Goal: Task Accomplishment & Management: Complete application form

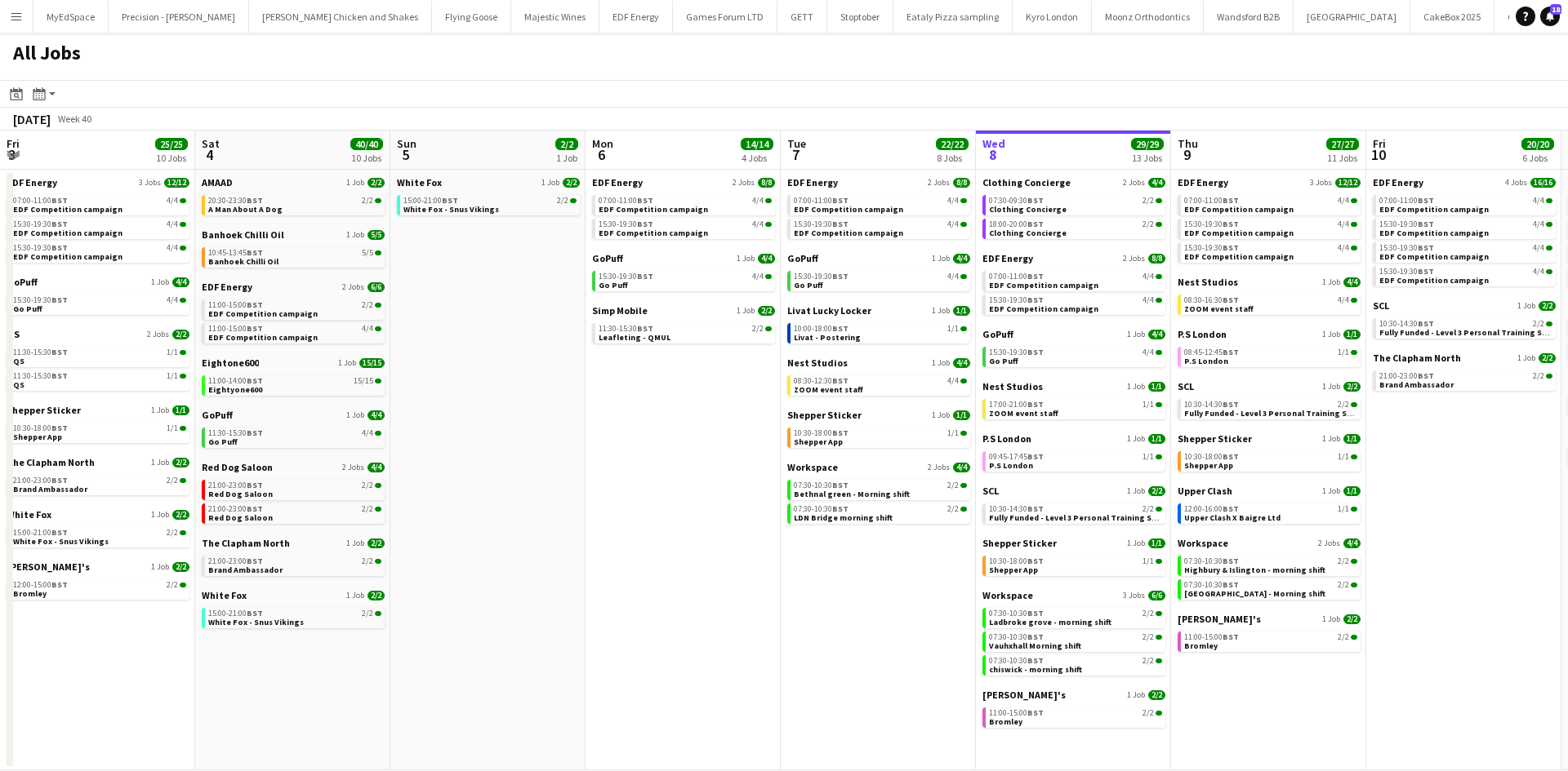
scroll to position [0, 410]
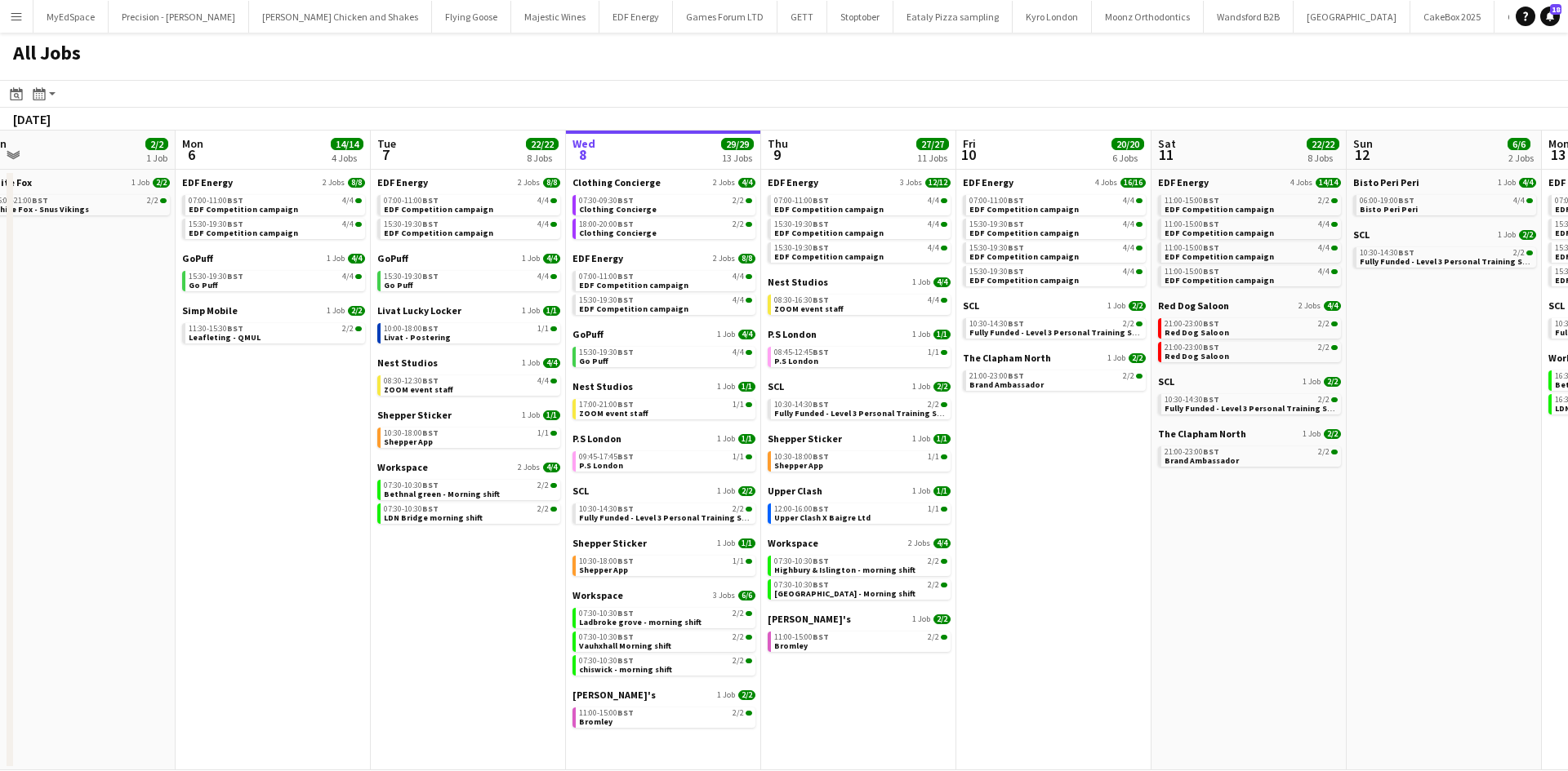
drag, startPoint x: 1149, startPoint y: 493, endPoint x: 254, endPoint y: 349, distance: 906.5
click at [254, 349] on app-calendar-viewport "Fri 3 25/25 10 Jobs Sat 4 40/40 10 Jobs Sun 5 2/2 1 Job Mon 6 14/14 4 Jobs Tue …" at bounding box center [784, 450] width 1568 height 640
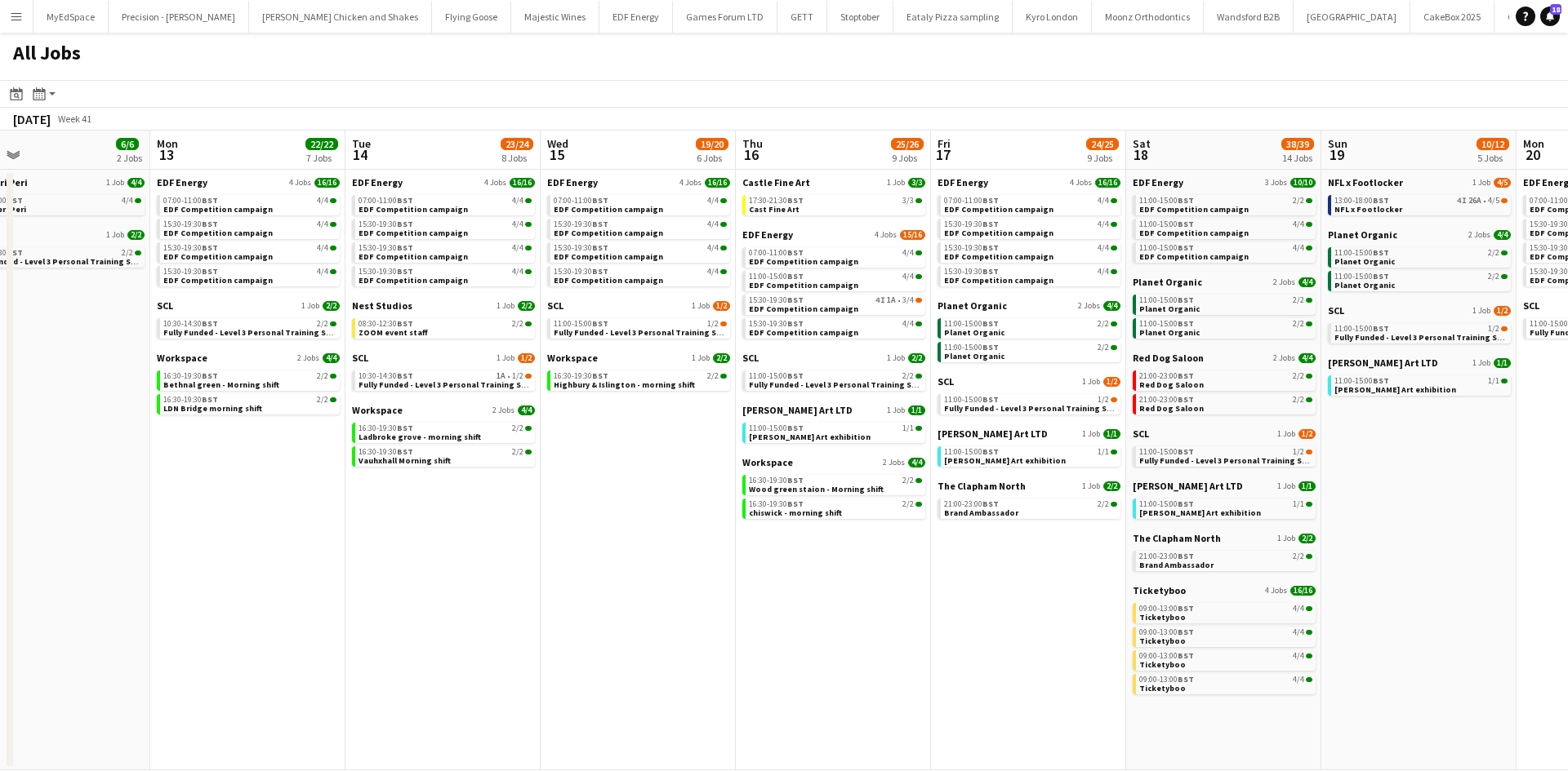
drag, startPoint x: 973, startPoint y: 501, endPoint x: 492, endPoint y: 454, distance: 483.3
click at [492, 454] on app-calendar-viewport "Wed 8 29/29 13 Jobs Thu 9 27/27 11 Jobs Fri 10 20/20 6 Jobs Sat 11 22/22 8 Jobs…" at bounding box center [784, 450] width 1568 height 640
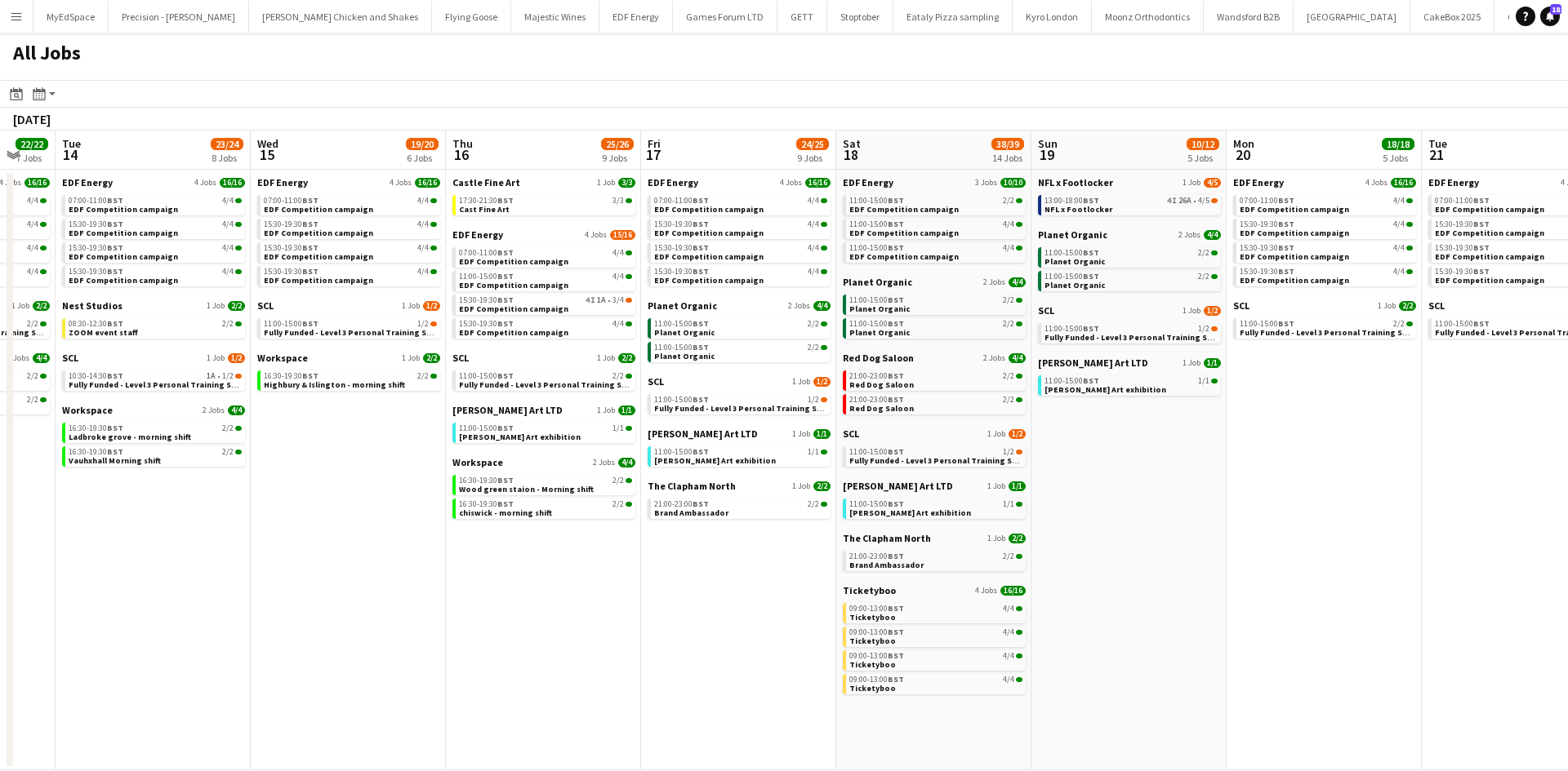
click at [543, 486] on app-all-jobs "All Jobs Date picker OCT 2025 OCT 2025 Monday M Tuesday T Wednesday W Thursday …" at bounding box center [784, 401] width 1568 height 738
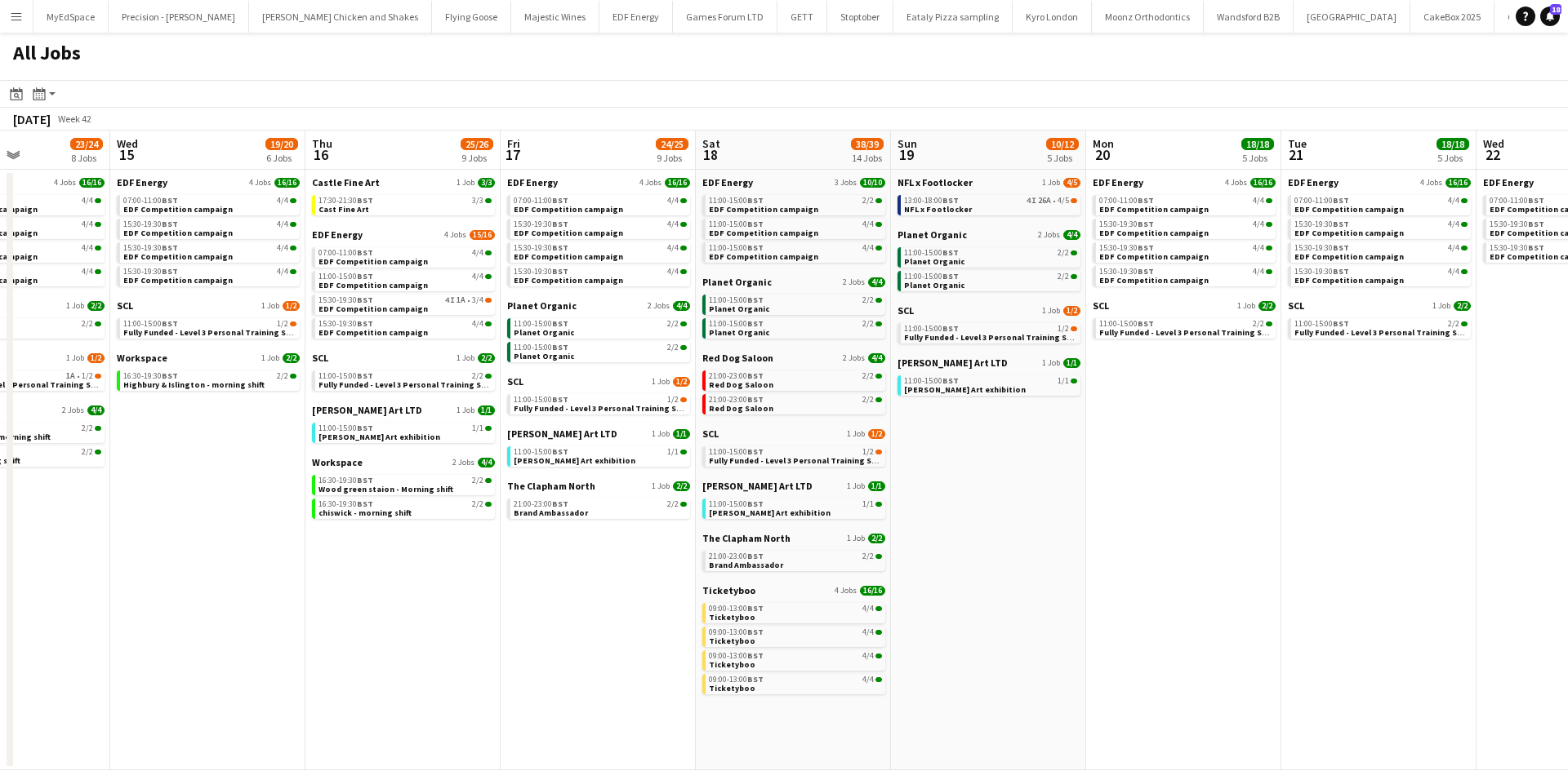
drag, startPoint x: 1079, startPoint y: 479, endPoint x: 700, endPoint y: 424, distance: 383.0
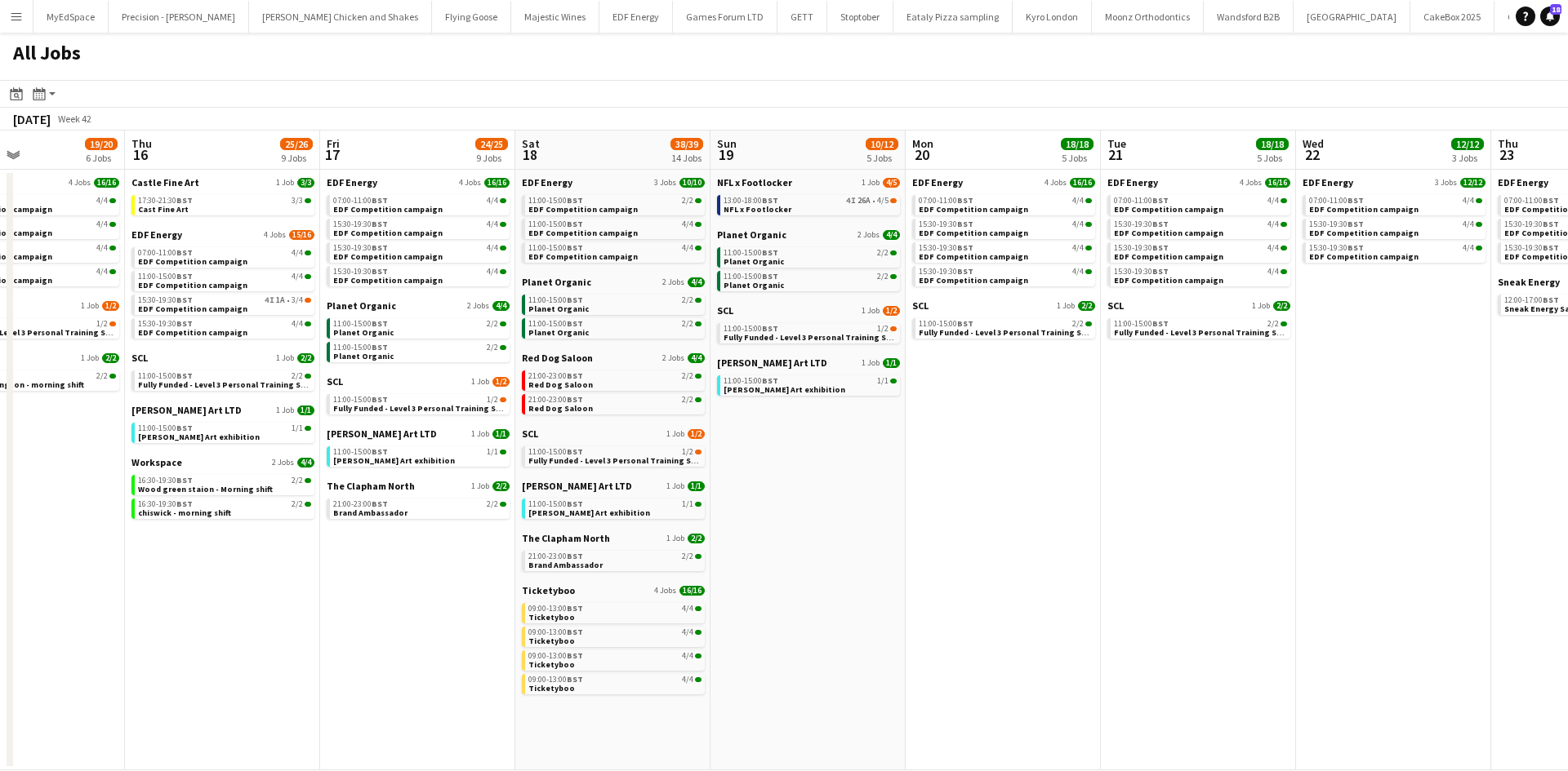
drag, startPoint x: 1053, startPoint y: 441, endPoint x: 651, endPoint y: 380, distance: 406.6
click at [605, 380] on app-calendar-viewport "Sun 12 6/6 2 Jobs Mon 13 22/22 7 Jobs Tue 14 23/24 8 Jobs Wed 15 19/20 6 Jobs T…" at bounding box center [784, 450] width 1568 height 640
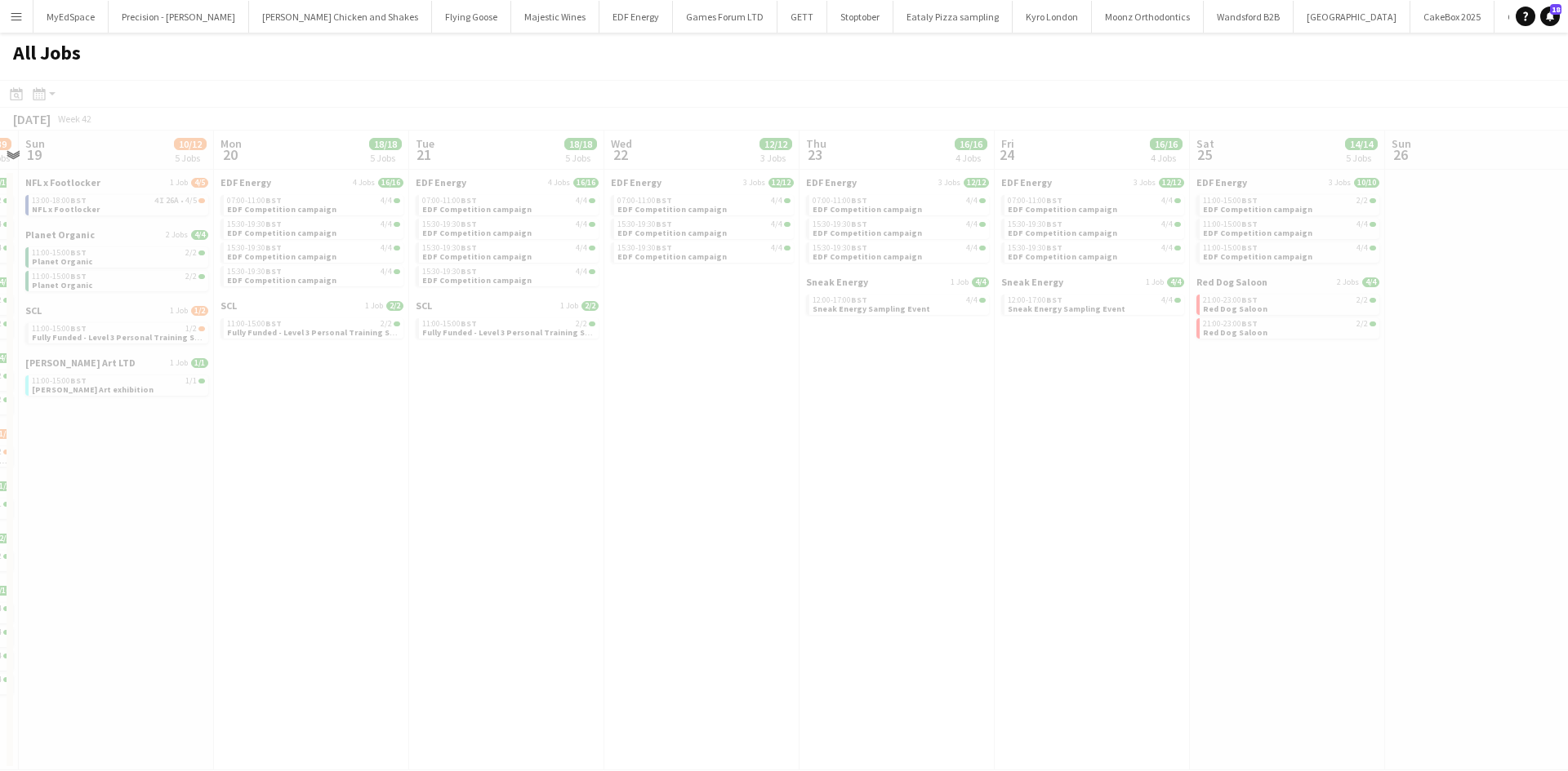
drag, startPoint x: 1012, startPoint y: 441, endPoint x: 550, endPoint y: 387, distance: 465.1
click at [550, 387] on app-all-jobs "All Jobs Date picker OCT 2025 OCT 2025 Monday M Tuesday T Wednesday W Thursday …" at bounding box center [784, 401] width 1568 height 738
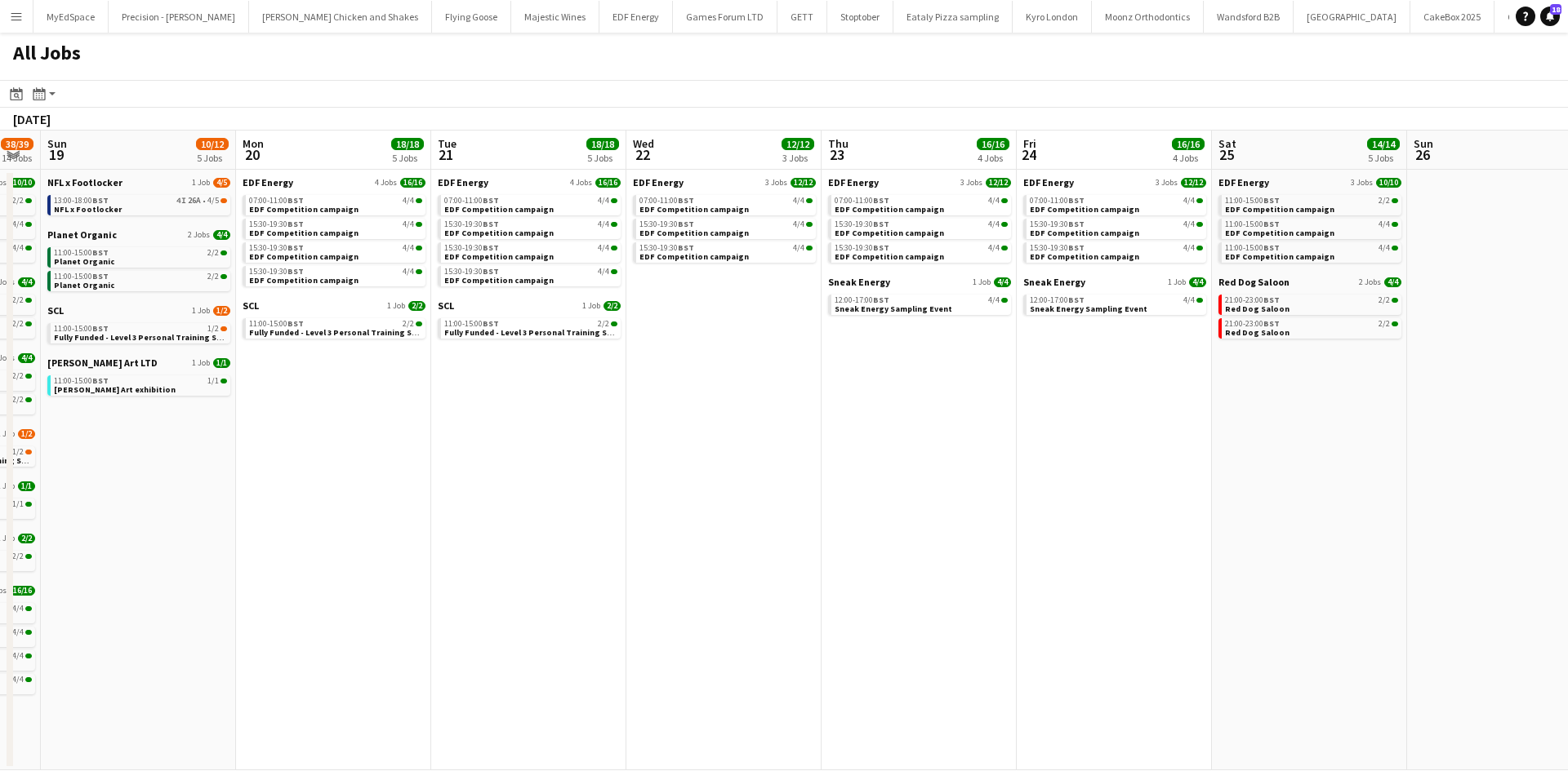
drag, startPoint x: 1068, startPoint y: 426, endPoint x: 499, endPoint y: 386, distance: 570.4
click at [499, 386] on app-calendar-viewport "Thu 16 25/26 9 Jobs Fri 17 24/25 9 Jobs Sat 18 38/39 14 Jobs Sun 19 10/12 5 Job…" at bounding box center [784, 450] width 1568 height 640
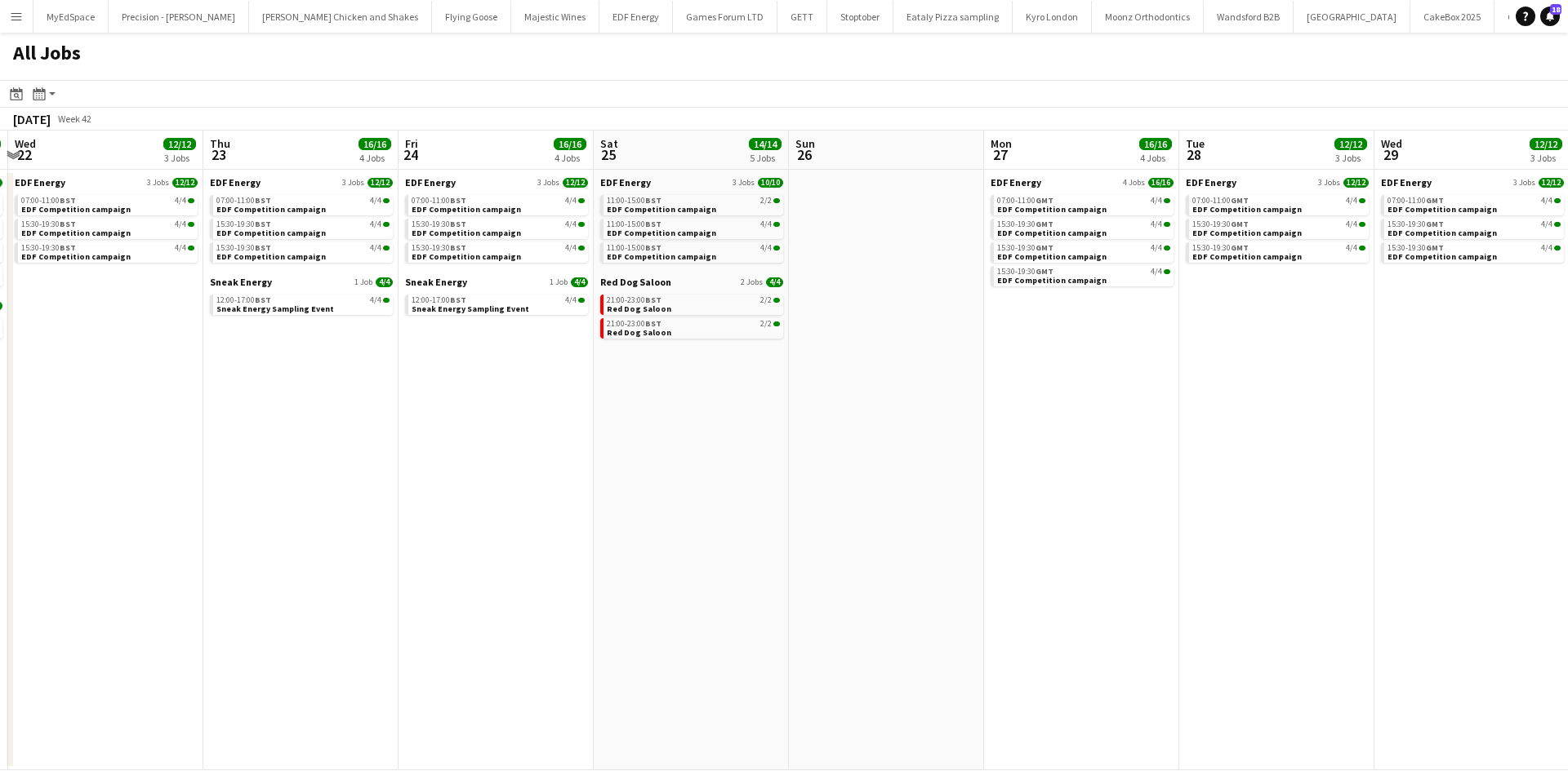
scroll to position [0, 458]
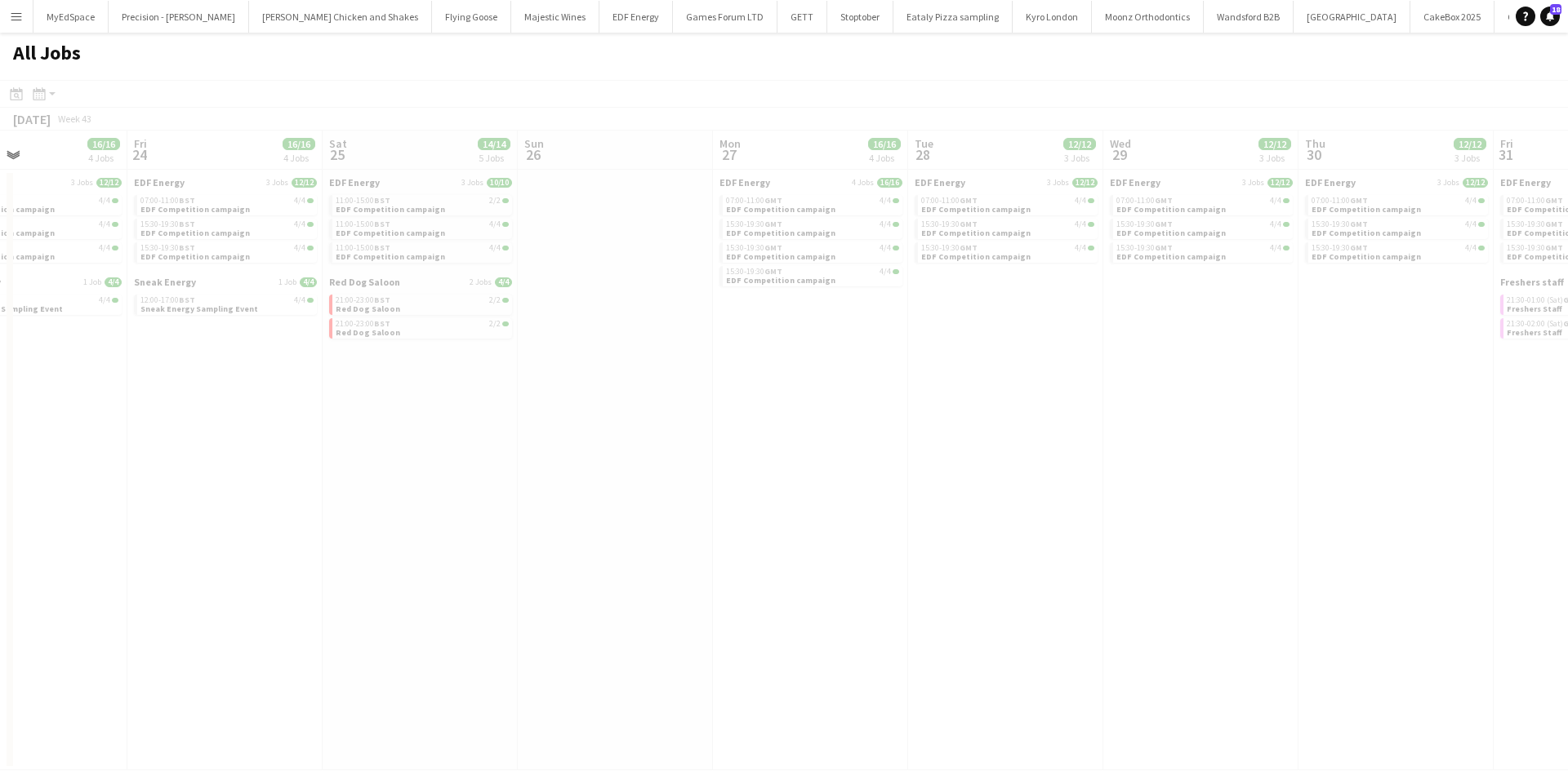
drag, startPoint x: 874, startPoint y: 431, endPoint x: 784, endPoint y: 417, distance: 91.1
click at [785, 417] on app-all-jobs "All Jobs Date picker OCT 2025 OCT 2025 Monday M Tuesday T Wednesday W Thursday …" at bounding box center [784, 401] width 1568 height 738
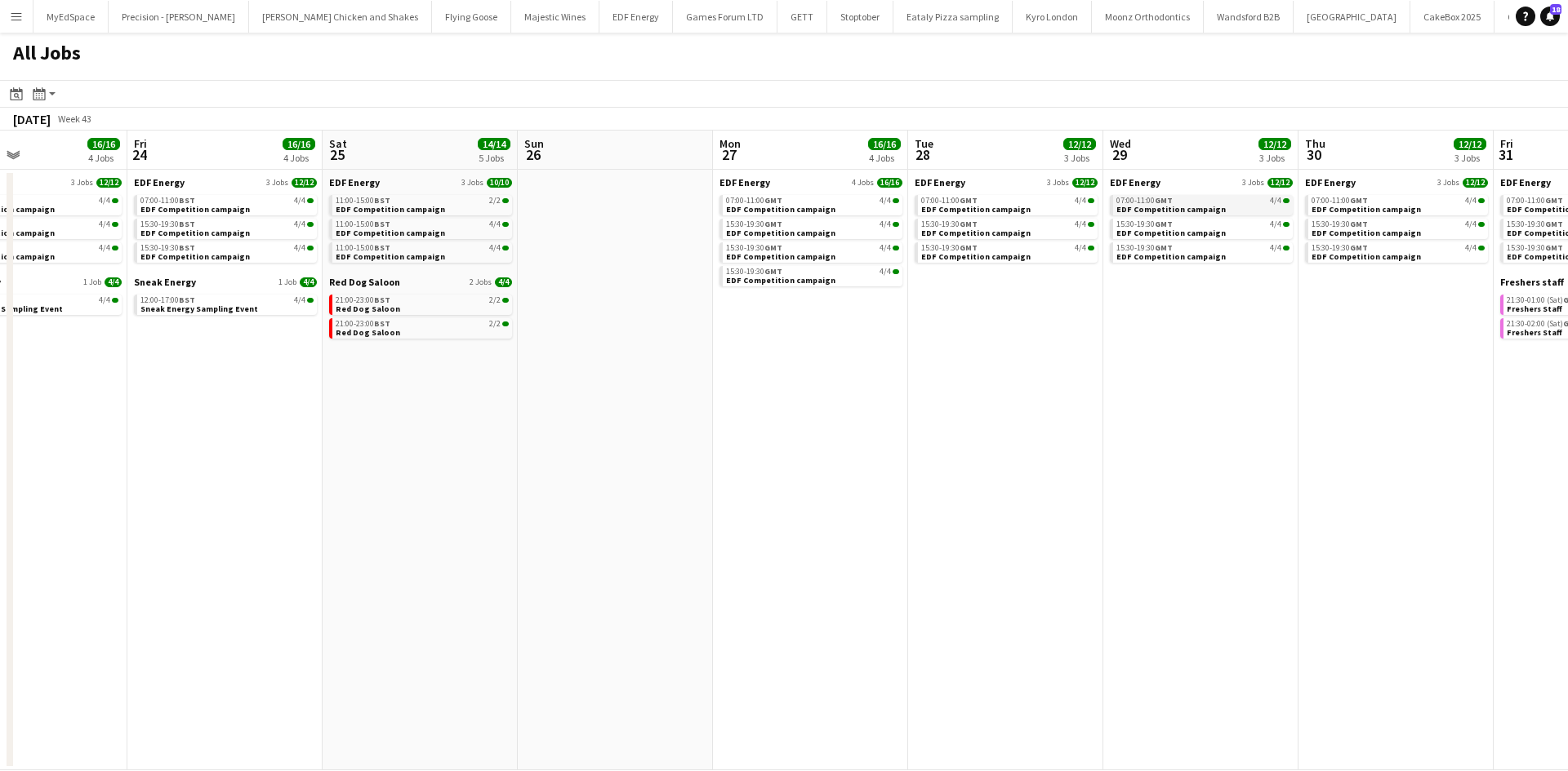
click at [1143, 205] on span "EDF Competition campaign" at bounding box center [1170, 209] width 110 height 10
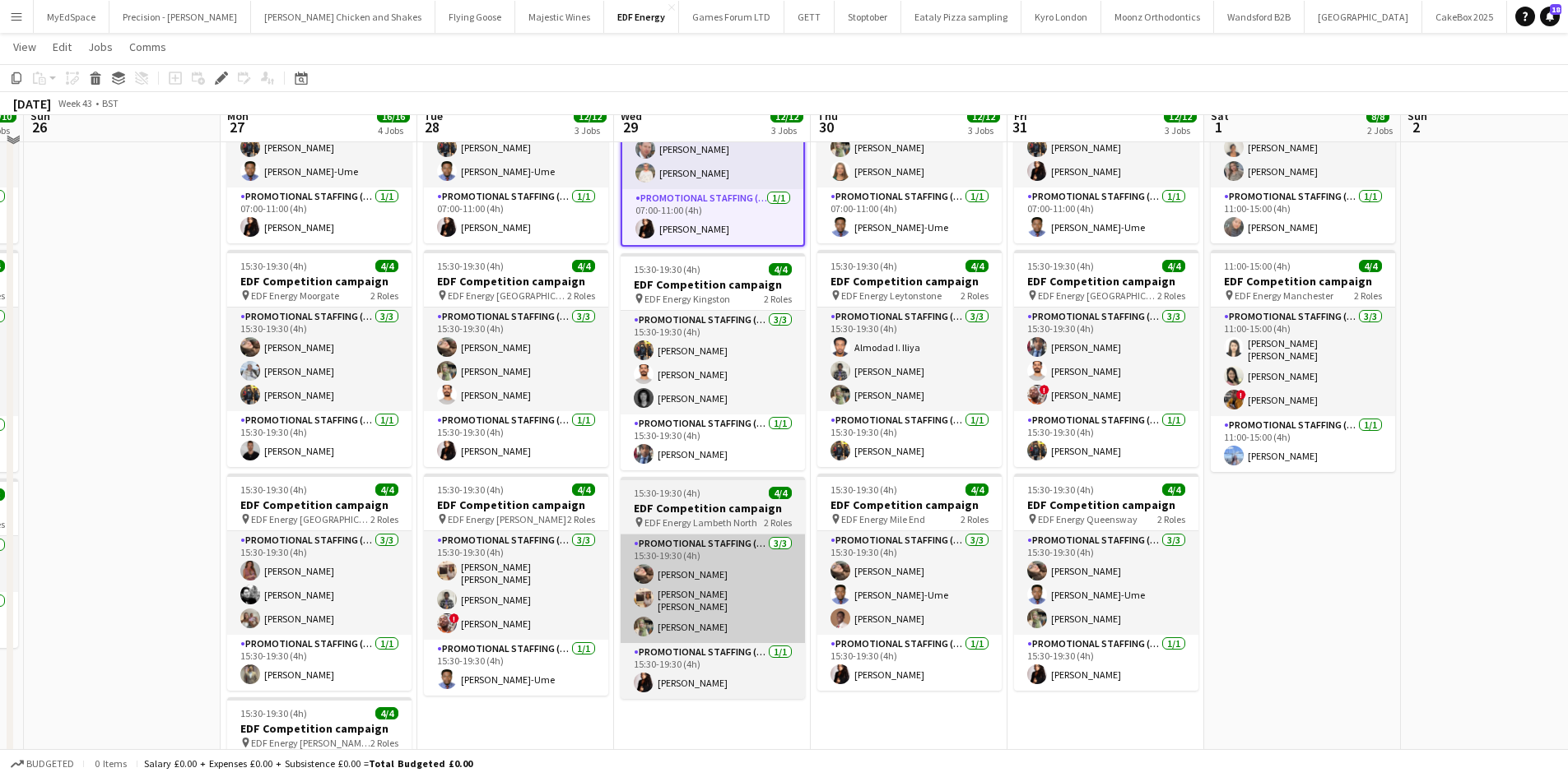
scroll to position [82, 0]
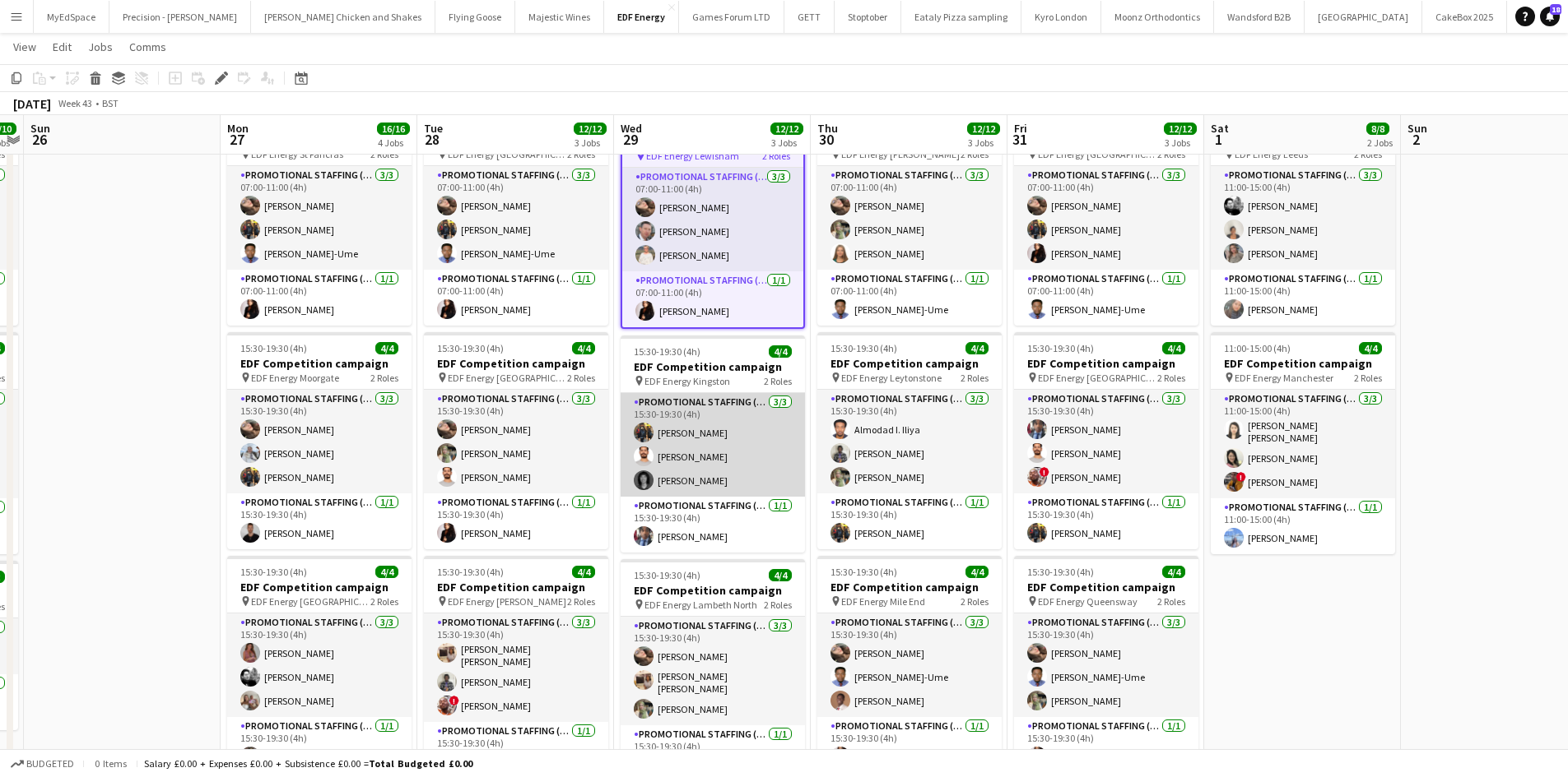
click at [691, 484] on app-card-role "Promotional Staffing (Flyering Staff) 3/3 15:30-19:30 (4h) Martin Brady Arjun V…" at bounding box center [712, 445] width 184 height 104
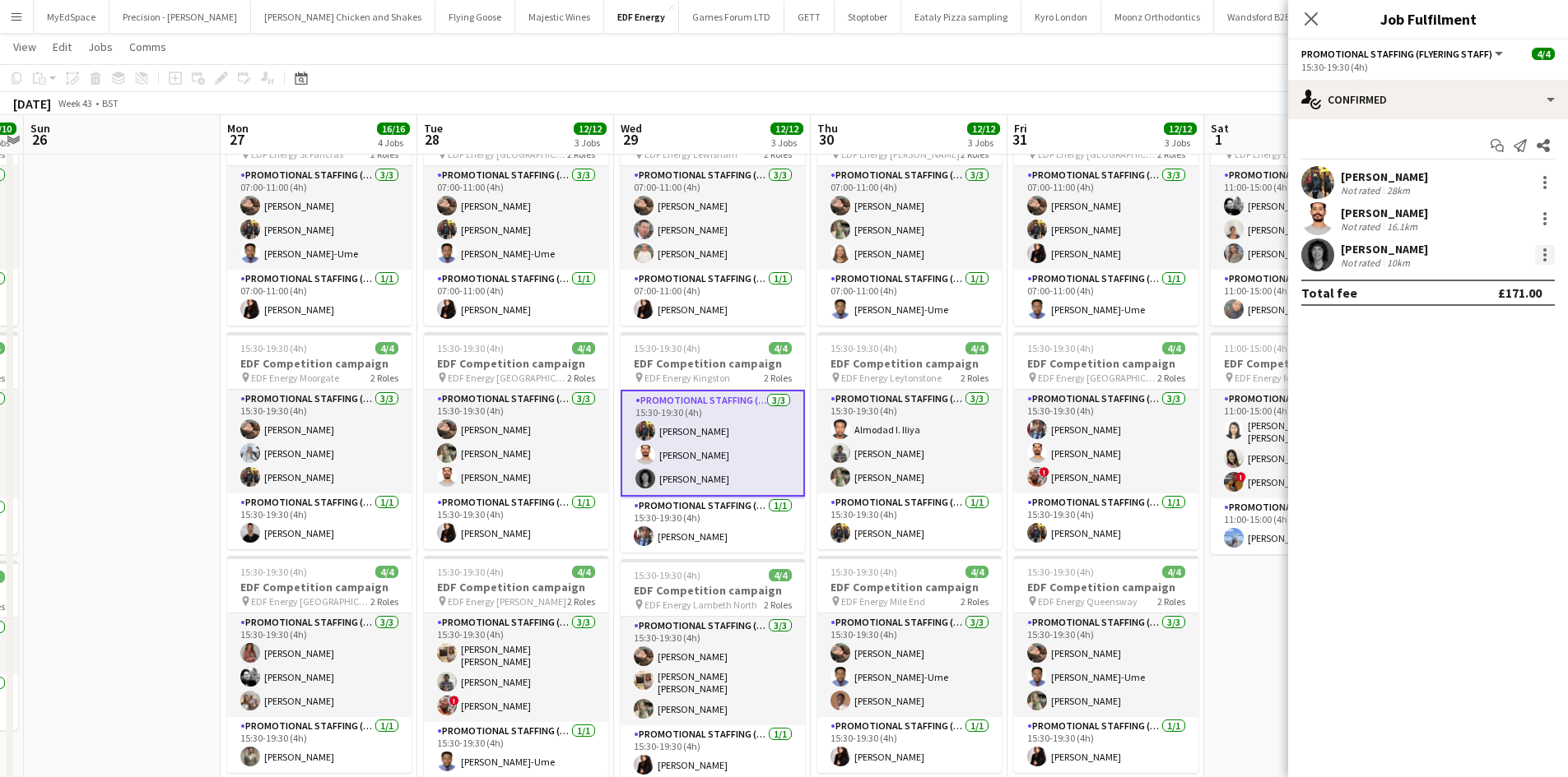
click at [1549, 250] on div at bounding box center [1544, 254] width 20 height 20
click at [1493, 448] on span "Remove" at bounding box center [1490, 443] width 102 height 15
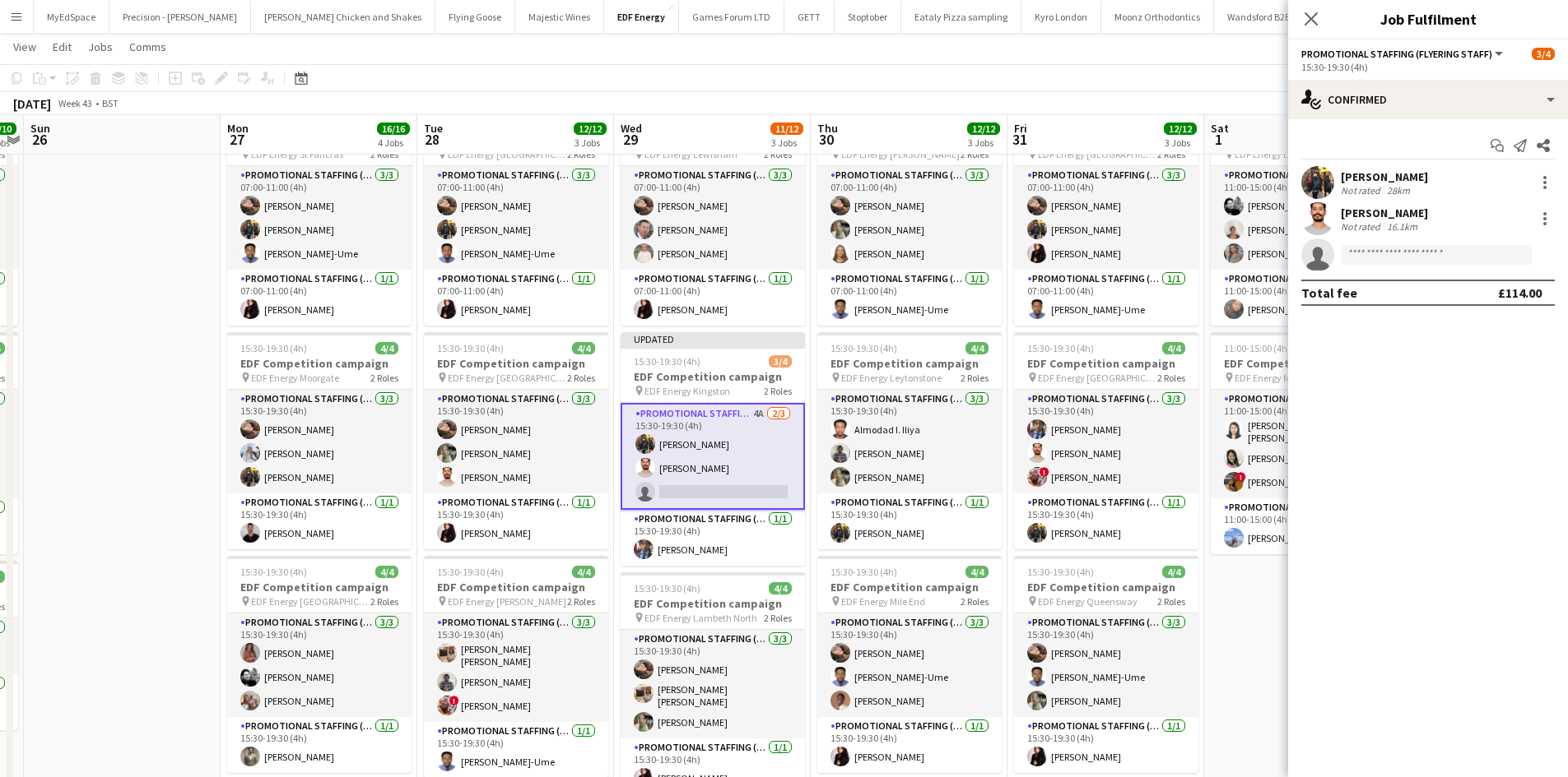
click at [1212, 669] on app-date-cell "11:00-15:00 (4h) 4/4 EDF Competition campaign pin EDF Energy Leeds 2 Roles Prom…" at bounding box center [1302, 597] width 197 height 992
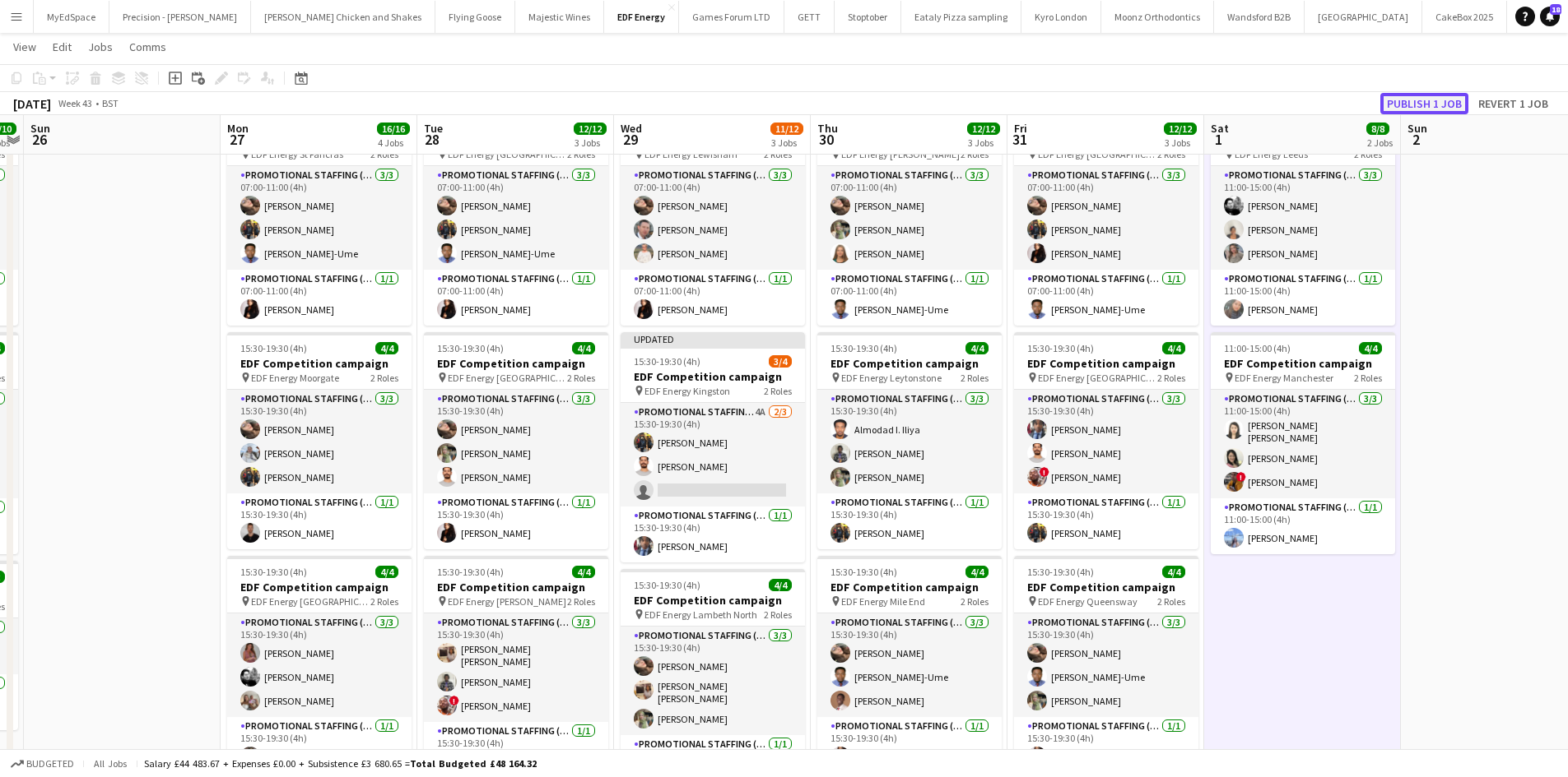
click at [1429, 105] on button "Publish 1 job" at bounding box center [1423, 103] width 88 height 22
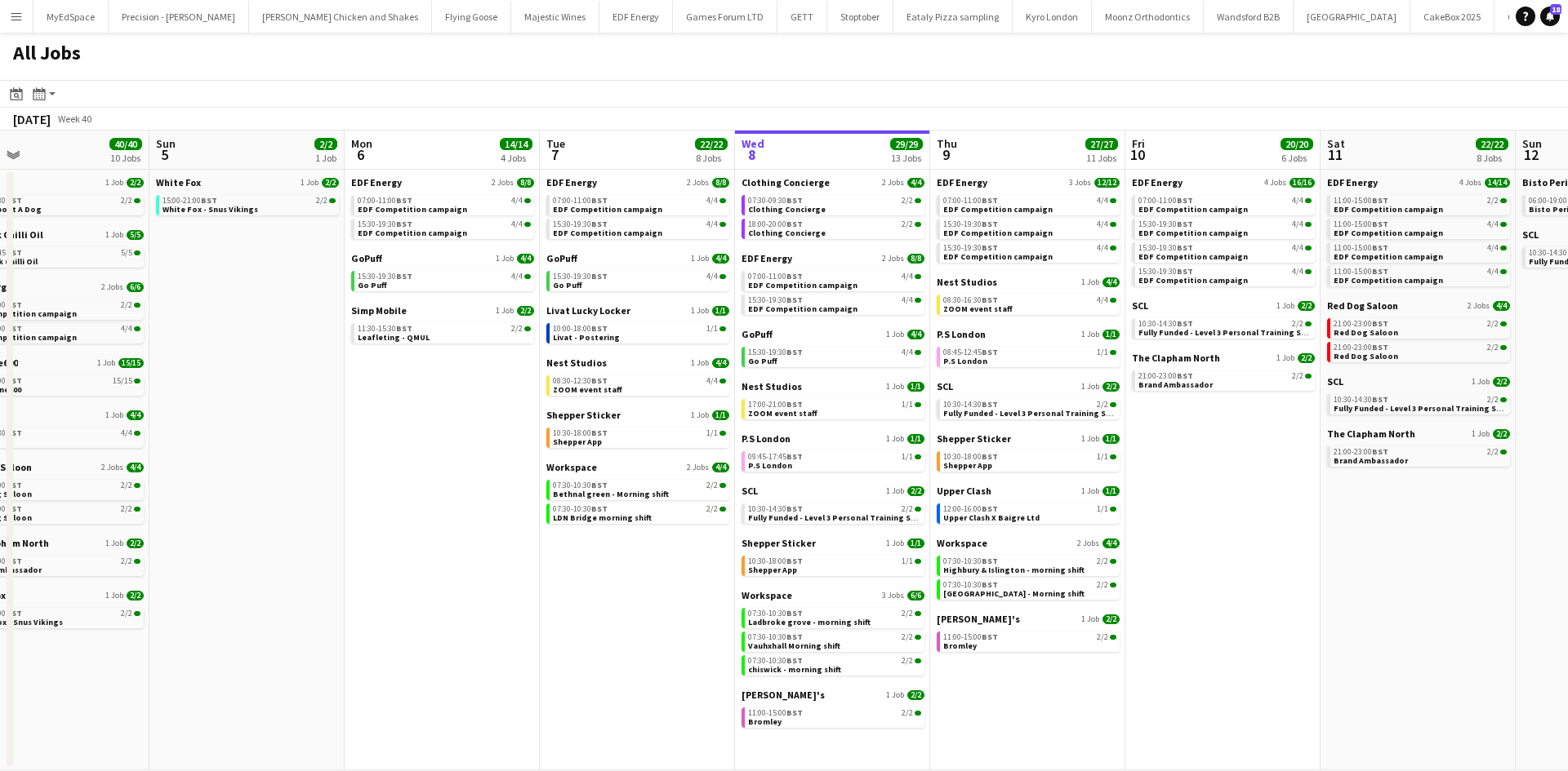
scroll to position [0, 439]
drag, startPoint x: 982, startPoint y: 562, endPoint x: 1407, endPoint y: 558, distance: 425.0
click at [1422, 553] on app-calendar-viewport "Thu 2 26/26 13 Jobs Fri 3 25/25 10 Jobs Sat 4 40/40 10 Jobs Sun 5 2/2 1 Job Mon…" at bounding box center [784, 450] width 1568 height 640
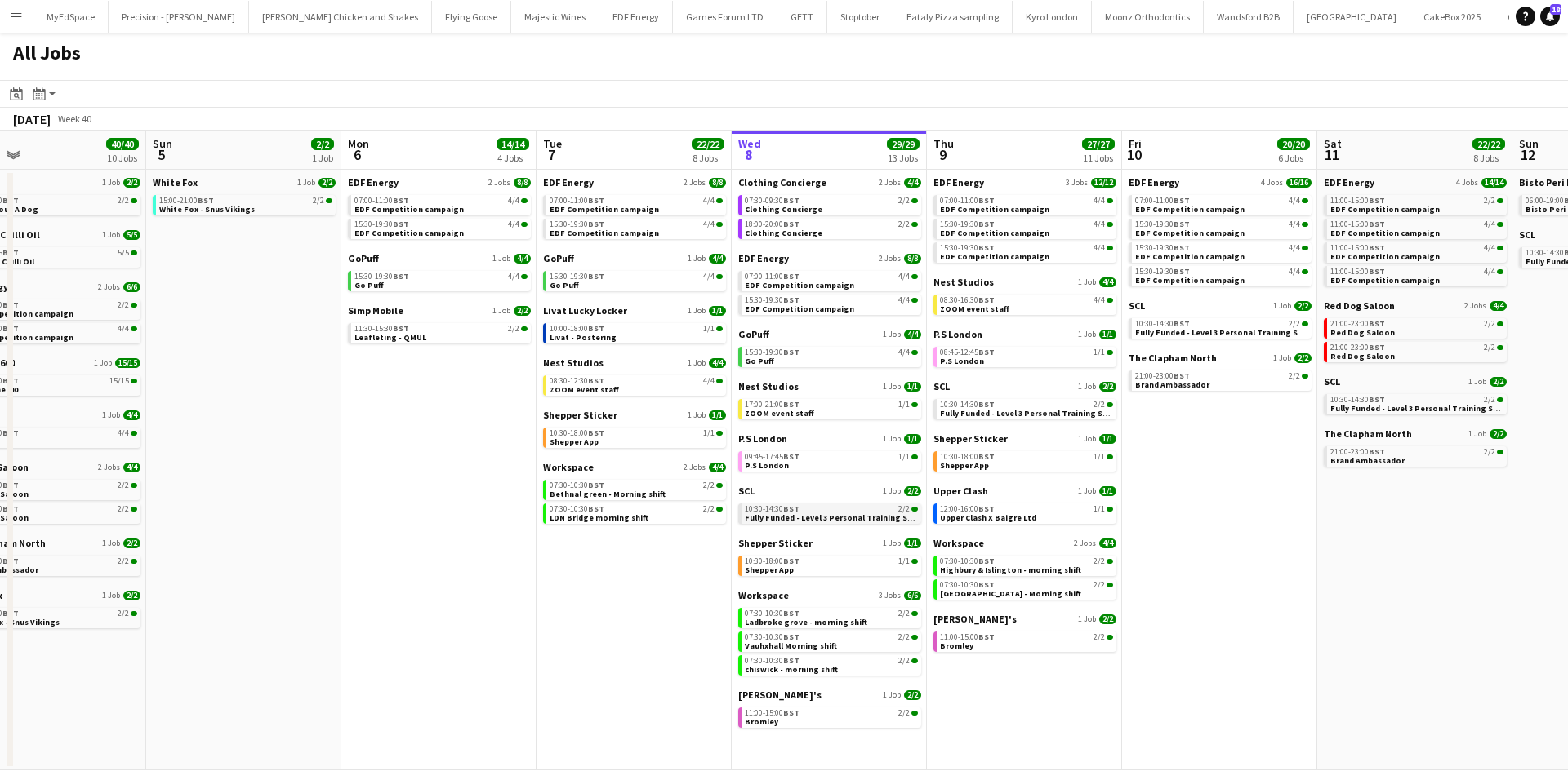
click at [868, 519] on span "Fully Funded - Level 3 Personal Training Skills Bootcamp" at bounding box center [857, 517] width 223 height 10
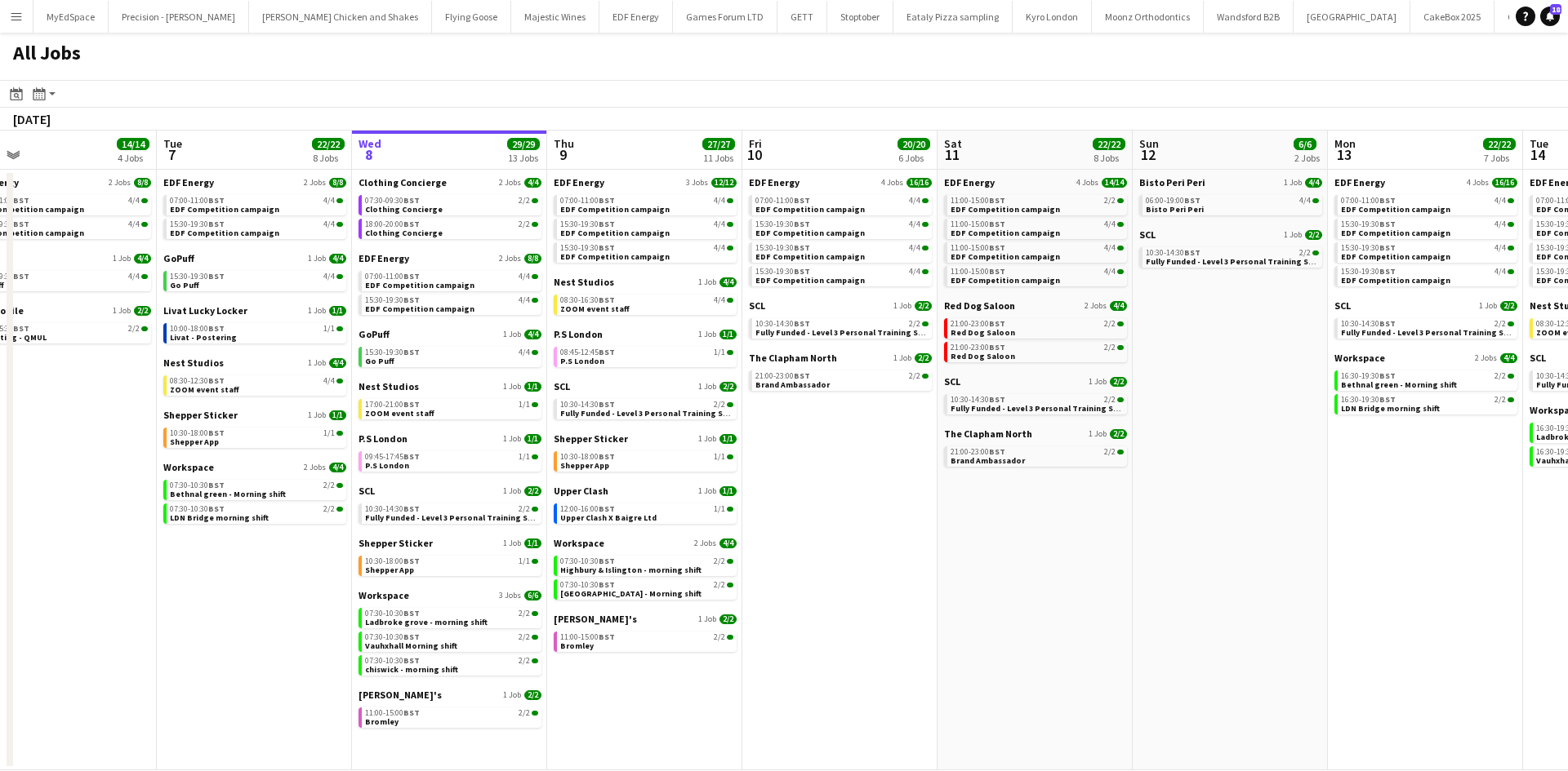
drag, startPoint x: 1355, startPoint y: 526, endPoint x: 885, endPoint y: 461, distance: 474.5
click at [884, 461] on app-calendar-viewport "Thu 2 26/26 13 Jobs Fri 3 25/25 10 Jobs Sat 4 40/40 10 Jobs Sun 5 2/2 1 Job Mon…" at bounding box center [784, 450] width 1568 height 640
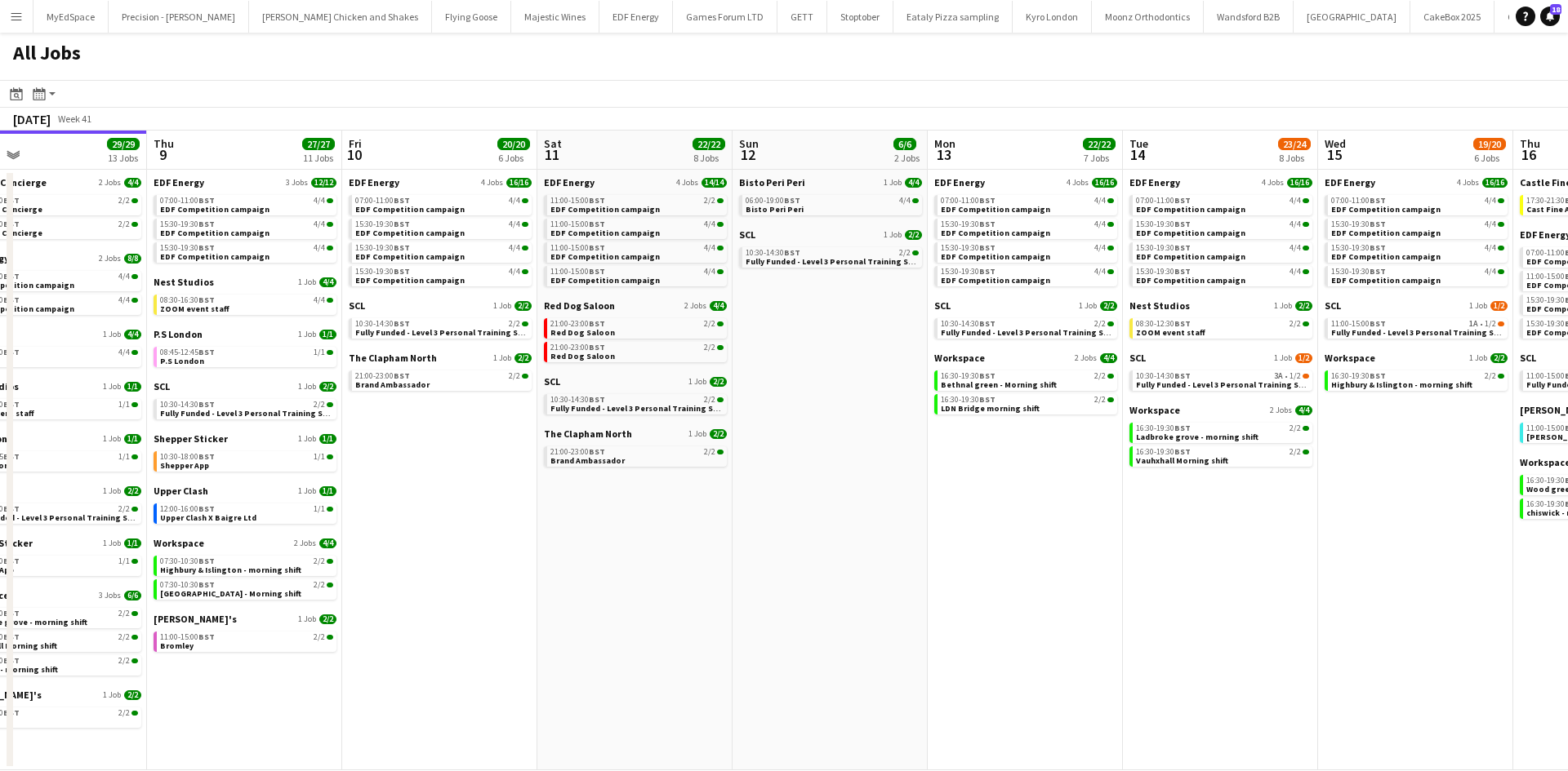
drag, startPoint x: 1192, startPoint y: 447, endPoint x: 1009, endPoint y: 444, distance: 183.0
click at [726, 406] on app-calendar-viewport "Sat 4 40/40 10 Jobs Sun 5 2/2 1 Job Mon 6 14/14 4 Jobs Tue 7 22/22 8 Jobs Wed 8…" at bounding box center [784, 450] width 1568 height 640
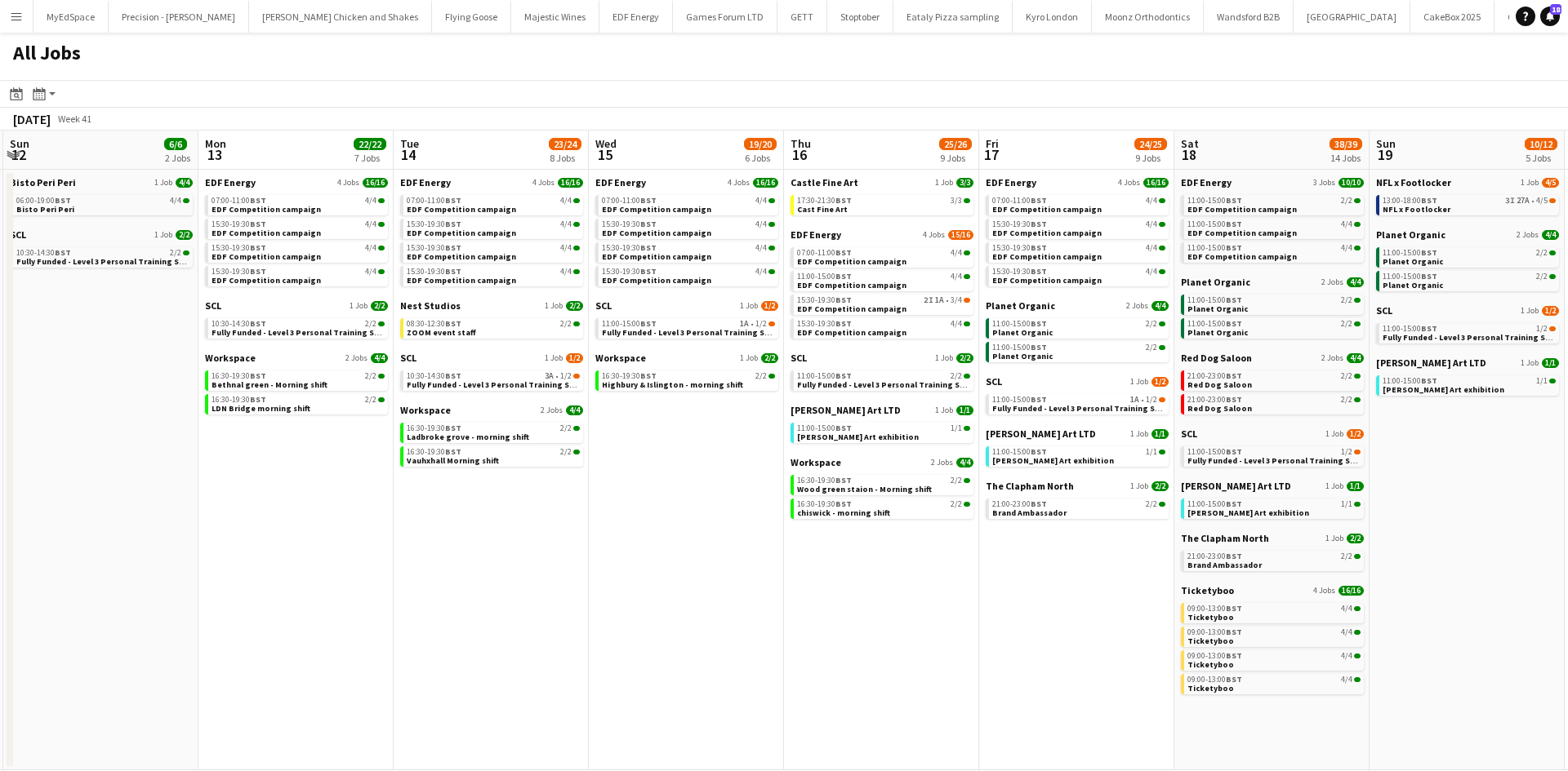
drag, startPoint x: 1306, startPoint y: 493, endPoint x: 720, endPoint y: 432, distance: 589.2
click at [720, 432] on app-calendar-viewport "Wed 8 29/29 13 Jobs Thu 9 27/27 11 Jobs Fri 10 20/20 6 Jobs Sat 11 22/22 8 Jobs…" at bounding box center [784, 450] width 1568 height 640
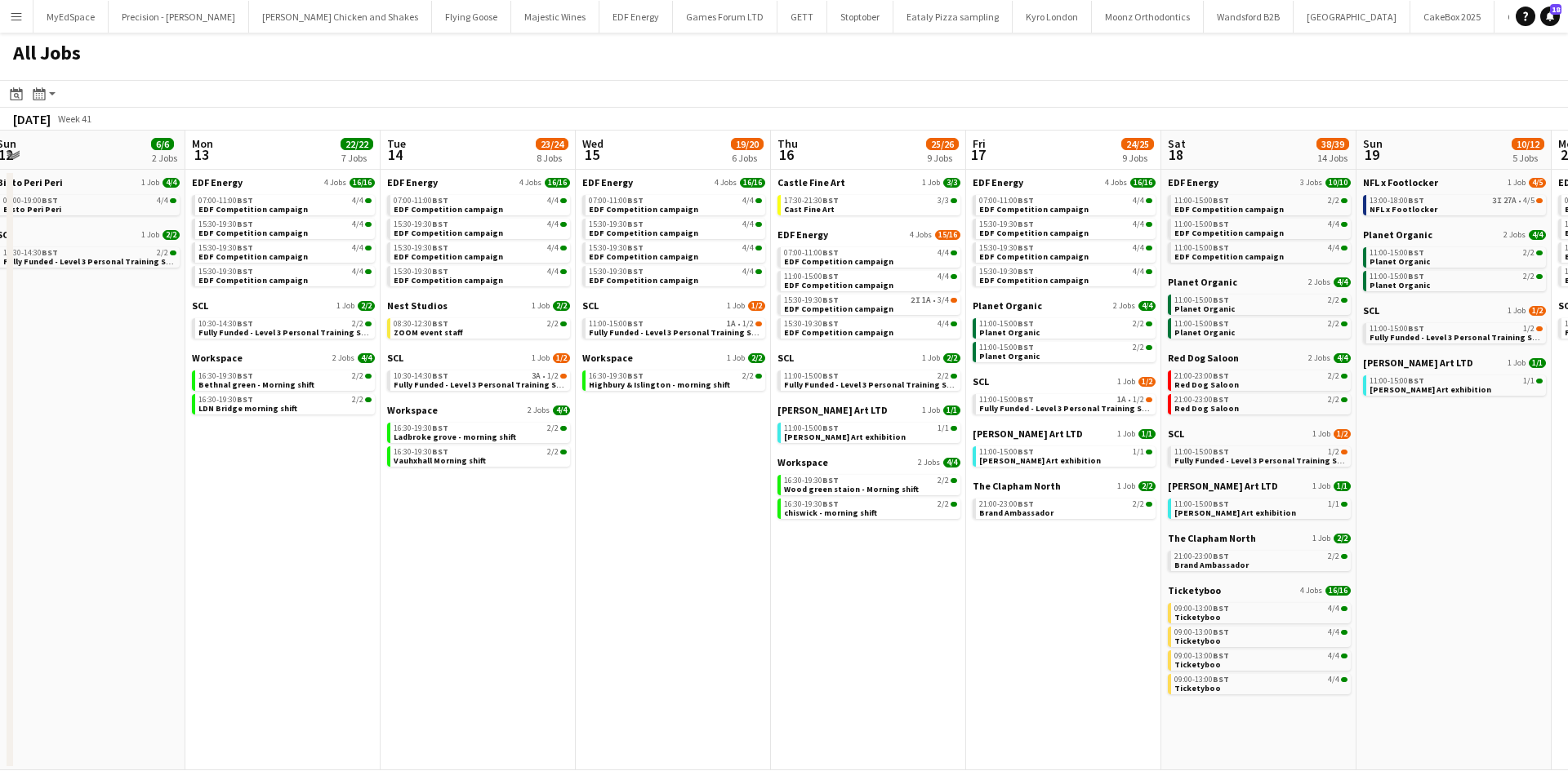
scroll to position [0, 520]
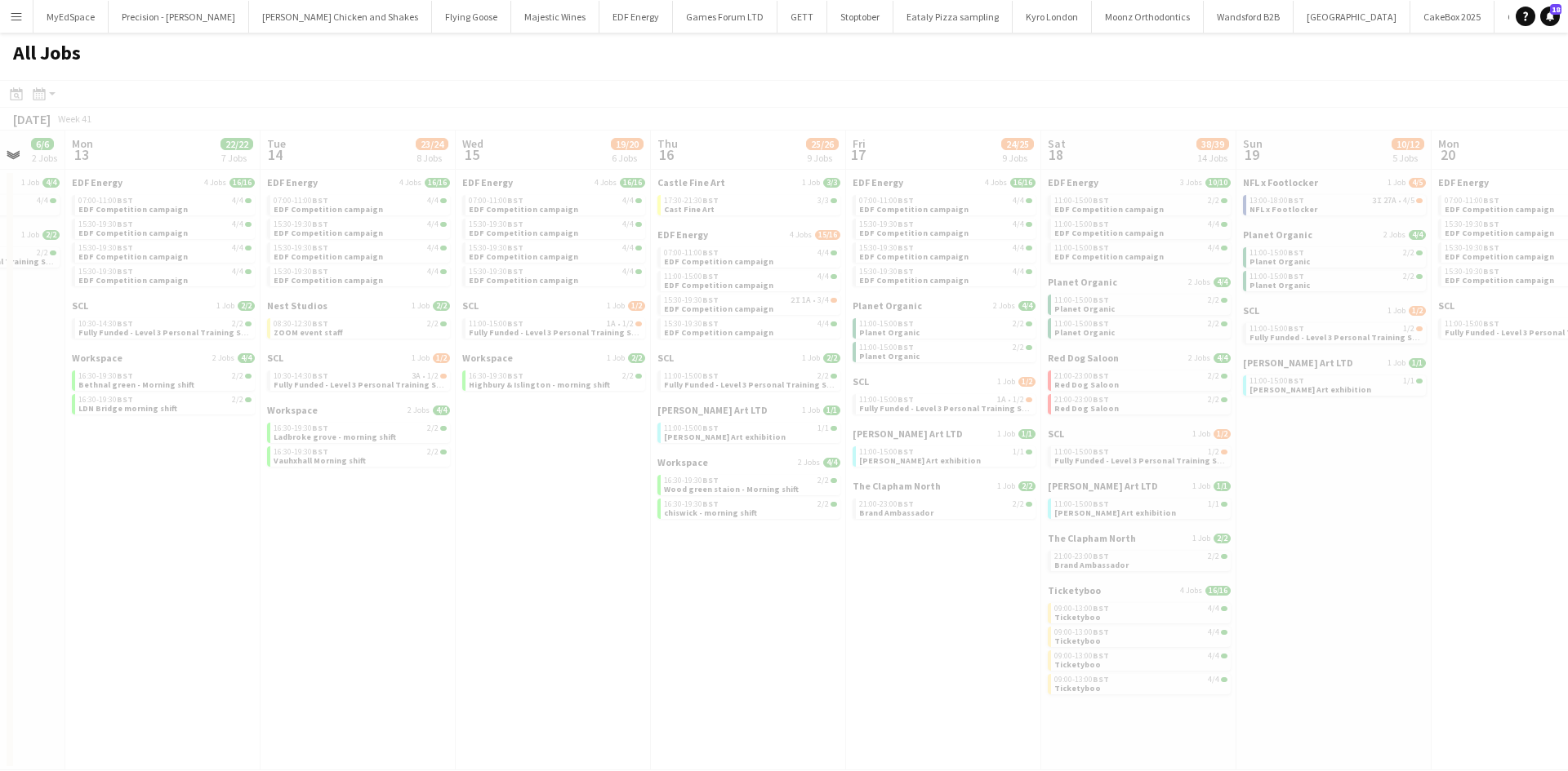
drag, startPoint x: 1261, startPoint y: 501, endPoint x: 1141, endPoint y: 501, distance: 120.0
click at [771, 443] on app-all-jobs "All Jobs Date picker OCT 2025 OCT 2025 Monday M Tuesday T Wednesday W Thursday …" at bounding box center [784, 401] width 1568 height 738
drag, startPoint x: 1160, startPoint y: 437, endPoint x: 864, endPoint y: 386, distance: 300.4
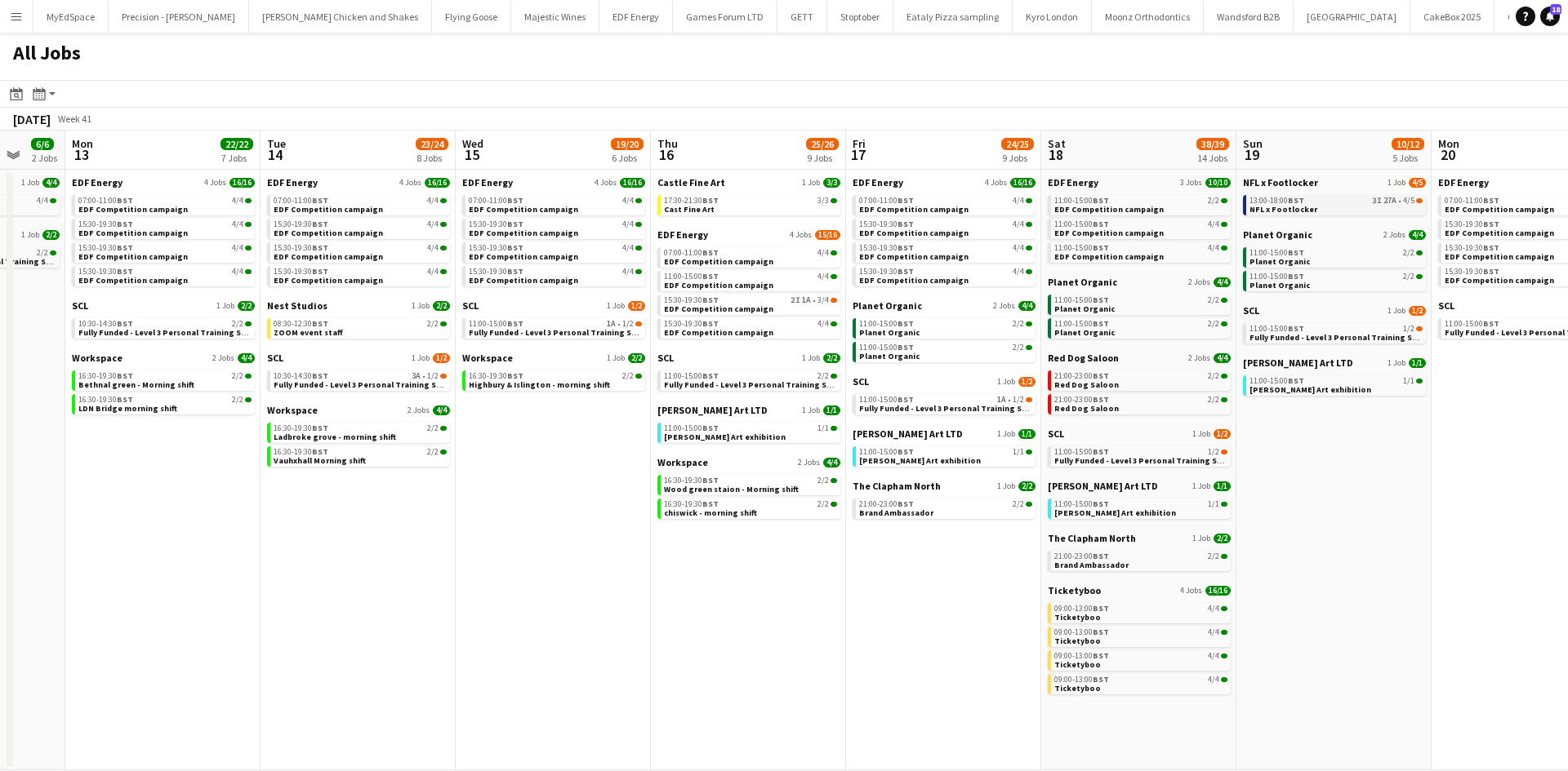
click at [1343, 204] on link "13:00-18:00 BST 3I 27A • 4/5 NFL x Footlocker" at bounding box center [1335, 204] width 173 height 19
click at [408, 386] on span "Fully Funded - Level 3 Personal Training Skills Bootcamp" at bounding box center [385, 385] width 223 height 10
drag, startPoint x: 1319, startPoint y: 597, endPoint x: 1097, endPoint y: 582, distance: 222.5
click at [1347, 586] on app-calendar-viewport "Fri 10 20/20 6 Jobs Sat 11 22/22 8 Jobs Sun 12 6/6 2 Jobs Mon 13 22/22 7 Jobs T…" at bounding box center [784, 450] width 1568 height 640
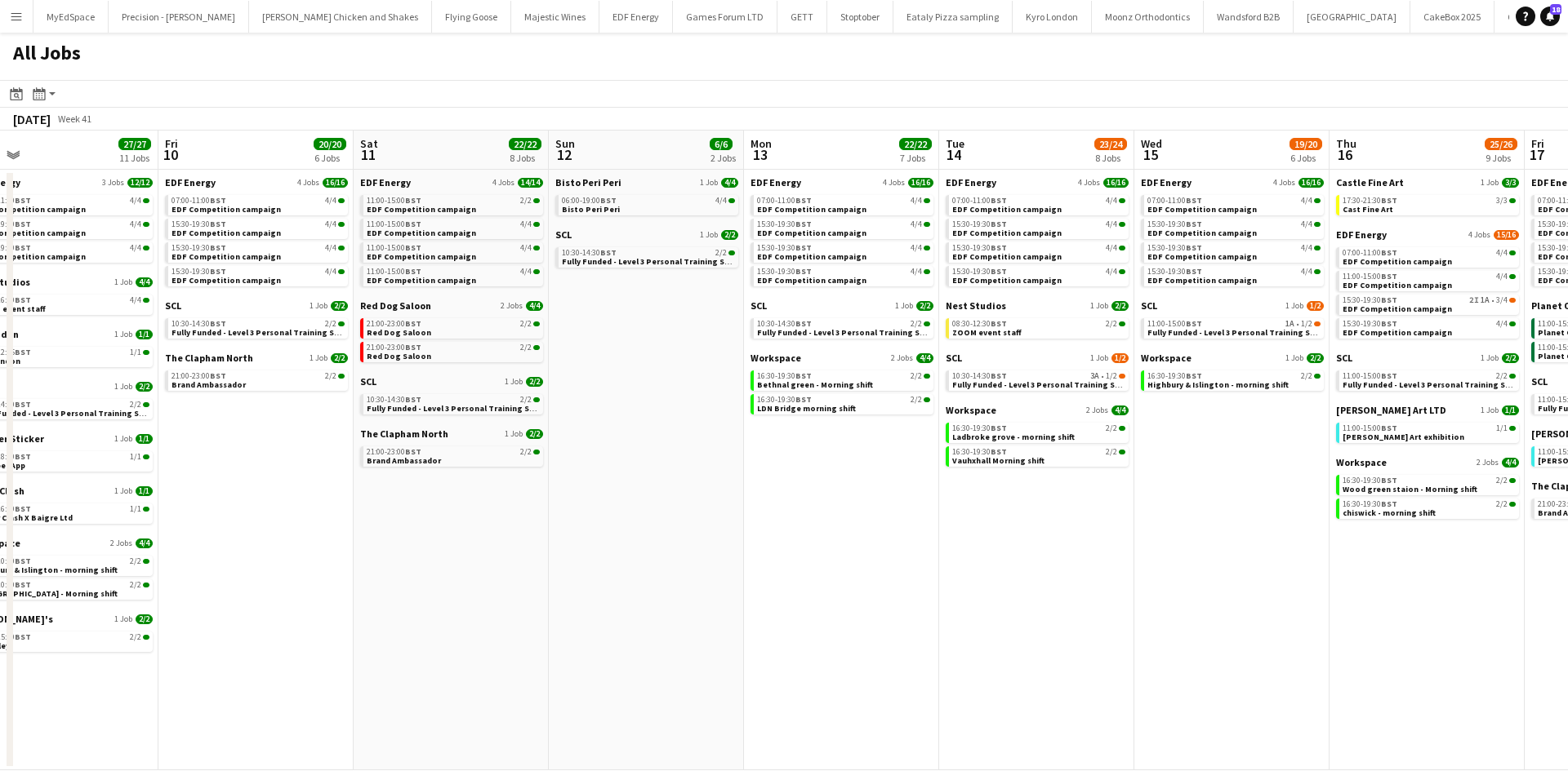
drag, startPoint x: 1227, startPoint y: 590, endPoint x: 1309, endPoint y: 578, distance: 82.9
click at [1309, 579] on app-calendar-viewport "Tue 7 22/22 8 Jobs Wed 8 29/29 13 Jobs Thu 9 27/27 11 Jobs Fri 10 20/20 6 Jobs …" at bounding box center [784, 450] width 1568 height 640
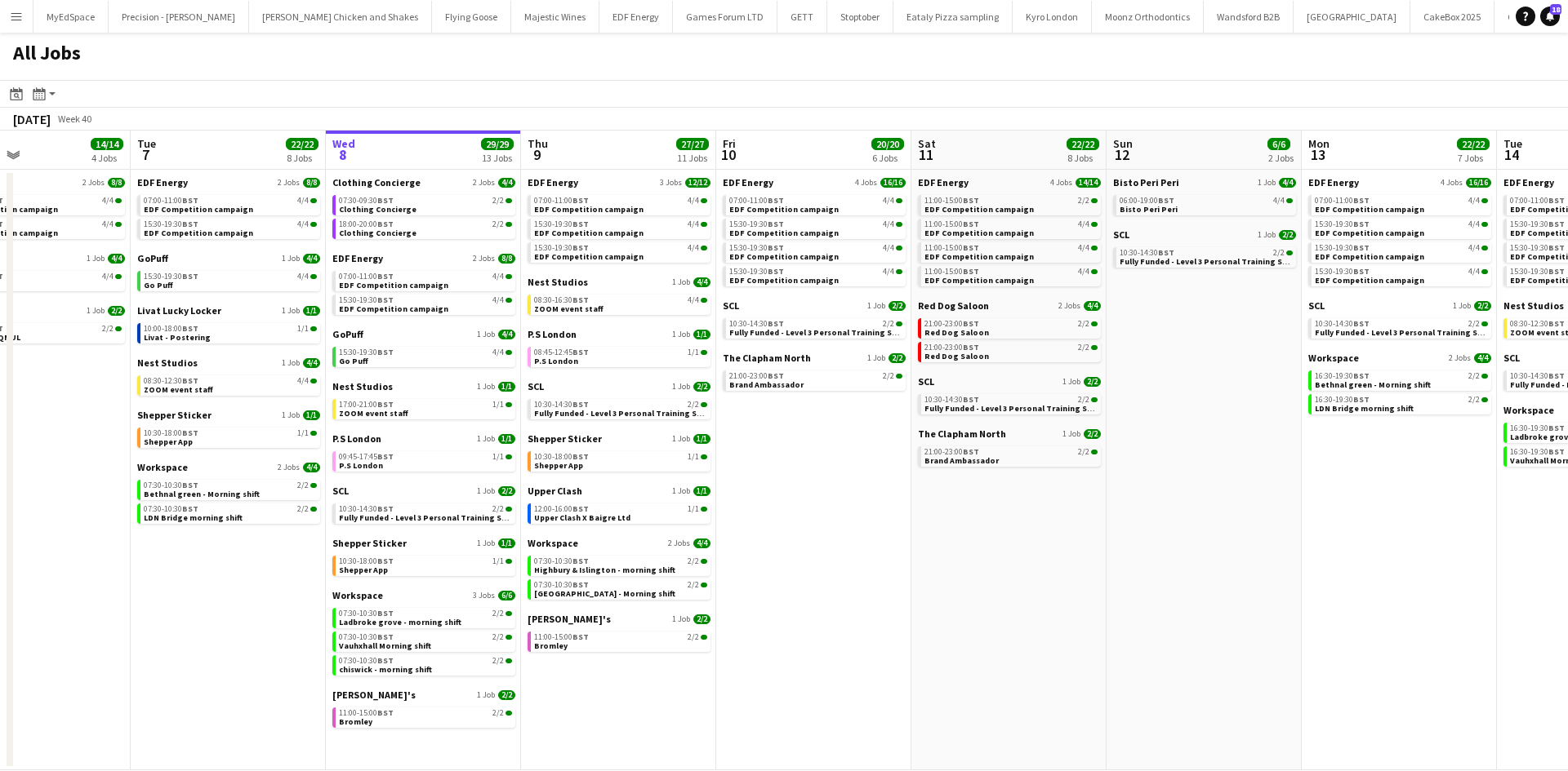
scroll to position [0, 454]
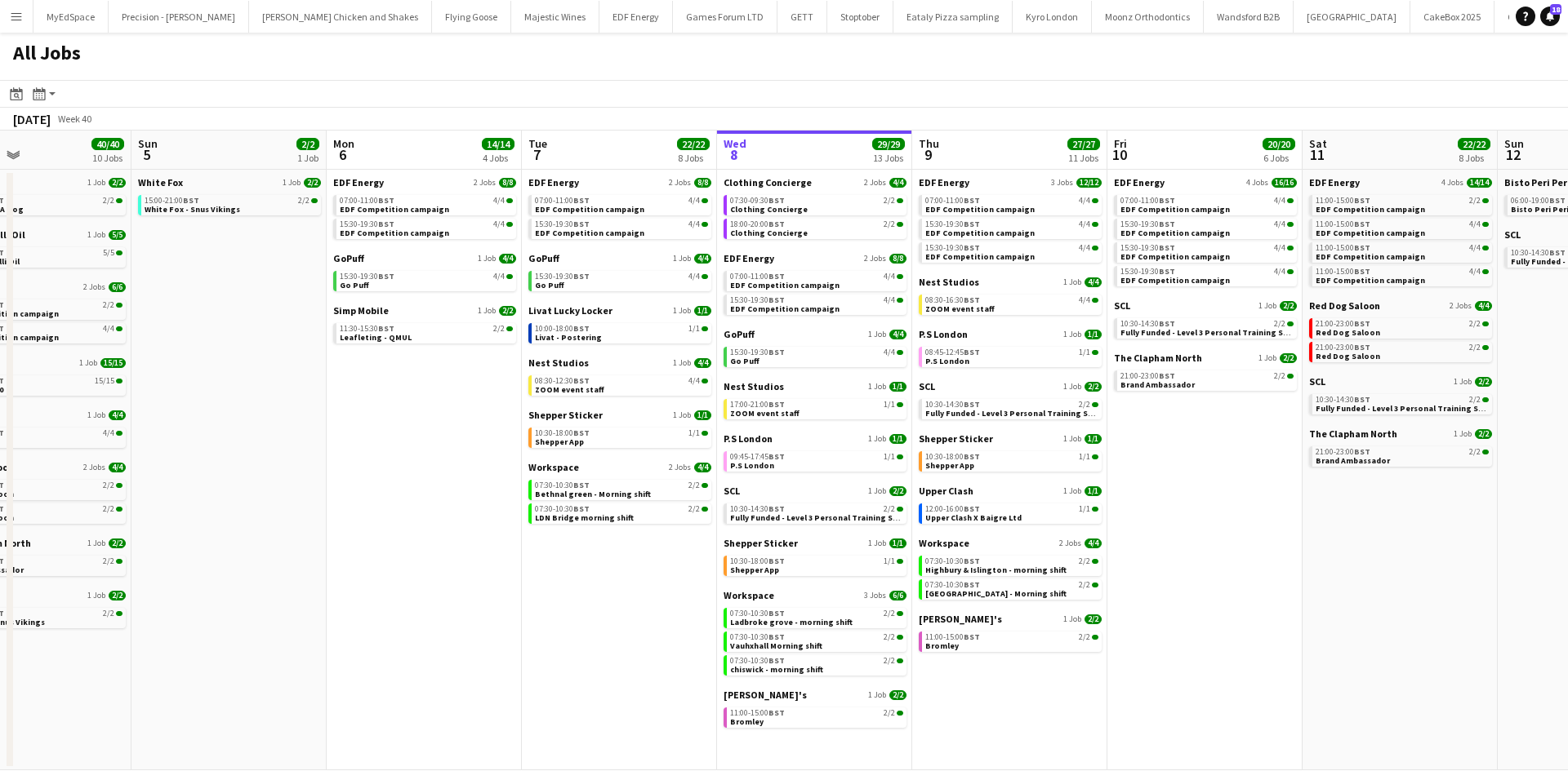
drag, startPoint x: 805, startPoint y: 606, endPoint x: 991, endPoint y: 606, distance: 186.0
click at [991, 606] on app-calendar-viewport "Thu 2 26/26 13 Jobs Fri 3 25/25 10 Jobs Sat 4 40/40 10 Jobs Sun 5 2/2 1 Job Mon…" at bounding box center [784, 450] width 1568 height 640
click at [610, 340] on link "10:00-18:00 BST 1/1 Livat - Postering" at bounding box center [621, 333] width 173 height 19
drag, startPoint x: 874, startPoint y: 432, endPoint x: 775, endPoint y: 418, distance: 100.0
click at [775, 418] on app-calendar-viewport "Thu 2 26/26 13 Jobs Fri 3 25/25 10 Jobs Sat 4 40/40 10 Jobs Sun 5 2/2 1 Job Mon…" at bounding box center [784, 450] width 1568 height 640
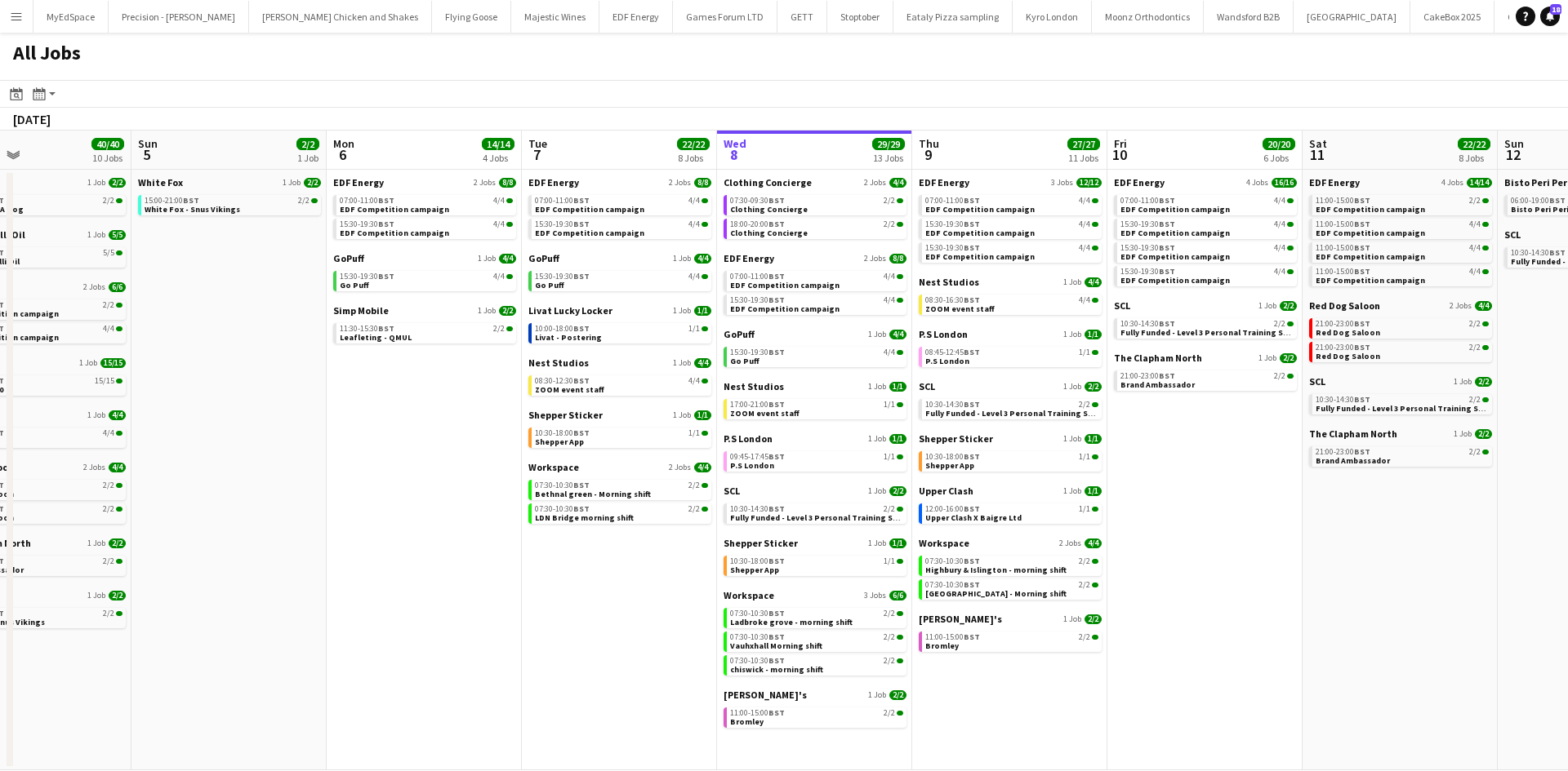
scroll to position [0, 496]
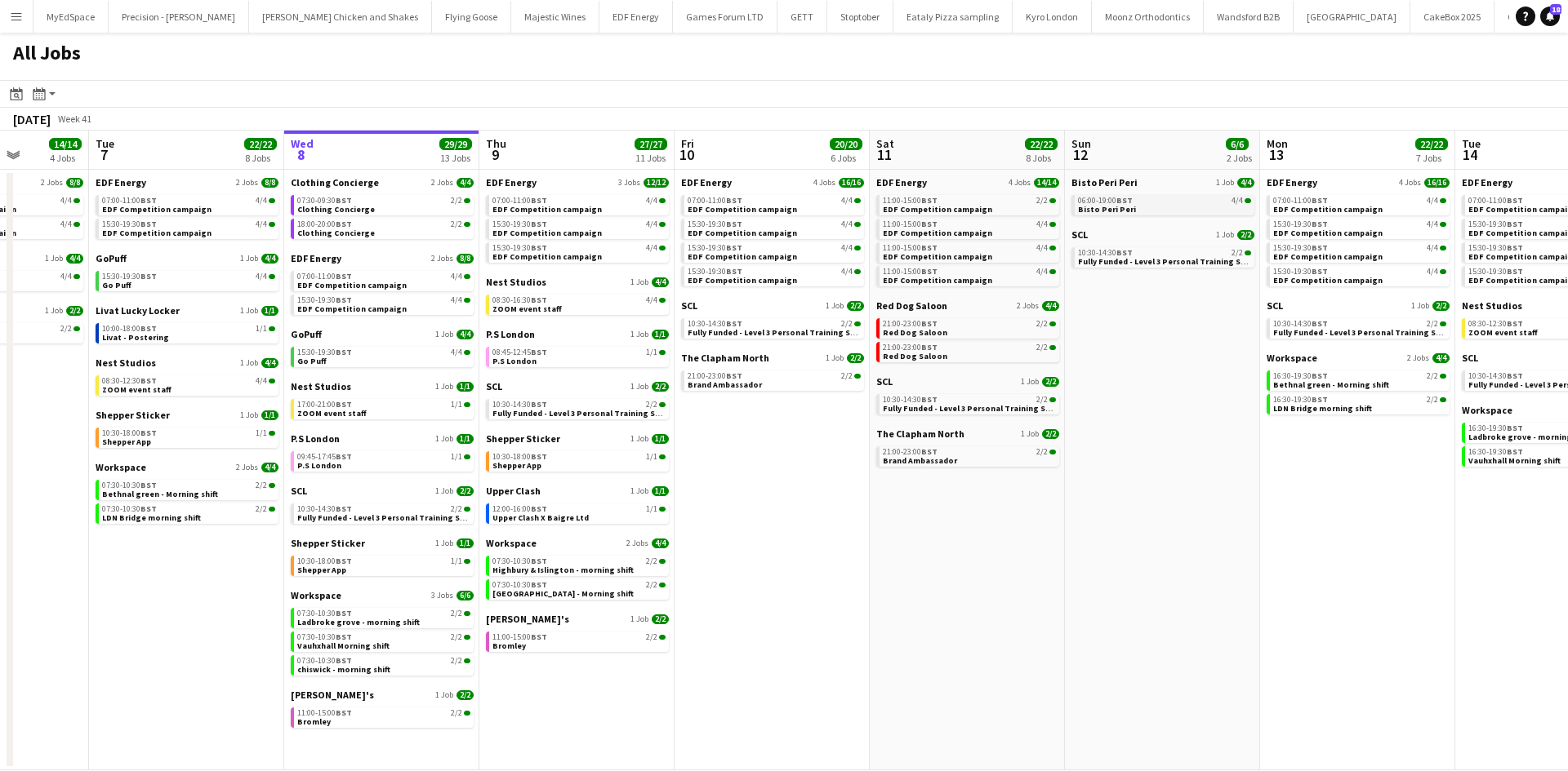
click at [1179, 210] on link "06:00-19:00 BST 4/4 Bisto Peri Peri" at bounding box center [1165, 204] width 173 height 19
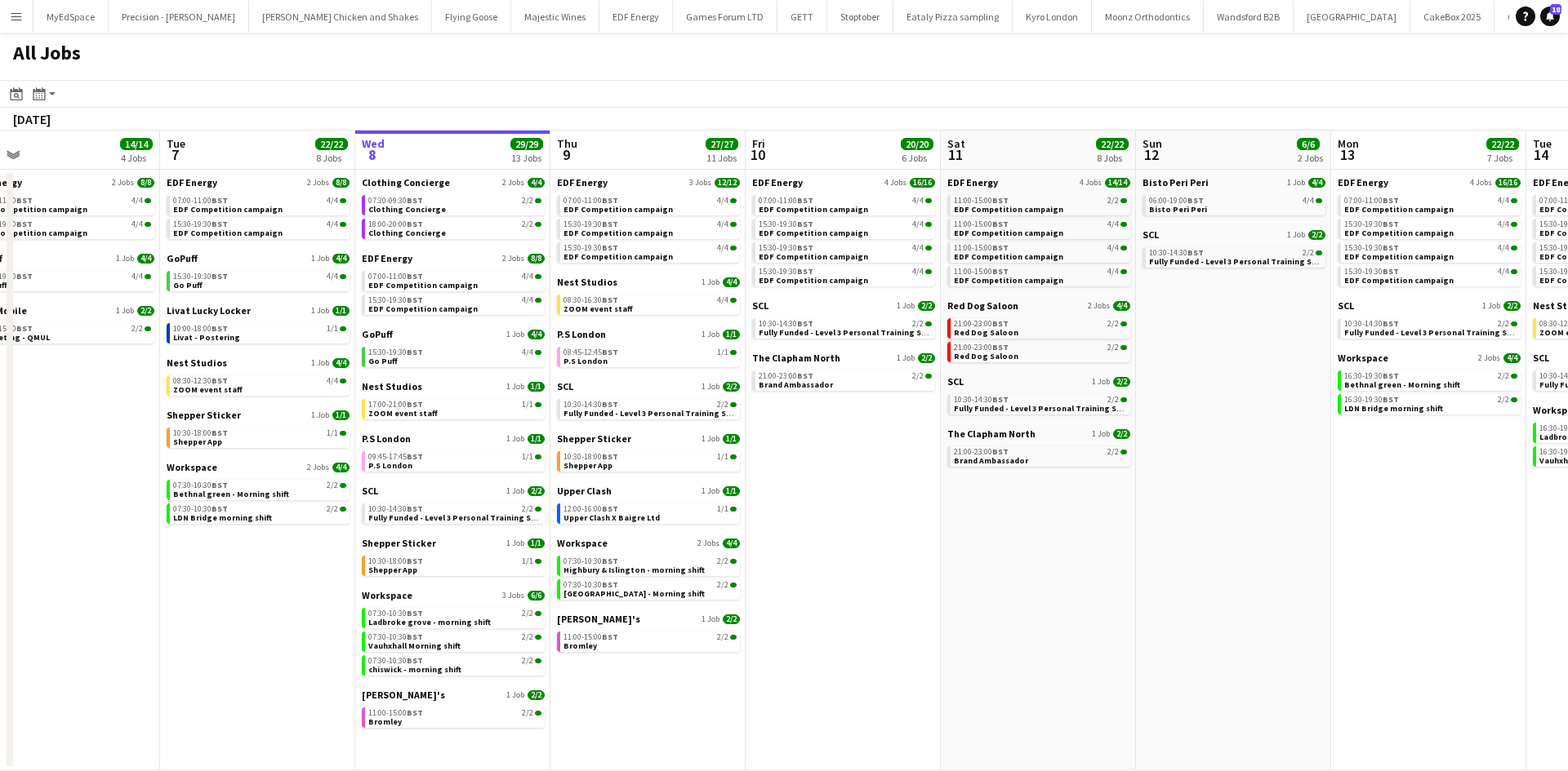
scroll to position [0, 443]
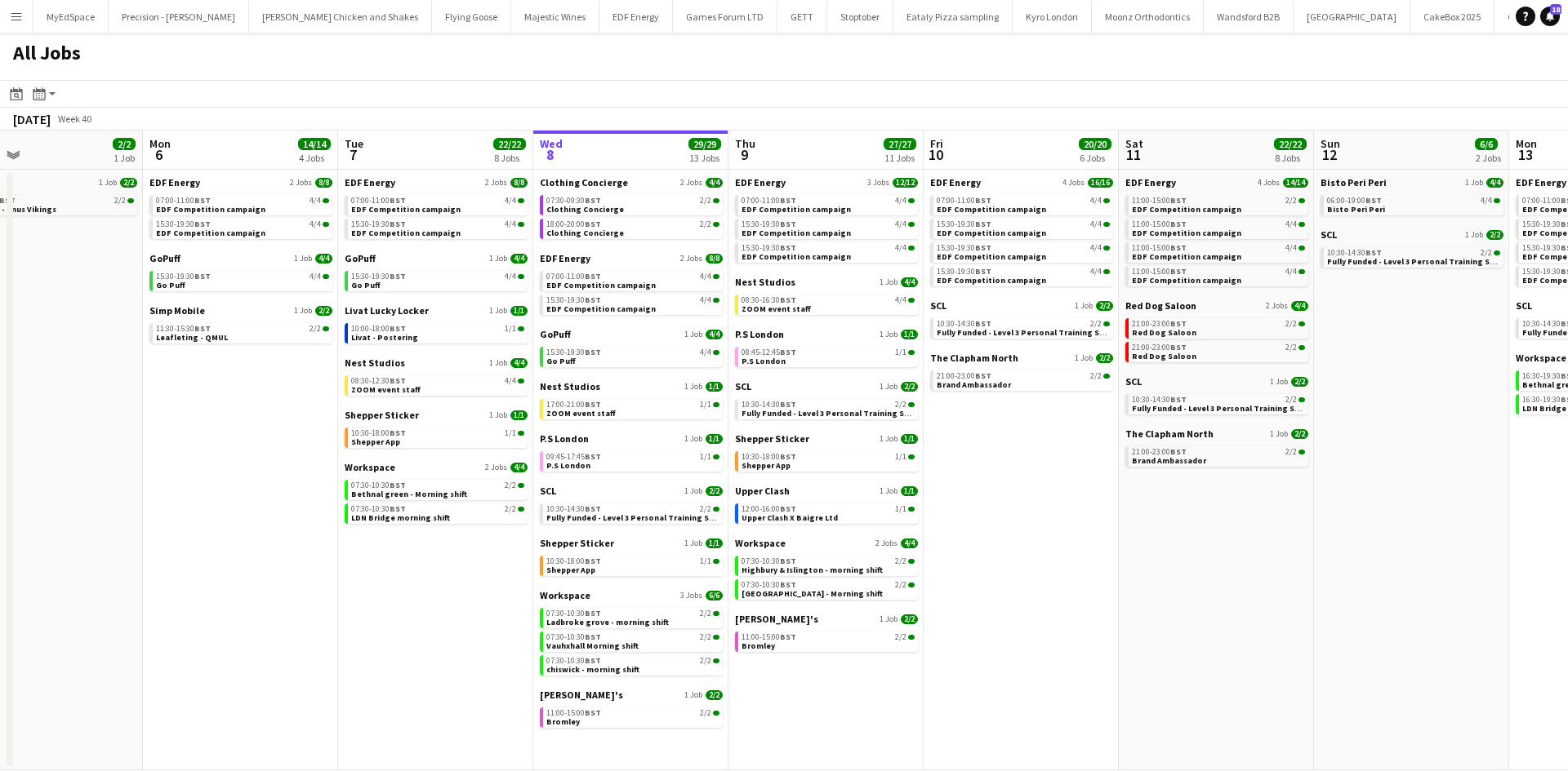
drag, startPoint x: 929, startPoint y: 663, endPoint x: 1177, endPoint y: 688, distance: 249.3
click at [1179, 690] on app-calendar-viewport "Fri 3 25/25 10 Jobs Sat 4 40/40 10 Jobs Sun 5 2/2 1 Job Mon 6 14/14 4 Jobs Tue …" at bounding box center [784, 450] width 1568 height 640
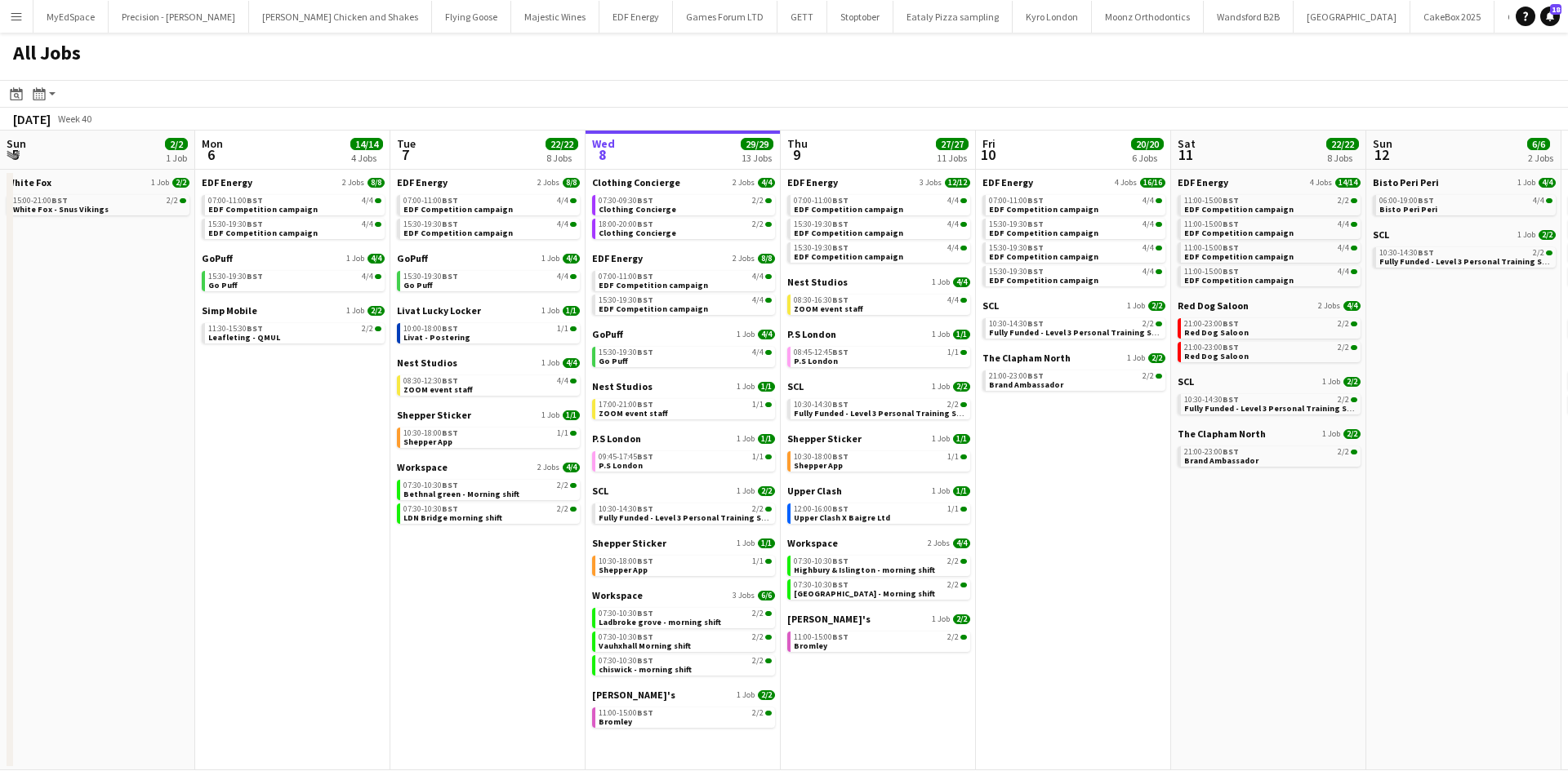
drag, startPoint x: 1082, startPoint y: 599, endPoint x: 1173, endPoint y: 577, distance: 93.6
click at [1198, 594] on app-calendar-viewport "Fri 3 25/25 10 Jobs Sat 4 40/40 10 Jobs Sun 5 2/2 1 Job Mon 6 14/14 4 Jobs Tue …" at bounding box center [784, 450] width 1568 height 640
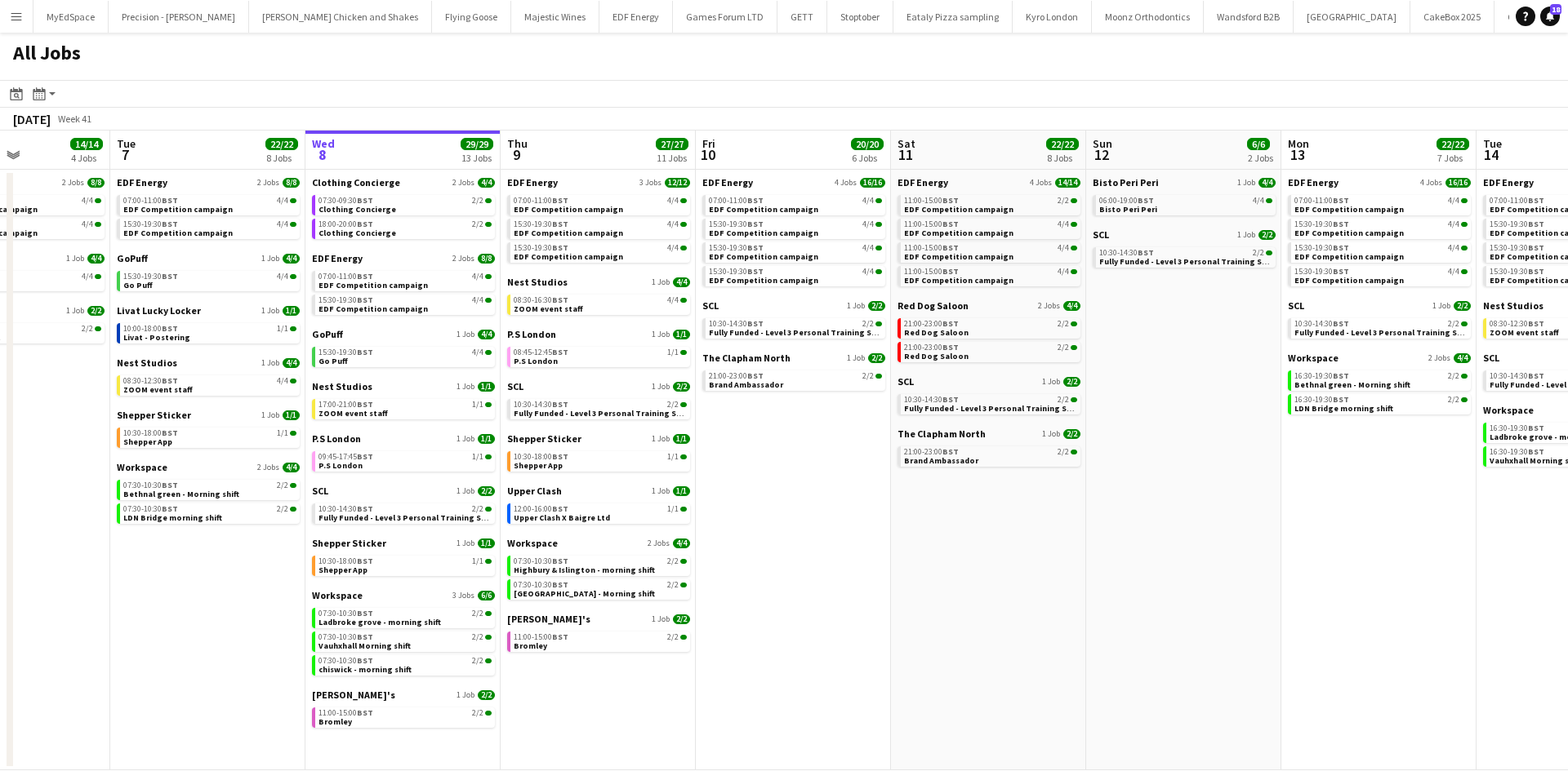
scroll to position [0, 711]
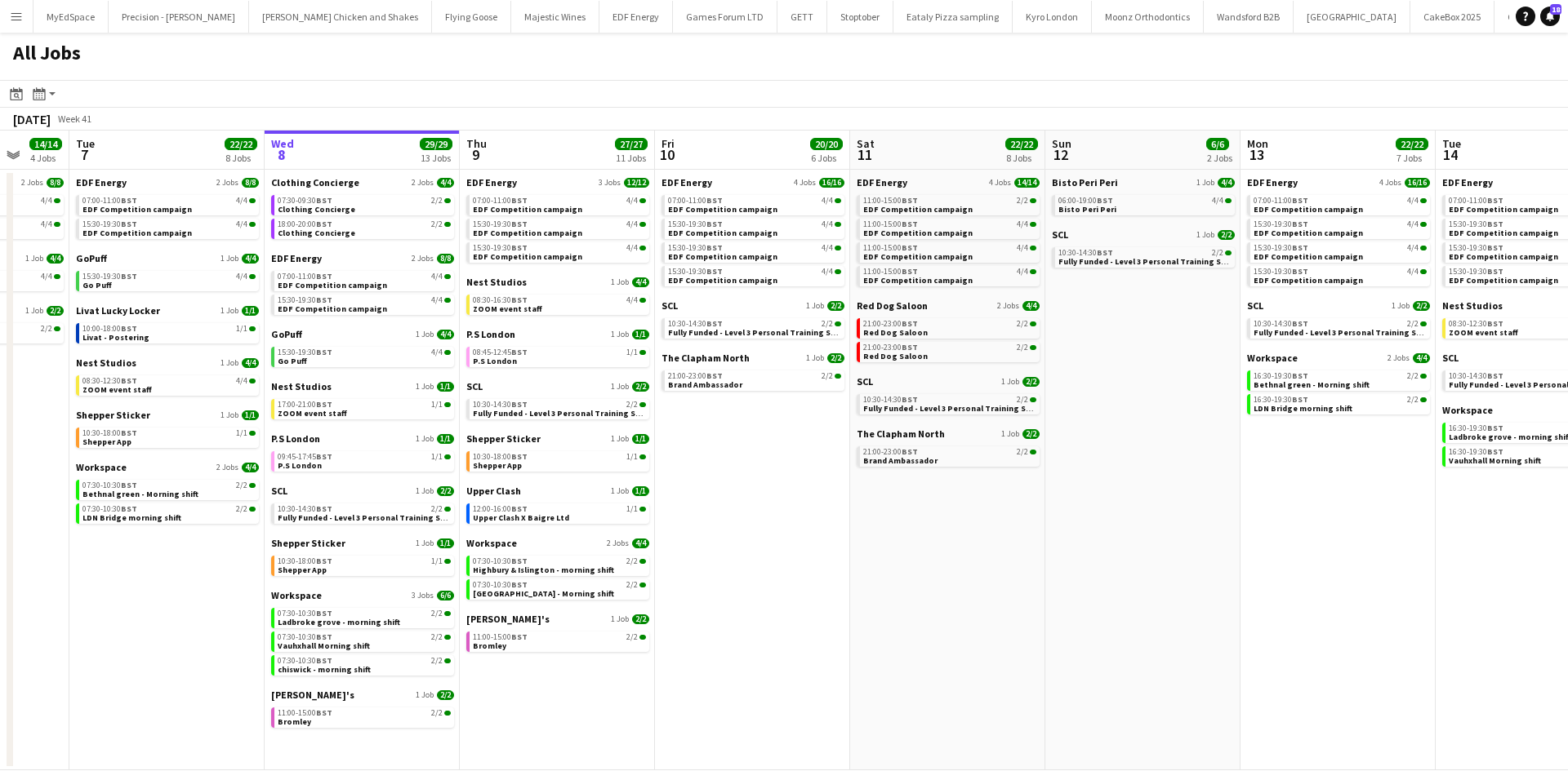
drag, startPoint x: 1307, startPoint y: 546, endPoint x: 927, endPoint y: 567, distance: 380.6
click at [927, 567] on app-calendar-viewport "Fri 3 25/25 10 Jobs Sat 4 40/40 10 Jobs Sun 5 2/2 1 Job Mon 6 14/14 4 Jobs Tue …" at bounding box center [784, 450] width 1568 height 640
click at [1165, 435] on app-date-cell "Bisto Peri Peri 1 Job 4/4 06:00-19:00 BST 4/4 Bisto Peri Peri SCL 1 Job 2/2 10:…" at bounding box center [1143, 470] width 195 height 600
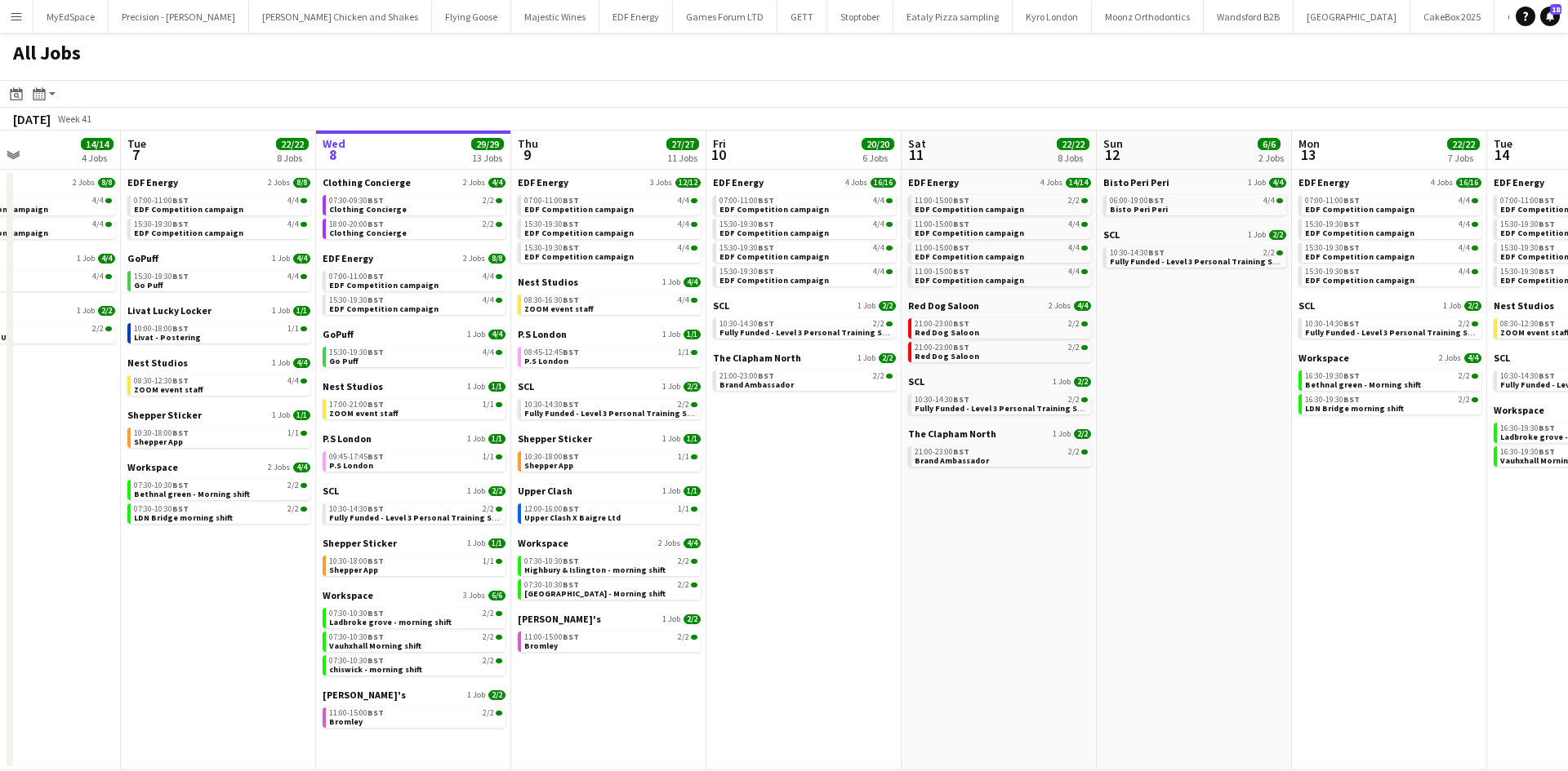
drag, startPoint x: 1176, startPoint y: 569, endPoint x: 837, endPoint y: 568, distance: 339.0
click at [837, 568] on app-calendar-viewport "Fri 3 25/25 10 Jobs Sat 4 40/40 10 Jobs Sun 5 2/2 1 Job Mon 6 14/14 4 Jobs Tue …" at bounding box center [784, 450] width 1568 height 640
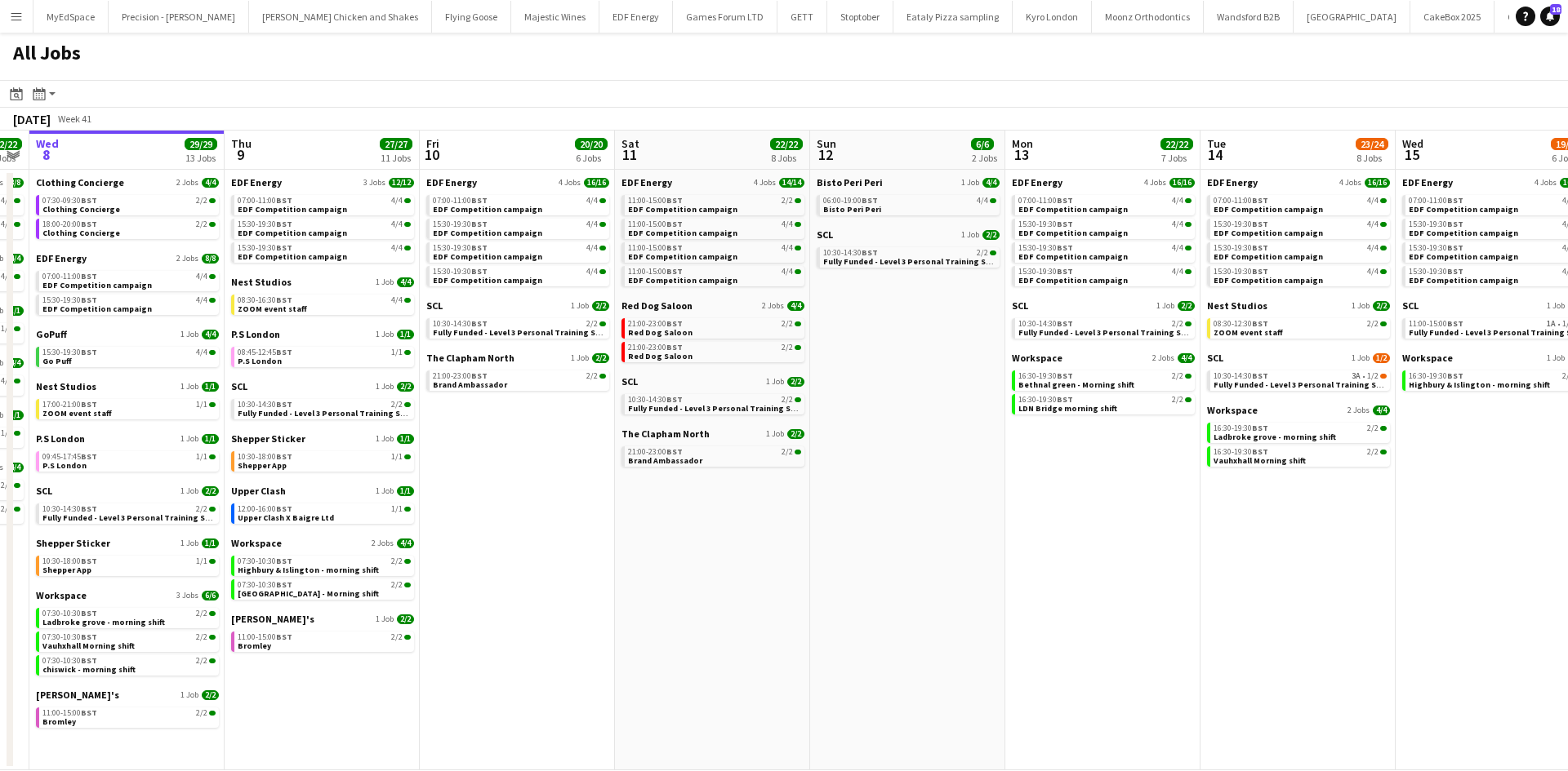
drag, startPoint x: 1223, startPoint y: 557, endPoint x: 930, endPoint y: 519, distance: 295.5
click at [930, 519] on app-calendar-viewport "Sun 5 2/2 1 Job Mon 6 14/14 4 Jobs Tue 7 22/22 8 Jobs Wed 8 29/29 13 Jobs Thu 9…" at bounding box center [784, 450] width 1568 height 640
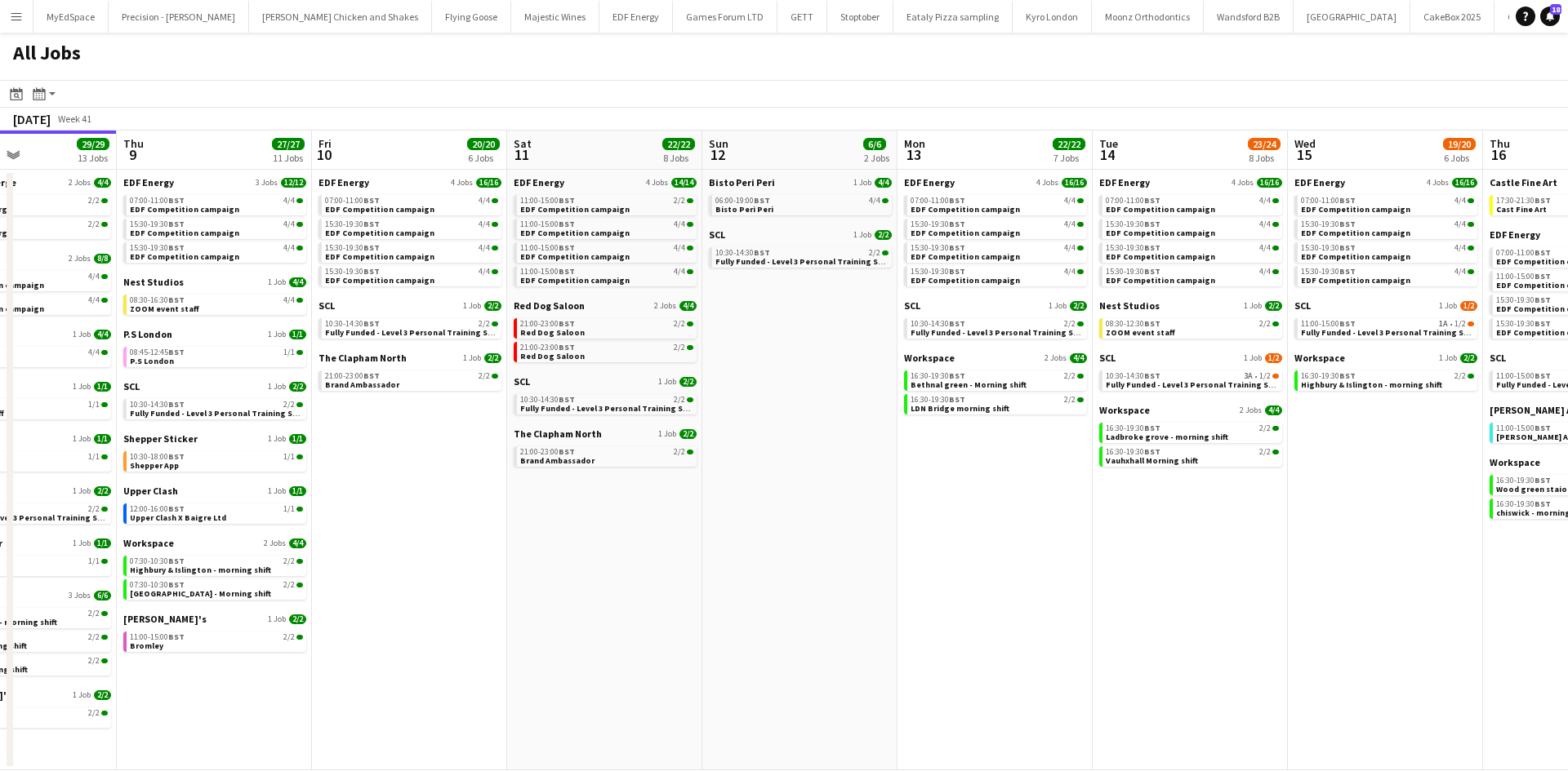
drag, startPoint x: 527, startPoint y: 508, endPoint x: 1112, endPoint y: 522, distance: 585.2
click at [1113, 522] on app-calendar-viewport "Tue 7 22/22 8 Jobs Wed 8 29/29 13 Jobs Thu 9 27/27 11 Jobs Fri 10 20/20 6 Jobs …" at bounding box center [784, 450] width 1568 height 640
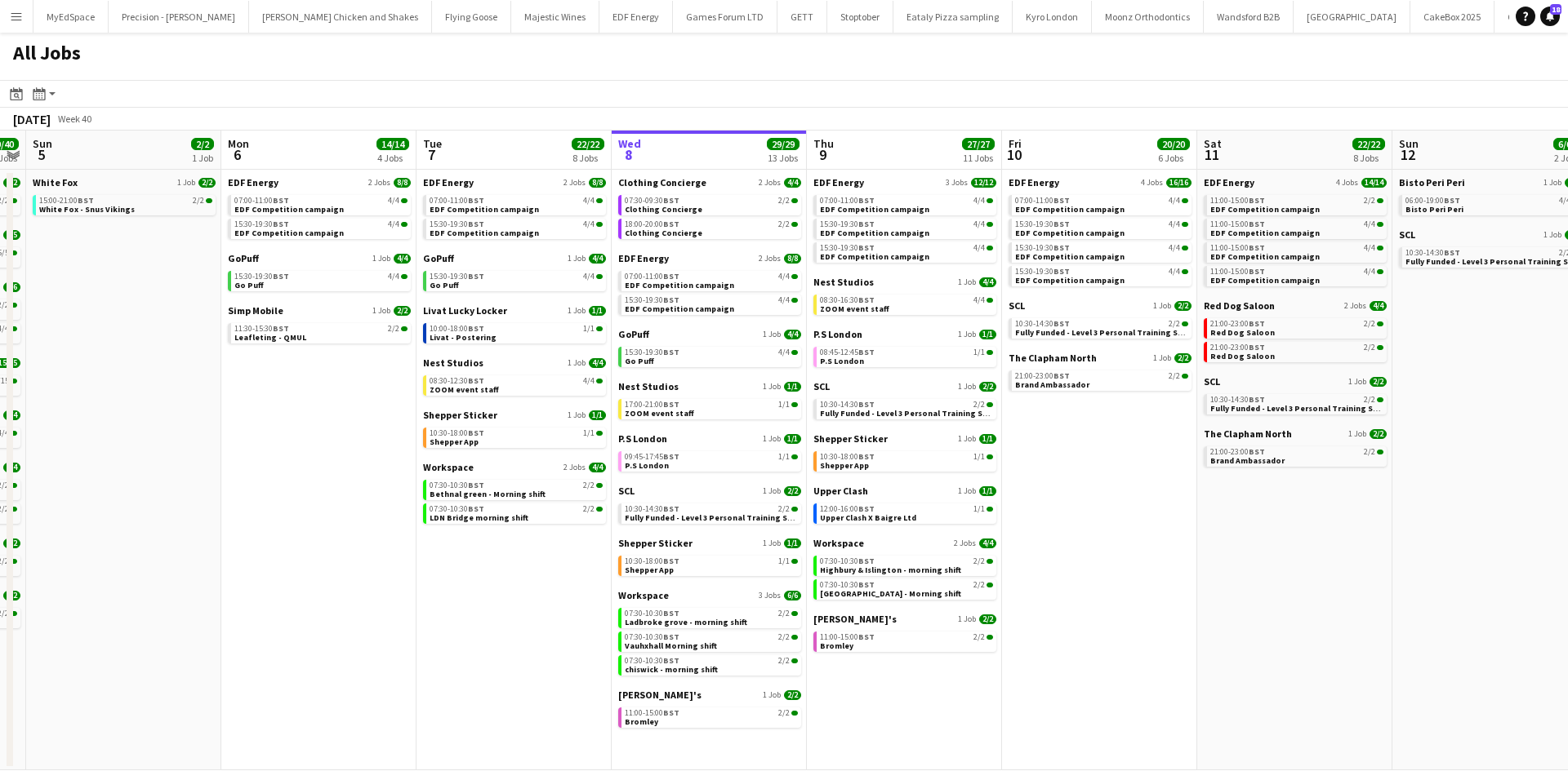
drag, startPoint x: 693, startPoint y: 514, endPoint x: 930, endPoint y: 498, distance: 237.5
click at [979, 491] on app-calendar-viewport "Fri 3 25/25 10 Jobs Sat 4 40/40 10 Jobs Sun 5 2/2 1 Job Mon 6 14/14 4 Jobs Tue …" at bounding box center [784, 450] width 1568 height 640
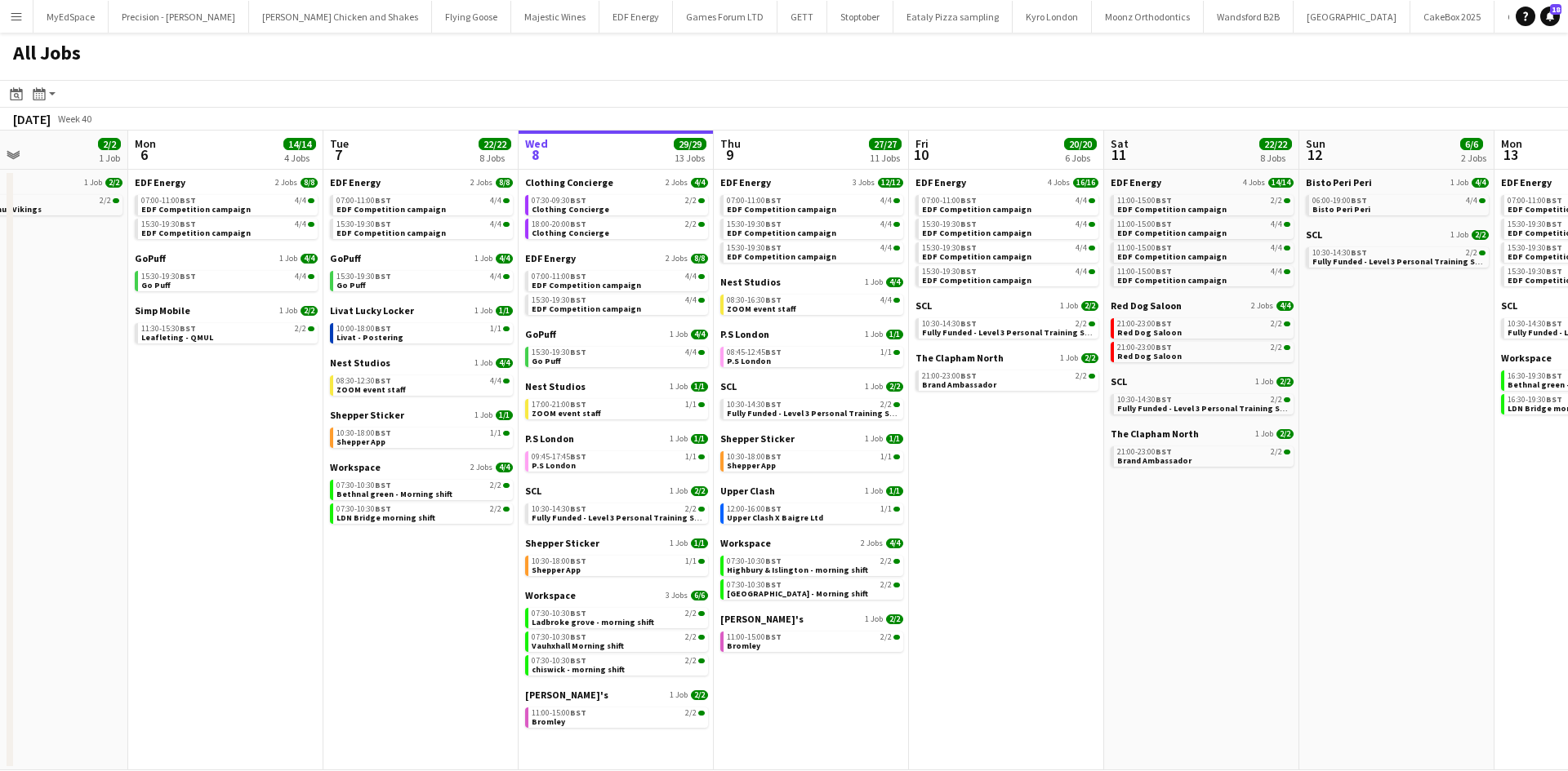
click at [1115, 647] on app-calendar-viewport "Fri 3 25/25 10 Jobs Sat 4 40/40 10 Jobs Sun 5 2/2 1 Job Mon 6 14/14 4 Jobs Tue …" at bounding box center [784, 450] width 1568 height 640
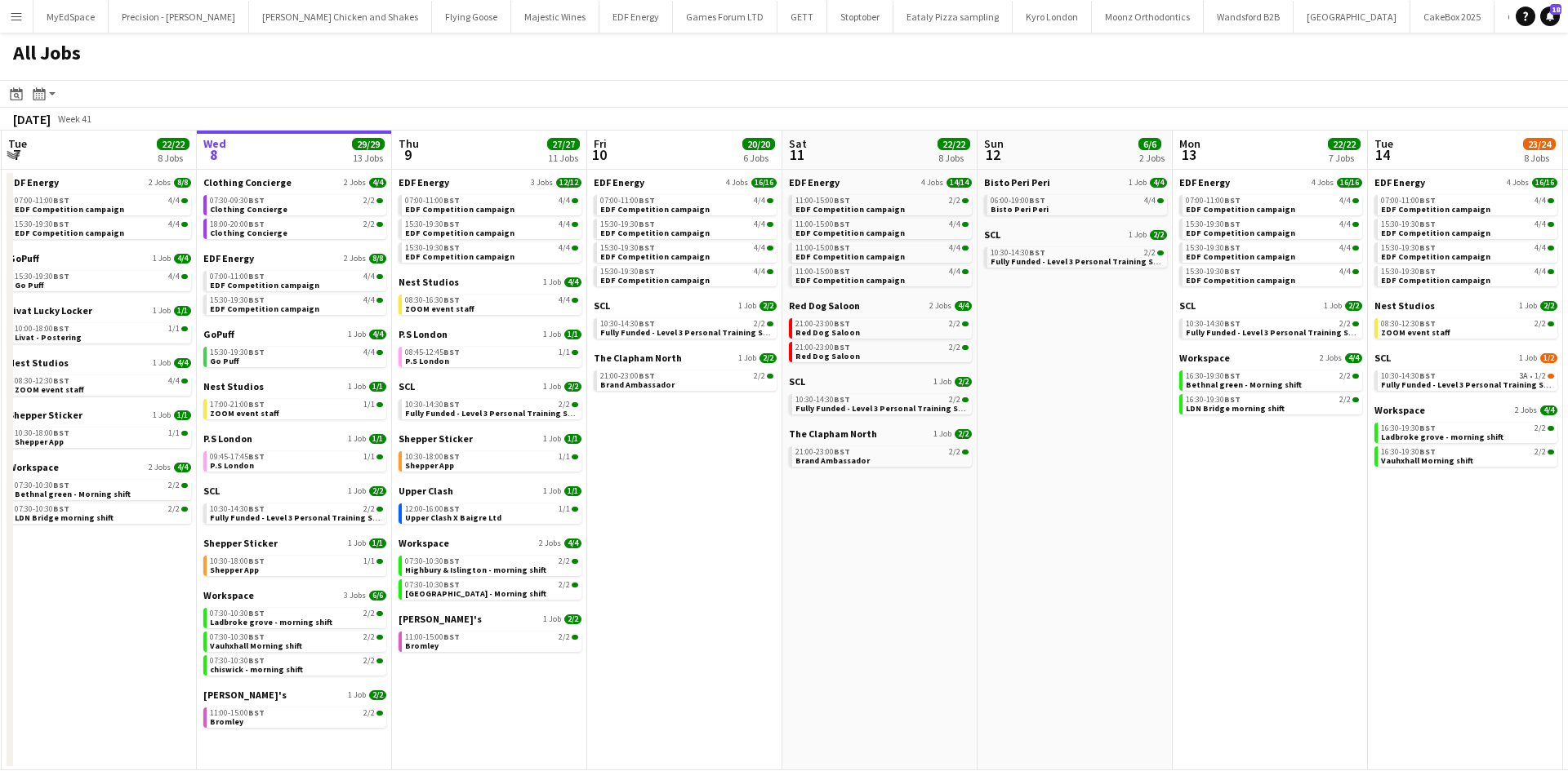
scroll to position [0, 805]
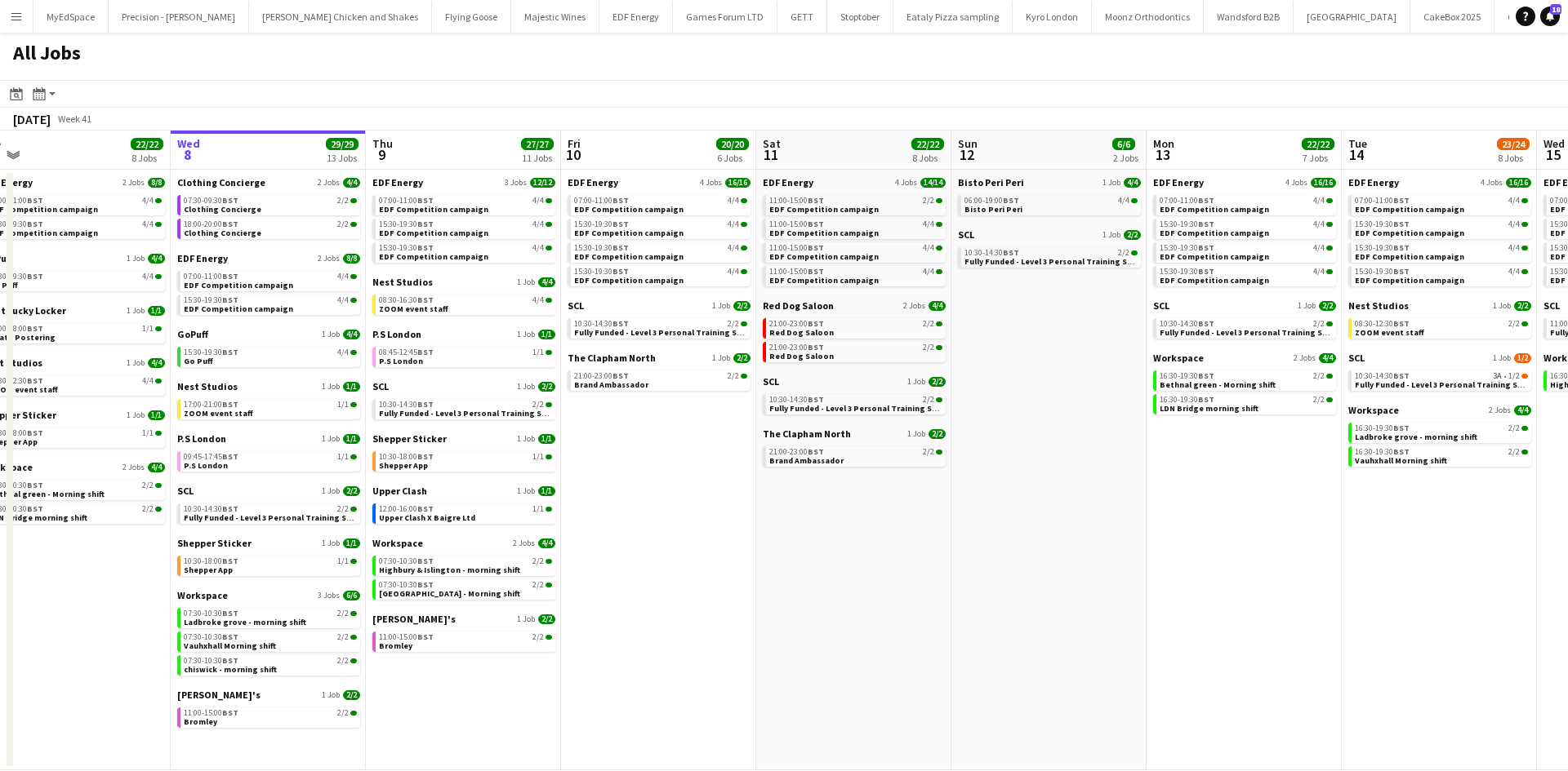
drag, startPoint x: 1338, startPoint y: 551, endPoint x: 994, endPoint y: 545, distance: 344.1
click at [994, 545] on app-calendar-viewport "Fri 3 25/25 10 Jobs Sat 4 40/40 10 Jobs Sun 5 2/2 1 Job Mon 6 14/14 4 Jobs Tue …" at bounding box center [784, 450] width 1568 height 640
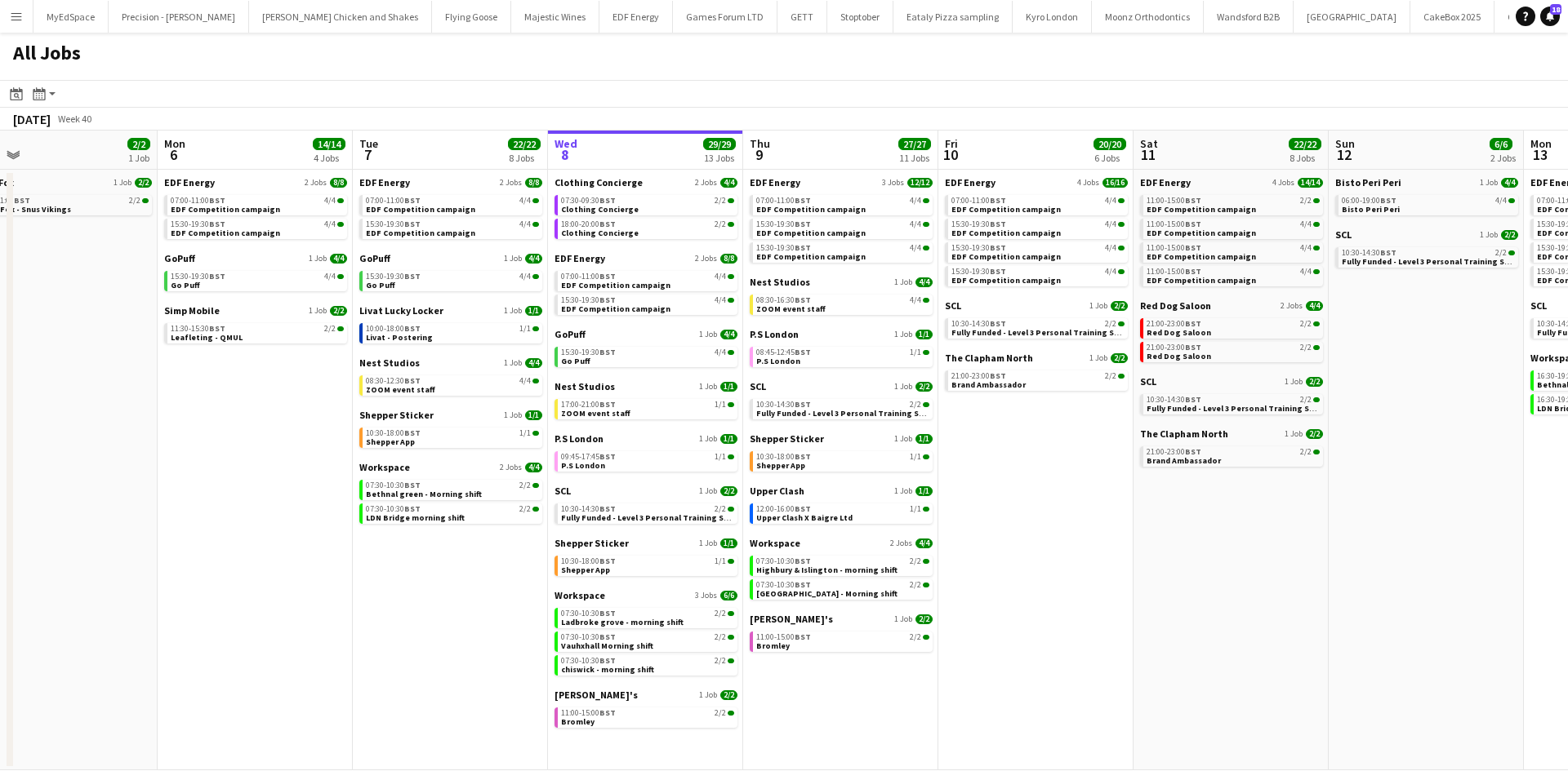
drag, startPoint x: 813, startPoint y: 552, endPoint x: 1179, endPoint y: 557, distance: 366.0
click at [1179, 557] on app-calendar-viewport "Fri 3 25/25 10 Jobs Sat 4 40/40 10 Jobs Sun 5 2/2 1 Job Mon 6 14/14 4 Jobs Tue …" at bounding box center [784, 450] width 1568 height 640
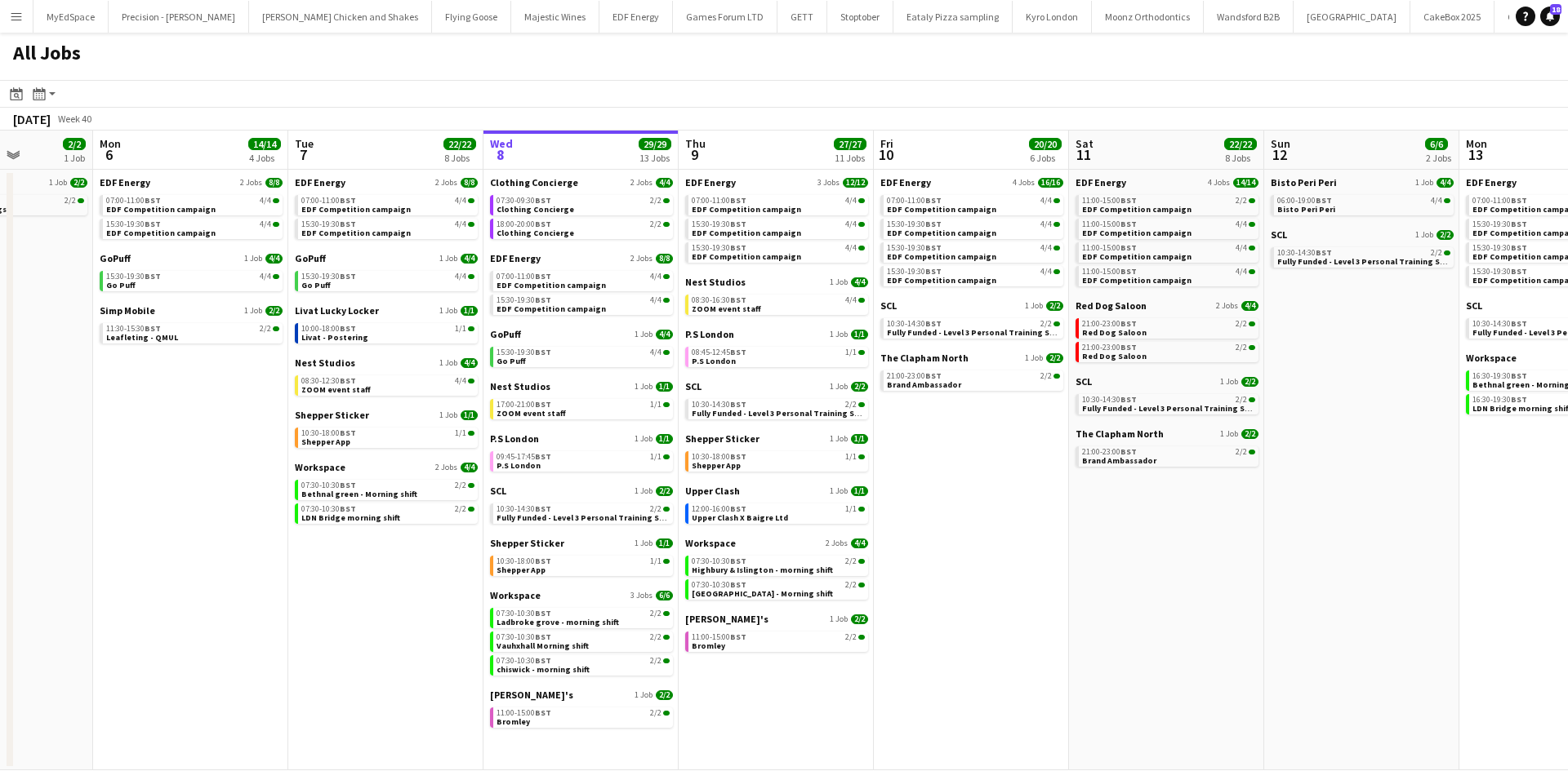
scroll to position [0, 494]
drag, startPoint x: 1184, startPoint y: 528, endPoint x: 1116, endPoint y: 527, distance: 68.0
click at [1116, 527] on app-calendar-viewport "Fri 3 25/25 10 Jobs Sat 4 40/40 10 Jobs Sun 5 2/2 1 Job Mon 6 14/14 4 Jobs Tue …" at bounding box center [784, 450] width 1568 height 640
drag, startPoint x: 1298, startPoint y: 582, endPoint x: 841, endPoint y: 546, distance: 458.4
click at [842, 546] on app-calendar-viewport "Fri 3 25/25 10 Jobs Sat 4 40/40 10 Jobs Sun 5 2/2 1 Job Mon 6 14/14 4 Jobs Tue …" at bounding box center [784, 450] width 1568 height 640
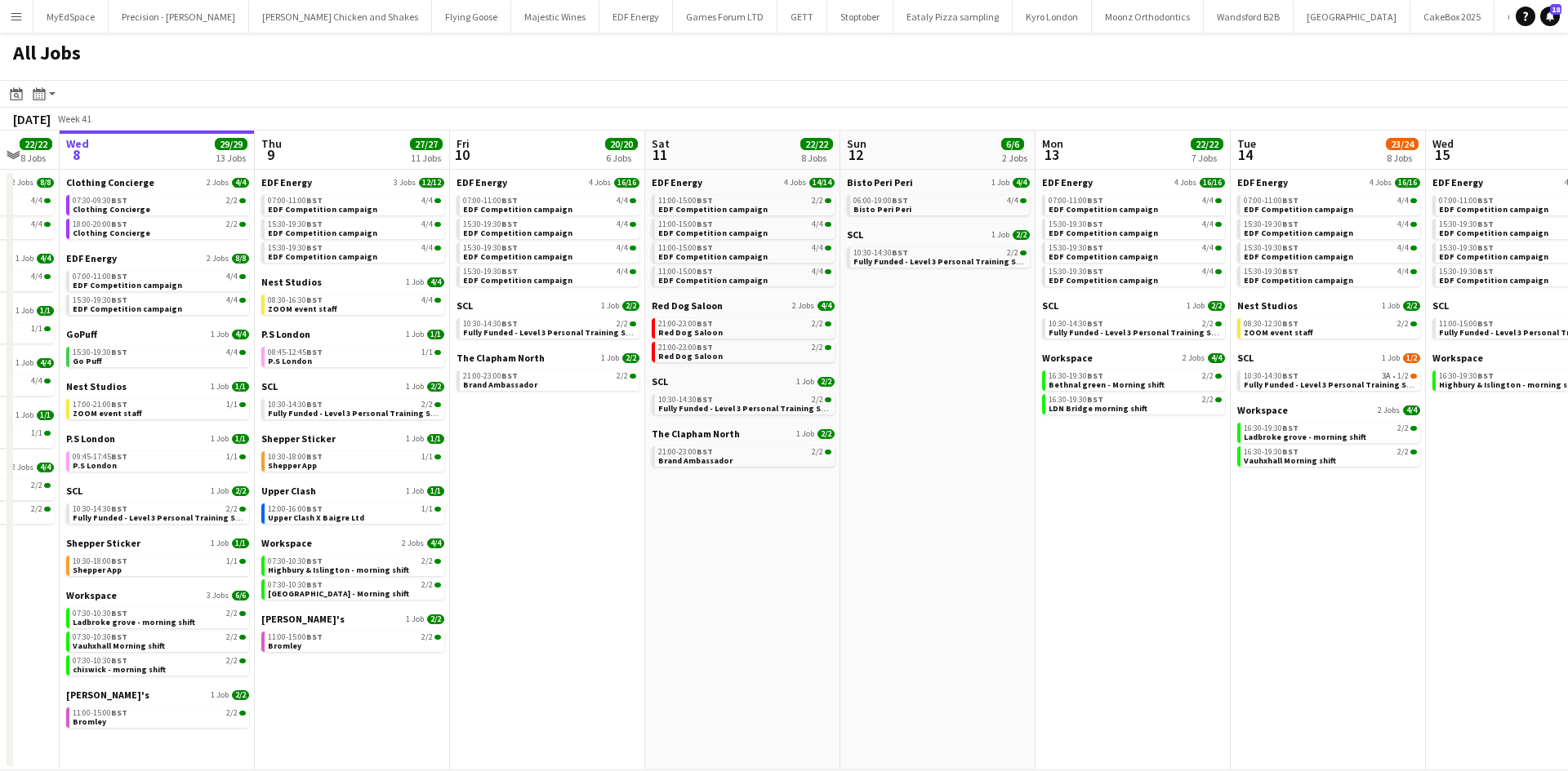
drag, startPoint x: 1235, startPoint y: 593, endPoint x: 930, endPoint y: 546, distance: 308.6
click at [962, 546] on app-calendar-viewport "Sun 5 2/2 1 Job Mon 6 14/14 4 Jobs Tue 7 22/22 8 Jobs Wed 8 29/29 13 Jobs Thu 9…" at bounding box center [784, 450] width 1568 height 640
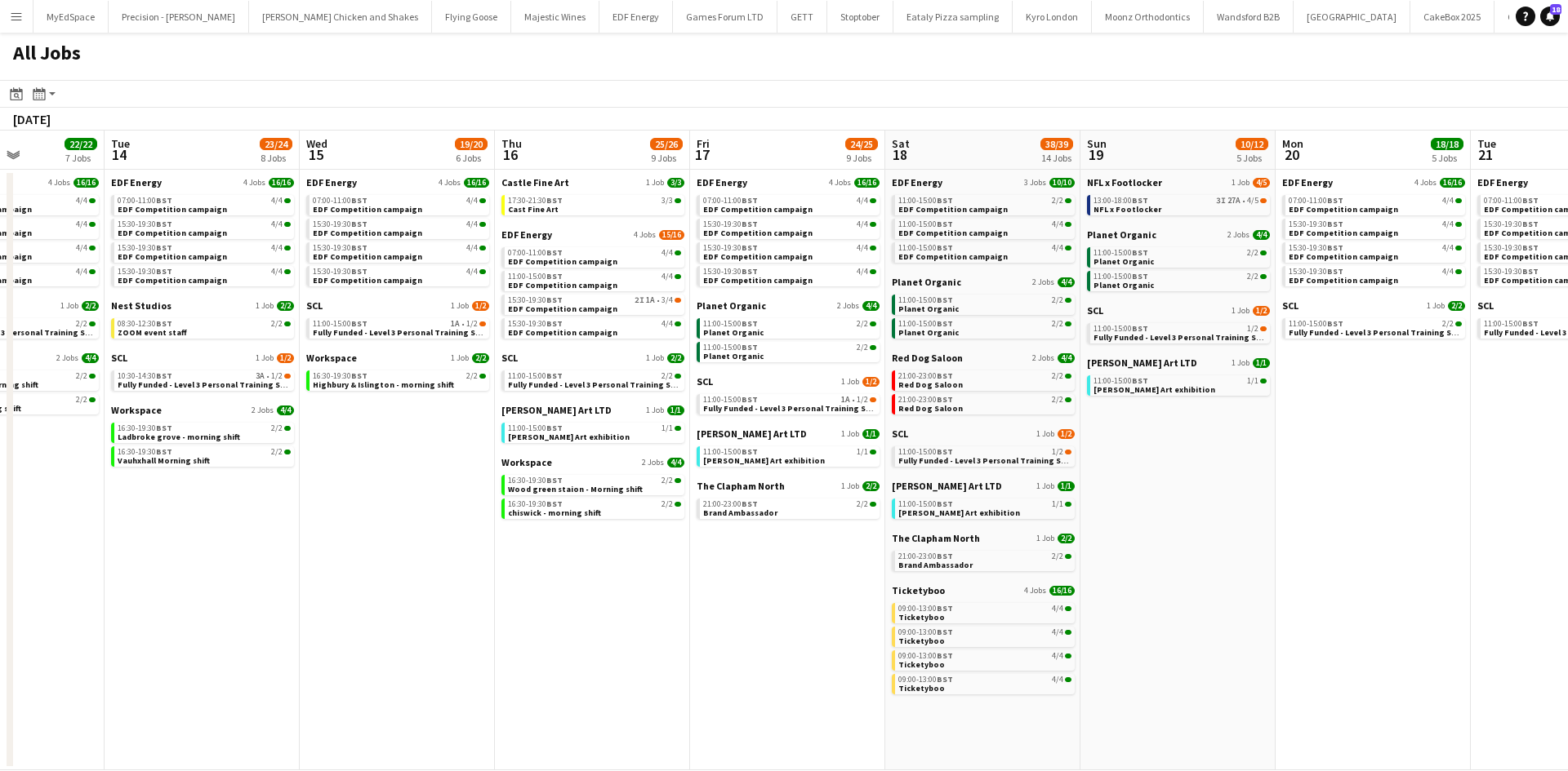
drag, startPoint x: 971, startPoint y: 612, endPoint x: 690, endPoint y: 572, distance: 283.8
click at [690, 572] on app-calendar-viewport "Thu 9 27/27 11 Jobs Fri 10 20/20 6 Jobs Sat 11 22/22 8 Jobs Sun 12 6/6 2 Jobs M…" at bounding box center [784, 450] width 1568 height 640
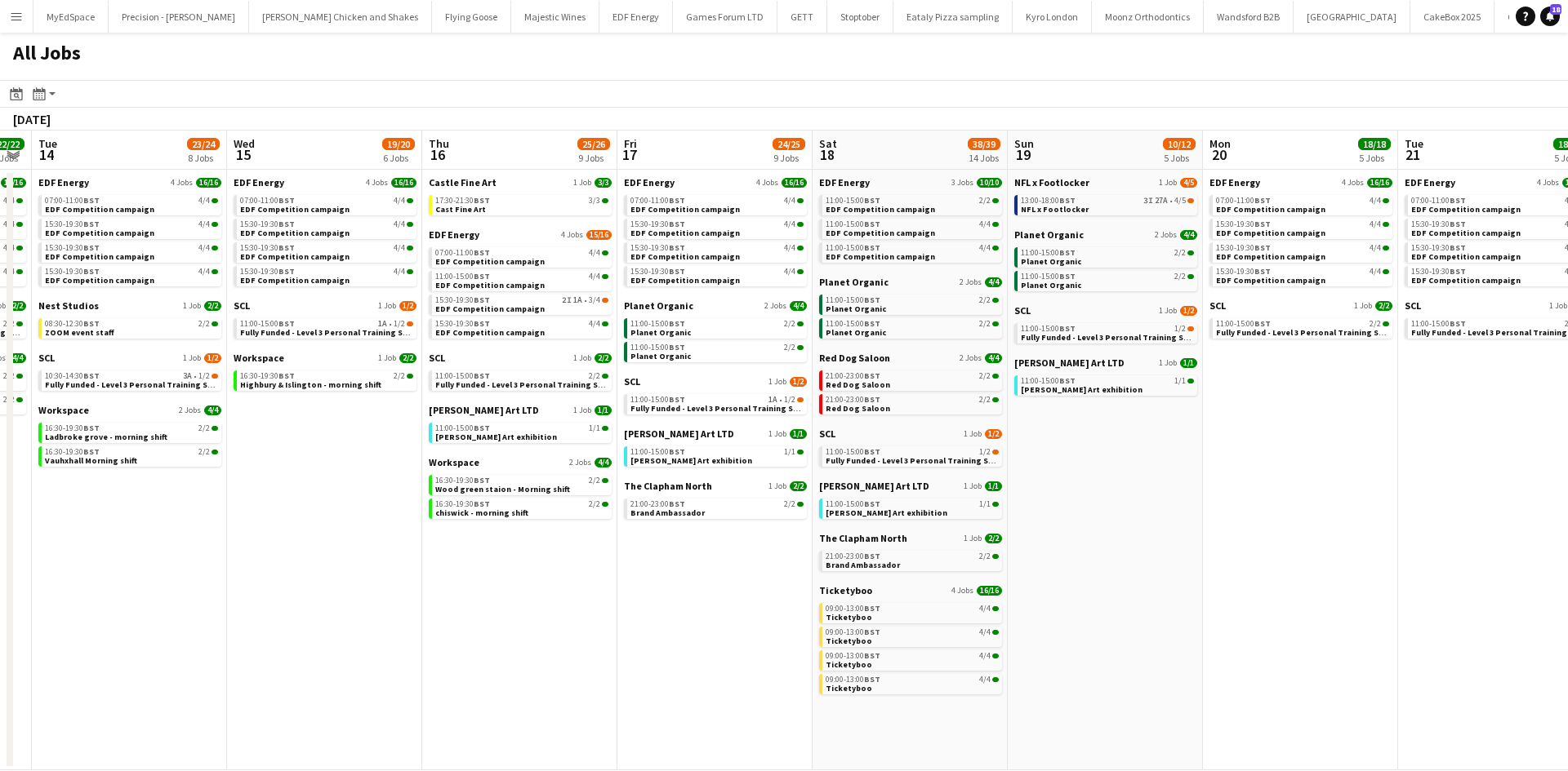
click at [965, 576] on app-calendar-viewport "Sat 11 22/22 8 Jobs Sun 12 6/6 2 Jobs Mon 13 22/22 7 Jobs Tue 14 23/24 8 Jobs W…" at bounding box center [784, 450] width 1568 height 640
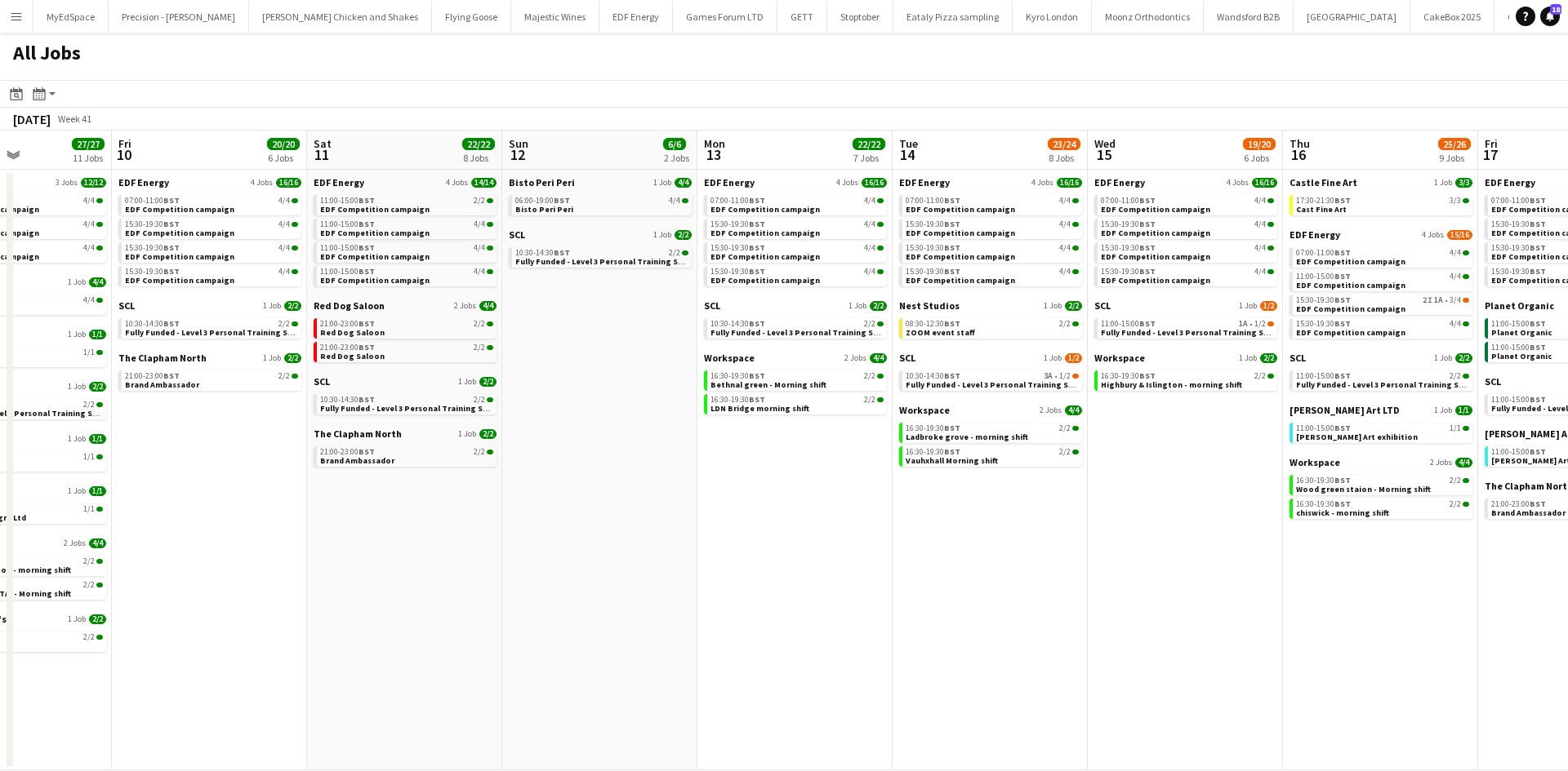
click at [1173, 590] on app-calendar-viewport "Tue 7 22/22 8 Jobs Wed 8 29/29 13 Jobs Thu 9 27/27 11 Jobs Fri 10 20/20 6 Jobs …" at bounding box center [784, 450] width 1568 height 640
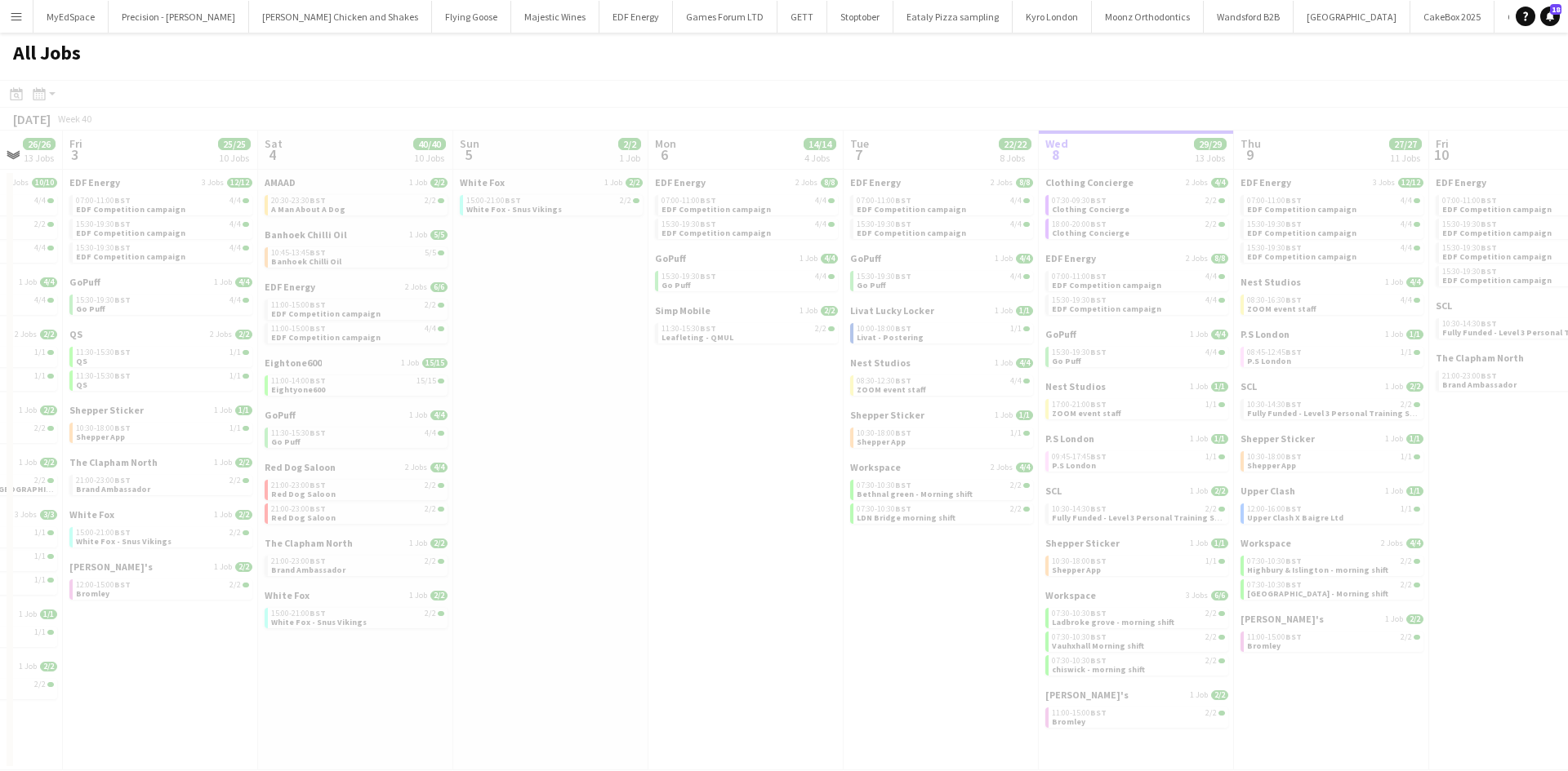
drag, startPoint x: 254, startPoint y: 581, endPoint x: 448, endPoint y: 512, distance: 205.9
click at [343, 512] on app-calendar-viewport "Tue 30 Wed 1 Thu 2 26/26 13 Jobs Fri 3 25/25 10 Jobs Sat 4 40/40 10 Jobs Sun 5 …" at bounding box center [784, 450] width 1568 height 640
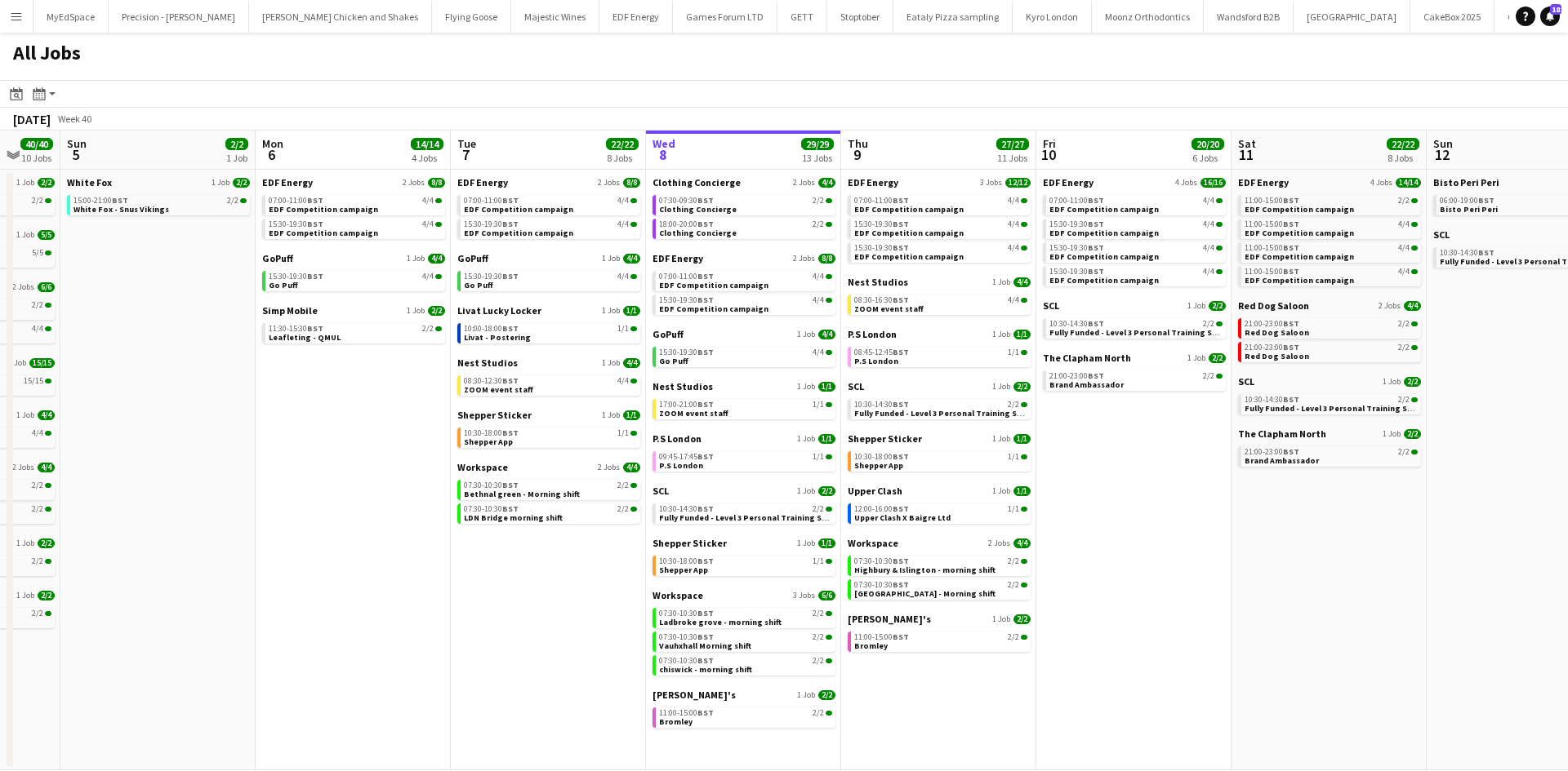
scroll to position [0, 799]
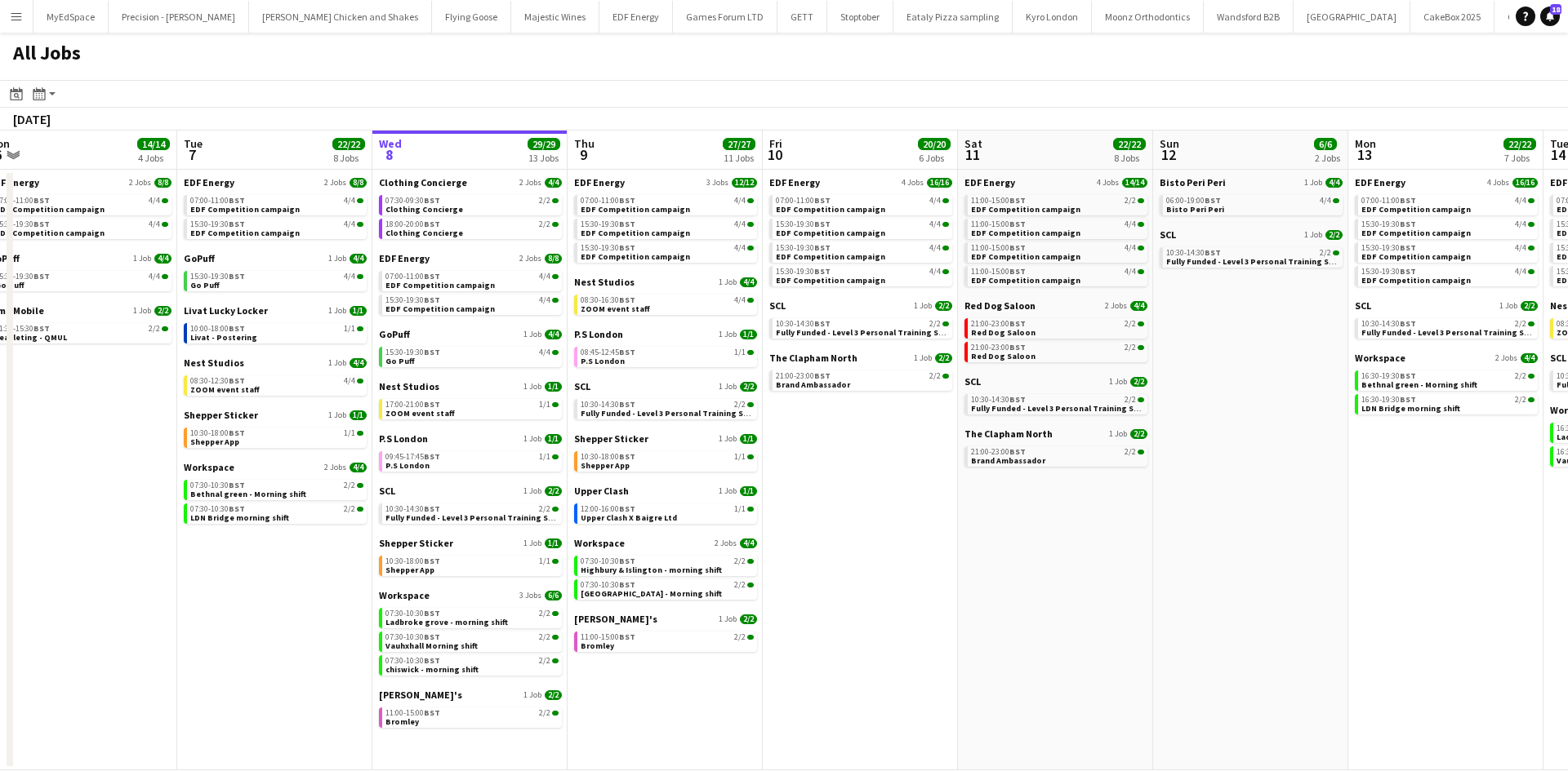
drag, startPoint x: 1291, startPoint y: 393, endPoint x: 1046, endPoint y: 370, distance: 246.1
click at [1046, 370] on app-calendar-viewport "Thu 2 26/26 13 Jobs Fri 3 25/25 10 Jobs Sat 4 40/40 10 Jobs Sun 5 2/2 1 Job Mon…" at bounding box center [784, 450] width 1568 height 640
click at [690, 198] on div "07:00-11:00 BST 4/4" at bounding box center [667, 201] width 173 height 8
click at [639, 203] on div "07:00-11:00 BST 4/4" at bounding box center [667, 201] width 173 height 8
click at [1184, 192] on app-calendar-brief-board "Bisto Peri Peri 1 Job 4/4 06:00-19:00 BST 4/4 Bisto Peri Peri" at bounding box center [1251, 196] width 183 height 39
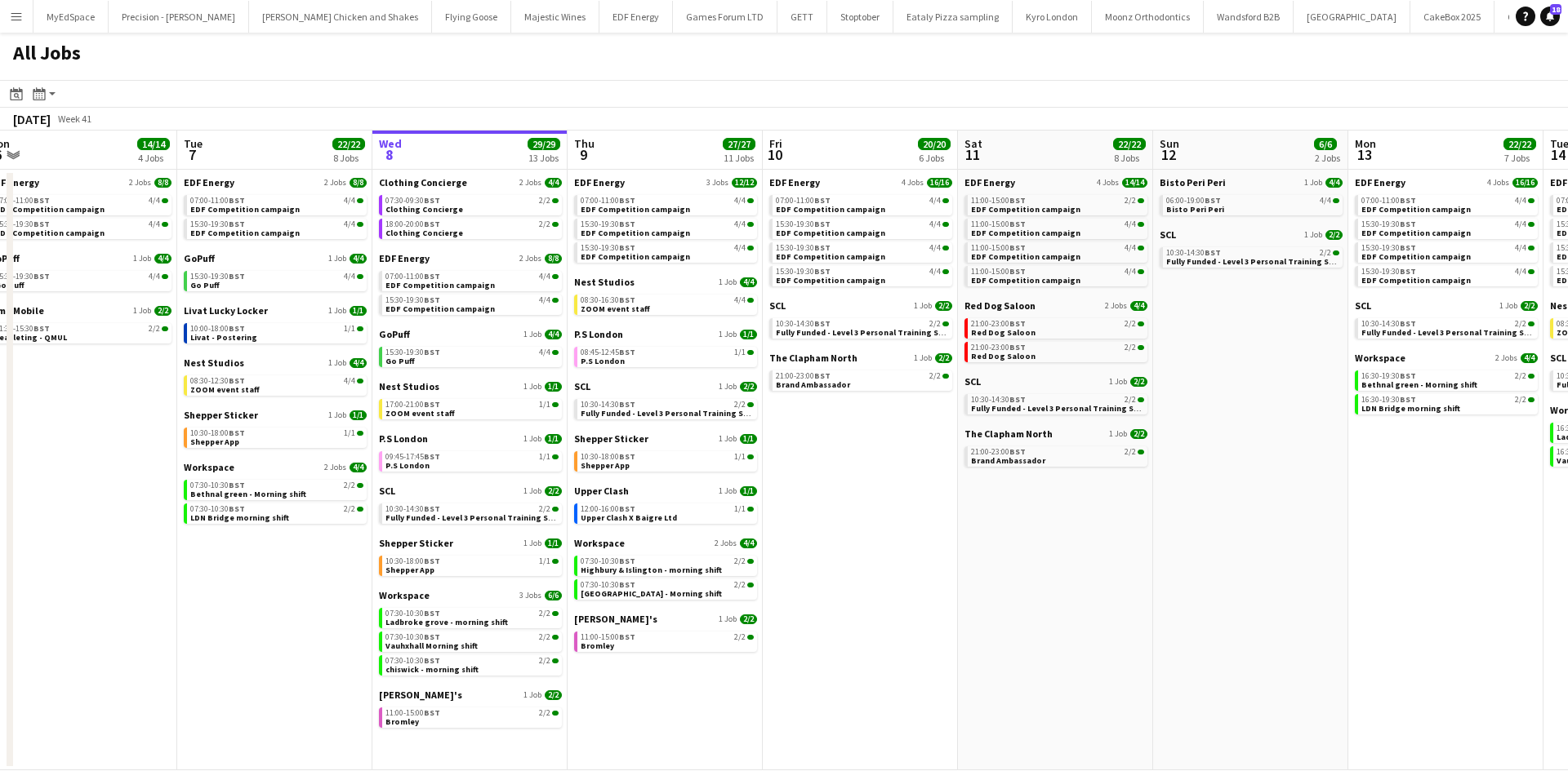
click at [1199, 227] on div "Bisto Peri Peri 1 Job 4/4 06:00-19:00 BST 4/4 Bisto Peri Peri" at bounding box center [1251, 203] width 183 height 53
click at [1199, 211] on span "Bisto Peri Peri" at bounding box center [1195, 209] width 58 height 10
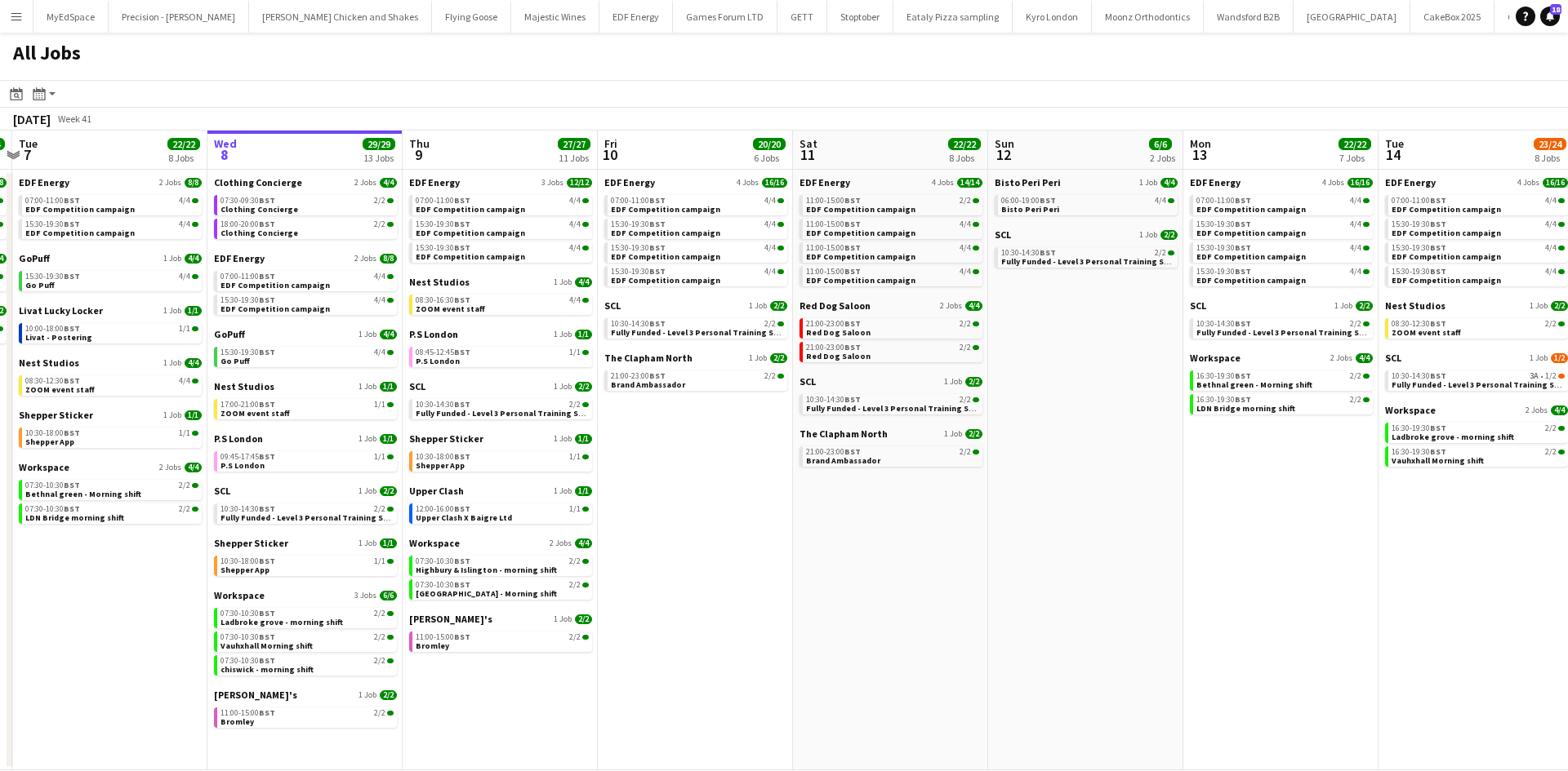
drag, startPoint x: 1156, startPoint y: 516, endPoint x: 991, endPoint y: 509, distance: 165.1
click at [991, 509] on app-calendar-viewport "Sat 4 40/40 10 Jobs Sun 5 2/2 1 Job Mon 6 14/14 4 Jobs Tue 7 22/22 8 Jobs Wed 8…" at bounding box center [784, 450] width 1568 height 640
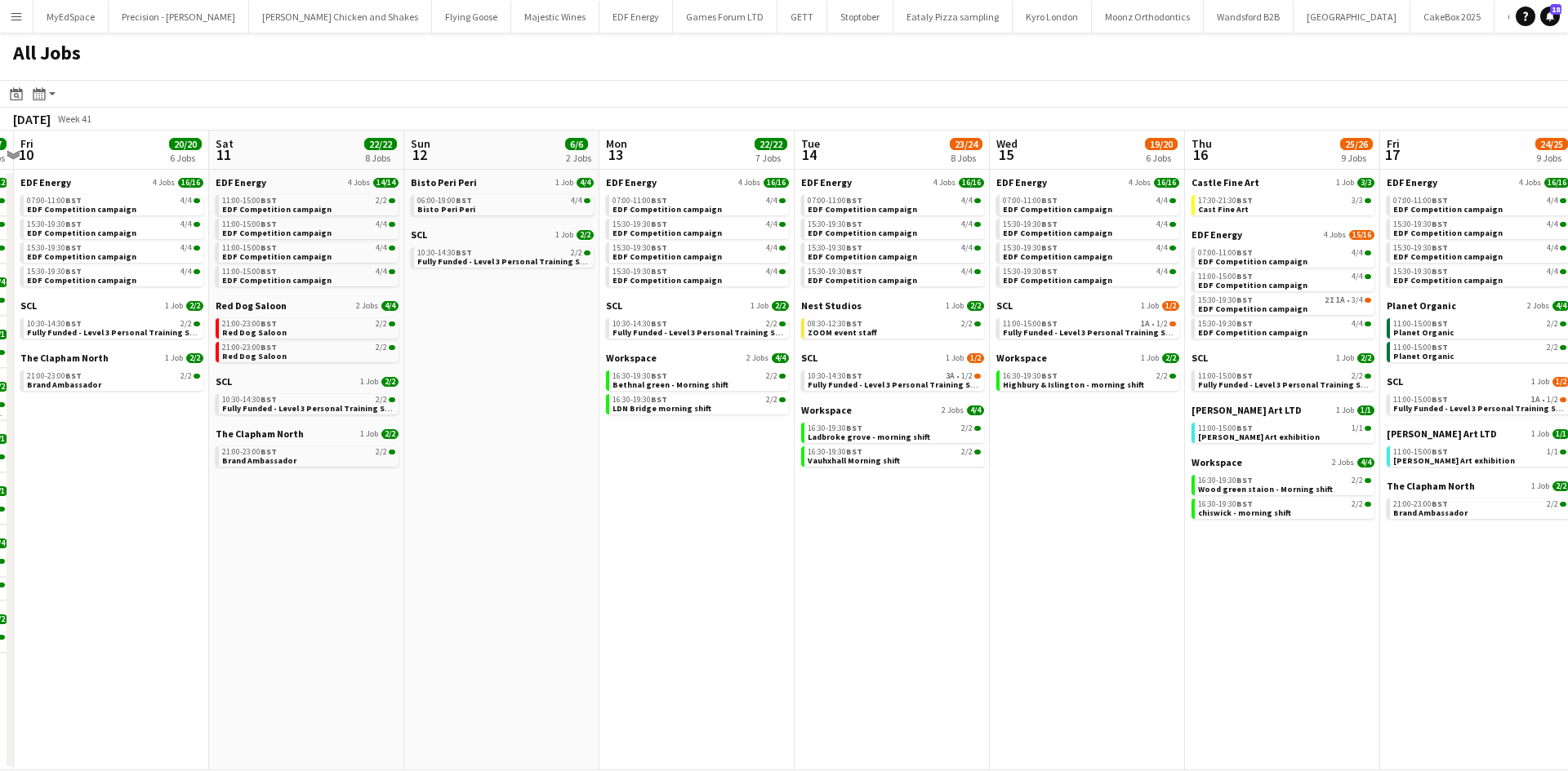
drag, startPoint x: 952, startPoint y: 529, endPoint x: 908, endPoint y: 524, distance: 44.3
click at [906, 525] on app-calendar-viewport "Mon 6 14/14 4 Jobs Tue 7 22/22 8 Jobs Wed 8 29/29 13 Jobs Thu 9 27/27 11 Jobs F…" at bounding box center [784, 450] width 1568 height 640
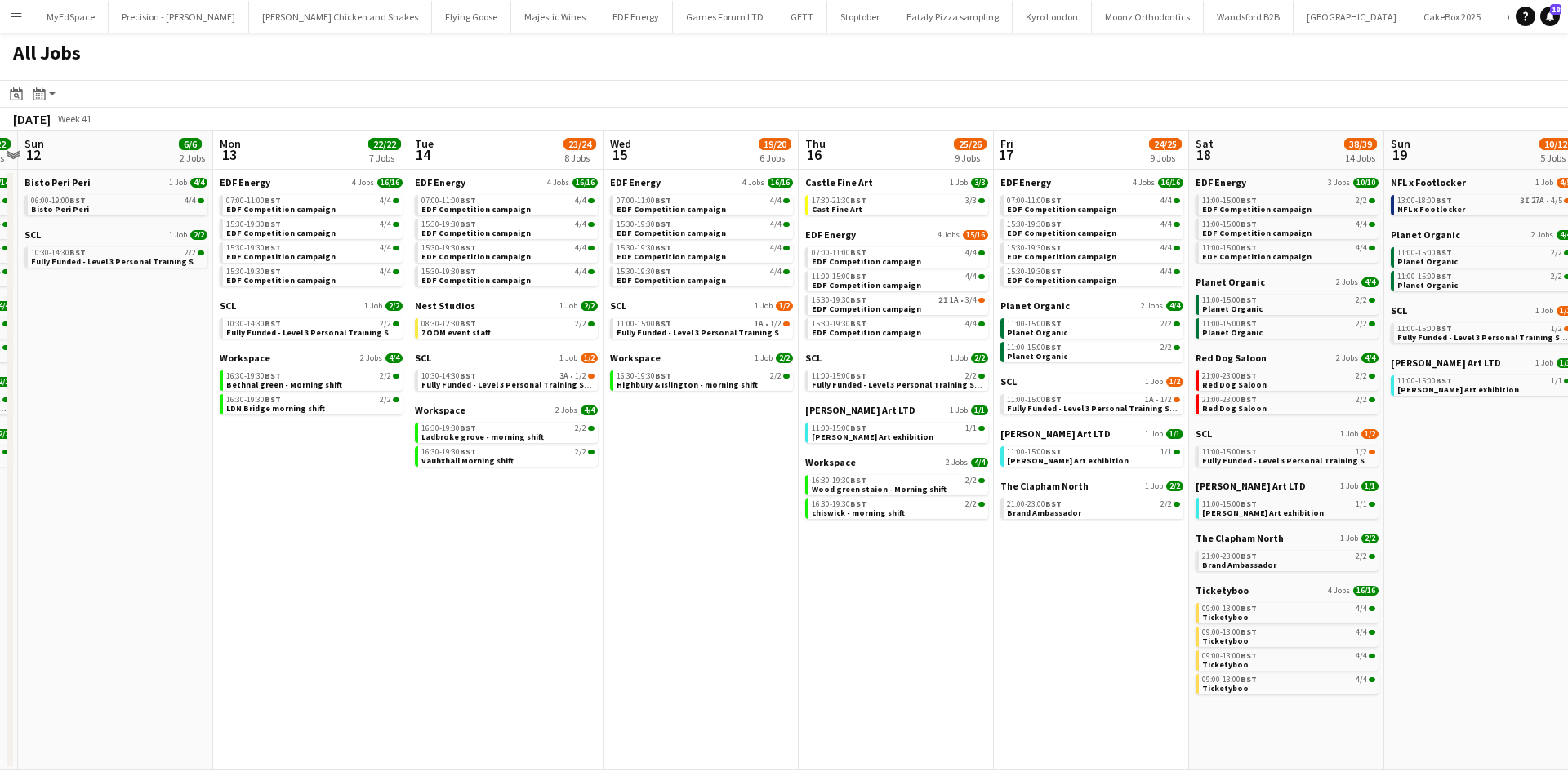
scroll to position [0, 513]
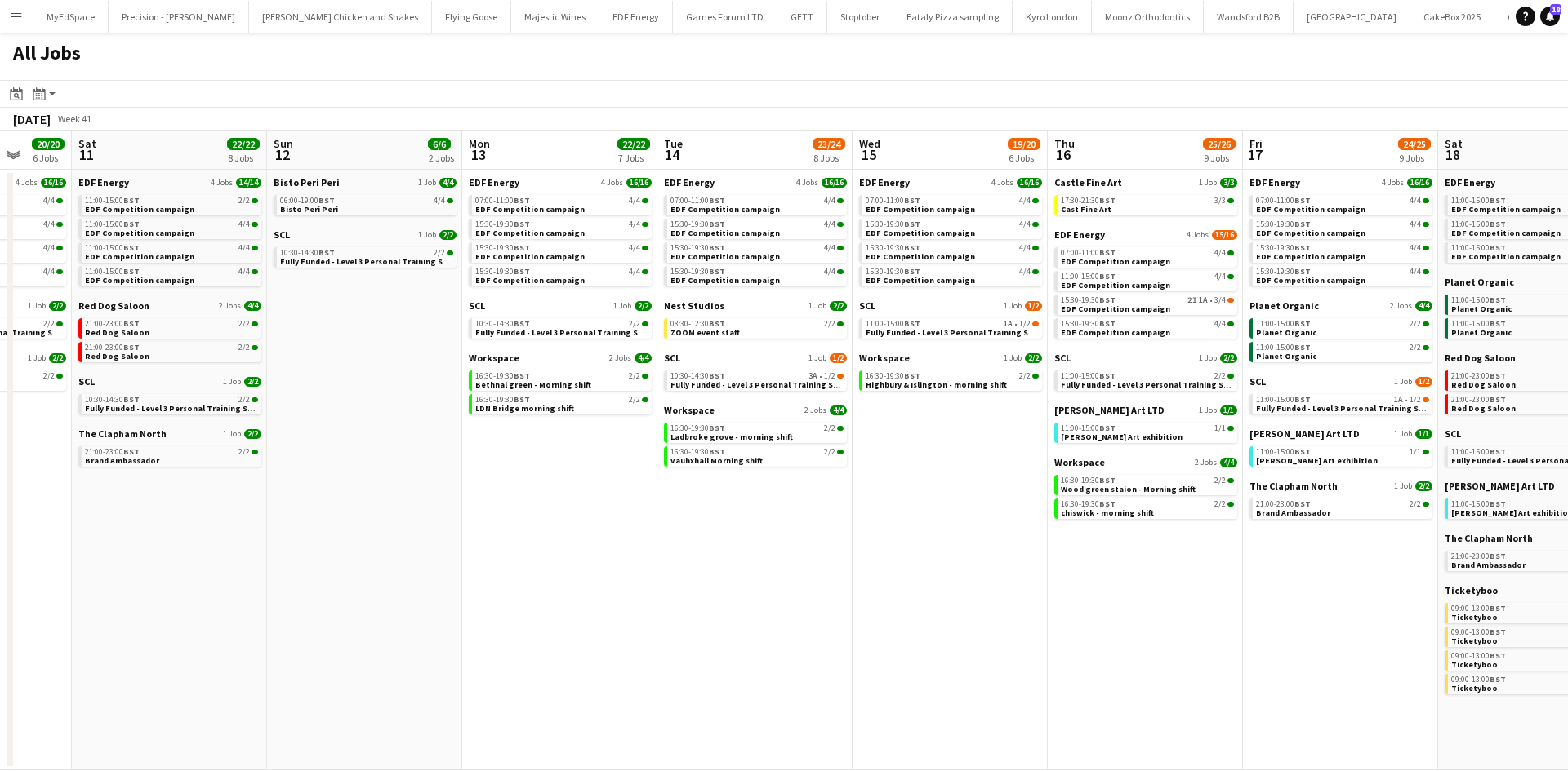
drag, startPoint x: 1007, startPoint y: 529, endPoint x: 924, endPoint y: 516, distance: 84.0
click at [924, 516] on app-calendar-viewport "Wed 8 29/29 13 Jobs Thu 9 27/27 11 Jobs Fri 10 20/20 6 Jobs Sat 11 22/22 8 Jobs…" at bounding box center [784, 450] width 1568 height 640
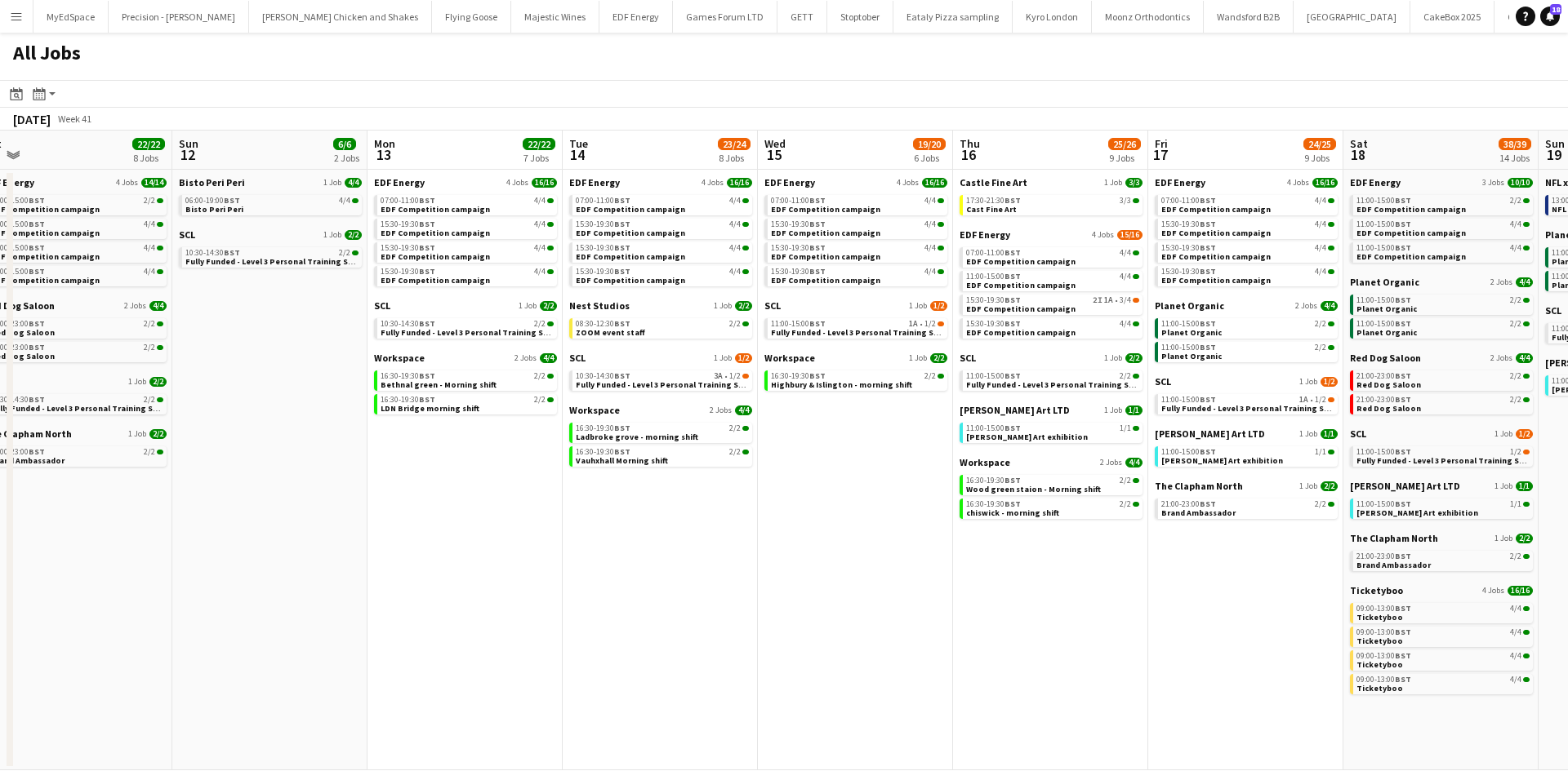
drag, startPoint x: 1128, startPoint y: 630, endPoint x: 1033, endPoint y: 634, distance: 95.1
click at [1033, 634] on app-calendar-viewport "Wed 8 29/29 13 Jobs Thu 9 27/27 11 Jobs Fri 10 20/20 6 Jobs Sat 11 22/22 8 Jobs…" at bounding box center [784, 450] width 1568 height 640
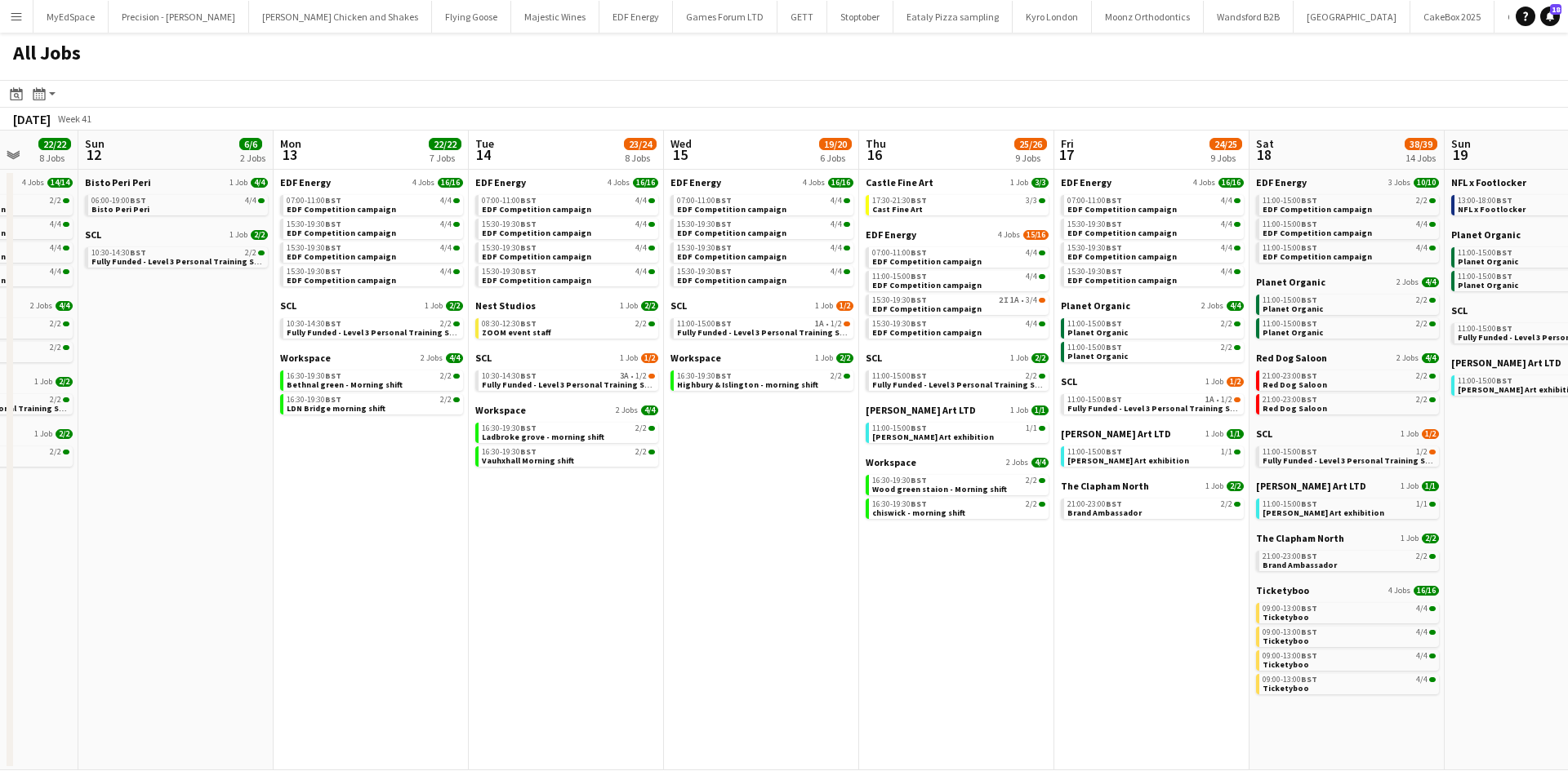
scroll to position [0, 705]
drag, startPoint x: 1164, startPoint y: 605, endPoint x: 1068, endPoint y: 597, distance: 96.3
click at [1068, 597] on app-calendar-viewport "Wed 8 29/29 13 Jobs Thu 9 27/27 11 Jobs Fri 10 20/20 6 Jobs Sat 11 22/22 8 Jobs…" at bounding box center [784, 450] width 1568 height 640
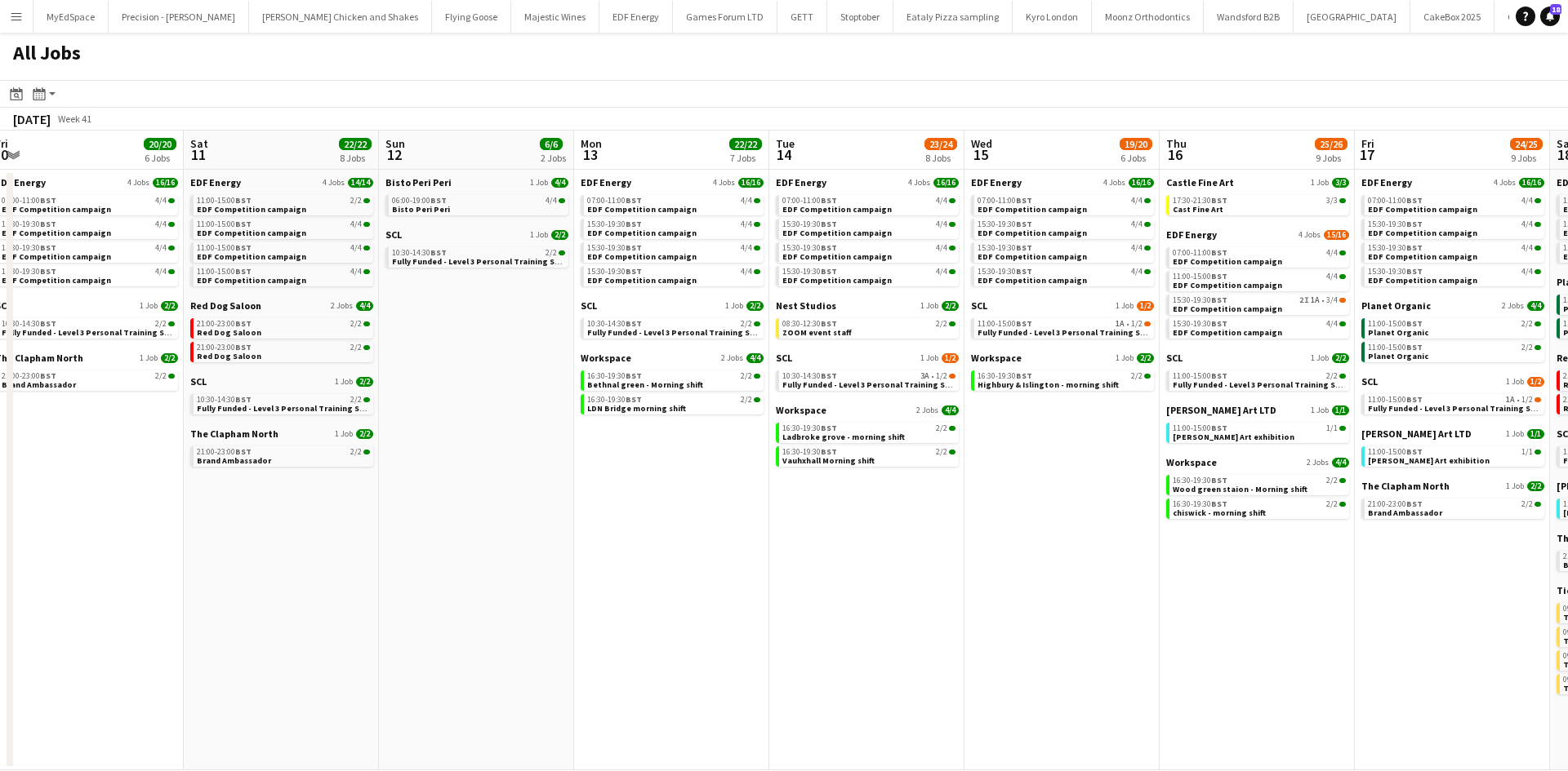
drag, startPoint x: 939, startPoint y: 676, endPoint x: 994, endPoint y: 608, distance: 87.5
click at [1229, 651] on app-calendar-viewport "Wed 8 29/29 13 Jobs Thu 9 27/27 11 Jobs Fri 10 20/20 6 Jobs Sat 11 22/22 8 Jobs…" at bounding box center [784, 450] width 1568 height 640
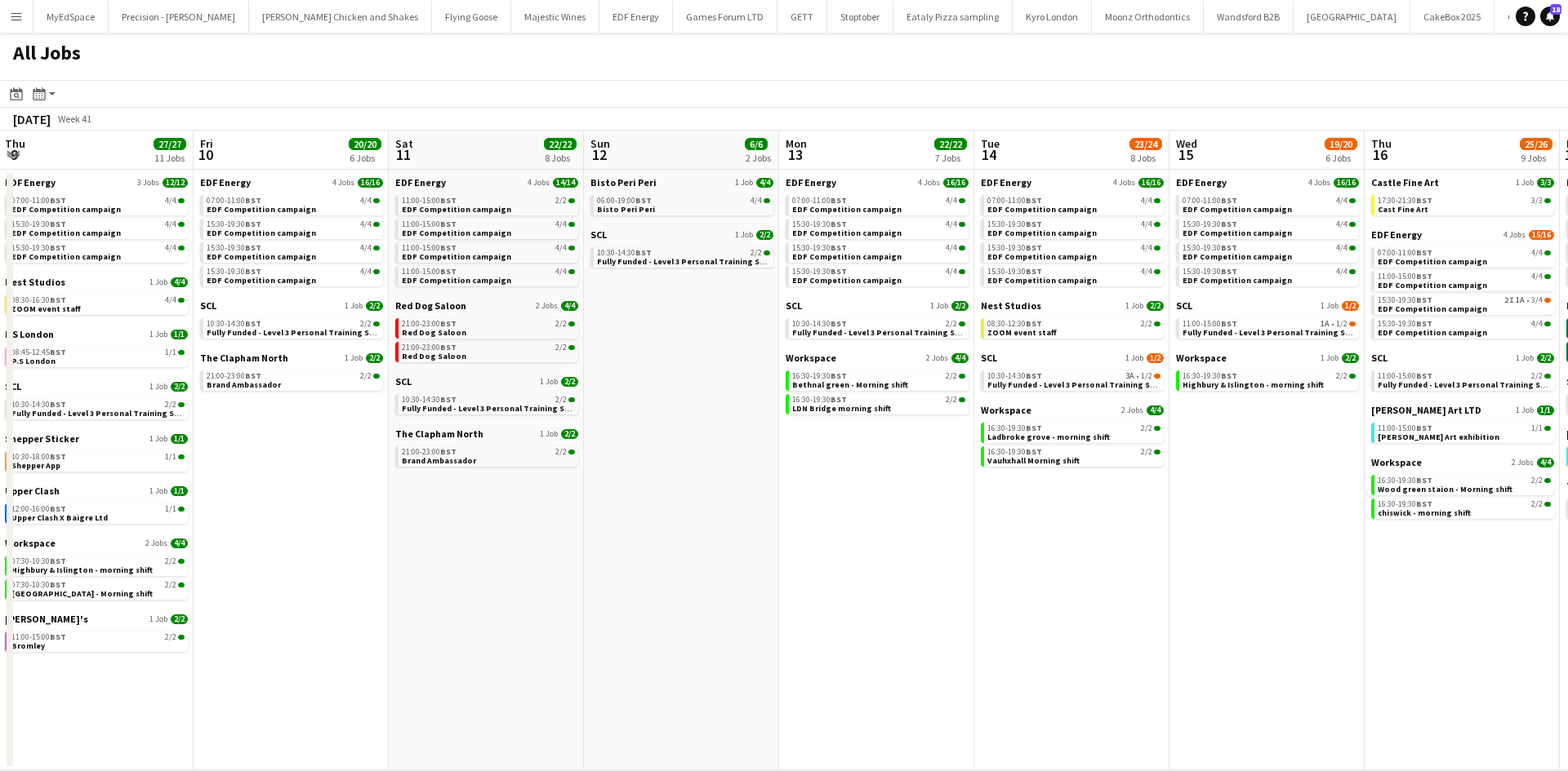
drag, startPoint x: 749, startPoint y: 596, endPoint x: 1160, endPoint y: 582, distance: 411.2
click at [1171, 585] on app-calendar-viewport "Tue 7 22/22 8 Jobs Wed 8 29/29 13 Jobs Thu 9 27/27 11 Jobs Fri 10 20/20 6 Jobs …" at bounding box center [784, 450] width 1568 height 640
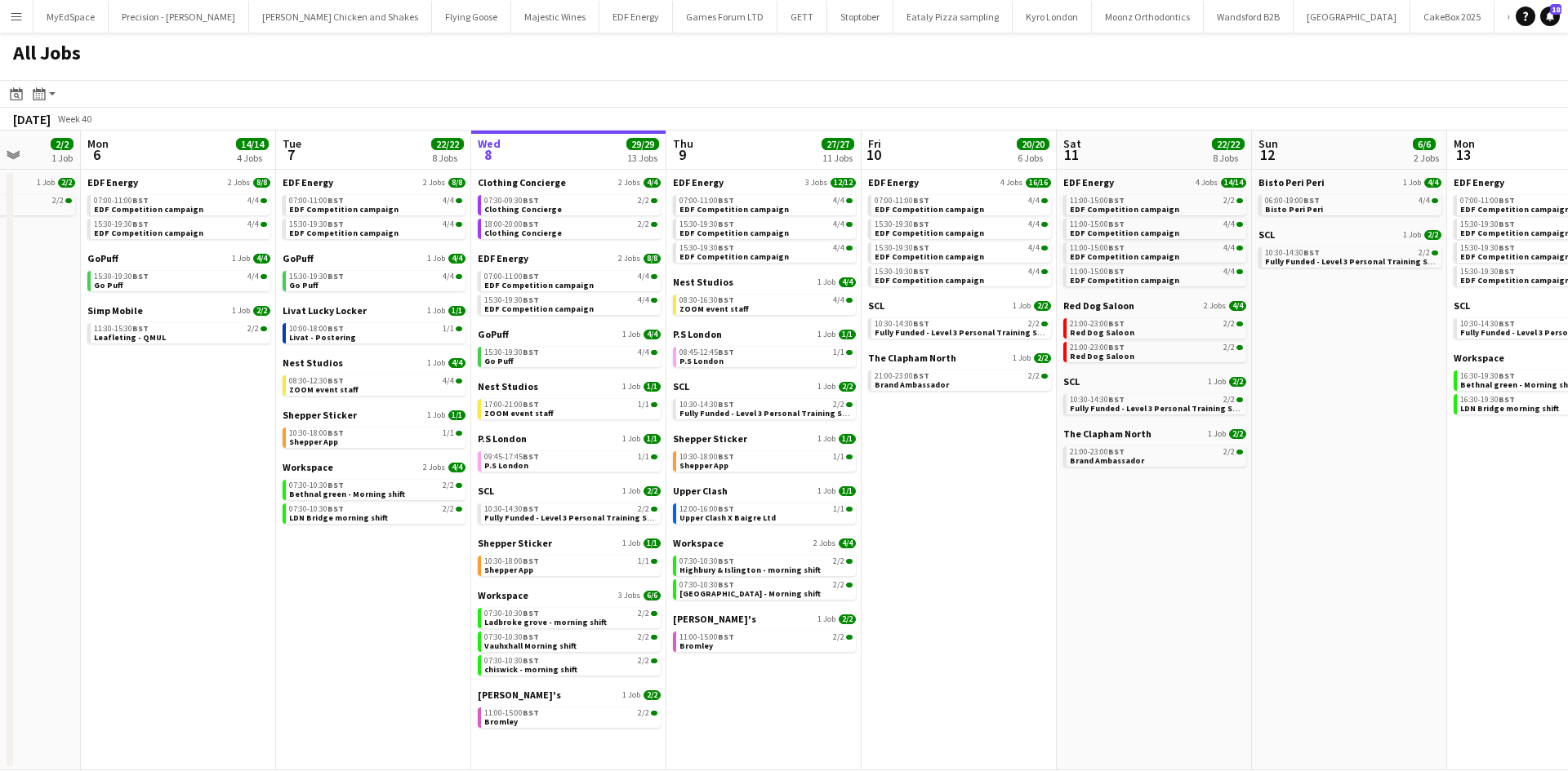
drag, startPoint x: 732, startPoint y: 573, endPoint x: 980, endPoint y: 571, distance: 248.0
click at [980, 571] on app-calendar-viewport "Fri 3 25/25 10 Jobs Sat 4 40/40 10 Jobs Sun 5 2/2 1 Job Mon 6 14/14 4 Jobs Tue …" at bounding box center [784, 450] width 1568 height 640
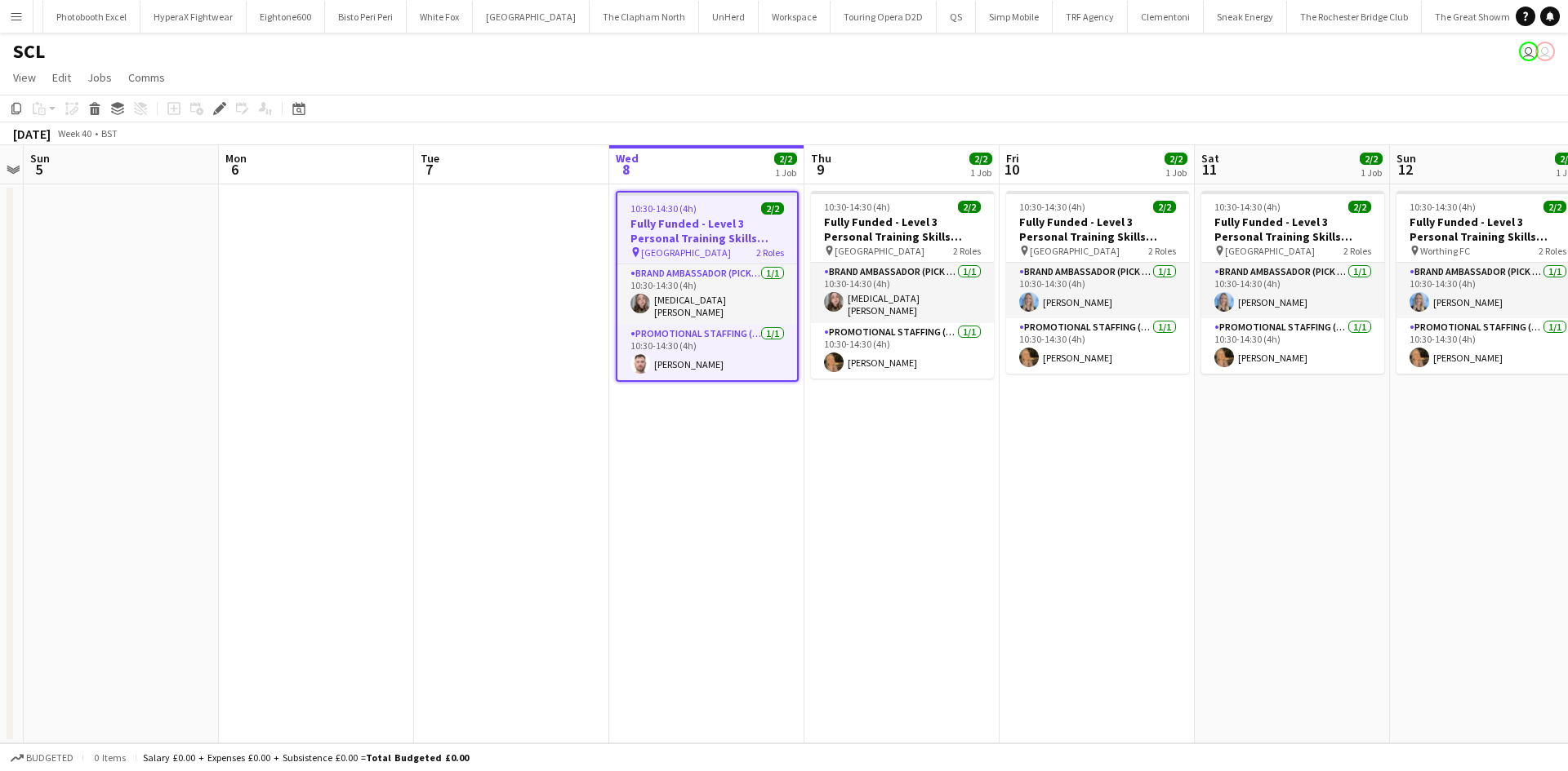
scroll to position [0, 5549]
click at [704, 368] on app-card-role "Promotional Staffing (Brand Ambassadors) 1/1 10:30-14:30 (4h) Tobias Hall" at bounding box center [707, 352] width 179 height 55
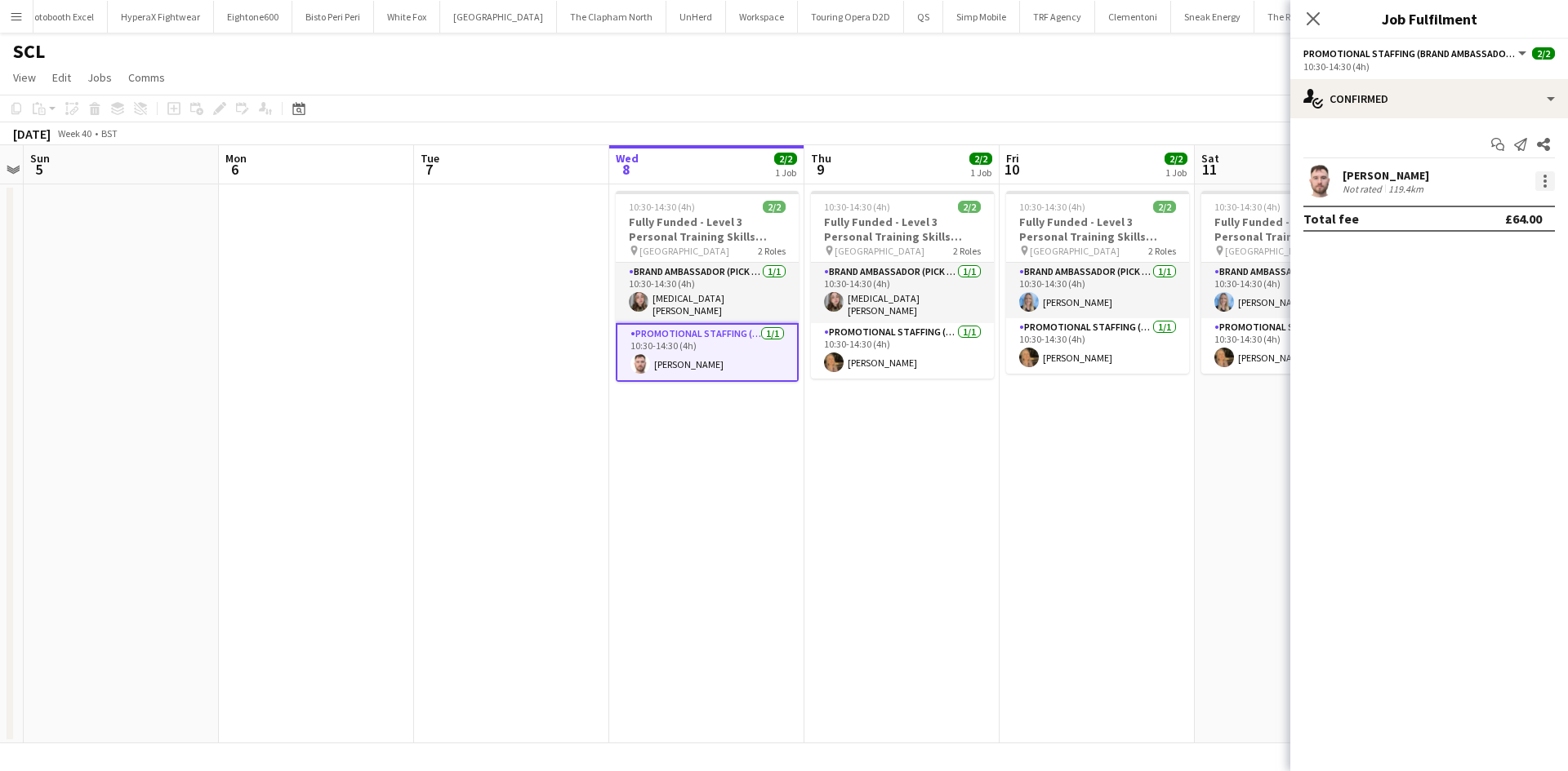
click at [1543, 186] on div at bounding box center [1544, 186] width 3 height 3
click at [1503, 361] on span "Remove" at bounding box center [1491, 369] width 101 height 15
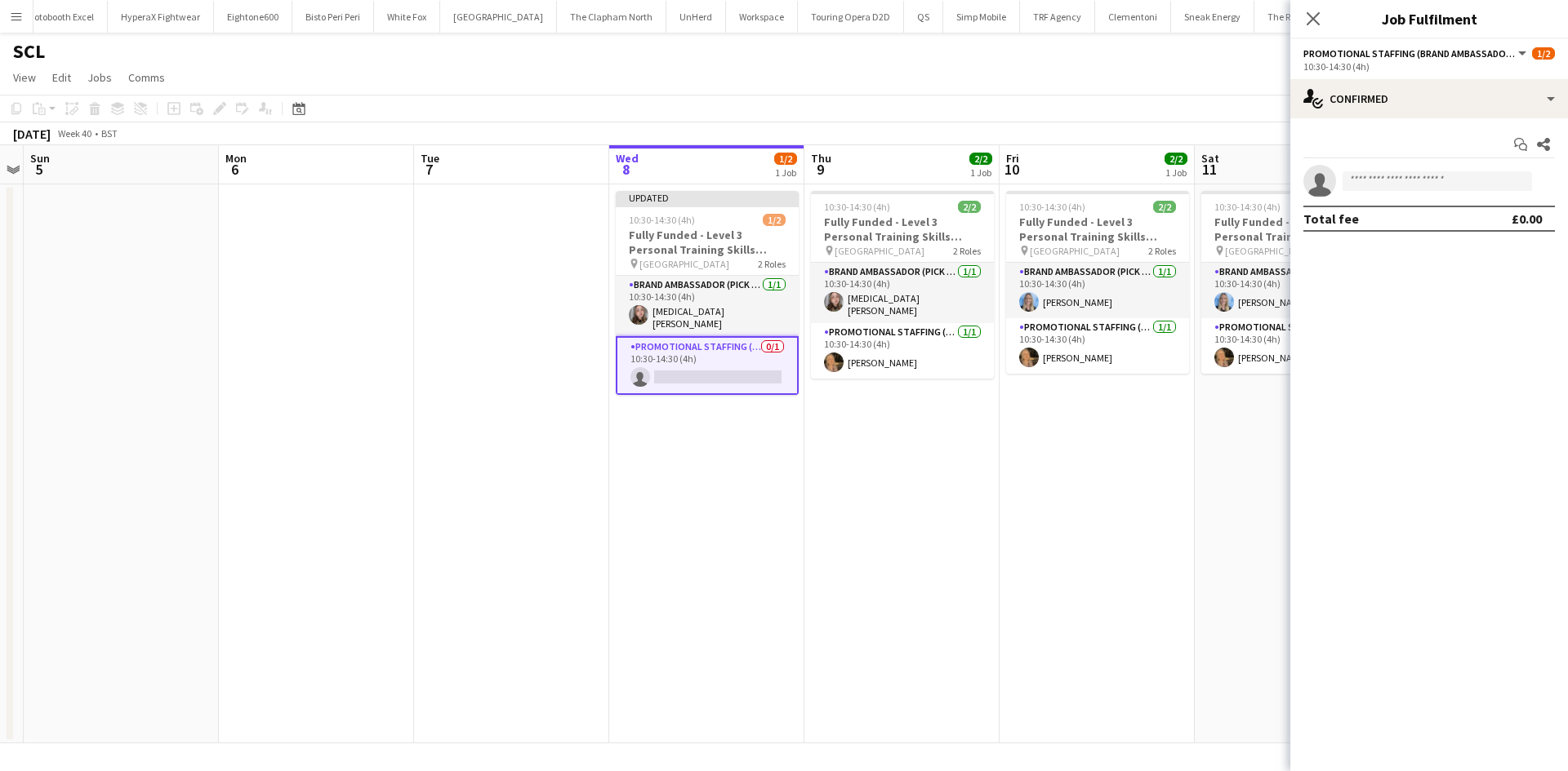
drag, startPoint x: 1034, startPoint y: 519, endPoint x: 1036, endPoint y: 507, distance: 12.2
click at [1035, 514] on app-date-cell "10:30-14:30 (4h) 2/2 Fully Funded - Level 3 Personal Training Skills Bootcamp p…" at bounding box center [1097, 464] width 195 height 559
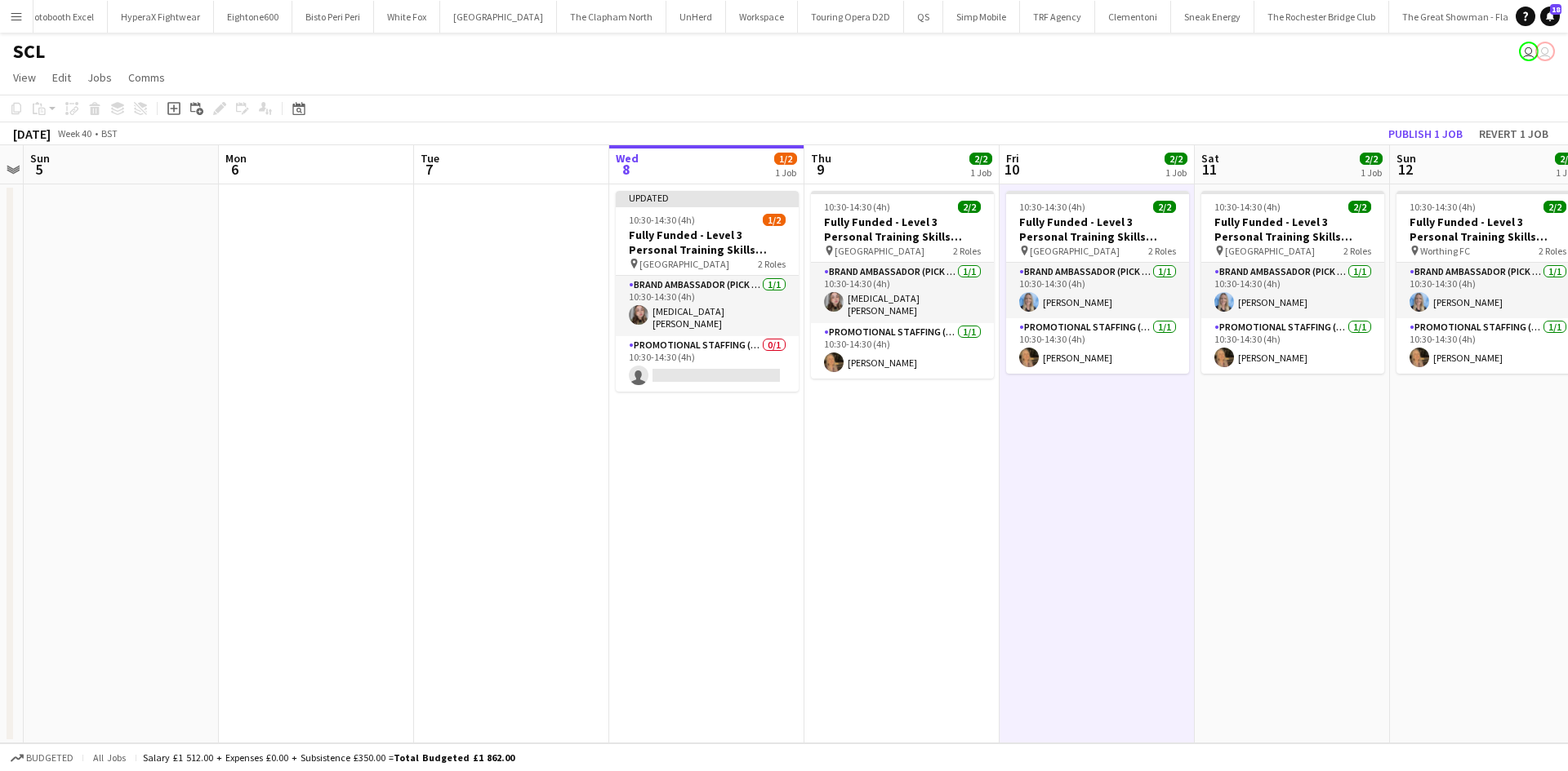
scroll to position [0, 560]
click at [1439, 126] on button "Publish 1 job" at bounding box center [1424, 133] width 87 height 22
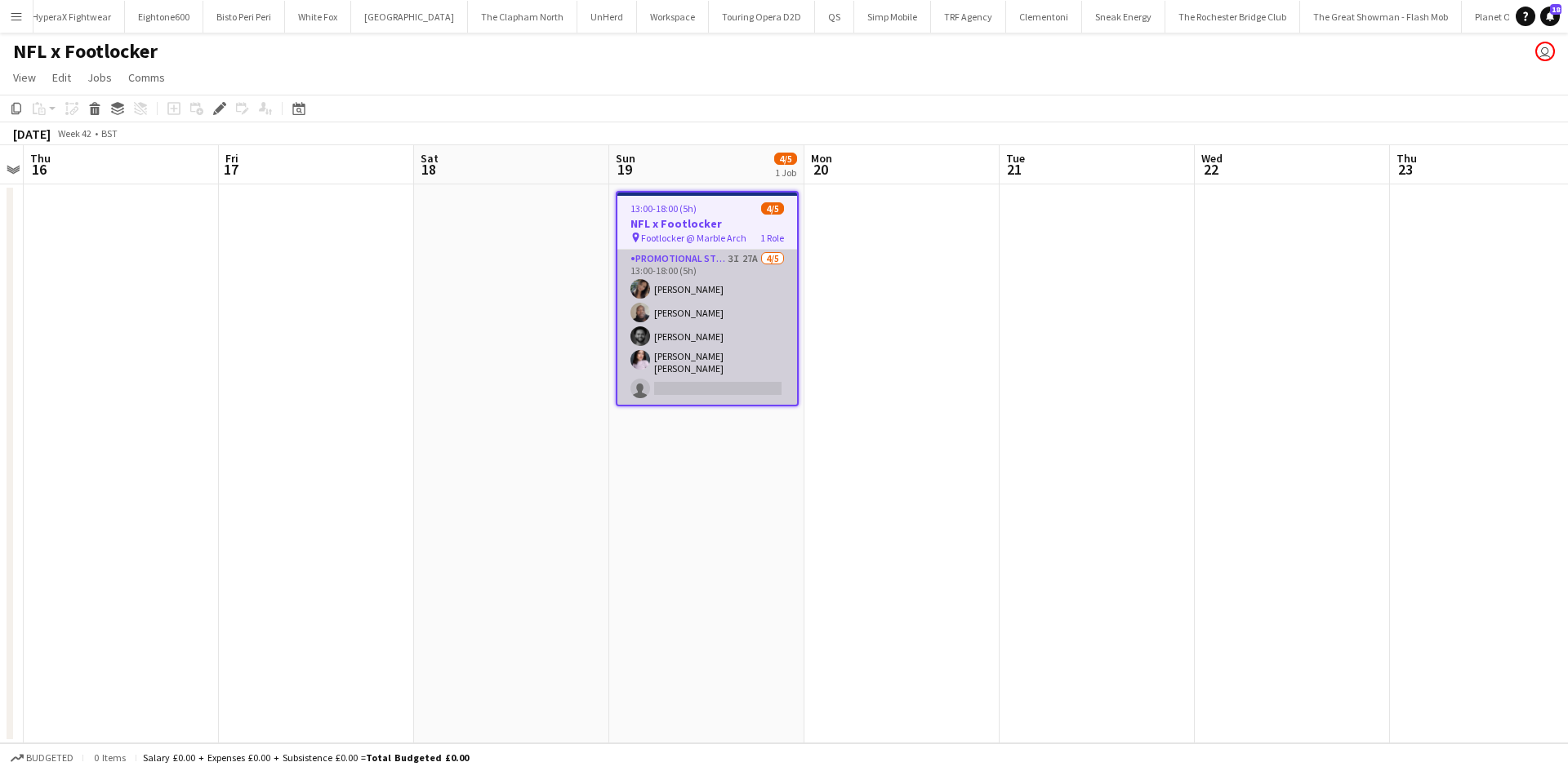
scroll to position [0, 5646]
click at [753, 258] on app-card-role "Promotional Staffing (Brand Ambassadors) 3I 27A [DATE] 13:00-18:00 (5h) [PERSON…" at bounding box center [707, 326] width 179 height 155
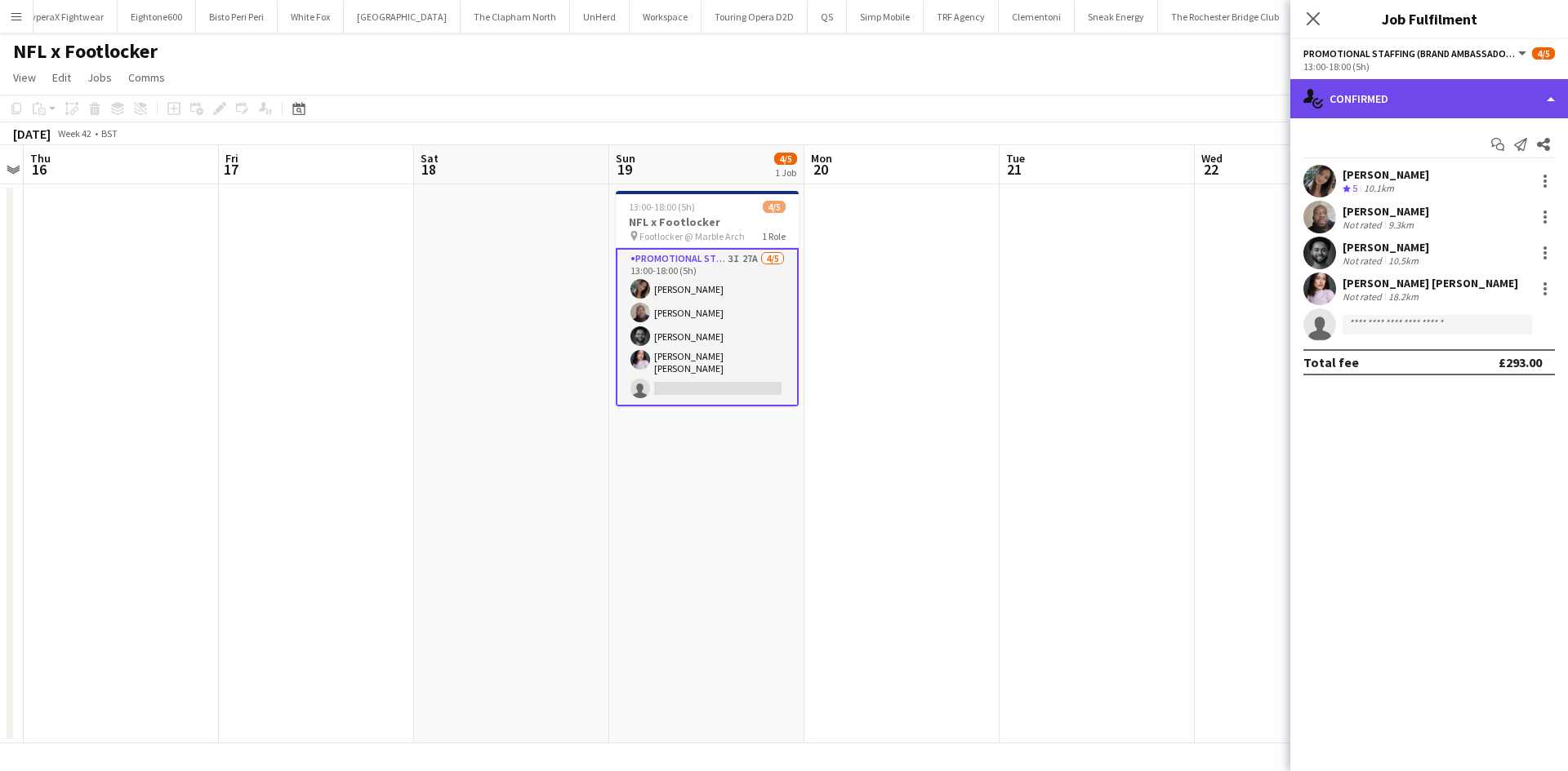
click at [1410, 92] on div "single-neutral-actions-check-2 Confirmed" at bounding box center [1429, 98] width 278 height 39
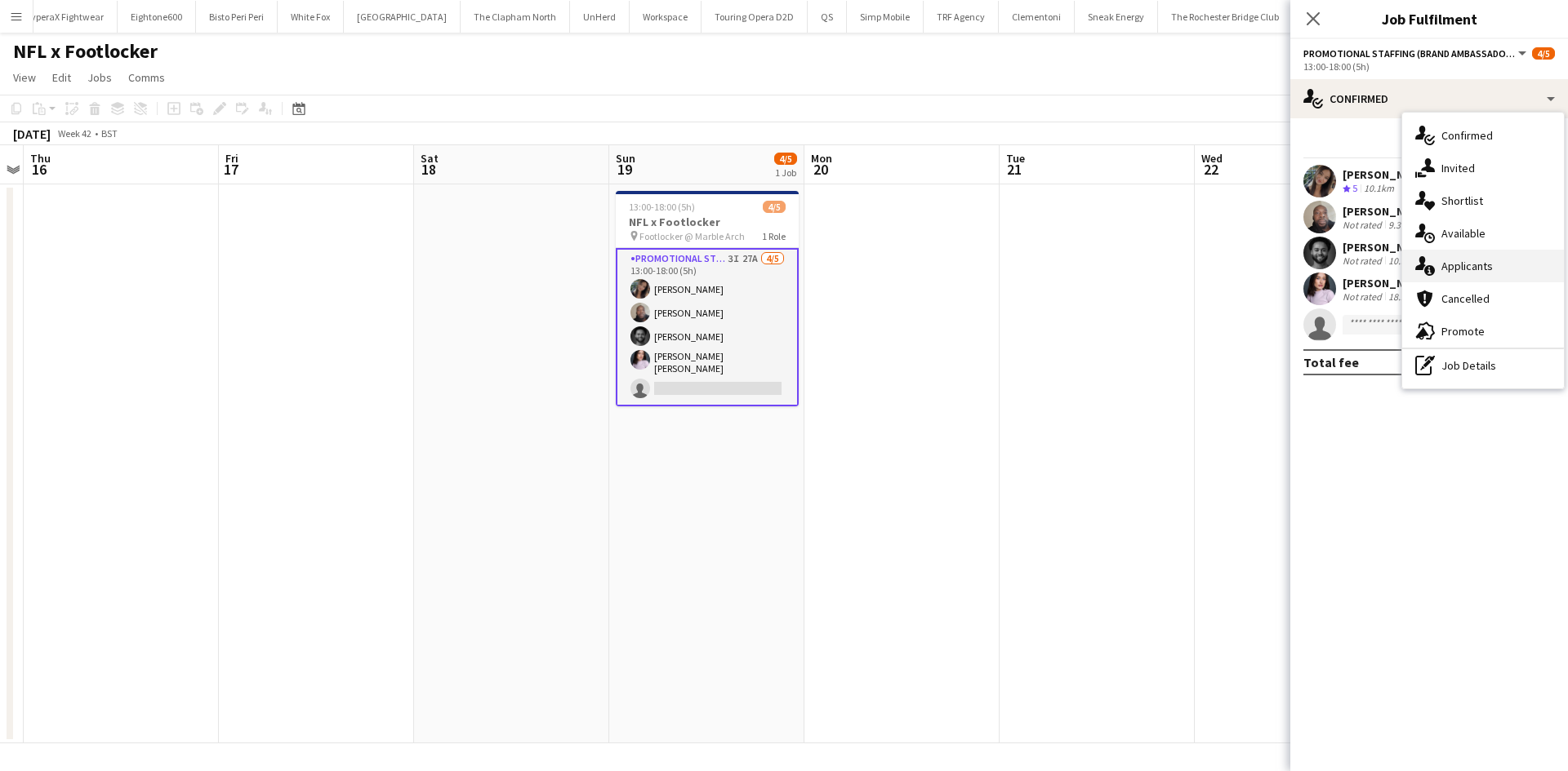
click at [1470, 273] on span "Applicants" at bounding box center [1467, 266] width 52 height 15
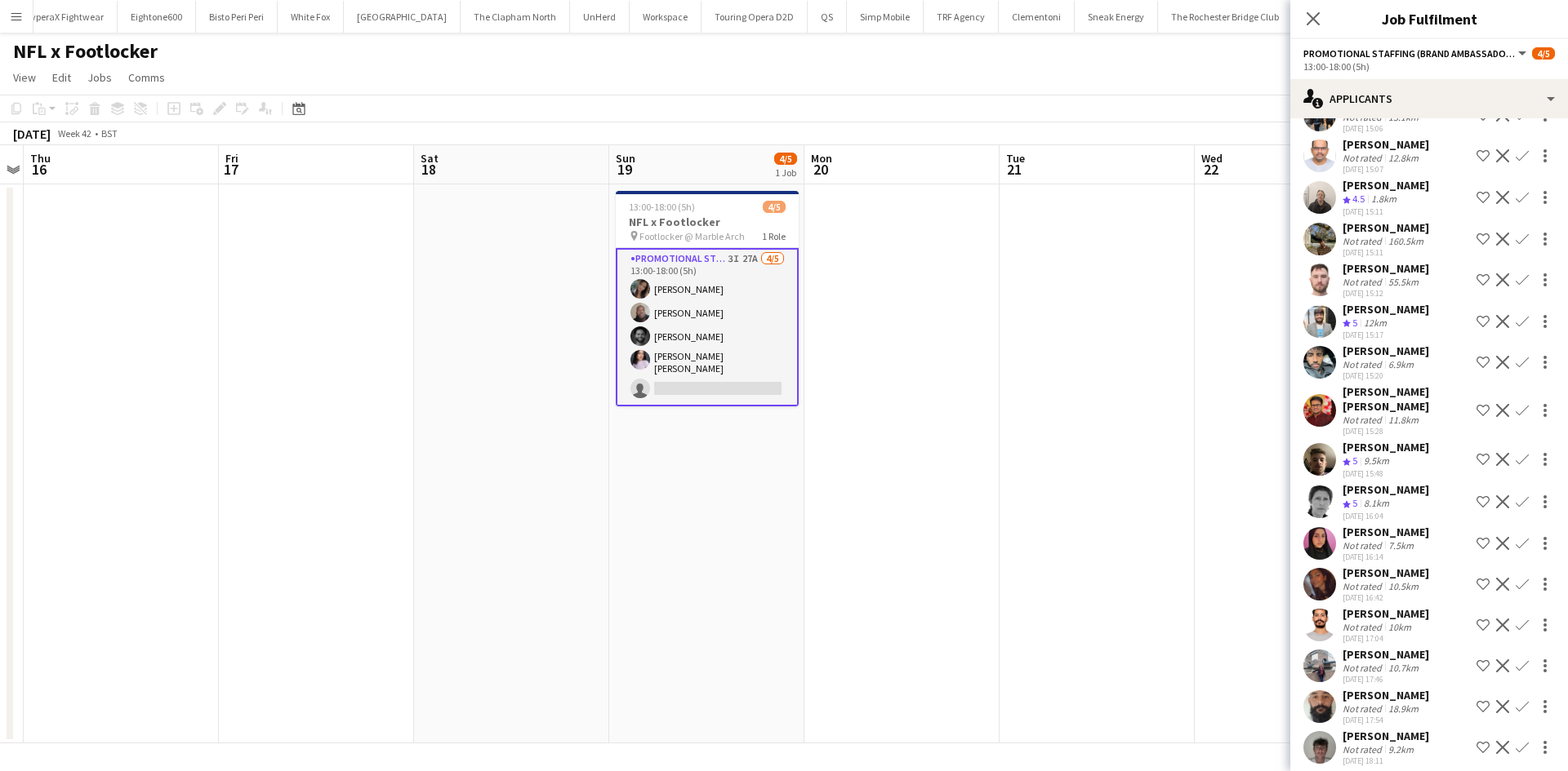
scroll to position [648, 0]
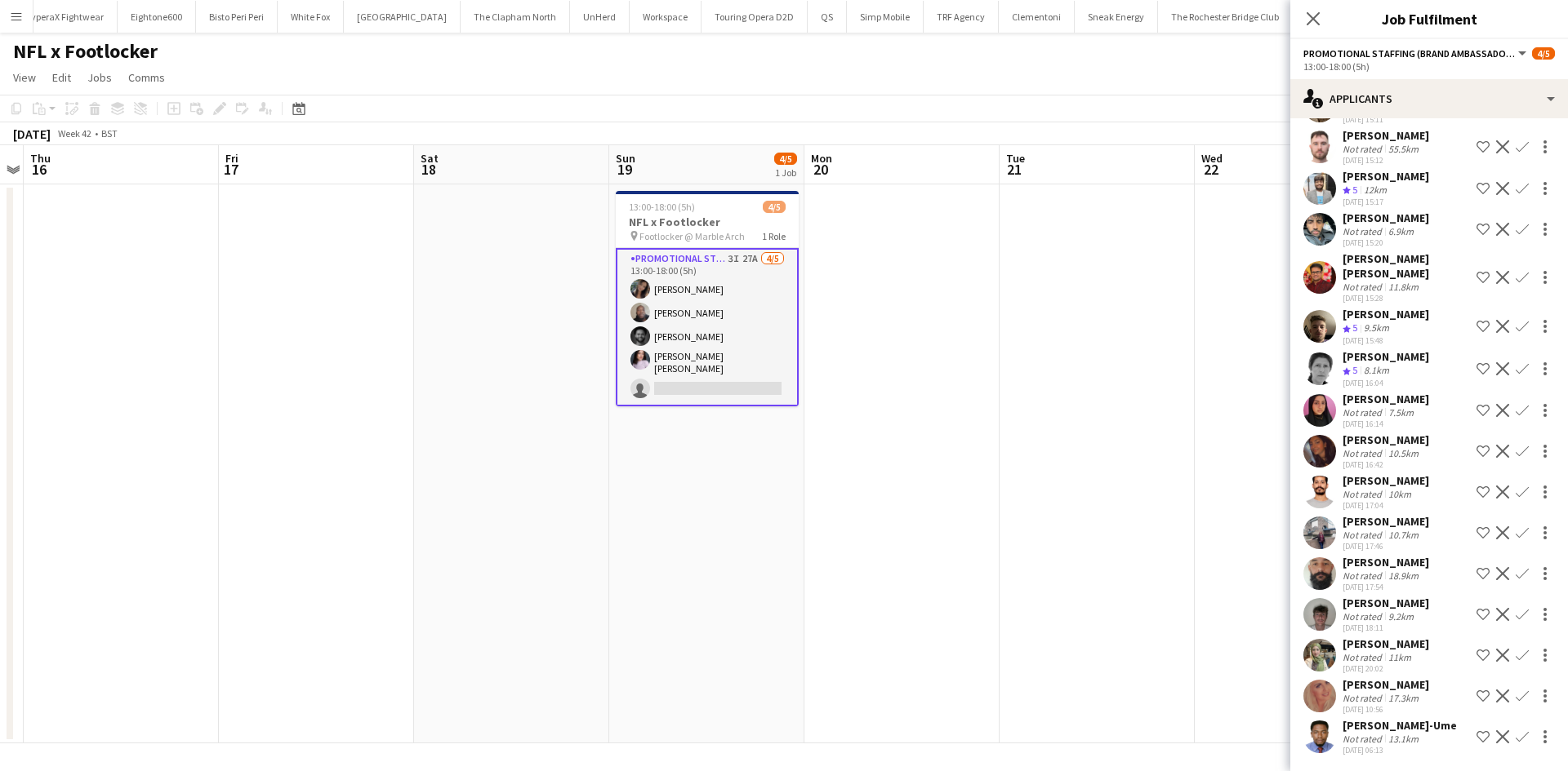
click at [1367, 718] on div "Fidelis Ejike-Ume" at bounding box center [1399, 726] width 114 height 15
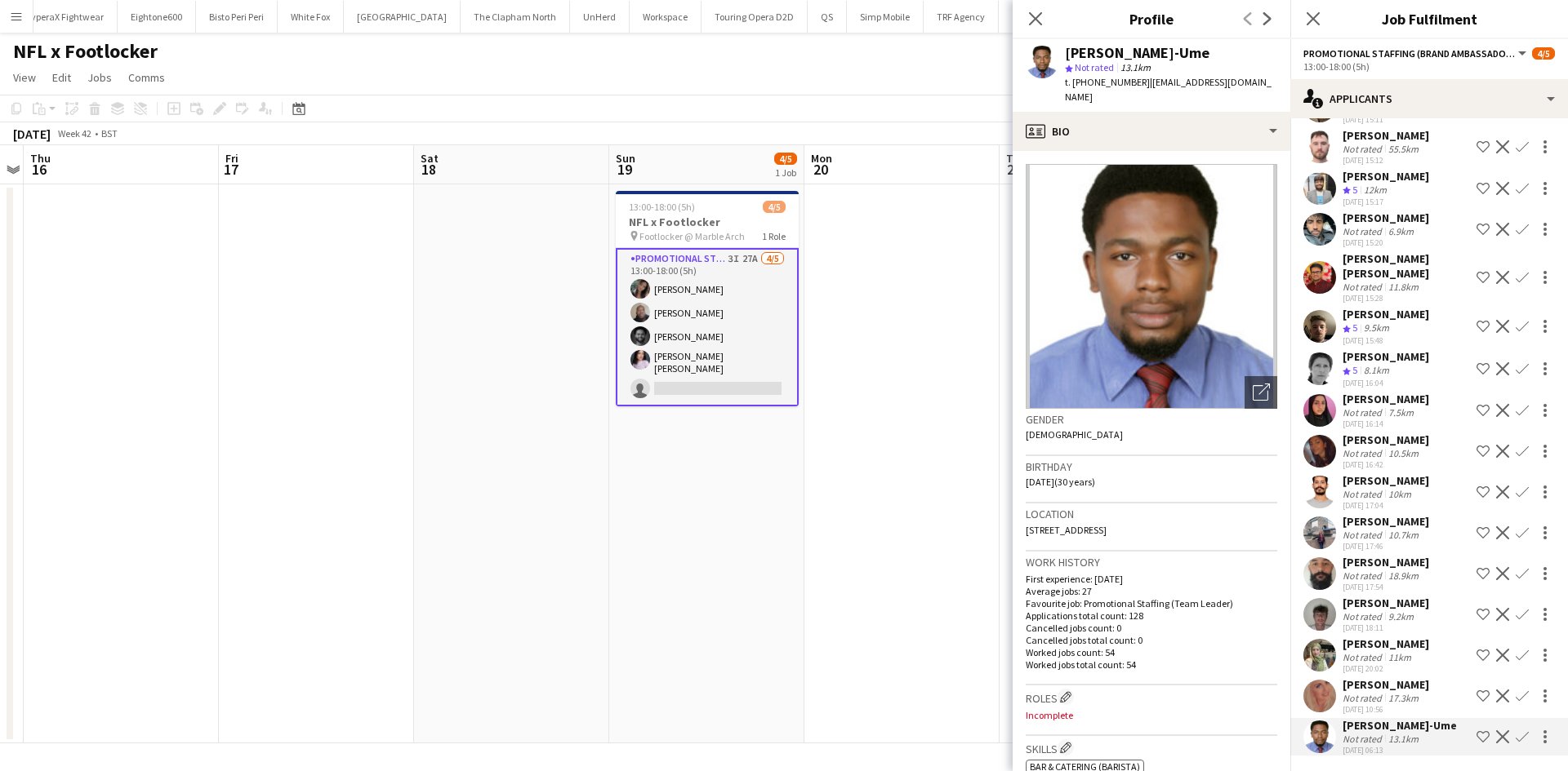
click at [675, 311] on app-card-role "Promotional Staffing (Brand Ambassadors) 3I 27A 4/5 13:00-18:00 (5h) Mariia Kop…" at bounding box center [707, 327] width 183 height 159
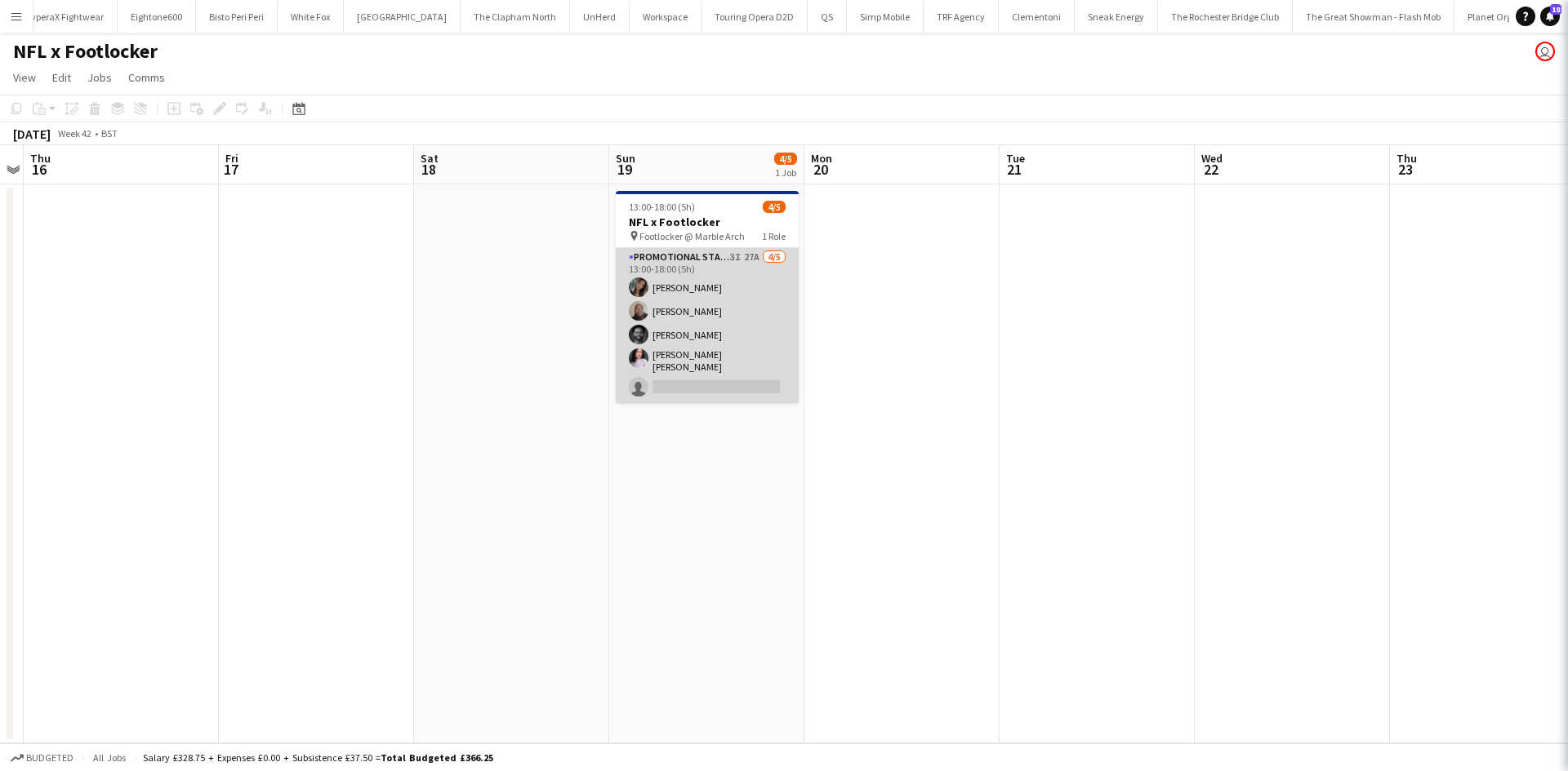
scroll to position [0, 0]
click at [644, 311] on app-user-avatar at bounding box center [638, 310] width 20 height 20
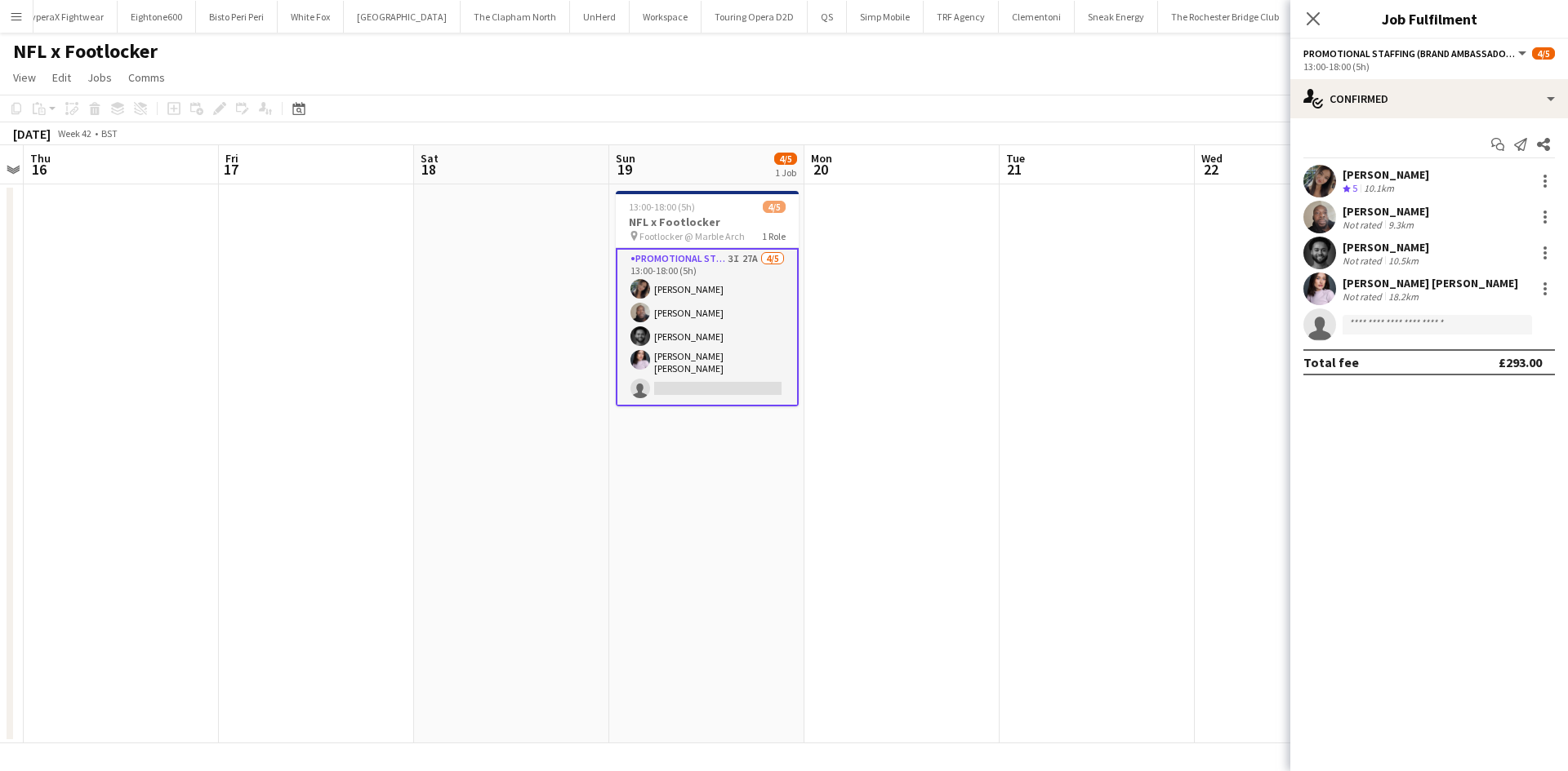
click at [1328, 220] on app-user-avatar at bounding box center [1319, 217] width 33 height 33
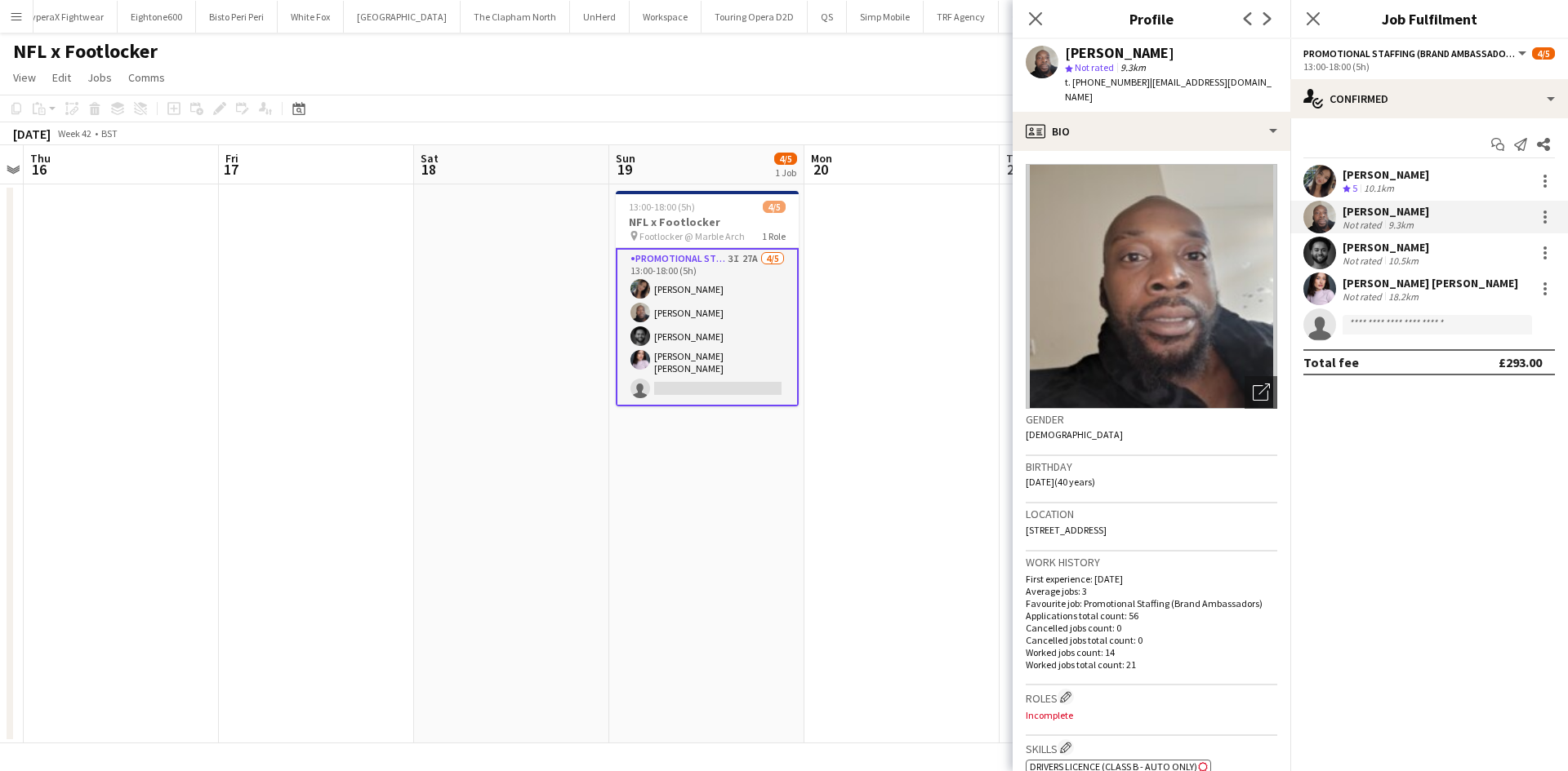
click at [939, 519] on app-date-cell at bounding box center [902, 464] width 195 height 559
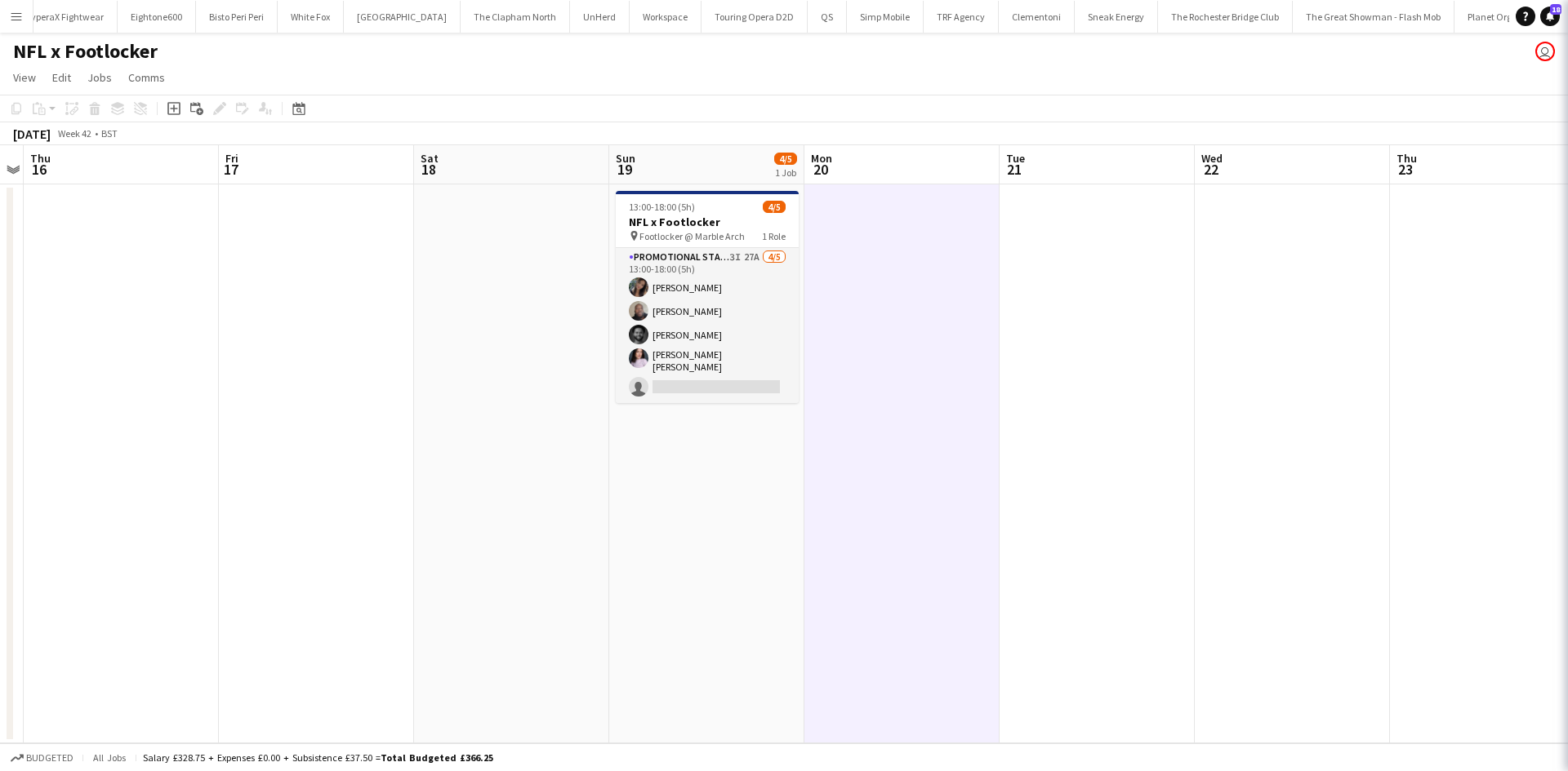
scroll to position [0, 564]
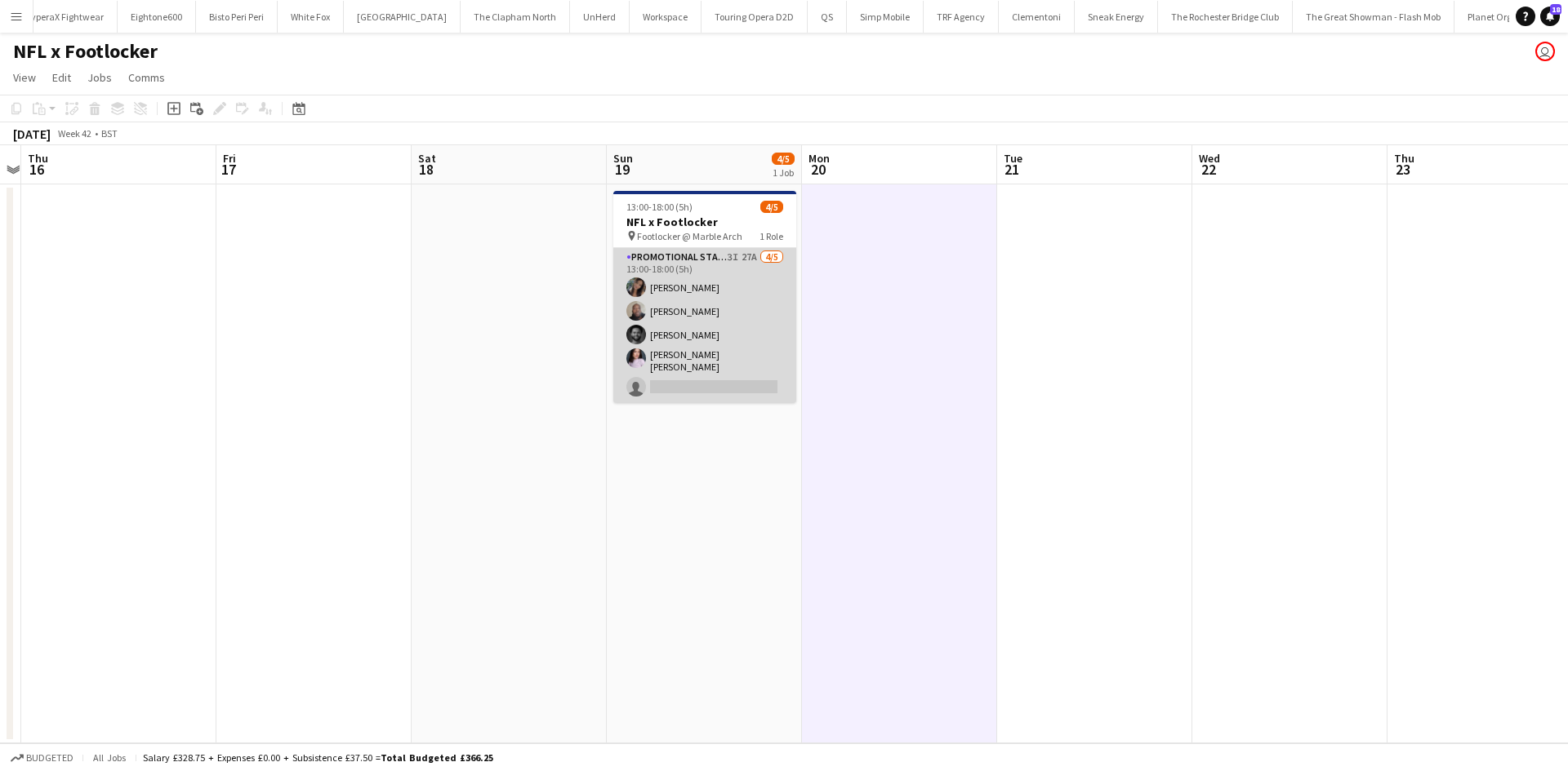
click at [632, 309] on app-user-avatar at bounding box center [635, 310] width 20 height 20
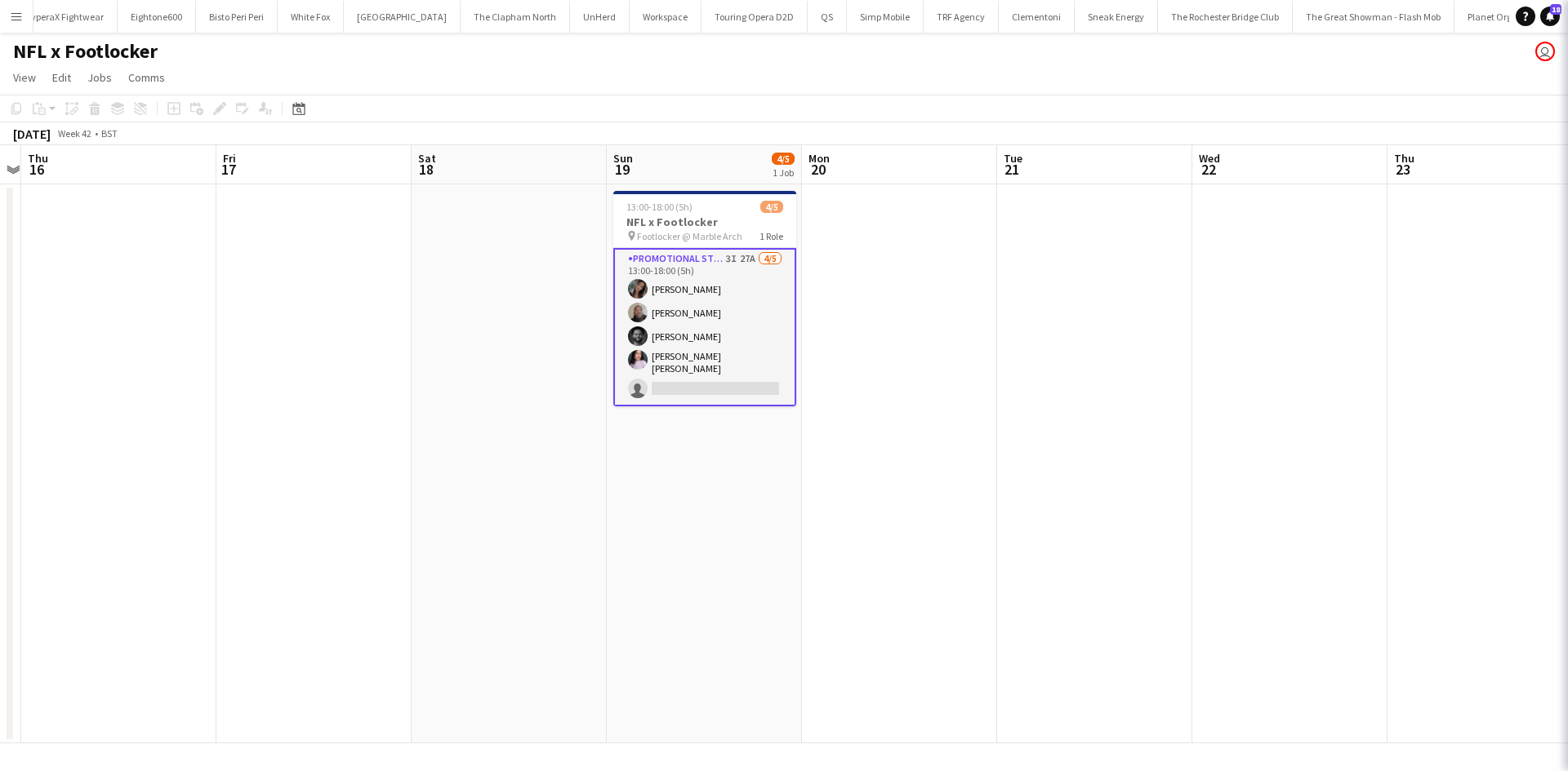
scroll to position [0, 563]
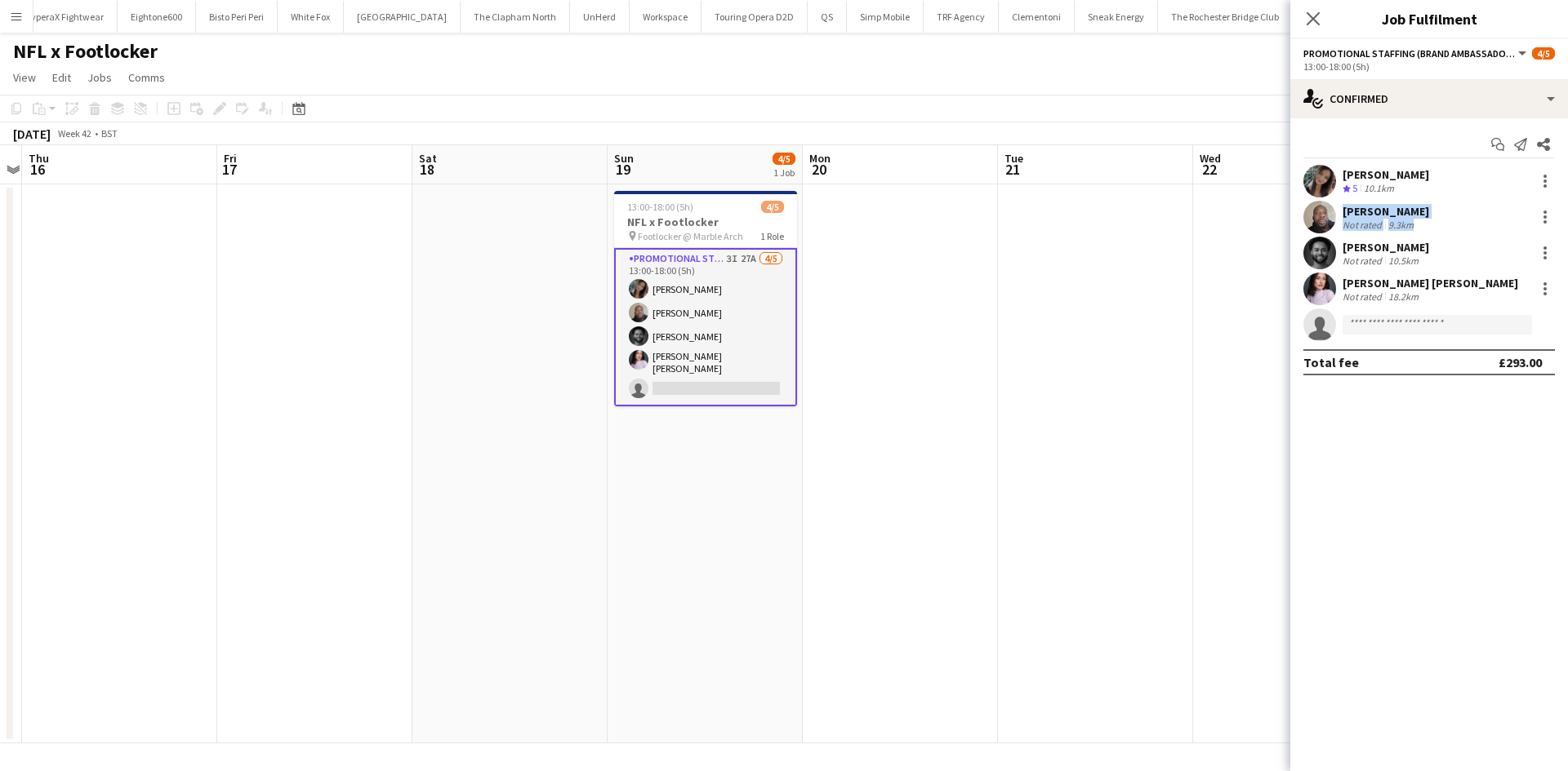
drag, startPoint x: 1325, startPoint y: 227, endPoint x: 1317, endPoint y: 235, distance: 11.3
click at [1317, 235] on div "Mariia Koptieva Crew rating 5 10.1km Joseph Mesioye Not rated 9.3km Brima Fulla…" at bounding box center [1429, 253] width 278 height 176
click at [1322, 215] on app-user-avatar at bounding box center [1319, 217] width 33 height 33
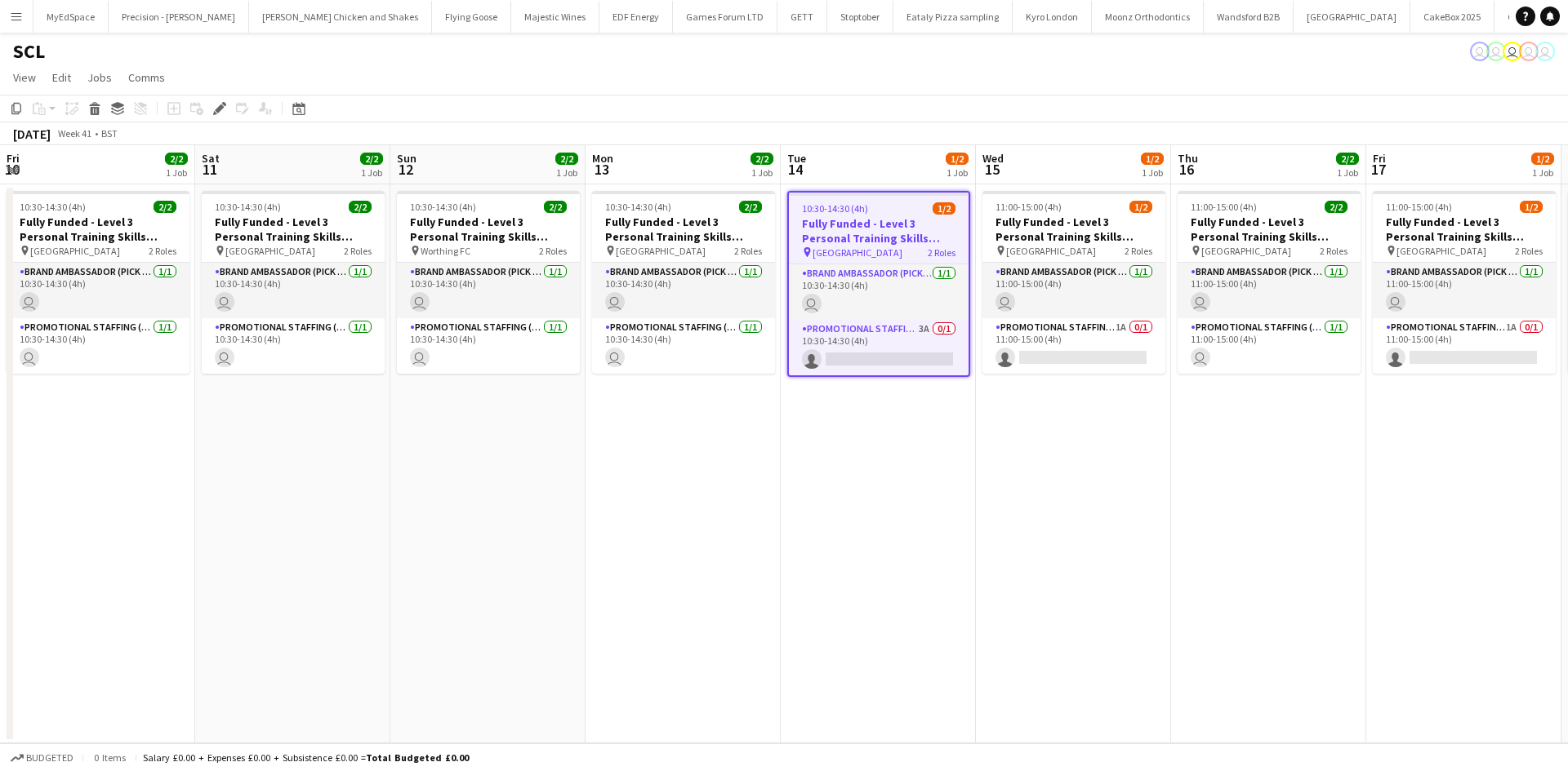
scroll to position [0, 562]
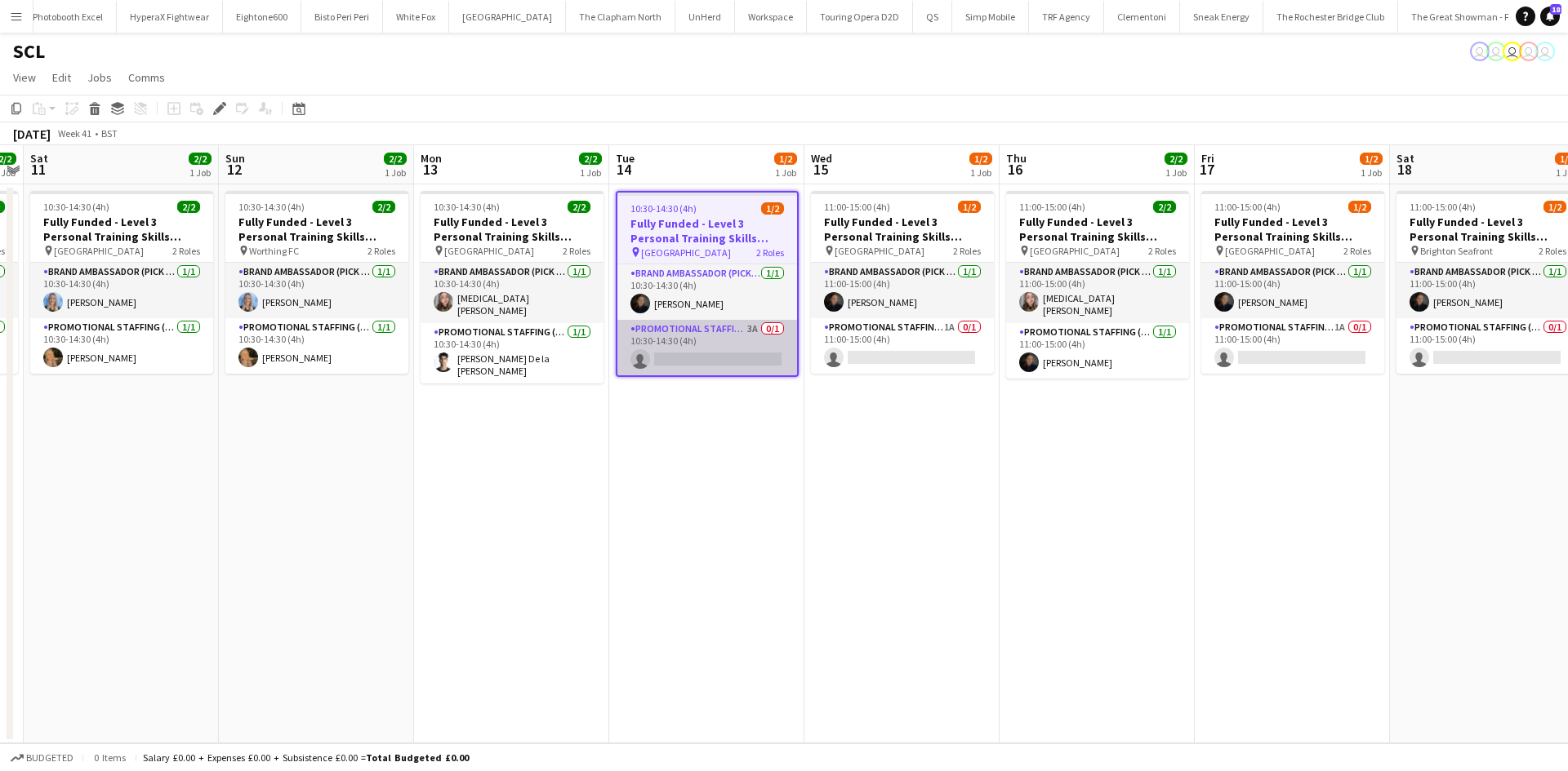
click at [751, 328] on app-card-role "Promotional Staffing (Brand Ambassadors) 3A 0/1 10:30-14:30 (4h) single-neutral…" at bounding box center [707, 347] width 179 height 55
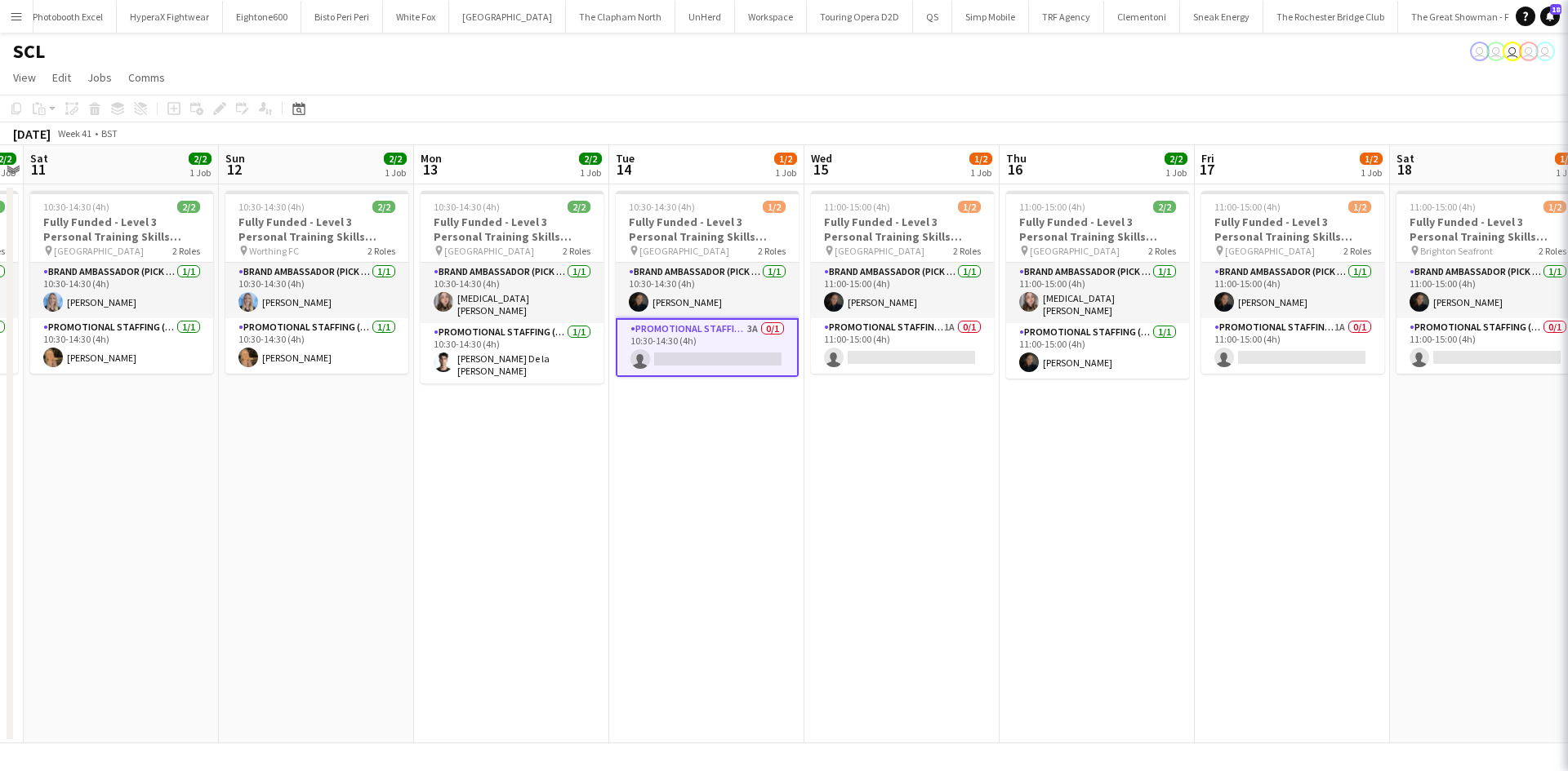
scroll to position [0, 5549]
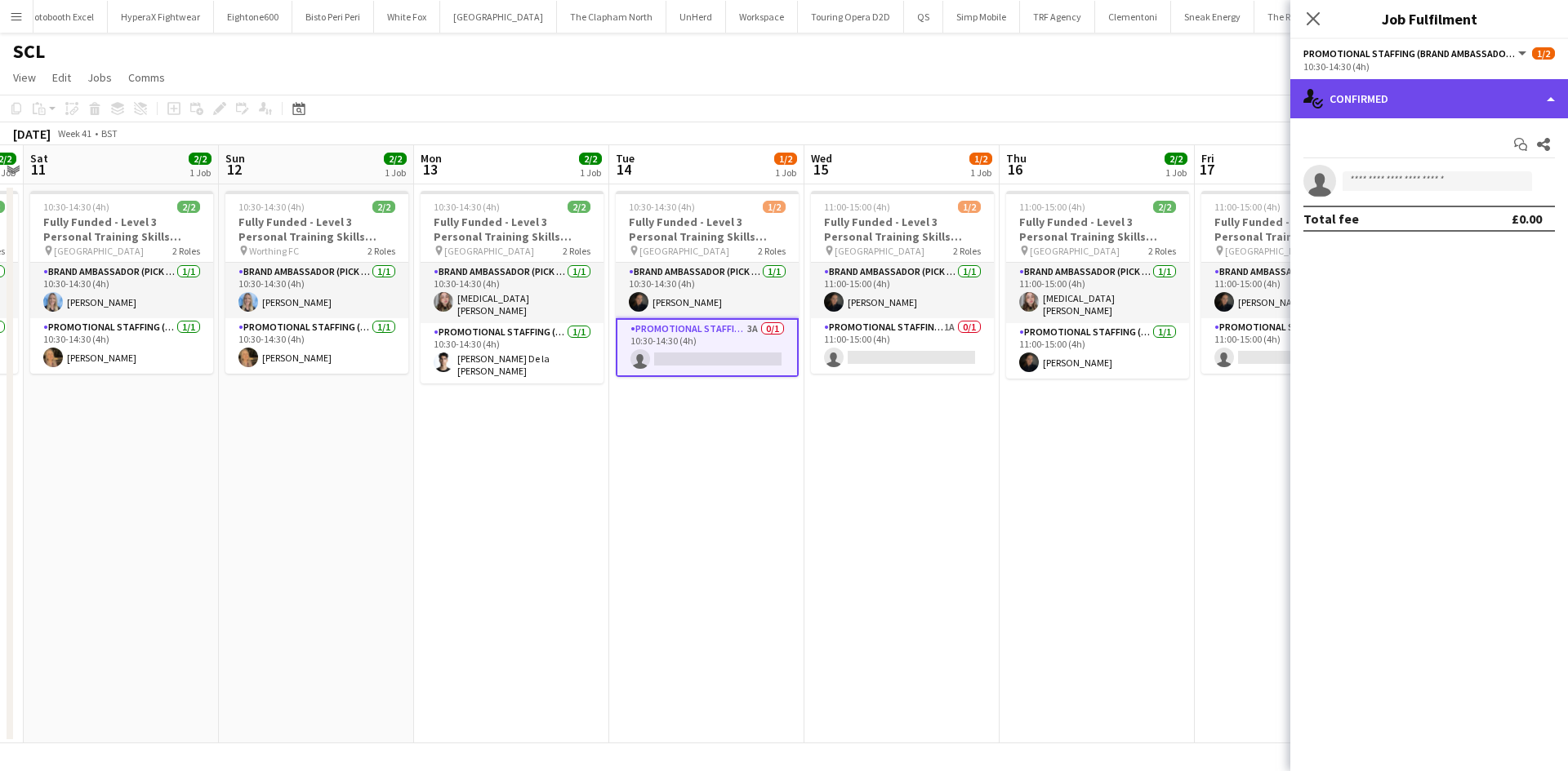
click at [1435, 104] on div "single-neutral-actions-check-2 Confirmed" at bounding box center [1429, 98] width 278 height 39
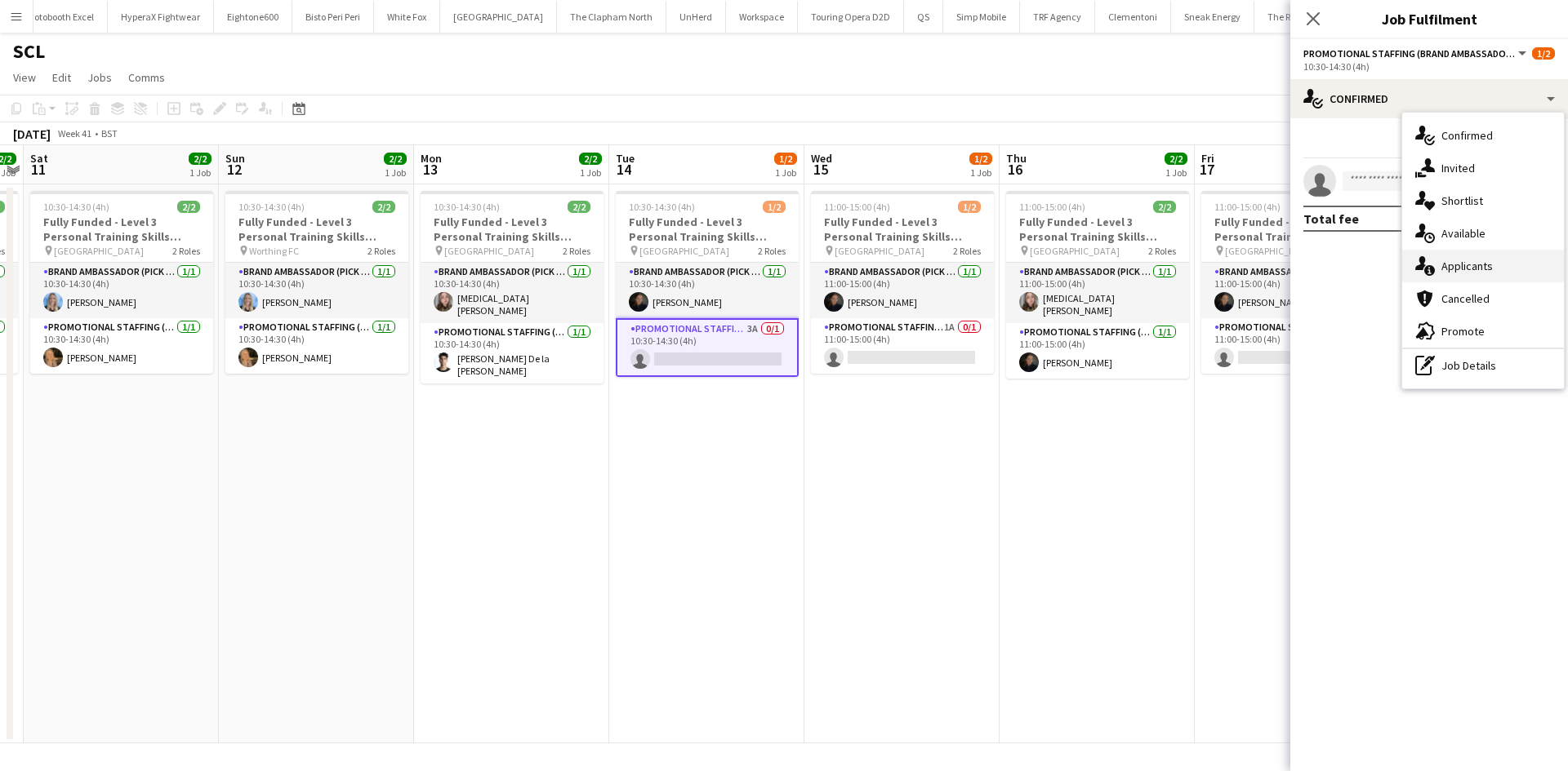
click at [1486, 266] on span "Applicants" at bounding box center [1467, 266] width 52 height 15
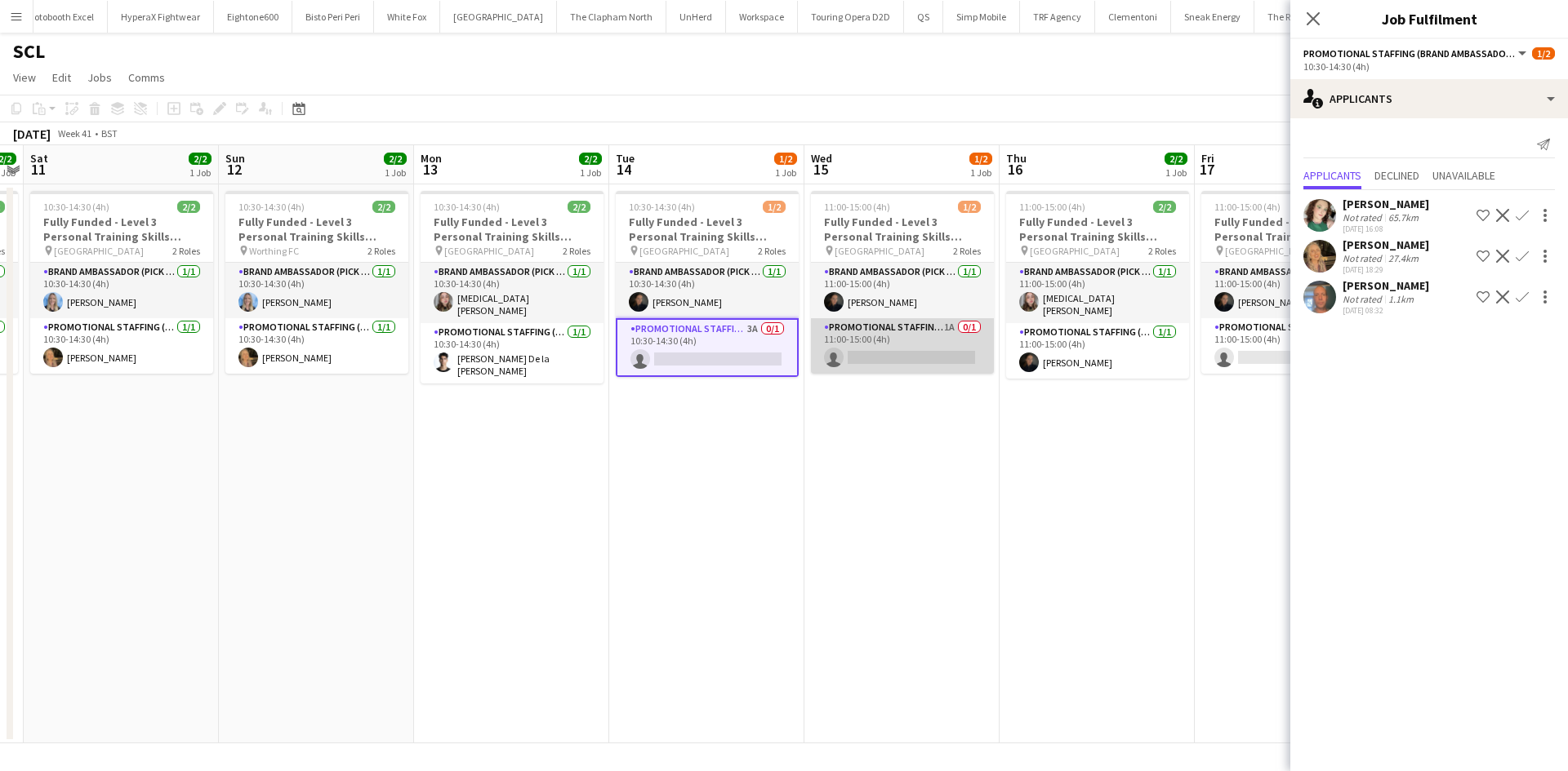
click at [953, 328] on app-card-role "Promotional Staffing (Brand Ambassadors) 1A 0/1 11:00-15:00 (4h) single-neutral…" at bounding box center [902, 345] width 183 height 55
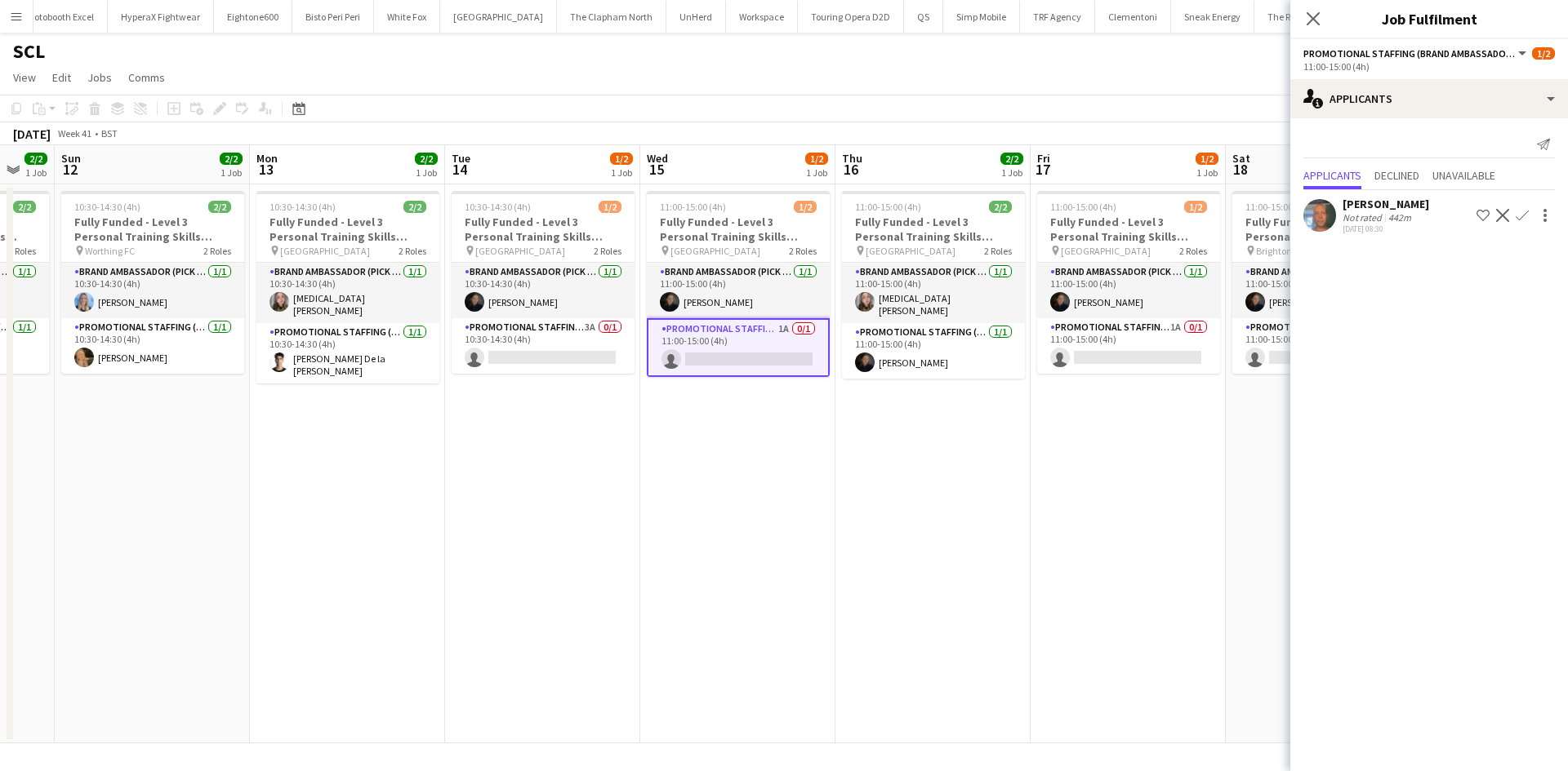
scroll to position [0, 509]
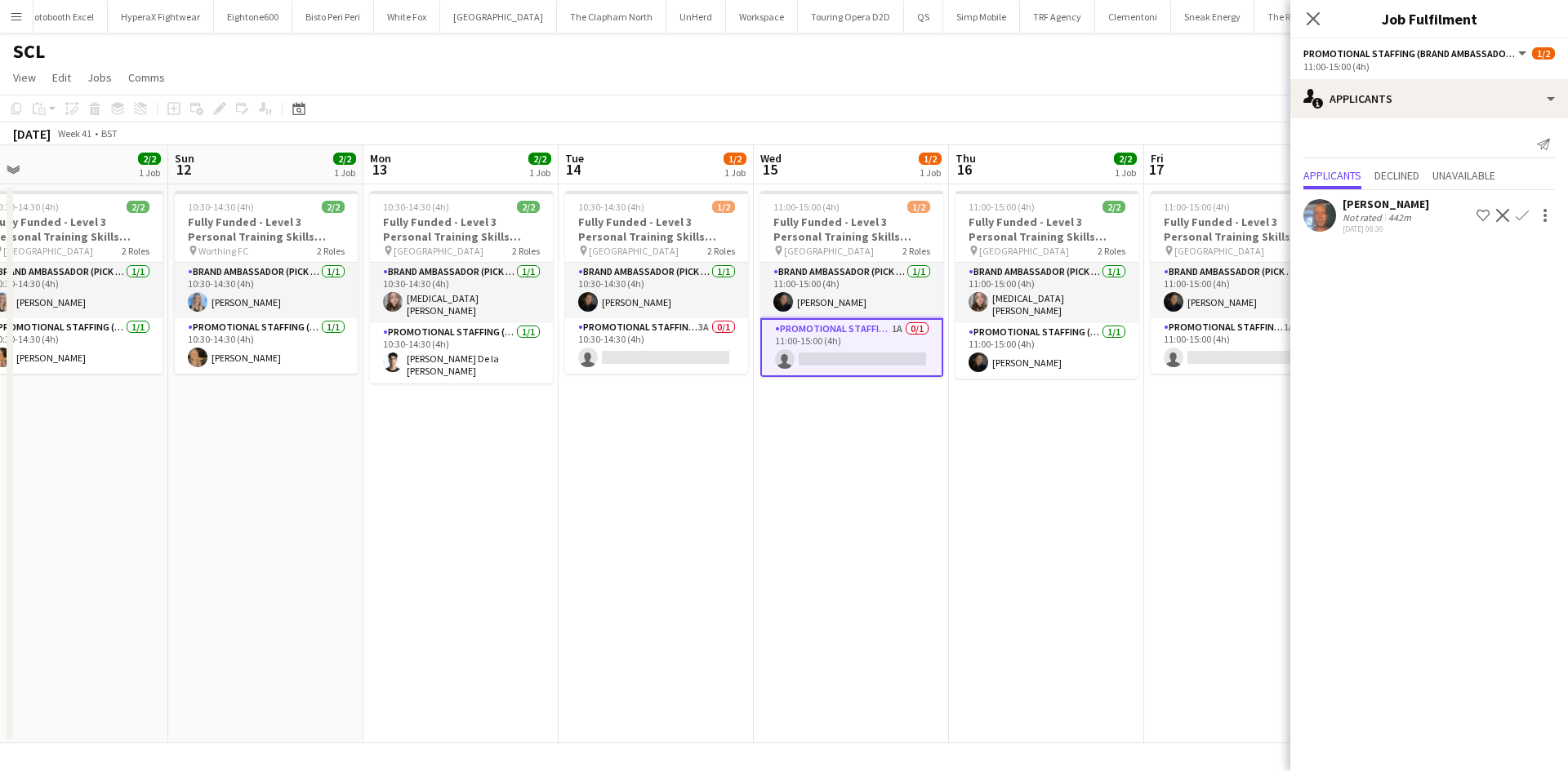
drag, startPoint x: 1022, startPoint y: 412, endPoint x: 877, endPoint y: 430, distance: 146.1
click at [823, 449] on app-calendar-viewport "Wed 8 1/2 1 Job Thu 9 2/2 1 Job Fri 10 2/2 1 Job Sat 11 2/2 1 Job Sun 12 2/2 1 …" at bounding box center [784, 445] width 1568 height 598
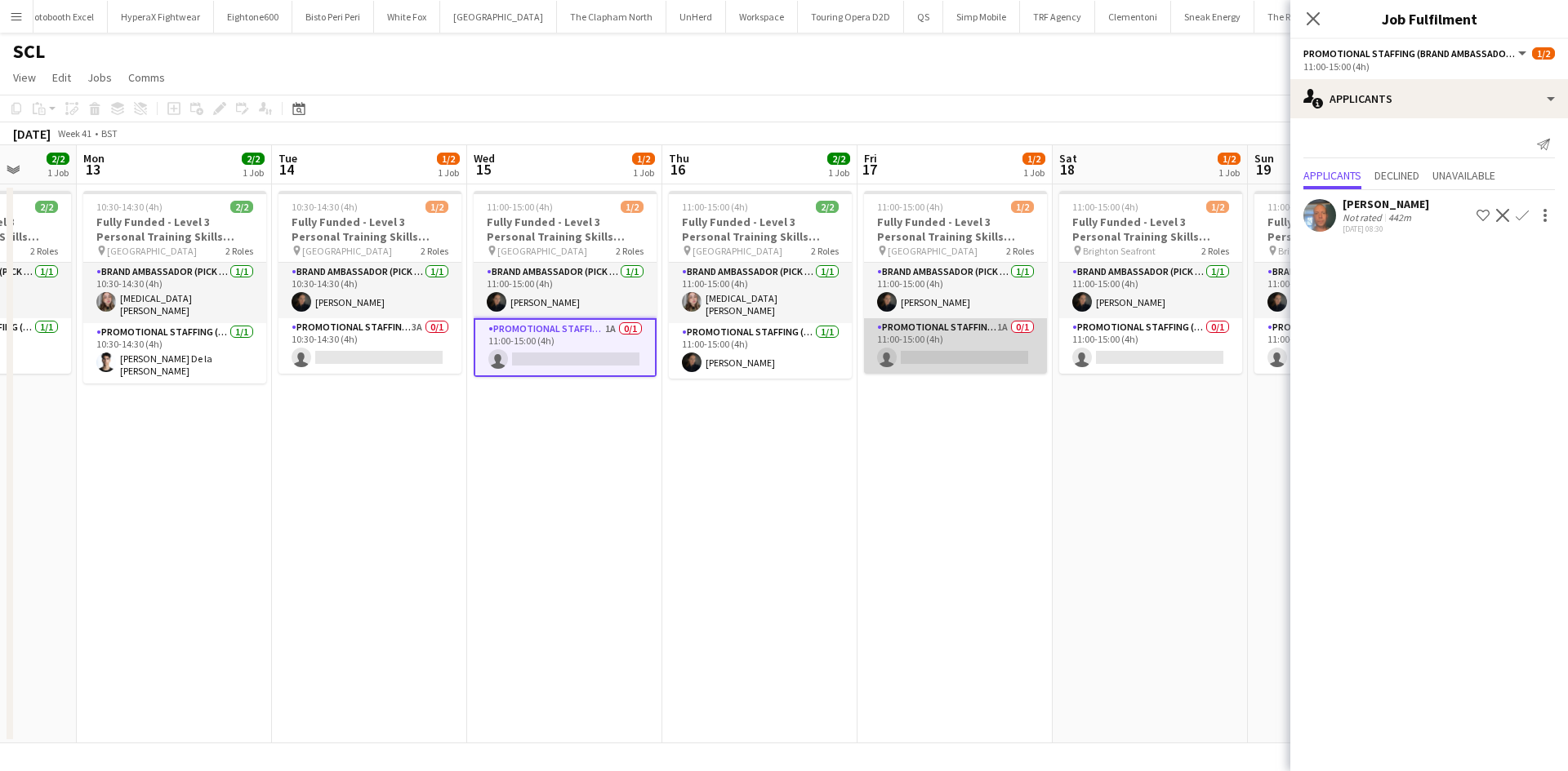
click at [1004, 327] on app-card-role "Promotional Staffing (Brand Ambassadors) 1A 0/1 11:00-15:00 (4h) single-neutral…" at bounding box center [955, 345] width 183 height 55
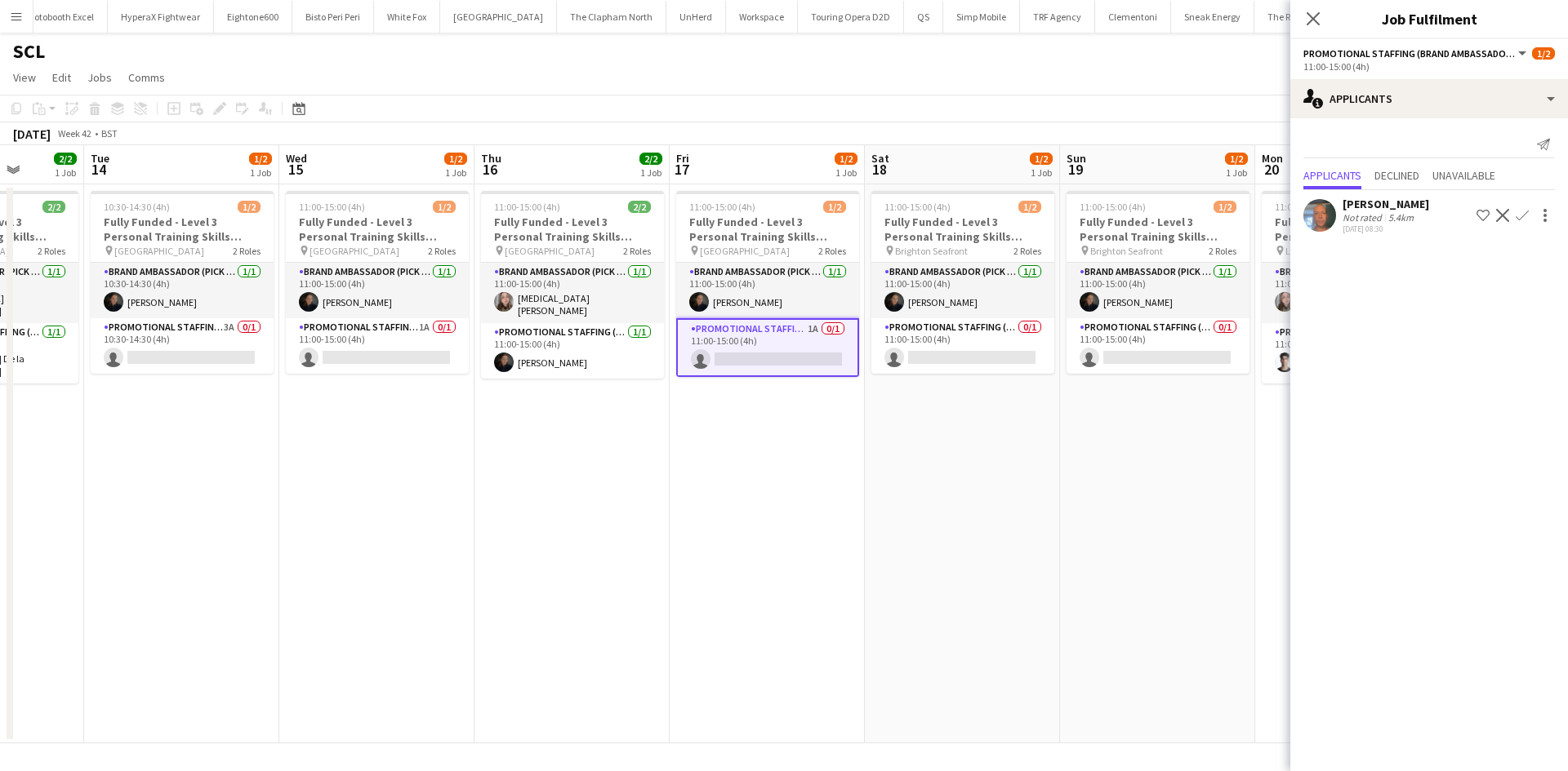
drag, startPoint x: 1165, startPoint y: 431, endPoint x: 1011, endPoint y: 399, distance: 157.3
click at [999, 431] on app-calendar-viewport "Fri 10 2/2 1 Job Sat 11 2/2 1 Job Sun 12 2/2 1 Job Mon 13 2/2 1 Job Tue 14 1/2 …" at bounding box center [784, 445] width 1568 height 598
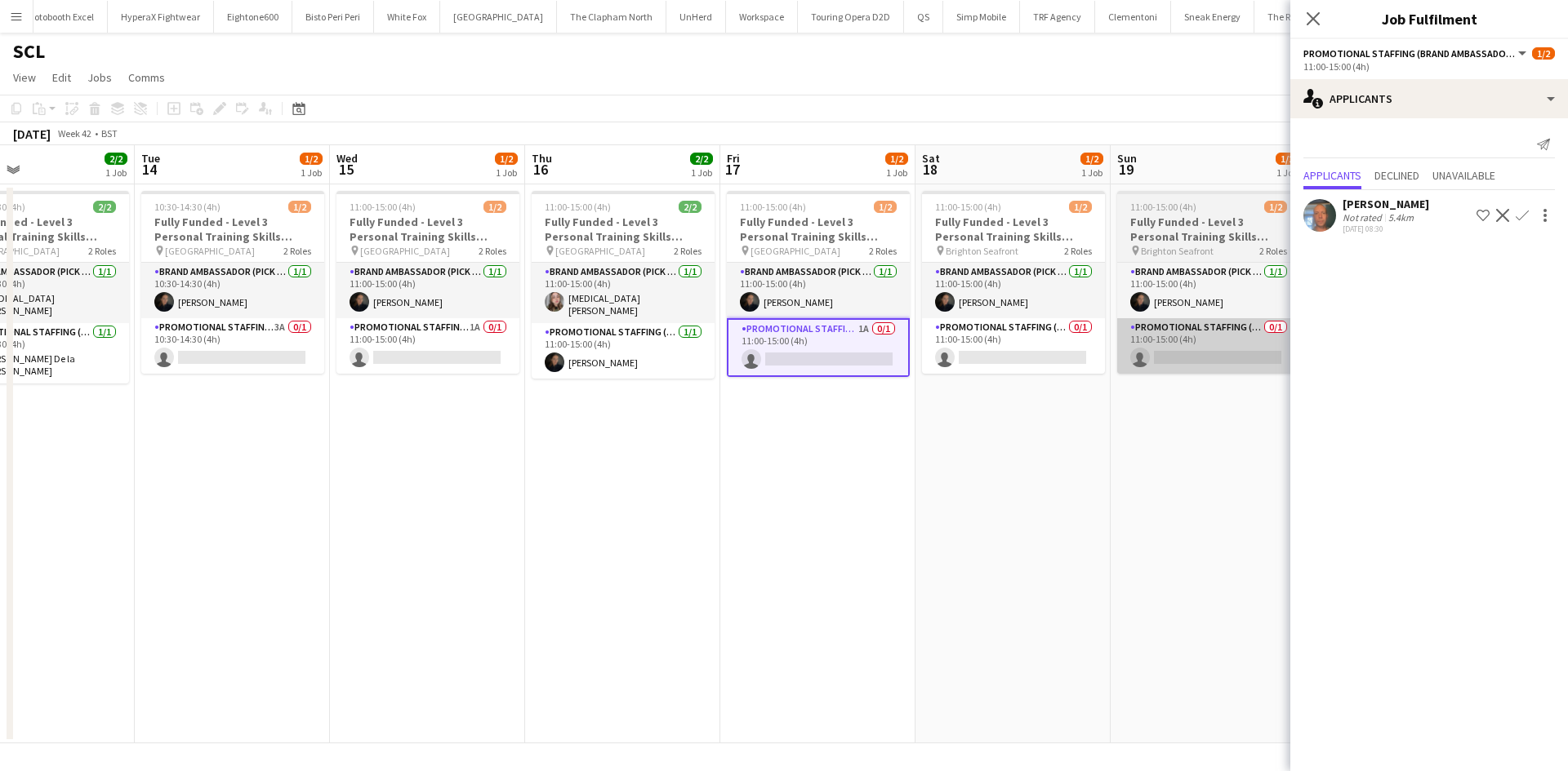
drag, startPoint x: 1148, startPoint y: 367, endPoint x: 816, endPoint y: 337, distance: 333.4
click at [780, 334] on app-calendar-viewport "Fri 10 2/2 1 Job Sat 11 2/2 1 Job Sun 12 2/2 1 Job Mon 13 2/2 1 Job Tue 14 1/2 …" at bounding box center [784, 445] width 1568 height 598
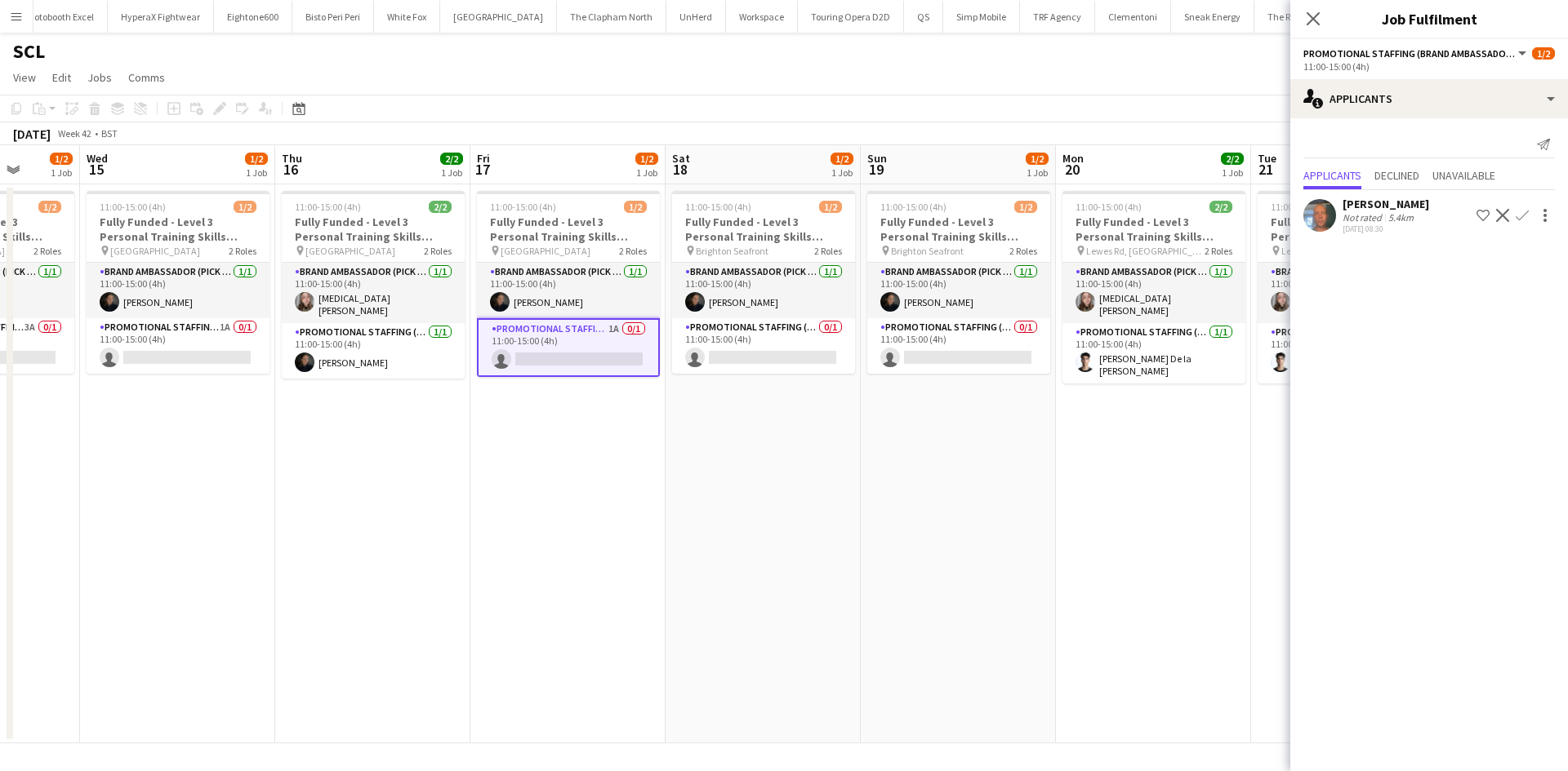
drag, startPoint x: 1057, startPoint y: 371, endPoint x: 998, endPoint y: 401, distance: 66.2
click at [822, 378] on app-calendar-viewport "Sun 12 2/2 1 Job Mon 13 2/2 1 Job Tue 14 1/2 1 Job Wed 15 1/2 1 Job Thu 16 2/2 …" at bounding box center [784, 445] width 1568 height 598
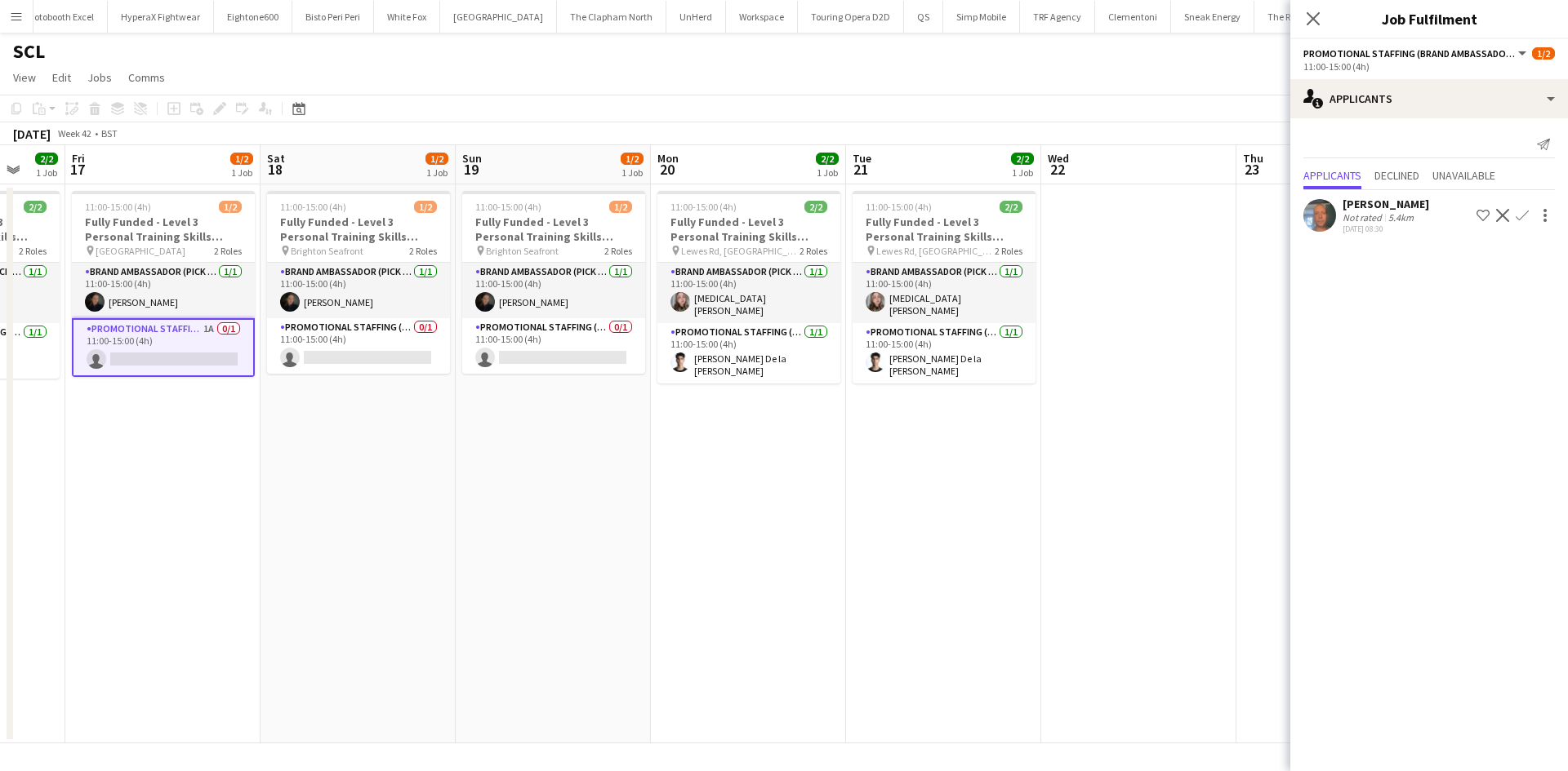
click at [1329, 204] on app-user-avatar at bounding box center [1319, 215] width 33 height 33
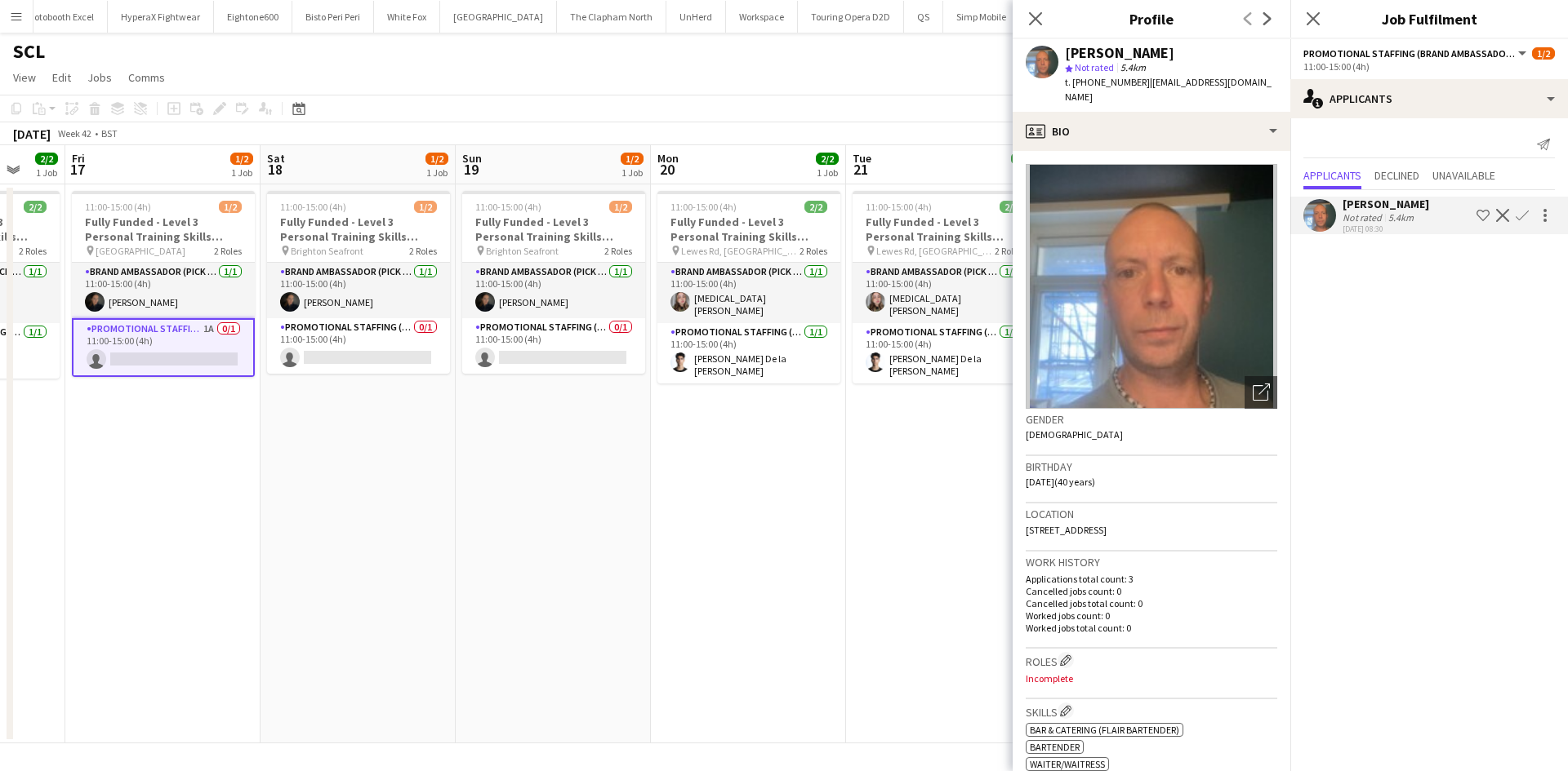
click at [771, 610] on app-date-cell "11:00-15:00 (4h) 2/2 Fully Funded - Level 3 Personal Training Skills Bootcamp p…" at bounding box center [748, 464] width 195 height 559
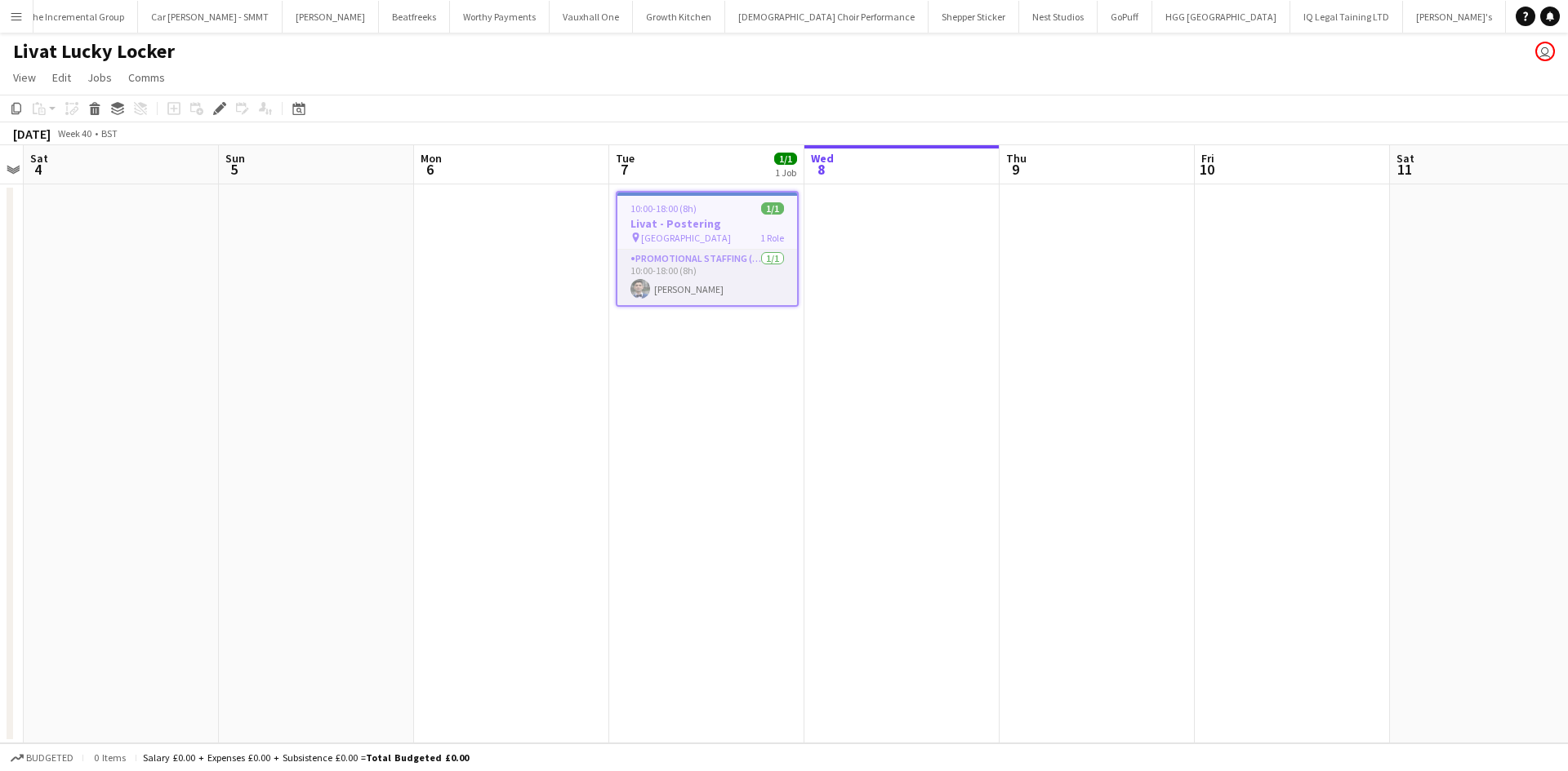
scroll to position [0, 2731]
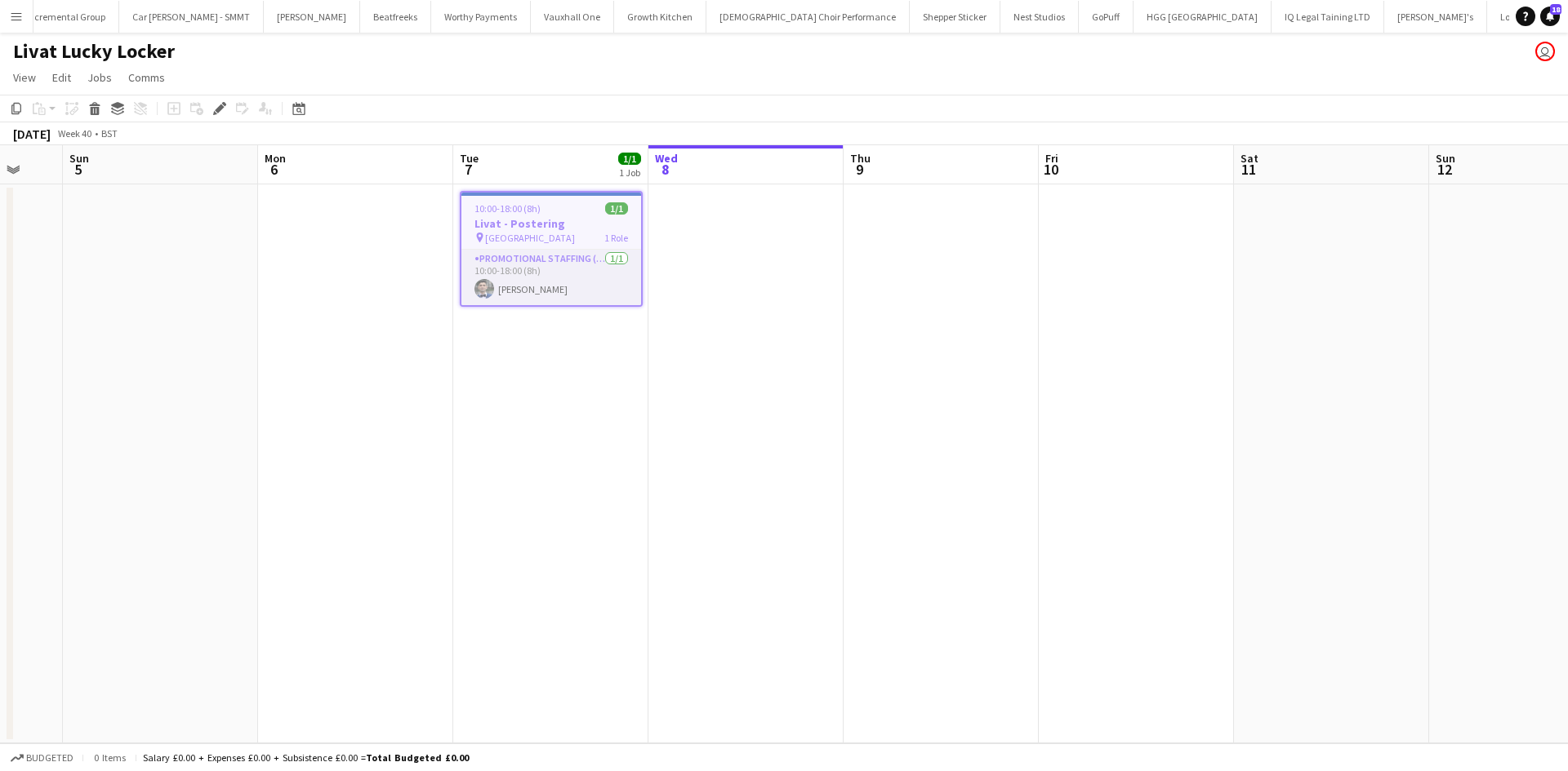
drag, startPoint x: 1035, startPoint y: 384, endPoint x: 889, endPoint y: 362, distance: 147.6
click at [889, 362] on app-calendar-viewport "Wed 1 Thu 2 Fri 3 Sat 4 Sun 5 Mon 6 Tue 7 1/1 1 Job Wed 8 Thu 9 Fri 10 Sat 11 S…" at bounding box center [784, 445] width 1568 height 598
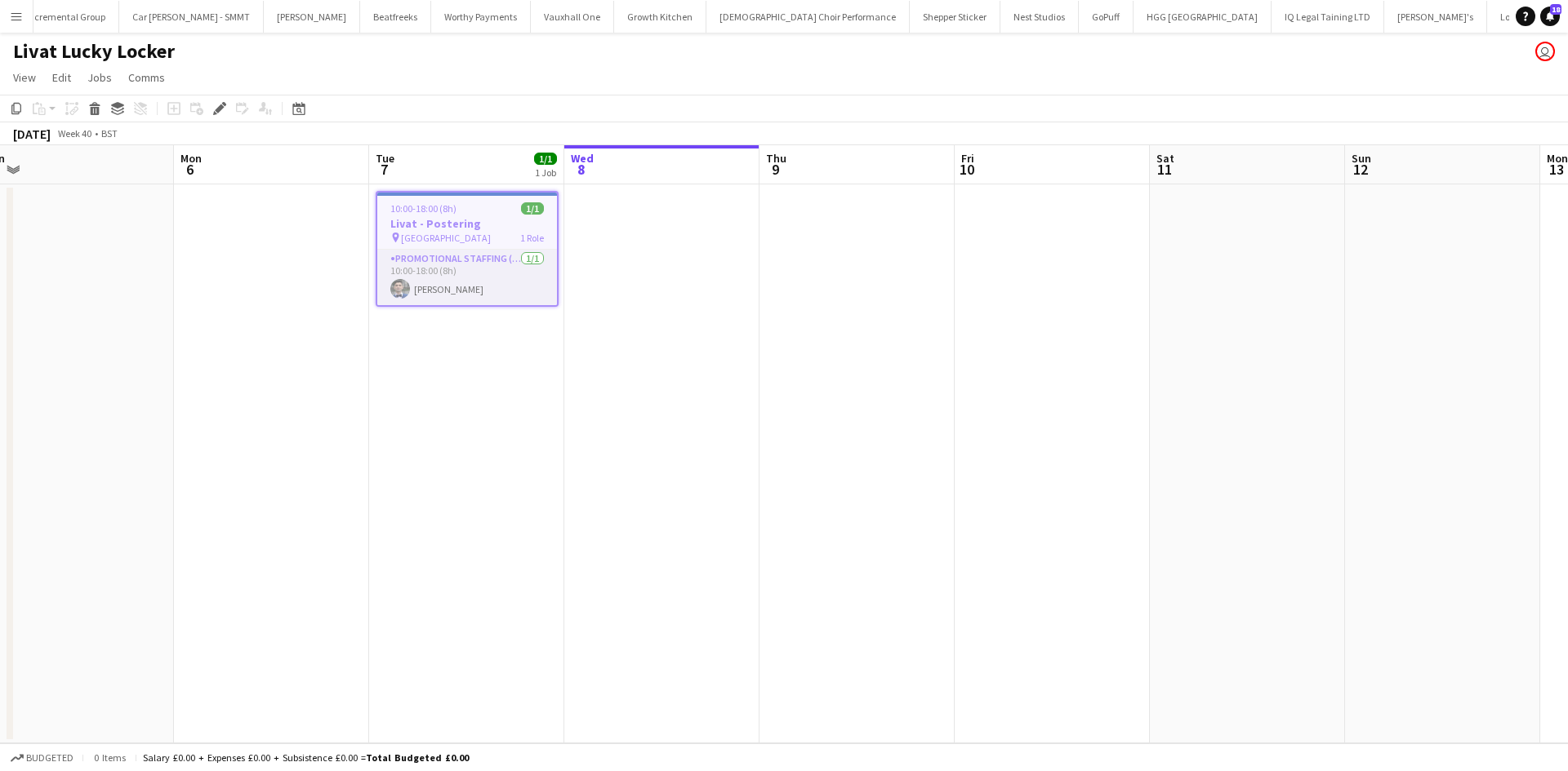
drag, startPoint x: 799, startPoint y: 449, endPoint x: 751, endPoint y: 448, distance: 48.0
click at [751, 448] on app-calendar-viewport "Wed 1 Thu 2 Fri 3 Sat 4 Sun 5 Mon 6 Tue 7 1/1 1 Job Wed 8 Thu 9 Fri 10 Sat 11 S…" at bounding box center [784, 445] width 1568 height 598
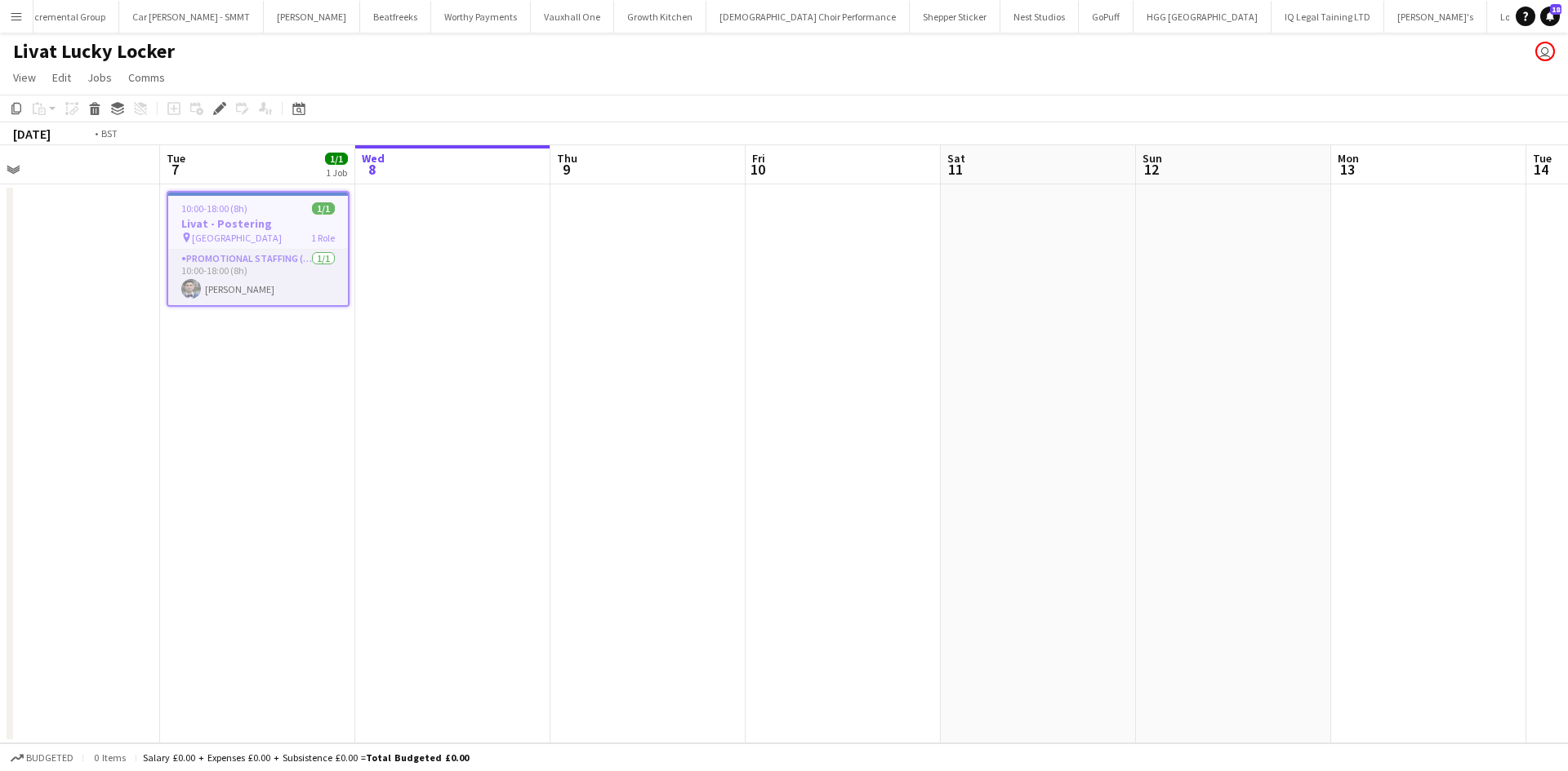
drag, startPoint x: 752, startPoint y: 249, endPoint x: 750, endPoint y: 240, distance: 9.2
click at [691, 240] on app-calendar-viewport "Fri 3 Sat 4 Sun 5 Mon 6 Tue 7 1/1 1 Job Wed 8 Thu 9 Fri 10 Sat 11 Sun 12 Mon 13…" at bounding box center [784, 445] width 1568 height 598
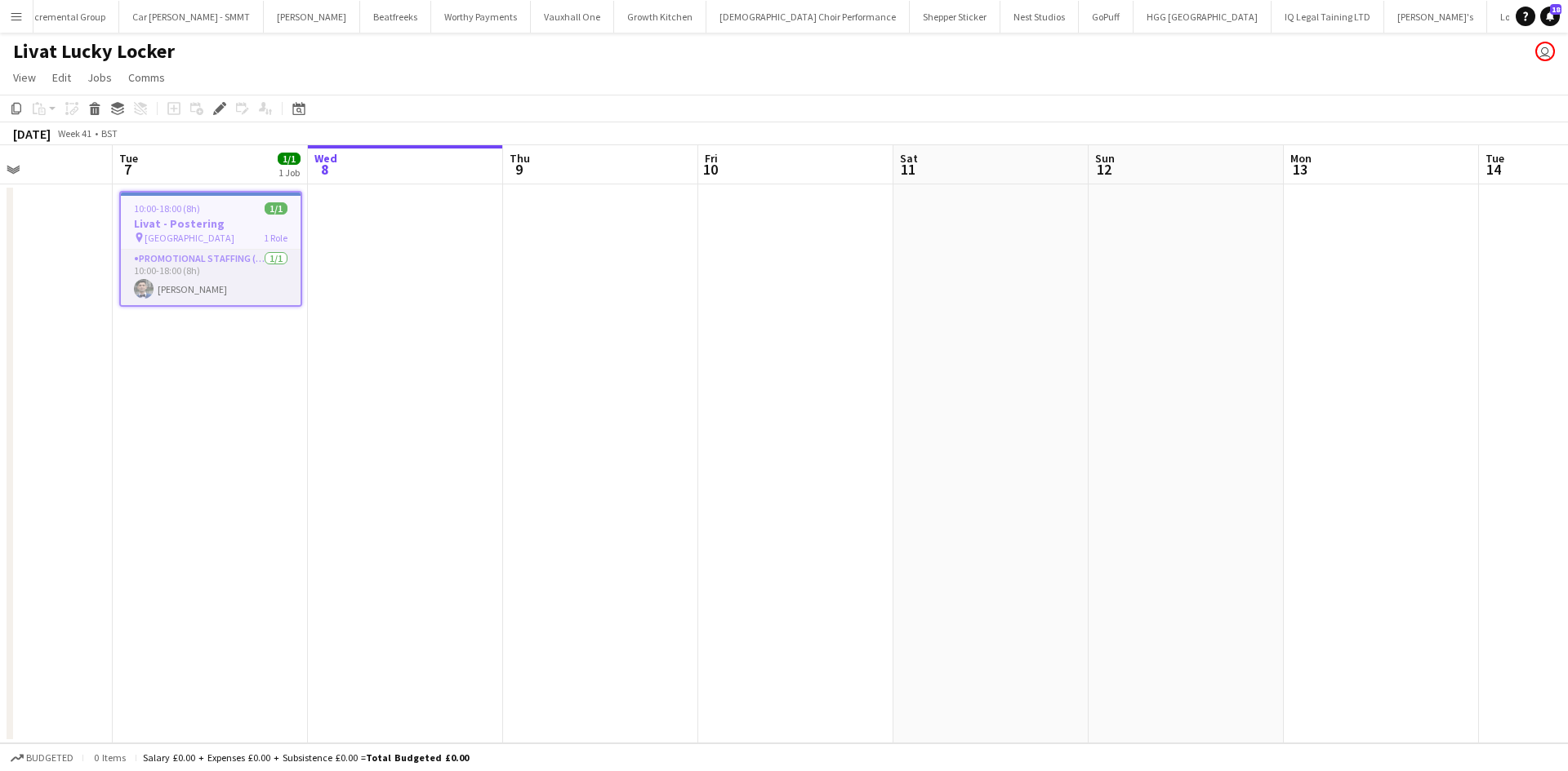
drag, startPoint x: 947, startPoint y: 240, endPoint x: 905, endPoint y: 240, distance: 42.0
click at [906, 240] on app-calendar-viewport "Fri 3 Sat 4 Sun 5 Mon 6 Tue 7 1/1 1 Job Wed 8 Thu 9 Fri 10 Sat 11 Sun 12 Mon 13…" at bounding box center [784, 445] width 1568 height 598
click at [175, 206] on span "10:00-18:00 (8h)" at bounding box center [161, 208] width 66 height 12
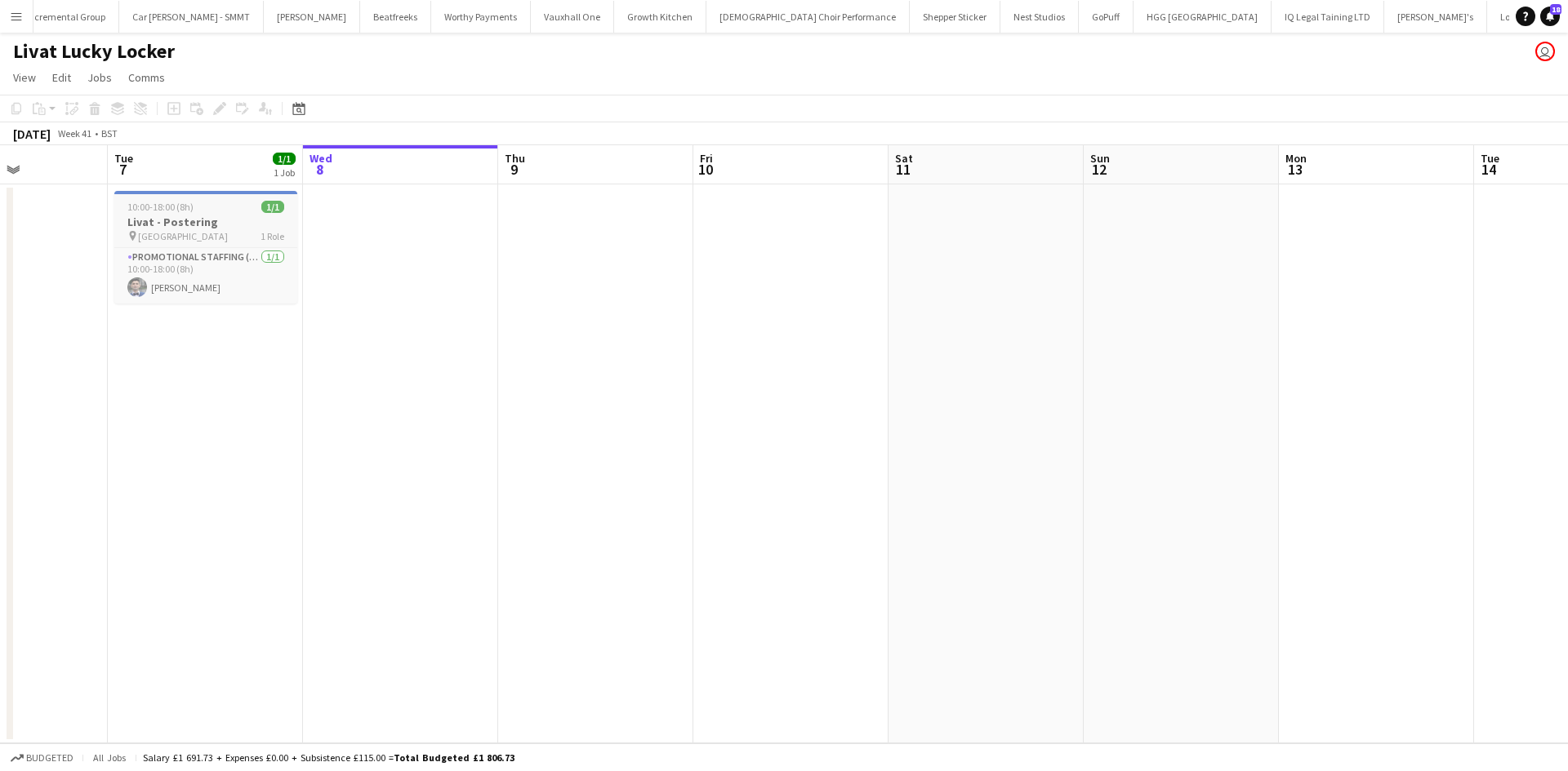
click at [192, 224] on h3 "Livat - Postering" at bounding box center [206, 222] width 183 height 15
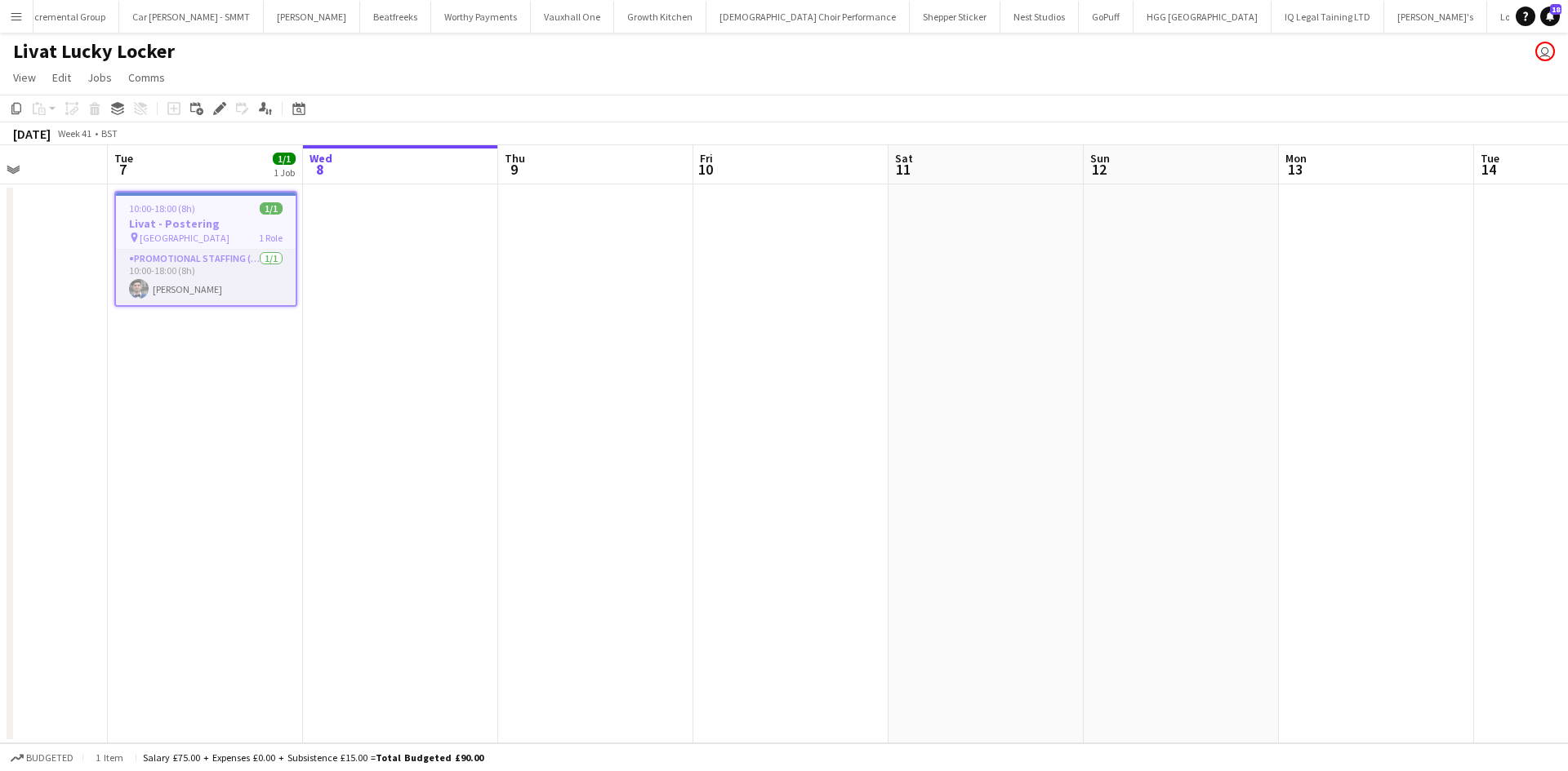
click at [776, 227] on app-date-cell at bounding box center [791, 464] width 195 height 559
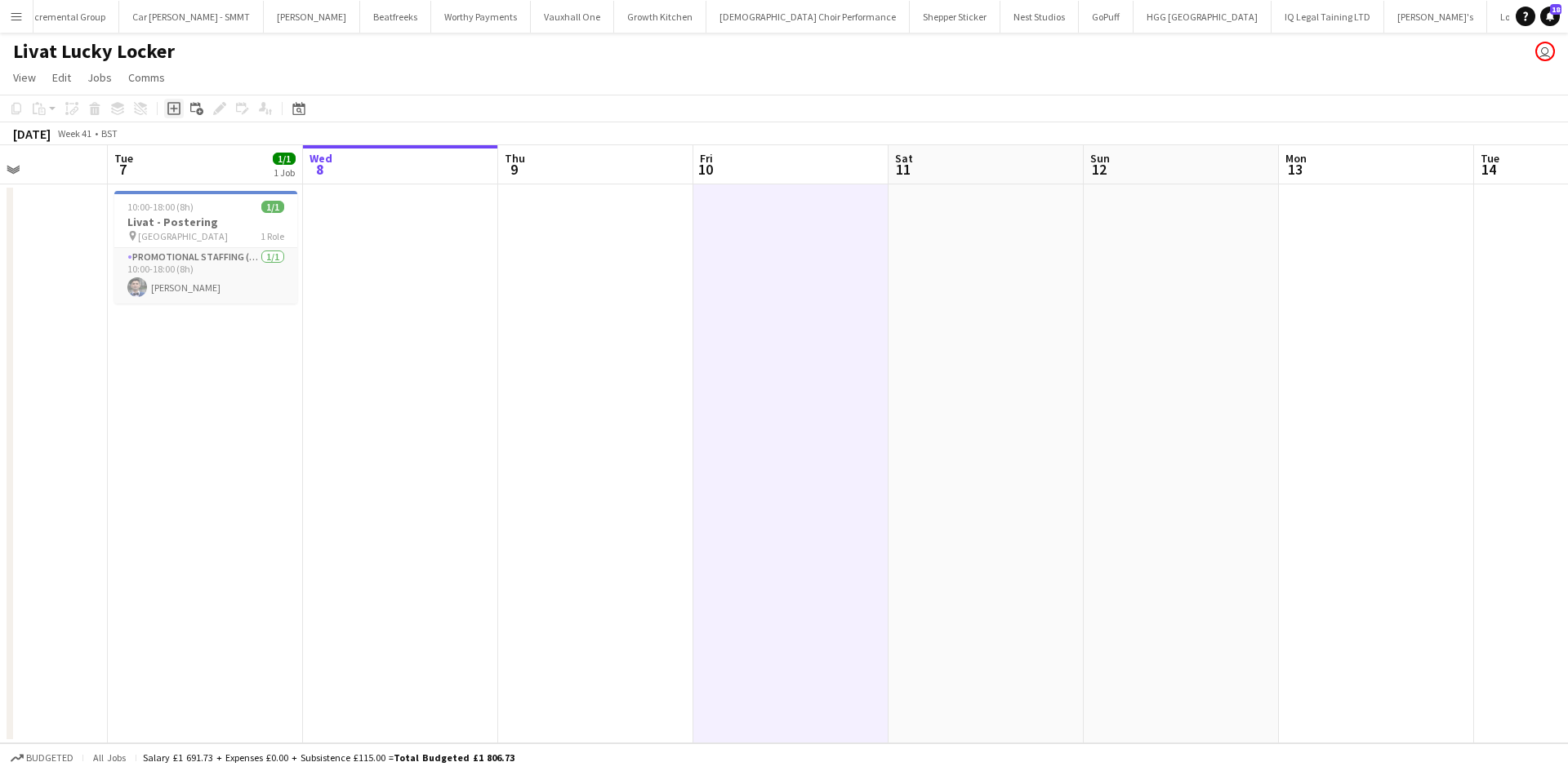
click at [177, 108] on icon "Add job" at bounding box center [174, 109] width 13 height 13
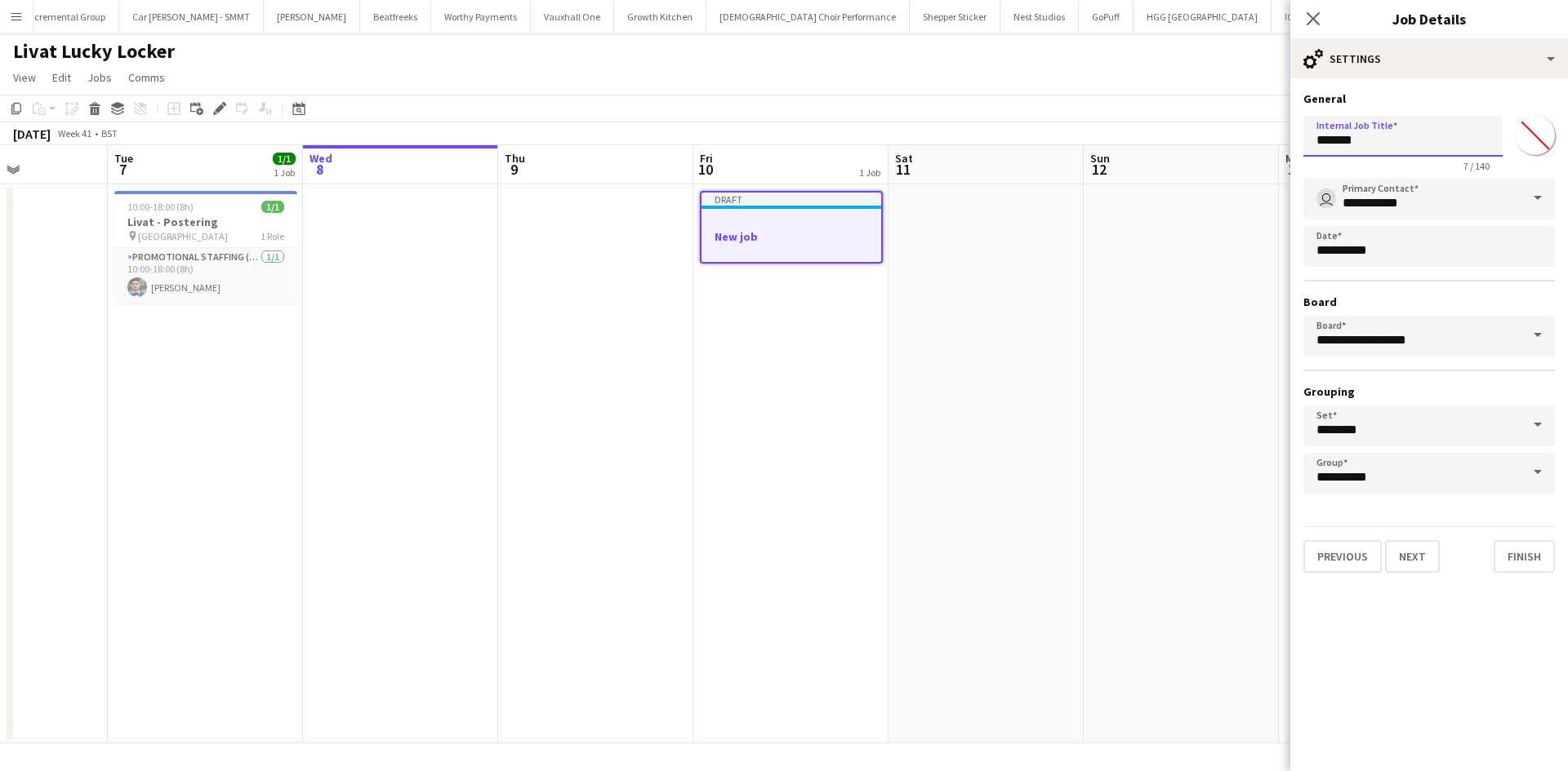
click at [1434, 143] on input "*******" at bounding box center [1403, 137] width 199 height 41
click at [1433, 143] on input "*******" at bounding box center [1403, 137] width 199 height 41
click at [1430, 144] on input "*******" at bounding box center [1403, 137] width 199 height 41
click at [1430, 139] on input "*******" at bounding box center [1403, 137] width 199 height 41
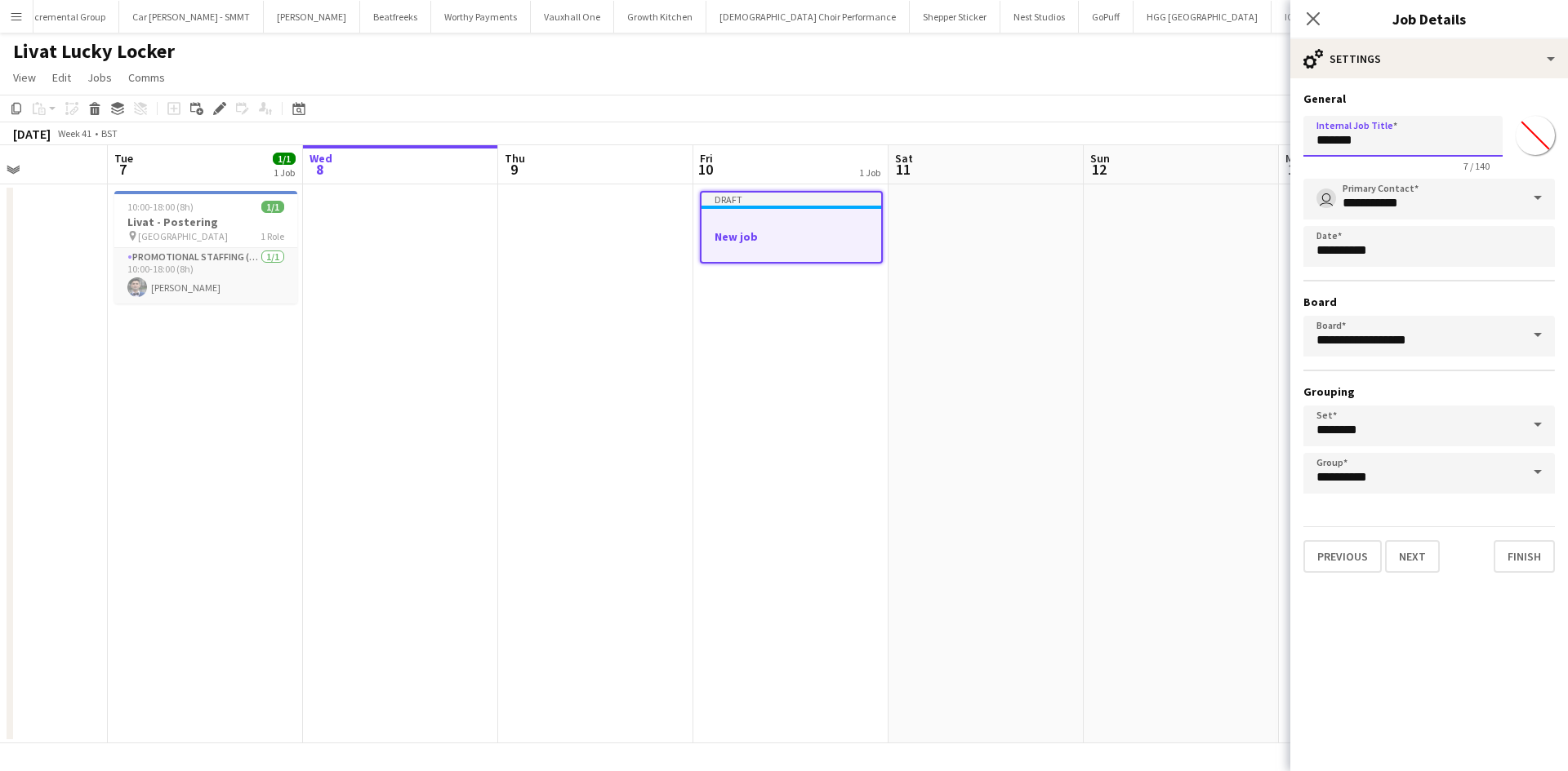
click at [1430, 139] on input "*******" at bounding box center [1403, 137] width 199 height 41
click at [1401, 157] on app-form-group "Internal Job Title ******* 8 / 140" at bounding box center [1403, 144] width 199 height 56
click at [1408, 142] on input "*******" at bounding box center [1403, 137] width 199 height 41
type input "**********"
click at [1532, 150] on input "*******" at bounding box center [1534, 135] width 59 height 59
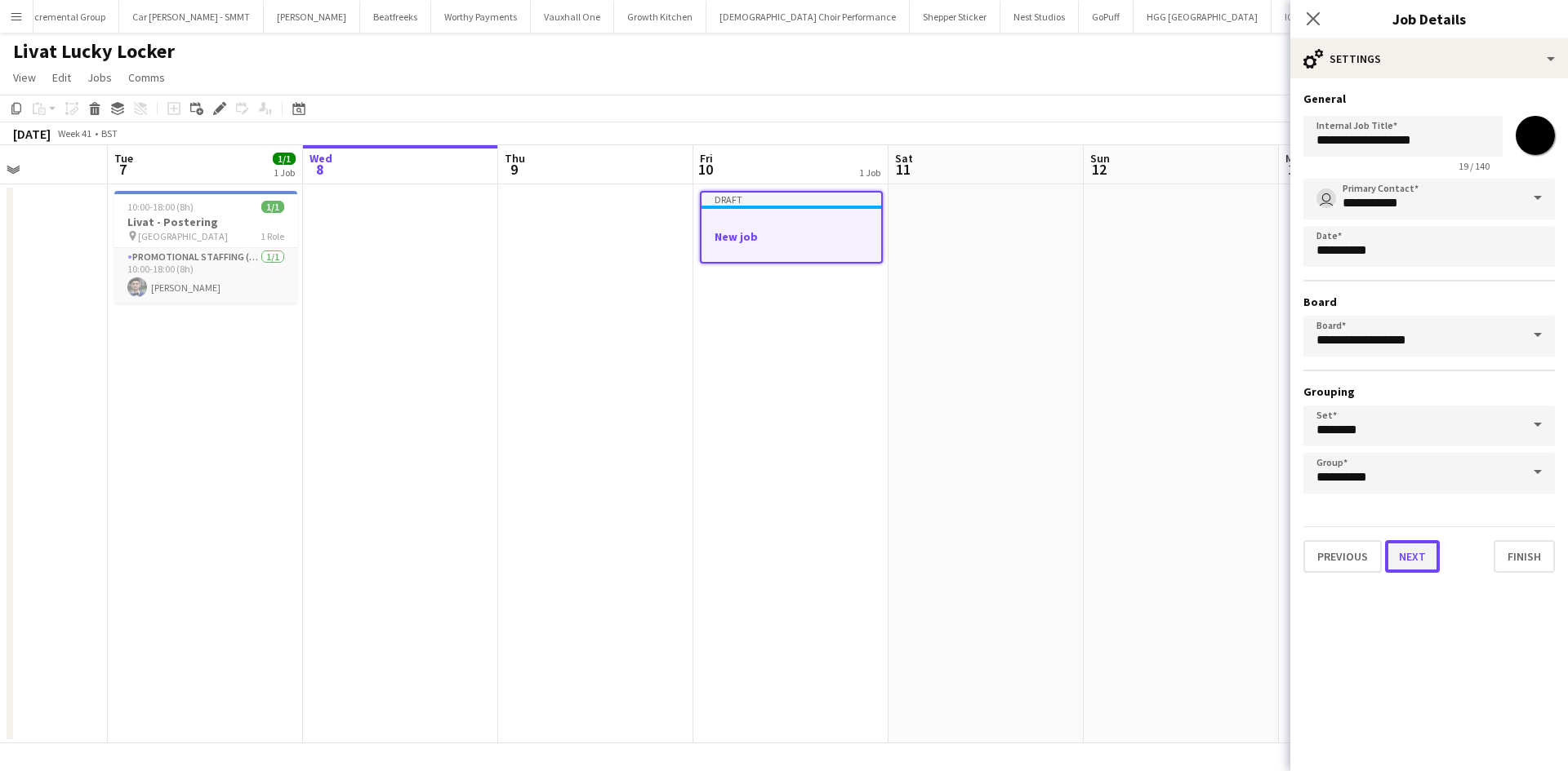
type input "*******"
click at [1408, 552] on button "Next" at bounding box center [1412, 556] width 54 height 33
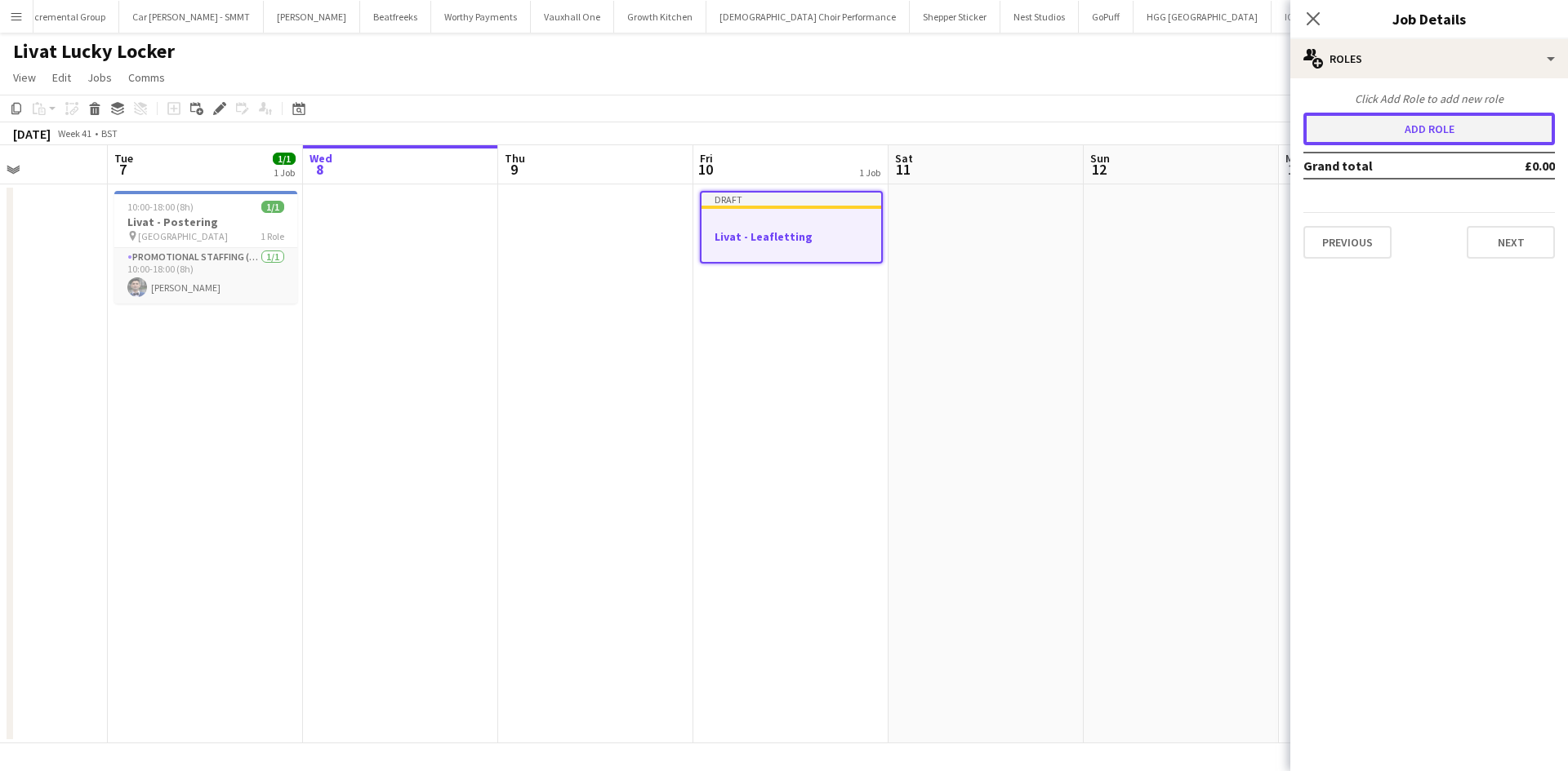
click at [1423, 134] on button "Add role" at bounding box center [1429, 128] width 251 height 33
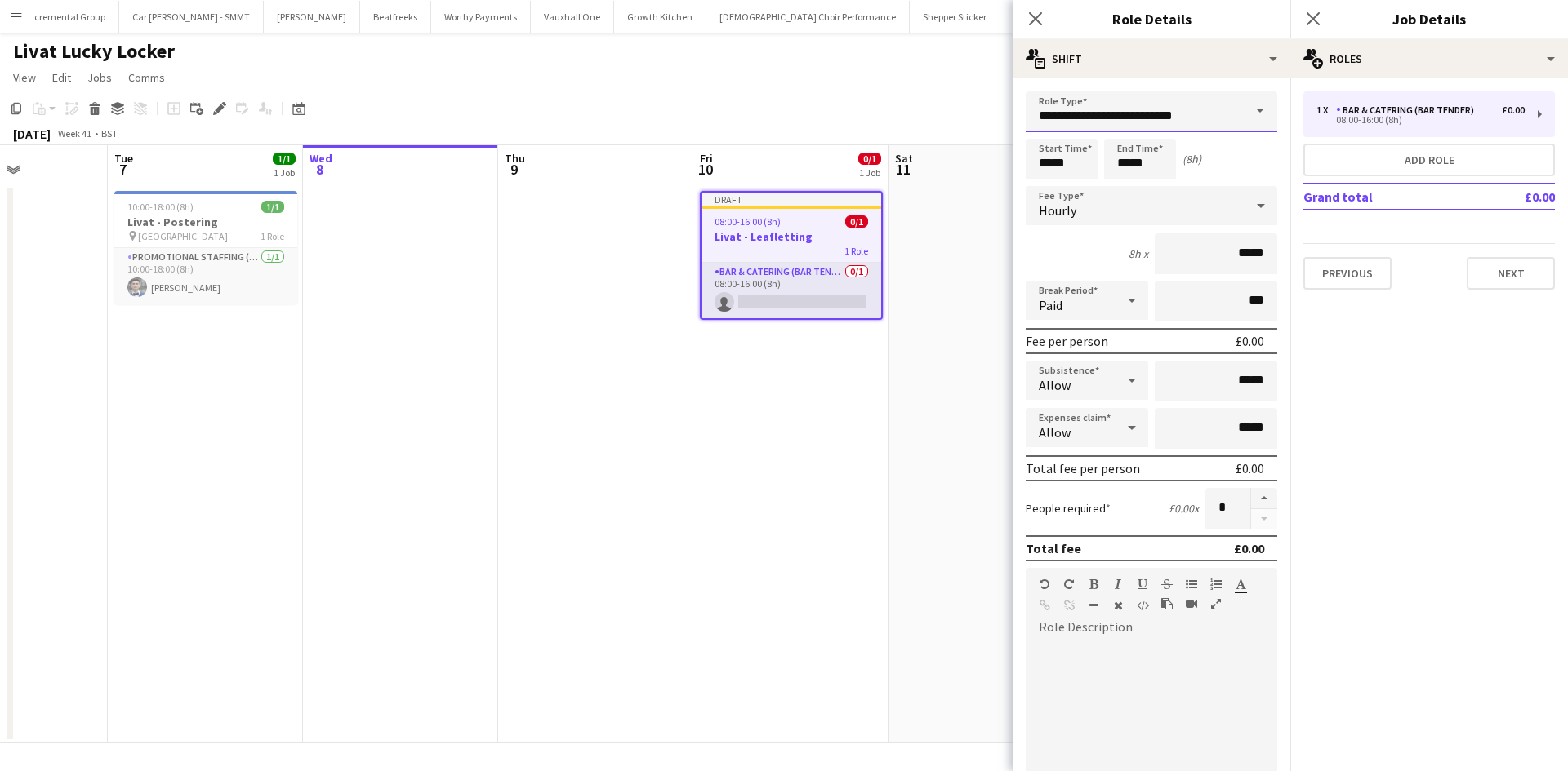
click at [1198, 108] on input "**********" at bounding box center [1151, 112] width 251 height 41
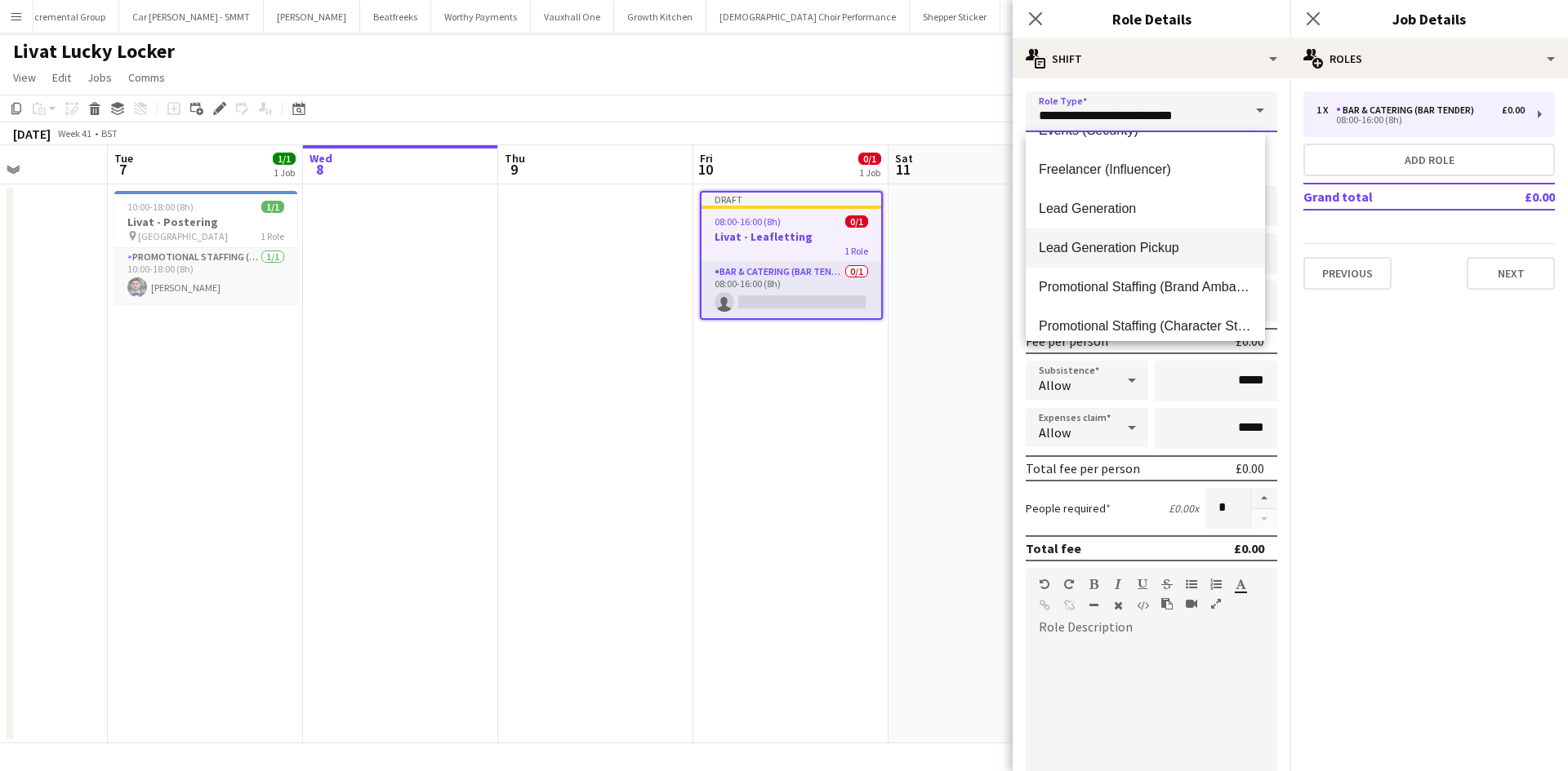
scroll to position [653, 0]
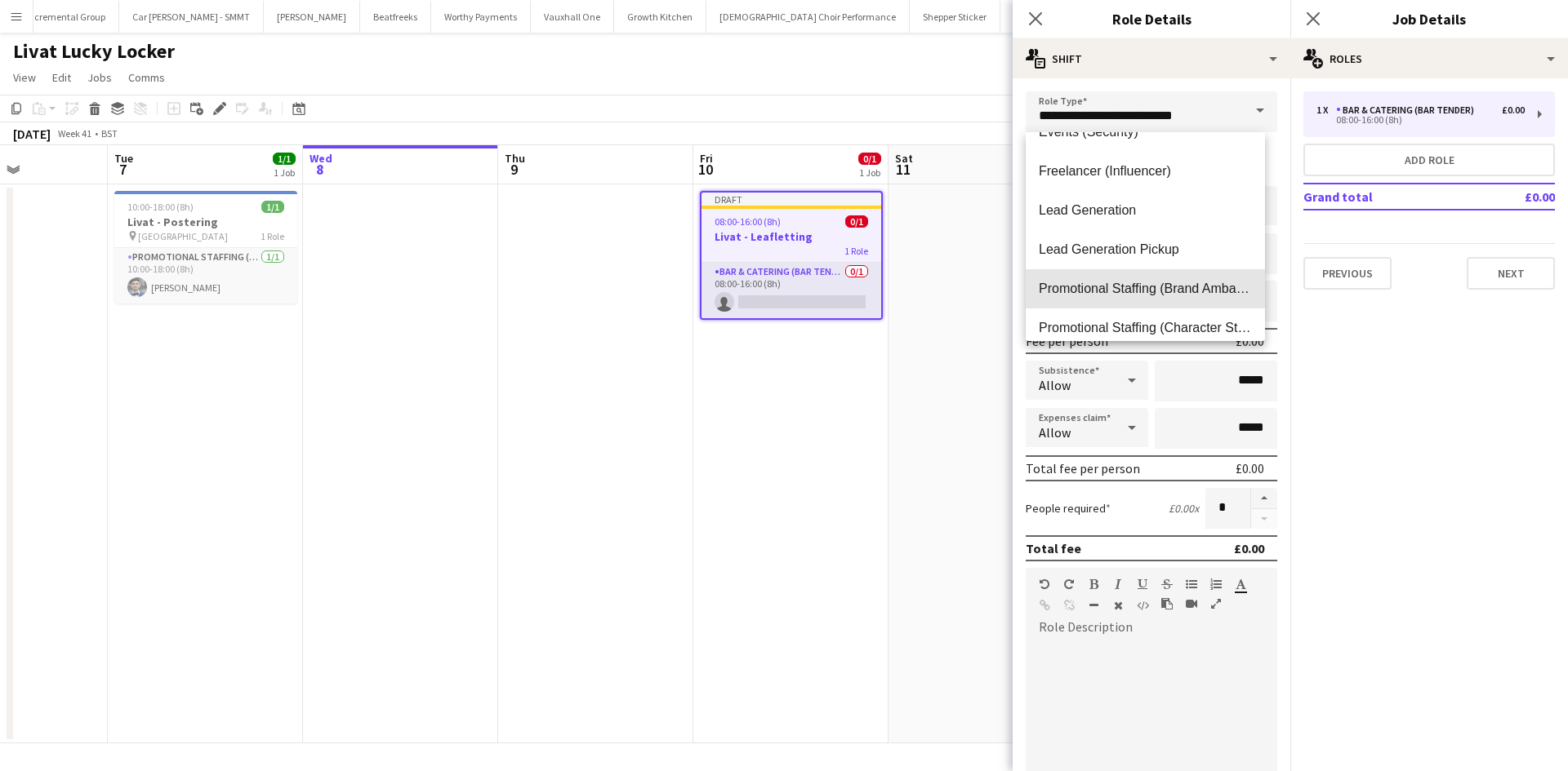
click at [1186, 283] on span "Promotional Staffing (Brand Ambassadors)" at bounding box center [1145, 288] width 213 height 16
type input "**********"
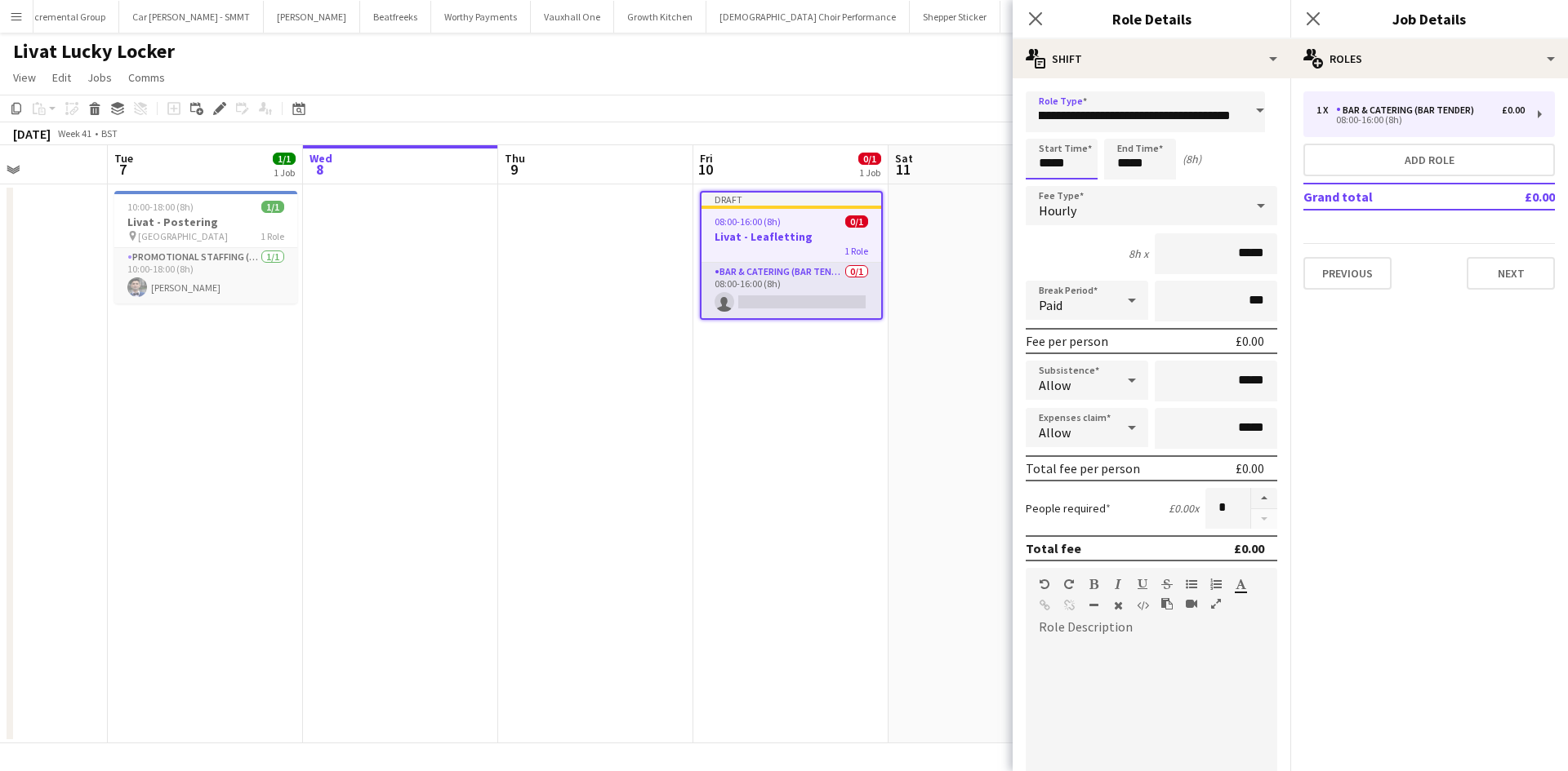
click at [1045, 168] on input "*****" at bounding box center [1061, 159] width 72 height 41
click at [1043, 138] on div at bounding box center [1044, 130] width 33 height 16
click at [1045, 134] on div at bounding box center [1044, 130] width 33 height 16
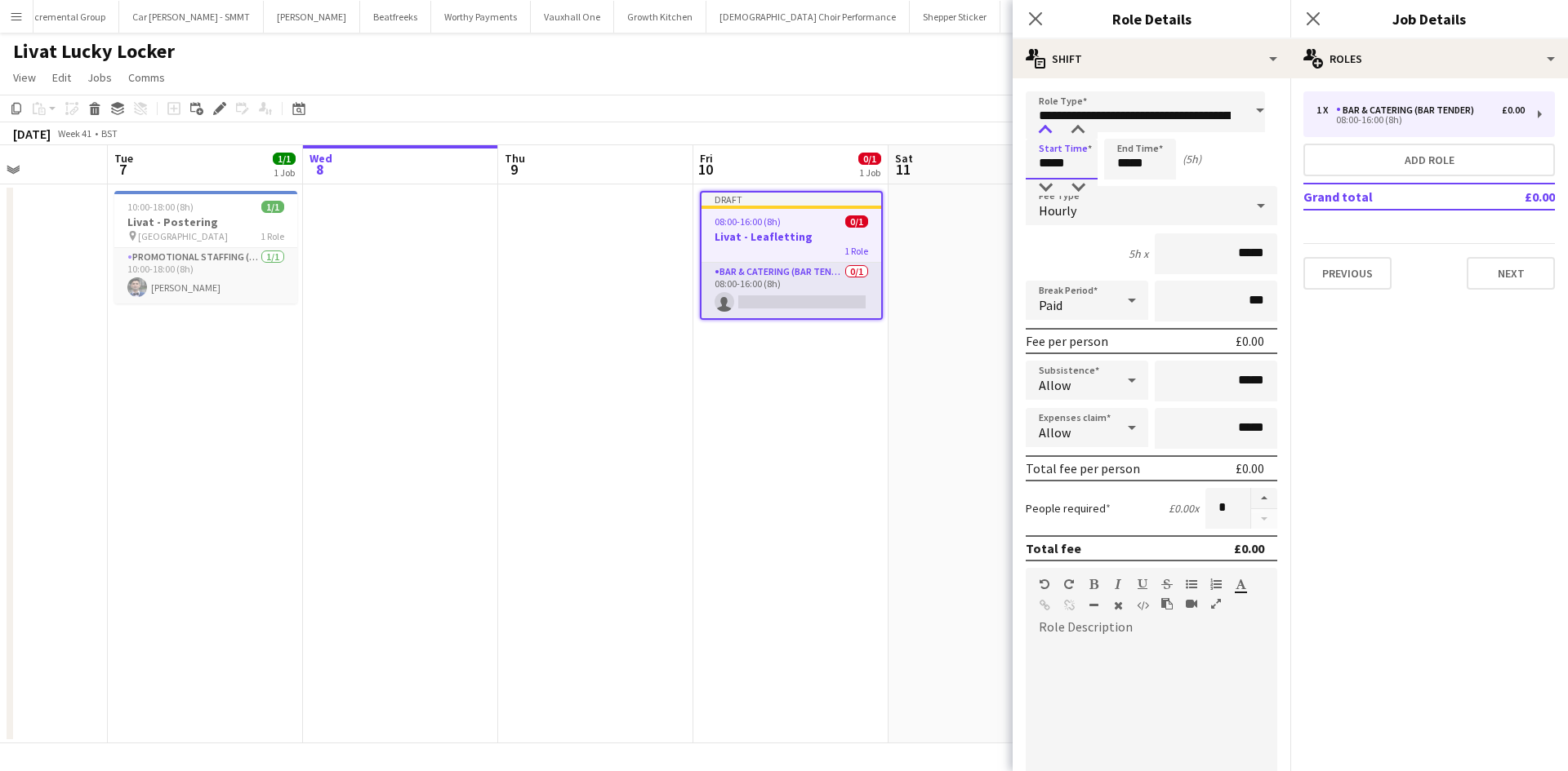
type input "*****"
click at [1049, 134] on div at bounding box center [1044, 130] width 33 height 16
click at [1028, 268] on div "4h x *****" at bounding box center [1151, 254] width 251 height 41
click at [1105, 297] on div "Paid" at bounding box center [1071, 300] width 90 height 39
drag, startPoint x: 1092, startPoint y: 379, endPoint x: 1104, endPoint y: 368, distance: 16.3
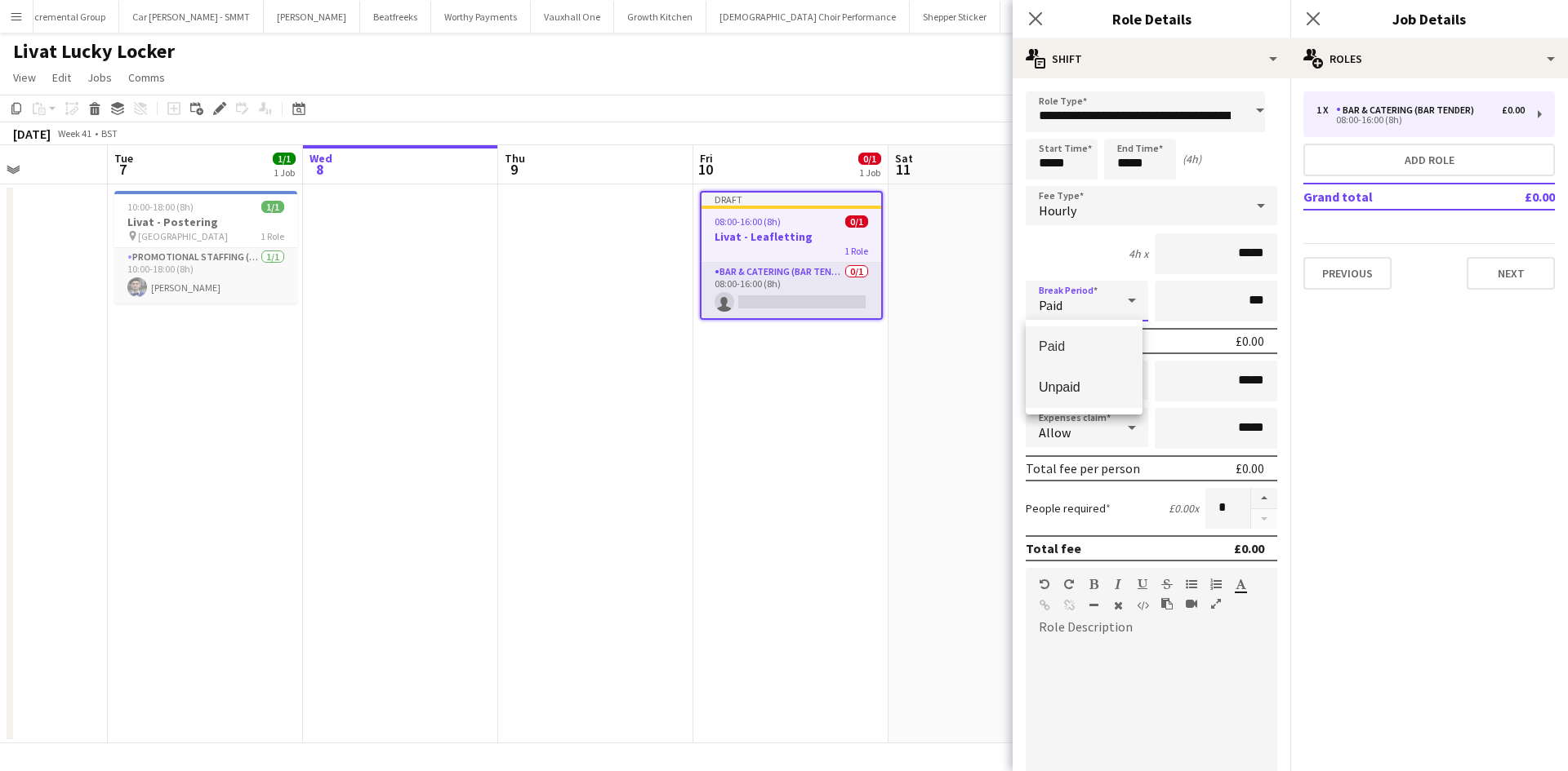
click at [1091, 379] on mat-option "Unpaid" at bounding box center [1084, 388] width 116 height 41
click at [1241, 254] on input "*****" at bounding box center [1215, 254] width 123 height 41
type input "******"
click at [1245, 381] on input "*****" at bounding box center [1215, 382] width 123 height 41
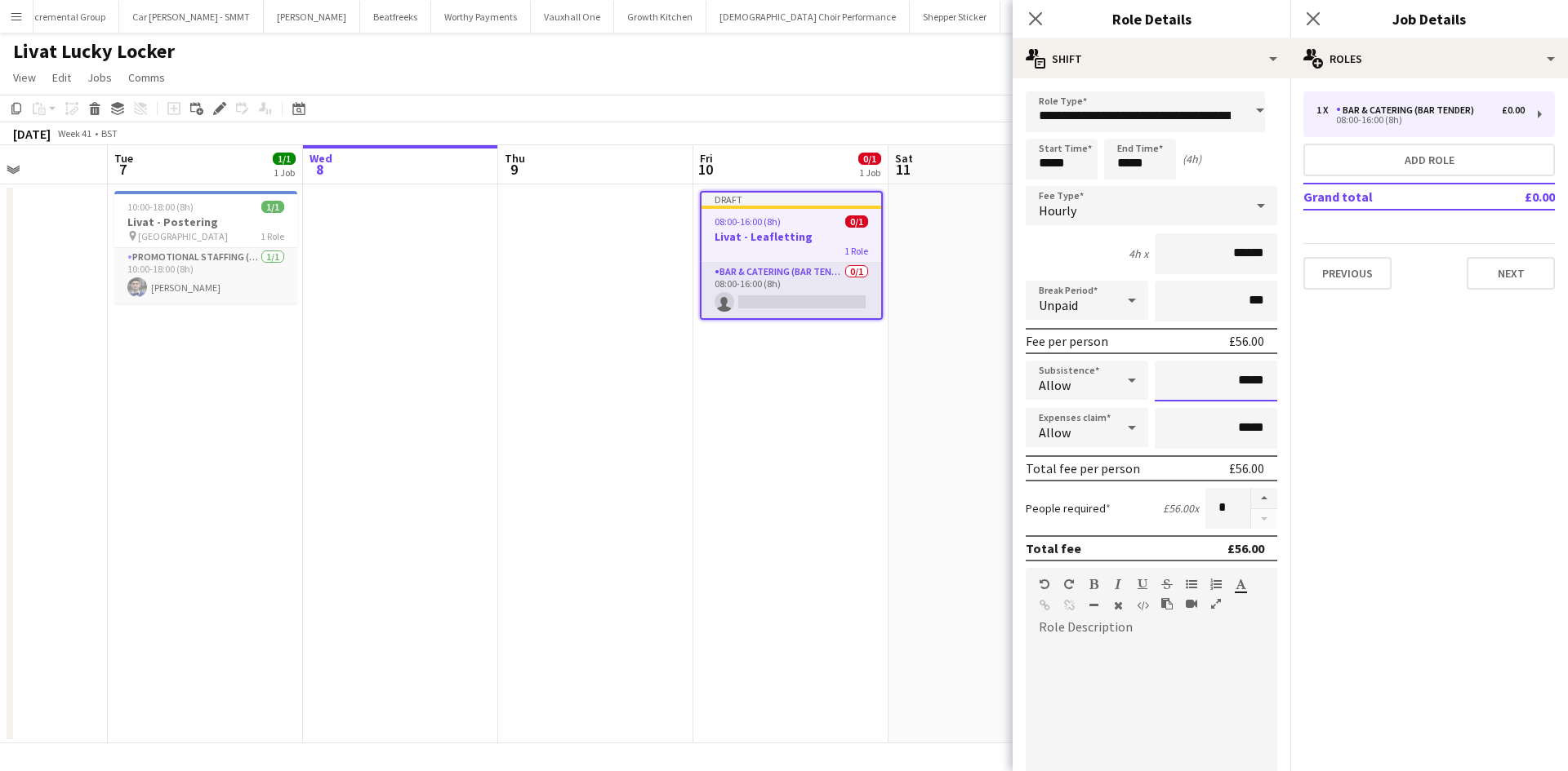
click at [1245, 382] on input "*****" at bounding box center [1215, 382] width 123 height 41
type input "*****"
click at [1423, 156] on button "Add role" at bounding box center [1429, 159] width 251 height 33
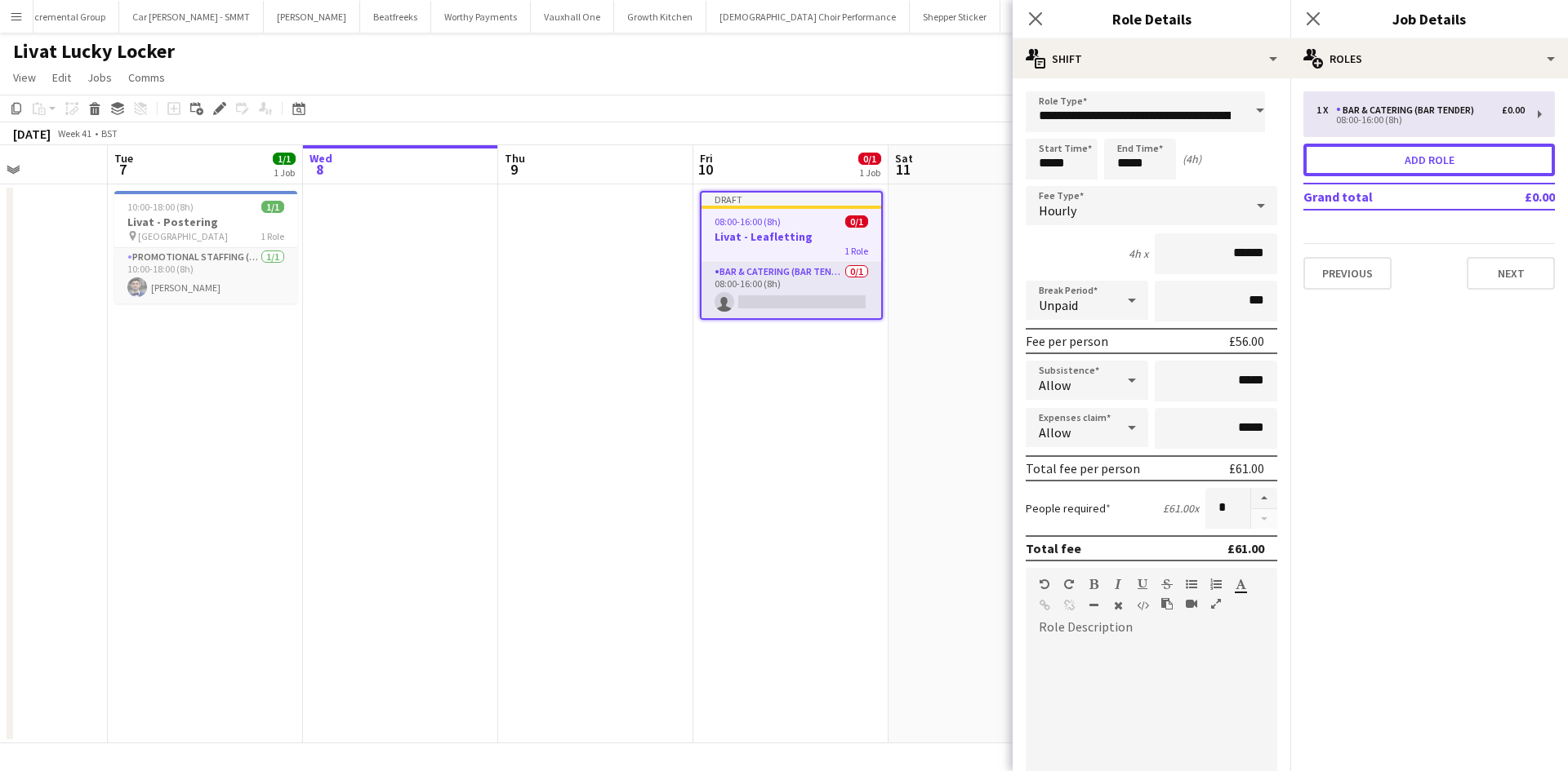
type input "**********"
type input "*****"
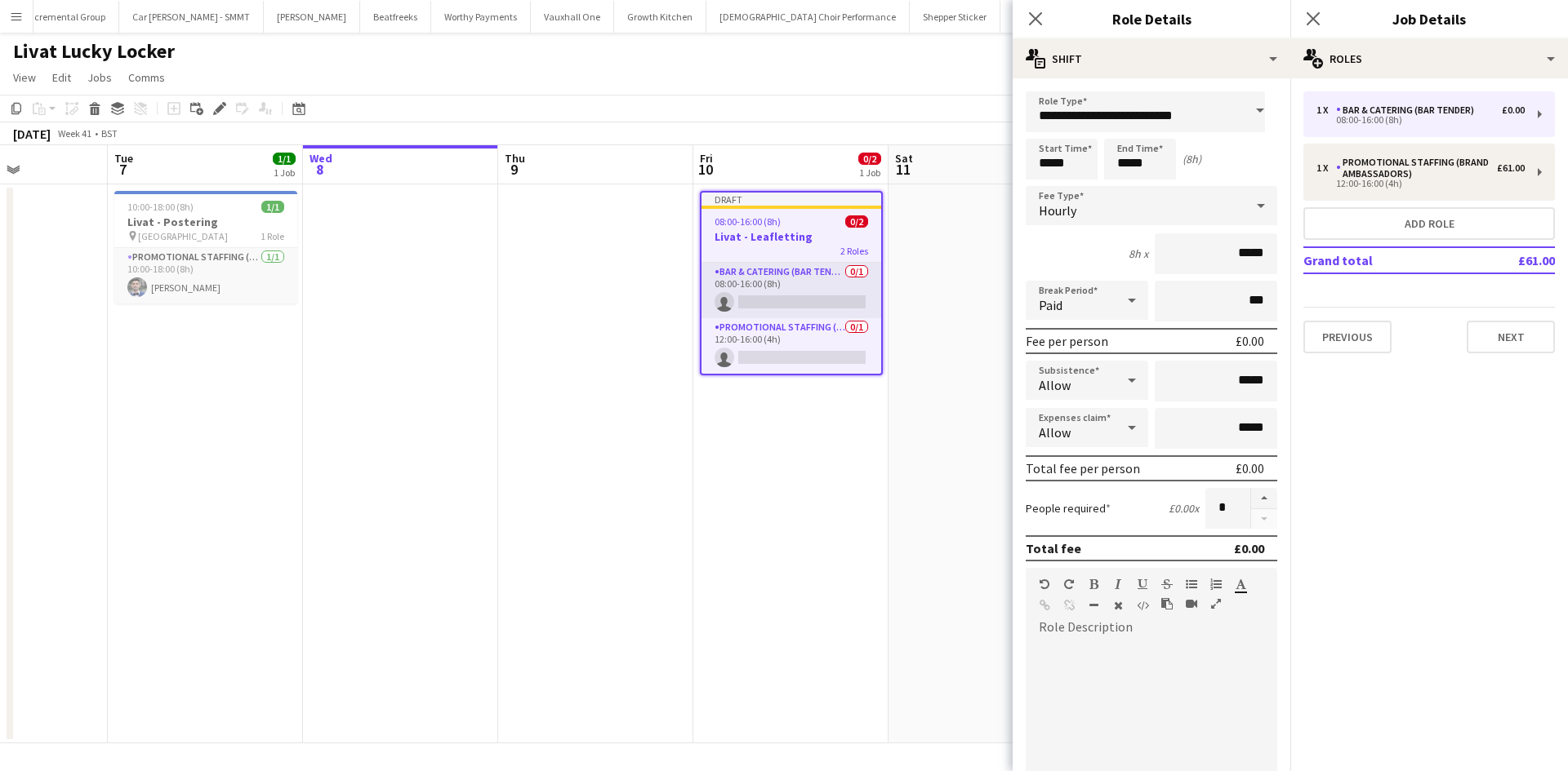
click at [1242, 109] on span at bounding box center [1259, 111] width 35 height 39
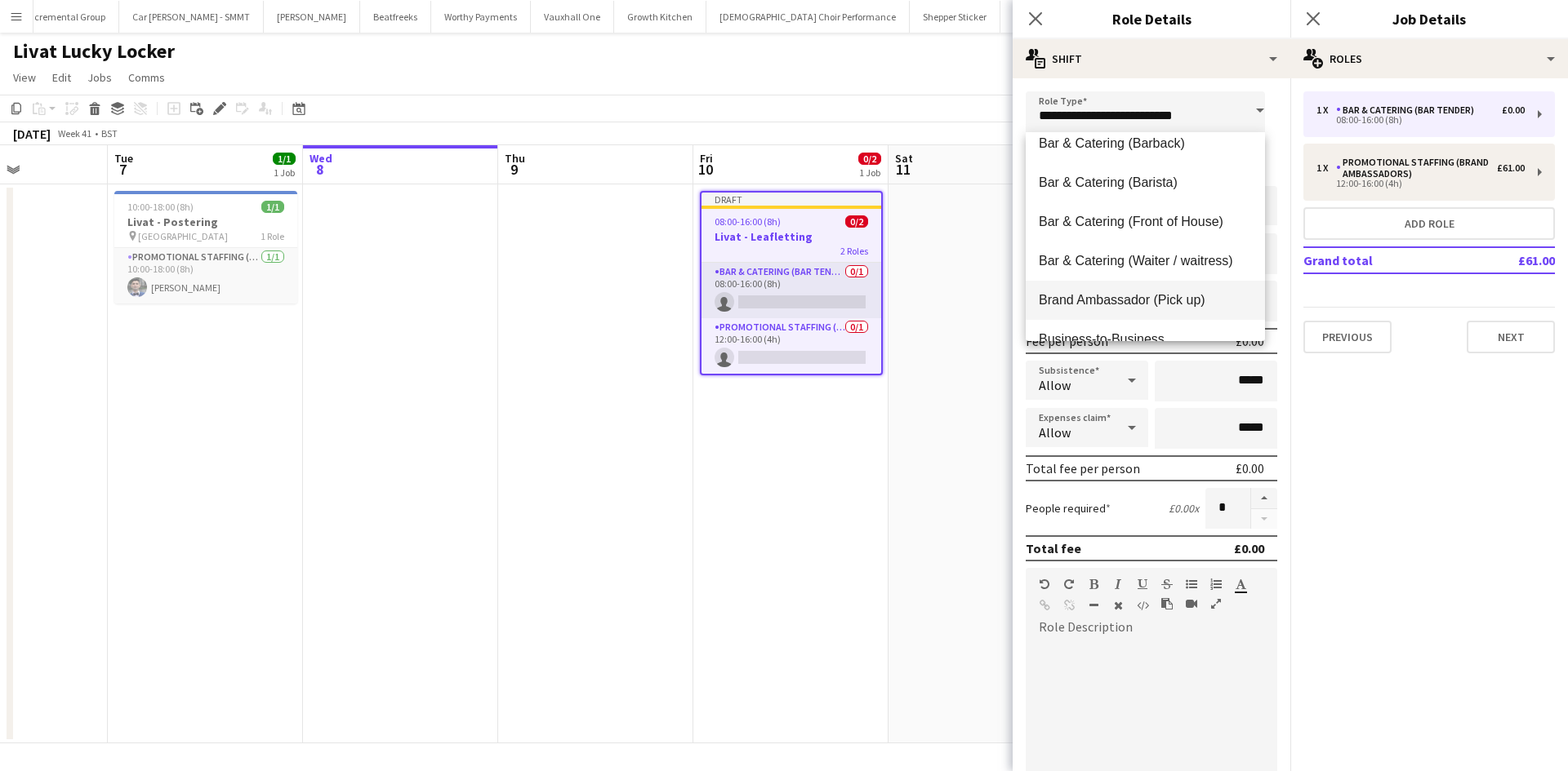
scroll to position [82, 0]
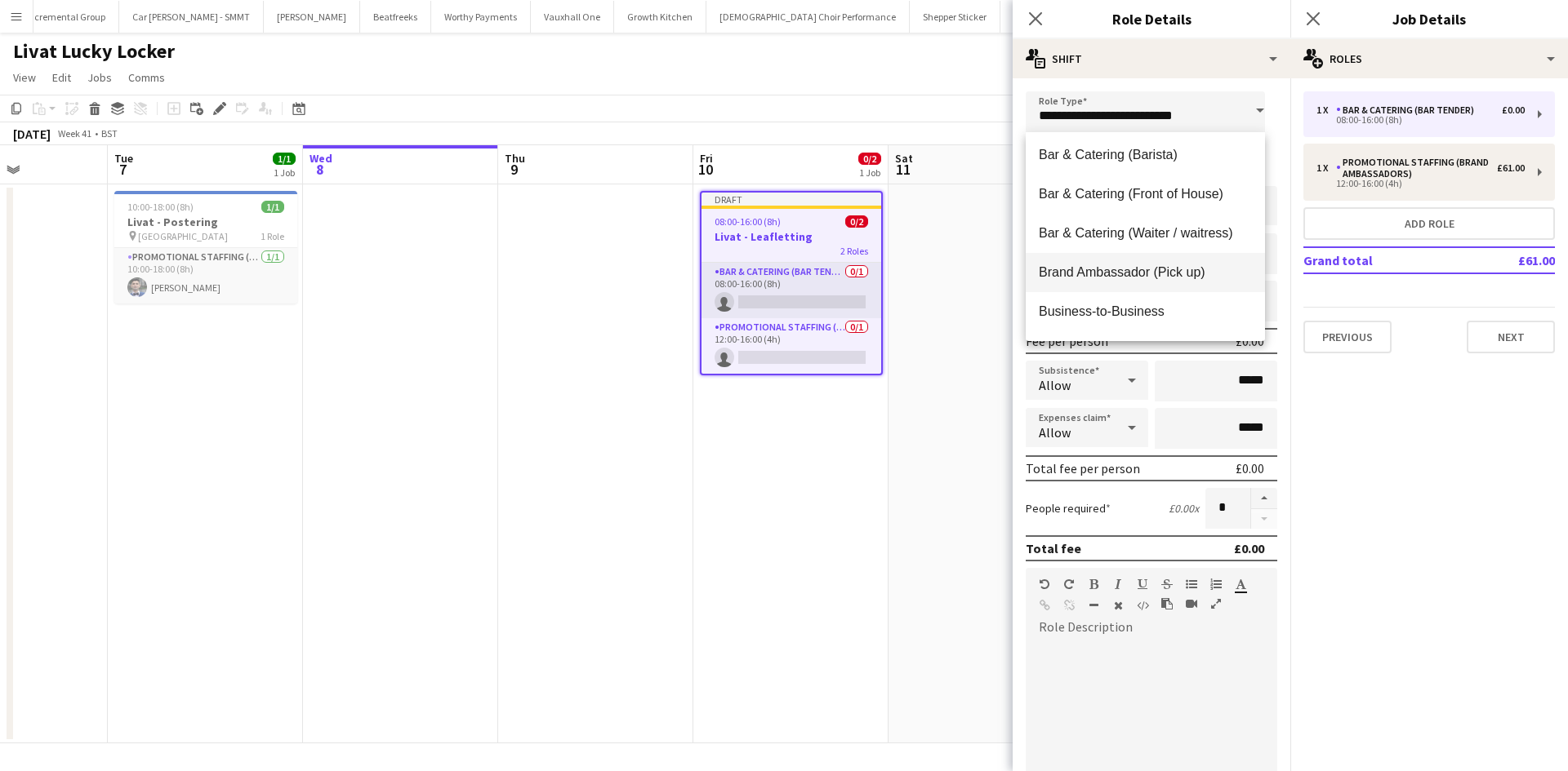
click at [1205, 276] on span "Brand Ambassador (Pick up)" at bounding box center [1145, 272] width 213 height 16
type input "**********"
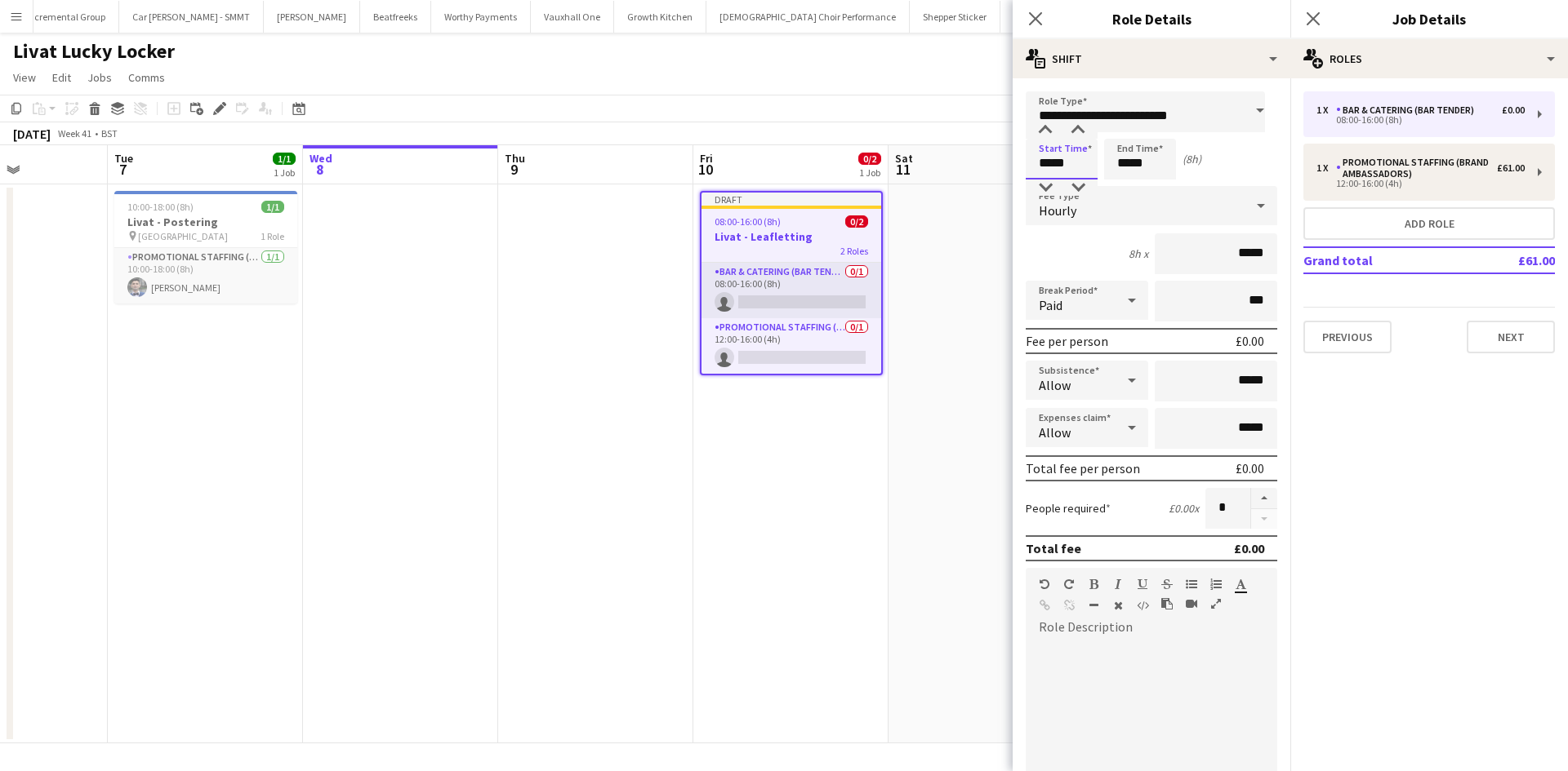
click at [1066, 173] on input "*****" at bounding box center [1061, 159] width 72 height 41
click at [1052, 123] on div at bounding box center [1044, 130] width 33 height 16
click at [1050, 123] on div at bounding box center [1044, 130] width 33 height 16
type input "*****"
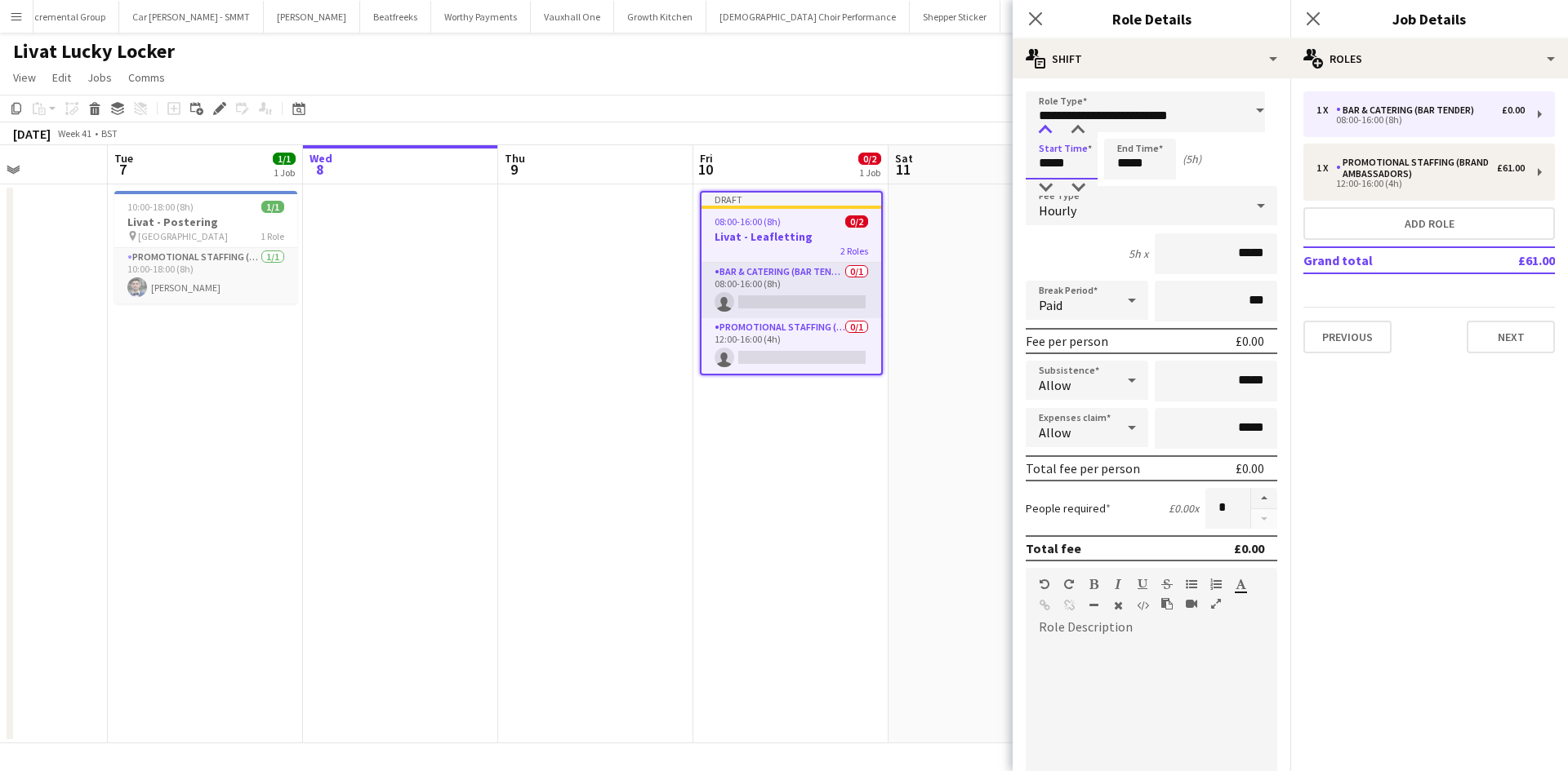
click at [1050, 123] on div at bounding box center [1044, 130] width 33 height 16
click at [1121, 300] on icon at bounding box center [1131, 300] width 20 height 33
click at [1108, 347] on span "Paid" at bounding box center [1084, 346] width 91 height 16
click at [1099, 286] on div "Paid" at bounding box center [1071, 300] width 90 height 39
drag, startPoint x: 1081, startPoint y: 387, endPoint x: 1109, endPoint y: 365, distance: 35.6
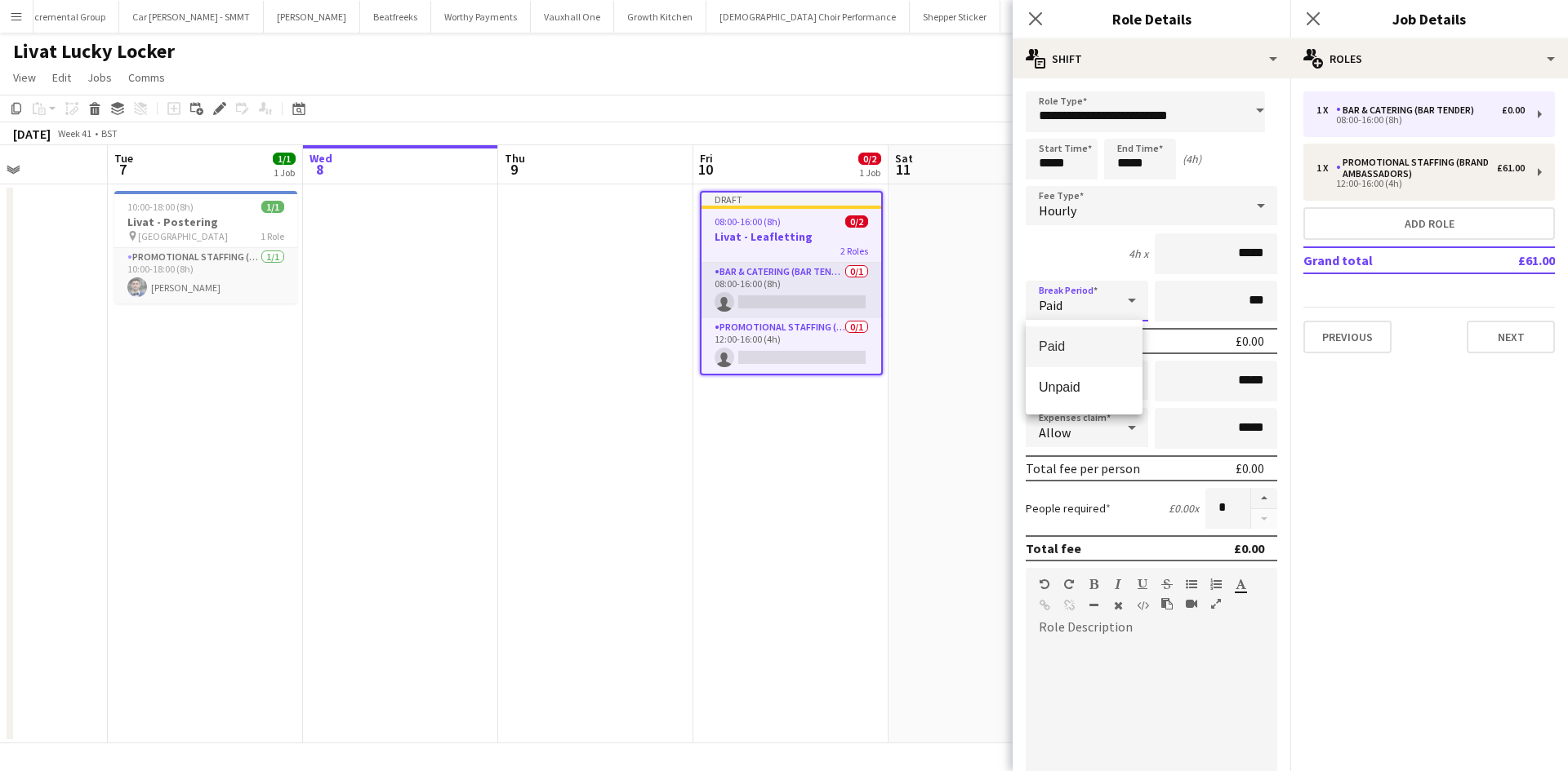
click at [1078, 387] on span "Unpaid" at bounding box center [1084, 387] width 91 height 16
click at [1251, 253] on input "*****" at bounding box center [1215, 254] width 123 height 41
type input "******"
click at [1240, 383] on input "*****" at bounding box center [1215, 382] width 123 height 41
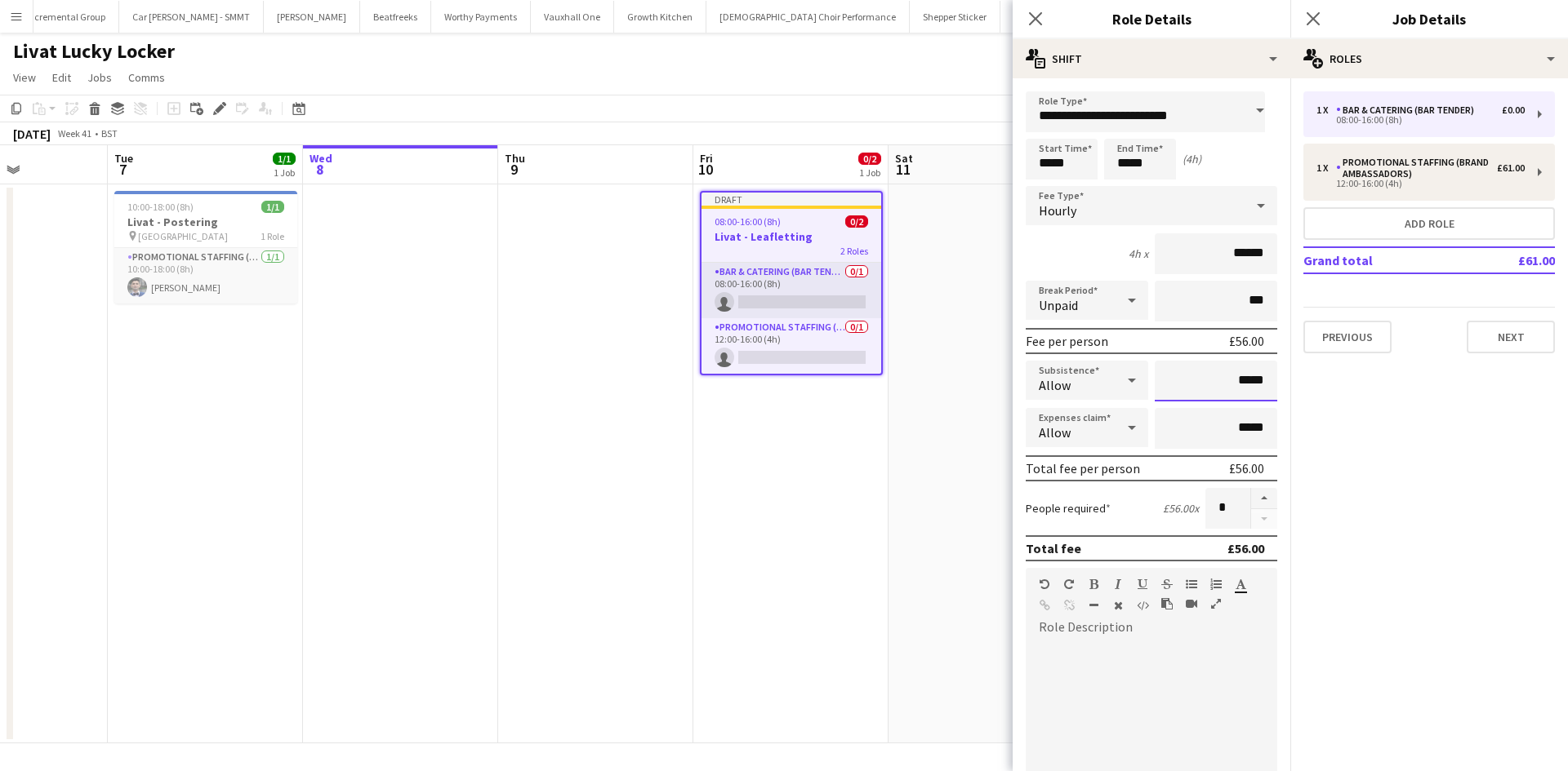
click at [1240, 383] on input "*****" at bounding box center [1215, 382] width 123 height 41
type input "******"
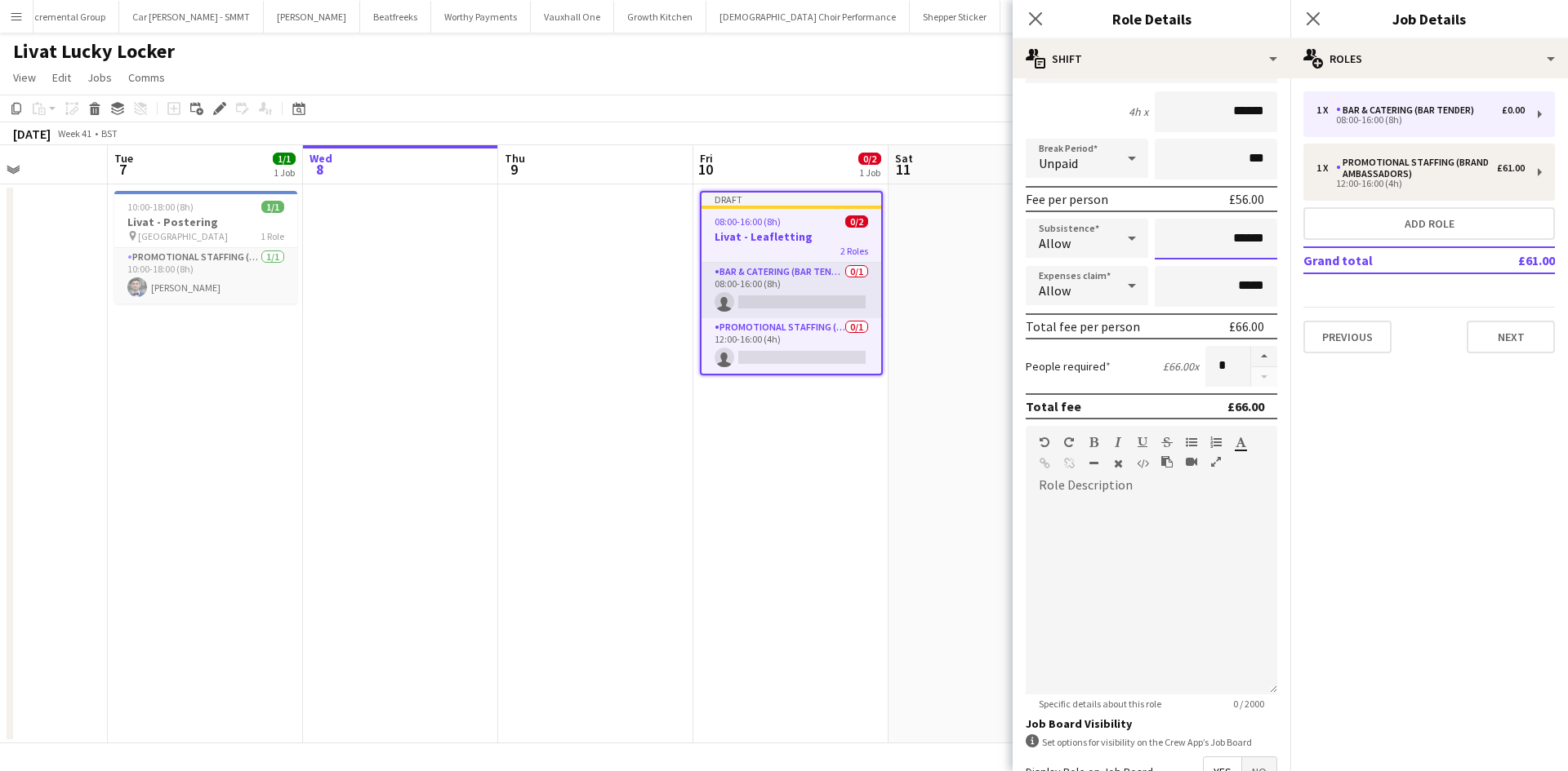
scroll to position [335, 0]
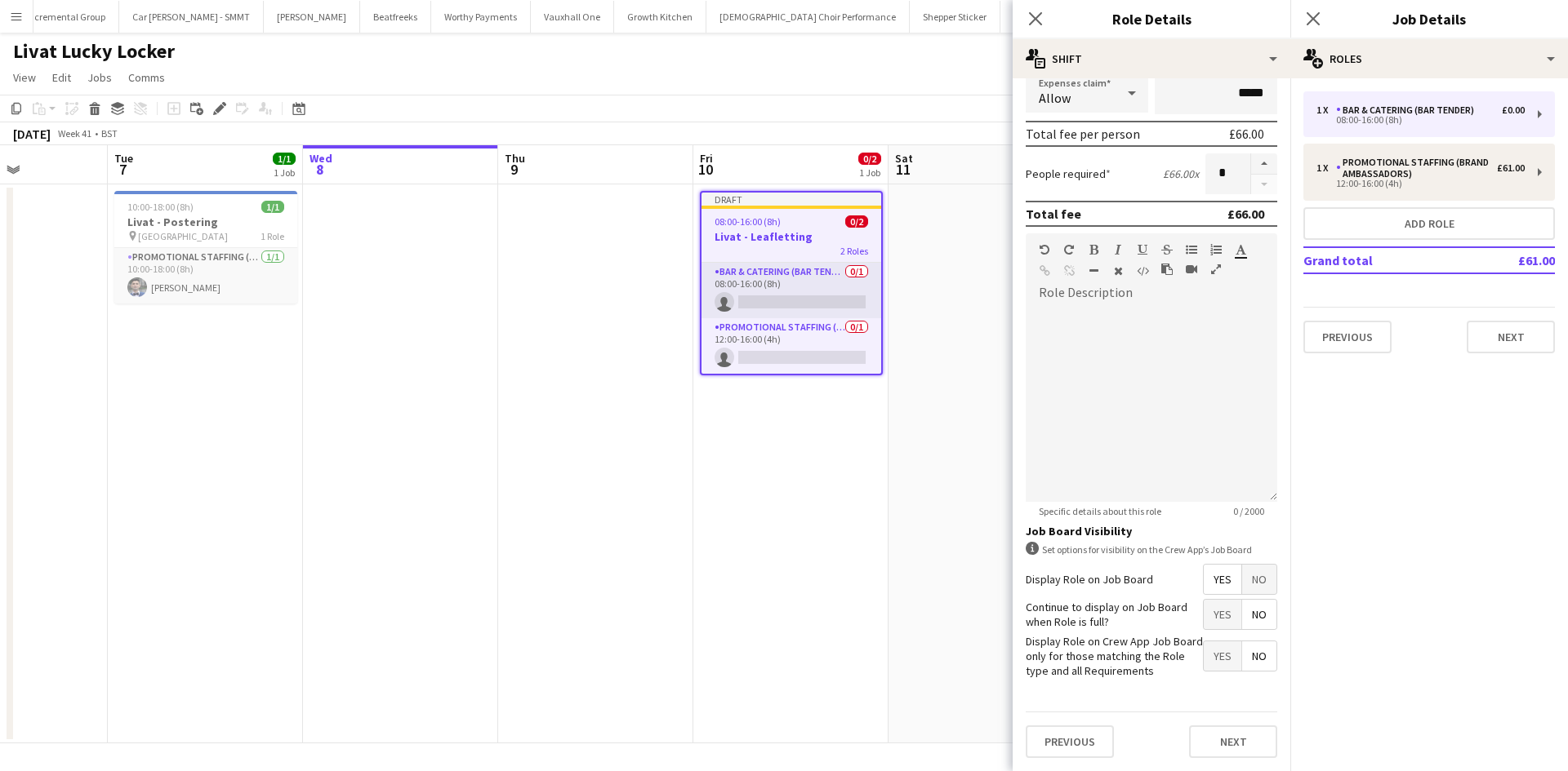
click at [1218, 623] on span "Yes" at bounding box center [1222, 614] width 38 height 29
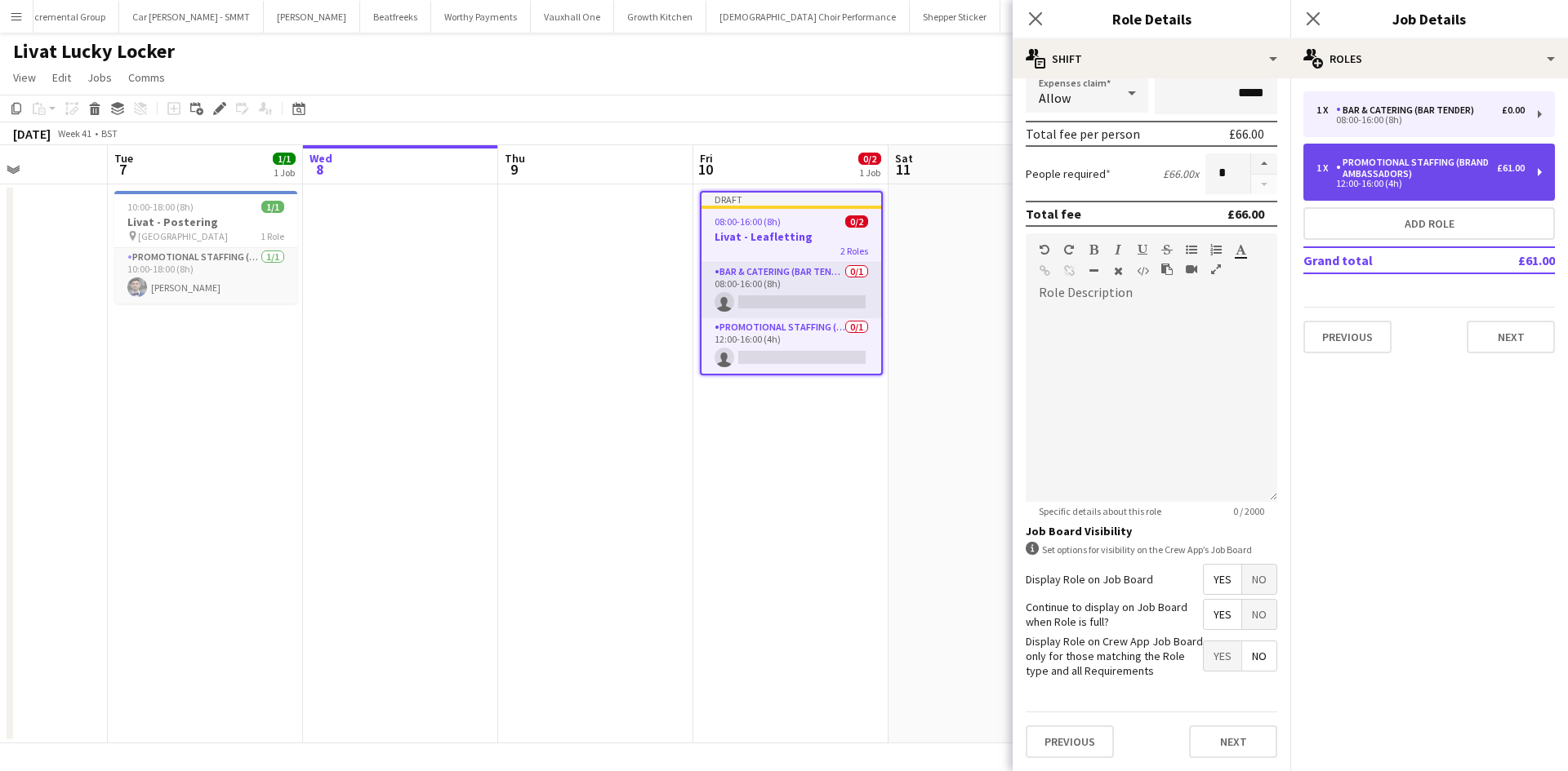
click at [1431, 148] on div "1 x Promotional Staffing (Brand Ambassadors) £61.00 12:00-16:00 (4h)" at bounding box center [1429, 172] width 251 height 57
type input "**********"
type input "*****"
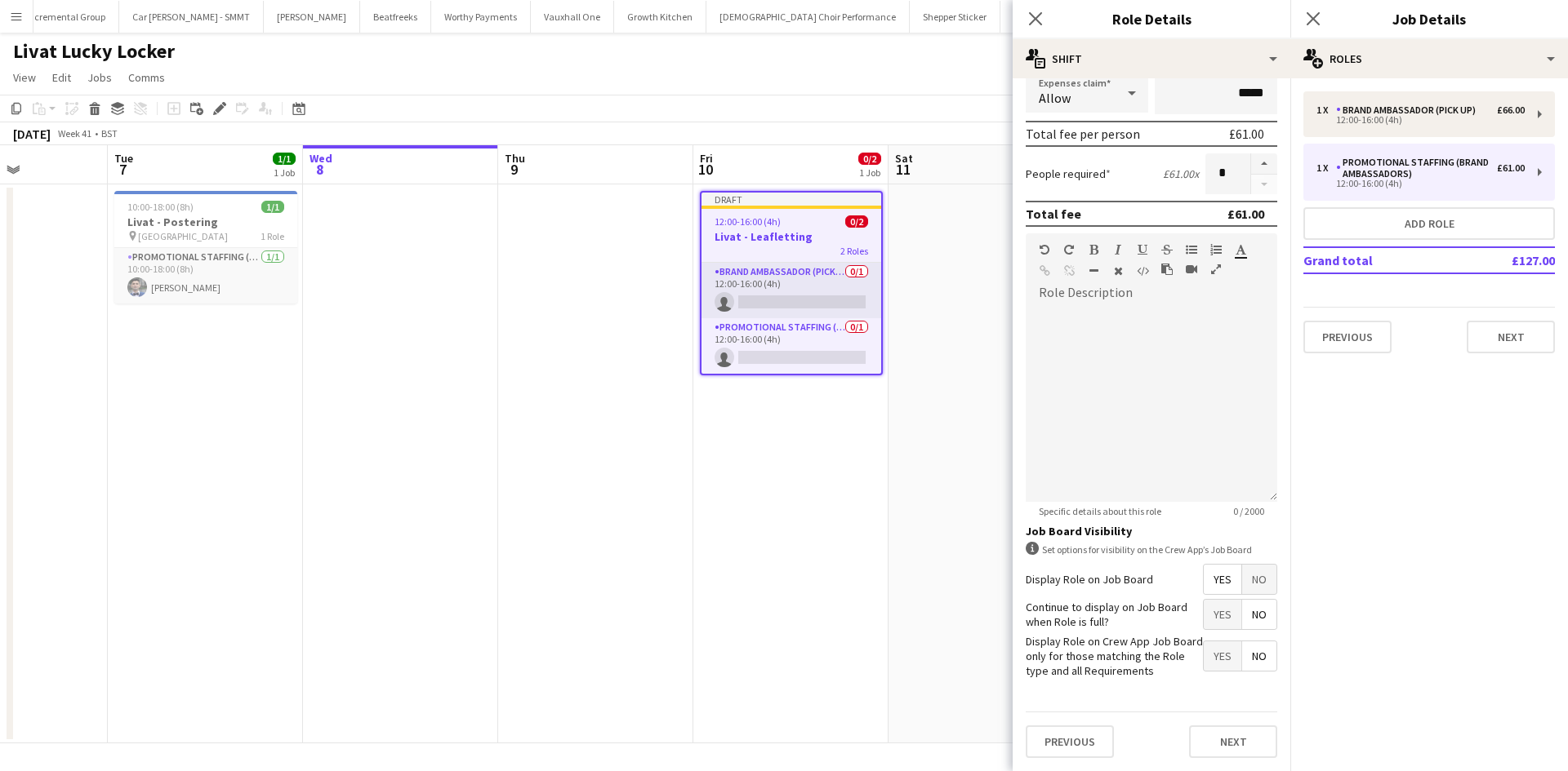
drag, startPoint x: 1195, startPoint y: 606, endPoint x: 1214, endPoint y: 612, distance: 19.9
click at [1203, 610] on span "Yes" at bounding box center [1222, 614] width 38 height 29
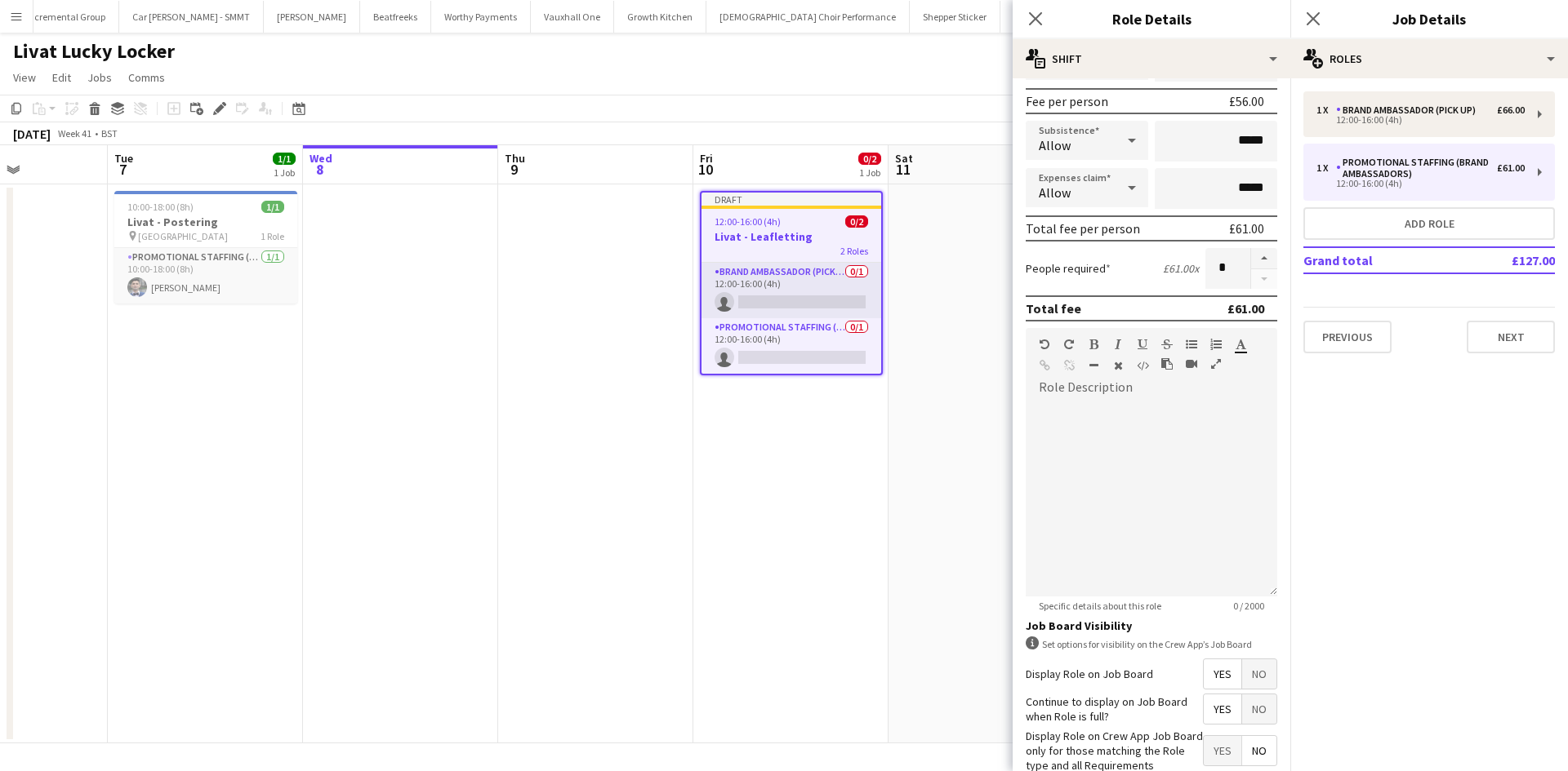
scroll to position [8, 0]
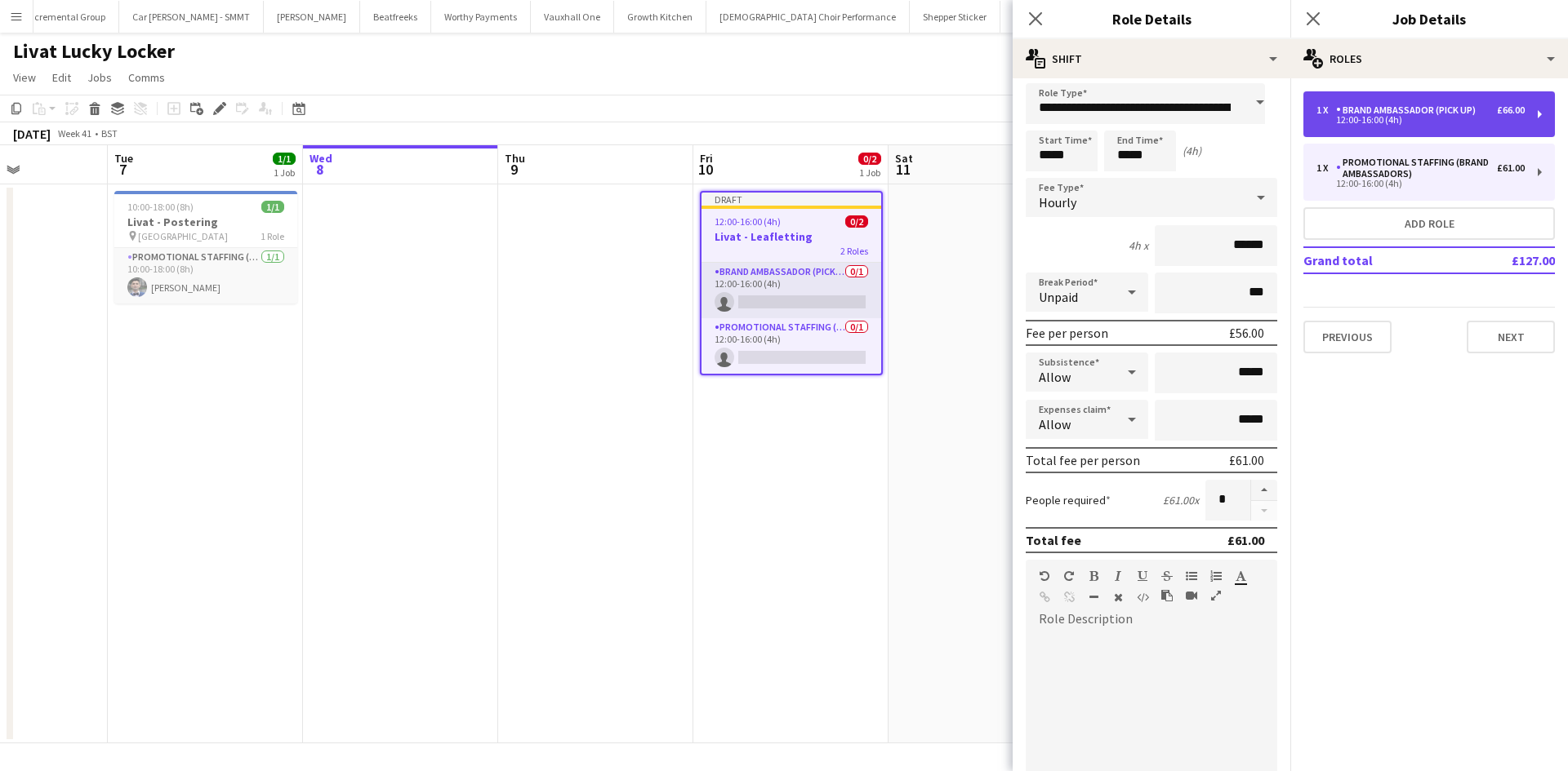
click at [1382, 104] on div "Brand Ambassador (Pick up)" at bounding box center [1408, 110] width 146 height 11
type input "**********"
type input "******"
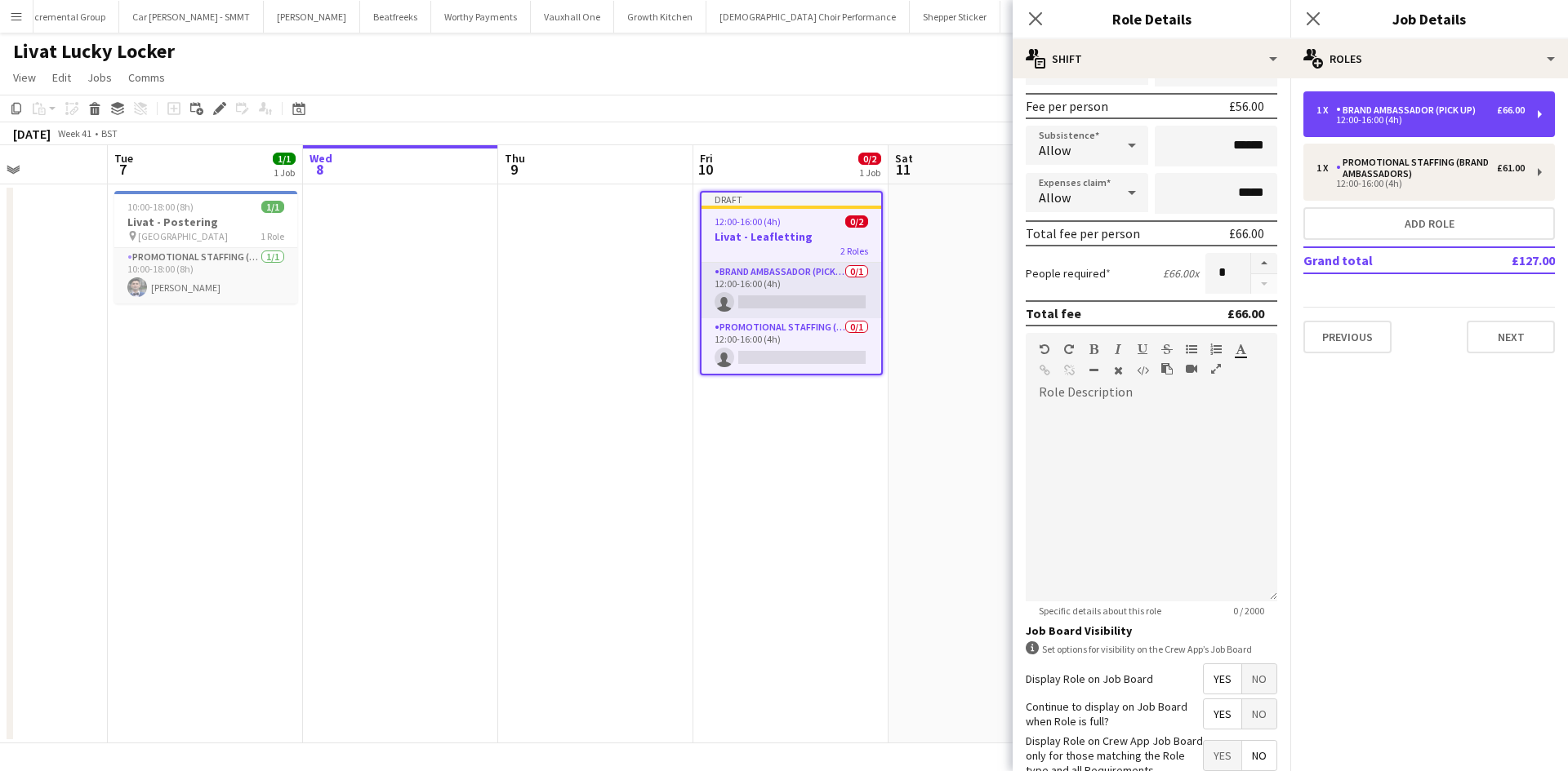
scroll to position [253, 0]
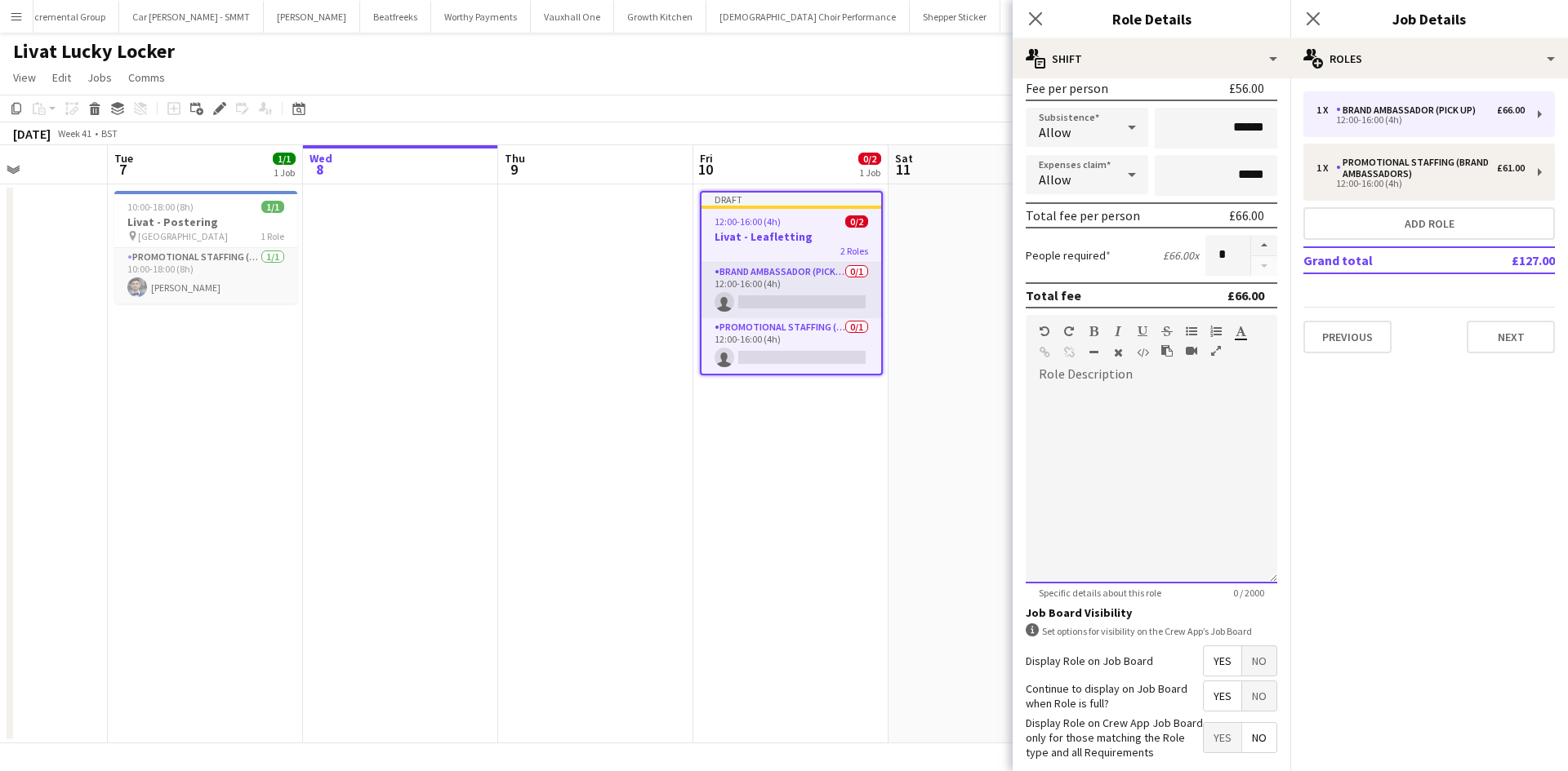
click at [1085, 416] on div at bounding box center [1151, 485] width 251 height 196
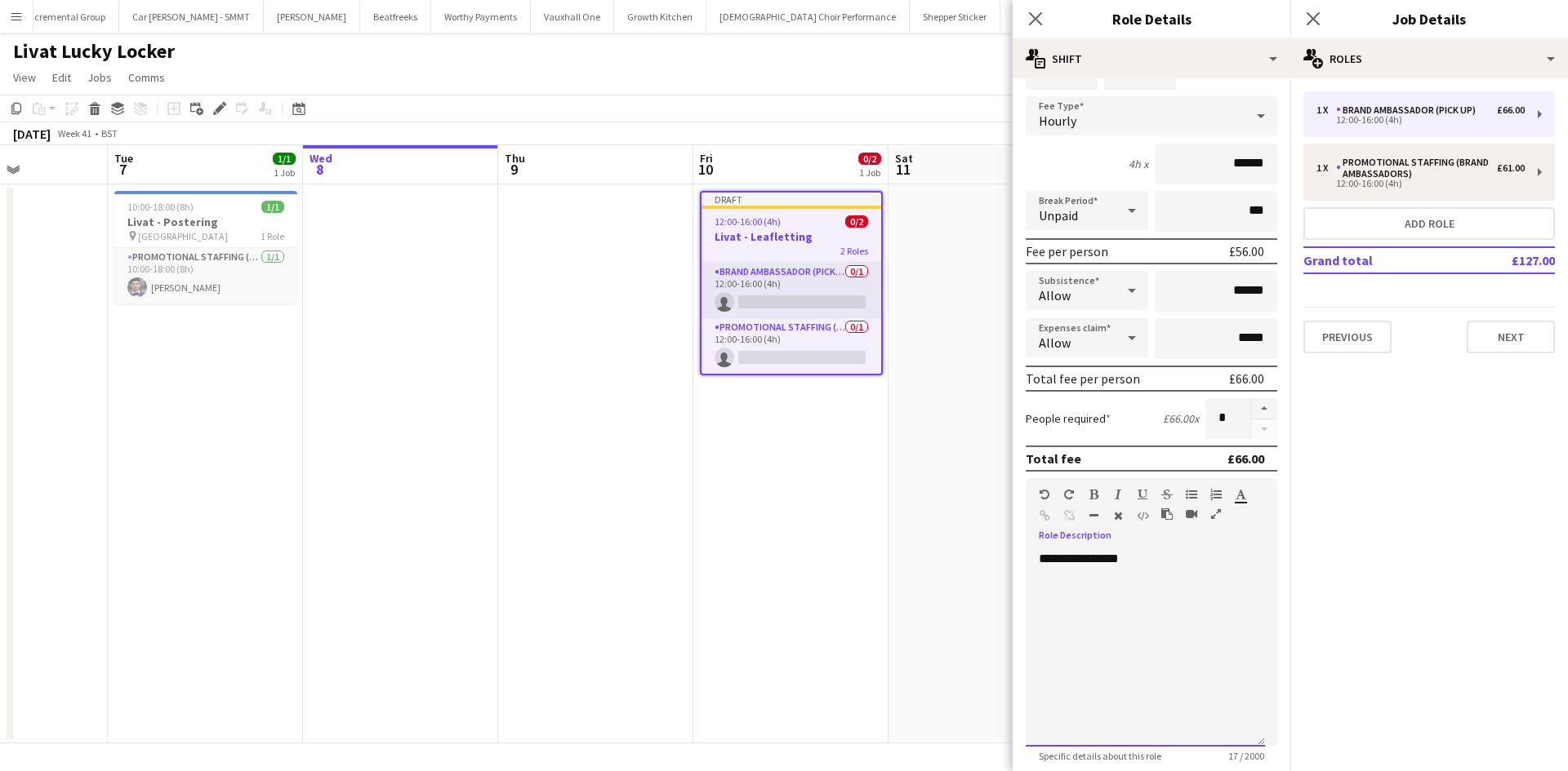
drag, startPoint x: 1146, startPoint y: 550, endPoint x: 1031, endPoint y: 552, distance: 115.0
click at [1031, 552] on div "**********" at bounding box center [1151, 642] width 251 height 207
drag, startPoint x: 1178, startPoint y: 575, endPoint x: 1155, endPoint y: 577, distance: 23.1
click at [1176, 576] on div "**********" at bounding box center [1145, 648] width 239 height 196
drag, startPoint x: 1155, startPoint y: 577, endPoint x: 1136, endPoint y: 570, distance: 20.2
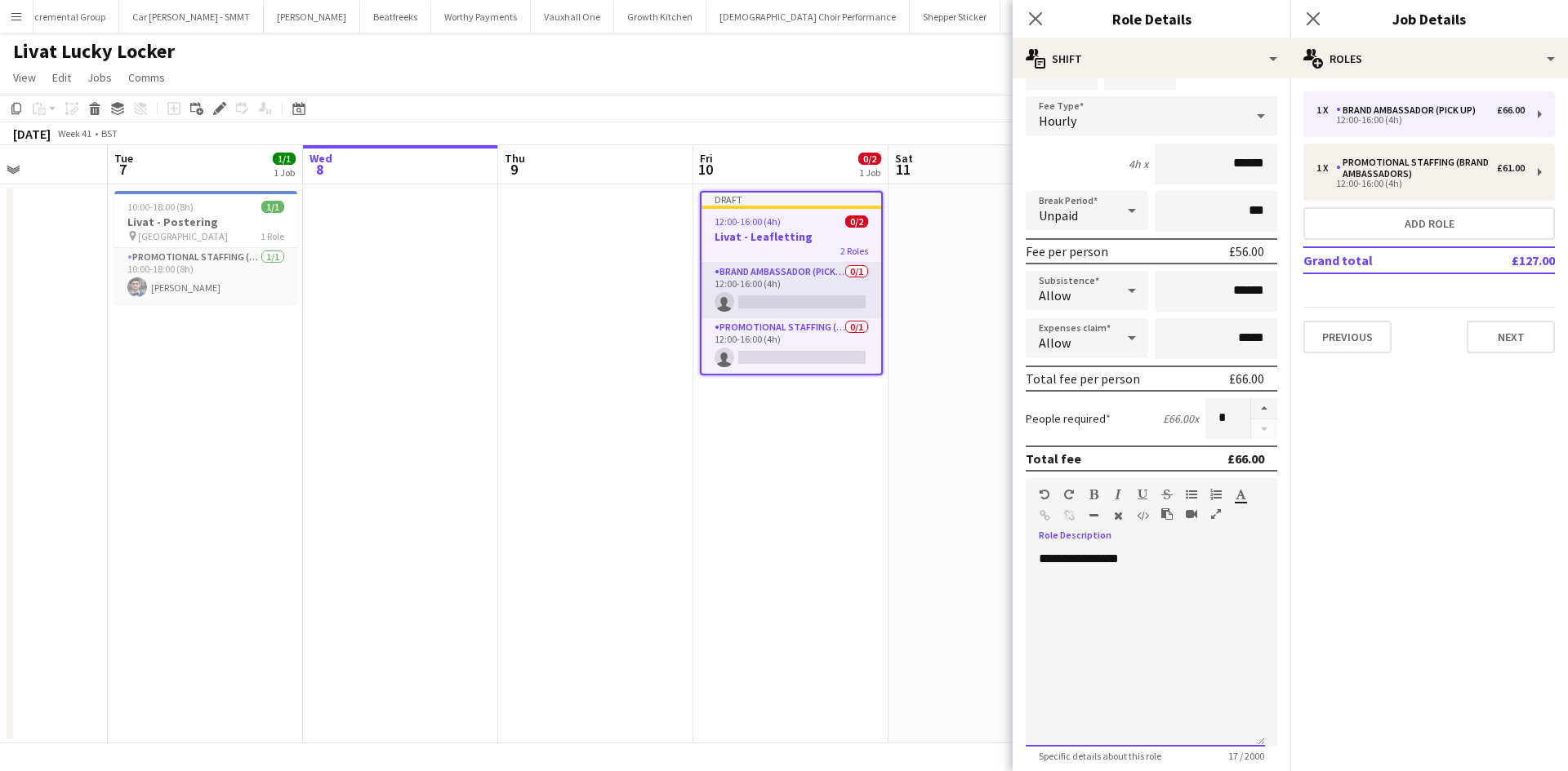
click at [1134, 573] on div "**********" at bounding box center [1145, 648] width 239 height 196
drag, startPoint x: 1147, startPoint y: 567, endPoint x: 1138, endPoint y: 564, distance: 9.5
click at [1139, 565] on div "**********" at bounding box center [1145, 648] width 239 height 196
drag, startPoint x: 1138, startPoint y: 564, endPoint x: 1079, endPoint y: 562, distance: 59.0
click at [1079, 562] on div "**********" at bounding box center [1145, 648] width 239 height 196
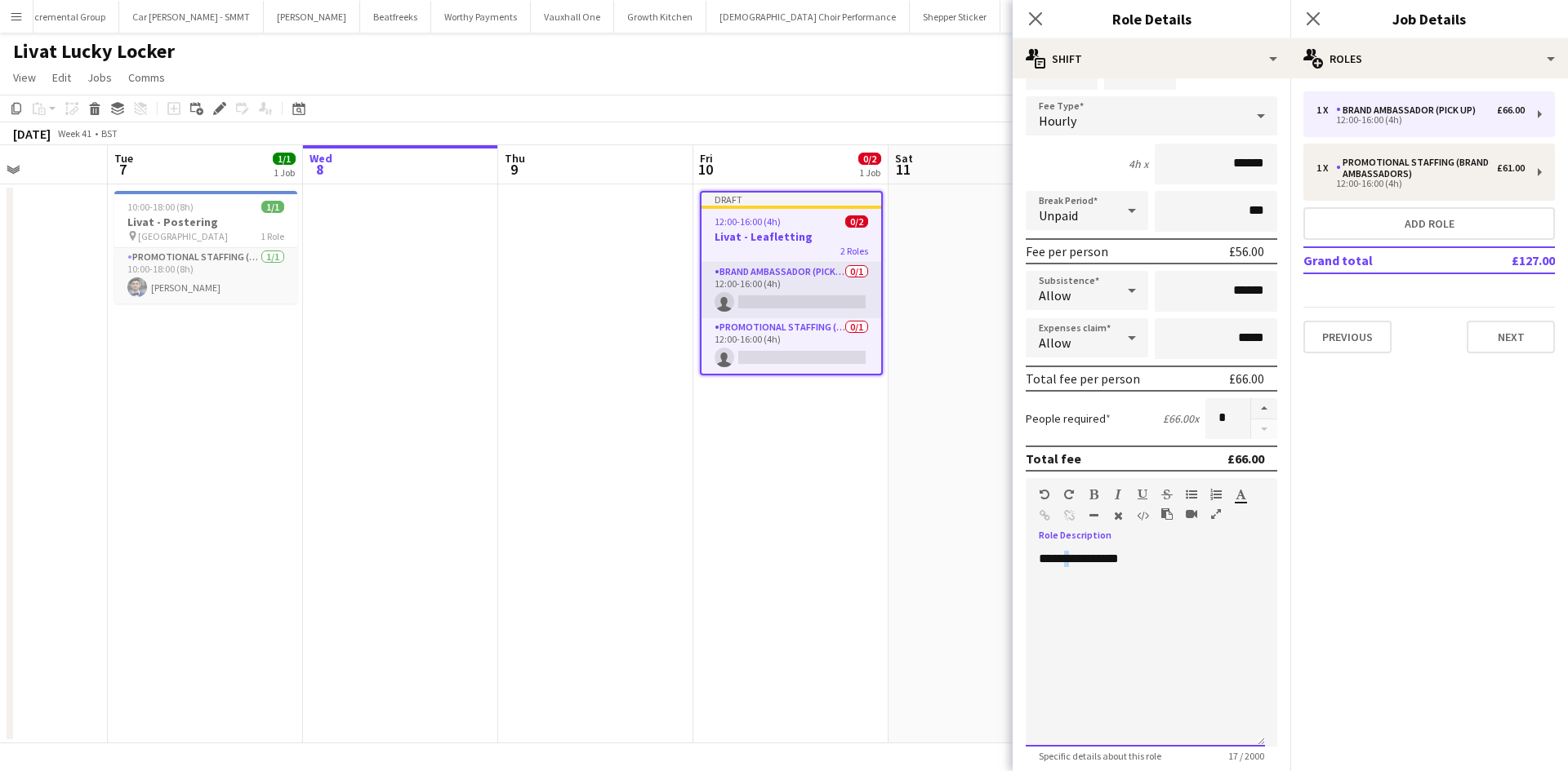
click at [1059, 567] on div "**********" at bounding box center [1145, 648] width 239 height 196
click at [1072, 562] on div "**********" at bounding box center [1145, 648] width 239 height 196
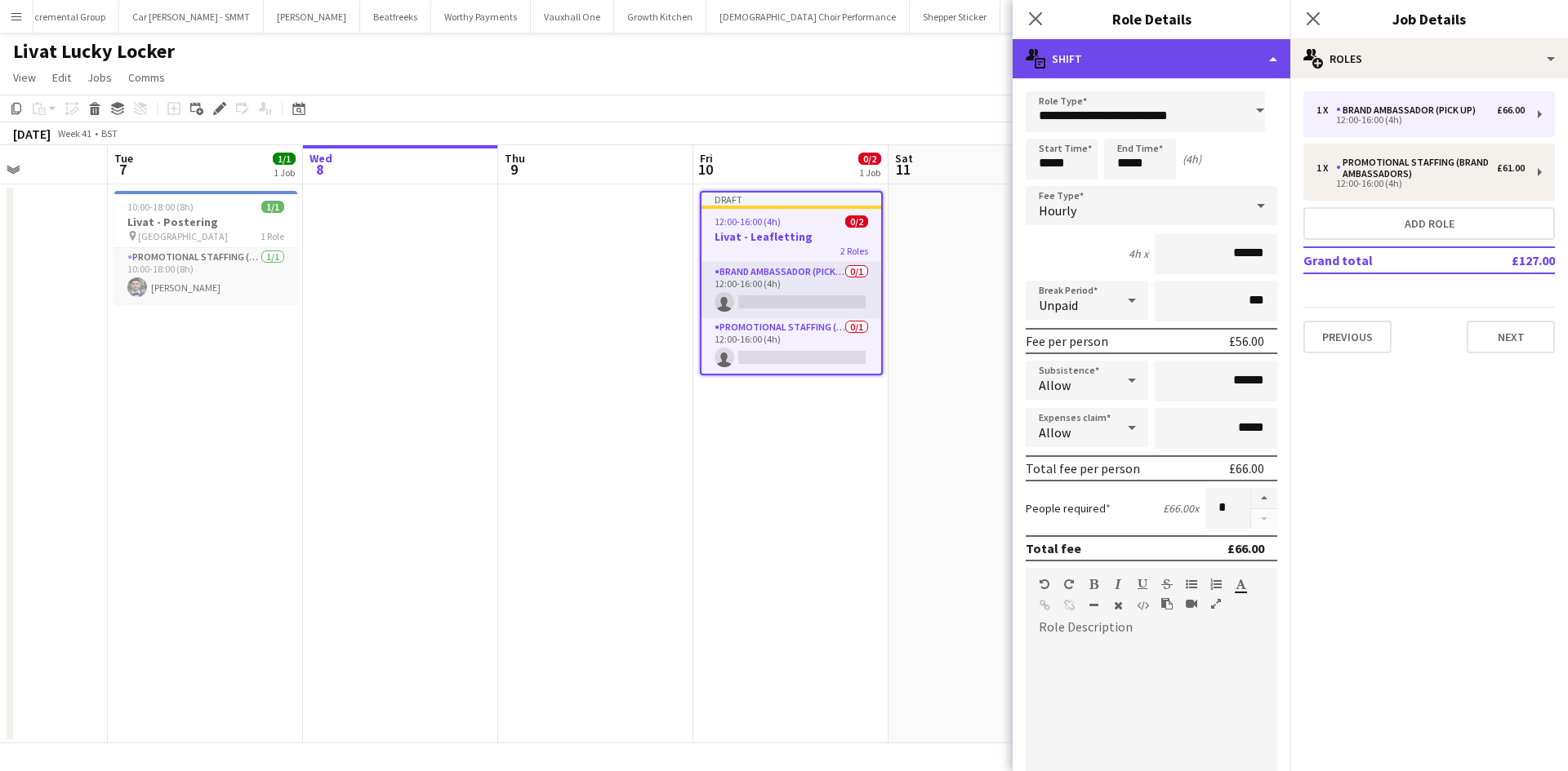
drag, startPoint x: 1150, startPoint y: 80, endPoint x: 1155, endPoint y: 60, distance: 20.6
drag, startPoint x: 1155, startPoint y: 60, endPoint x: 1088, endPoint y: 69, distance: 67.6
click at [1088, 69] on div "multiple-actions-text Shift" at bounding box center [1151, 59] width 278 height 39
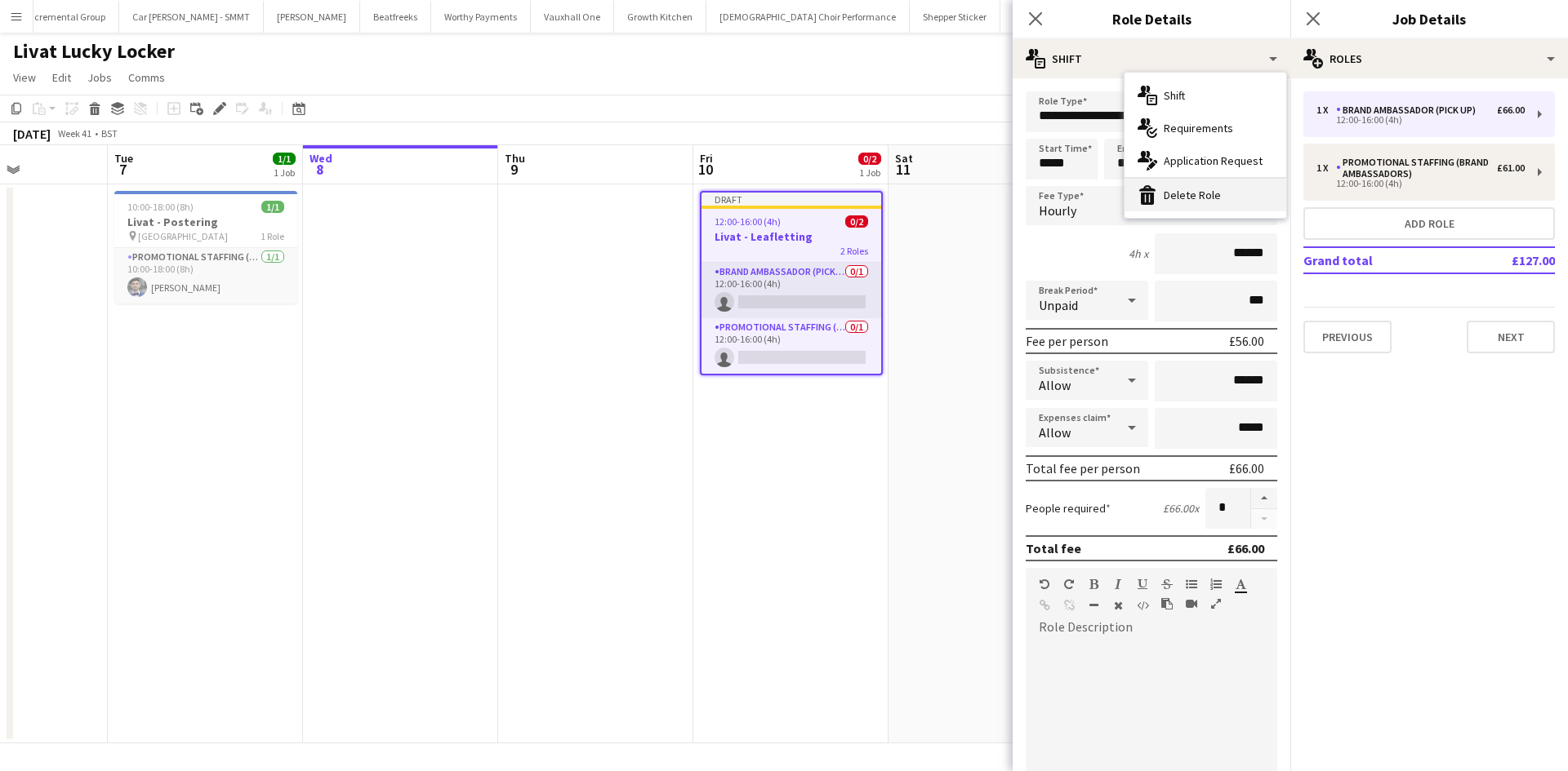
click at [1192, 204] on div "bin-2 Delete Role" at bounding box center [1205, 195] width 161 height 33
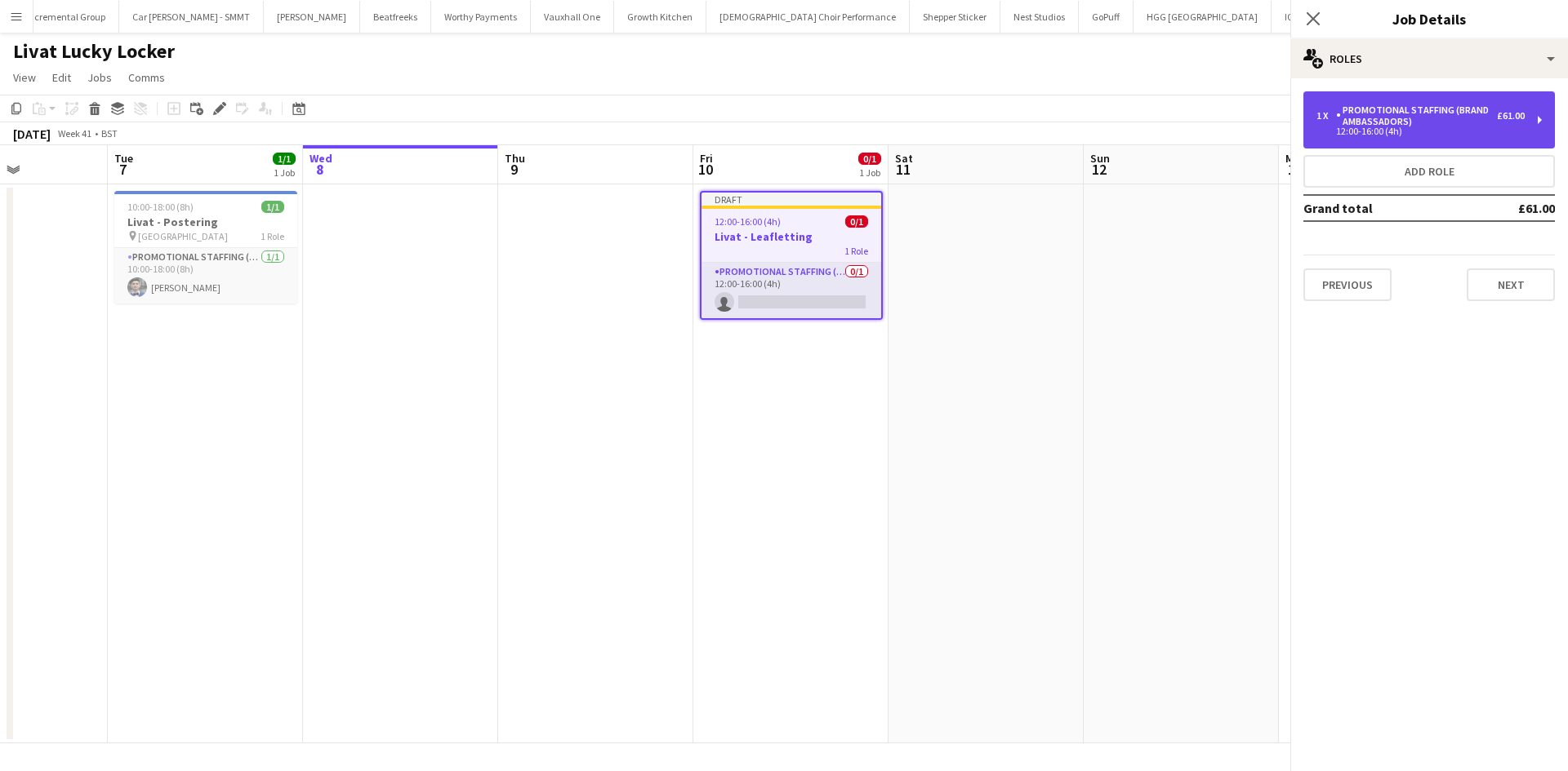
click at [1377, 129] on div "12:00-16:00 (4h)" at bounding box center [1421, 131] width 208 height 8
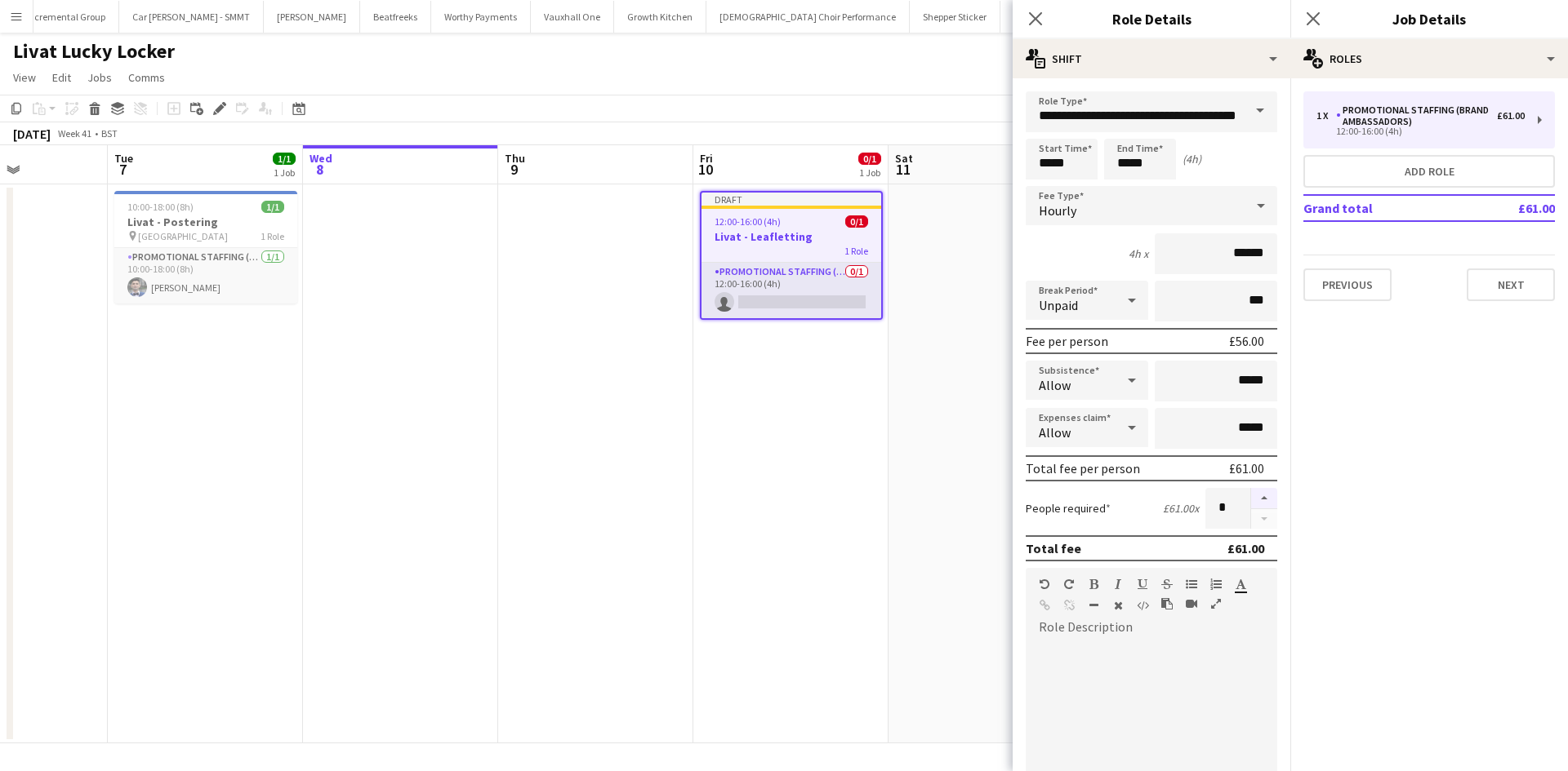
click at [1255, 497] on button "button" at bounding box center [1264, 498] width 26 height 22
type input "*"
click at [1196, 658] on div at bounding box center [1151, 738] width 251 height 196
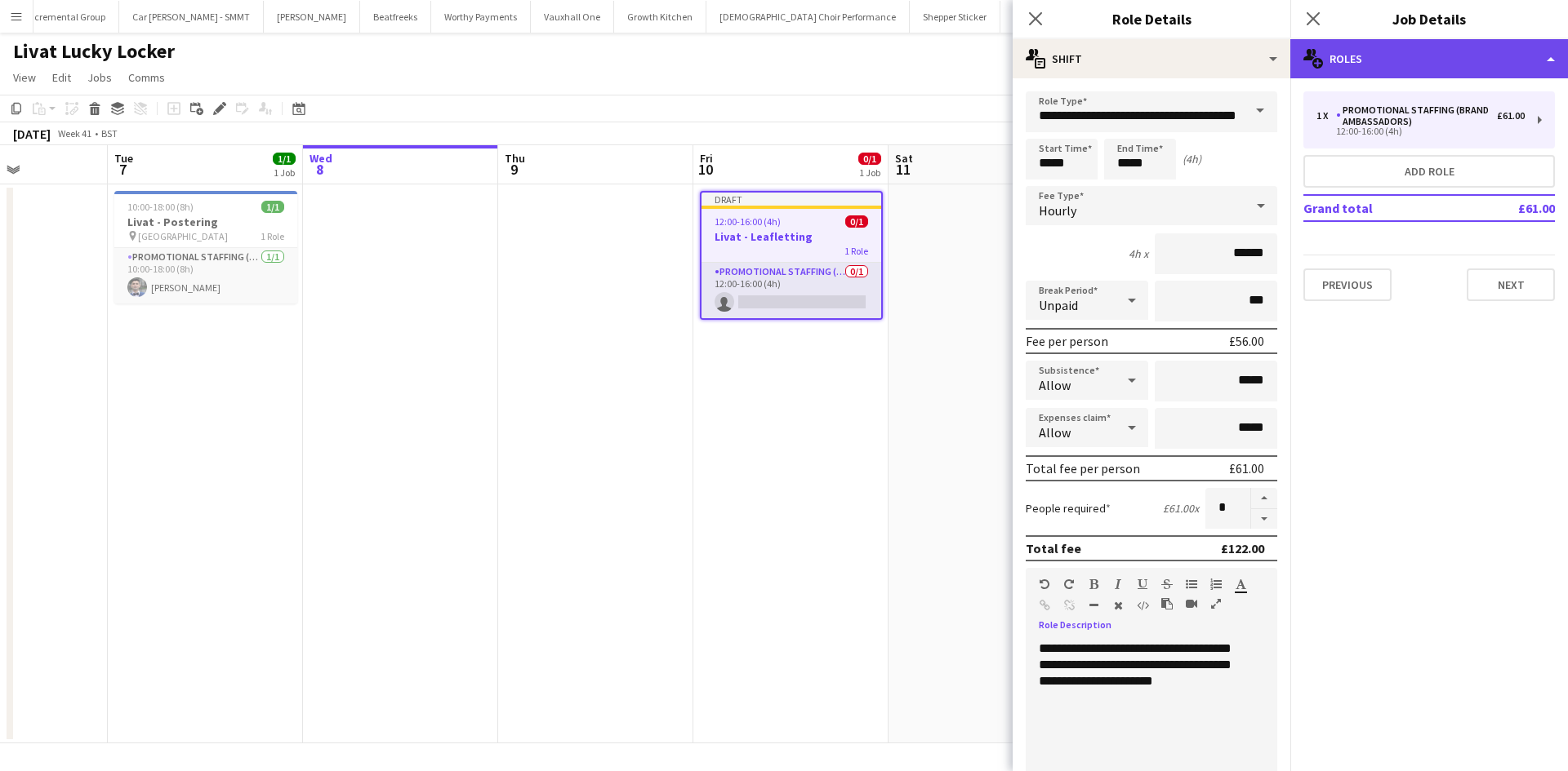
click at [1443, 65] on div "multiple-users-add Roles" at bounding box center [1429, 59] width 278 height 39
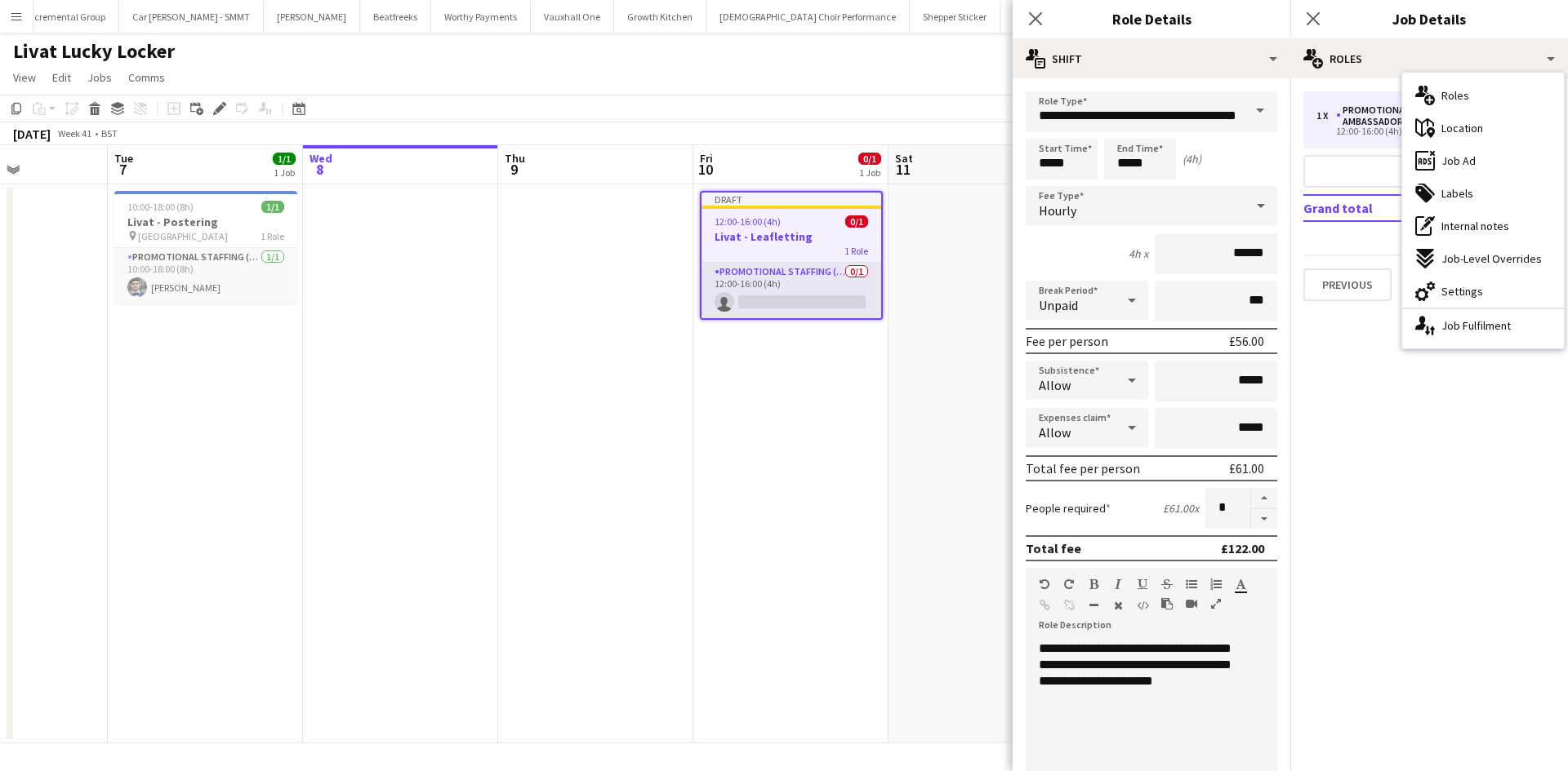
click at [1462, 115] on div "maps-pin-1 Location" at bounding box center [1483, 128] width 161 height 33
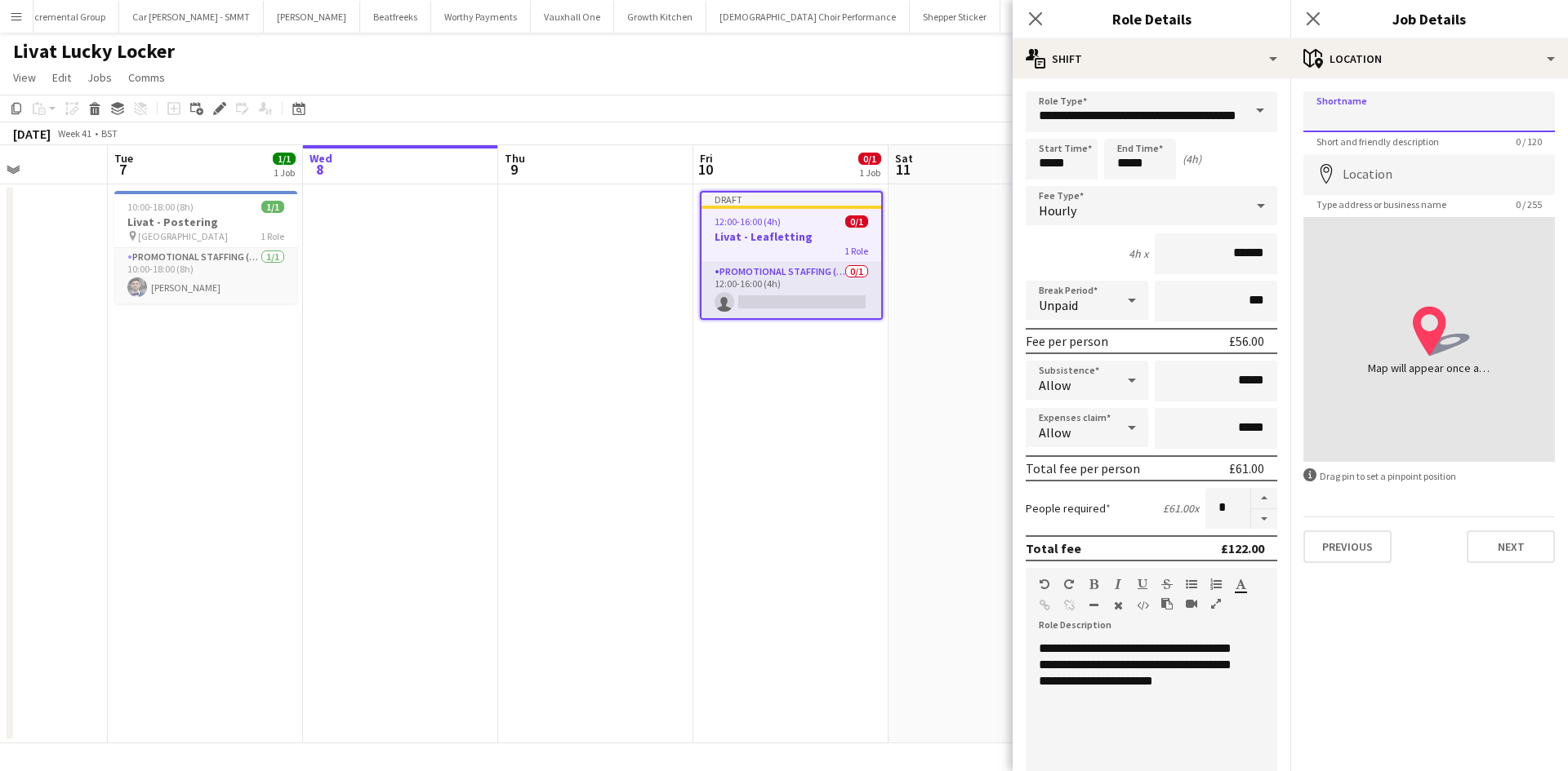
click at [1387, 121] on input "Shortname" at bounding box center [1429, 112] width 251 height 41
type input "**********"
click at [1397, 180] on input "Location" at bounding box center [1429, 174] width 251 height 41
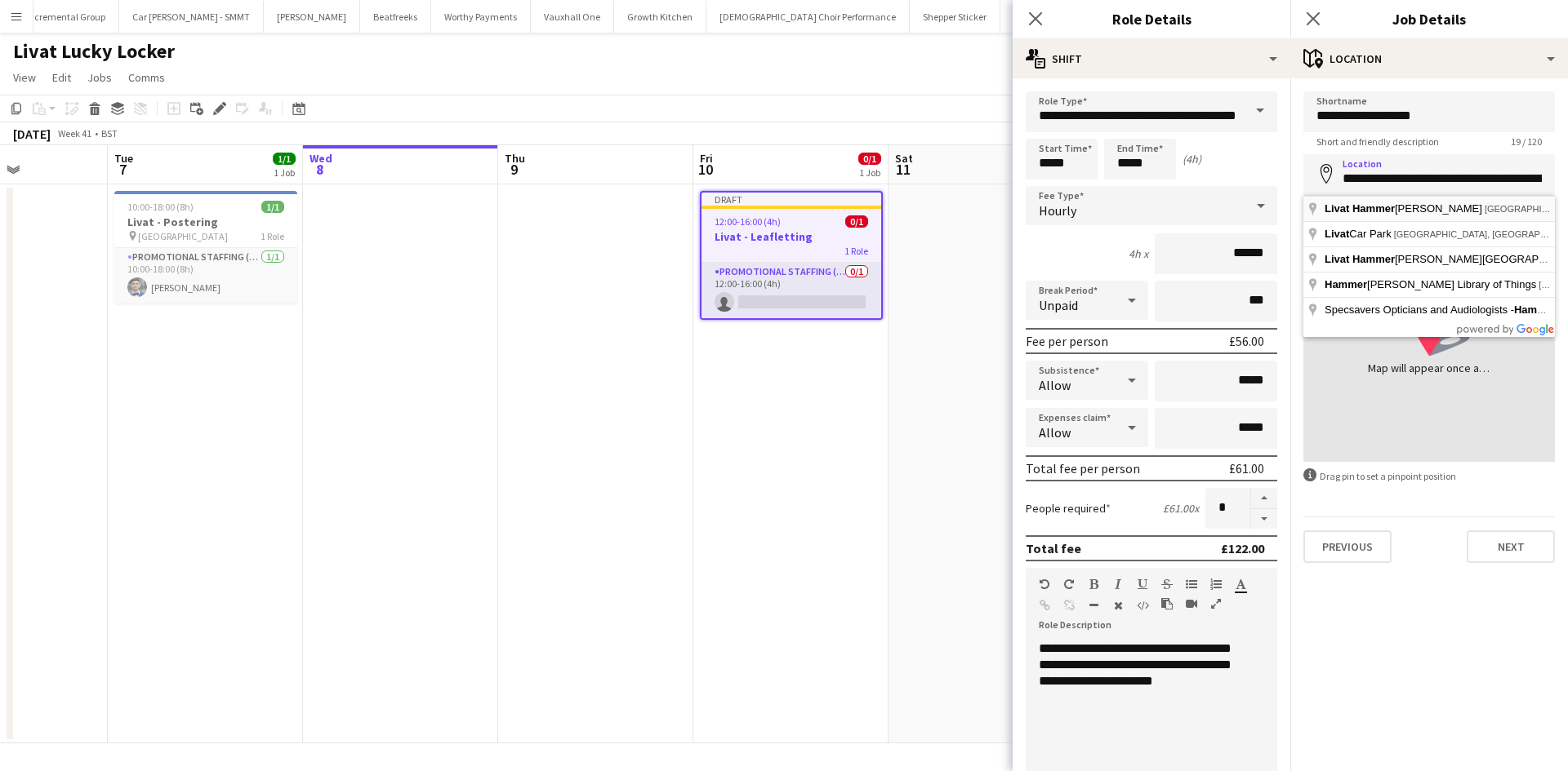
type input "**********"
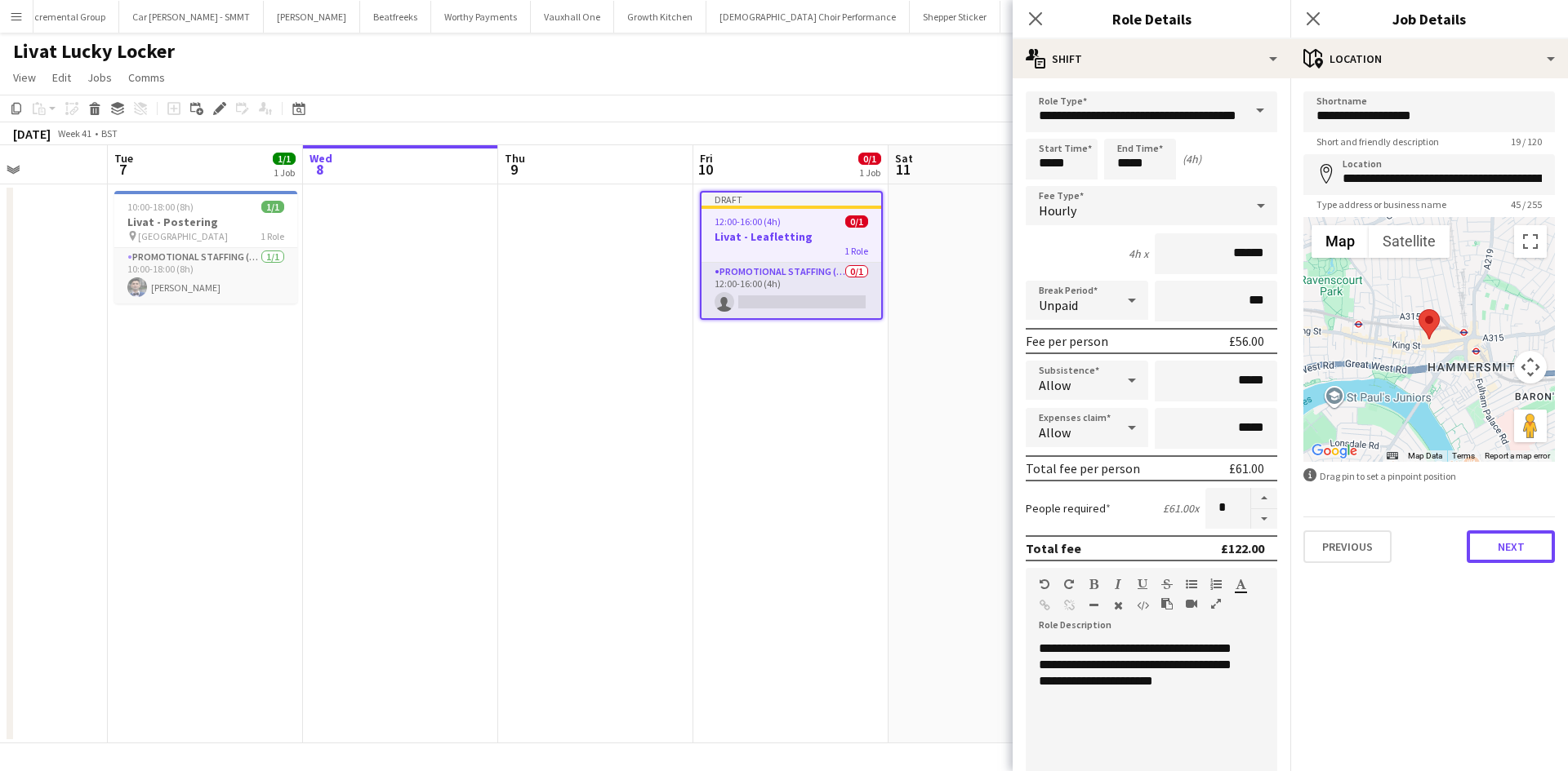
click at [1499, 550] on button "Next" at bounding box center [1511, 547] width 88 height 33
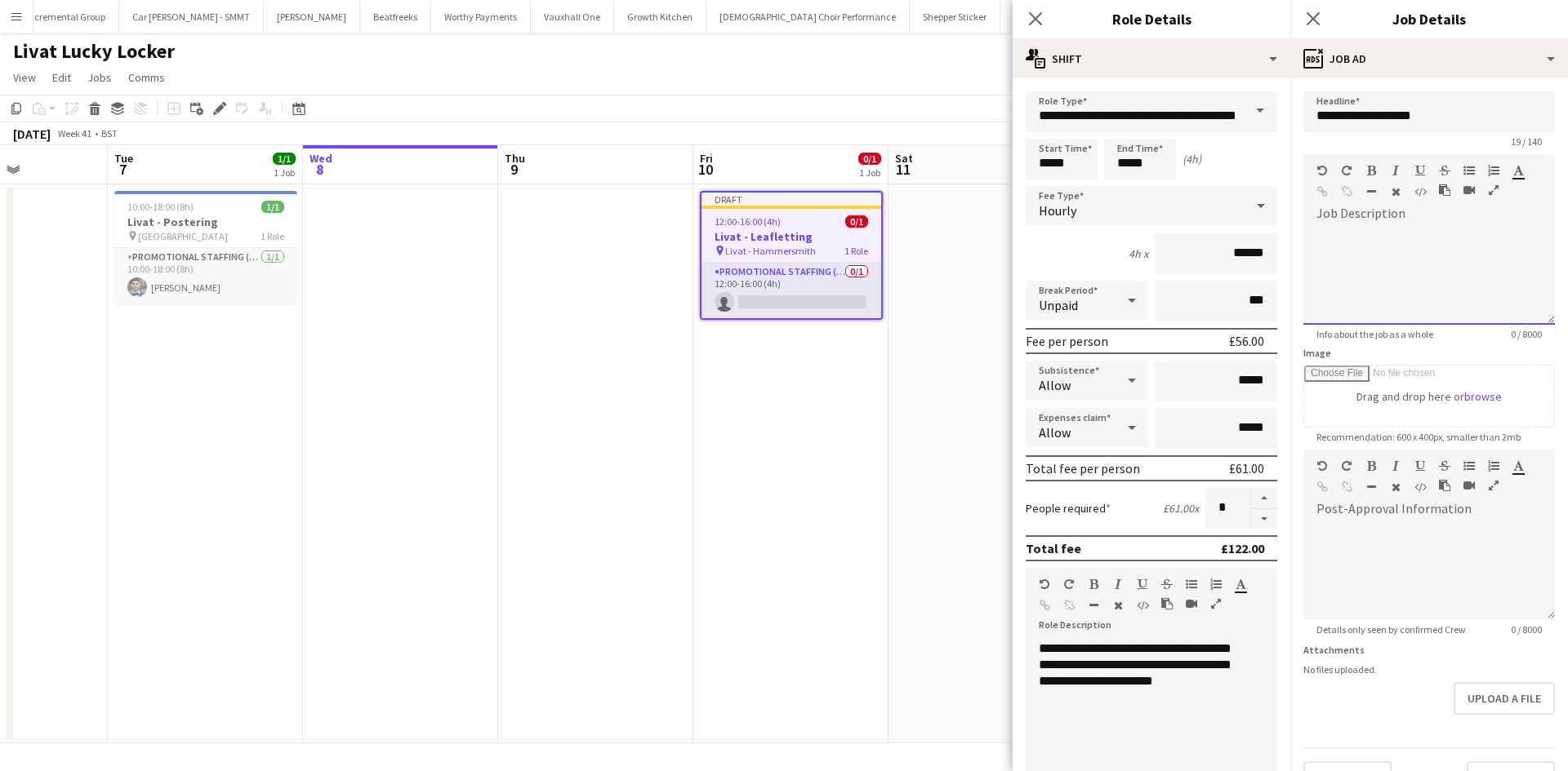
click at [1417, 218] on div at bounding box center [1429, 270] width 251 height 110
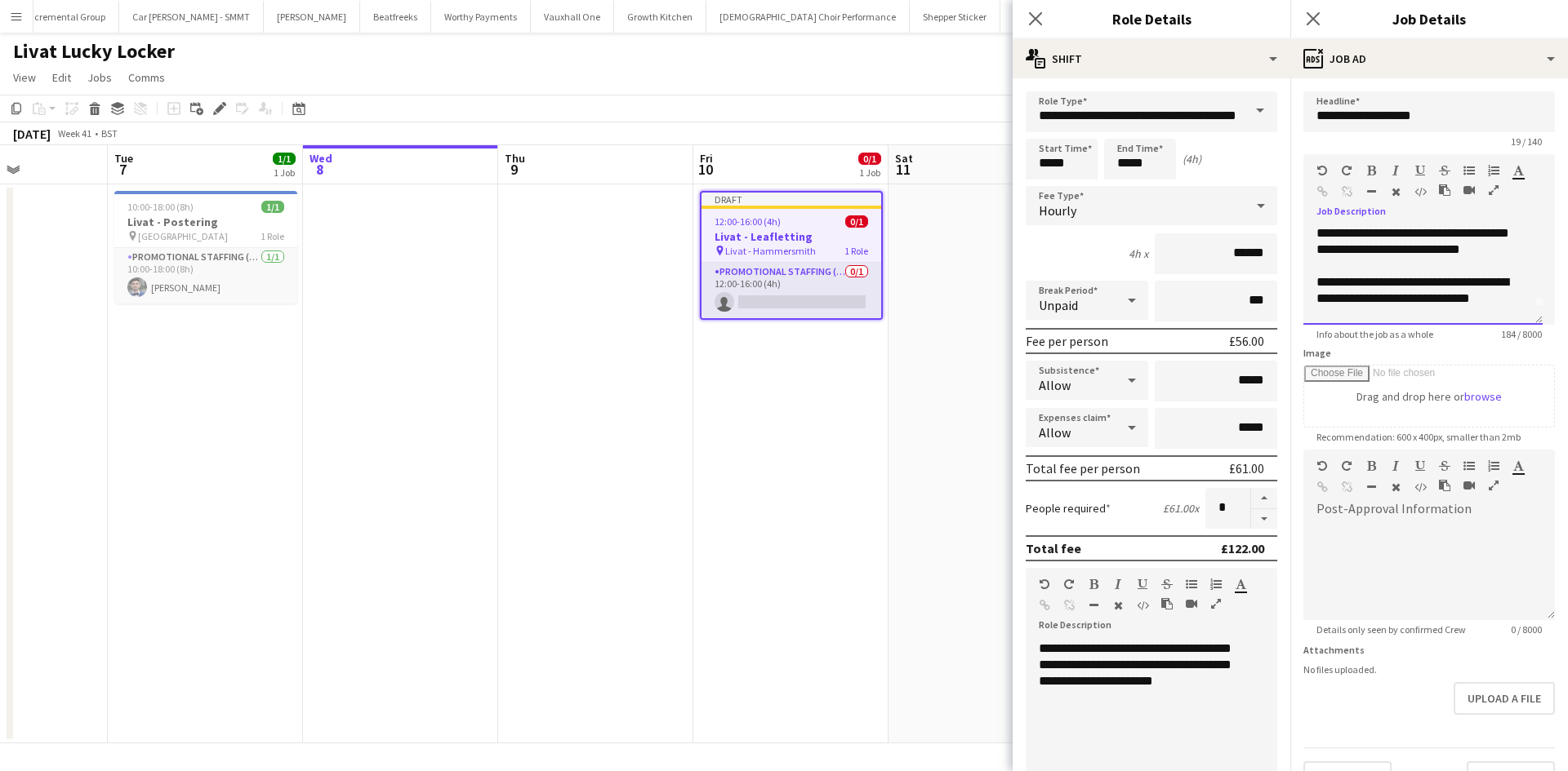
scroll to position [35, 0]
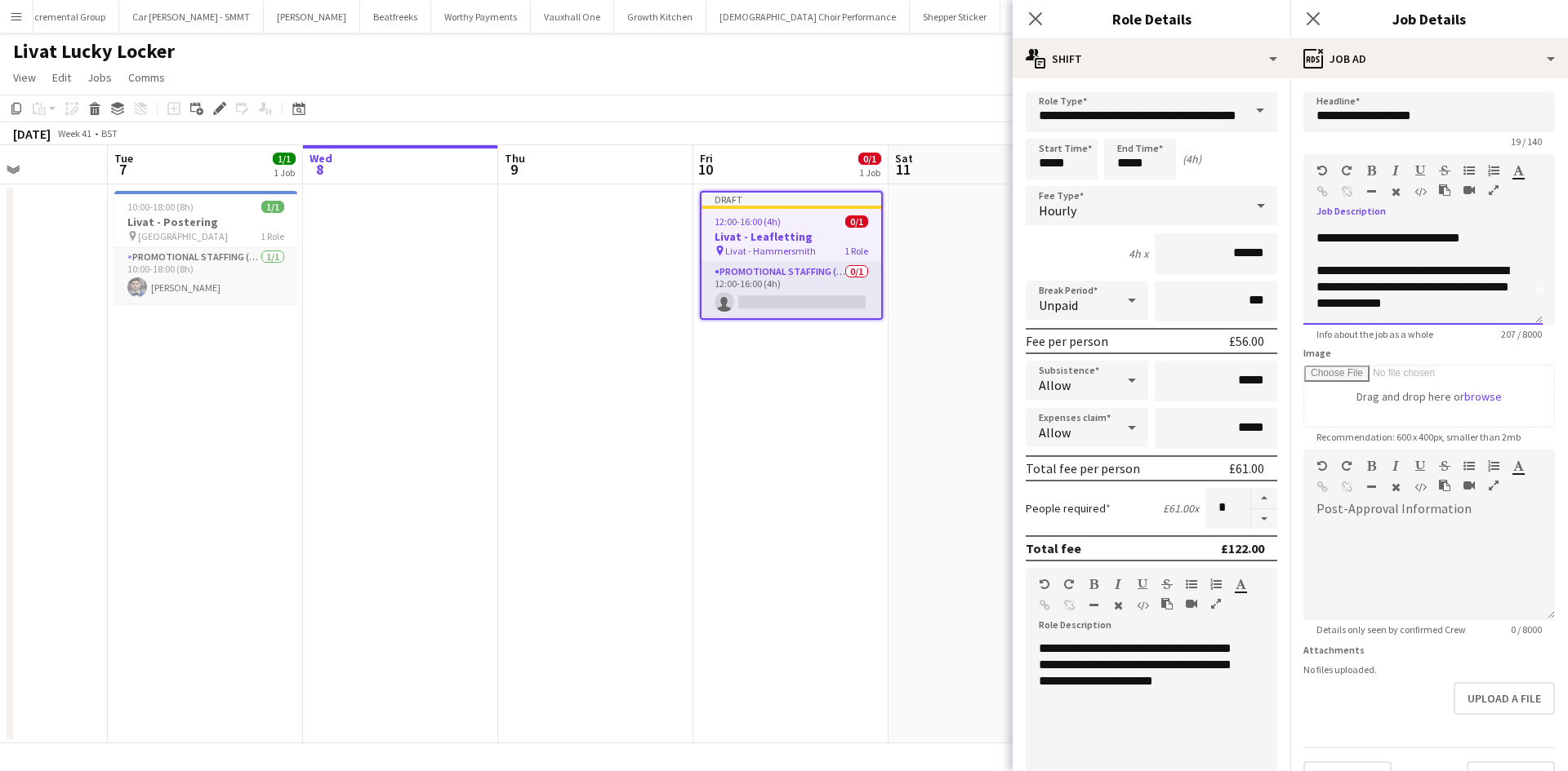
click at [1486, 301] on div "**********" at bounding box center [1417, 287] width 201 height 49
click at [1465, 311] on div "**********" at bounding box center [1417, 287] width 201 height 49
click at [1423, 265] on div "**********" at bounding box center [1417, 280] width 201 height 66
click at [1430, 267] on div "**********" at bounding box center [1417, 280] width 201 height 66
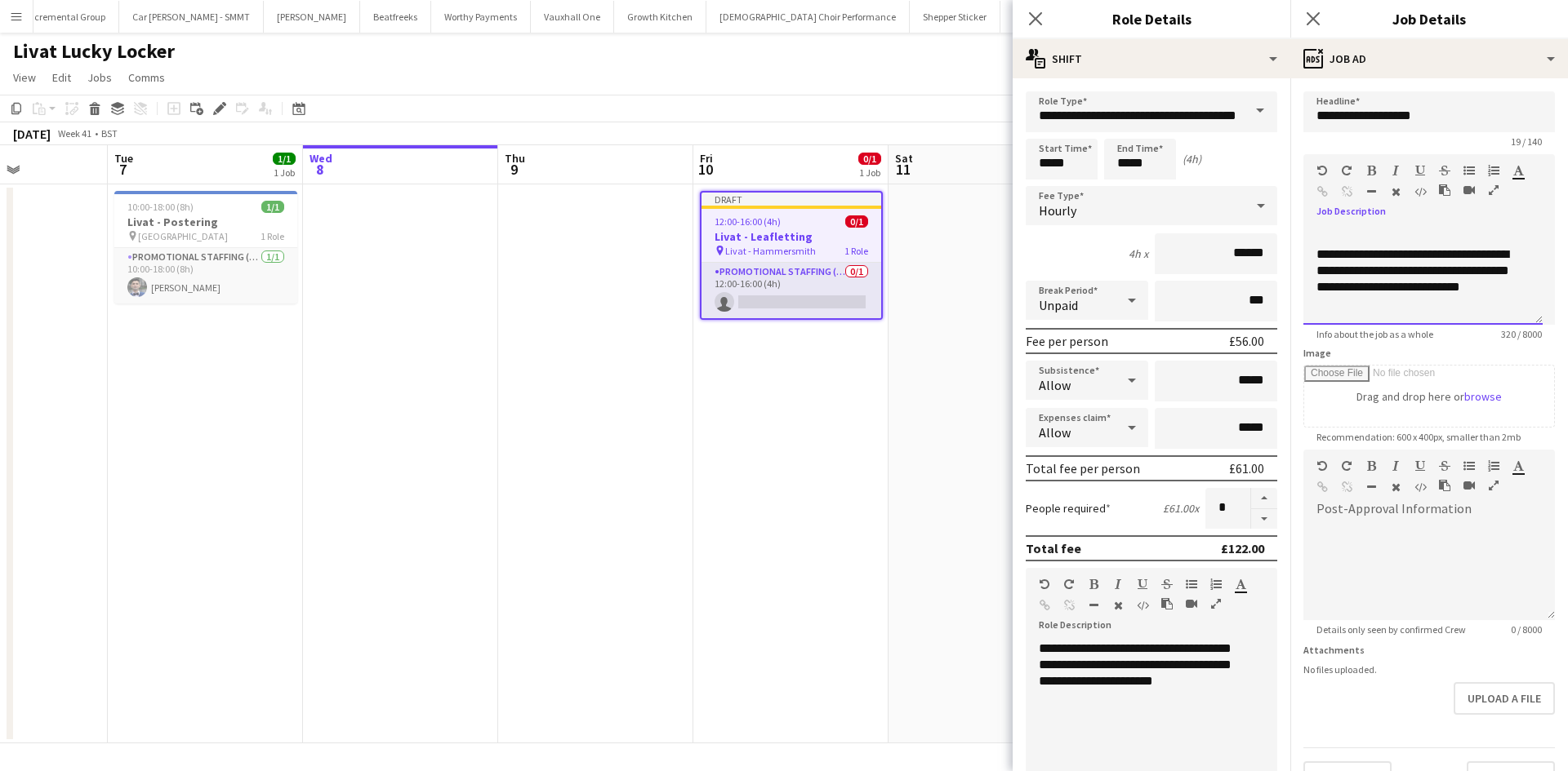
click at [1378, 311] on div "**********" at bounding box center [1417, 280] width 201 height 66
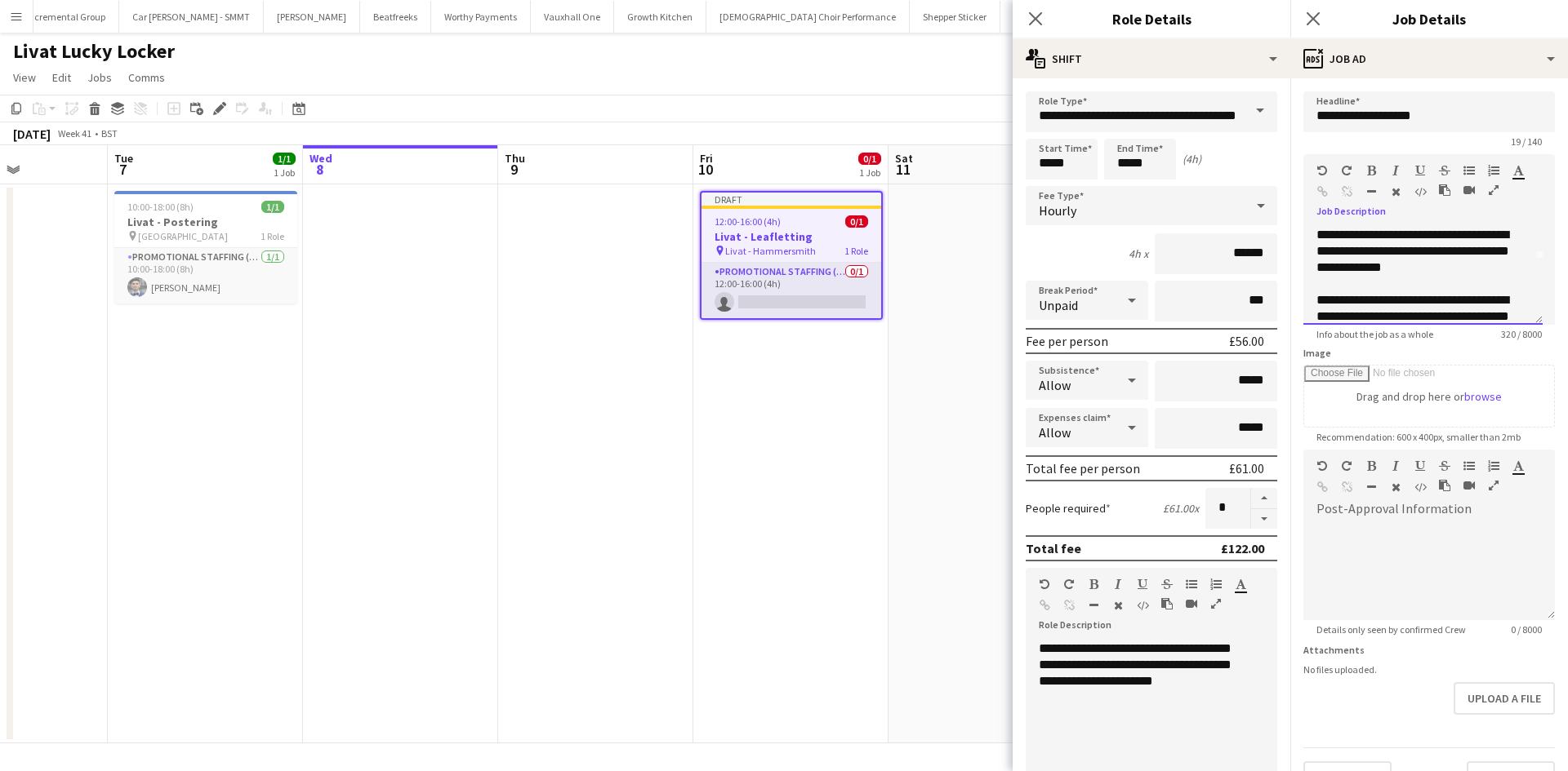
scroll to position [128, 0]
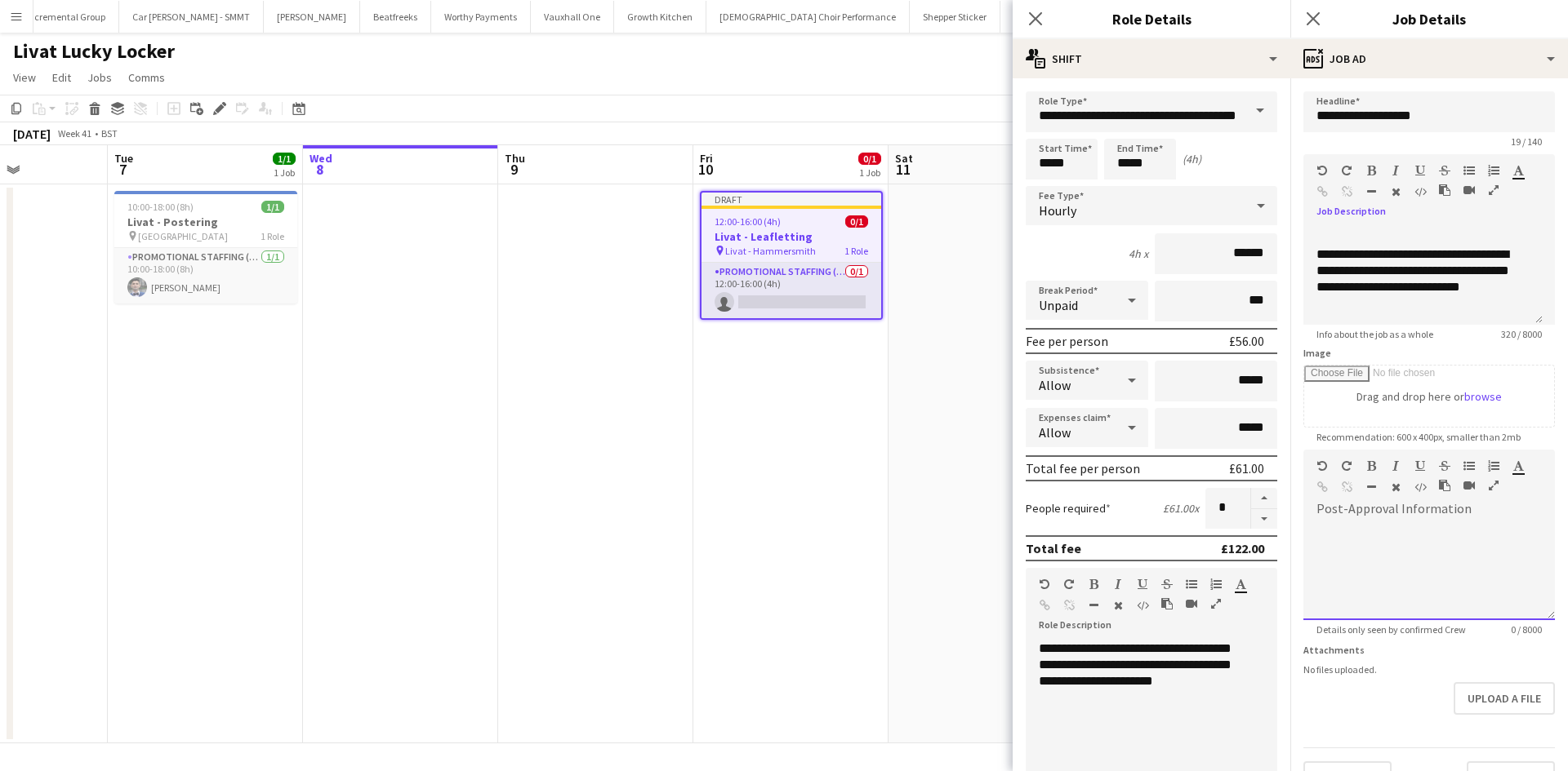
click at [1323, 535] on div at bounding box center [1429, 571] width 251 height 98
paste div
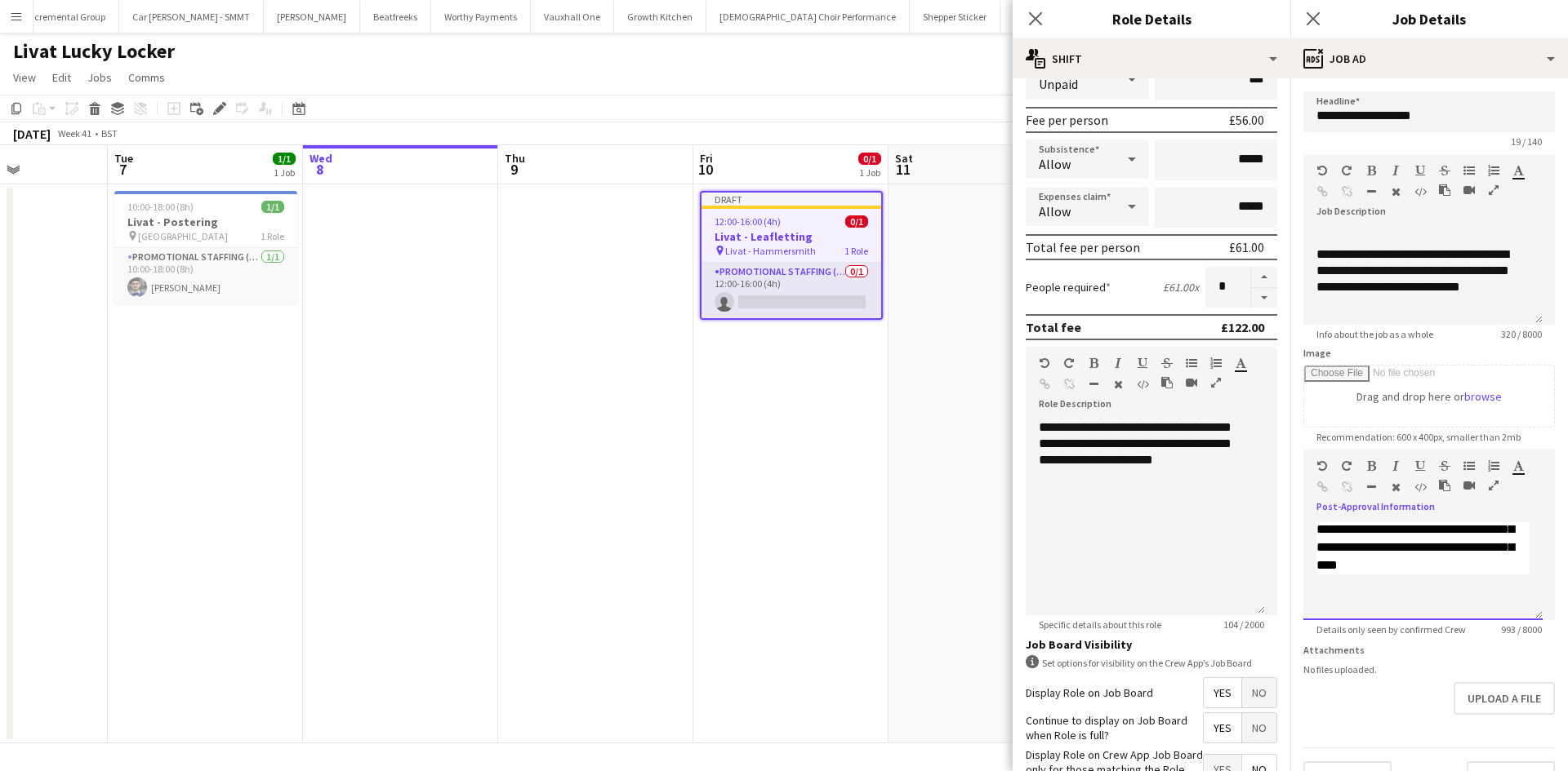
scroll to position [335, 0]
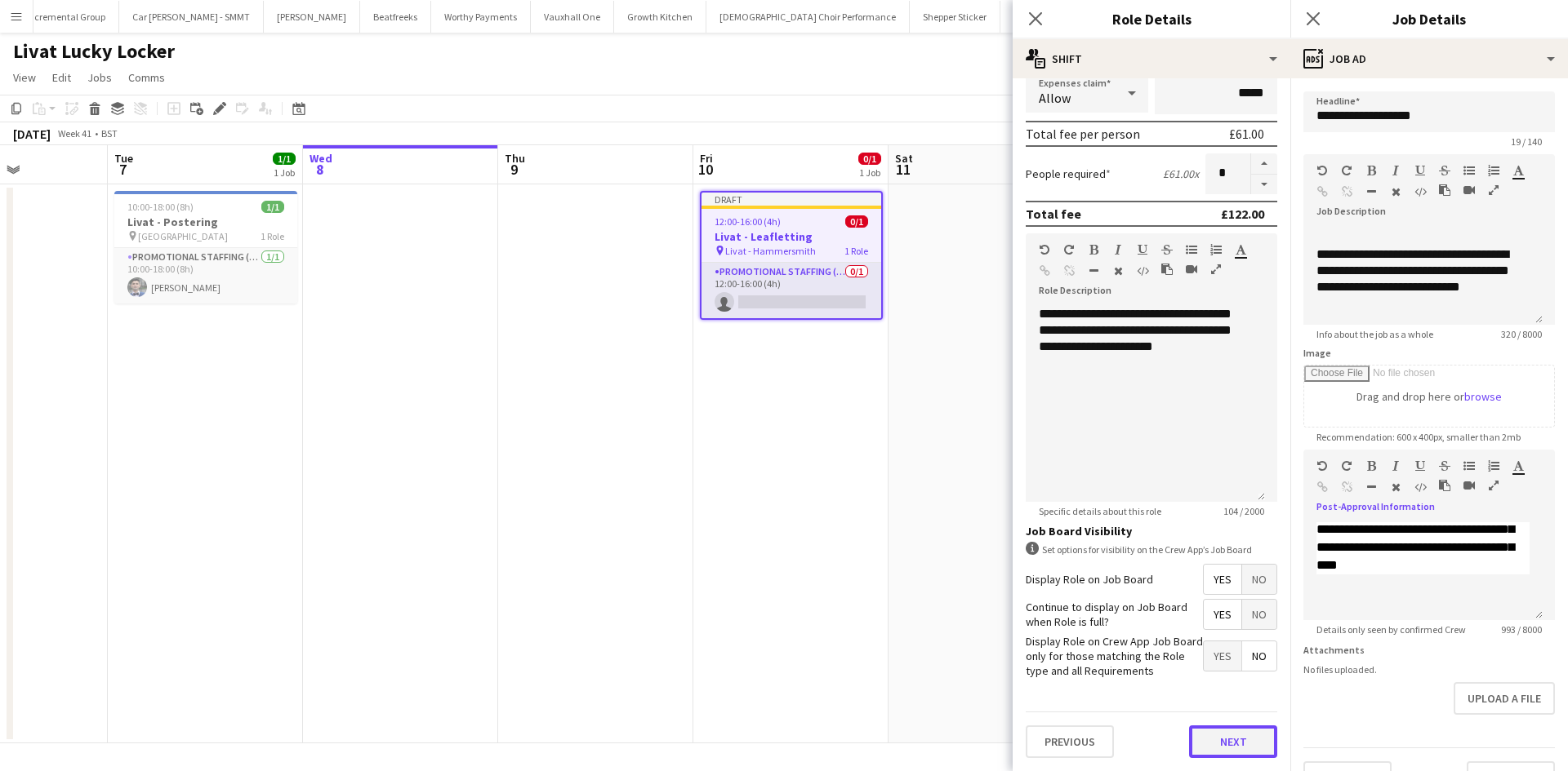
click at [1245, 729] on button "Next" at bounding box center [1233, 742] width 88 height 33
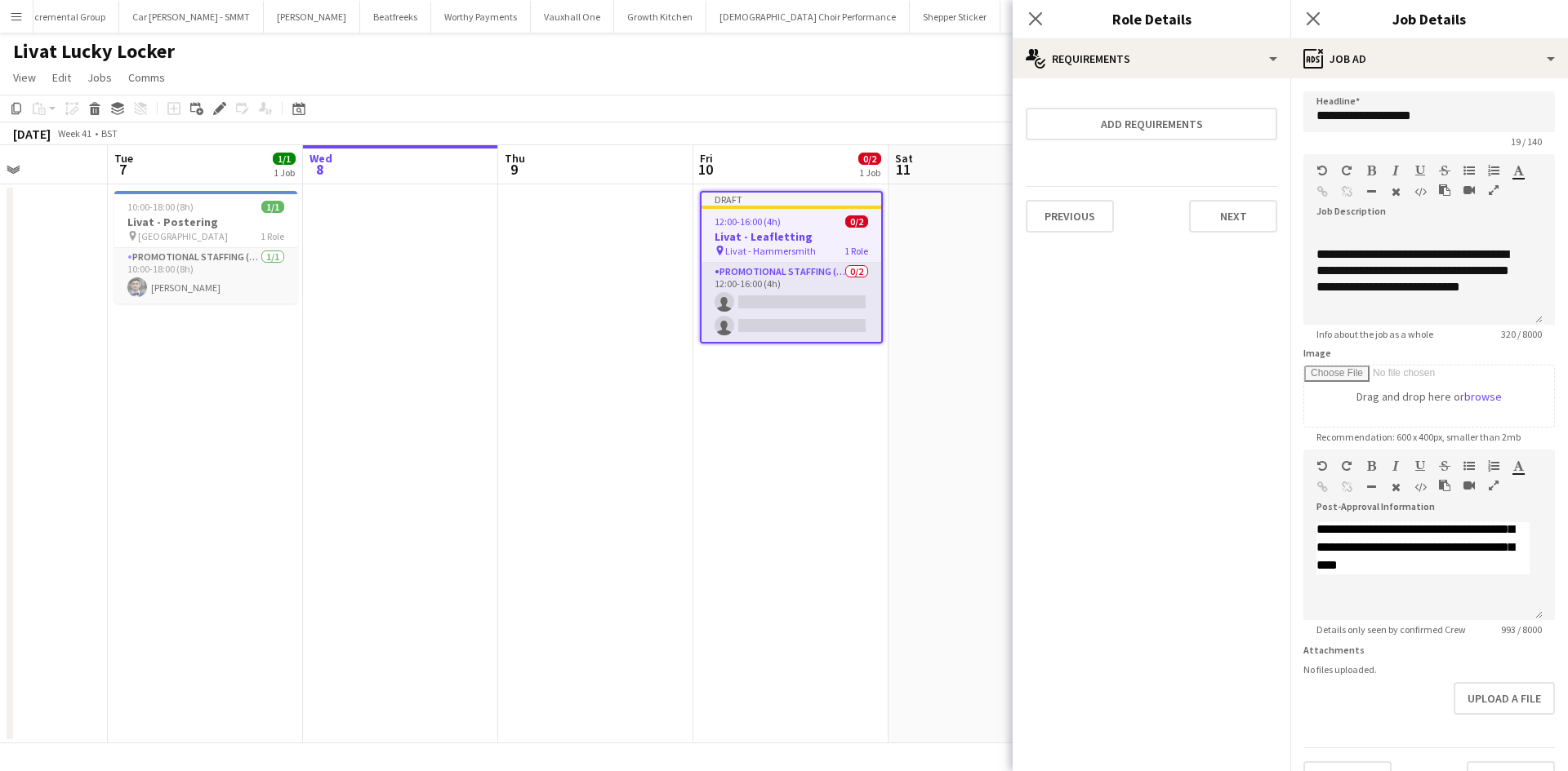
scroll to position [0, 0]
click at [1219, 204] on button "Next" at bounding box center [1233, 216] width 88 height 33
click at [1219, 204] on div "Previous Next Finish" at bounding box center [1151, 228] width 251 height 47
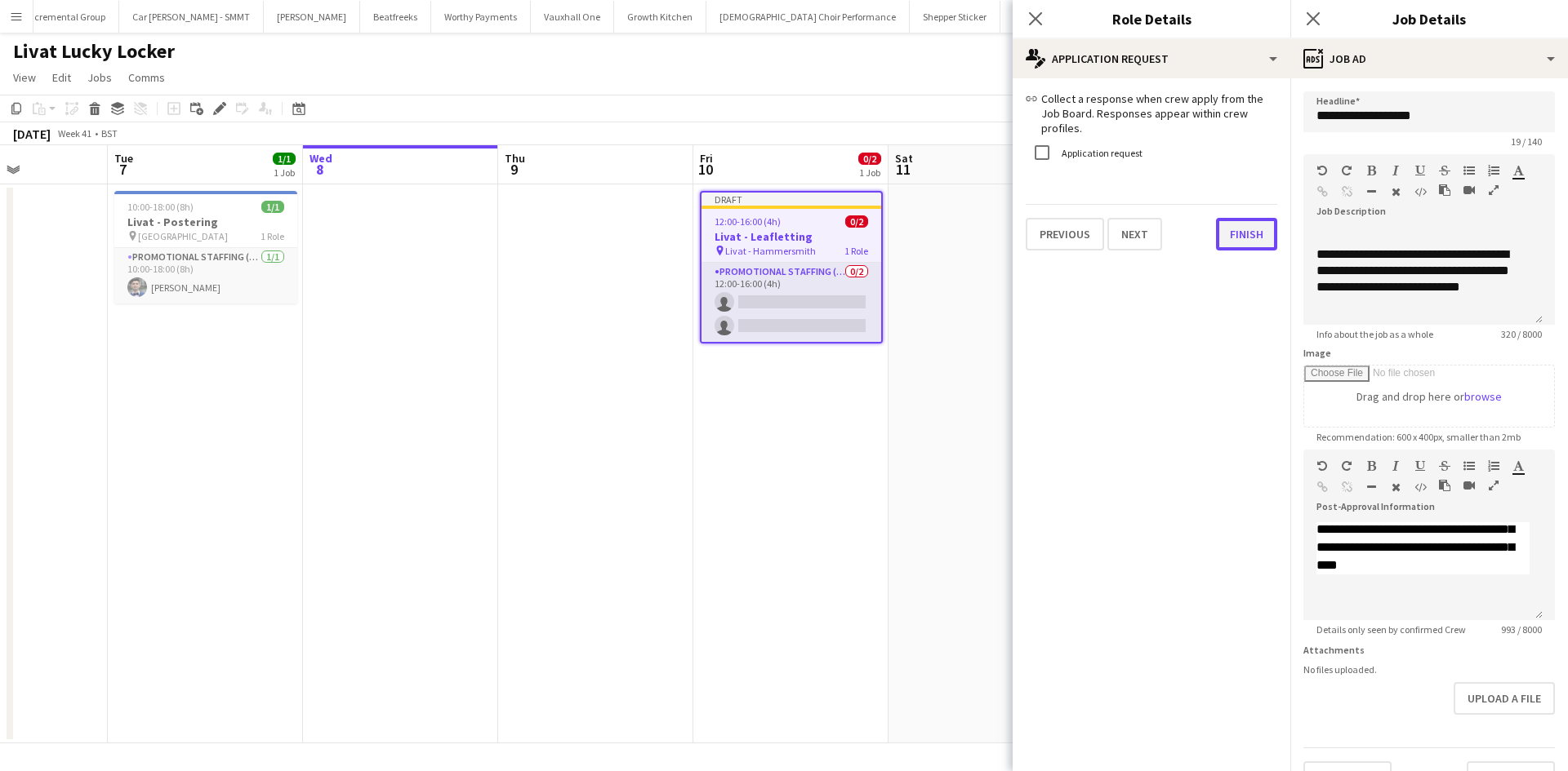
click at [1217, 226] on button "Finish" at bounding box center [1246, 234] width 61 height 33
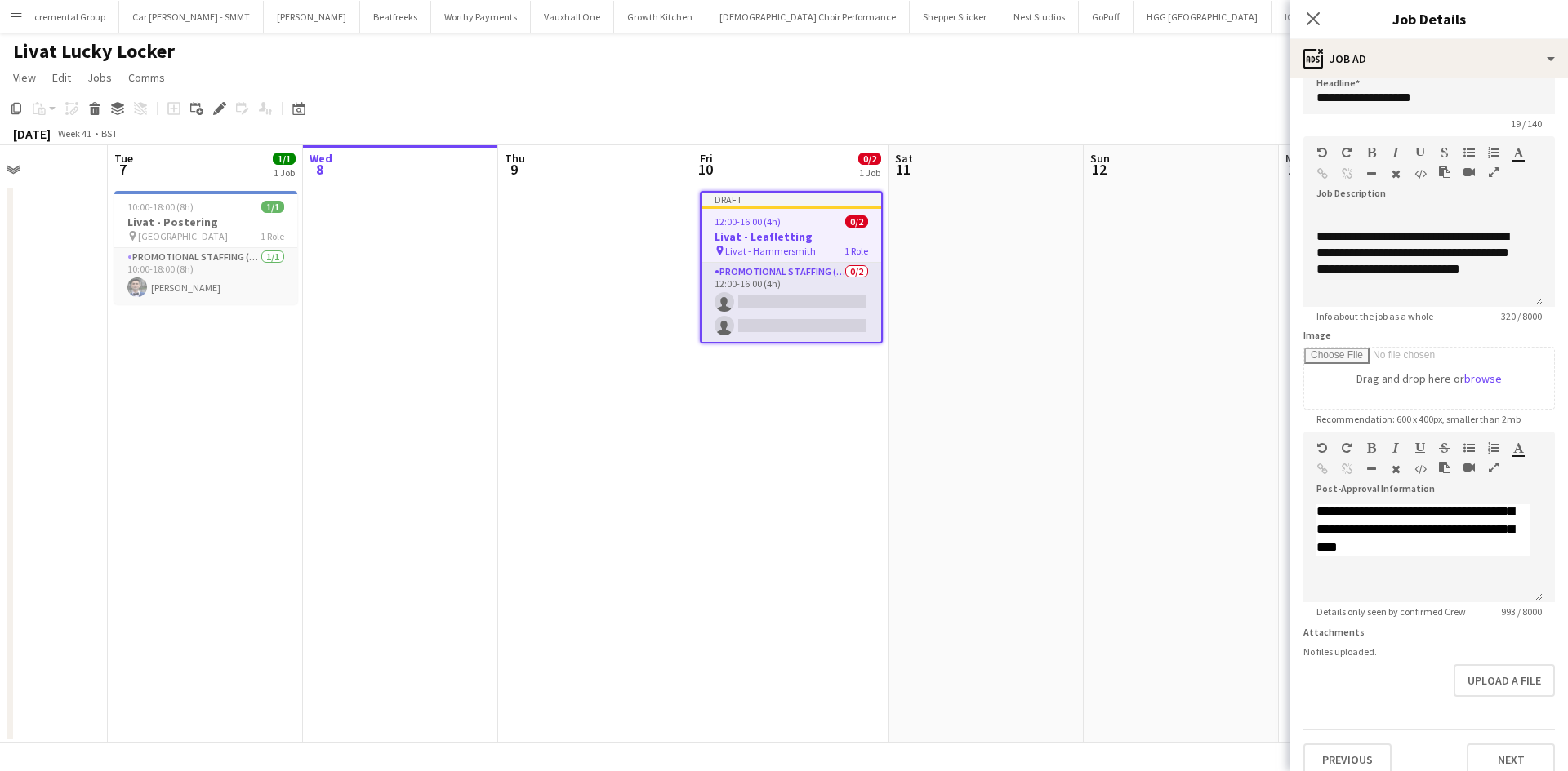
scroll to position [48, 0]
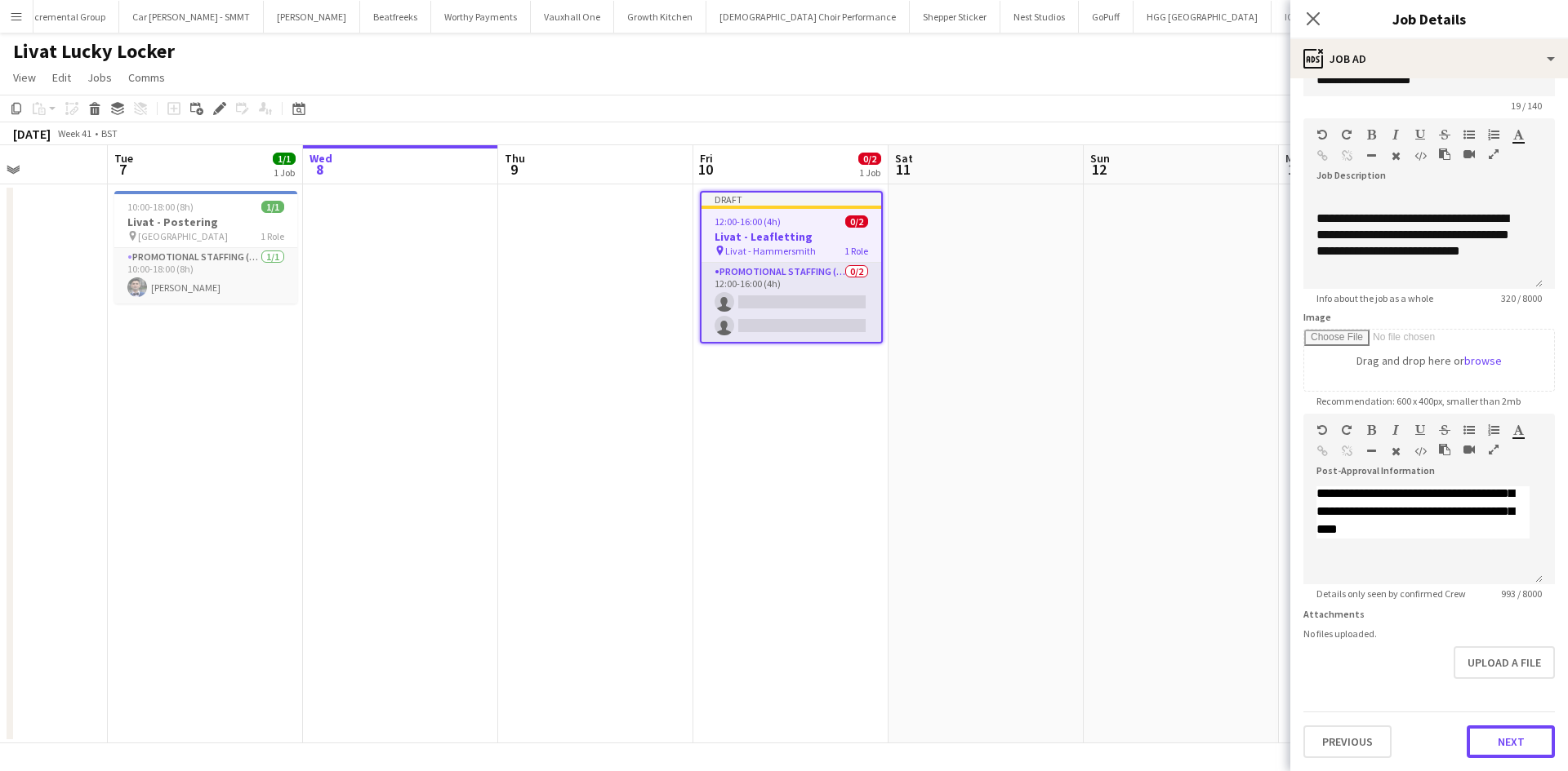
drag, startPoint x: 1493, startPoint y: 750, endPoint x: 1500, endPoint y: 731, distance: 20.2
click at [1493, 752] on button "Next" at bounding box center [1511, 742] width 88 height 33
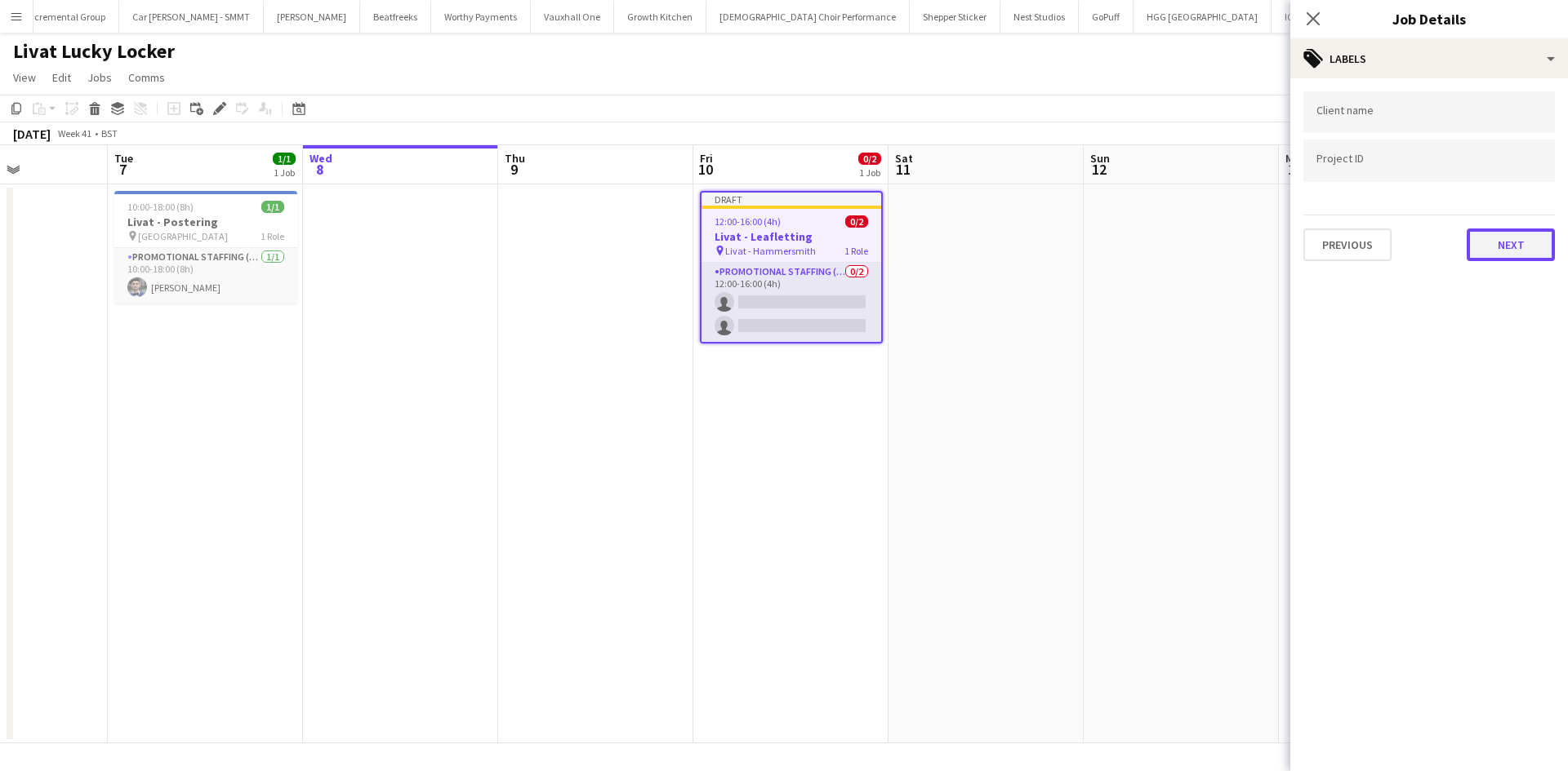
click at [1509, 247] on button "Next" at bounding box center [1511, 245] width 88 height 33
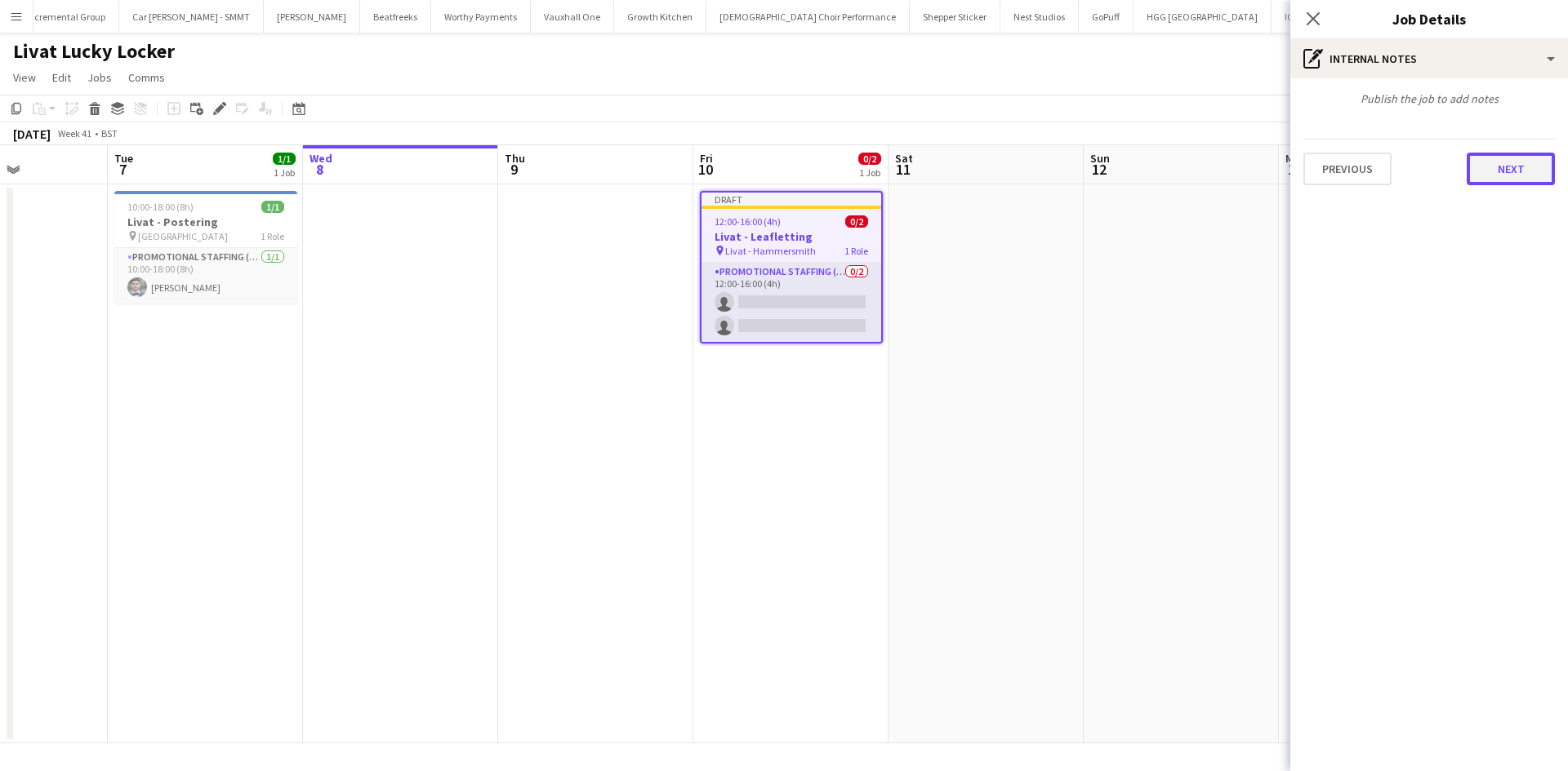
click at [1512, 159] on button "Next" at bounding box center [1511, 169] width 88 height 33
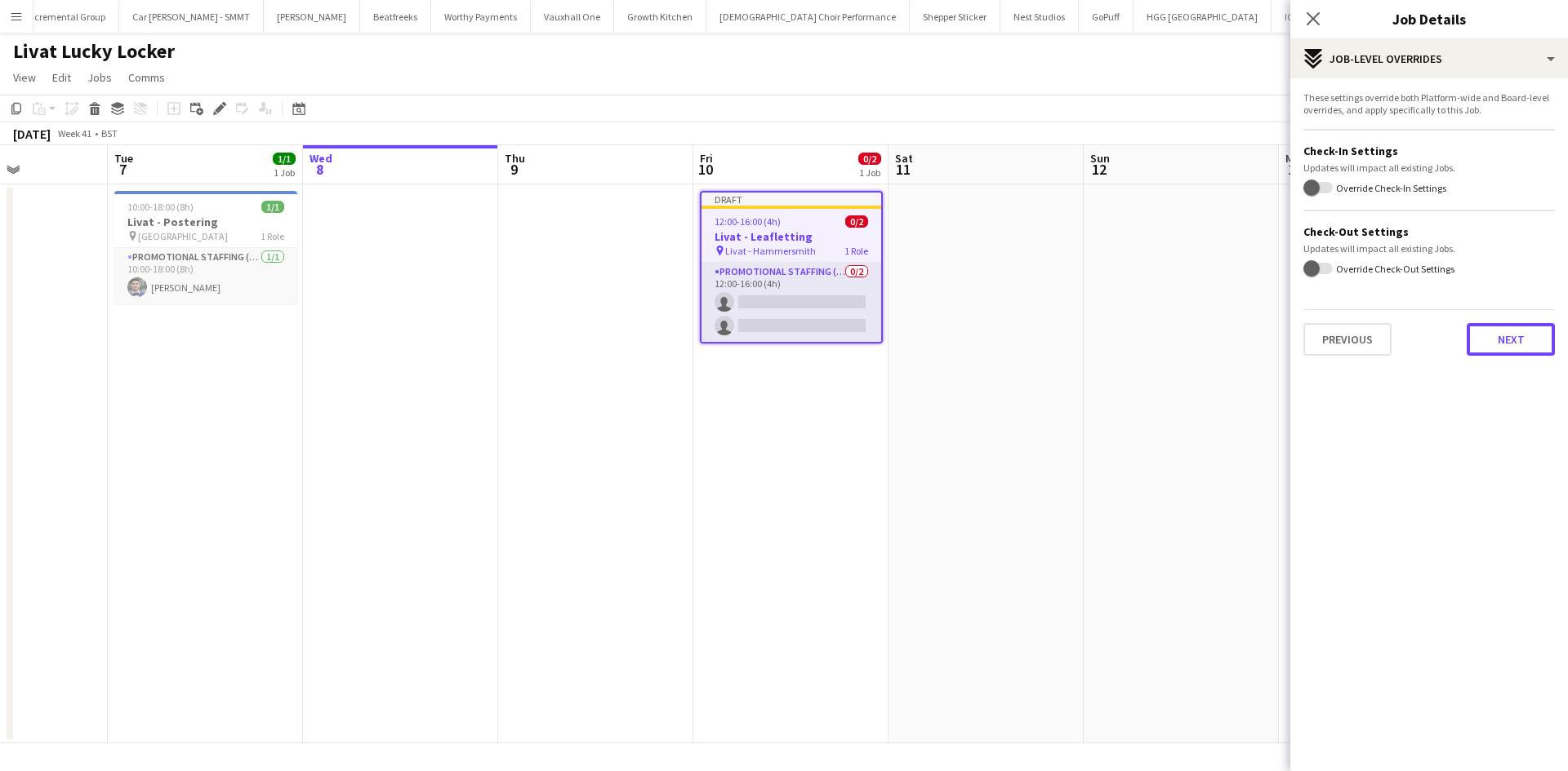
click at [1496, 326] on button "Next" at bounding box center [1511, 340] width 88 height 33
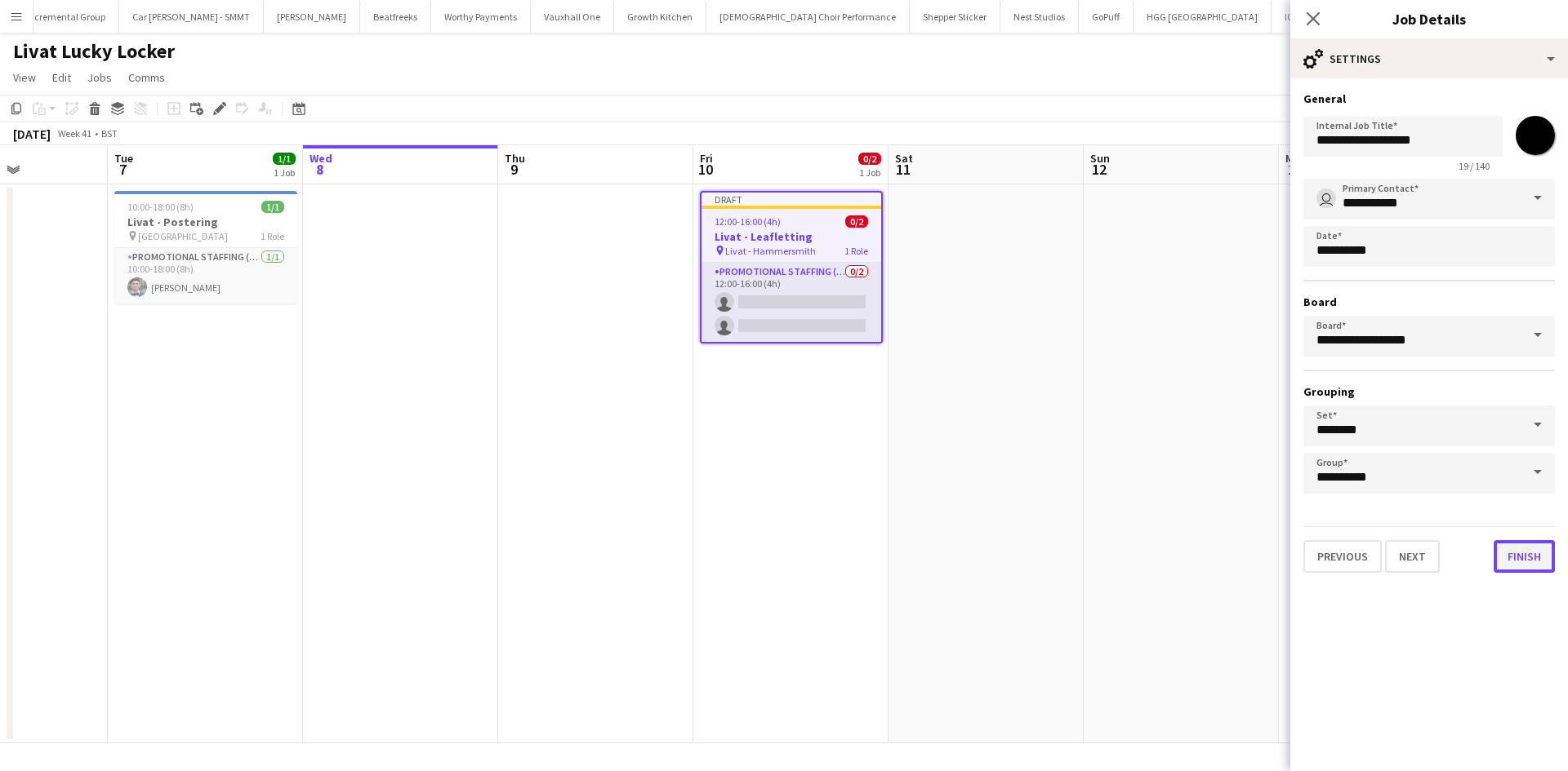
click at [1518, 568] on button "Finish" at bounding box center [1523, 556] width 61 height 33
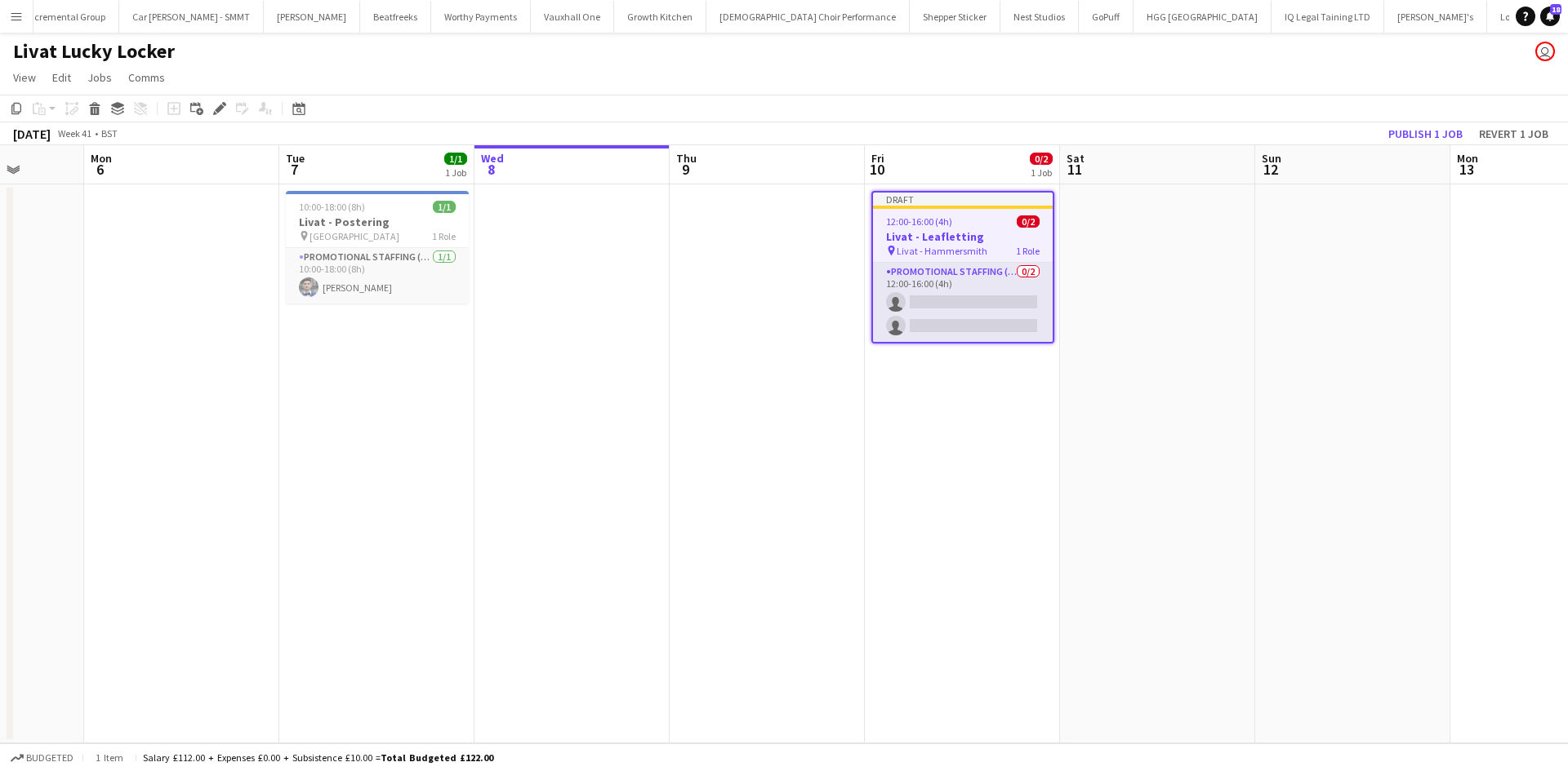
drag, startPoint x: 1260, startPoint y: 458, endPoint x: 824, endPoint y: 393, distance: 440.8
click at [824, 393] on app-calendar-viewport "Fri 3 Sat 4 Sun 5 Mon 6 Tue 7 1/1 1 Job Wed 8 Thu 9 Fri 10 0/2 1 Job Sat 11 Sun…" at bounding box center [784, 445] width 1568 height 598
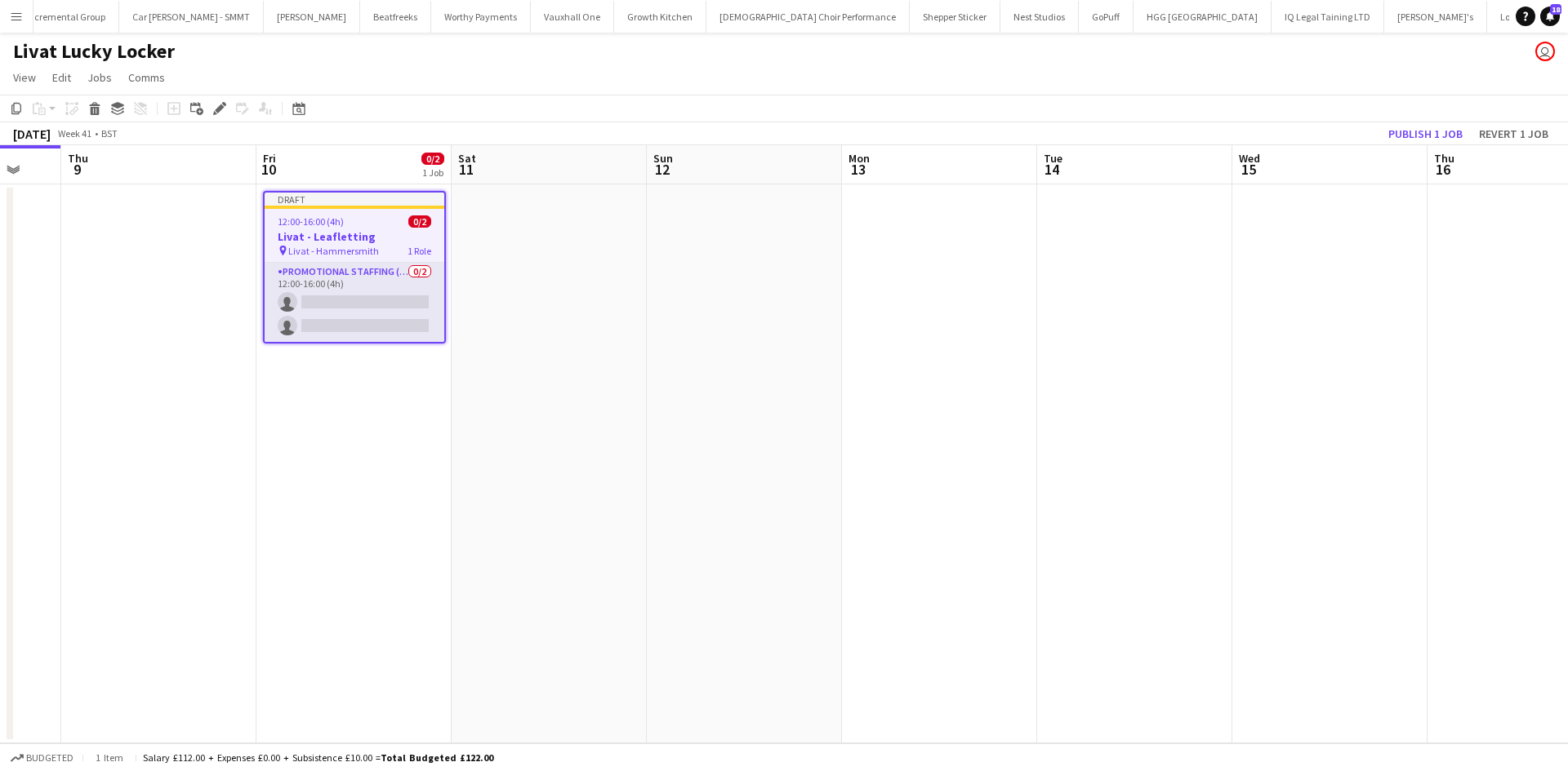
click at [393, 242] on h3 "Livat - Leafletting" at bounding box center [354, 236] width 179 height 15
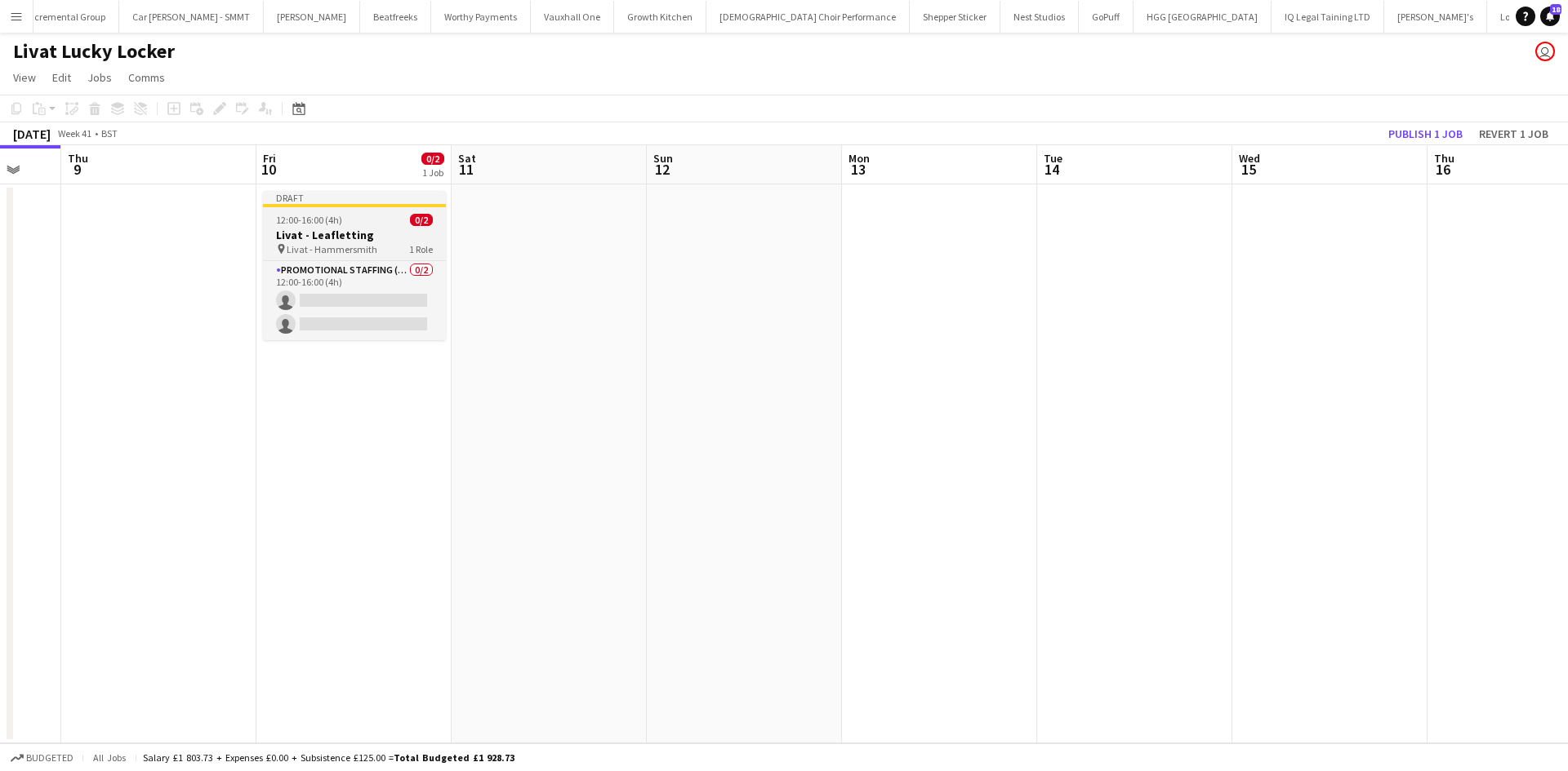
scroll to position [0, 525]
click at [401, 234] on h3 "Livat - Leafletting" at bounding box center [353, 235] width 183 height 15
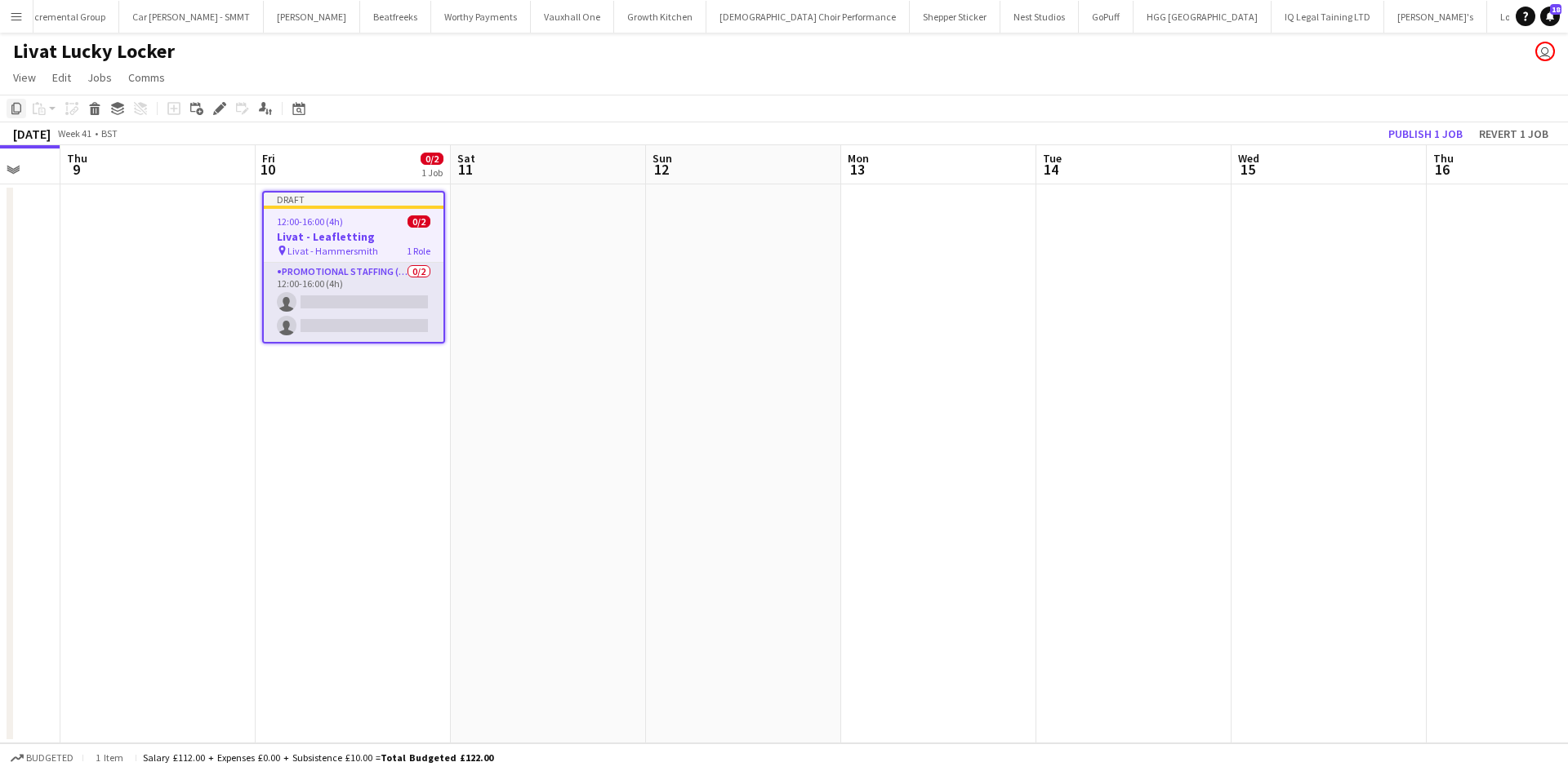
click at [16, 108] on icon "Copy" at bounding box center [16, 109] width 13 height 13
click at [546, 226] on app-date-cell at bounding box center [548, 464] width 195 height 559
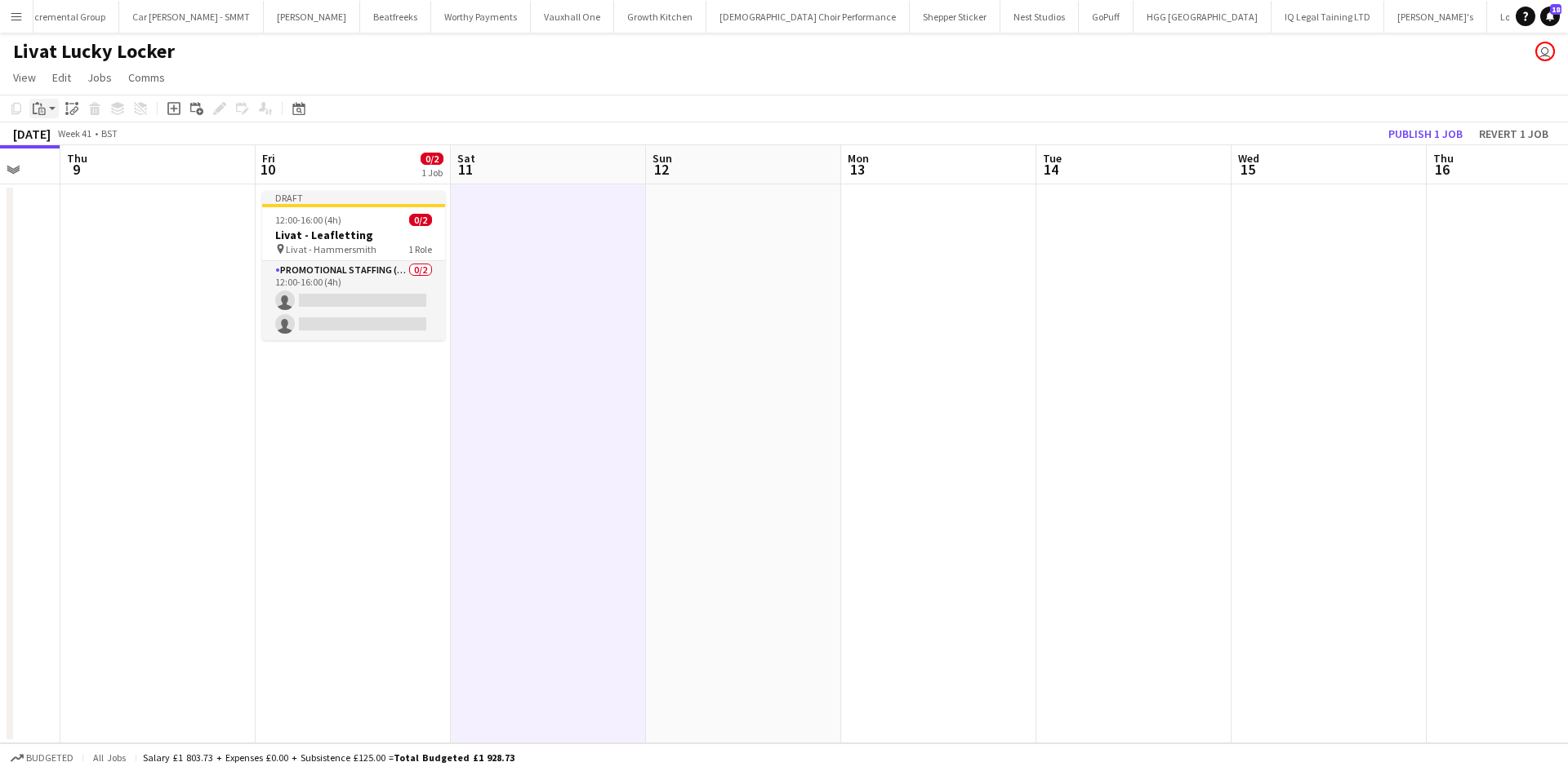
click at [35, 110] on icon "Paste" at bounding box center [39, 109] width 13 height 13
click at [90, 142] on link "Paste Ctrl+V" at bounding box center [120, 140] width 154 height 15
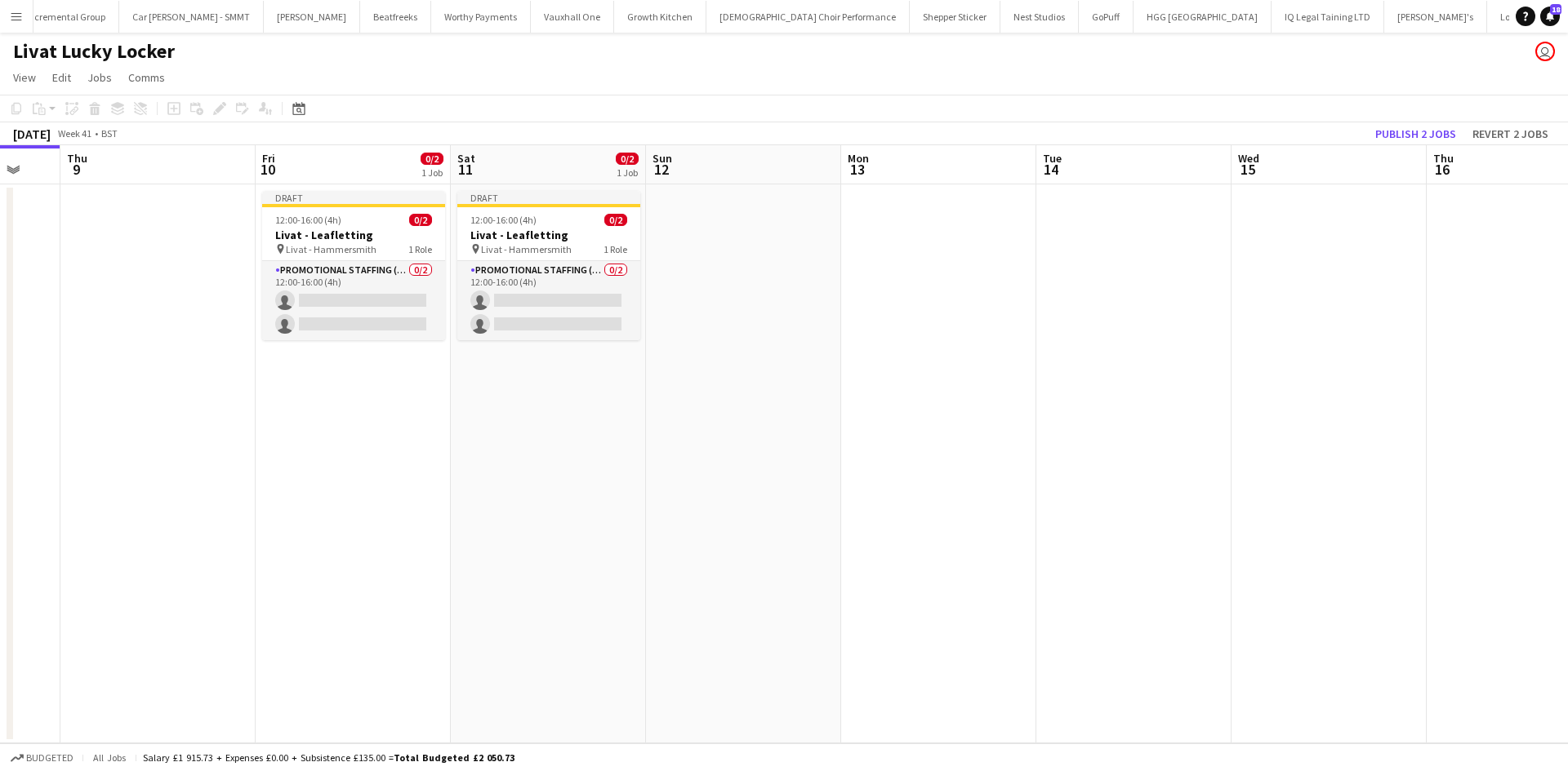
click at [698, 237] on app-date-cell at bounding box center [743, 464] width 195 height 559
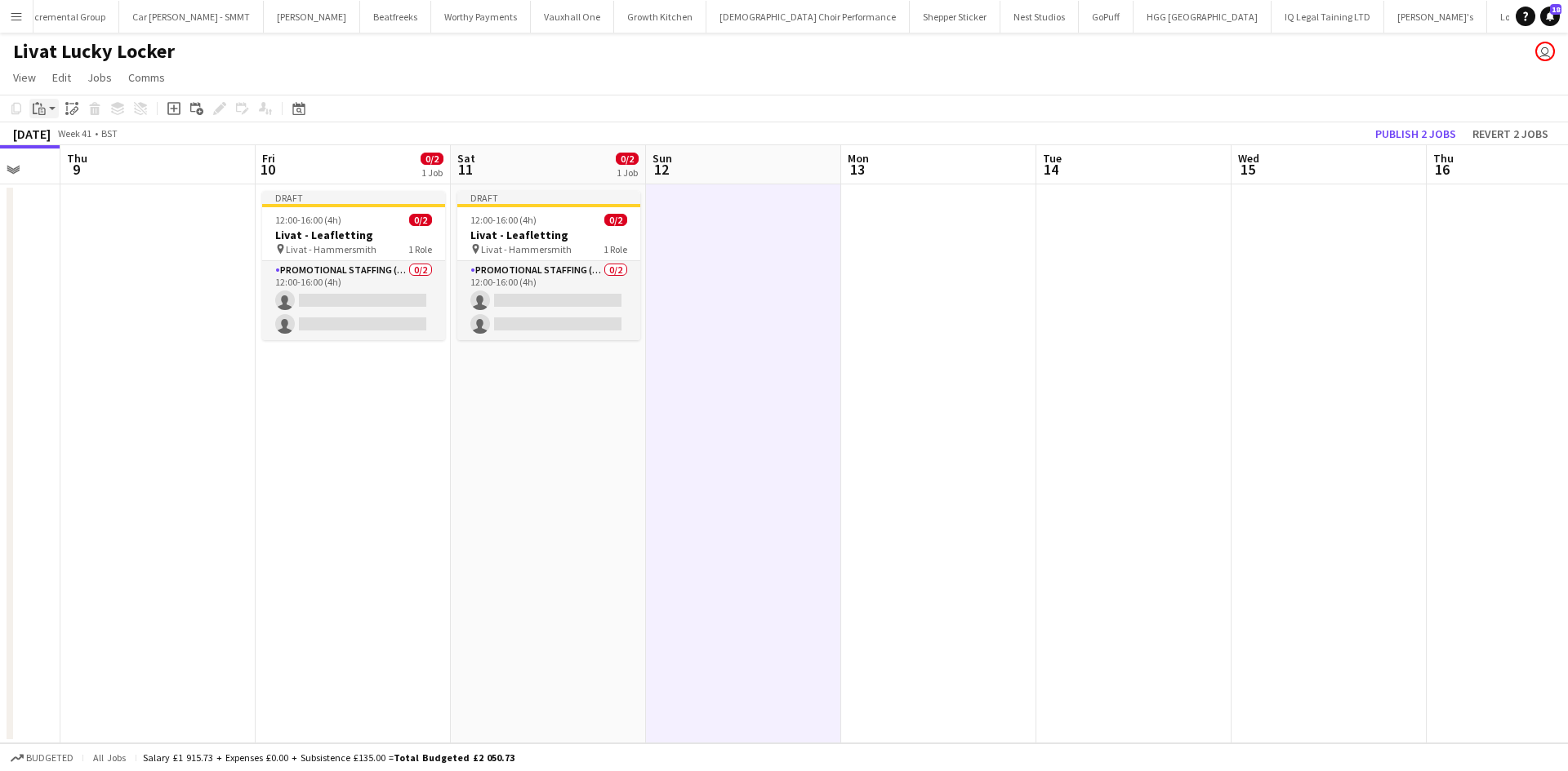
click at [29, 108] on div "Paste" at bounding box center [38, 108] width 20 height 20
click at [66, 143] on link "Paste Ctrl+V" at bounding box center [120, 140] width 154 height 15
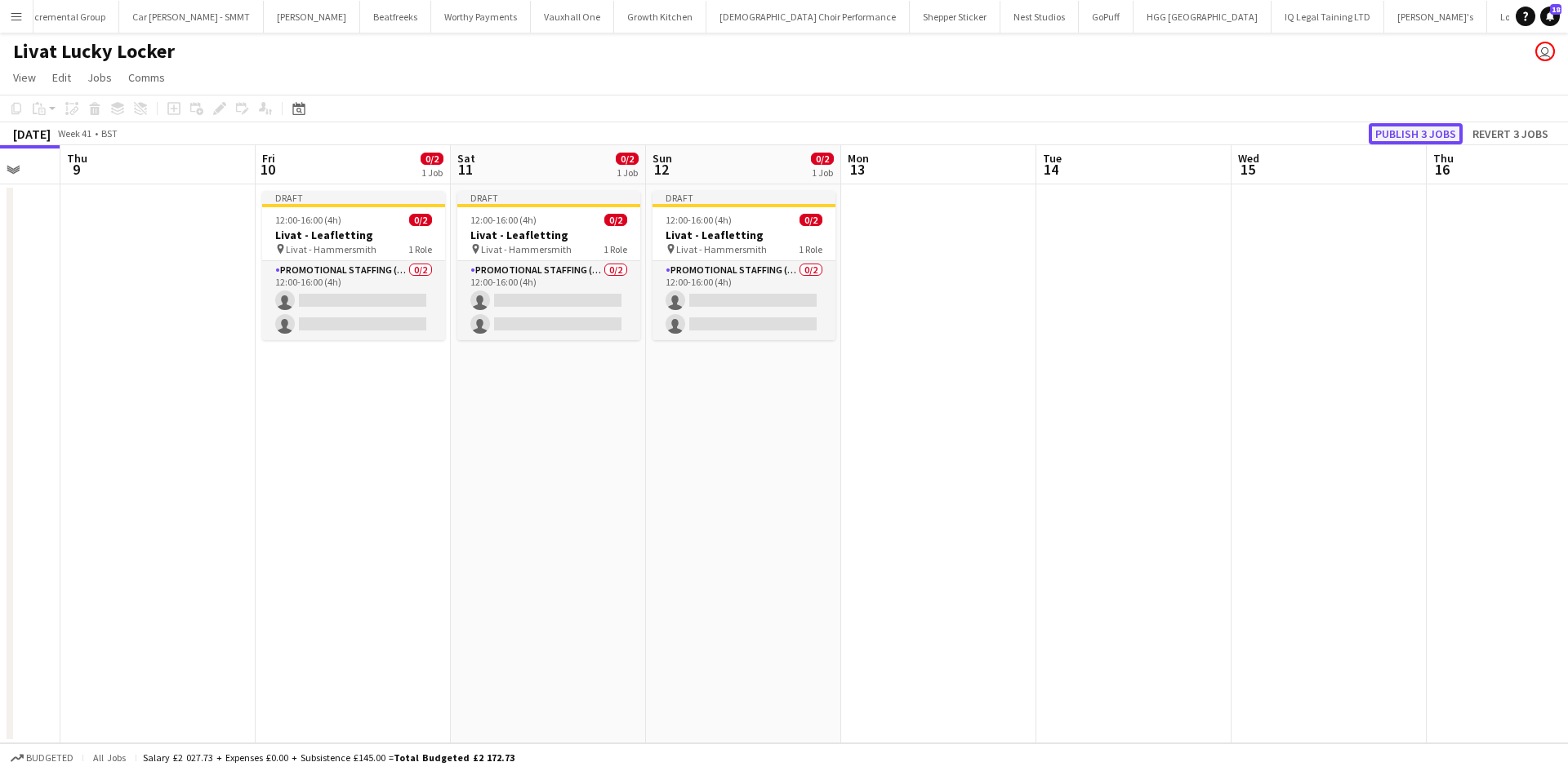
click at [1390, 123] on button "Publish 3 jobs" at bounding box center [1415, 133] width 94 height 22
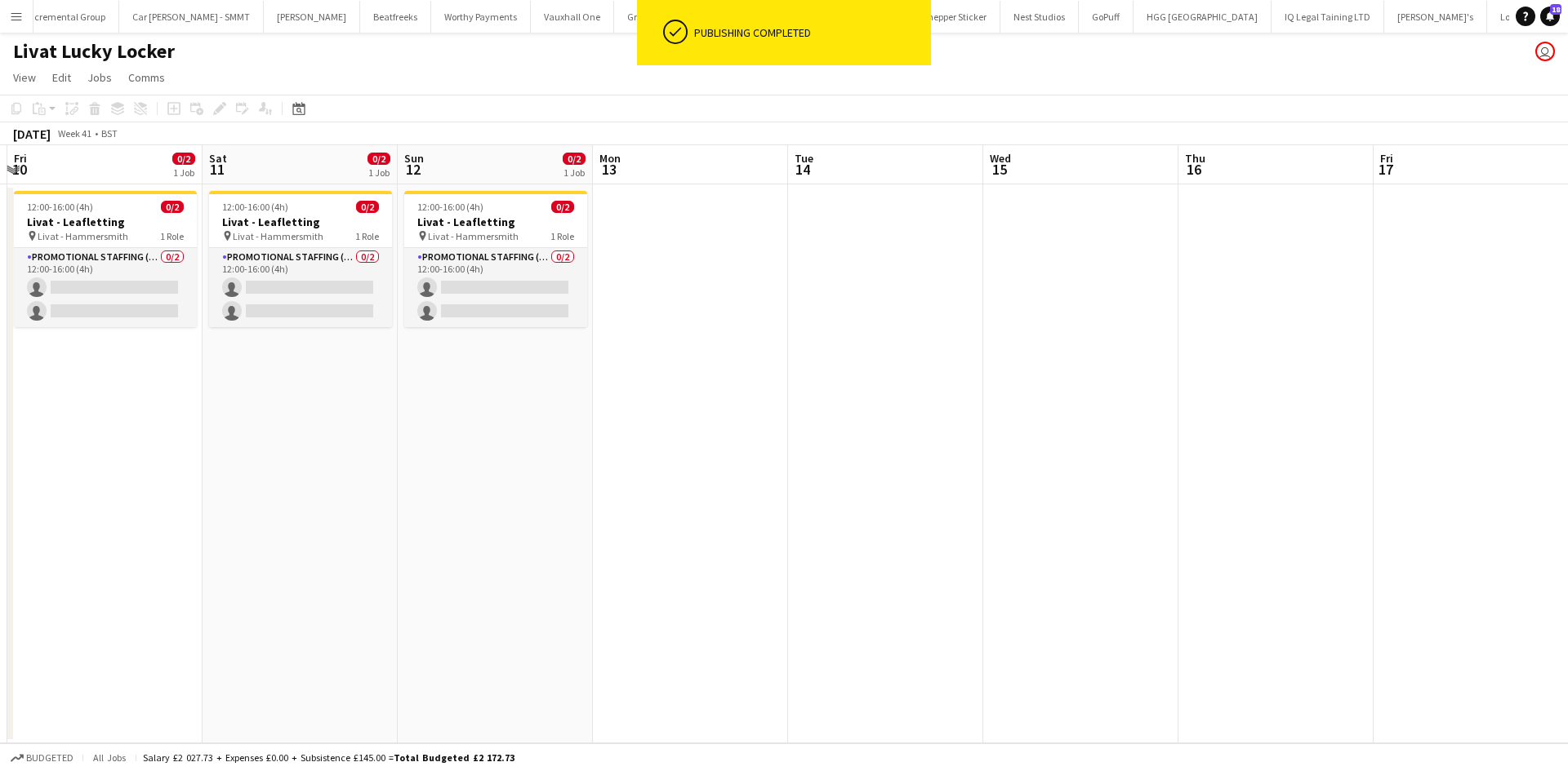
scroll to position [0, 794]
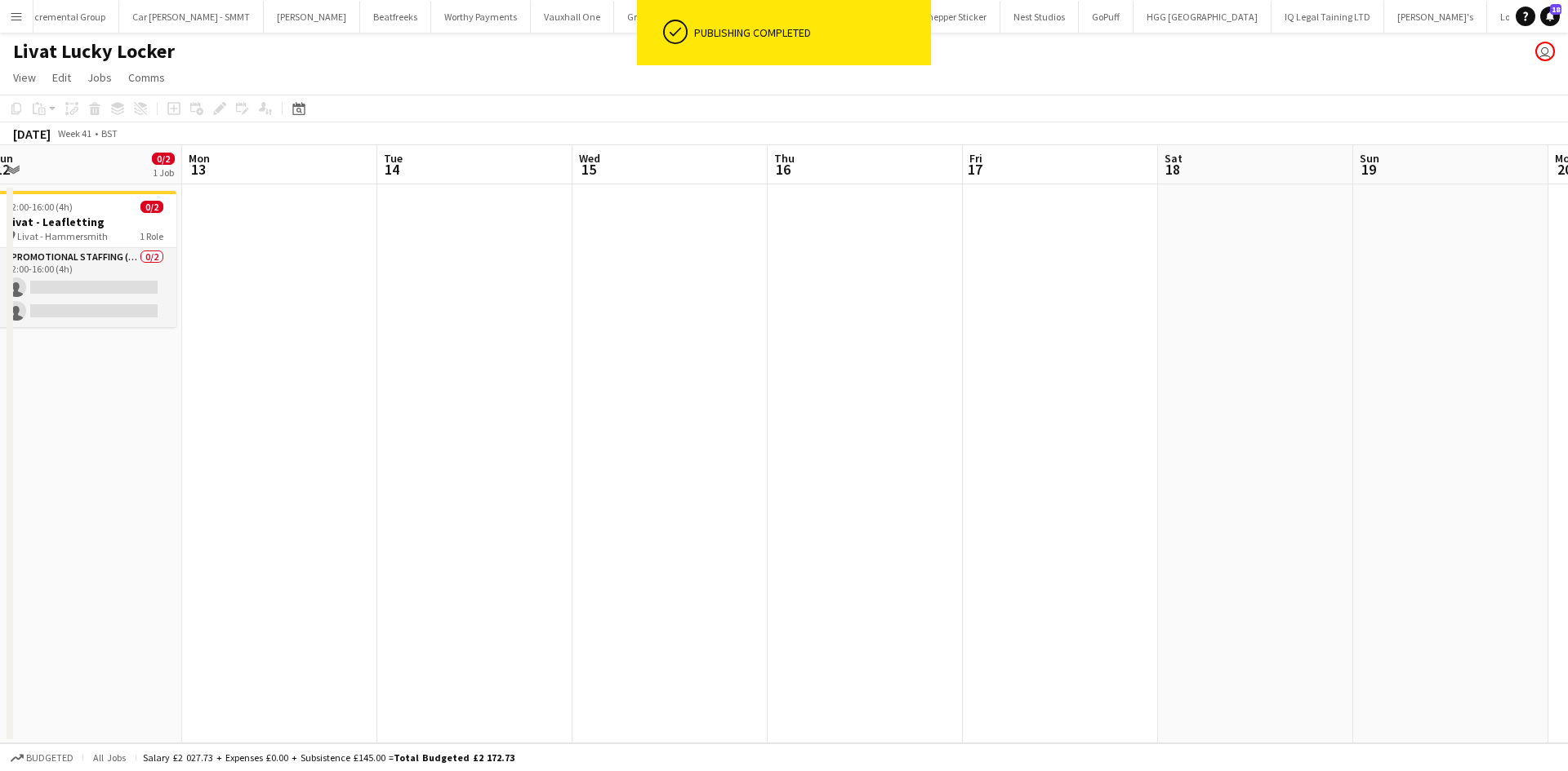
drag, startPoint x: 1227, startPoint y: 341, endPoint x: 569, endPoint y: 277, distance: 661.1
click at [569, 277] on app-calendar-viewport "Wed 8 Thu 9 Fri 10 0/2 1 Job Sat 11 0/2 1 Job Sun 12 0/2 1 Job Mon 13 Tue 14 We…" at bounding box center [784, 445] width 1568 height 598
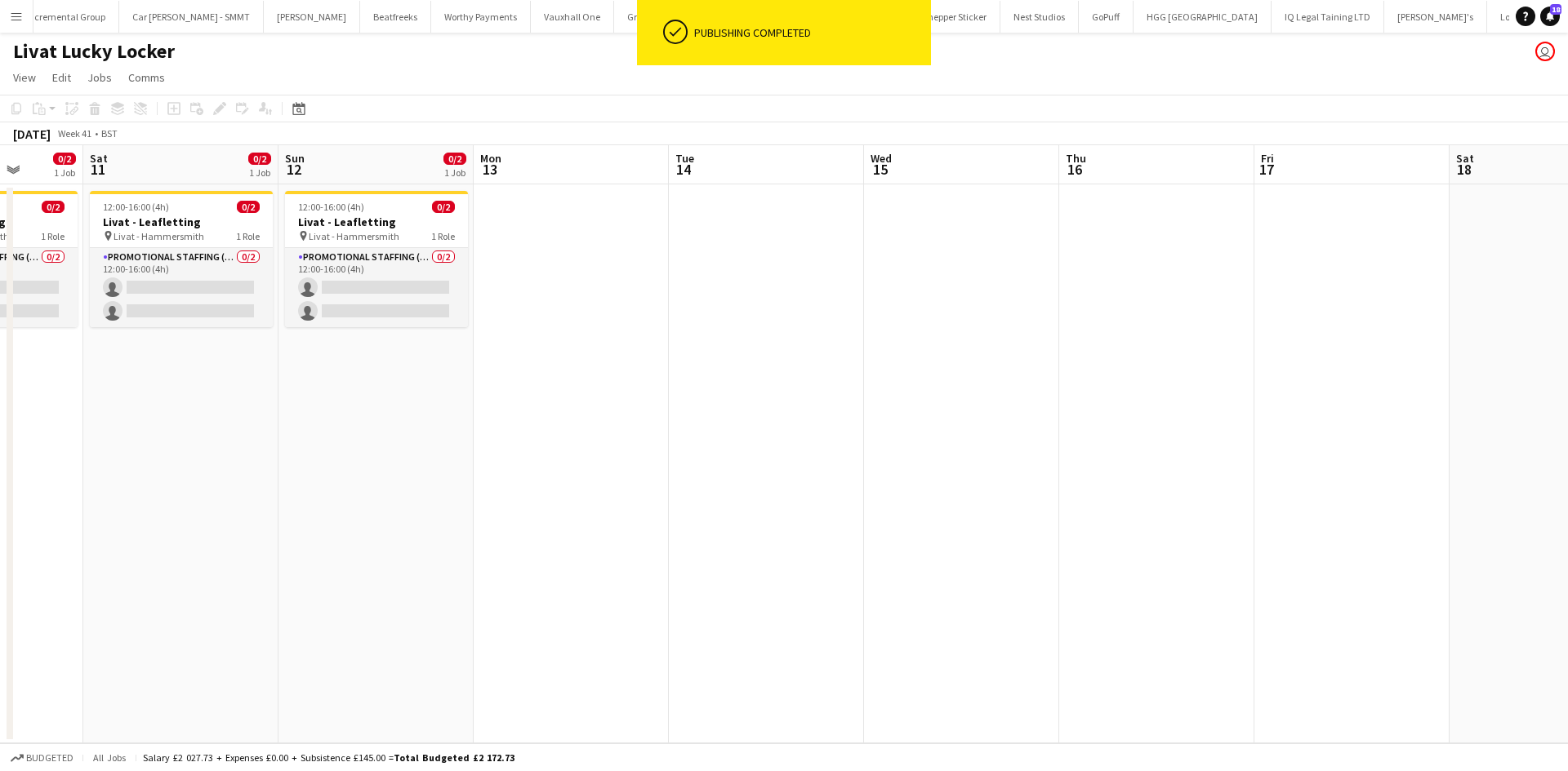
drag, startPoint x: 421, startPoint y: 391, endPoint x: 456, endPoint y: 371, distance: 40.3
click at [714, 380] on app-calendar-viewport "Wed 8 Thu 9 Fri 10 0/2 1 Job Sat 11 0/2 1 Job Sun 12 0/2 1 Job Mon 13 Tue 14 We…" at bounding box center [784, 445] width 1568 height 598
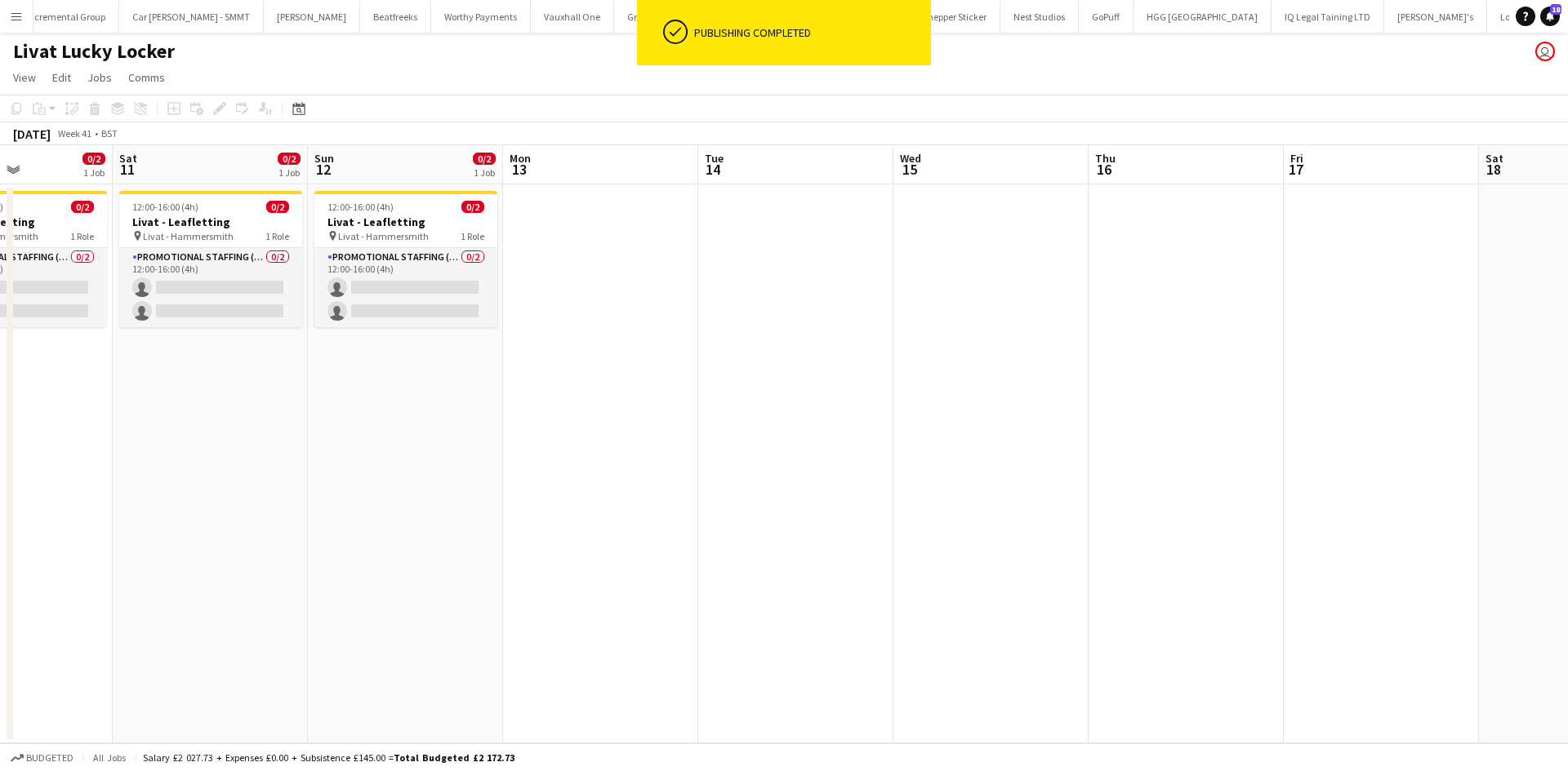
scroll to position [0, 403]
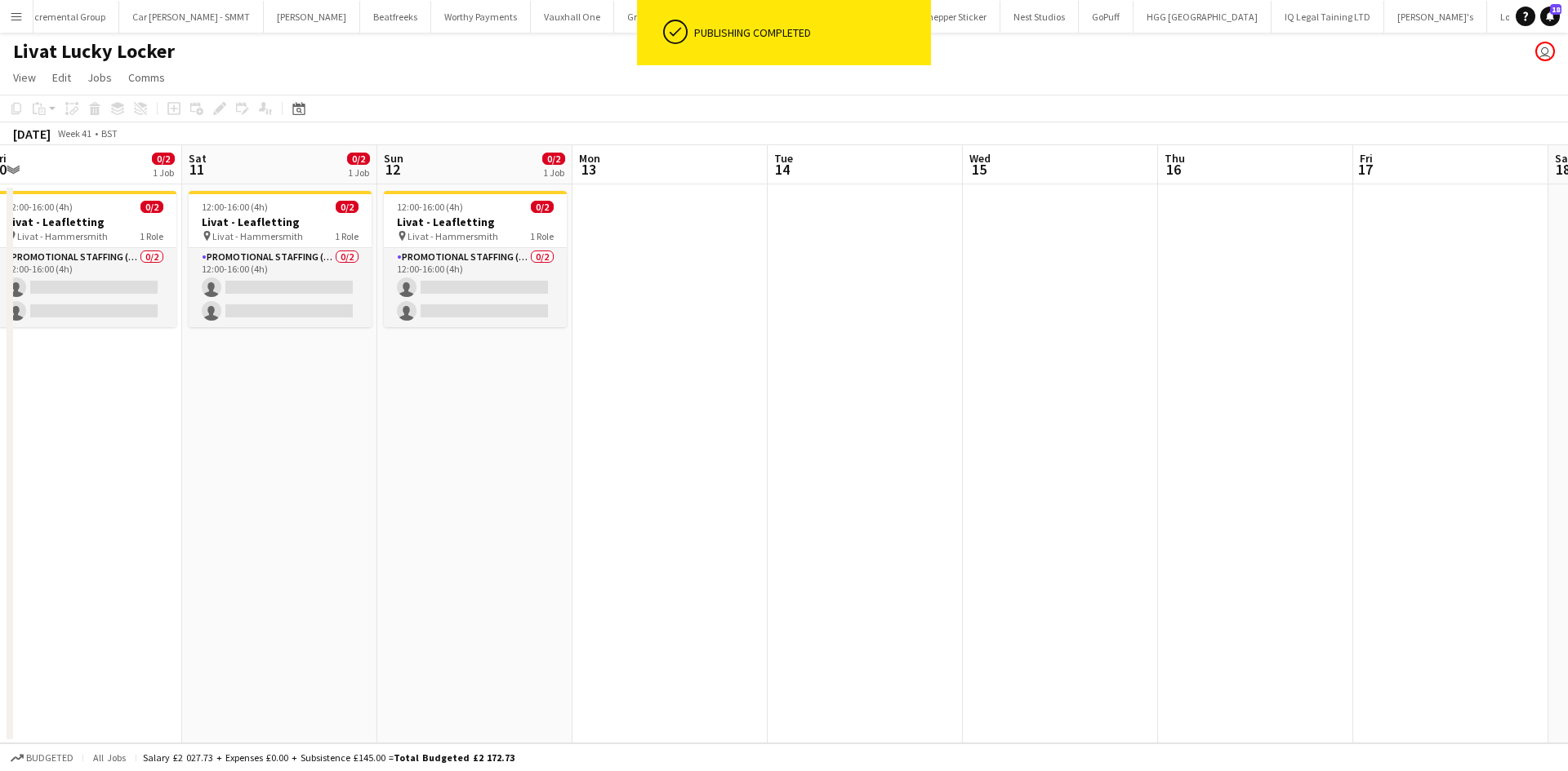
drag, startPoint x: 414, startPoint y: 383, endPoint x: 676, endPoint y: 405, distance: 262.9
click at [678, 405] on app-calendar-viewport "Wed 8 Thu 9 Fri 10 0/2 1 Job Sat 11 0/2 1 Job Sun 12 0/2 1 Job Mon 13 Tue 14 We…" at bounding box center [784, 445] width 1568 height 598
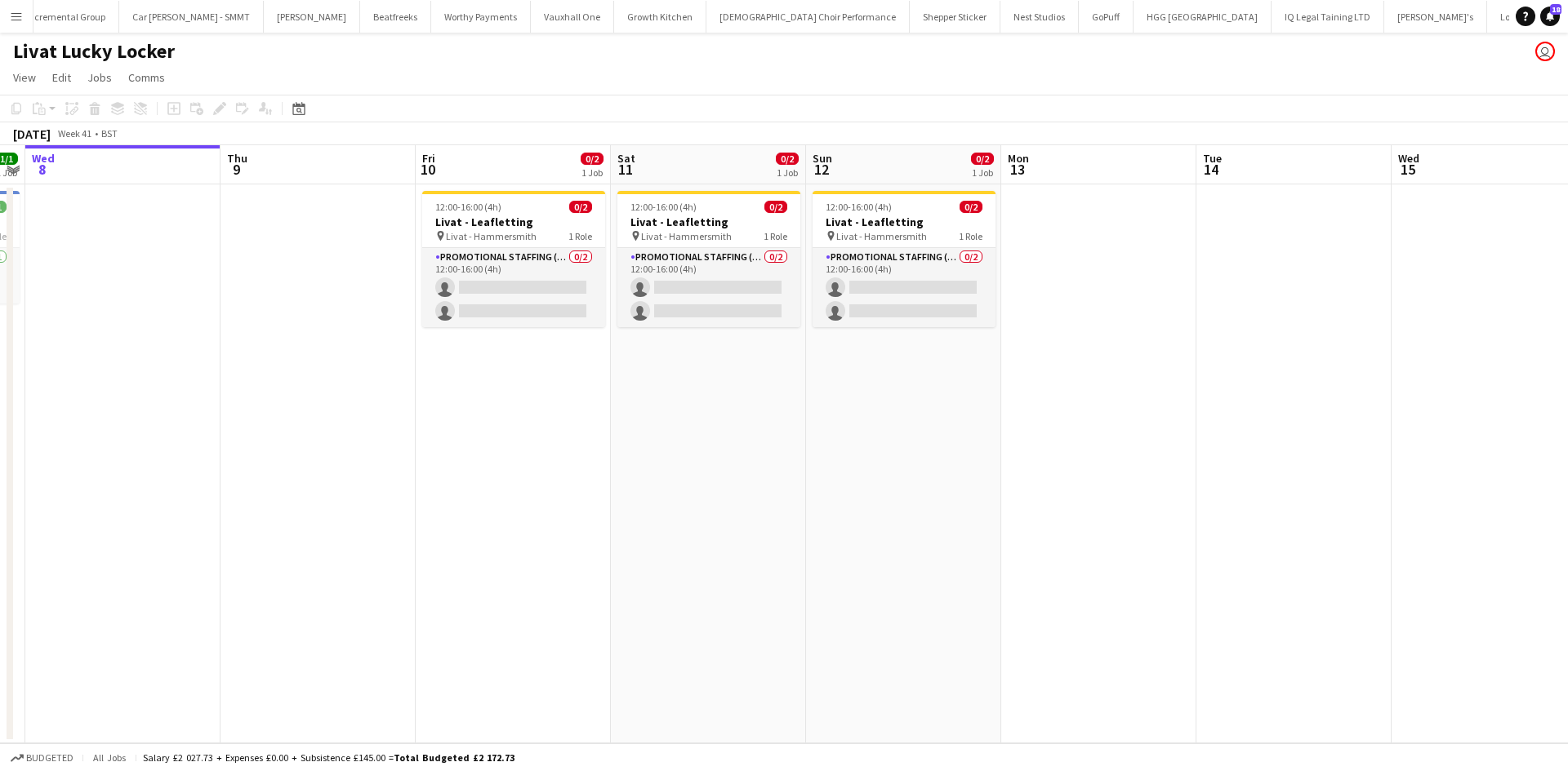
scroll to position [0, 352]
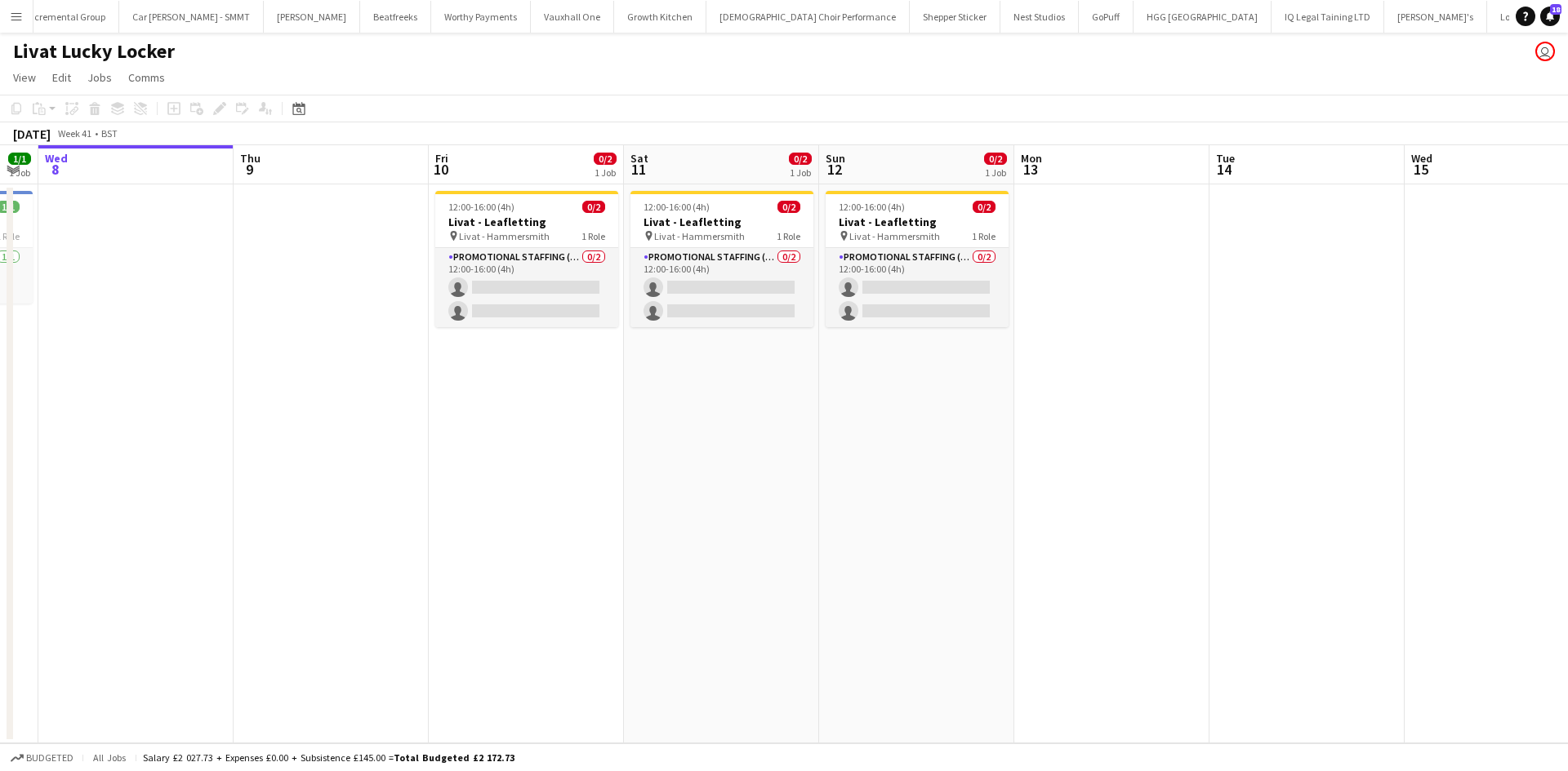
drag, startPoint x: 352, startPoint y: 412, endPoint x: 588, endPoint y: 444, distance: 238.2
click at [588, 444] on app-calendar-viewport "Mon 6 Tue 7 1/1 1 Job Wed 8 Thu 9 Fri 10 0/2 1 Job Sat 11 0/2 1 Job Sun 12 0/2 …" at bounding box center [784, 445] width 1568 height 598
click at [503, 434] on app-date-cell "12:00-16:00 (4h) 0/2 Livat - Leafletting pin Livat - Hammersmith 1 Role Promoti…" at bounding box center [526, 464] width 195 height 559
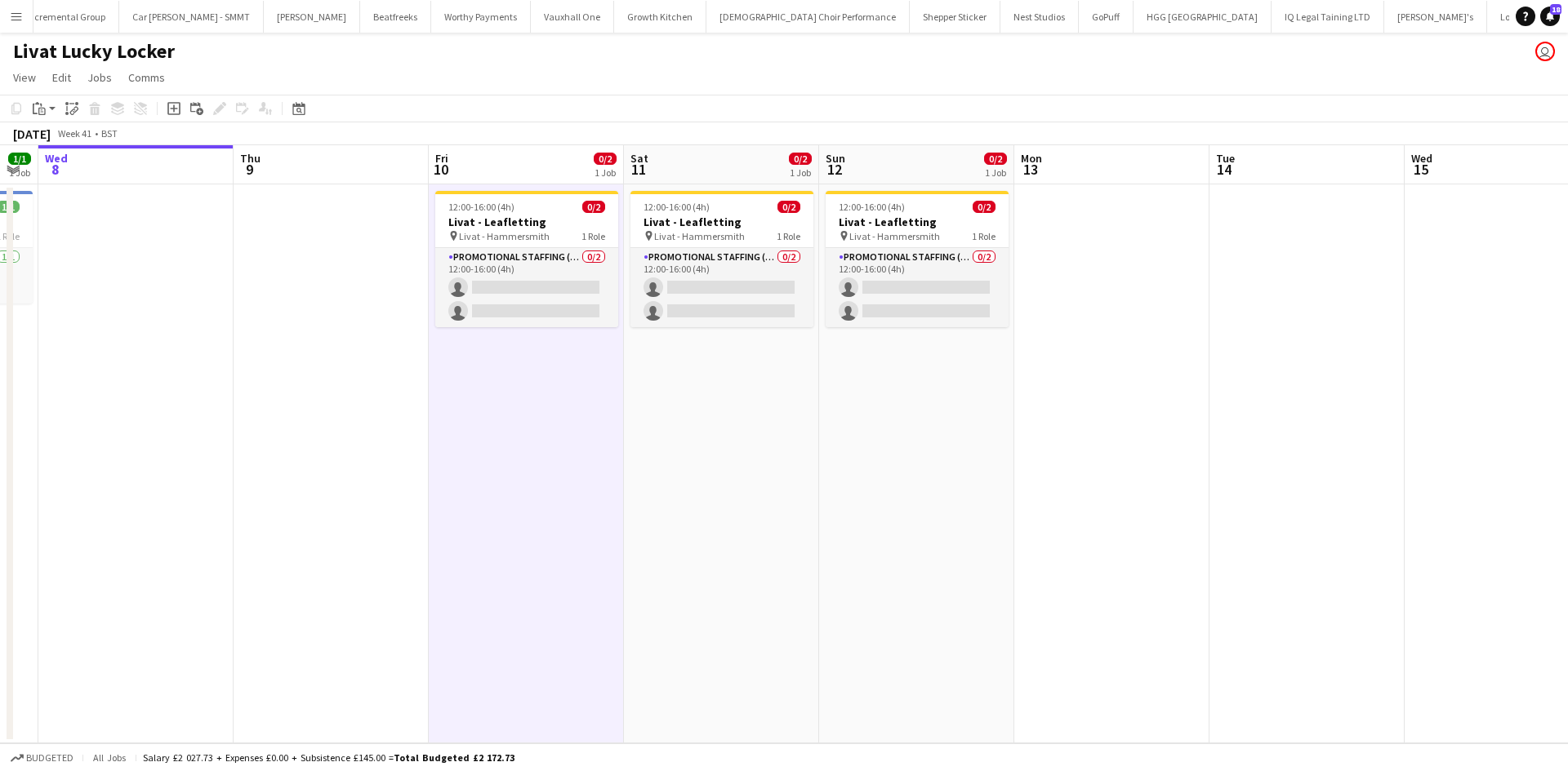
click at [524, 386] on app-date-cell "12:00-16:00 (4h) 0/2 Livat - Leafletting pin Livat - Hammersmith 1 Role Promoti…" at bounding box center [526, 464] width 195 height 559
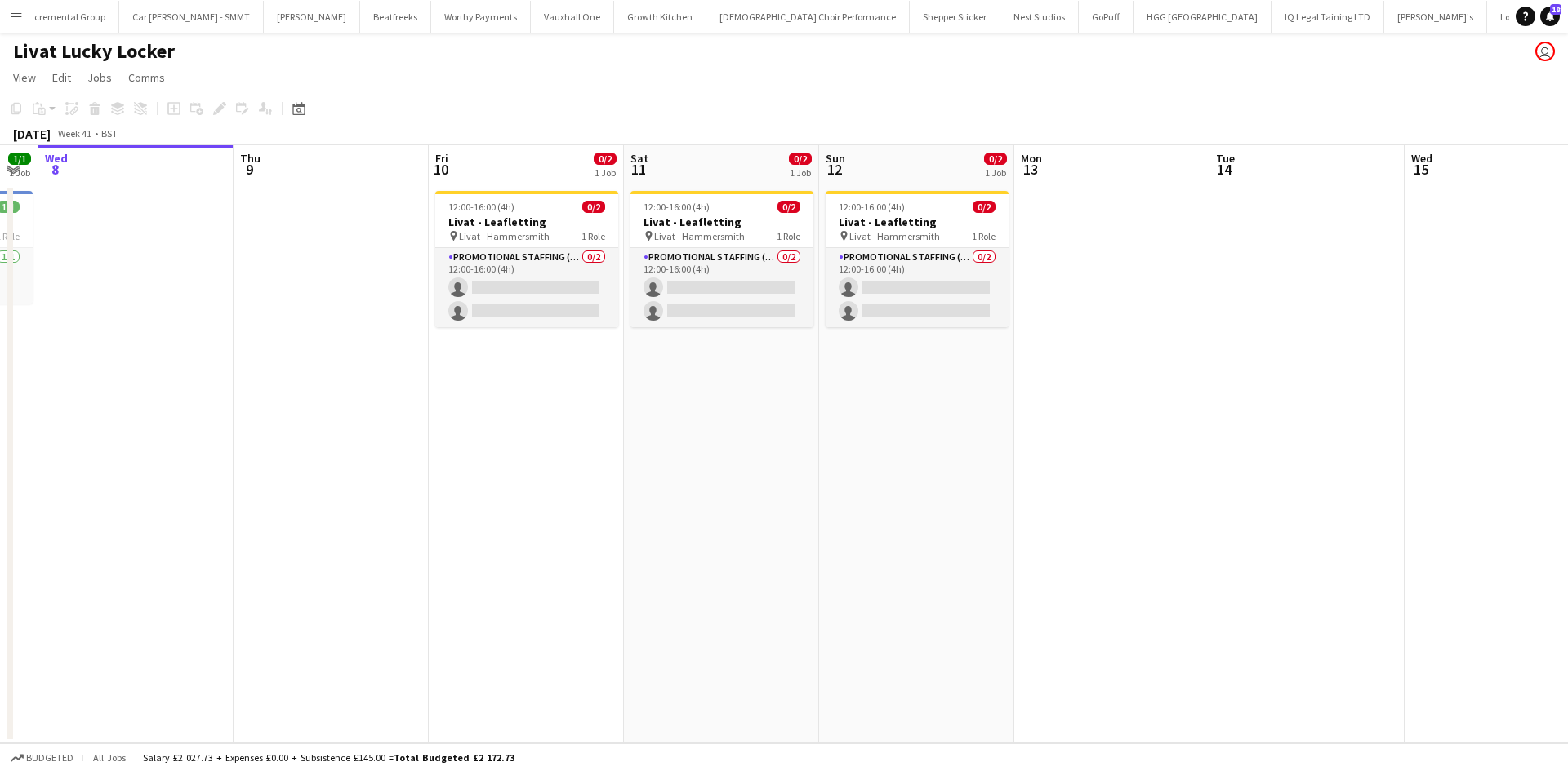
click at [525, 386] on app-date-cell "12:00-16:00 (4h) 0/2 Livat - Leafletting pin Livat - Hammersmith 1 Role Promoti…" at bounding box center [526, 464] width 195 height 559
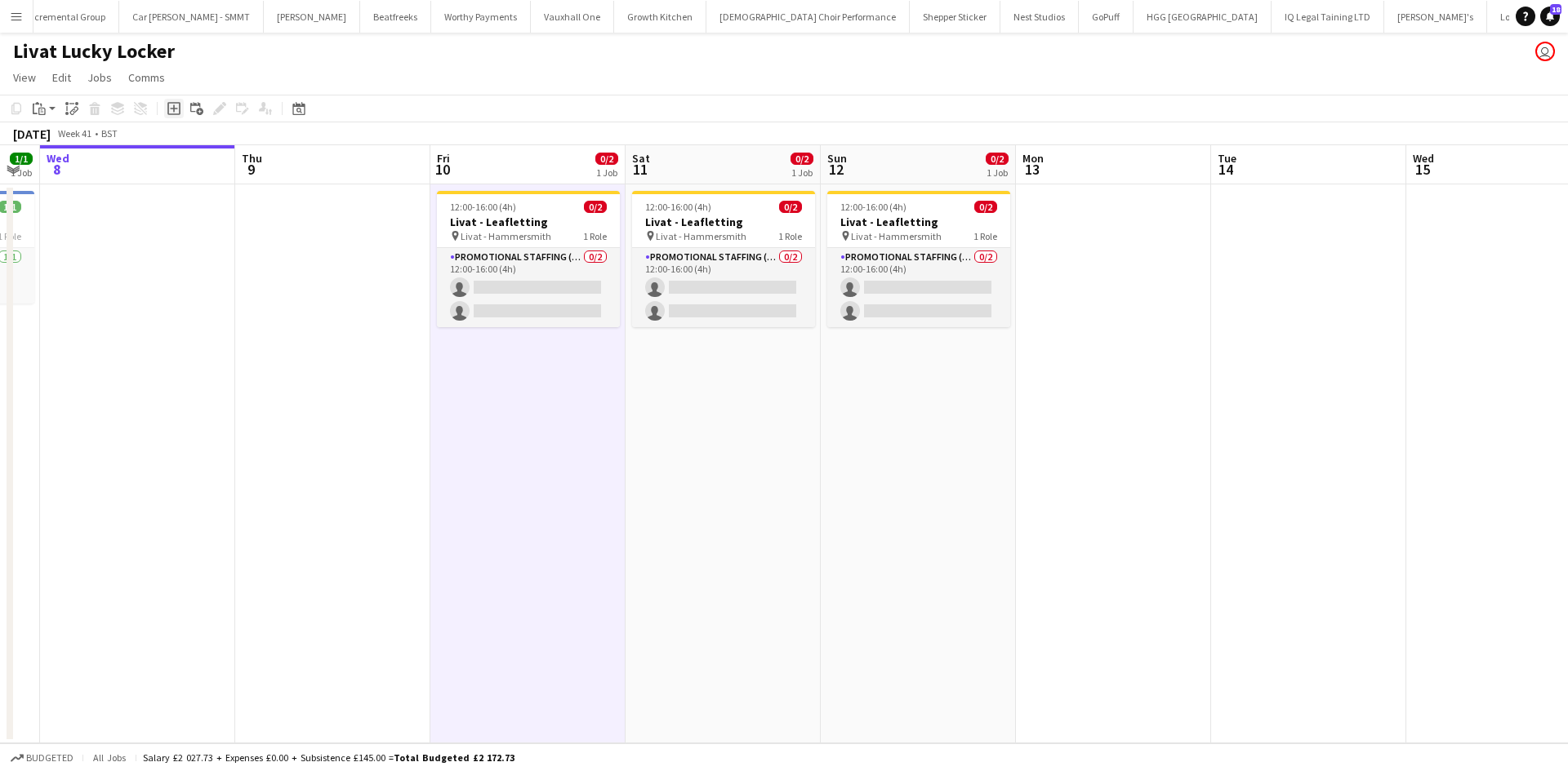
click at [183, 113] on div "Add job" at bounding box center [174, 108] width 20 height 20
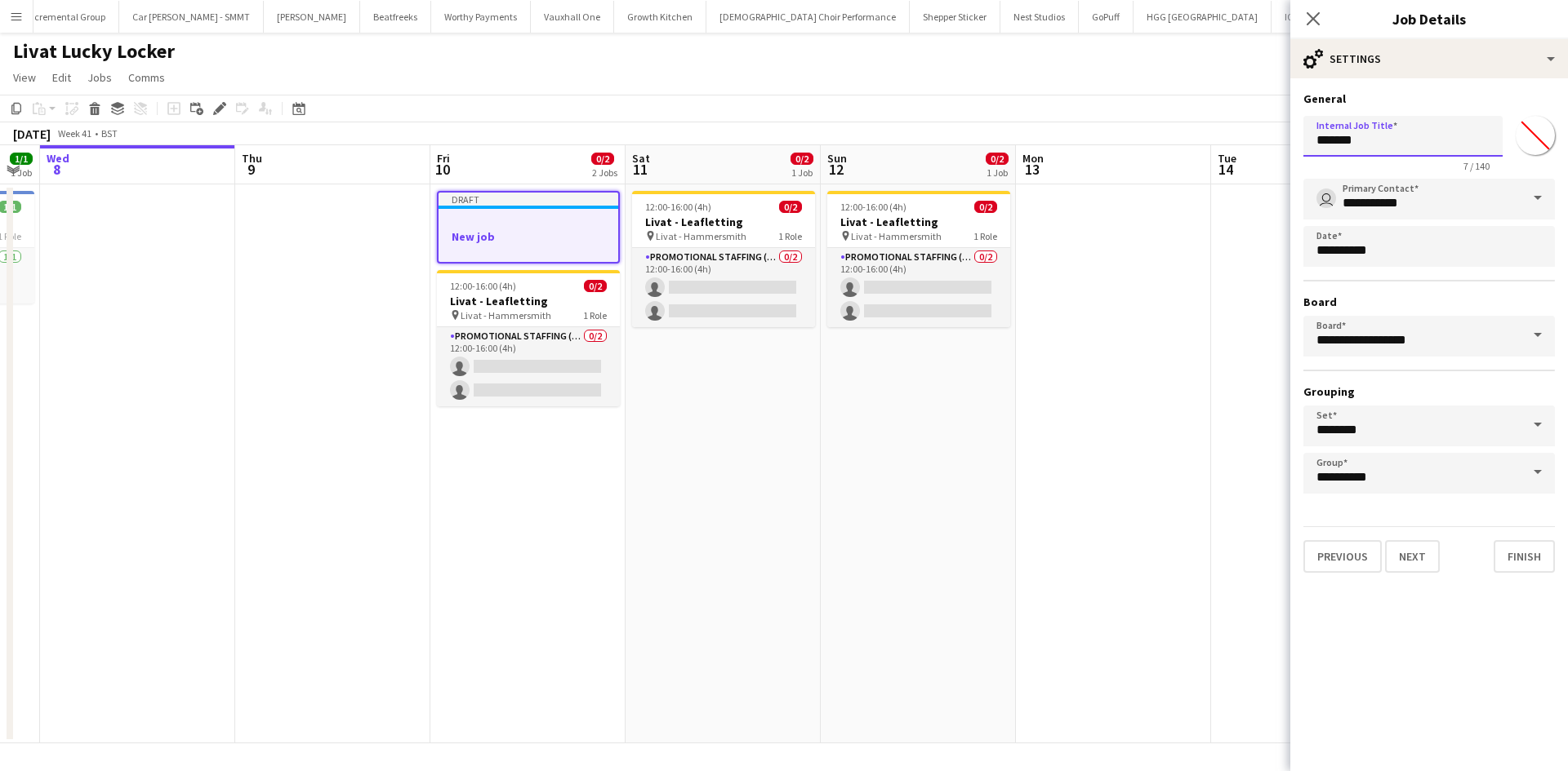
click at [1368, 147] on input "*******" at bounding box center [1403, 137] width 199 height 41
type input "**********"
click at [1529, 129] on input "*******" at bounding box center [1534, 135] width 59 height 59
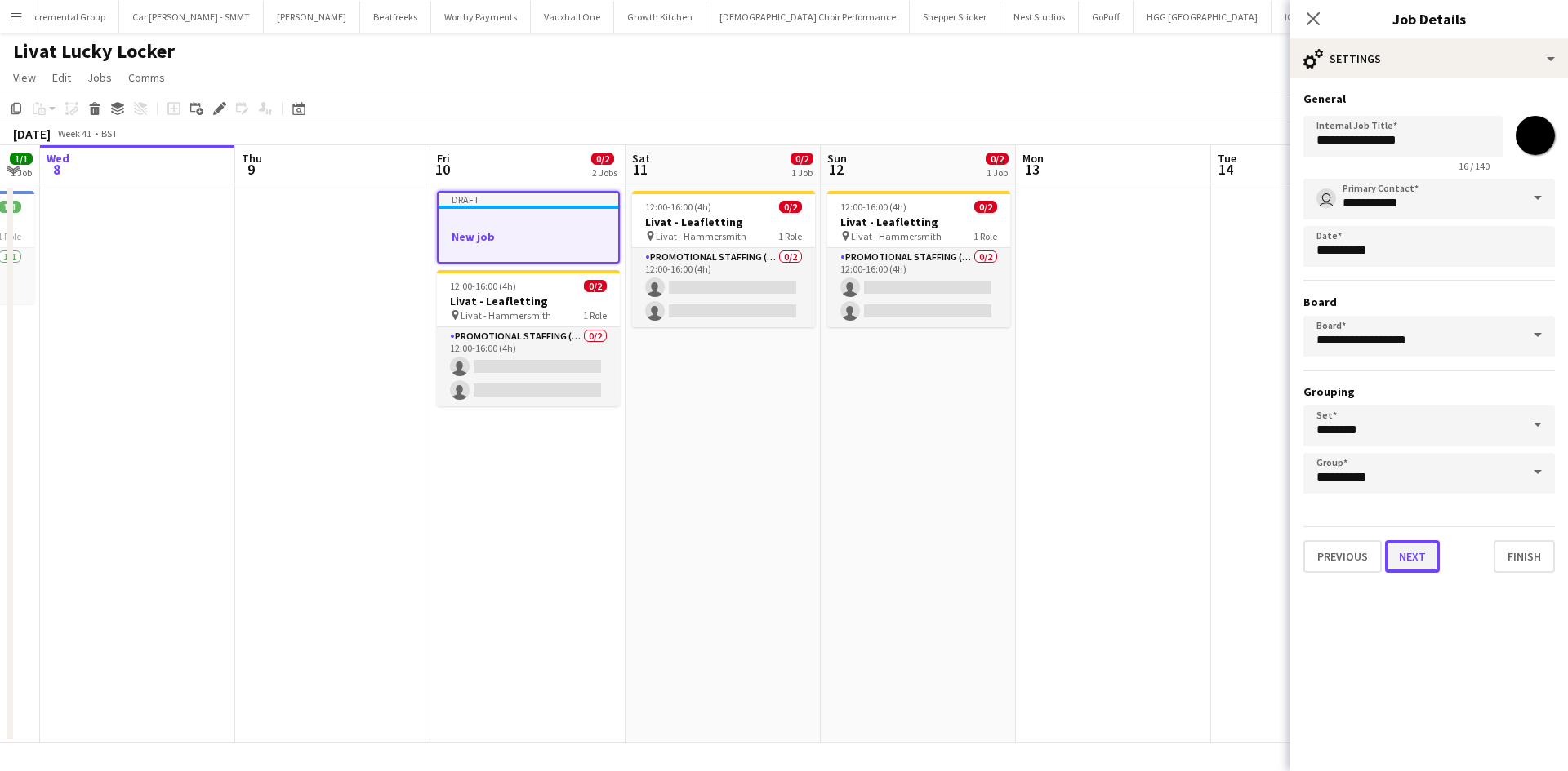
type input "*******"
click at [1408, 566] on button "Next" at bounding box center [1412, 556] width 54 height 33
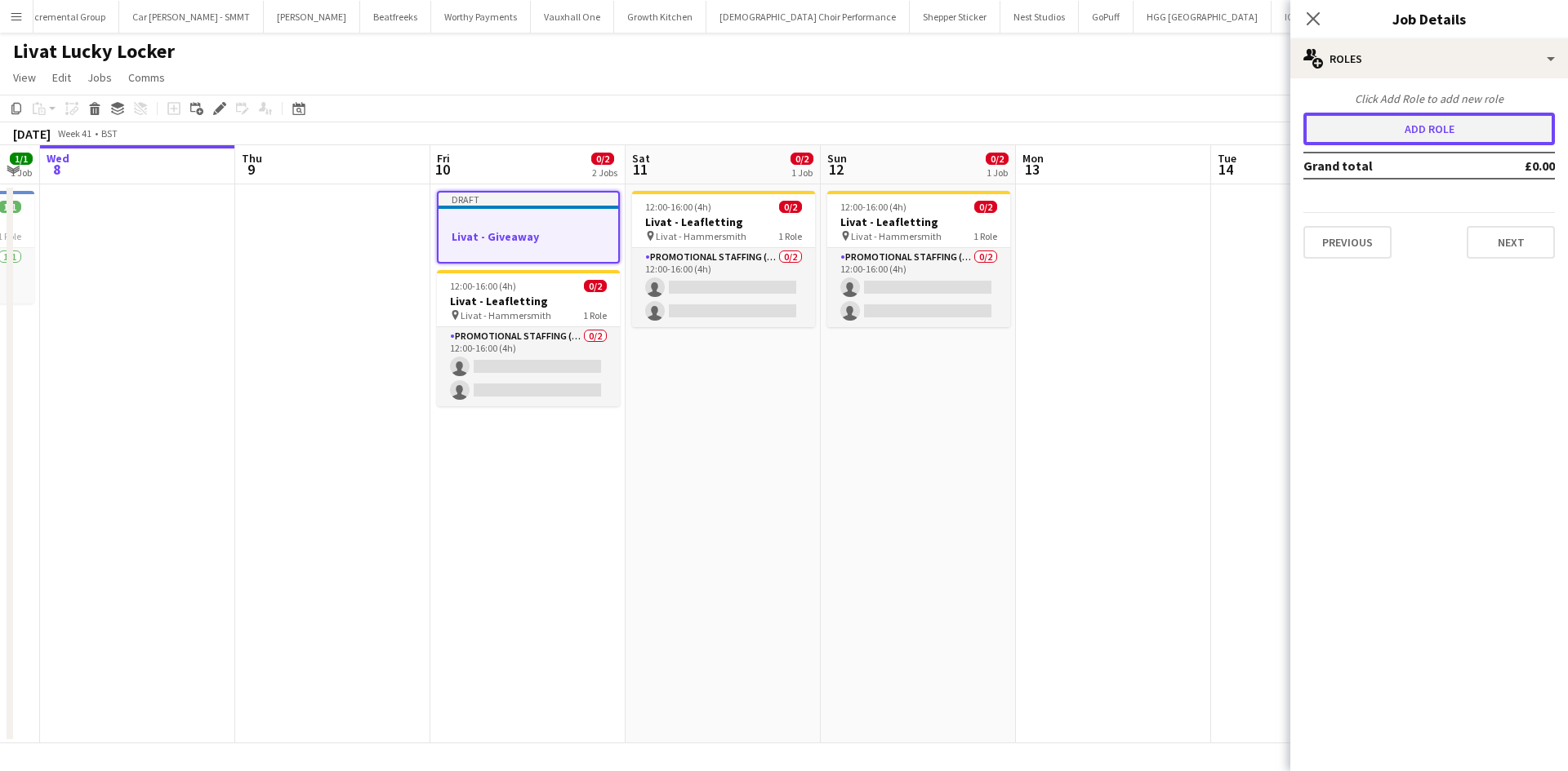
click at [1432, 139] on button "Add role" at bounding box center [1429, 128] width 251 height 33
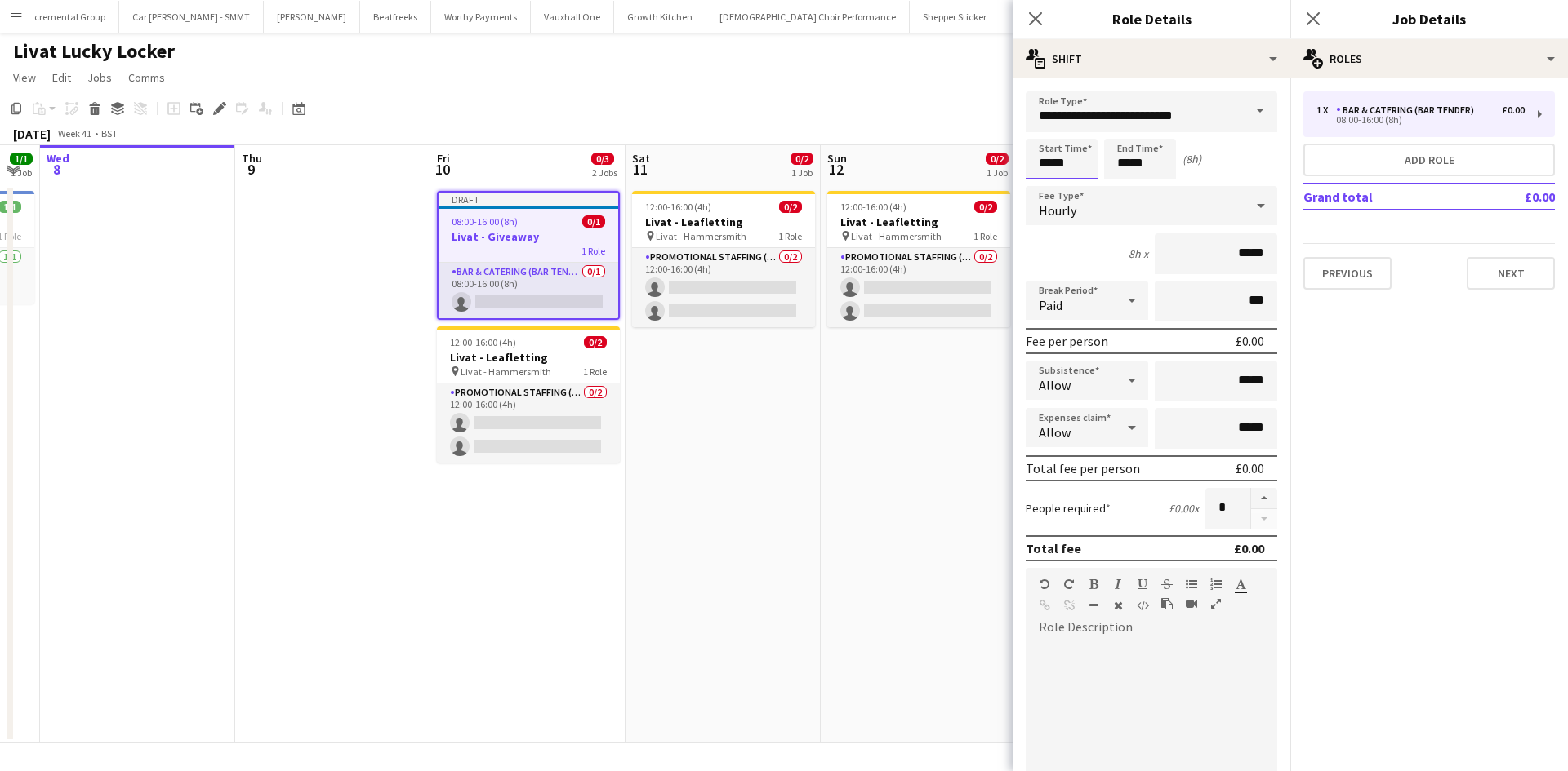
click at [1078, 162] on input "*****" at bounding box center [1061, 159] width 72 height 41
click at [1045, 135] on div at bounding box center [1044, 130] width 33 height 16
type input "*****"
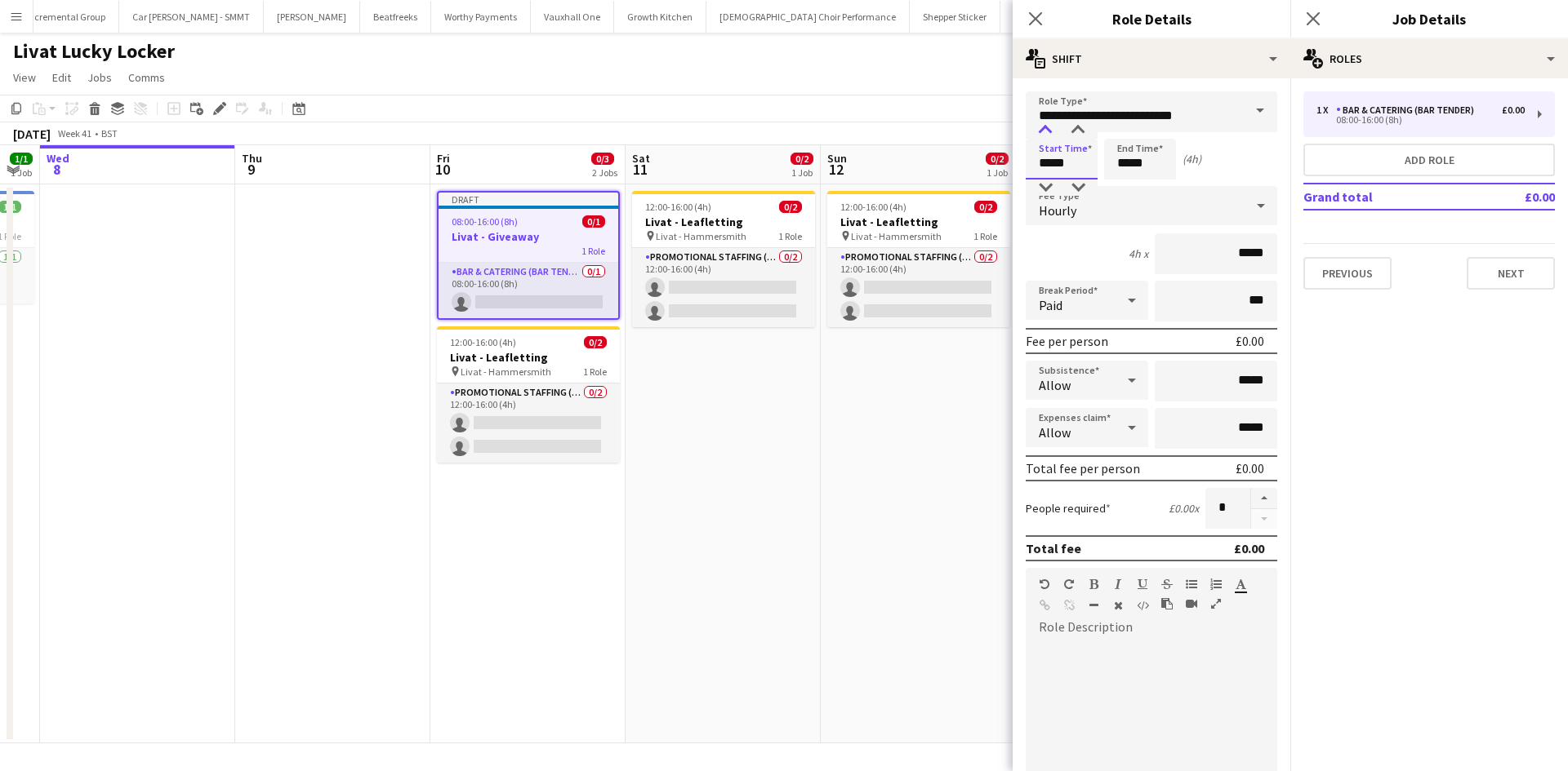
click at [1045, 135] on div at bounding box center [1044, 130] width 33 height 16
click at [1151, 179] on form "**********" at bounding box center [1151, 598] width 278 height 1015
click at [1143, 166] on input "*****" at bounding box center [1139, 159] width 72 height 41
type input "*****"
click at [1123, 125] on div at bounding box center [1123, 130] width 33 height 16
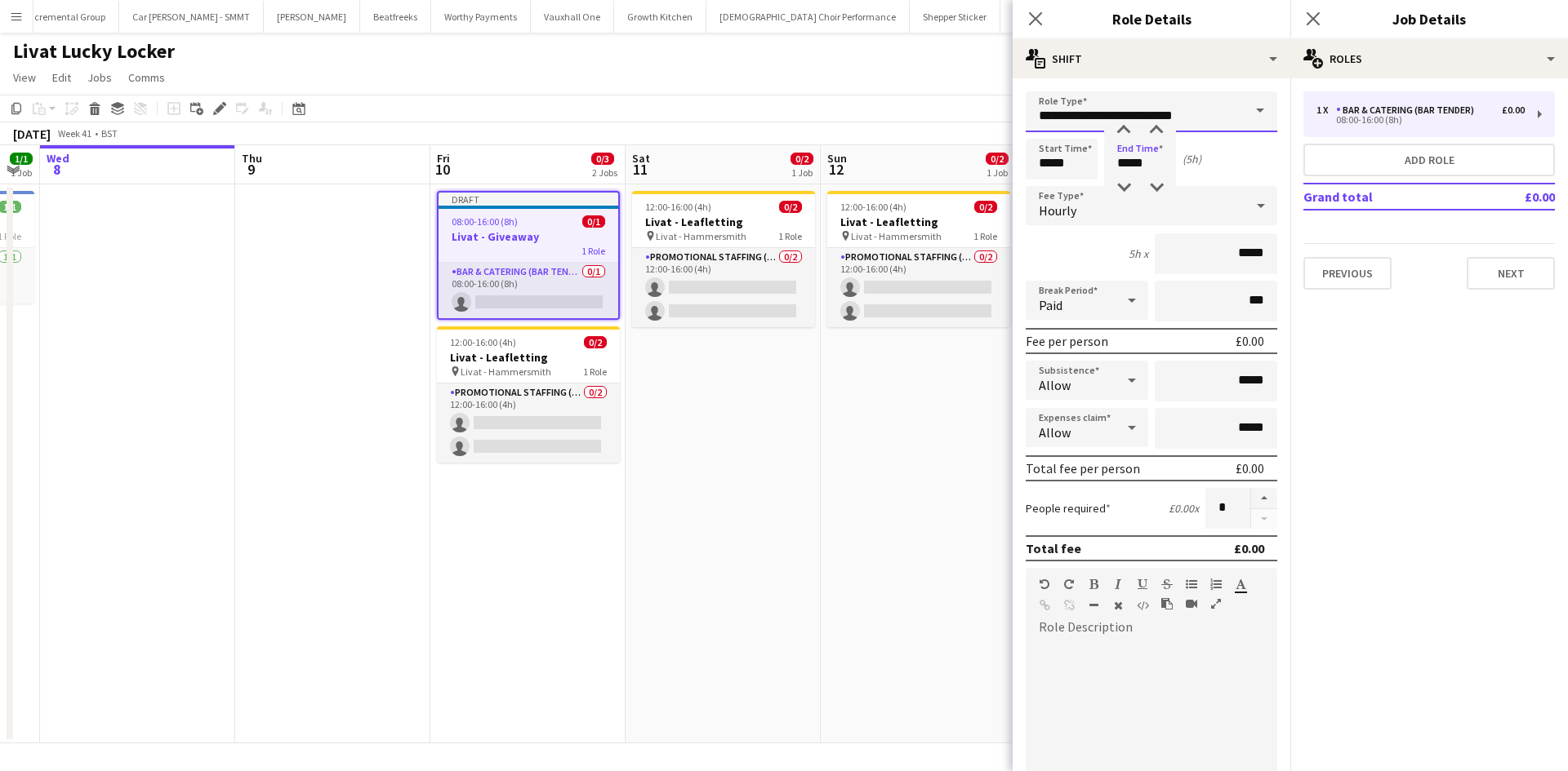
click at [1161, 113] on input "**********" at bounding box center [1151, 112] width 251 height 41
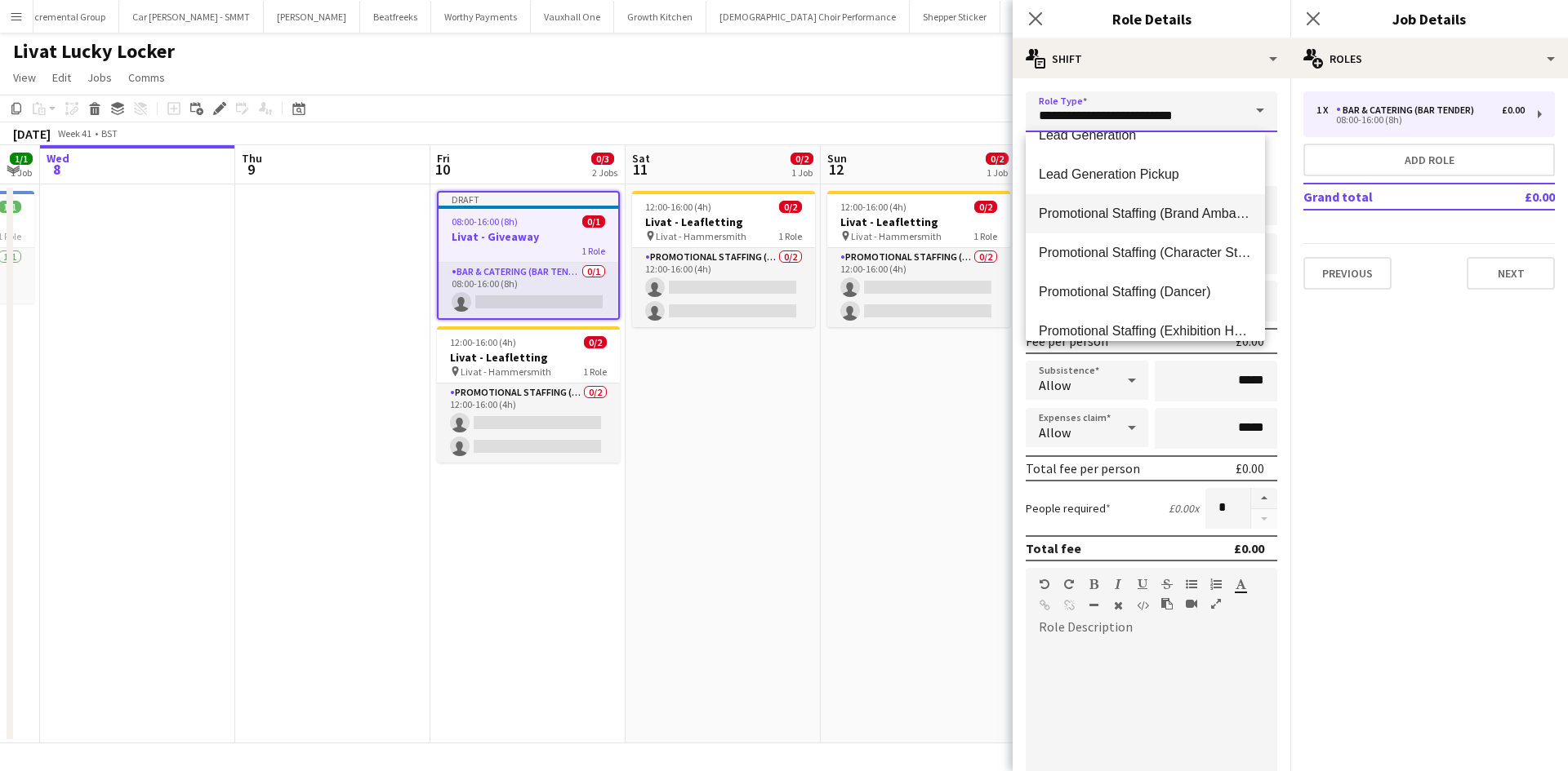
scroll to position [734, 0]
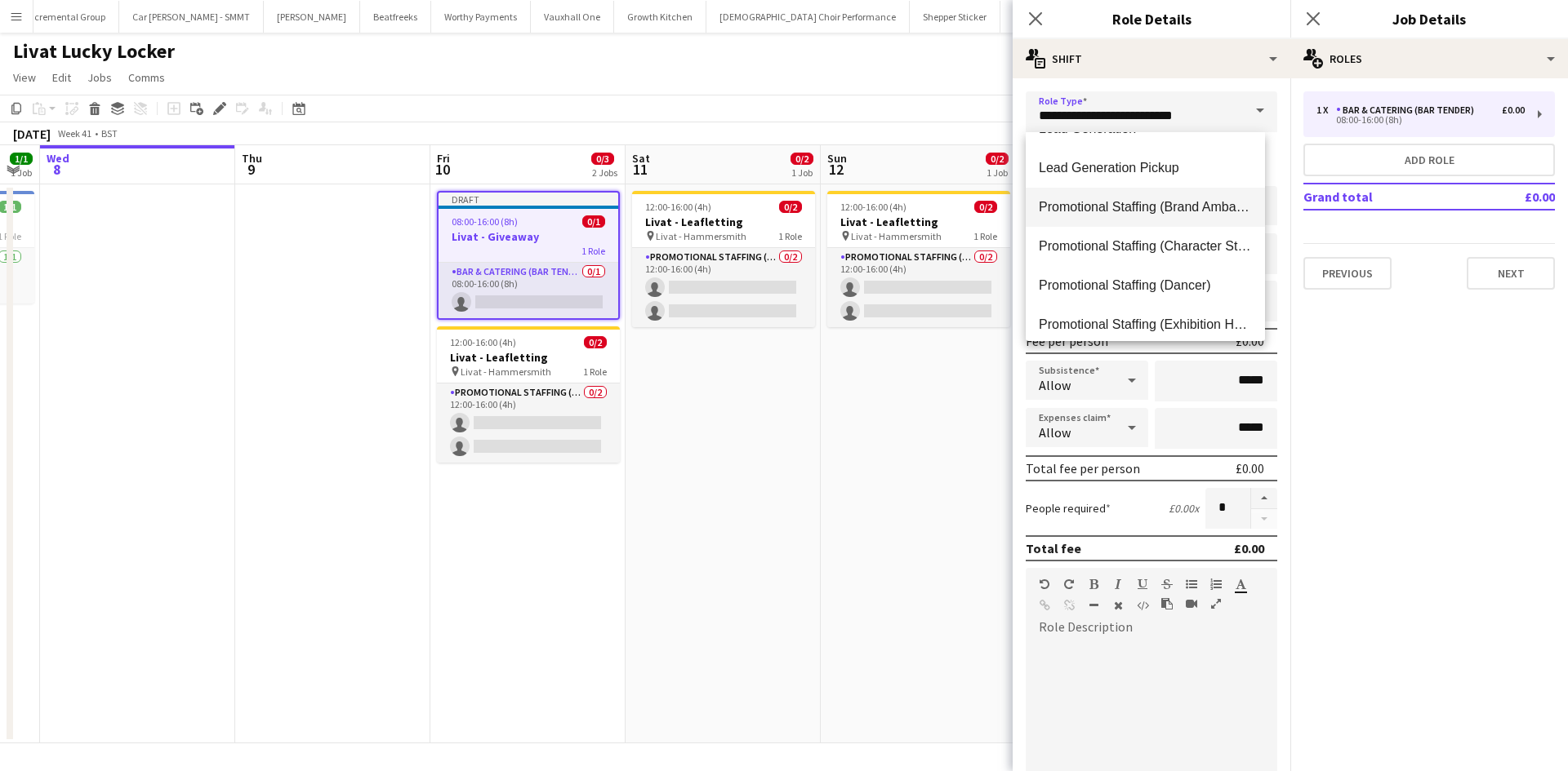
click at [1171, 212] on span "Promotional Staffing (Brand Ambassadors)" at bounding box center [1145, 206] width 213 height 16
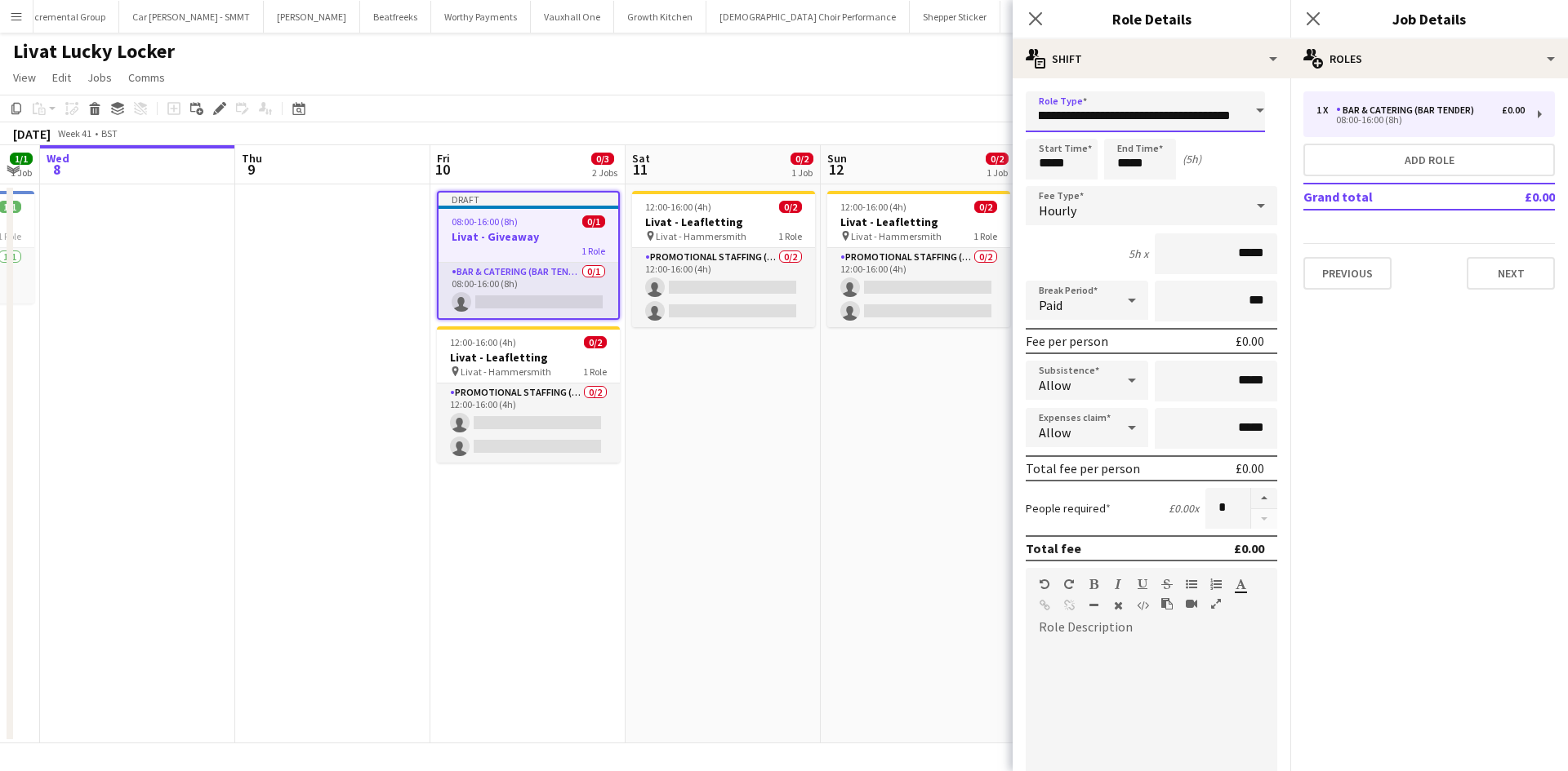
click at [1165, 102] on input "**********" at bounding box center [1145, 112] width 239 height 41
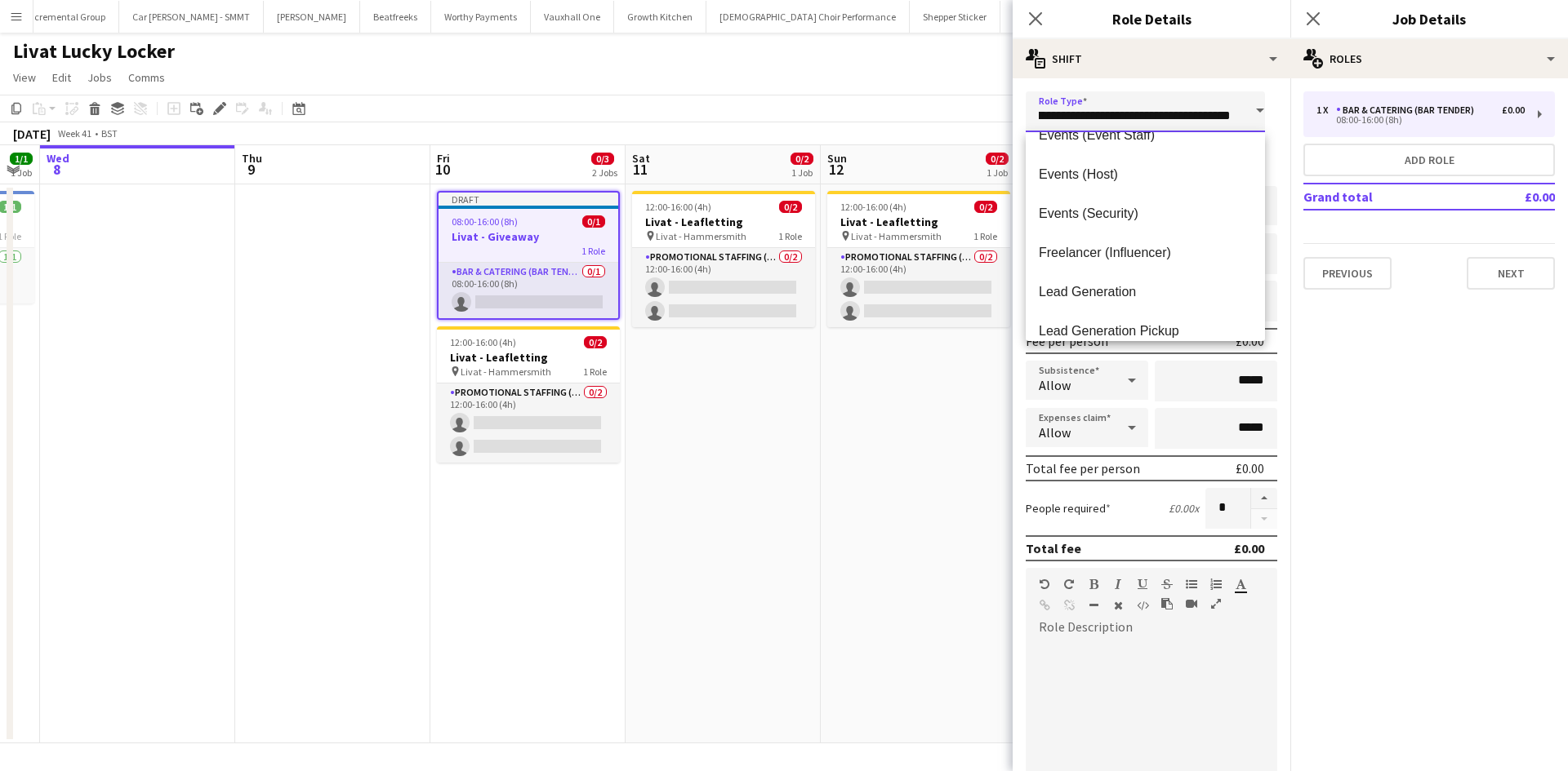
scroll to position [490, 0]
click at [1131, 215] on span "Events (Event Staff)" at bounding box center [1145, 217] width 213 height 16
type input "**********"
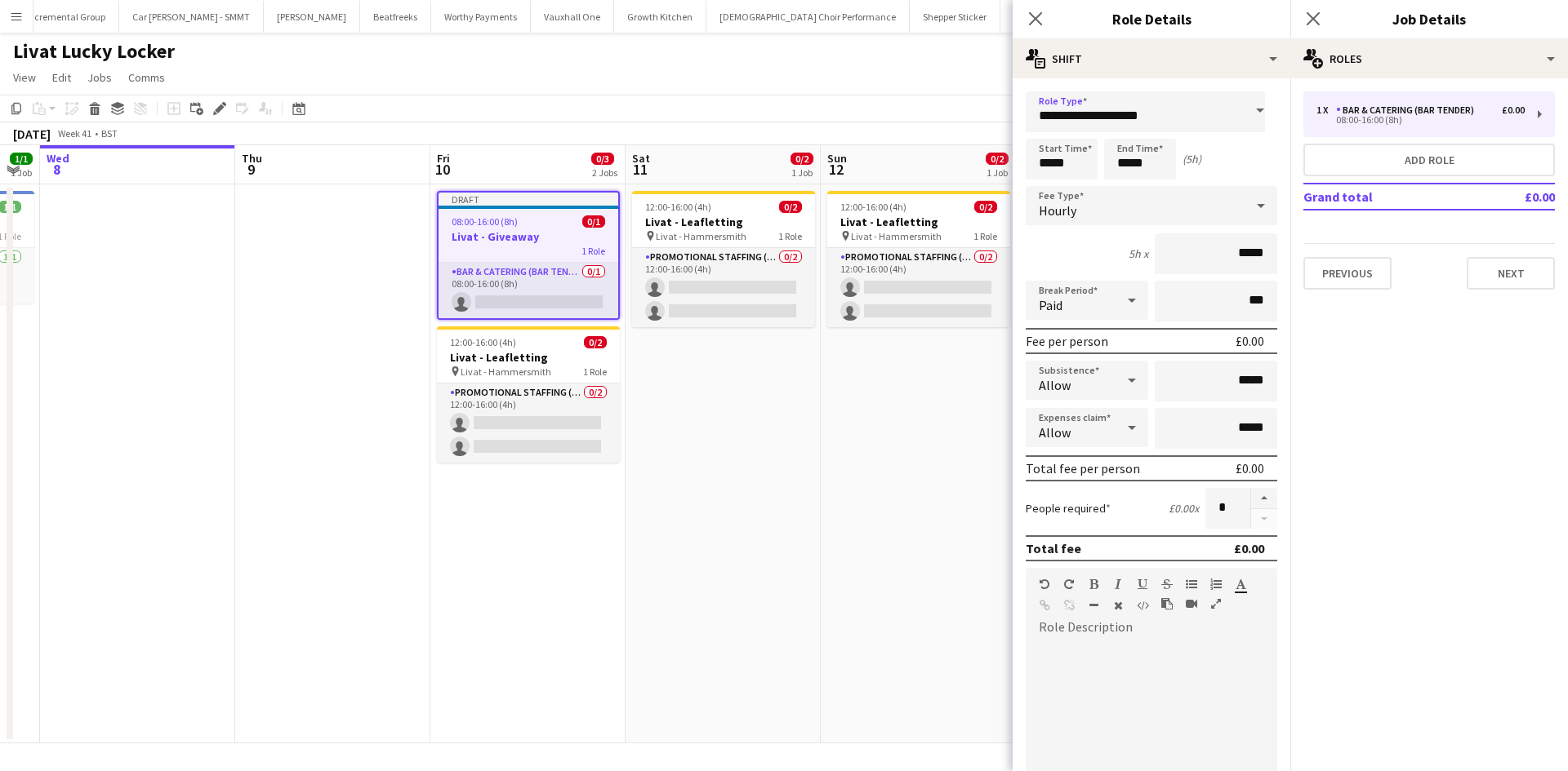
click at [1125, 294] on icon at bounding box center [1131, 300] width 20 height 33
click at [1094, 393] on span "Unpaid" at bounding box center [1084, 387] width 91 height 16
click at [1241, 249] on input "*****" at bounding box center [1215, 254] width 123 height 41
click at [1241, 253] on input "*****" at bounding box center [1215, 254] width 123 height 41
click at [1240, 253] on input "*****" at bounding box center [1215, 254] width 123 height 41
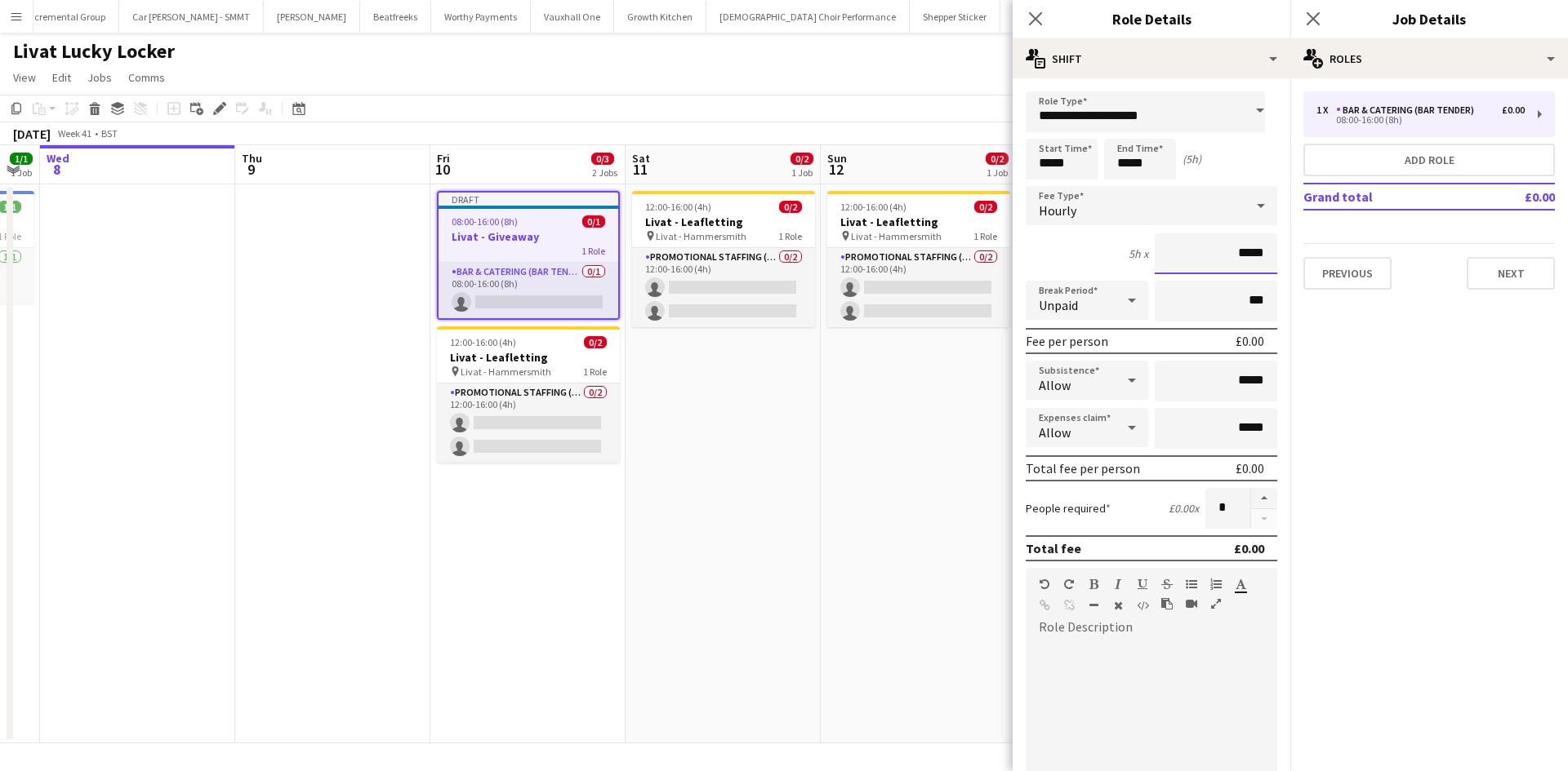
click at [1240, 253] on input "*****" at bounding box center [1215, 254] width 123 height 41
type input "******"
click at [1239, 376] on input "*****" at bounding box center [1215, 382] width 123 height 41
type input "*****"
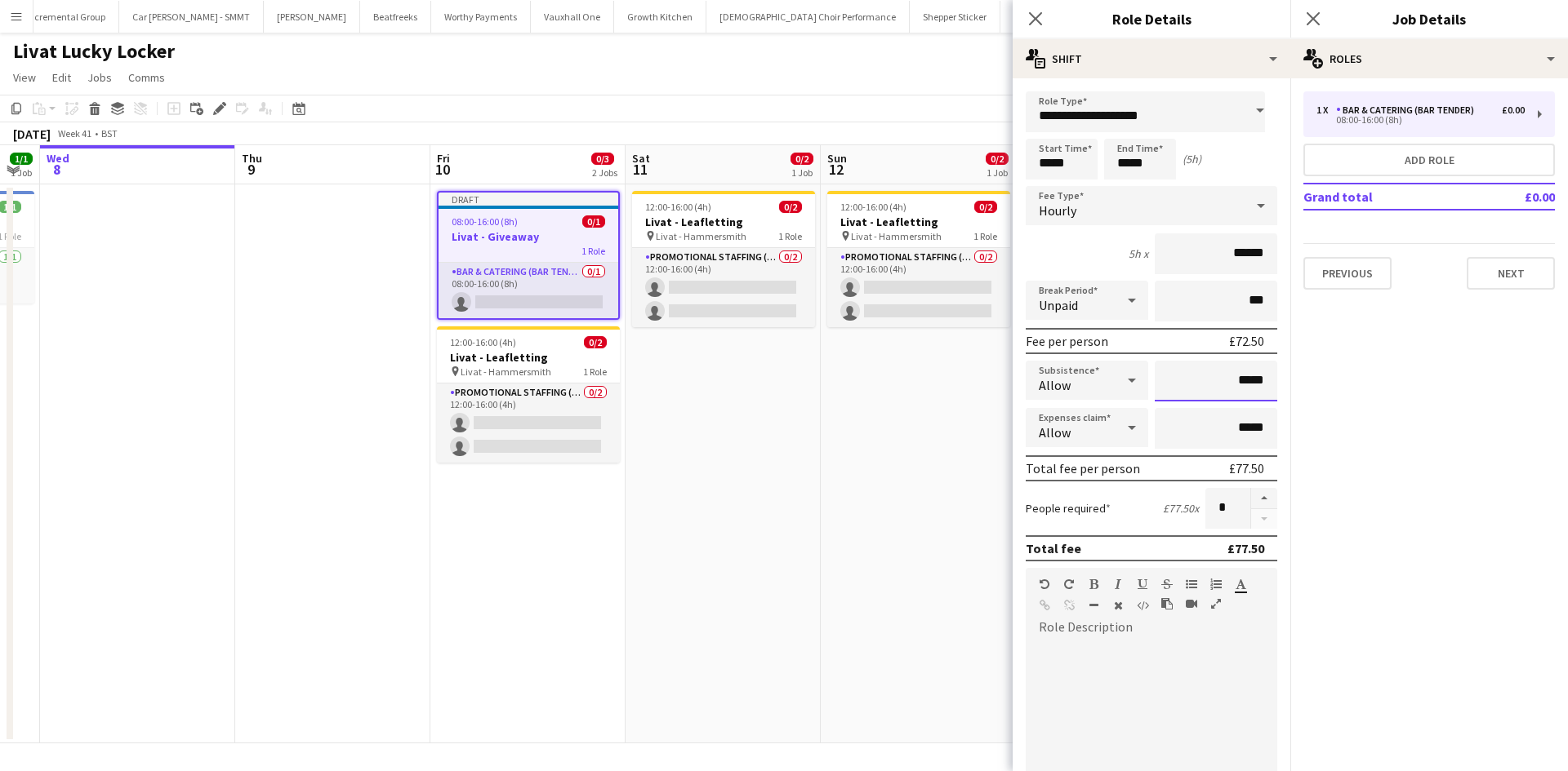
scroll to position [82, 0]
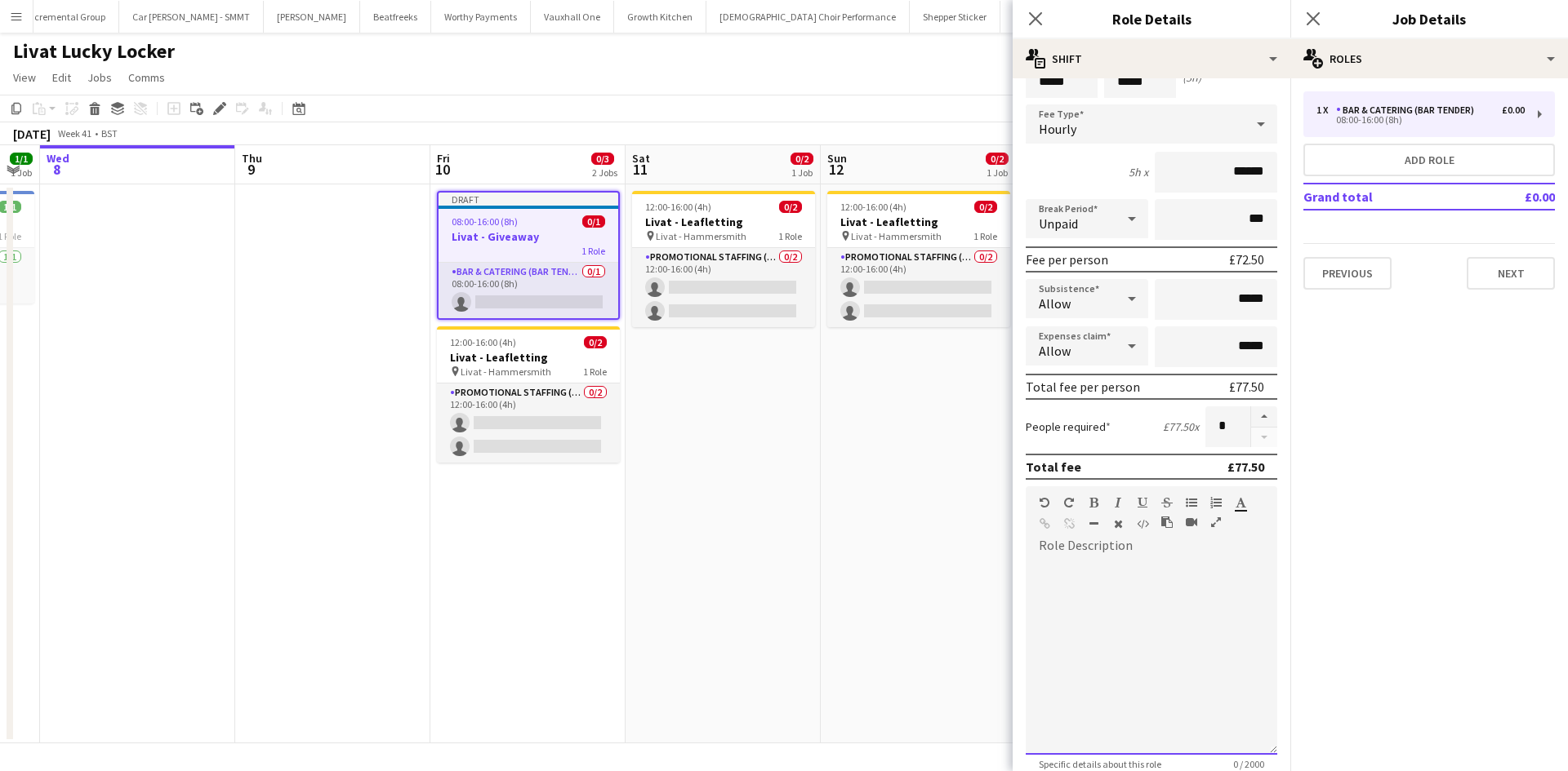
click at [1179, 577] on div at bounding box center [1151, 657] width 251 height 196
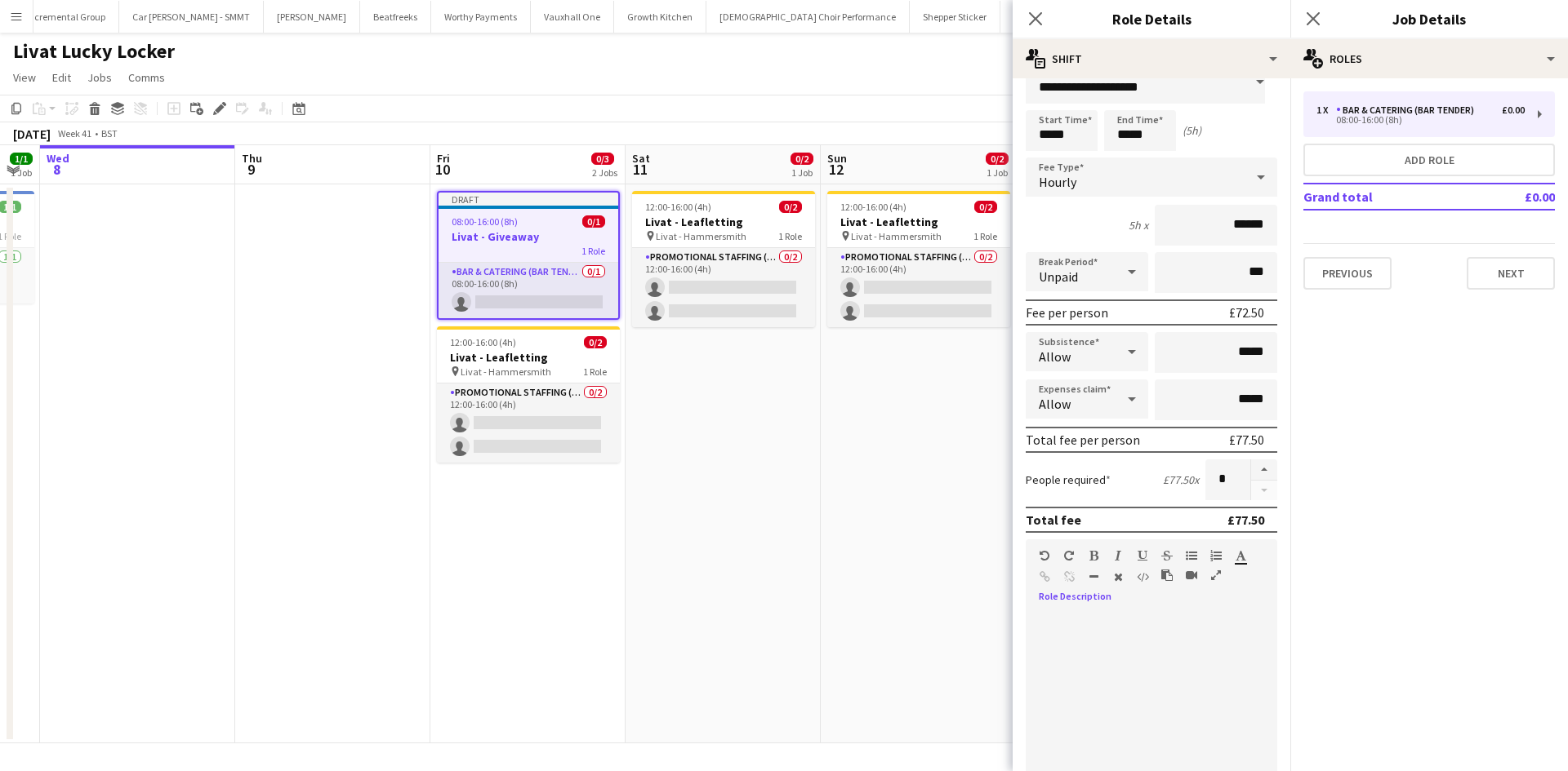
scroll to position [0, 0]
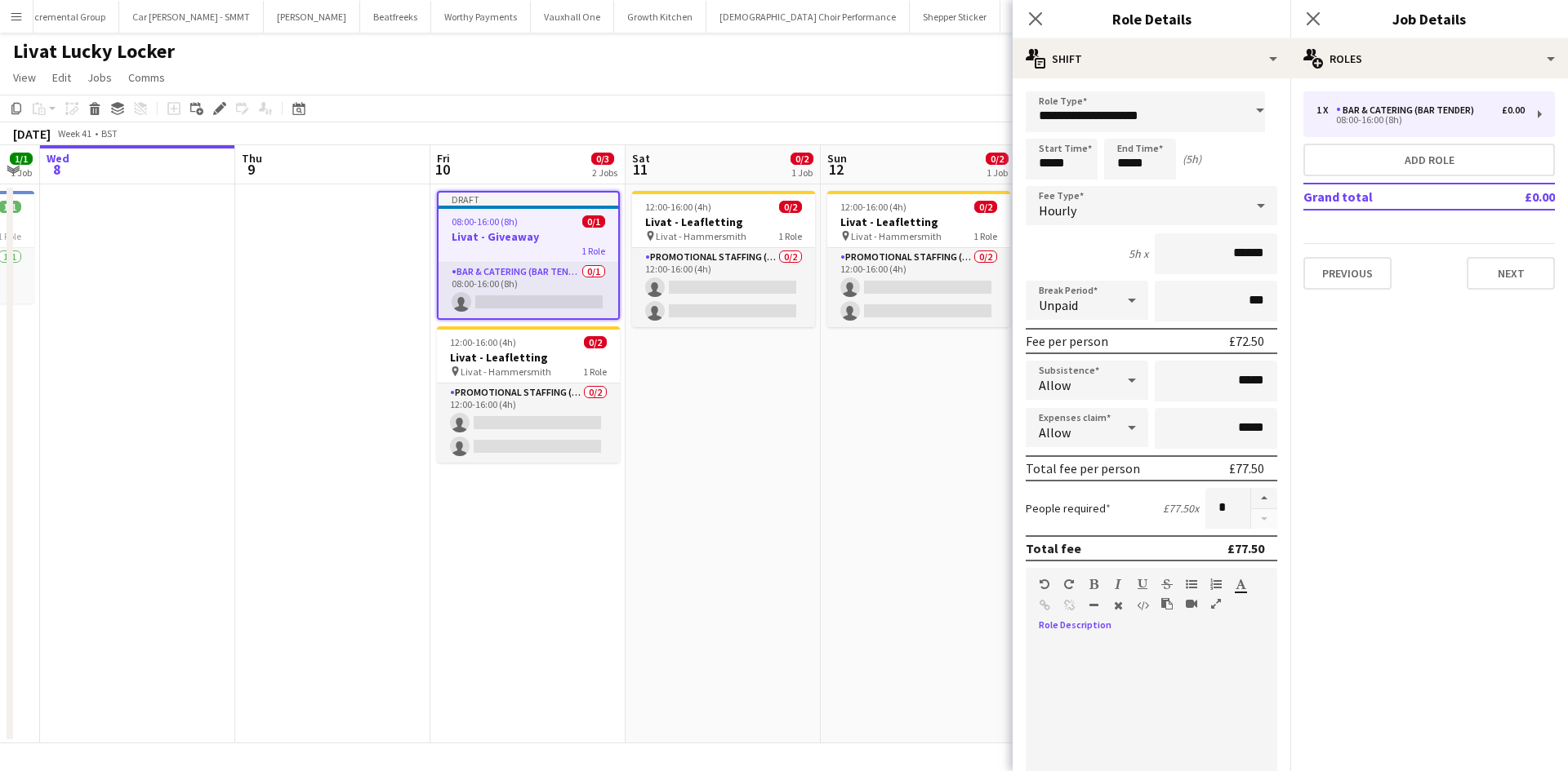
drag, startPoint x: 1165, startPoint y: 659, endPoint x: 1184, endPoint y: 688, distance: 34.7
click at [1172, 664] on div at bounding box center [1151, 738] width 251 height 196
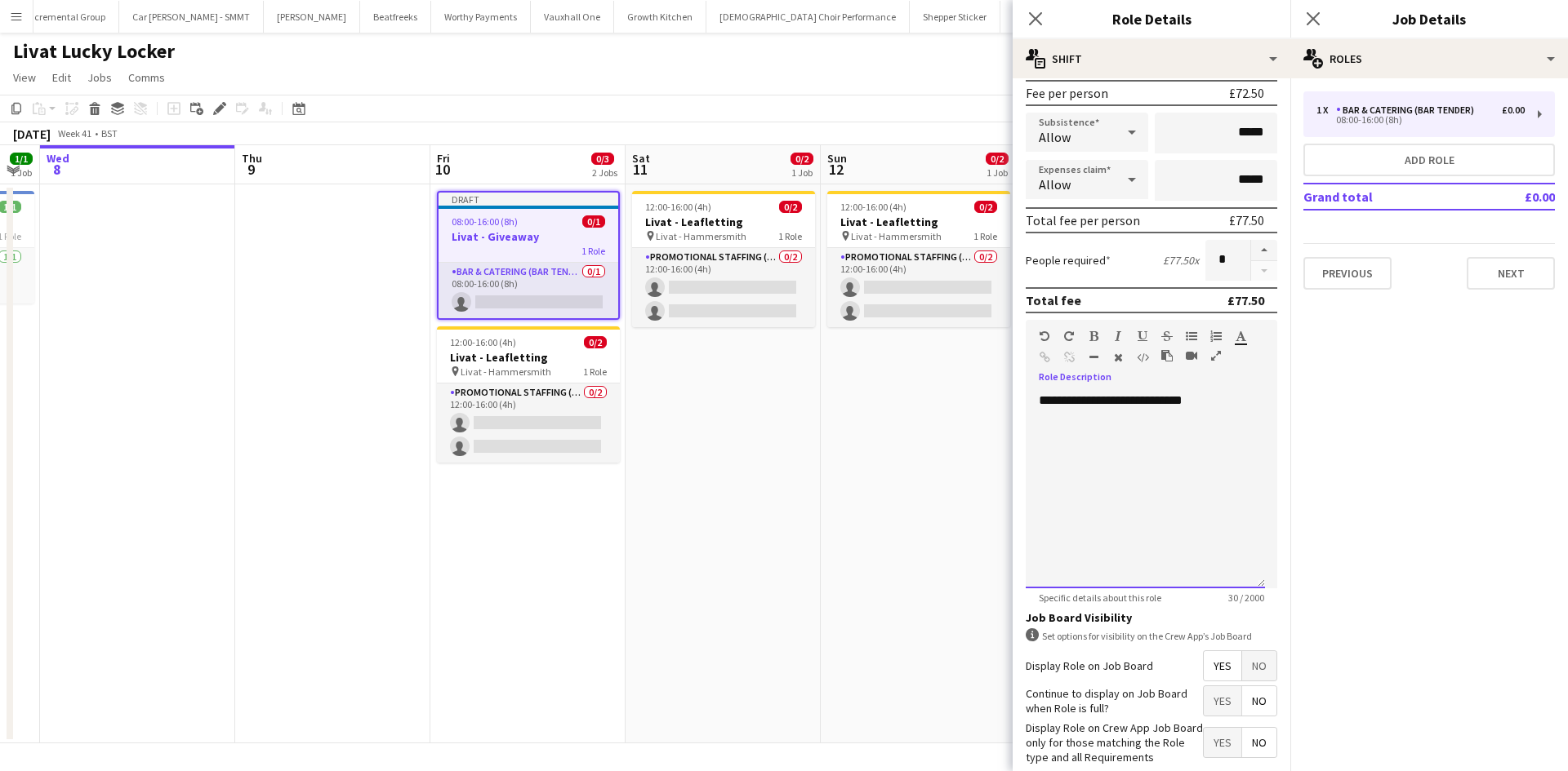
scroll to position [335, 0]
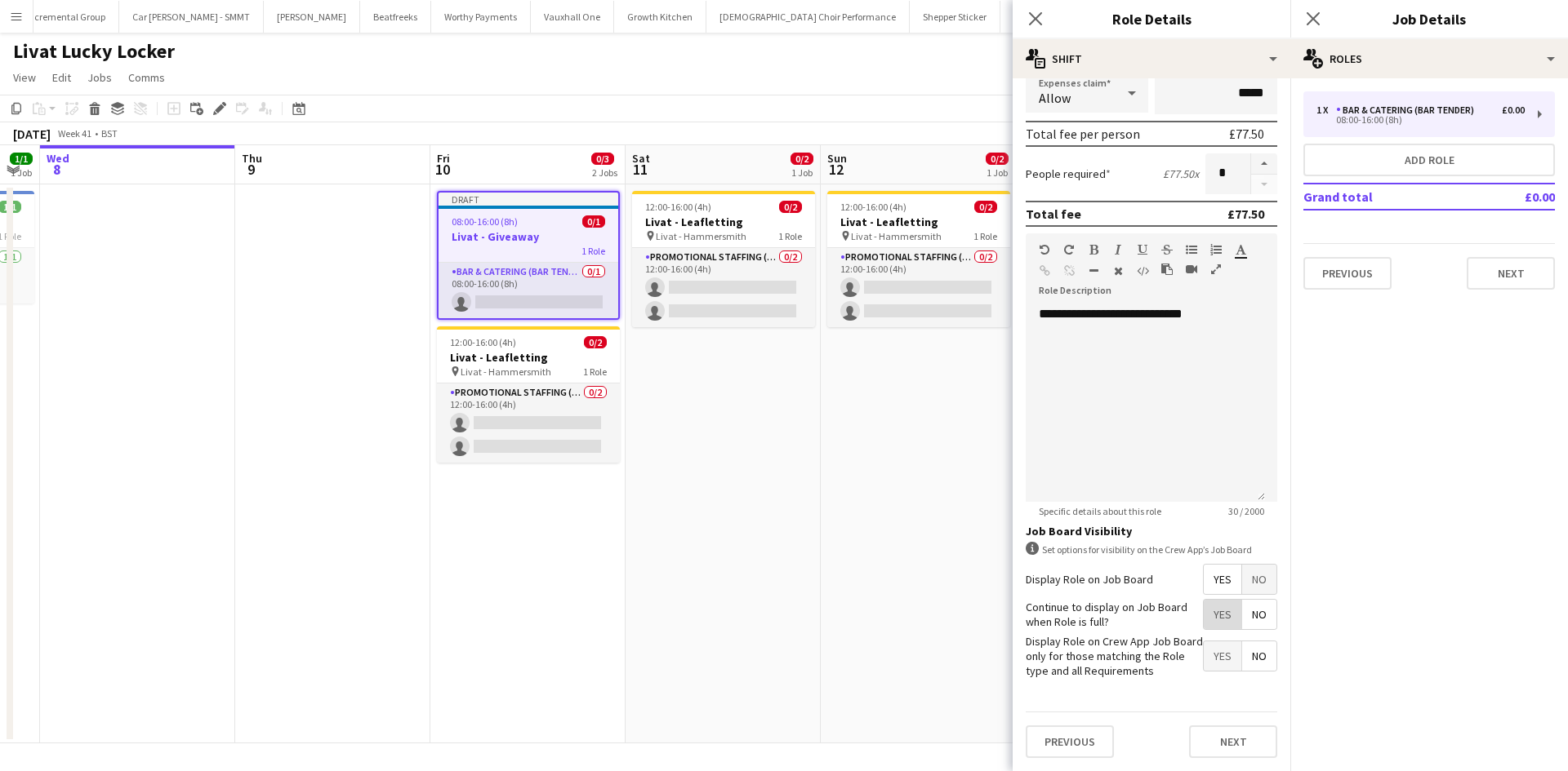
click at [1207, 611] on span "Yes" at bounding box center [1222, 614] width 38 height 29
click at [1235, 754] on button "Next" at bounding box center [1233, 742] width 88 height 33
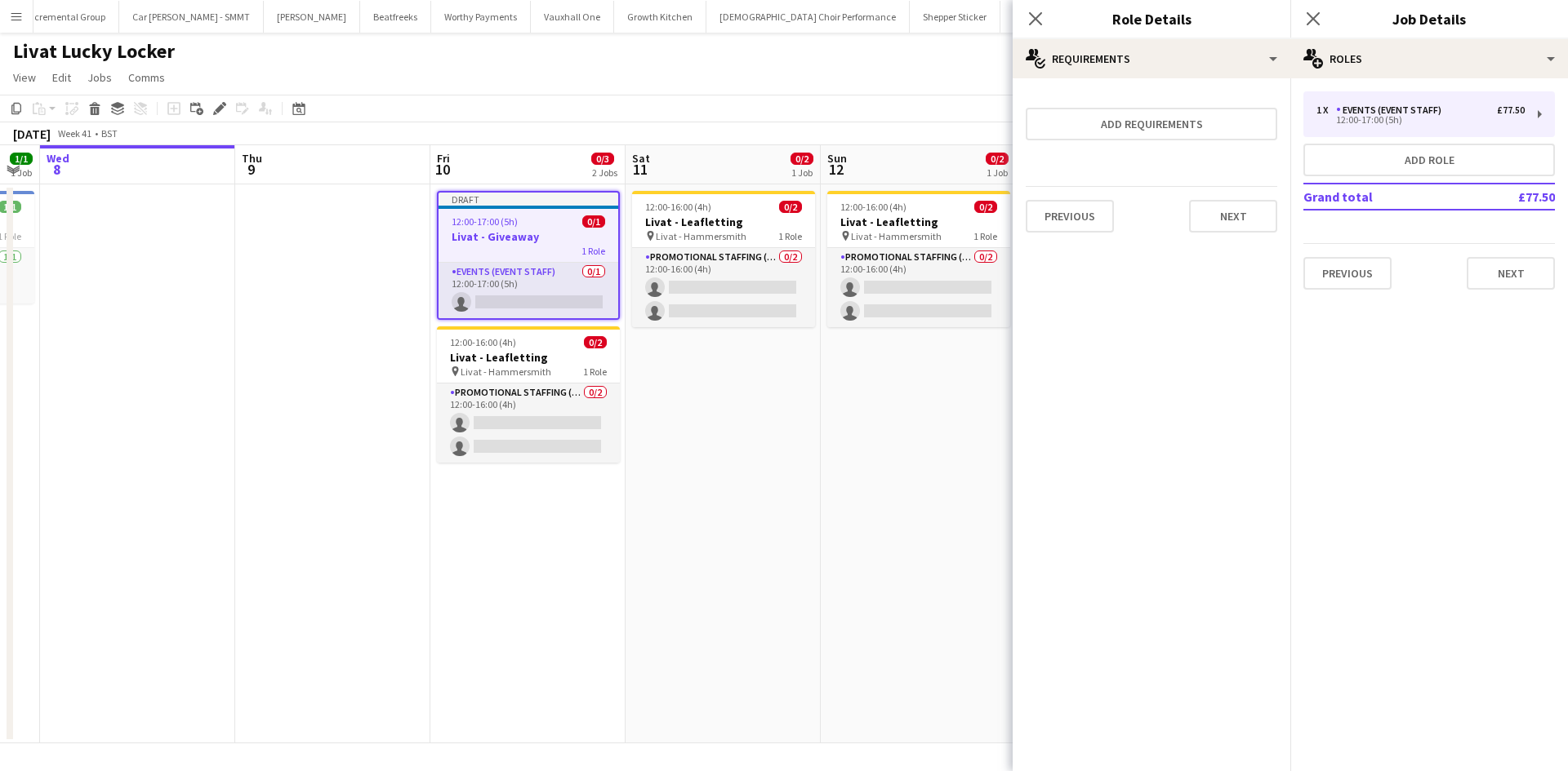
scroll to position [0, 0]
click at [1224, 201] on button "Next" at bounding box center [1233, 216] width 88 height 33
click at [1226, 207] on div "Previous Next Finish" at bounding box center [1151, 228] width 251 height 47
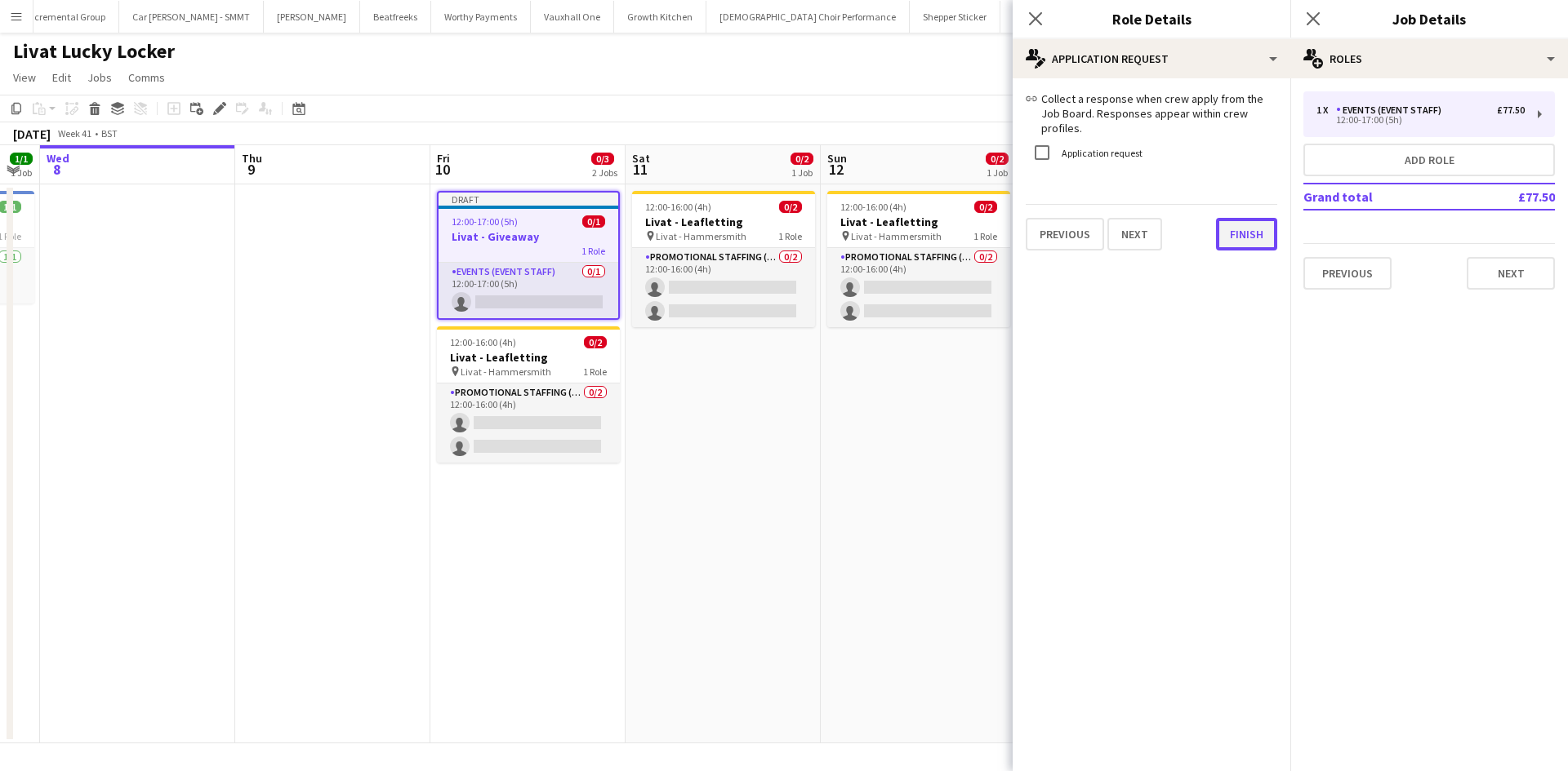
click at [1231, 222] on button "Finish" at bounding box center [1246, 234] width 61 height 33
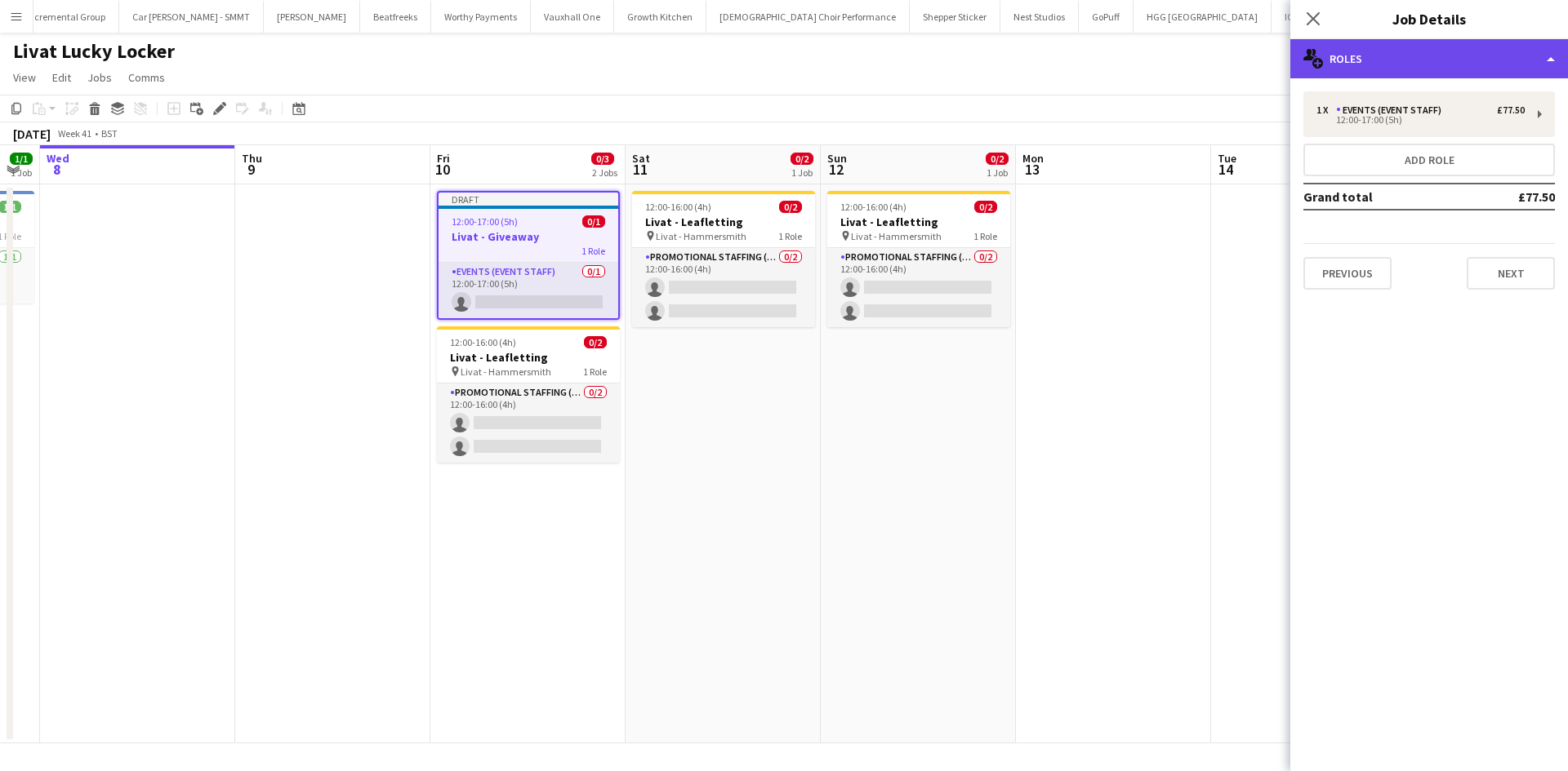
click at [1401, 57] on div "multiple-users-add Roles" at bounding box center [1429, 59] width 278 height 39
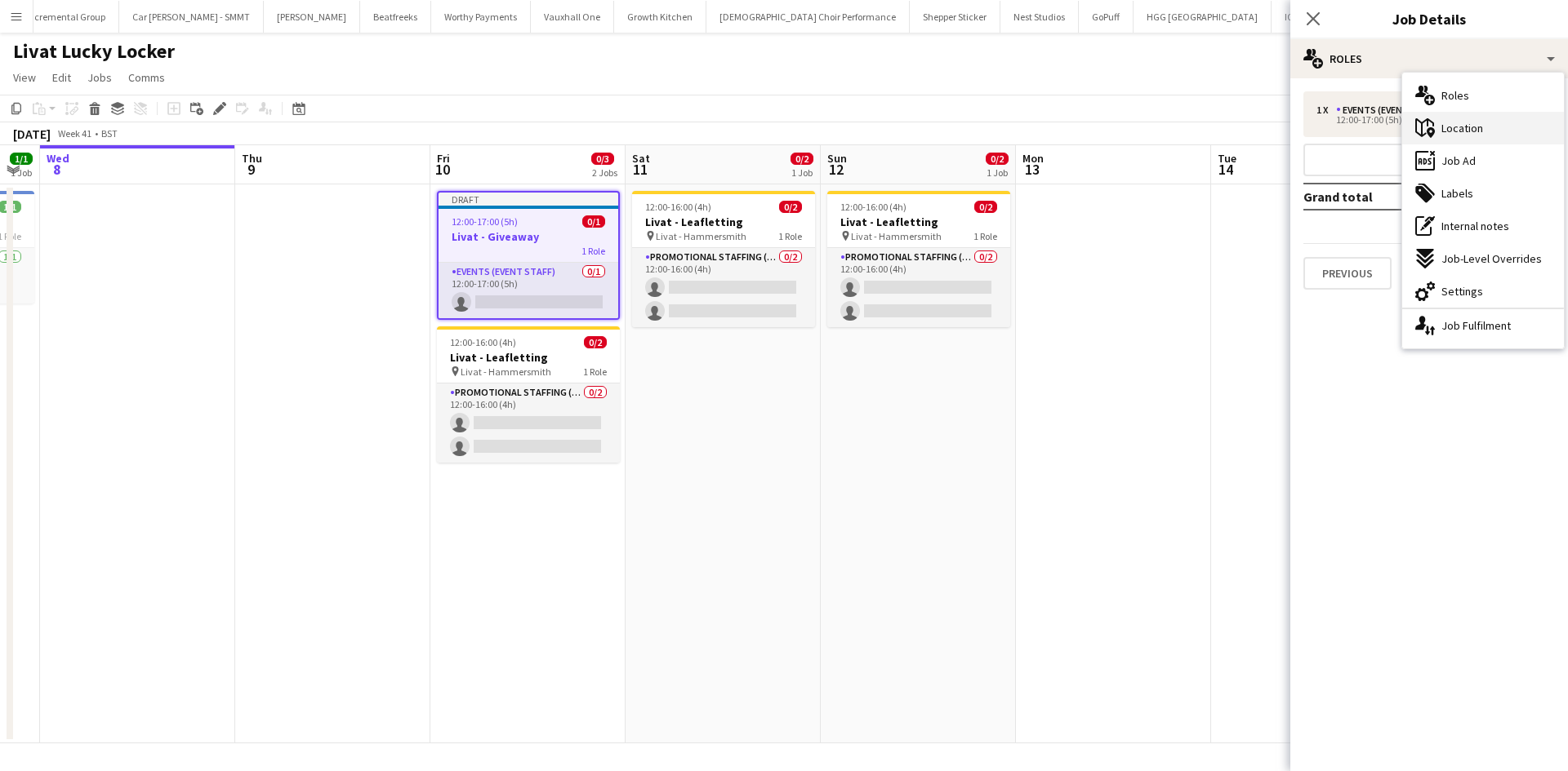
click at [1454, 124] on span "Location" at bounding box center [1462, 128] width 41 height 15
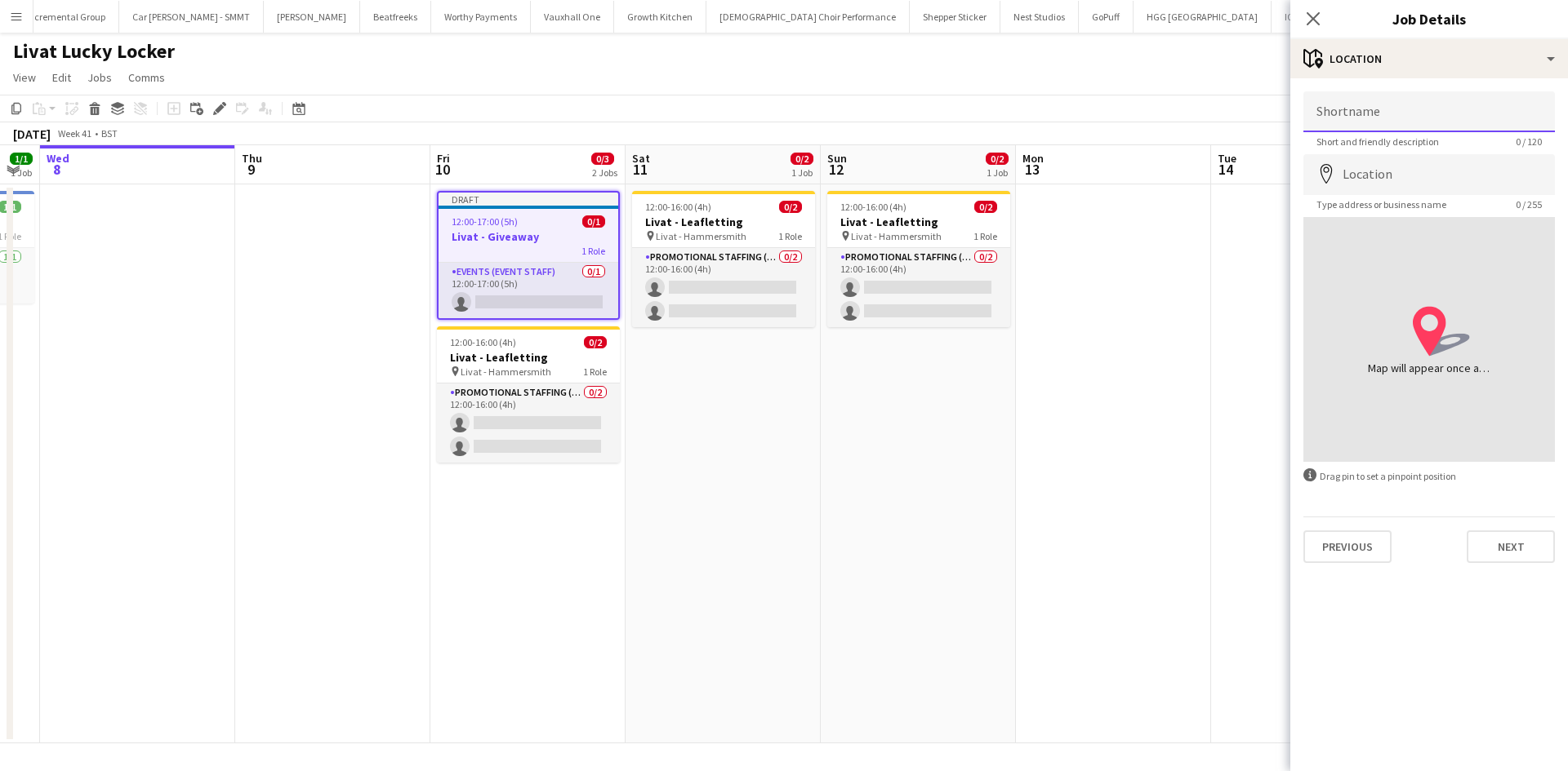
click at [1414, 110] on input "Shortname" at bounding box center [1429, 112] width 251 height 41
type input "*******"
click at [1196, 690] on app-date-cell at bounding box center [1113, 464] width 195 height 559
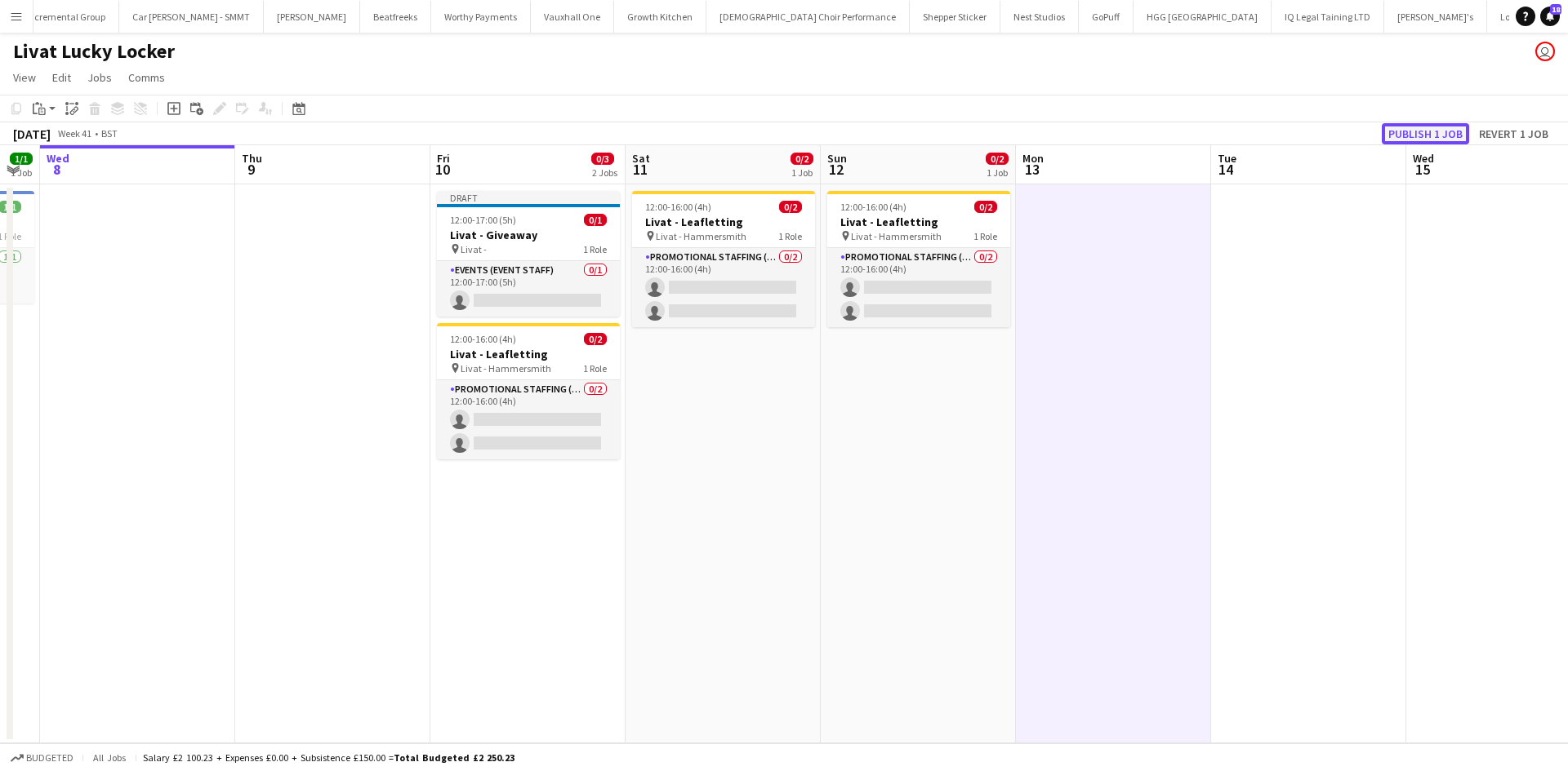
click at [1423, 128] on button "Publish 1 job" at bounding box center [1424, 133] width 87 height 22
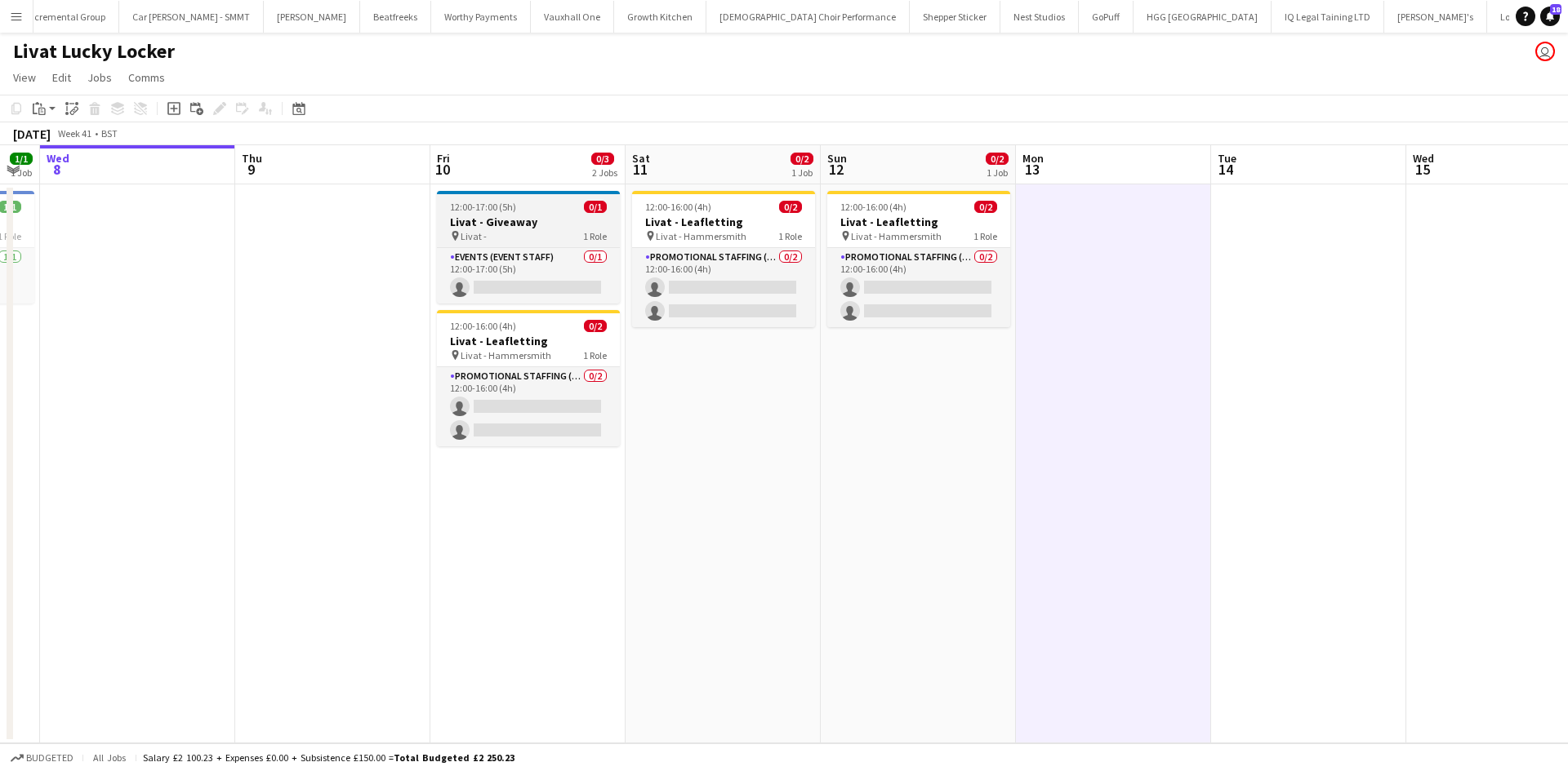
click at [543, 223] on h3 "Livat - Giveaway" at bounding box center [527, 222] width 183 height 15
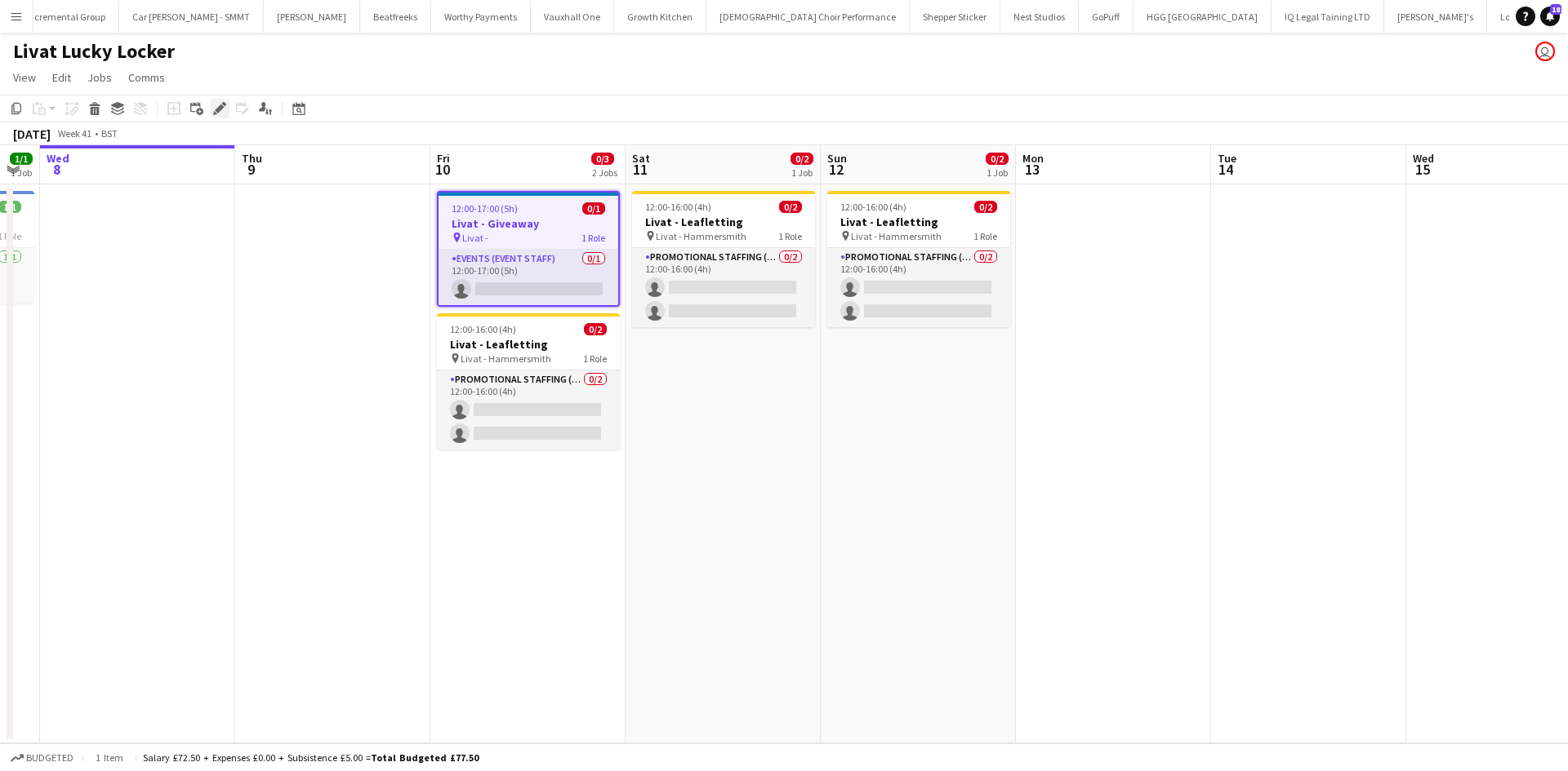
click at [219, 107] on icon at bounding box center [220, 109] width 9 height 9
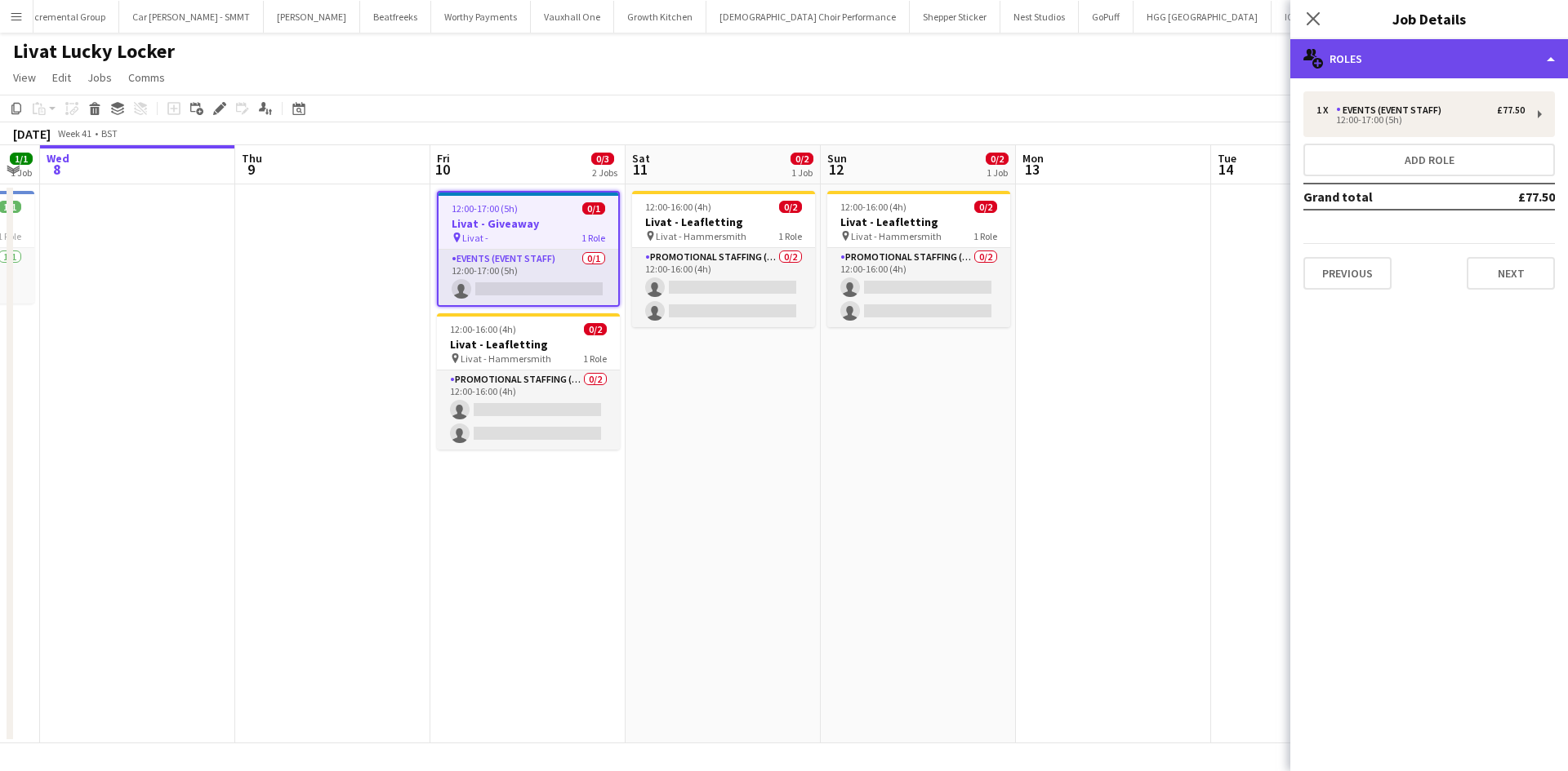
click at [1457, 60] on div "multiple-users-add Roles" at bounding box center [1429, 59] width 278 height 39
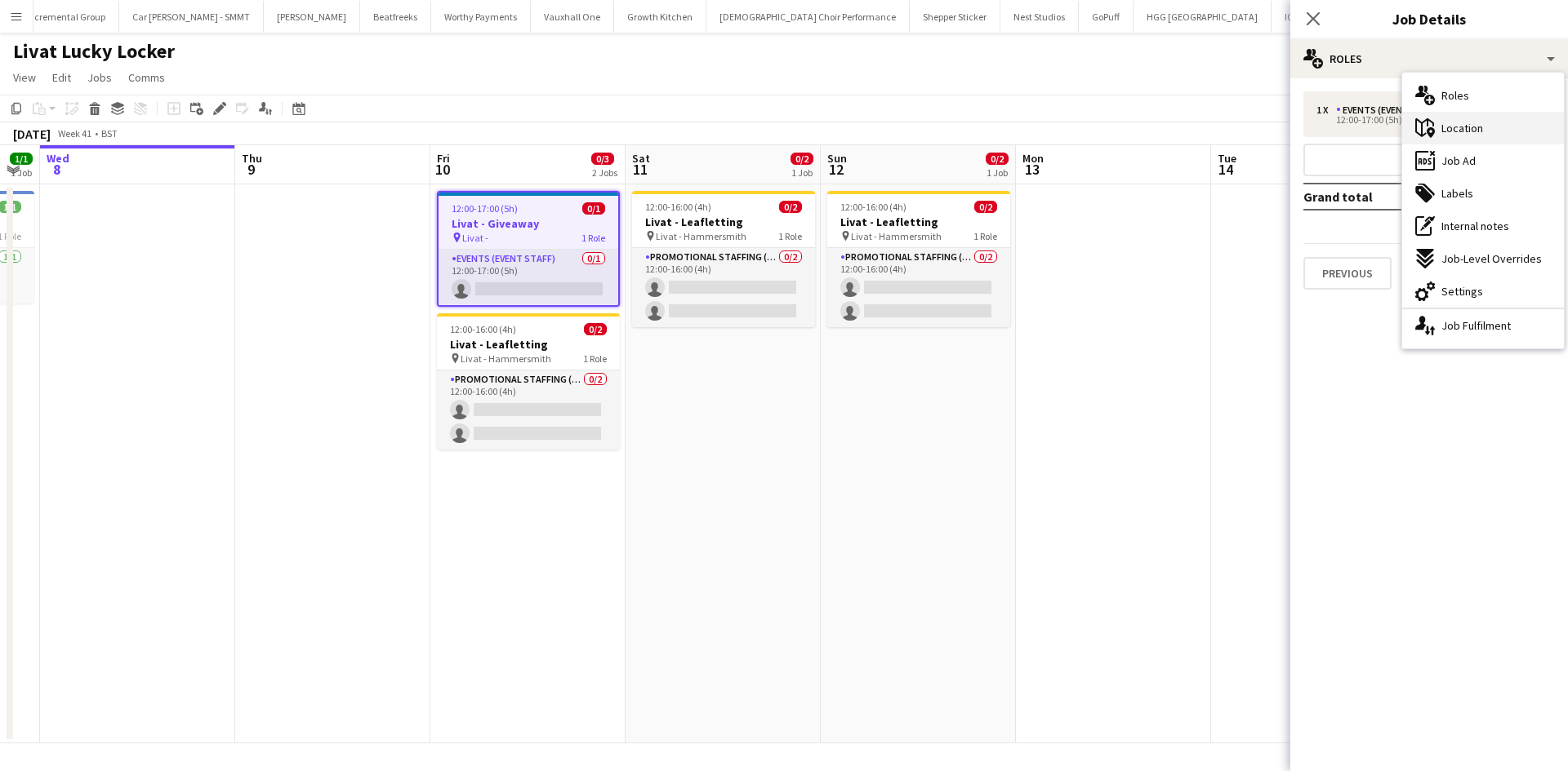
click at [1473, 123] on span "Location" at bounding box center [1462, 128] width 41 height 15
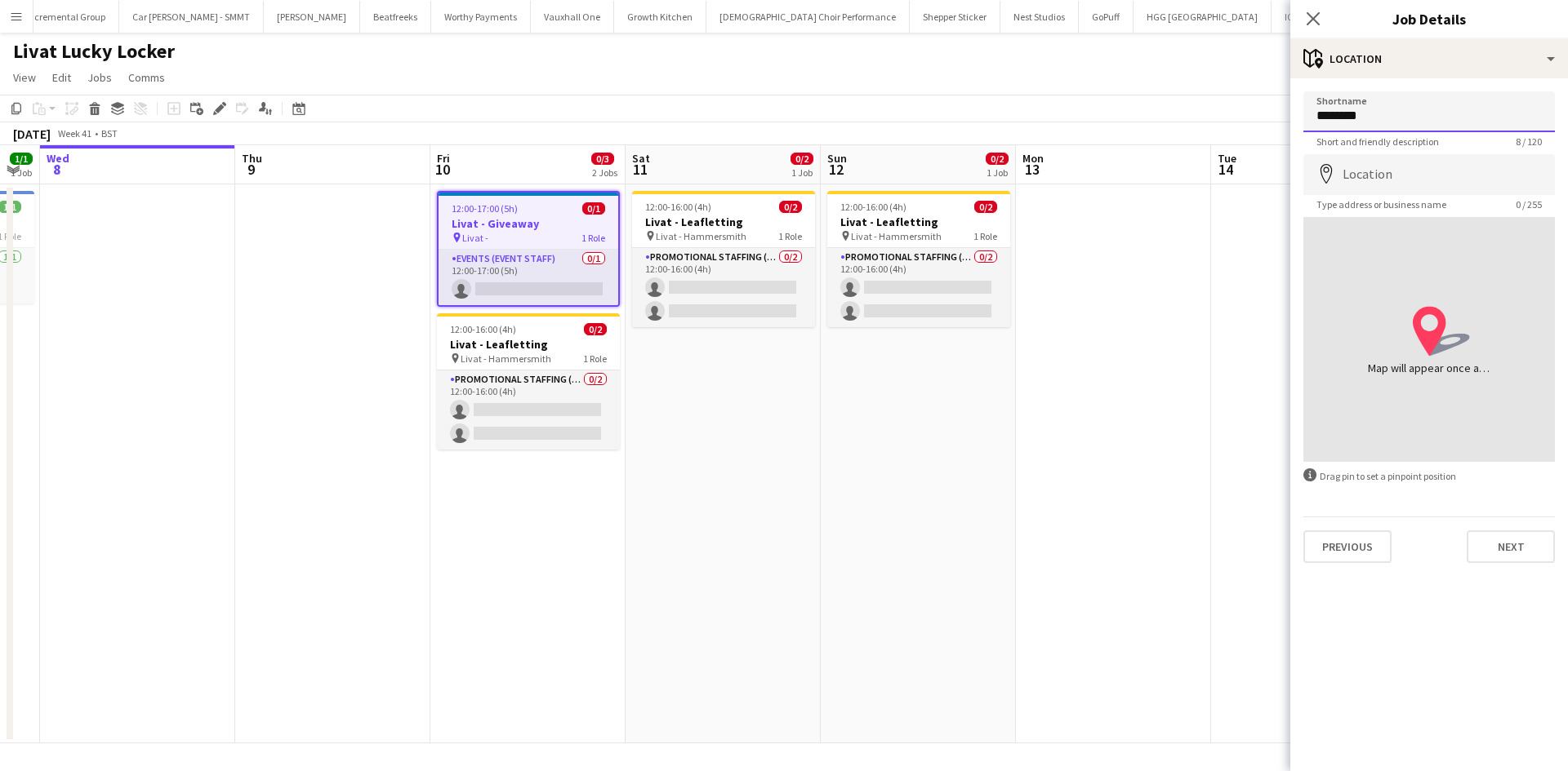
click at [1412, 109] on input "*******" at bounding box center [1429, 112] width 251 height 41
type input "**********"
click at [1435, 180] on input "Location" at bounding box center [1429, 174] width 251 height 41
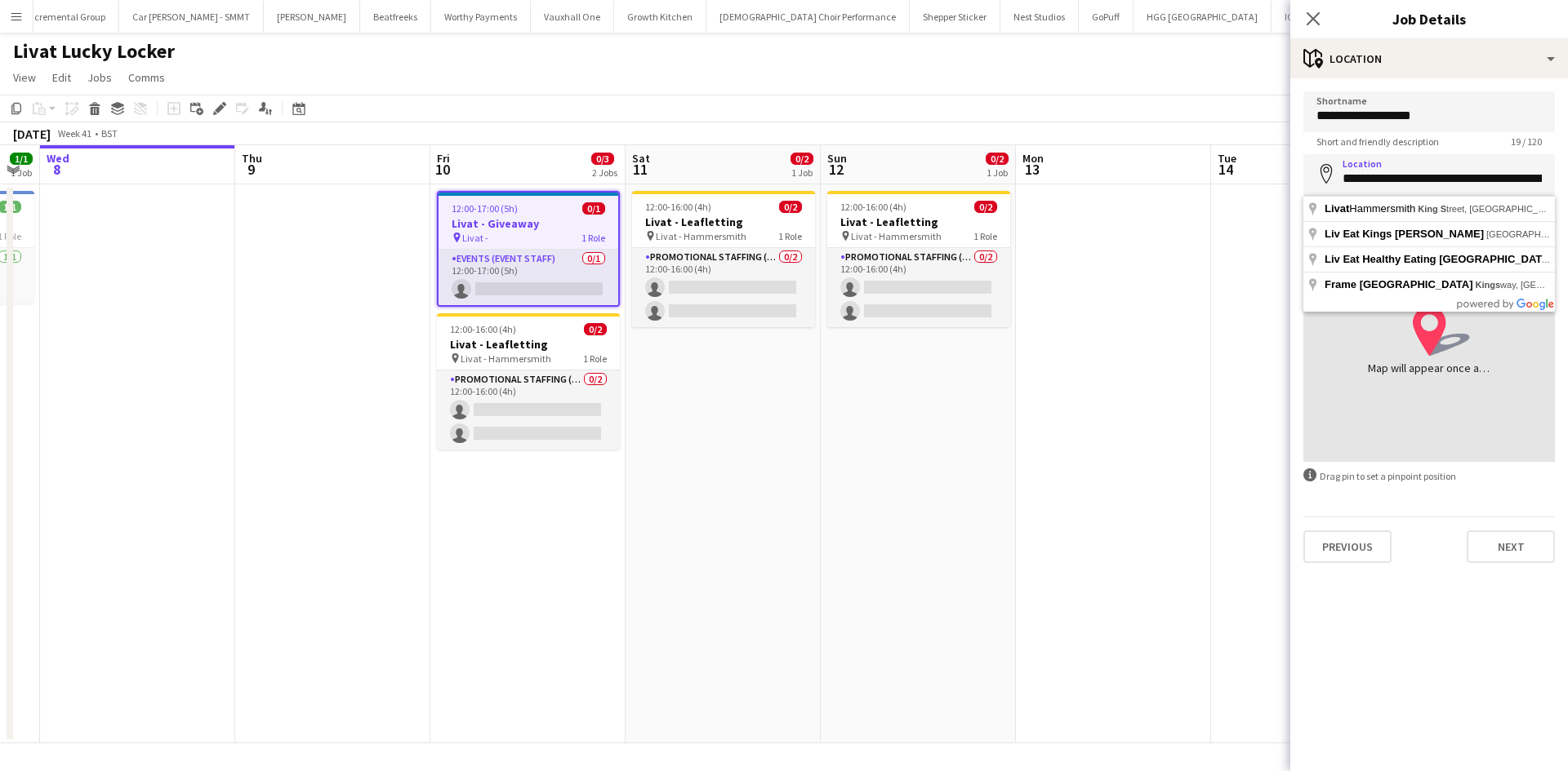
type input "**********"
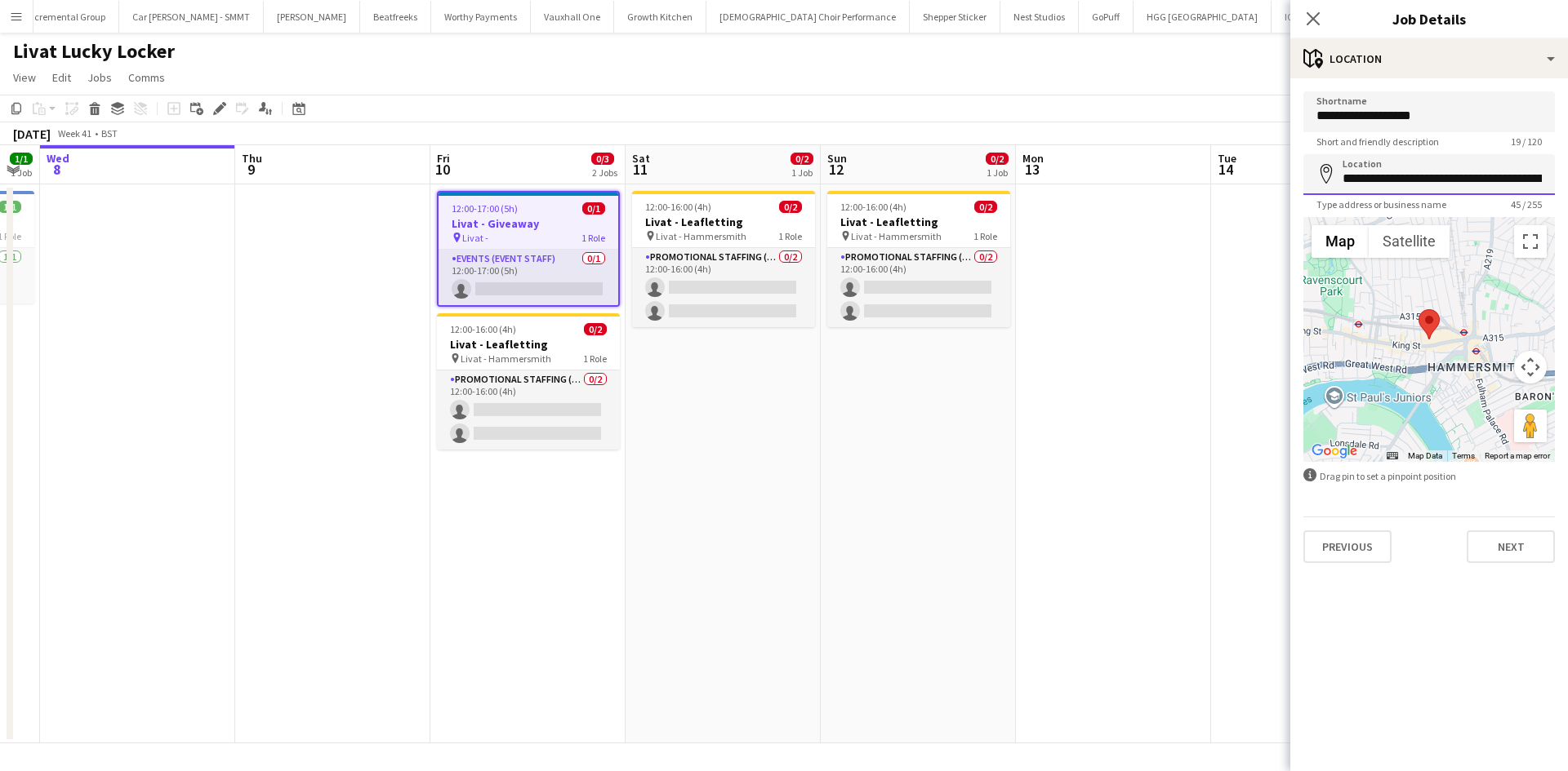
click at [1499, 183] on input "**********" at bounding box center [1429, 174] width 251 height 41
click at [1505, 556] on button "Next" at bounding box center [1511, 547] width 88 height 33
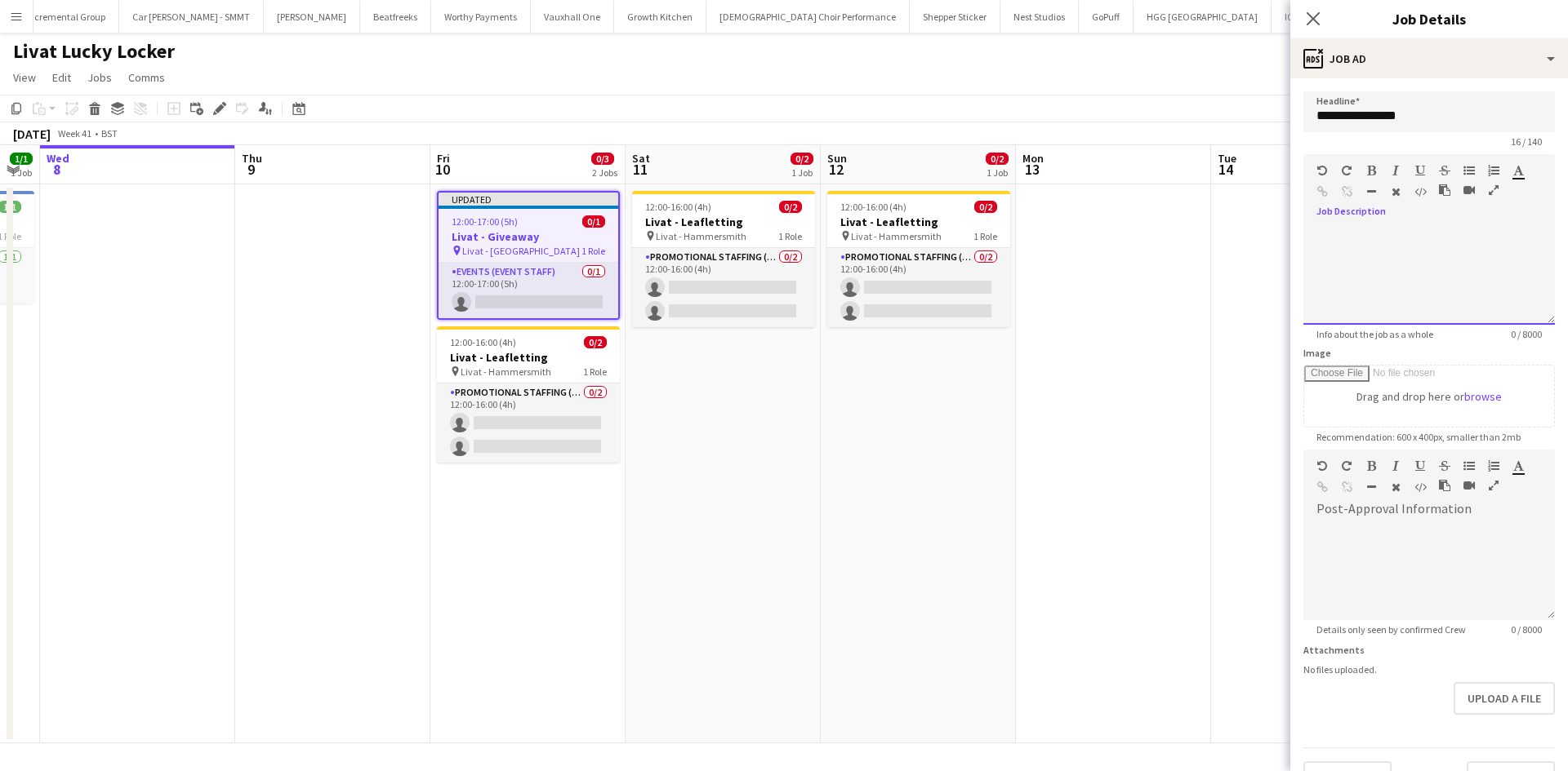
click at [1397, 206] on div "default Heading 1 Heading 2 Heading 3 Heading 4 Heading 5 Heading 6 Heading 7 P…" at bounding box center [1429, 184] width 251 height 61
click at [1371, 548] on div at bounding box center [1429, 571] width 251 height 98
paste div
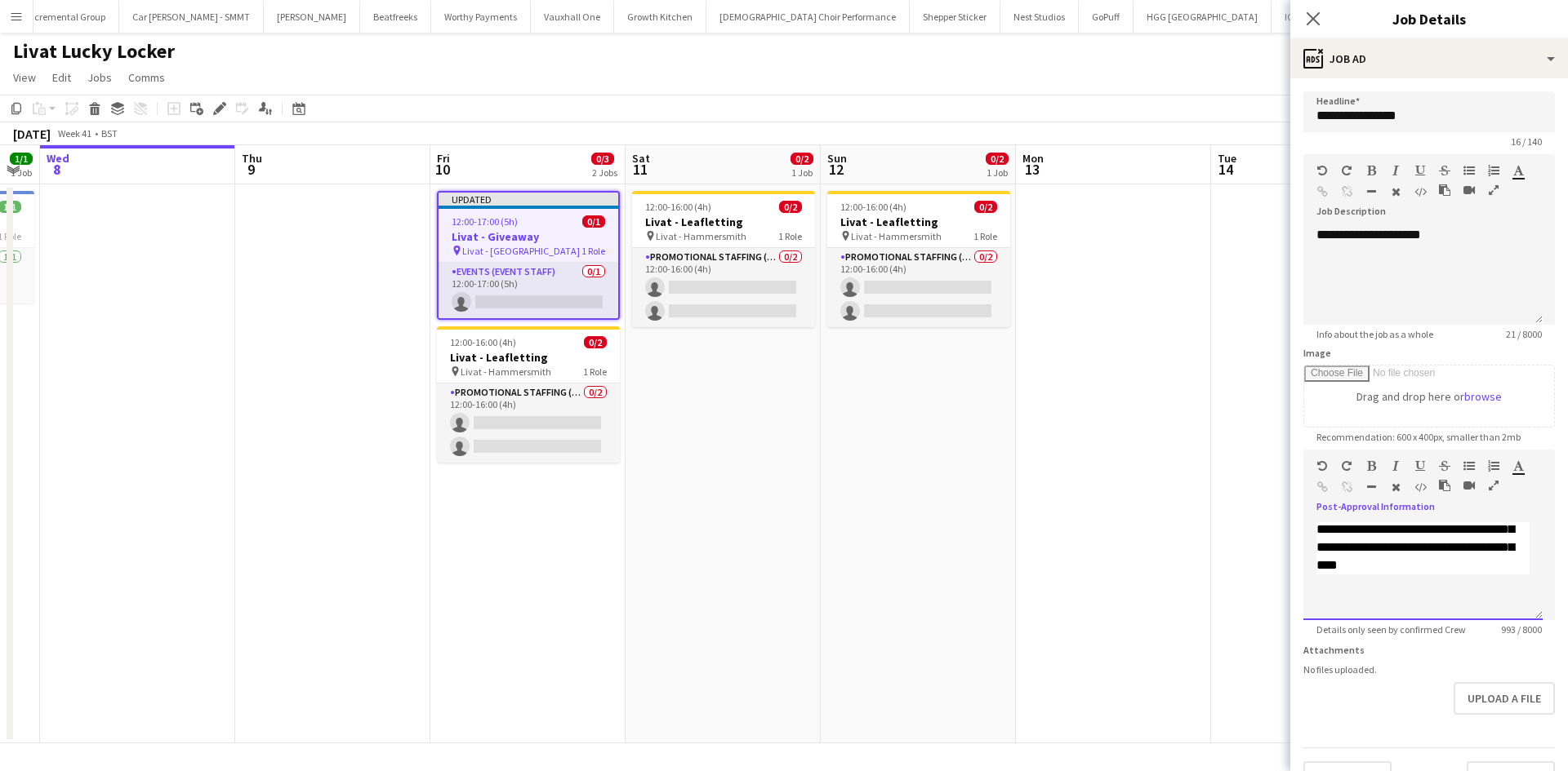
scroll to position [48, 0]
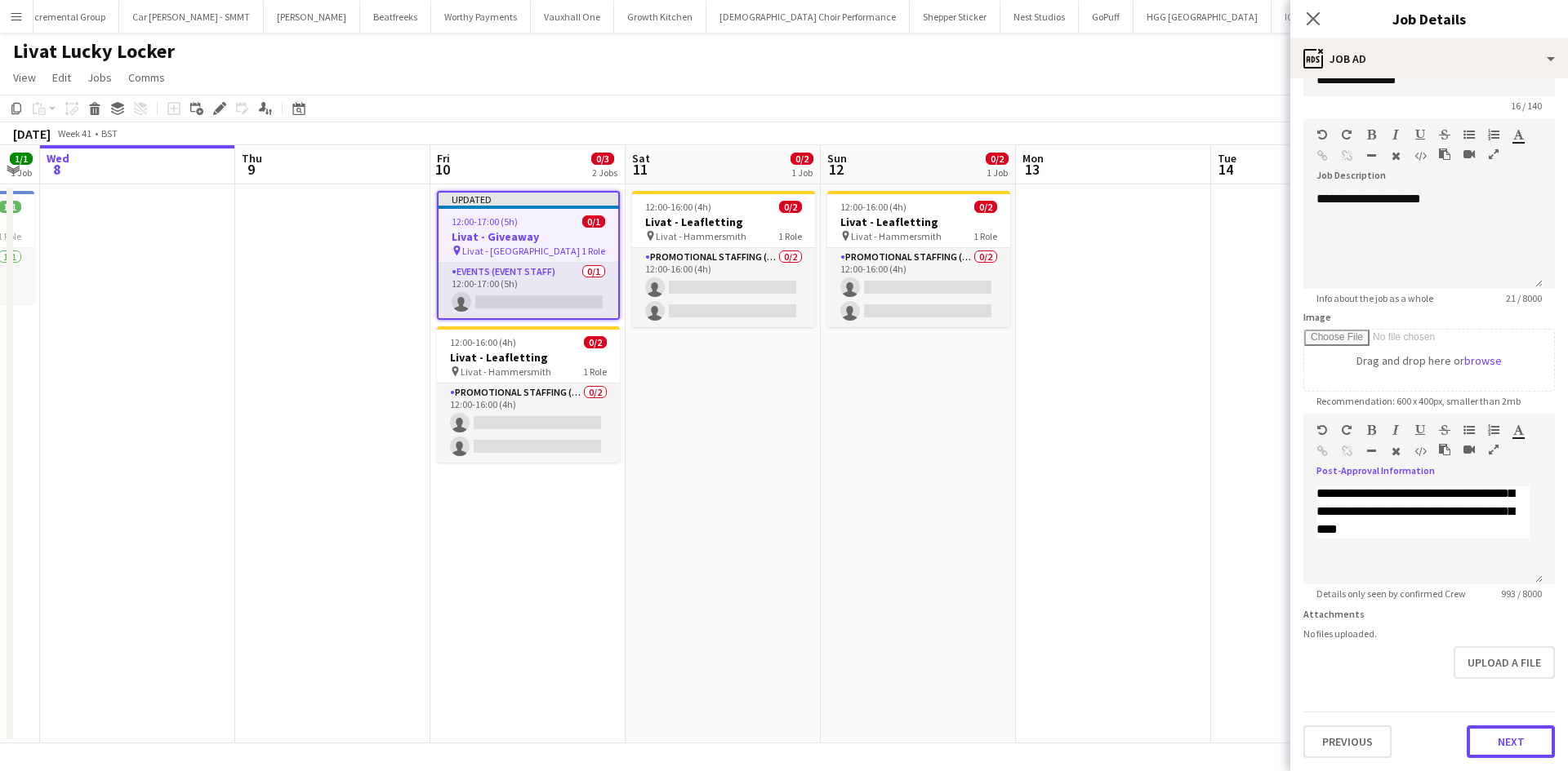
click at [1499, 736] on button "Next" at bounding box center [1511, 742] width 88 height 33
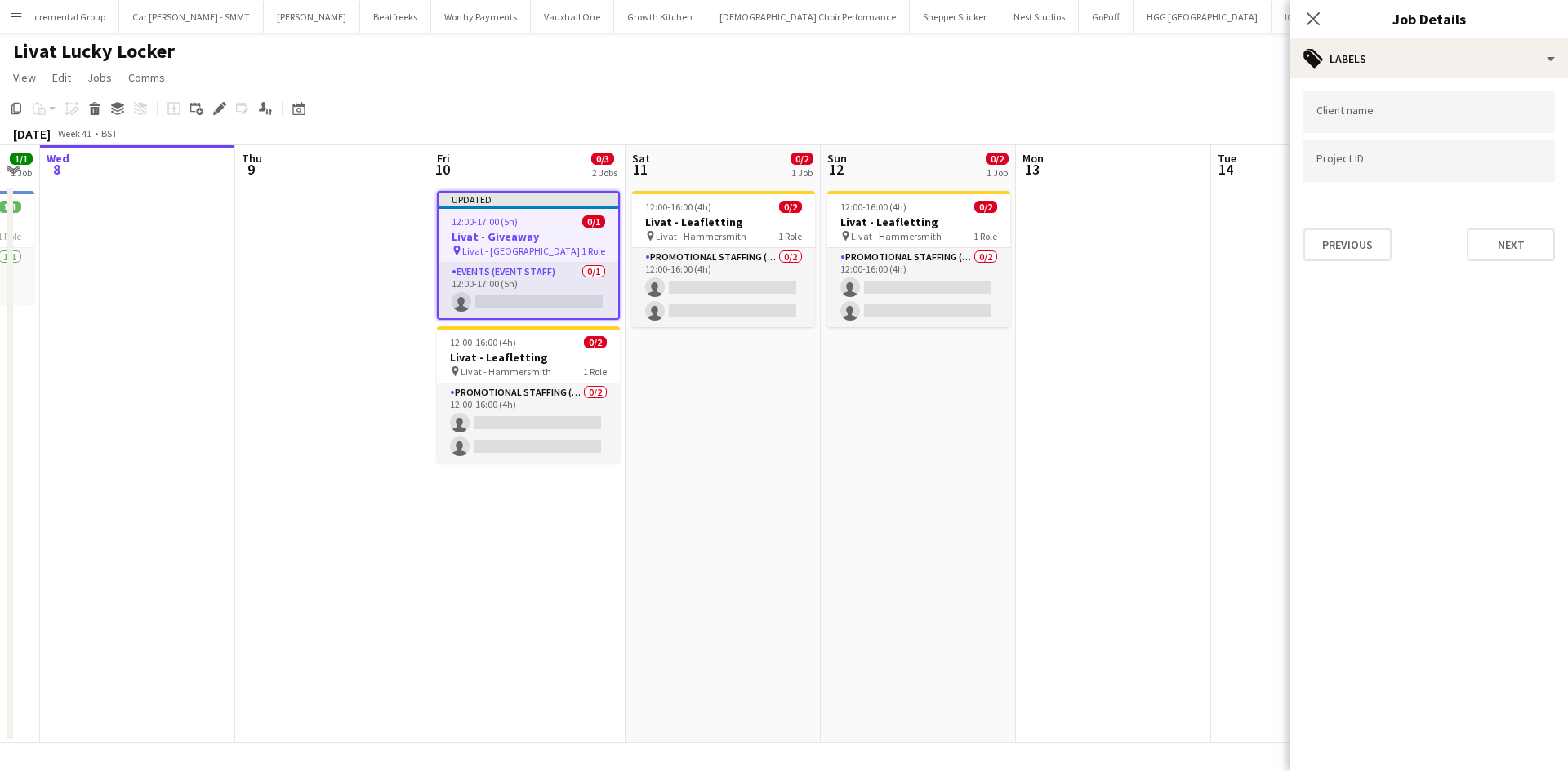
scroll to position [0, 0]
click at [1513, 243] on button "Next" at bounding box center [1511, 245] width 88 height 33
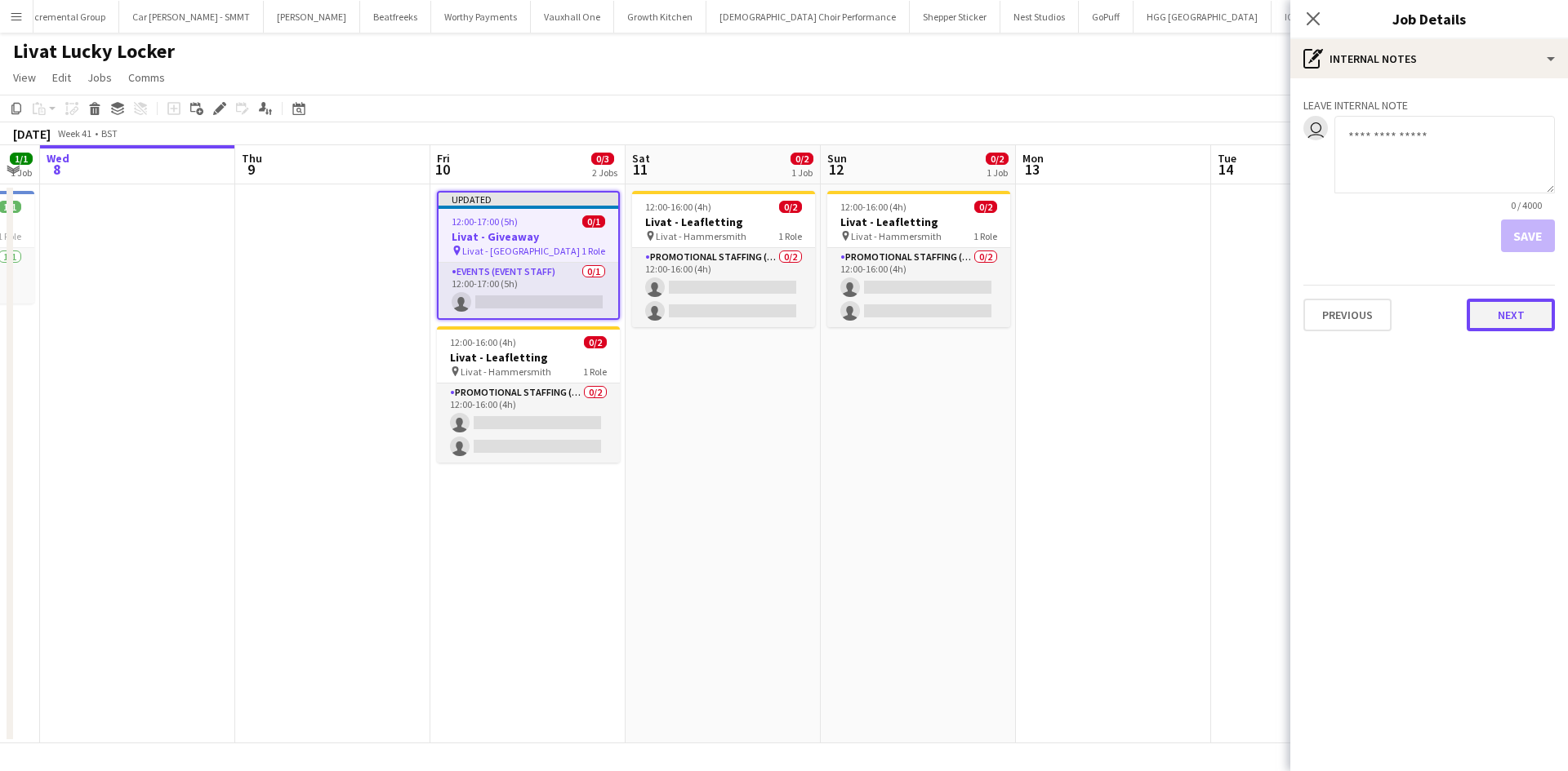
click at [1519, 323] on button "Next" at bounding box center [1511, 314] width 88 height 33
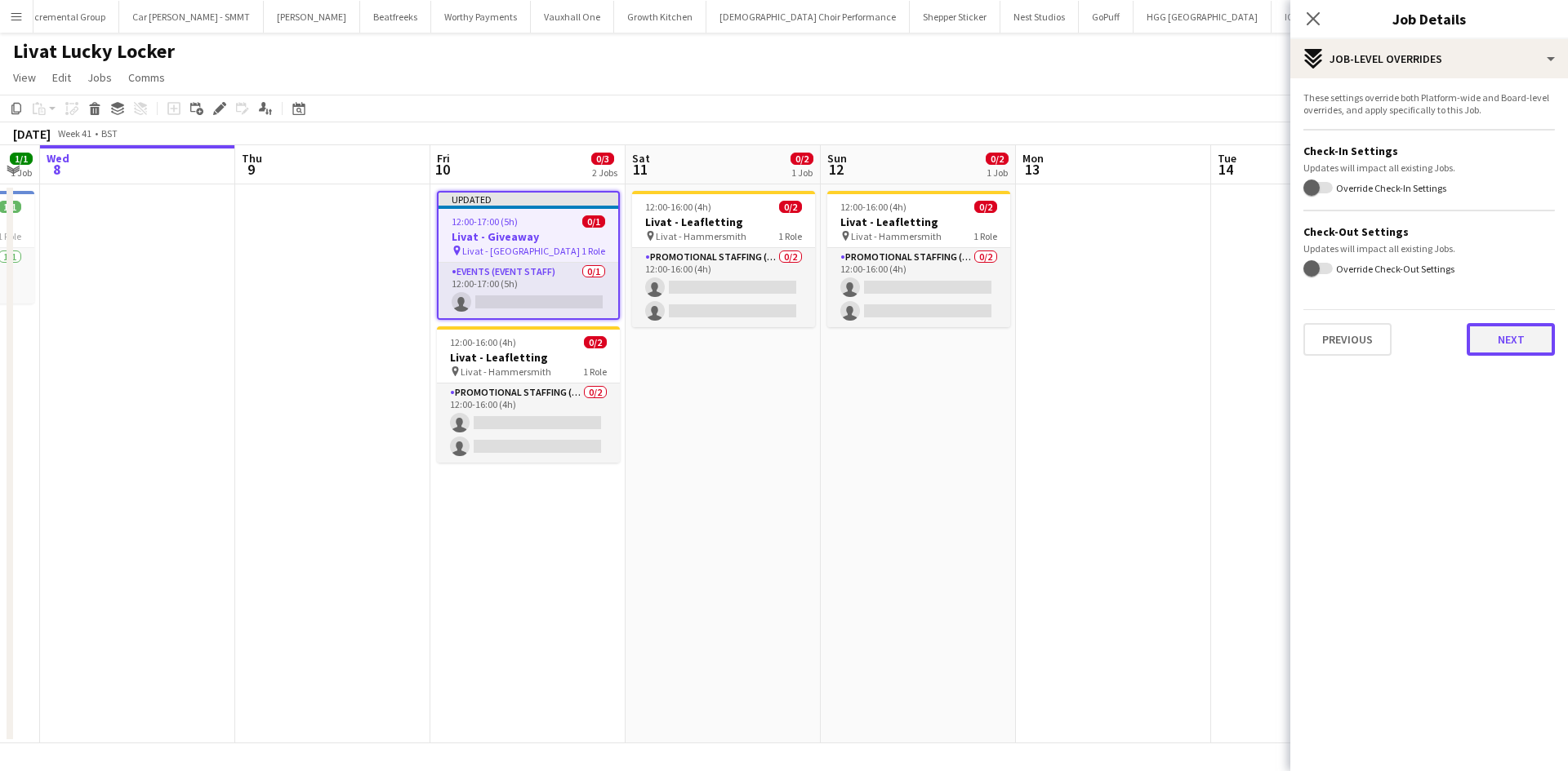
click at [1518, 330] on button "Next" at bounding box center [1511, 340] width 88 height 33
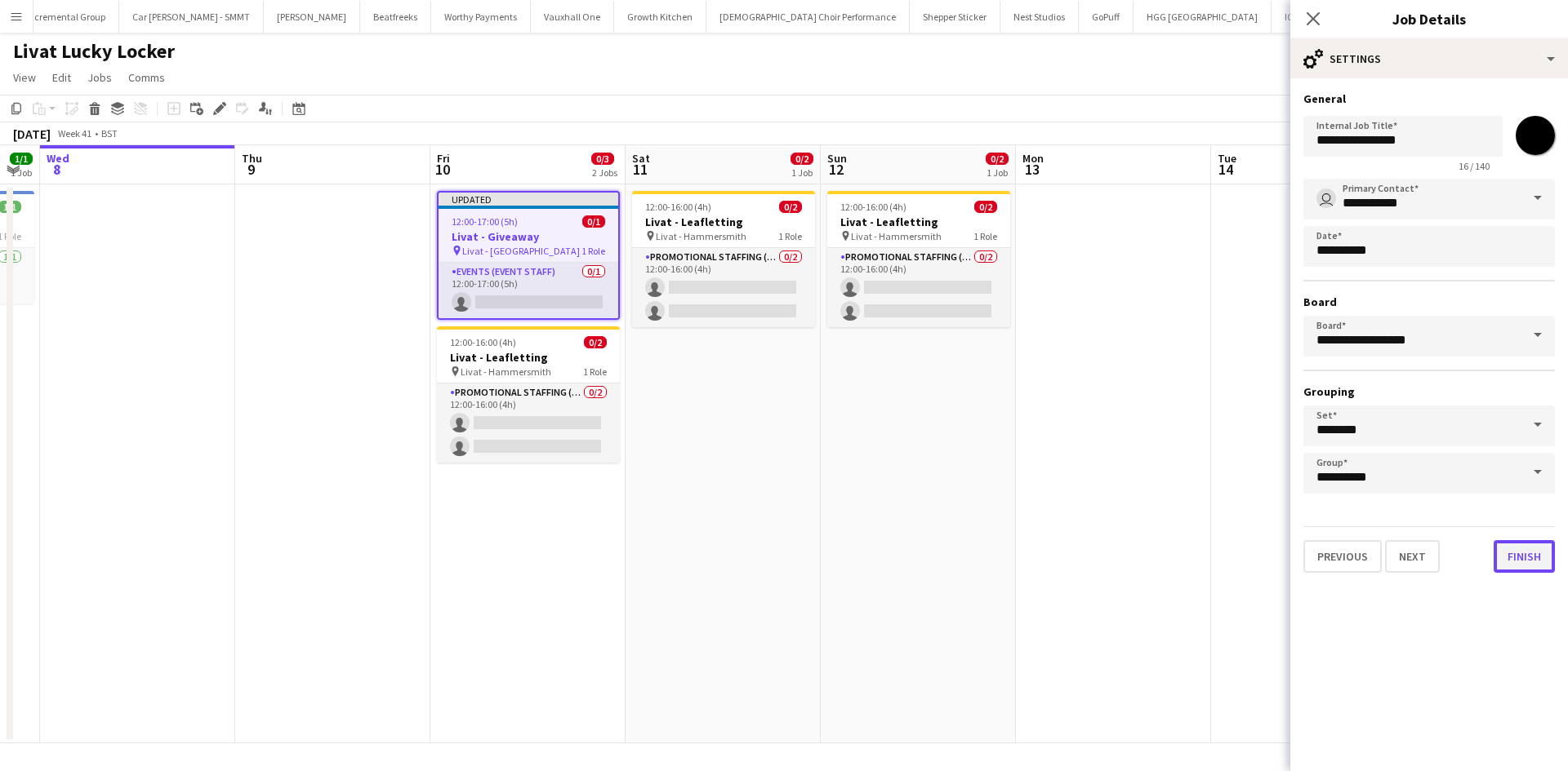
click at [1533, 560] on button "Finish" at bounding box center [1523, 556] width 61 height 33
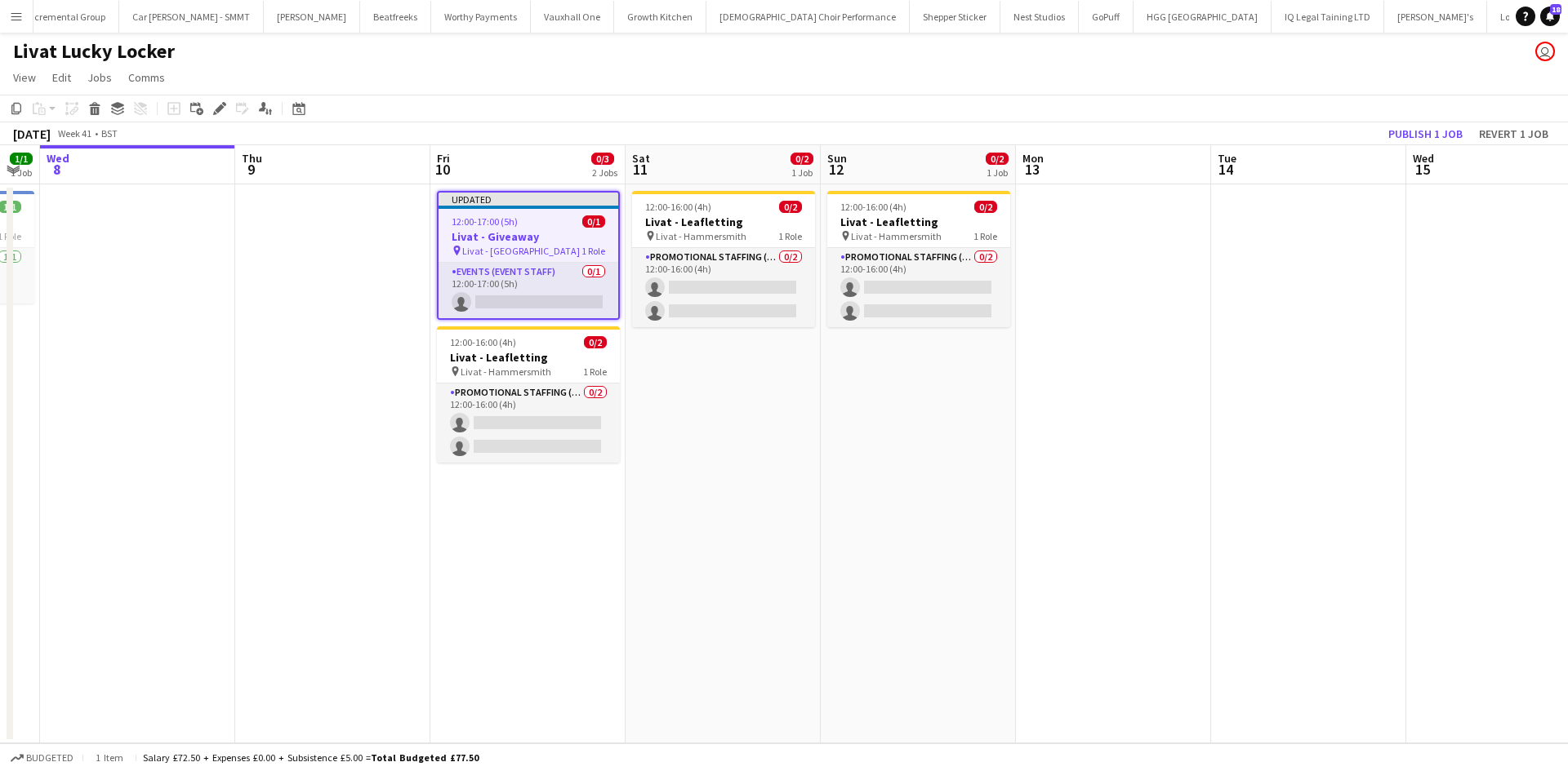
click at [542, 209] on app-job-card "Updated 12:00-17:00 (5h) 0/1 Livat - Giveaway pin Livat - King Street 1 Role Ev…" at bounding box center [527, 255] width 183 height 128
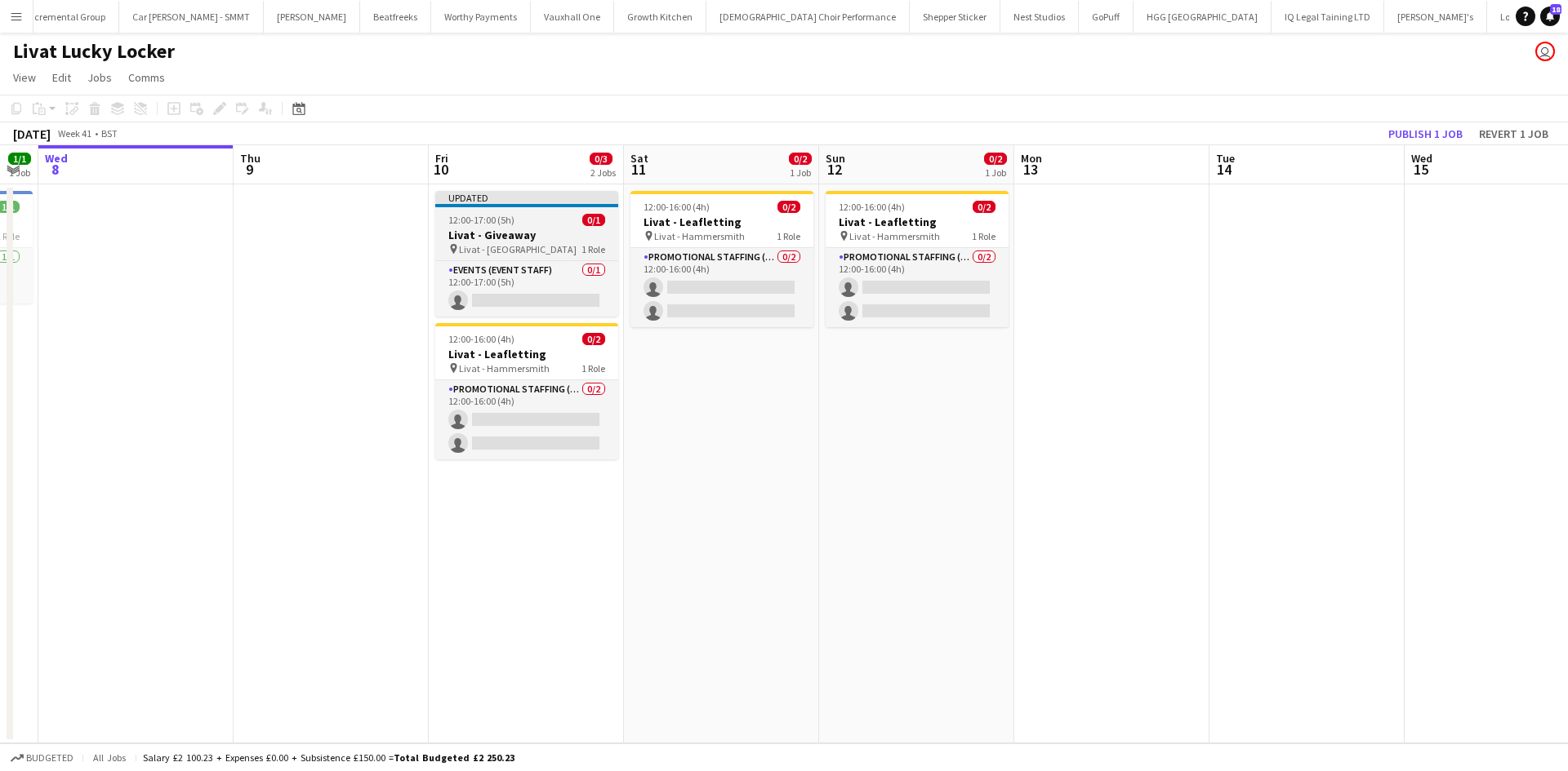
click at [542, 209] on app-job-card "Updated 12:00-17:00 (5h) 0/1 Livat - Giveaway pin Livat - King Street 1 Role Ev…" at bounding box center [526, 254] width 183 height 126
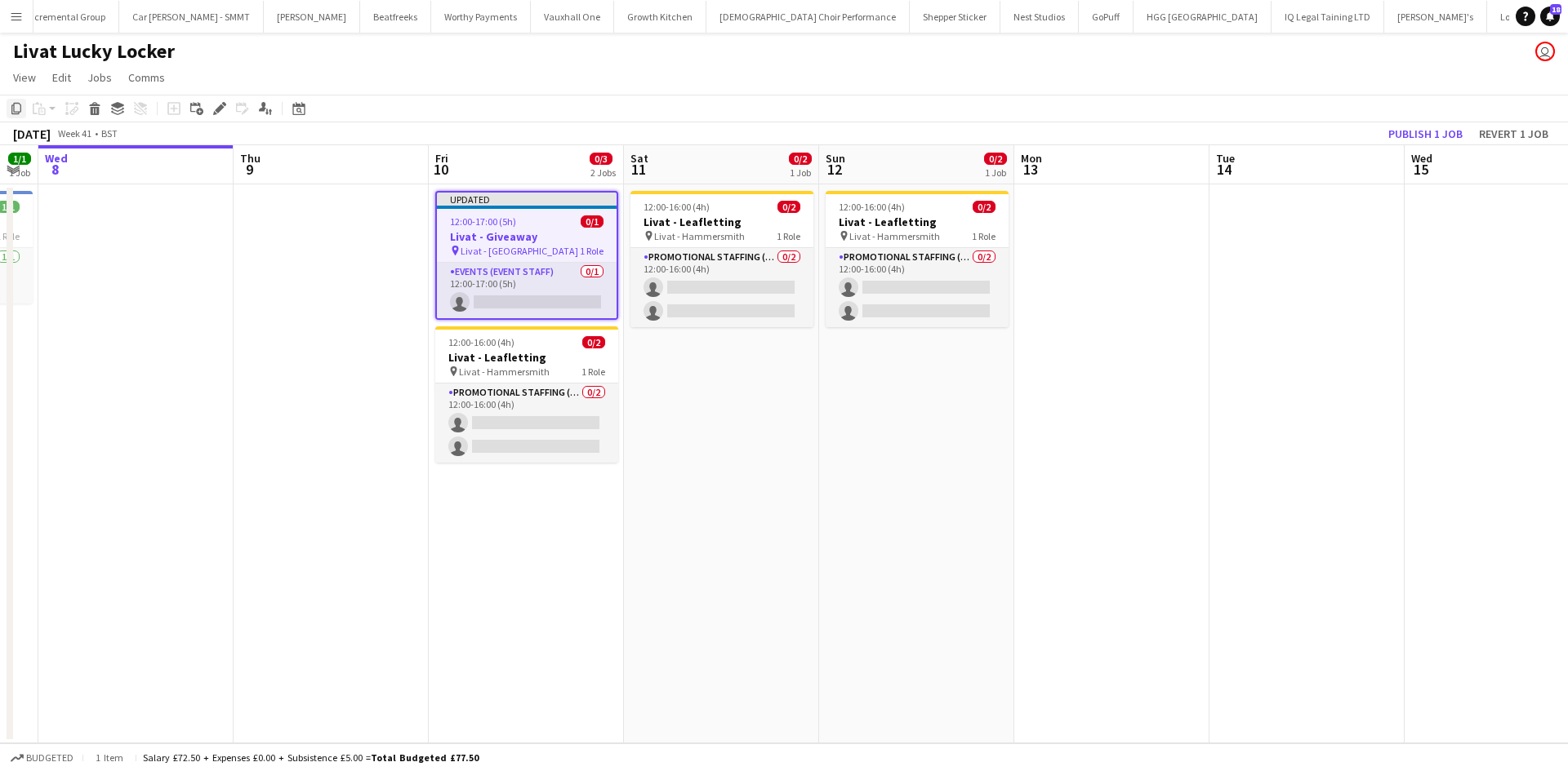
click at [16, 111] on icon "Copy" at bounding box center [16, 109] width 13 height 13
click at [688, 386] on app-date-cell "12:00-16:00 (4h) 0/2 Livat - Leafletting pin Livat - Hammersmith 1 Role Promoti…" at bounding box center [722, 464] width 195 height 559
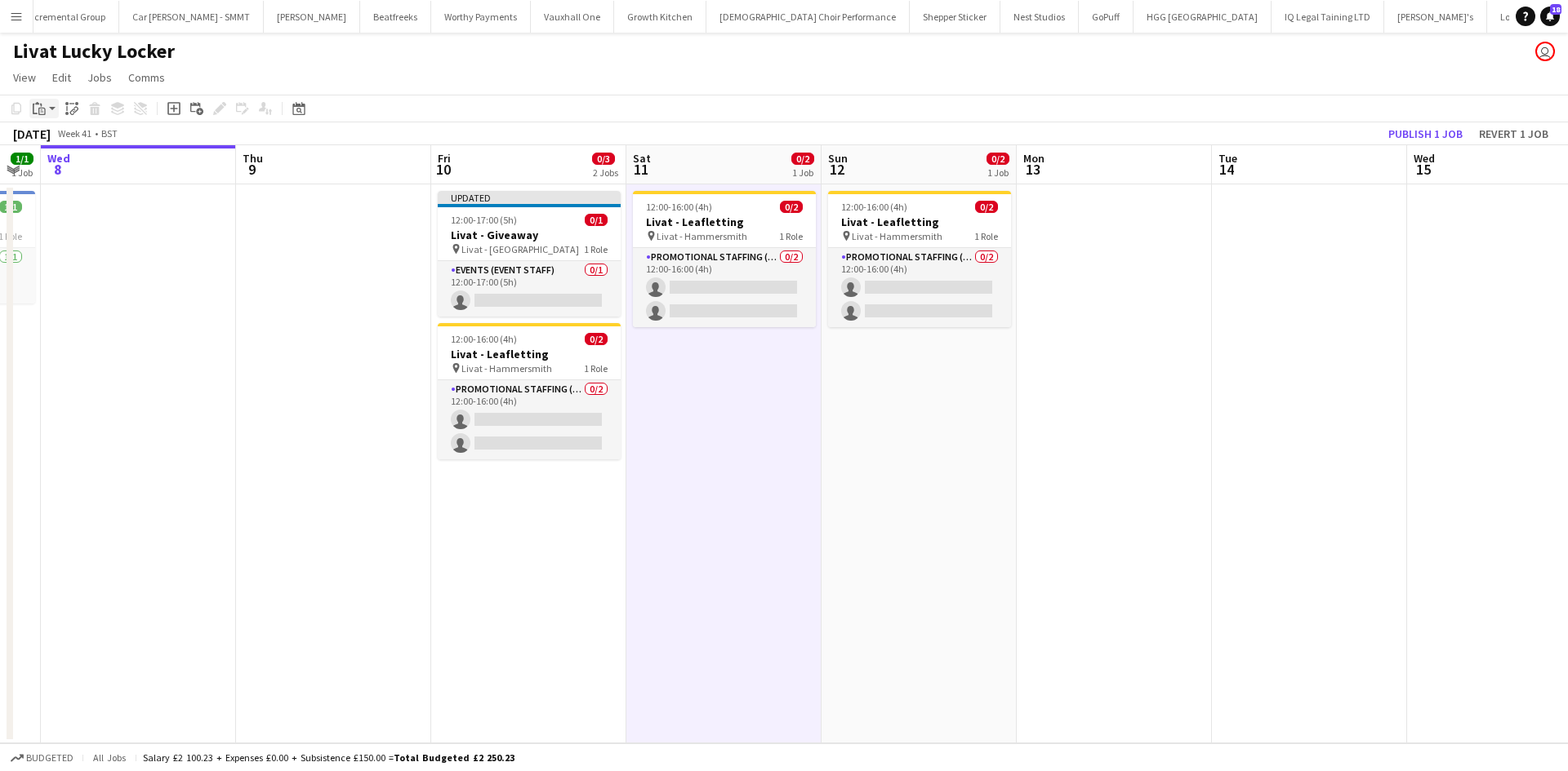
click at [35, 103] on icon "Paste" at bounding box center [39, 109] width 13 height 13
click at [75, 145] on link "Paste Ctrl+V" at bounding box center [120, 140] width 154 height 15
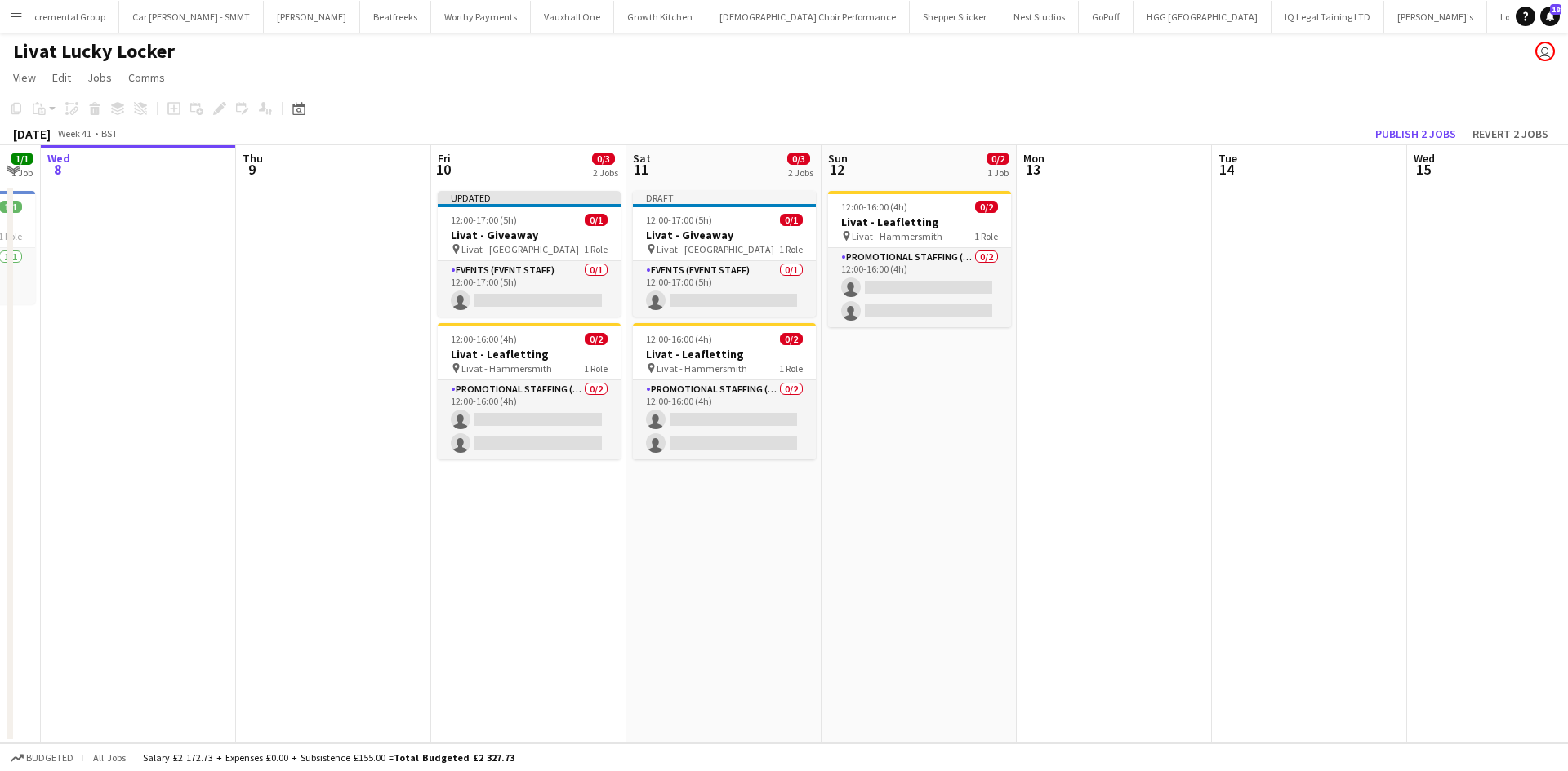
click at [927, 369] on app-date-cell "12:00-16:00 (4h) 0/2 Livat - Leafletting pin Livat - Hammersmith 1 Role Promoti…" at bounding box center [919, 464] width 195 height 559
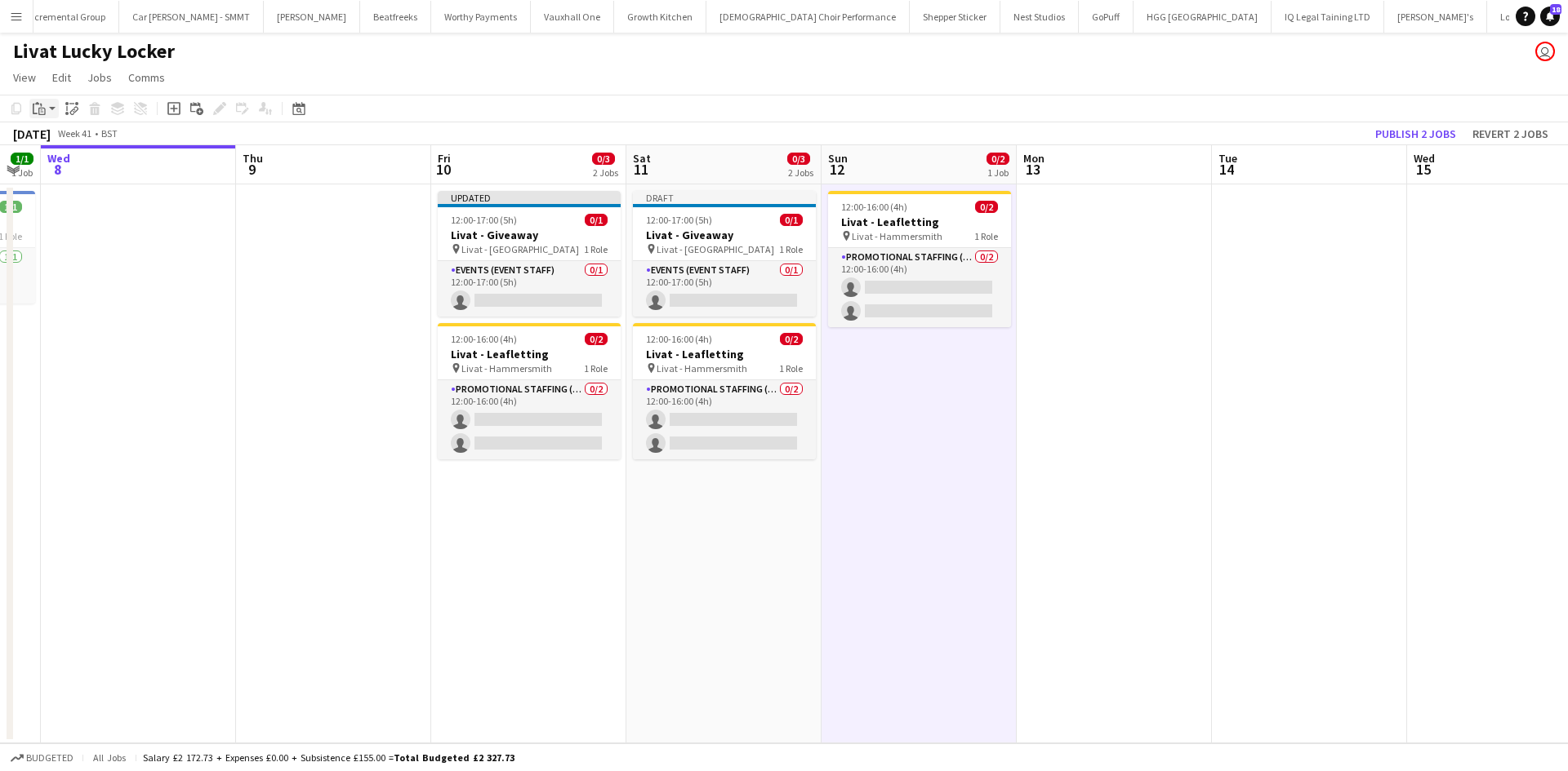
click at [53, 104] on app-action-btn "Paste" at bounding box center [43, 108] width 29 height 20
click at [70, 139] on link "Paste Ctrl+V" at bounding box center [120, 140] width 154 height 15
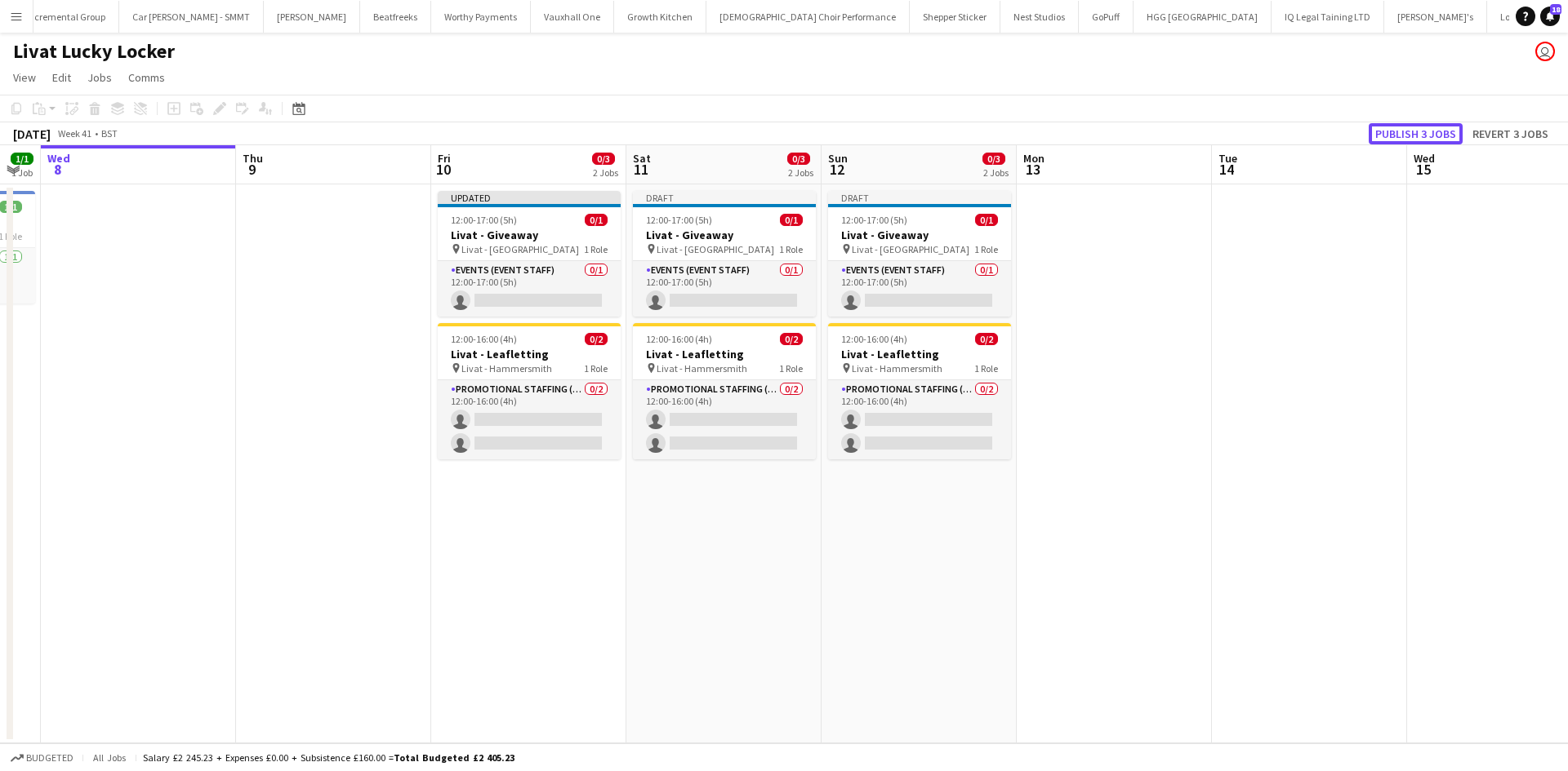
click at [1413, 134] on button "Publish 3 jobs" at bounding box center [1415, 133] width 94 height 22
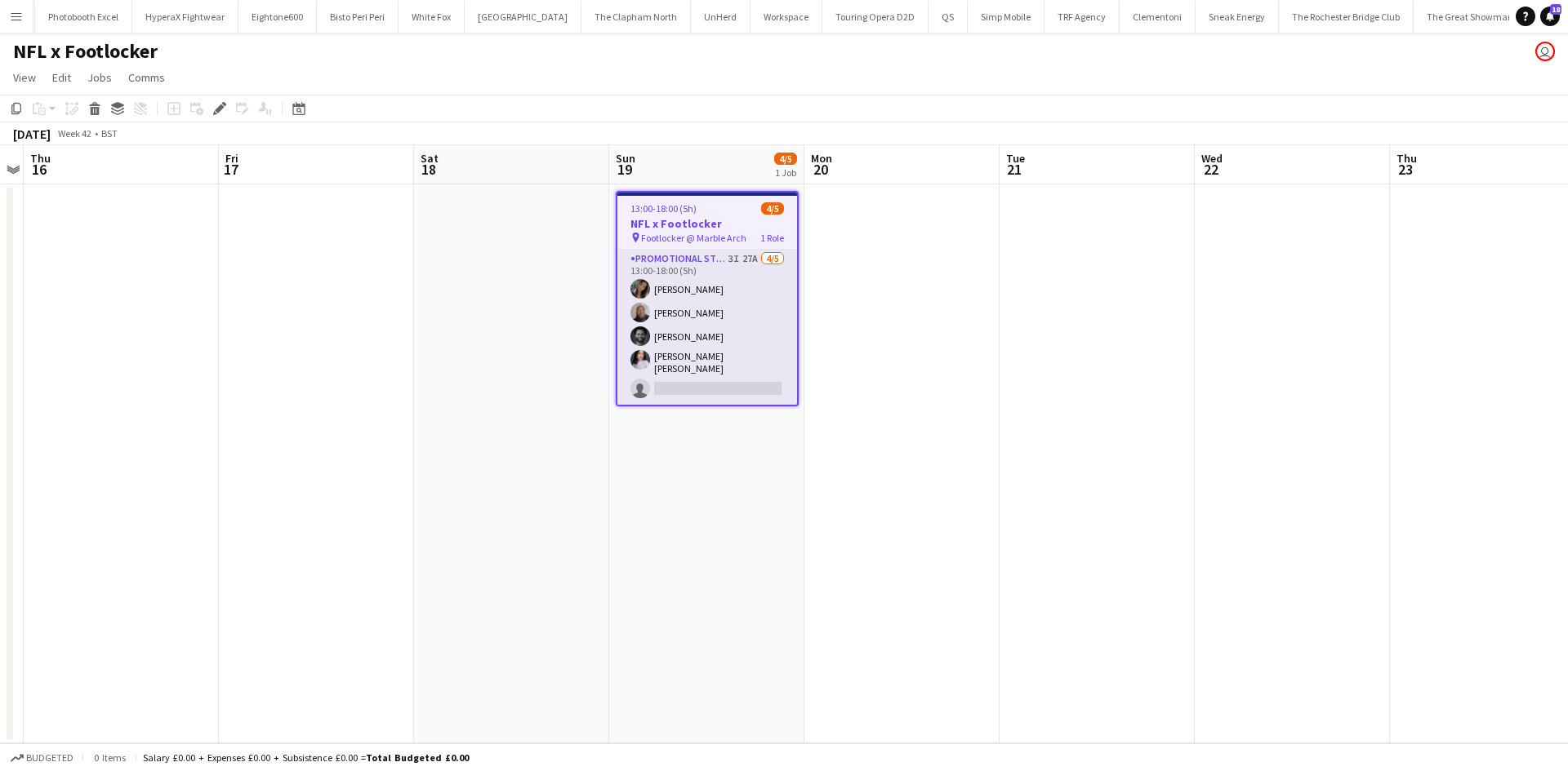
scroll to position [0, 5600]
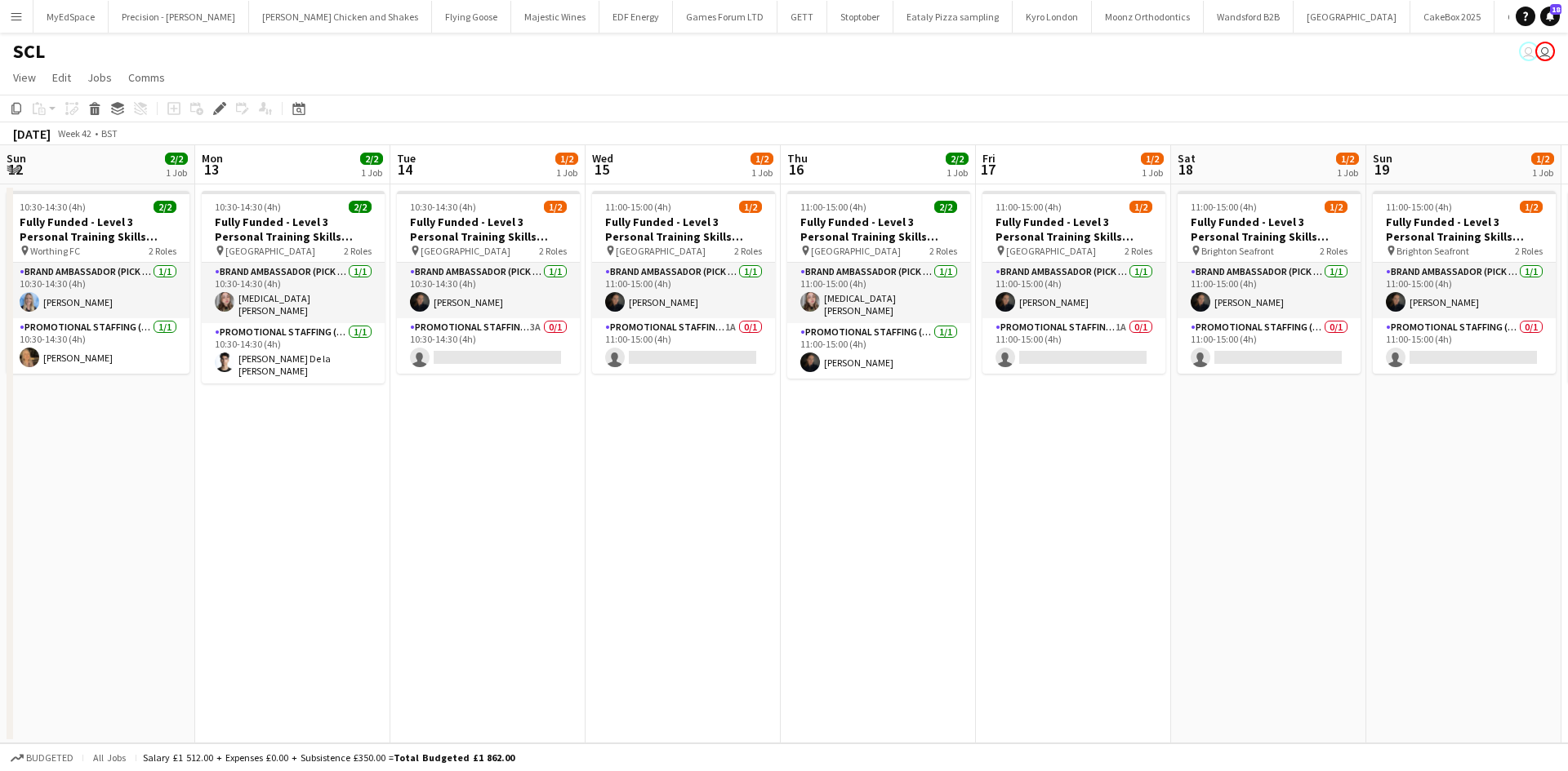
scroll to position [0, 613]
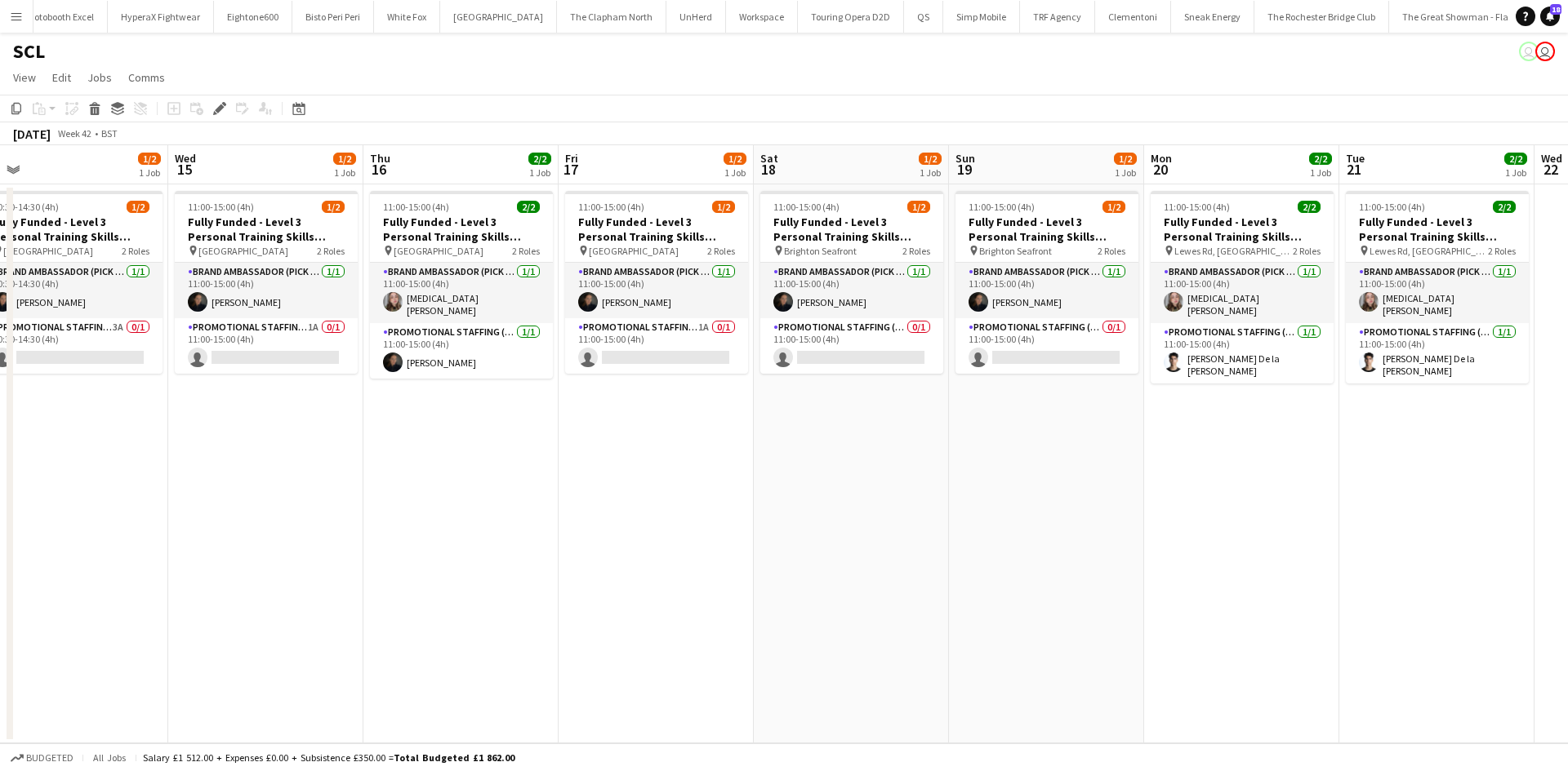
drag, startPoint x: 497, startPoint y: 431, endPoint x: 725, endPoint y: 401, distance: 230.0
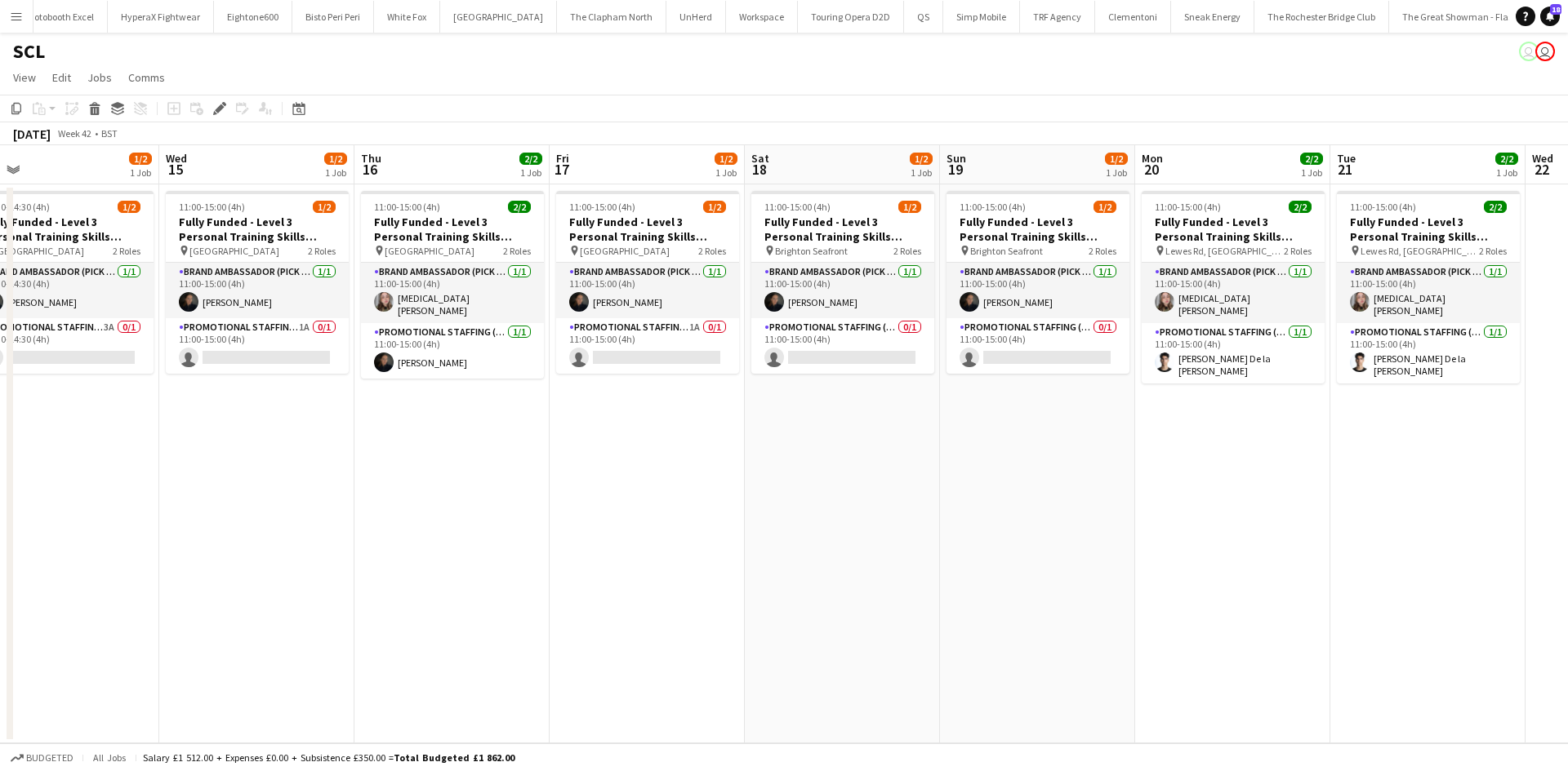
click at [795, 405] on app-calendar-viewport "Sun 12 2/2 1 Job Mon 13 2/2 1 Job Tue 14 1/2 1 Job Wed 15 1/2 1 Job Thu 16 2/2 …" at bounding box center [784, 445] width 1568 height 598
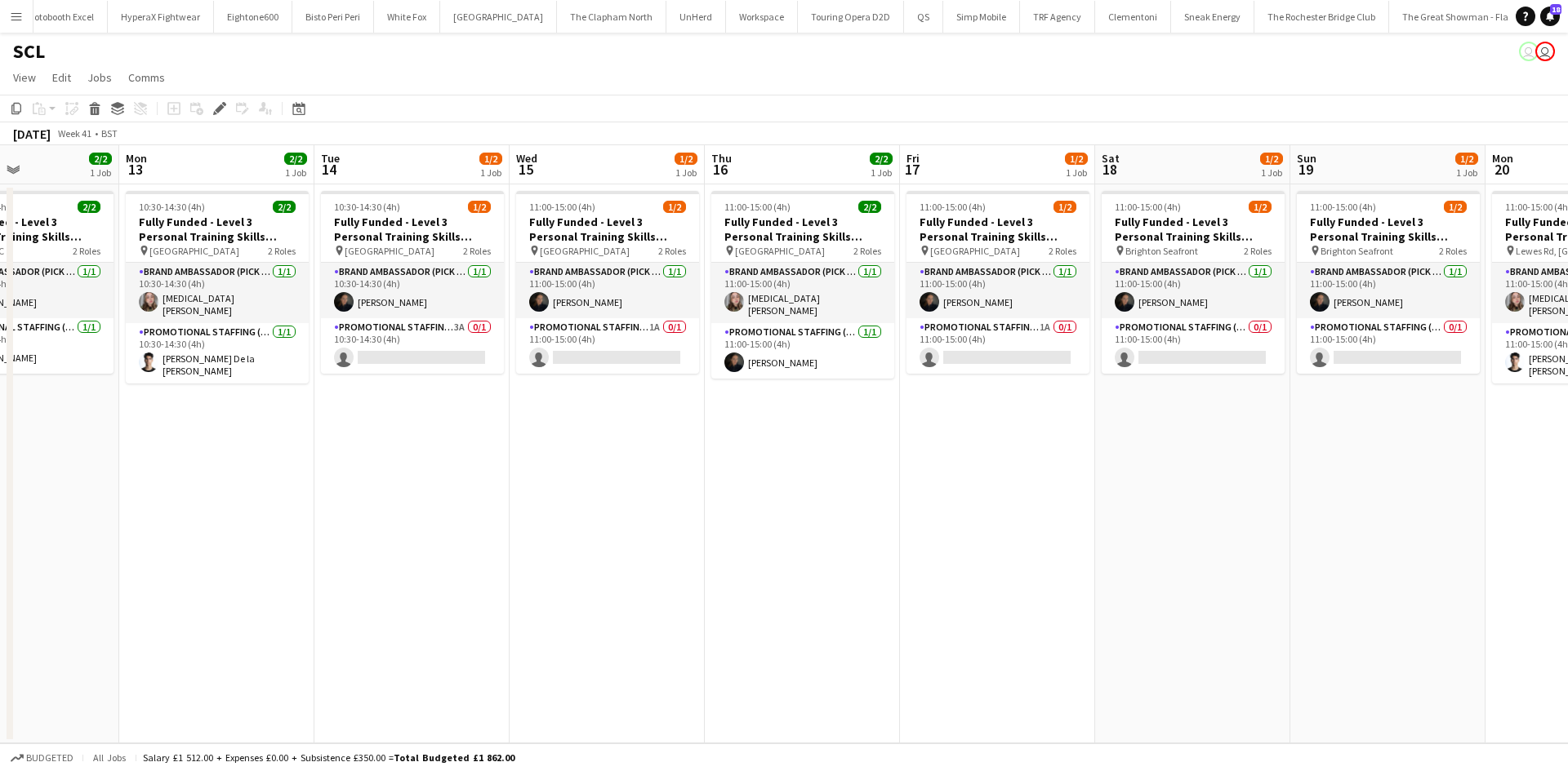
drag, startPoint x: 449, startPoint y: 429, endPoint x: 860, endPoint y: 443, distance: 411.2
click at [899, 452] on app-calendar-viewport "Fri 10 Sat 11 2/2 1 Job Sun 12 2/2 1 Job Mon 13 2/2 1 Job Tue 14 1/2 1 Job Wed …" at bounding box center [784, 445] width 1568 height 598
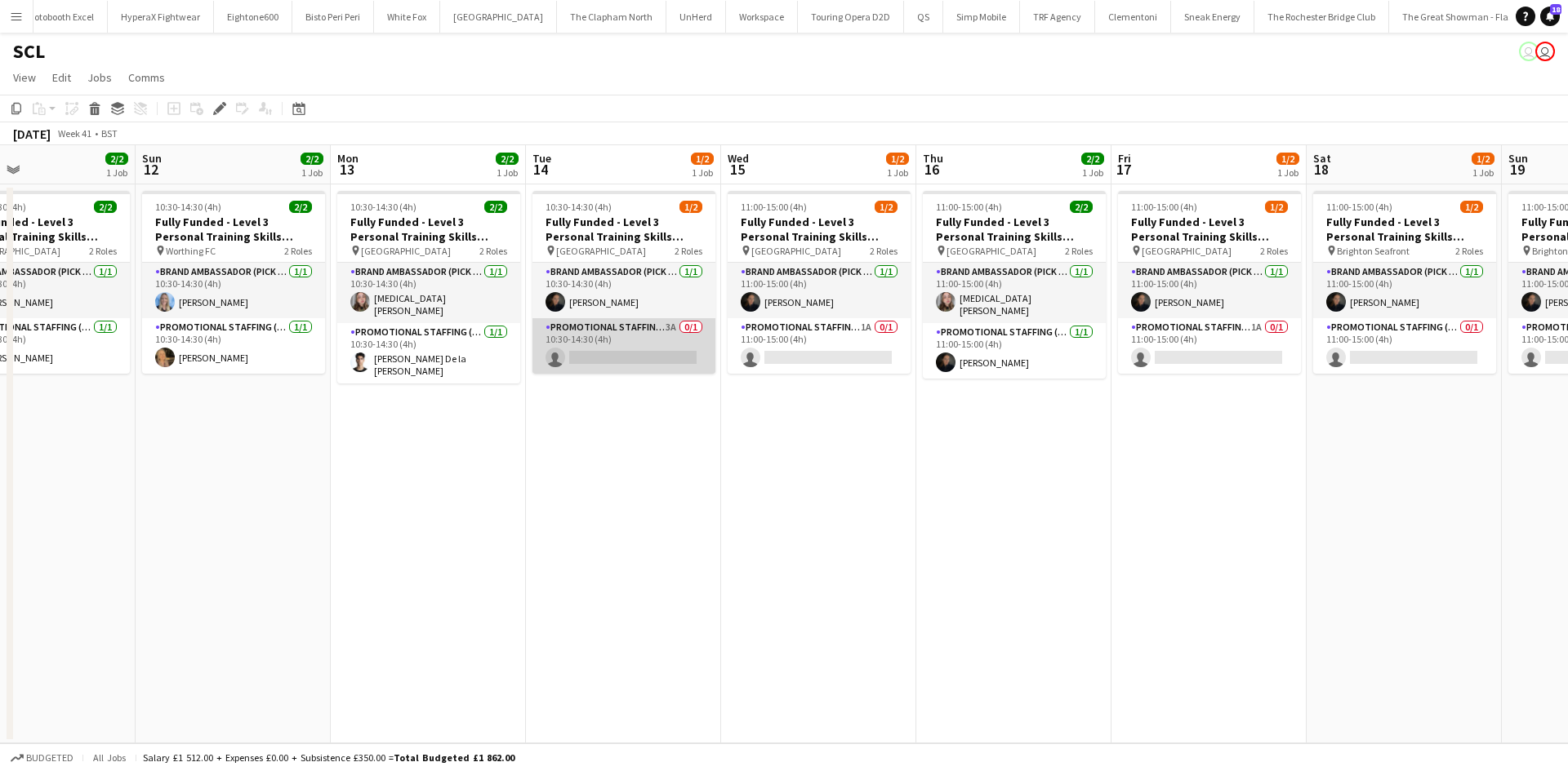
click at [661, 328] on app-card-role "Promotional Staffing (Brand Ambassadors) 3A 0/1 10:30-14:30 (4h) single-neutral…" at bounding box center [623, 345] width 183 height 55
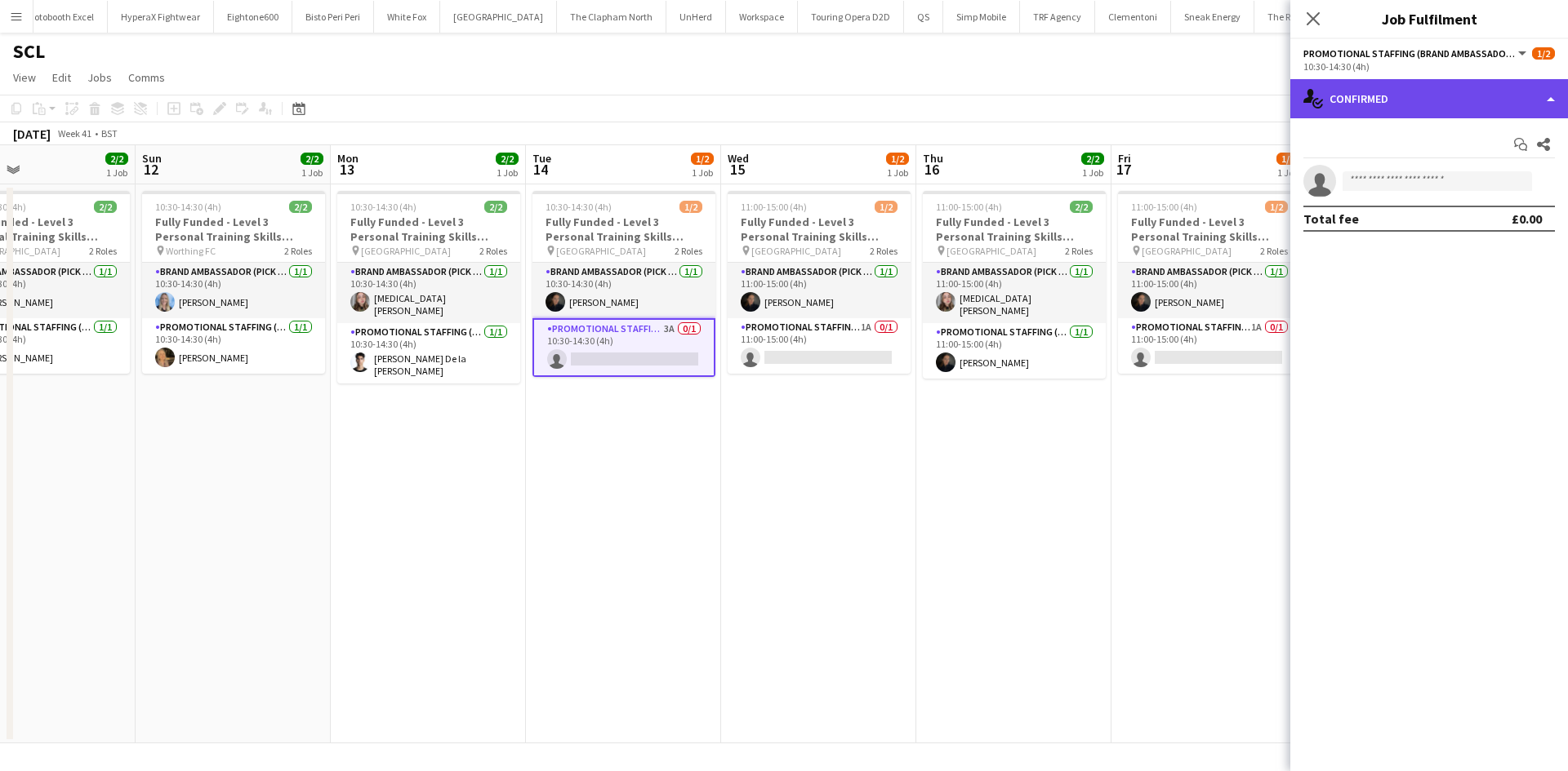
click at [1473, 91] on div "single-neutral-actions-check-2 Confirmed" at bounding box center [1429, 98] width 278 height 39
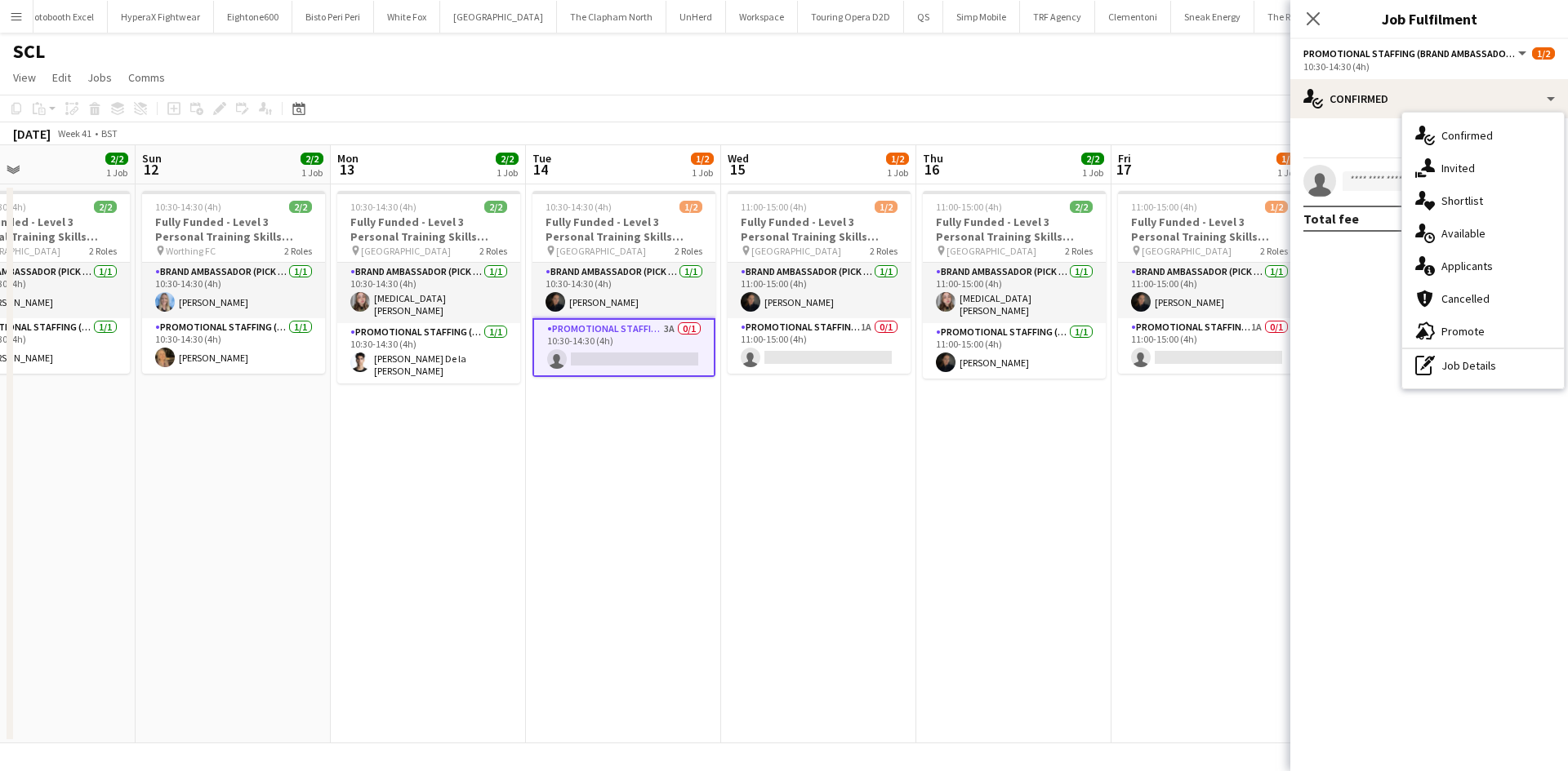
click at [1515, 272] on div "single-neutral-actions-information Applicants" at bounding box center [1483, 265] width 161 height 33
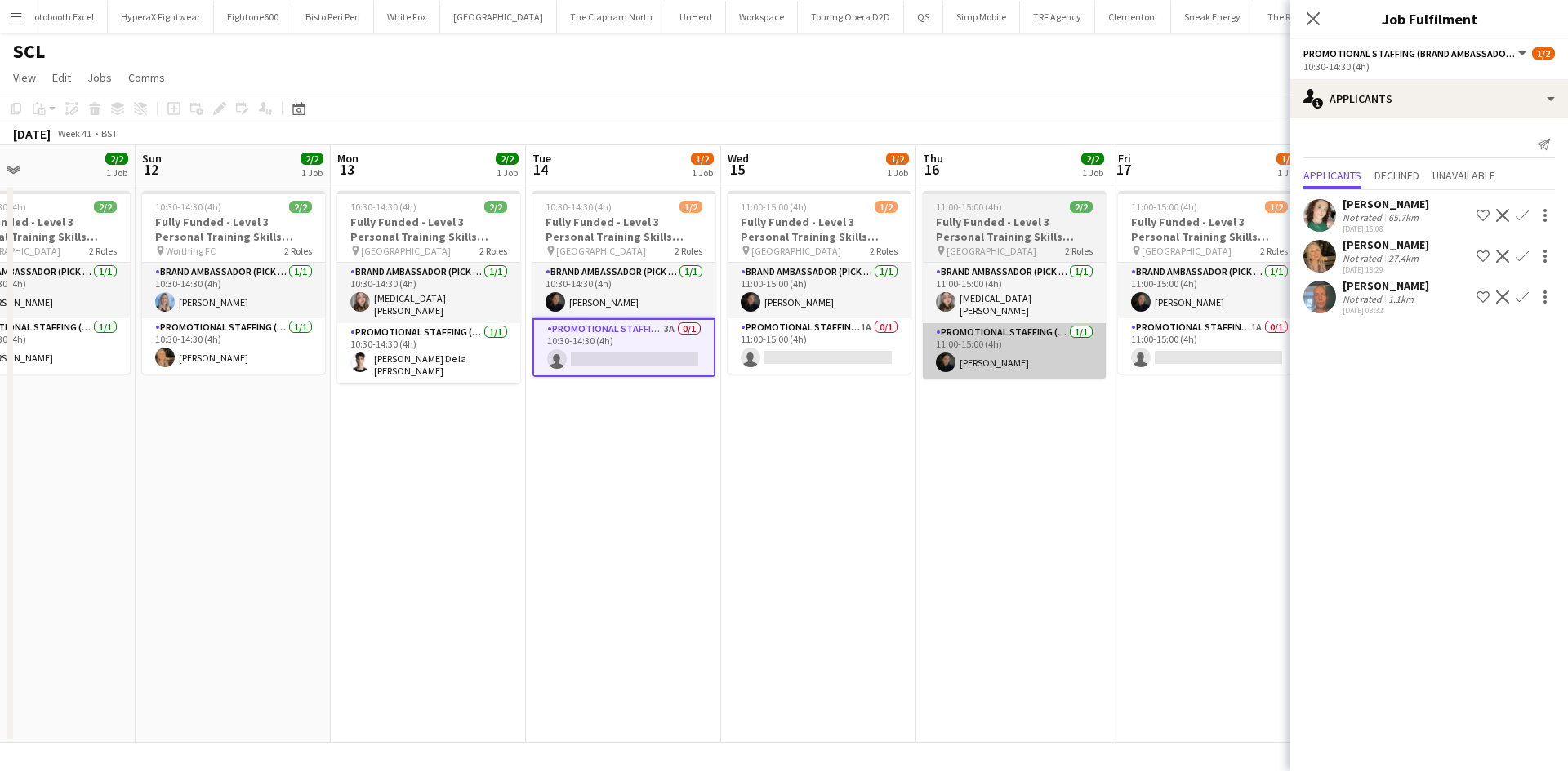
drag, startPoint x: 860, startPoint y: 324, endPoint x: 956, endPoint y: 324, distance: 96.0
click at [860, 324] on app-card-role "Promotional Staffing (Brand Ambassadors) 1A 0/1 11:00-15:00 (4h) single-neutral…" at bounding box center [818, 345] width 183 height 55
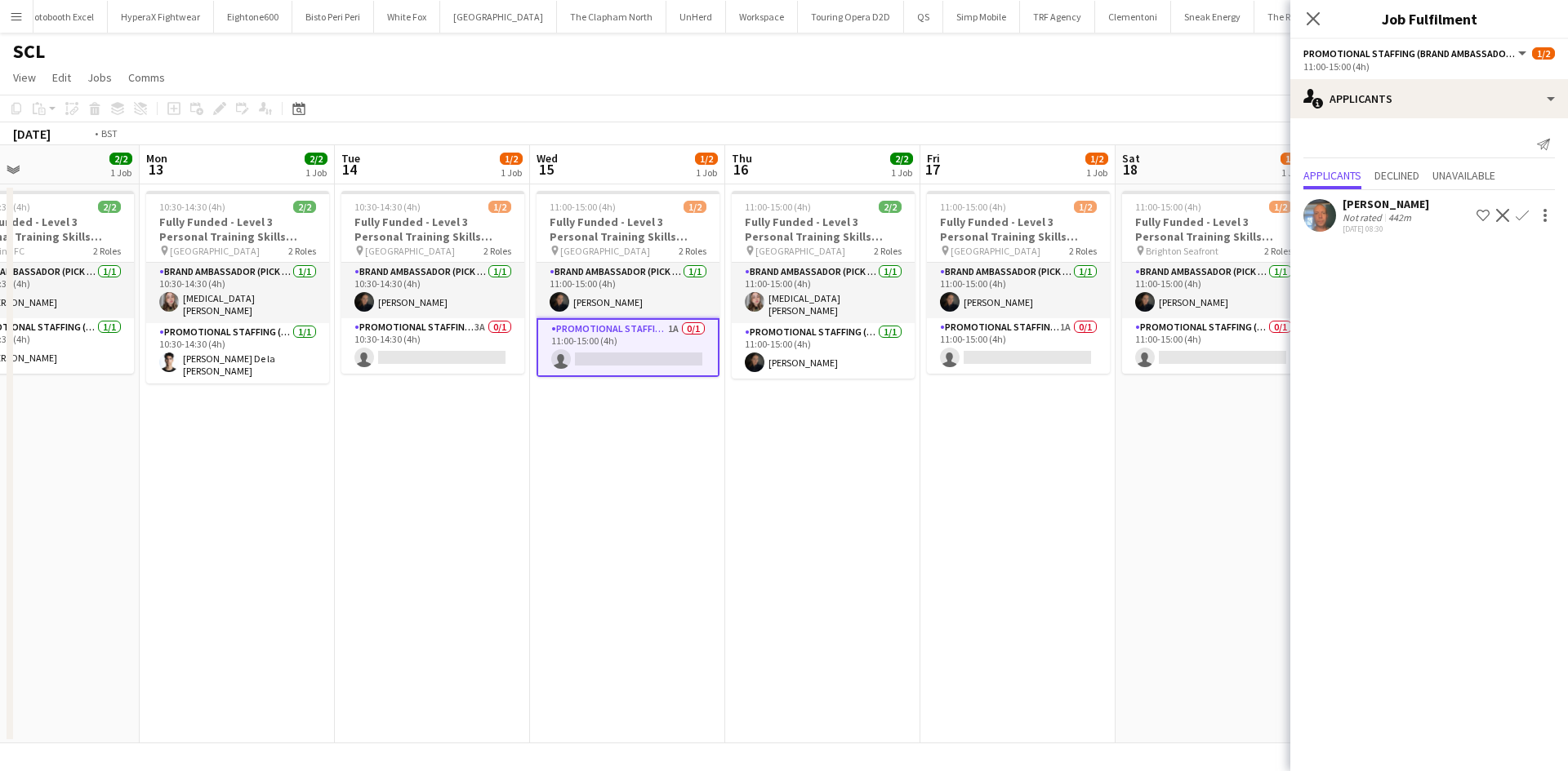
scroll to position [0, 836]
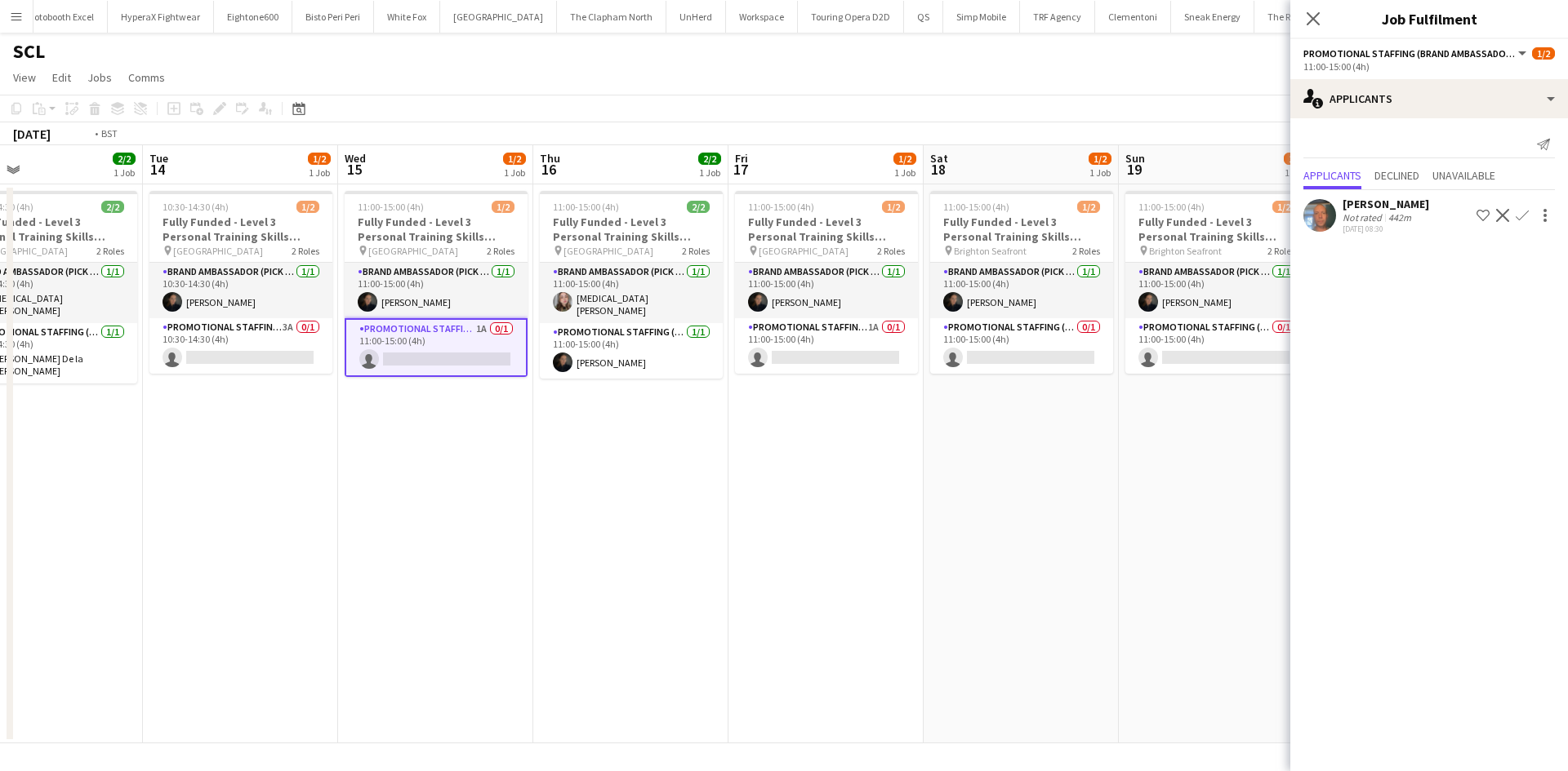
drag, startPoint x: 1137, startPoint y: 421, endPoint x: 814, endPoint y: 389, distance: 324.6
click at [751, 399] on app-calendar-viewport "Thu 9 2/2 1 Job Fri 10 2/2 1 Job Sat 11 2/2 1 Job Sun 12 2/2 1 Job Mon 13 2/2 1…" at bounding box center [784, 445] width 1568 height 598
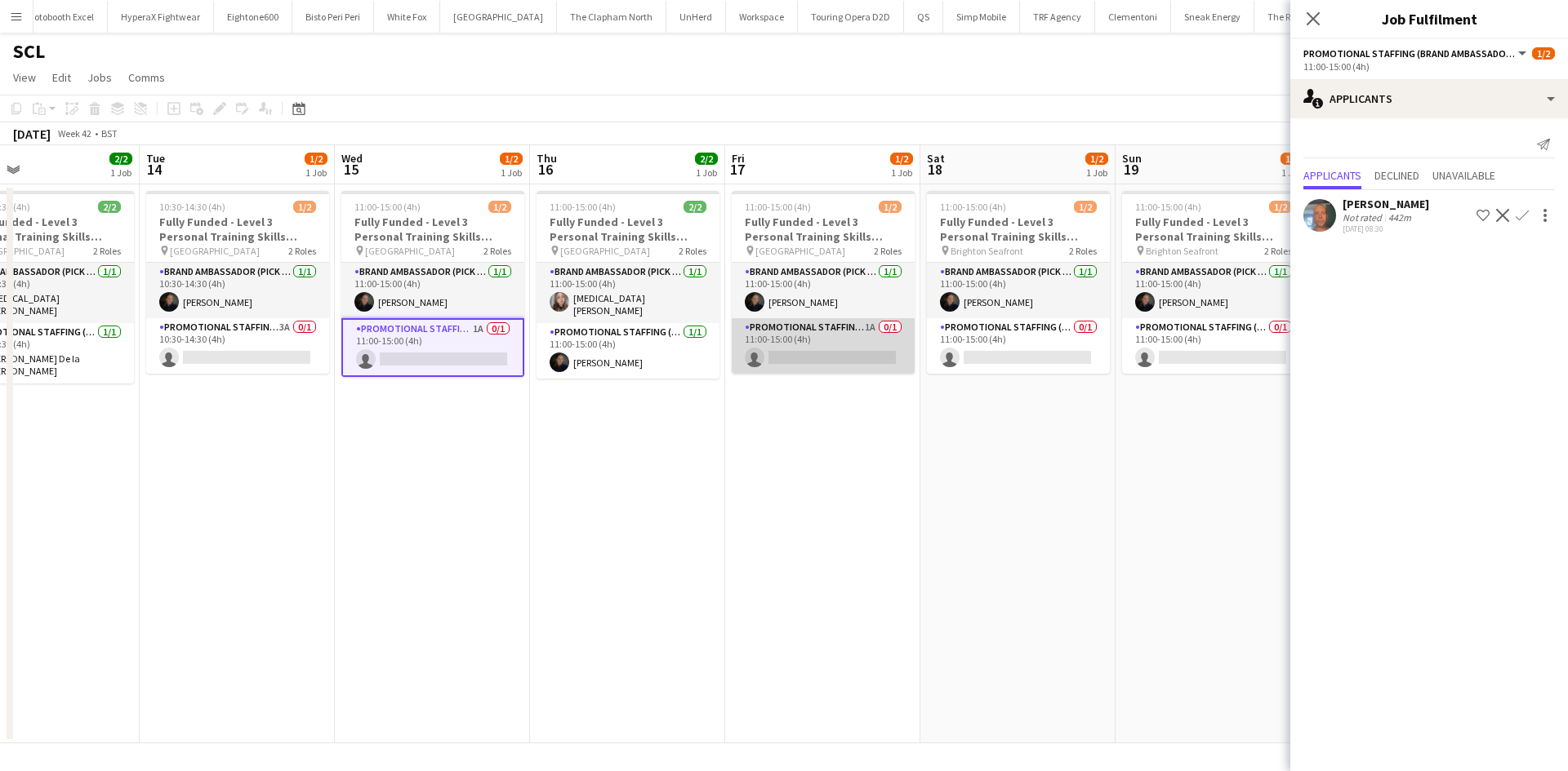
click at [860, 325] on app-card-role "Promotional Staffing (Brand Ambassadors) 1A 0/1 11:00-15:00 (4h) single-neutral…" at bounding box center [823, 345] width 183 height 55
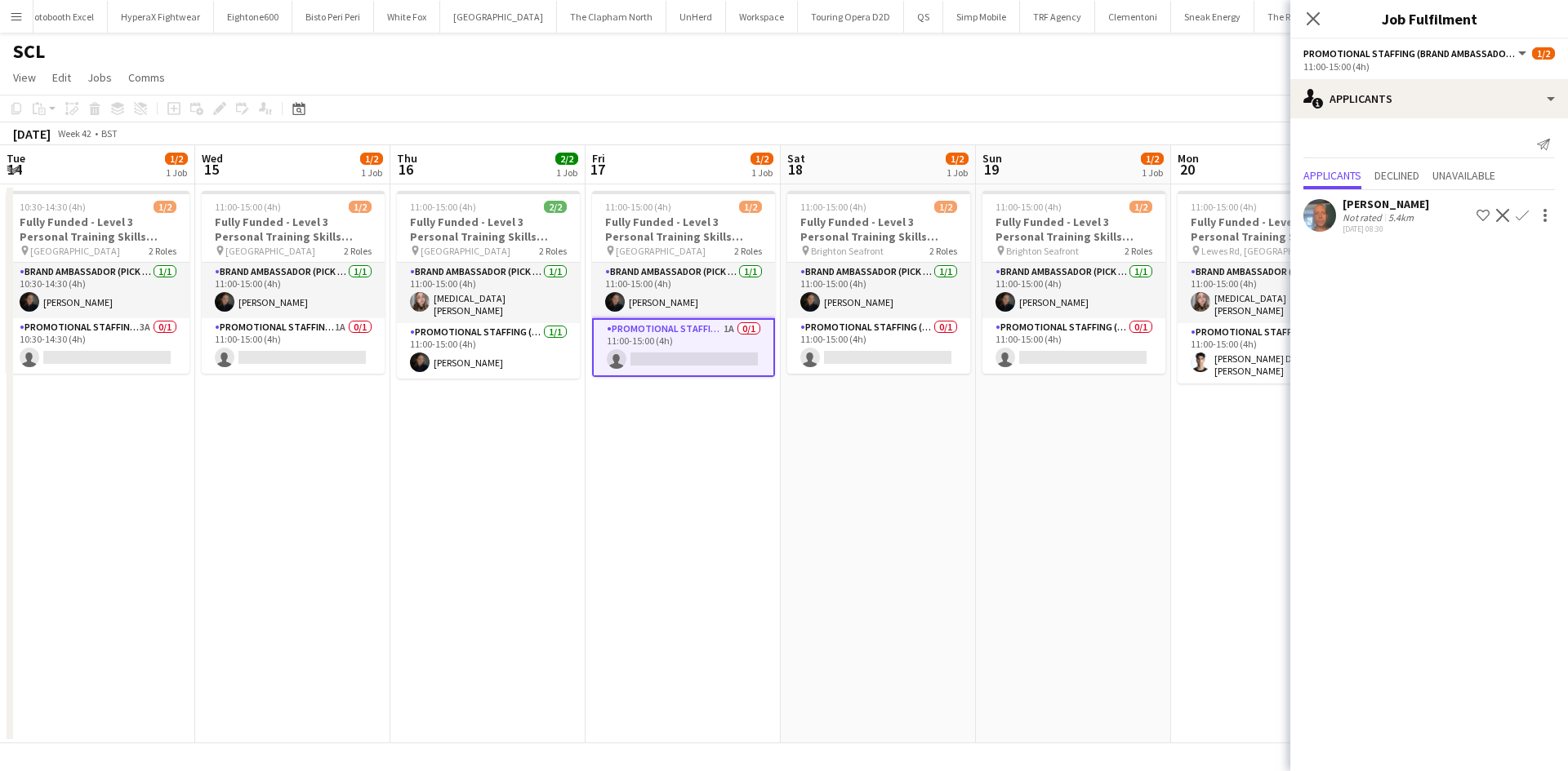
drag, startPoint x: 1137, startPoint y: 468, endPoint x: 626, endPoint y: 340, distance: 526.8
click at [627, 341] on app-calendar-viewport "Sat 11 2/2 1 Job Sun 12 2/2 1 Job Mon 13 2/2 1 Job Tue 14 1/2 1 Job Wed 15 1/2 …" at bounding box center [784, 445] width 1568 height 598
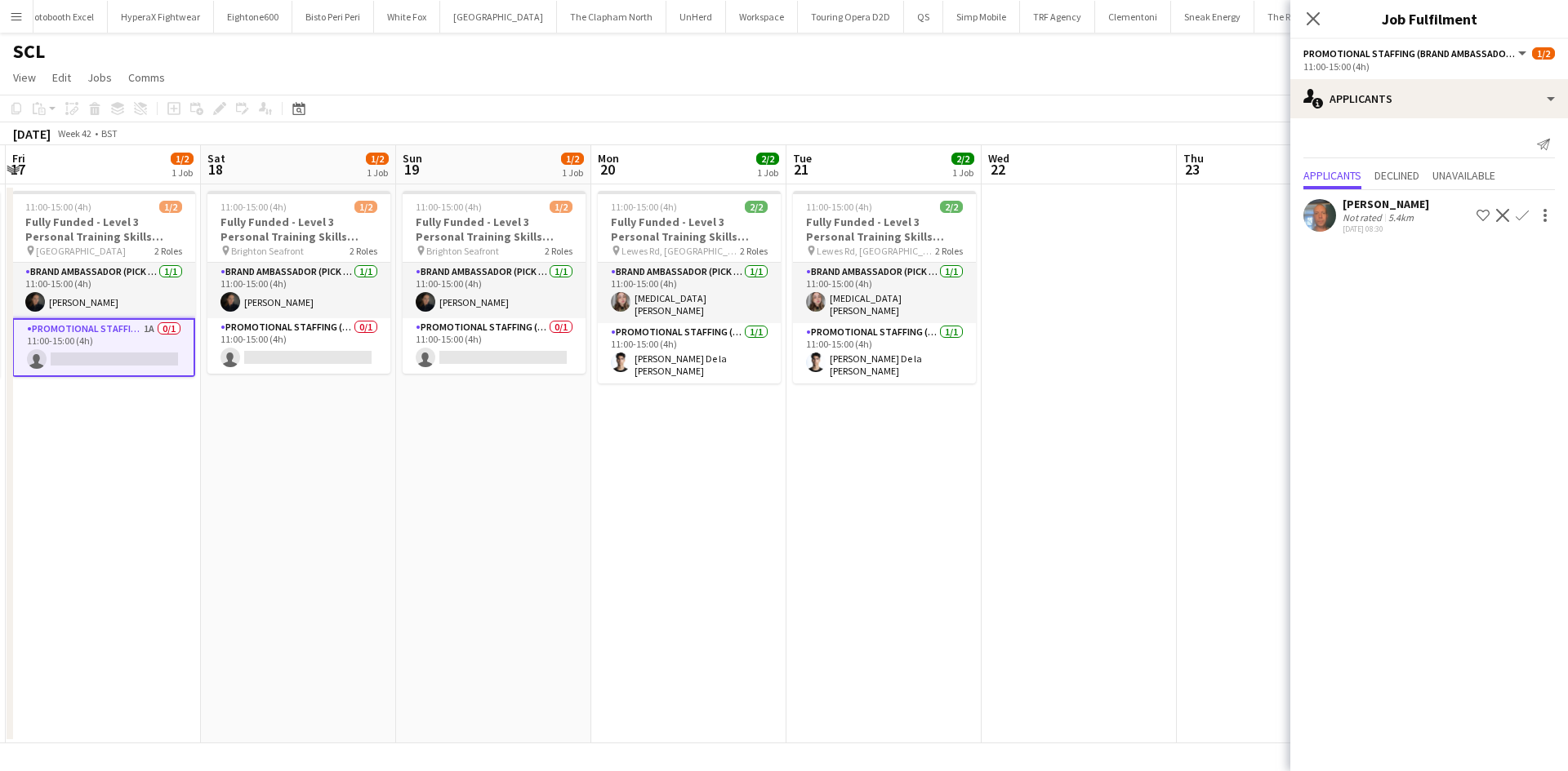
drag, startPoint x: 721, startPoint y: 405, endPoint x: 816, endPoint y: 438, distance: 100.6
click at [715, 405] on app-calendar-viewport "Mon 13 2/2 1 Job Tue 14 1/2 1 Job Wed 15 1/2 1 Job Thu 16 2/2 1 Job Fri 17 1/2 …" at bounding box center [784, 445] width 1568 height 598
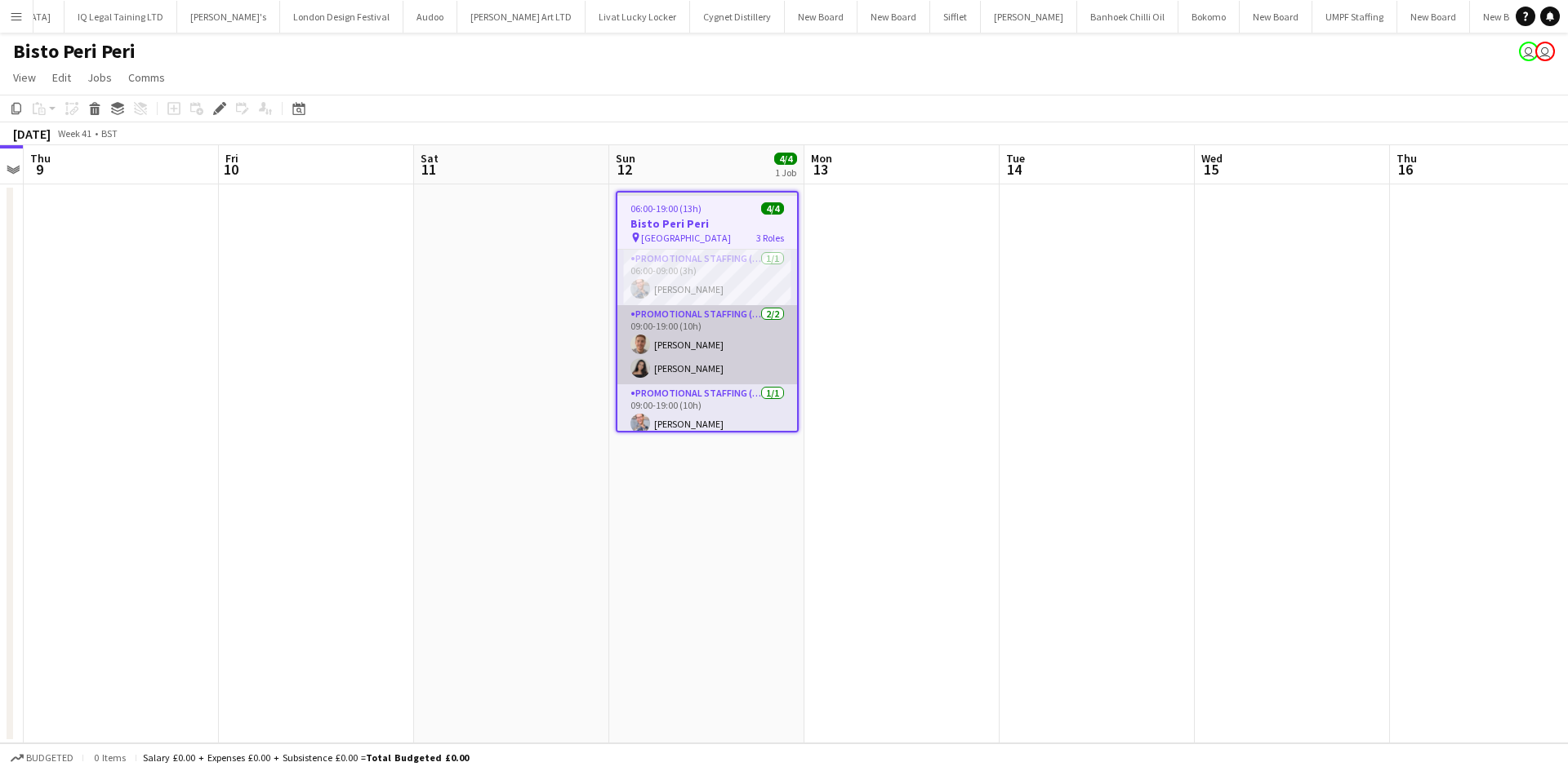
scroll to position [0, 4000]
click at [688, 340] on app-card-role "Promotional Staffing (Brand Ambassadors) [DATE] 09:00-19:00 (10h) [PERSON_NAME]…" at bounding box center [707, 344] width 179 height 79
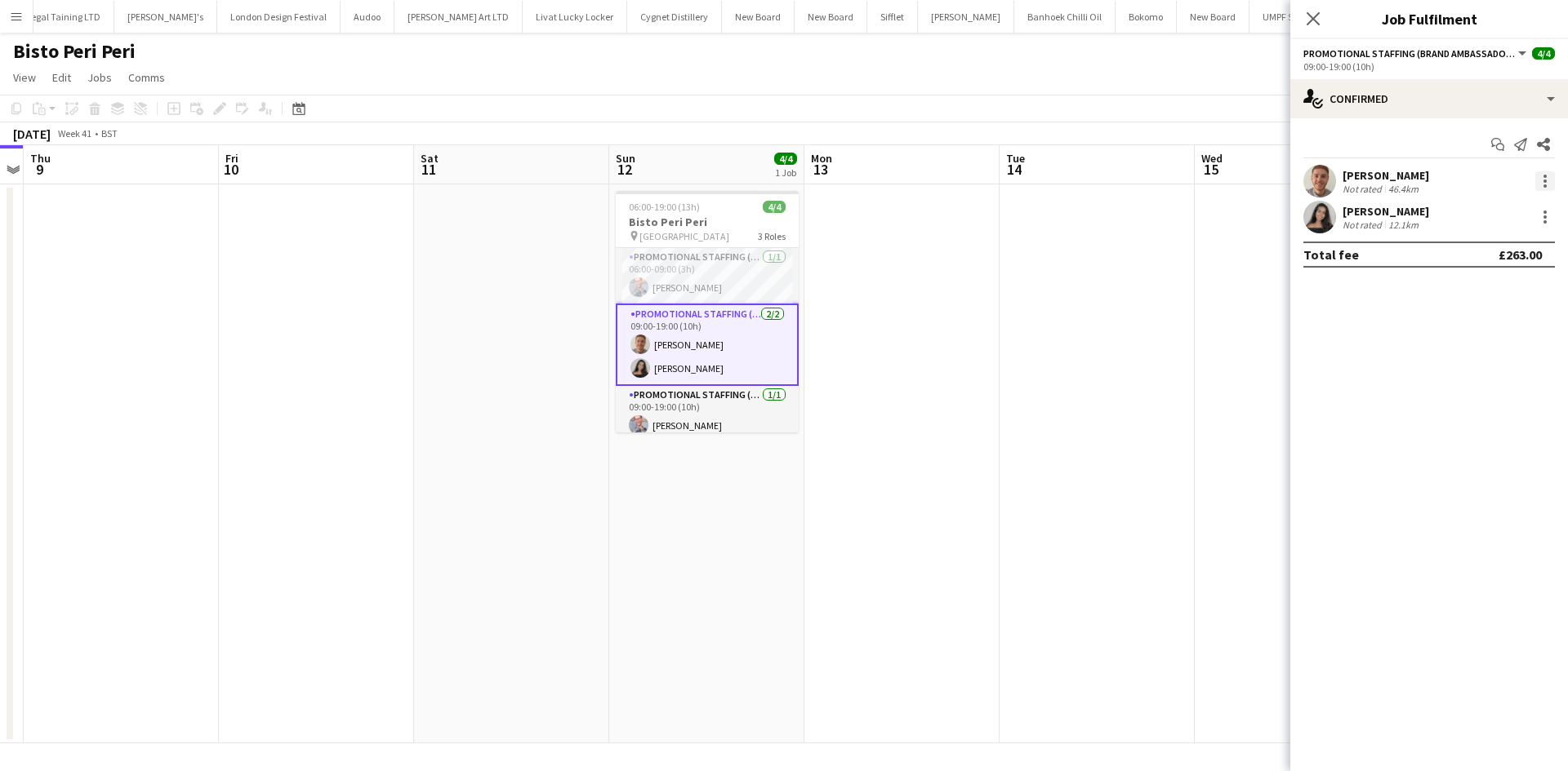
click at [1545, 186] on div at bounding box center [1544, 186] width 3 height 3
click at [1501, 215] on span "Edit fee" at bounding box center [1491, 212] width 101 height 15
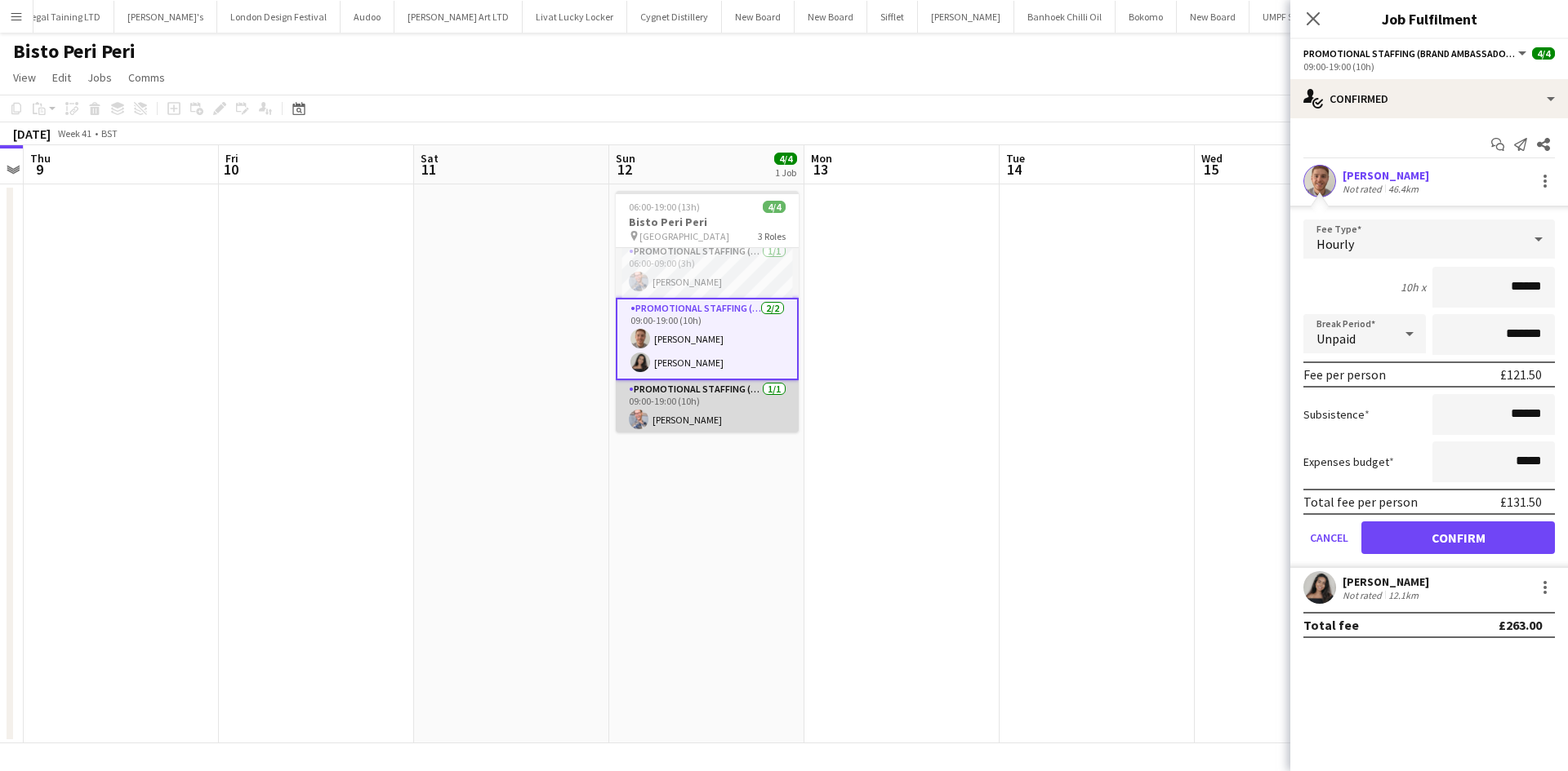
scroll to position [9, 0]
click at [679, 412] on app-card-role "Promotional Staffing (Team Leader) [DATE] 09:00-19:00 (10h) [PERSON_NAME]" at bounding box center [707, 404] width 183 height 55
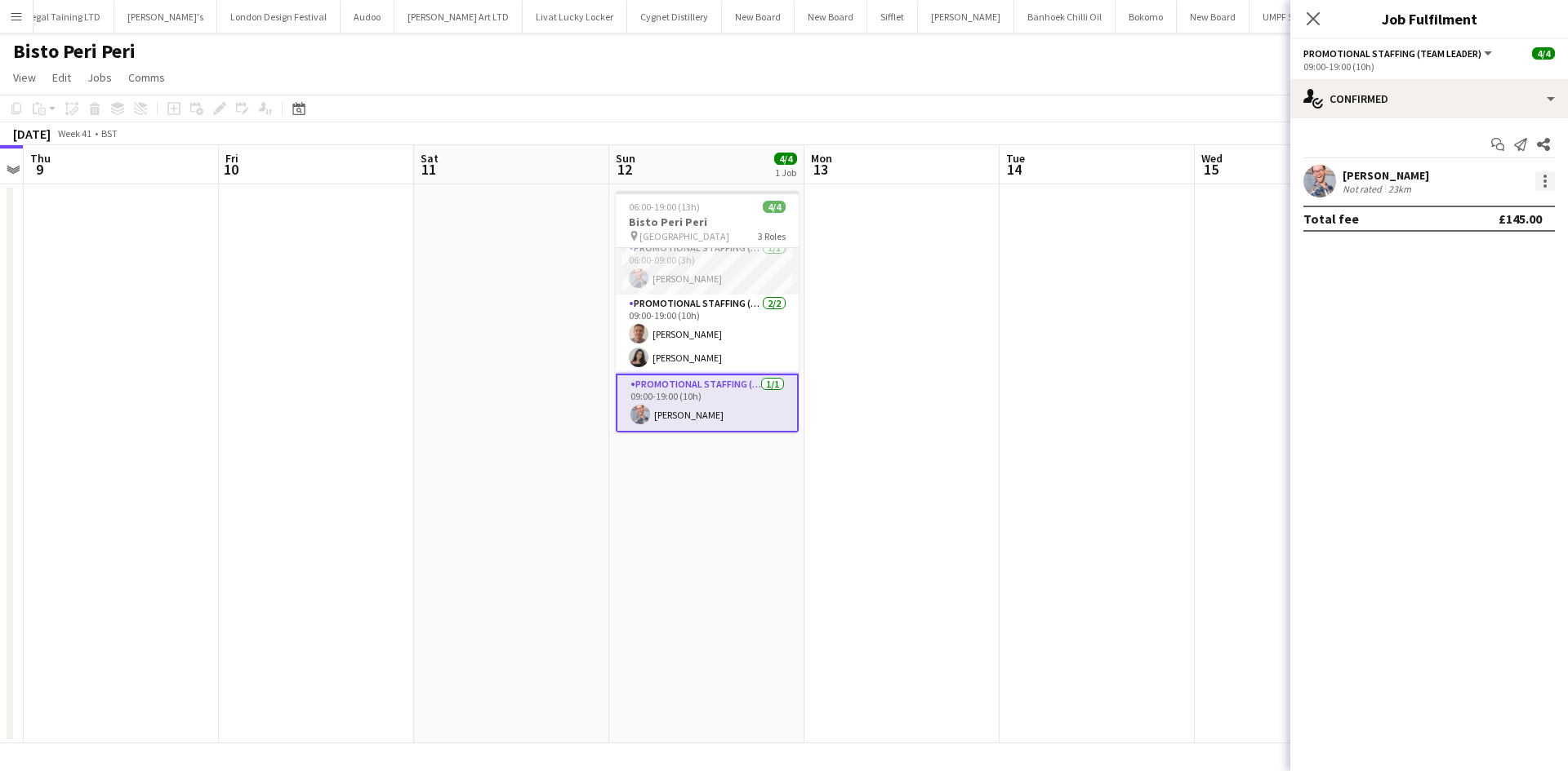
click at [1543, 183] on div at bounding box center [1545, 181] width 20 height 20
click at [1475, 205] on span "Edit fee" at bounding box center [1462, 211] width 44 height 14
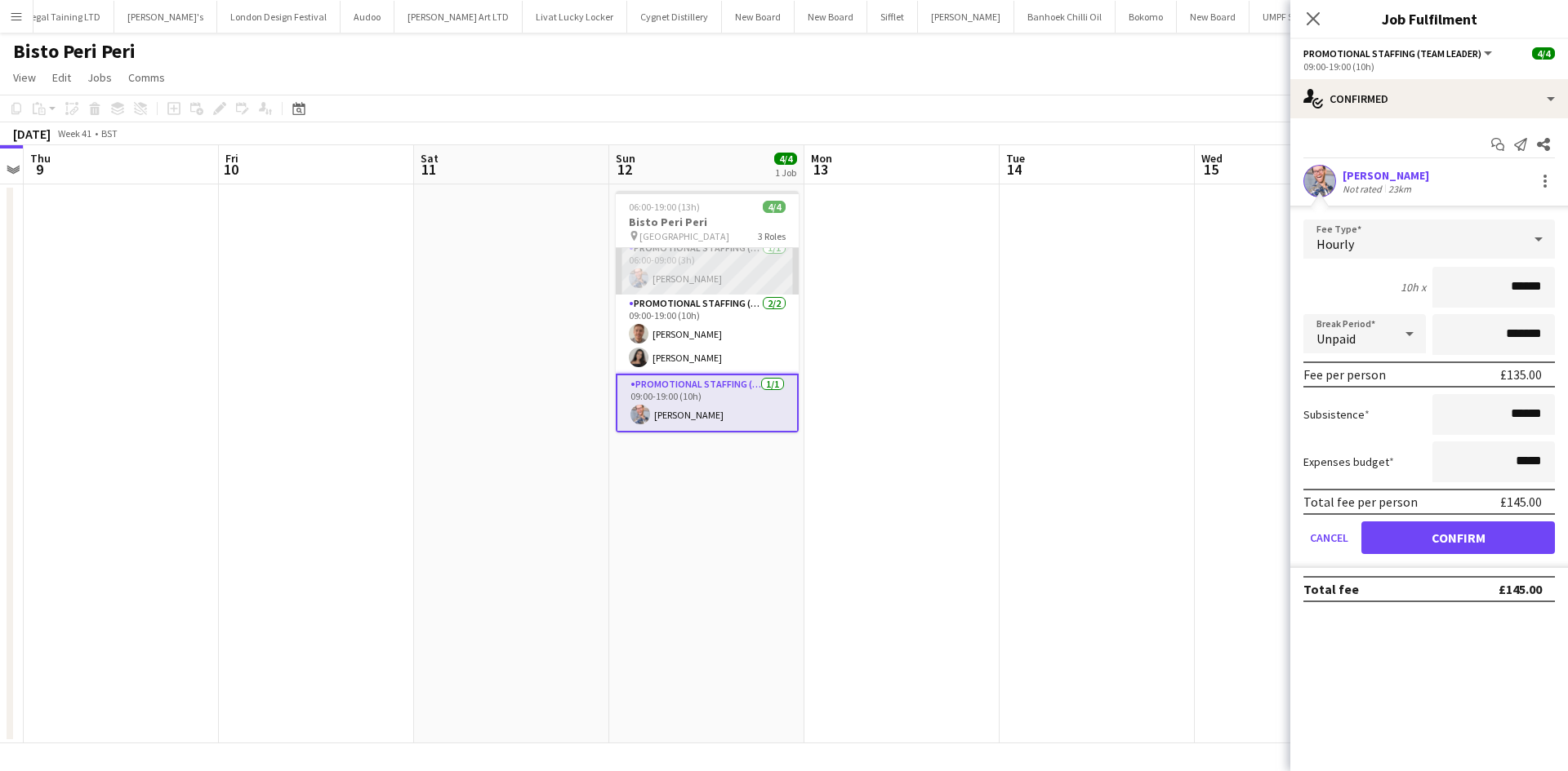
click at [677, 288] on app-card-role "Promotional Staffing (Team Leader) [DATE] 06:00-09:00 (3h) [PERSON_NAME]" at bounding box center [707, 266] width 183 height 55
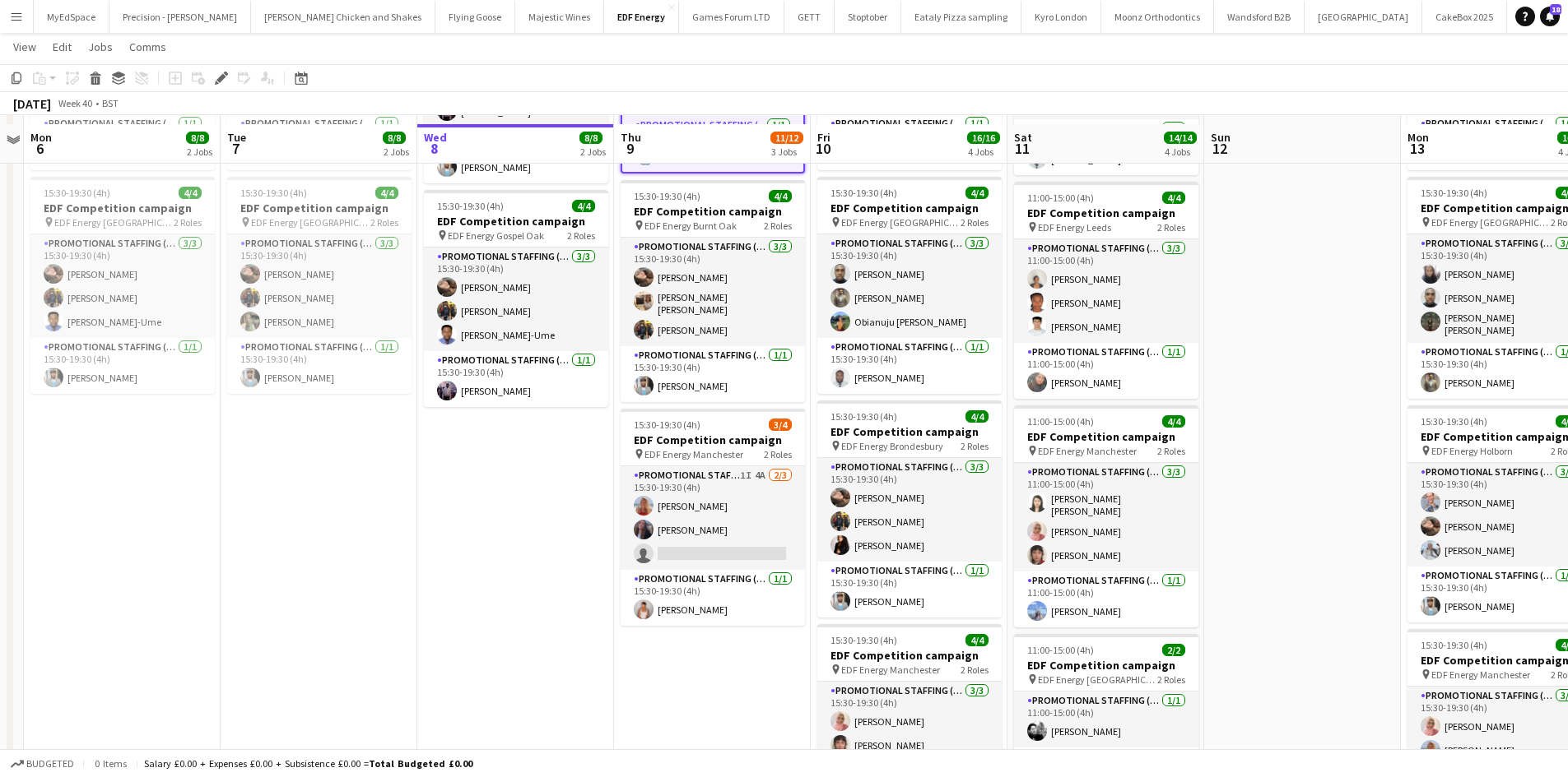
scroll to position [247, 0]
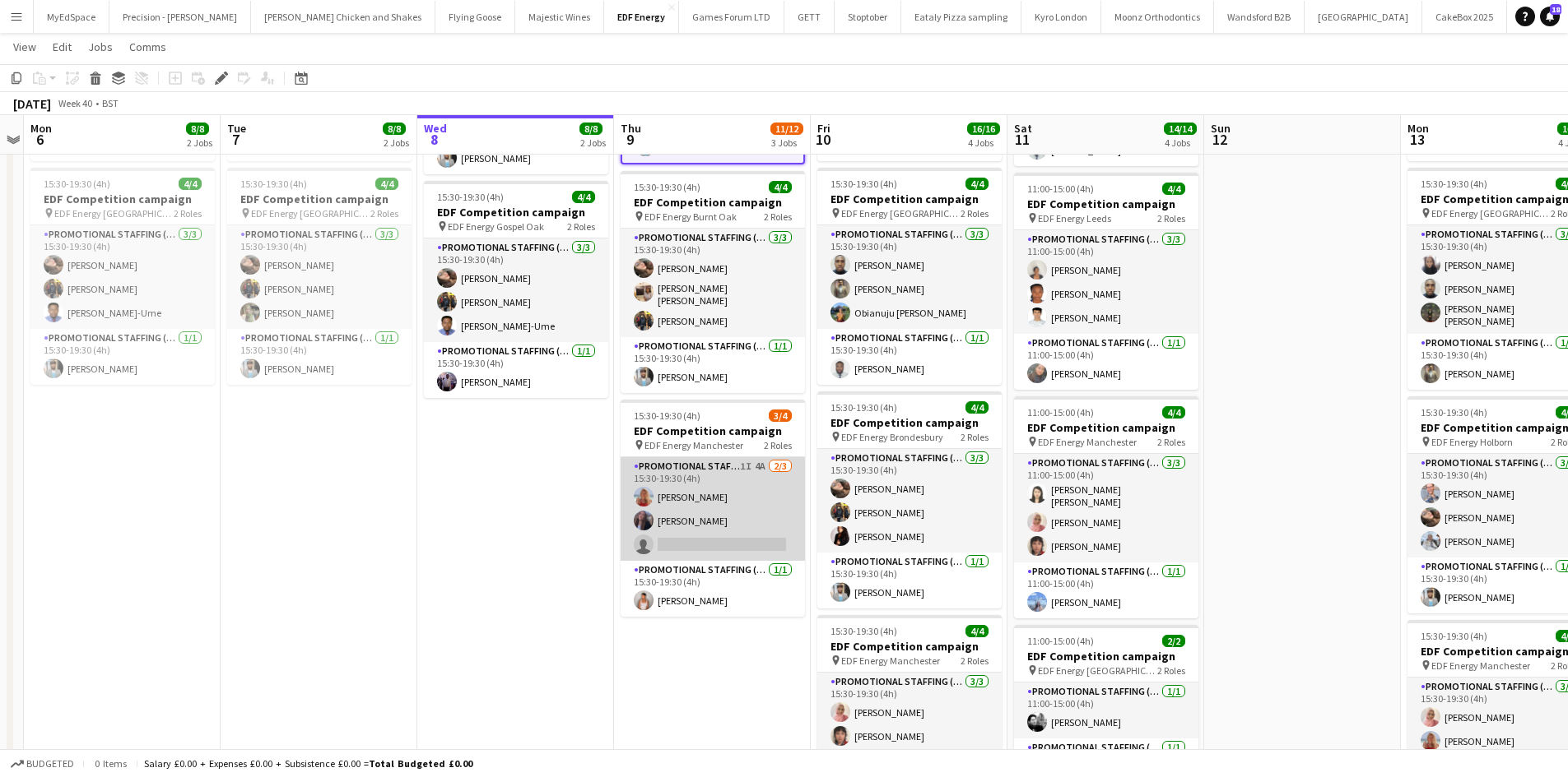
drag, startPoint x: 751, startPoint y: 464, endPoint x: 738, endPoint y: 469, distance: 13.9
click at [752, 464] on app-card-role "Promotional Staffing (Flyering Staff) 1I 4A 2/3 15:30-19:30 (4h) Tallulah Kerri…" at bounding box center [712, 509] width 184 height 104
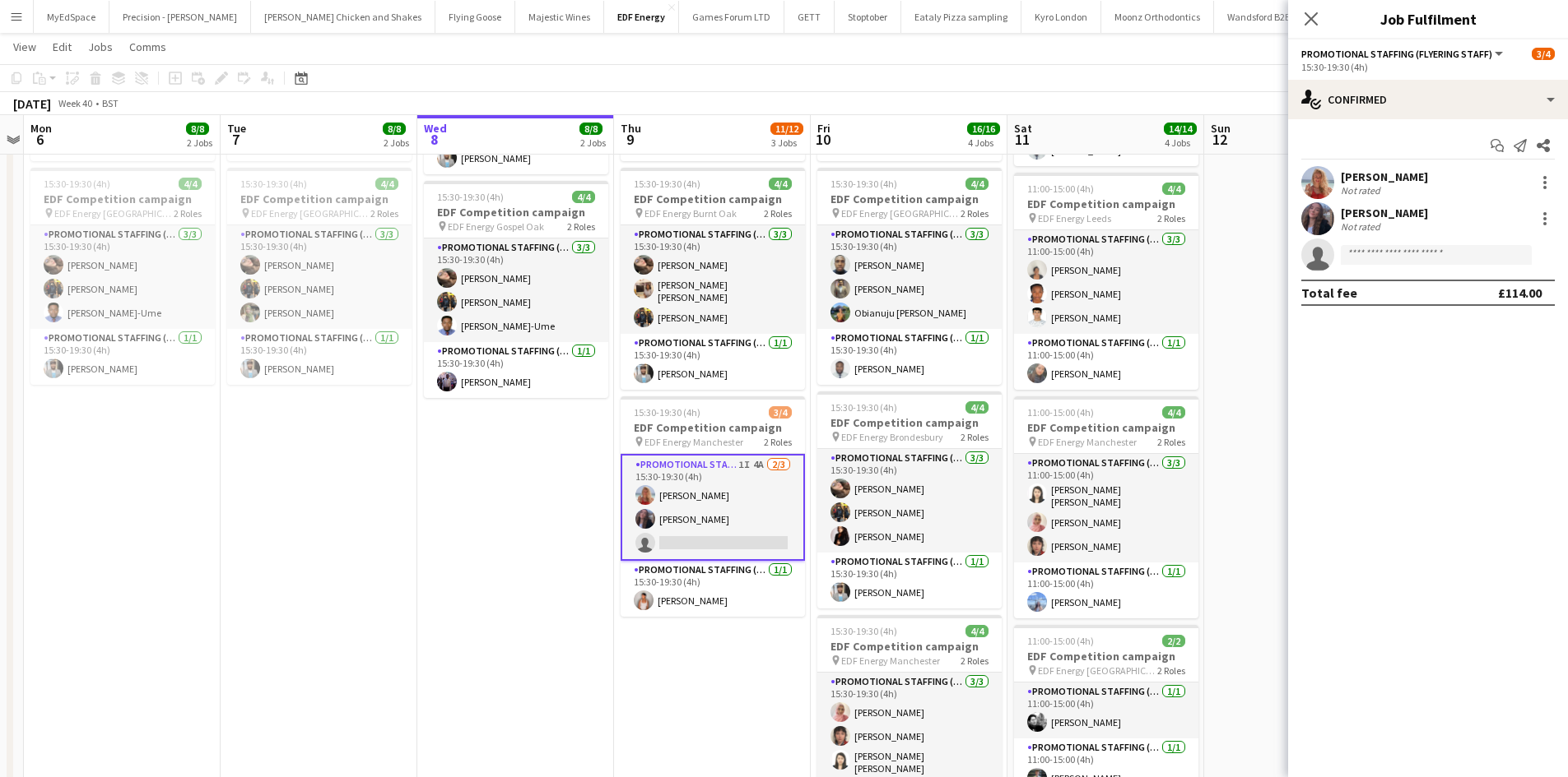
scroll to position [0, 566]
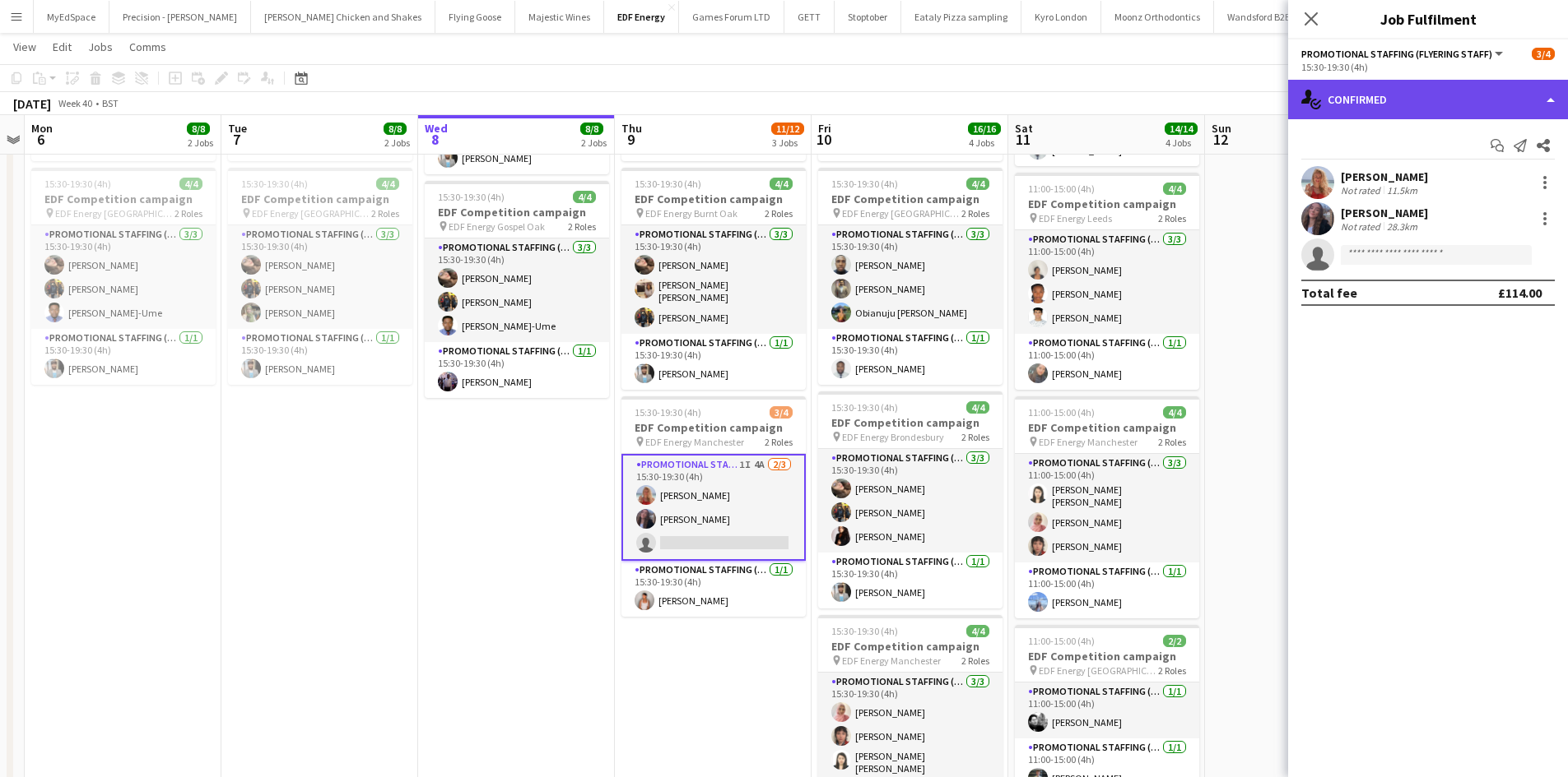
click at [1495, 100] on div "single-neutral-actions-check-2 Confirmed" at bounding box center [1428, 99] width 280 height 40
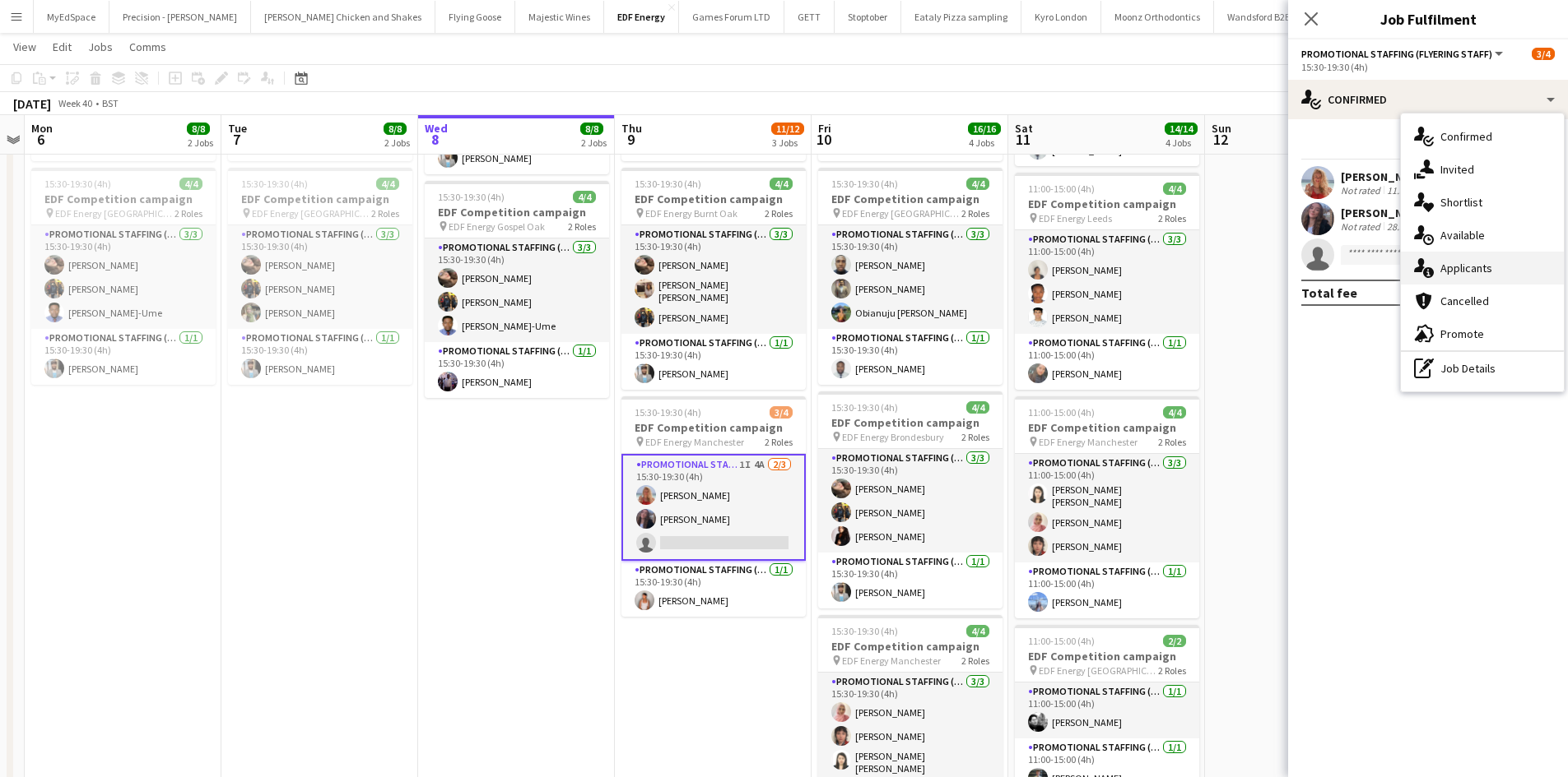
click at [1505, 267] on div "single-neutral-actions-information Applicants" at bounding box center [1482, 268] width 163 height 33
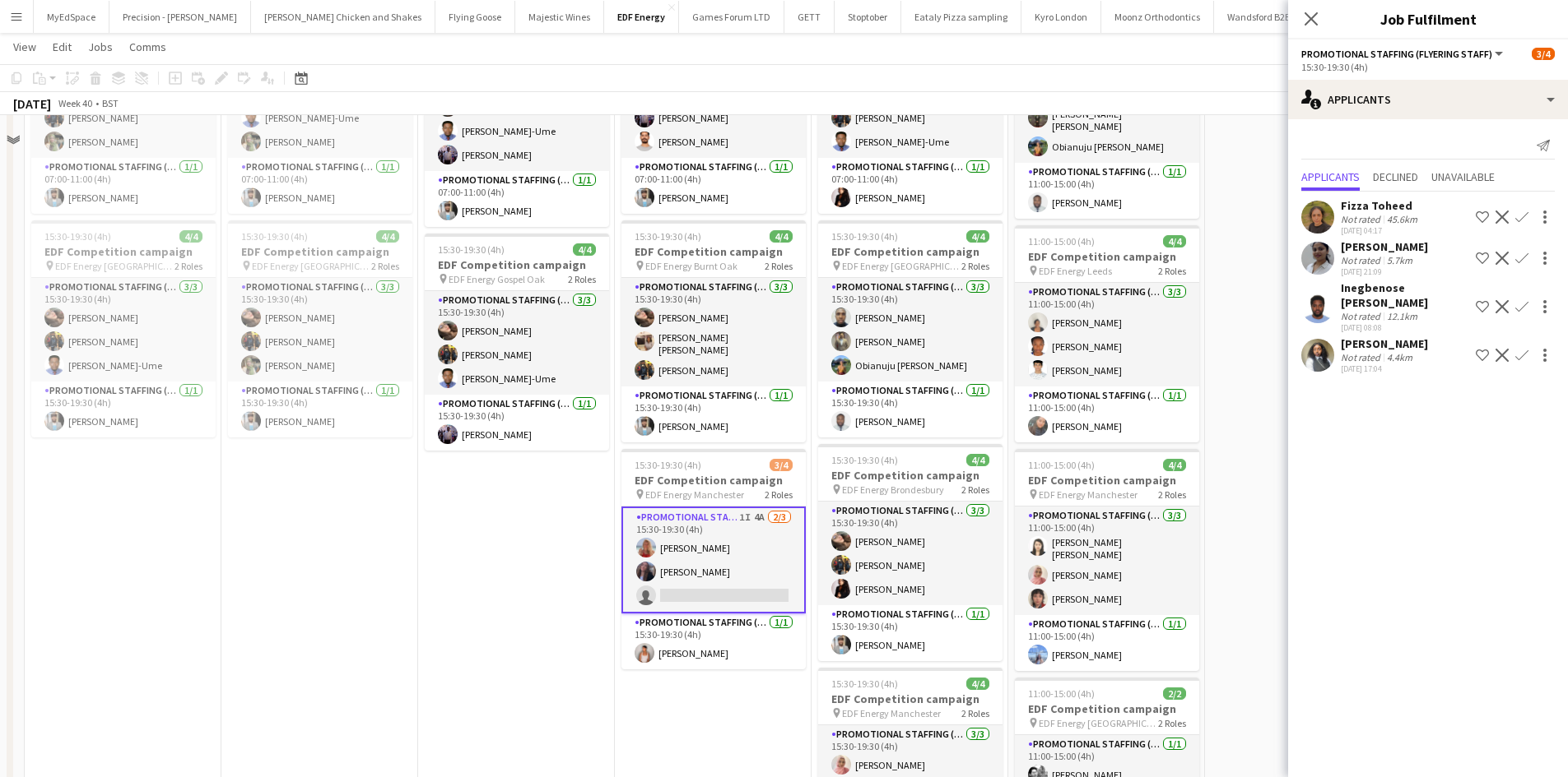
scroll to position [247, 0]
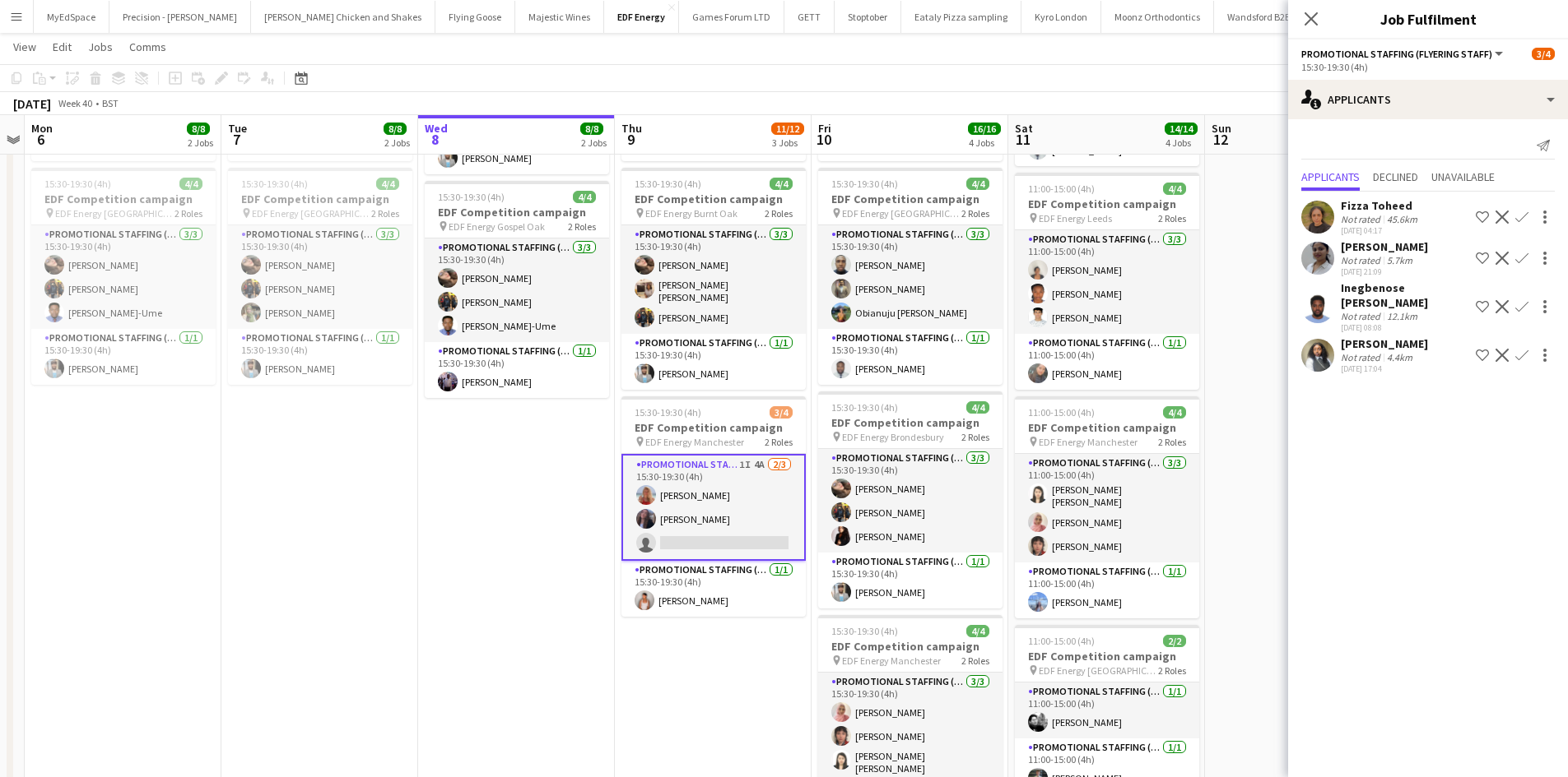
click at [674, 546] on app-card-role "Promotional Staffing (Flyering Staff) 1I 4A 2/3 15:30-19:30 (4h) Tallulah Kerri…" at bounding box center [713, 507] width 184 height 107
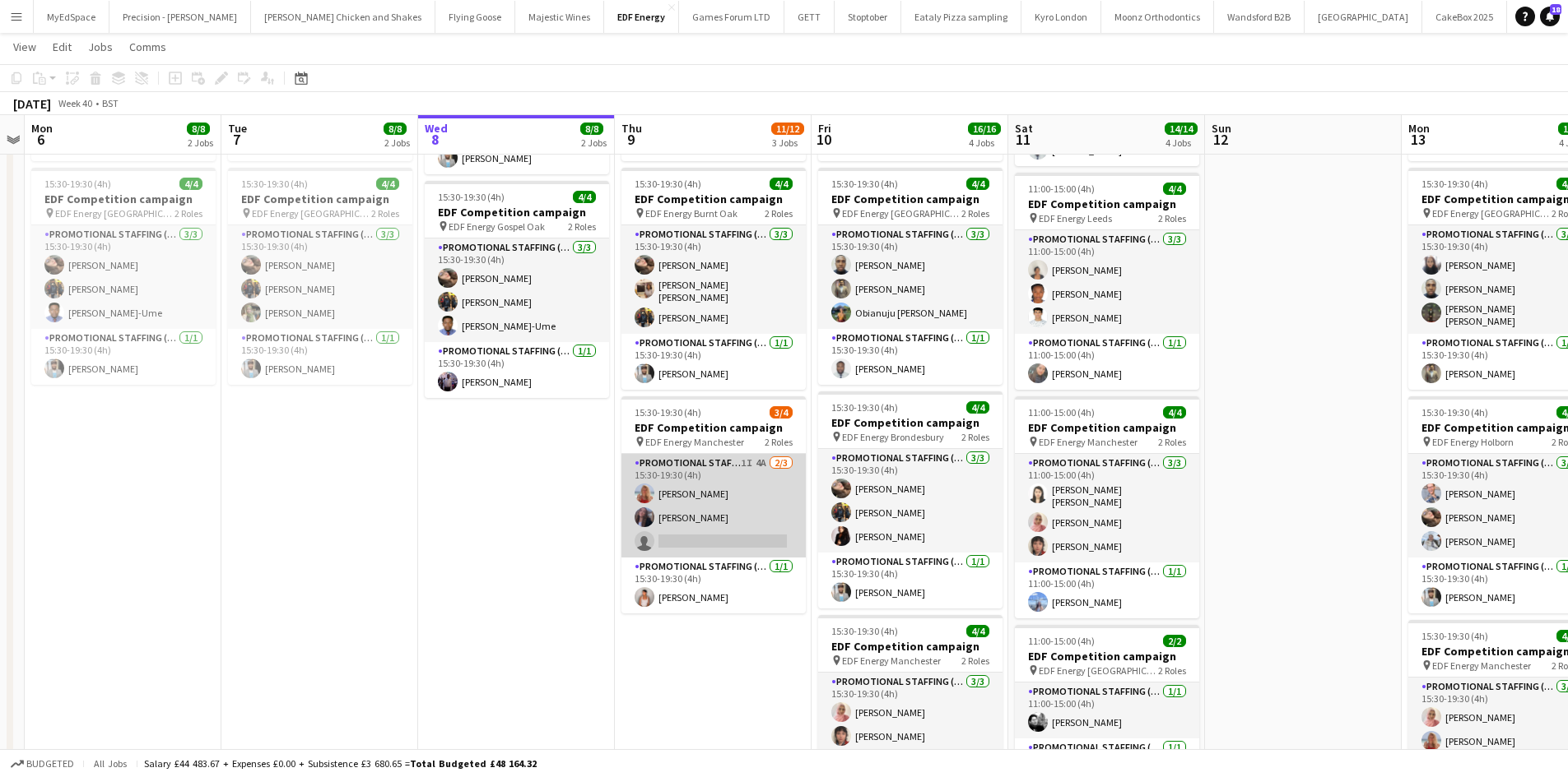
click at [726, 528] on app-card-role "Promotional Staffing (Flyering Staff) 1I 4A 2/3 15:30-19:30 (4h) Tallulah Kerri…" at bounding box center [713, 506] width 184 height 104
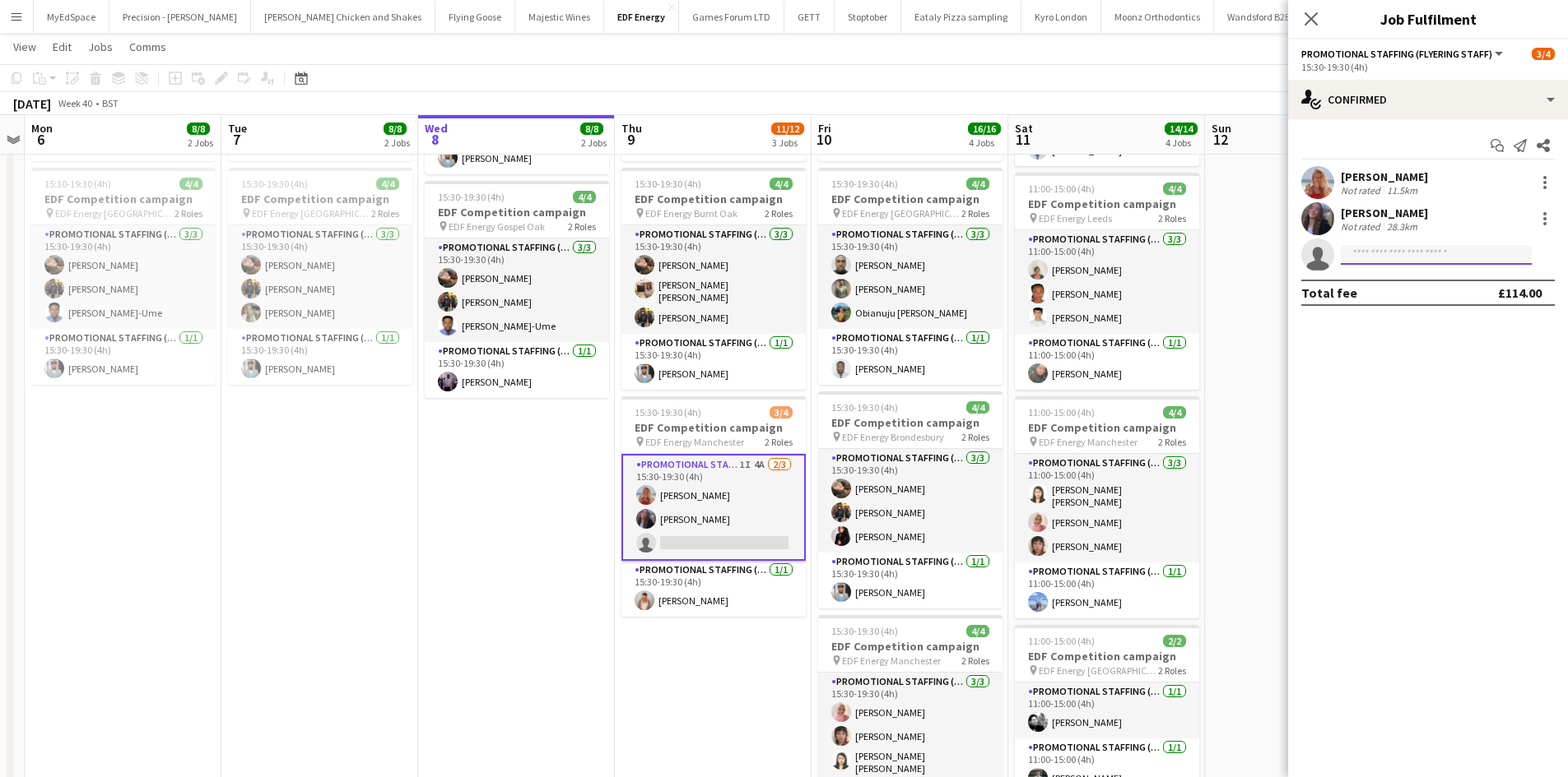
click at [1371, 257] on input at bounding box center [1436, 254] width 191 height 20
type input "****"
click at [1412, 295] on span "sjallal05@gmail.com" at bounding box center [1436, 292] width 165 height 13
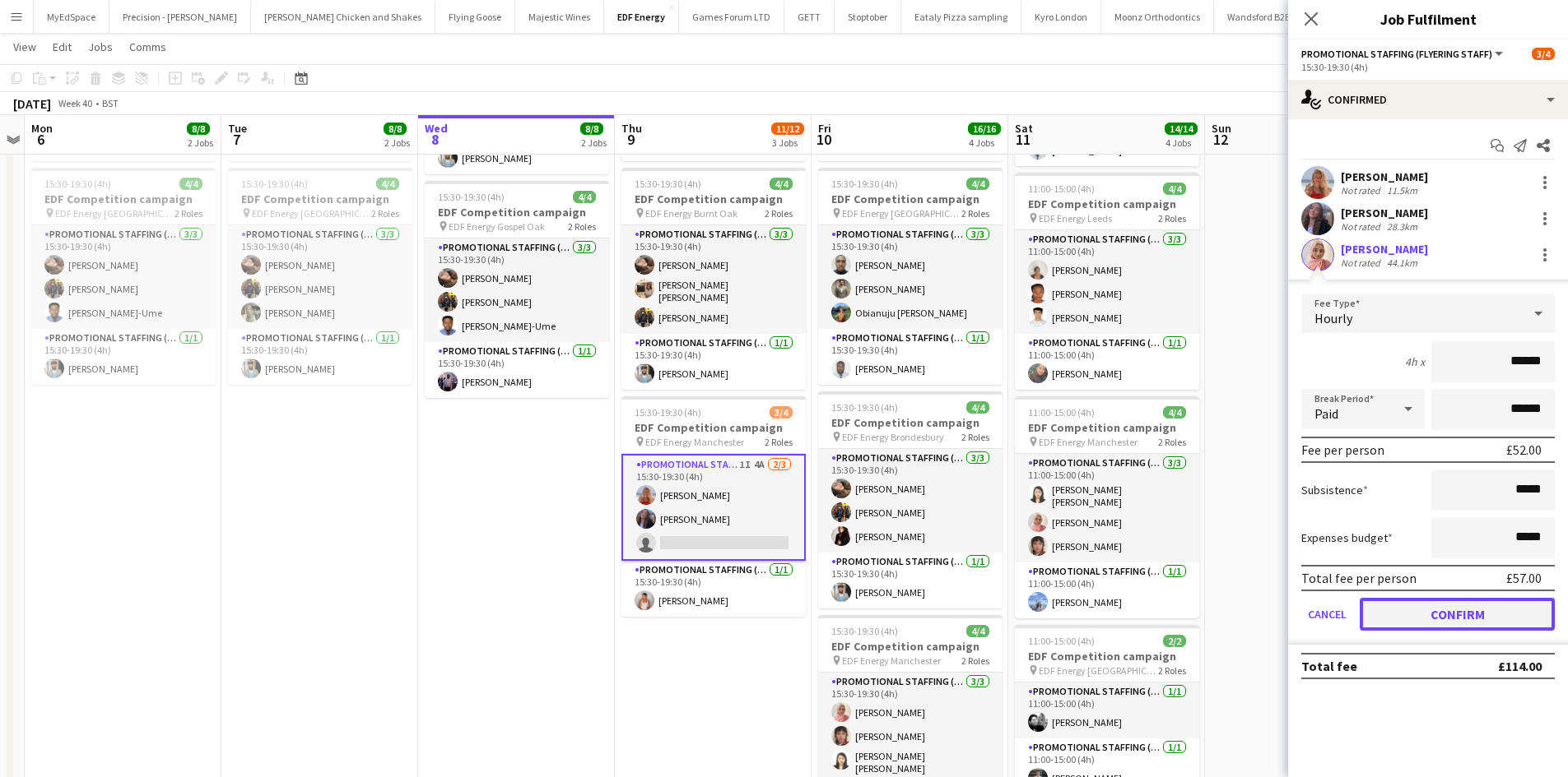
drag, startPoint x: 1479, startPoint y: 617, endPoint x: 1479, endPoint y: 606, distance: 11.0
click at [1481, 616] on button "Confirm" at bounding box center [1456, 614] width 195 height 33
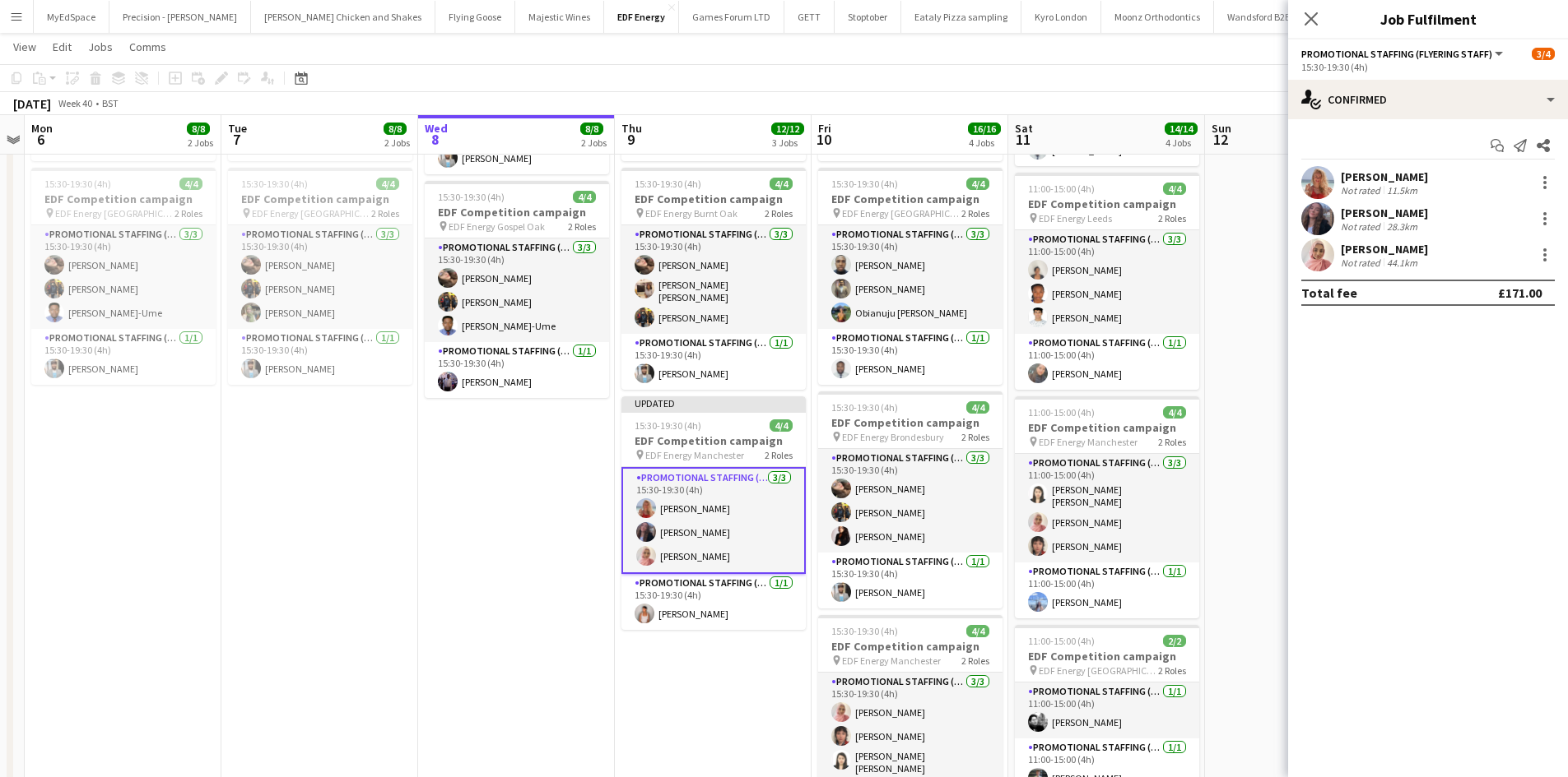
click at [1238, 459] on app-date-cell at bounding box center [1303, 433] width 197 height 992
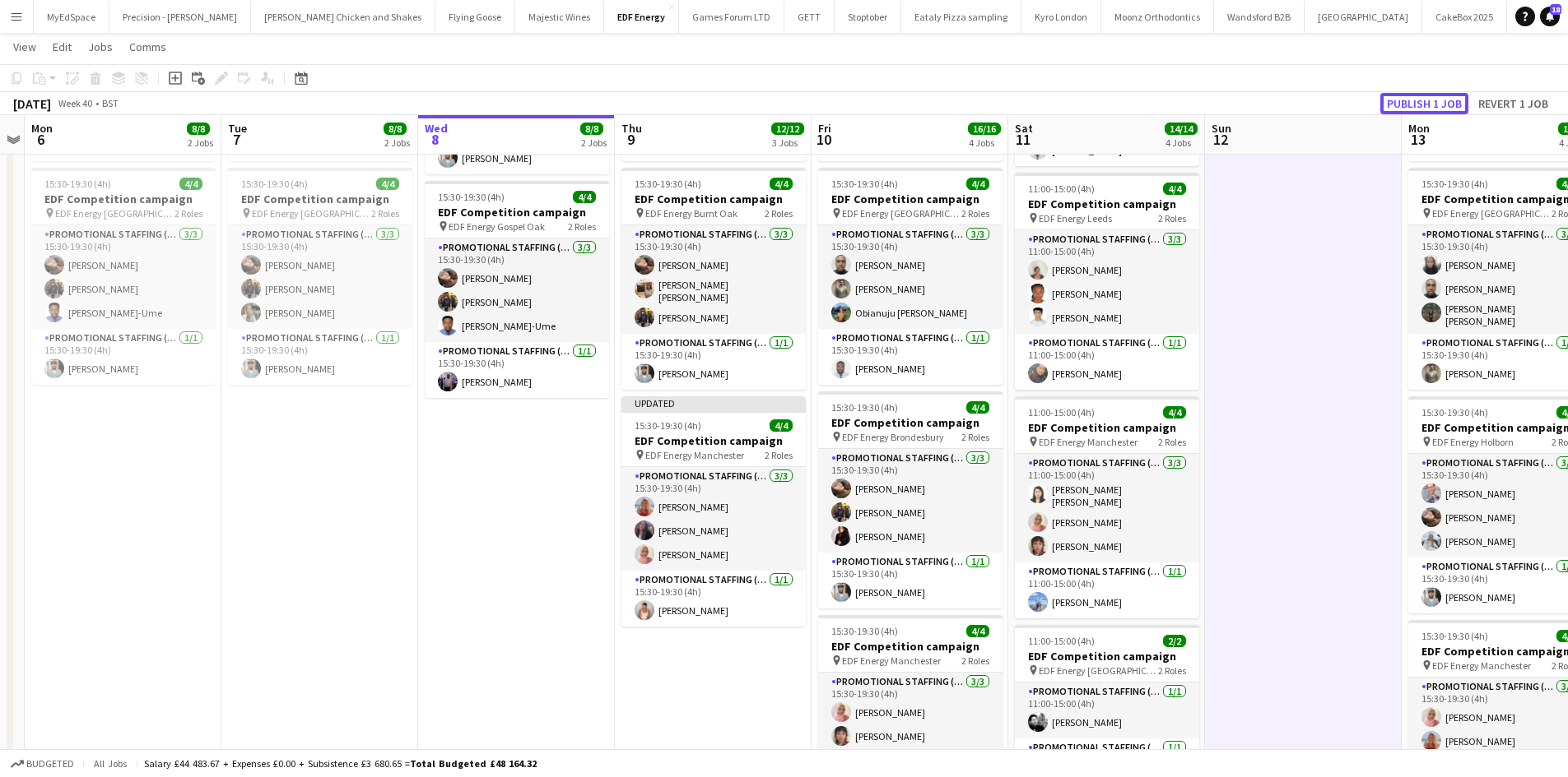
click at [1433, 99] on button "Publish 1 job" at bounding box center [1423, 103] width 88 height 22
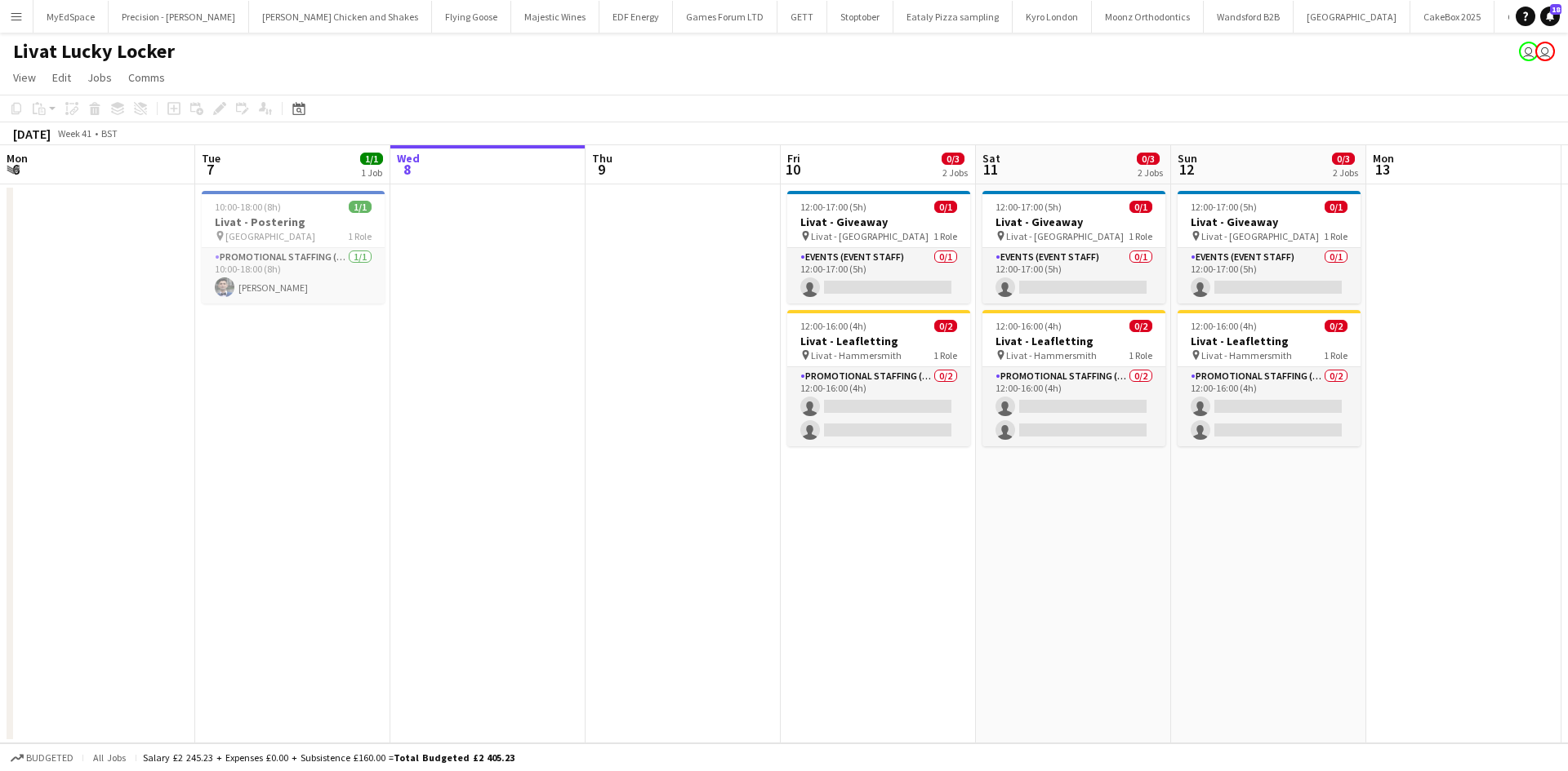
click at [832, 714] on app-calendar-viewport "Mon 6 Tue 7 1/1 1 Job Wed 8 Thu 9 Fri 10 0/3 2 Jobs Sat 11 0/3 2 Jobs Sun 12 0/…" at bounding box center [784, 445] width 1568 height 598
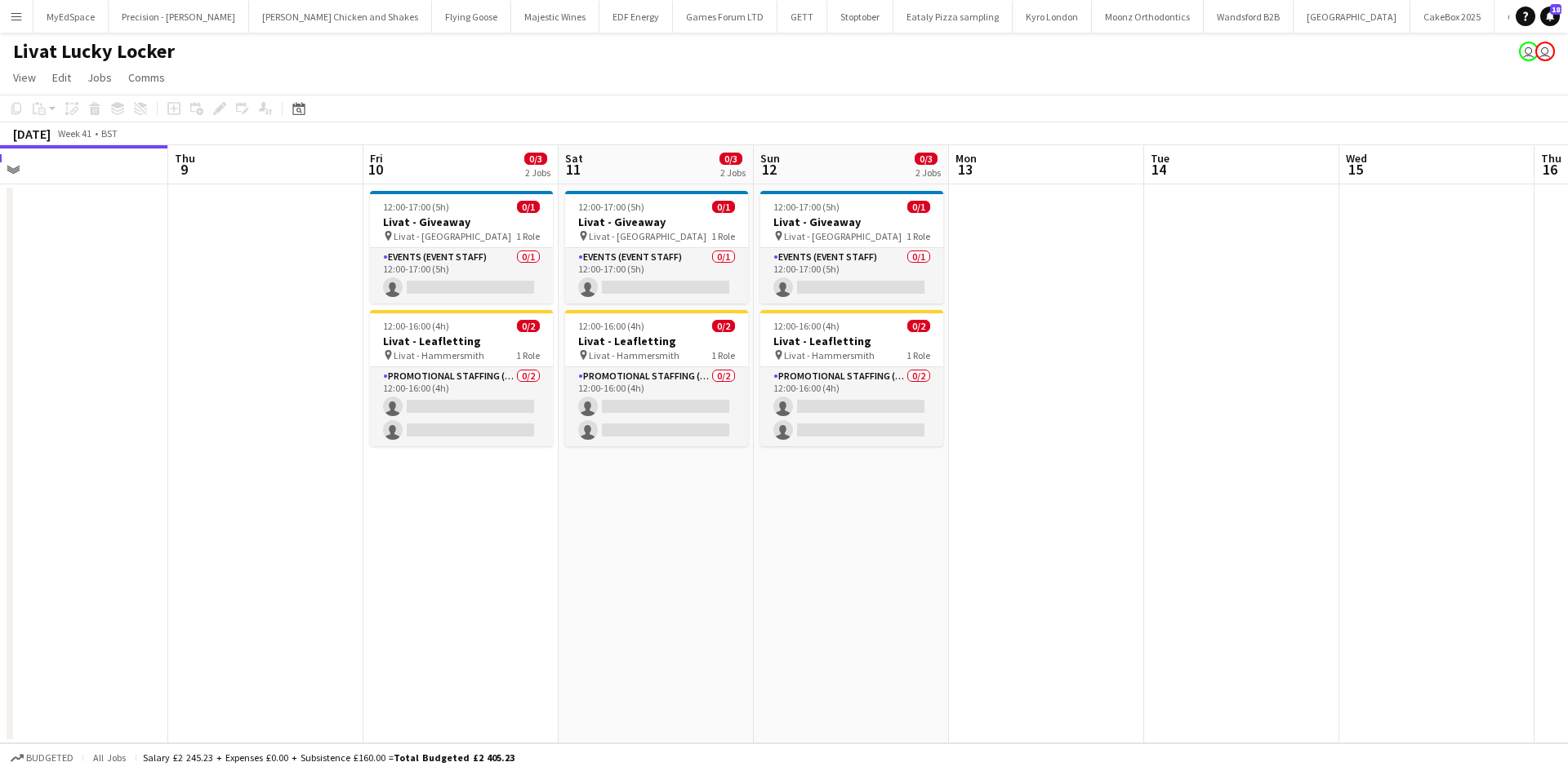
scroll to position [0, 2731]
click at [483, 380] on app-card-role "Promotional Staffing (Brand Ambassadors) 0/2 12:00-16:00 (4h) single-neutral-ac…" at bounding box center [461, 407] width 183 height 79
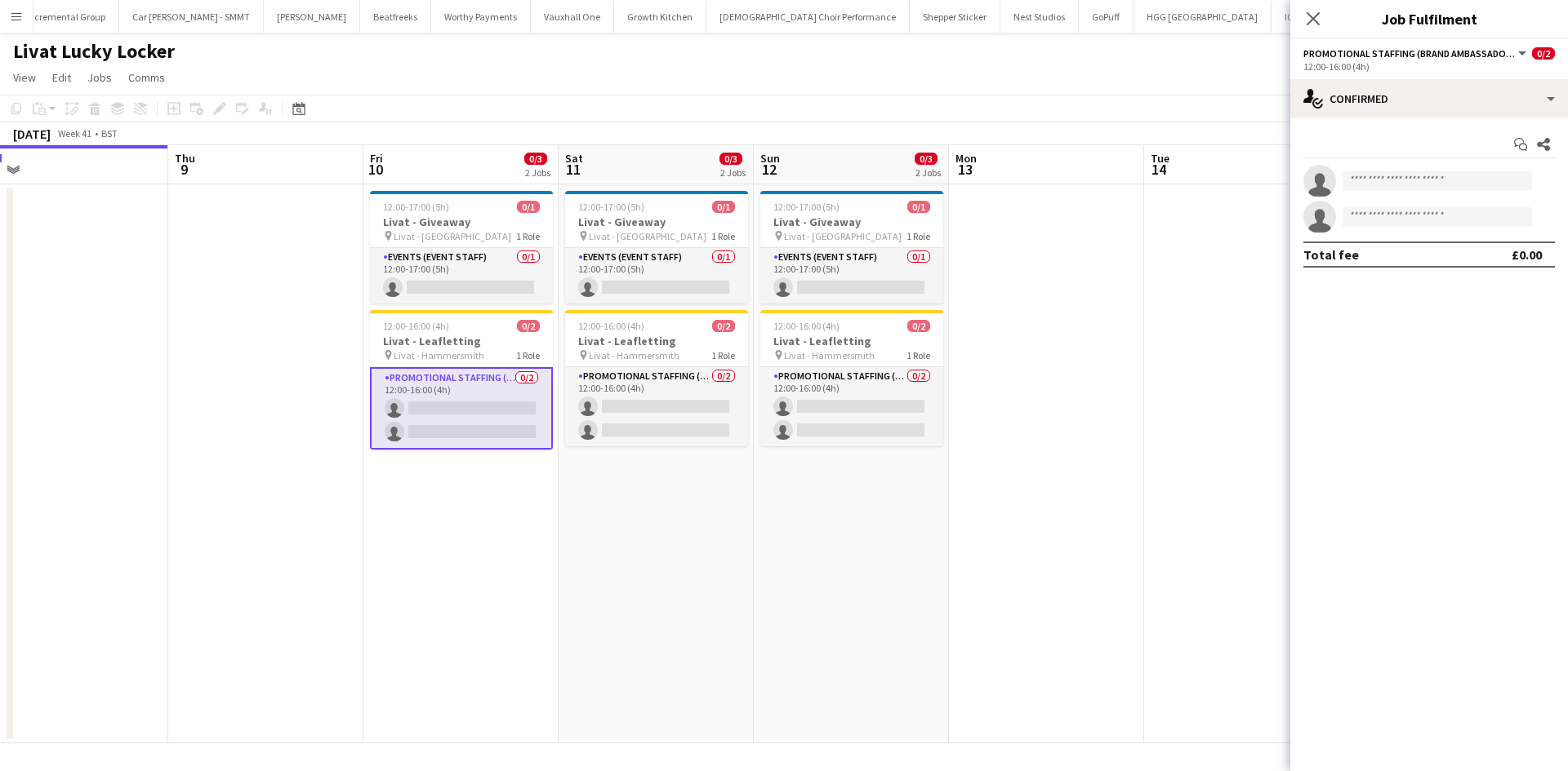
click at [443, 386] on app-card-role "Promotional Staffing (Brand Ambassadors) 0/2 12:00-16:00 (4h) single-neutral-ac…" at bounding box center [461, 409] width 183 height 83
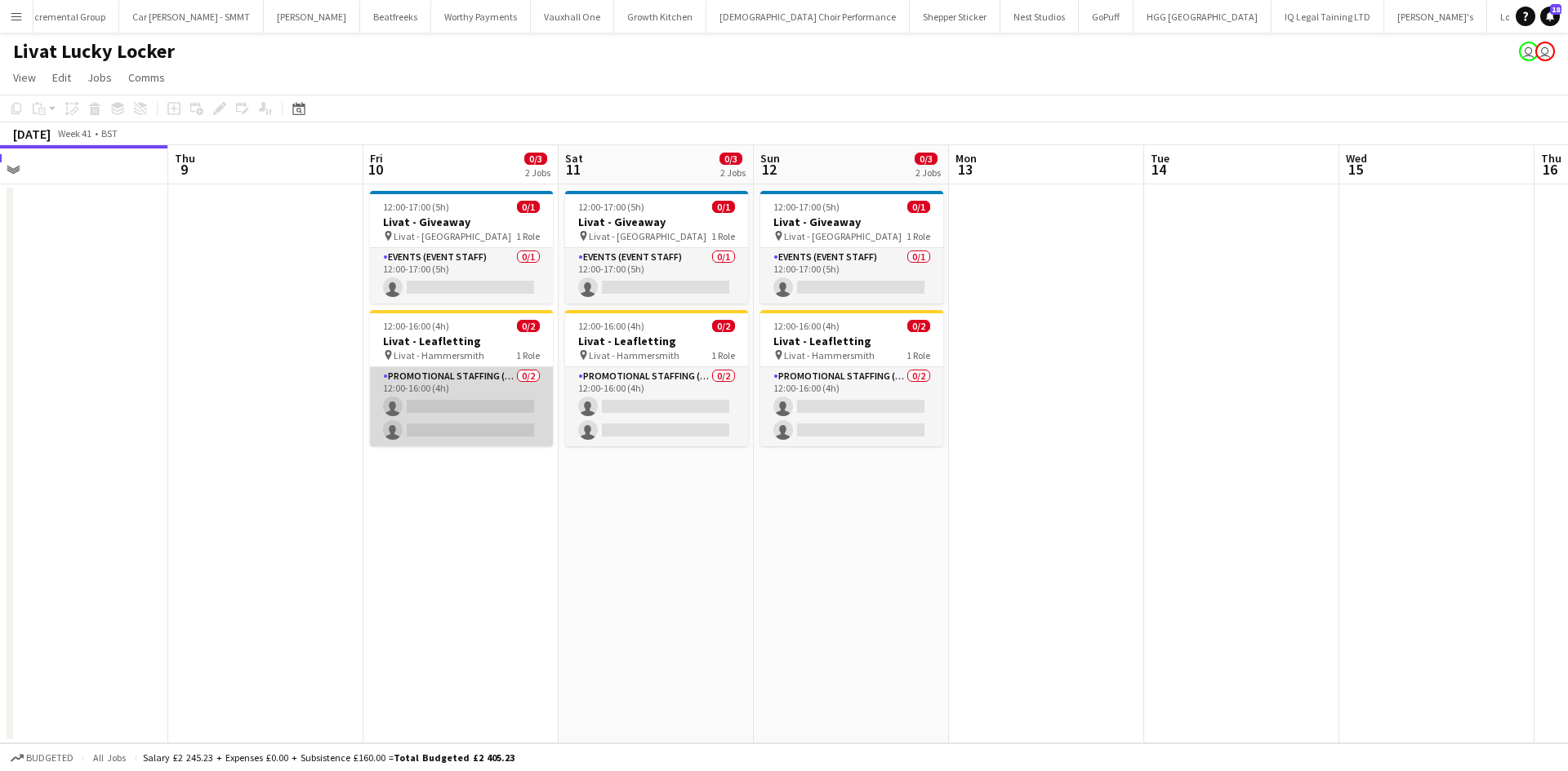
click at [506, 421] on app-card-role "Promotional Staffing (Brand Ambassadors) 0/2 12:00-16:00 (4h) single-neutral-ac…" at bounding box center [461, 407] width 183 height 79
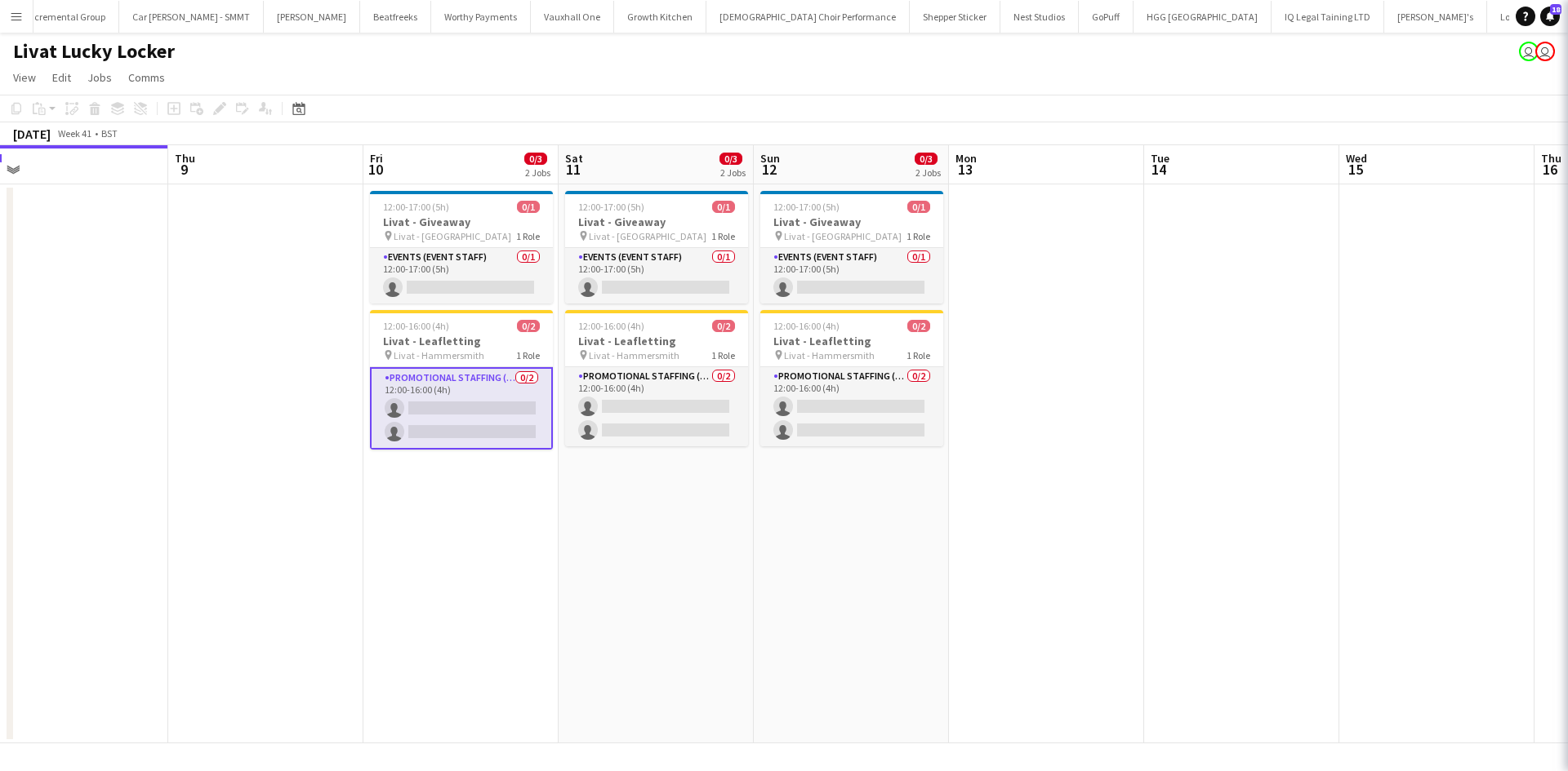
scroll to position [0, 417]
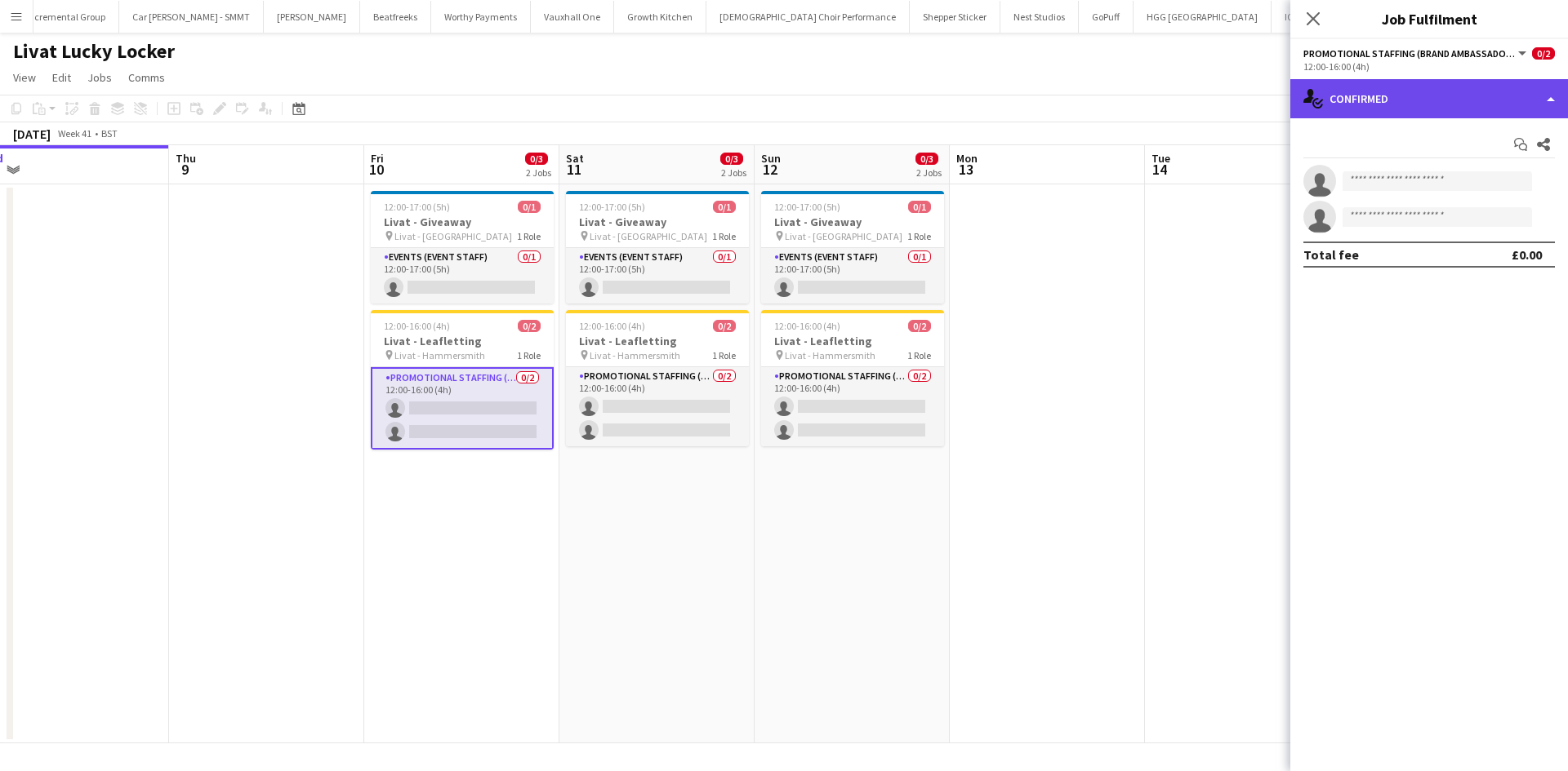
click at [1420, 114] on div "single-neutral-actions-check-2 Confirmed" at bounding box center [1429, 98] width 278 height 39
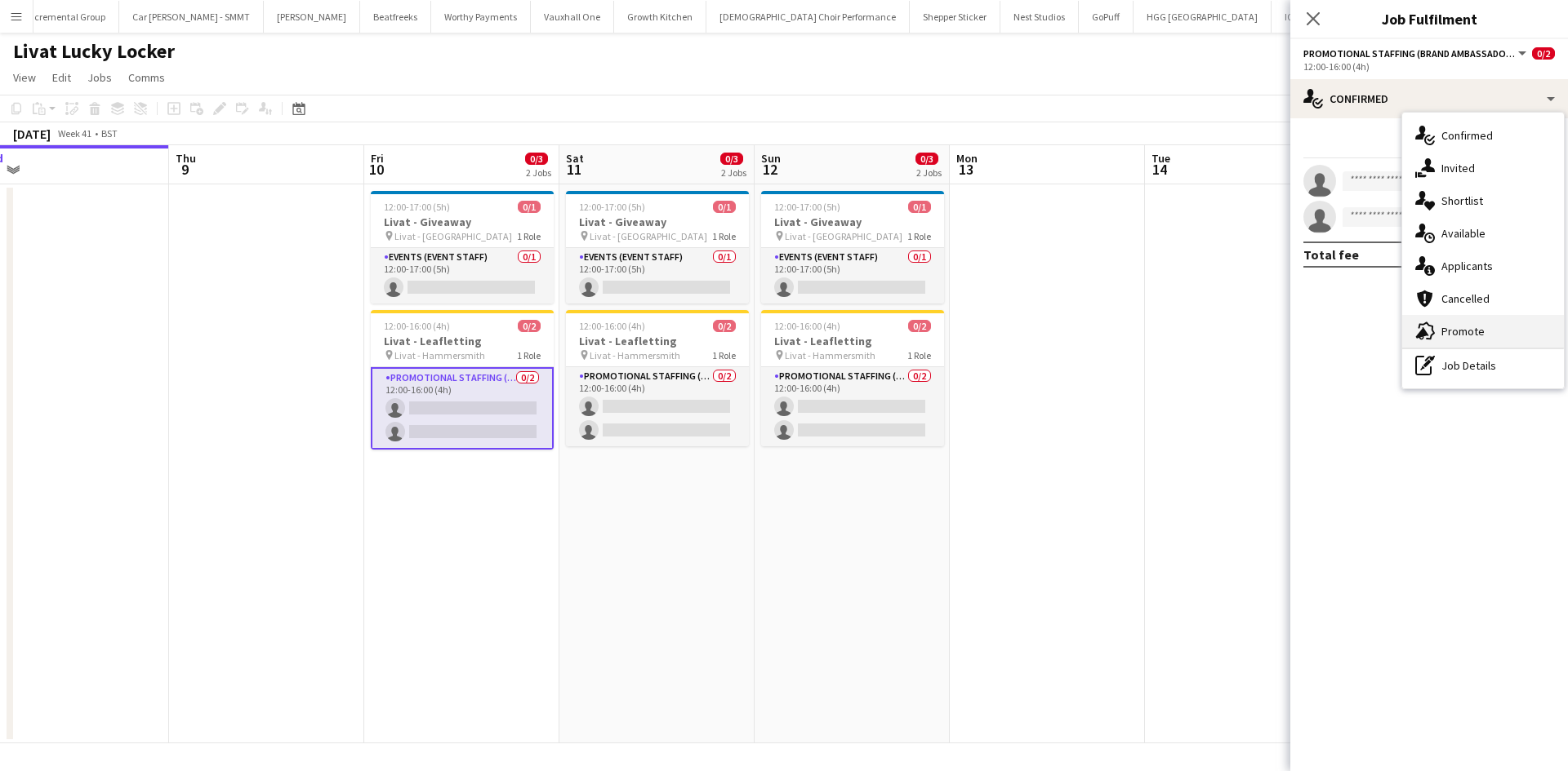
click at [1474, 329] on span "Promote" at bounding box center [1463, 331] width 43 height 15
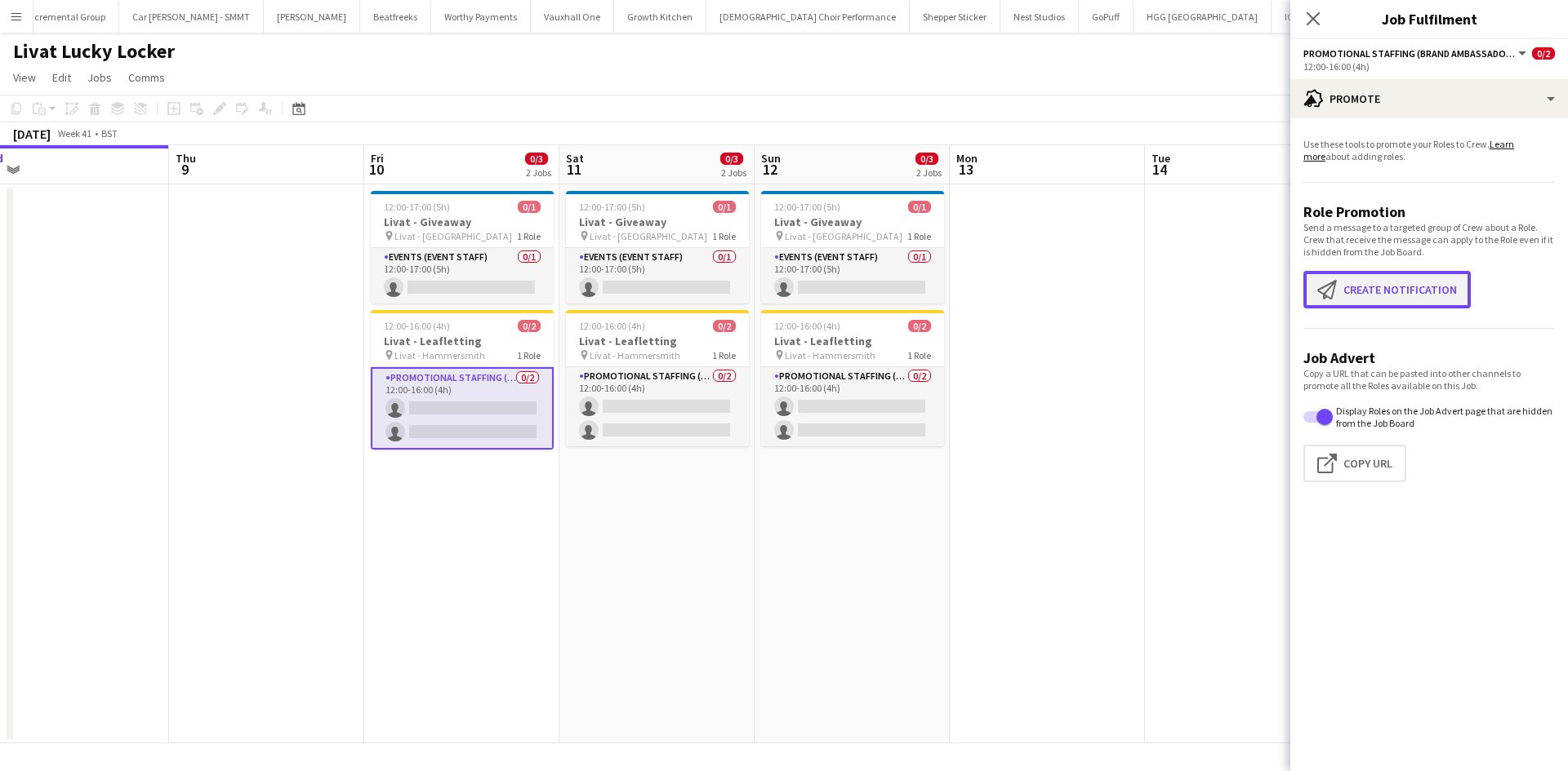
click at [1375, 285] on button "Create notification Create notification" at bounding box center [1387, 290] width 167 height 38
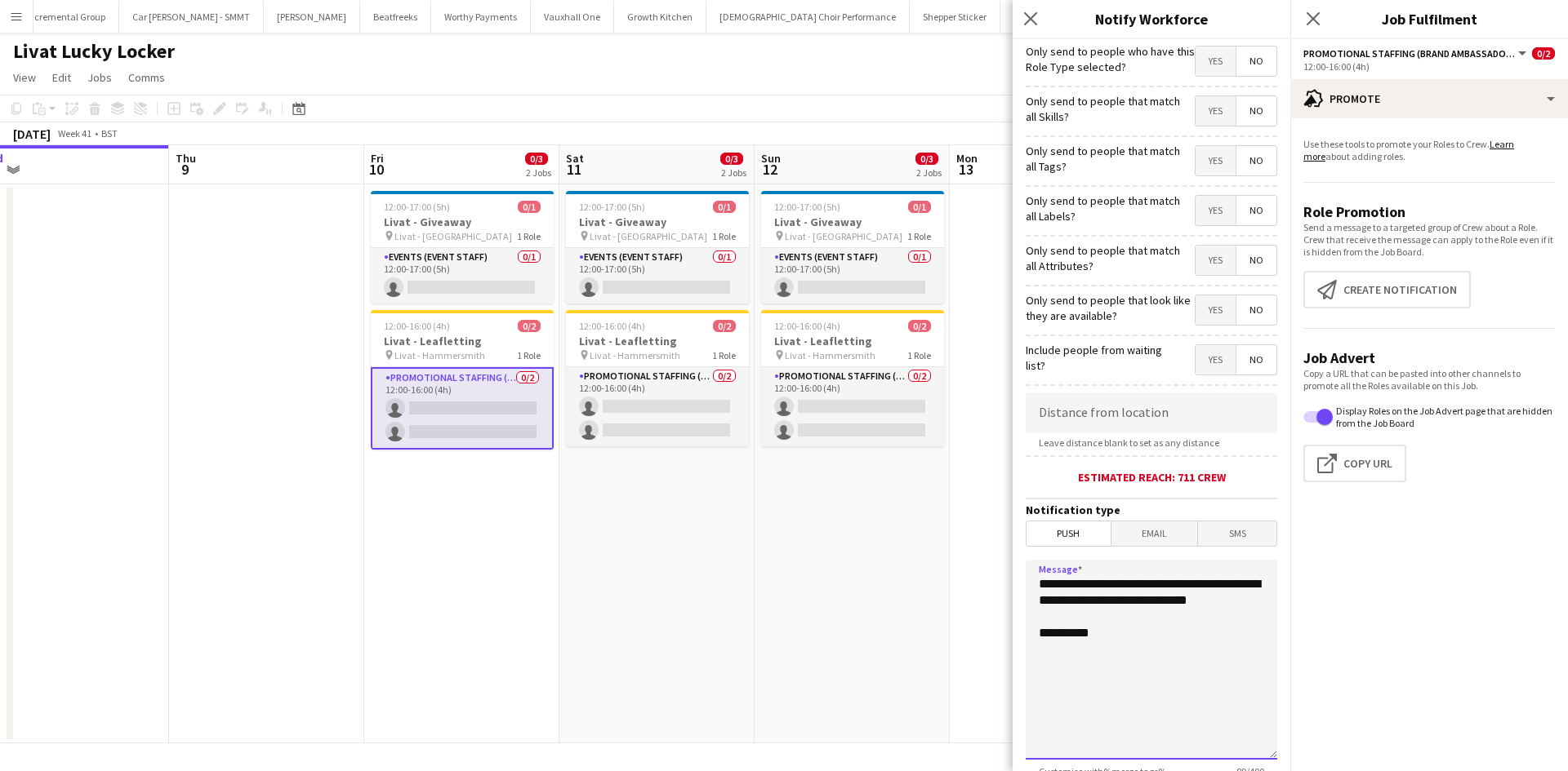
drag, startPoint x: 1141, startPoint y: 663, endPoint x: 941, endPoint y: 511, distance: 251.2
click at [905, 516] on body "Menu Boards Boards Boards All jobs Status Workforce Workforce My Workforce Recr…" at bounding box center [784, 386] width 1568 height 771
click at [1135, 595] on textarea "**********" at bounding box center [1151, 659] width 251 height 200
click at [1260, 601] on textarea "**********" at bounding box center [1151, 659] width 251 height 200
click at [1090, 682] on textarea "**********" at bounding box center [1151, 659] width 251 height 200
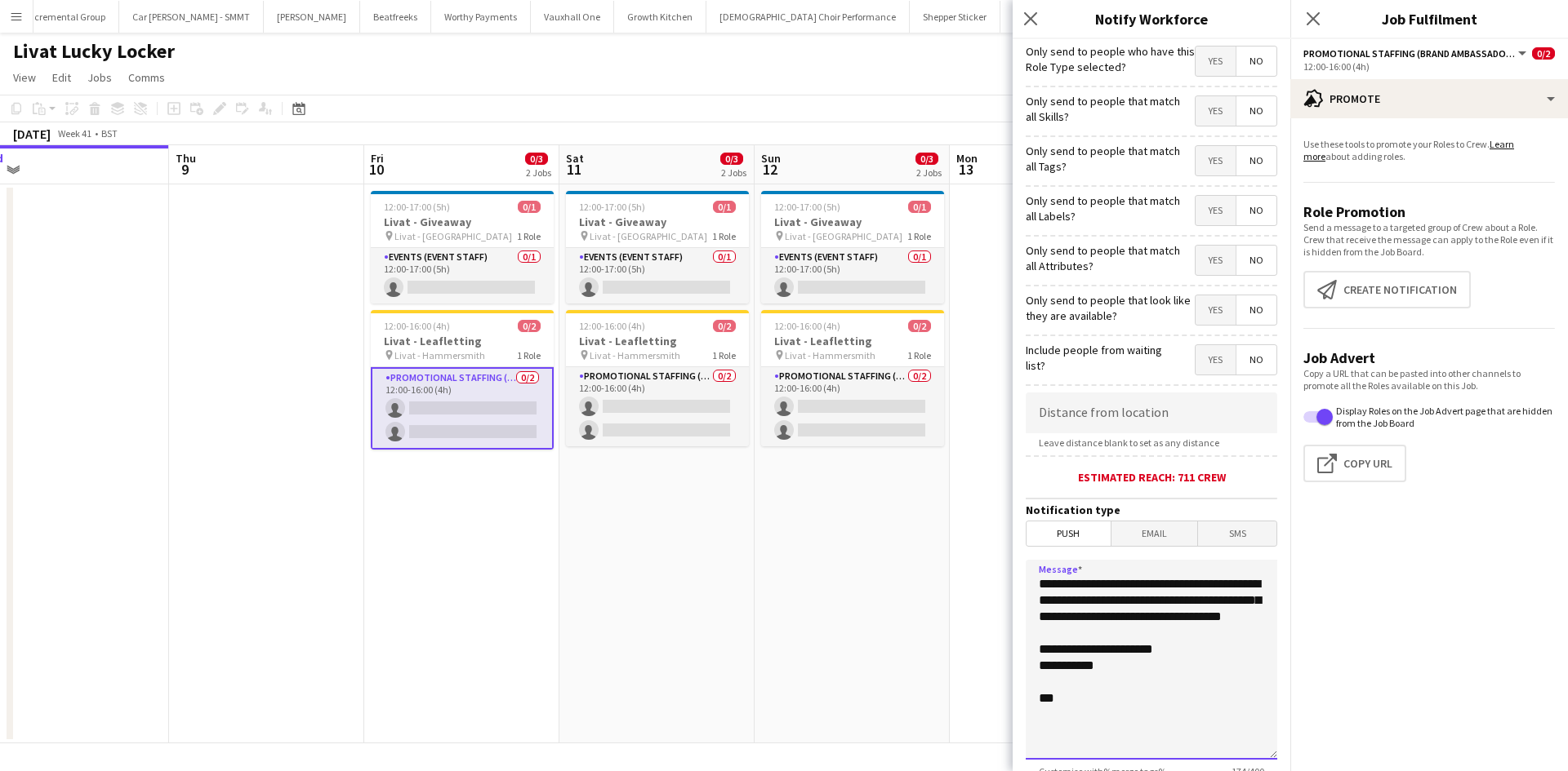
click at [1084, 685] on textarea "**********" at bounding box center [1151, 659] width 251 height 200
click at [1068, 711] on textarea "**********" at bounding box center [1151, 659] width 251 height 200
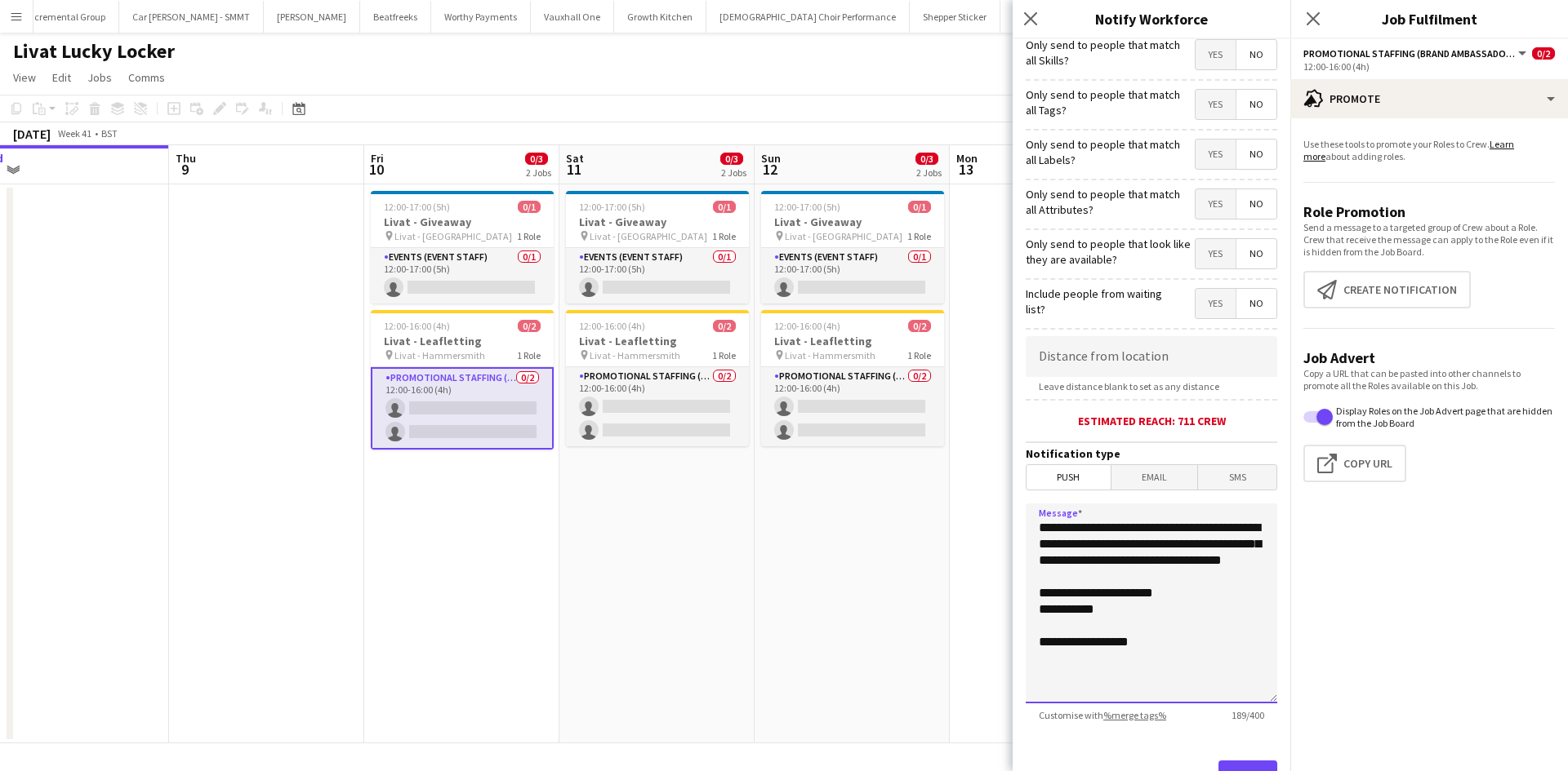
scroll to position [82, 0]
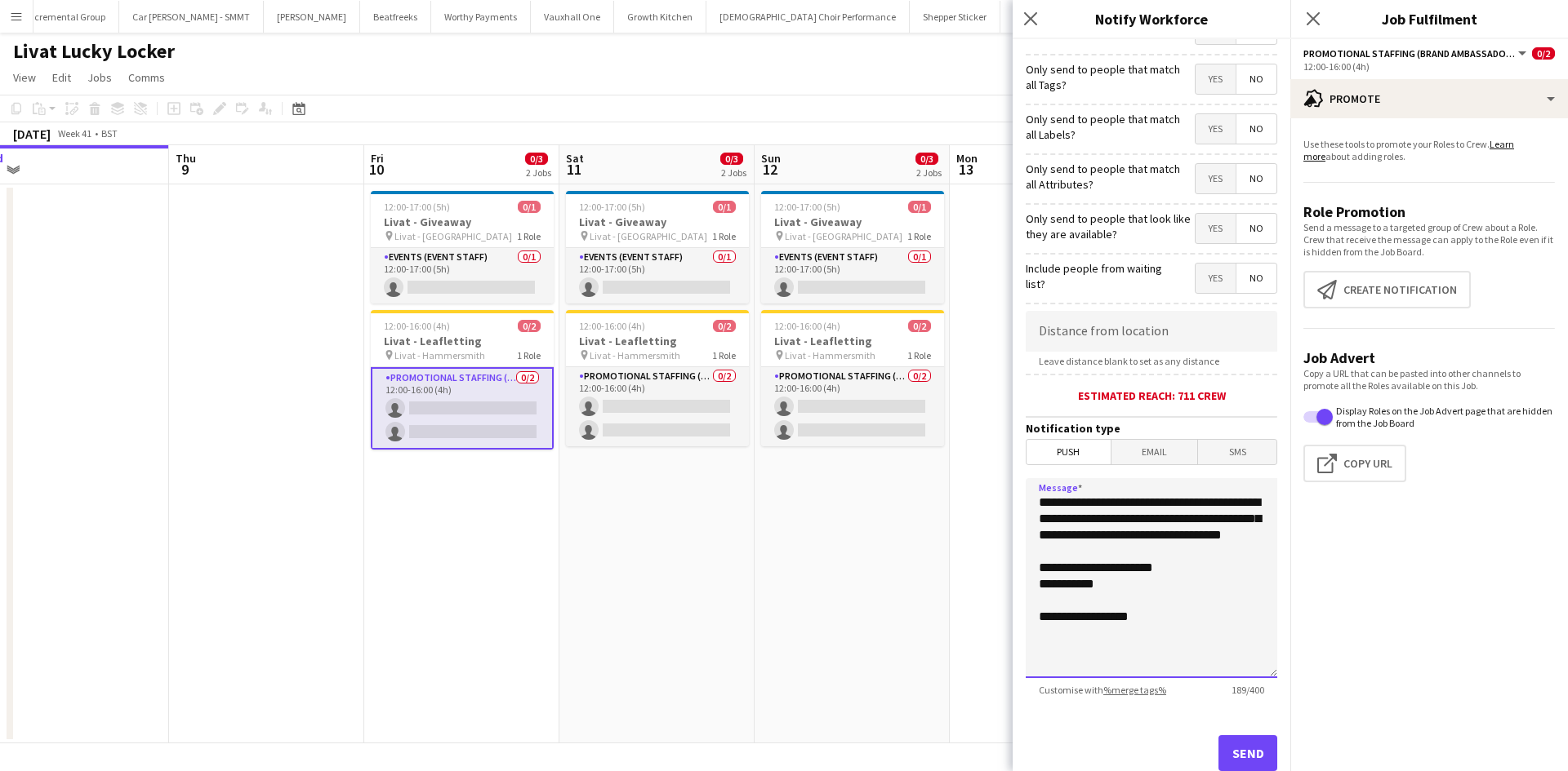
drag, startPoint x: 1178, startPoint y: 633, endPoint x: 1013, endPoint y: 471, distance: 231.2
click at [1013, 471] on form "**********" at bounding box center [1151, 387] width 278 height 859
type textarea "**********"
click at [1116, 325] on input at bounding box center [1151, 332] width 251 height 41
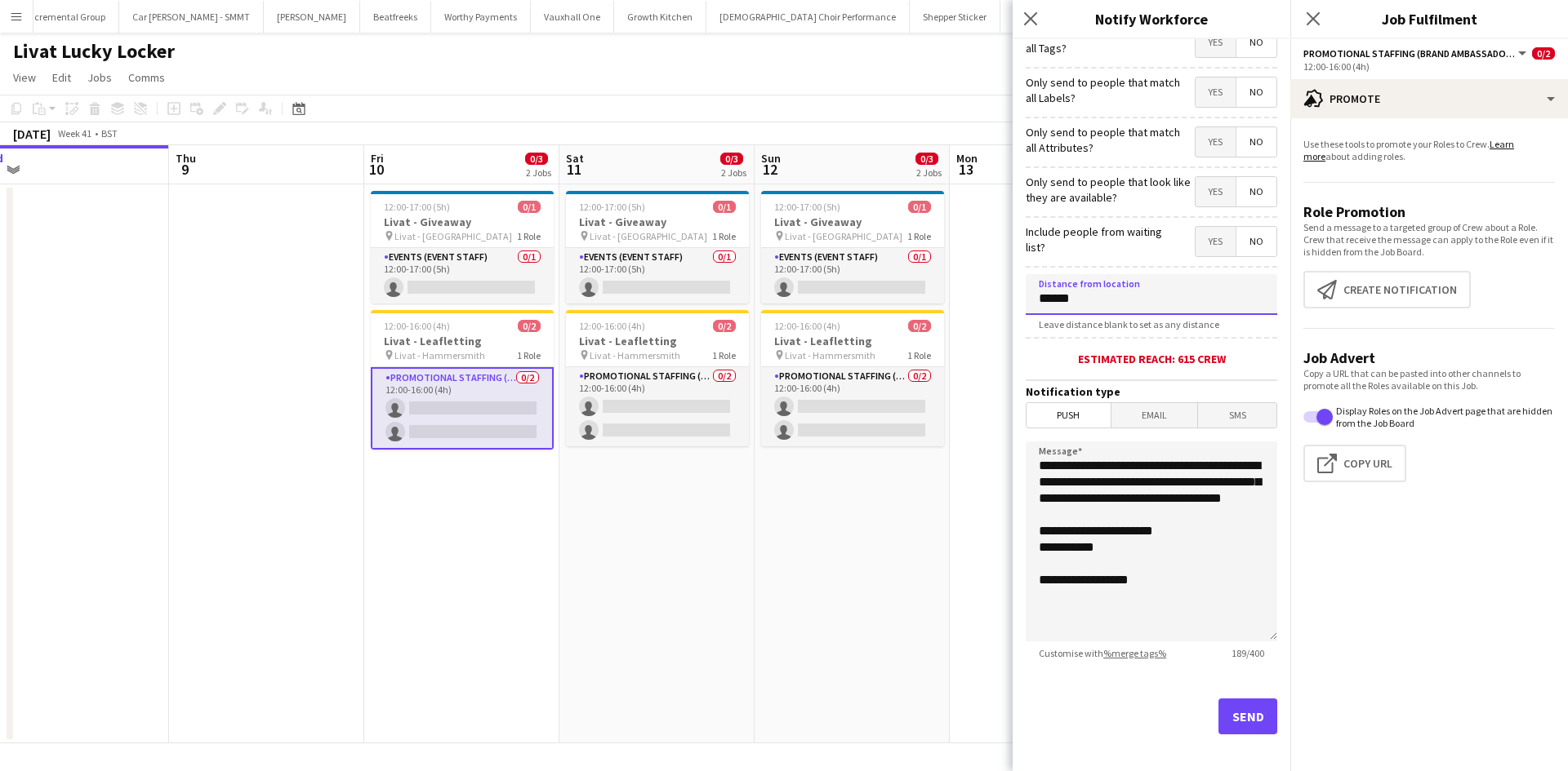
scroll to position [128, 0]
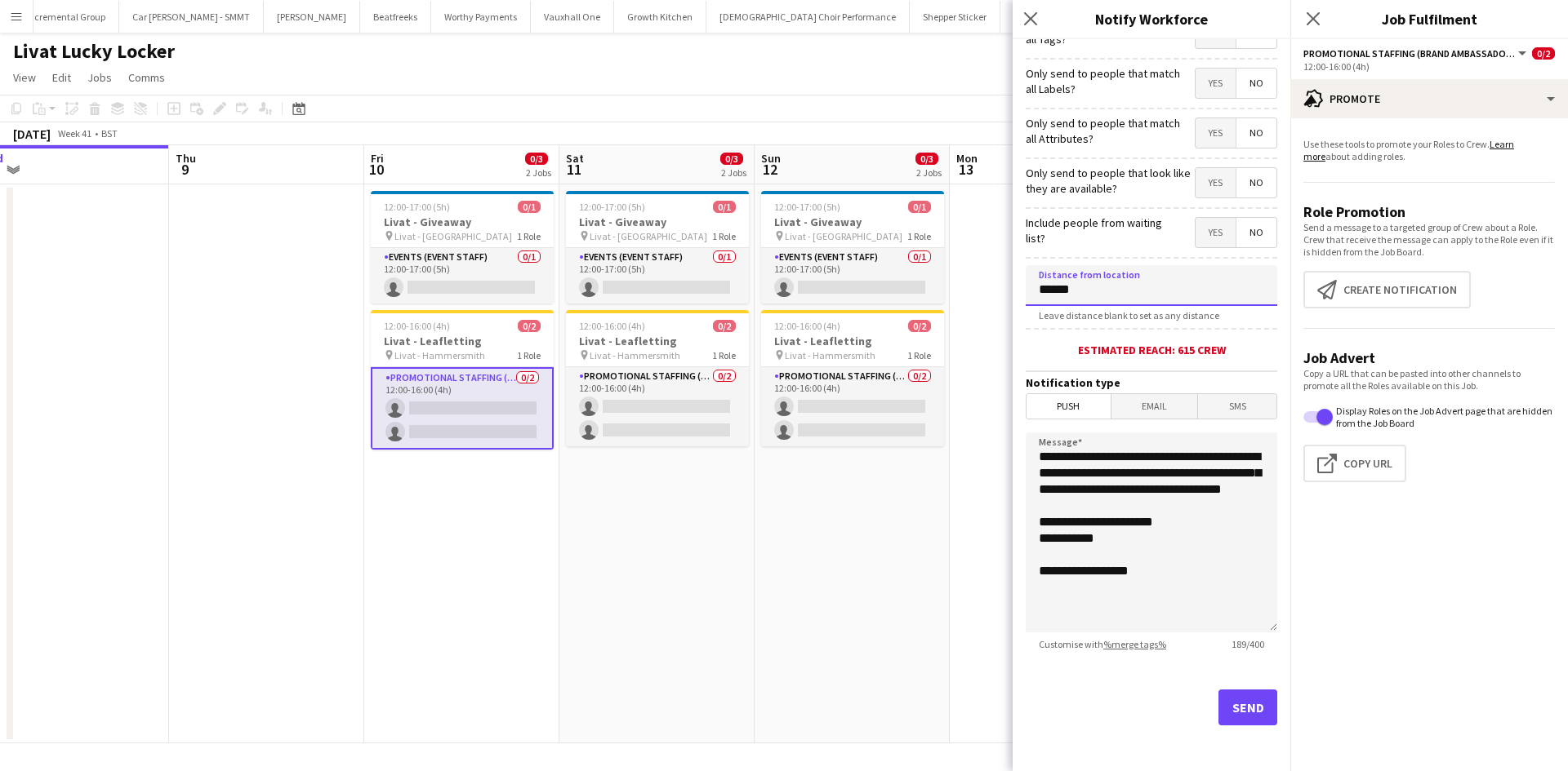
type input "******"
click at [1234, 703] on button "Send" at bounding box center [1247, 707] width 59 height 36
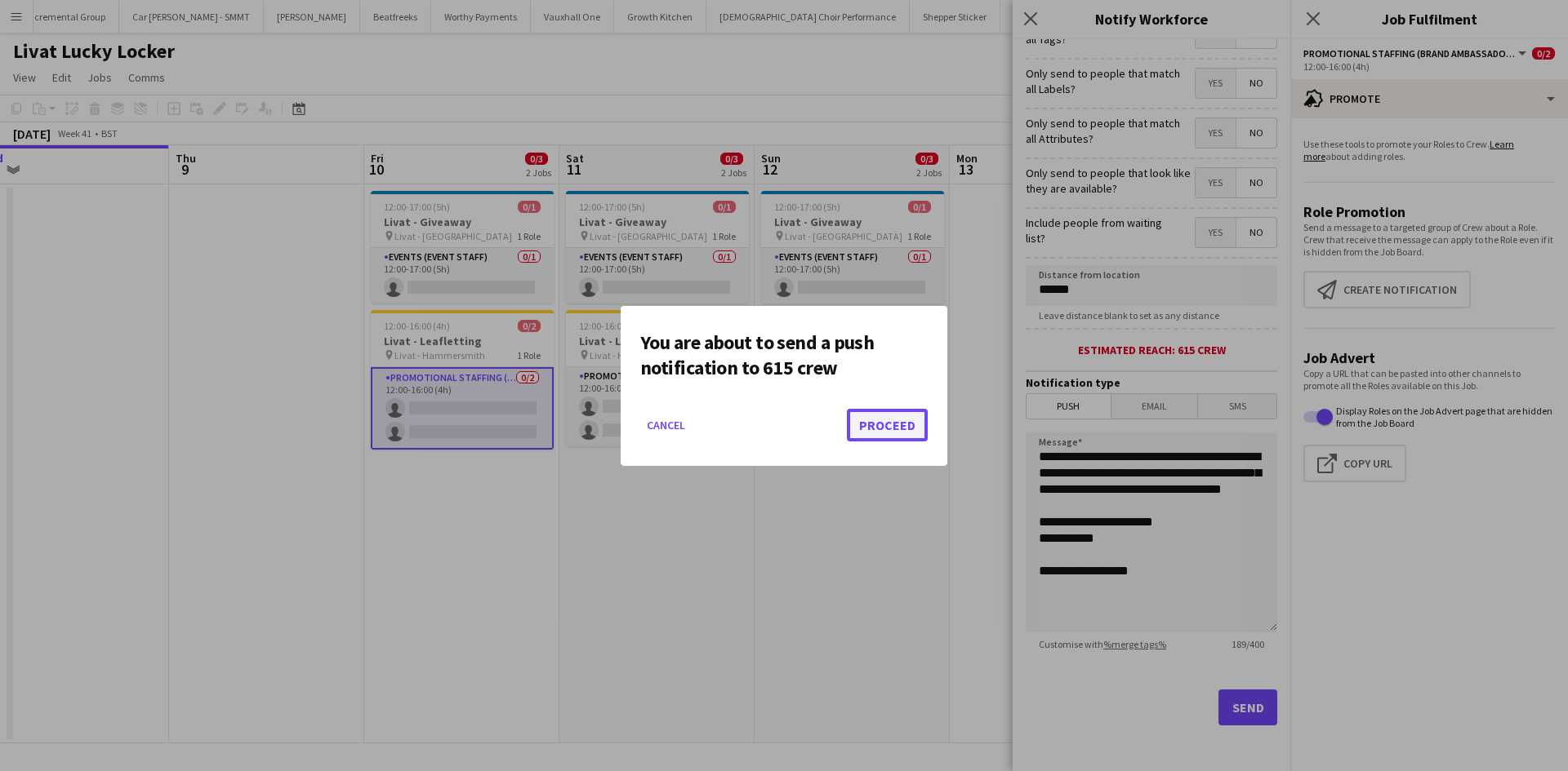
click at [906, 429] on button "Proceed" at bounding box center [887, 425] width 81 height 33
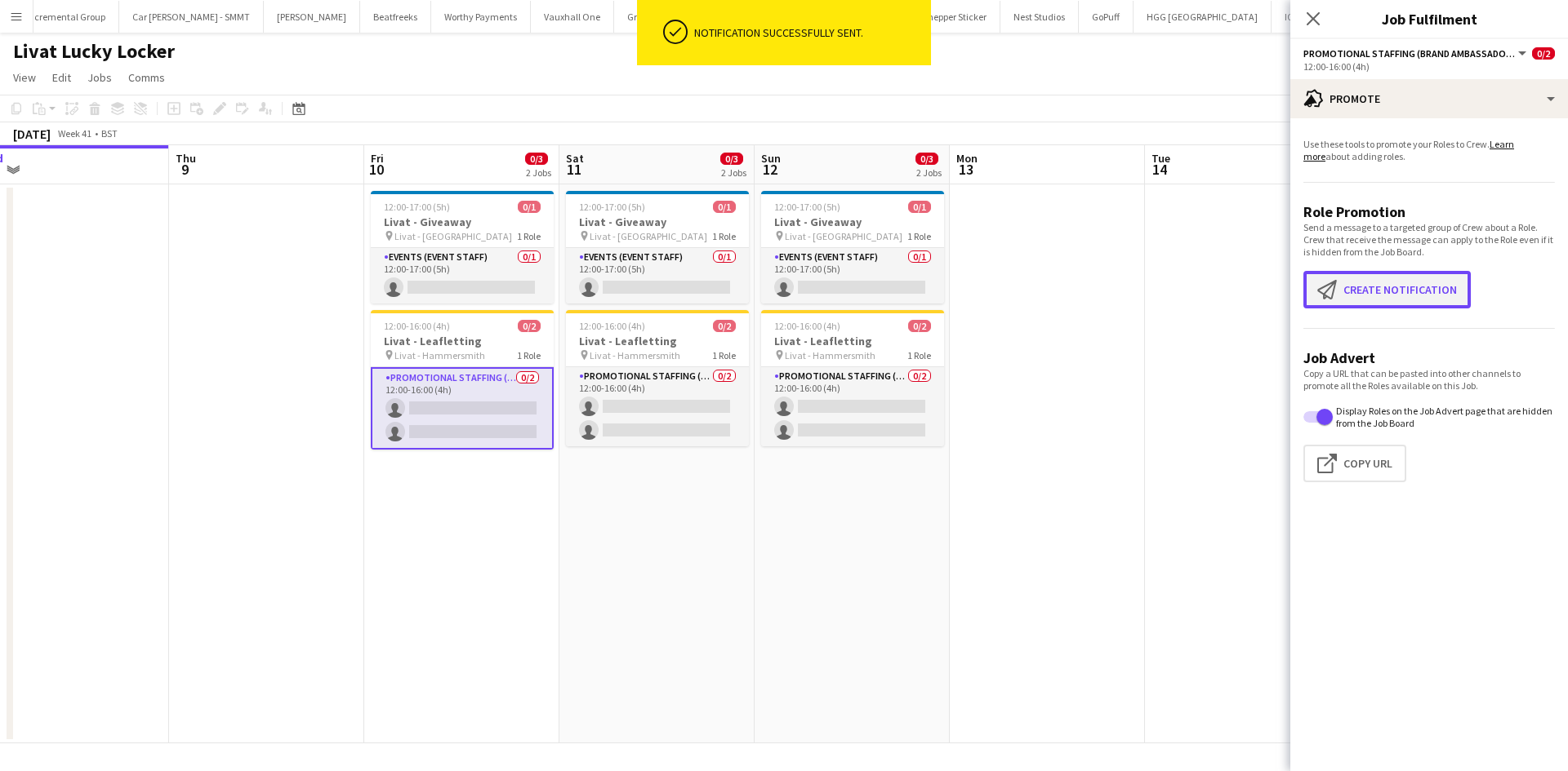
click at [1436, 286] on button "Create notification Create notification" at bounding box center [1387, 290] width 167 height 38
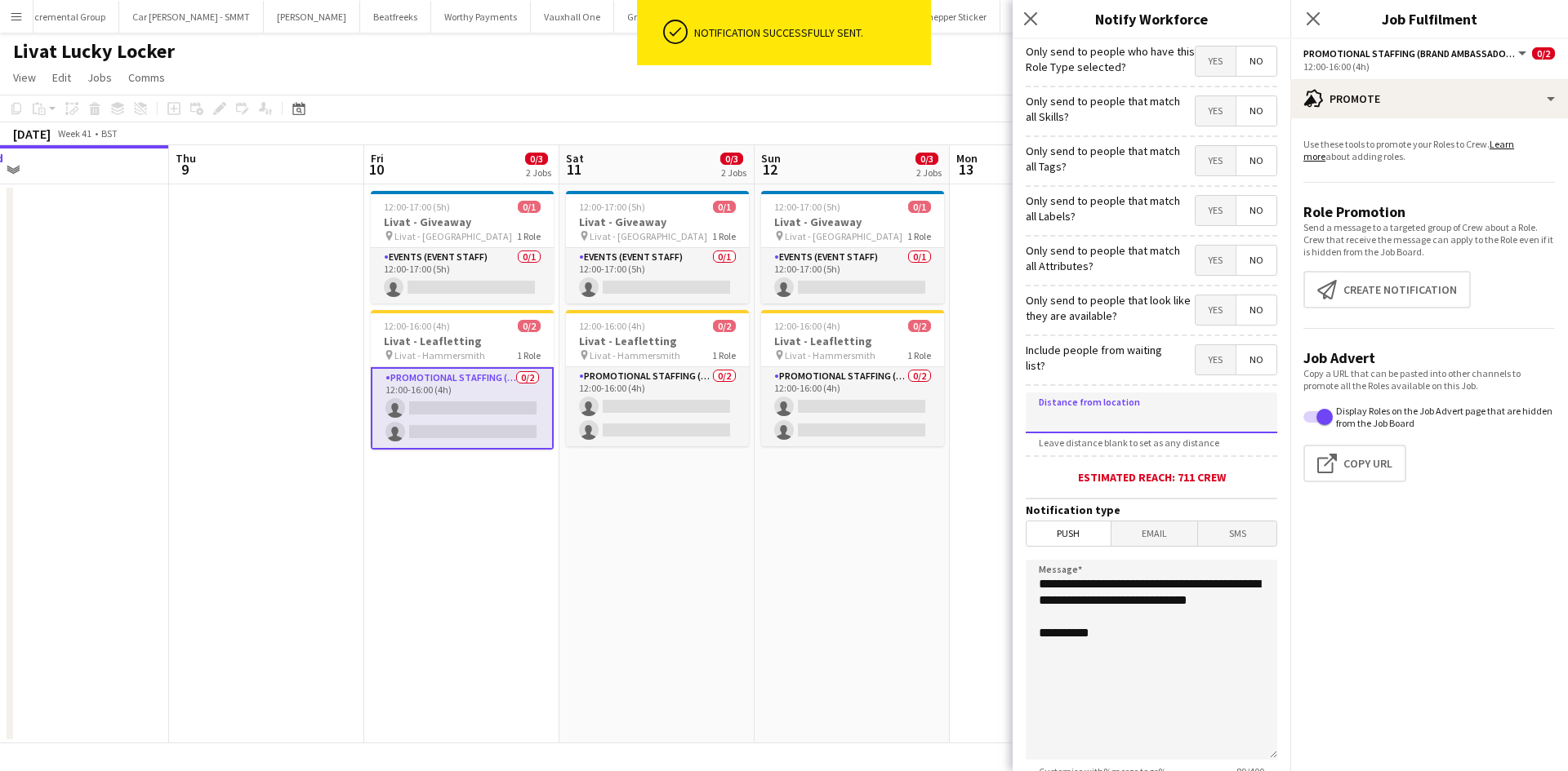
click at [1075, 412] on input at bounding box center [1151, 414] width 251 height 41
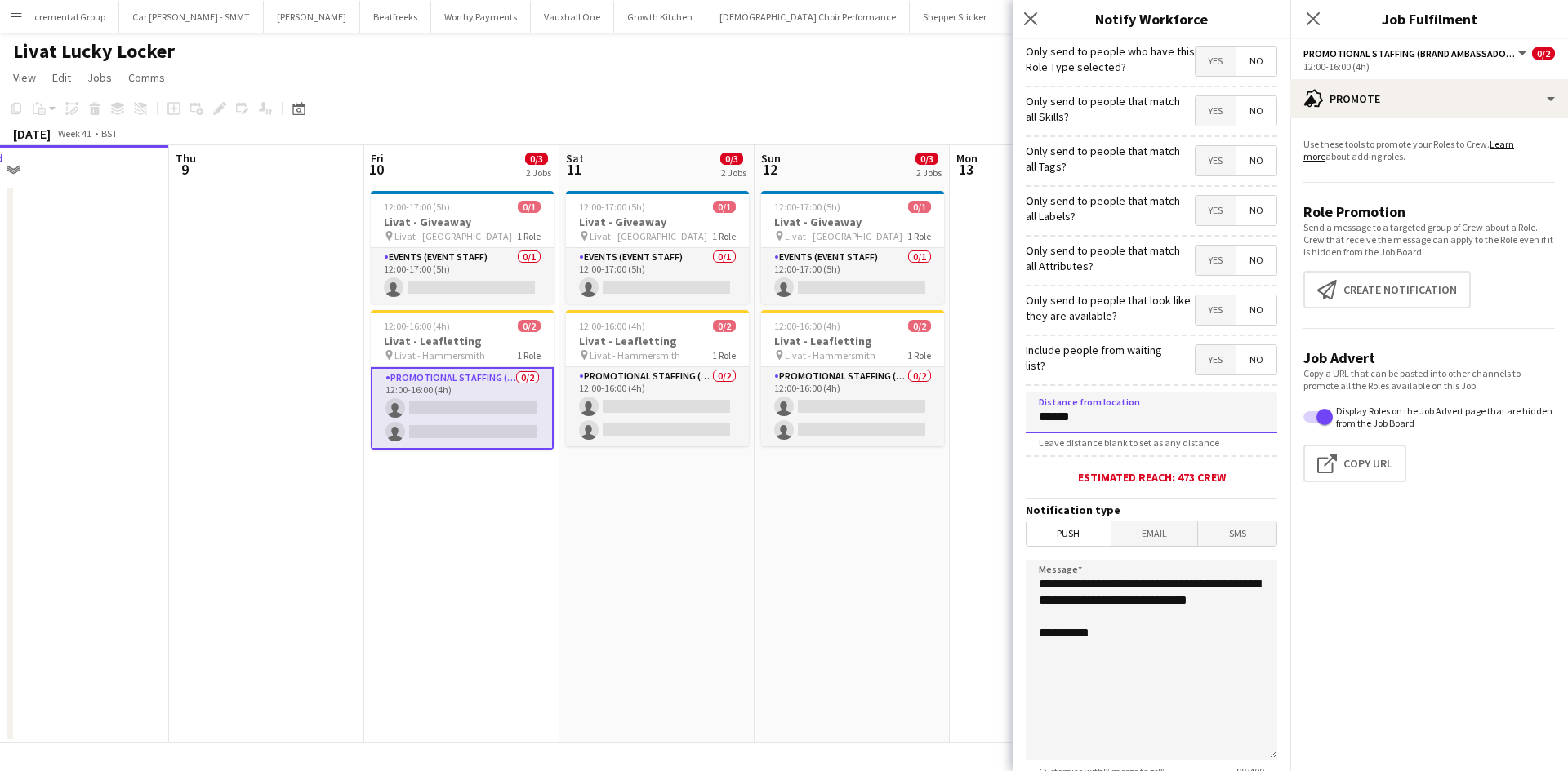
type input "******"
click at [1147, 548] on form "**********" at bounding box center [1151, 469] width 278 height 859
click at [1153, 535] on span "Email" at bounding box center [1154, 534] width 86 height 24
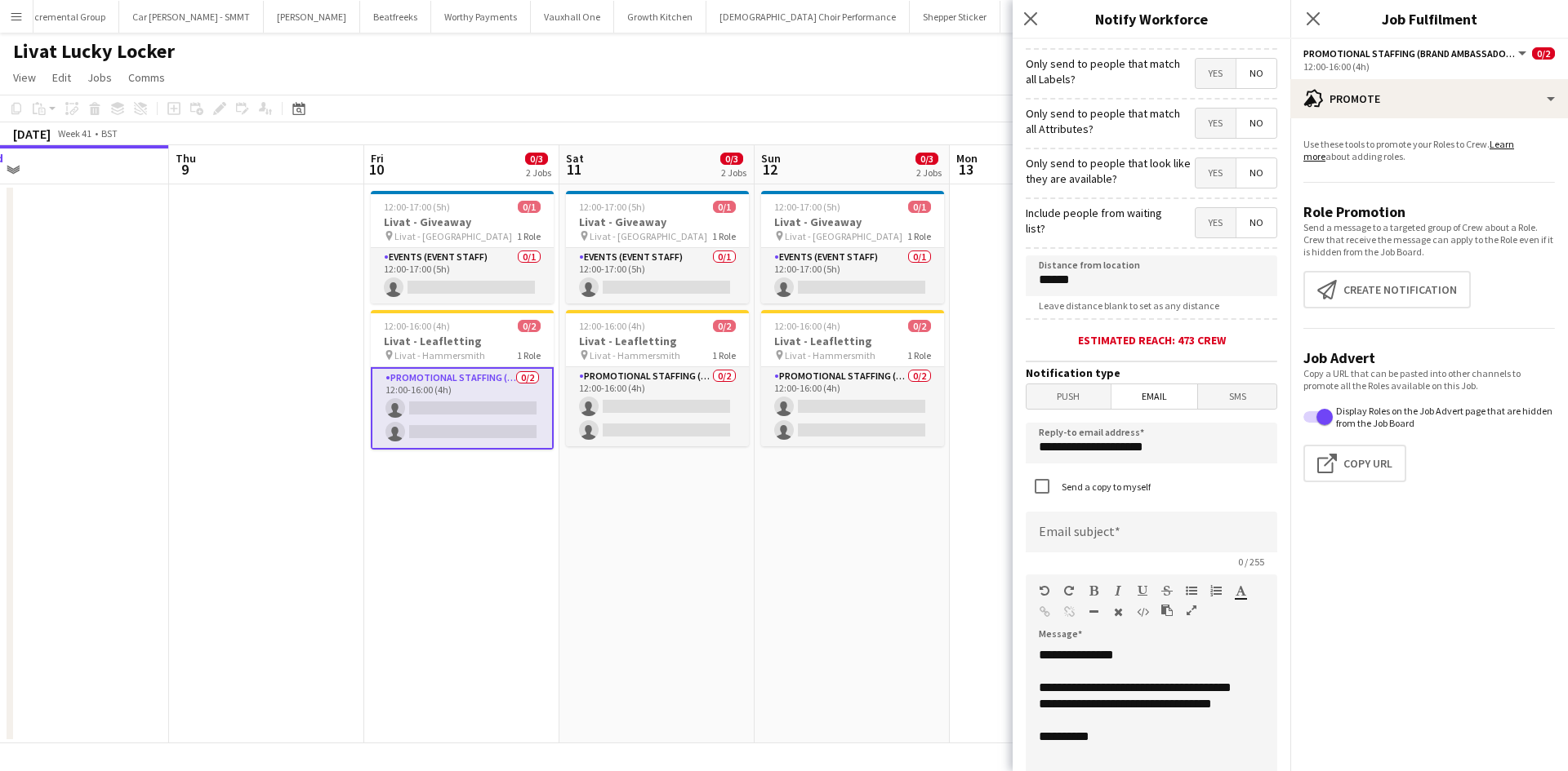
scroll to position [326, 0]
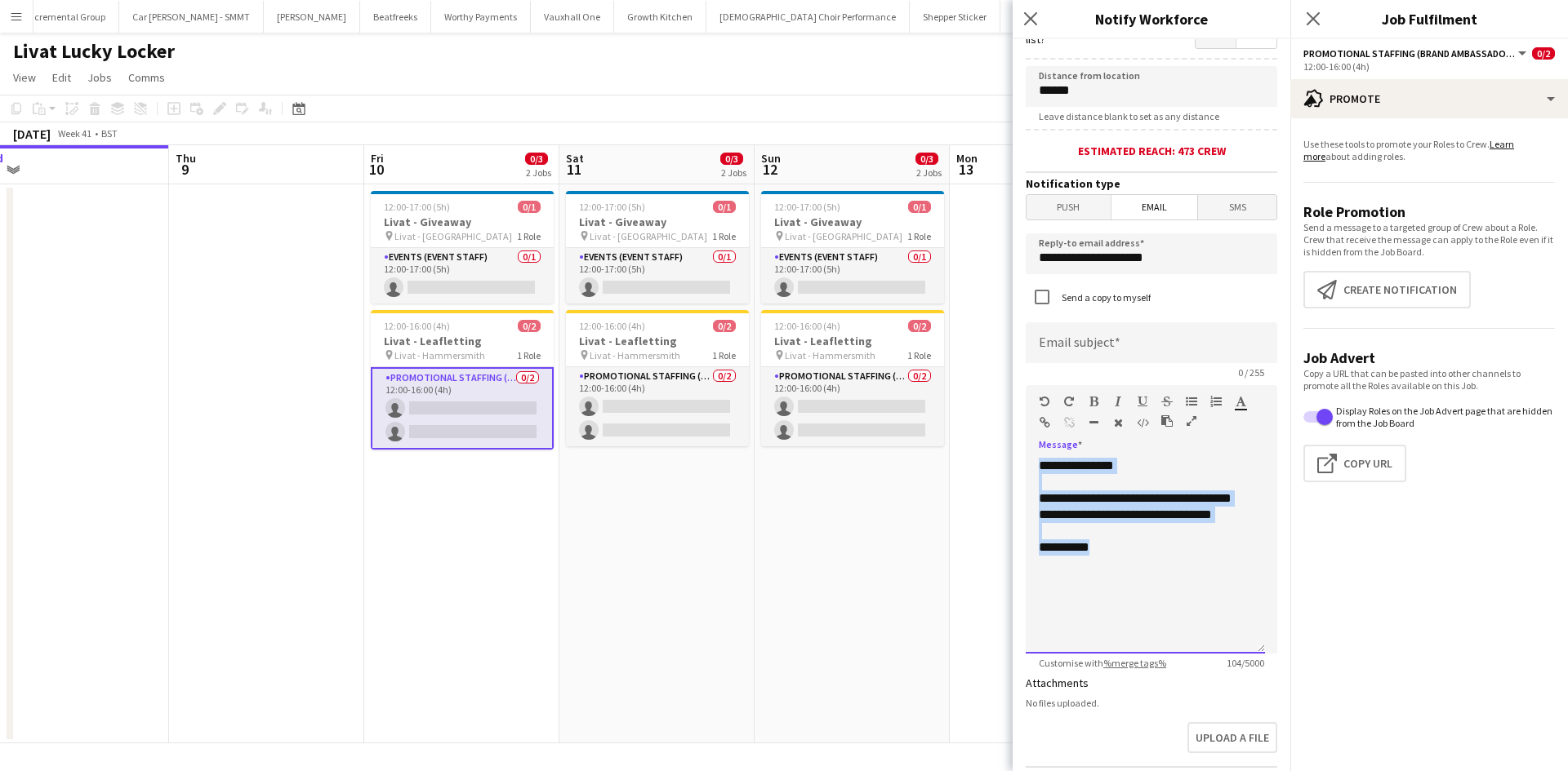
drag, startPoint x: 1025, startPoint y: 513, endPoint x: 984, endPoint y: 361, distance: 157.4
click at [984, 361] on body "Menu Boards Boards Boards All jobs Status Workforce Workforce My Workforce Recr…" at bounding box center [784, 386] width 1568 height 771
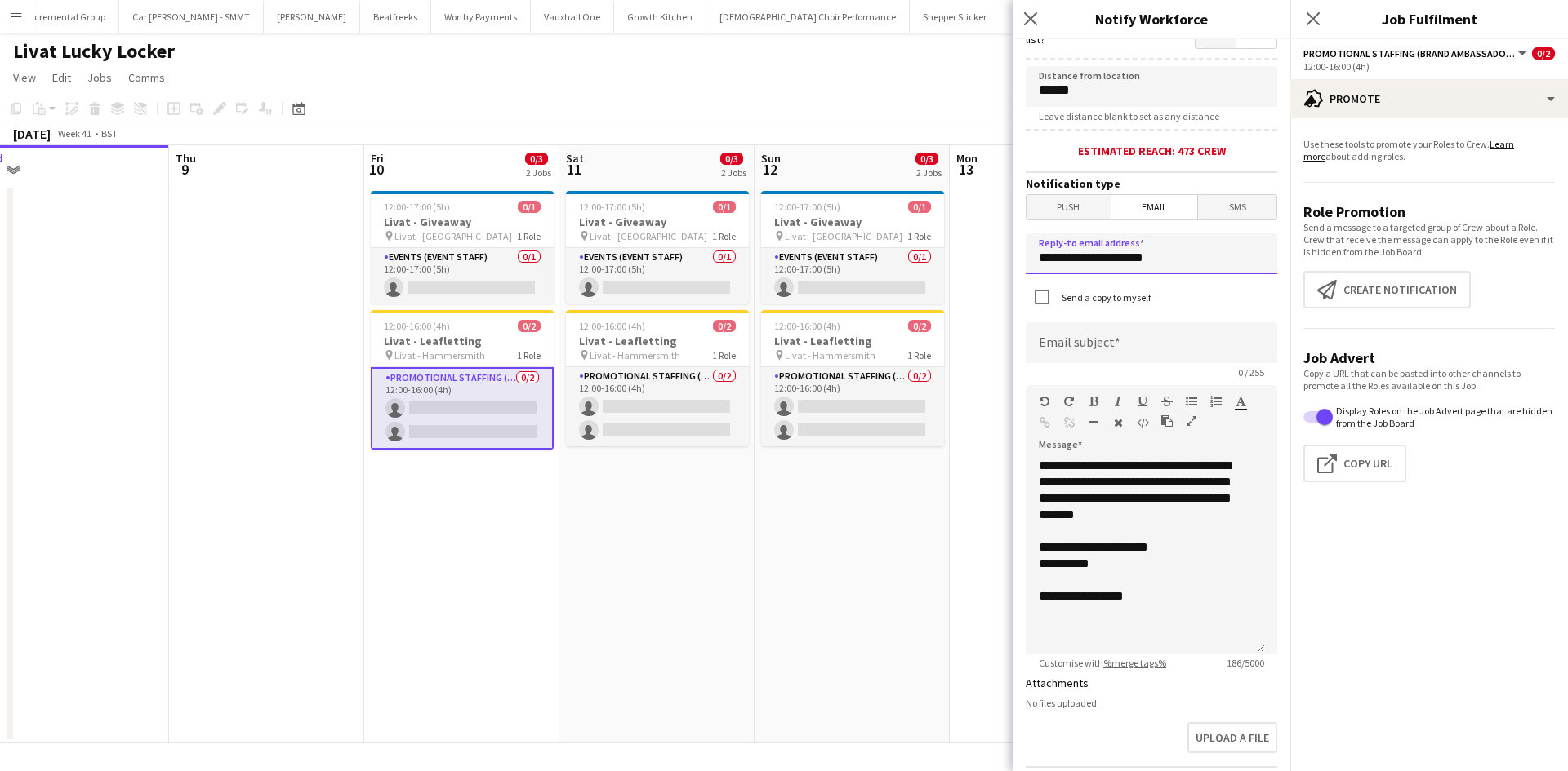
drag, startPoint x: 1168, startPoint y: 255, endPoint x: 980, endPoint y: 252, distance: 188.0
click at [980, 252] on body "Menu Boards Boards Boards All jobs Status Workforce Workforce My Workforce Recr…" at bounding box center [784, 386] width 1568 height 771
type input "**********"
click at [1173, 355] on input at bounding box center [1151, 343] width 251 height 41
click at [1104, 347] on input "**********" at bounding box center [1151, 343] width 251 height 41
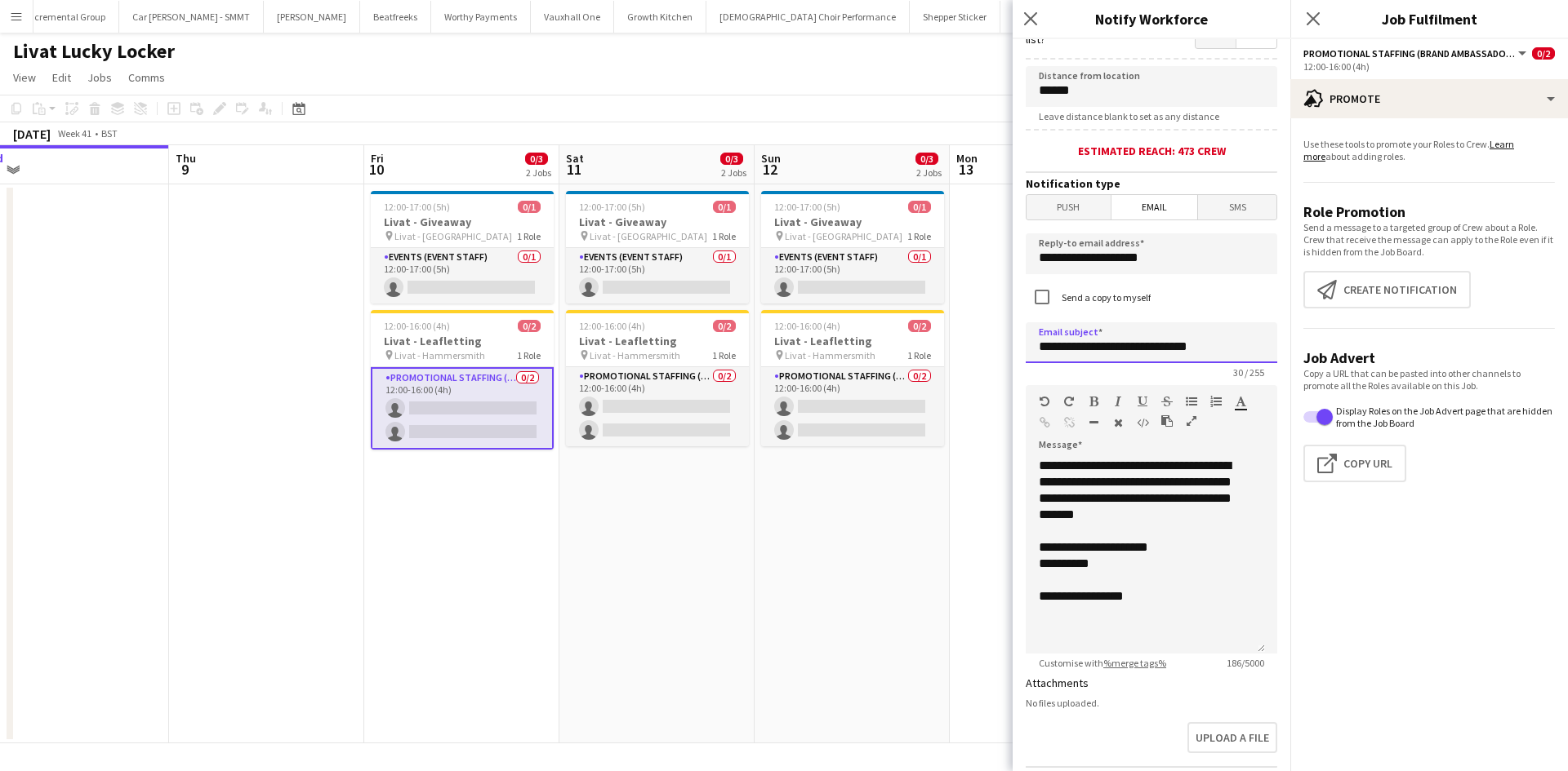
type input "**********"
click at [1210, 544] on div "**********" at bounding box center [1145, 547] width 213 height 16
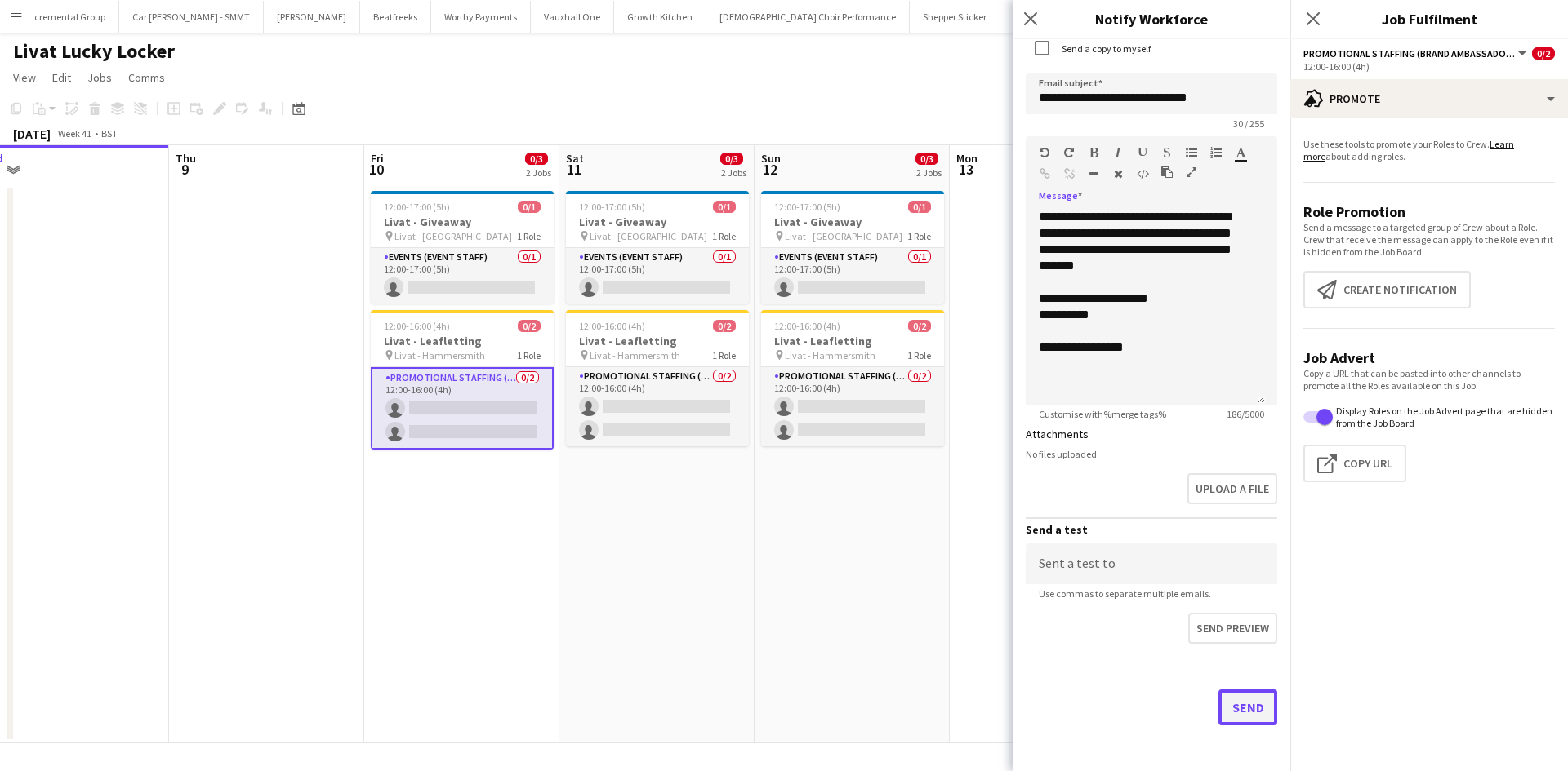
click at [1244, 706] on button "Send" at bounding box center [1247, 707] width 59 height 36
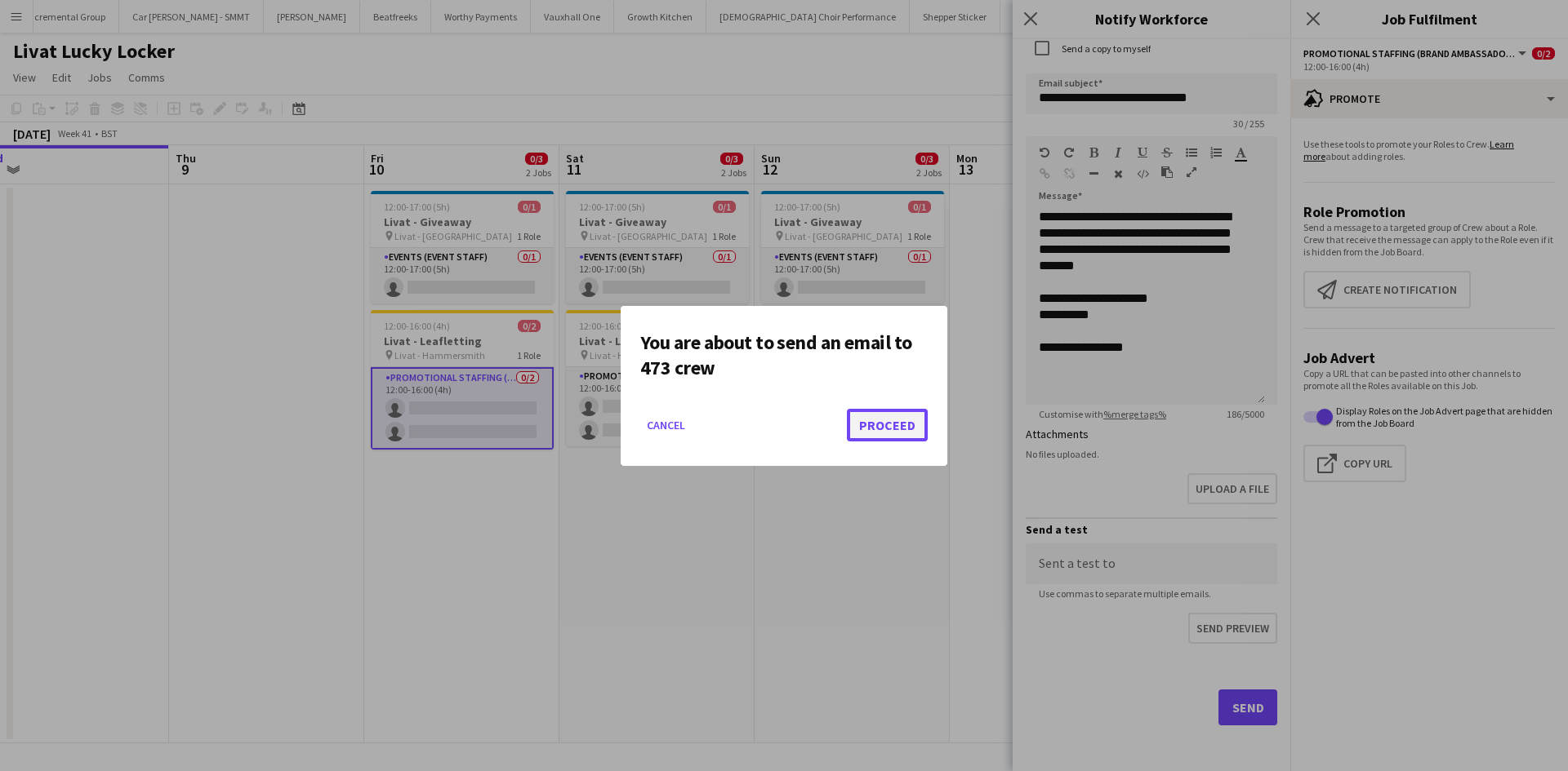
click at [875, 415] on button "Proceed" at bounding box center [887, 425] width 81 height 33
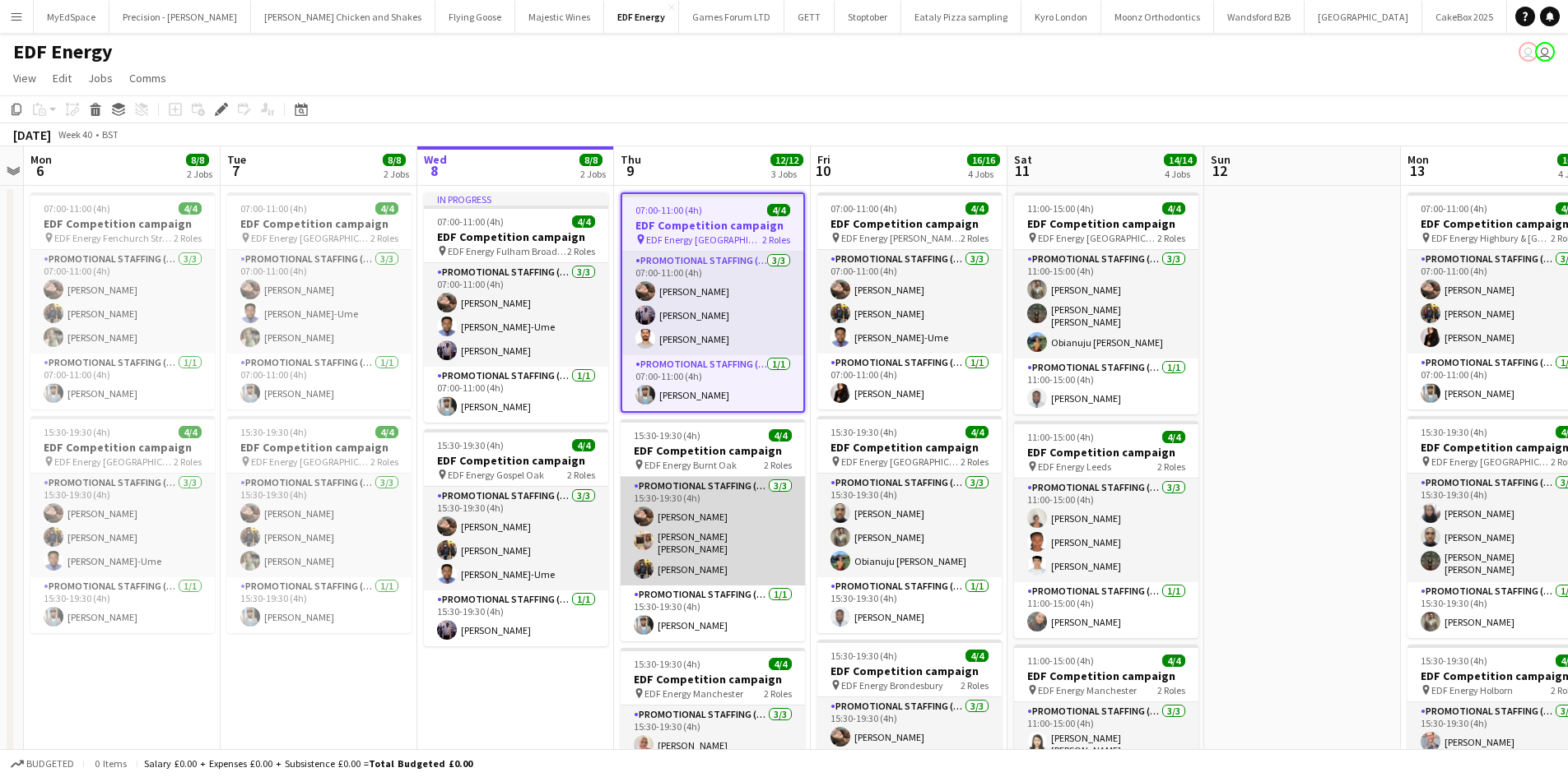
scroll to position [329, 0]
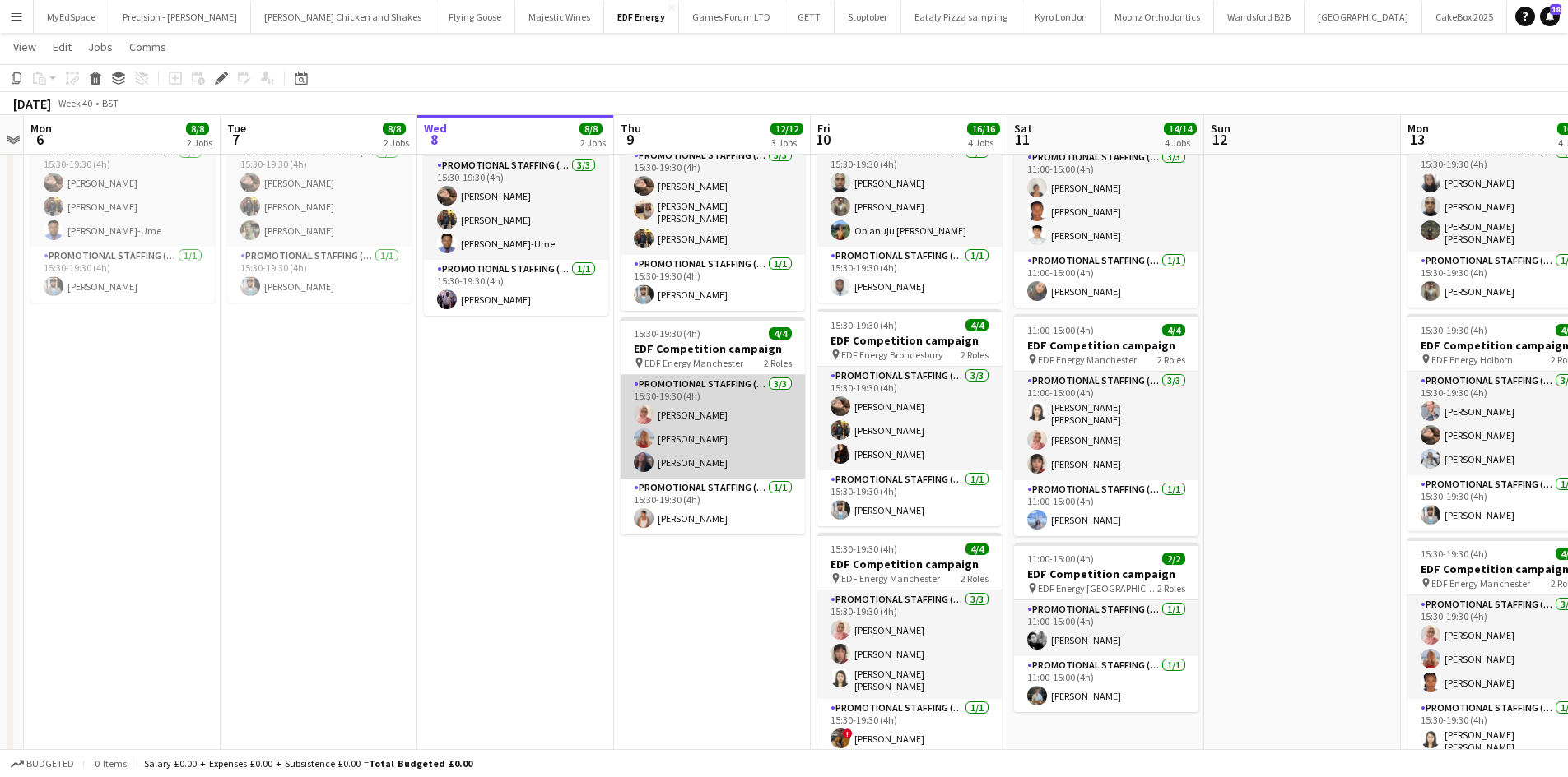
click at [691, 407] on app-card-role "Promotional Staffing (Flyering Staff) [DATE] 15:30-19:30 (4h) [PERSON_NAME] [PE…" at bounding box center [712, 427] width 184 height 104
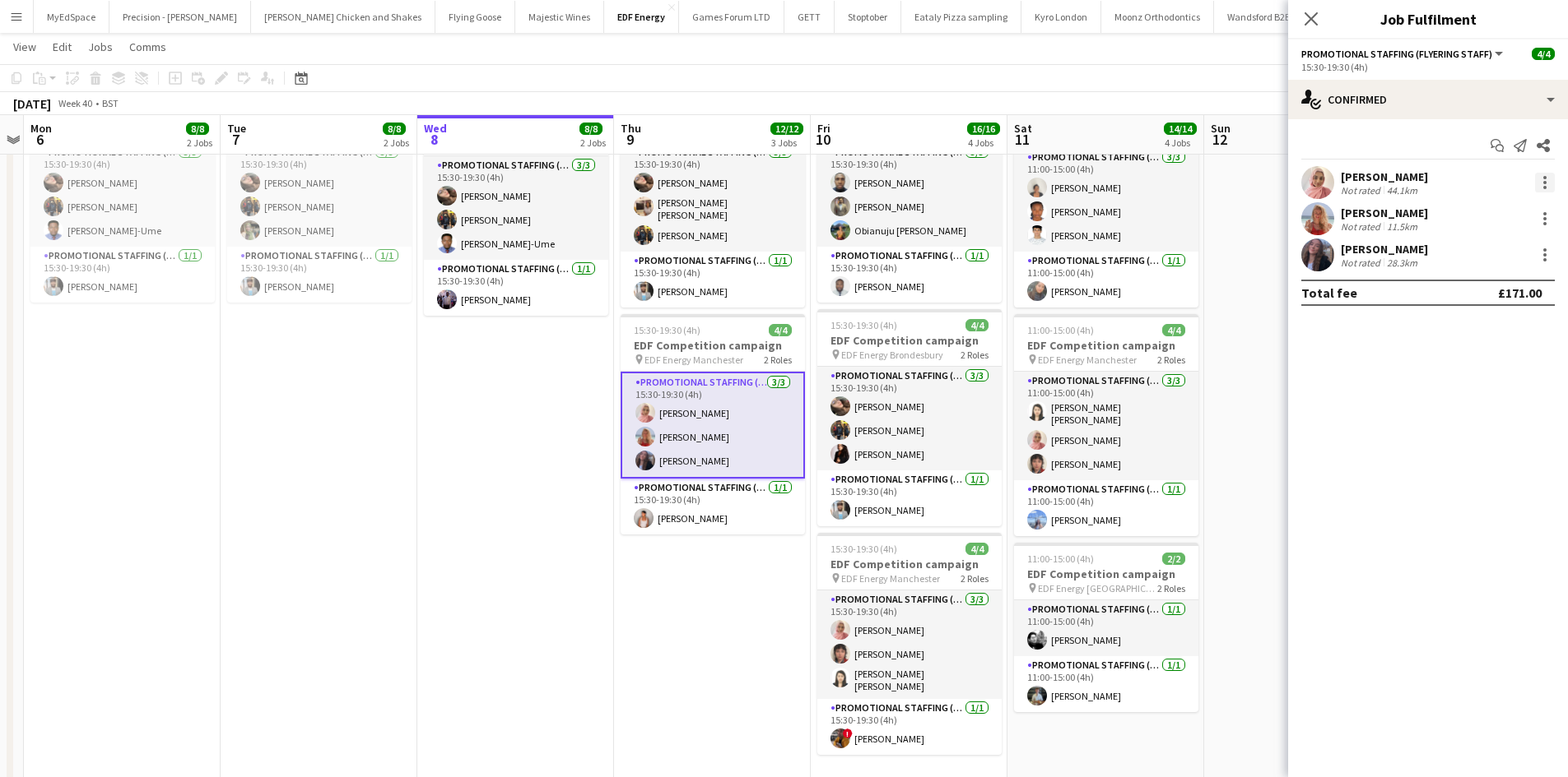
click at [1542, 181] on div at bounding box center [1544, 182] width 20 height 20
drag, startPoint x: 1480, startPoint y: 380, endPoint x: 1318, endPoint y: 369, distance: 162.4
click at [1480, 378] on button "Remove" at bounding box center [1490, 371] width 129 height 40
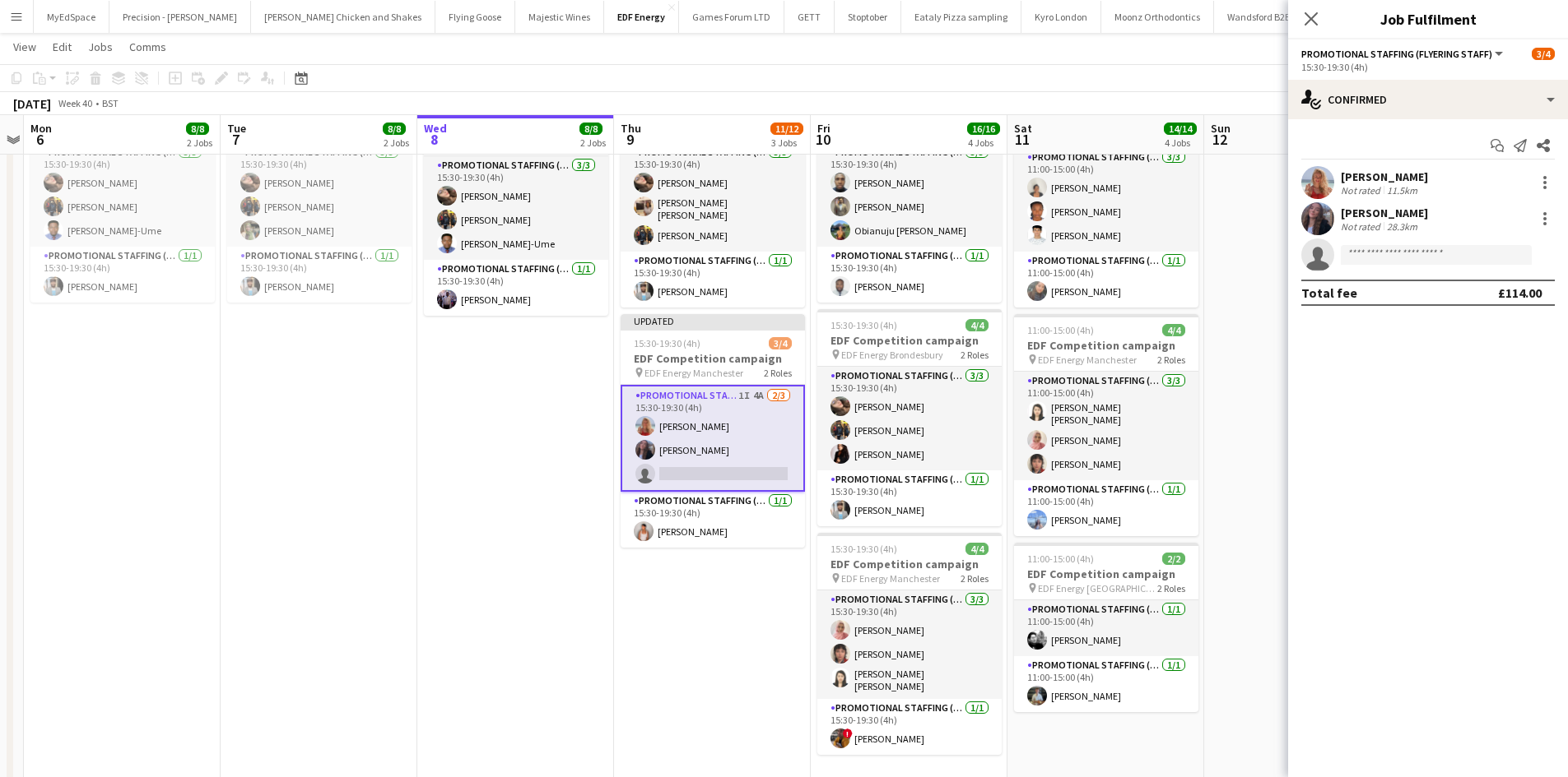
drag, startPoint x: 1252, startPoint y: 331, endPoint x: 1348, endPoint y: 192, distance: 168.9
click at [1253, 330] on app-date-cell at bounding box center [1302, 351] width 197 height 992
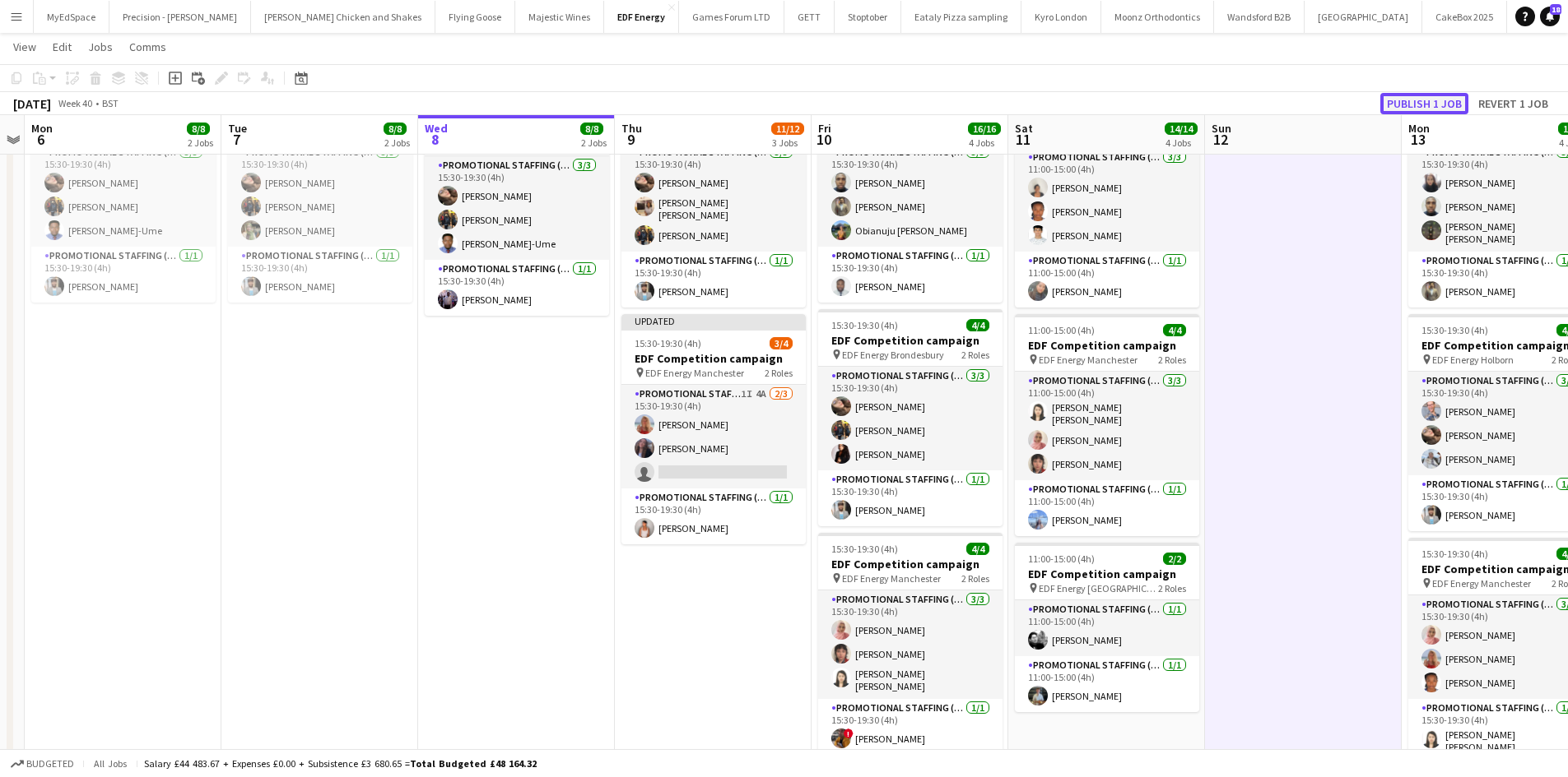
click at [1460, 104] on button "Publish 1 job" at bounding box center [1423, 103] width 88 height 22
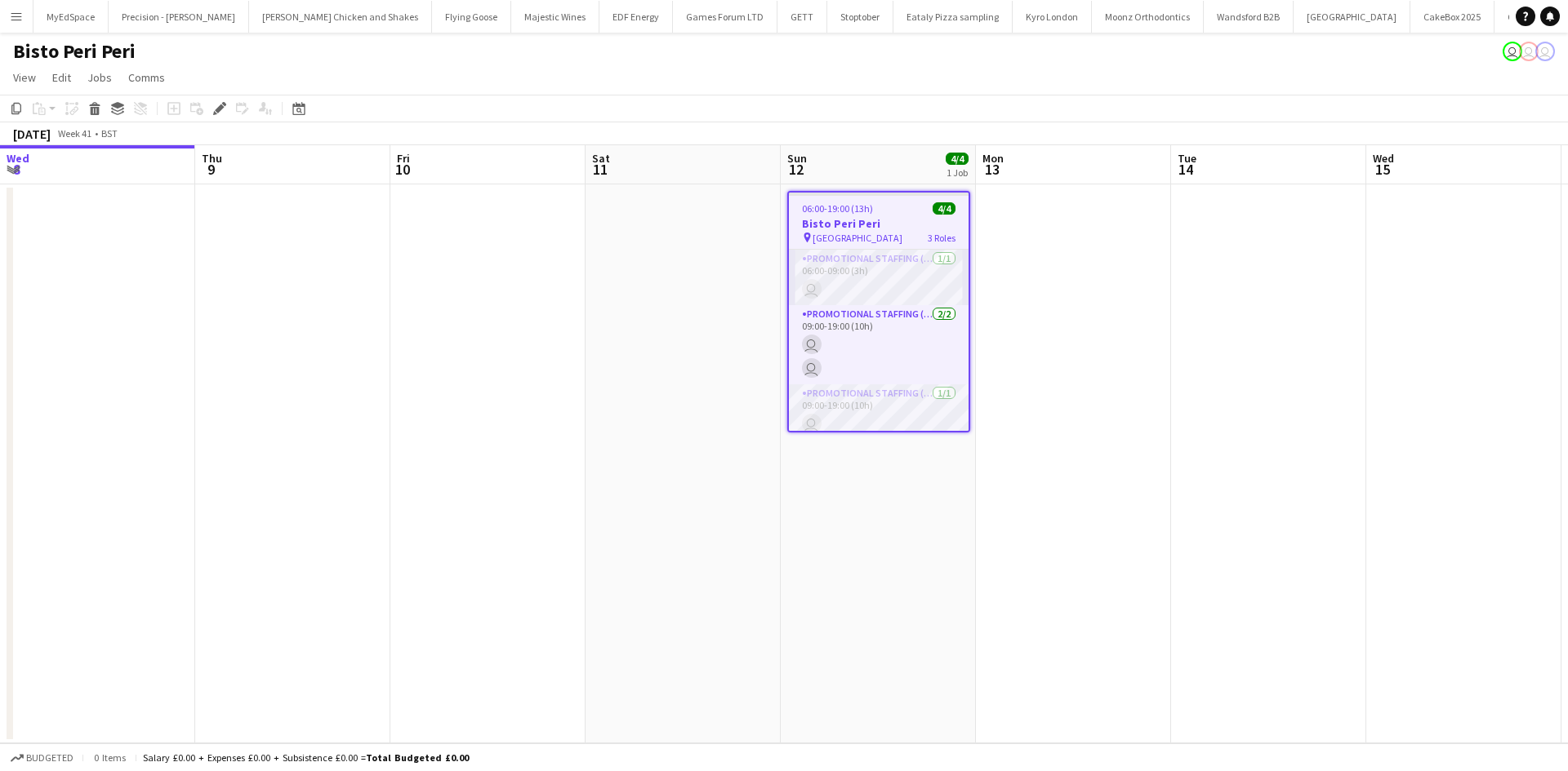
scroll to position [0, 562]
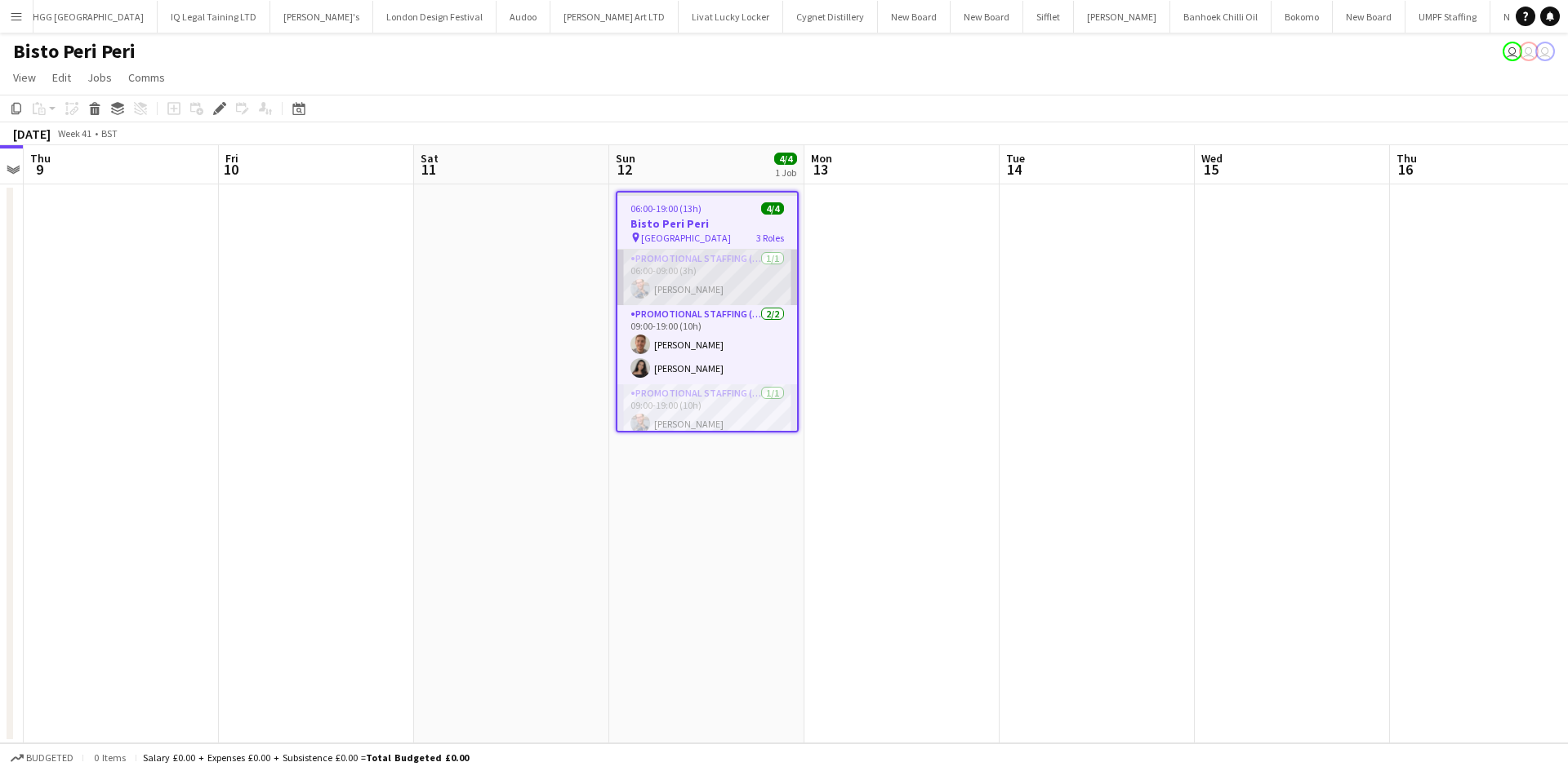
click at [696, 294] on app-card-role "Promotional Staffing (Team Leader) [DATE] 06:00-09:00 (3h) [PERSON_NAME]" at bounding box center [707, 277] width 179 height 55
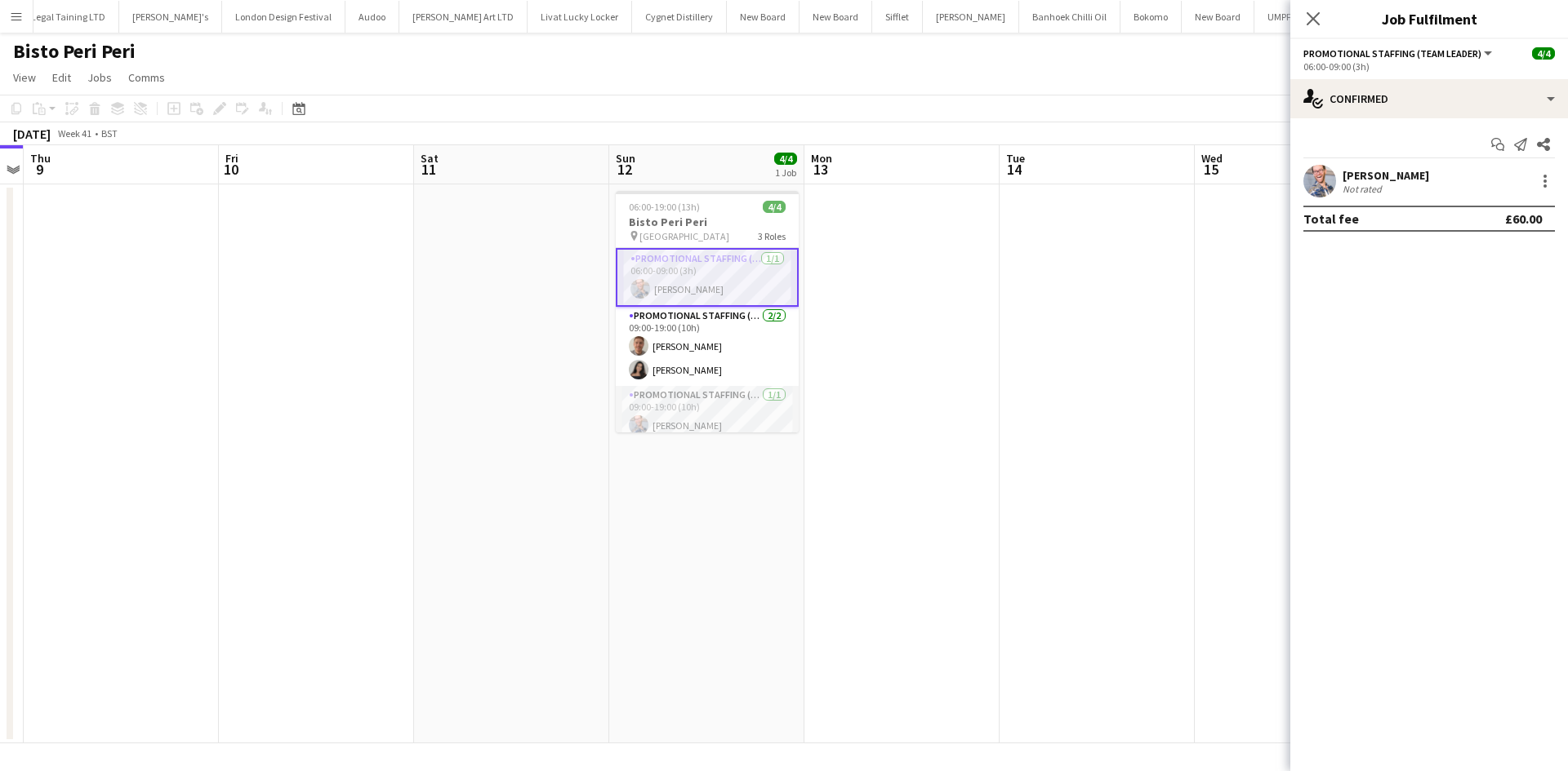
scroll to position [0, 4000]
click at [1393, 179] on div "[PERSON_NAME]" at bounding box center [1385, 175] width 86 height 15
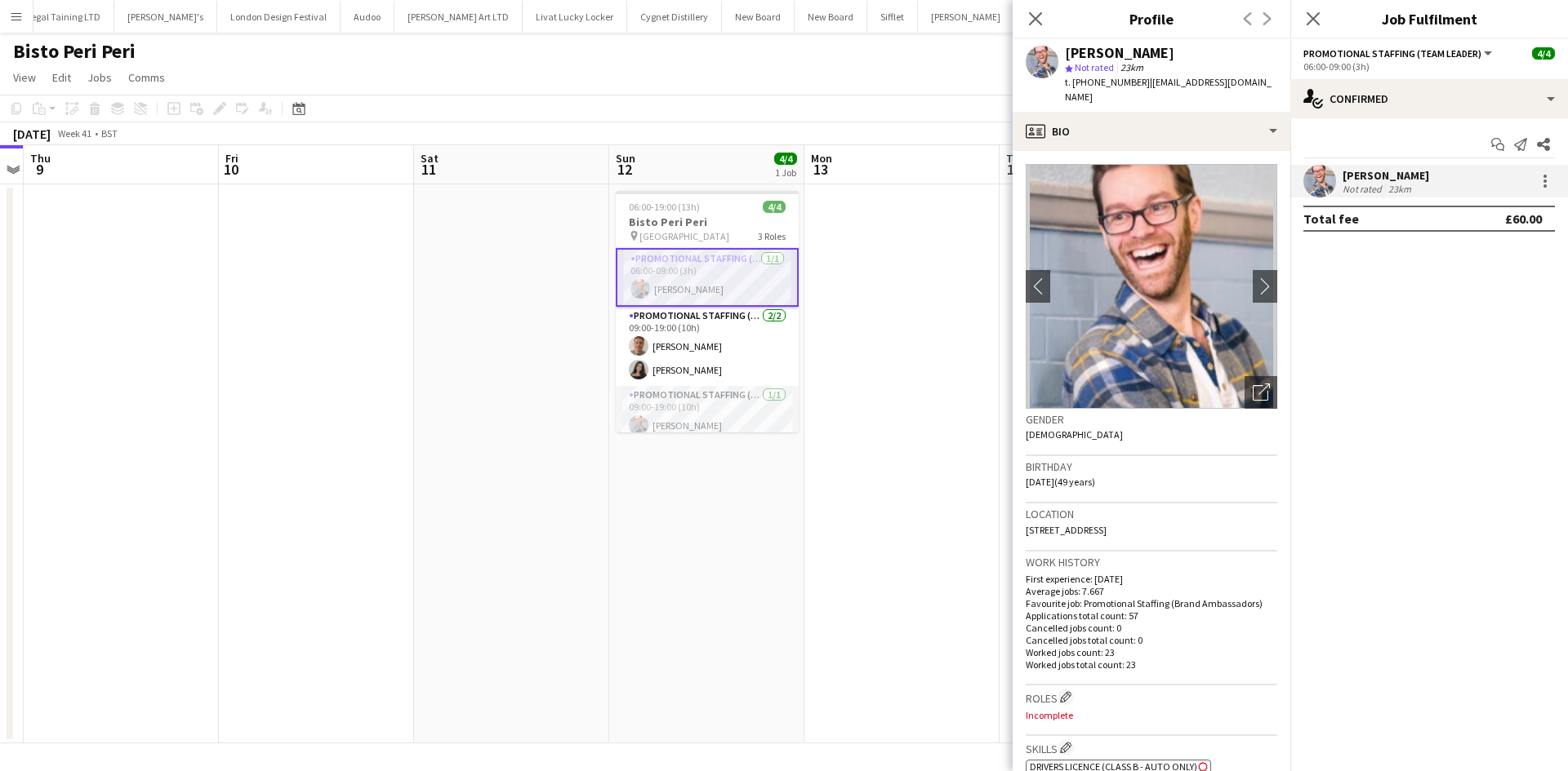
drag, startPoint x: 397, startPoint y: 429, endPoint x: 390, endPoint y: 368, distance: 61.4
click at [393, 426] on app-date-cell at bounding box center [316, 464] width 195 height 559
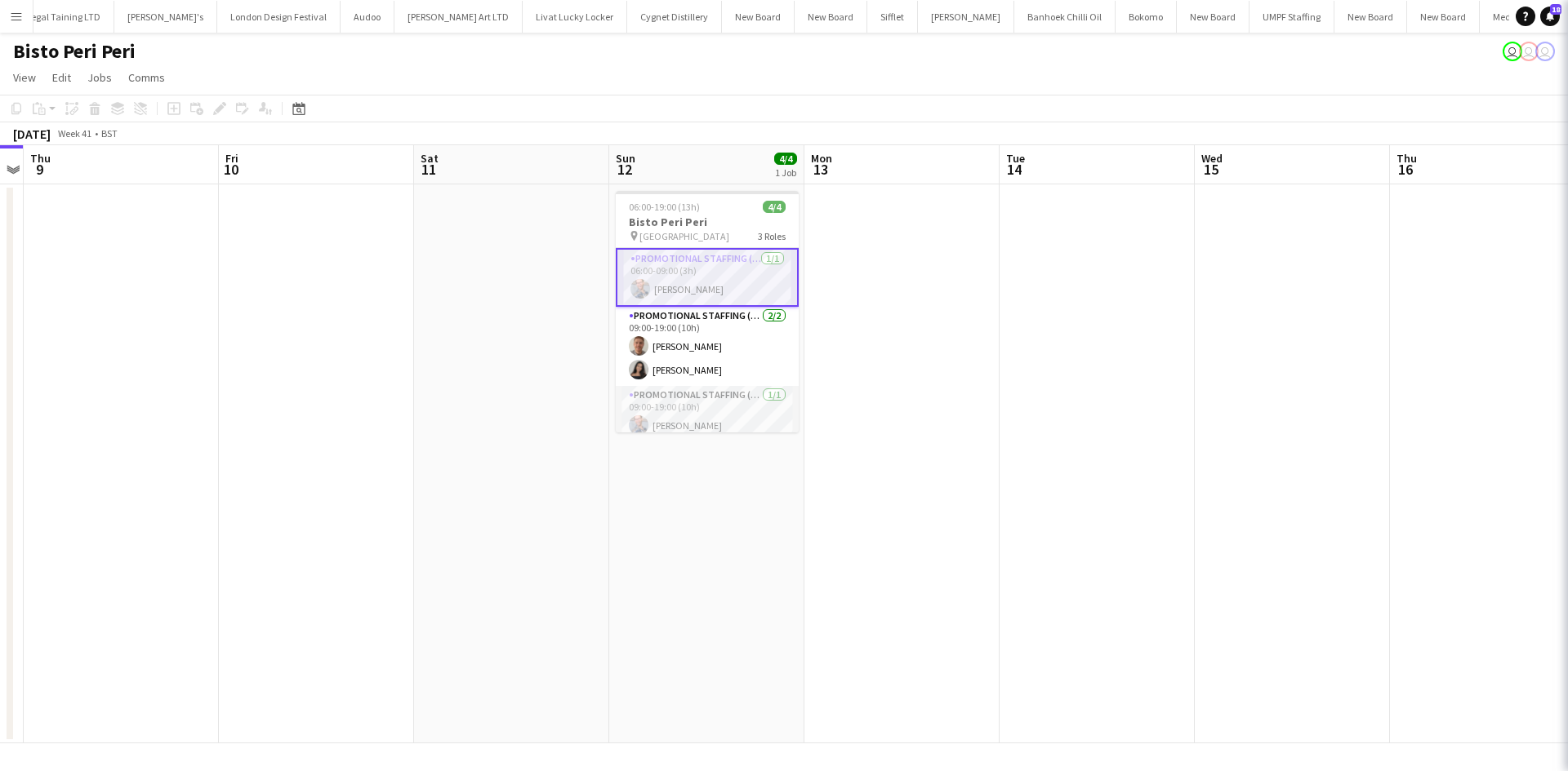
scroll to position [0, 565]
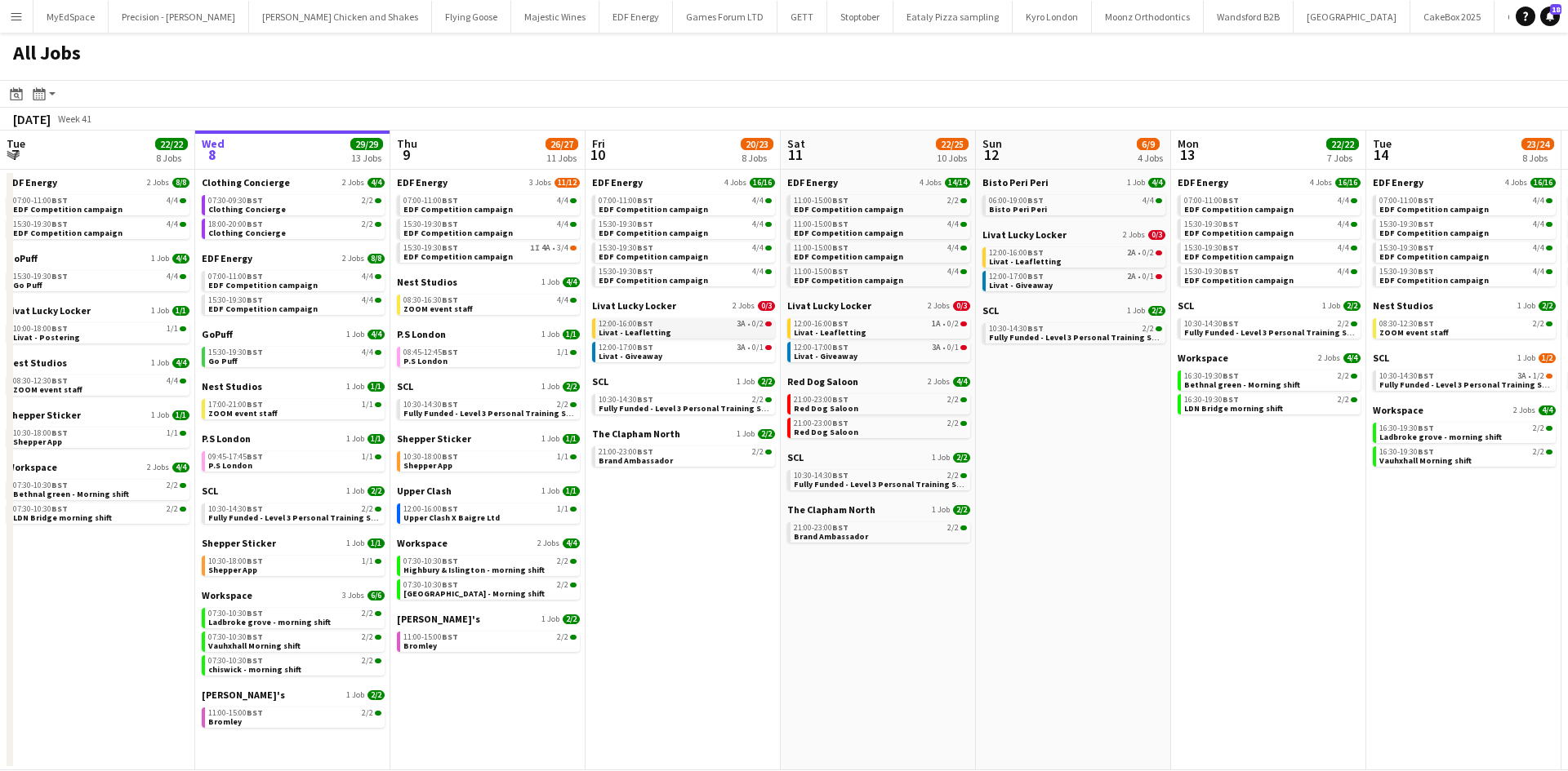
click at [729, 327] on div "12:00-16:00 BST 3A • 0/2" at bounding box center [685, 324] width 173 height 8
click at [890, 399] on div "21:00-23:00 BST 2/2" at bounding box center [880, 400] width 173 height 8
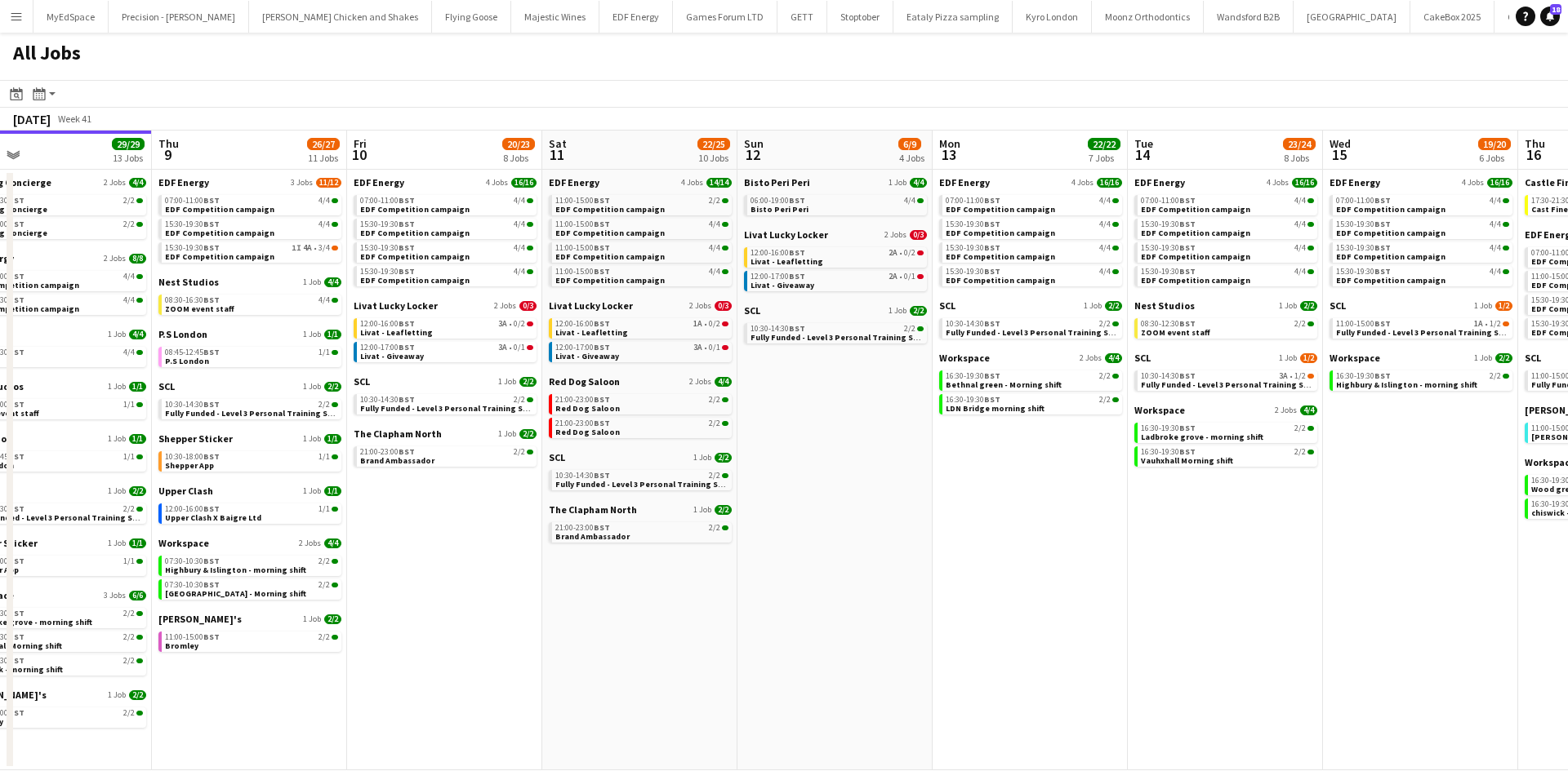
drag, startPoint x: 994, startPoint y: 519, endPoint x: 522, endPoint y: 419, distance: 482.5
click at [500, 412] on app-calendar-viewport "Sun 5 2/2 1 Job Mon 6 14/14 4 Jobs Tue 7 22/22 8 Jobs Wed 8 29/29 13 Jobs Thu 9…" at bounding box center [784, 450] width 1568 height 640
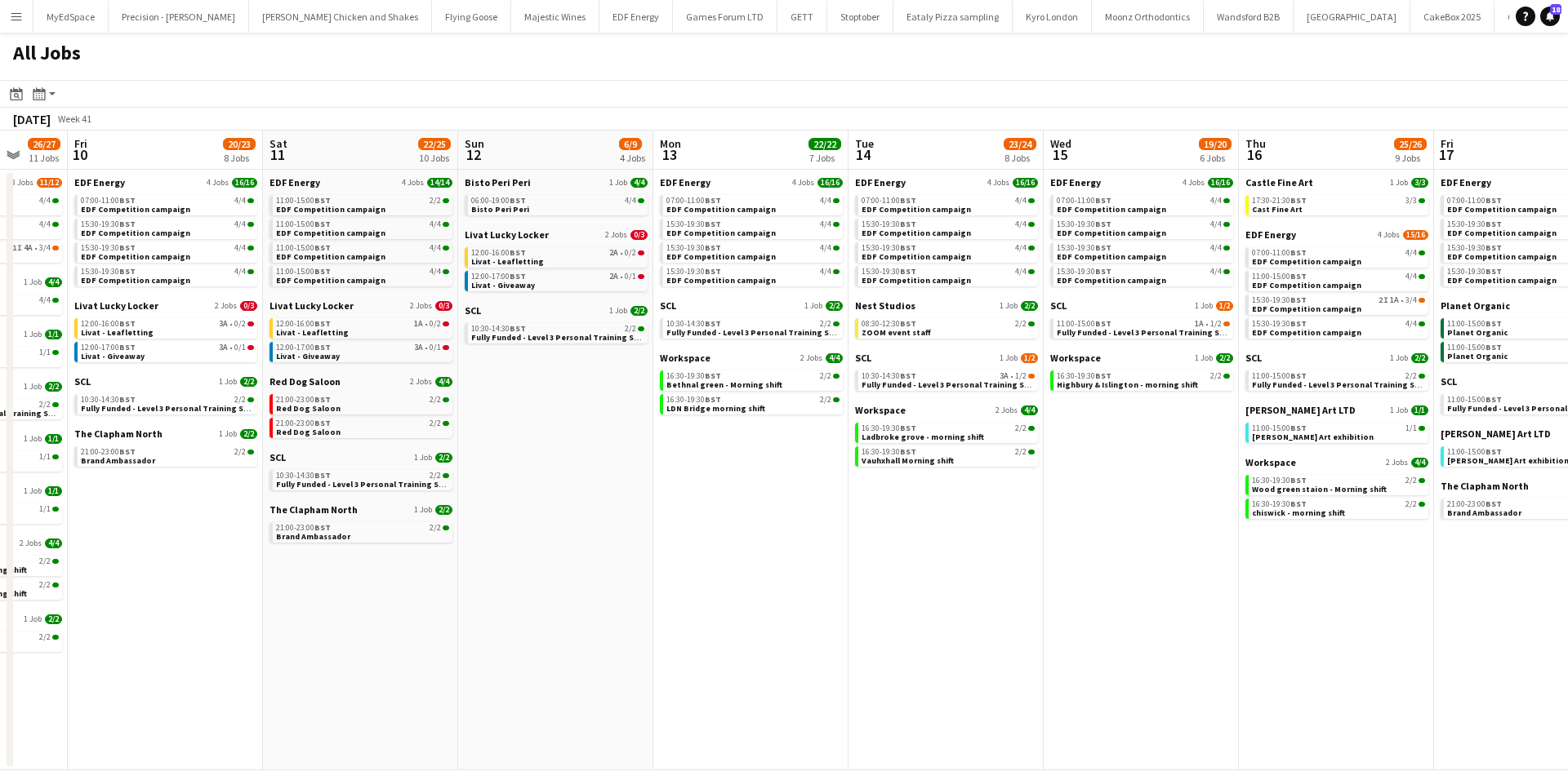
click at [320, 437] on app-all-jobs "All Jobs Date picker [DATE] [DATE] [DATE] M [DATE] T [DATE] W [DATE] T [DATE] F…" at bounding box center [784, 401] width 1568 height 738
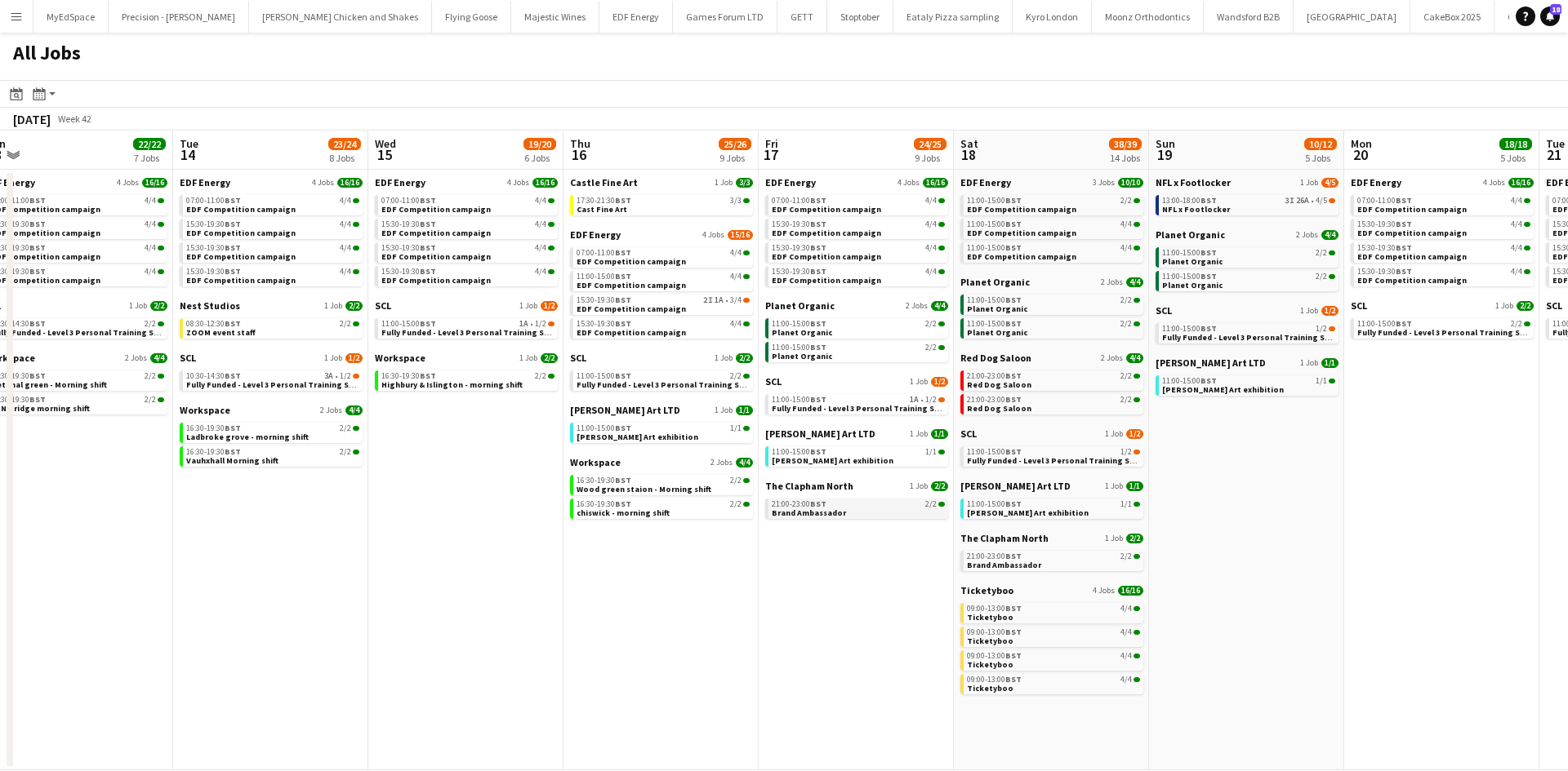
drag, startPoint x: 1138, startPoint y: 523, endPoint x: 808, endPoint y: 507, distance: 330.4
click at [808, 507] on app-calendar-viewport "Thu 9 26/27 11 Jobs Fri 10 20/23 8 Jobs Sat 11 22/25 10 Jobs Sun 12 6/9 4 Jobs …" at bounding box center [784, 450] width 1568 height 640
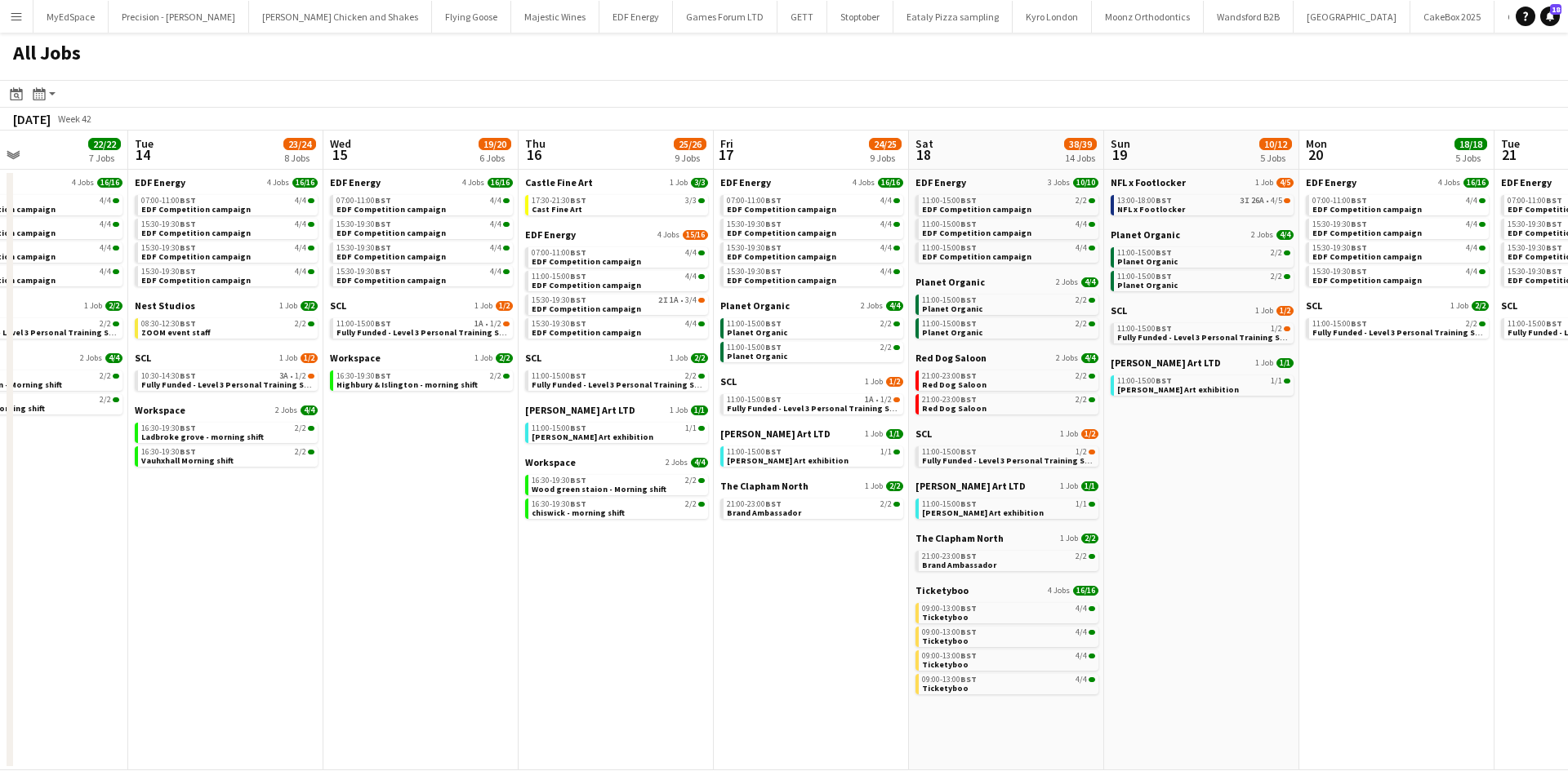
scroll to position [0, 454]
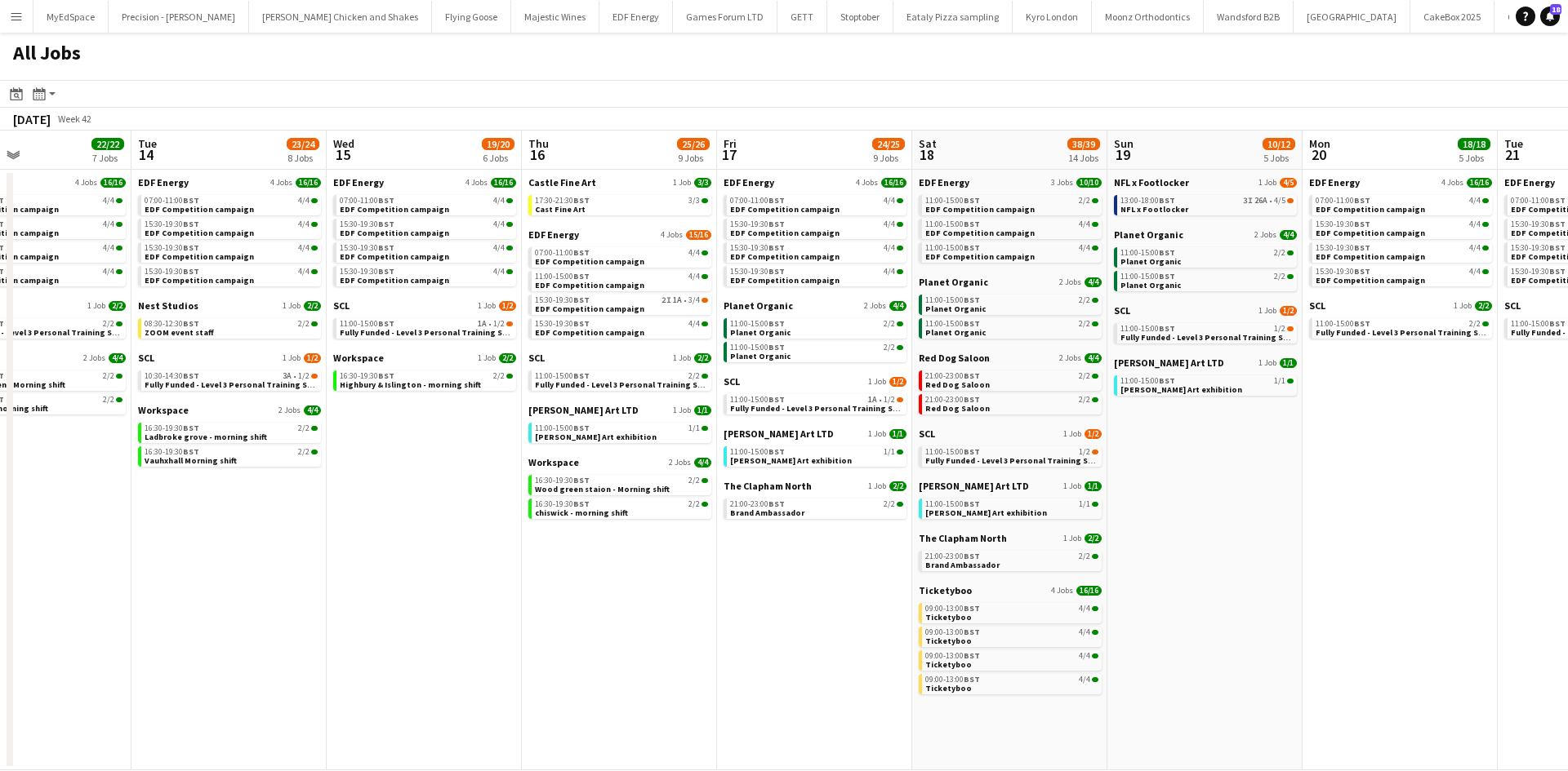
click at [705, 422] on app-all-jobs "All Jobs Date picker [DATE] [DATE] [DATE] M [DATE] T [DATE] W [DATE] T [DATE] F…" at bounding box center [784, 401] width 1568 height 738
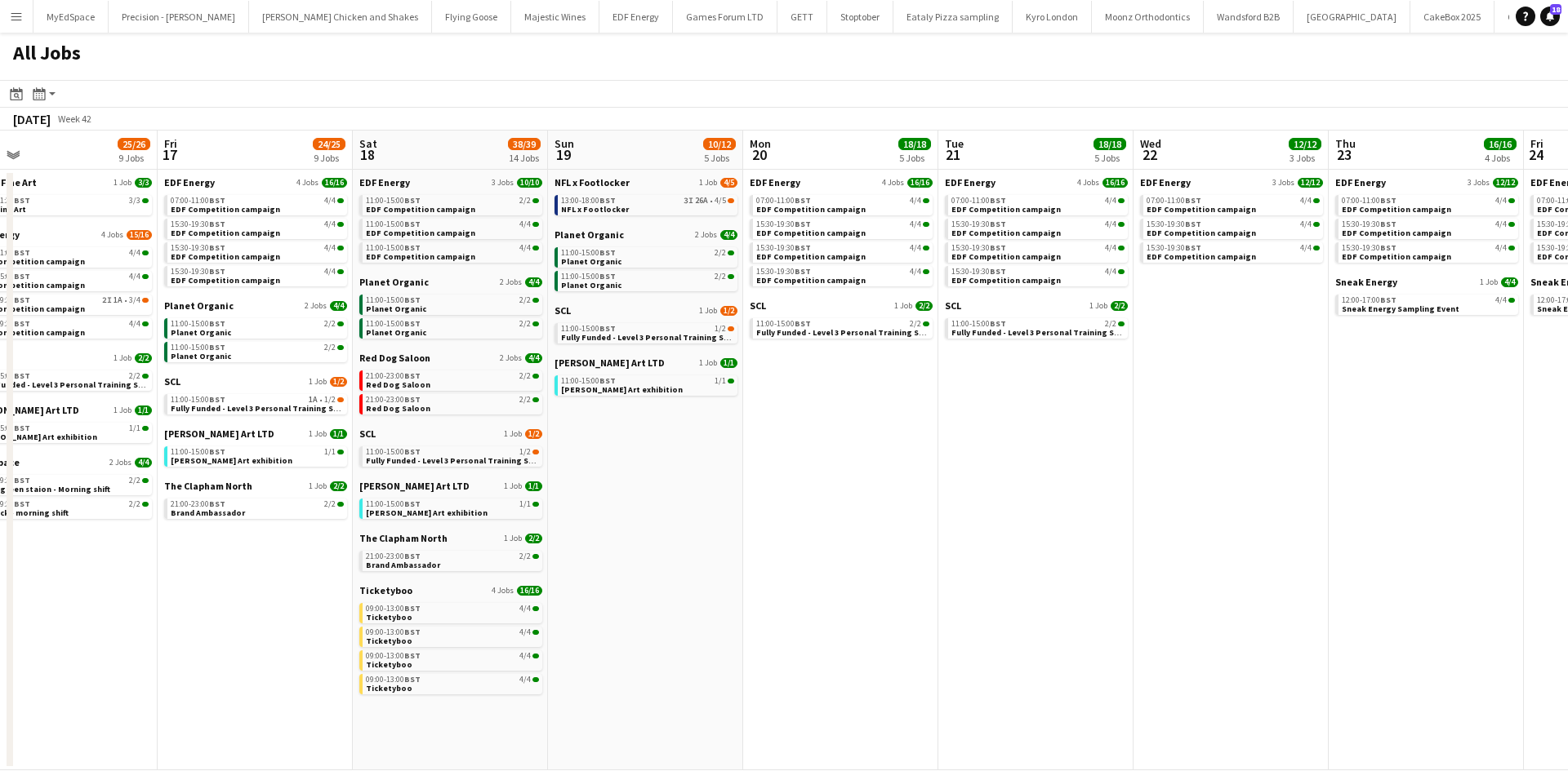
drag, startPoint x: 1230, startPoint y: 461, endPoint x: 601, endPoint y: 412, distance: 630.9
click at [600, 411] on app-calendar-viewport "Mon 13 22/22 7 Jobs Tue 14 23/24 8 Jobs Wed 15 19/20 6 Jobs Thu 16 25/26 9 Jobs…" at bounding box center [784, 450] width 1568 height 640
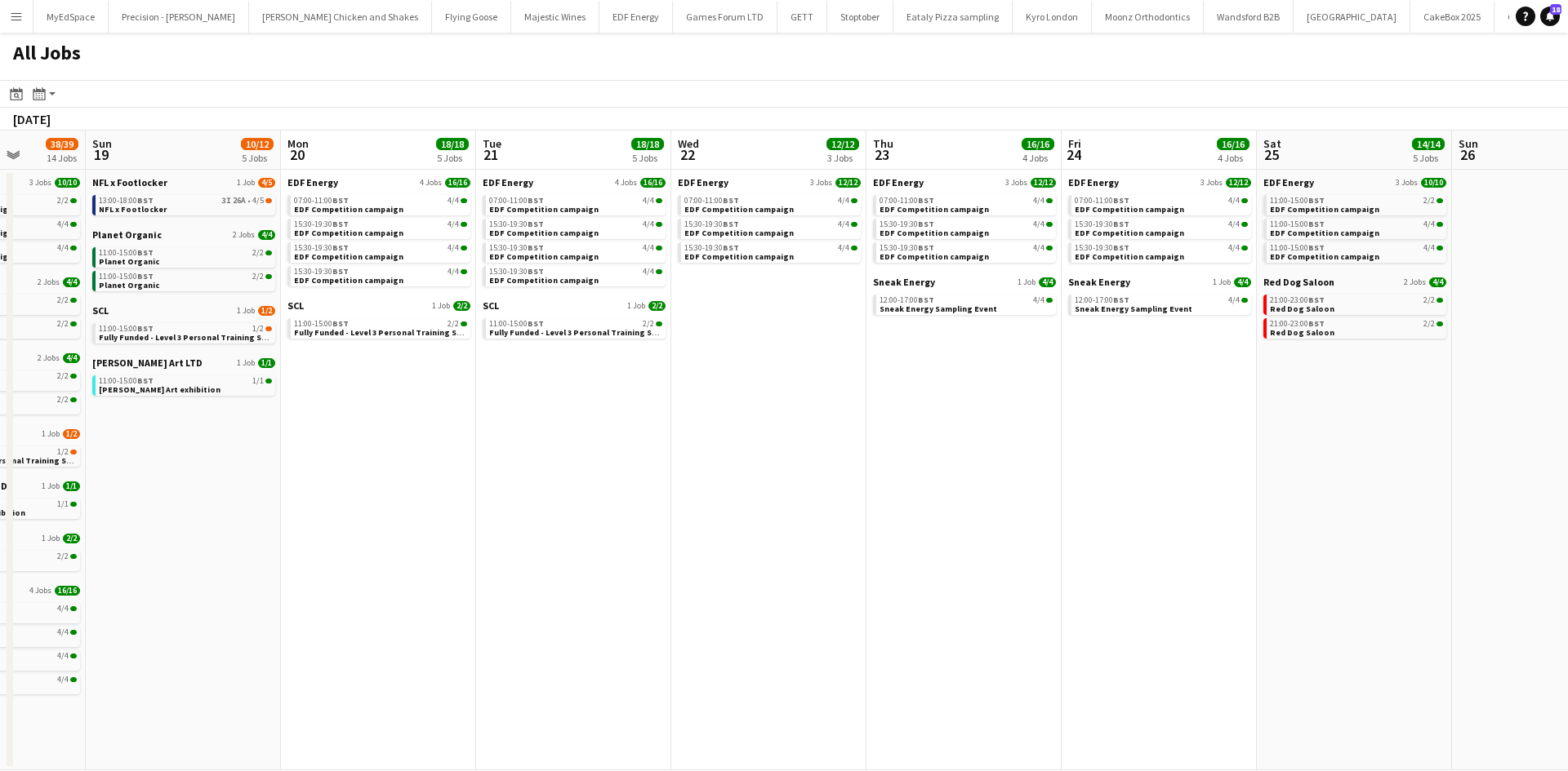
scroll to position [0, 569]
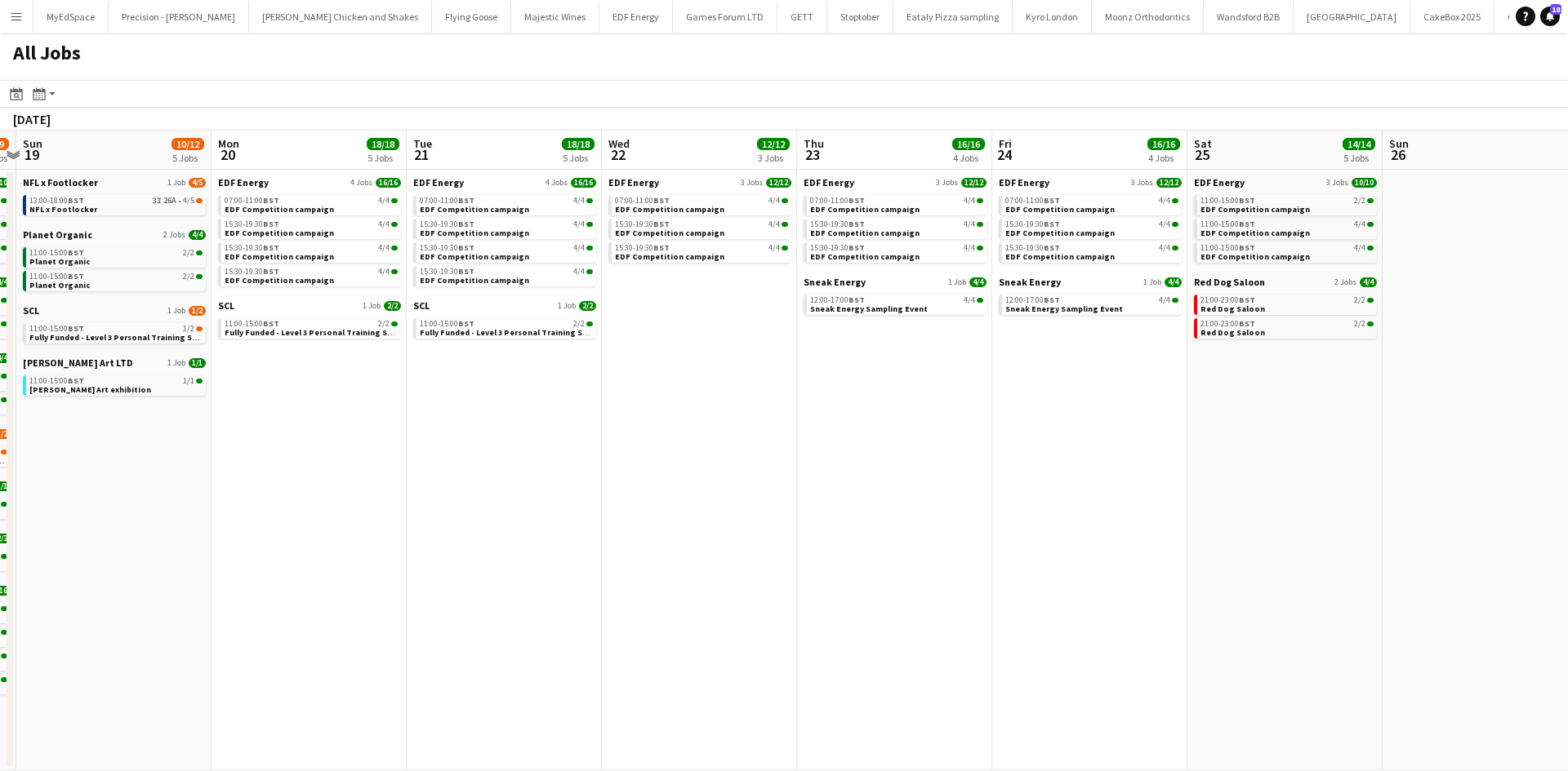
click at [404, 342] on app-all-jobs "All Jobs Date picker [DATE] [DATE] [DATE] M [DATE] T [DATE] W [DATE] T [DATE] F…" at bounding box center [784, 401] width 1568 height 738
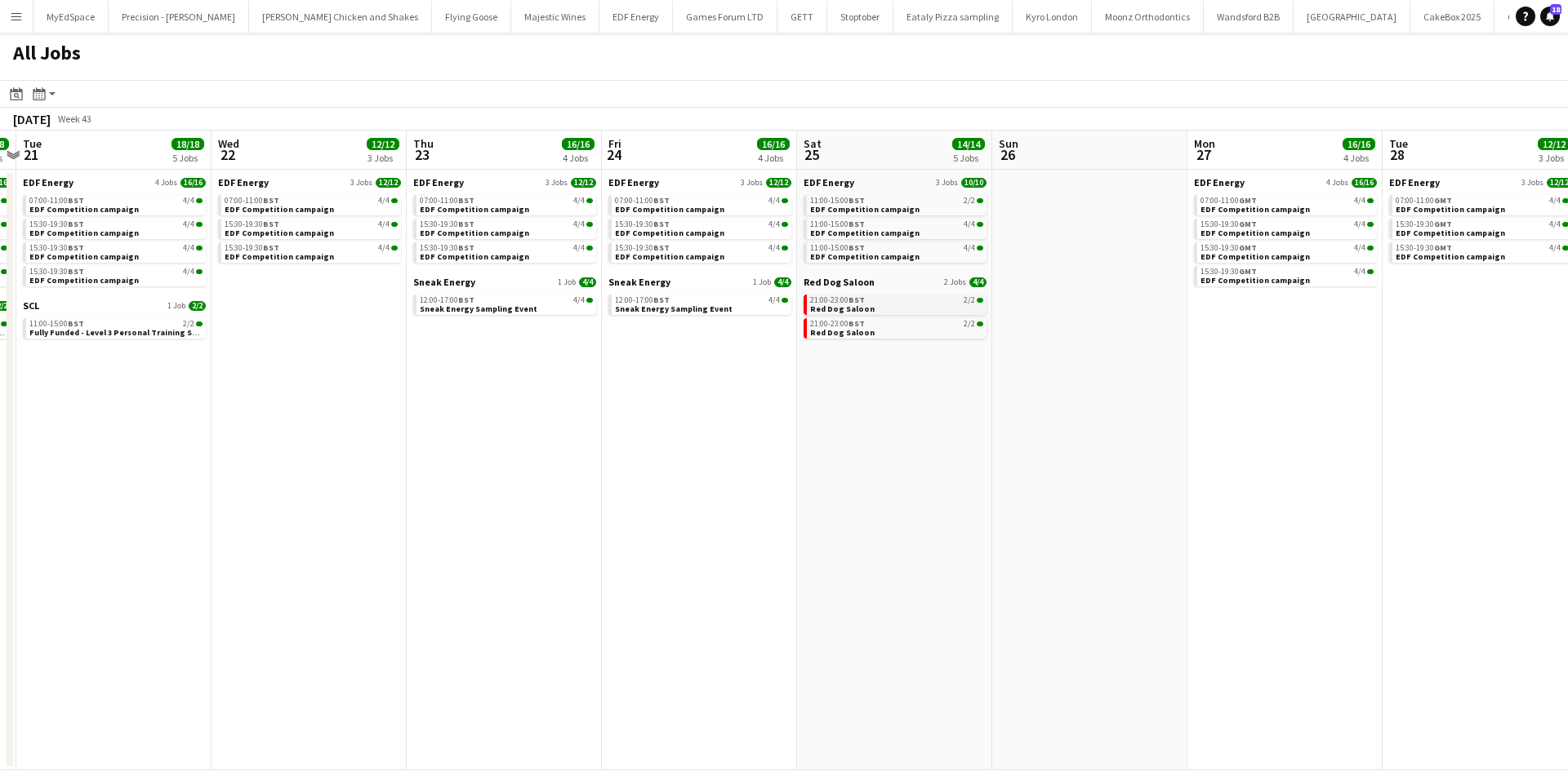
click at [830, 298] on span "21:00-23:00 BST" at bounding box center [837, 300] width 54 height 8
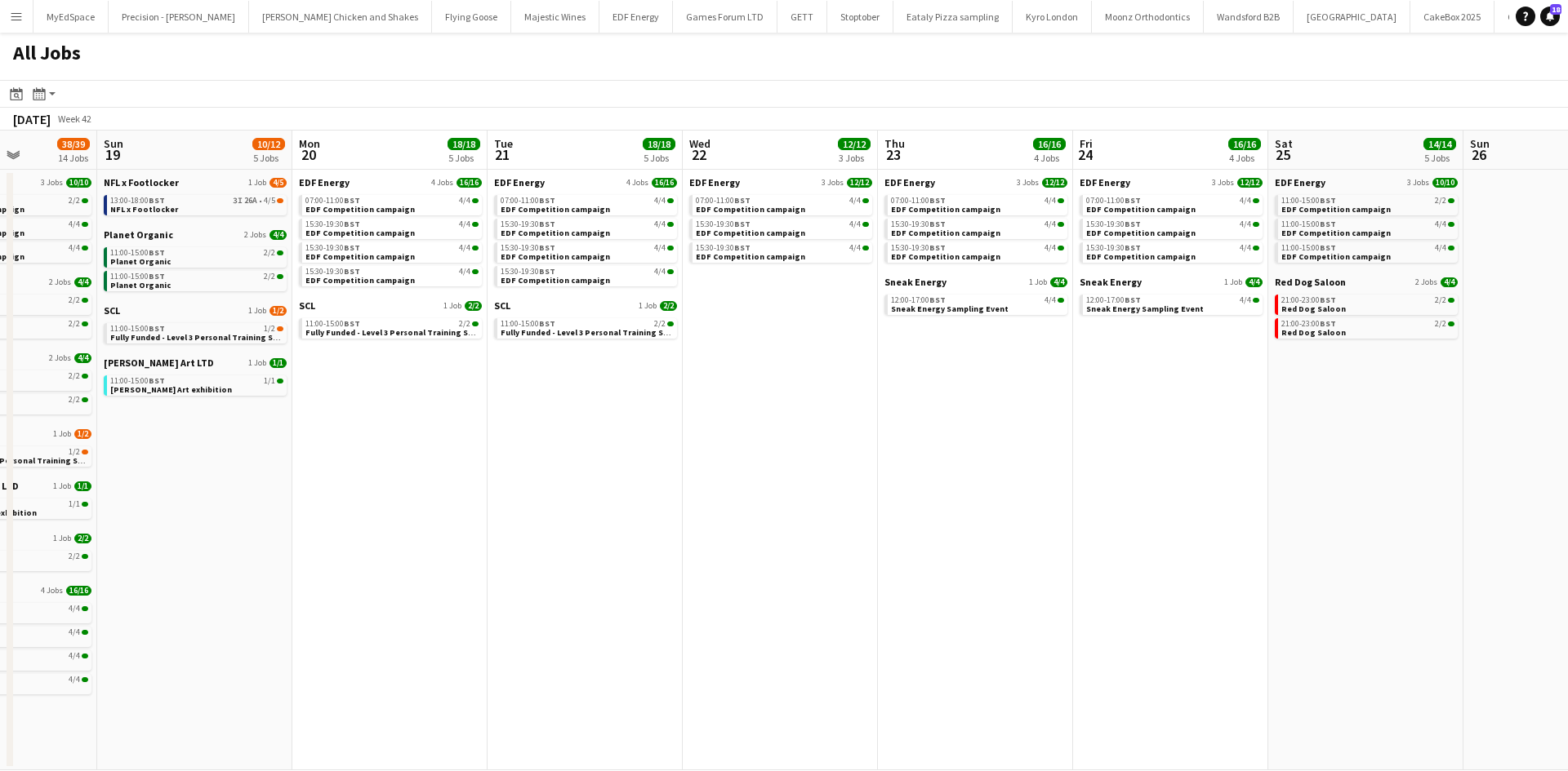
scroll to position [0, 499]
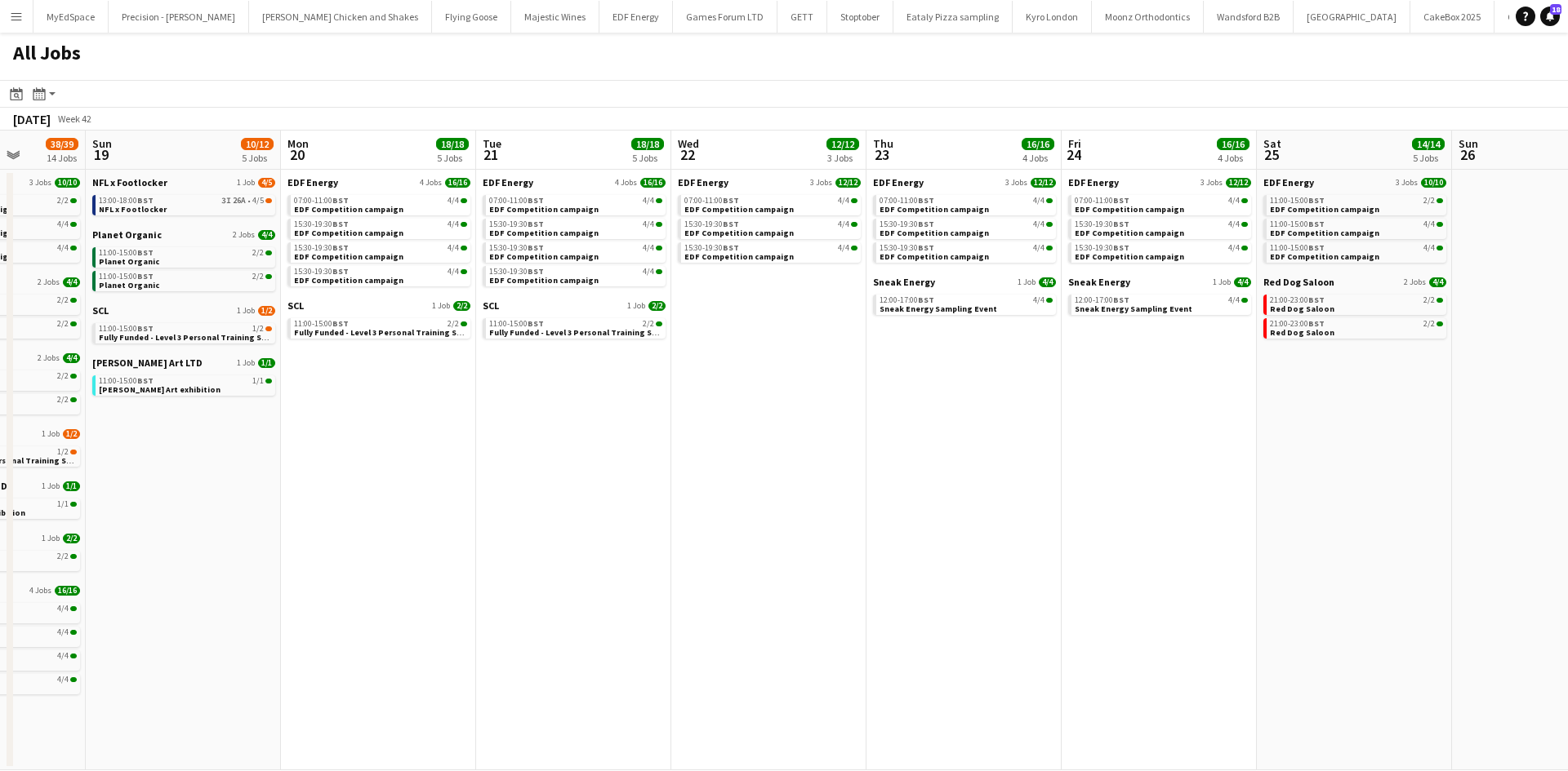
drag, startPoint x: 461, startPoint y: 398, endPoint x: 857, endPoint y: 420, distance: 396.6
click at [857, 420] on app-calendar-viewport "Thu 16 25/26 9 Jobs Fri 17 24/25 9 Jobs Sat 18 38/39 14 Jobs Sun 19 10/12 5 Job…" at bounding box center [784, 450] width 1568 height 640
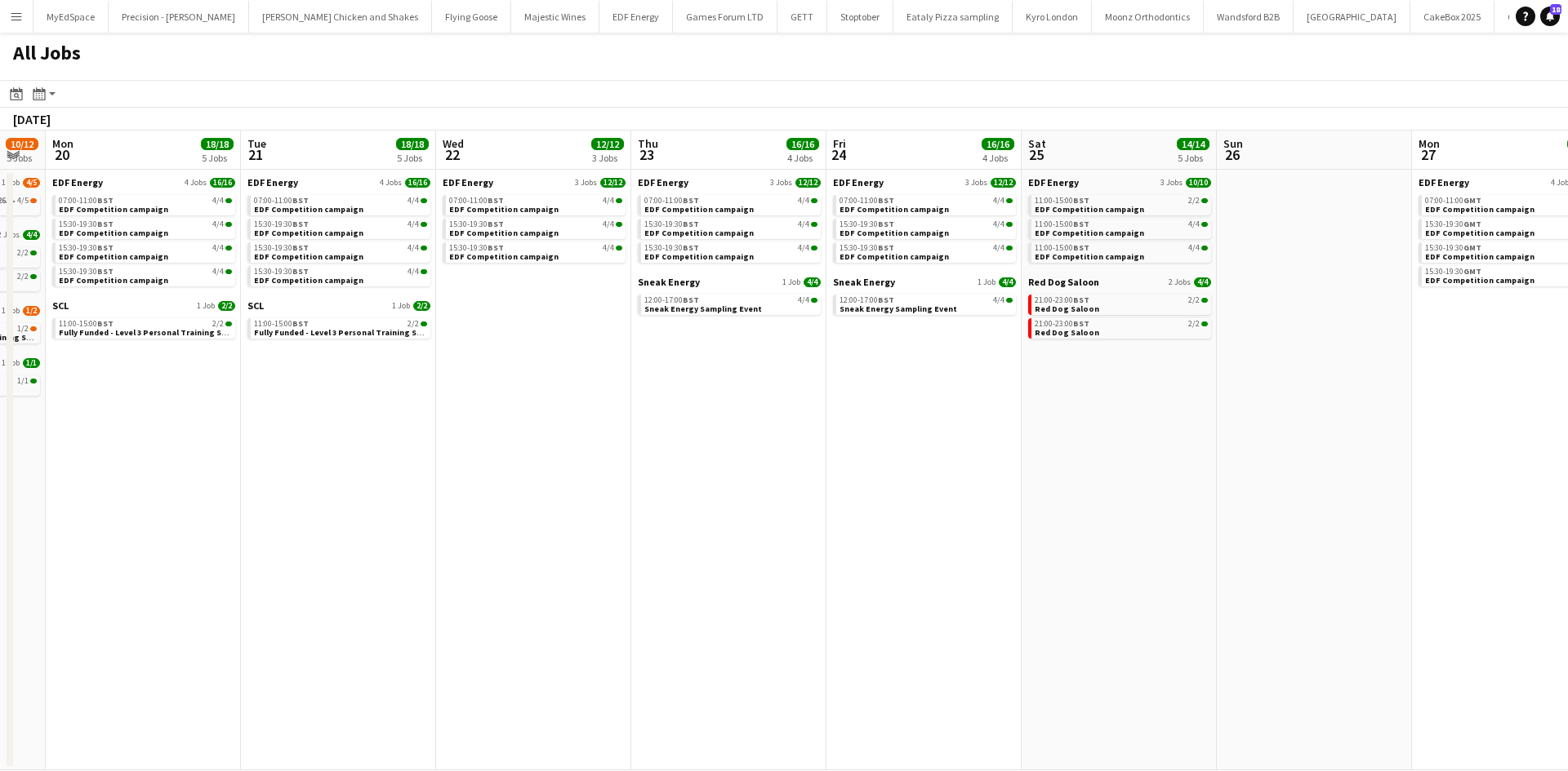
drag, startPoint x: 1058, startPoint y: 317, endPoint x: 910, endPoint y: 272, distance: 154.7
click at [521, 251] on app-calendar-viewport "Thu 16 25/26 9 Jobs Fri 17 24/25 9 Jobs Sat 18 38/39 14 Jobs Sun 19 10/12 5 Job…" at bounding box center [784, 450] width 1568 height 640
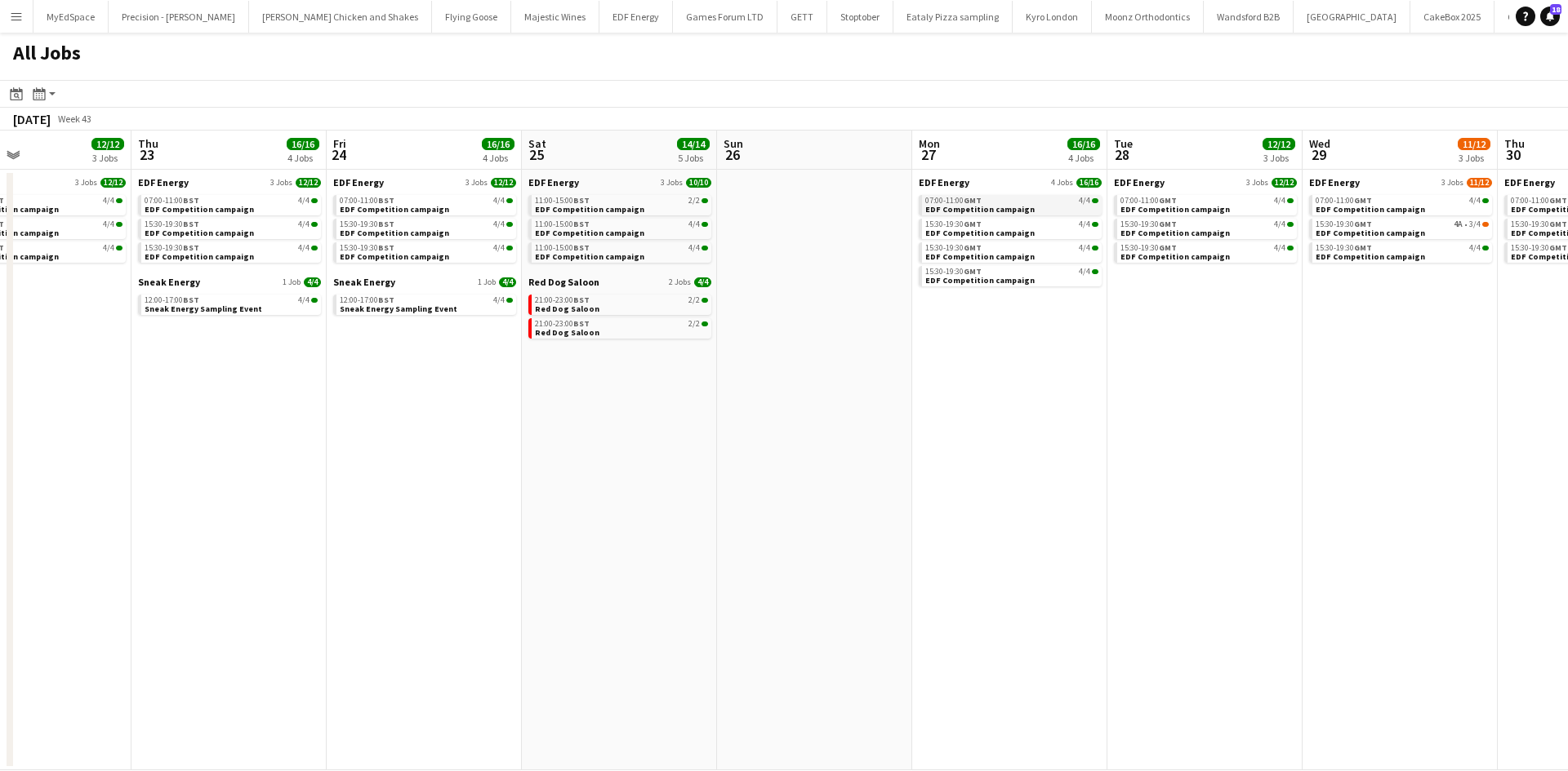
click at [970, 214] on app-brief-job-card "07:00-11:00 GMT 4/4 EDF Competition campaign" at bounding box center [1010, 205] width 183 height 21
click at [1024, 211] on app-brief-job-card "07:00-11:00 GMT 4/4 EDF Competition campaign" at bounding box center [1010, 205] width 183 height 21
click at [1016, 211] on span "EDF Competition campaign" at bounding box center [978, 209] width 110 height 10
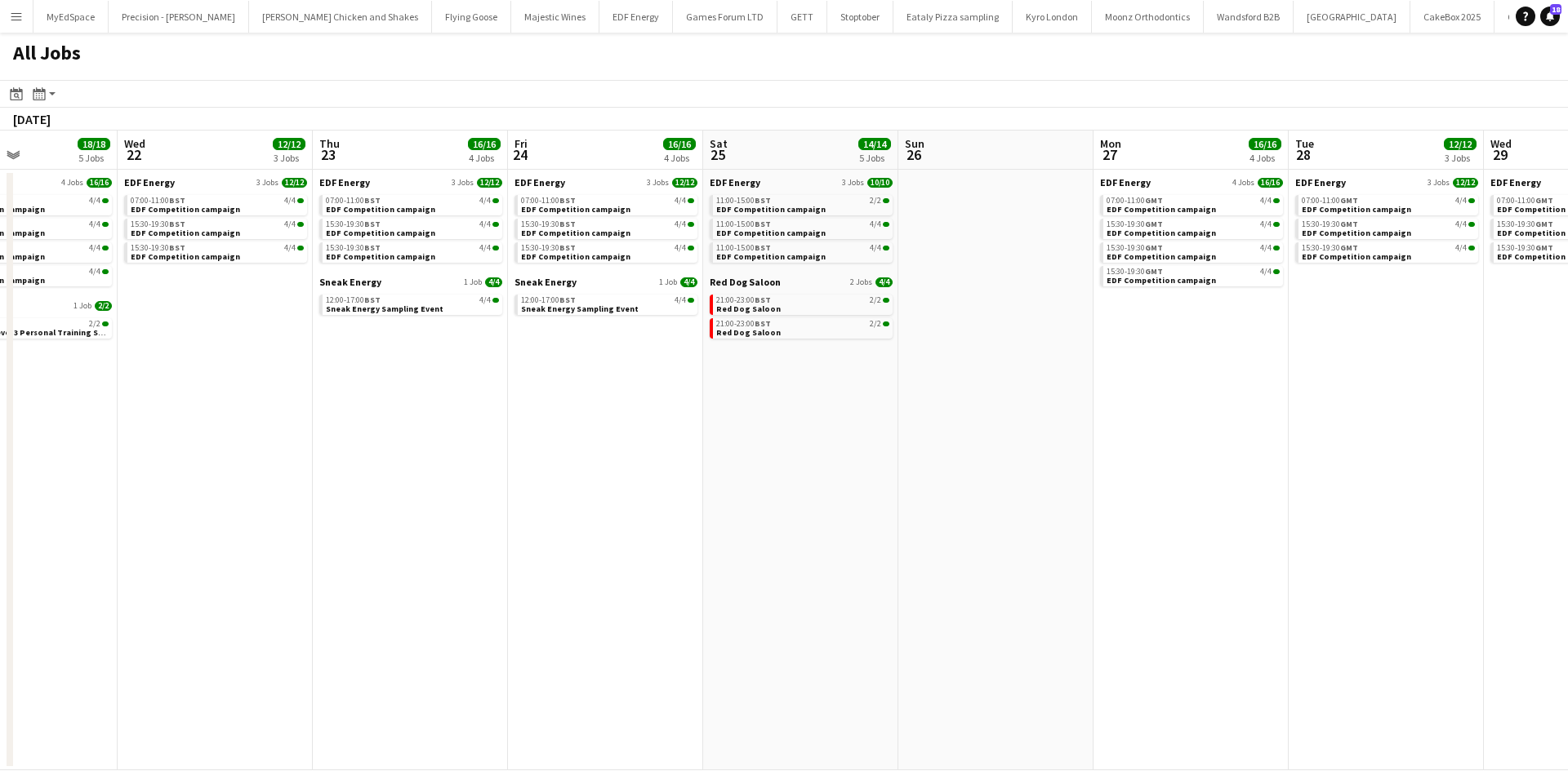
drag, startPoint x: 373, startPoint y: 393, endPoint x: 898, endPoint y: 405, distance: 525.1
click at [1238, 380] on app-calendar-viewport "Mon 20 18/18 5 Jobs Tue 21 18/18 5 Jobs Wed 22 12/12 3 Jobs Thu 23 16/16 4 Jobs…" at bounding box center [784, 450] width 1568 height 640
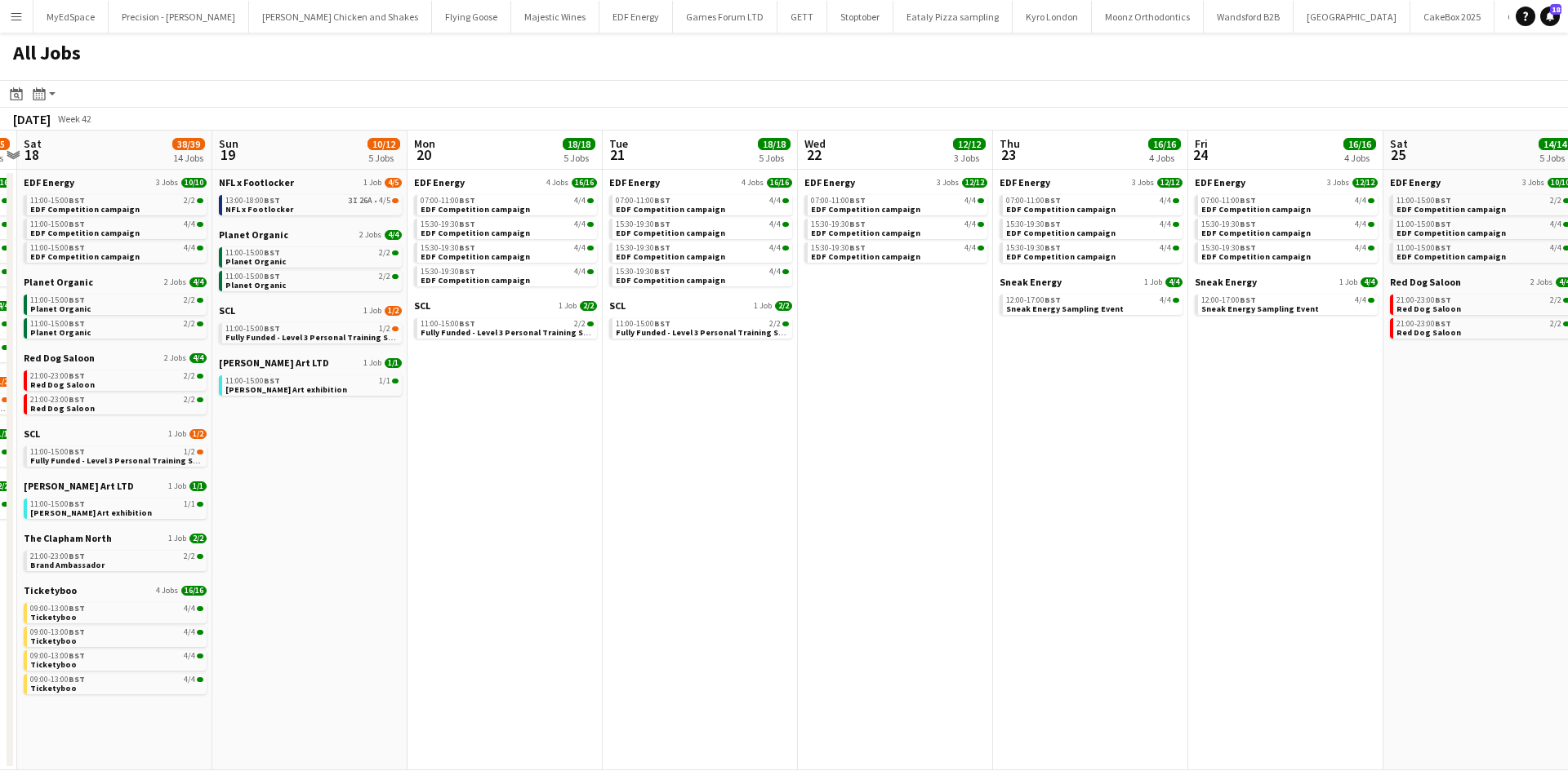
drag, startPoint x: 864, startPoint y: 437, endPoint x: 1184, endPoint y: 461, distance: 320.9
click at [1310, 455] on app-calendar-viewport "Wed 15 19/20 6 Jobs Thu 16 25/26 9 Jobs Fri 17 24/25 9 Jobs Sat 18 38/39 14 Job…" at bounding box center [784, 450] width 1568 height 640
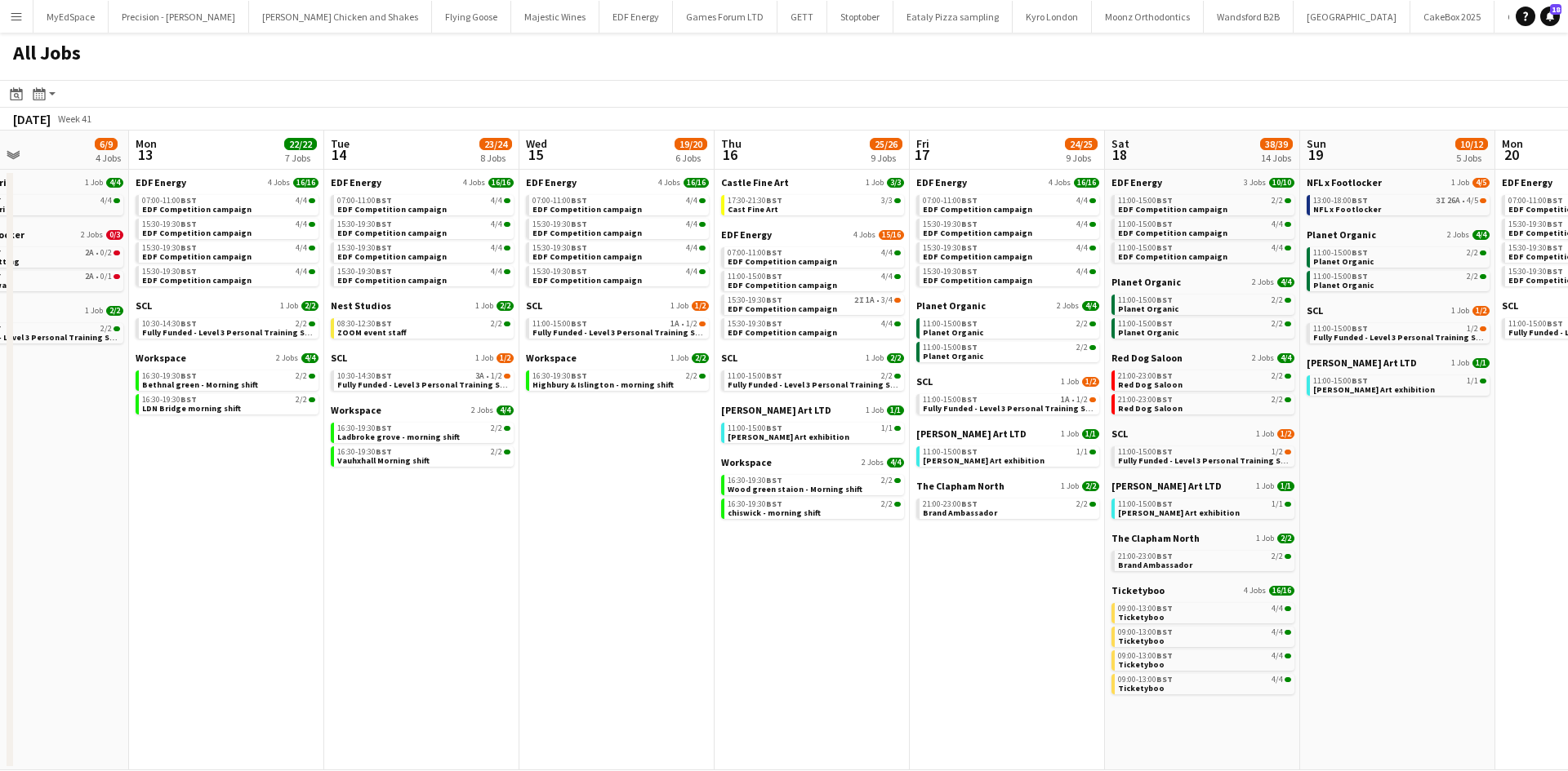
drag, startPoint x: 684, startPoint y: 466, endPoint x: 1090, endPoint y: 465, distance: 406.0
click at [1079, 466] on app-calendar-viewport "Fri 10 20/23 8 Jobs Sat 11 22/25 10 Jobs Sun 12 6/9 4 Jobs Mon 13 22/22 7 Jobs …" at bounding box center [784, 450] width 1568 height 640
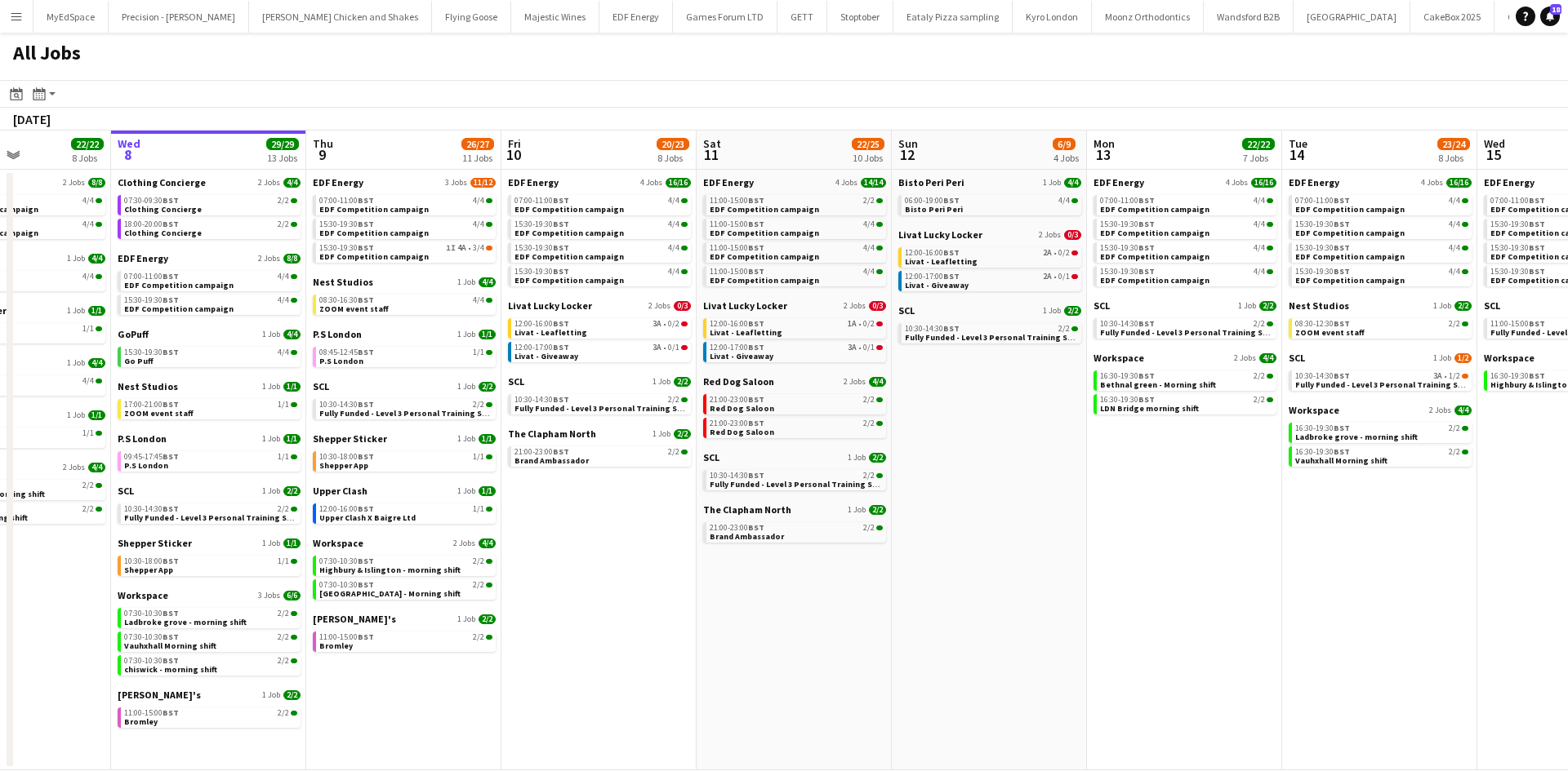
drag, startPoint x: 453, startPoint y: 470, endPoint x: 1083, endPoint y: 479, distance: 630.1
click at [1103, 478] on app-calendar-viewport "Mon 6 14/14 4 Jobs Tue 7 22/22 8 Jobs Wed 8 29/29 13 Jobs Thu 9 26/27 11 Jobs F…" at bounding box center [784, 450] width 1568 height 640
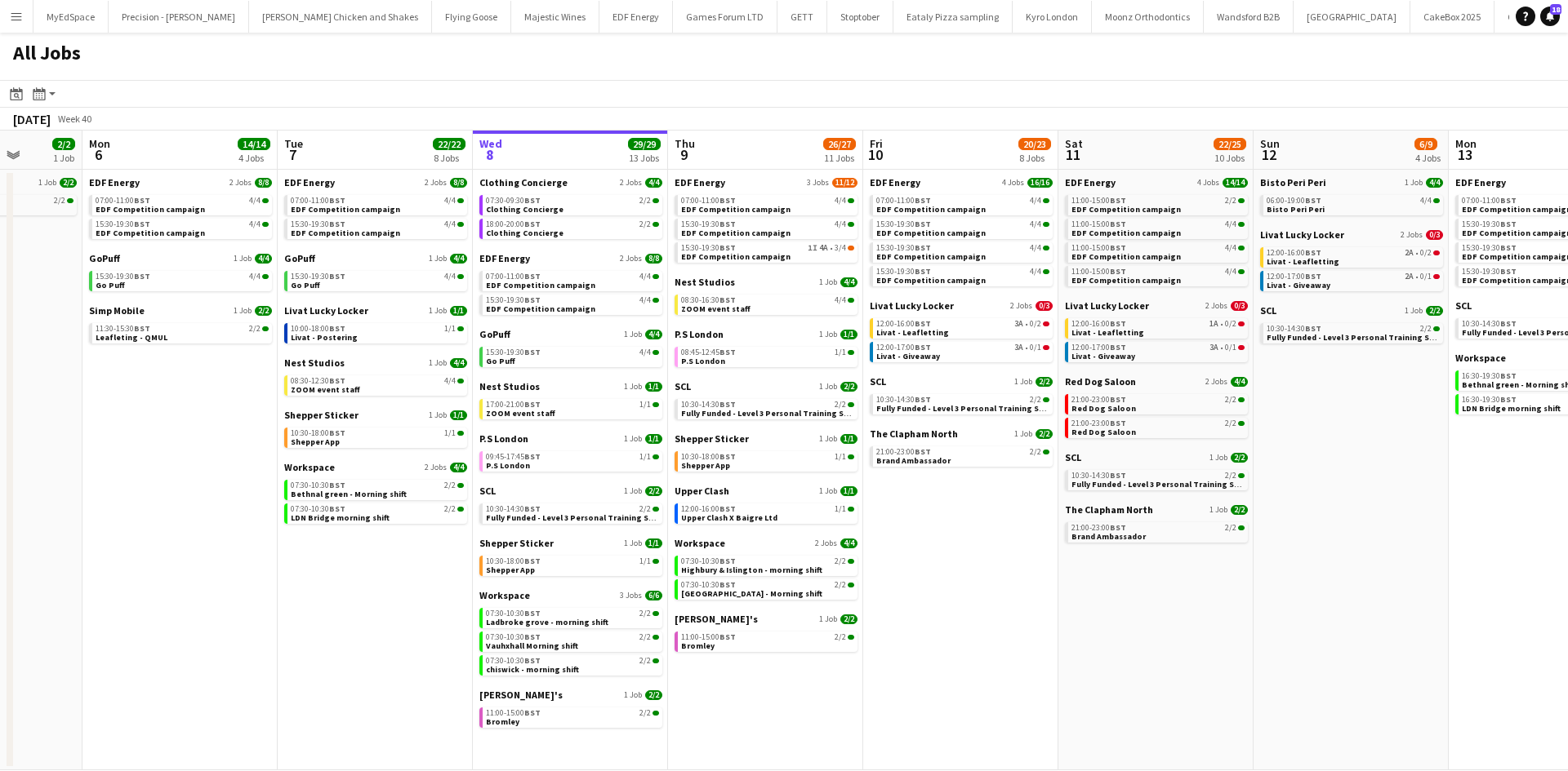
scroll to position [0, 729]
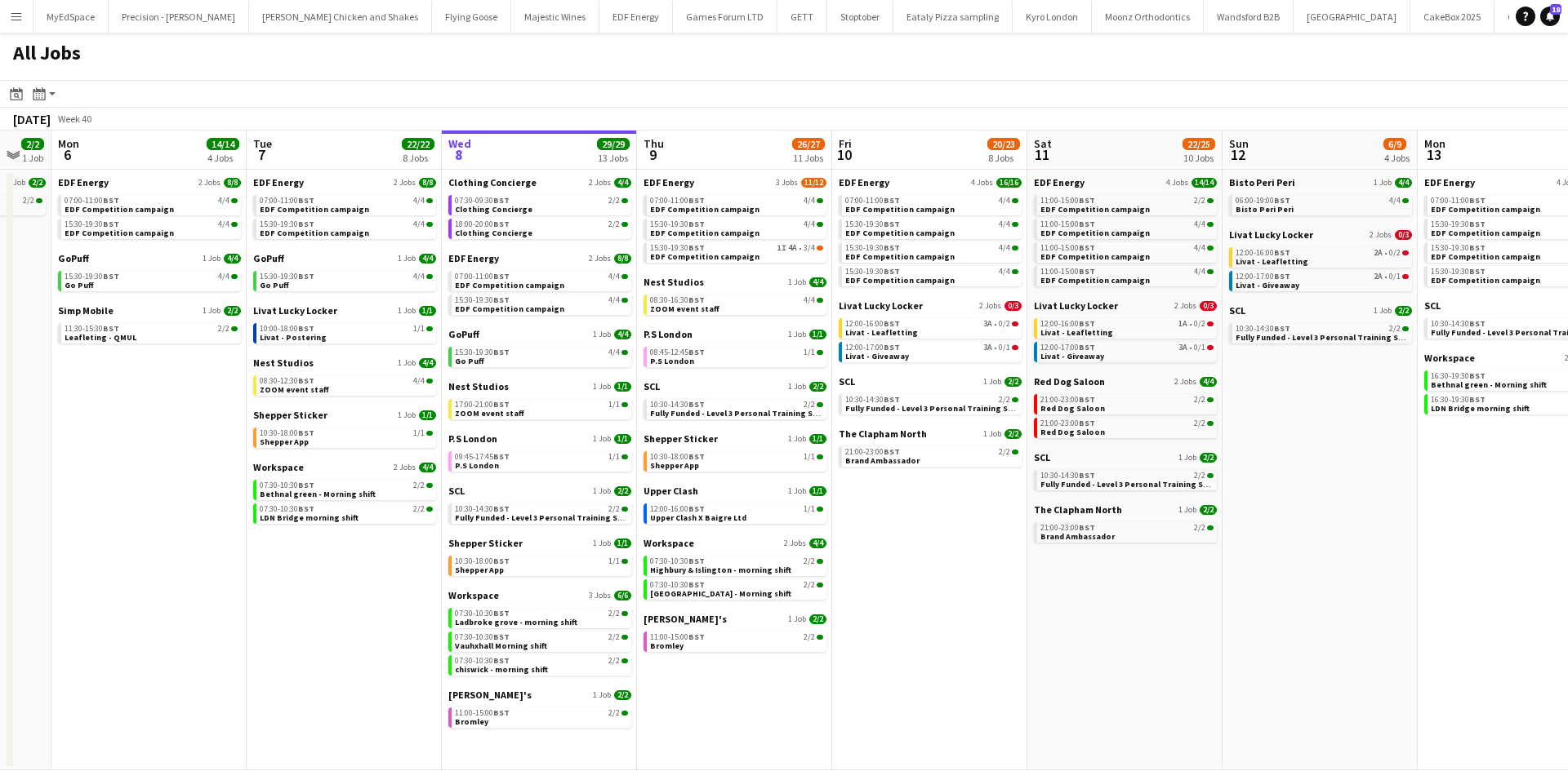
drag, startPoint x: 914, startPoint y: 470, endPoint x: 767, endPoint y: 449, distance: 148.5
click at [767, 449] on app-calendar-viewport "Thu 2 26/26 13 Jobs Fri 3 25/25 10 Jobs Sat 4 40/40 10 Jobs Sun 5 2/2 1 Job Mon…" at bounding box center [784, 450] width 1568 height 640
click at [1339, 258] on link "12:00-16:00 BST 2A • 0/2 Livat - Leafletting" at bounding box center [1321, 257] width 173 height 19
click at [779, 258] on link "15:30-19:30 BST 1I 4A • 3/4 EDF Competition campaign" at bounding box center [737, 251] width 173 height 19
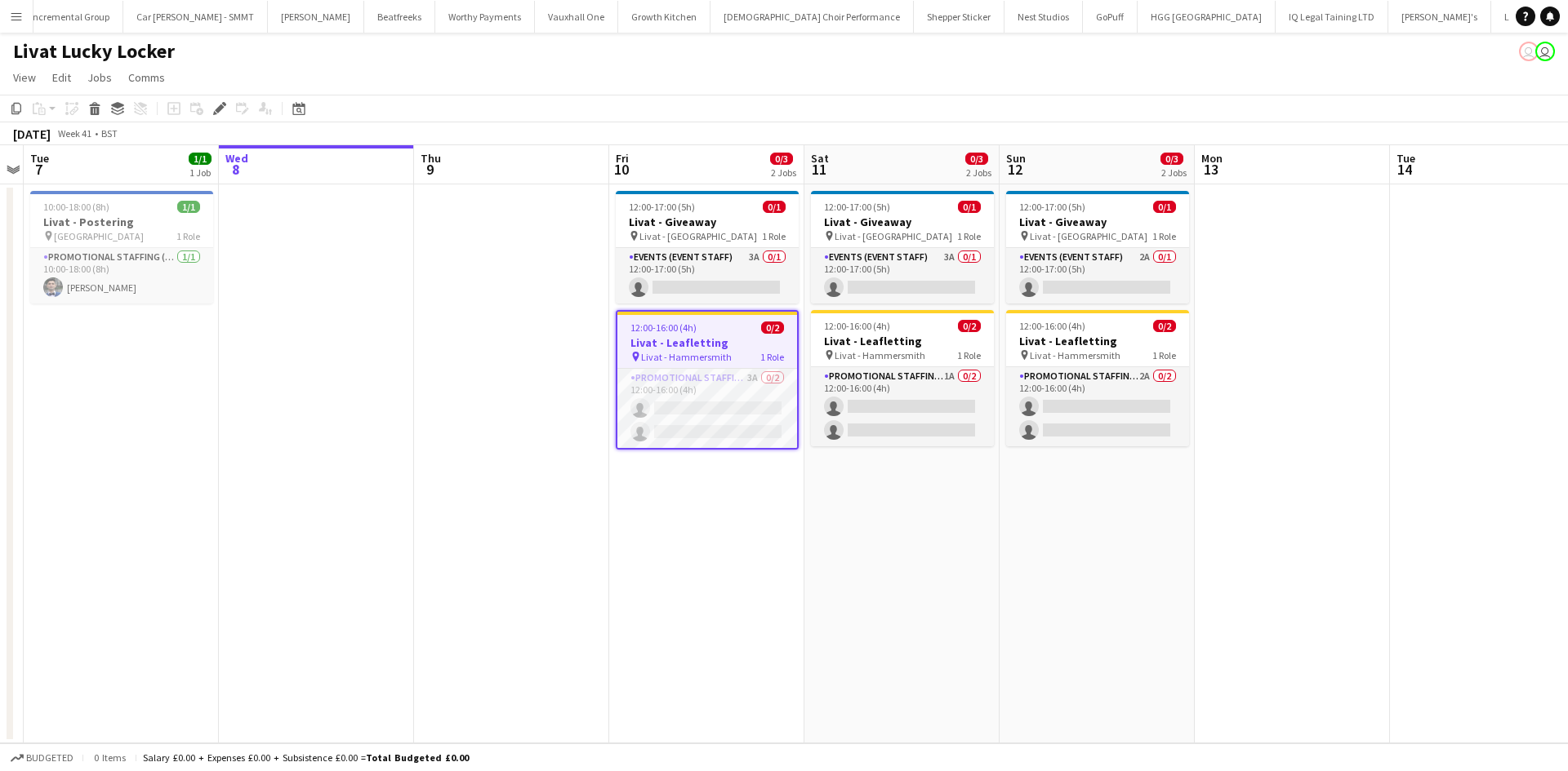
scroll to position [0, 2731]
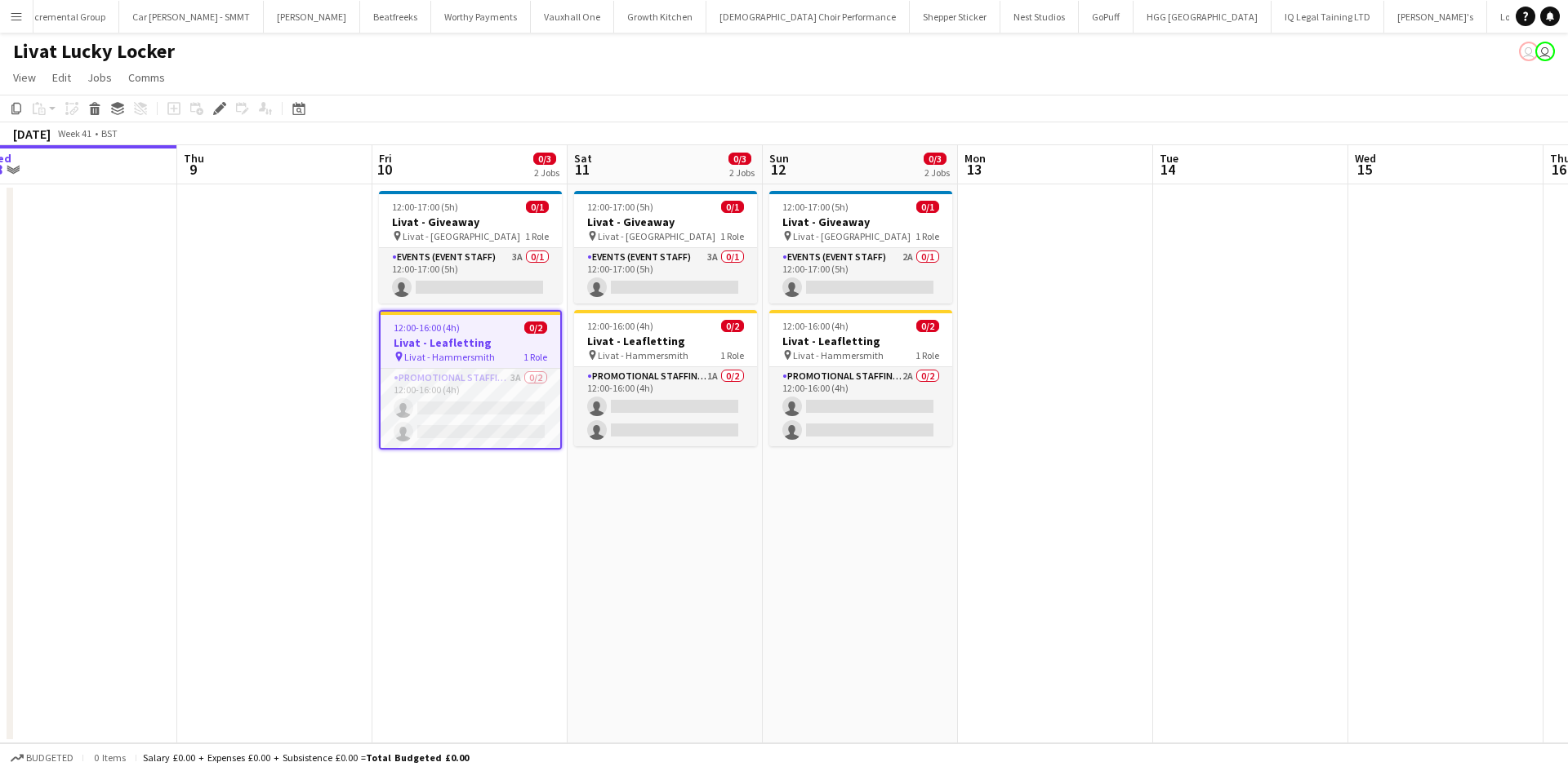
drag, startPoint x: 1237, startPoint y: 520, endPoint x: 824, endPoint y: 468, distance: 416.3
click at [837, 467] on app-calendar-viewport "Sat 4 Sun 5 Mon 6 Tue 7 1/1 1 Job Wed 8 Thu 9 Fri 10 0/3 2 Jobs Sat 11 0/3 2 Jo…" at bounding box center [784, 445] width 1568 height 598
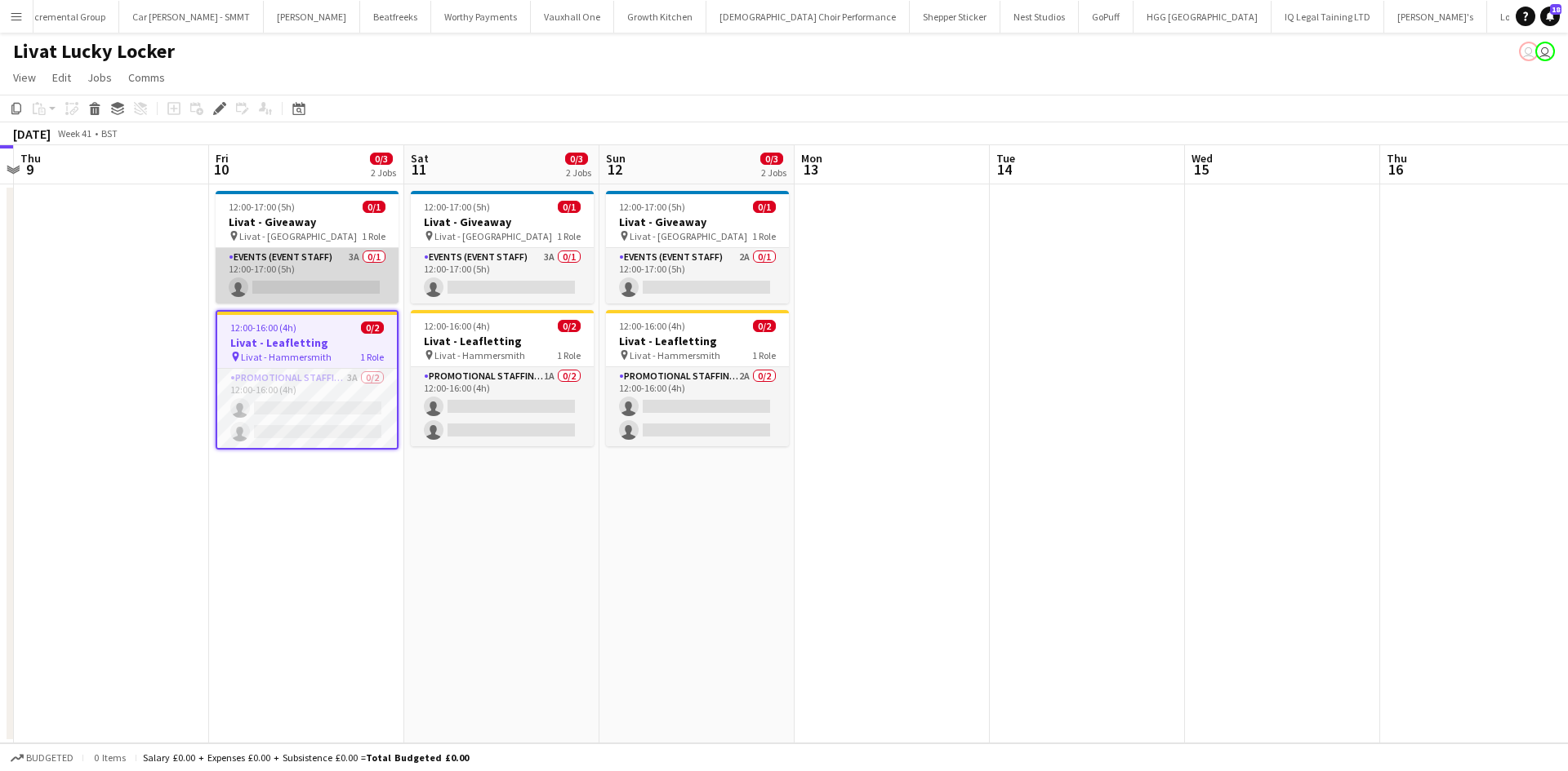
click at [352, 256] on app-card-role "Events (Event Staff) 3A 0/1 12:00-17:00 (5h) single-neutral-actions" at bounding box center [307, 276] width 183 height 55
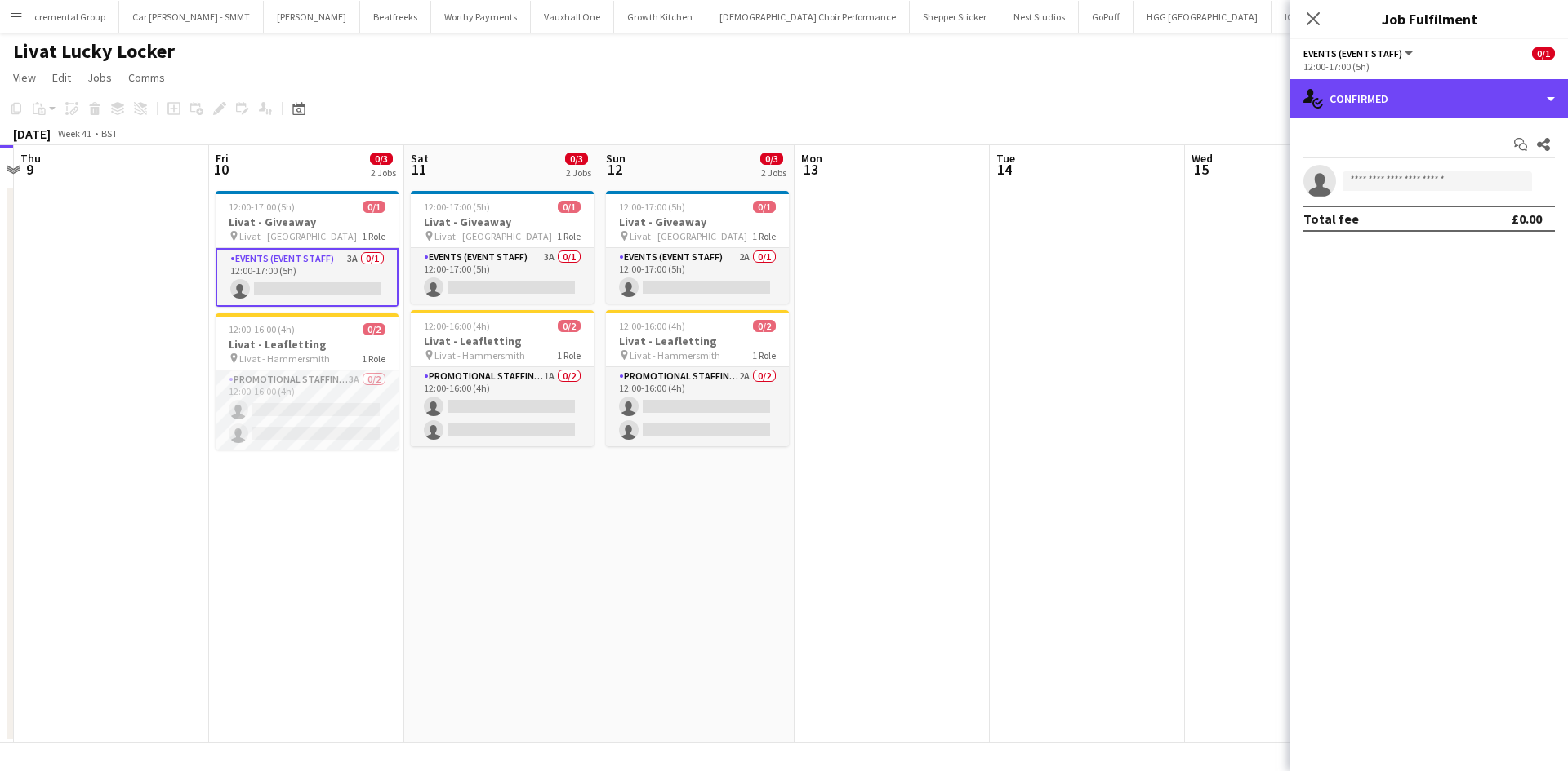
drag, startPoint x: 1496, startPoint y: 101, endPoint x: 1524, endPoint y: 162, distance: 67.1
click at [1493, 102] on div "single-neutral-actions-check-2 Confirmed" at bounding box center [1429, 98] width 278 height 39
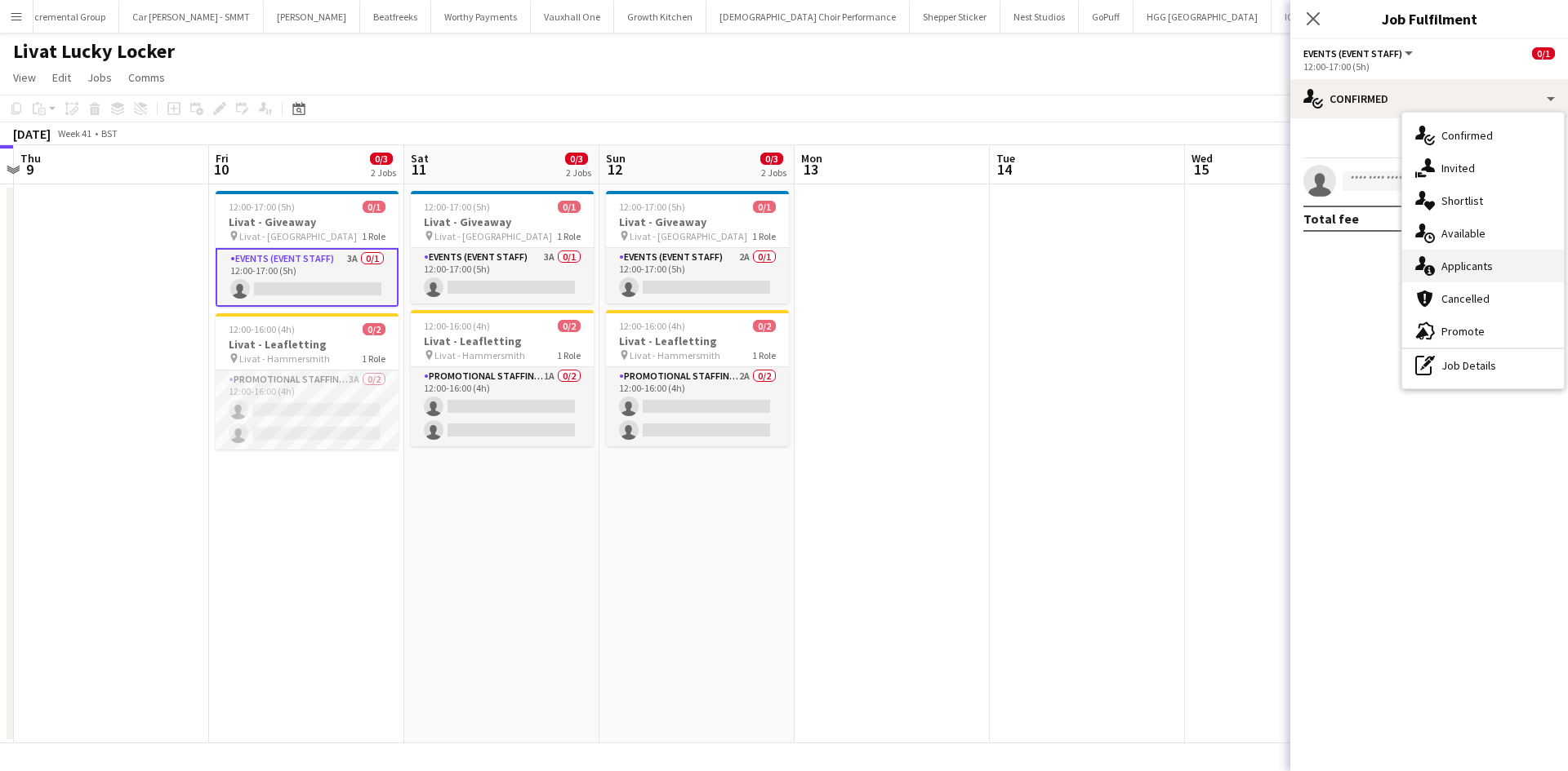
click at [1499, 264] on div "single-neutral-actions-information Applicants" at bounding box center [1483, 265] width 161 height 33
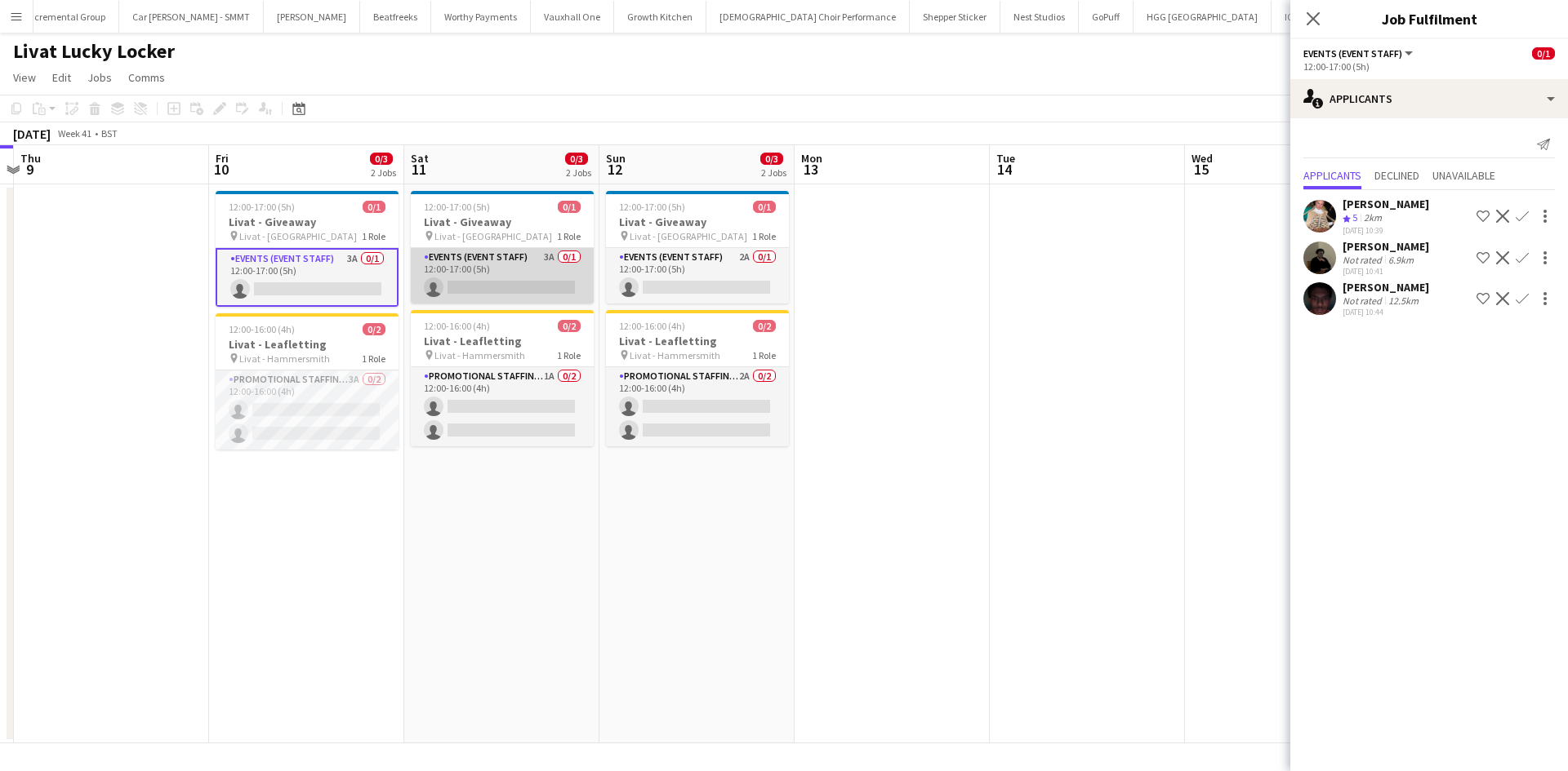
click at [553, 255] on app-card-role "Events (Event Staff) 3A 0/1 12:00-17:00 (5h) single-neutral-actions" at bounding box center [502, 276] width 183 height 55
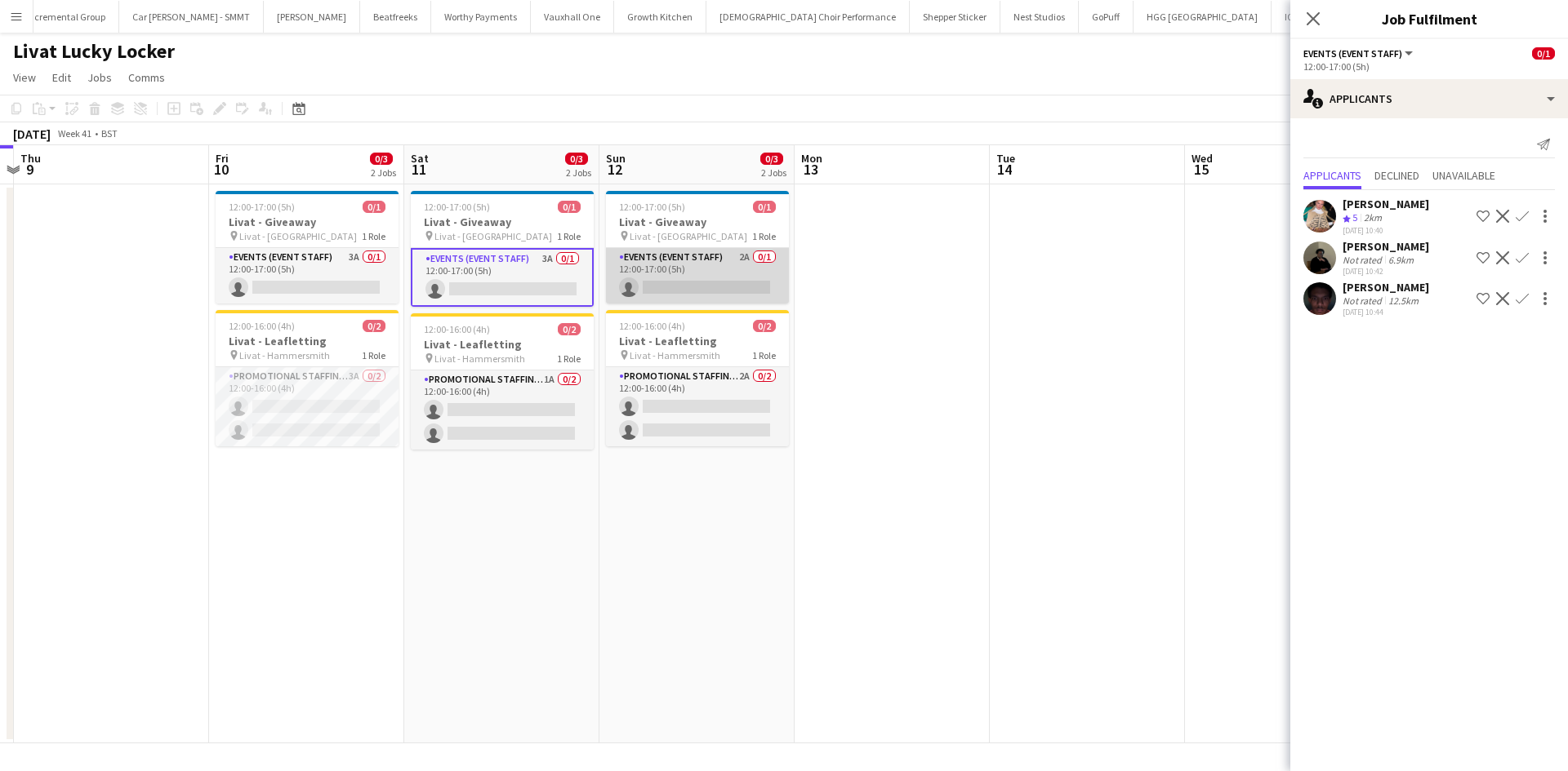
click at [745, 255] on app-card-role "Events (Event Staff) 2A 0/1 12:00-17:00 (5h) single-neutral-actions" at bounding box center [697, 276] width 183 height 55
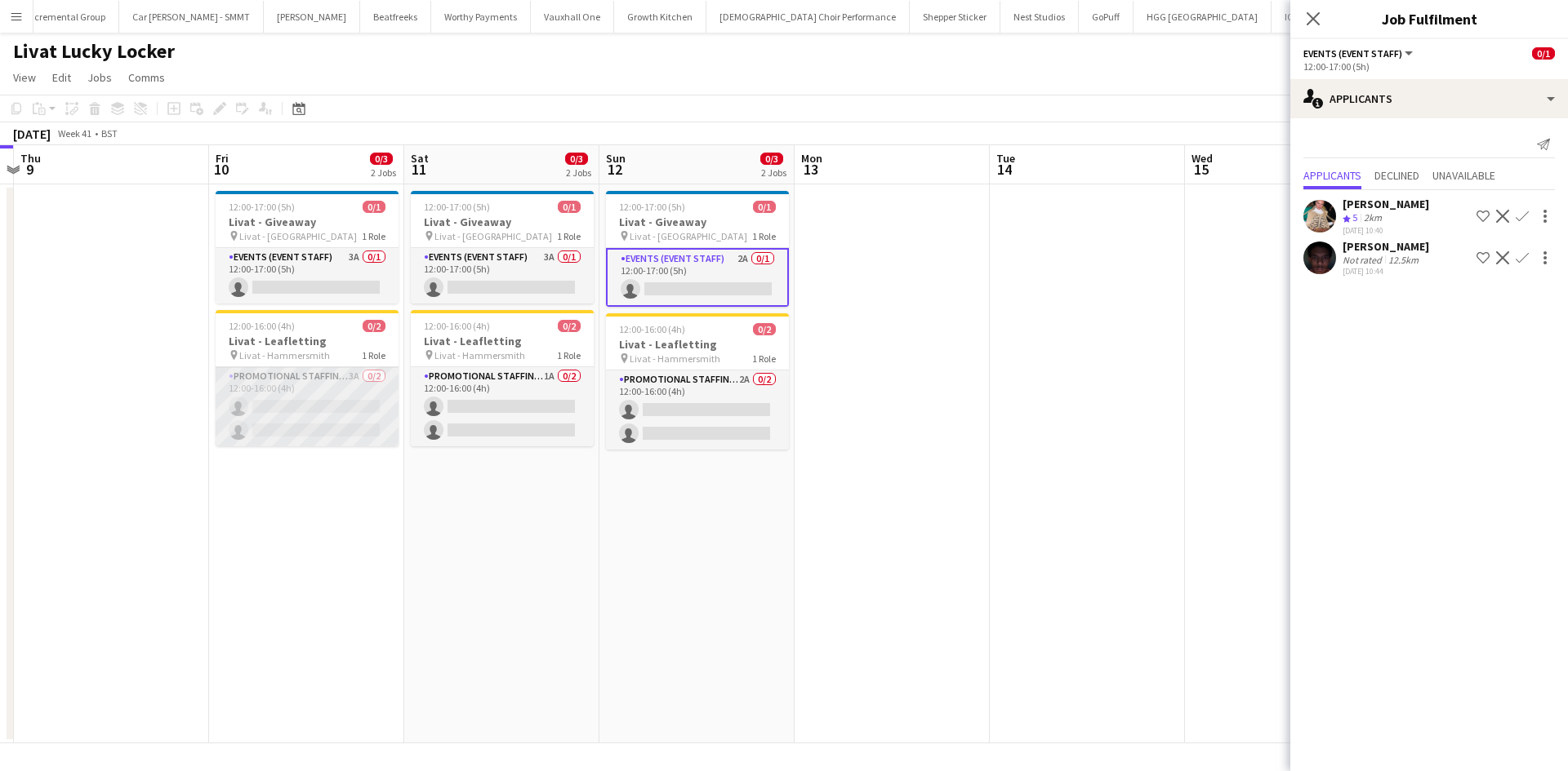
drag, startPoint x: 364, startPoint y: 373, endPoint x: 373, endPoint y: 369, distance: 9.8
click at [368, 369] on app-card-role "Promotional Staffing (Brand Ambassadors) 3A 0/2 12:00-16:00 (4h) single-neutral…" at bounding box center [307, 407] width 183 height 79
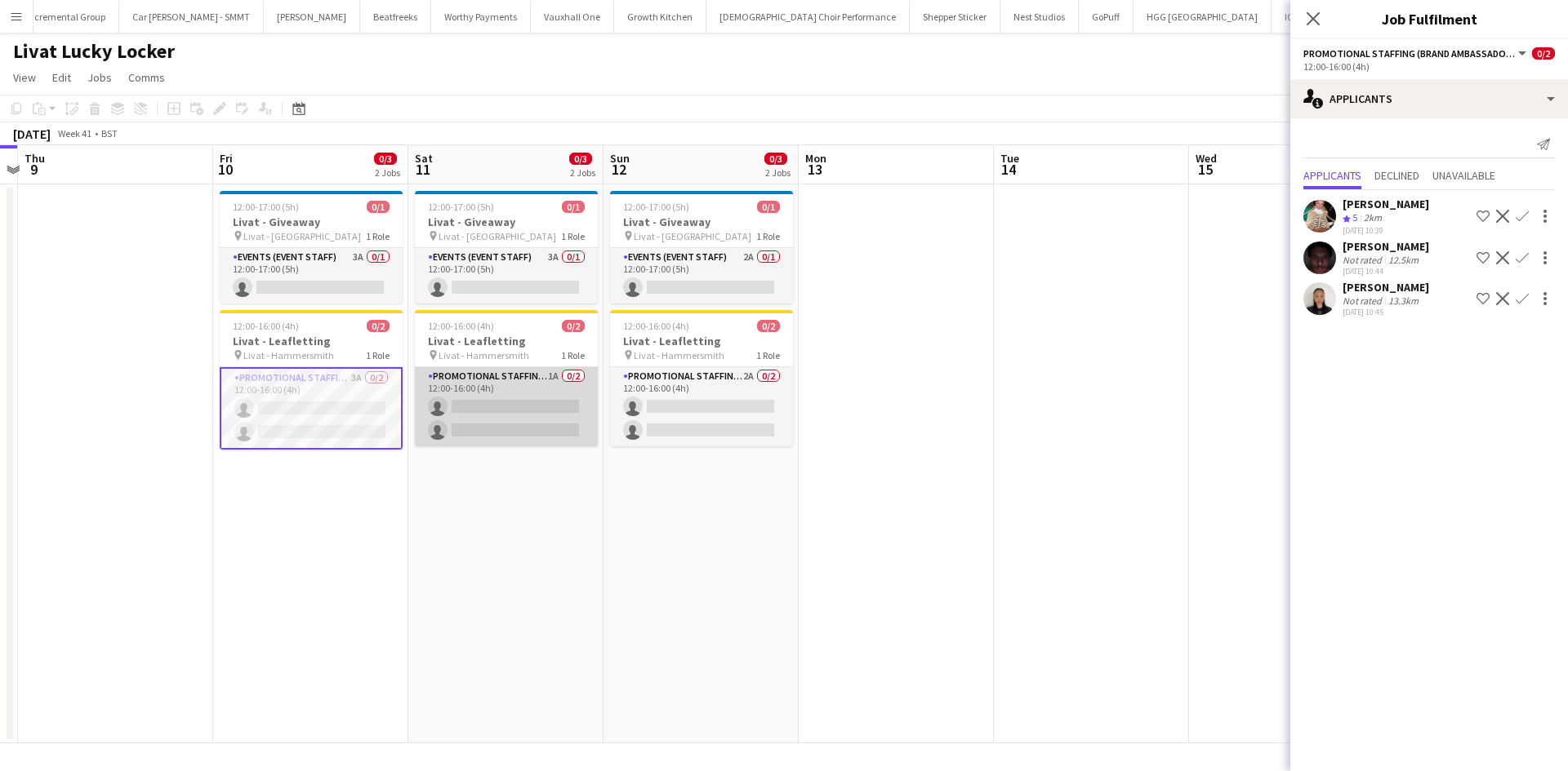
click at [550, 379] on app-card-role "Promotional Staffing (Brand Ambassadors) 1A 0/2 12:00-16:00 (4h) single-neutral…" at bounding box center [506, 407] width 183 height 79
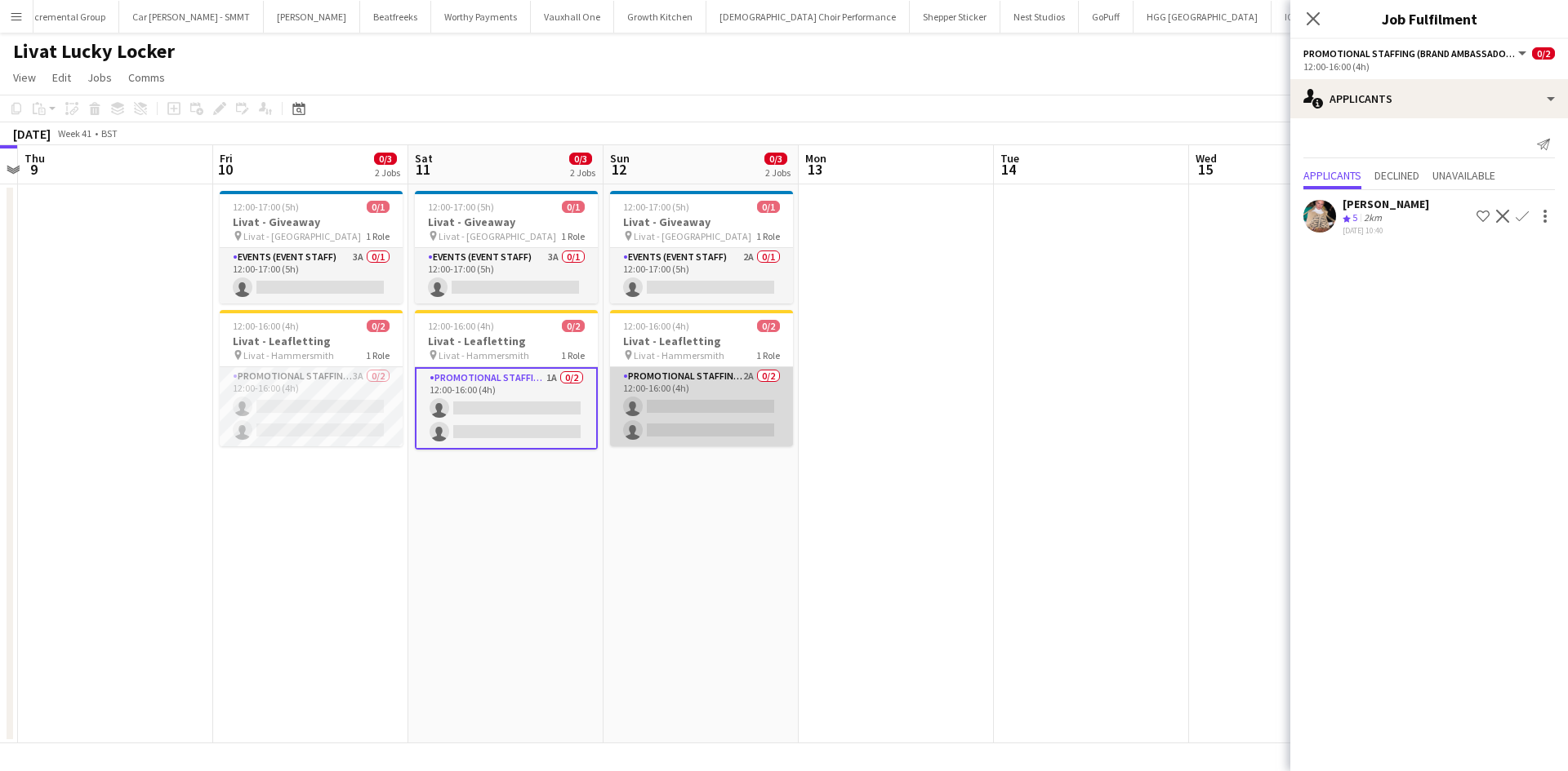
click at [753, 378] on app-card-role "Promotional Staffing (Brand Ambassadors) 2A 0/2 12:00-16:00 (4h) single-neutral…" at bounding box center [701, 407] width 183 height 79
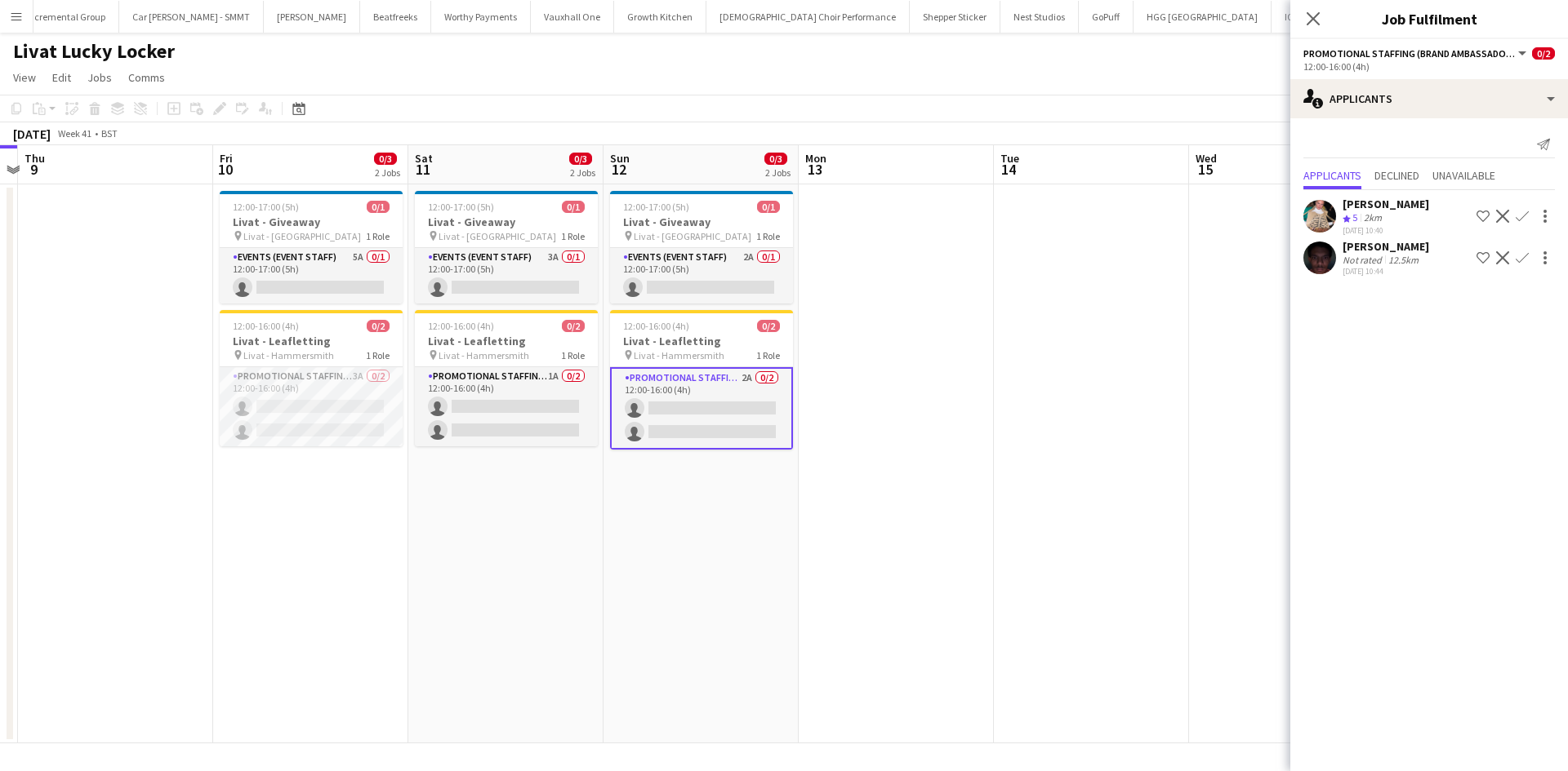
click at [907, 524] on app-date-cell at bounding box center [896, 464] width 195 height 559
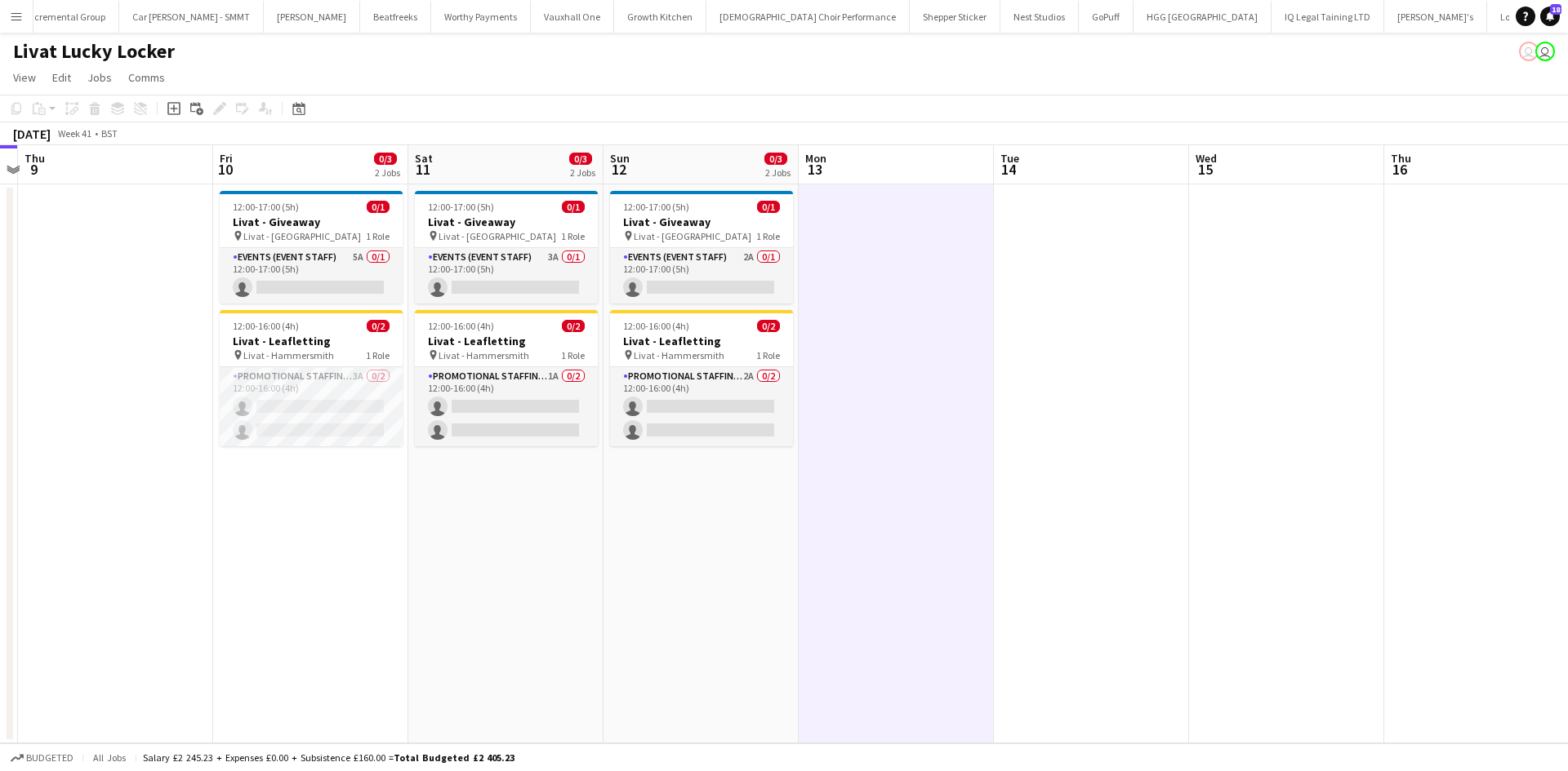
scroll to position [0, 567]
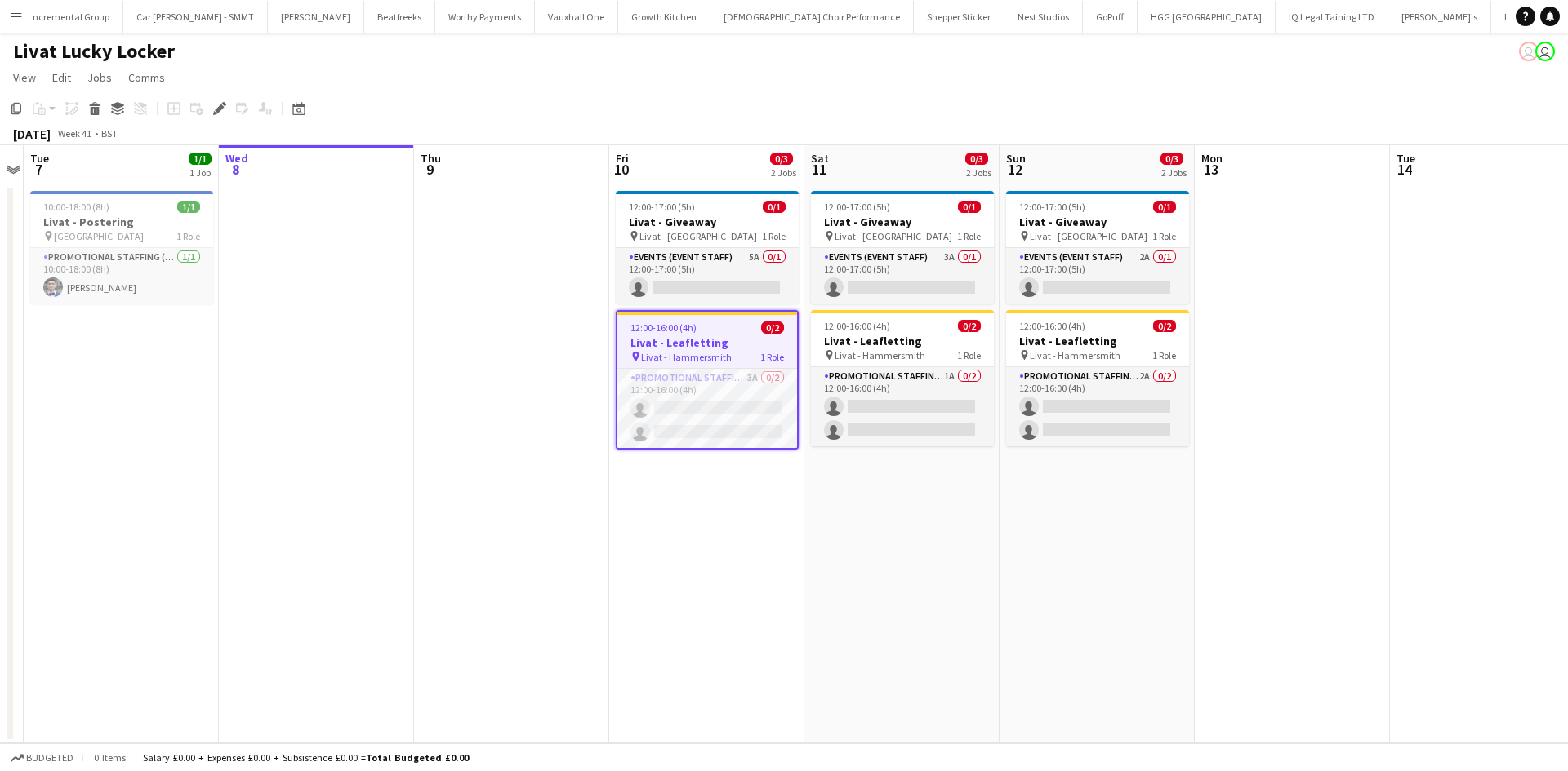
scroll to position [0, 2731]
click at [951, 380] on app-card-role "Promotional Staffing (Brand Ambassadors) 1A 0/2 12:00-16:00 (4h) single-neutral…" at bounding box center [902, 407] width 183 height 79
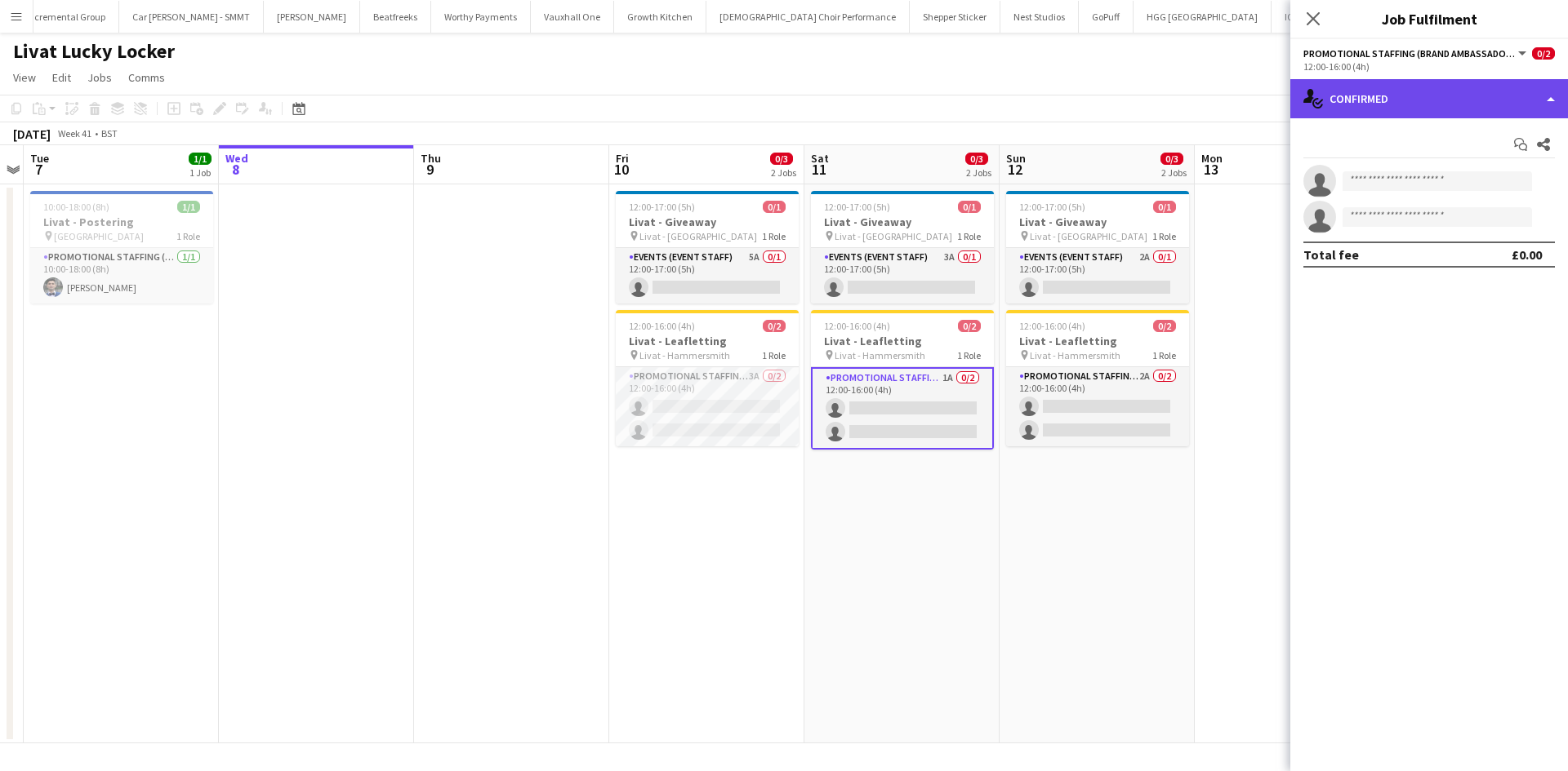
click at [1348, 106] on div "single-neutral-actions-check-2 Confirmed" at bounding box center [1429, 98] width 278 height 39
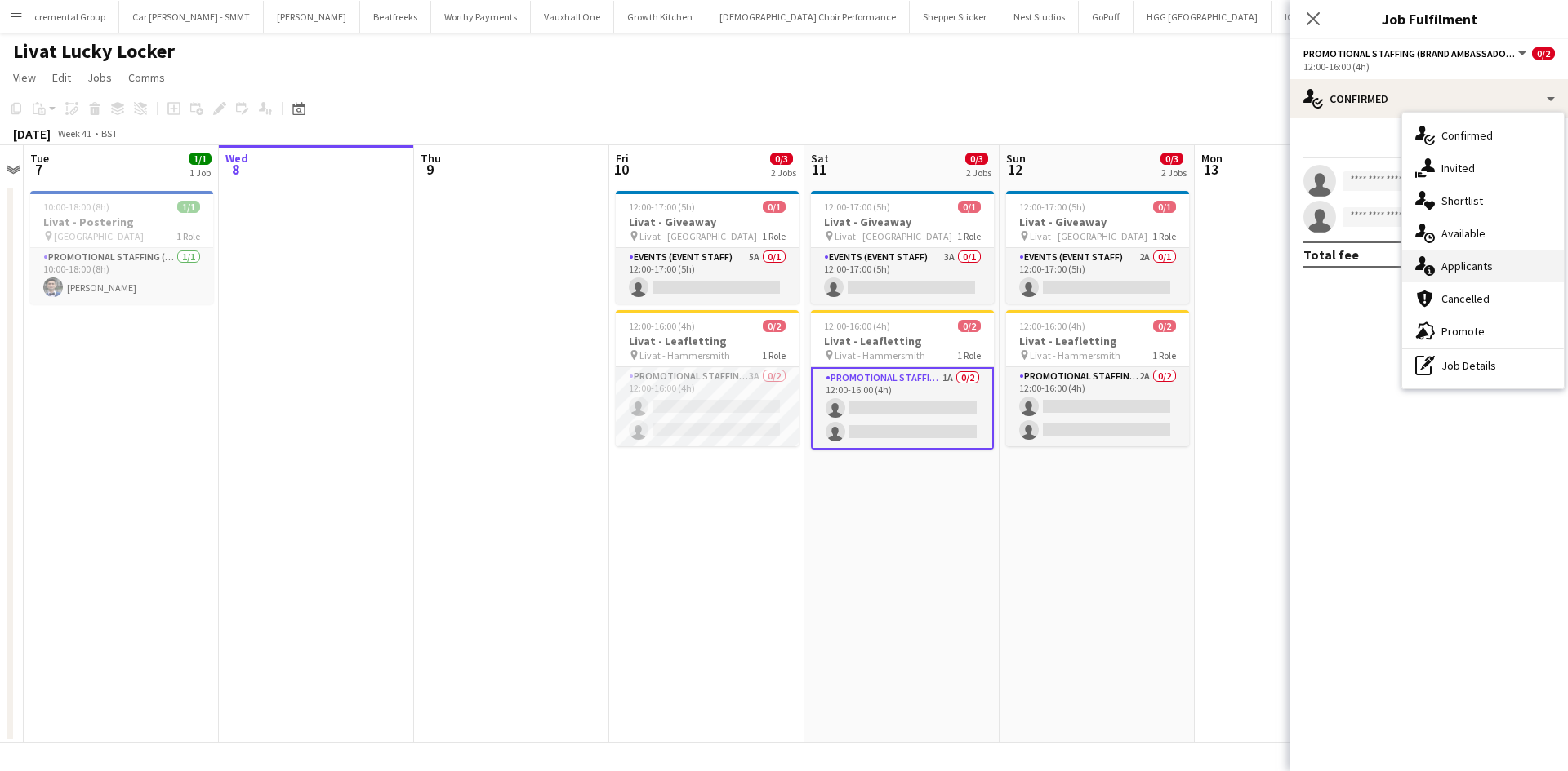
click at [1472, 257] on div "single-neutral-actions-information Applicants" at bounding box center [1483, 265] width 161 height 33
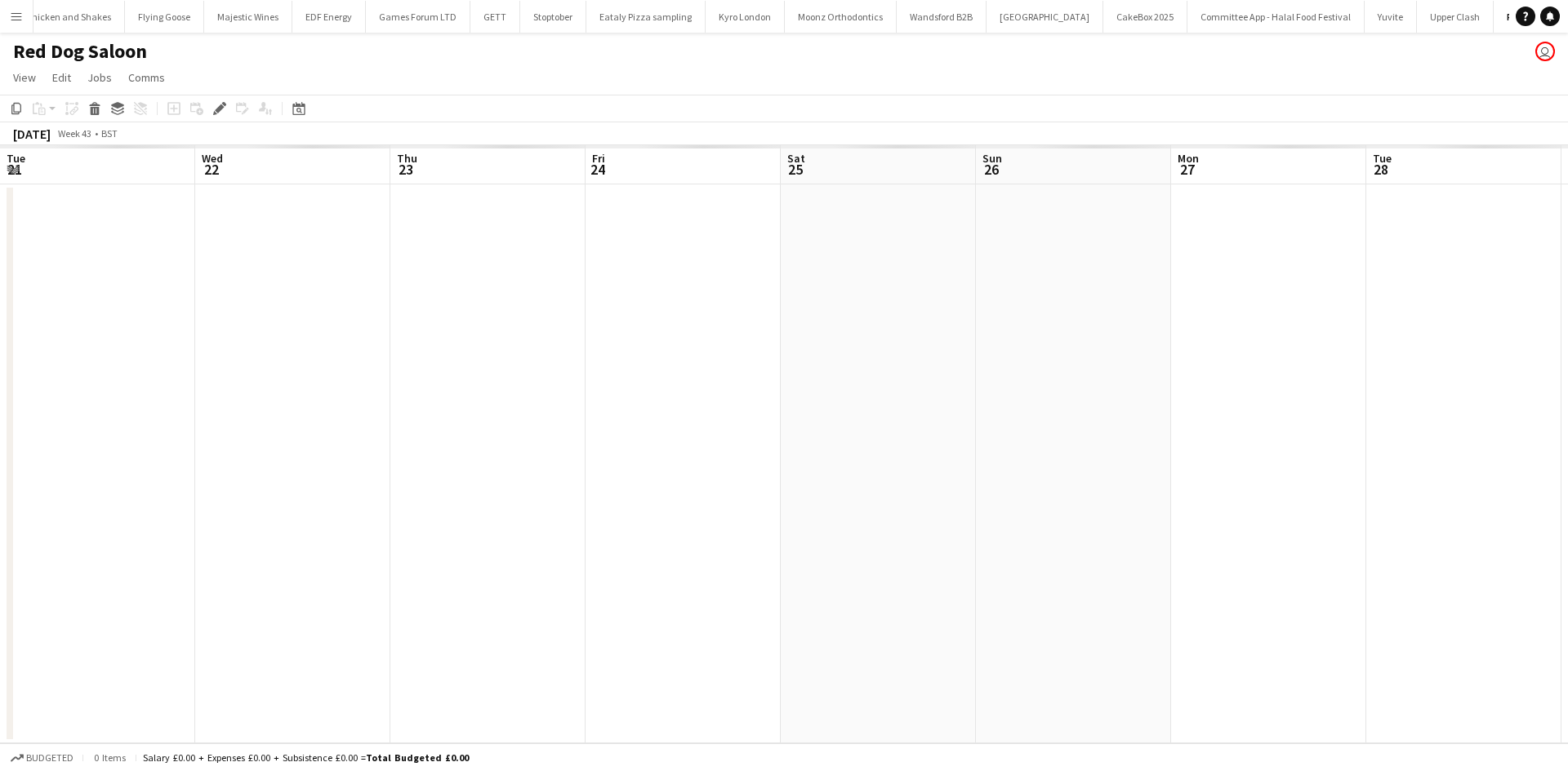
scroll to position [0, 562]
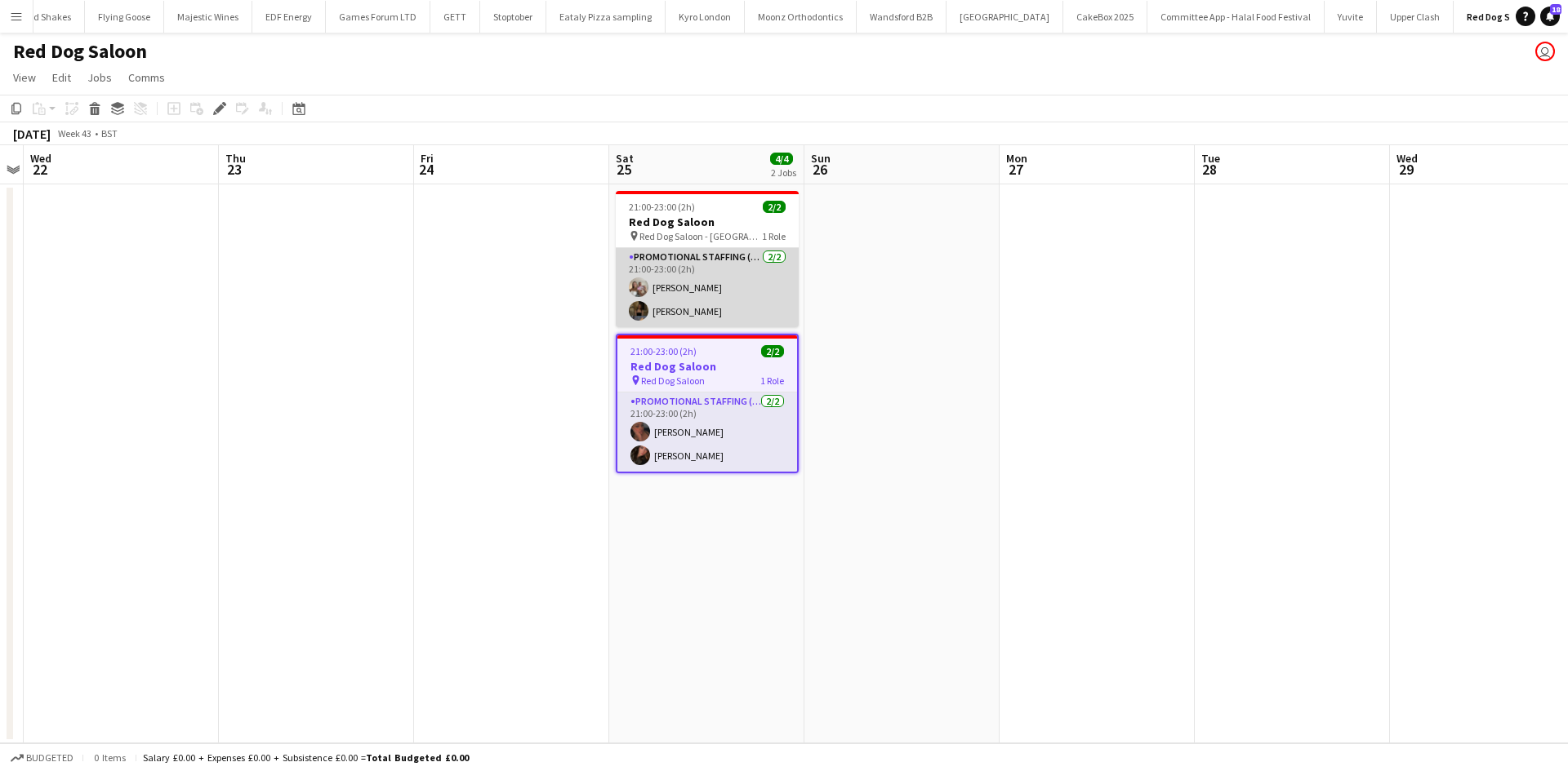
click at [707, 287] on app-card-role "Promotional Staffing (Brand Ambassadors) 2/2 21:00-23:00 (2h) isabelle morrisse…" at bounding box center [707, 288] width 183 height 79
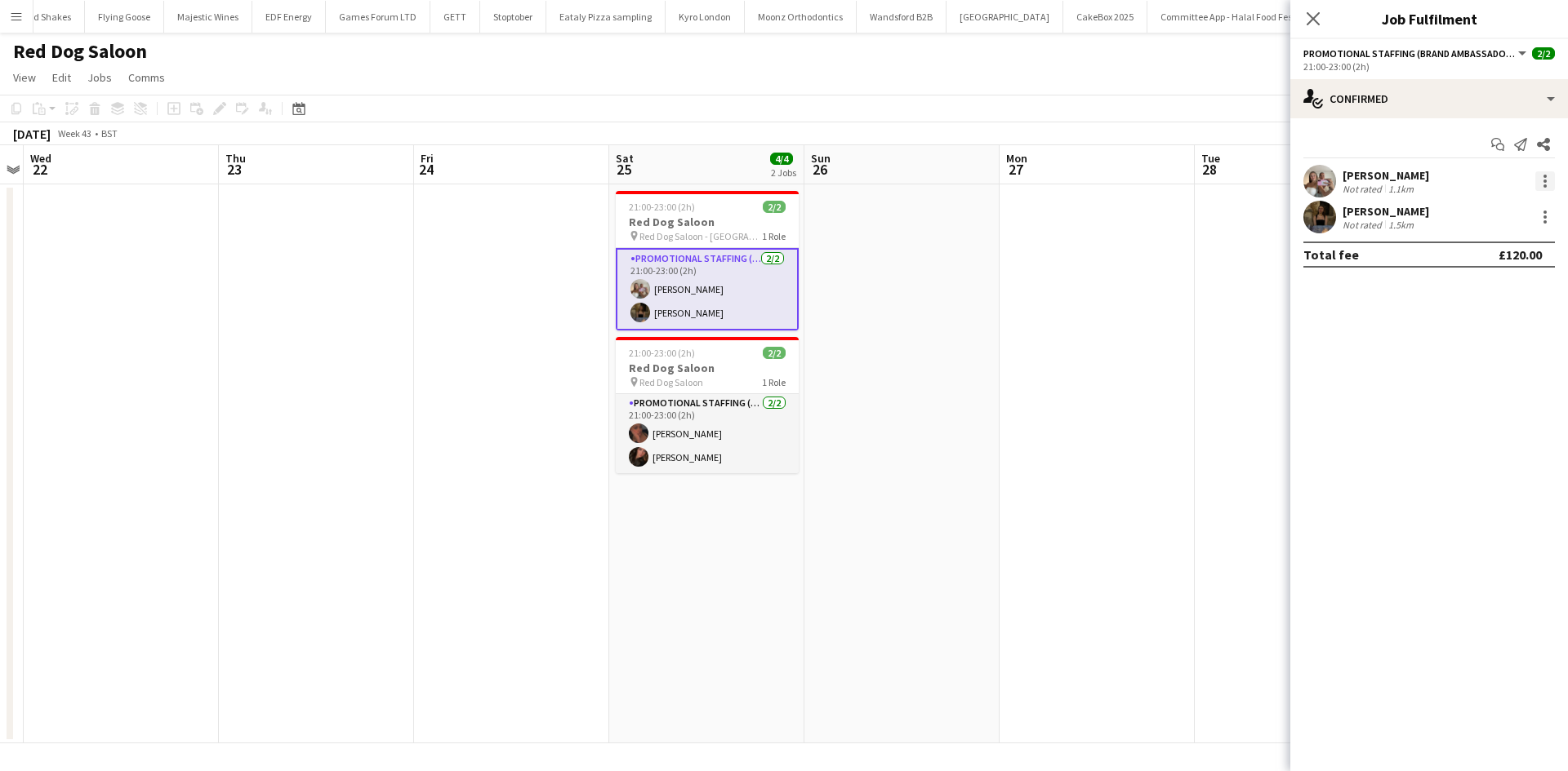
click at [1543, 174] on div at bounding box center [1544, 175] width 3 height 3
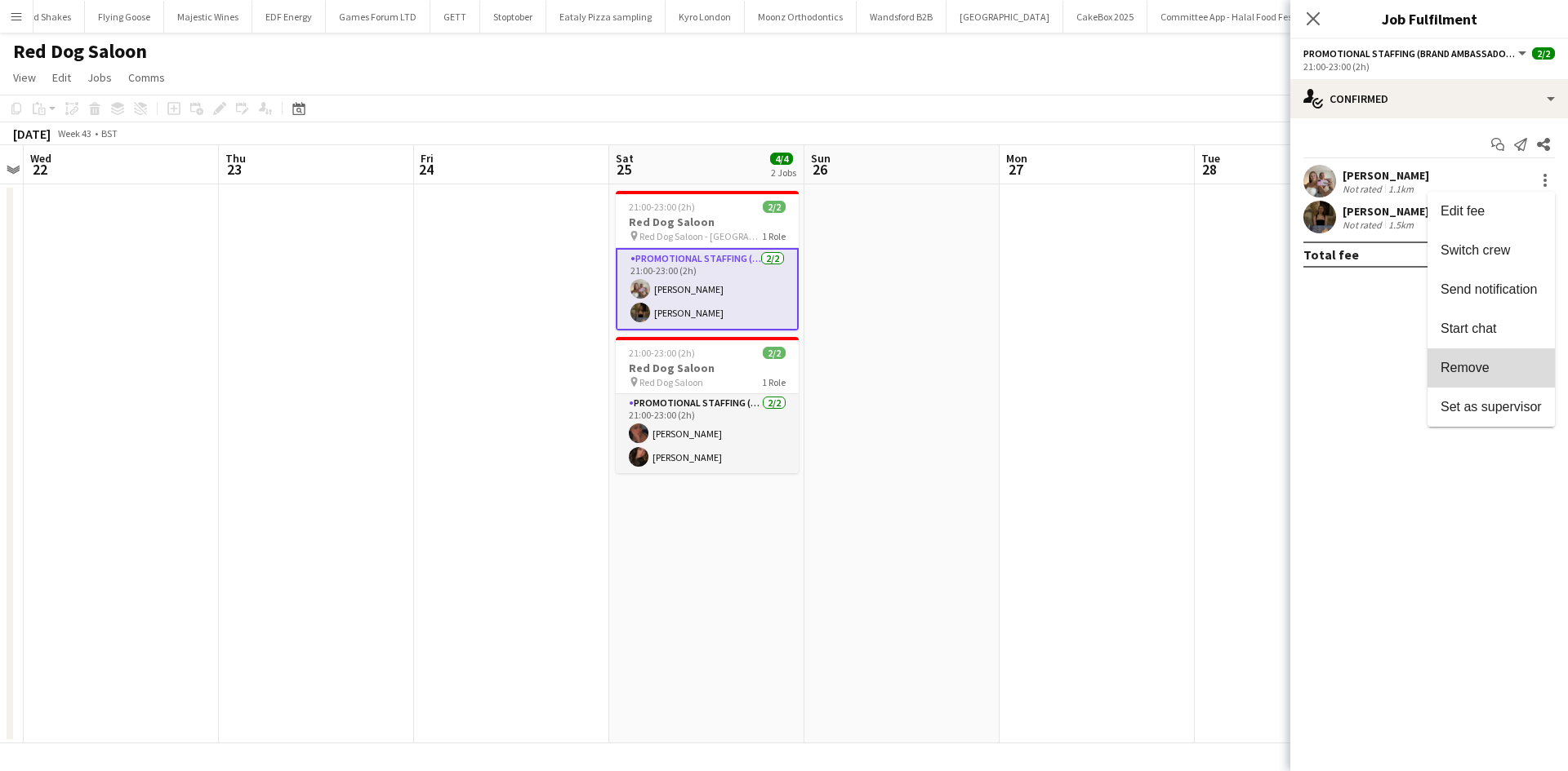
click at [1493, 367] on span "Remove" at bounding box center [1491, 369] width 101 height 15
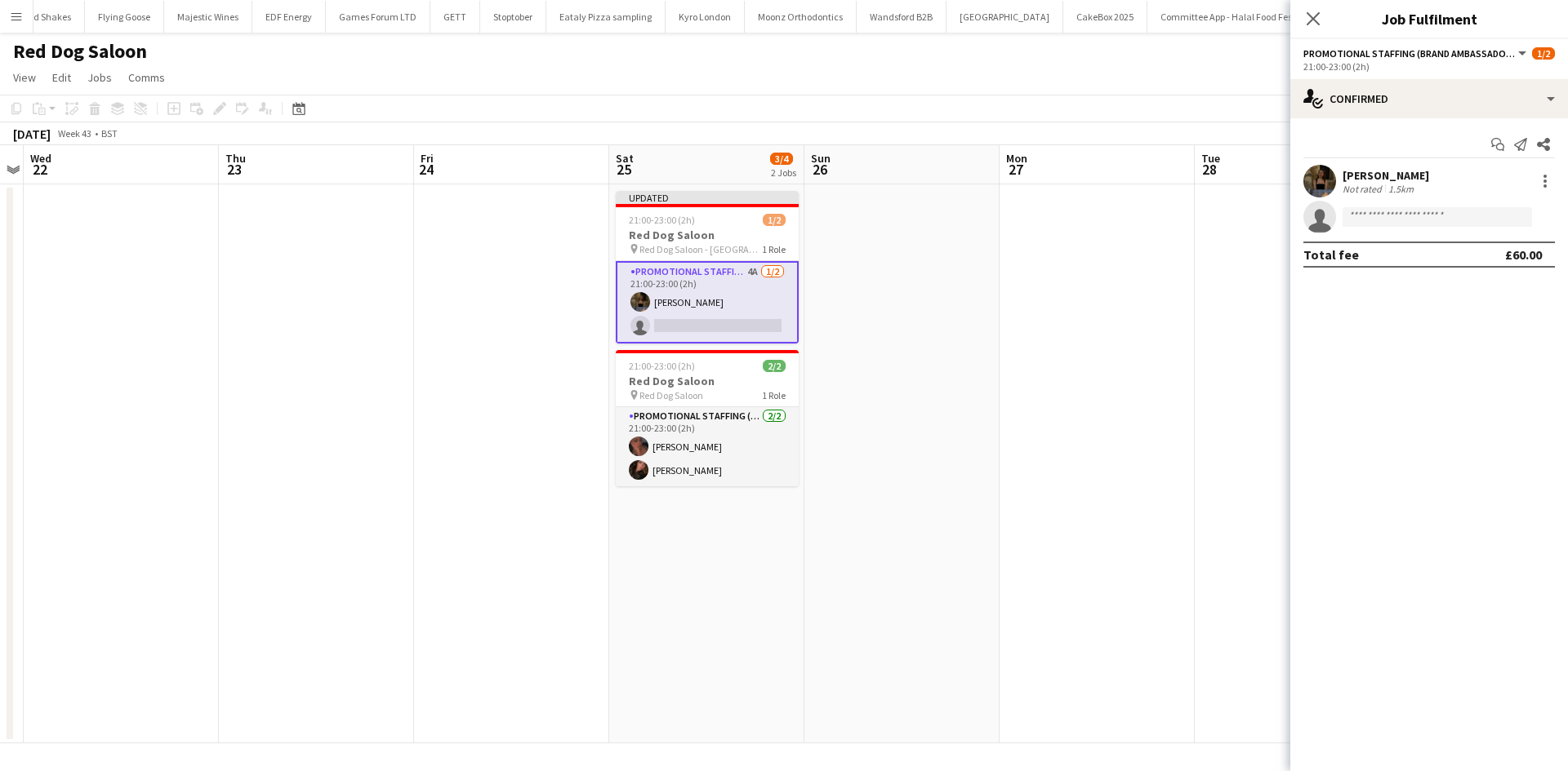
click at [1020, 273] on app-date-cell at bounding box center [1097, 464] width 195 height 559
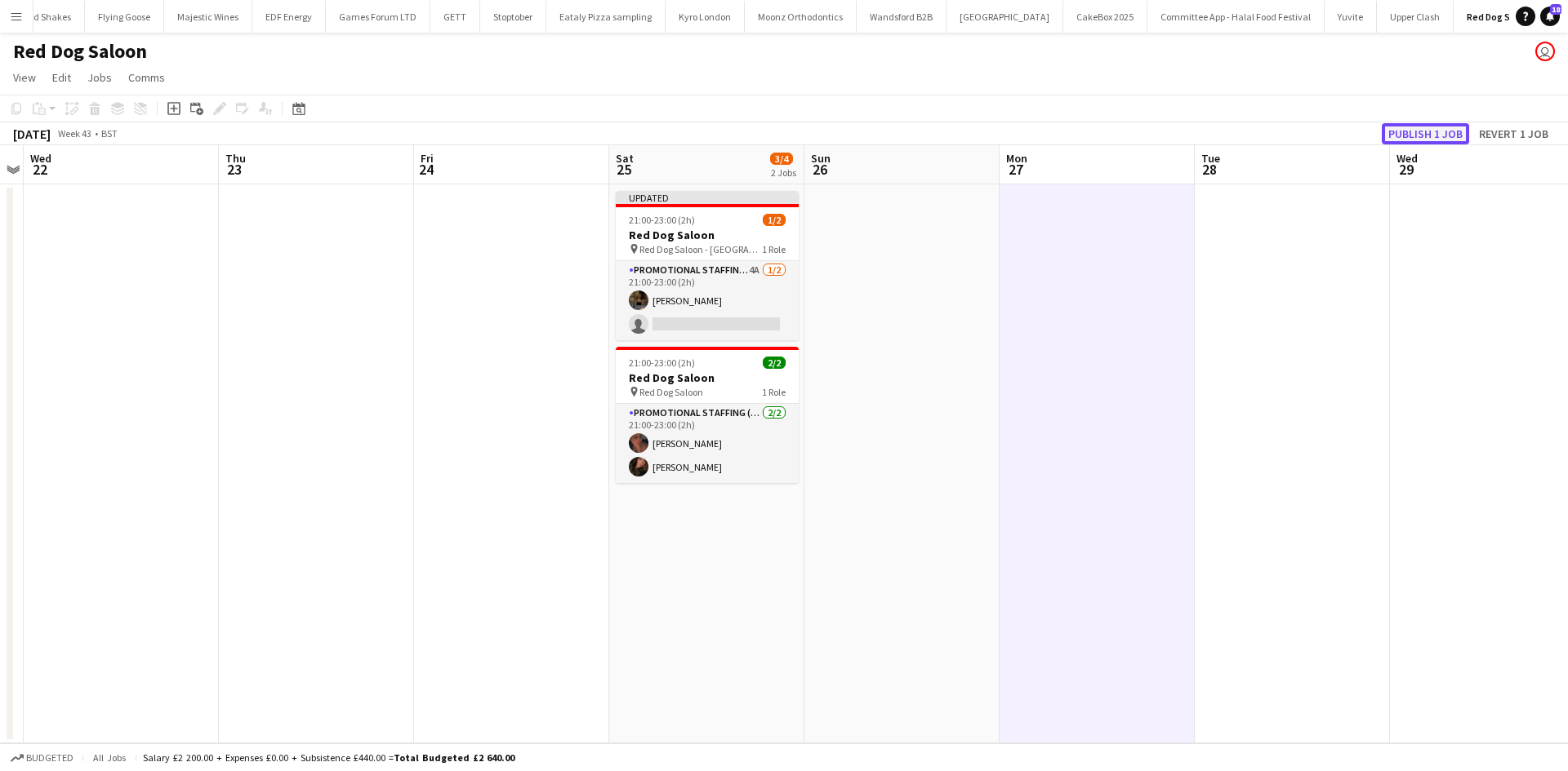
click at [1418, 128] on button "Publish 1 job" at bounding box center [1424, 133] width 87 height 22
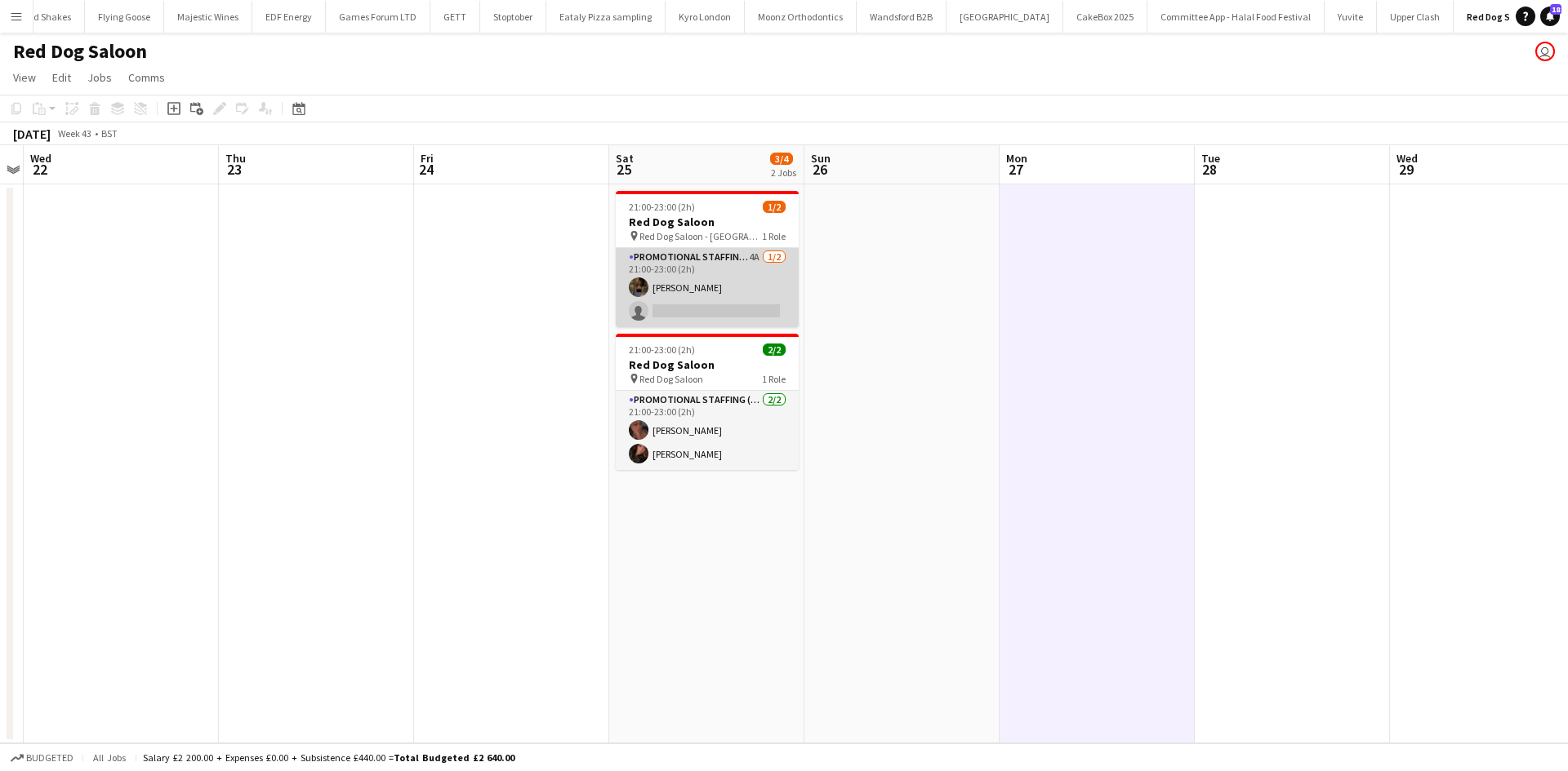
click at [753, 256] on app-card-role "Promotional Staffing (Brand Ambassadors) 4A 1/2 21:00-23:00 (2h) Freya Blackmor…" at bounding box center [707, 288] width 183 height 79
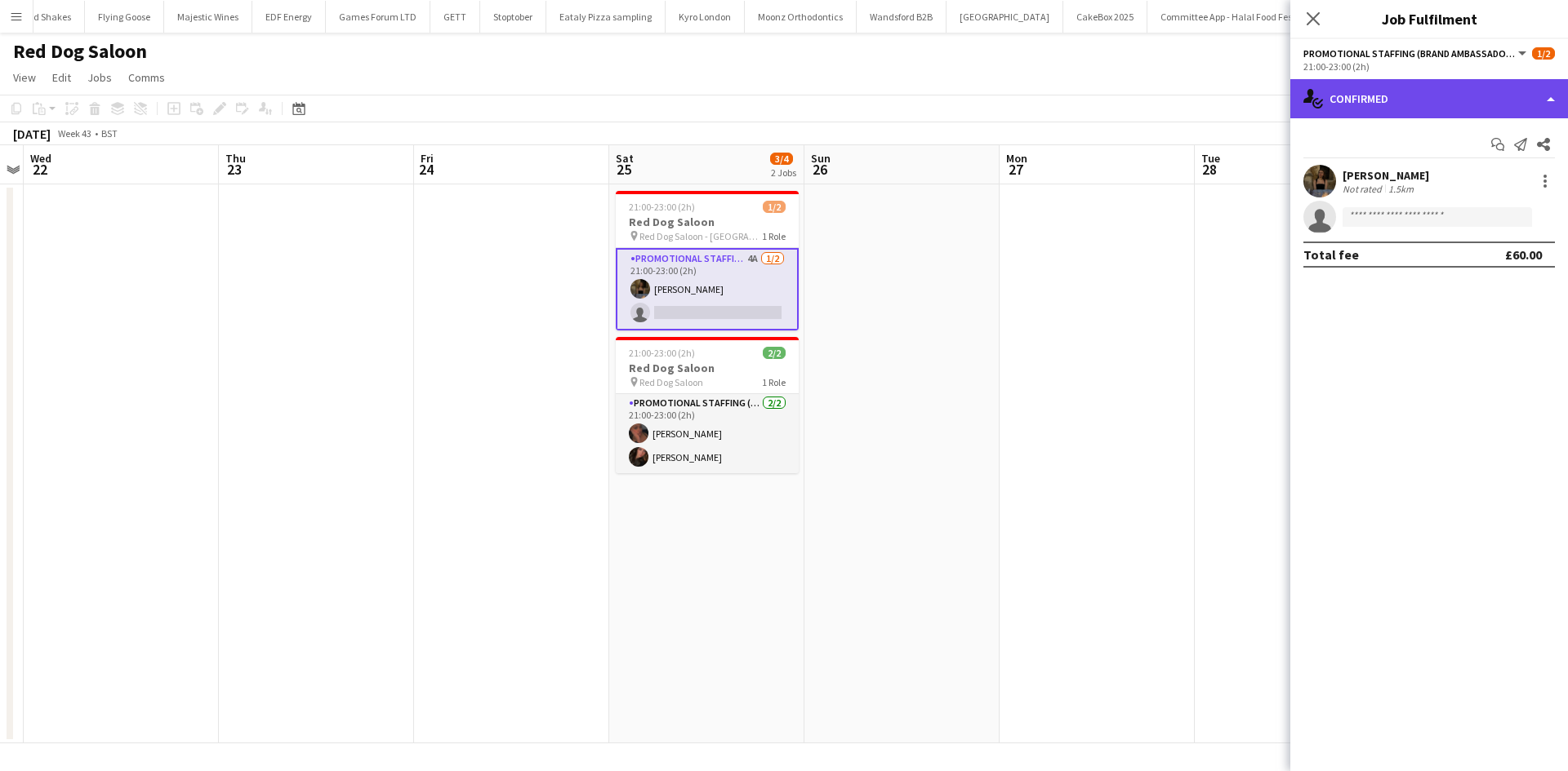
drag, startPoint x: 1349, startPoint y: 111, endPoint x: 1358, endPoint y: 119, distance: 12.0
click at [1350, 111] on div "single-neutral-actions-check-2 Confirmed" at bounding box center [1429, 98] width 278 height 39
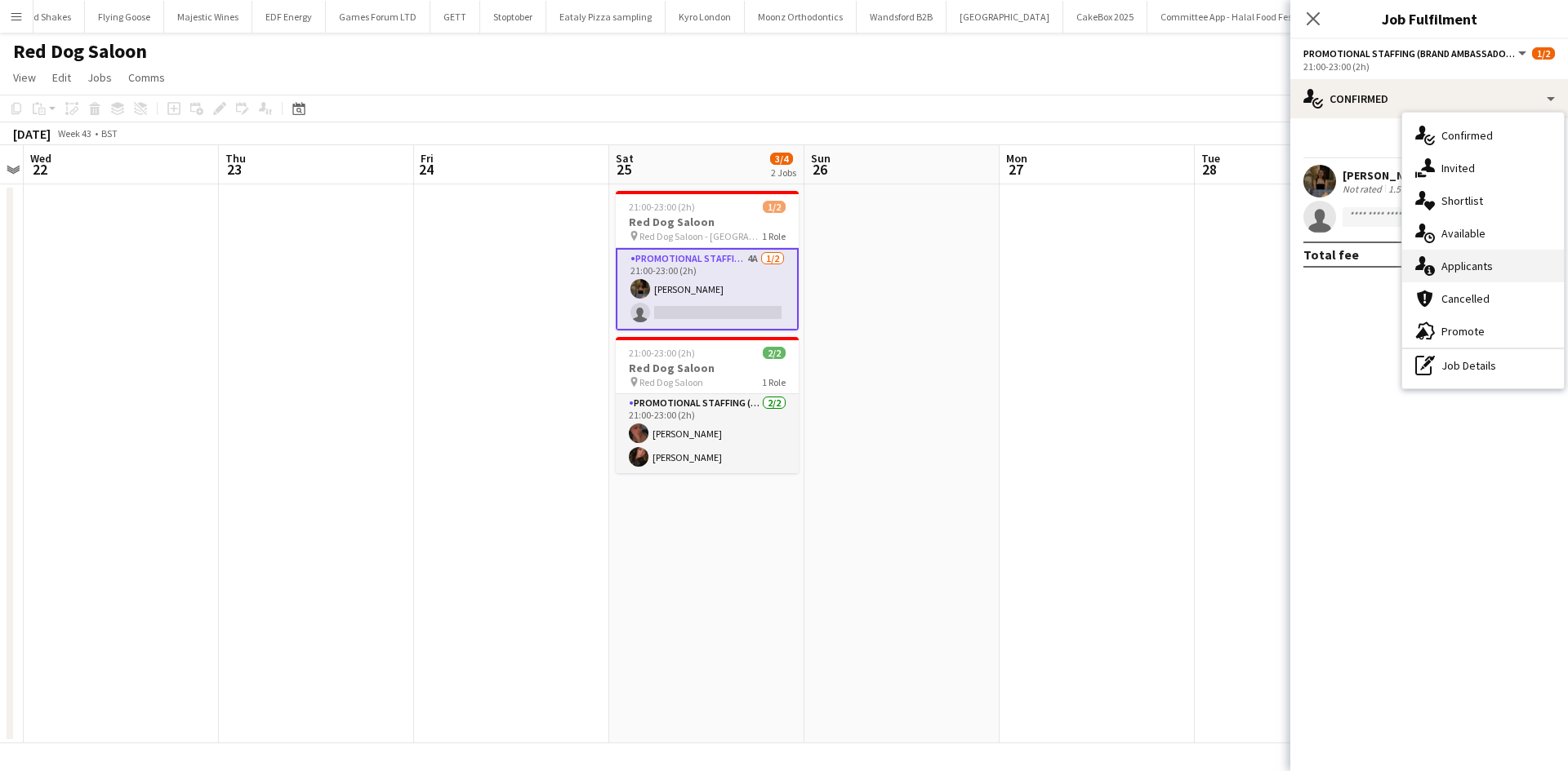
click at [1470, 272] on span "Applicants" at bounding box center [1467, 266] width 52 height 15
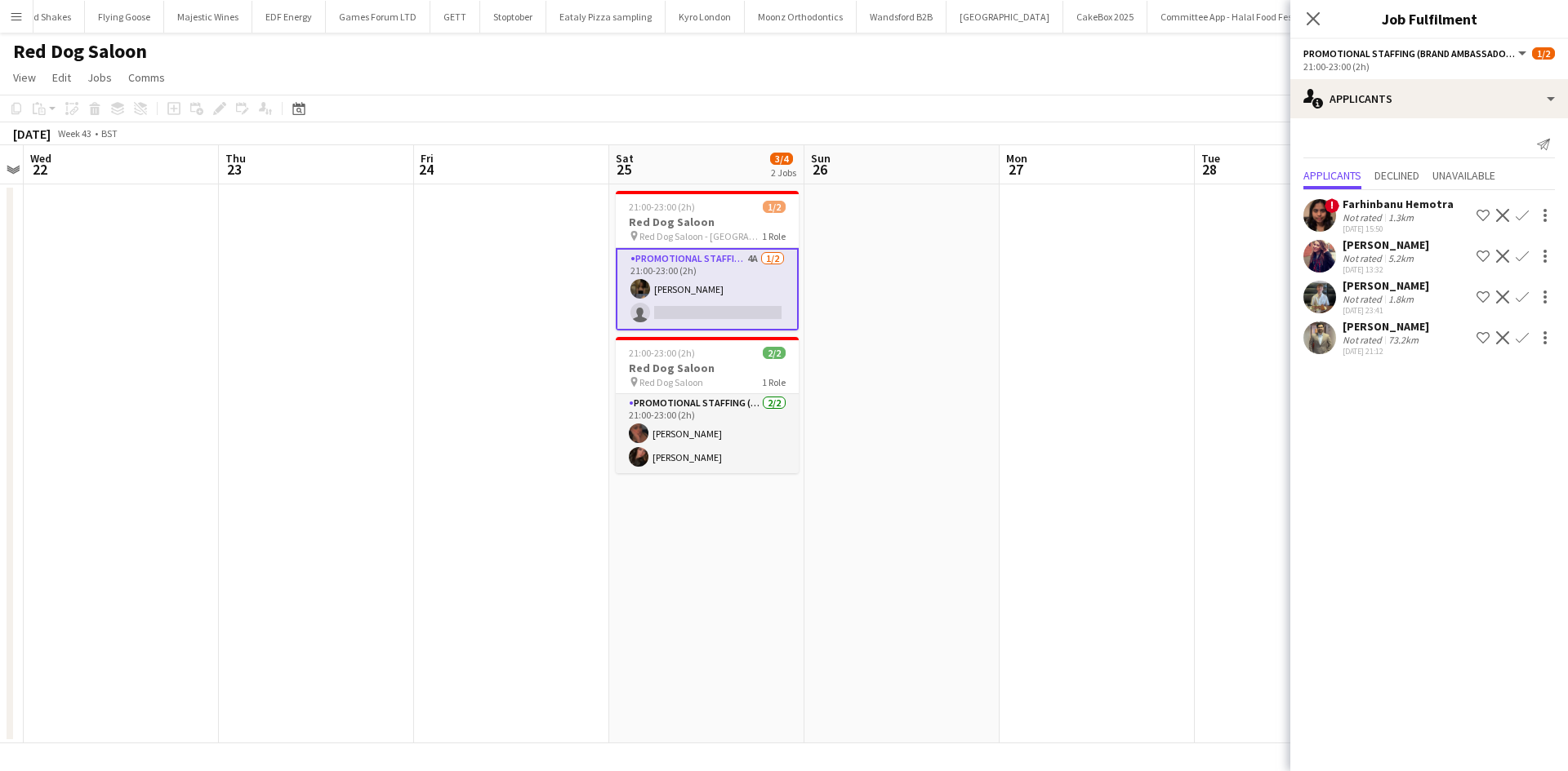
click at [1381, 261] on div "Not rated" at bounding box center [1362, 258] width 42 height 12
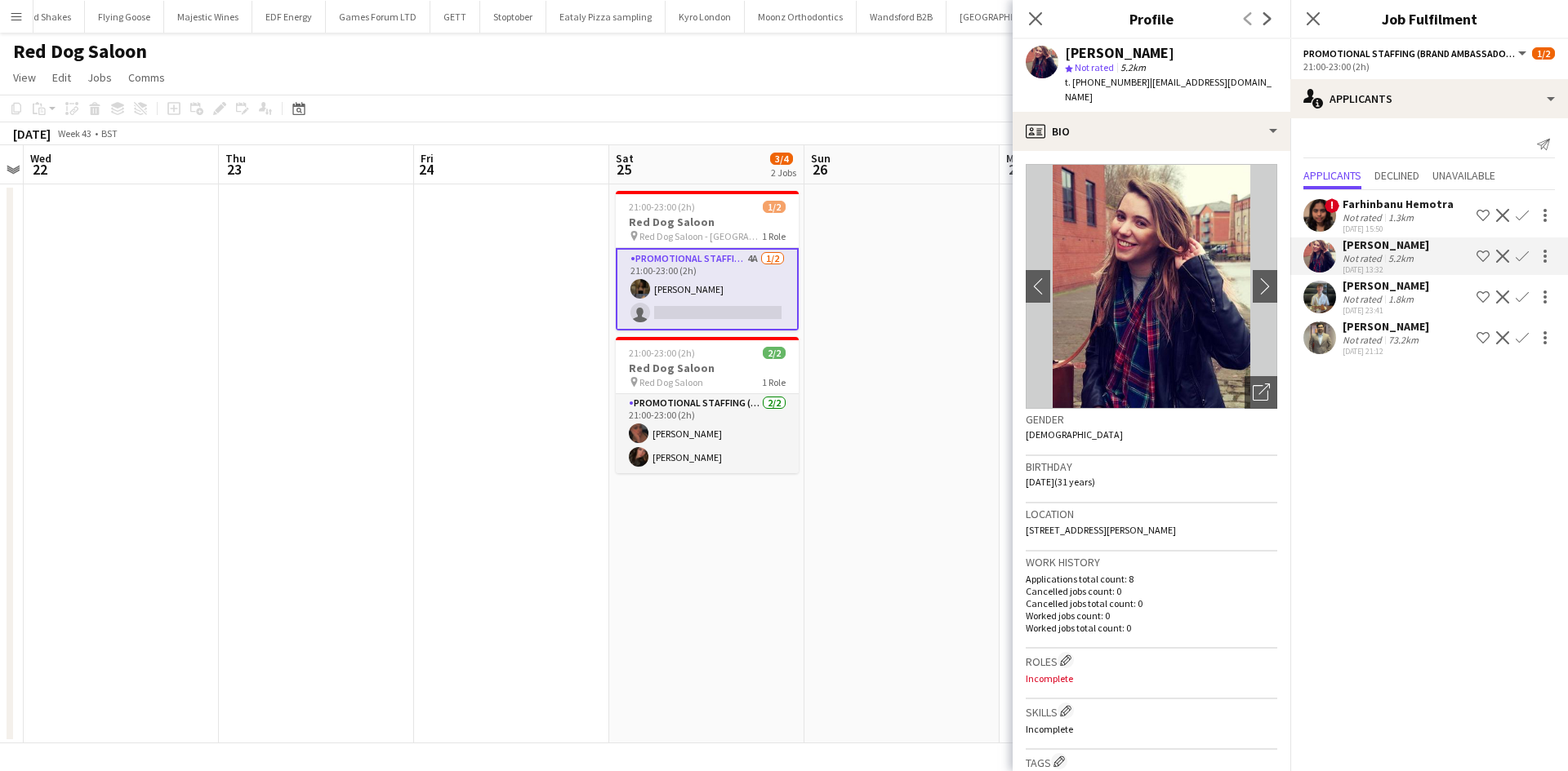
click at [989, 349] on app-date-cell at bounding box center [902, 464] width 195 height 559
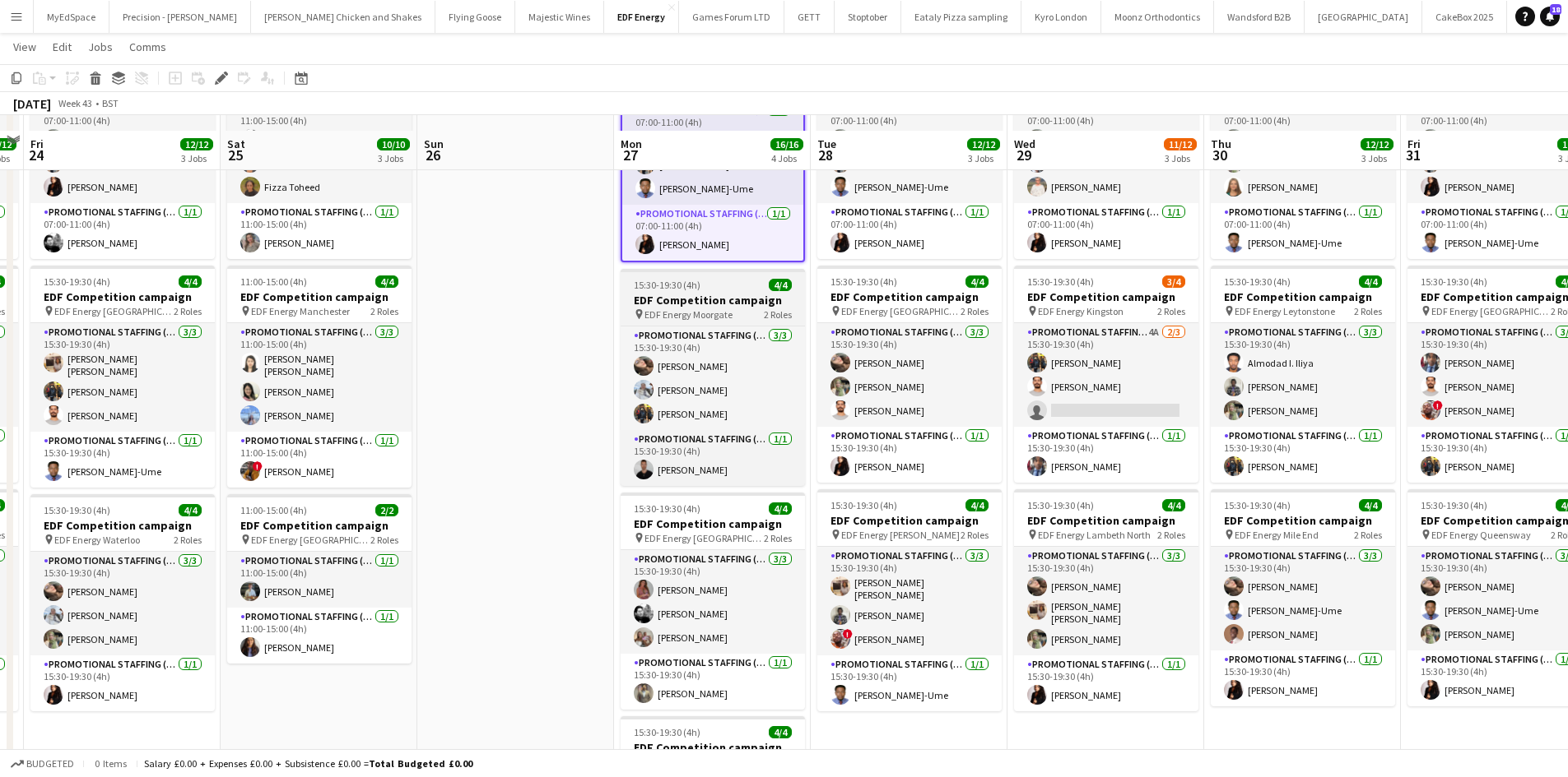
scroll to position [164, 0]
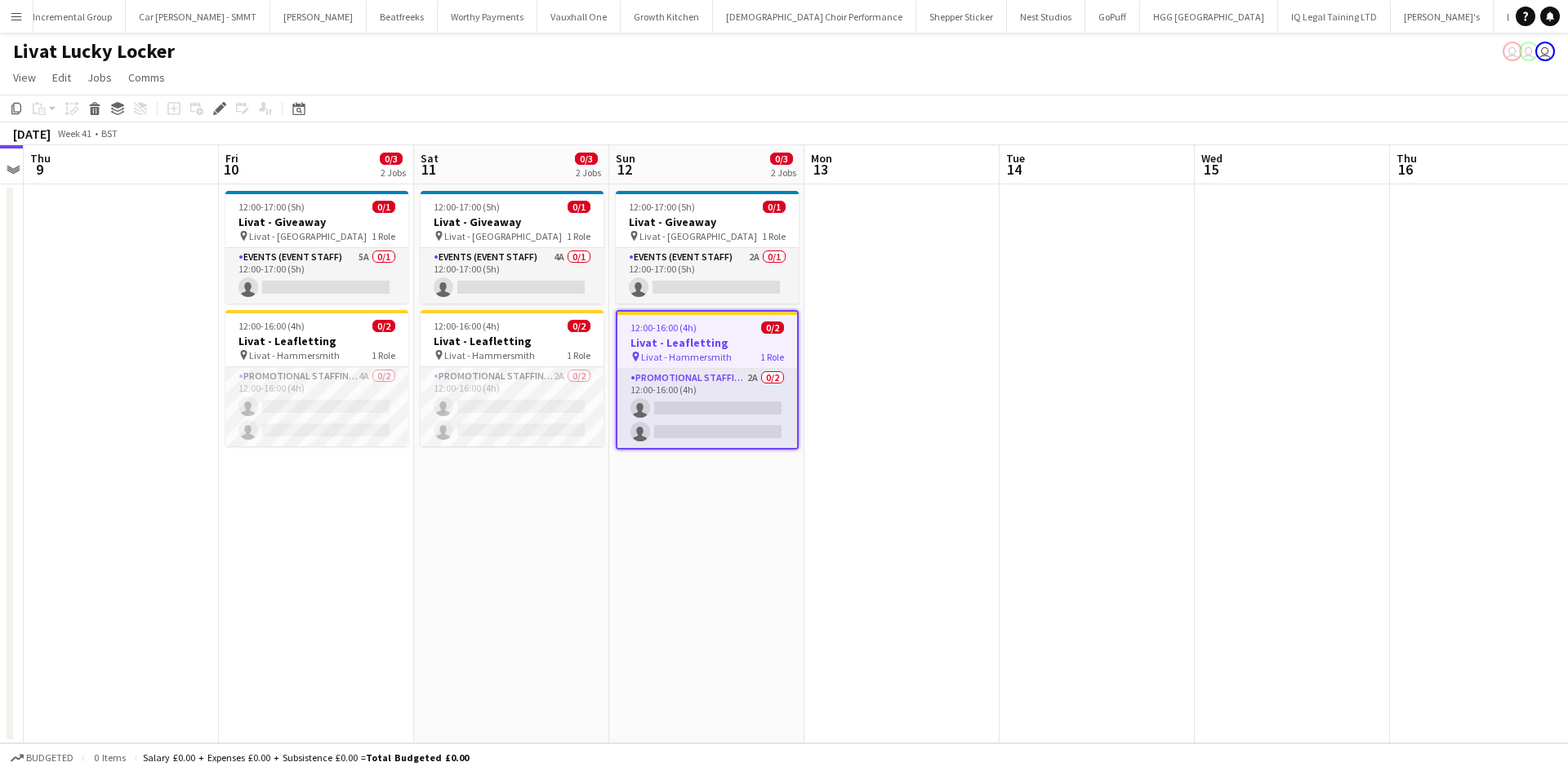
scroll to position [0, 2731]
click at [362, 259] on app-card-role "Events (Event Staff) 5A 0/1 12:00-17:00 (5h) single-neutral-actions" at bounding box center [316, 276] width 183 height 55
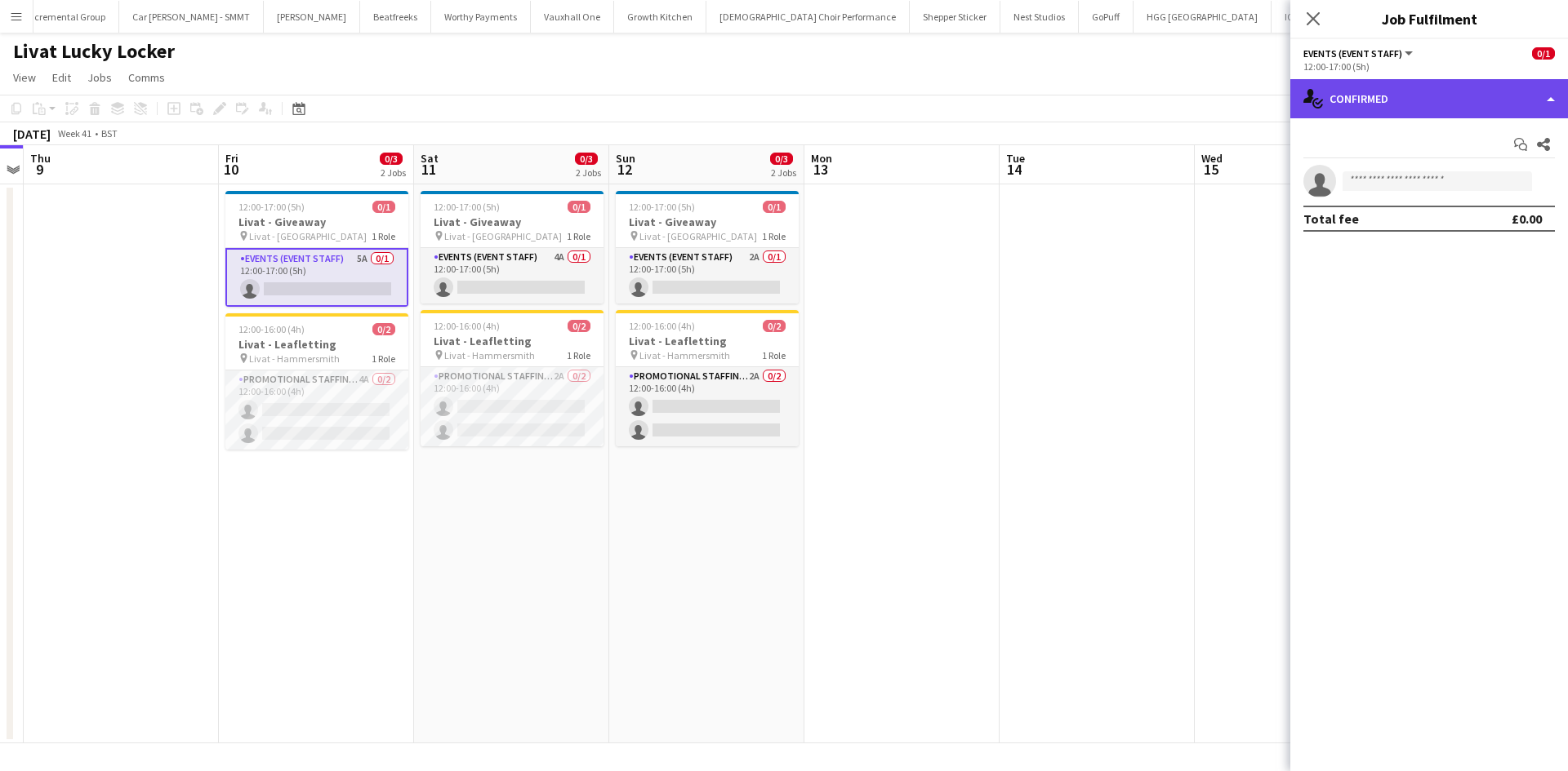
click at [1398, 94] on div "single-neutral-actions-check-2 Confirmed" at bounding box center [1429, 98] width 278 height 39
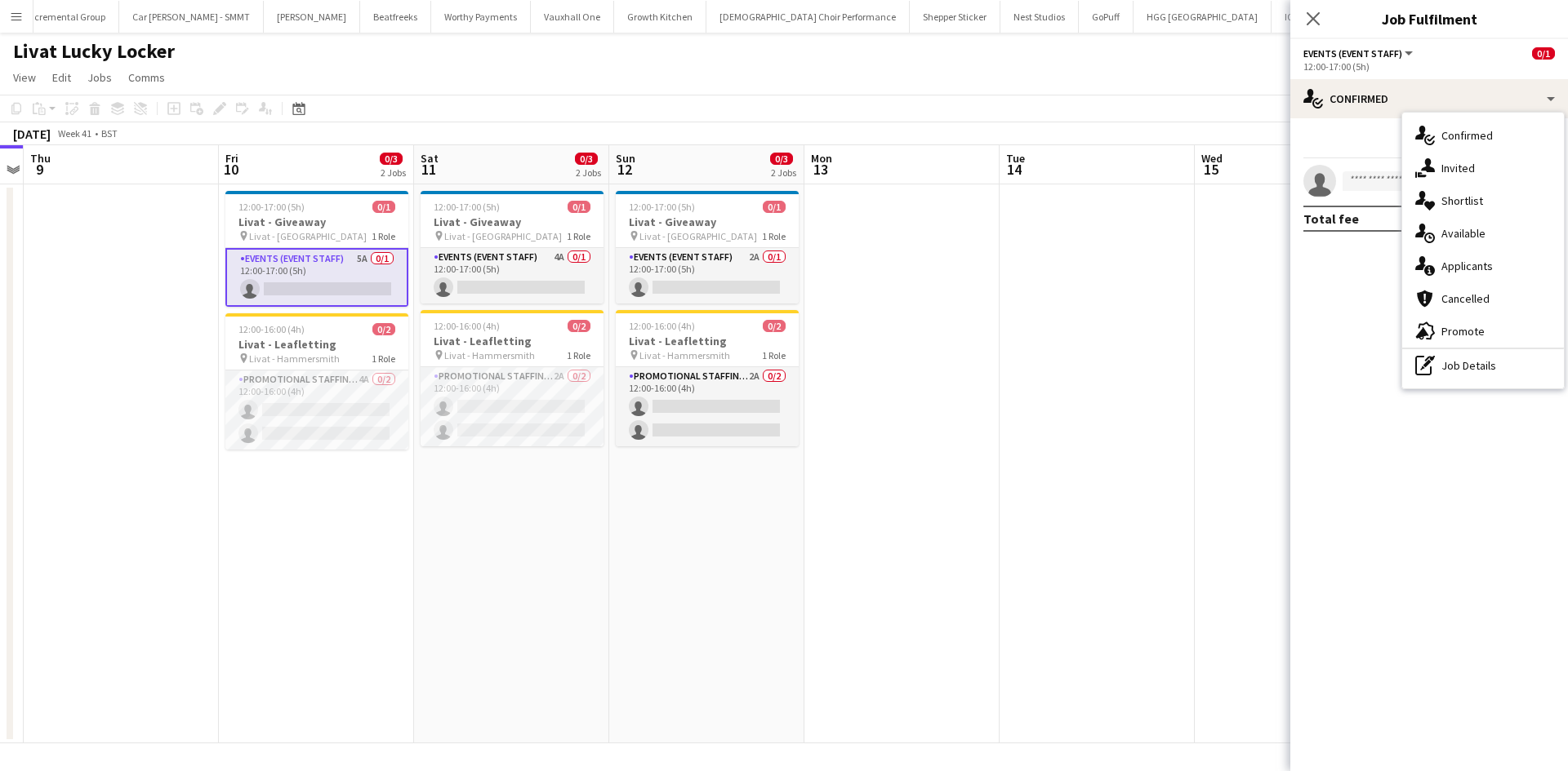
click at [1521, 245] on div "single-neutral-actions-upload Available" at bounding box center [1483, 233] width 161 height 33
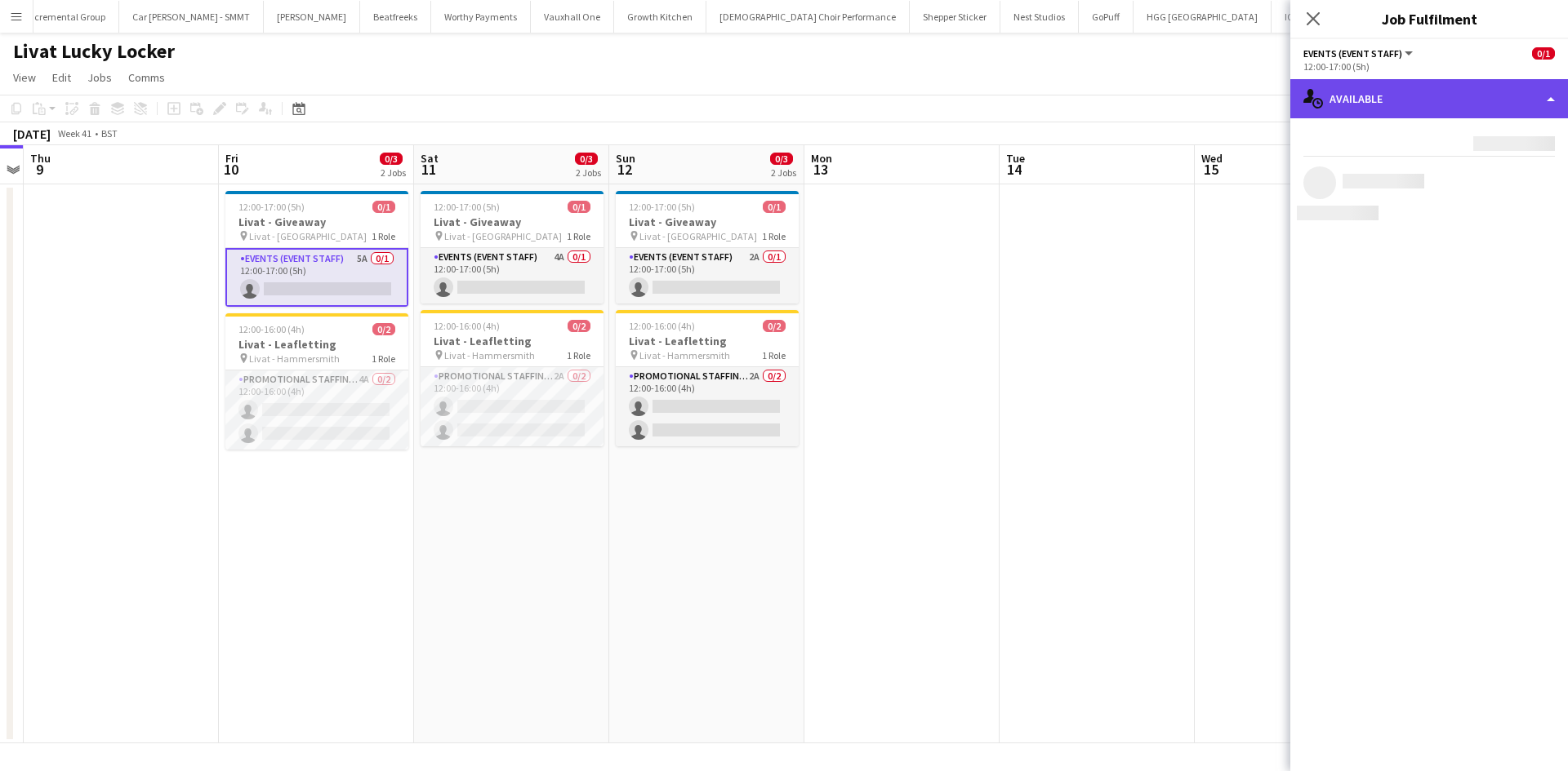
drag, startPoint x: 1454, startPoint y: 97, endPoint x: 1459, endPoint y: 107, distance: 11.2
click at [1454, 97] on div "single-neutral-actions-upload Available" at bounding box center [1429, 98] width 278 height 39
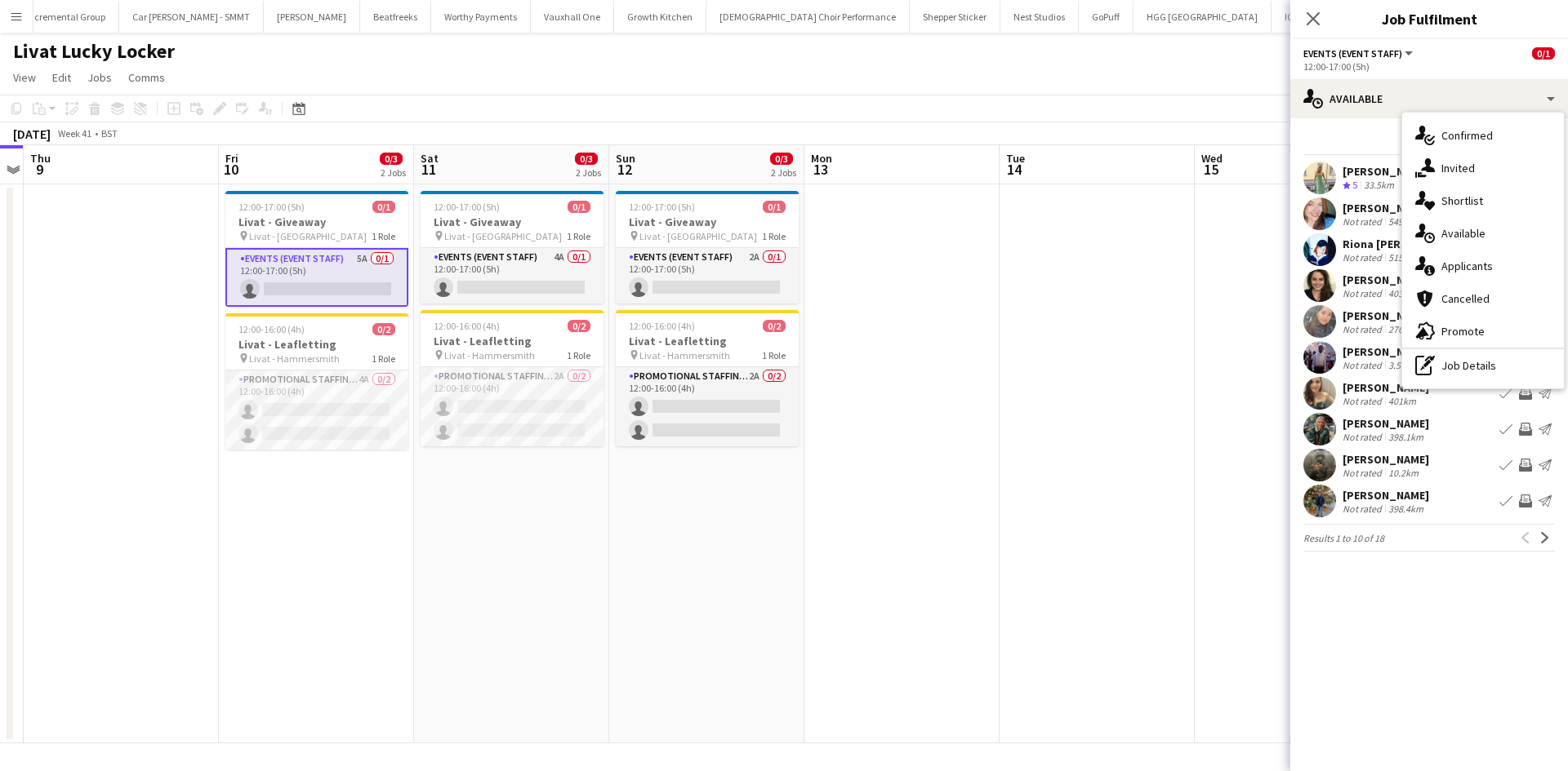
click at [1496, 255] on div "single-neutral-actions-information Applicants" at bounding box center [1483, 265] width 161 height 33
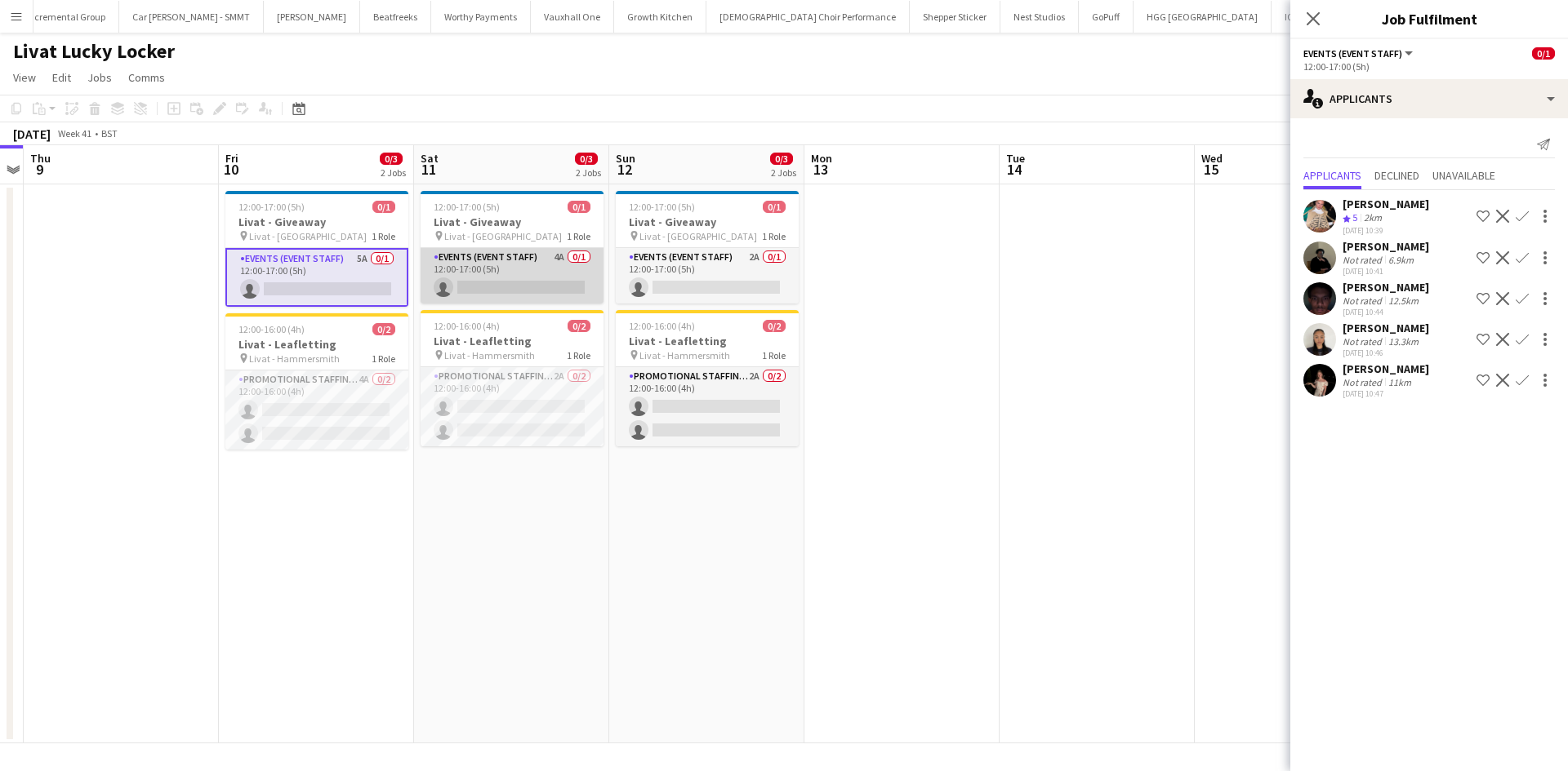
click at [551, 254] on app-card-role "Events (Event Staff) 4A 0/1 12:00-17:00 (5h) single-neutral-actions" at bounding box center [511, 276] width 183 height 55
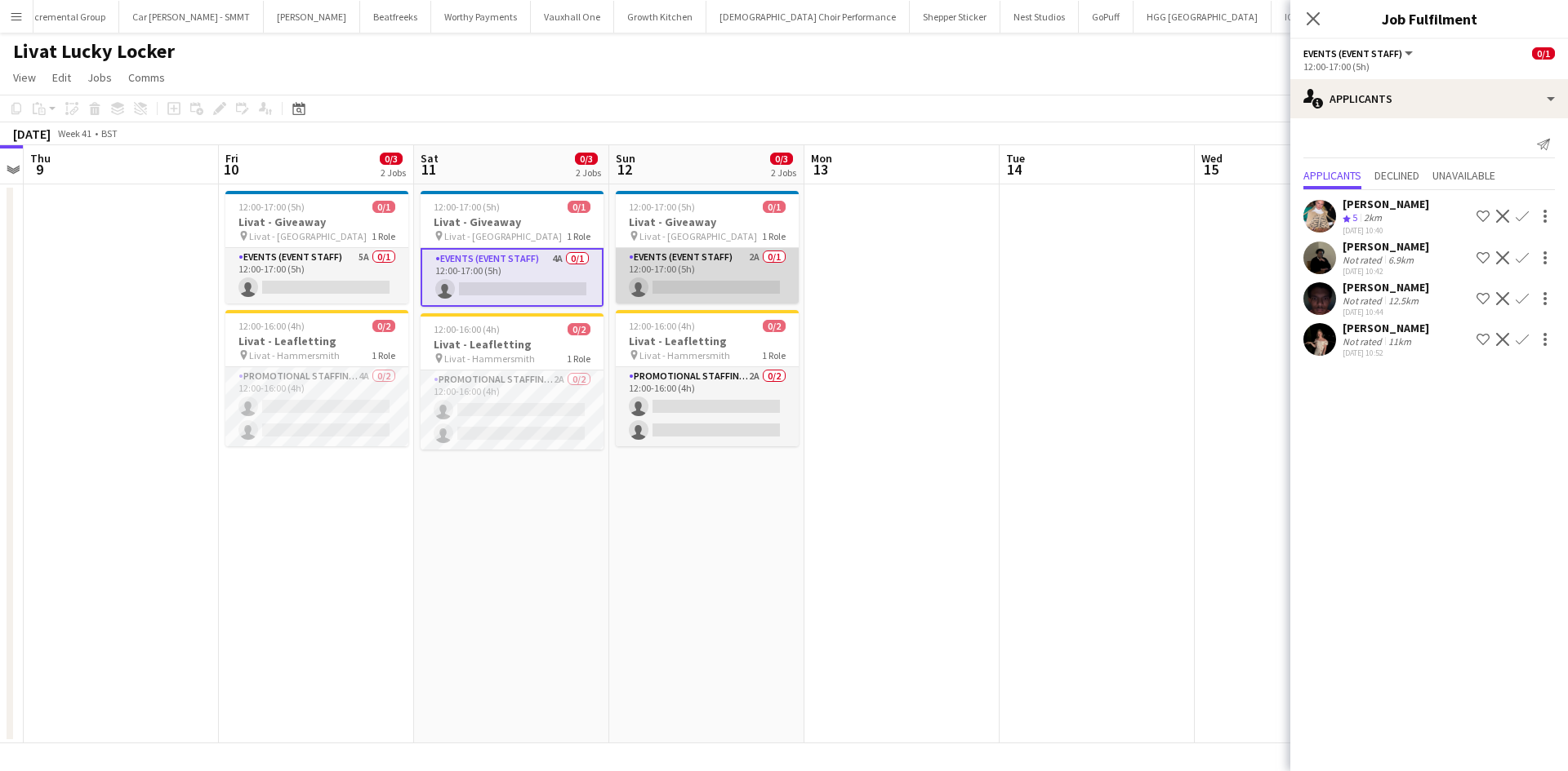
click at [754, 250] on app-card-role "Events (Event Staff) 2A 0/1 12:00-17:00 (5h) single-neutral-actions" at bounding box center [707, 276] width 183 height 55
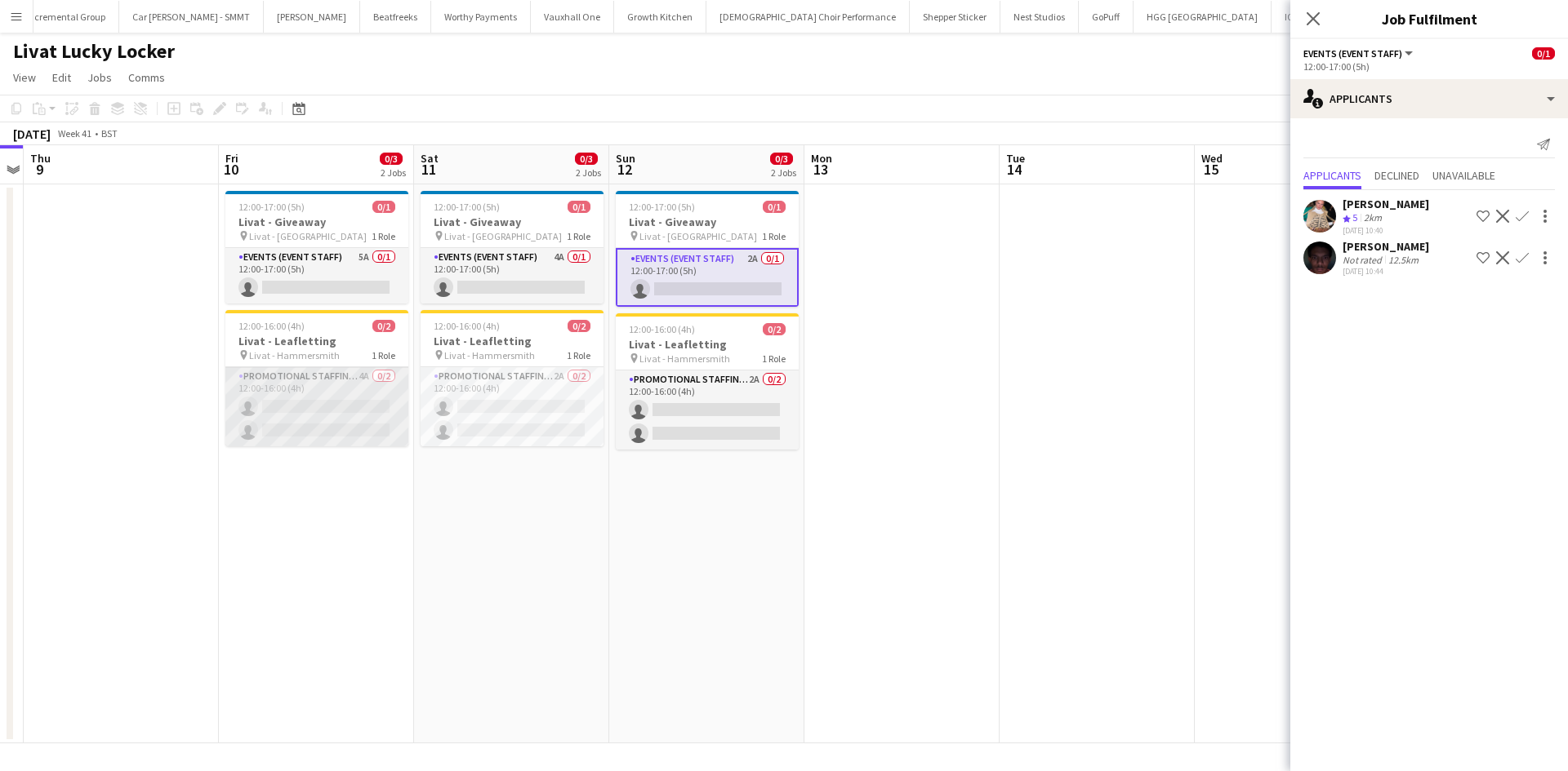
click at [363, 370] on app-card-role "Promotional Staffing (Brand Ambassadors) 4A 0/2 12:00-16:00 (4h) single-neutral…" at bounding box center [316, 407] width 183 height 79
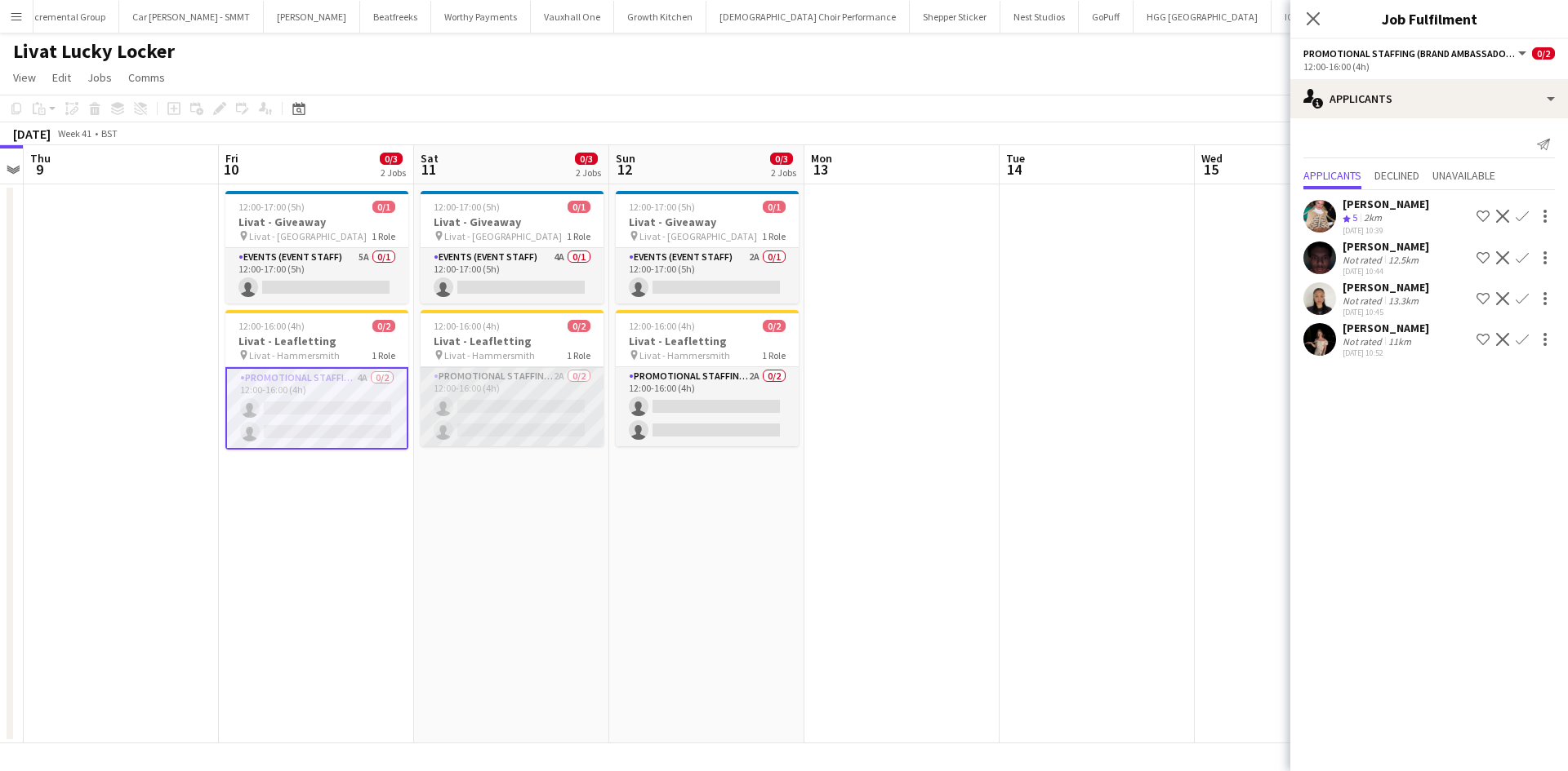
click at [550, 380] on app-card-role "Promotional Staffing (Brand Ambassadors) 2A 0/2 12:00-16:00 (4h) single-neutral…" at bounding box center [511, 407] width 183 height 79
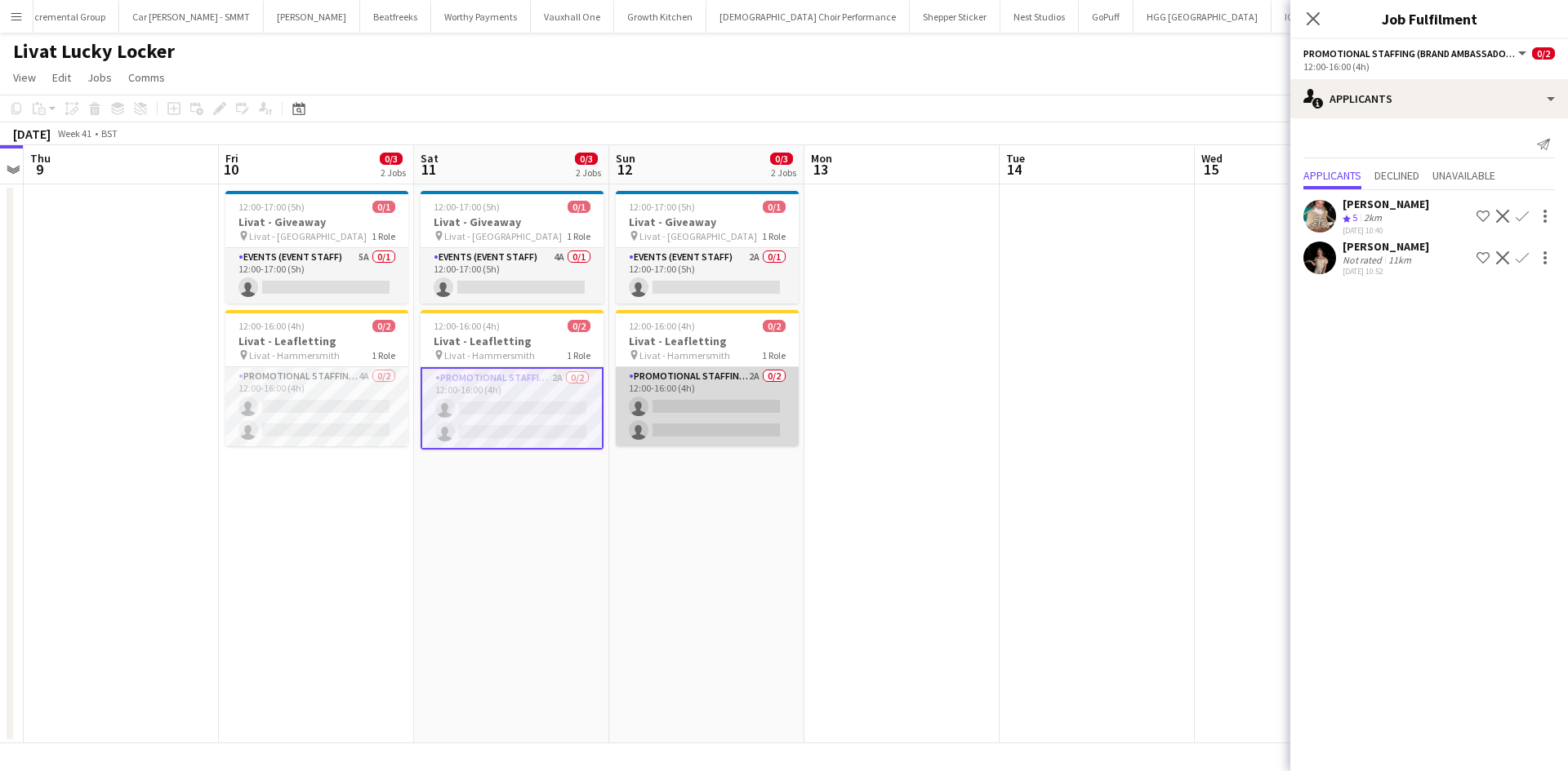
click at [758, 376] on app-card-role "Promotional Staffing (Brand Ambassadors) 2A 0/2 12:00-16:00 (4h) single-neutral…" at bounding box center [707, 407] width 183 height 79
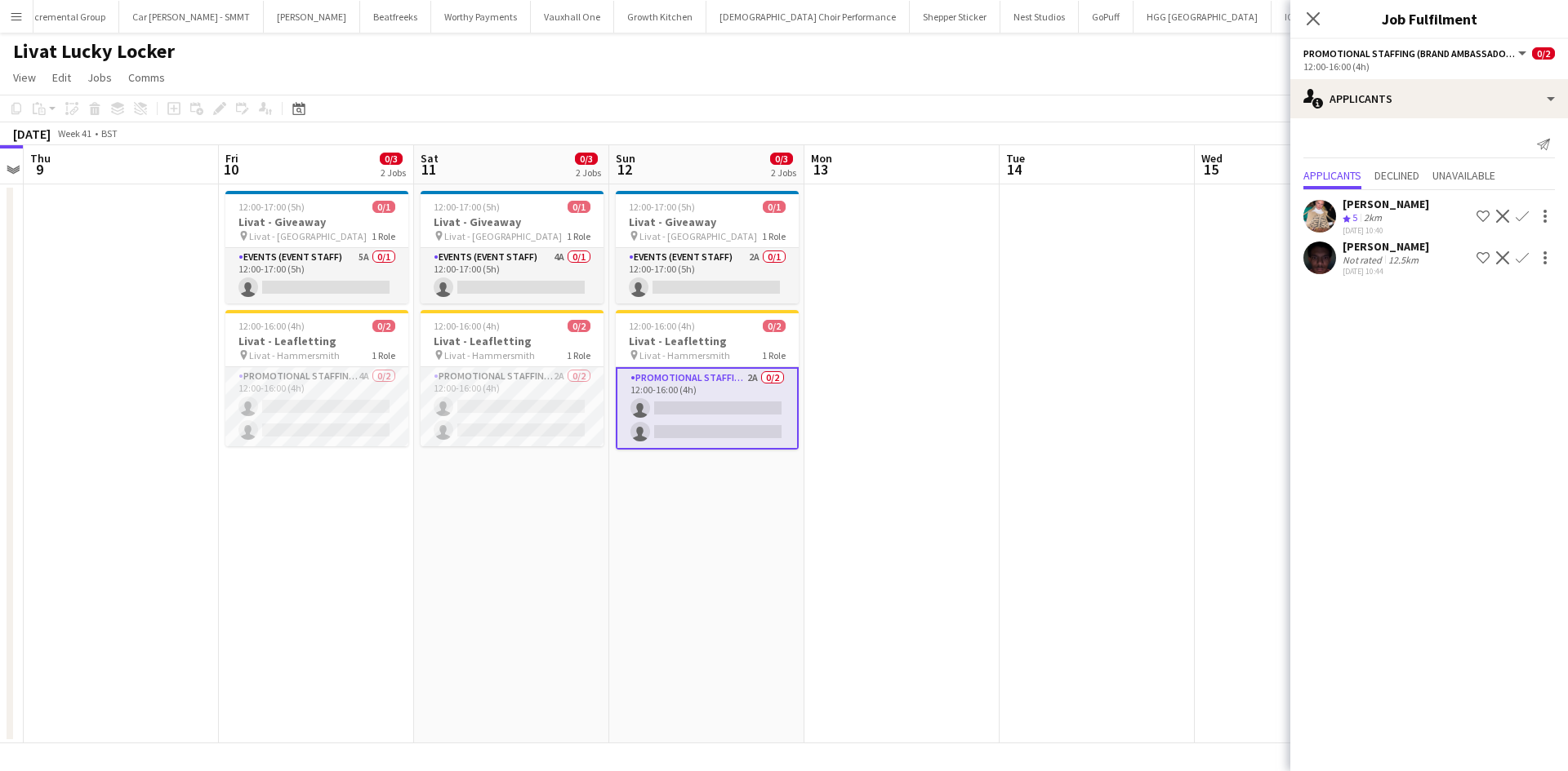
click at [993, 320] on app-date-cell at bounding box center [902, 464] width 195 height 559
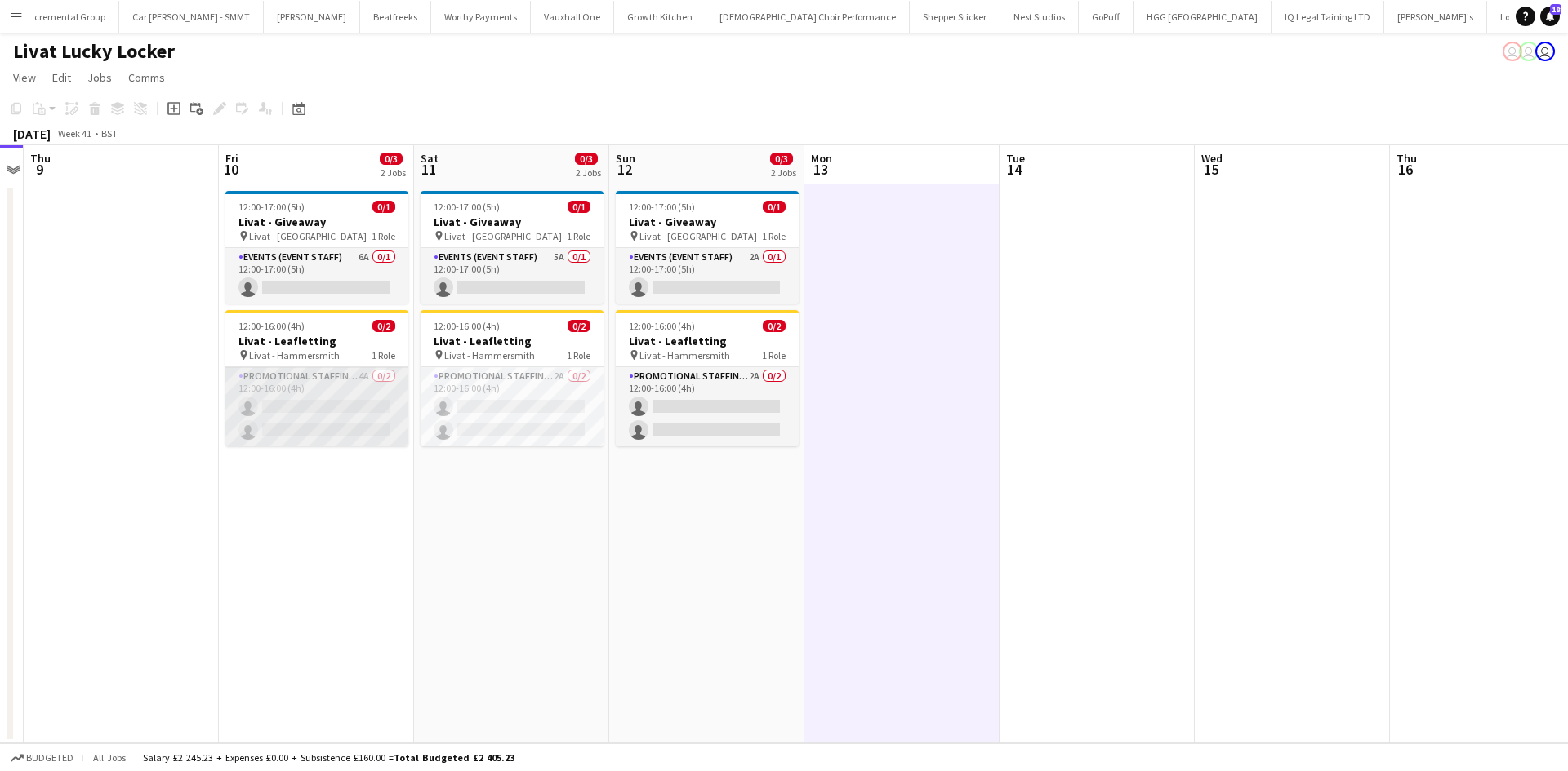
click at [362, 379] on app-card-role "Promotional Staffing (Brand Ambassadors) 4A 0/2 12:00-16:00 (4h) single-neutral…" at bounding box center [316, 407] width 183 height 79
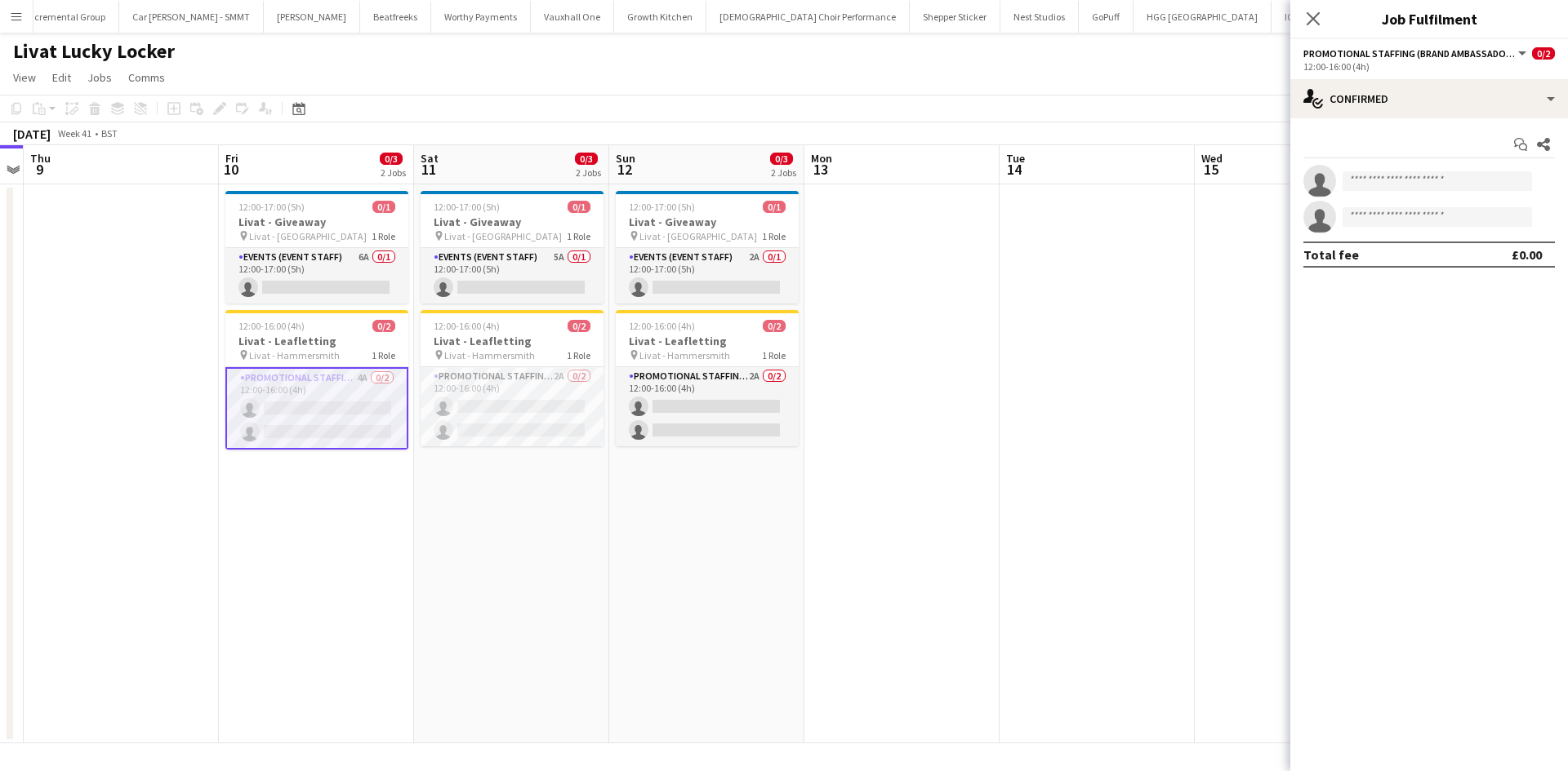
click at [1397, 70] on div "12:00-16:00 (4h)" at bounding box center [1429, 66] width 251 height 12
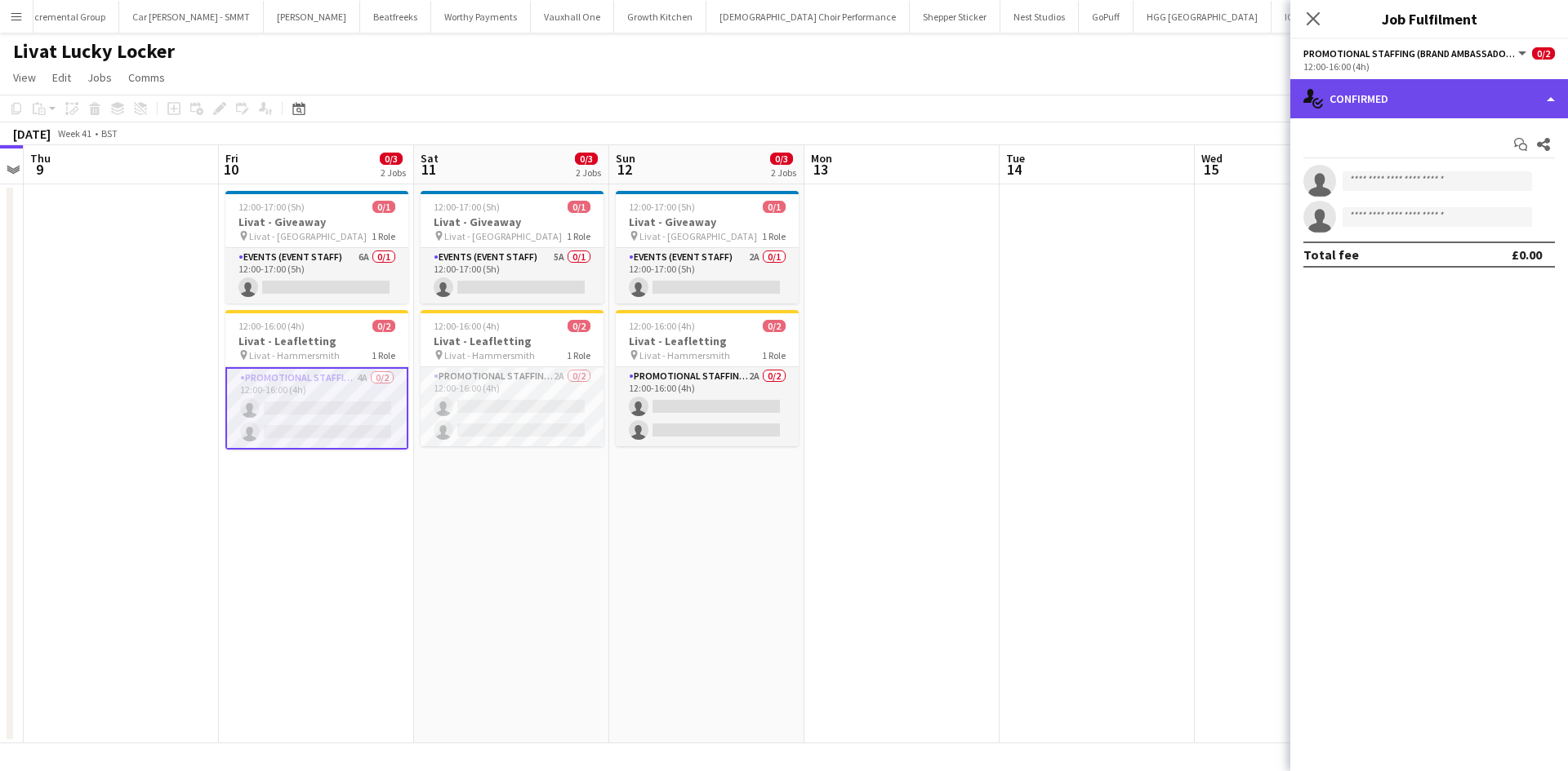
click at [1403, 101] on div "single-neutral-actions-check-2 Confirmed" at bounding box center [1429, 98] width 278 height 39
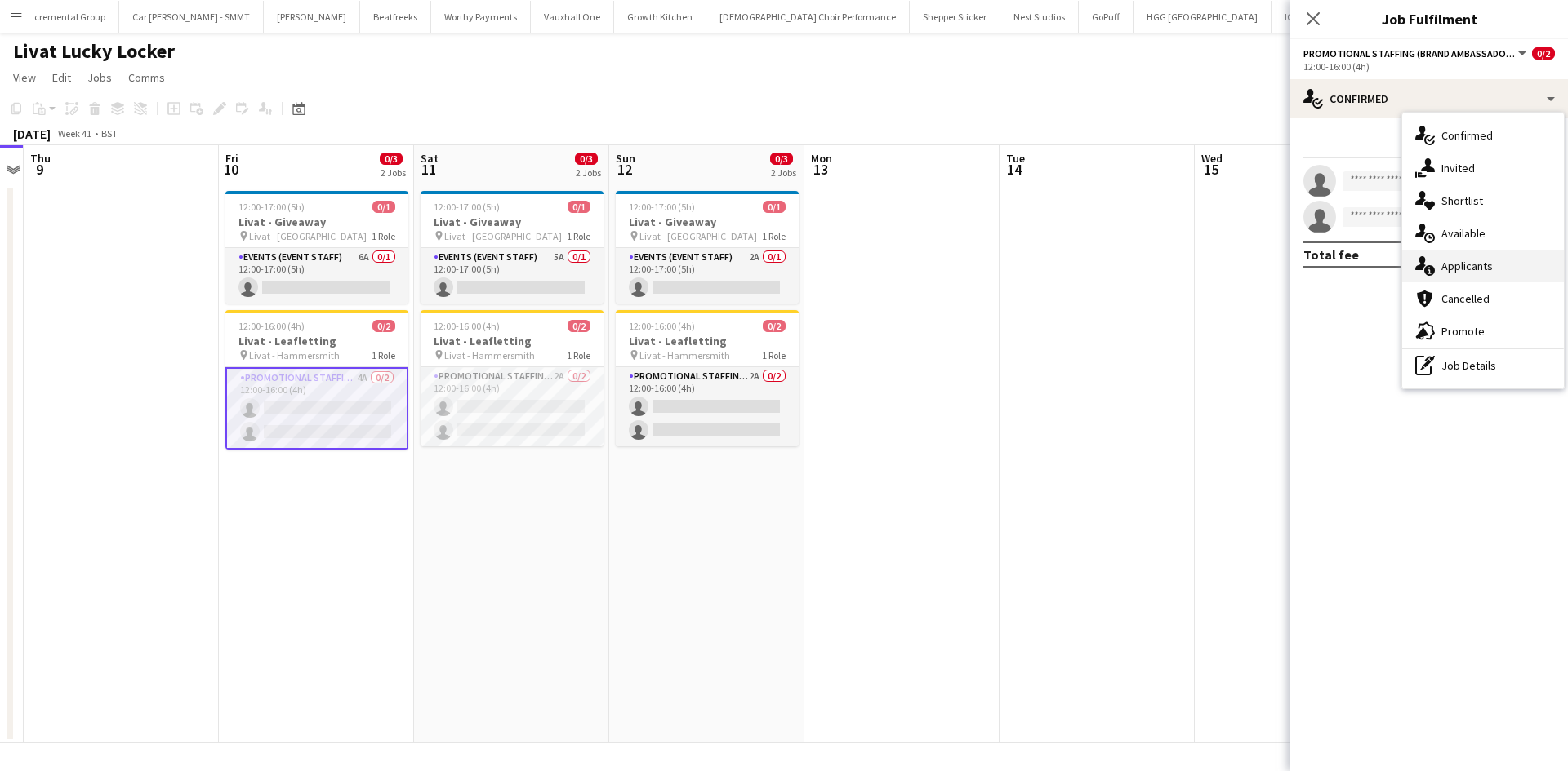
click at [1469, 261] on span "Applicants" at bounding box center [1467, 266] width 52 height 15
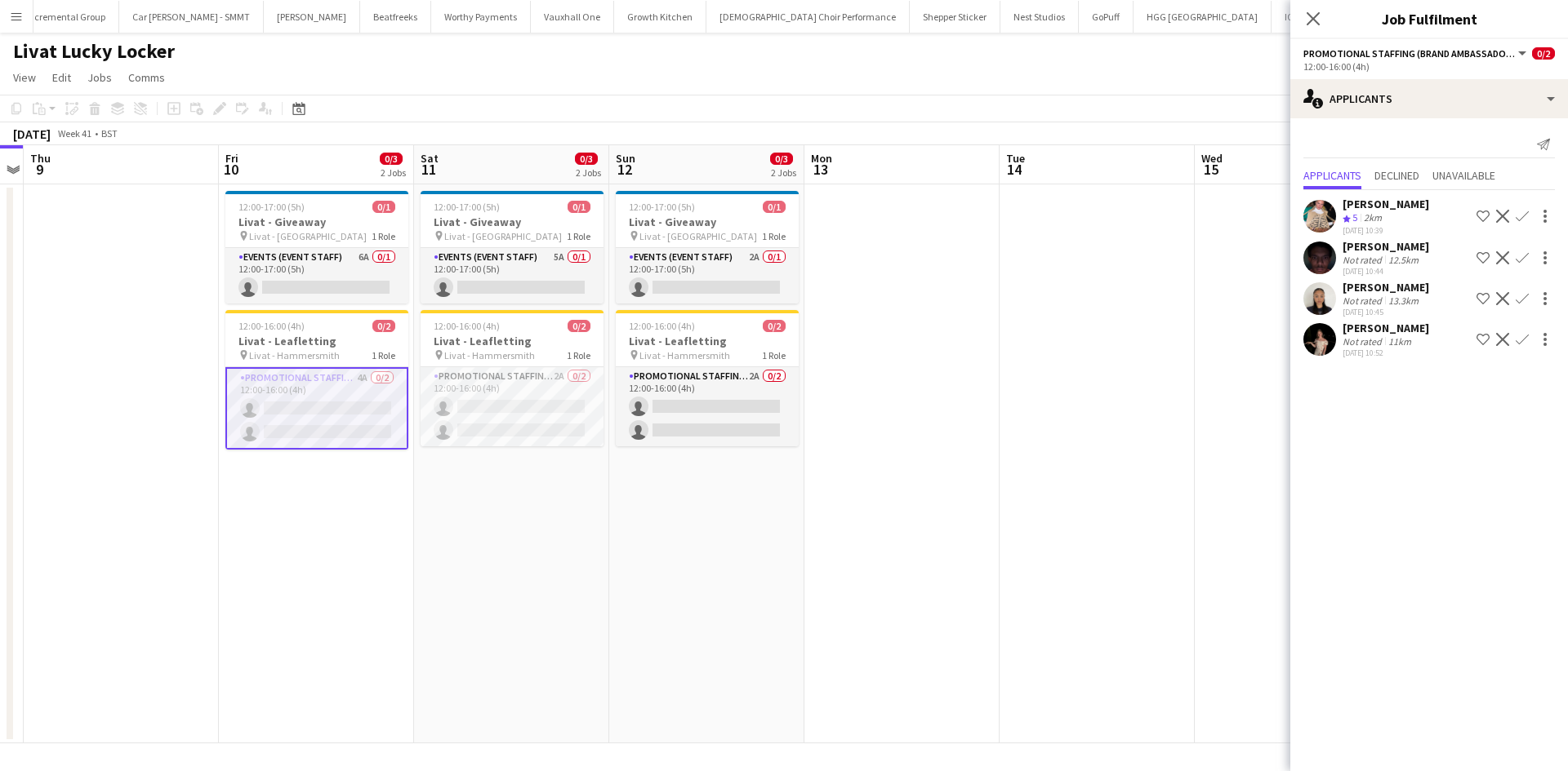
click at [1512, 207] on button "Confirm" at bounding box center [1521, 216] width 20 height 20
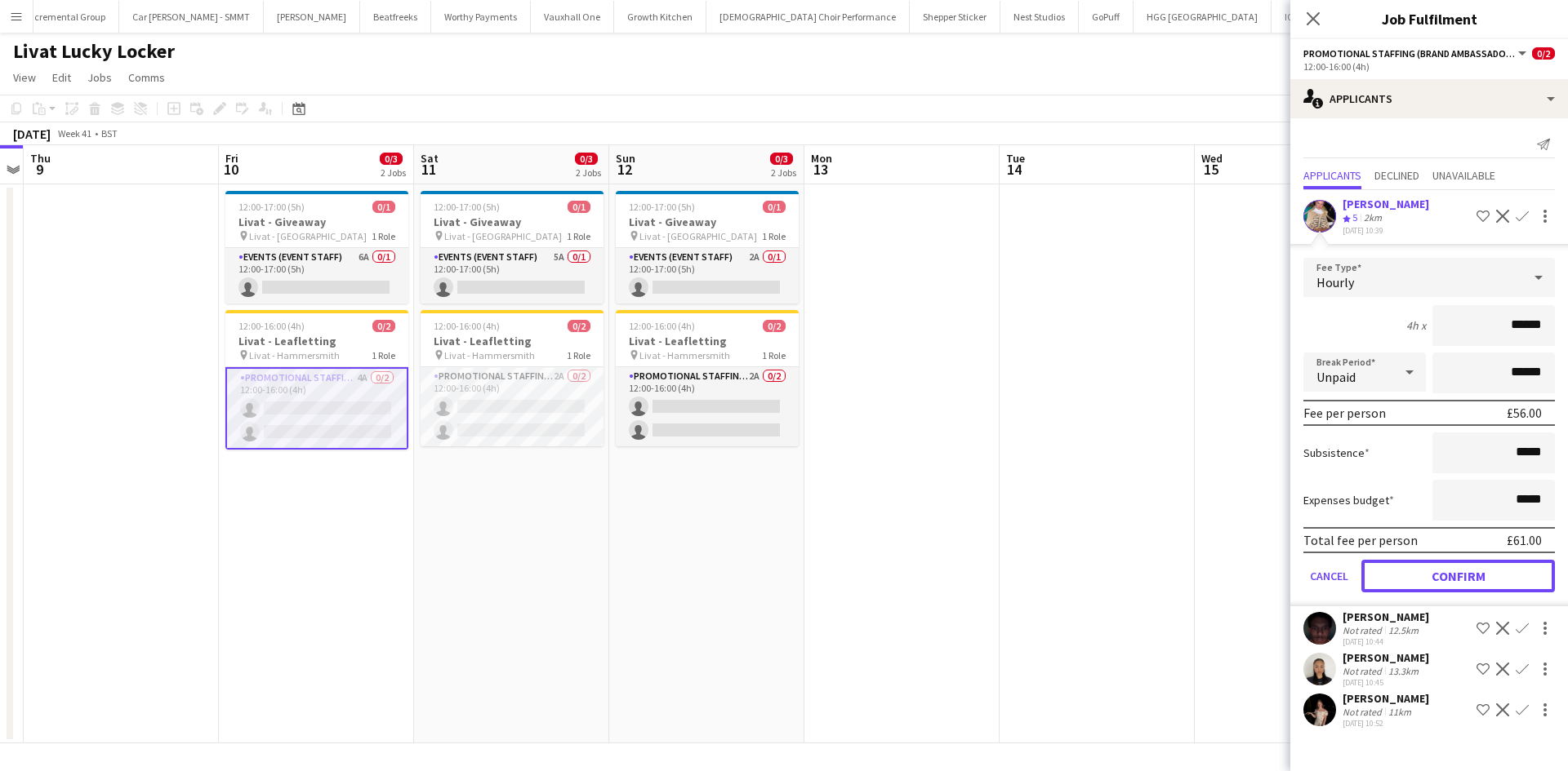
drag, startPoint x: 1486, startPoint y: 580, endPoint x: 932, endPoint y: 440, distance: 571.4
click at [1484, 581] on button "Confirm" at bounding box center [1457, 576] width 193 height 33
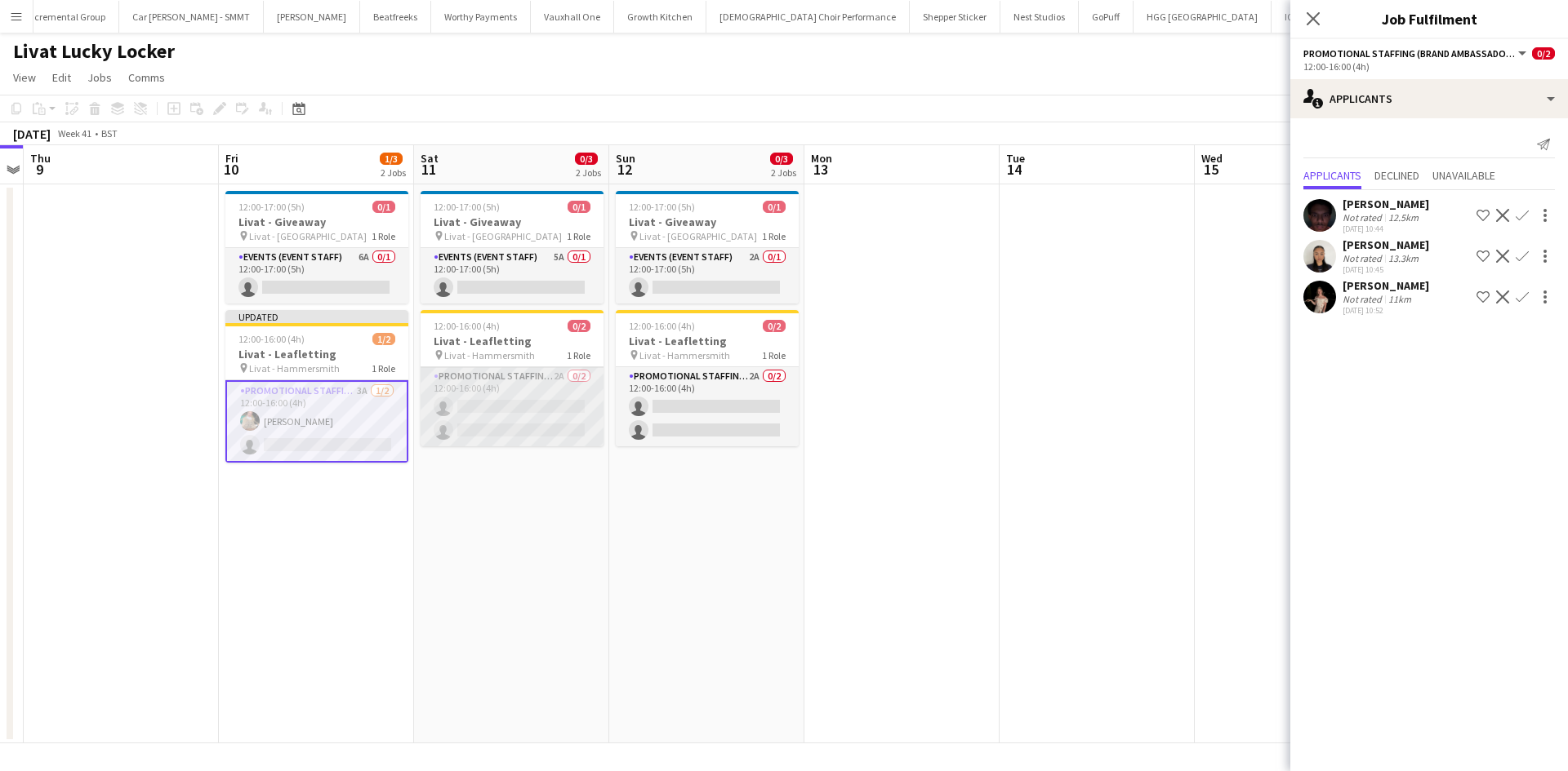
click at [548, 376] on app-card-role "Promotional Staffing (Brand Ambassadors) 2A 0/2 12:00-16:00 (4h) single-neutral…" at bounding box center [511, 407] width 183 height 79
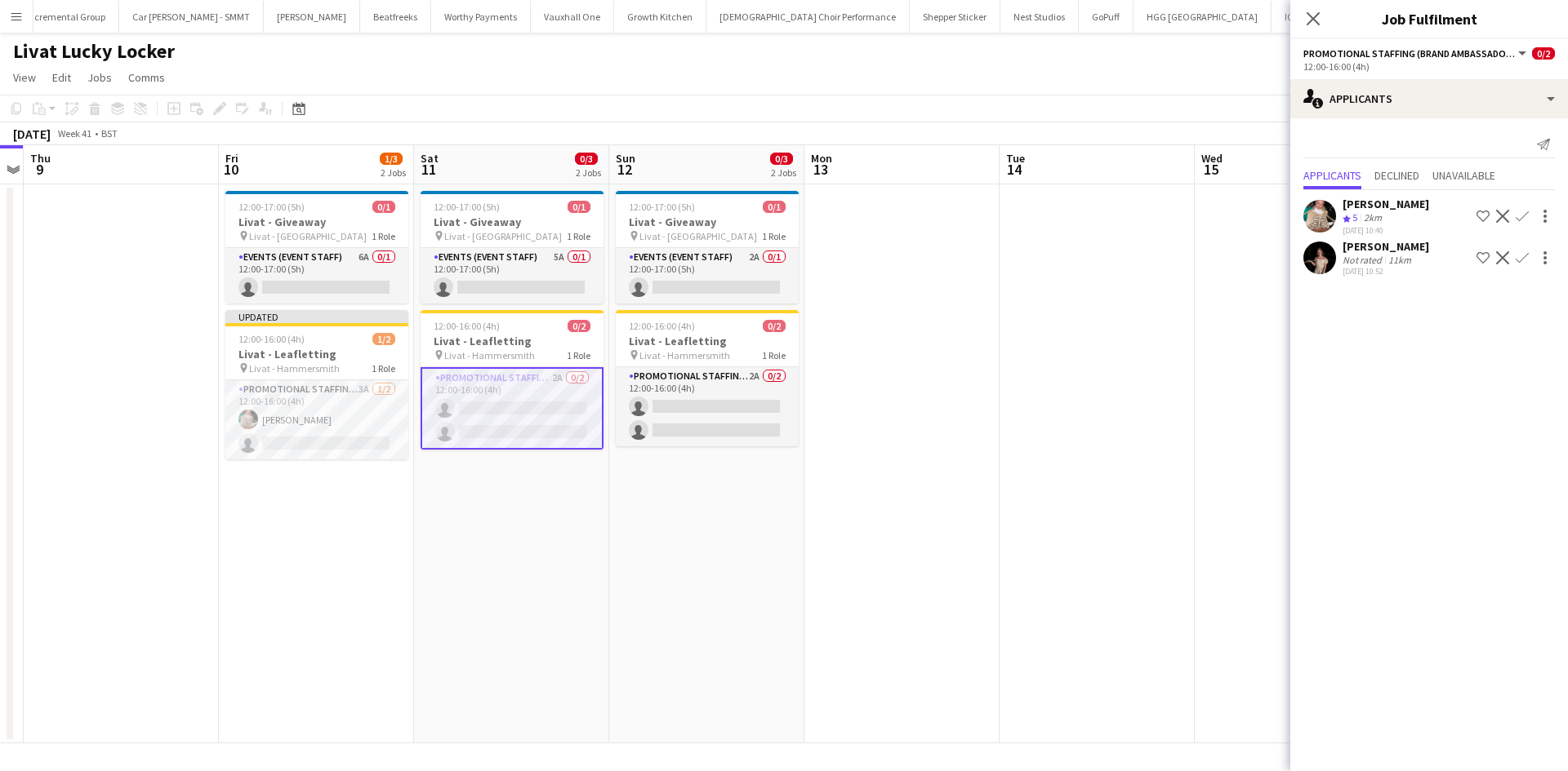
click at [1518, 212] on app-icon "Confirm" at bounding box center [1522, 217] width 13 height 13
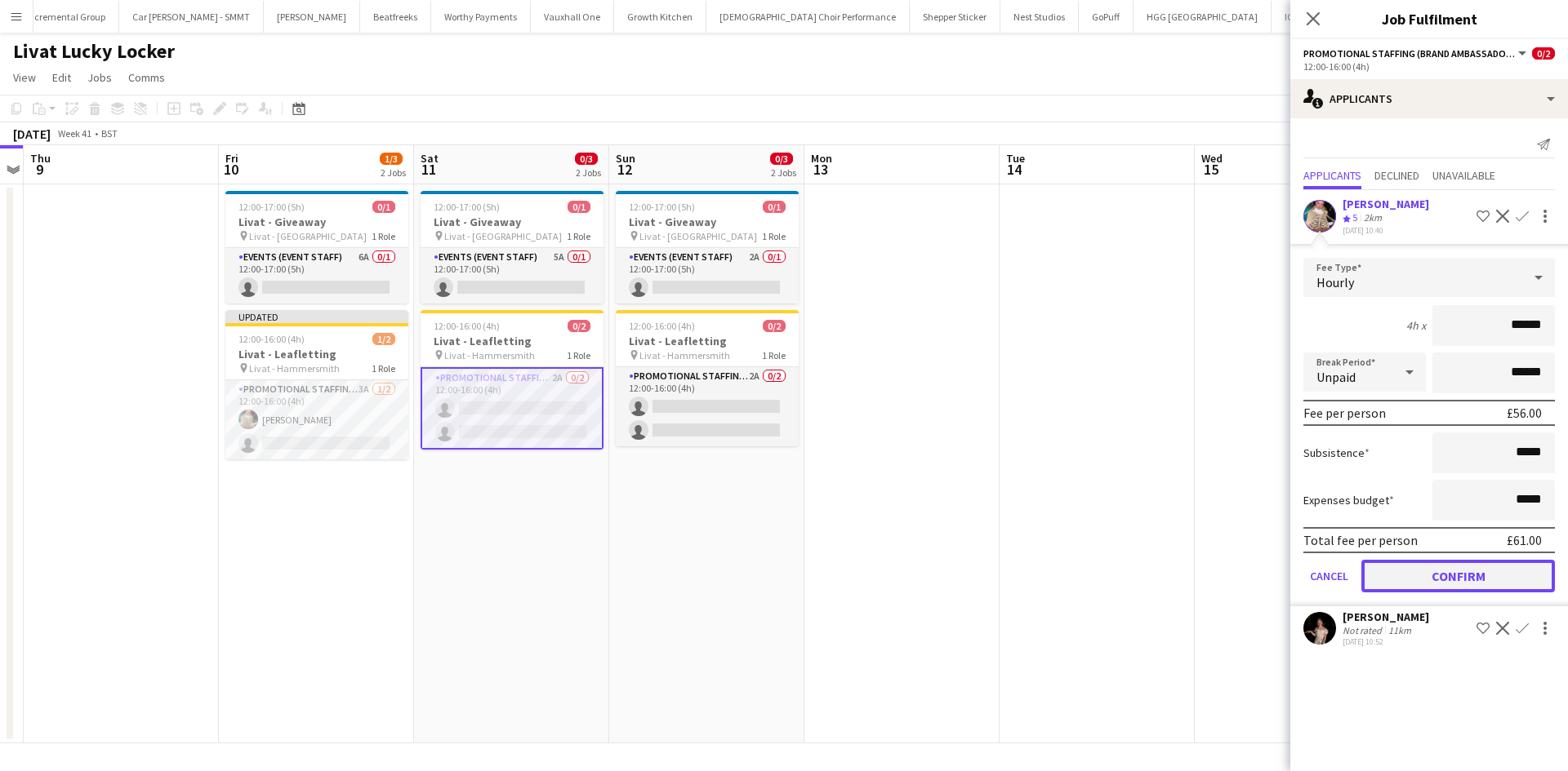
drag, startPoint x: 1427, startPoint y: 581, endPoint x: 894, endPoint y: 461, distance: 546.3
click at [1426, 583] on button "Confirm" at bounding box center [1457, 576] width 193 height 33
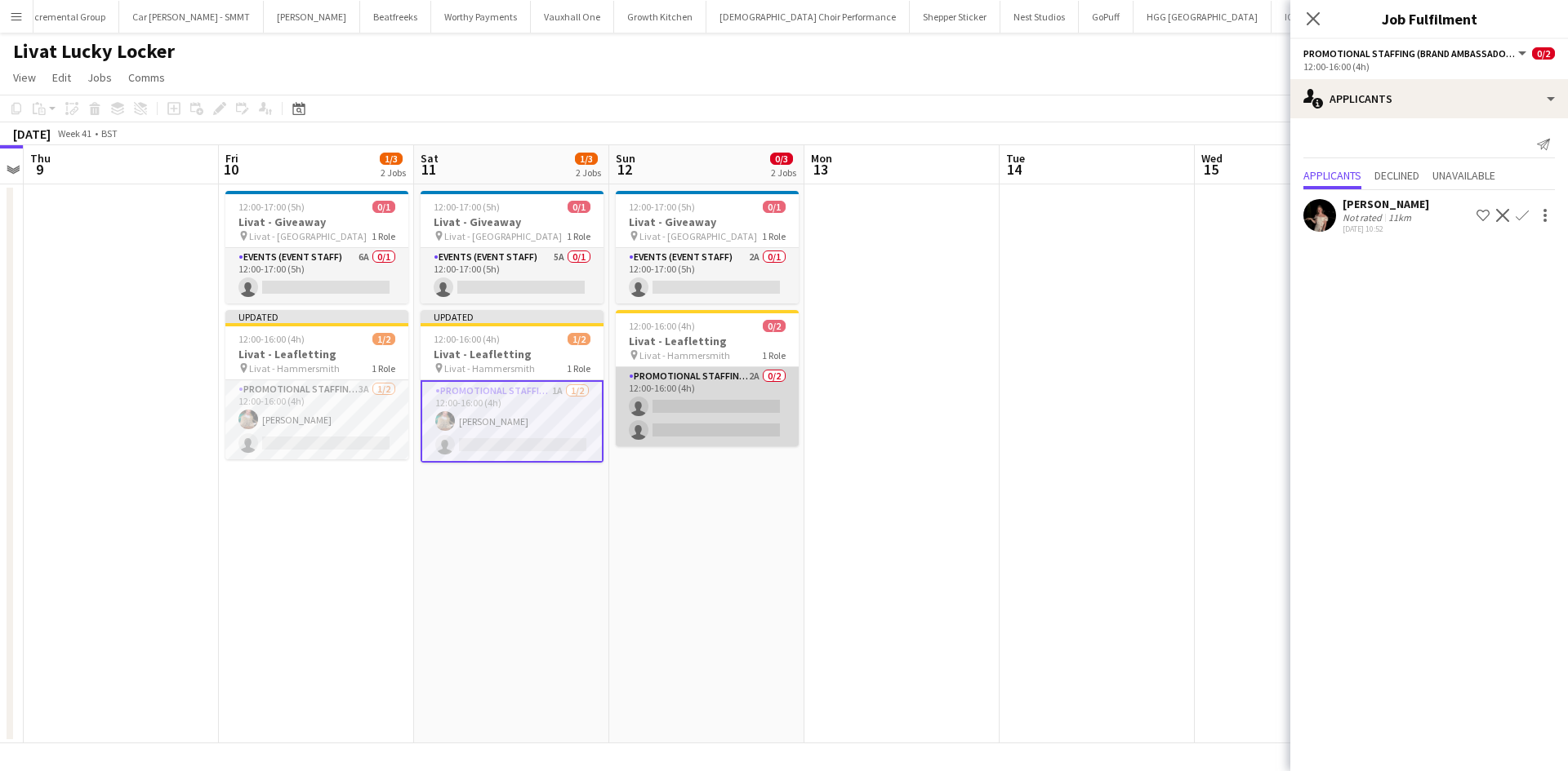
click at [757, 374] on app-card-role "Promotional Staffing (Brand Ambassadors) 2A 0/2 12:00-16:00 (4h) single-neutral…" at bounding box center [707, 407] width 183 height 79
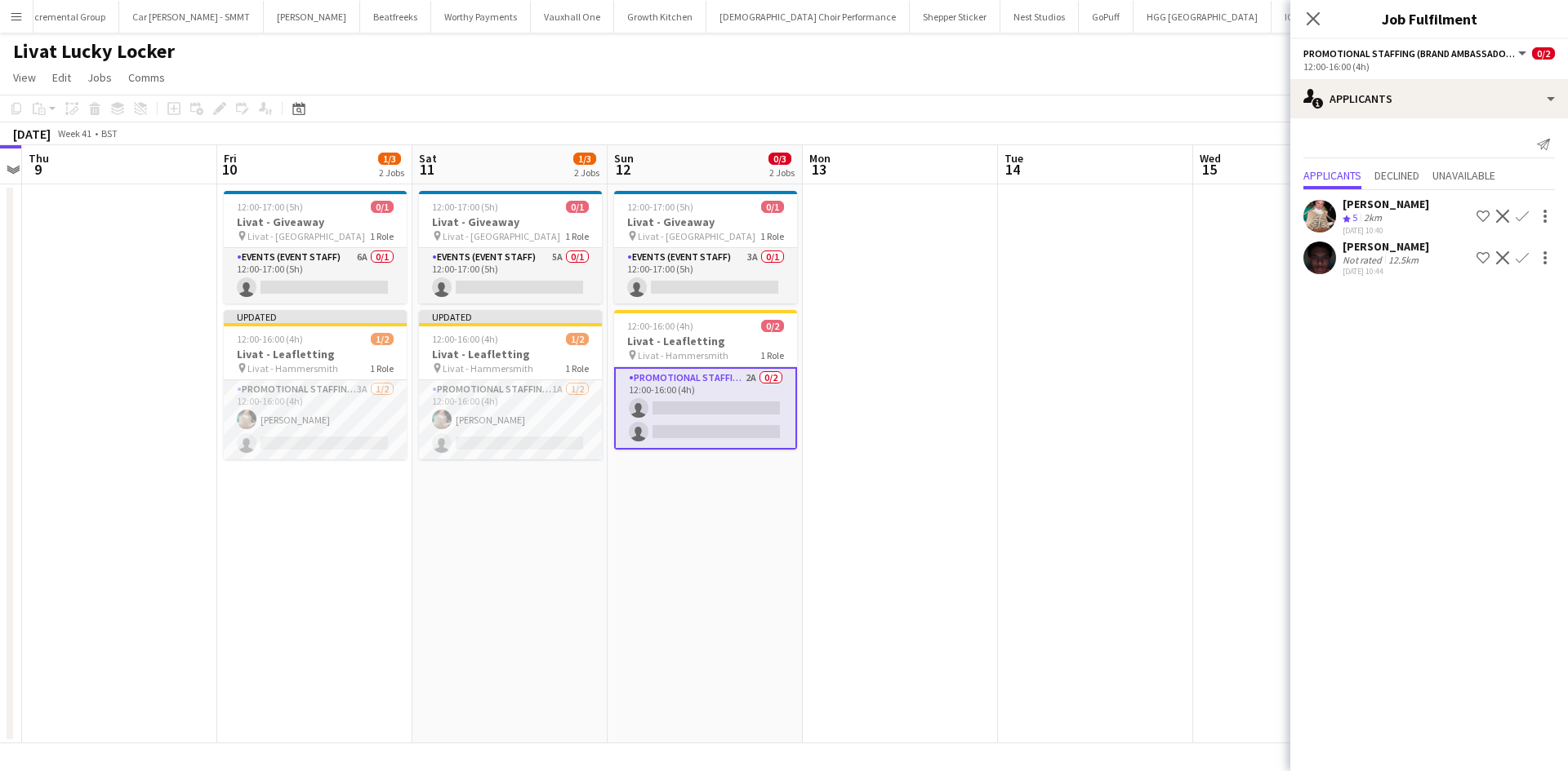
click at [1524, 219] on app-icon "Confirm" at bounding box center [1522, 217] width 13 height 13
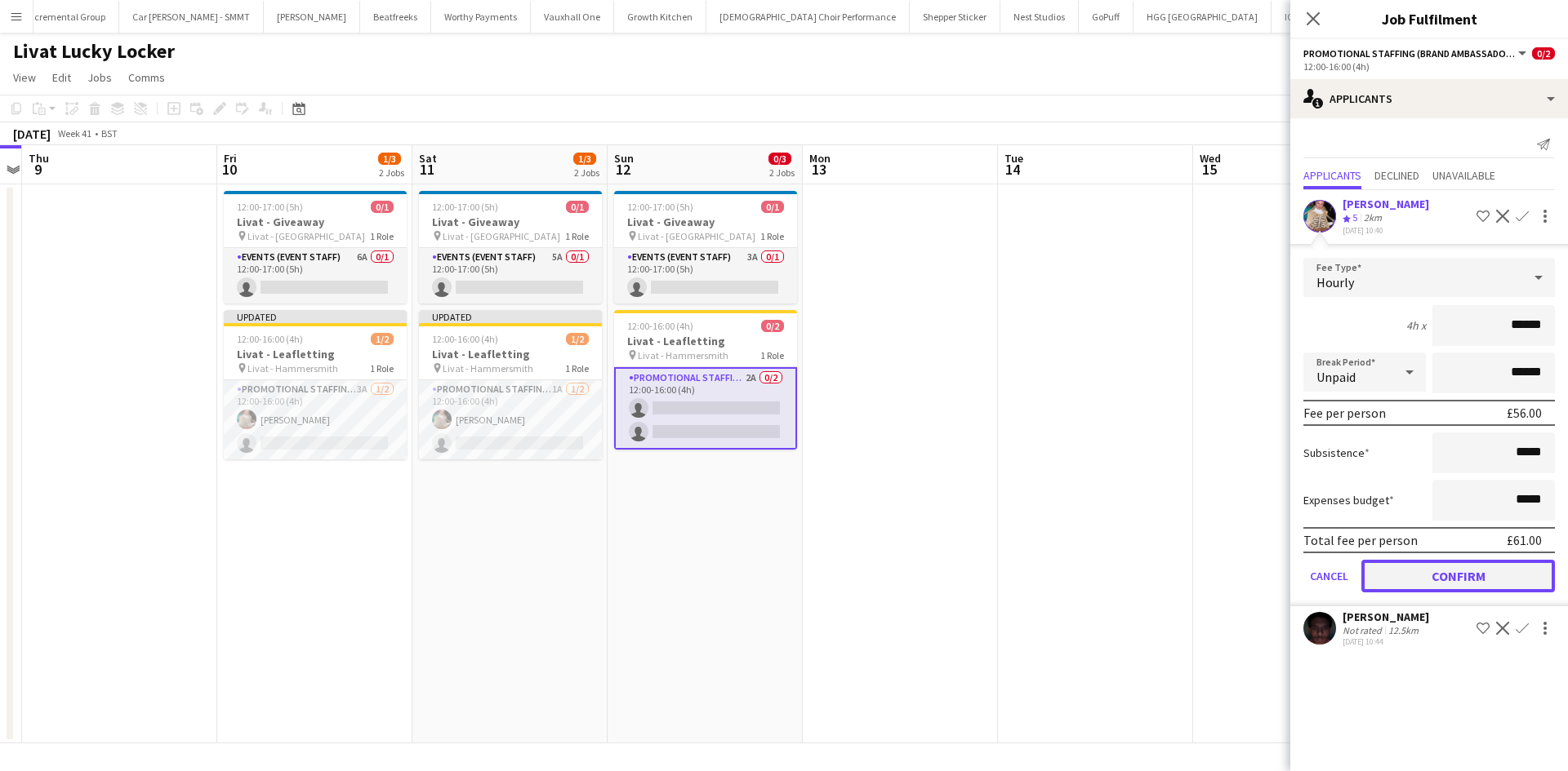
click at [1505, 582] on button "Confirm" at bounding box center [1457, 576] width 193 height 33
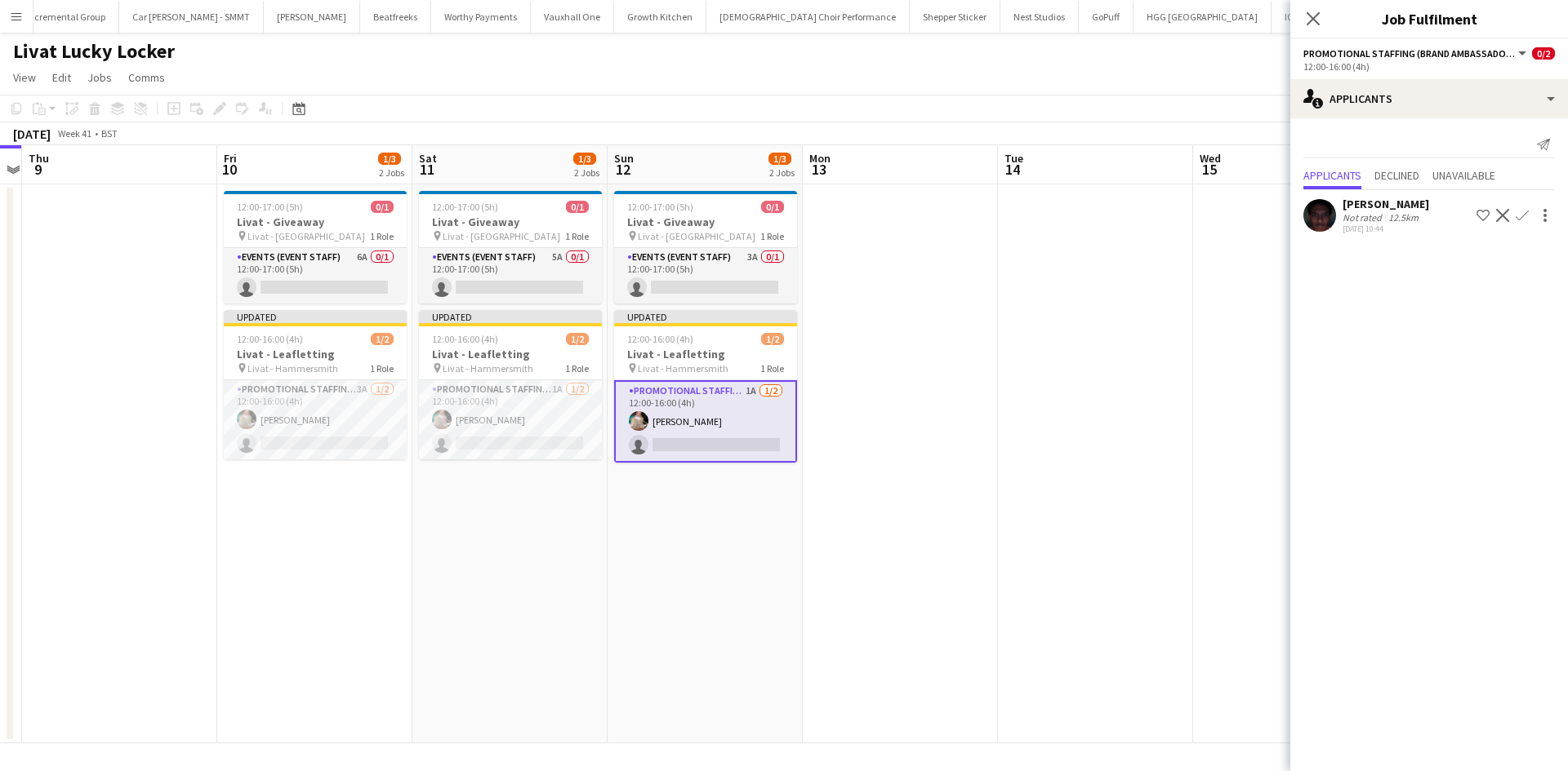
click at [998, 411] on app-date-cell at bounding box center [1095, 464] width 195 height 559
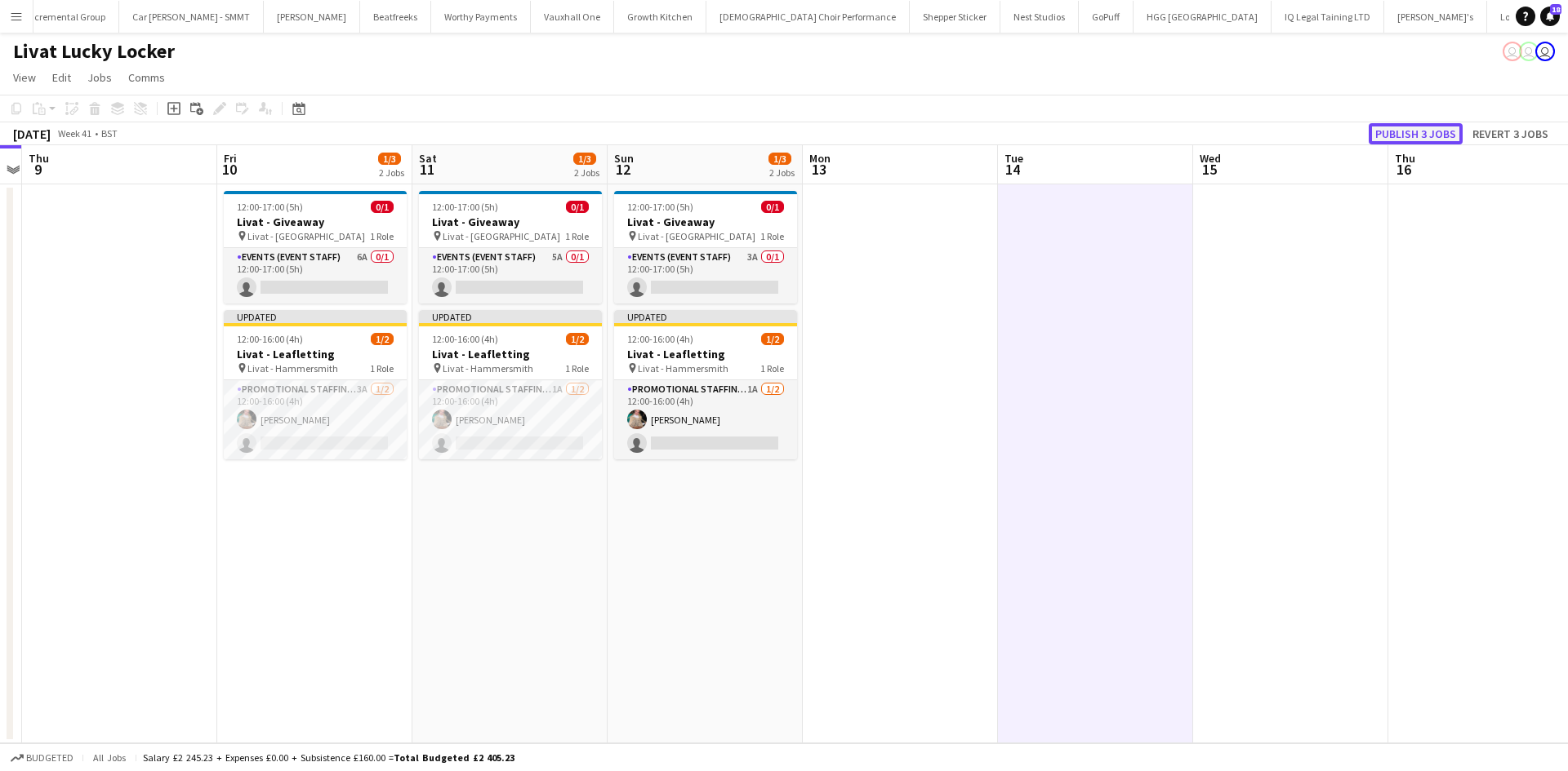
click at [1415, 138] on button "Publish 3 jobs" at bounding box center [1415, 133] width 94 height 22
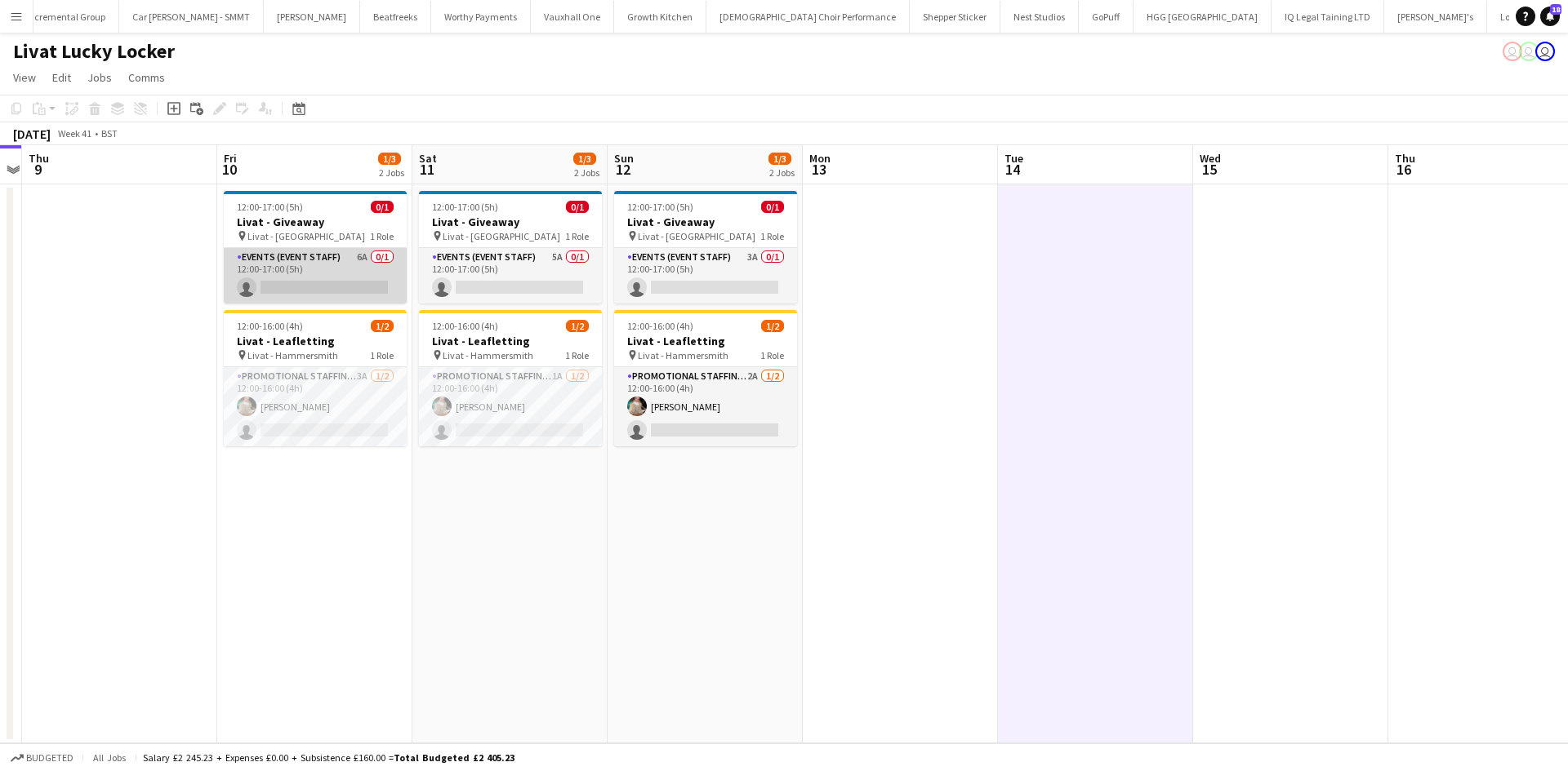
click at [364, 258] on app-card-role "Events (Event Staff) 6A 0/1 12:00-17:00 (5h) single-neutral-actions" at bounding box center [314, 276] width 183 height 55
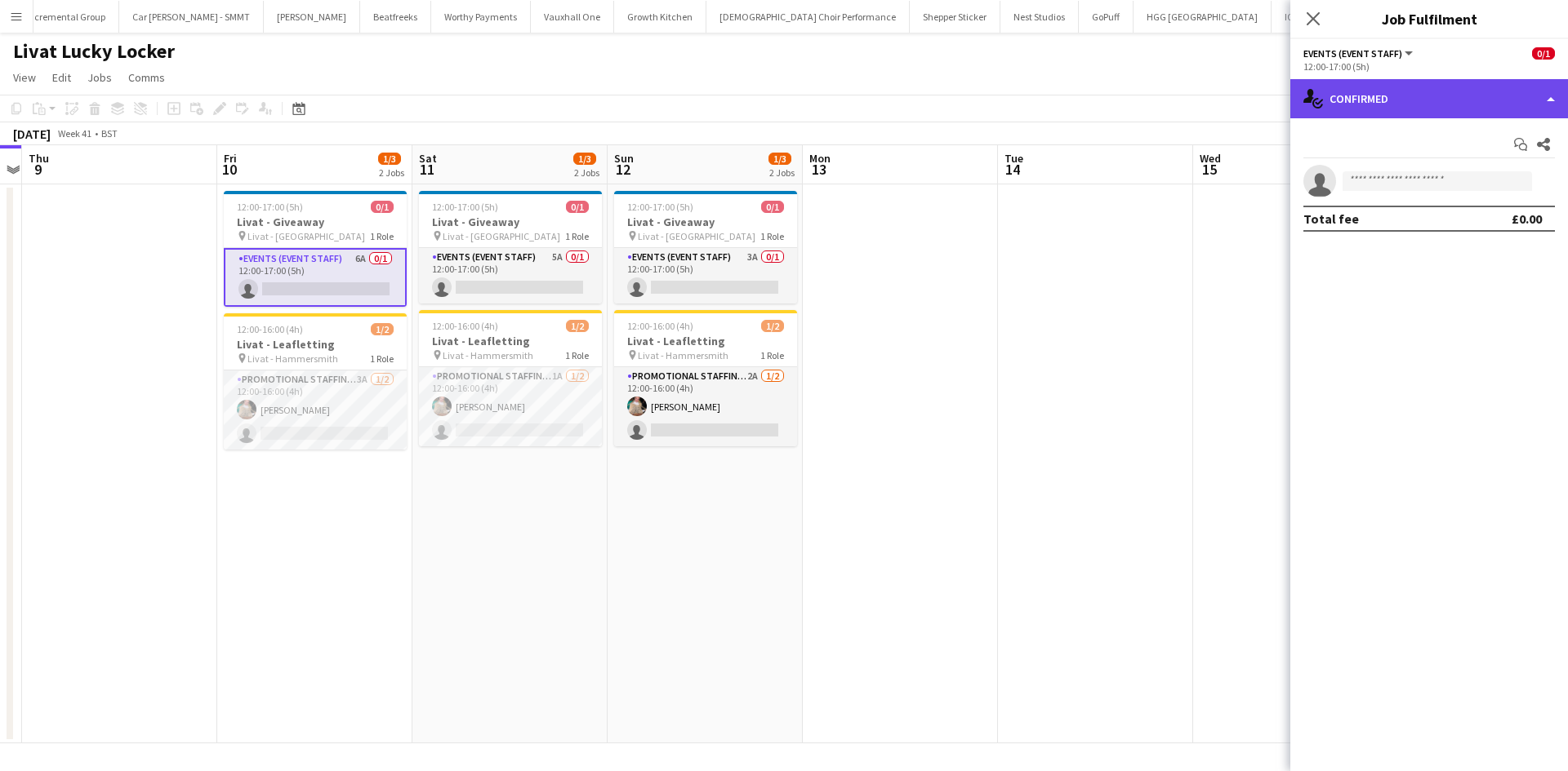
click at [1478, 107] on div "single-neutral-actions-check-2 Confirmed" at bounding box center [1429, 98] width 278 height 39
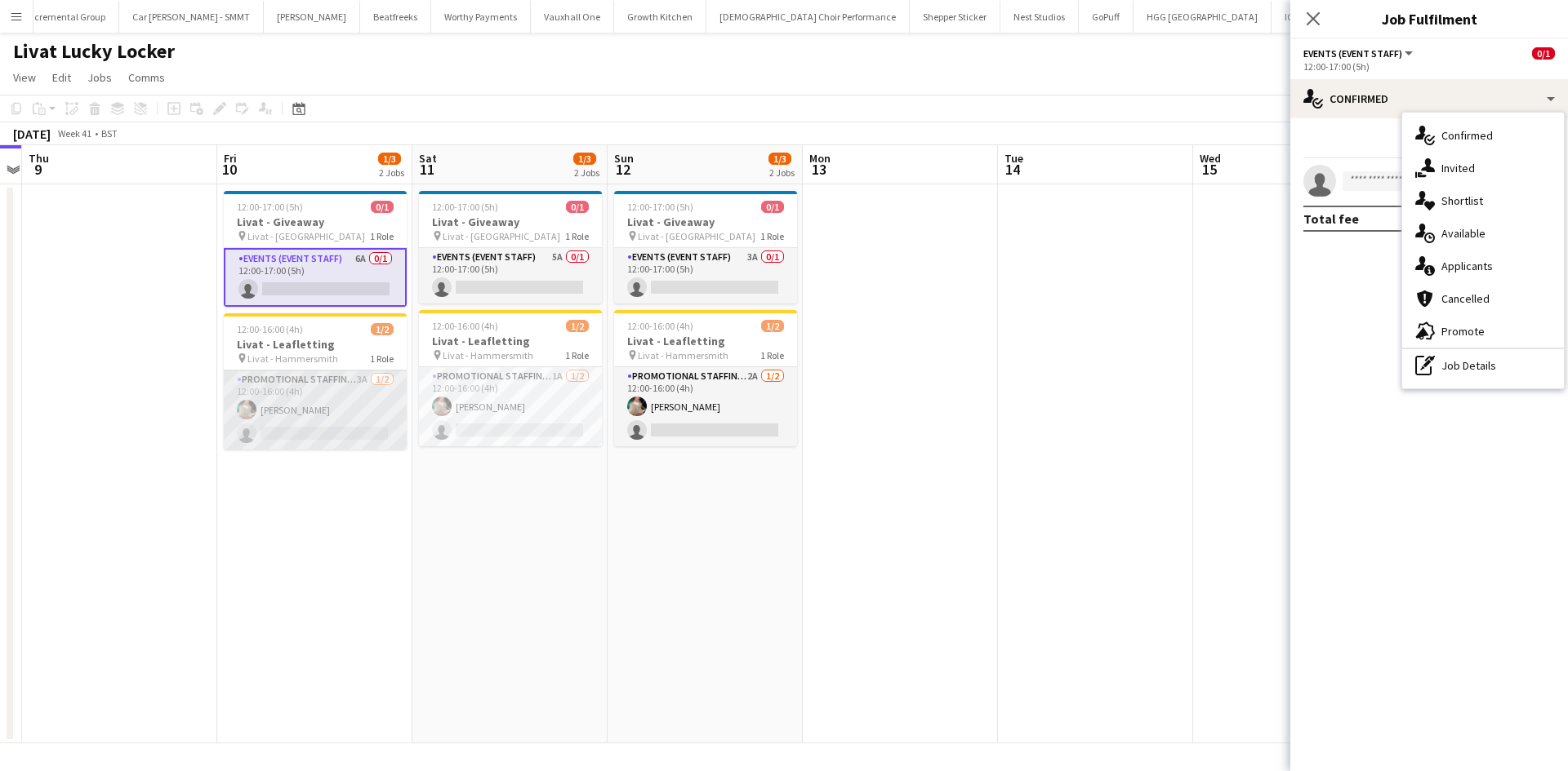
click at [370, 386] on app-card-role "Promotional Staffing (Brand Ambassadors) 3A 1/2 12:00-16:00 (4h) Viktorija Zlat…" at bounding box center [314, 410] width 183 height 79
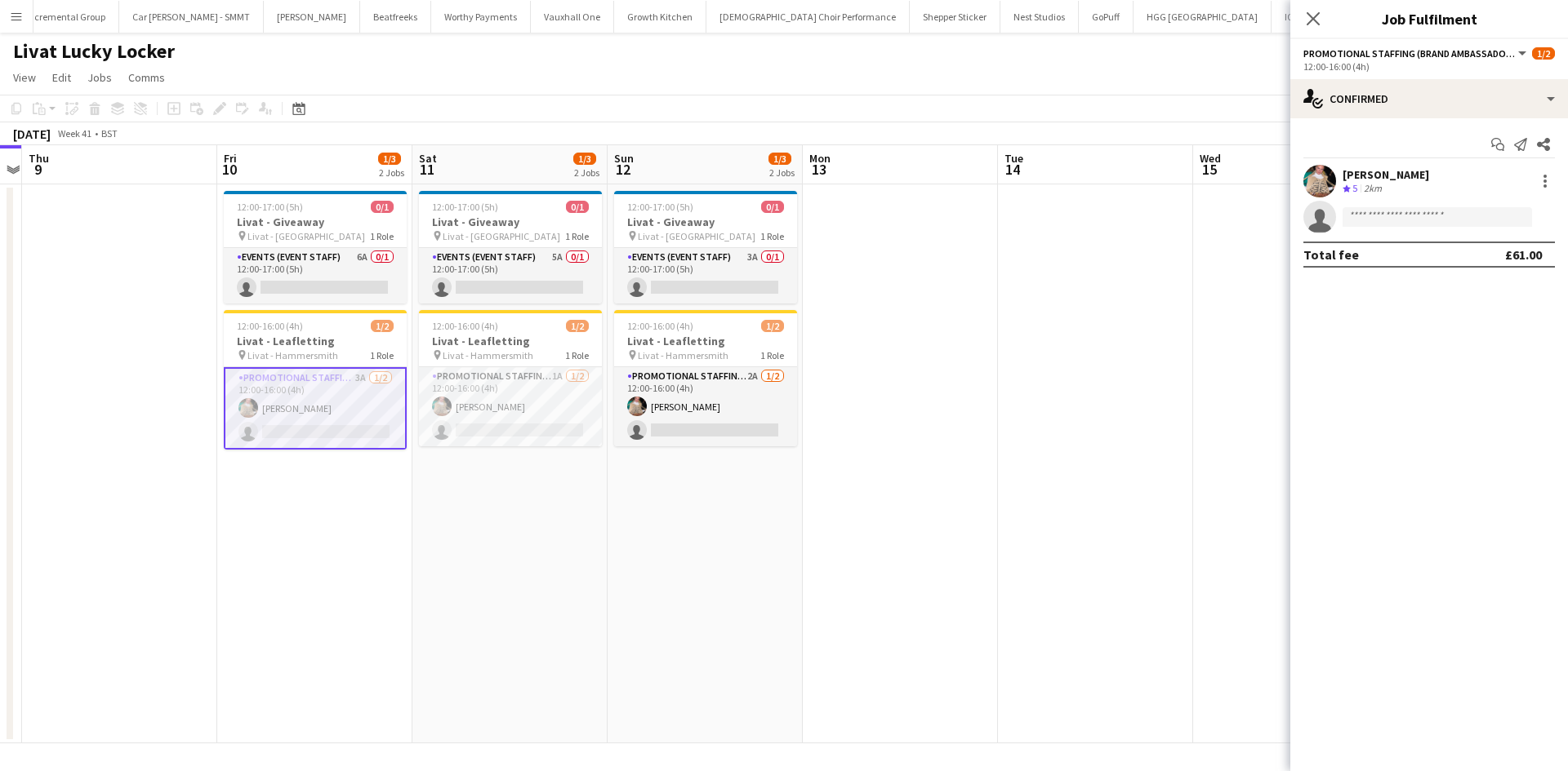
click at [666, 559] on app-date-cell "12:00-17:00 (5h) 0/1 Livat - Giveaway pin Livat - King Street 1 Role Events (Ev…" at bounding box center [705, 464] width 195 height 559
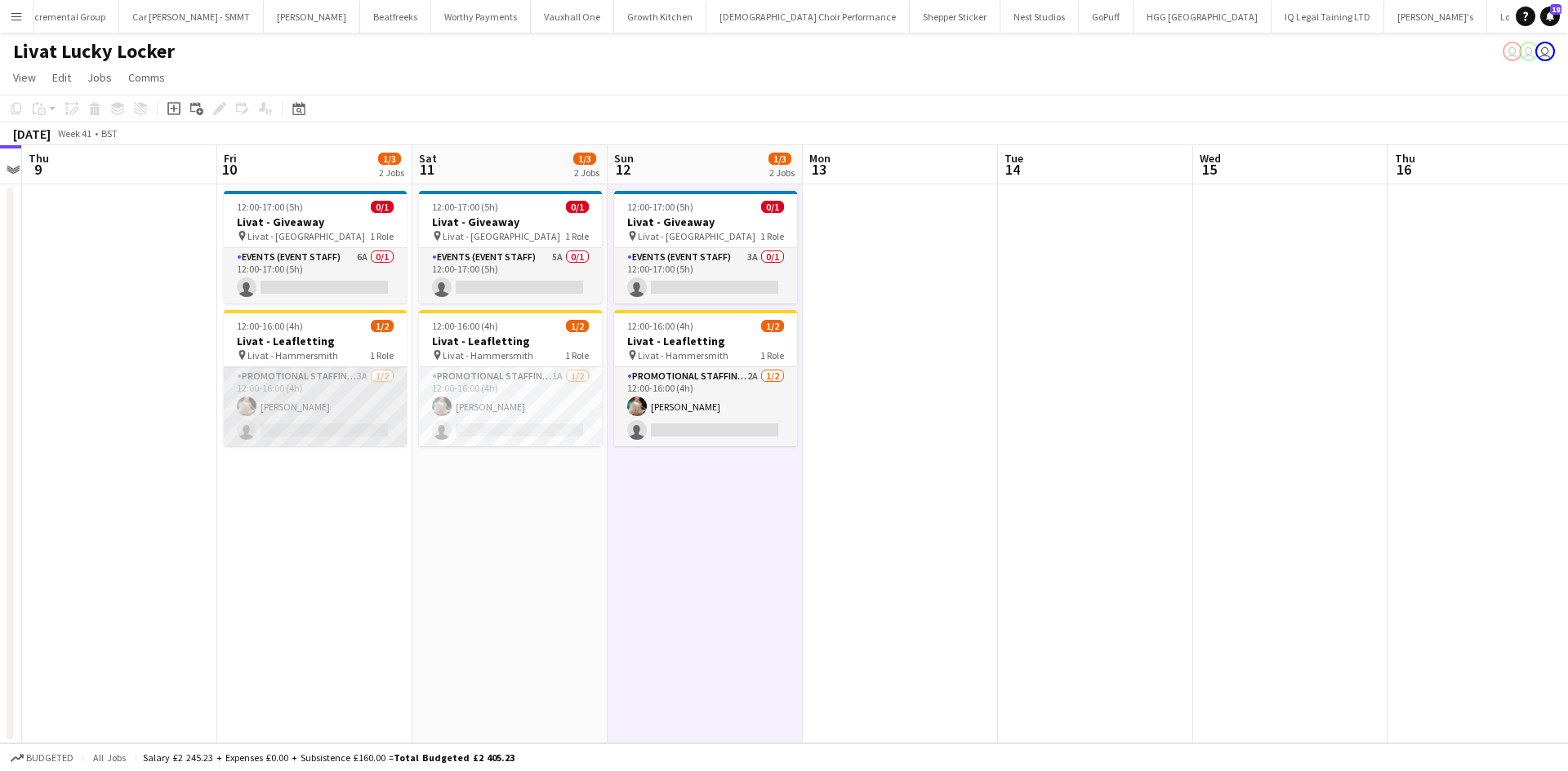
click at [349, 376] on app-card-role "Promotional Staffing (Brand Ambassadors) 3A 1/2 12:00-16:00 (4h) Viktorija Zlat…" at bounding box center [314, 407] width 183 height 79
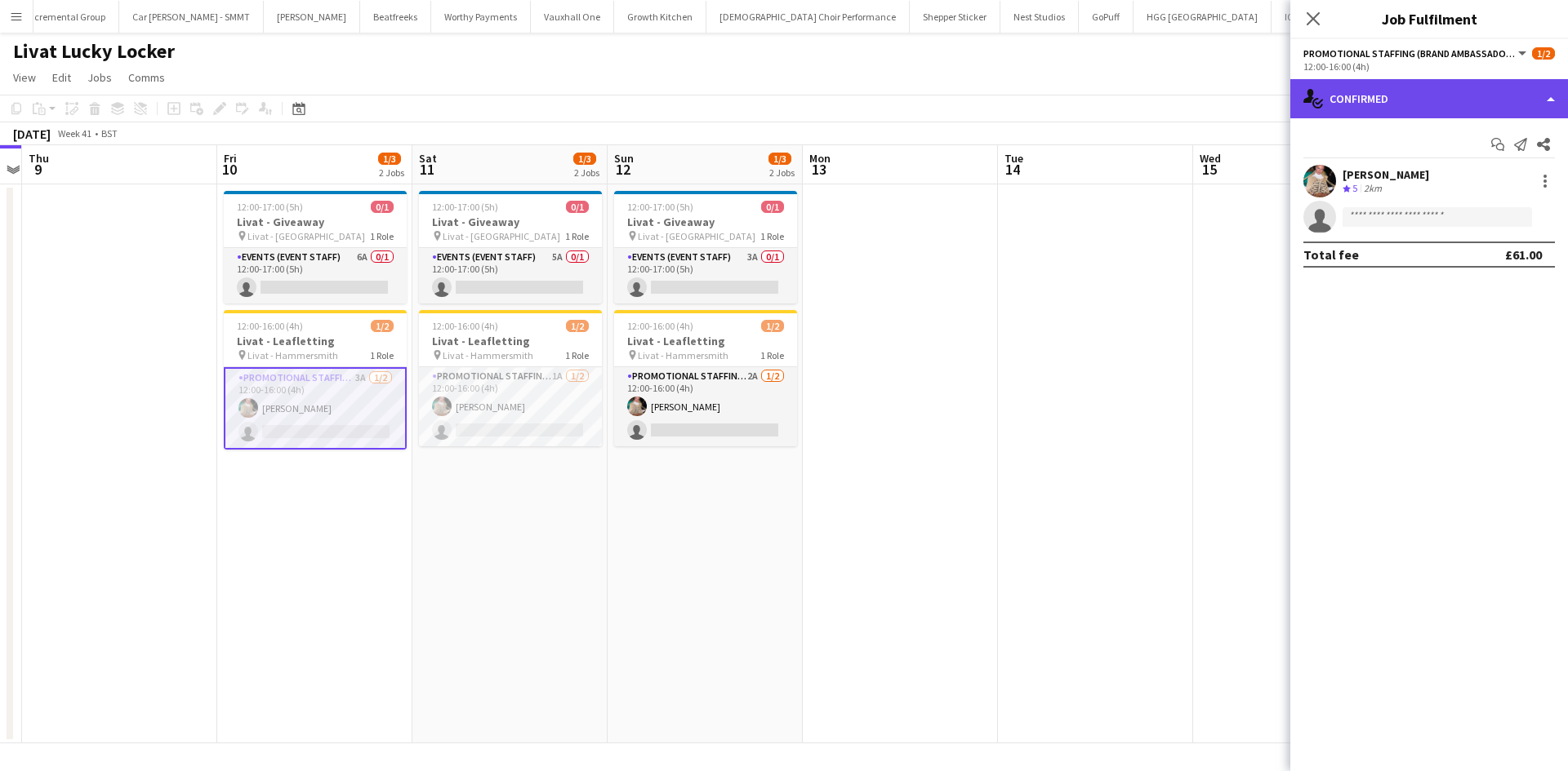
click at [1368, 93] on div "single-neutral-actions-check-2 Confirmed" at bounding box center [1429, 98] width 278 height 39
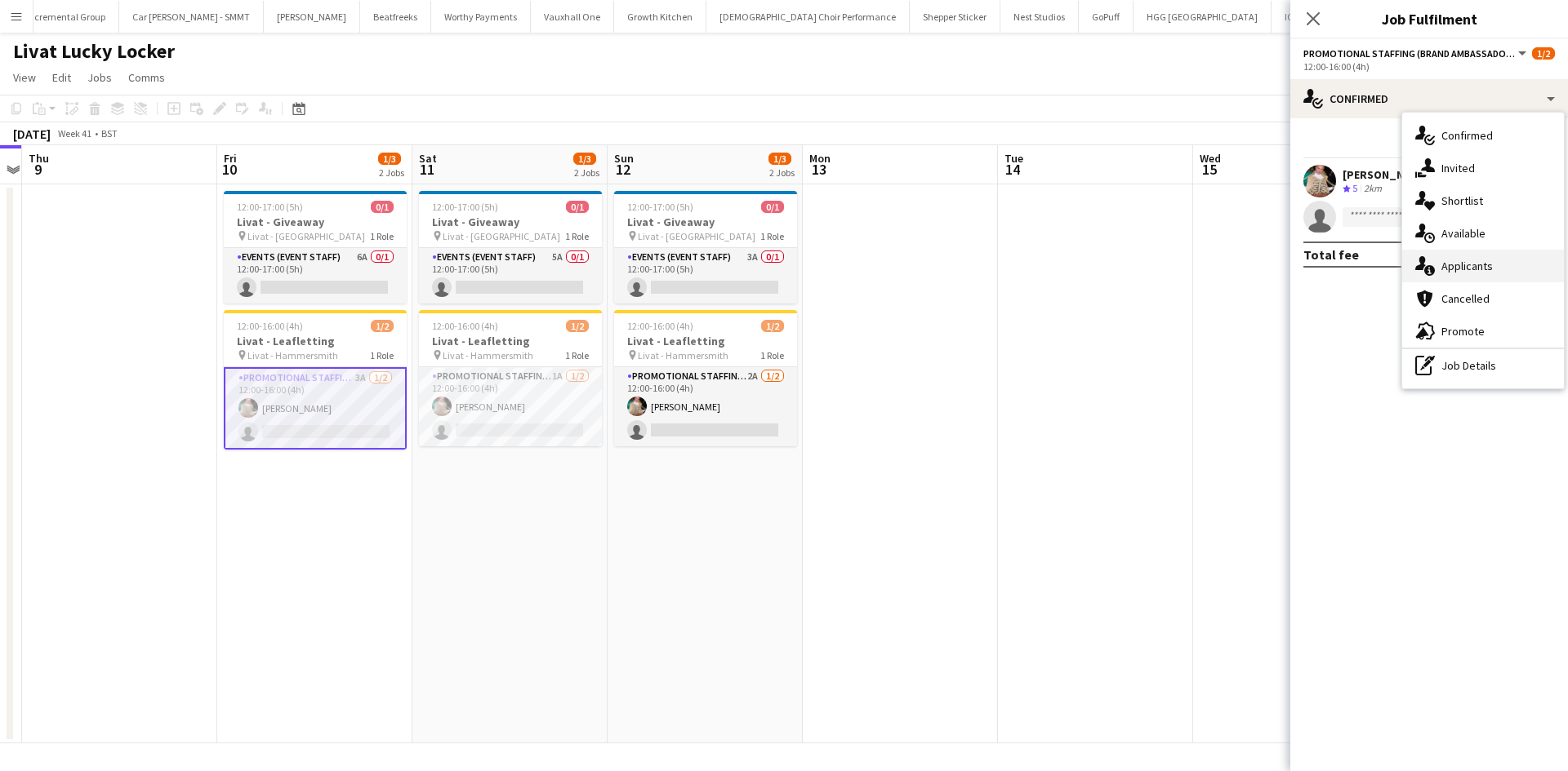
click at [1480, 267] on span "Applicants" at bounding box center [1467, 266] width 52 height 15
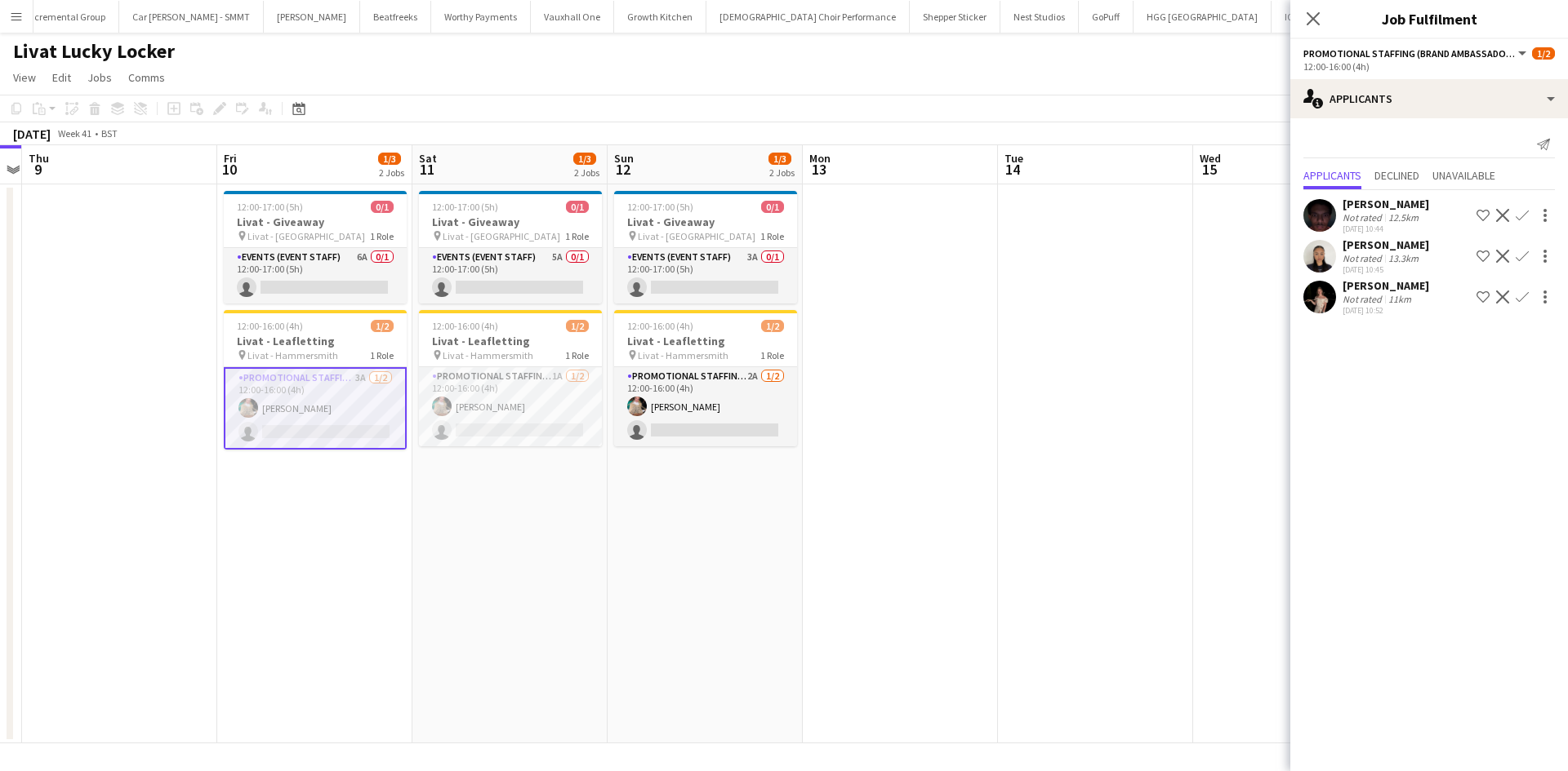
click at [1376, 252] on div "Francesca Marie Navallo" at bounding box center [1385, 245] width 86 height 15
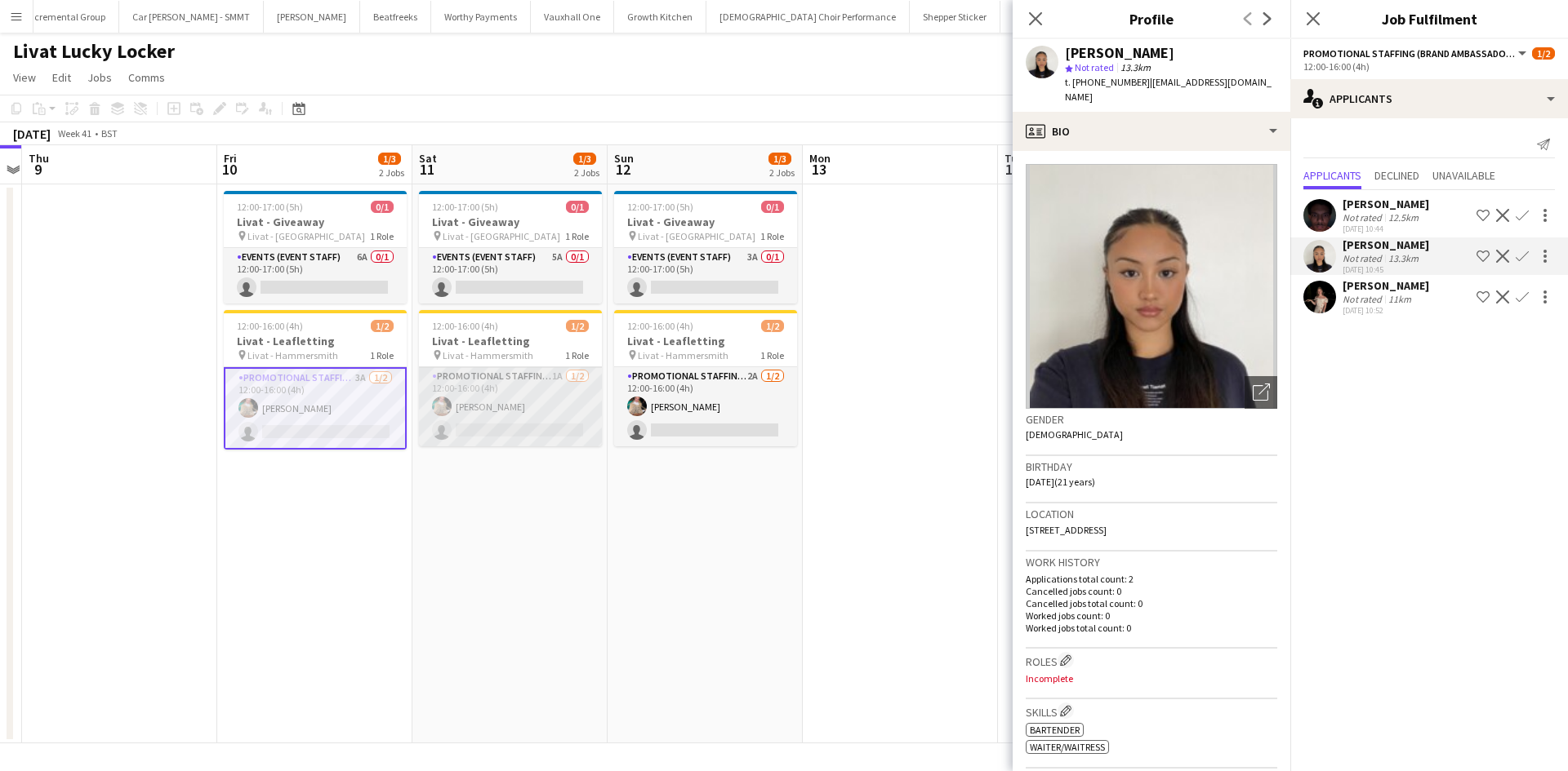
click at [554, 376] on app-card-role "Promotional Staffing (Brand Ambassadors) 1A 1/2 12:00-16:00 (4h) Viktorija Zlat…" at bounding box center [510, 407] width 183 height 79
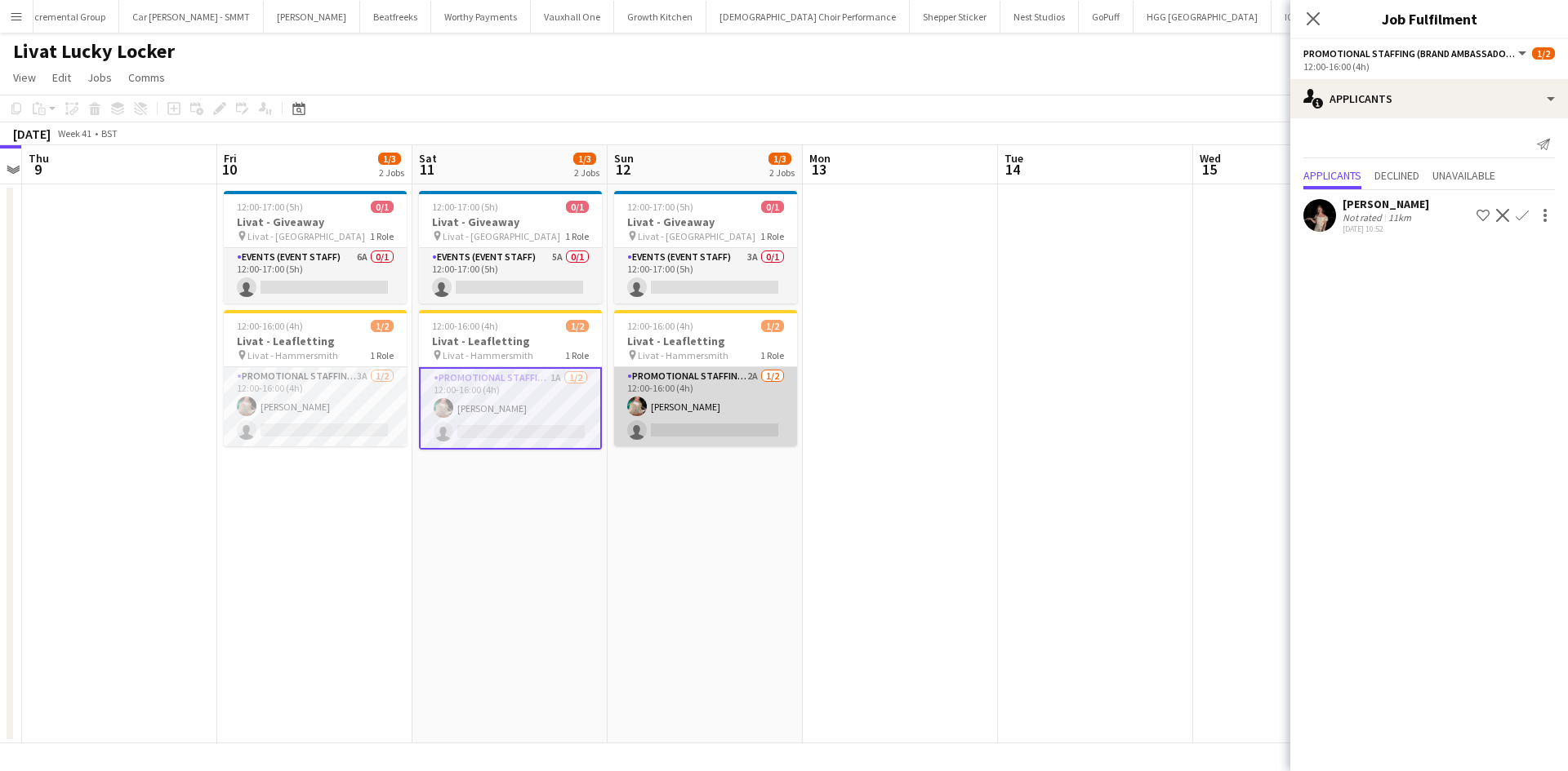
click at [756, 374] on app-card-role "Promotional Staffing (Brand Ambassadors) 2A 1/2 12:00-16:00 (4h) Viktorija Zlat…" at bounding box center [705, 407] width 183 height 79
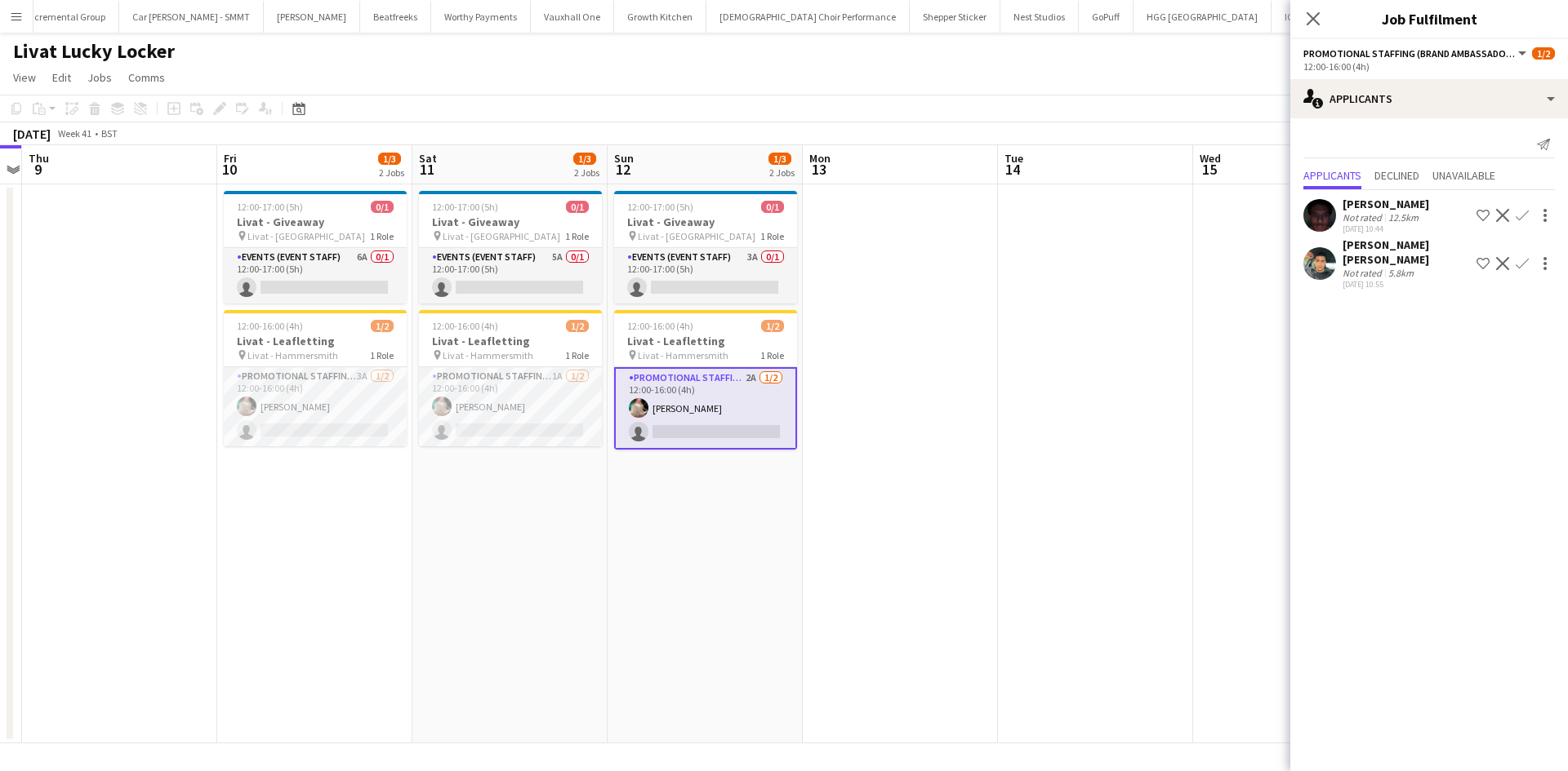
click at [980, 334] on app-calendar-viewport "Mon 6 Tue 7 1/1 1 Job Wed 8 Thu 9 Fri 10 1/3 2 Jobs Sat 11 1/3 2 Jobs Sun 12 1/…" at bounding box center [784, 445] width 1568 height 598
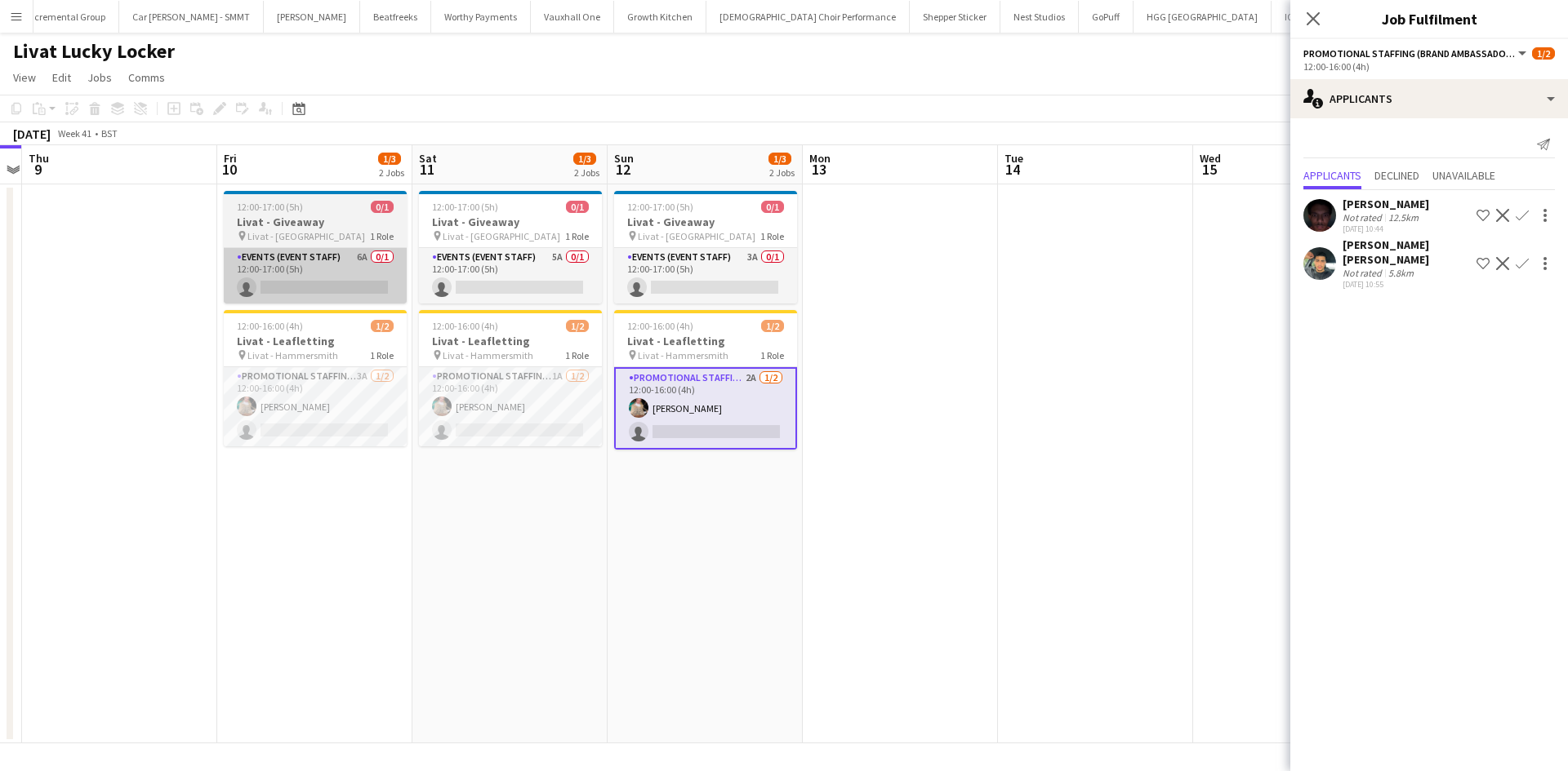
scroll to position [0, 571]
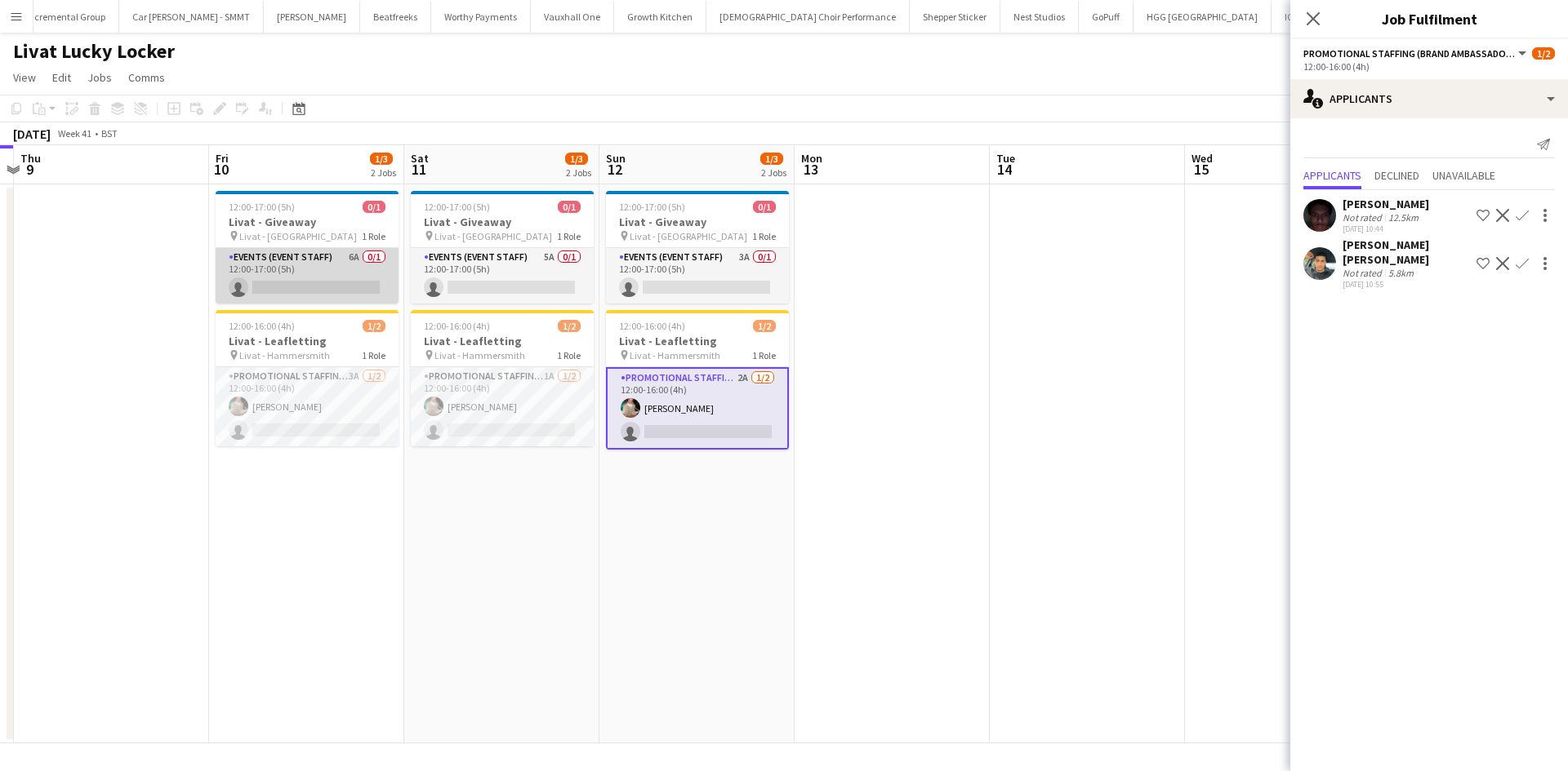
click at [349, 262] on app-card-role "Events (Event Staff) 6A 0/1 12:00-17:00 (5h) single-neutral-actions" at bounding box center [307, 276] width 183 height 55
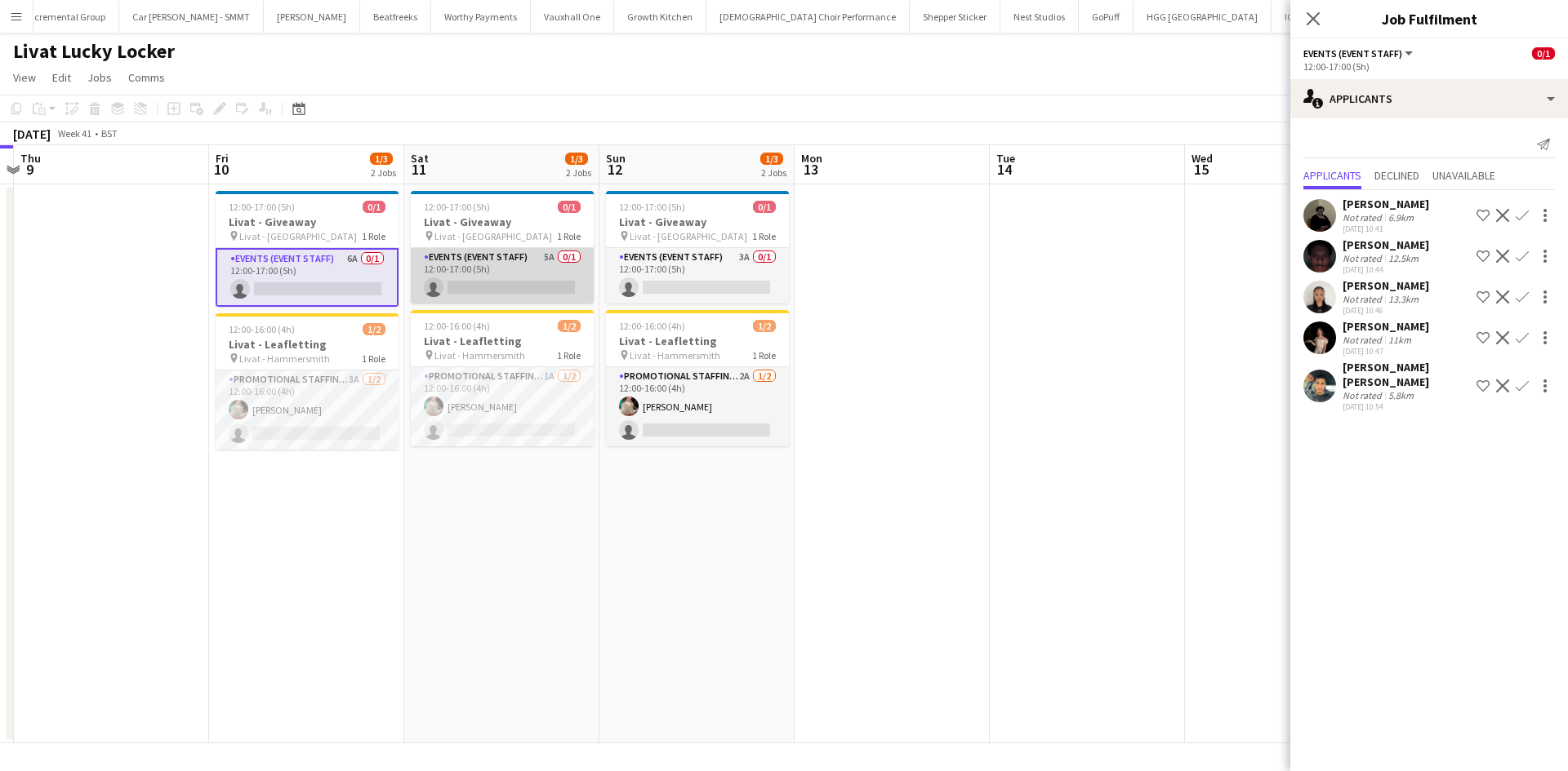
click at [543, 264] on app-card-role "Events (Event Staff) 5A 0/1 12:00-17:00 (5h) single-neutral-actions" at bounding box center [502, 276] width 183 height 55
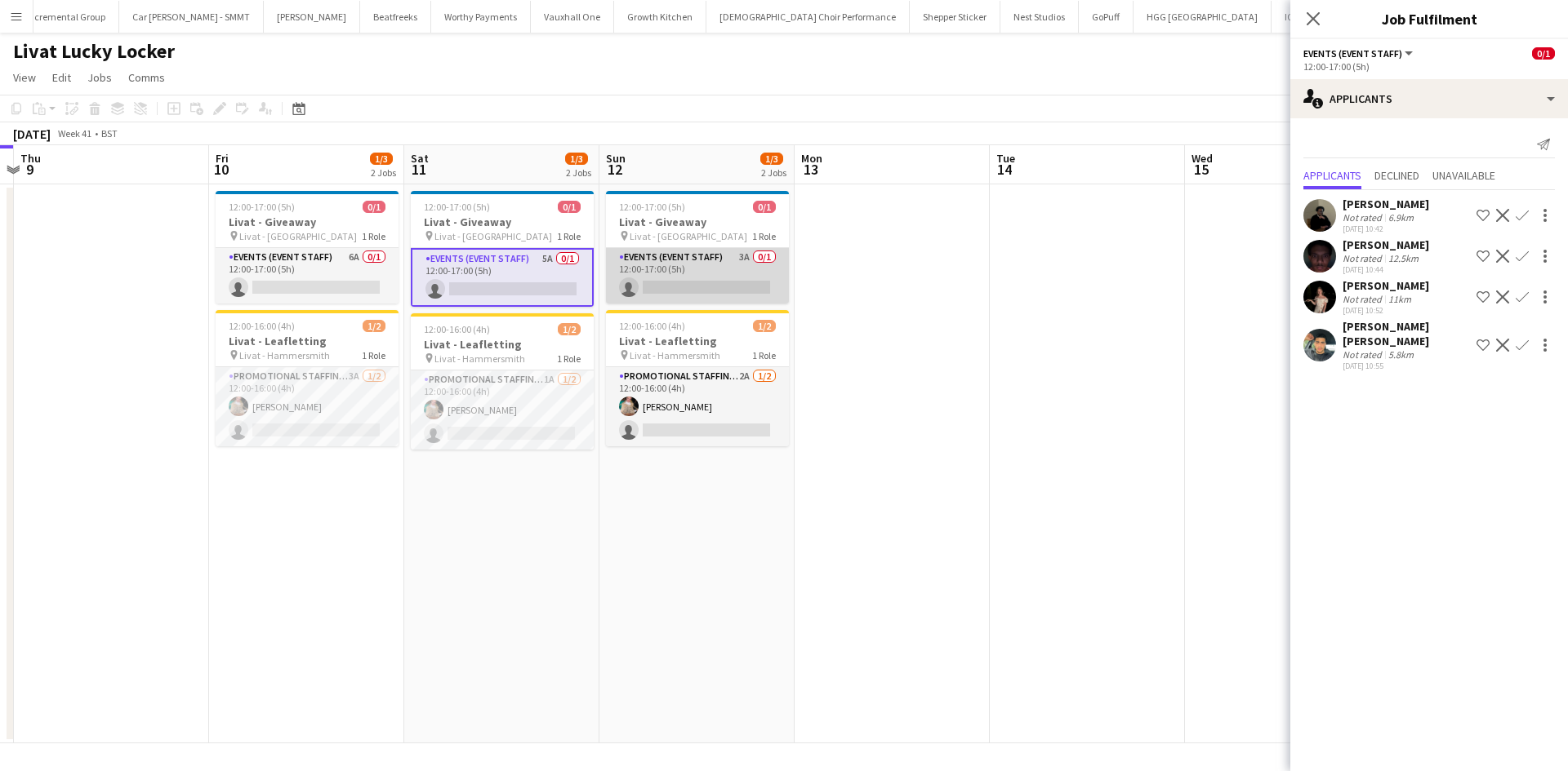
click at [755, 255] on app-card-role "Events (Event Staff) 3A 0/1 12:00-17:00 (5h) single-neutral-actions" at bounding box center [697, 276] width 183 height 55
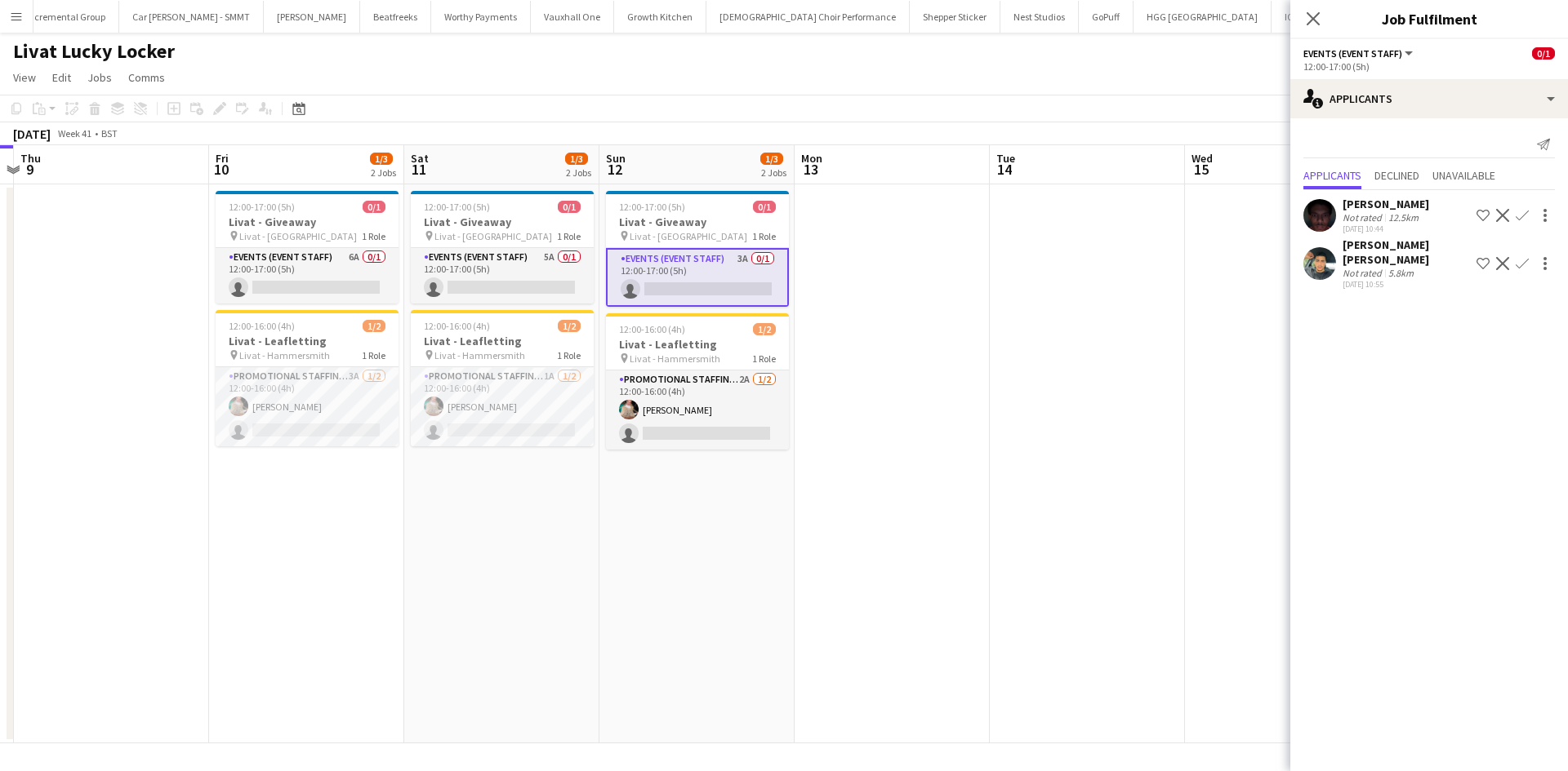
click at [898, 280] on app-date-cell at bounding box center [892, 464] width 195 height 559
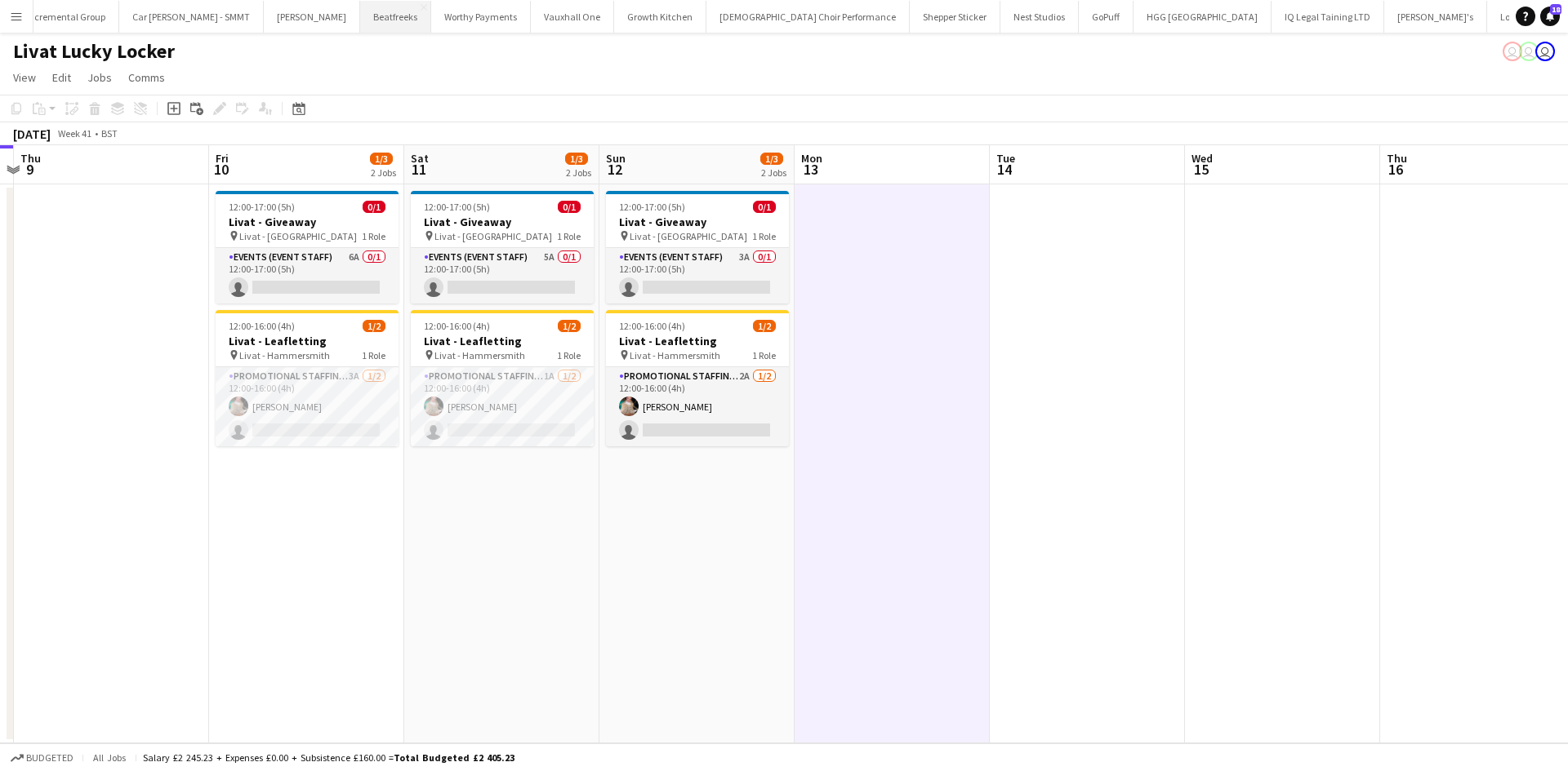
scroll to position [0, 574]
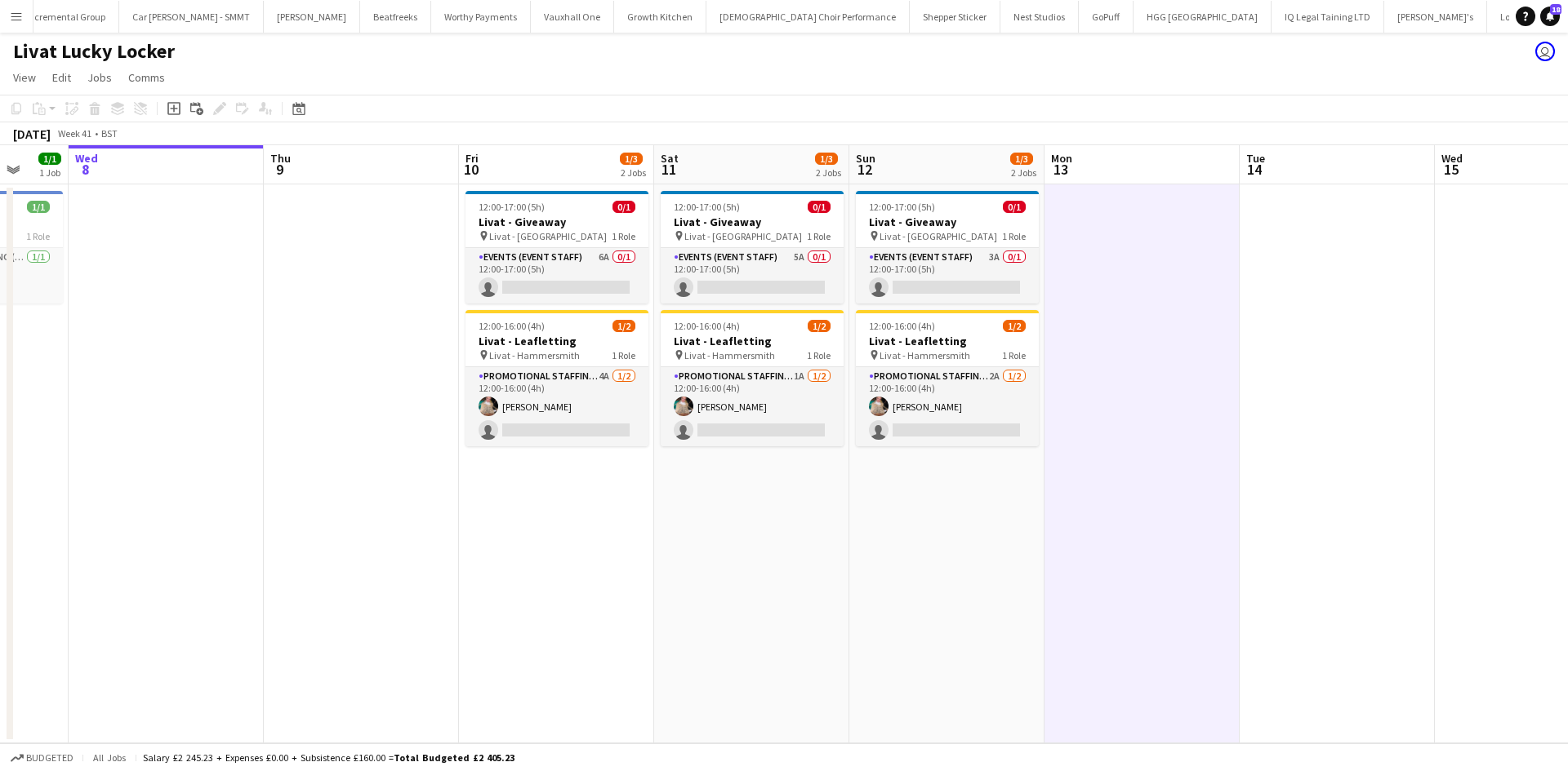
drag, startPoint x: 693, startPoint y: 488, endPoint x: 706, endPoint y: 491, distance: 13.3
click at [706, 490] on app-calendar-viewport "Mon 6 Tue 7 1/1 1 Job Wed 8 Thu 9 Fri 10 1/3 2 Jobs Sat 11 1/3 2 Jobs Sun 12 1/…" at bounding box center [784, 445] width 1568 height 598
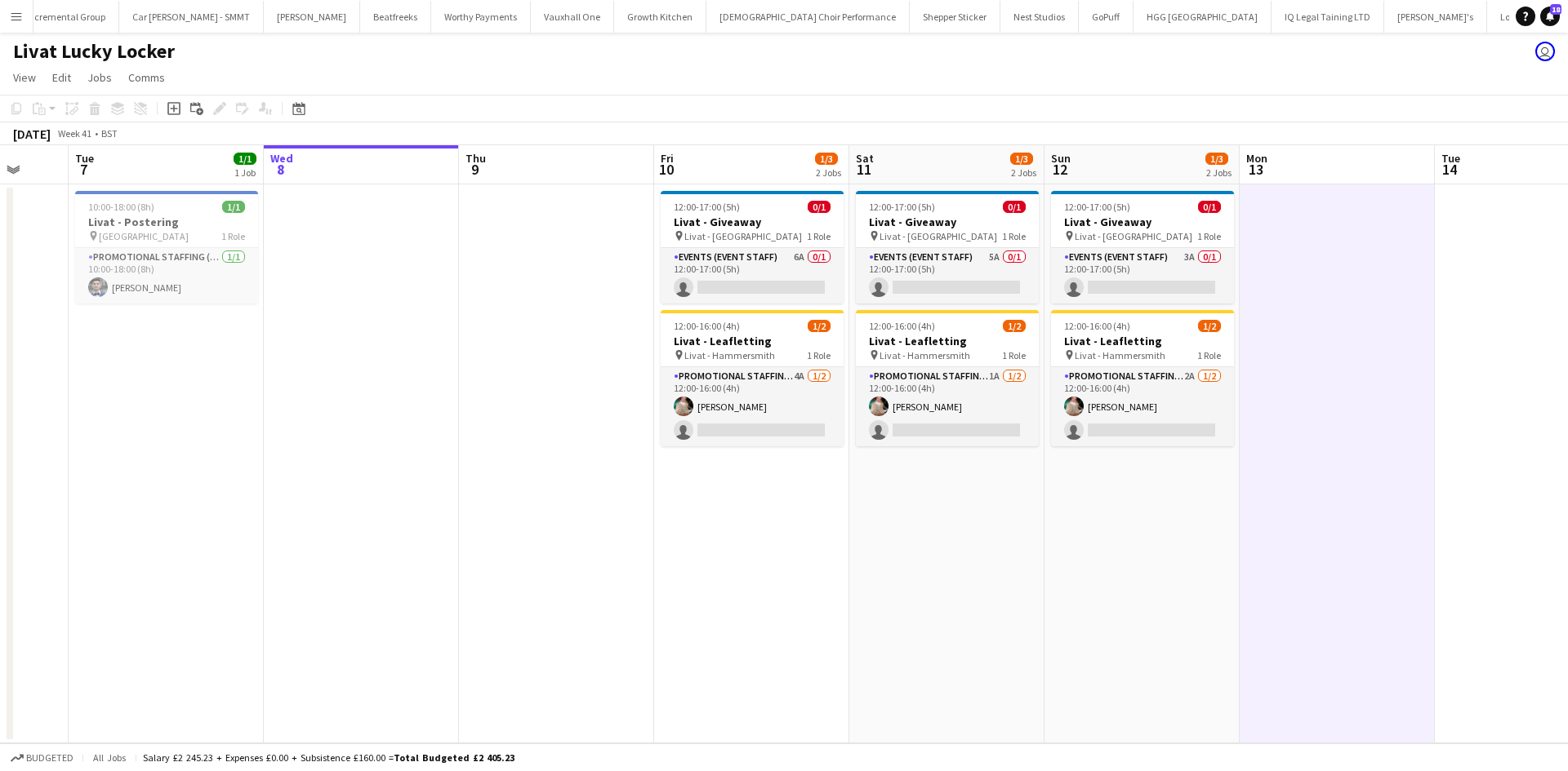
scroll to position [0, 504]
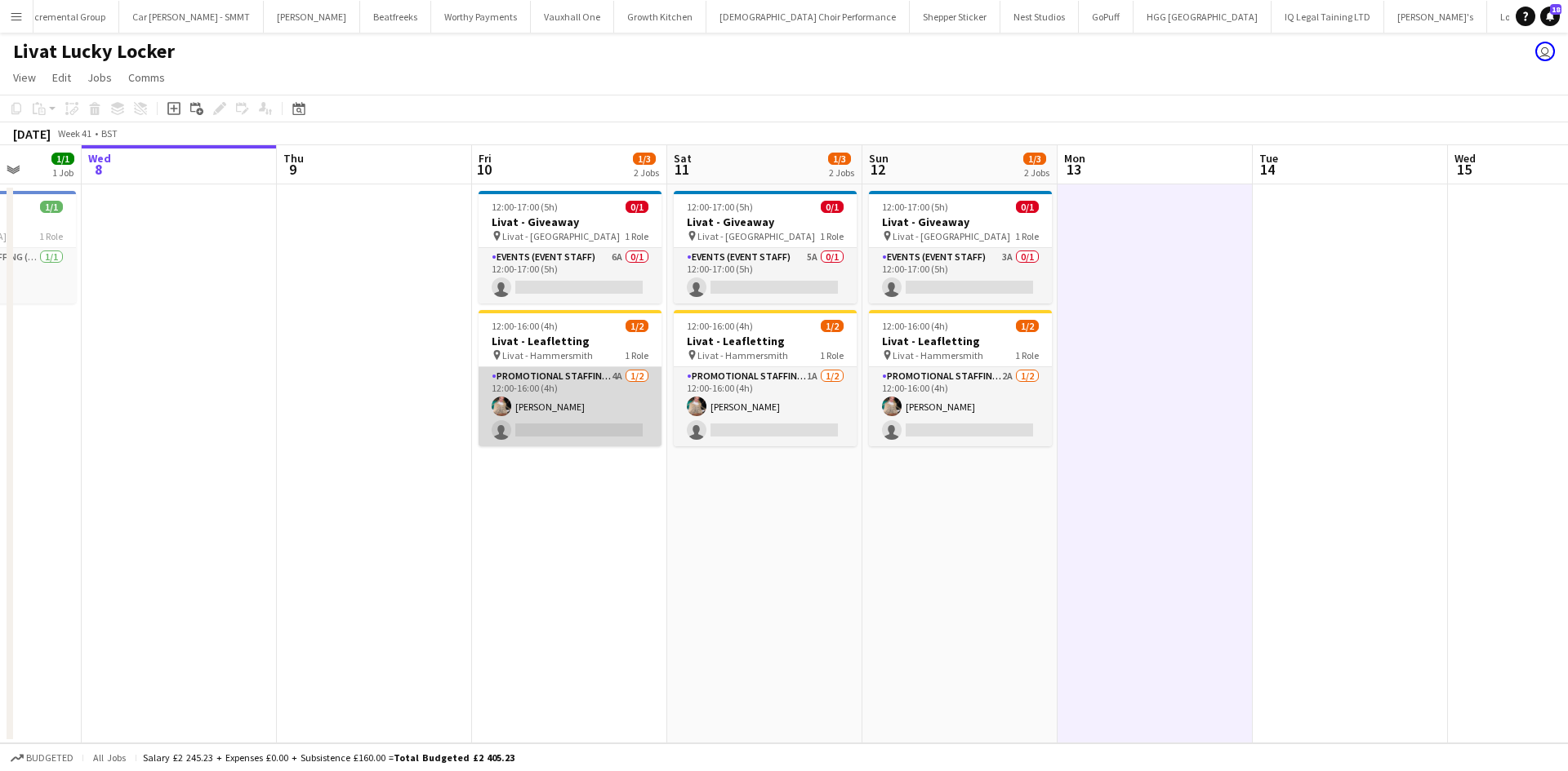
click at [619, 376] on app-card-role "Promotional Staffing (Brand Ambassadors) 4A [DATE] 12:00-16:00 (4h) [PERSON_NAM…" at bounding box center [570, 407] width 183 height 79
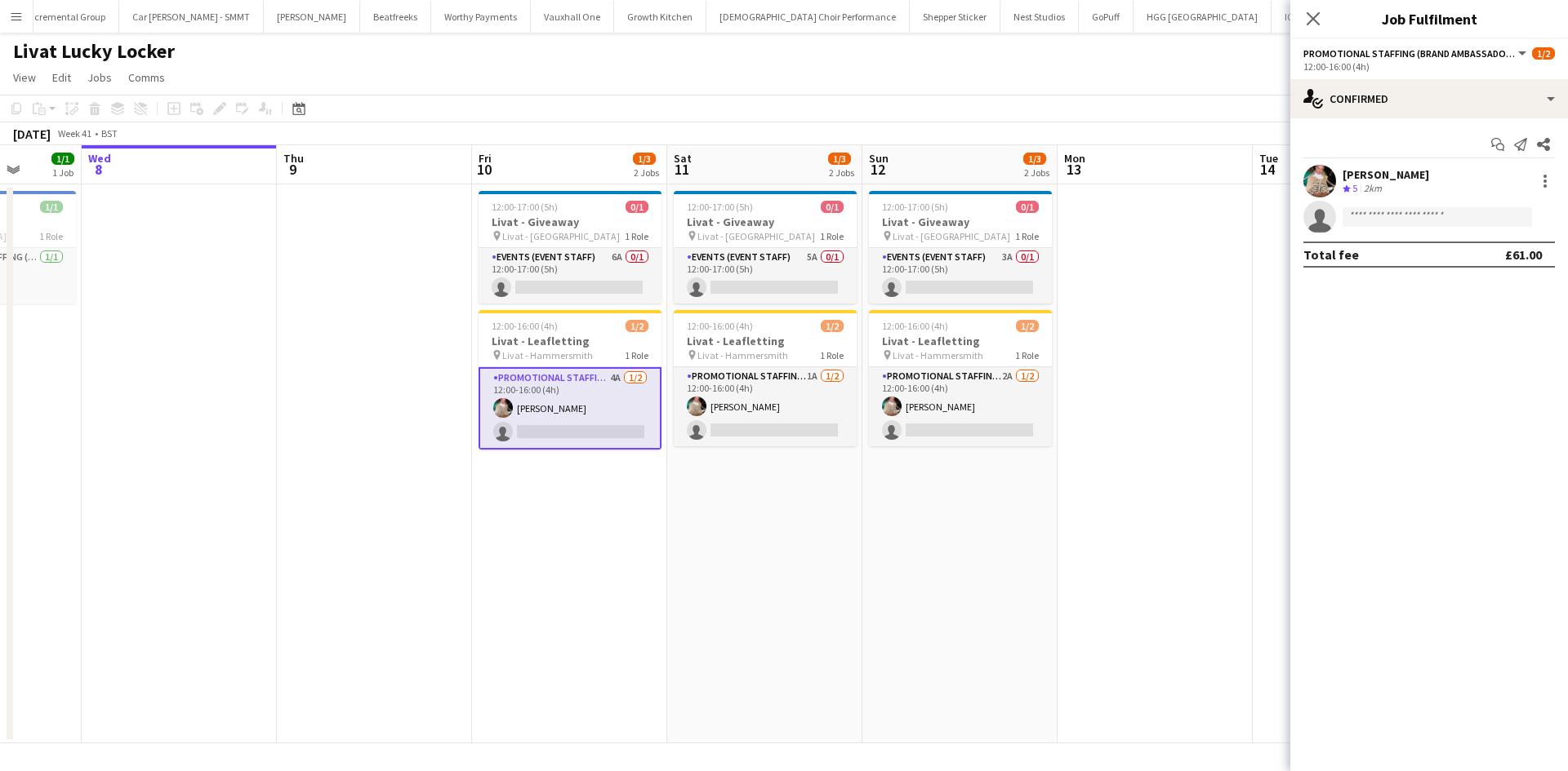
click at [670, 519] on app-date-cell "12:00-17:00 (5h) 0/1 Livat - Giveaway pin Livat - King Street 1 Role Events (Ev…" at bounding box center [765, 464] width 195 height 559
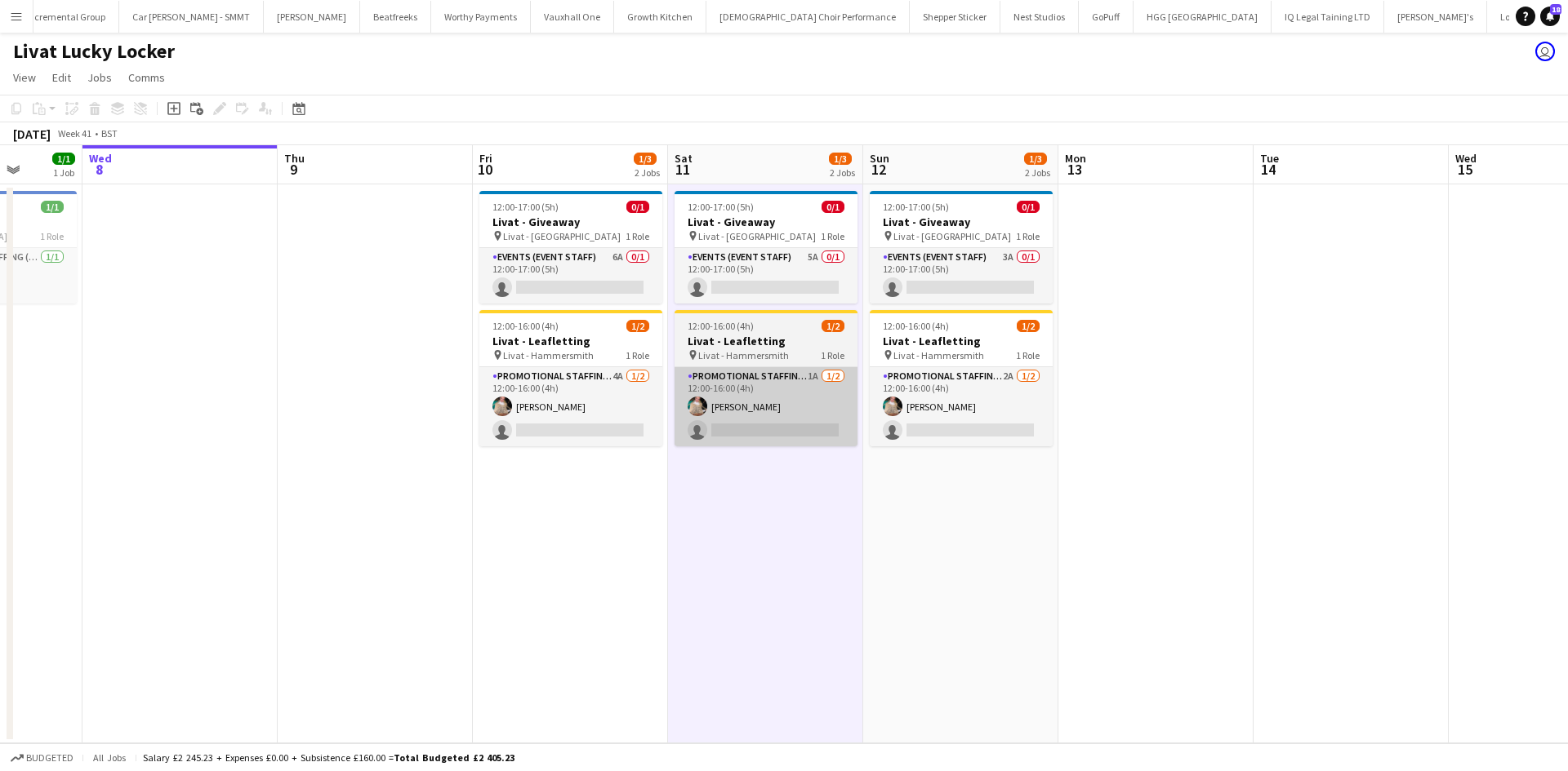
click at [814, 369] on app-card-role "Promotional Staffing (Brand Ambassadors) 1A 1/2 12:00-16:00 (4h) Viktorija Zlat…" at bounding box center [766, 407] width 183 height 79
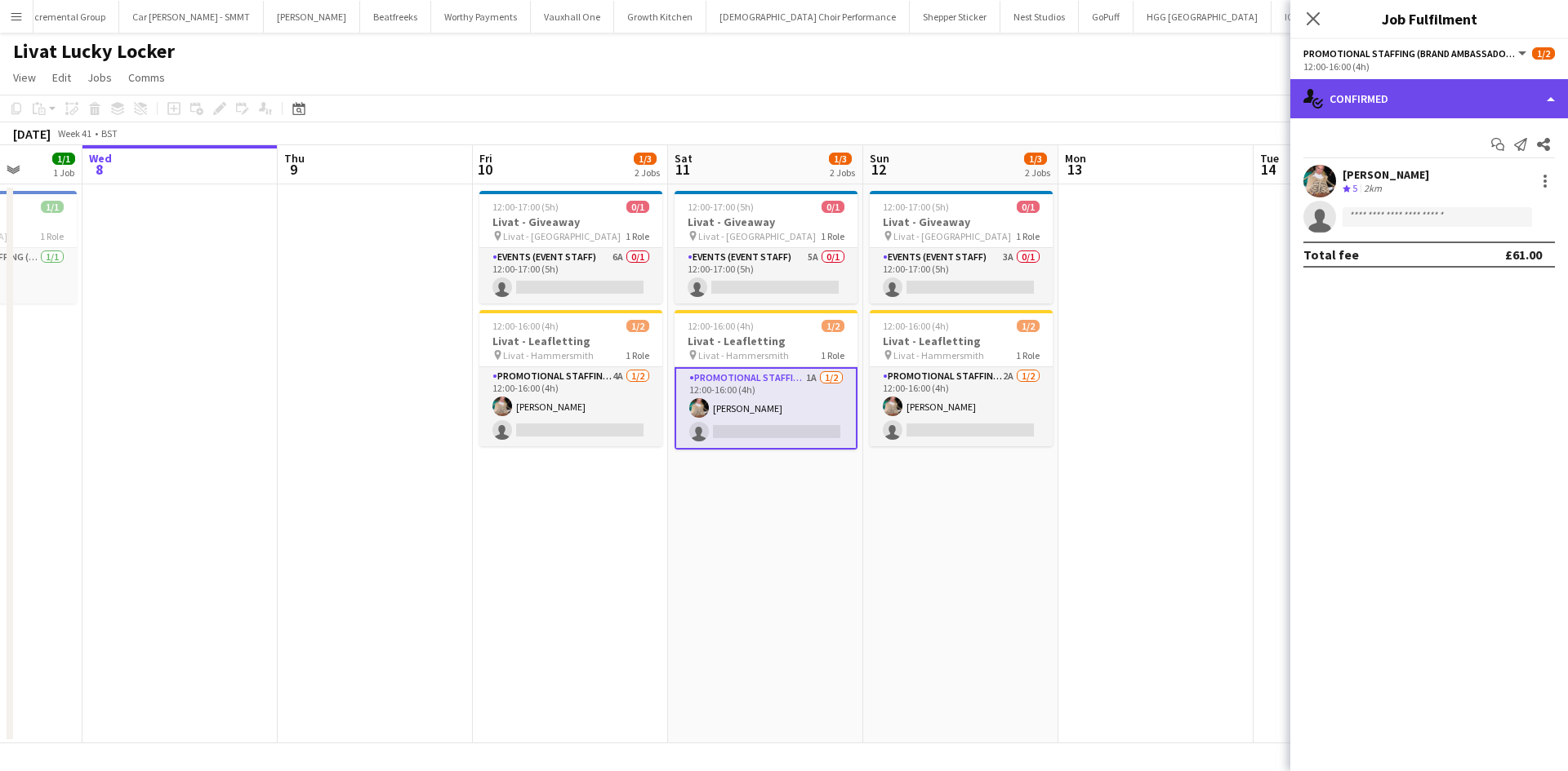
click at [1470, 83] on div "single-neutral-actions-check-2 Confirmed" at bounding box center [1429, 98] width 278 height 39
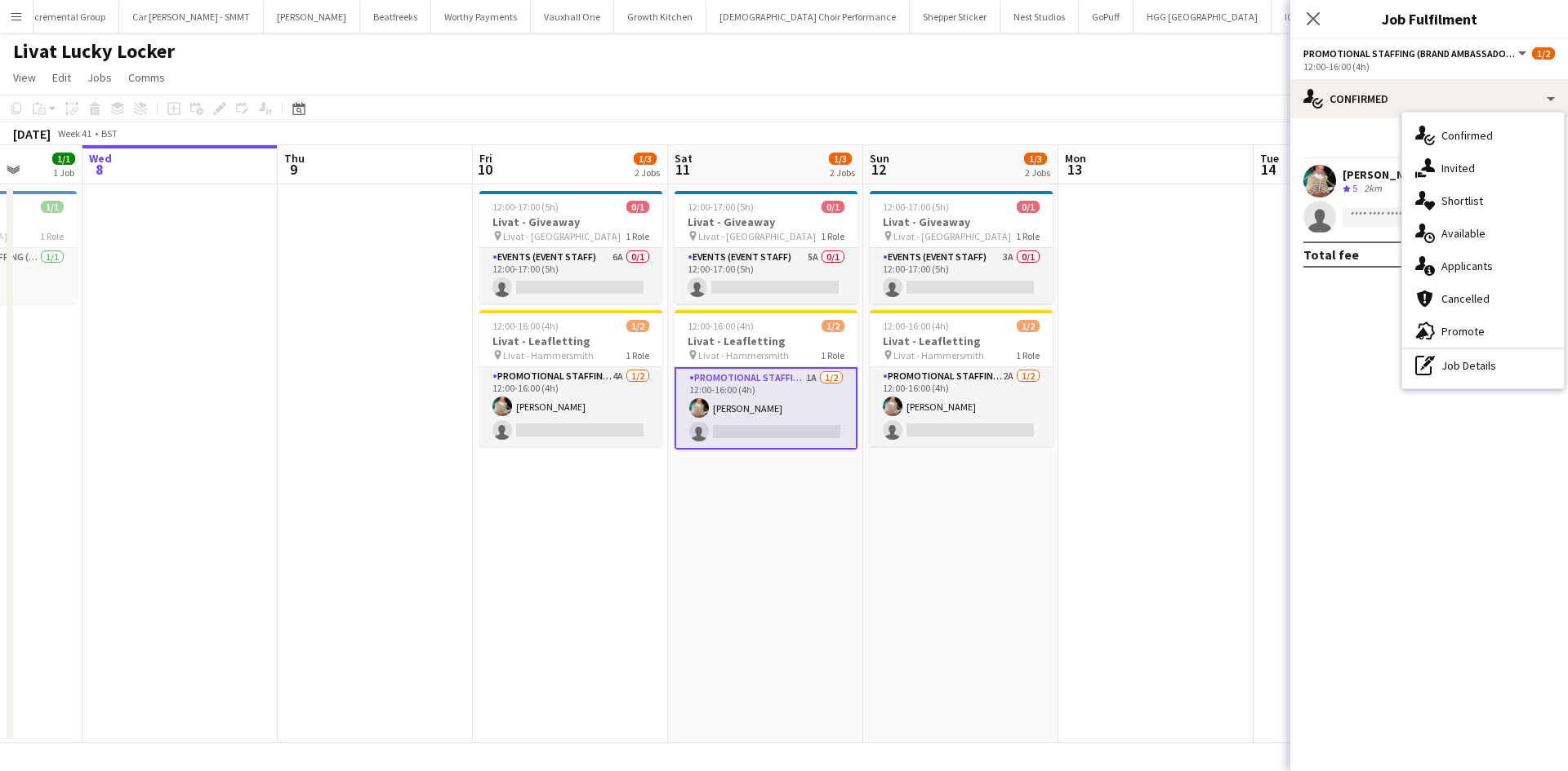
click at [1486, 254] on div "single-neutral-actions-information Applicants" at bounding box center [1483, 265] width 161 height 33
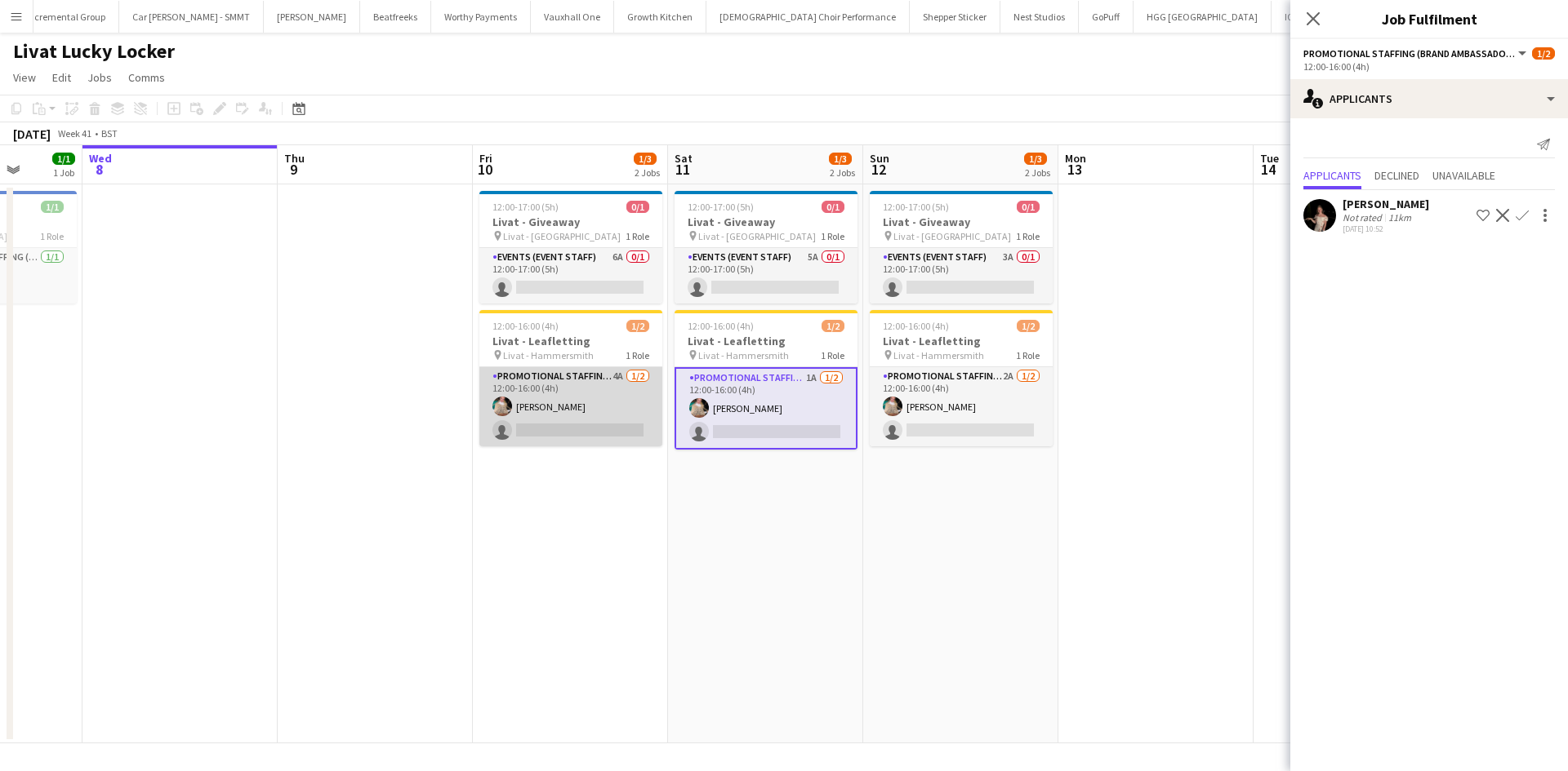
click at [607, 379] on app-card-role "Promotional Staffing (Brand Ambassadors) 4A 1/2 12:00-16:00 (4h) Viktorija Zlat…" at bounding box center [571, 407] width 183 height 79
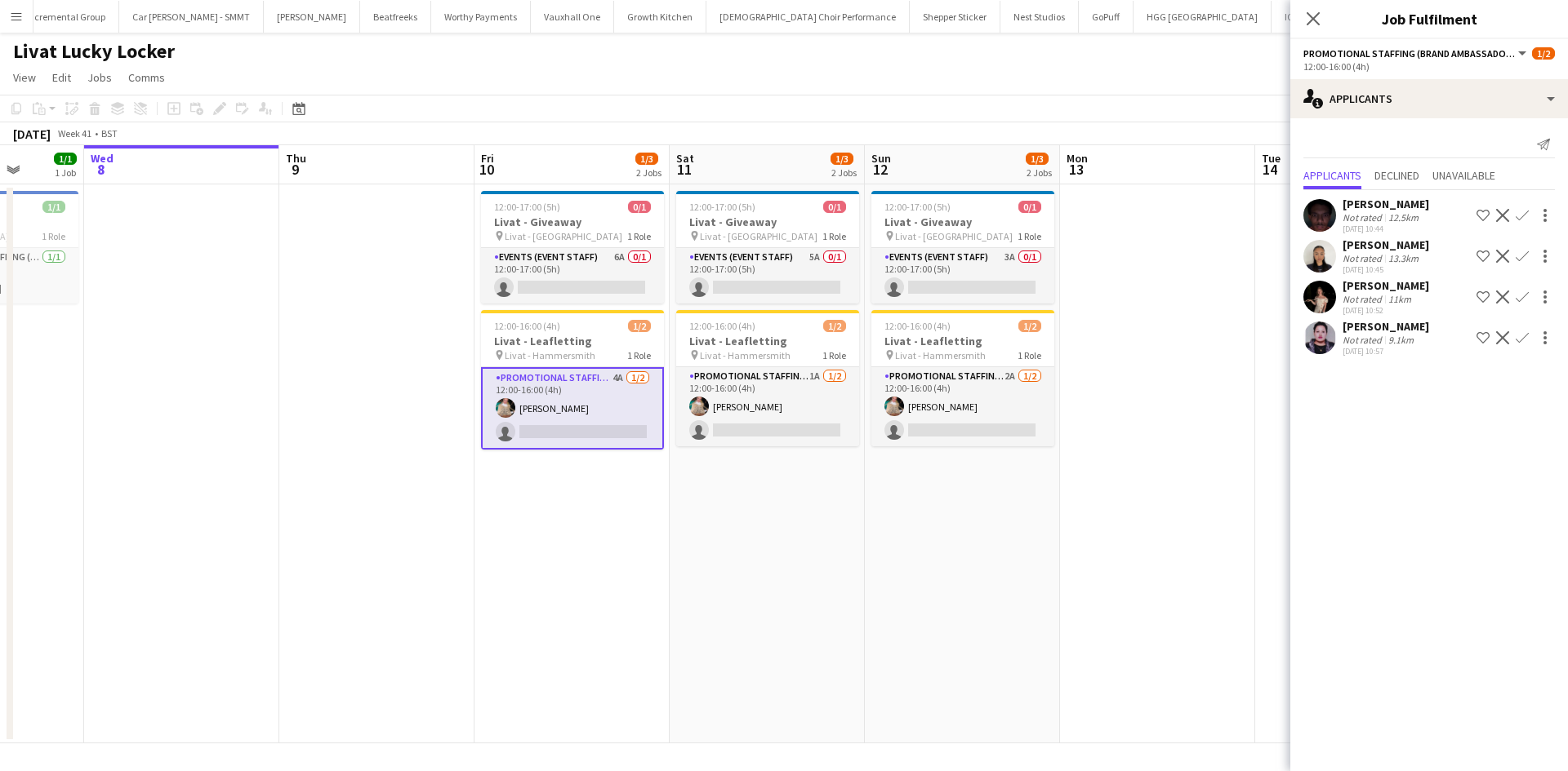
click at [1000, 376] on app-calendar-viewport "Sun 5 Mon 6 Tue 7 1/1 1 Job Wed 8 Thu 9 Fri 10 1/3 2 Jobs Sat 11 1/3 2 Jobs Sun…" at bounding box center [784, 445] width 1568 height 598
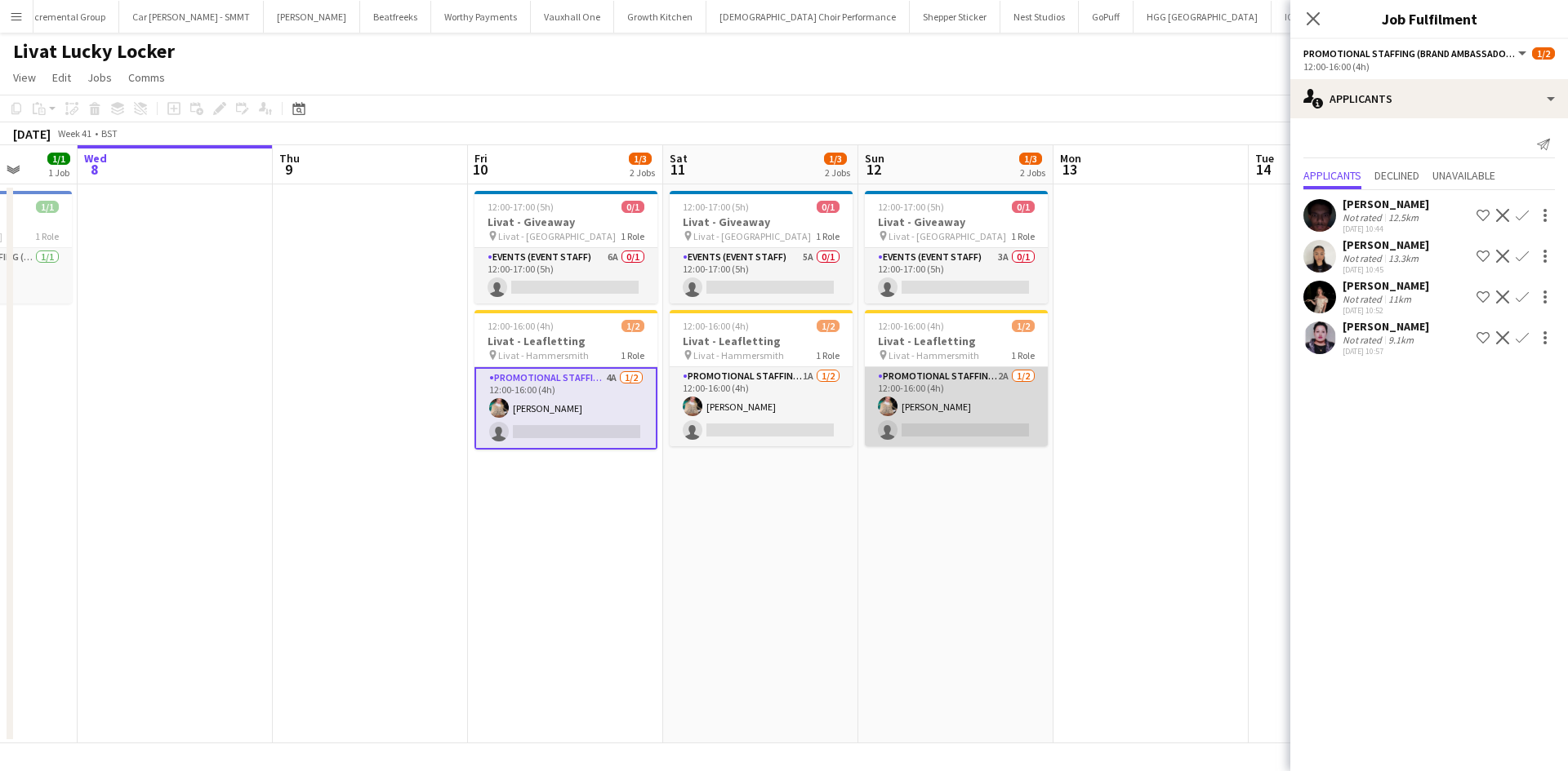
click at [1012, 376] on app-card-role "Promotional Staffing (Brand Ambassadors) 2A 1/2 12:00-16:00 (4h) Viktorija Zlat…" at bounding box center [955, 407] width 183 height 79
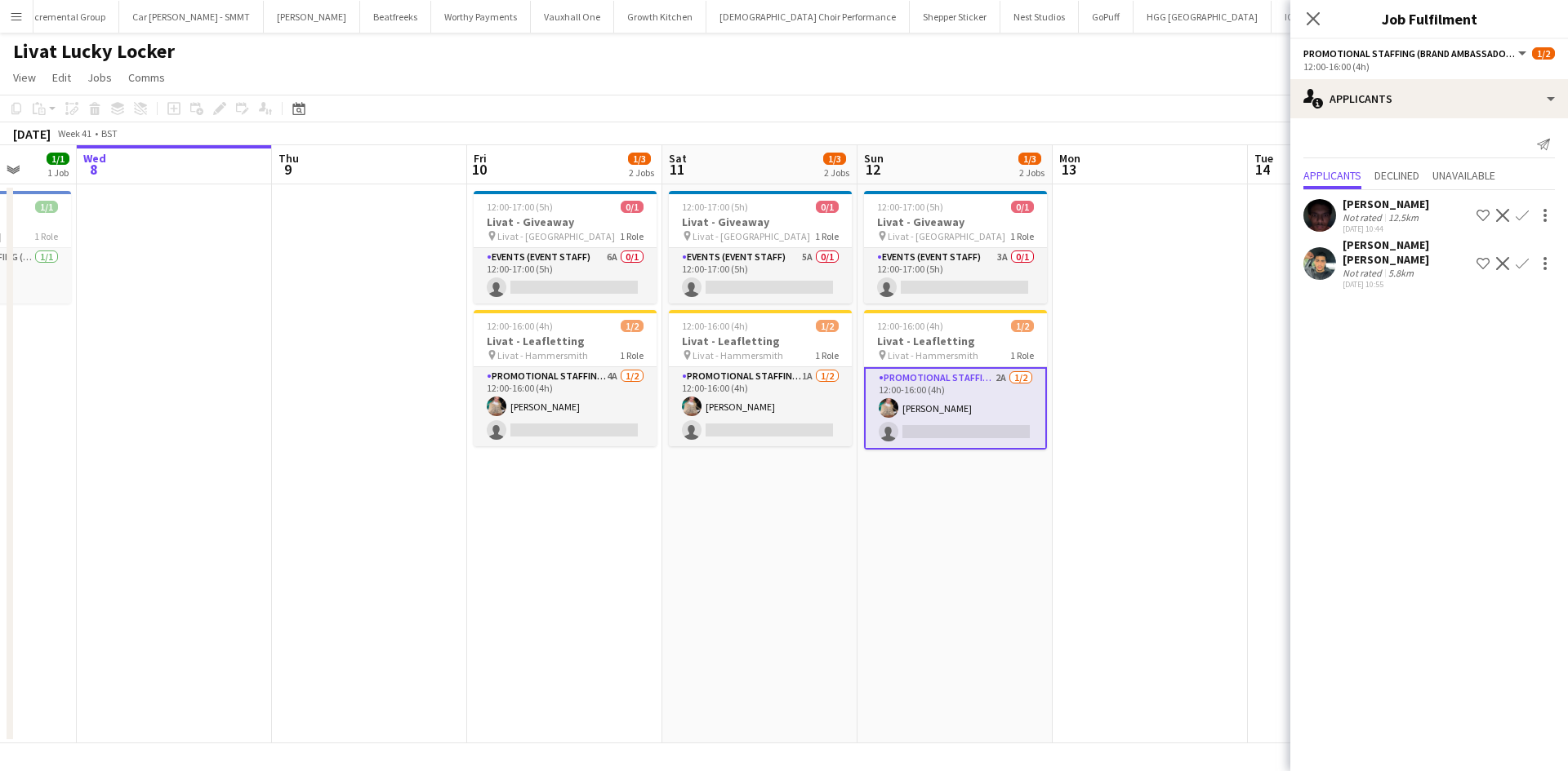
click at [1360, 228] on div "08-10-2025 10:44" at bounding box center [1385, 228] width 86 height 10
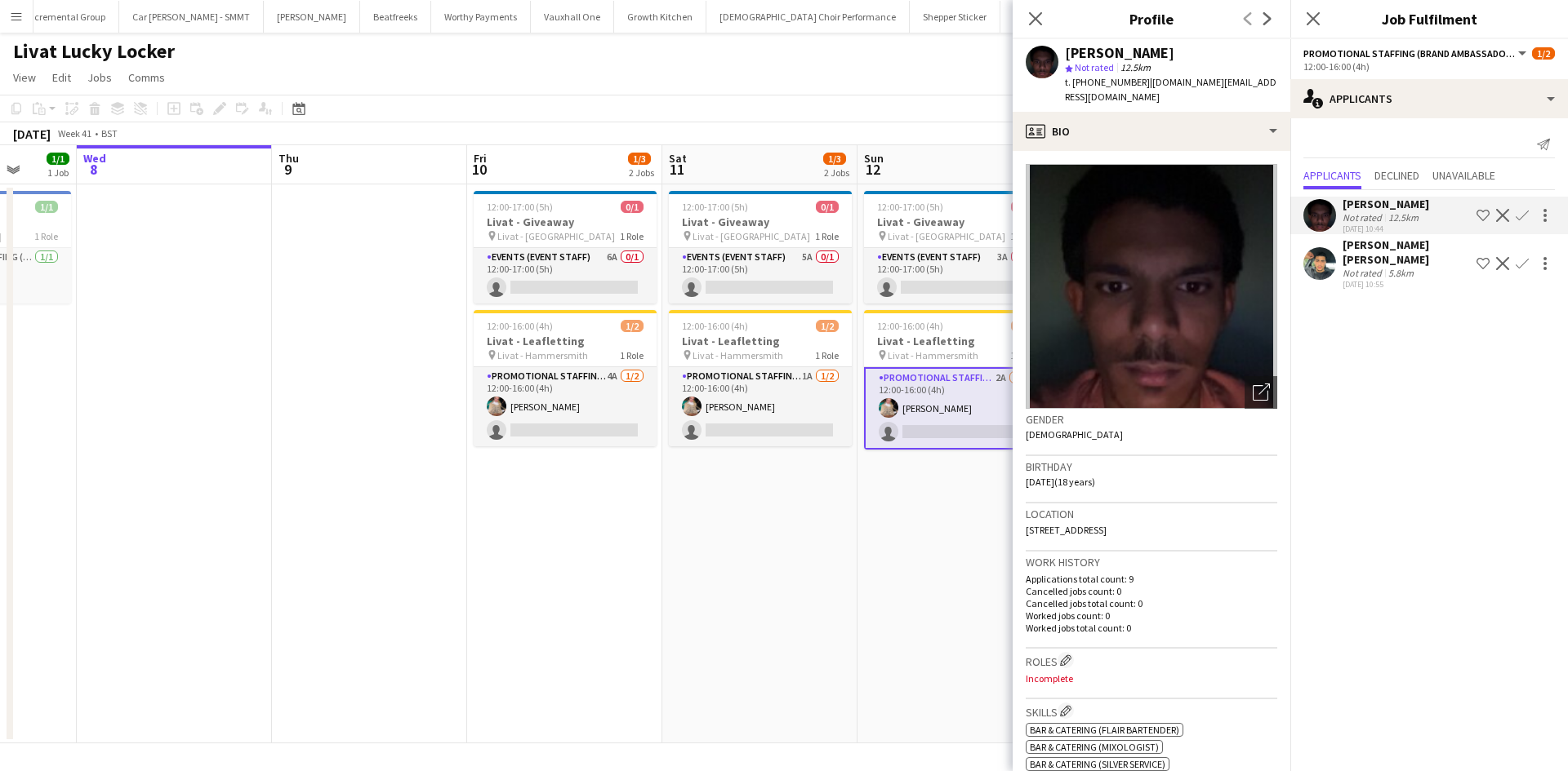
drag, startPoint x: 1359, startPoint y: 253, endPoint x: 1354, endPoint y: 263, distance: 11.2
click at [1359, 267] on div "Not rated" at bounding box center [1362, 273] width 42 height 12
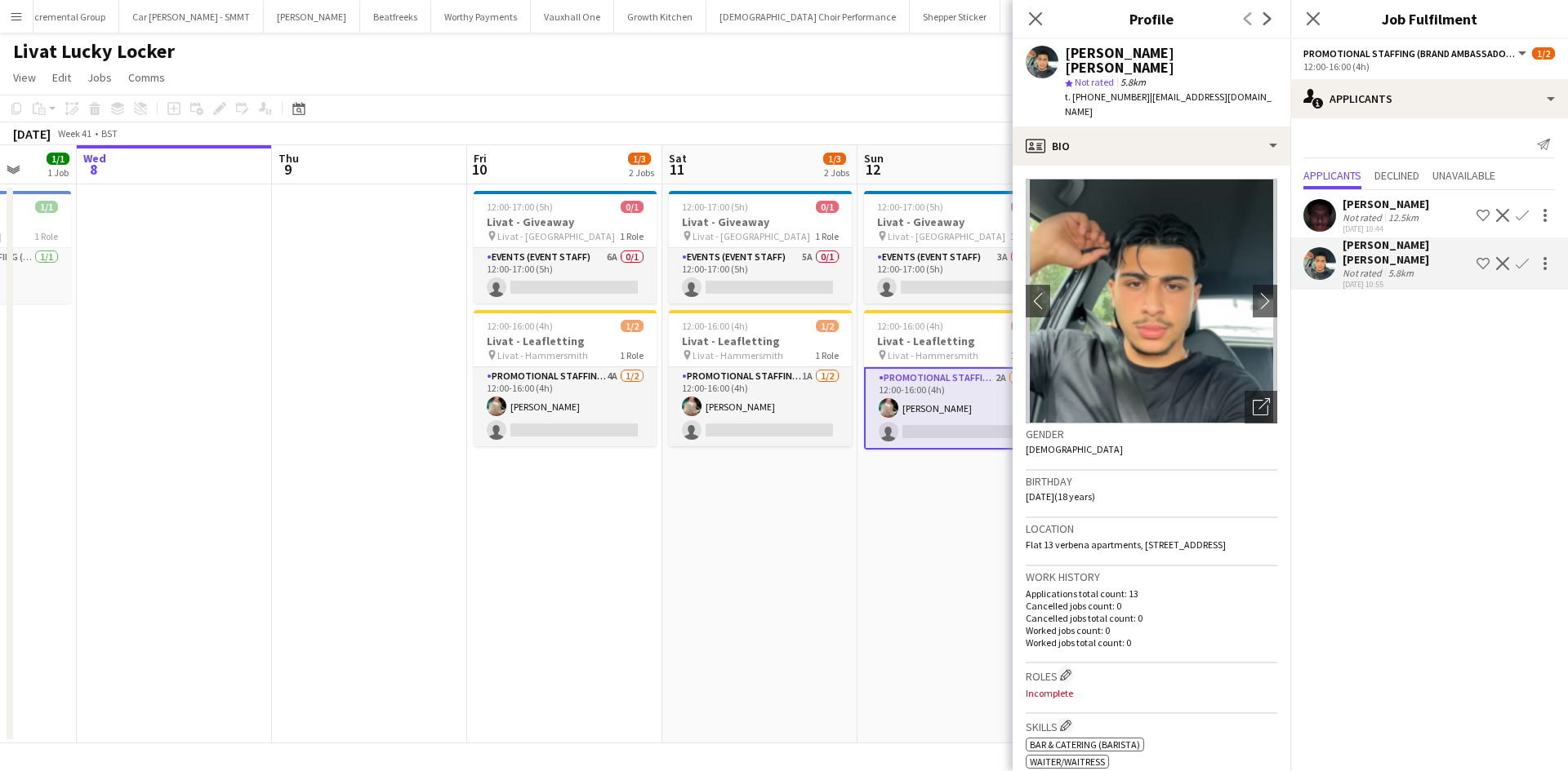
click at [826, 568] on app-date-cell "12:00-17:00 (5h) 0/1 Livat - Giveaway pin Livat - King Street 1 Role Events (Ev…" at bounding box center [760, 464] width 195 height 559
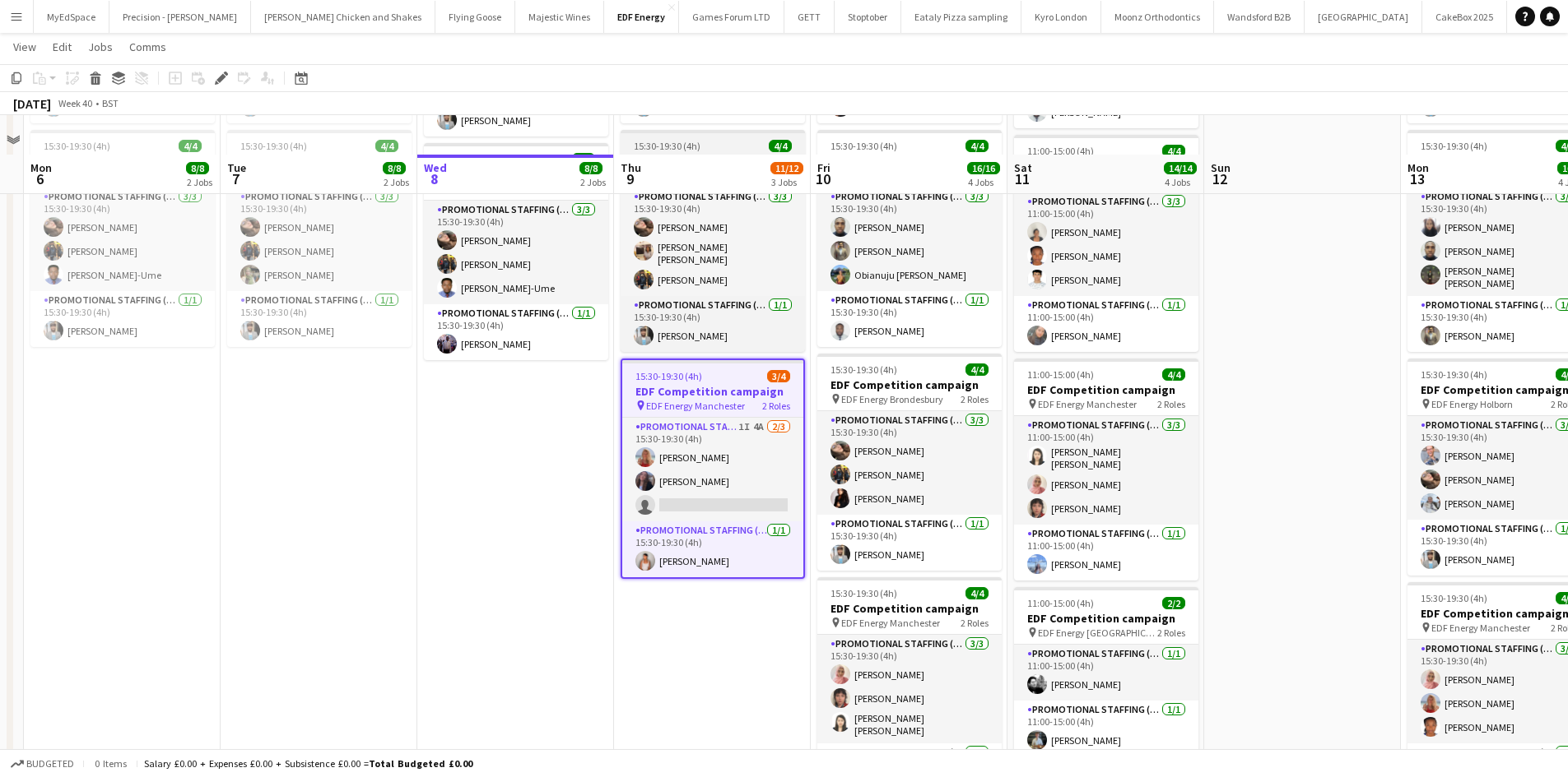
scroll to position [329, 0]
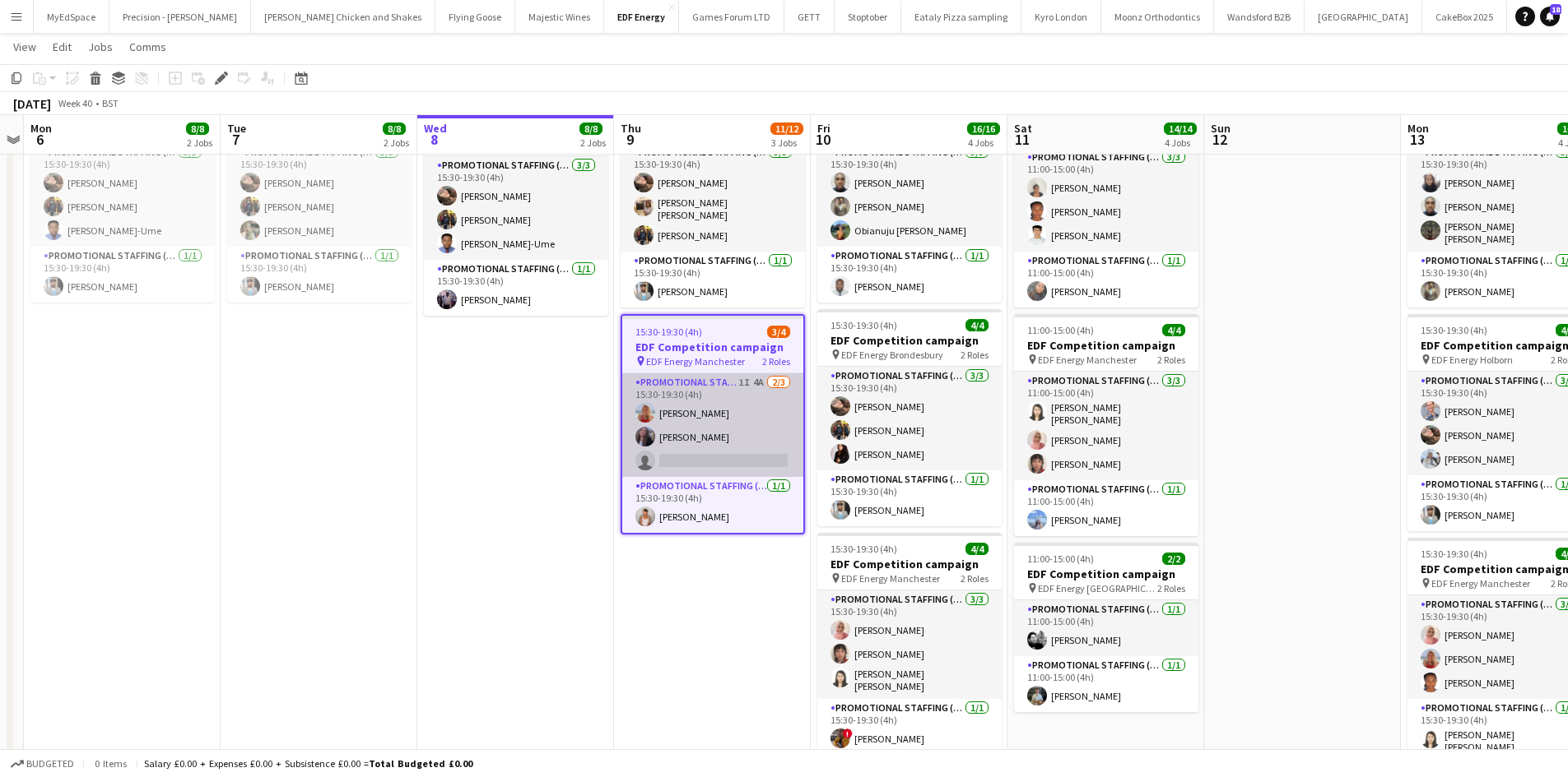
click at [758, 383] on app-card-role "Promotional Staffing (Flyering Staff) 1I 4A [DATE] 15:30-19:30 (4h) [PERSON_NAM…" at bounding box center [712, 425] width 181 height 104
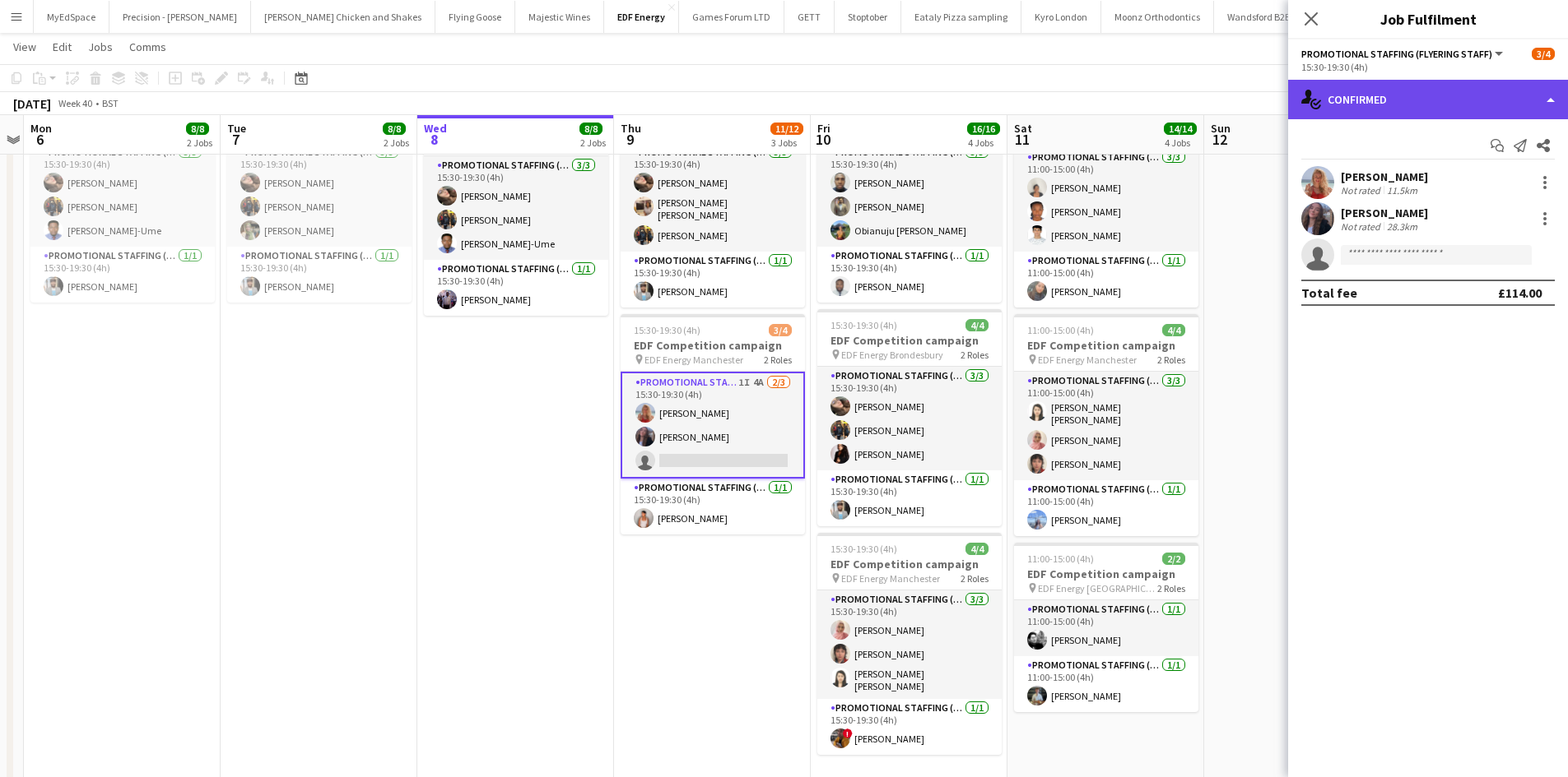
click at [1352, 90] on div "single-neutral-actions-check-2 Confirmed" at bounding box center [1428, 99] width 280 height 40
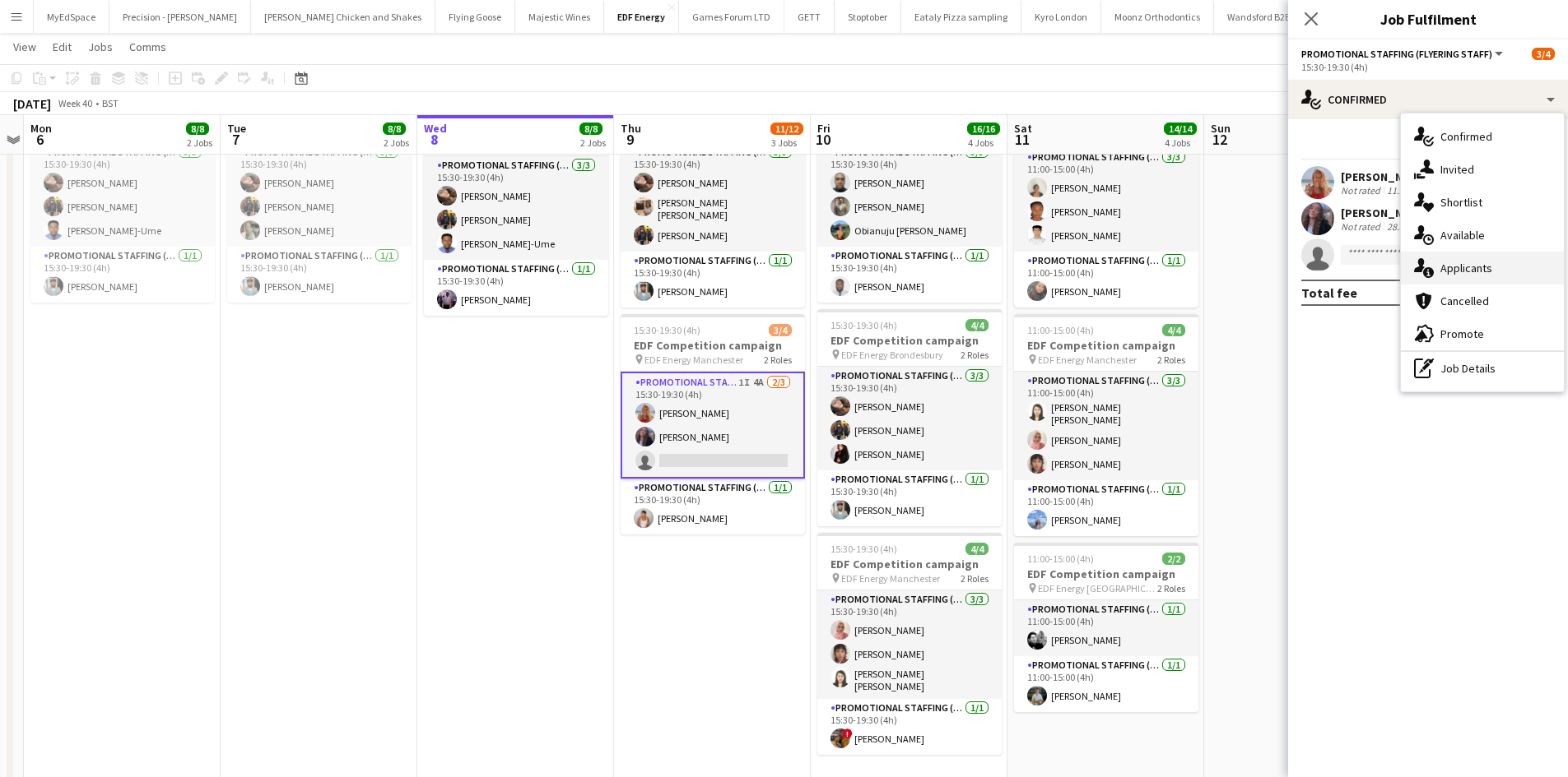
click at [1491, 257] on div "single-neutral-actions-information Applicants" at bounding box center [1482, 268] width 163 height 33
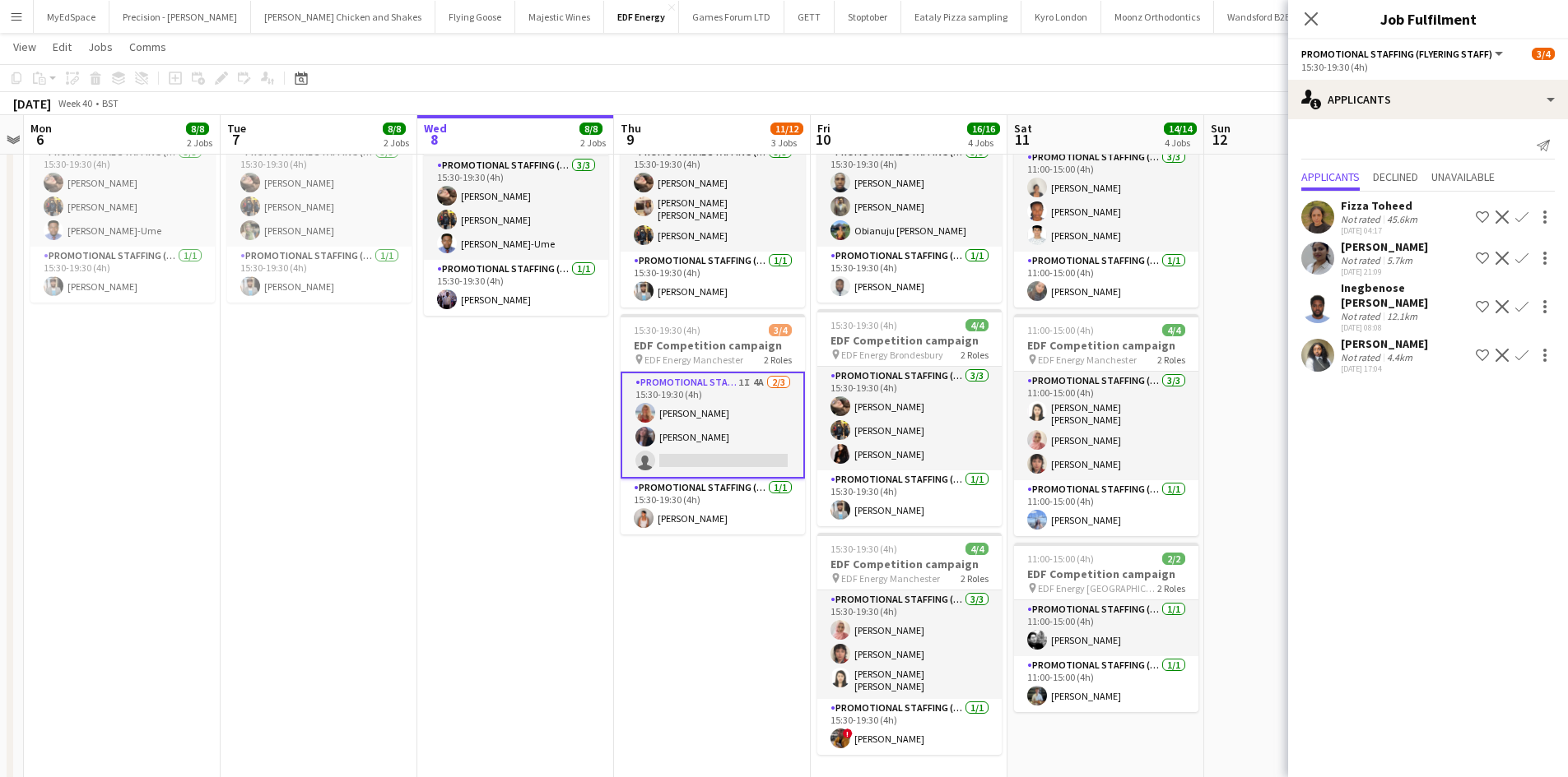
click at [1385, 356] on div "4.4km" at bounding box center [1400, 357] width 32 height 12
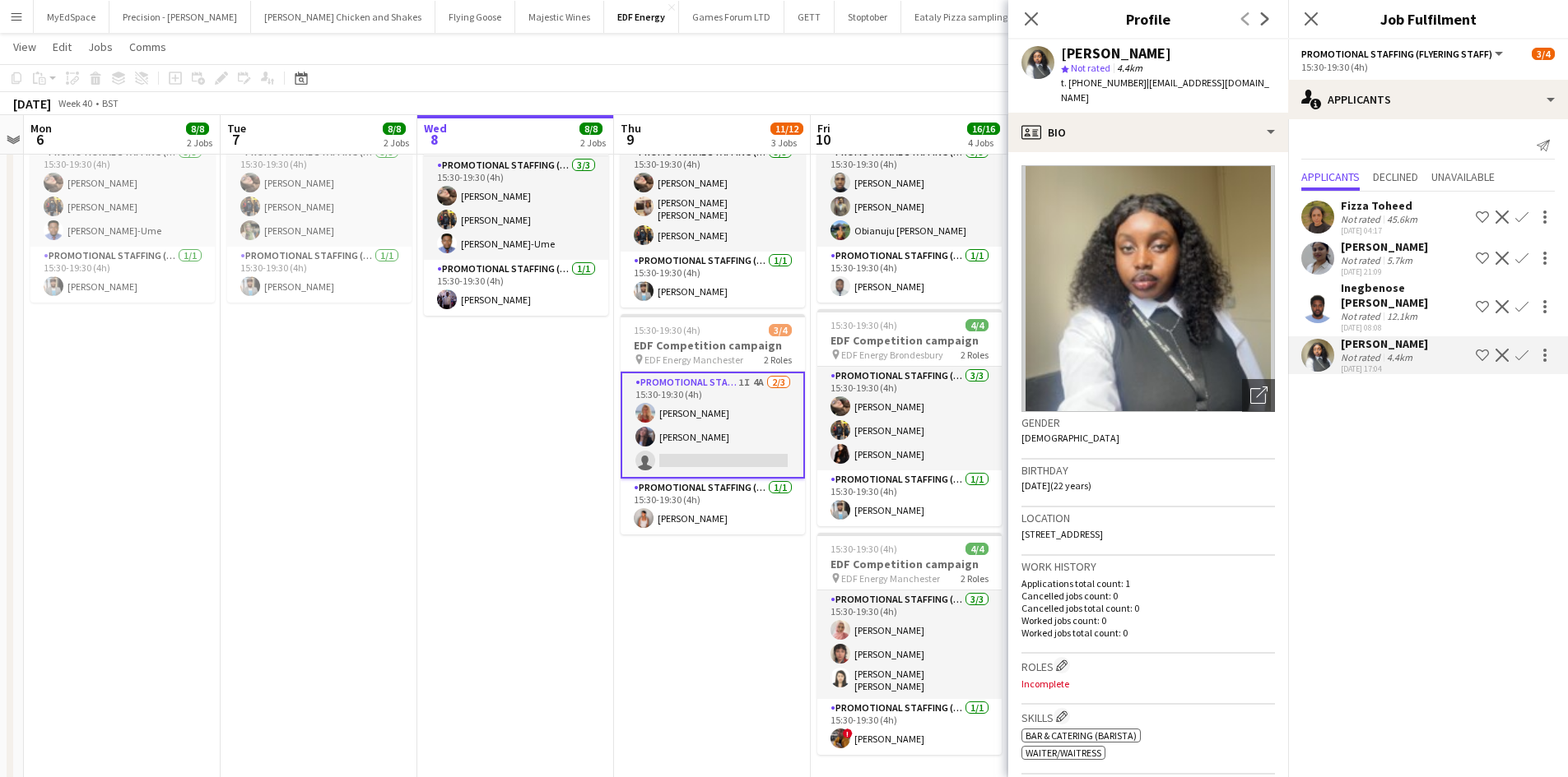
click at [1368, 268] on div "[DATE] 21:09" at bounding box center [1384, 271] width 87 height 10
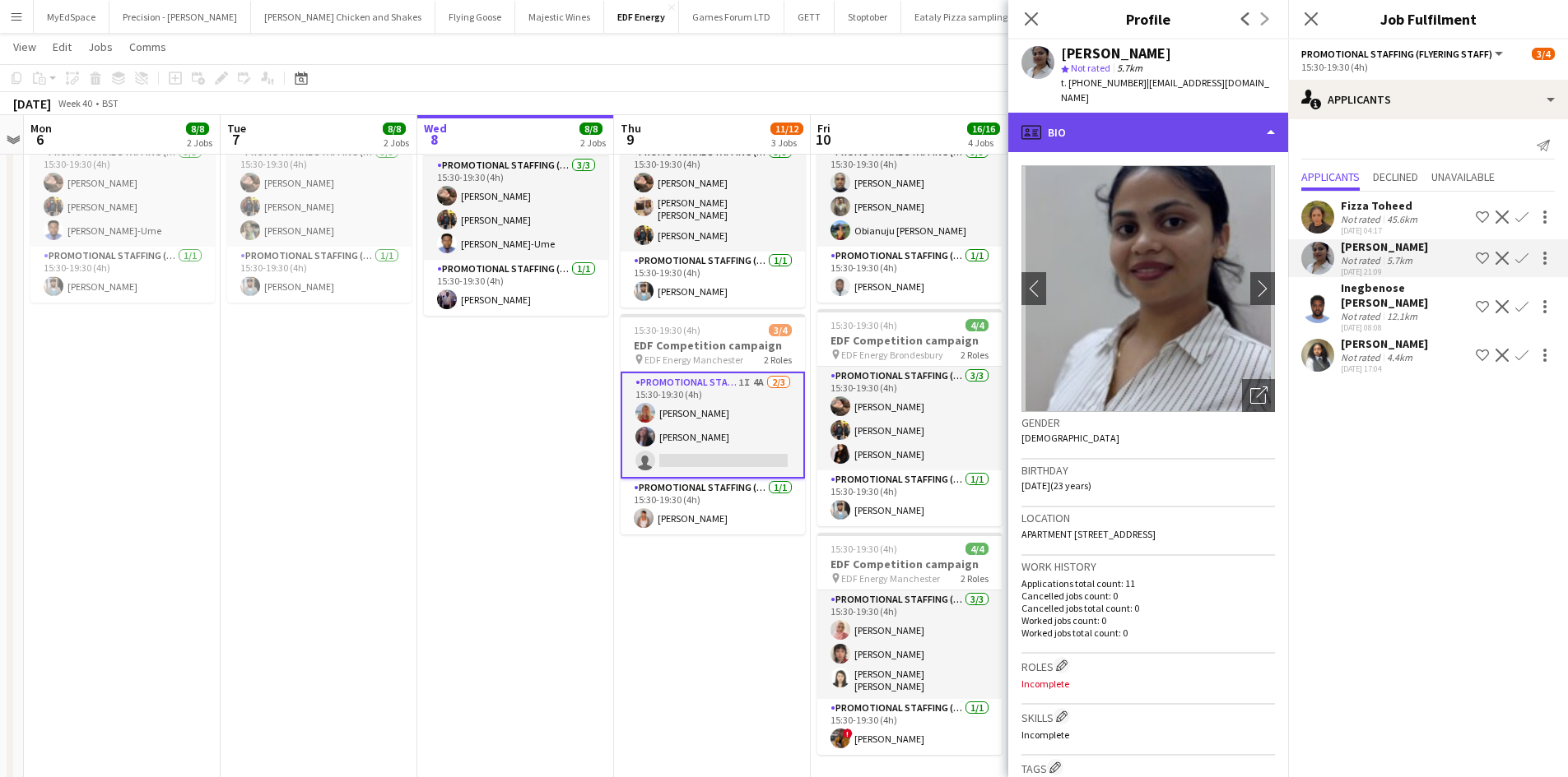
click at [1232, 121] on div "profile Bio" at bounding box center [1148, 132] width 280 height 40
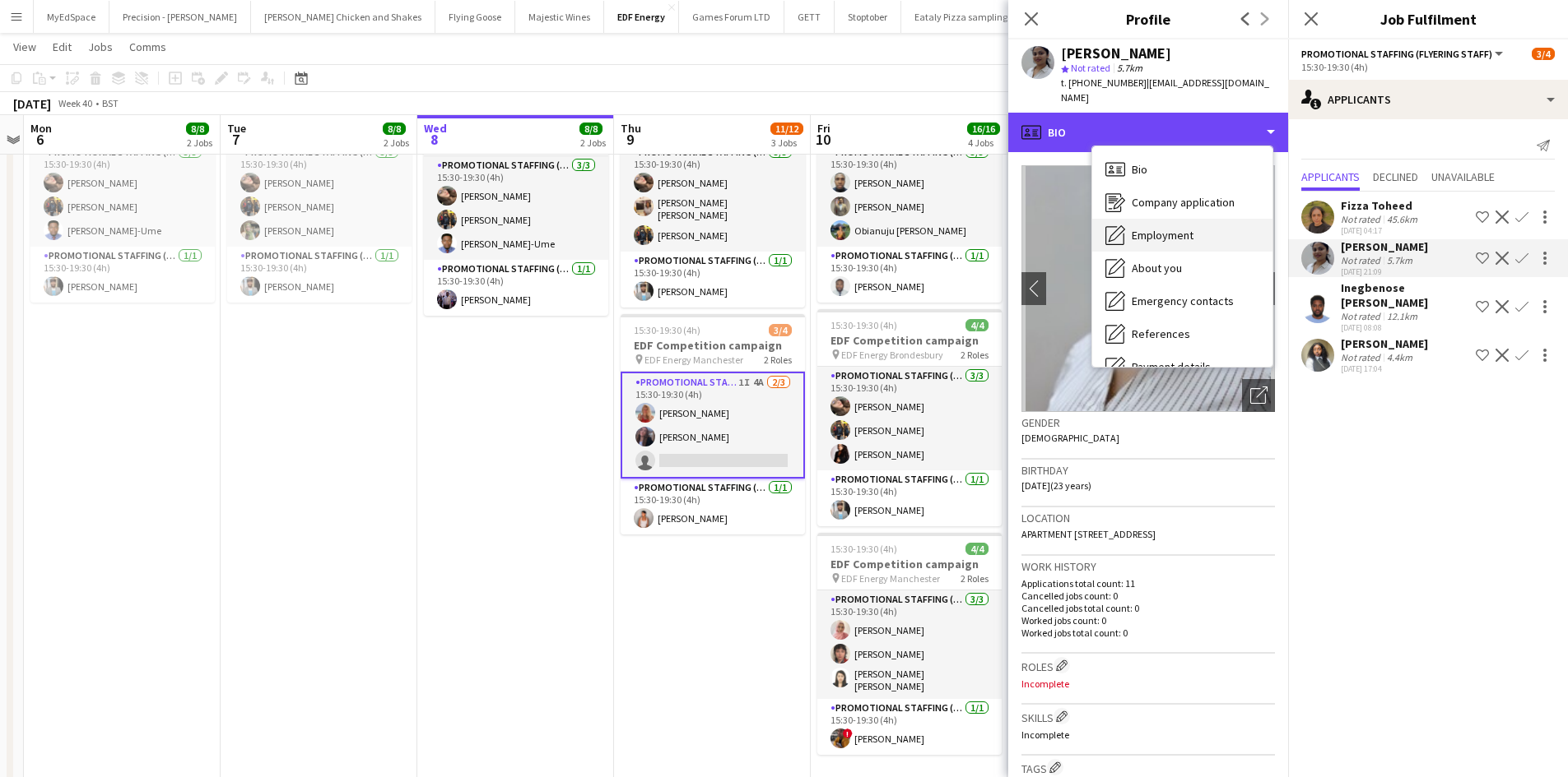
scroll to position [220, 0]
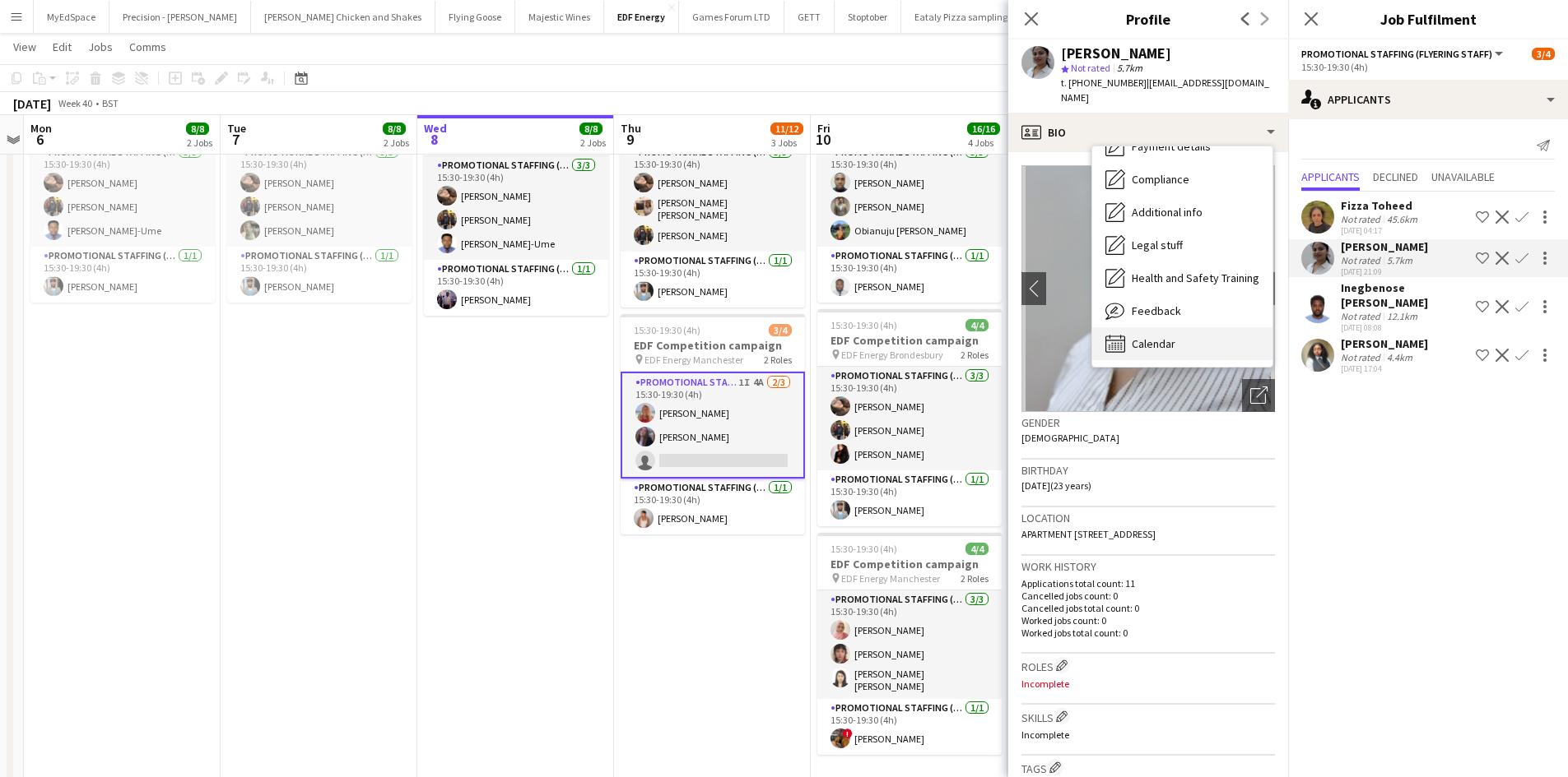
click at [1195, 335] on div "Calendar Calendar" at bounding box center [1182, 343] width 181 height 33
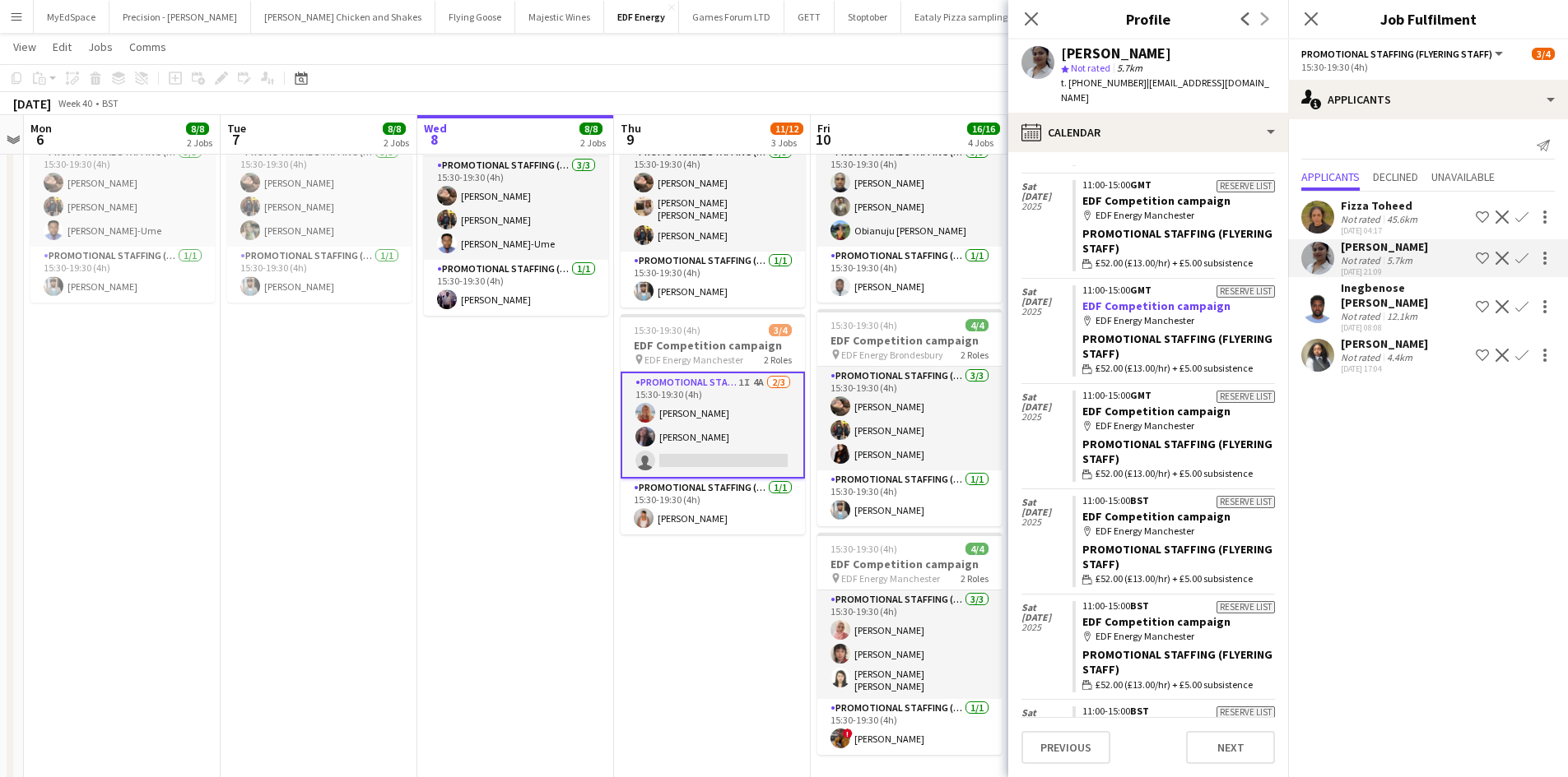
scroll to position [0, 0]
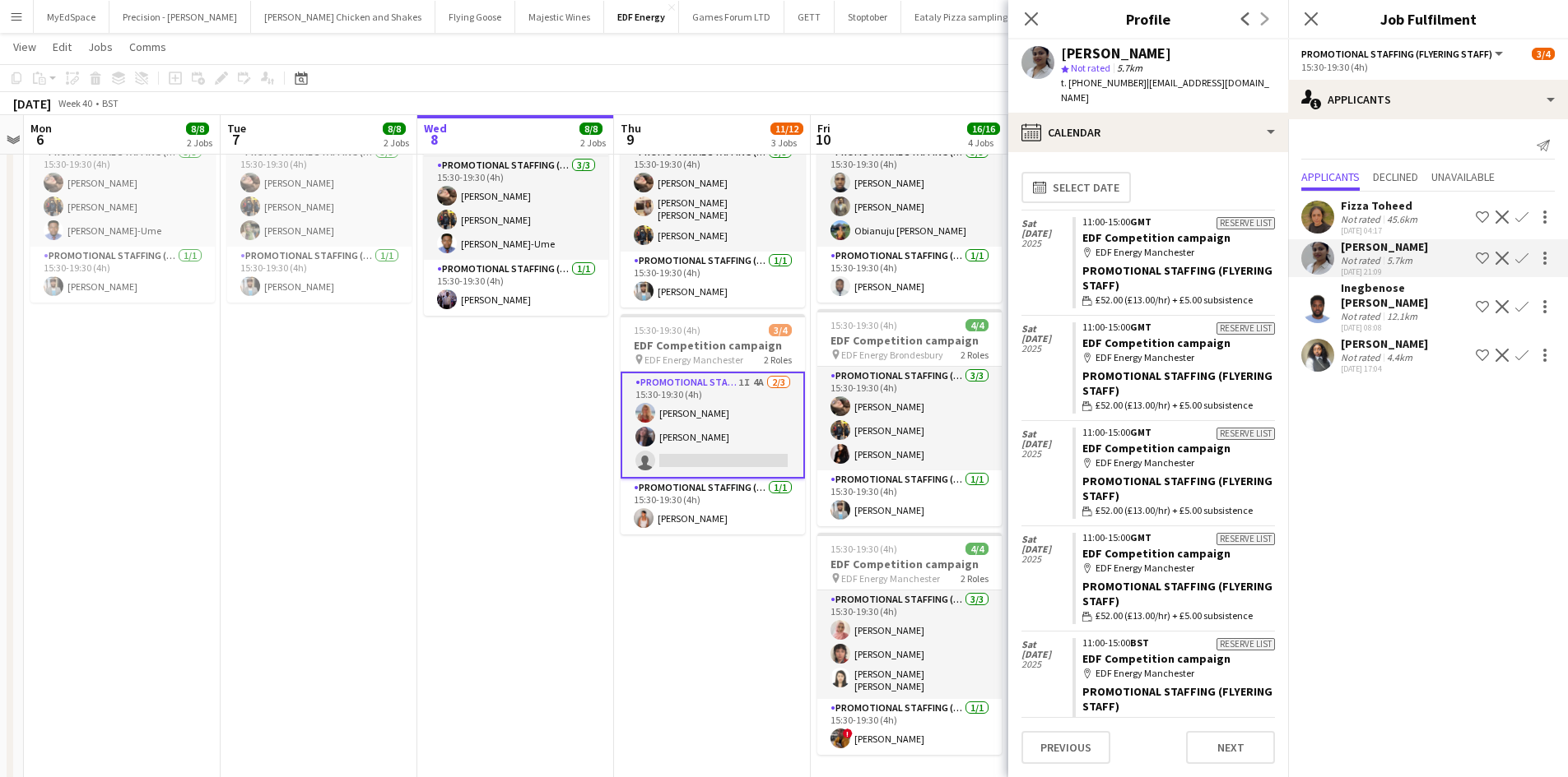
click at [1378, 291] on div "Inegbenose [PERSON_NAME]" at bounding box center [1404, 295] width 129 height 29
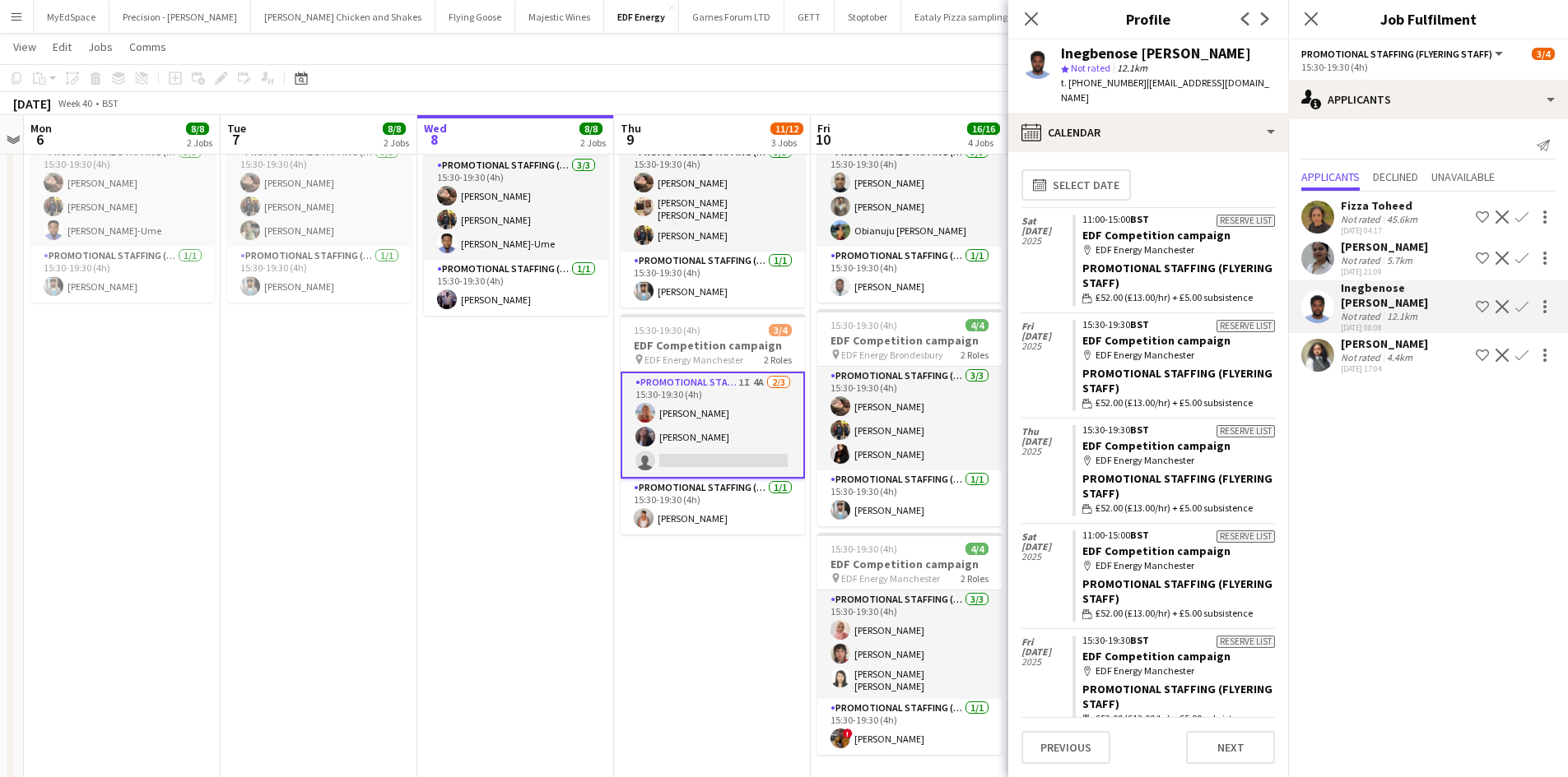
scroll to position [3, 0]
click at [1371, 359] on div "Not rated" at bounding box center [1361, 357] width 43 height 12
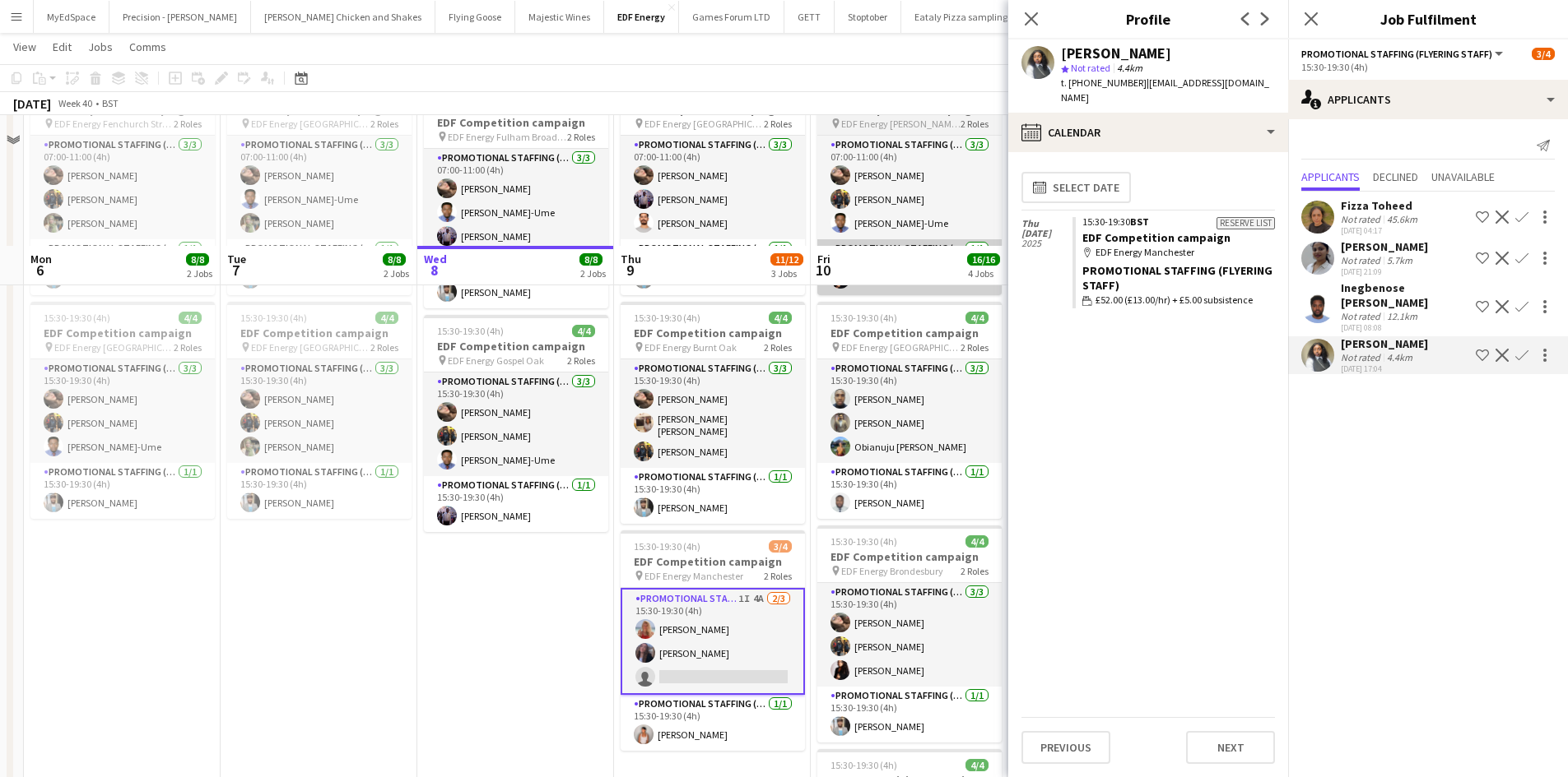
scroll to position [82, 0]
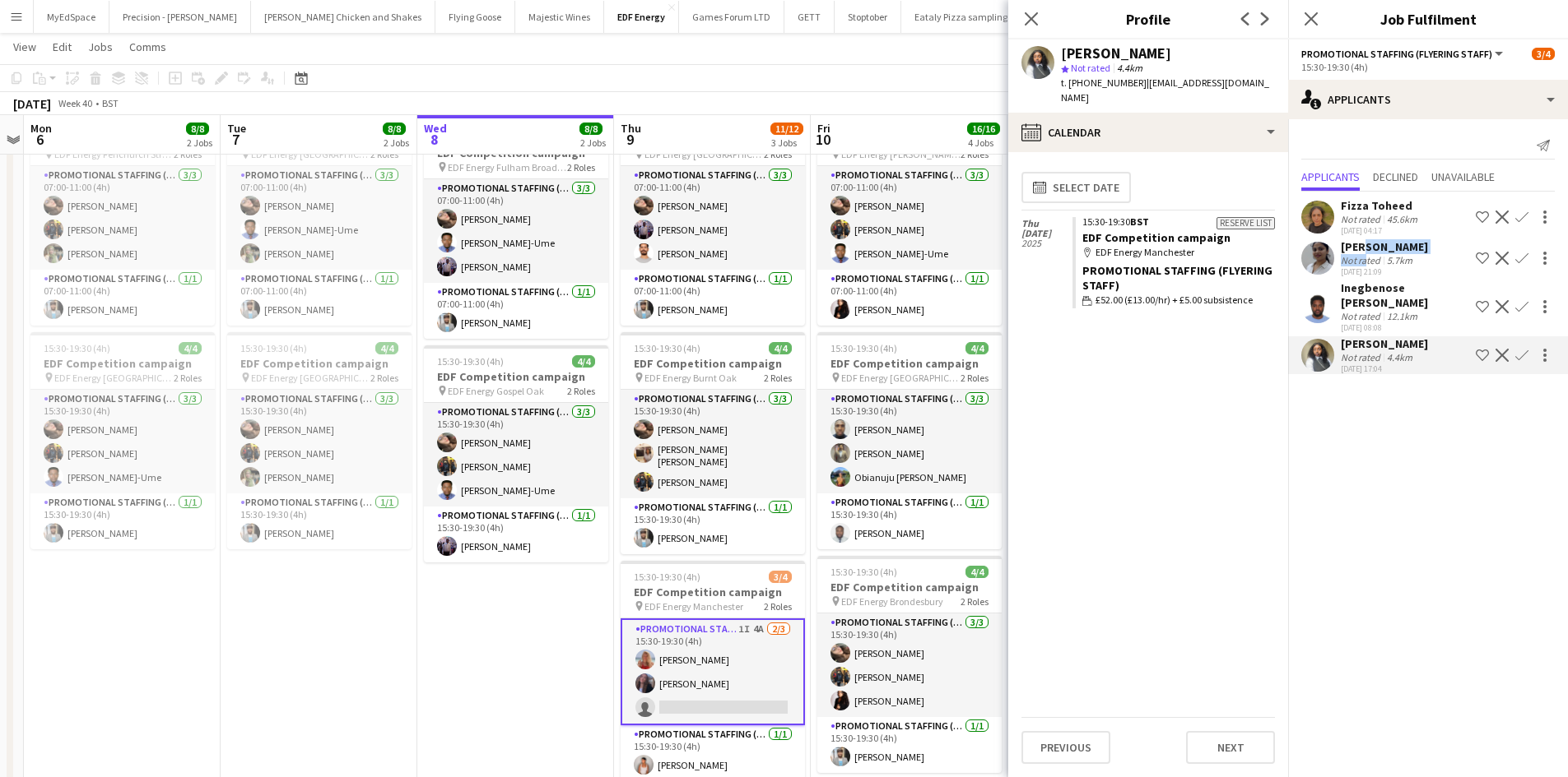
drag, startPoint x: 1362, startPoint y: 257, endPoint x: 1362, endPoint y: 249, distance: 8.0
click at [1362, 249] on div "[PERSON_NAME] Not rated 5.7km [DATE] 21:09" at bounding box center [1384, 258] width 87 height 38
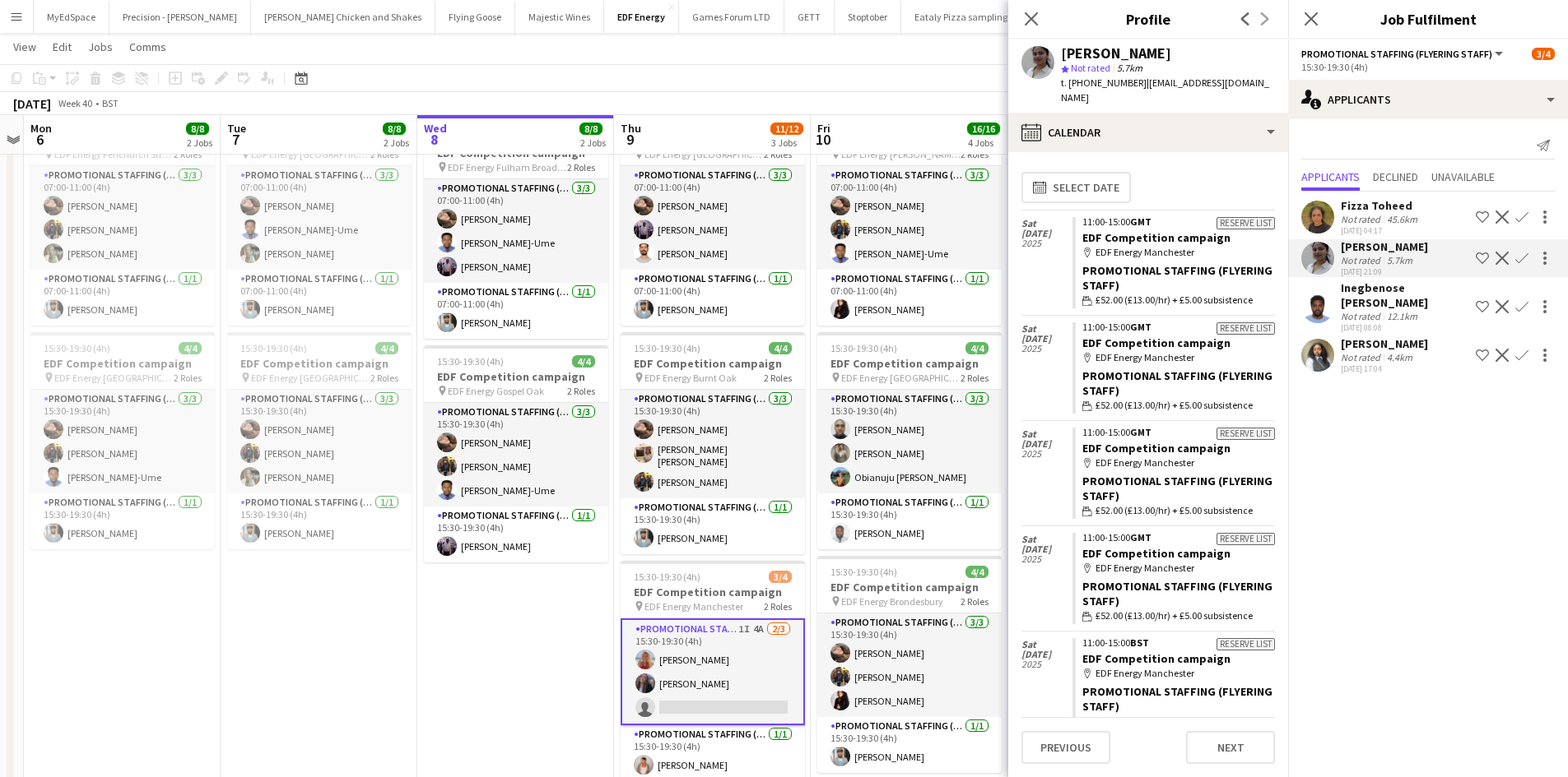
click at [1395, 258] on div "5.7km" at bounding box center [1400, 260] width 32 height 12
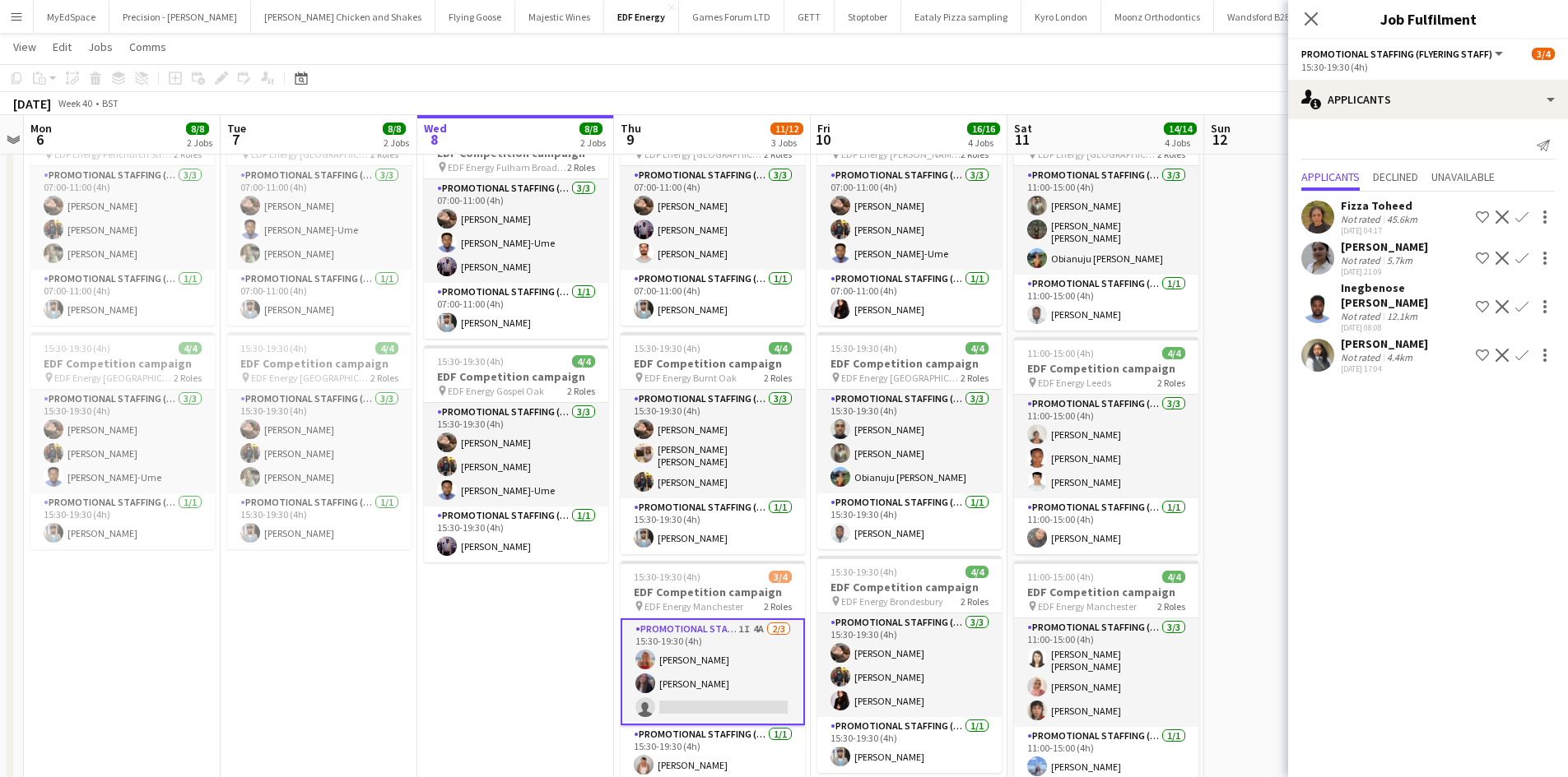
click at [1395, 261] on div "5.7km" at bounding box center [1400, 260] width 32 height 12
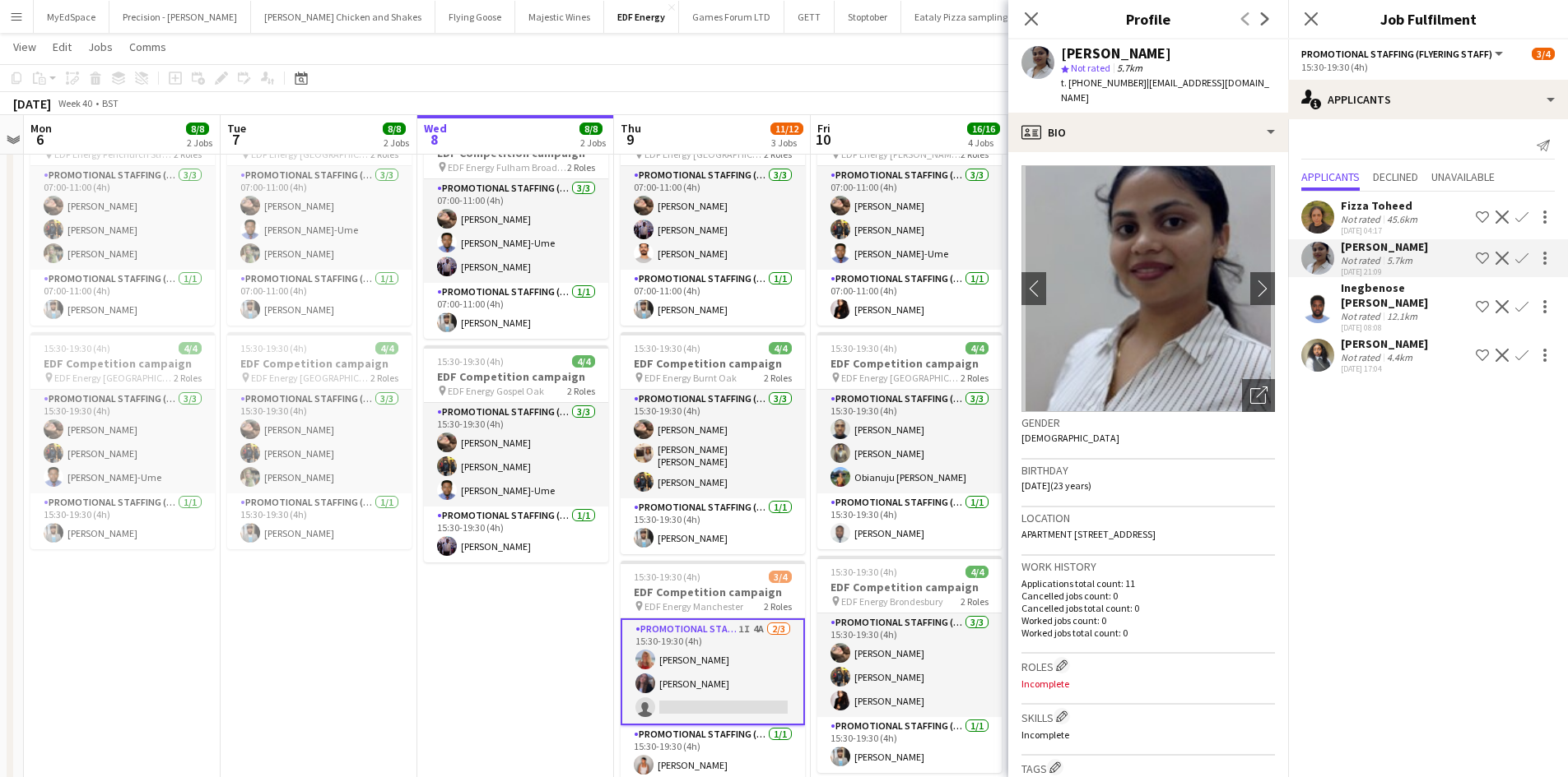
click at [1515, 256] on app-icon "Confirm" at bounding box center [1522, 258] width 13 height 13
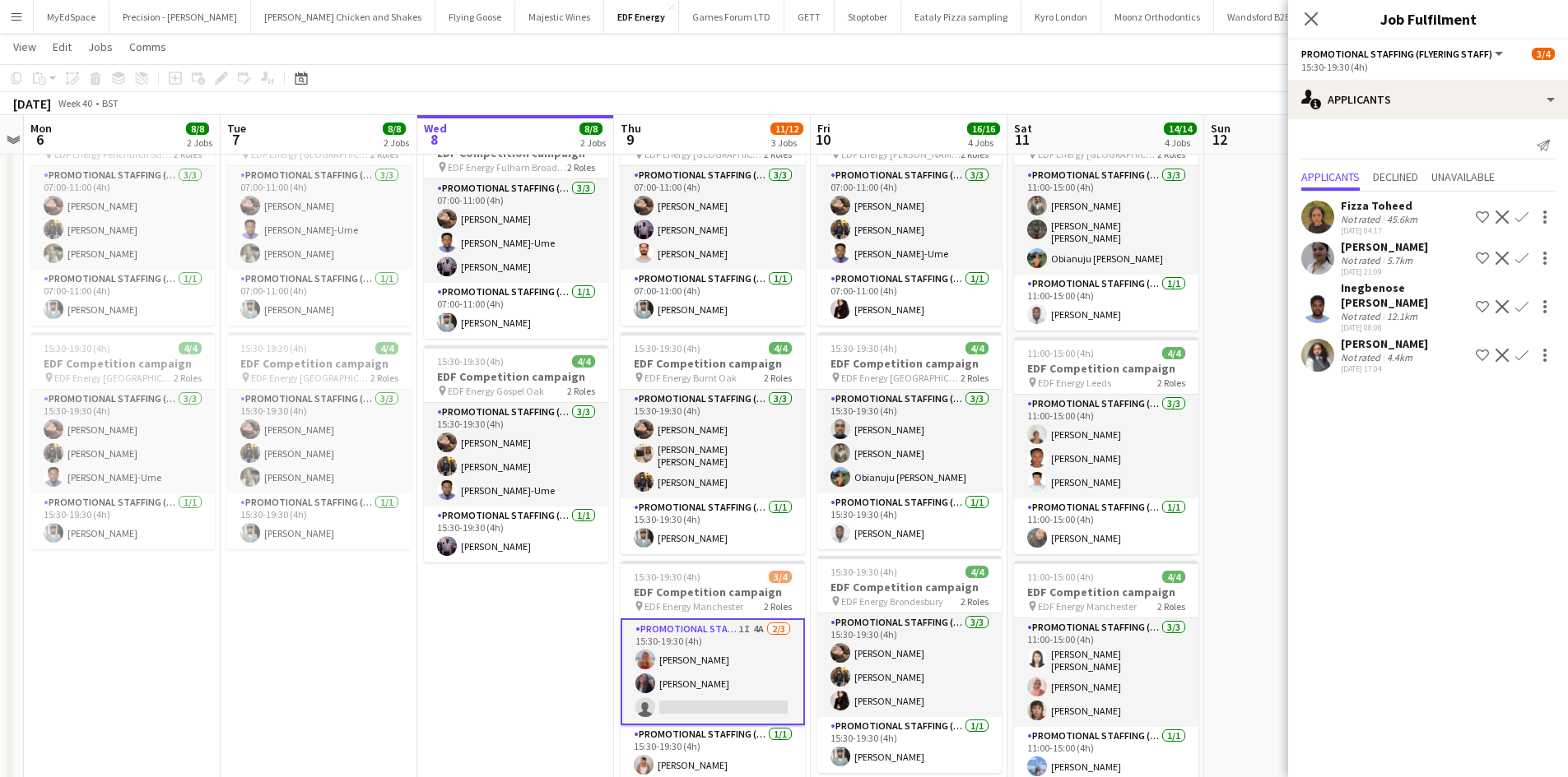
click at [1522, 257] on app-icon "Confirm" at bounding box center [1522, 258] width 13 height 13
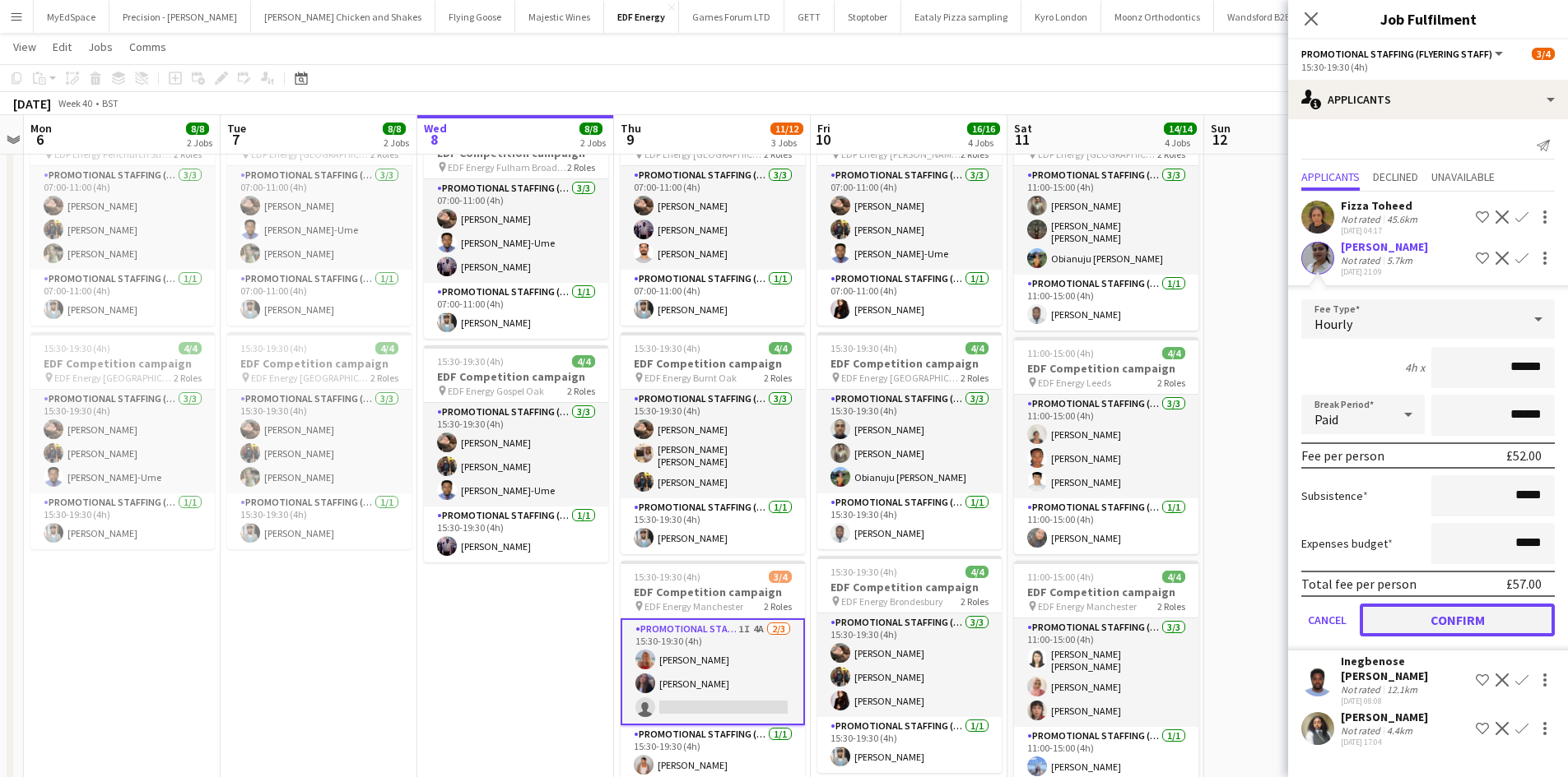
drag, startPoint x: 1459, startPoint y: 611, endPoint x: 1430, endPoint y: 592, distance: 34.7
click at [1460, 612] on button "Confirm" at bounding box center [1456, 620] width 195 height 33
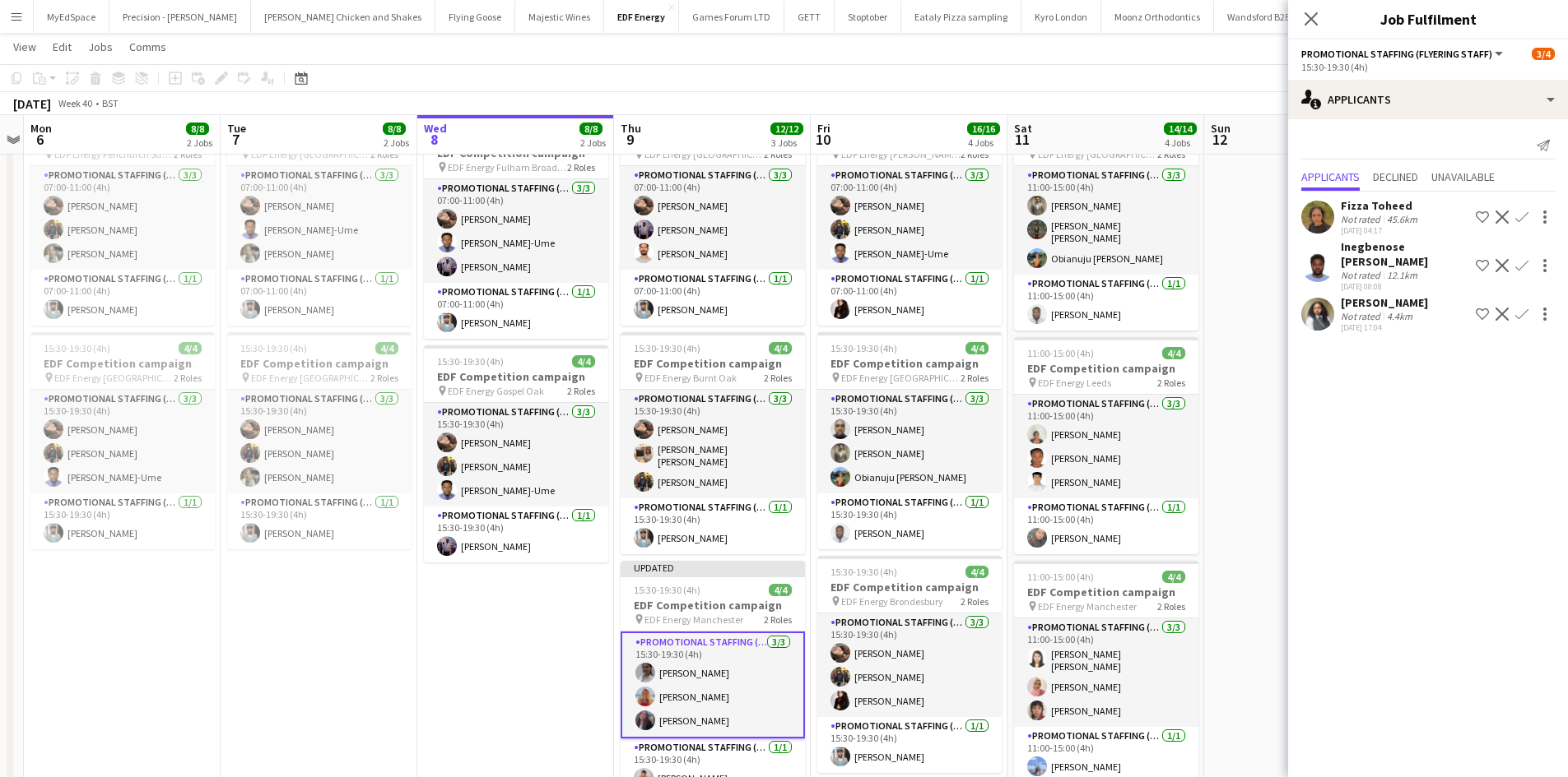
drag, startPoint x: 1204, startPoint y: 475, endPoint x: 1220, endPoint y: 455, distance: 25.6
click at [1204, 475] on app-date-cell at bounding box center [1302, 597] width 197 height 992
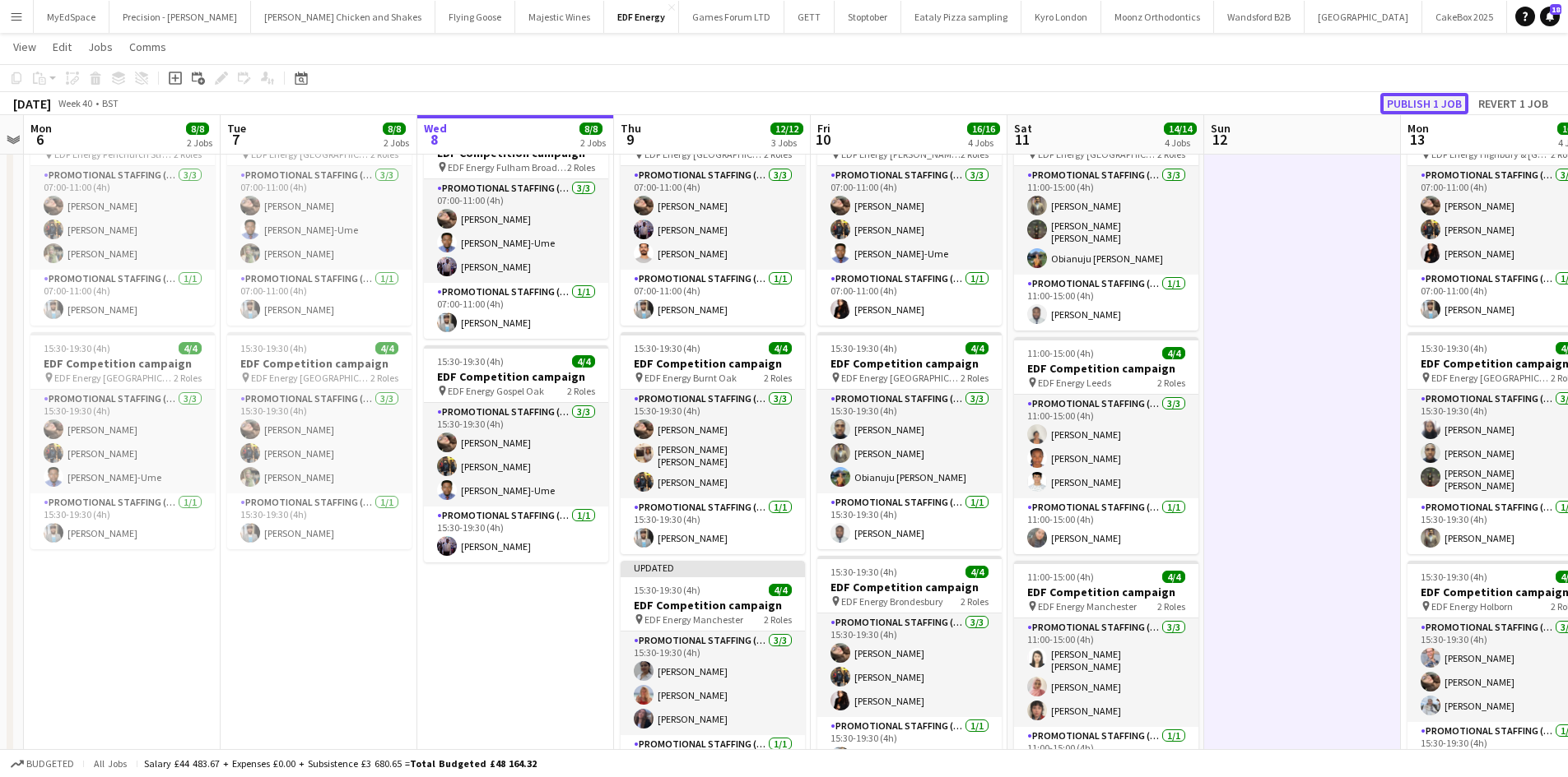
click at [1426, 104] on button "Publish 1 job" at bounding box center [1423, 103] width 88 height 22
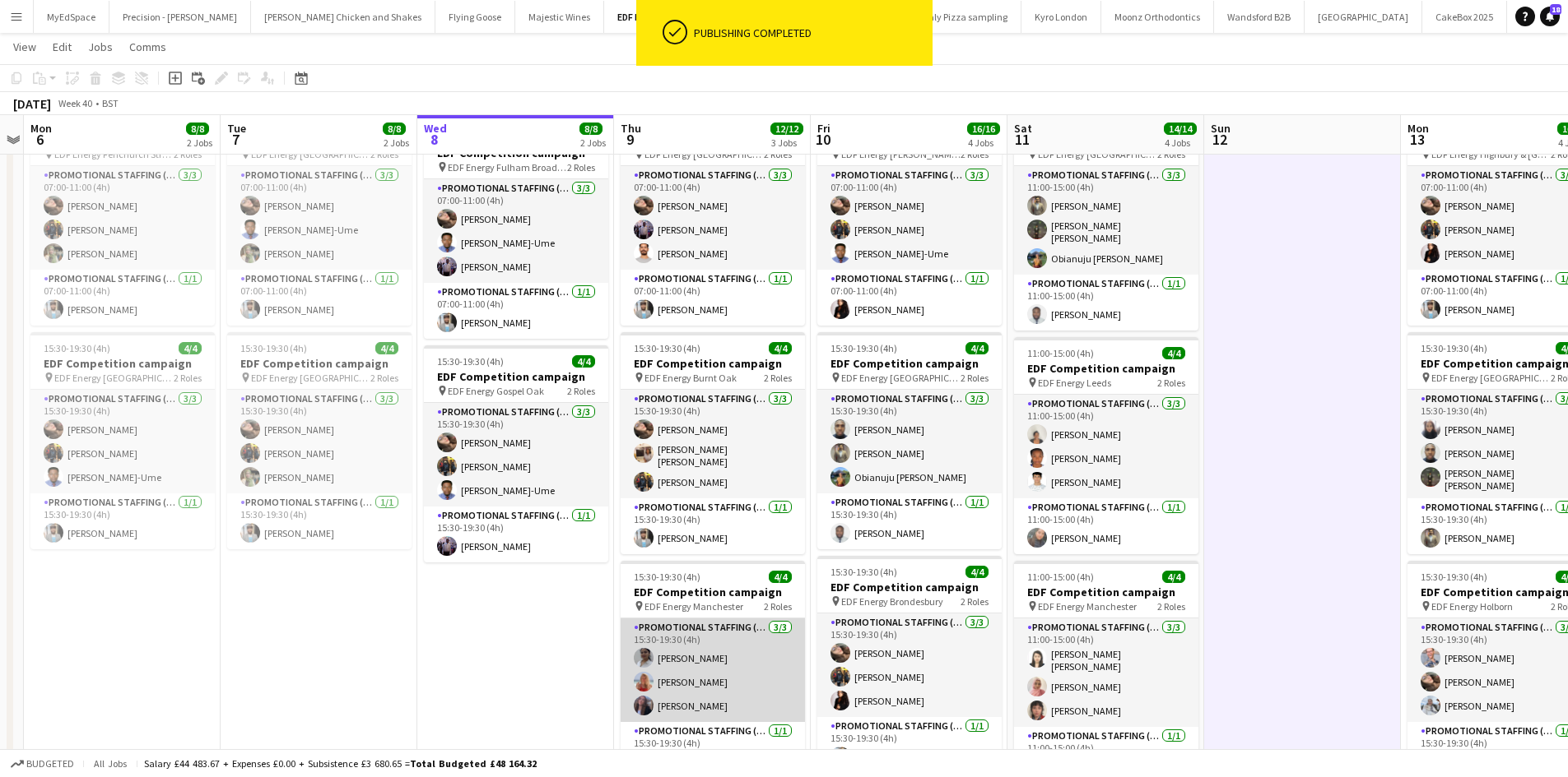
click at [684, 651] on app-card-role "Promotional Staffing (Flyering Staff) 3/3 15:30-19:30 (4h) Neha Sudarsanan Tall…" at bounding box center [712, 670] width 184 height 104
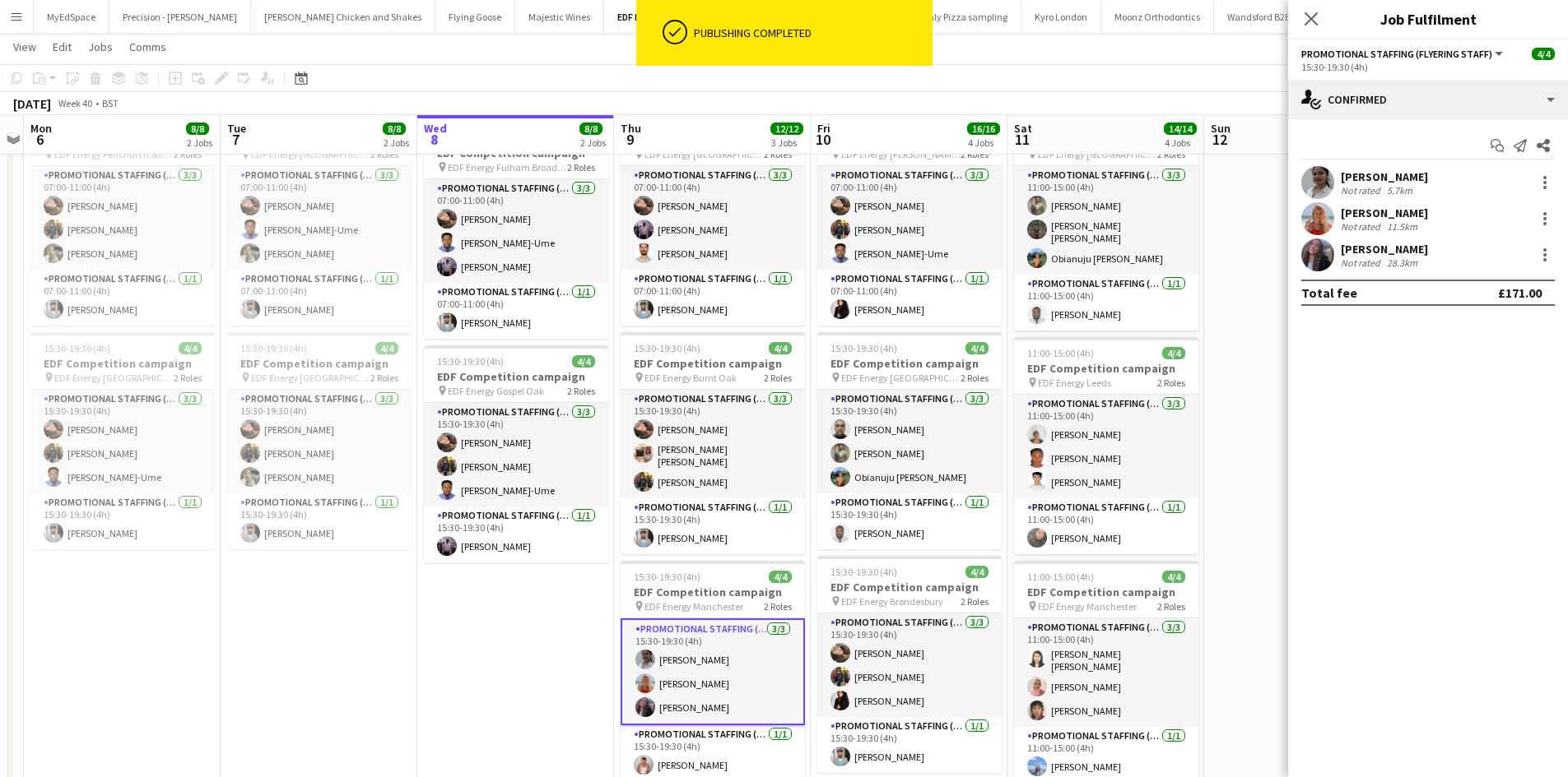
click at [1380, 164] on div "Start chat Send notification Share Neha Sudarsanan Not rated 5.7km Tallulah Ker…" at bounding box center [1428, 218] width 280 height 199
click at [1376, 182] on div "Neha Sudarsanan" at bounding box center [1384, 177] width 87 height 15
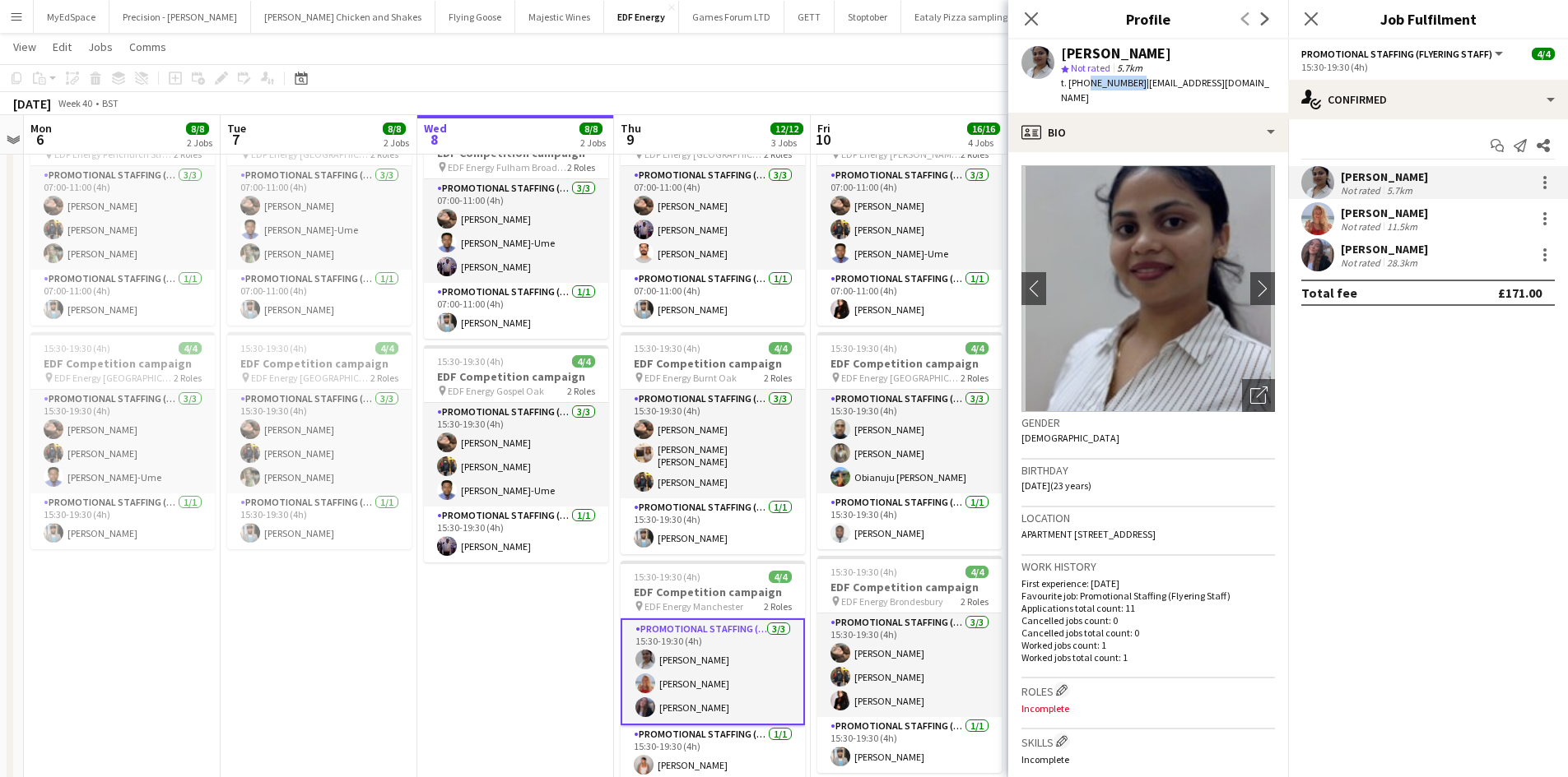
drag, startPoint x: 1085, startPoint y: 83, endPoint x: 1133, endPoint y: 80, distance: 48.1
click at [1133, 80] on span "t. +447725017342" at bounding box center [1104, 82] width 85 height 12
copy span "7725017342"
click at [681, 646] on app-card-role "Promotional Staffing (Flyering Staff) 3/3 15:30-19:30 (4h) Neha Sudarsanan Tall…" at bounding box center [712, 671] width 184 height 107
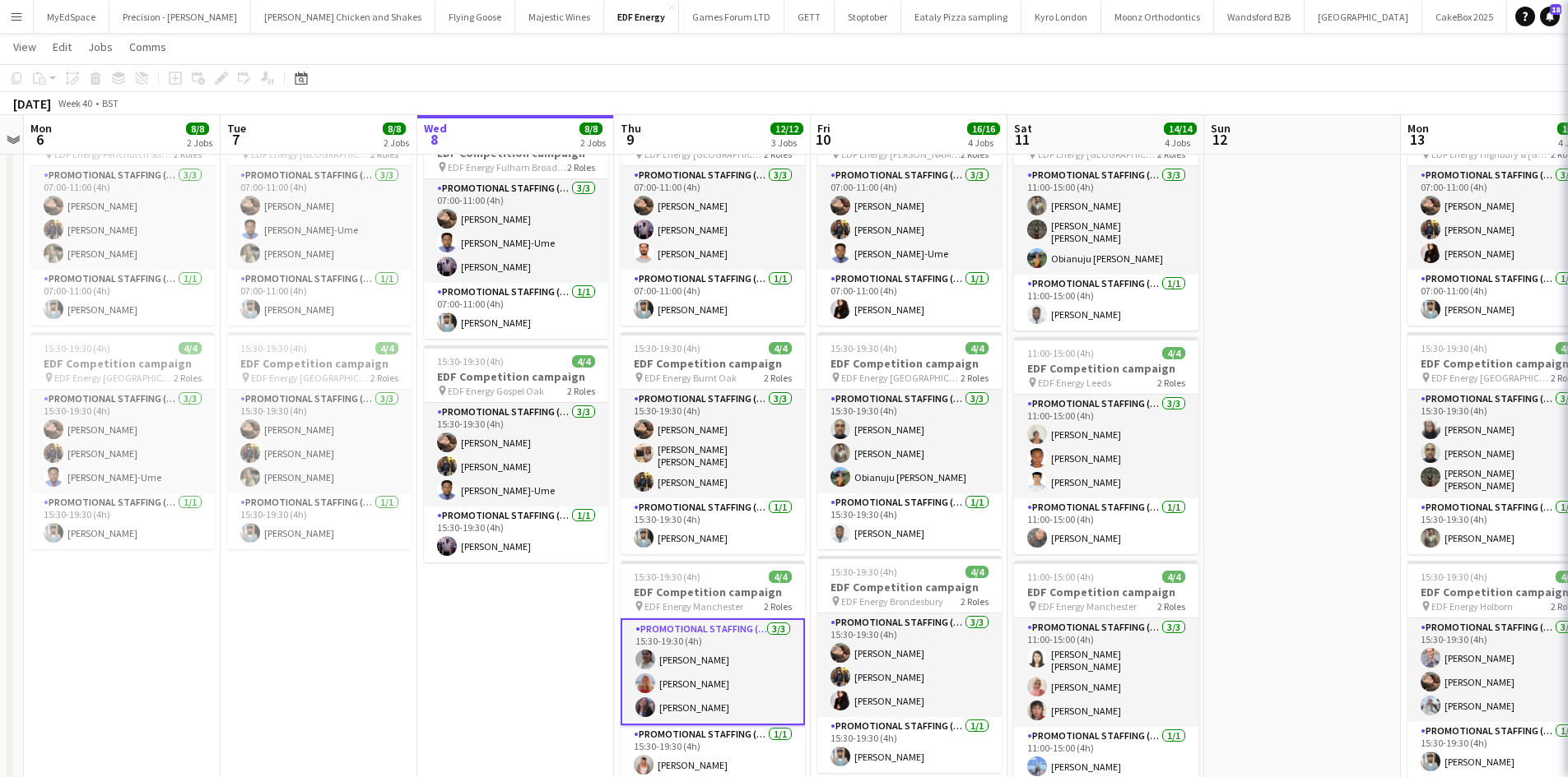
scroll to position [0, 566]
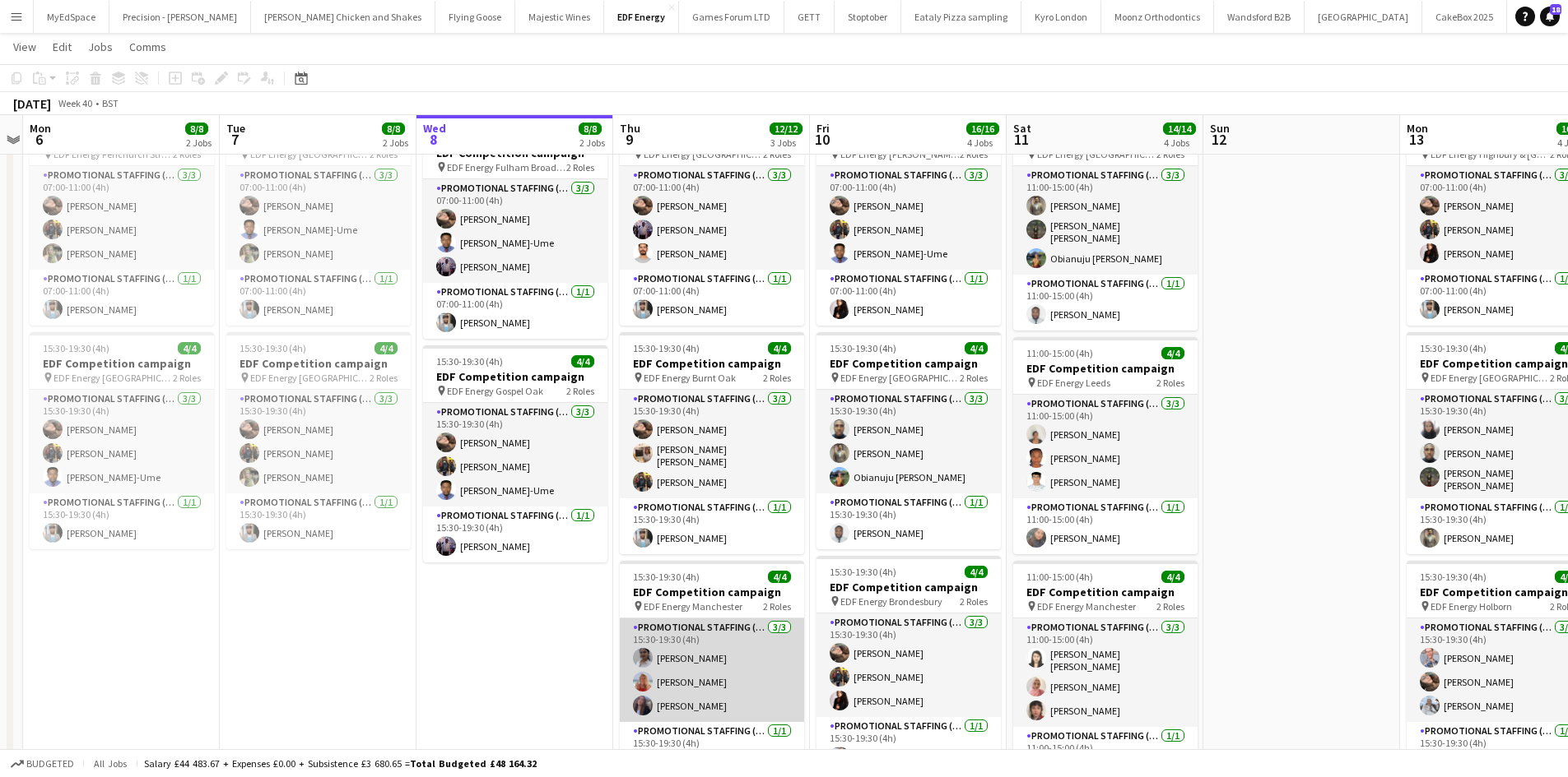
click at [681, 653] on app-card-role "Promotional Staffing (Flyering Staff) 3/3 15:30-19:30 (4h) Neha Sudarsanan Tall…" at bounding box center [711, 670] width 184 height 104
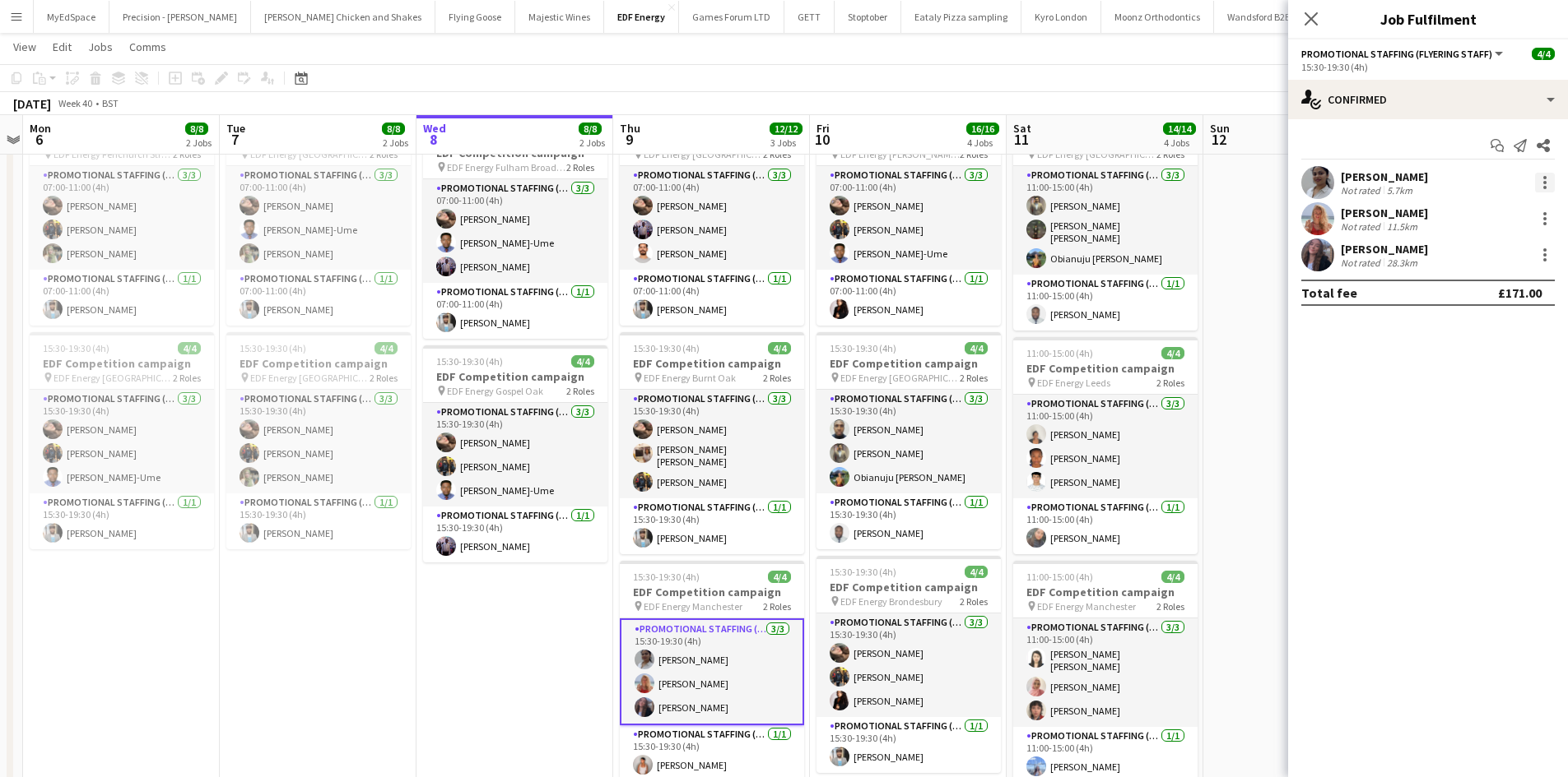
click at [1542, 184] on div at bounding box center [1544, 182] width 20 height 20
drag, startPoint x: 1478, startPoint y: 366, endPoint x: 1462, endPoint y: 362, distance: 16.5
click at [1477, 367] on span "Remove" at bounding box center [1464, 371] width 49 height 14
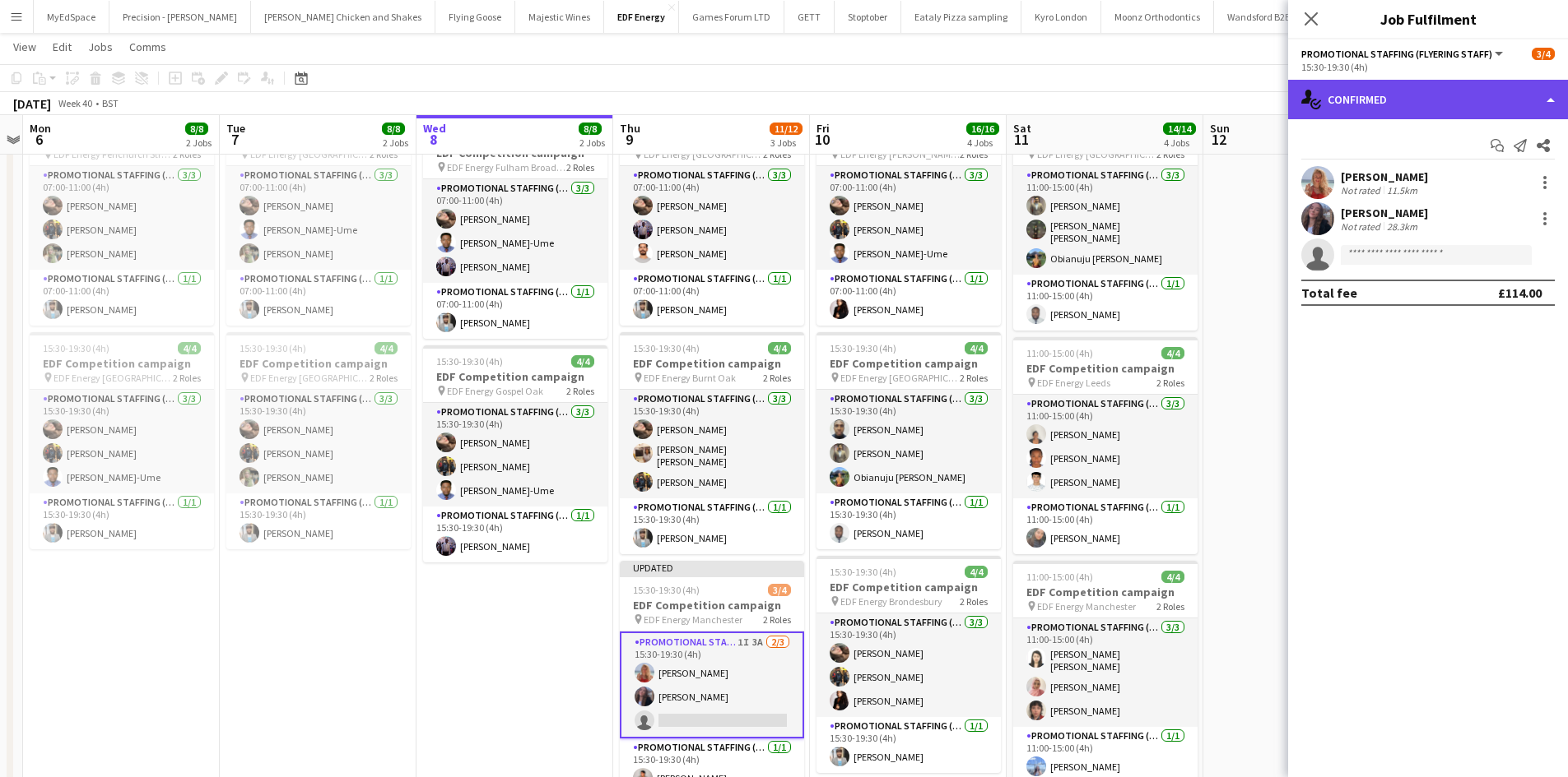
click at [1398, 96] on div "single-neutral-actions-check-2 Confirmed" at bounding box center [1428, 99] width 280 height 40
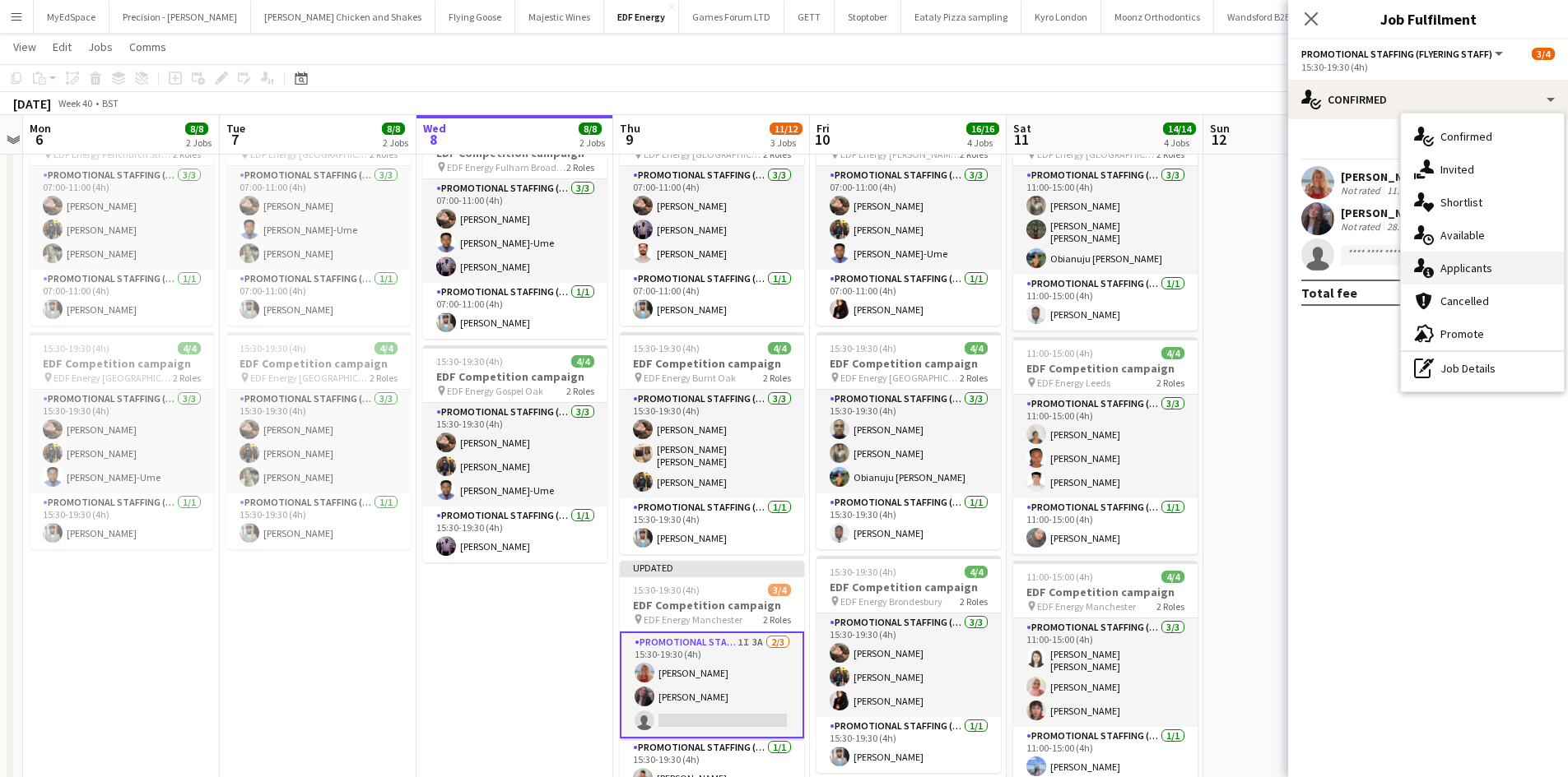
click at [1486, 278] on div "single-neutral-actions-information Applicants" at bounding box center [1482, 268] width 163 height 33
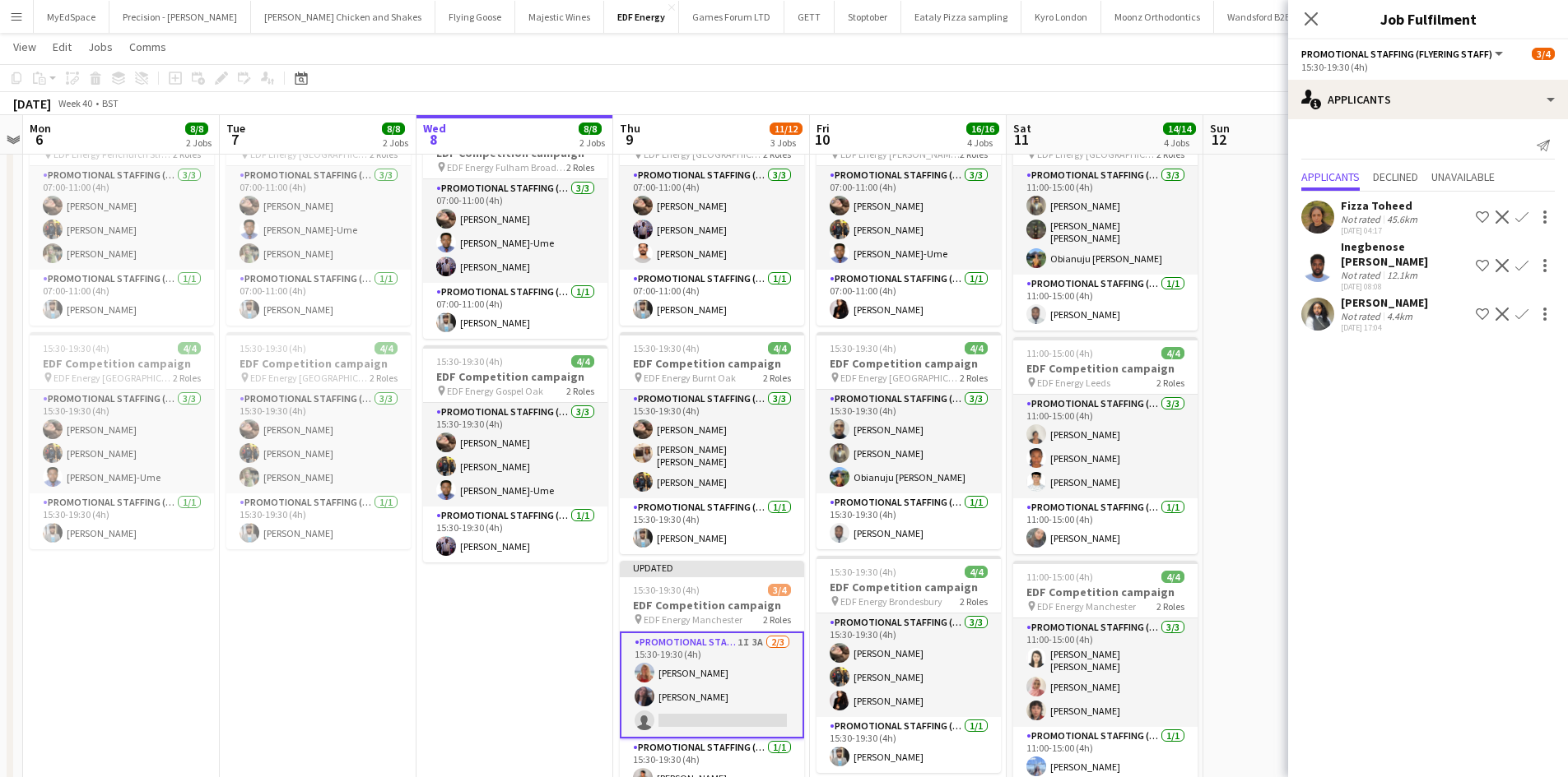
click at [1402, 317] on div "4.4km" at bounding box center [1400, 316] width 32 height 12
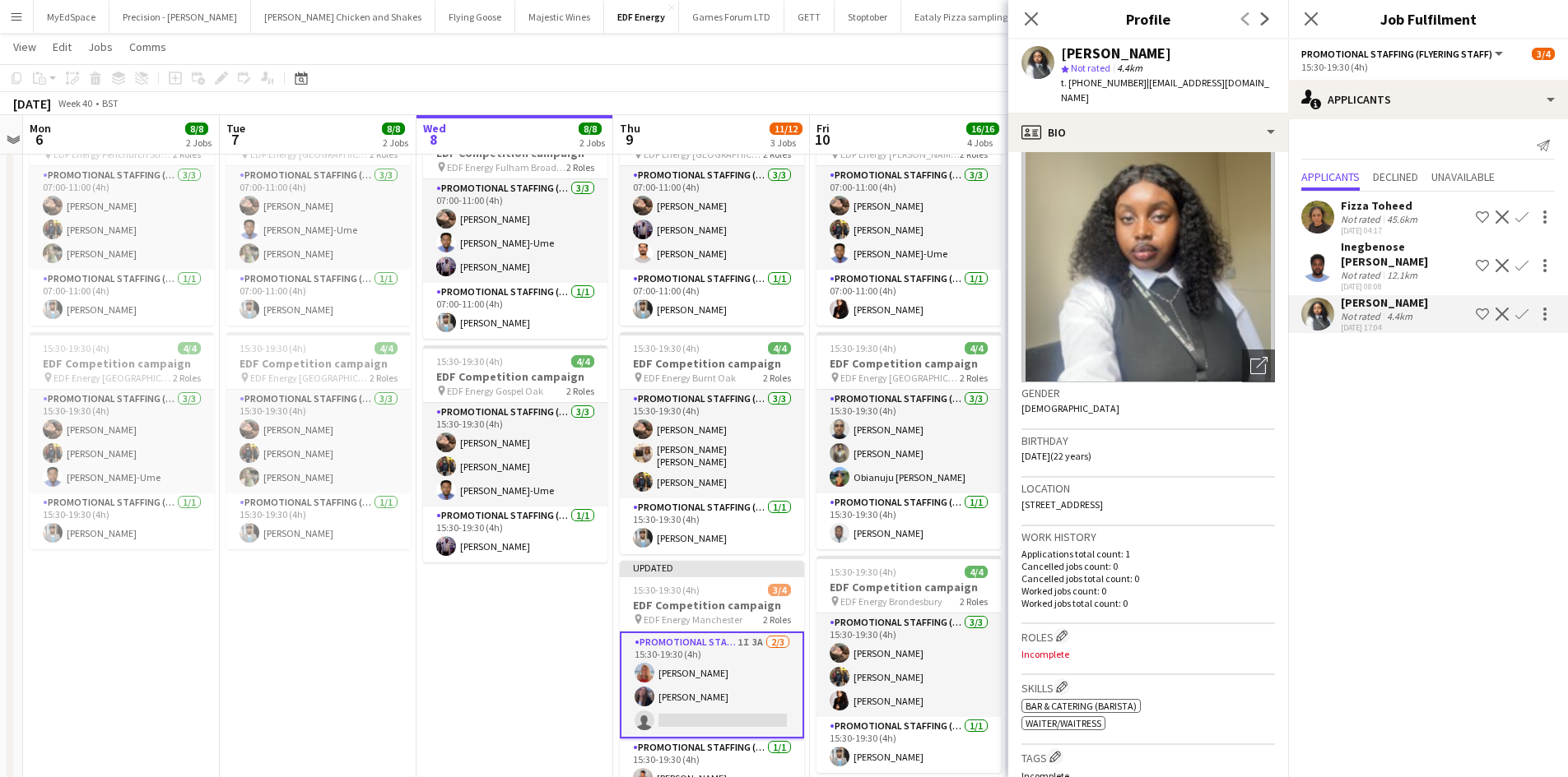
scroll to position [0, 0]
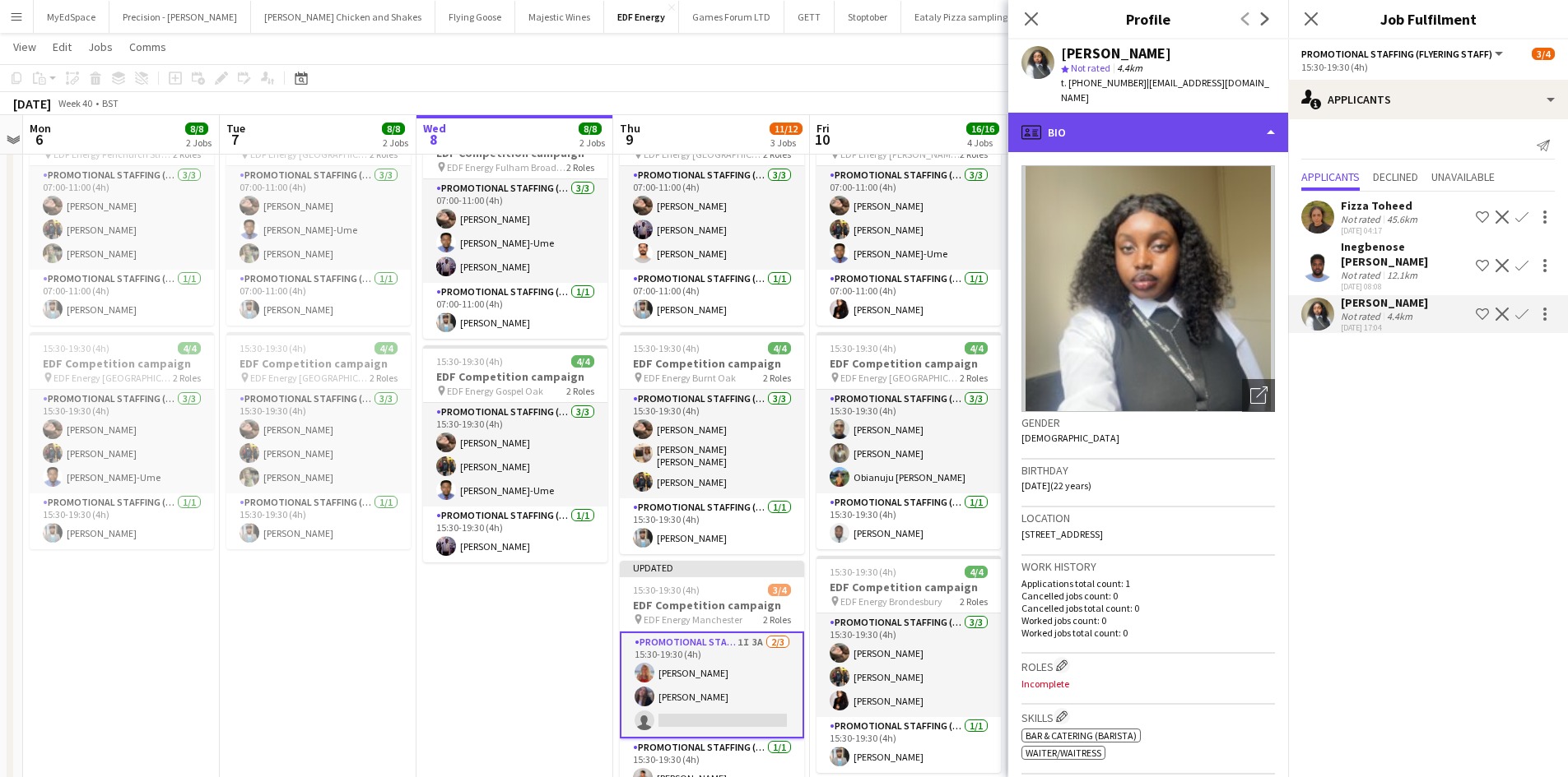
click at [1144, 119] on div "profile Bio" at bounding box center [1148, 132] width 280 height 40
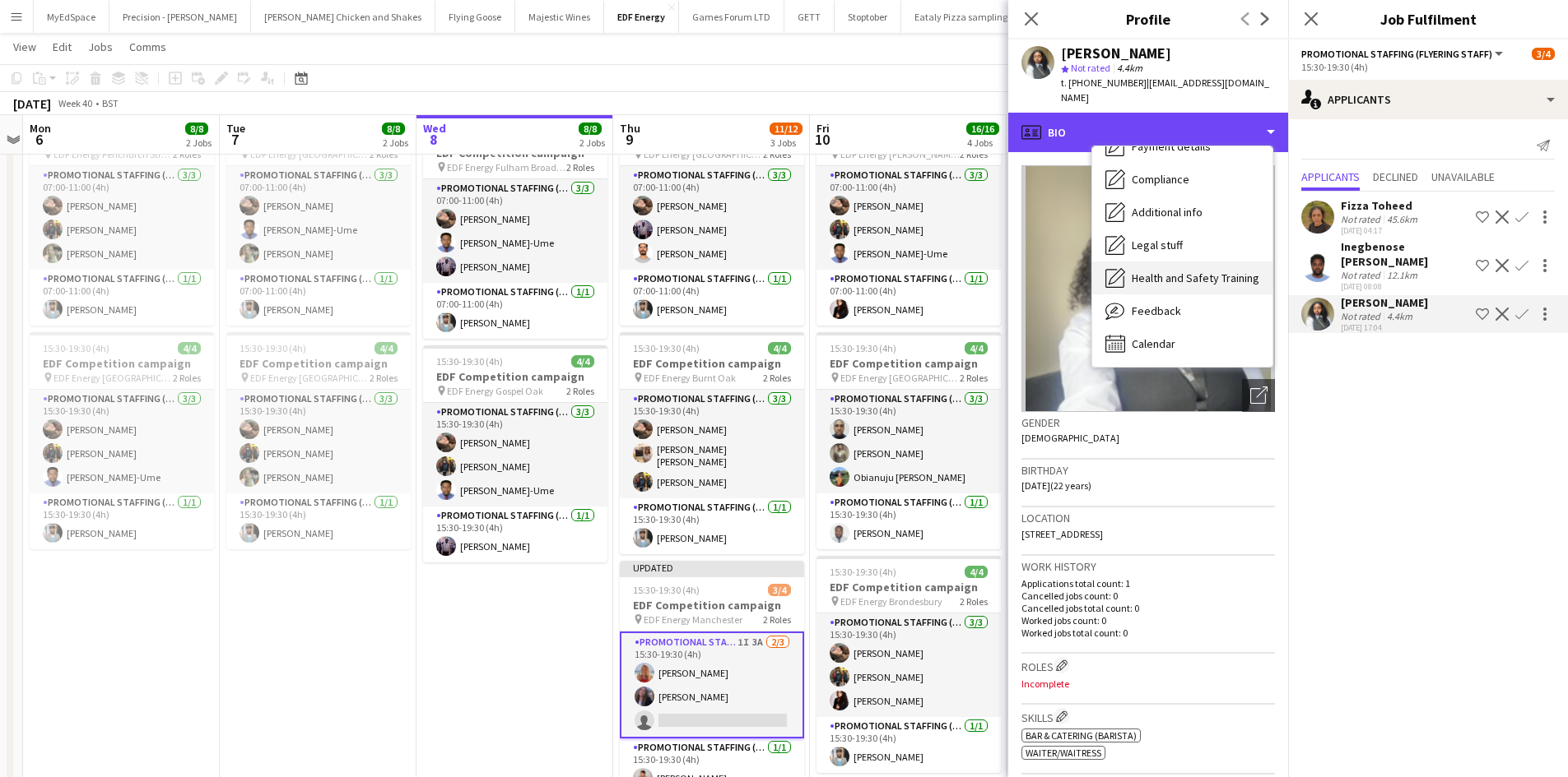
scroll to position [138, 0]
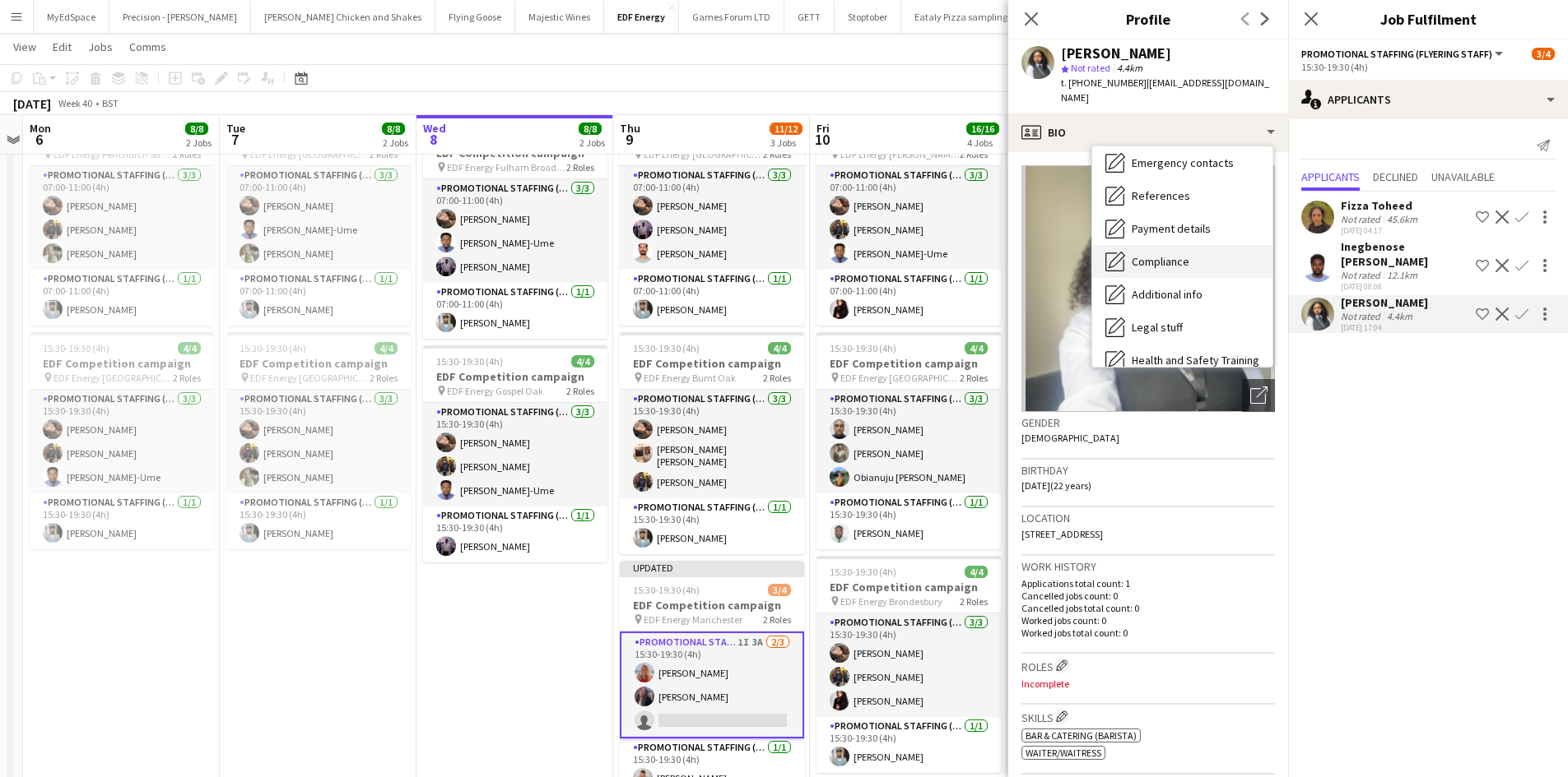
click at [1183, 254] on span "Compliance" at bounding box center [1159, 262] width 58 height 15
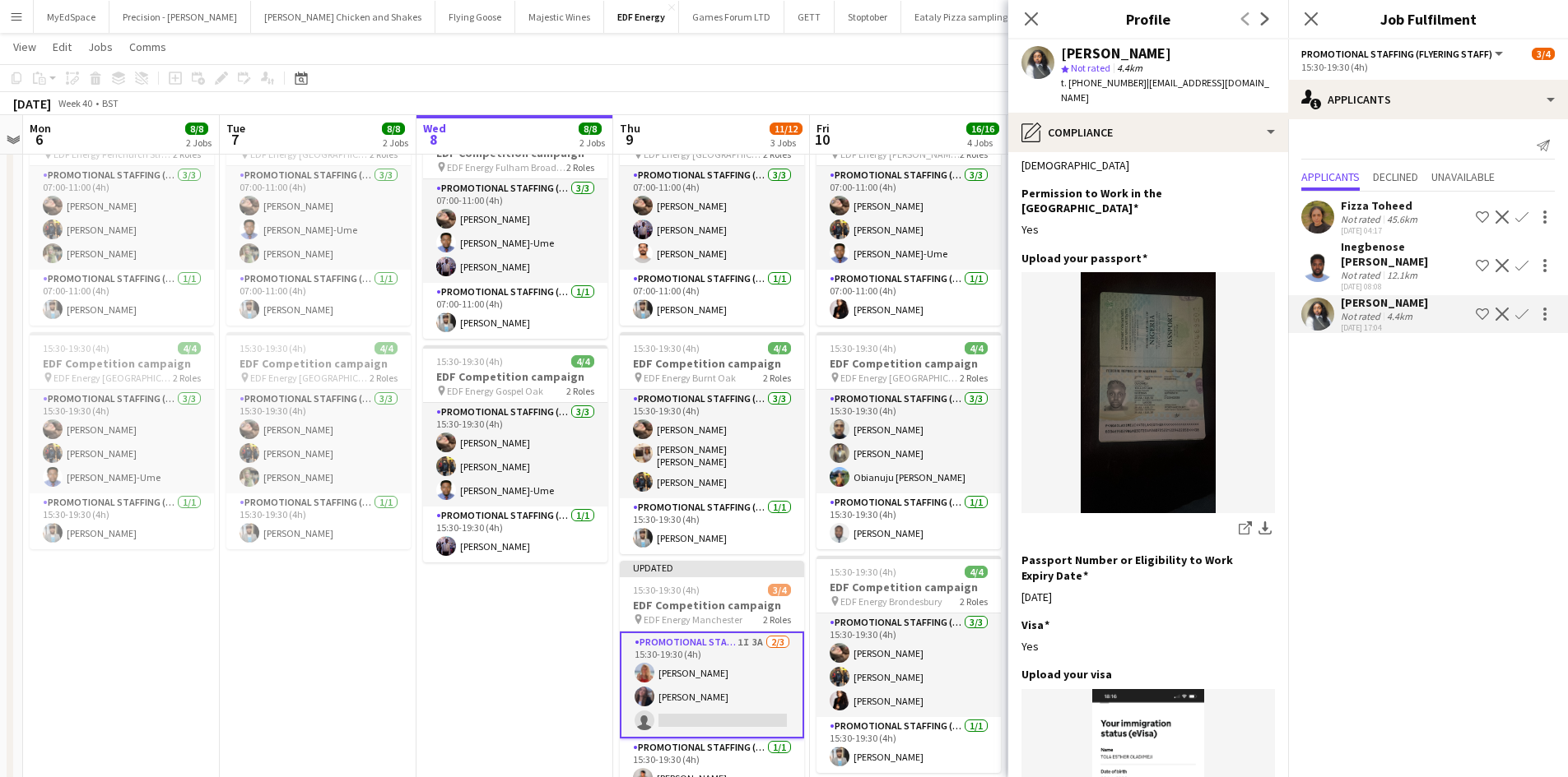
scroll to position [0, 0]
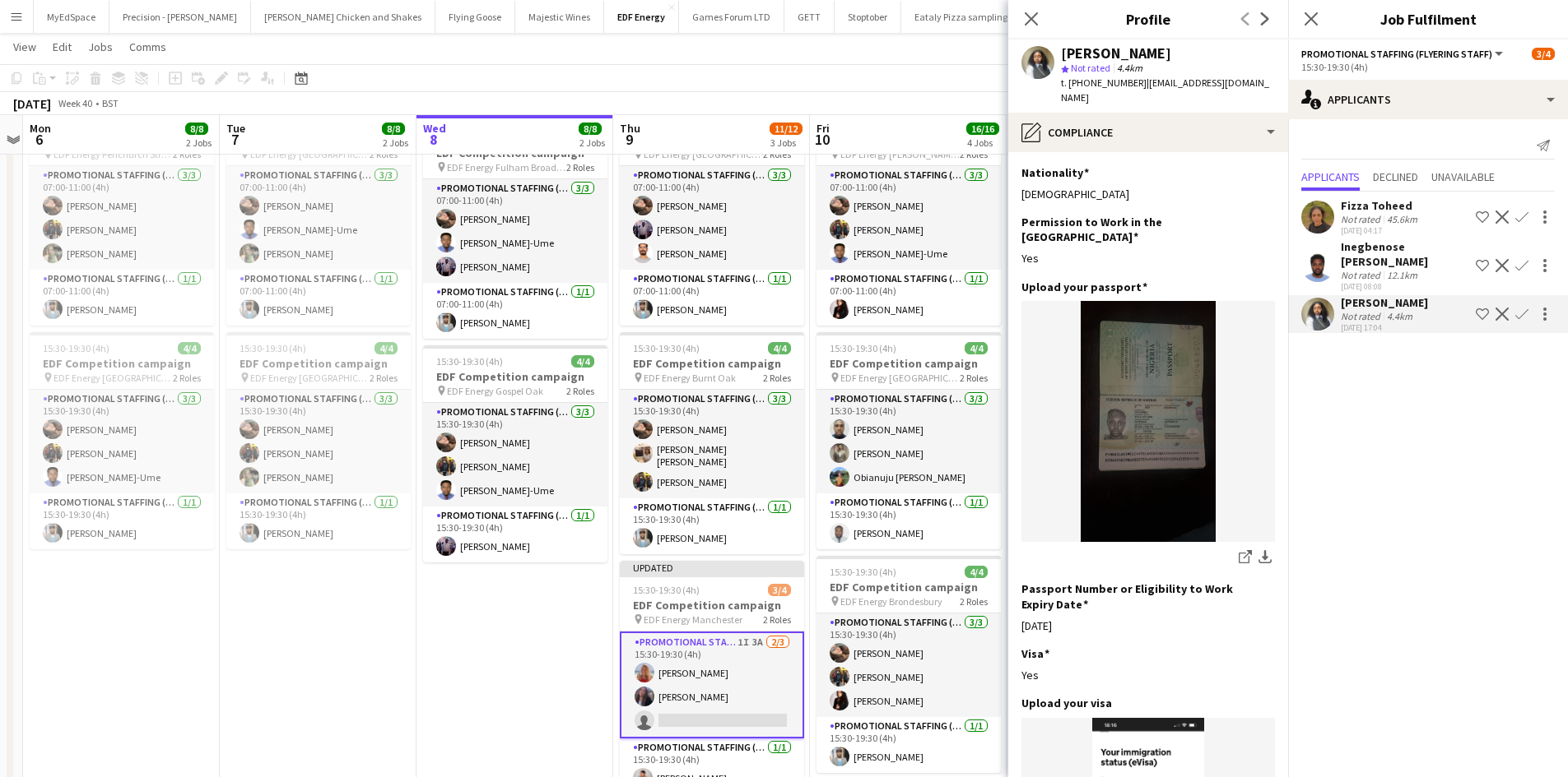
click at [1515, 313] on app-icon "Confirm" at bounding box center [1522, 314] width 13 height 13
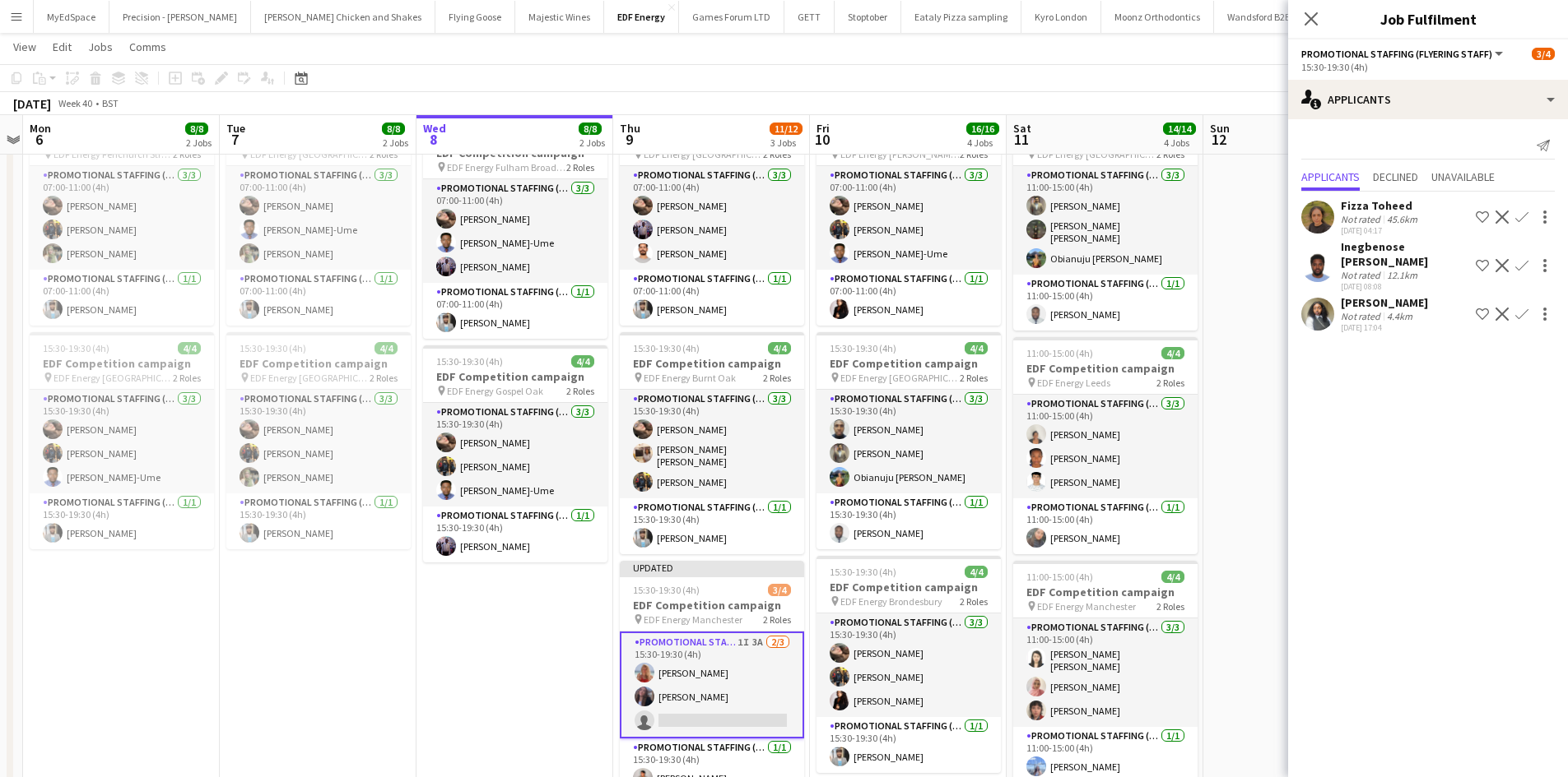
click at [1518, 307] on app-icon "Confirm" at bounding box center [1522, 314] width 13 height 13
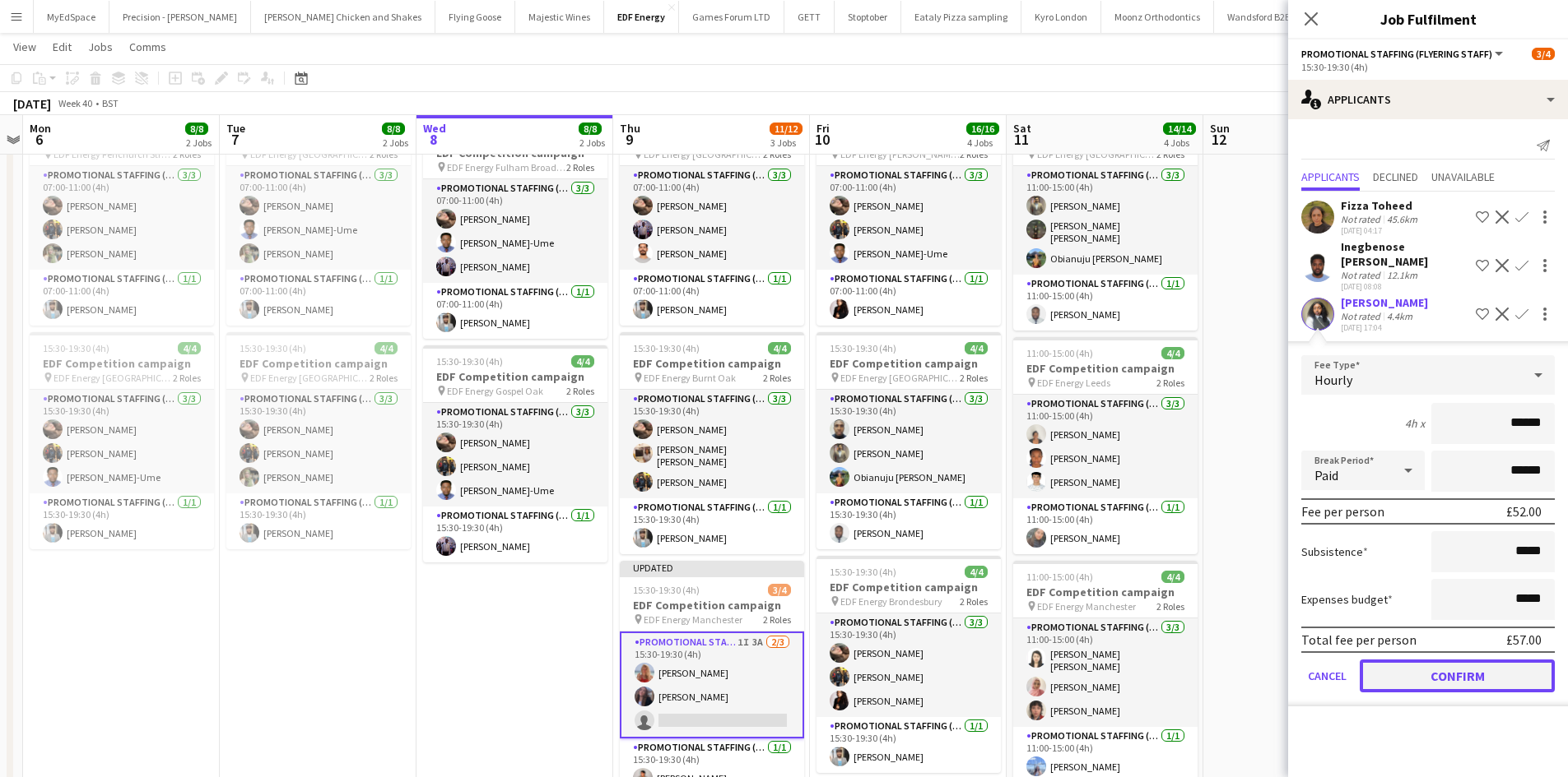
click at [1484, 667] on button "Confirm" at bounding box center [1456, 676] width 195 height 33
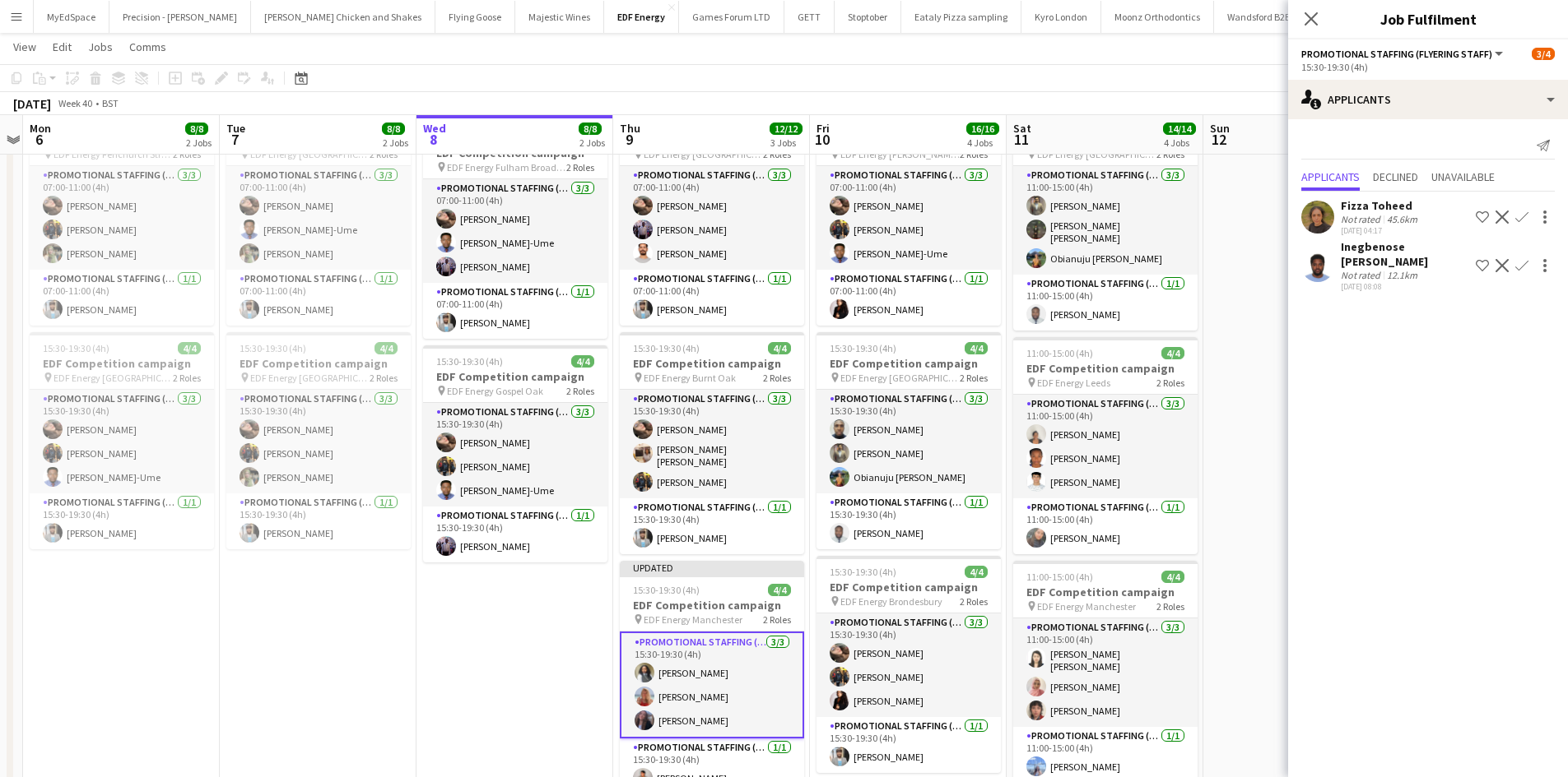
click at [675, 664] on app-card-role "Promotional Staffing (Flyering Staff) 3/3 15:30-19:30 (4h) Tola Oladimeji Tallu…" at bounding box center [711, 684] width 184 height 107
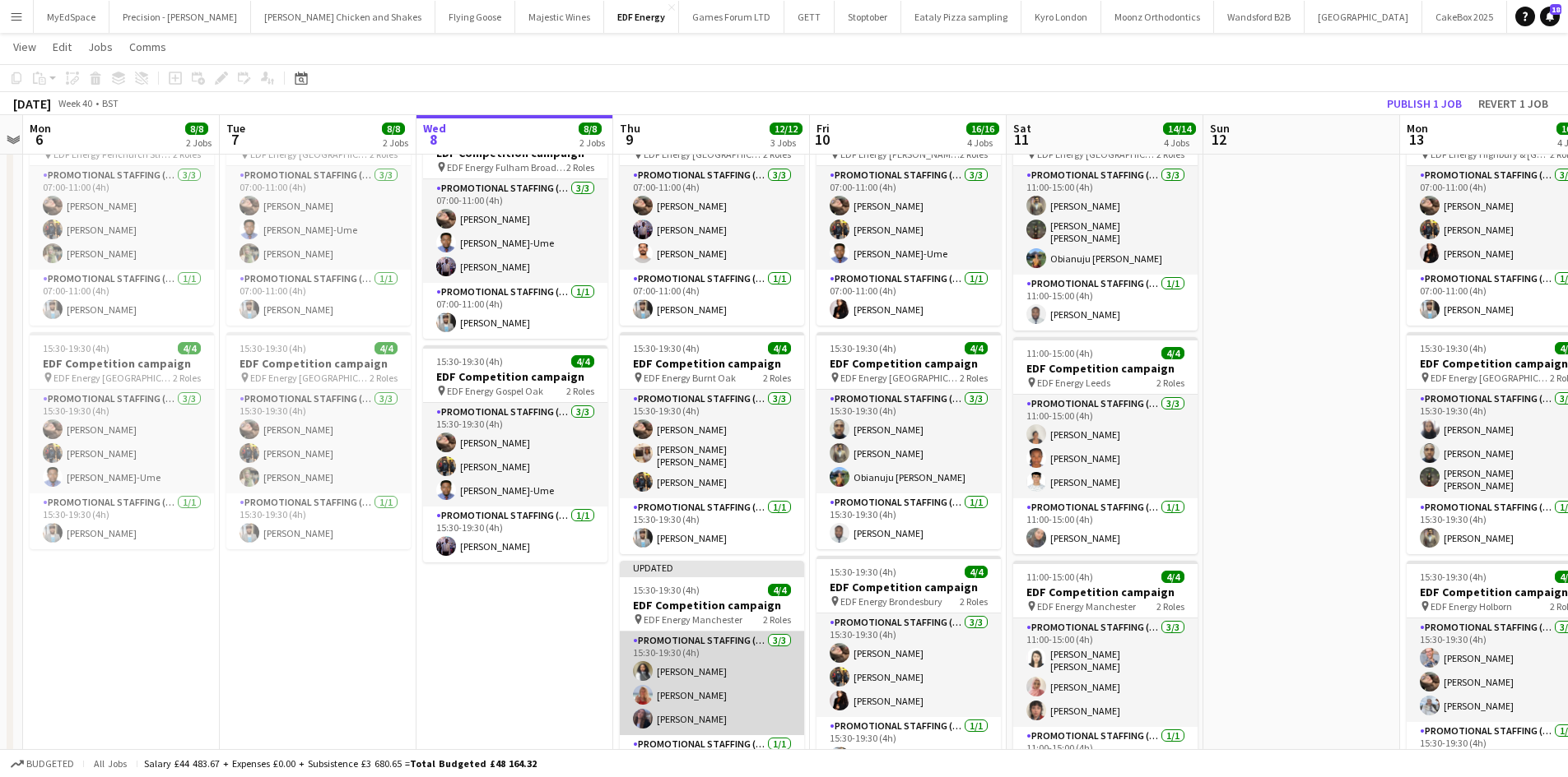
click at [680, 670] on app-card-role "Promotional Staffing (Flyering Staff) 3/3 15:30-19:30 (4h) Tola Oladimeji Tallu…" at bounding box center [711, 683] width 184 height 104
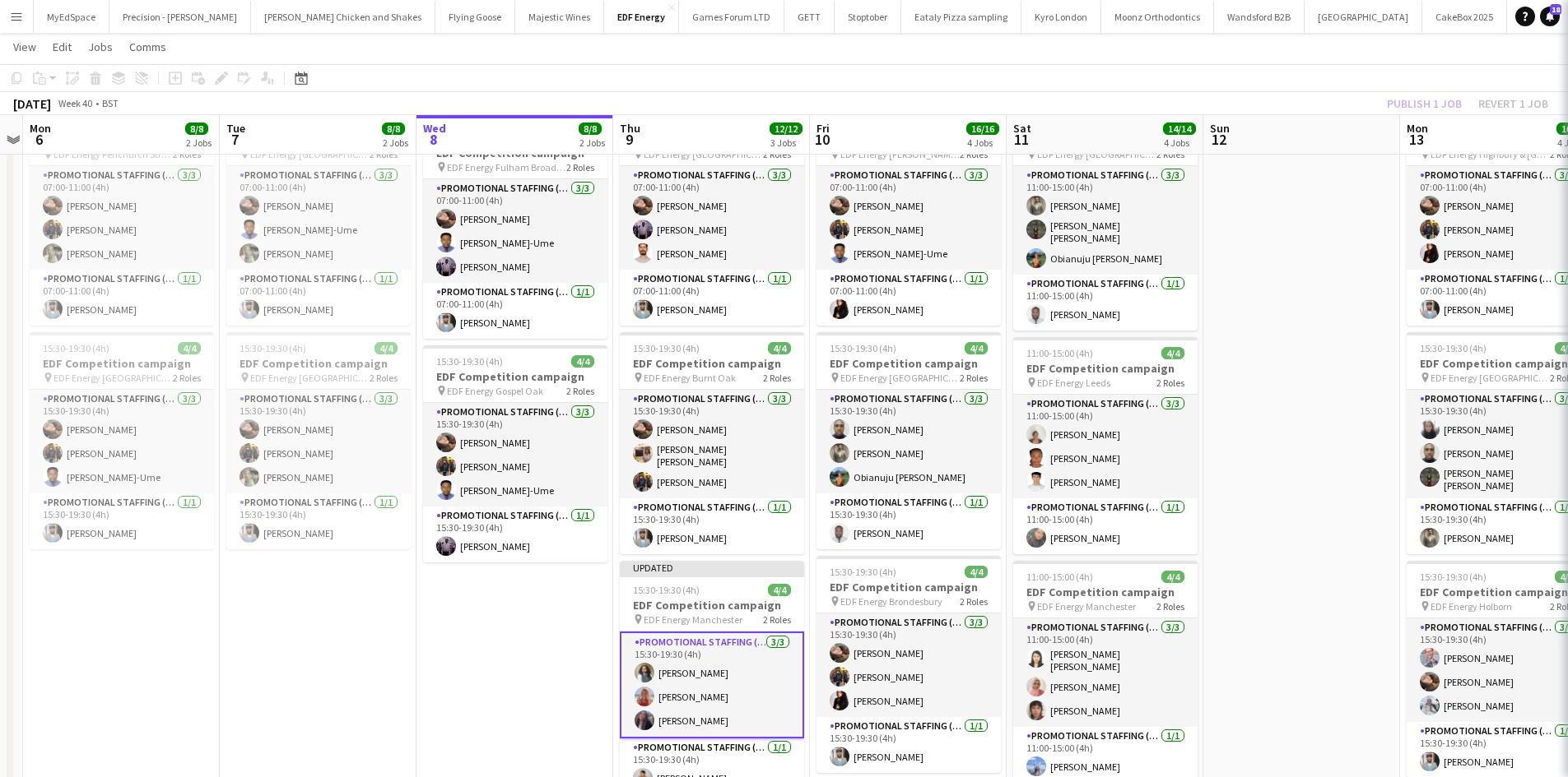
scroll to position [0, 567]
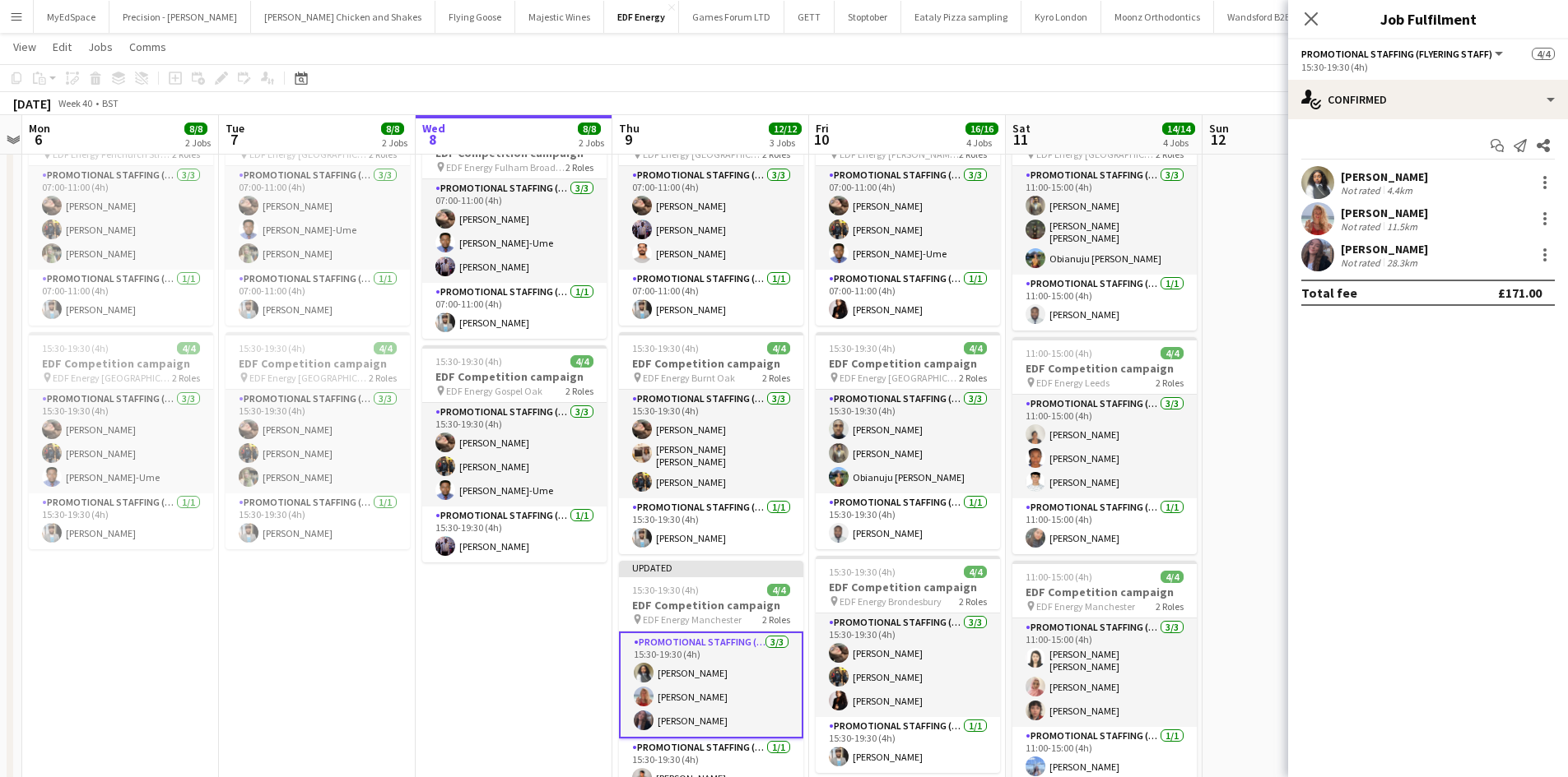
click at [1333, 174] on div at bounding box center [1317, 182] width 33 height 33
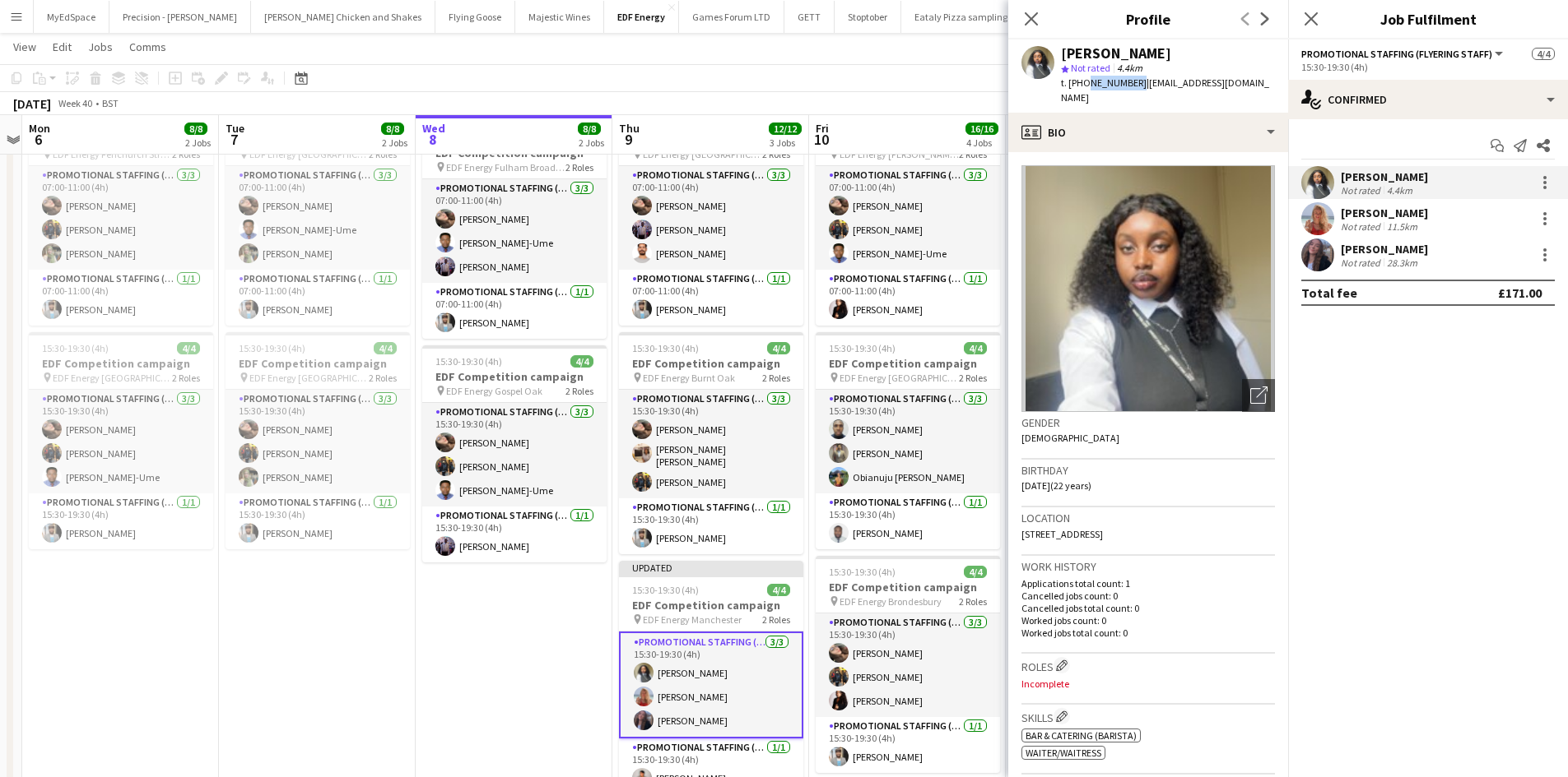
drag, startPoint x: 1083, startPoint y: 79, endPoint x: 1133, endPoint y: 83, distance: 50.2
click at [1133, 83] on span "t. +447305332668" at bounding box center [1104, 82] width 85 height 12
copy span "7305332668"
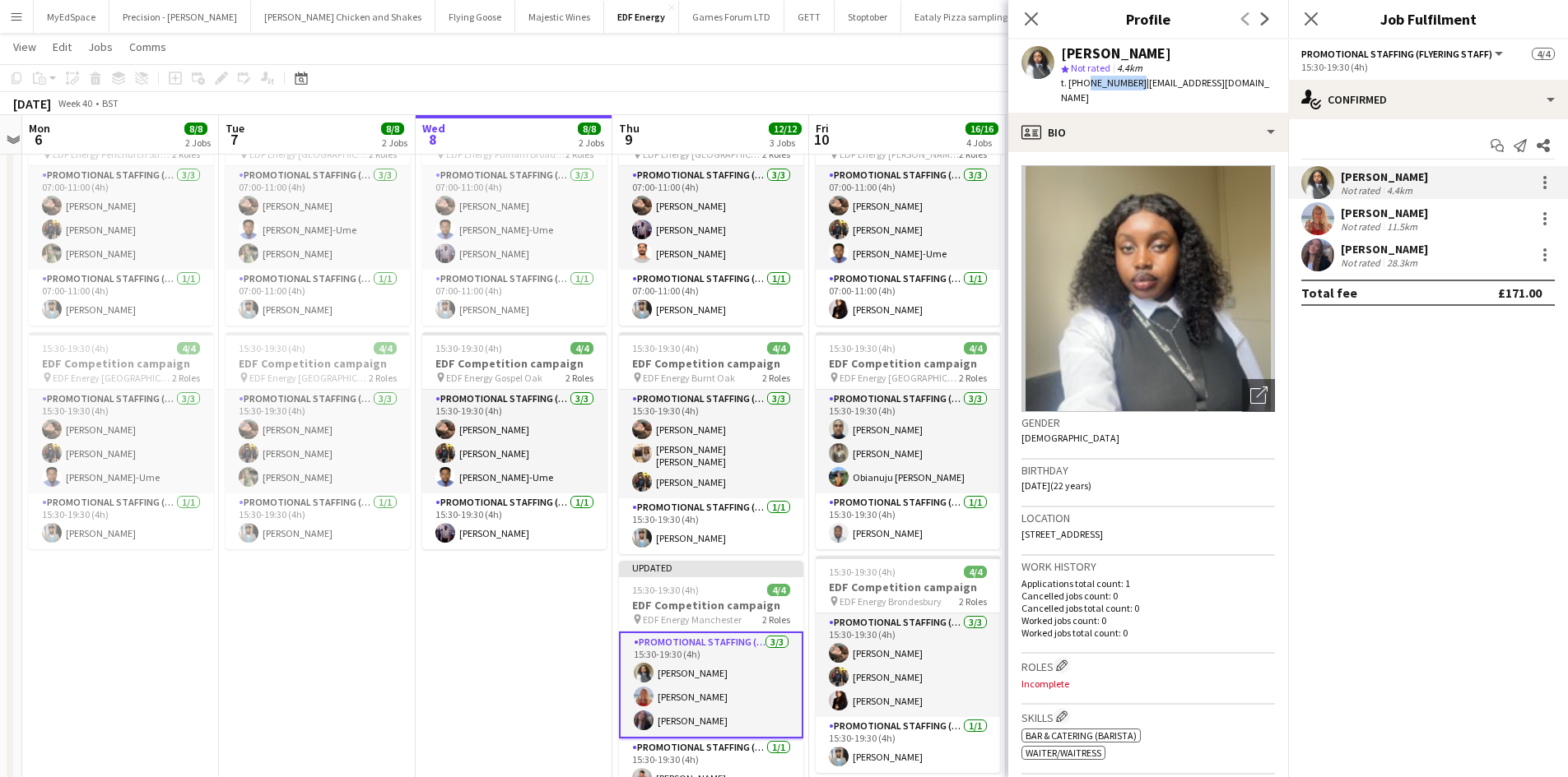
drag, startPoint x: 763, startPoint y: 70, endPoint x: 1182, endPoint y: 163, distance: 429.2
click at [763, 70] on app-toolbar "Copy Paste Paste Ctrl+V Paste with crew Ctrl+Shift+V Paste linked Job Delete Gr…" at bounding box center [784, 78] width 1568 height 28
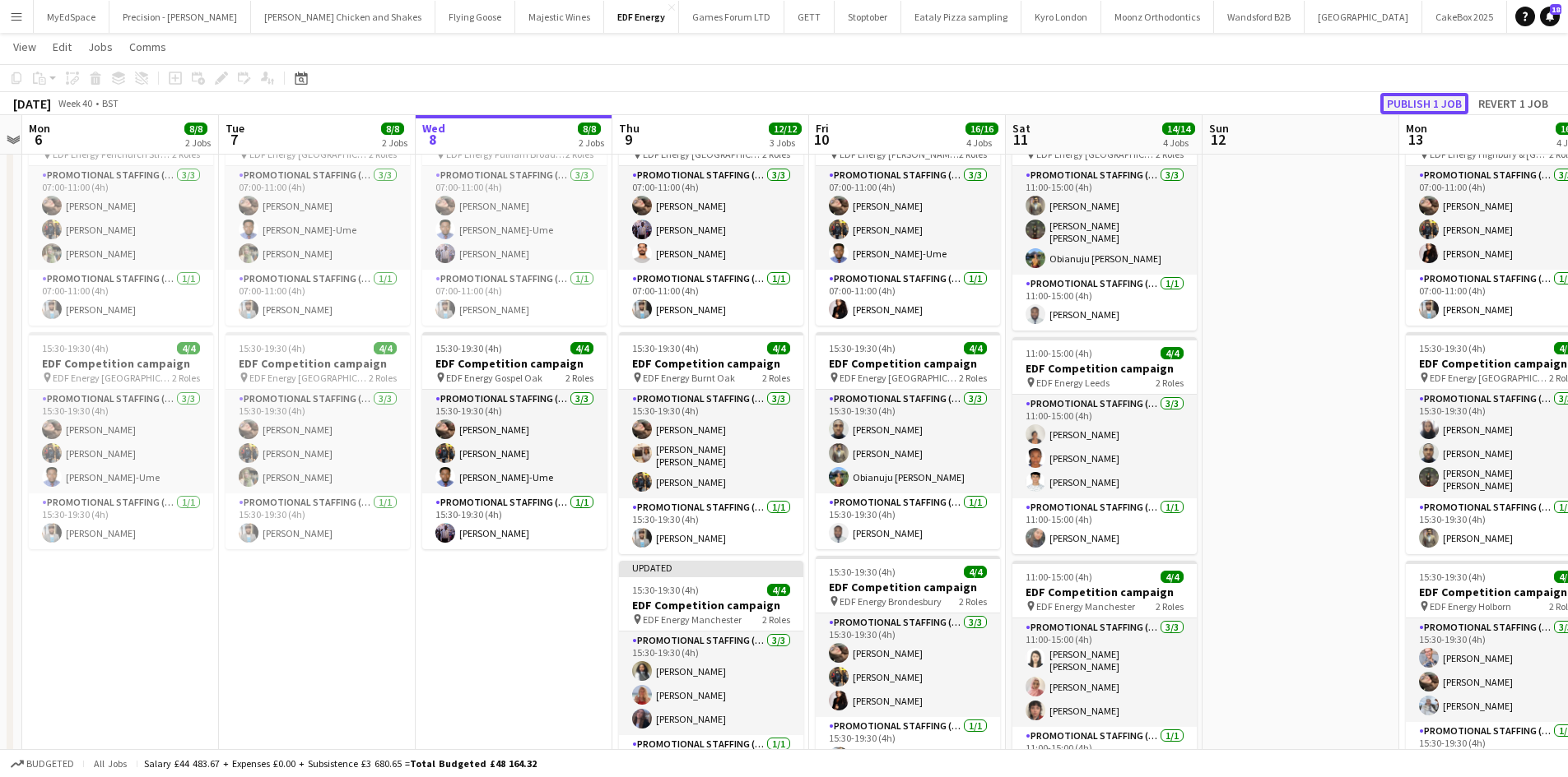
click at [1424, 98] on button "Publish 1 job" at bounding box center [1423, 103] width 88 height 22
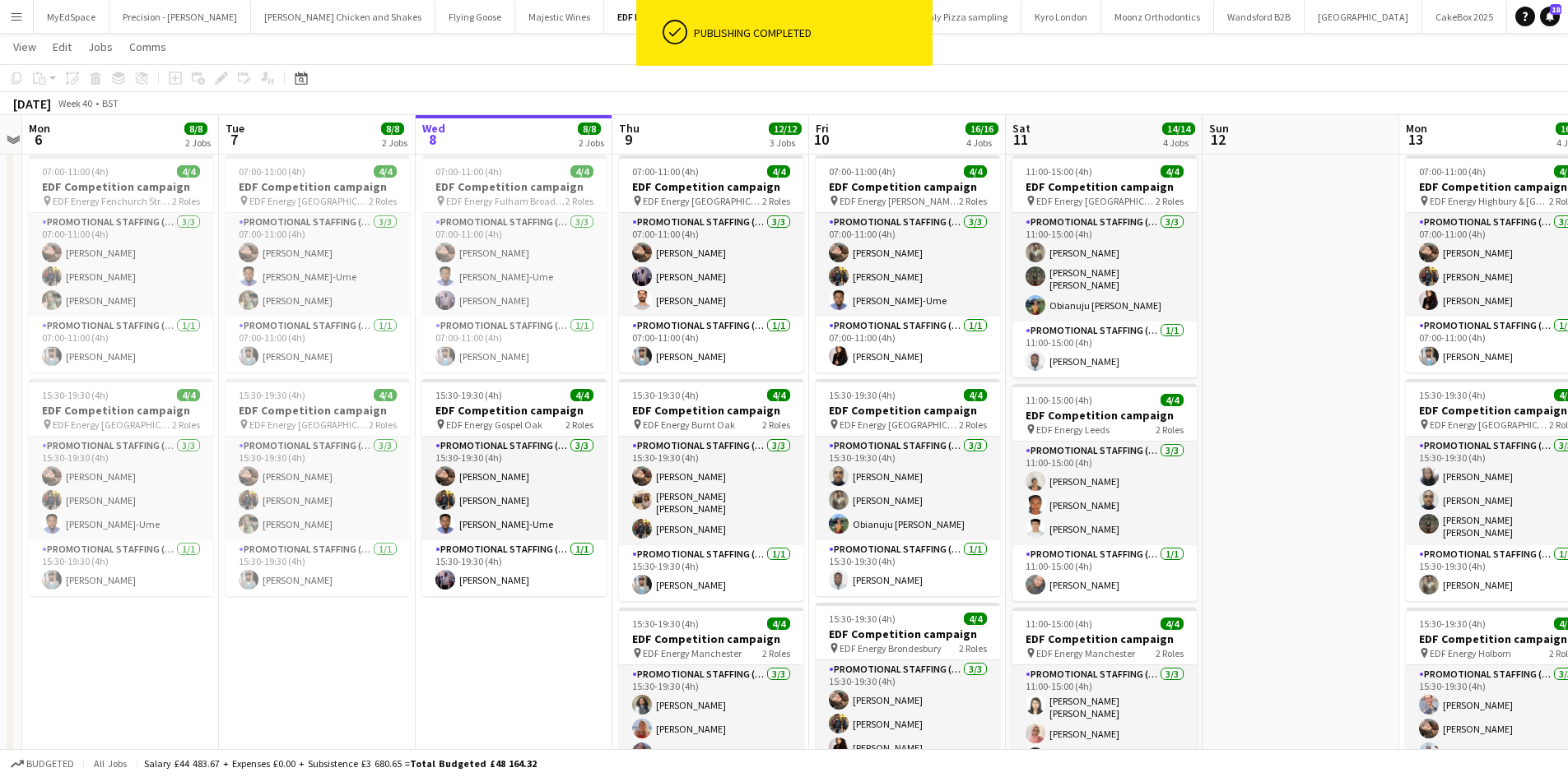
scroll to position [0, 0]
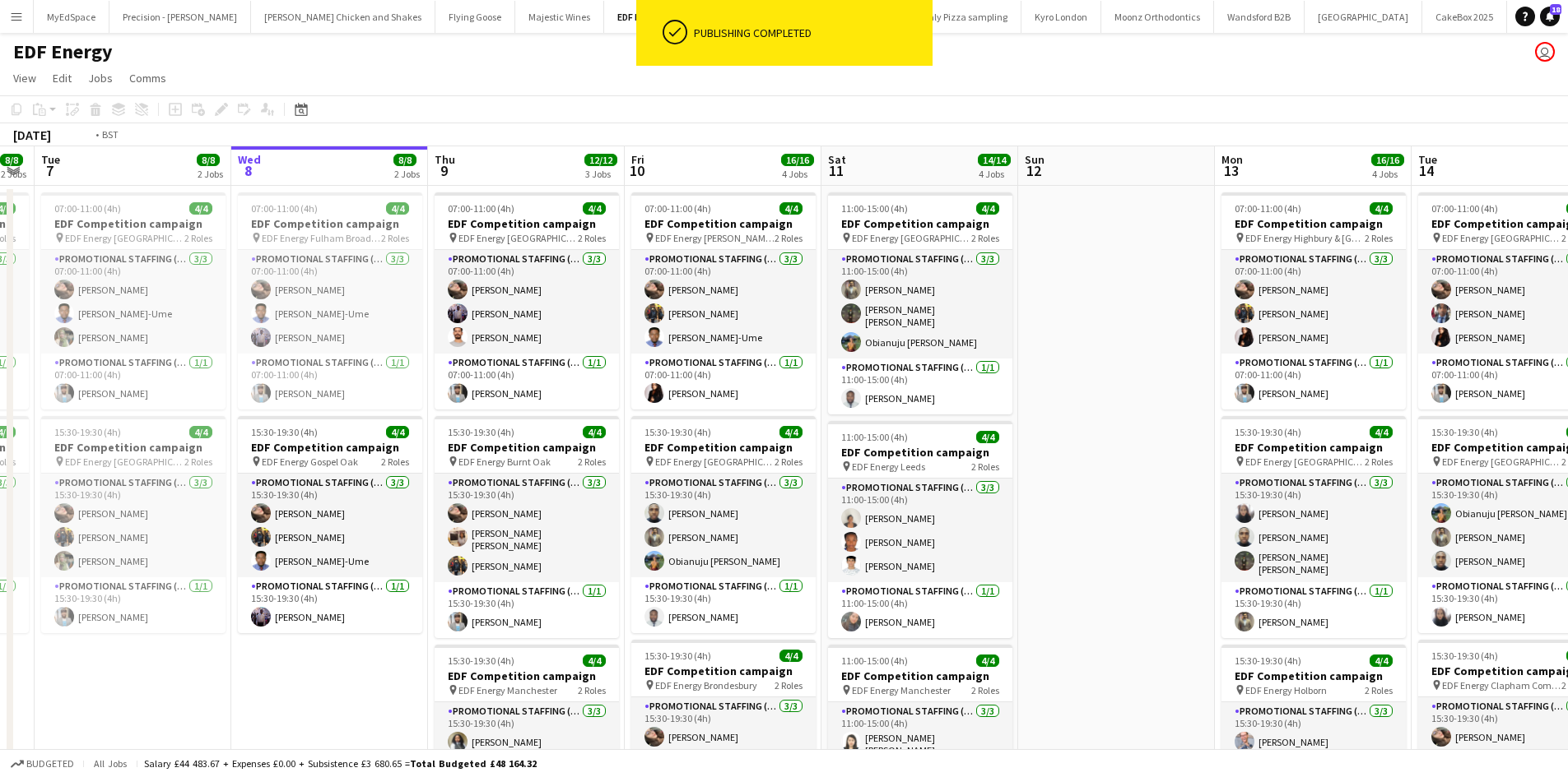
drag, startPoint x: 1343, startPoint y: 497, endPoint x: 674, endPoint y: 400, distance: 676.0
click at [674, 400] on app-calendar-viewport "Fri 3 12/12 3 Jobs Sat 4 6/6 2 Jobs Sun 5 Mon 6 8/8 2 Jobs Tue 7 8/8 2 Jobs Wed…" at bounding box center [784, 662] width 1568 height 1031
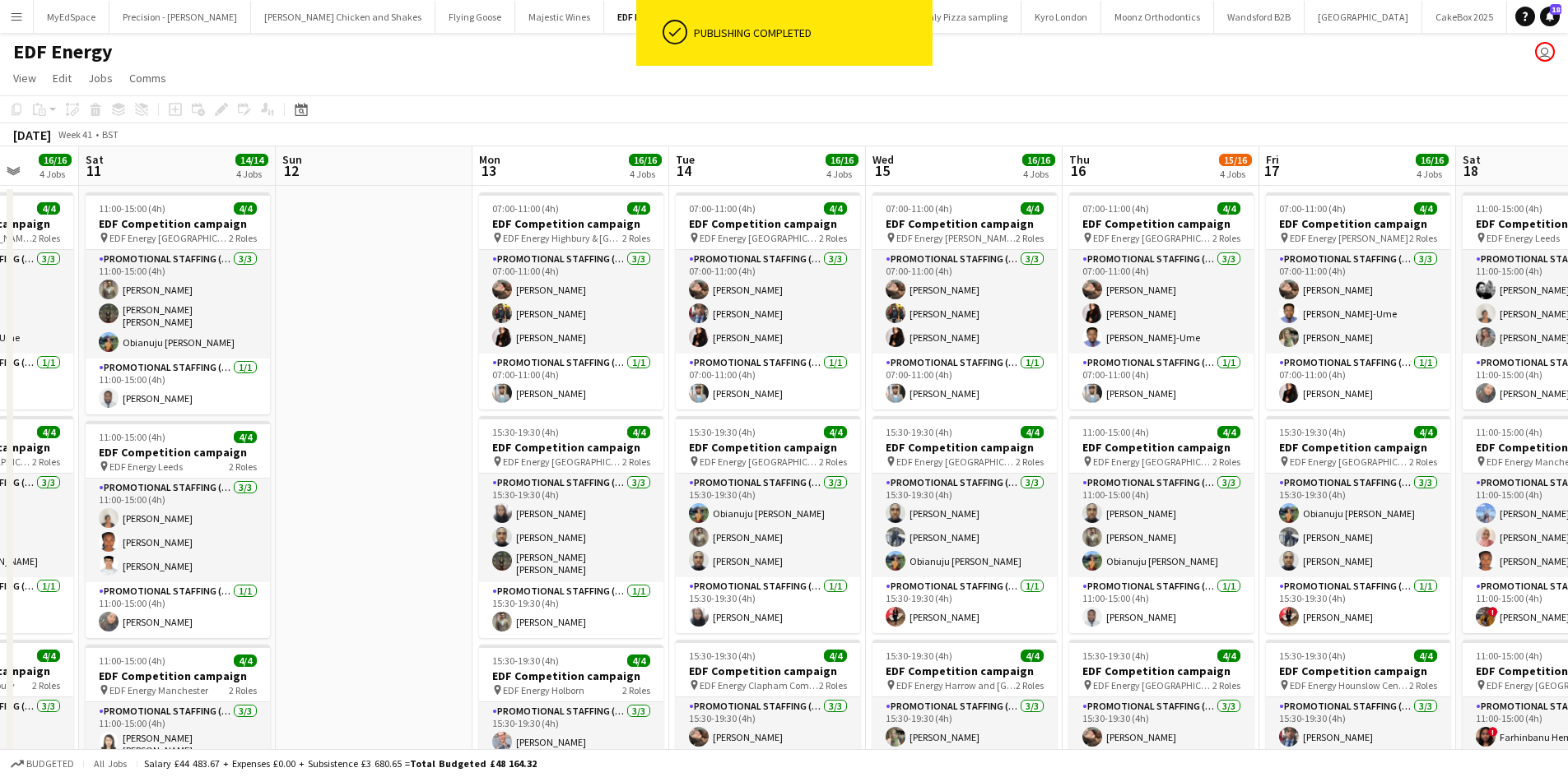
drag, startPoint x: 1296, startPoint y: 446, endPoint x: 960, endPoint y: 446, distance: 336.0
click at [960, 446] on app-calendar-viewport "Tue 7 8/8 2 Jobs Wed 8 8/8 2 Jobs Thu 9 12/12 3 Jobs Fri 10 16/16 4 Jobs Sat 11…" at bounding box center [784, 662] width 1568 height 1031
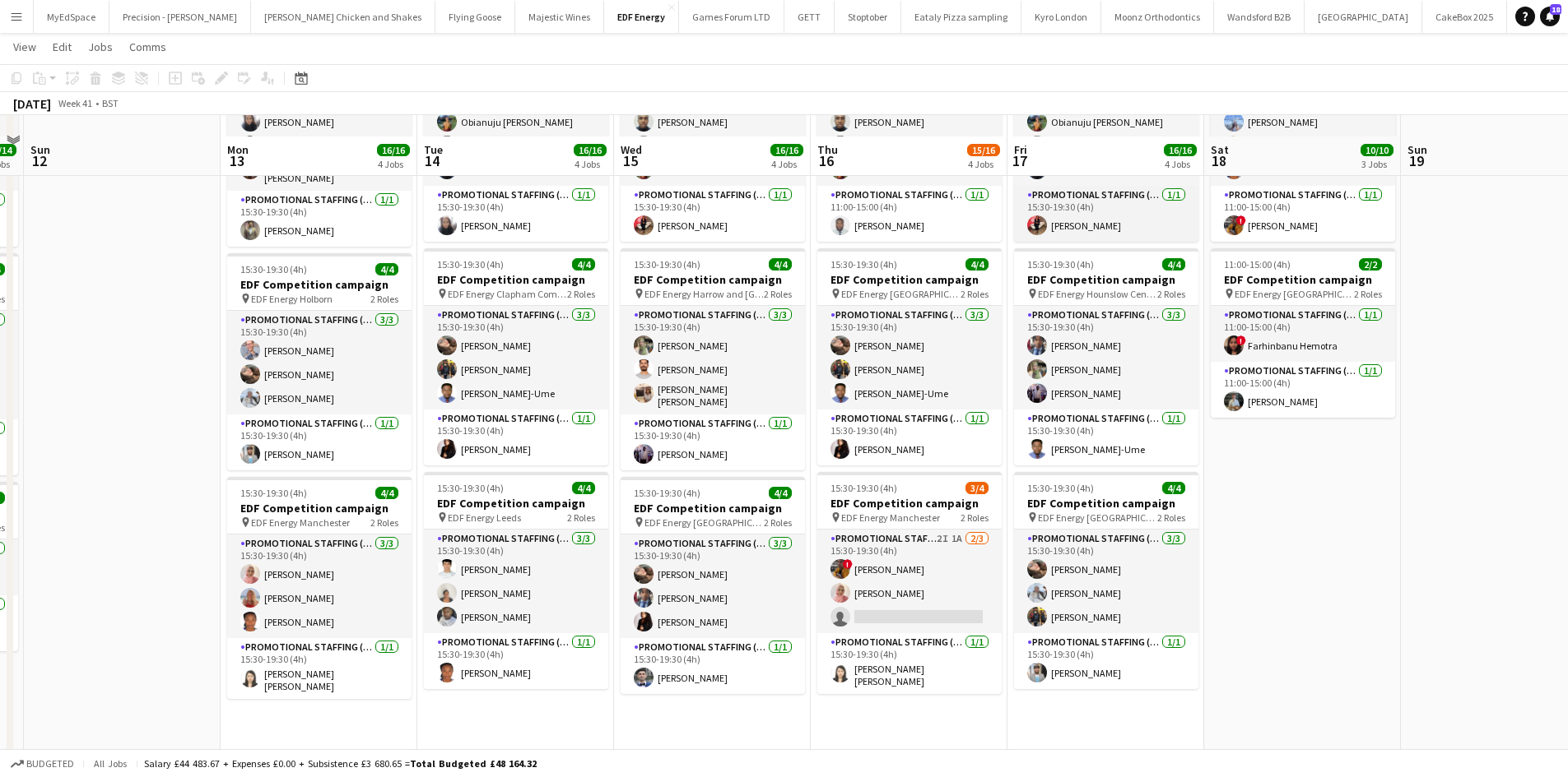
scroll to position [411, 0]
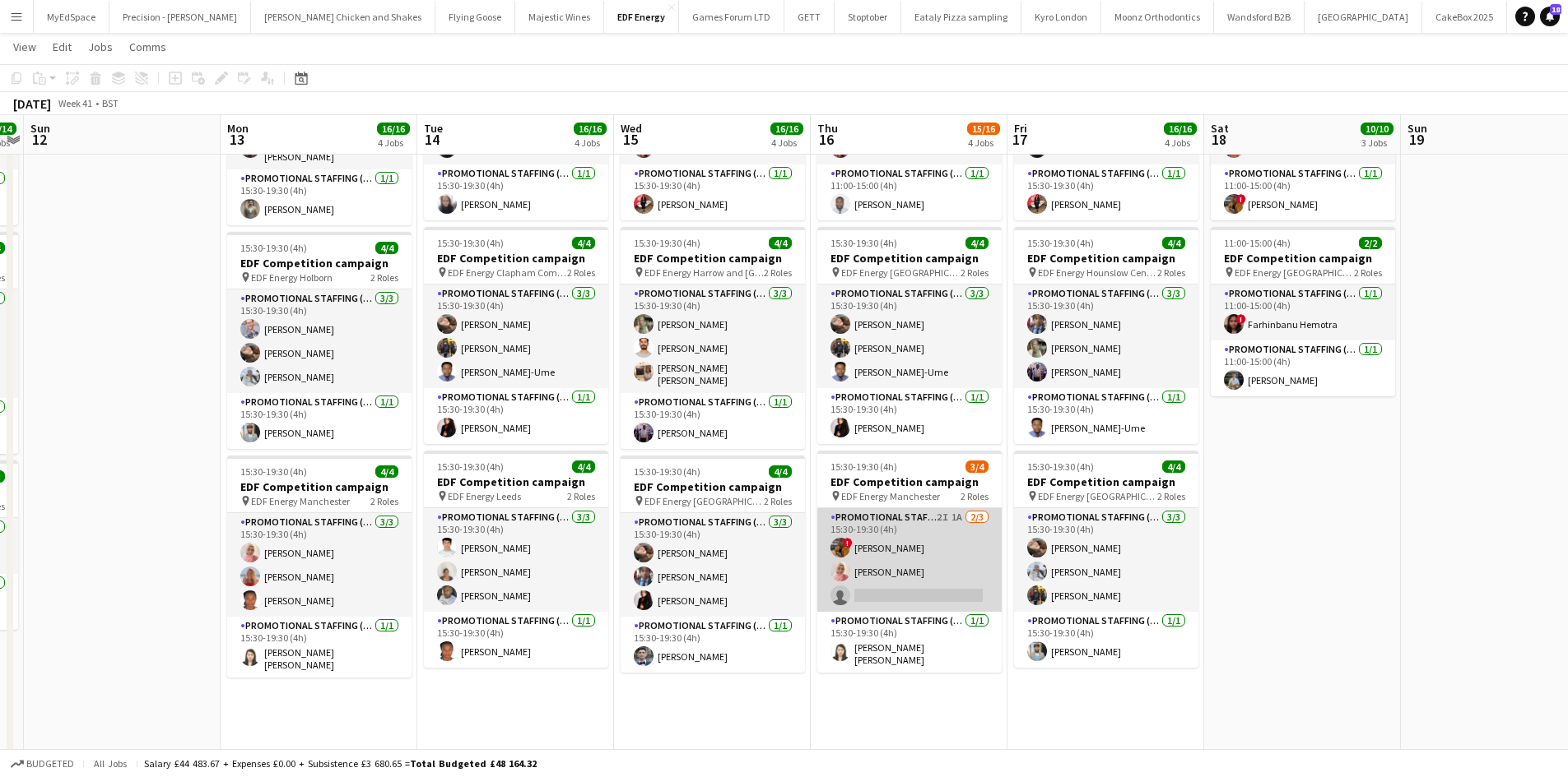
click at [961, 518] on app-card-role "Promotional Staffing (Flyering Staff) 2I 1A 2/3 15:30-19:30 (4h) ! Sean Porter …" at bounding box center [909, 561] width 184 height 104
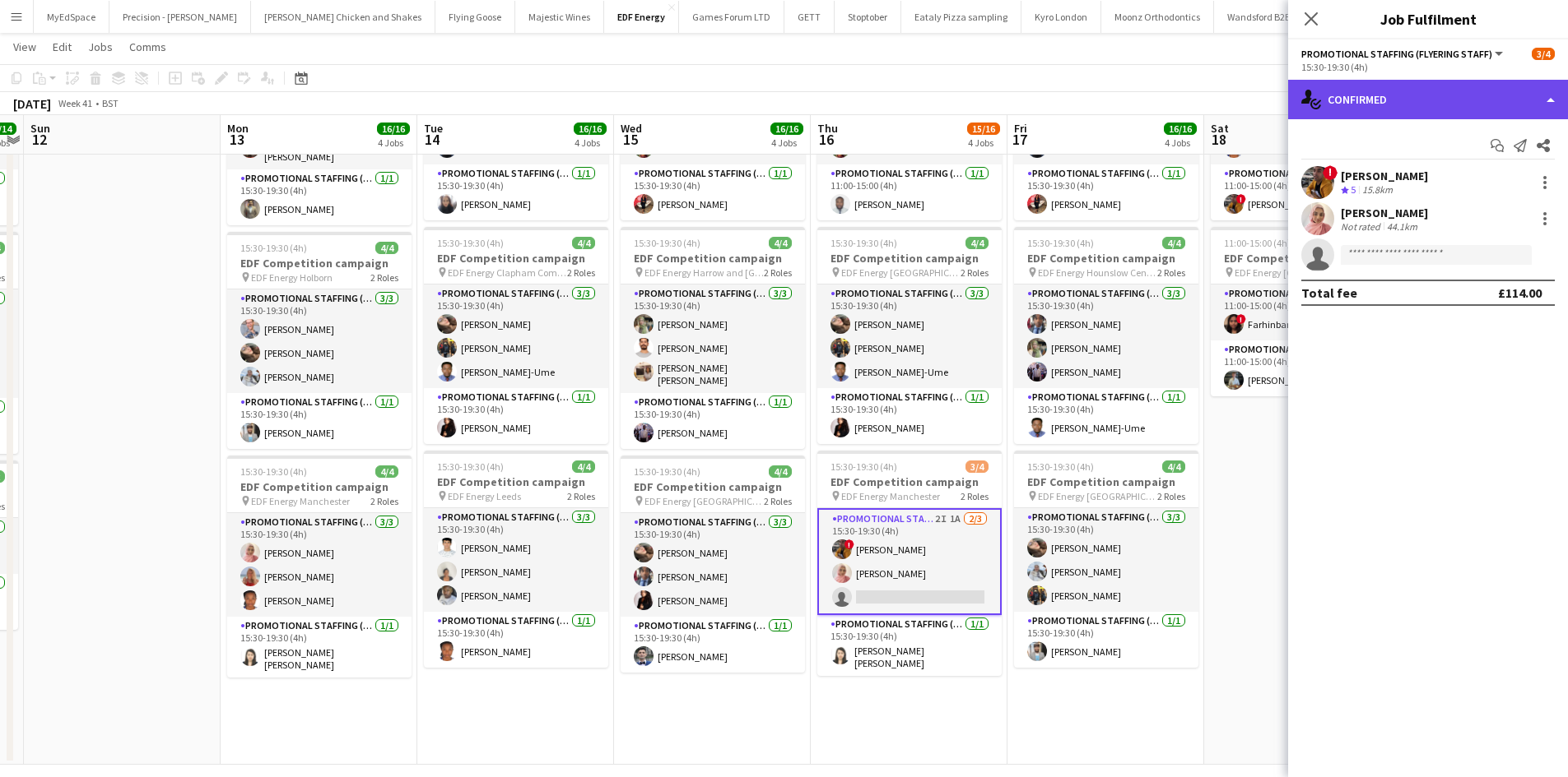
click at [1463, 101] on div "single-neutral-actions-check-2 Confirmed" at bounding box center [1428, 99] width 280 height 40
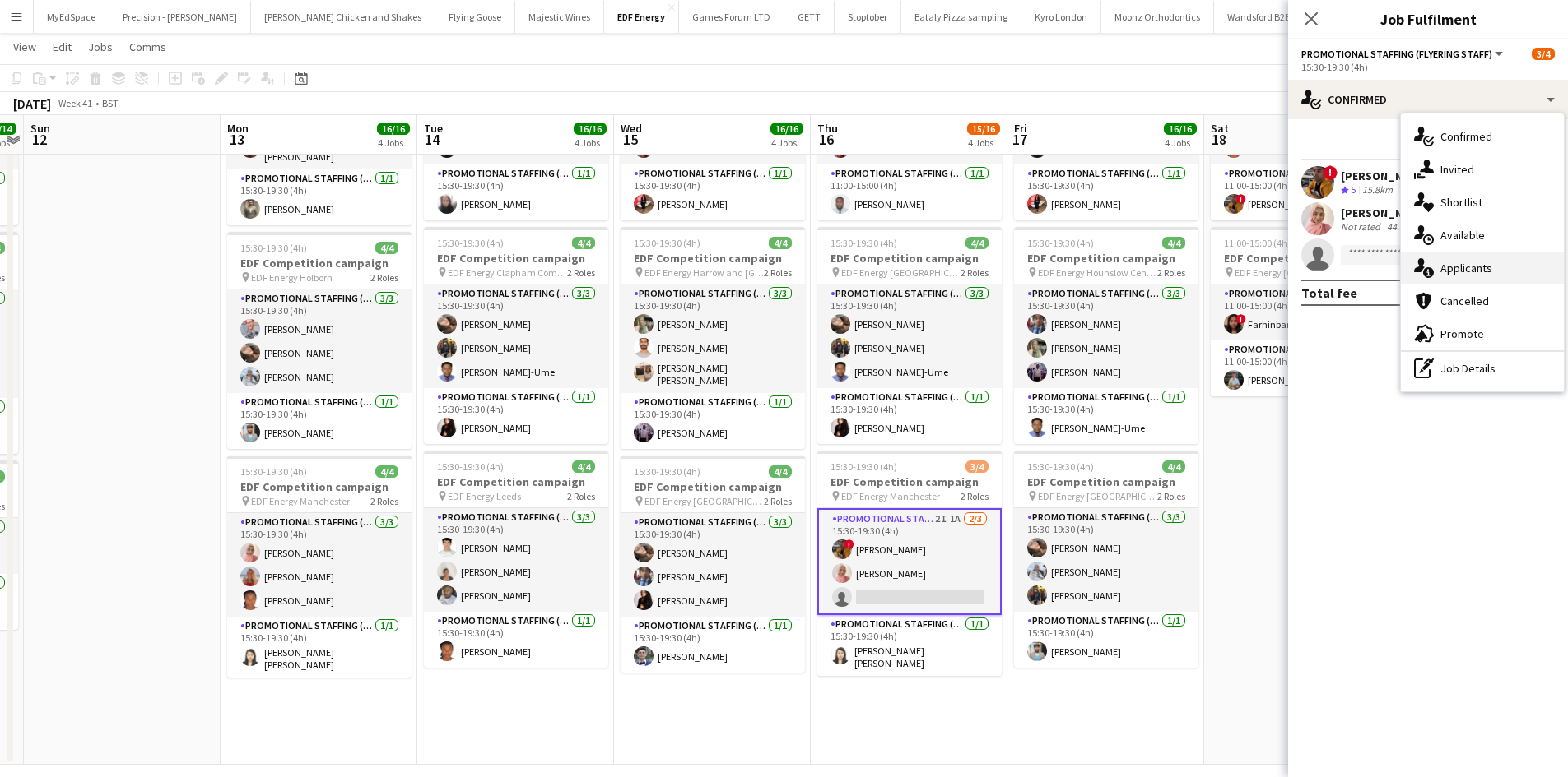
click at [1498, 268] on div "single-neutral-actions-information Applicants" at bounding box center [1482, 268] width 163 height 33
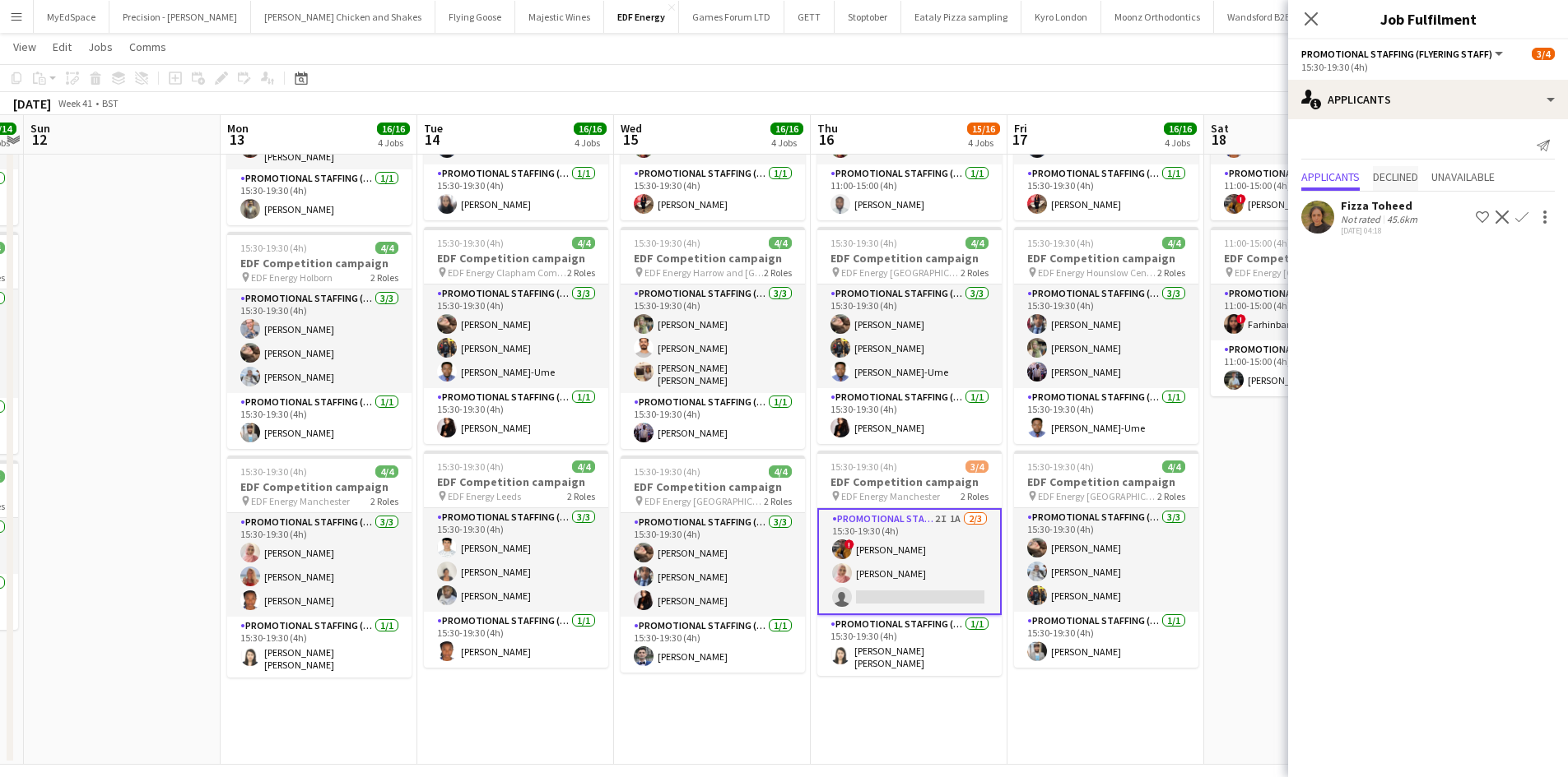
click at [1396, 167] on span "Declined" at bounding box center [1395, 179] width 45 height 25
click at [1489, 148] on span "Unavailable" at bounding box center [1462, 143] width 63 height 11
drag, startPoint x: 1026, startPoint y: 687, endPoint x: 1042, endPoint y: 685, distance: 16.1
click at [1034, 688] on app-calendar-viewport "Thu 9 12/12 3 Jobs Fri 10 16/16 4 Jobs Sat 11 14/14 4 Jobs Sun 12 Mon 13 16/16 …" at bounding box center [784, 209] width 1568 height 1112
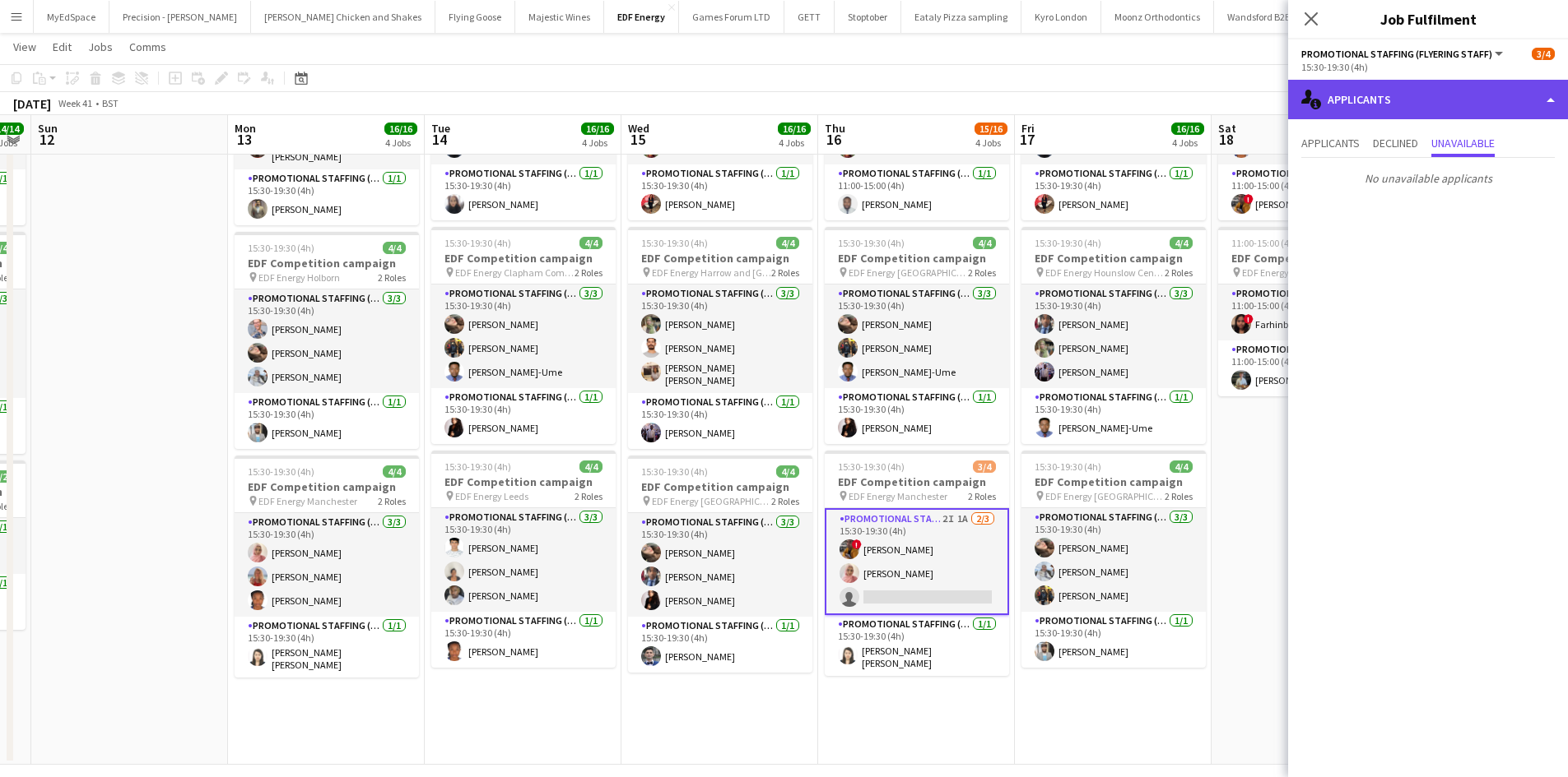
click at [1385, 106] on div "single-neutral-actions-information Applicants" at bounding box center [1428, 99] width 280 height 40
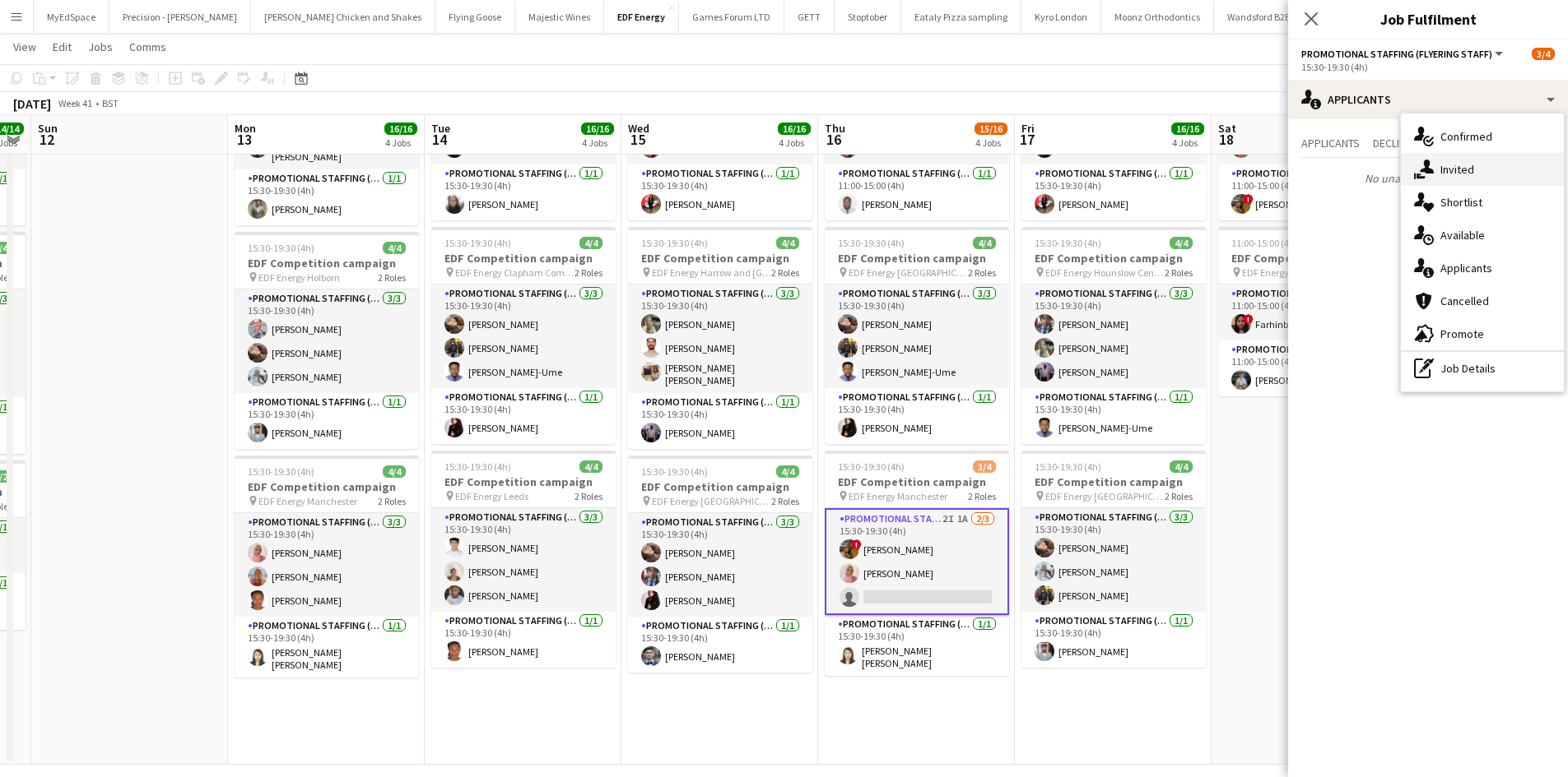
click at [1455, 173] on span "Invited" at bounding box center [1457, 169] width 34 height 15
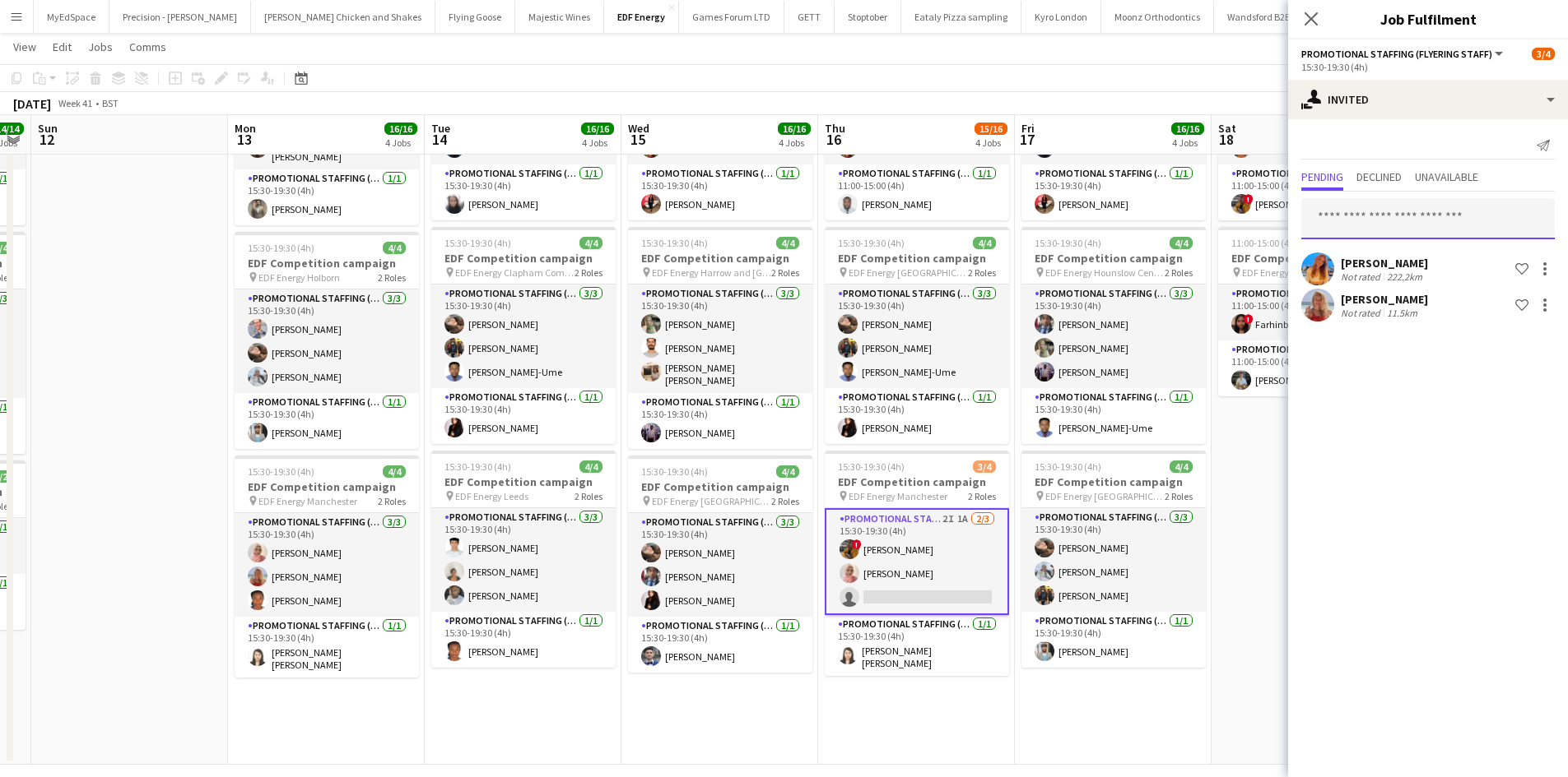
click at [1397, 218] on input "text" at bounding box center [1428, 219] width 253 height 42
type input "*******"
drag, startPoint x: 1411, startPoint y: 261, endPoint x: 1411, endPoint y: 295, distance: 34.0
click at [1410, 260] on span "Tola Oladimeji Active" at bounding box center [1428, 259] width 227 height 14
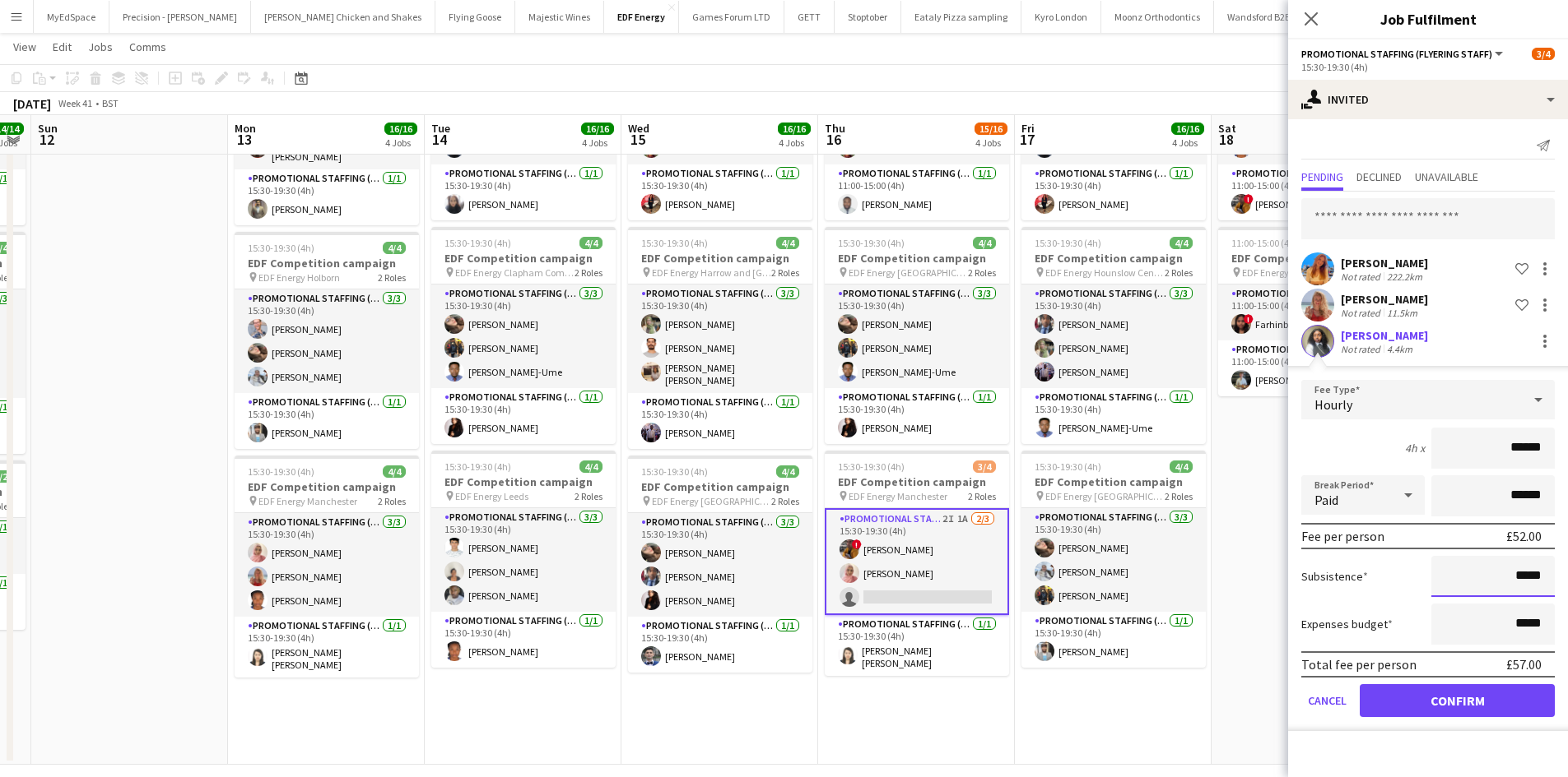
drag, startPoint x: 1480, startPoint y: 639, endPoint x: 1481, endPoint y: 653, distance: 14.0
click at [1480, 651] on form "Fee Type Hourly 4h x ****** Break Period Paid ****** Fee per person £52.00 Subs…" at bounding box center [1428, 556] width 280 height 352
click at [1473, 685] on button "Confirm" at bounding box center [1456, 700] width 195 height 33
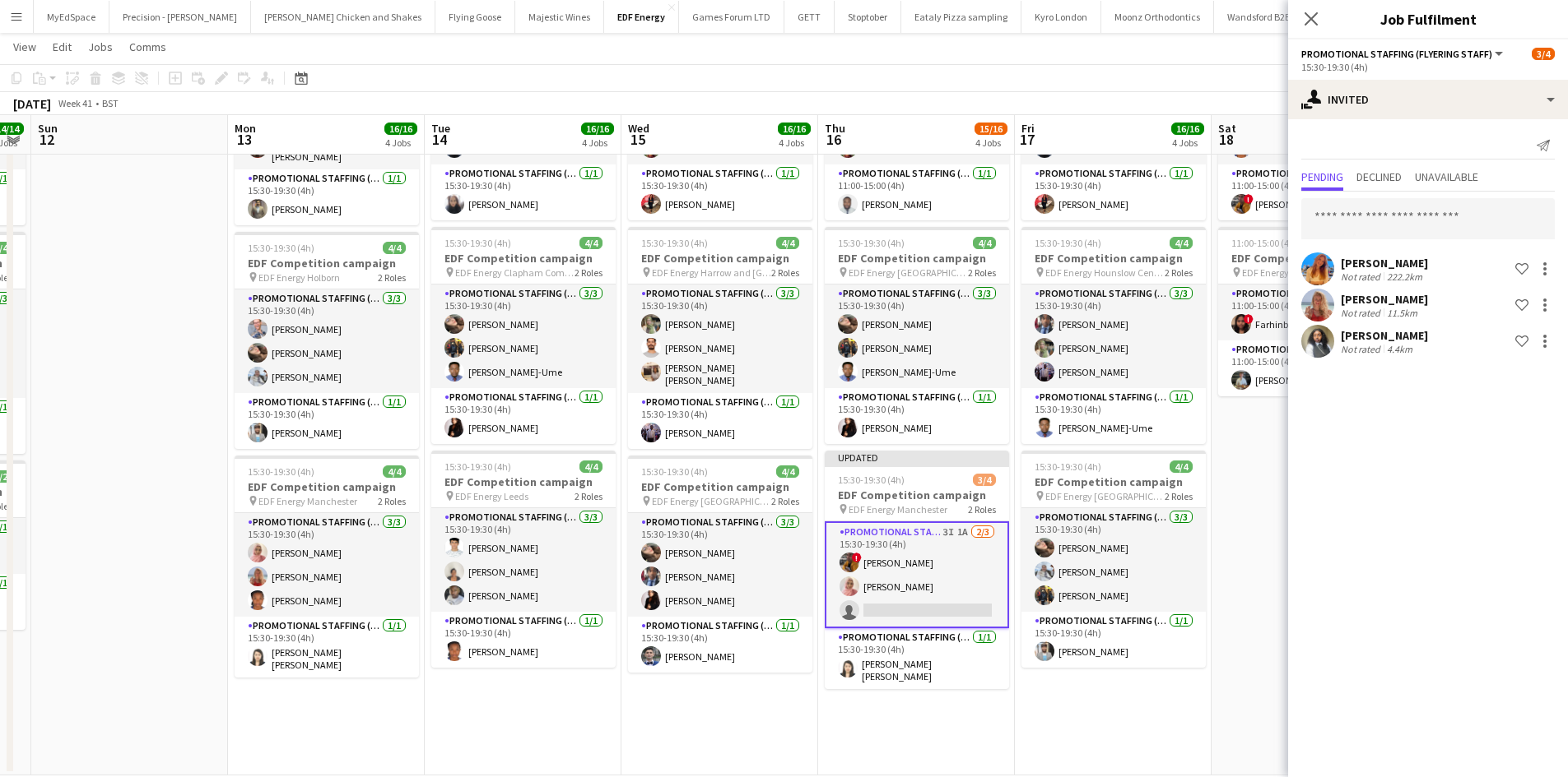
click at [1248, 598] on app-date-cell "11:00-15:00 (4h) 4/4 EDF Competition campaign pin EDF Energy Leeds 2 Roles Prom…" at bounding box center [1310, 274] width 197 height 1003
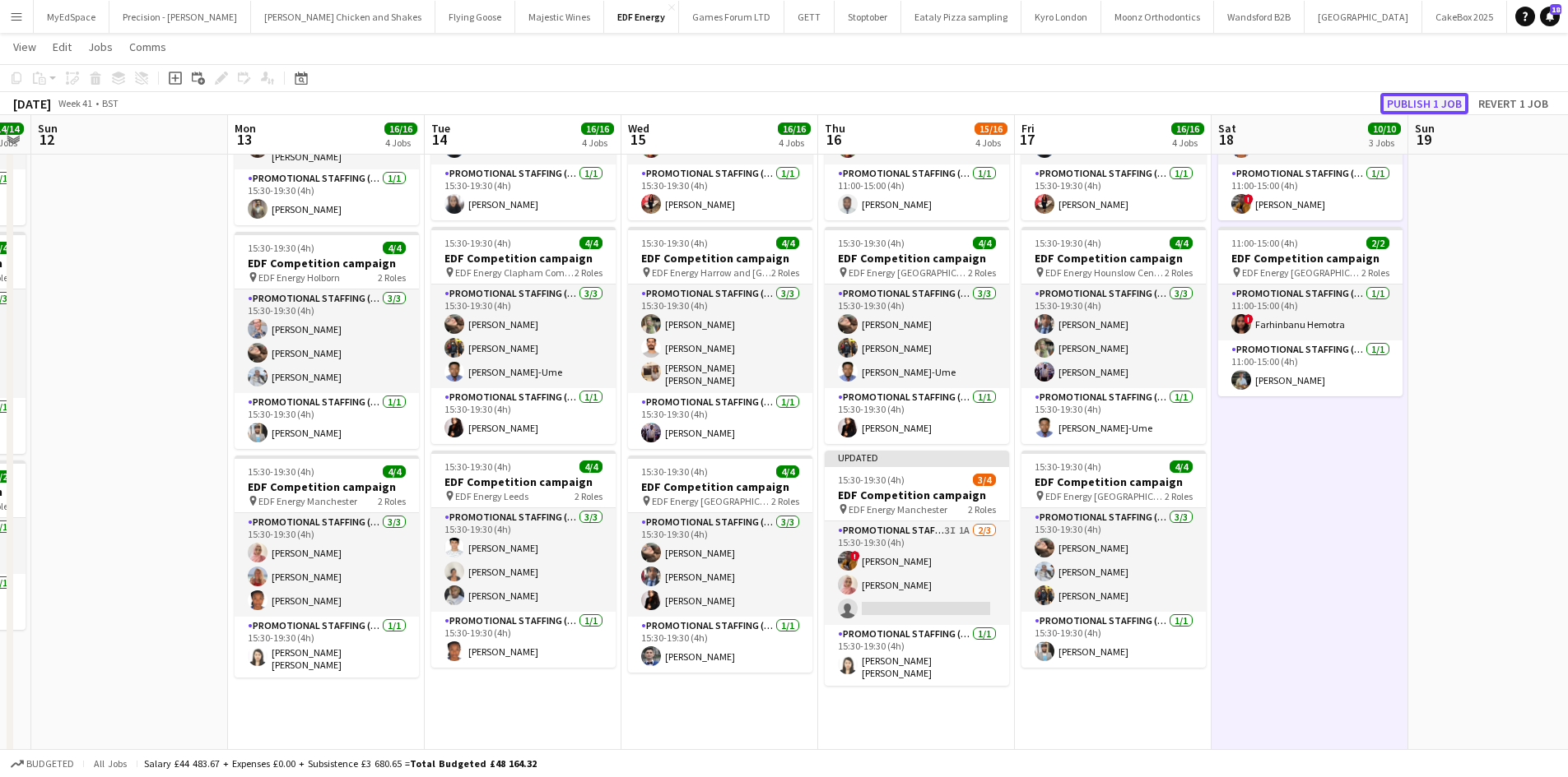
click at [1447, 96] on button "Publish 1 job" at bounding box center [1423, 103] width 88 height 22
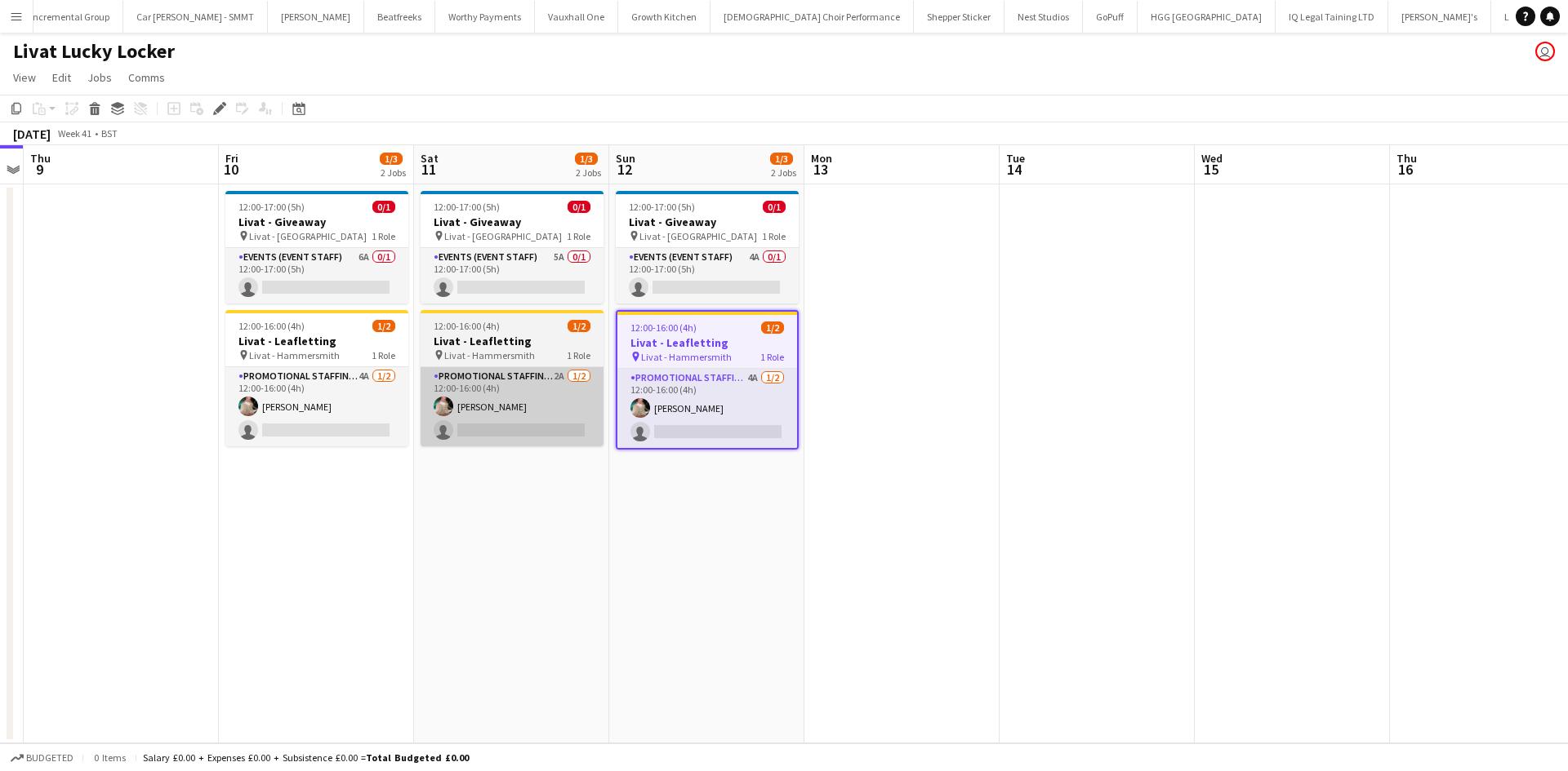
scroll to position [0, 2731]
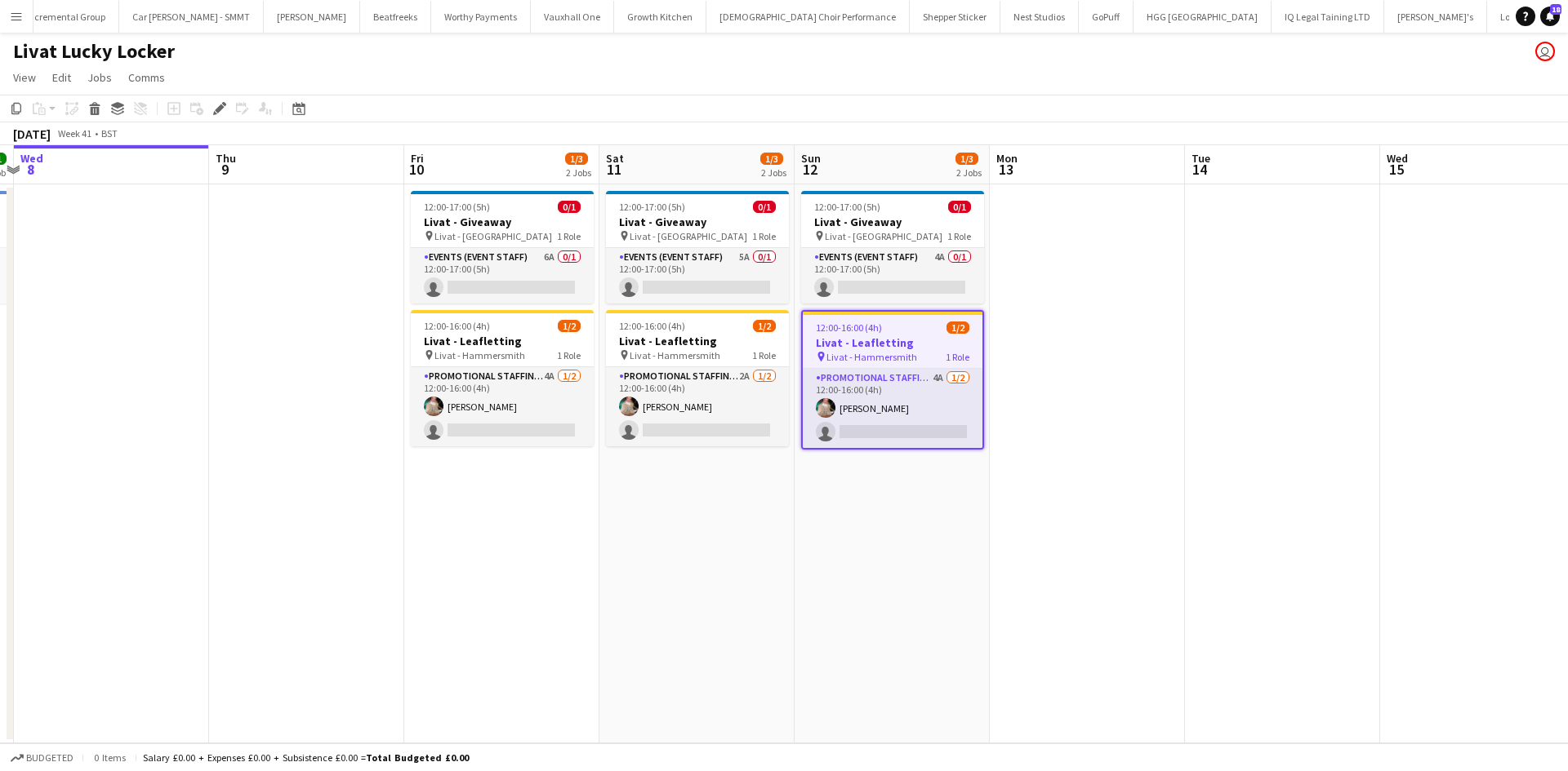
drag, startPoint x: 585, startPoint y: 497, endPoint x: 782, endPoint y: 506, distance: 197.2
click at [784, 508] on app-calendar-viewport "Mon 6 Tue 7 1/1 1 Job Wed 8 Thu 9 Fri 10 1/3 2 Jobs Sat 11 1/3 2 Jobs Sun 12 1/…" at bounding box center [784, 445] width 1568 height 598
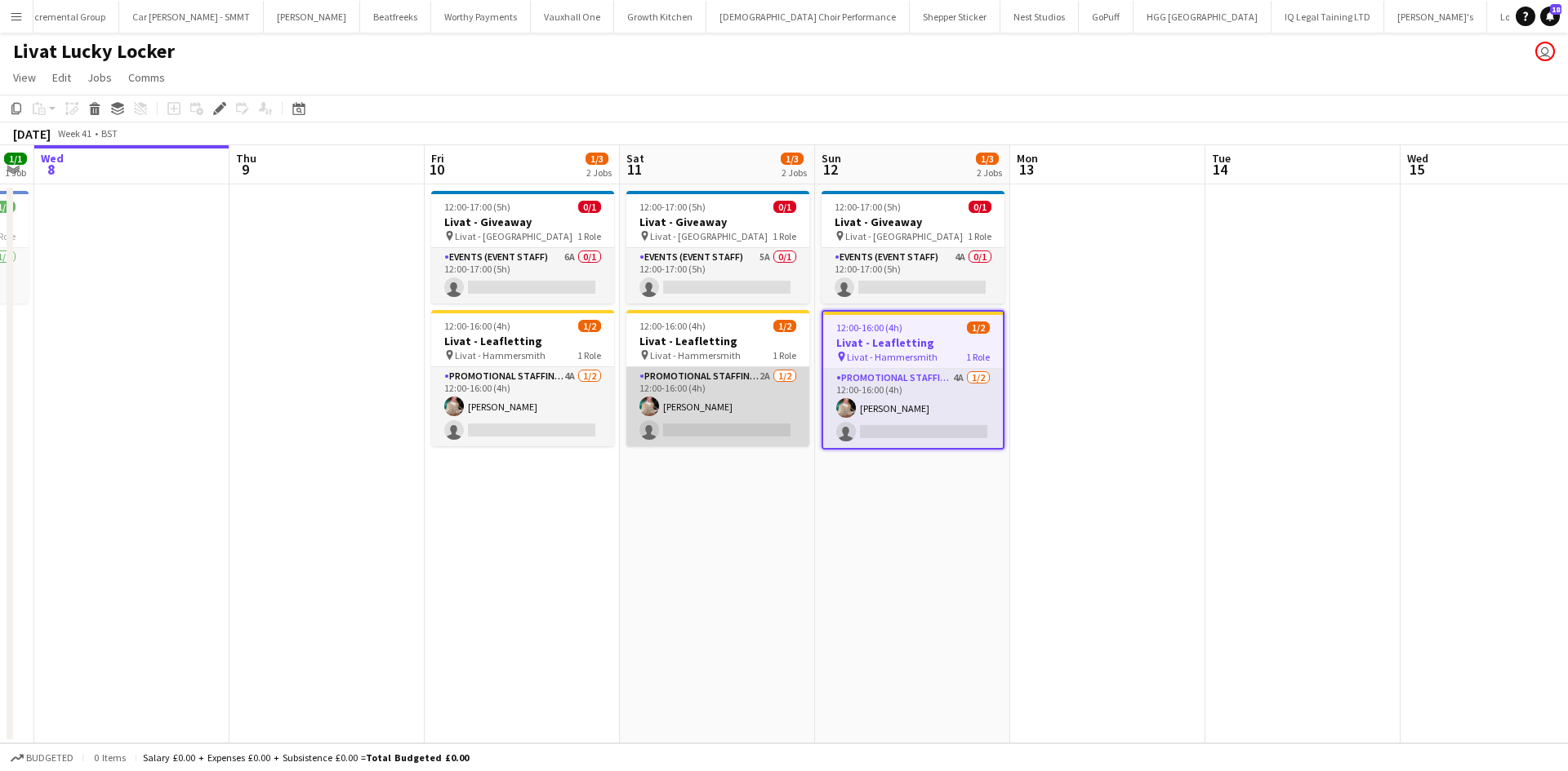
click at [772, 375] on app-card-role "Promotional Staffing (Brand Ambassadors) 2A [DATE] 12:00-16:00 (4h) [PERSON_NAM…" at bounding box center [717, 407] width 183 height 79
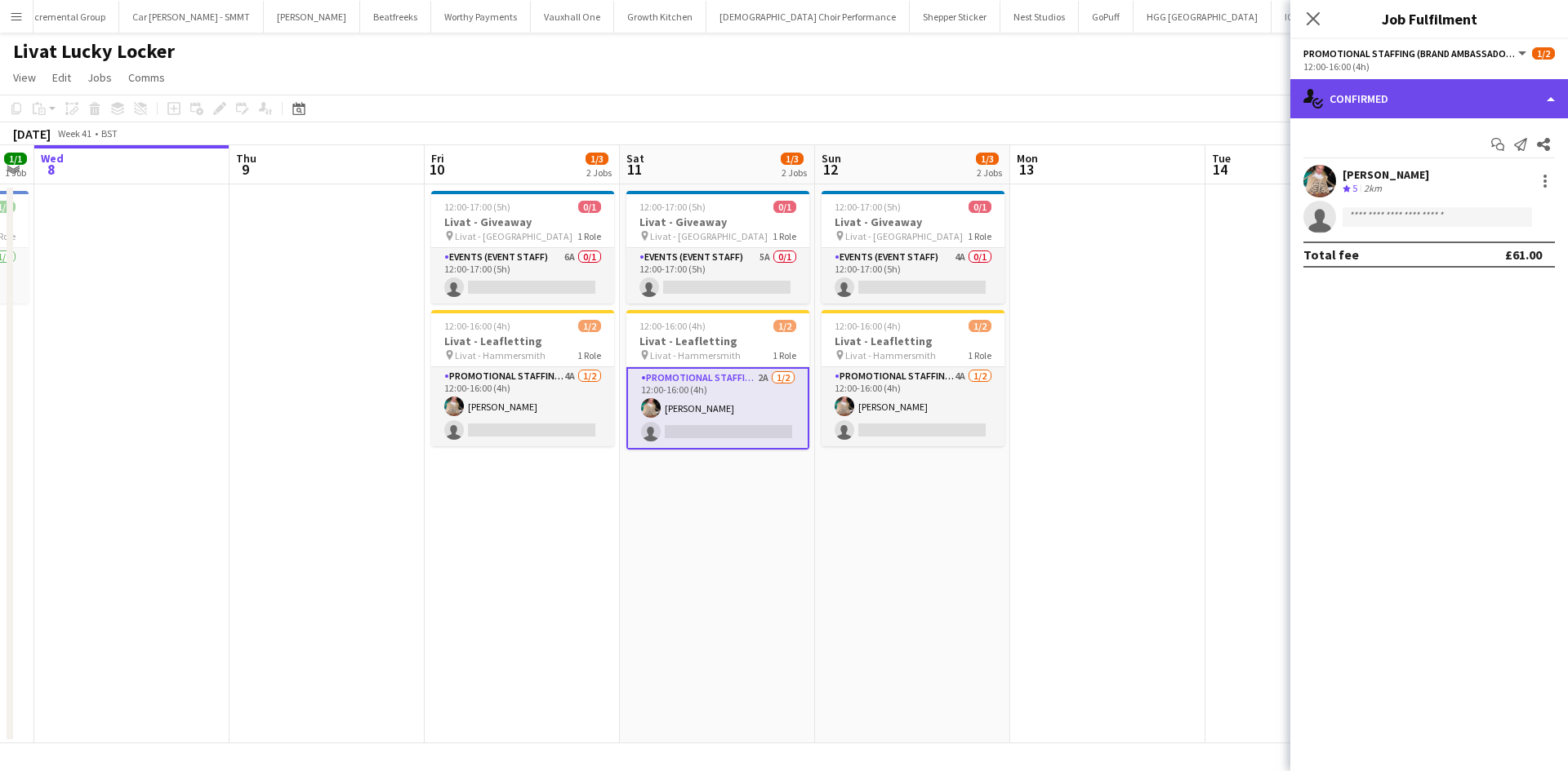
click at [1494, 80] on div "single-neutral-actions-check-2 Confirmed" at bounding box center [1429, 98] width 278 height 39
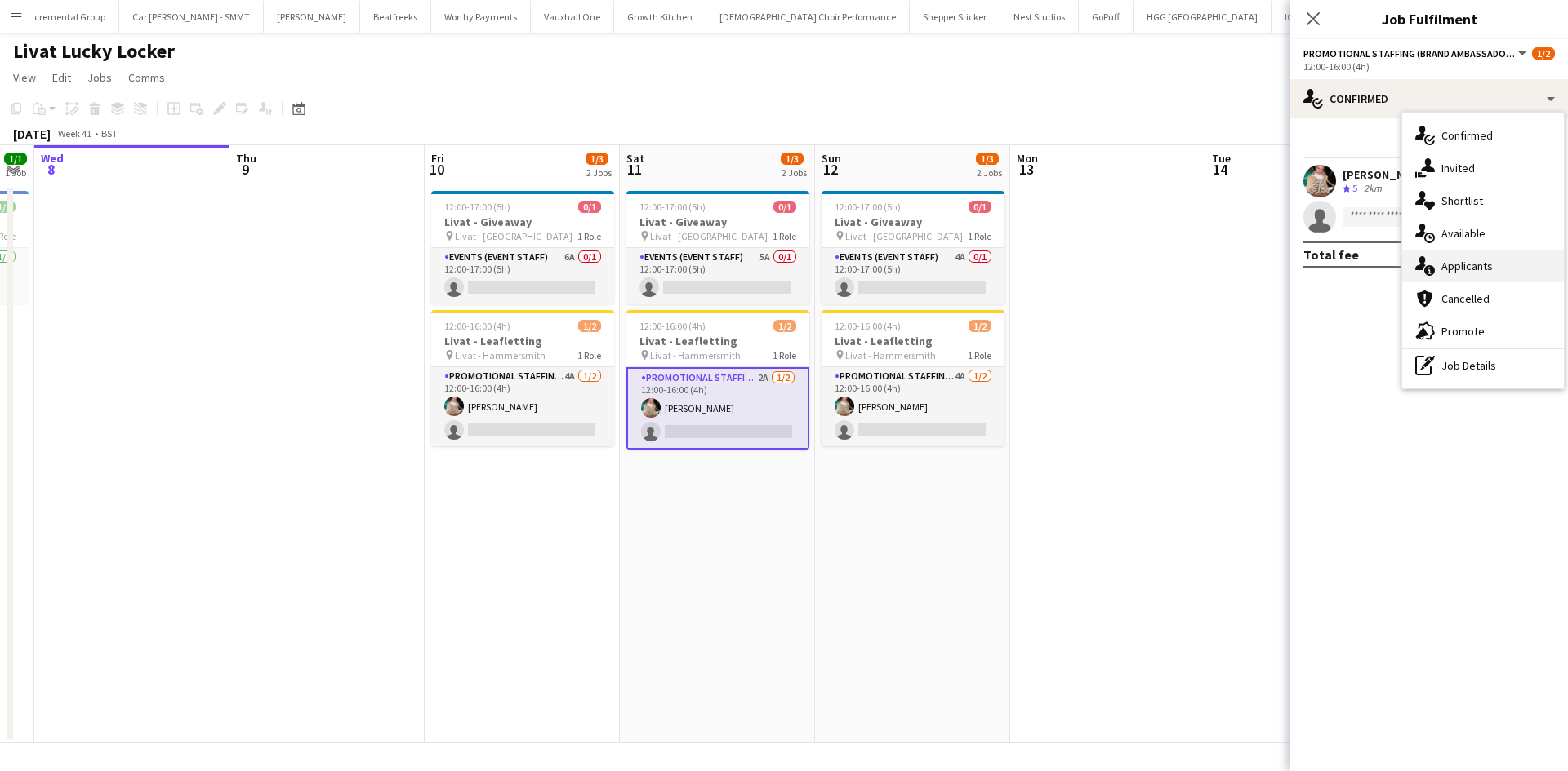
click at [1479, 270] on span "Applicants" at bounding box center [1467, 266] width 52 height 15
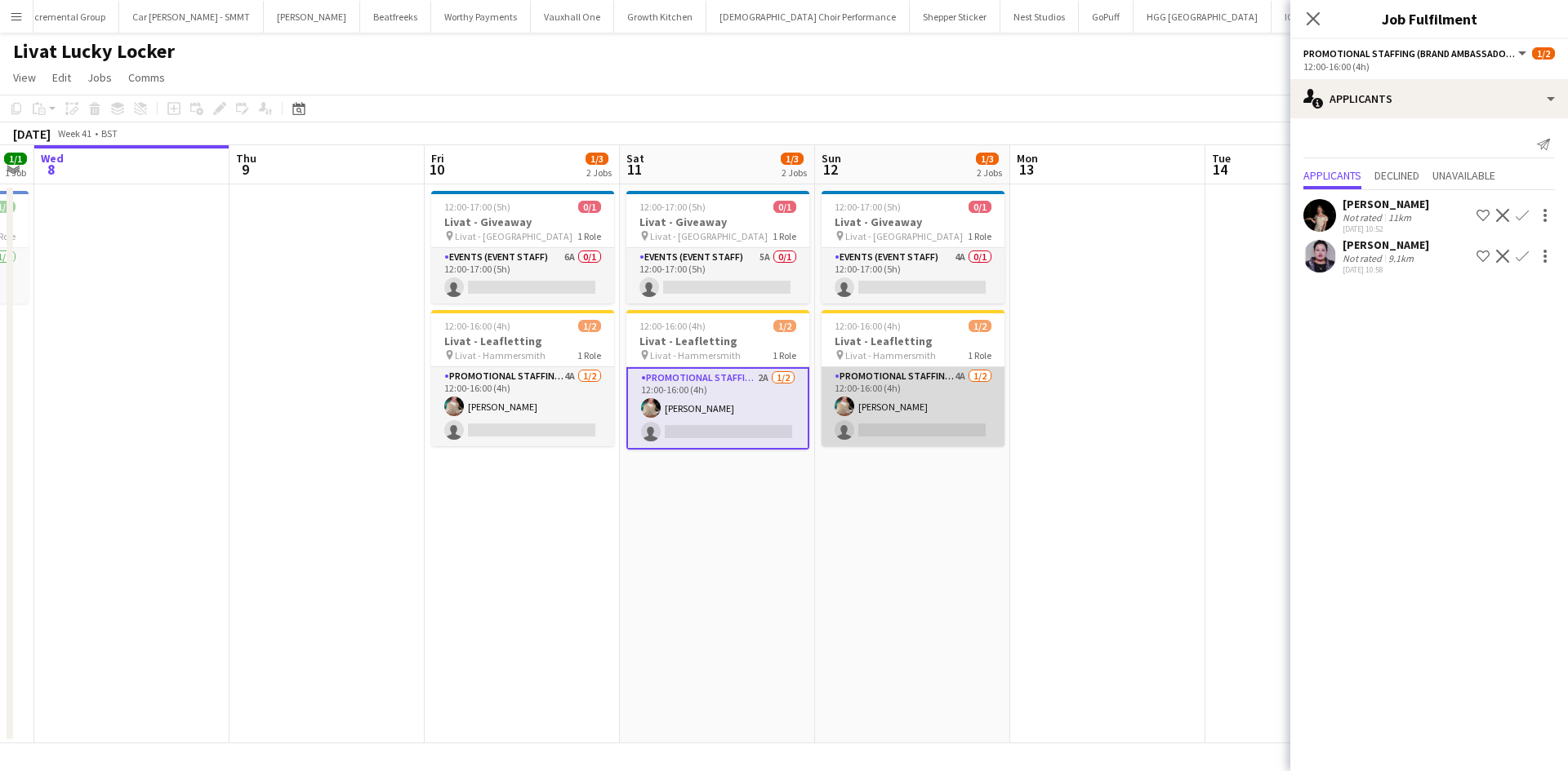
click at [964, 375] on app-card-role "Promotional Staffing (Brand Ambassadors) 4A [DATE] 12:00-16:00 (4h) [PERSON_NAM…" at bounding box center [912, 407] width 183 height 79
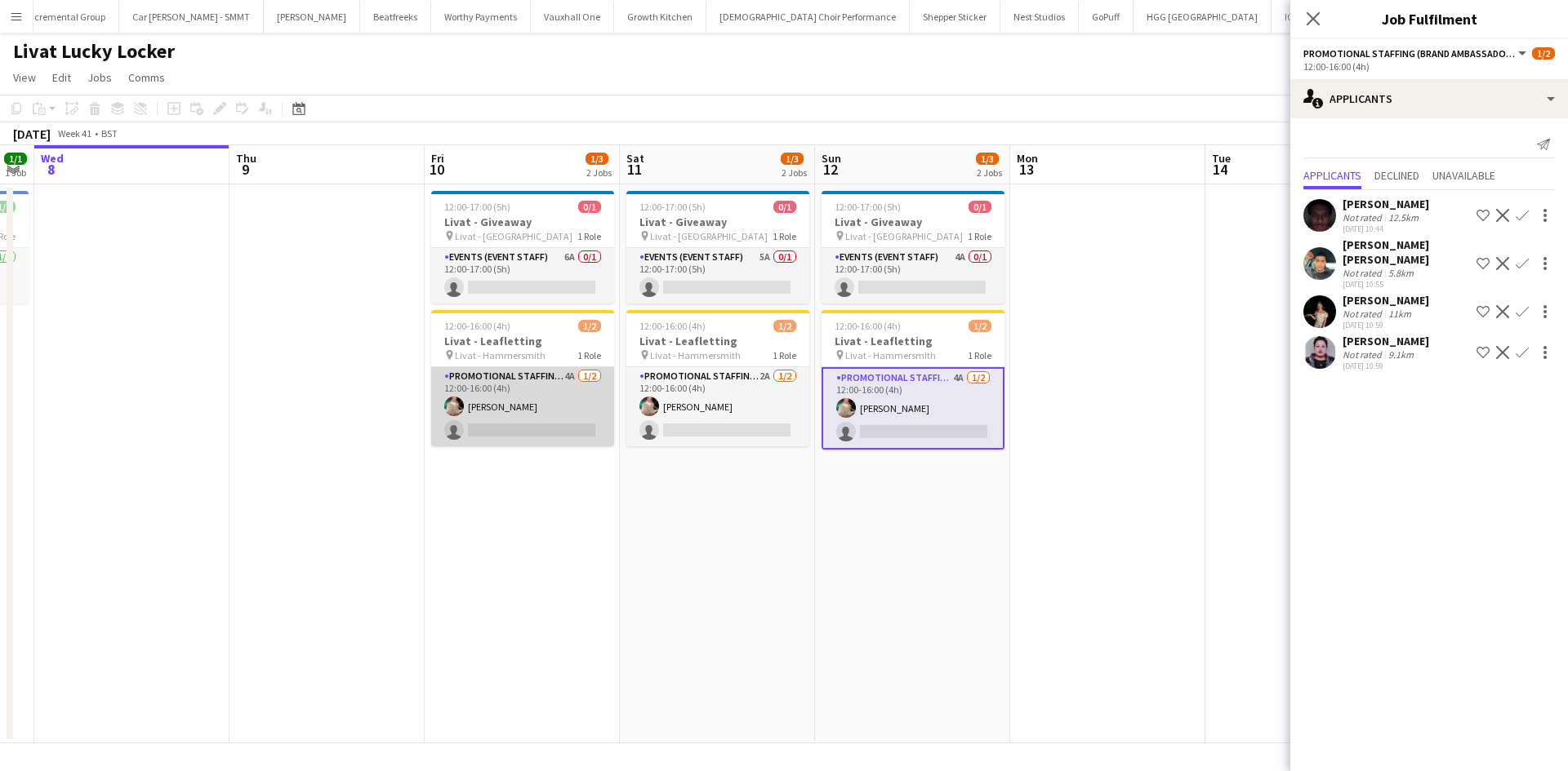
click at [567, 377] on app-card-role "Promotional Staffing (Brand Ambassadors) 4A [DATE] 12:00-16:00 (4h) [PERSON_NAM…" at bounding box center [522, 407] width 183 height 79
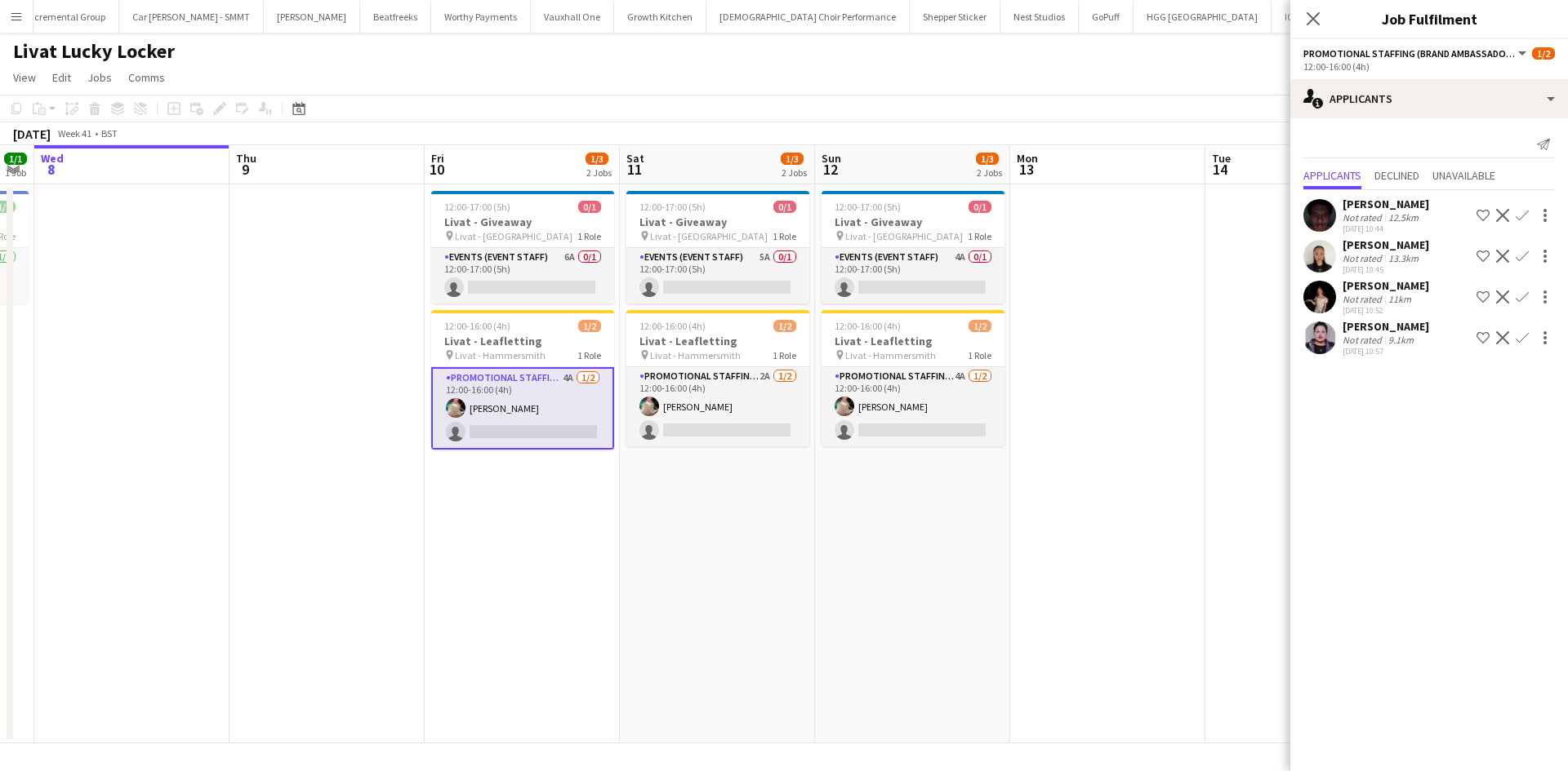
click at [1524, 296] on app-icon "Confirm" at bounding box center [1522, 297] width 13 height 13
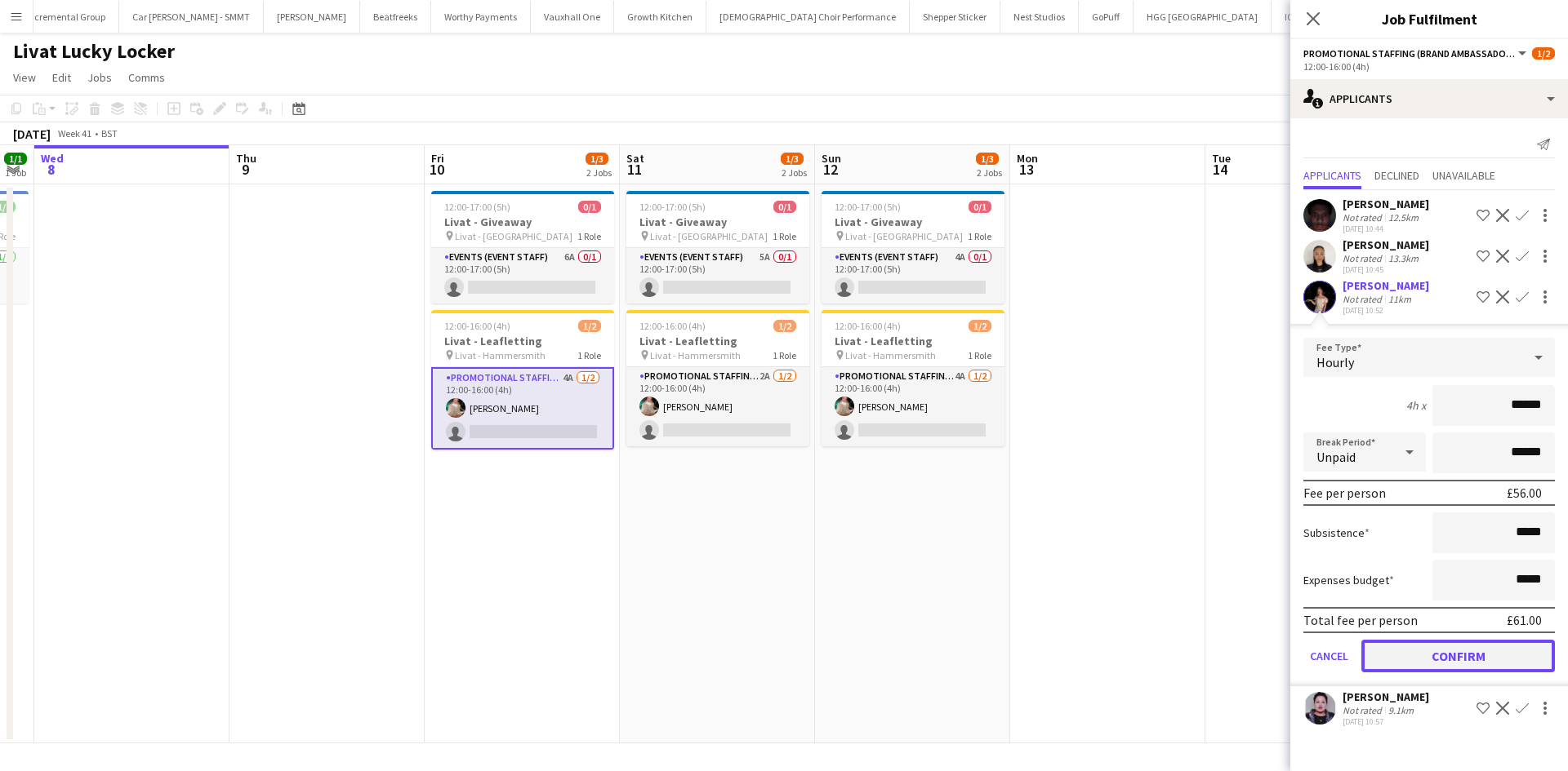
click at [1453, 663] on button "Confirm" at bounding box center [1457, 656] width 193 height 33
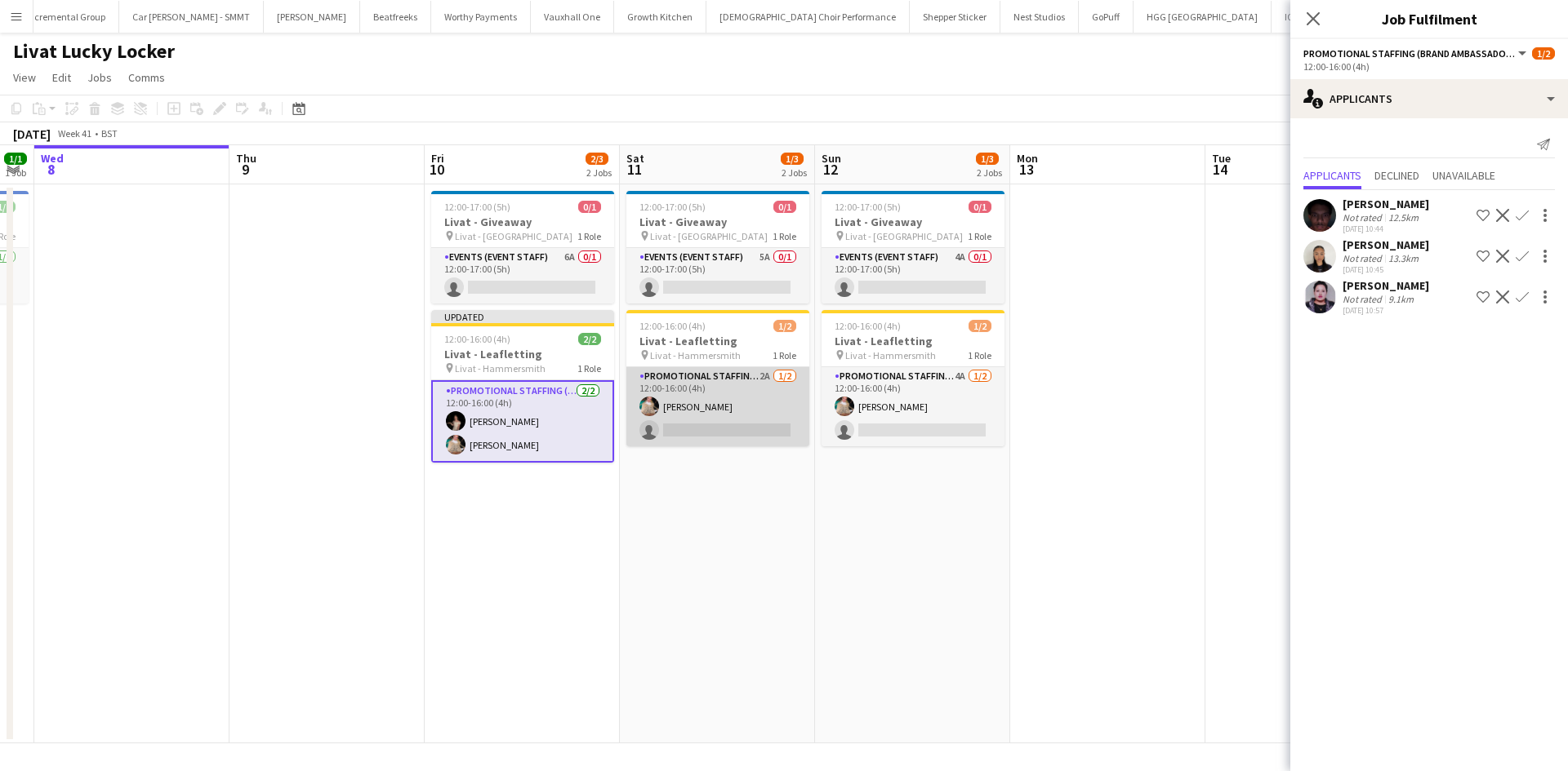
drag, startPoint x: 775, startPoint y: 374, endPoint x: 772, endPoint y: 383, distance: 9.5
click at [773, 375] on app-card-role "Promotional Staffing (Brand Ambassadors) 2A [DATE] 12:00-16:00 (4h) [PERSON_NAM…" at bounding box center [717, 407] width 183 height 79
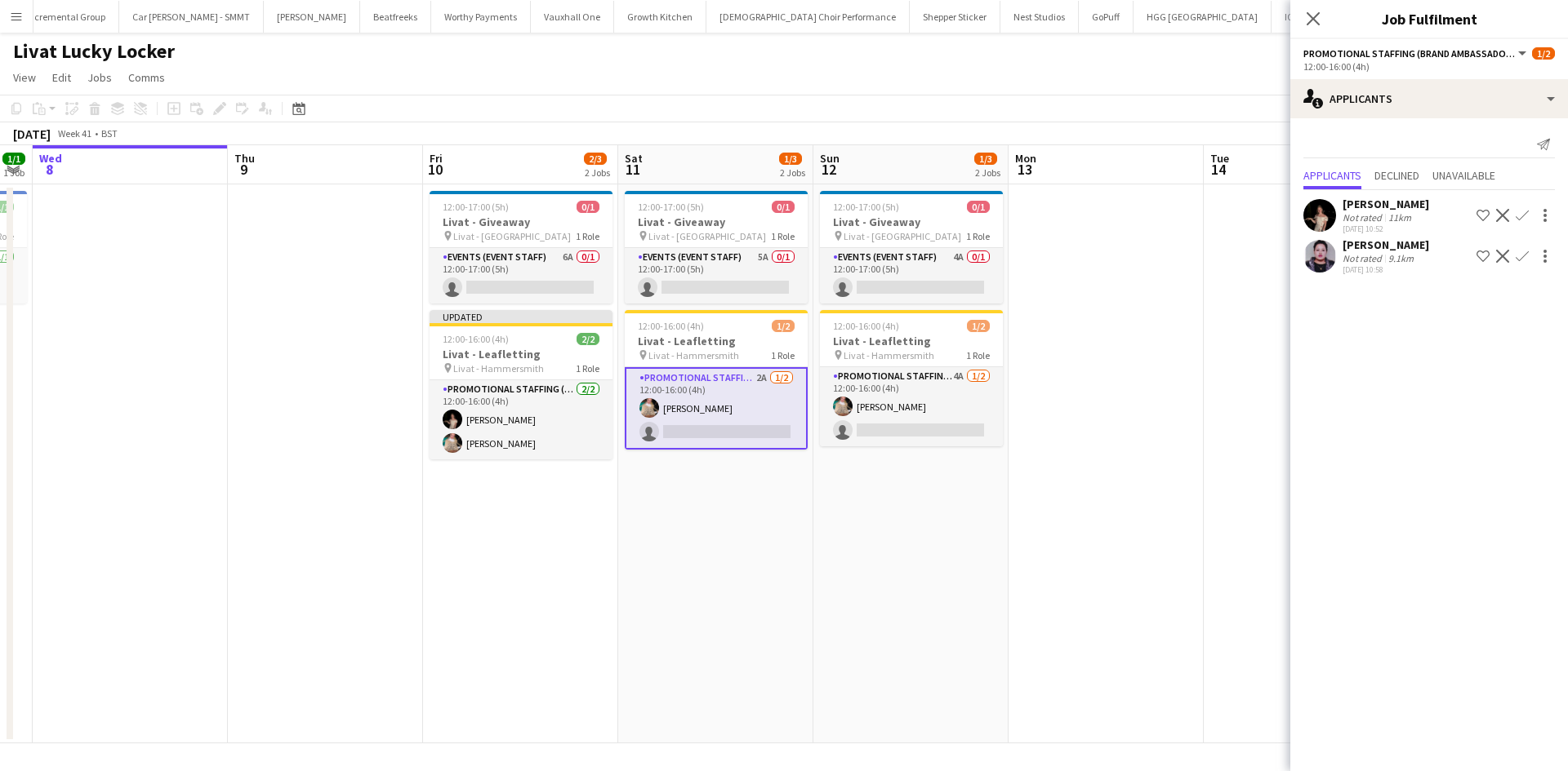
click at [1520, 215] on app-icon "Confirm" at bounding box center [1522, 216] width 13 height 13
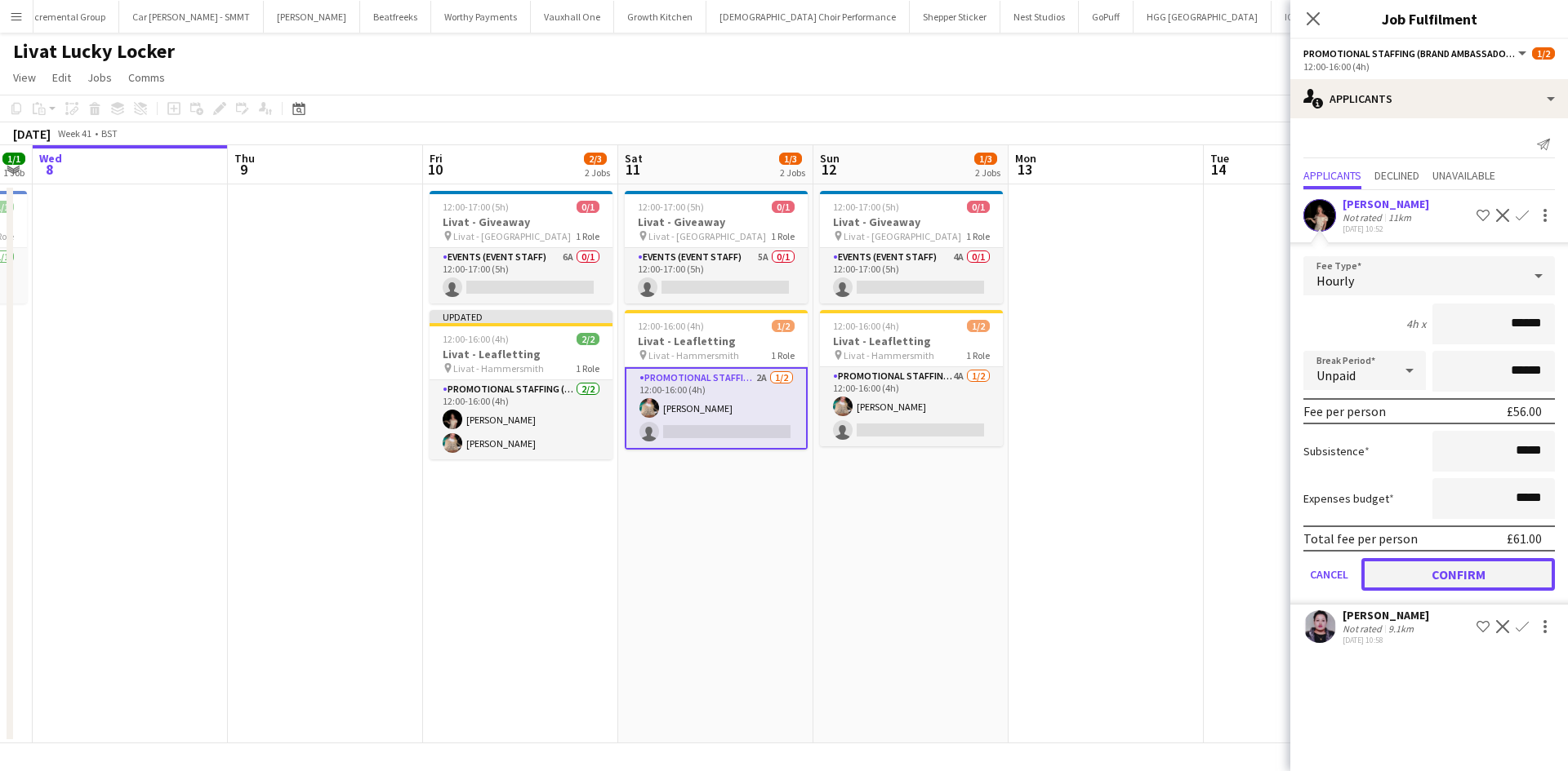
click at [1468, 571] on button "Confirm" at bounding box center [1457, 574] width 193 height 33
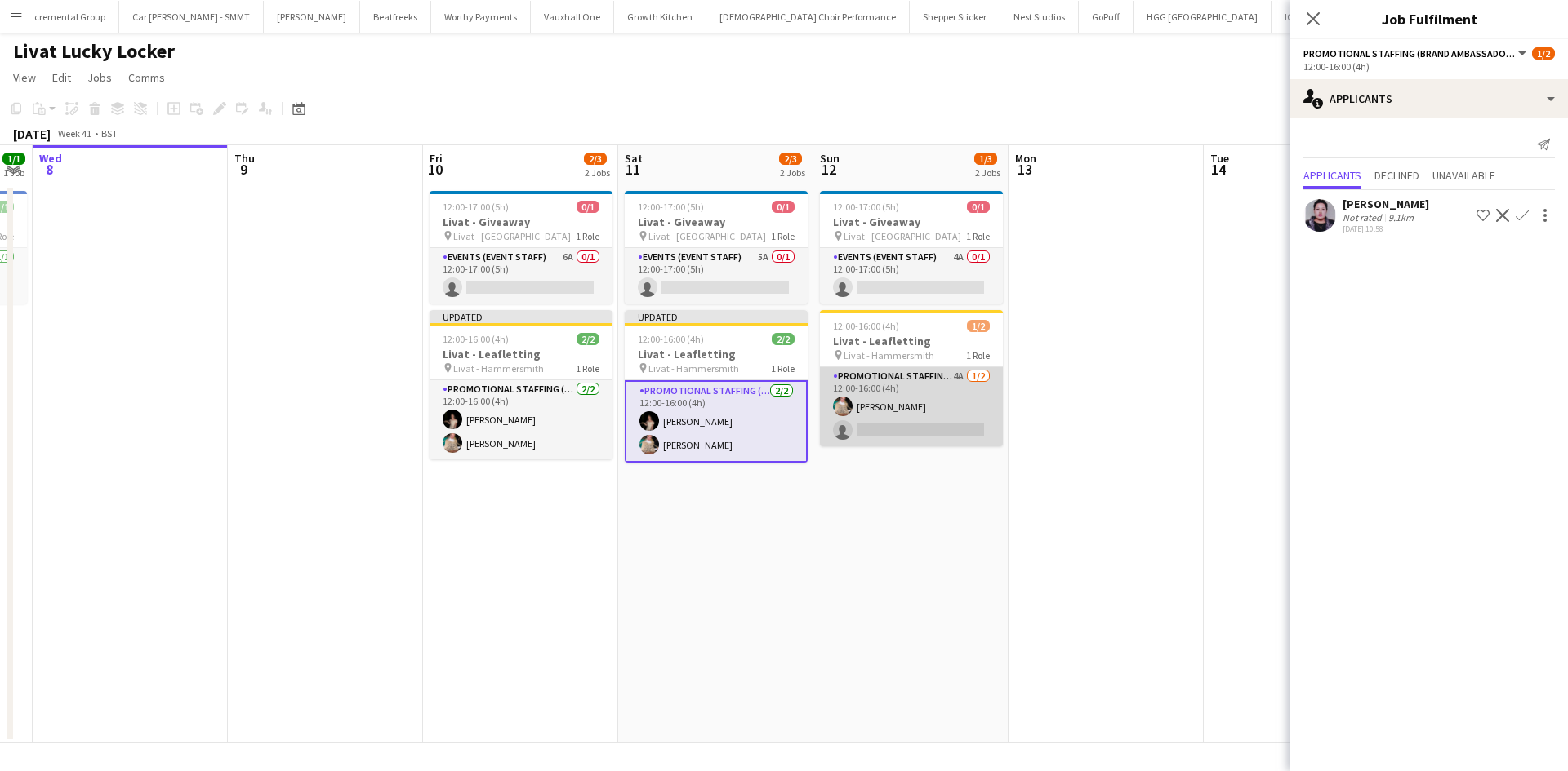
click at [957, 376] on app-card-role "Promotional Staffing (Brand Ambassadors) 4A 1/2 12:00-16:00 (4h) Viktorija Zlat…" at bounding box center [911, 407] width 183 height 79
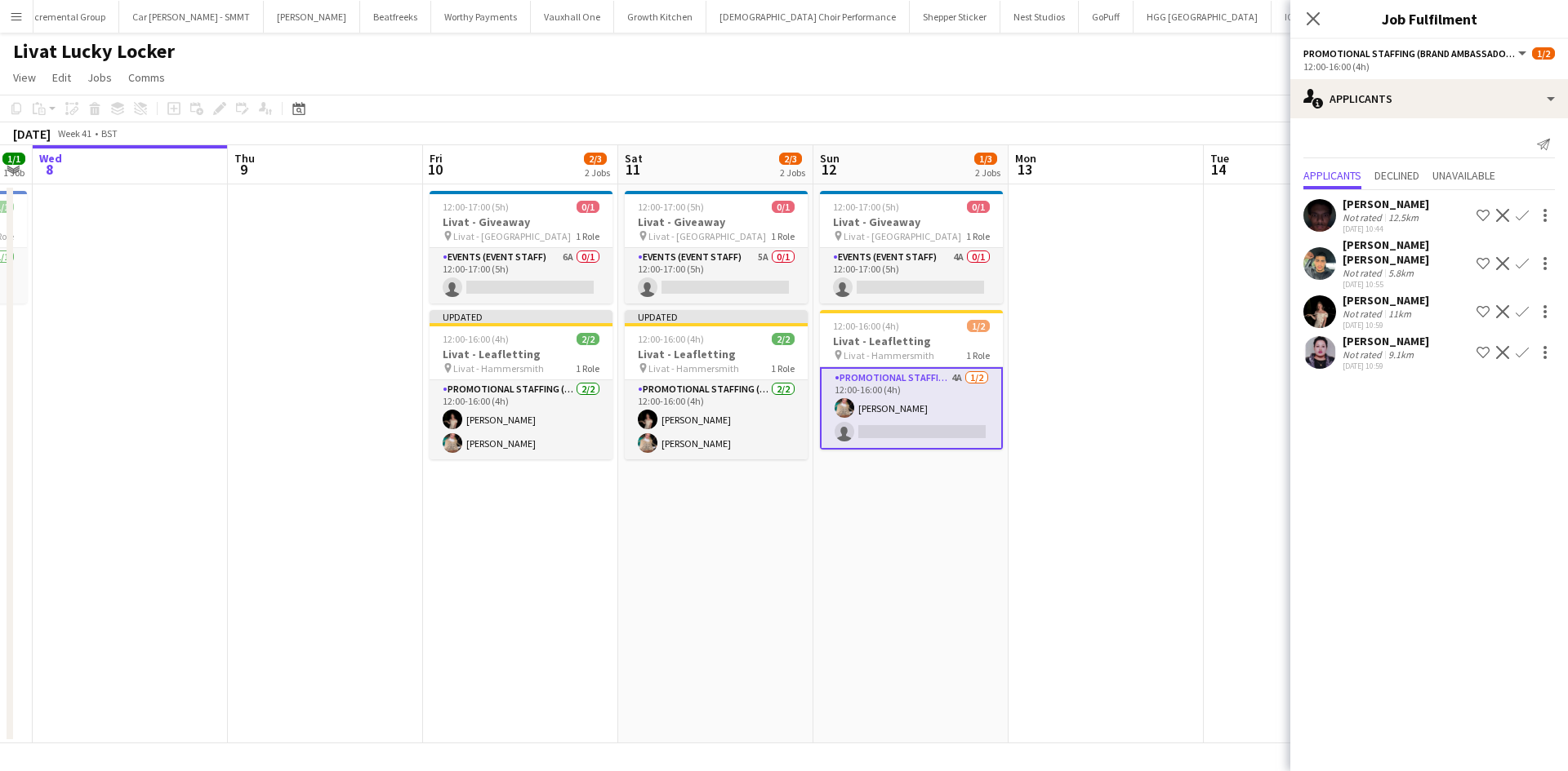
click at [1526, 305] on app-icon "Confirm" at bounding box center [1522, 311] width 13 height 13
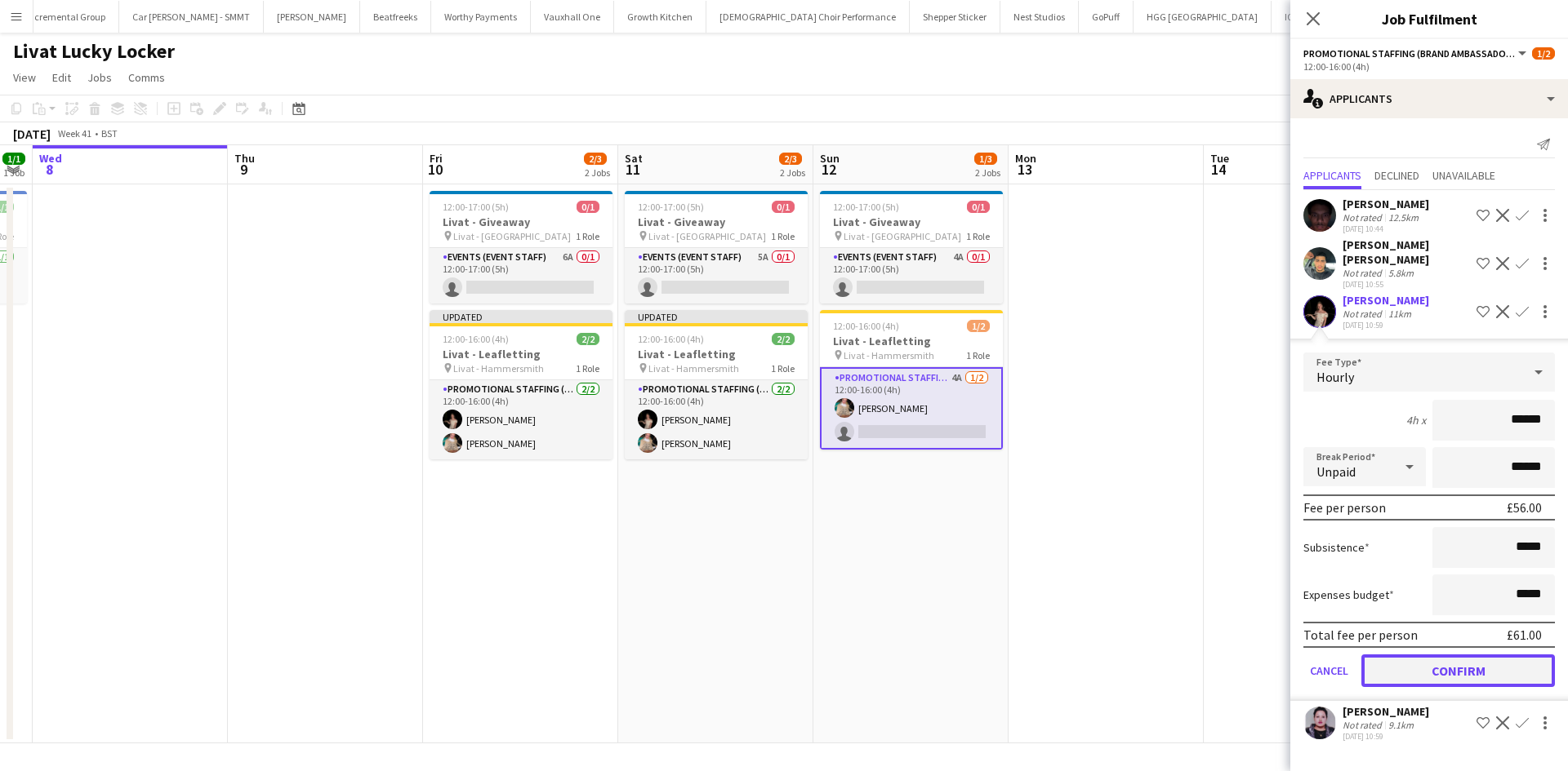
click at [1430, 661] on button "Confirm" at bounding box center [1457, 671] width 193 height 33
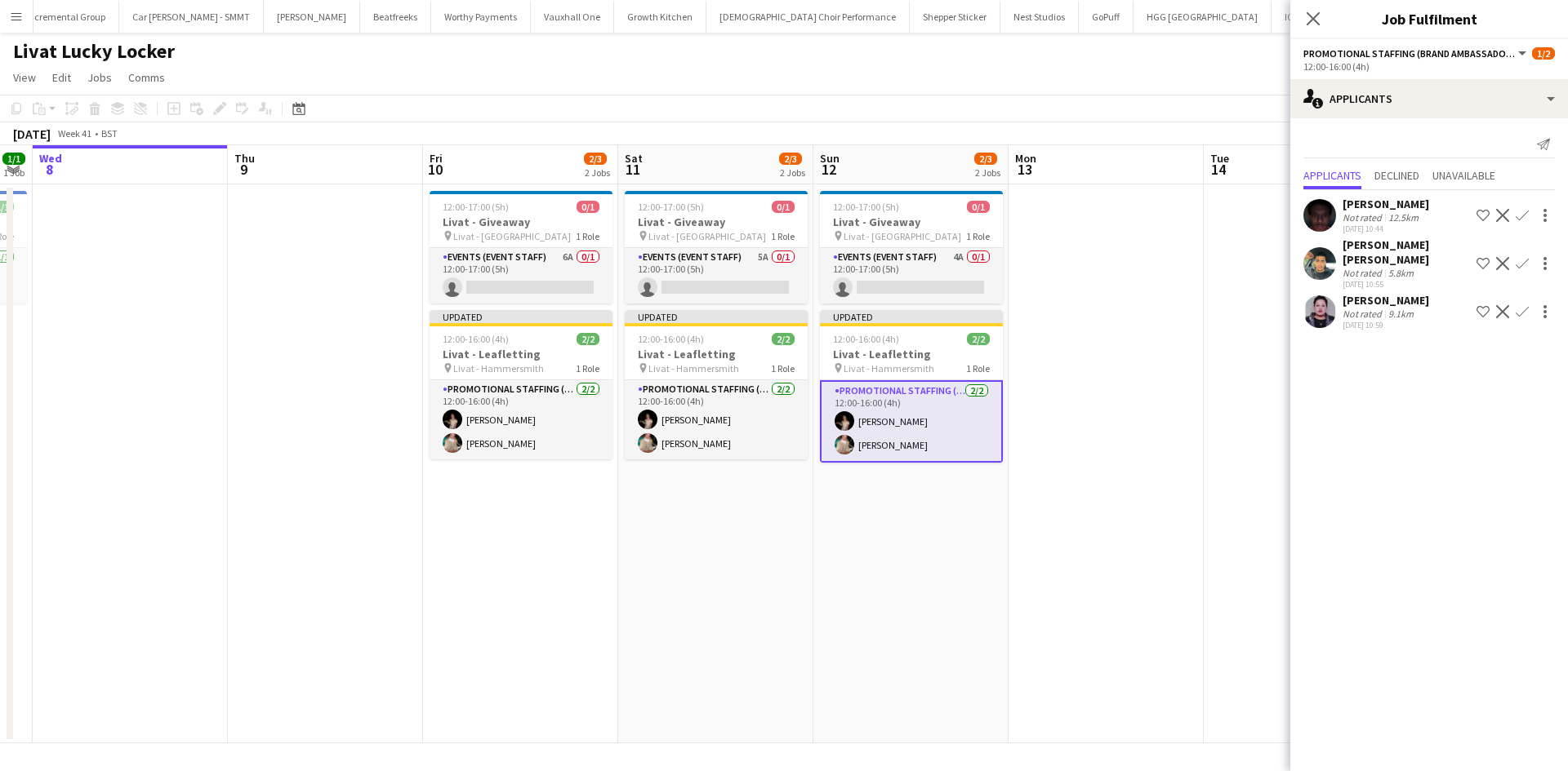
drag, startPoint x: 1168, startPoint y: 436, endPoint x: 1173, endPoint y: 429, distance: 8.6
click at [1168, 433] on app-date-cell at bounding box center [1106, 464] width 195 height 559
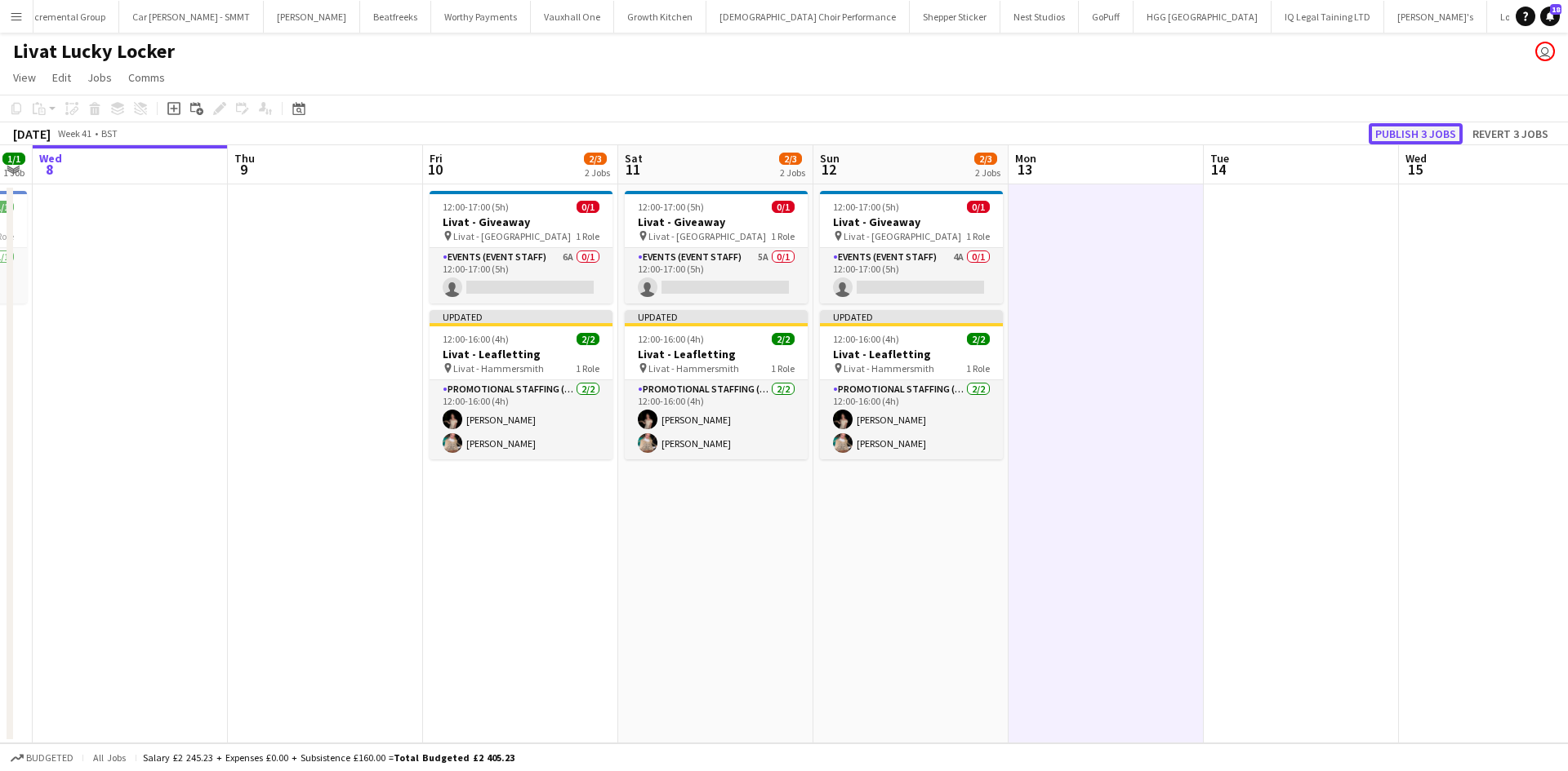
click at [1413, 123] on button "Publish 3 jobs" at bounding box center [1415, 133] width 94 height 22
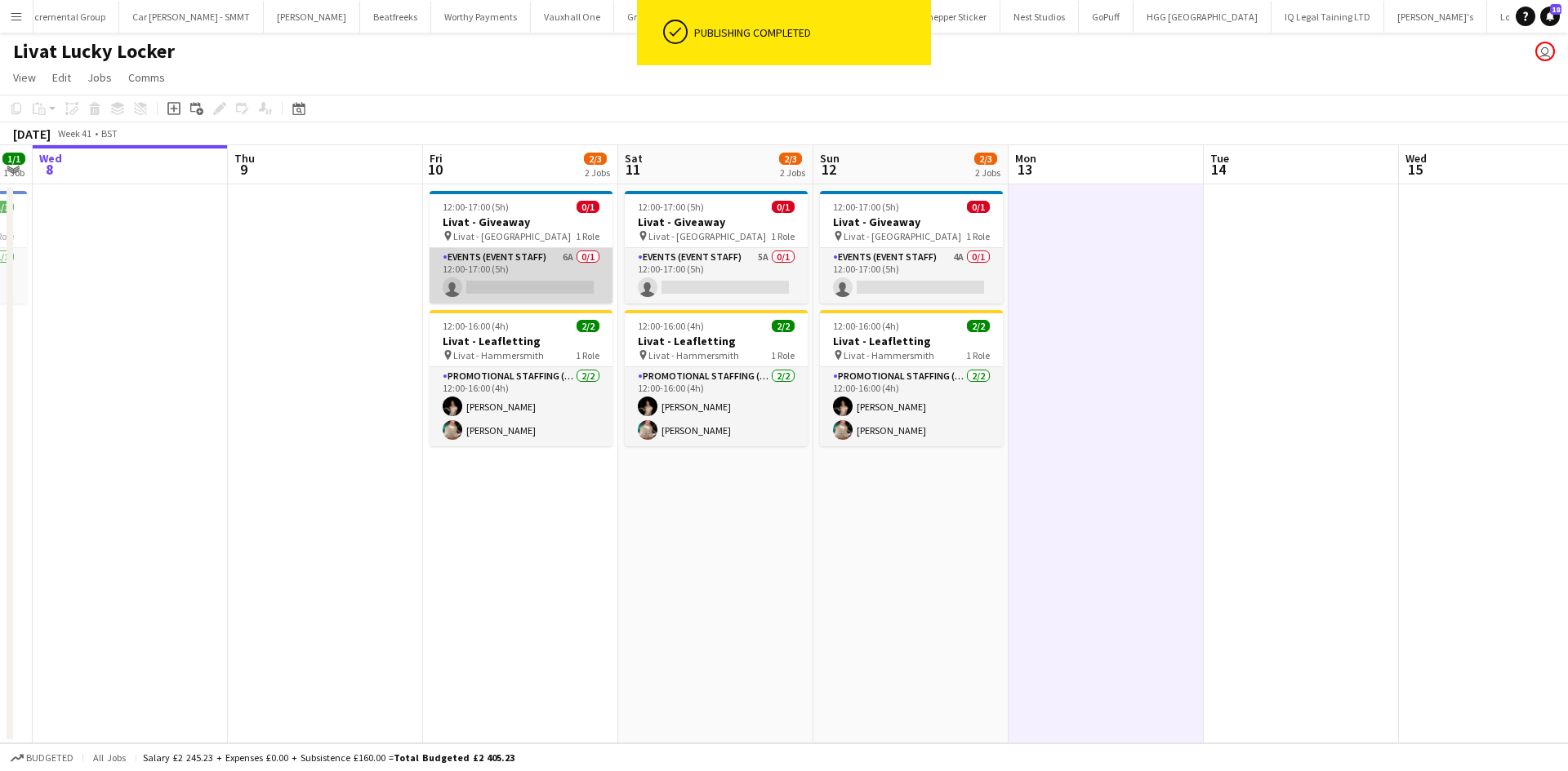
click at [558, 256] on app-card-role "Events (Event Staff) 6A 0/1 12:00-17:00 (5h) single-neutral-actions" at bounding box center [521, 276] width 183 height 55
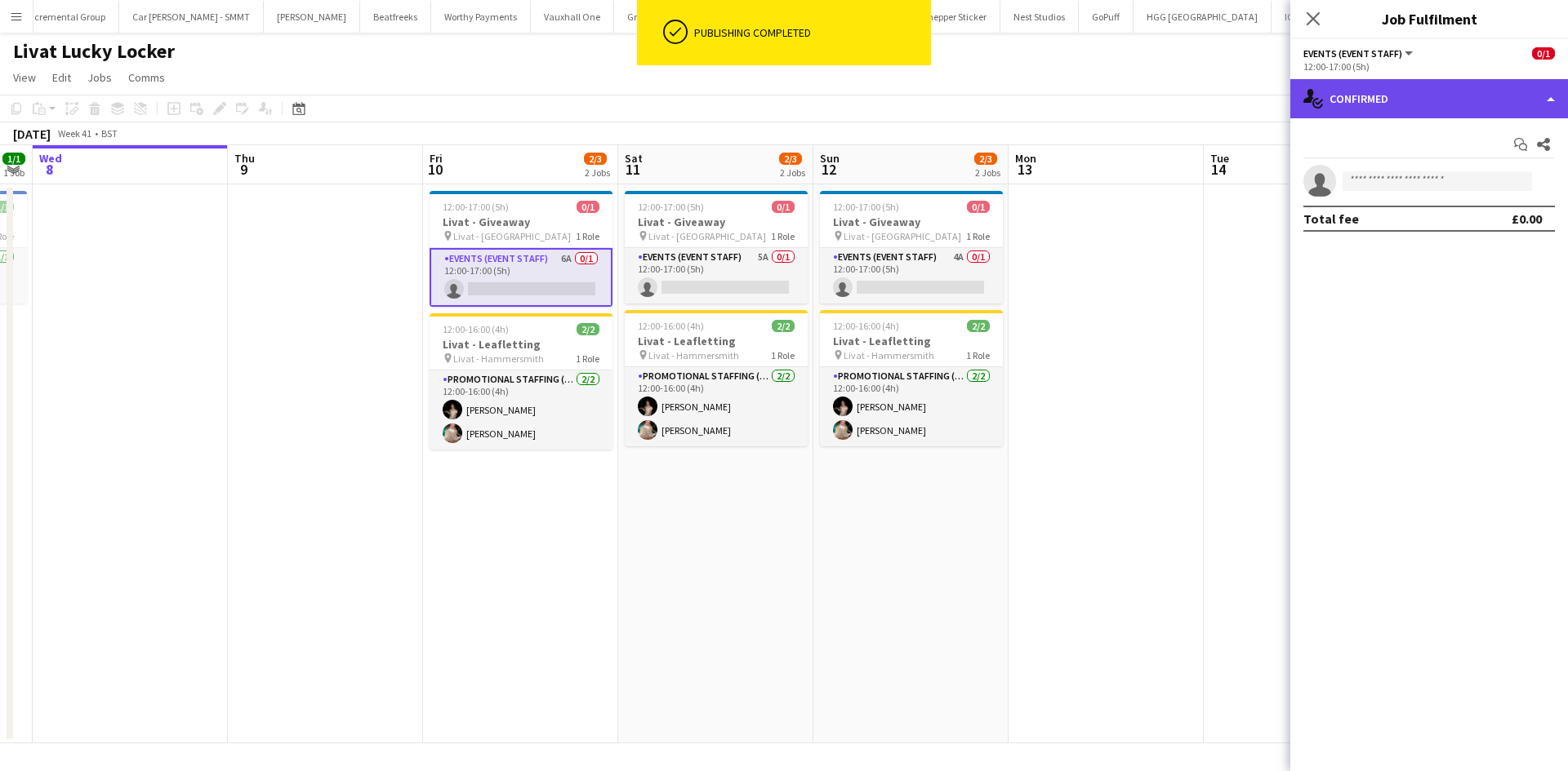
click at [1387, 116] on div "single-neutral-actions-check-2 Confirmed" at bounding box center [1429, 98] width 278 height 39
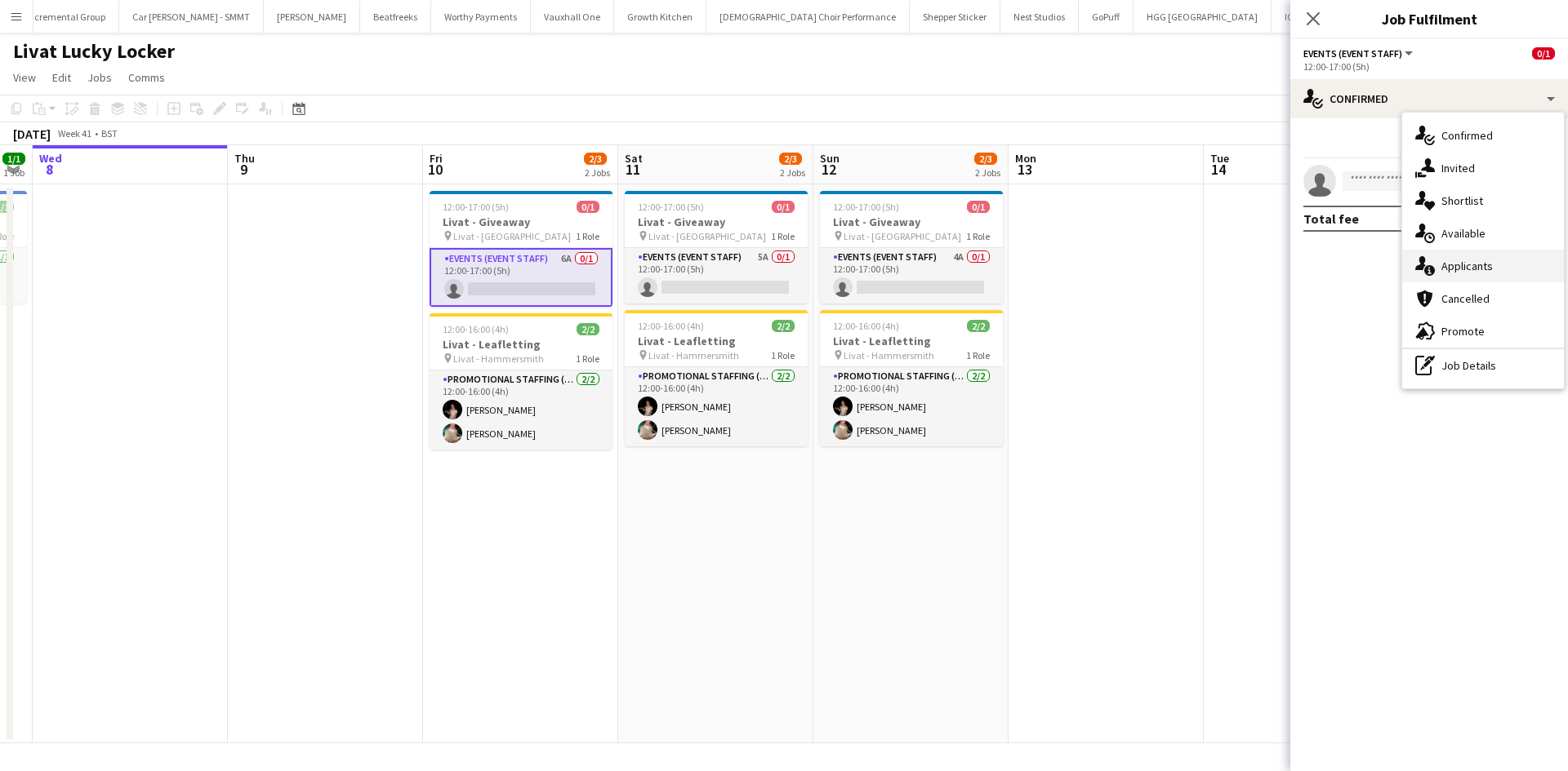
click at [1475, 275] on div "single-neutral-actions-information Applicants" at bounding box center [1483, 265] width 161 height 33
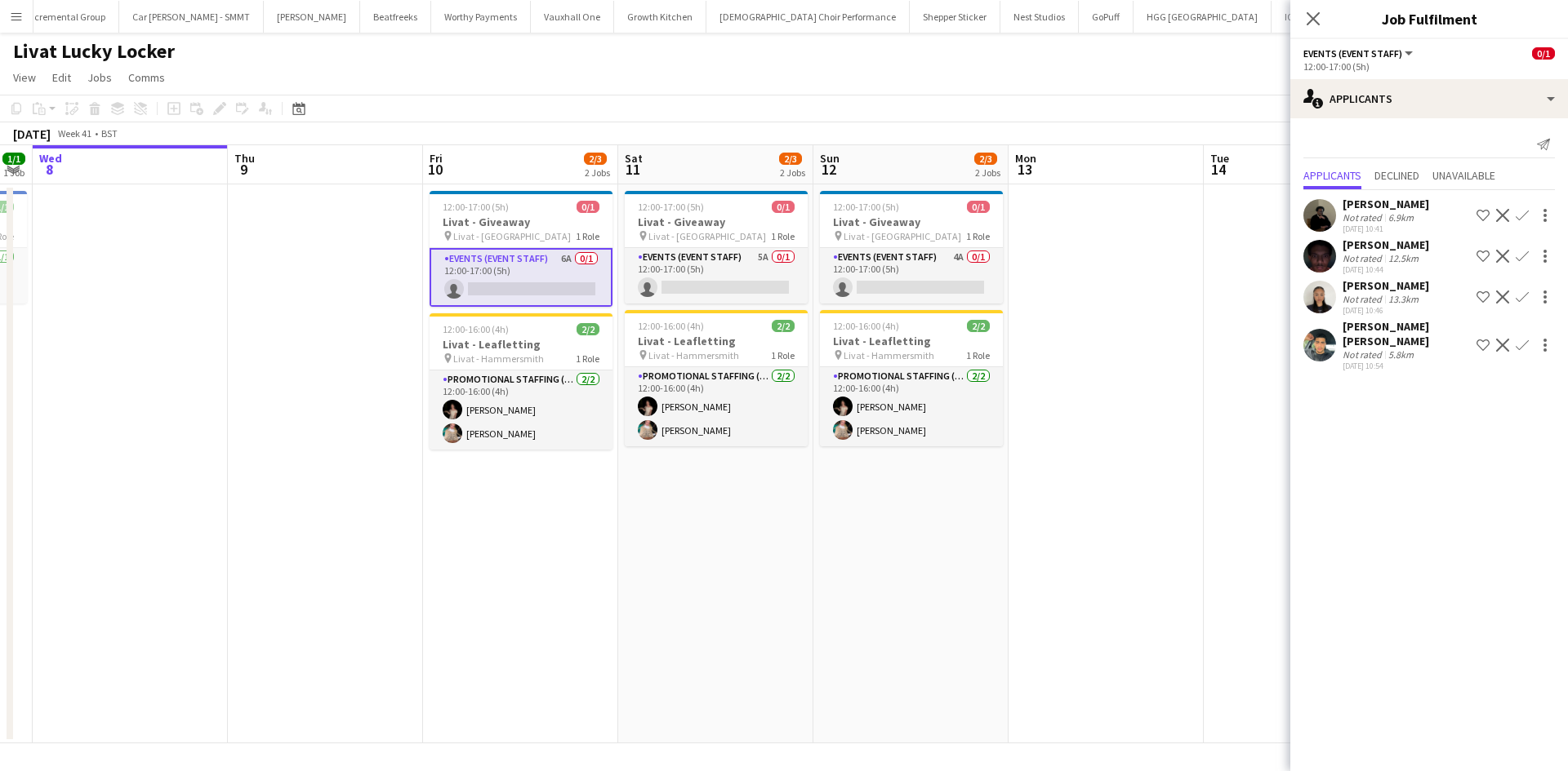
scroll to position [29, 0]
click at [755, 262] on app-card-role "Events (Event Staff) 5A 0/1 12:00-17:00 (5h) single-neutral-actions" at bounding box center [716, 276] width 183 height 55
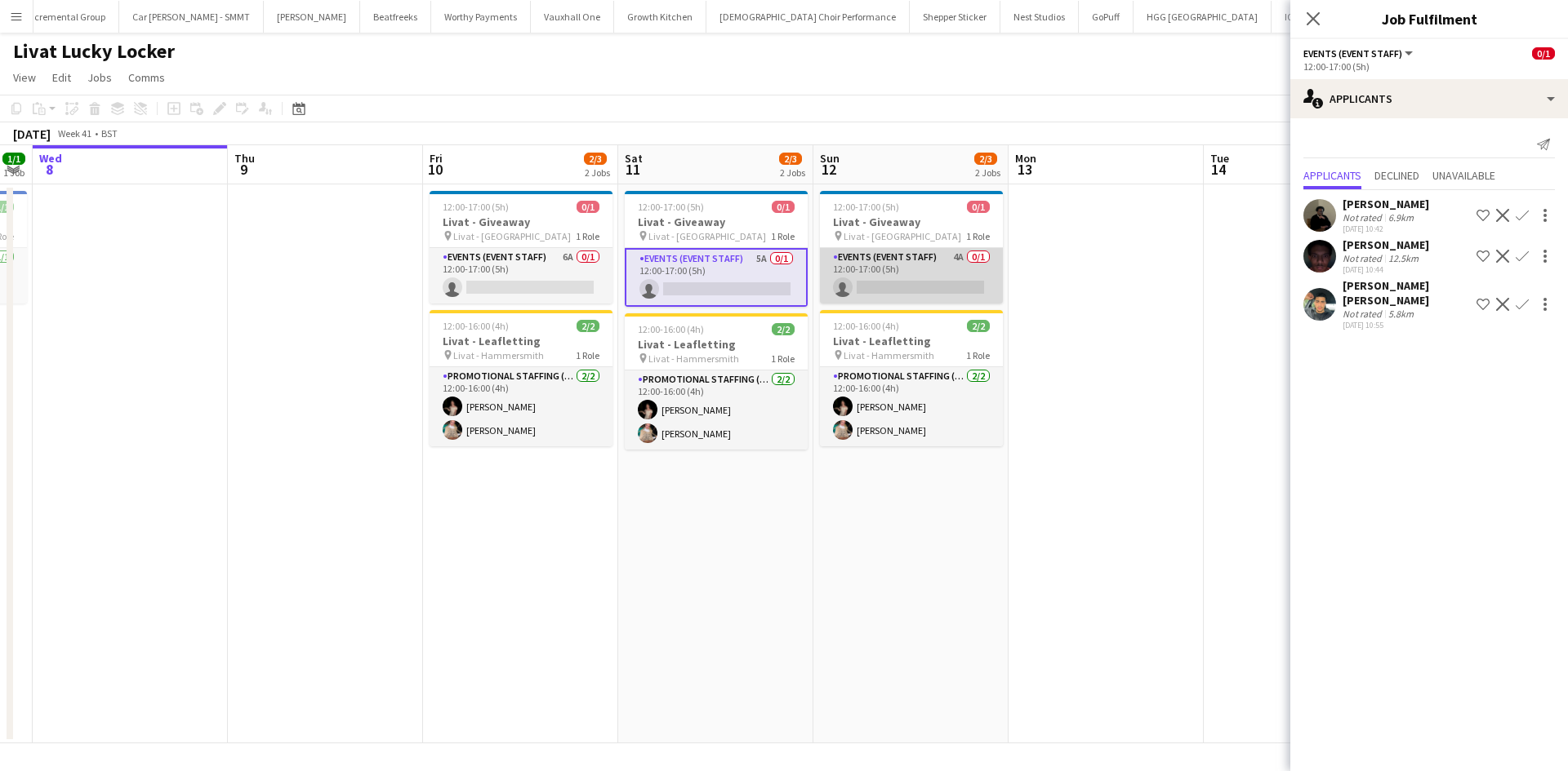
click at [946, 254] on app-calendar-viewport "Mon 6 Tue 7 1/1 1 Job Wed 8 Thu 9 Fri 10 2/3 2 Jobs Sat 11 2/3 2 Jobs Sun 12 2/…" at bounding box center [784, 445] width 1568 height 598
click at [955, 257] on app-card-role "Events (Event Staff) 4A 0/1 12:00-17:00 (5h) single-neutral-actions" at bounding box center [906, 276] width 183 height 55
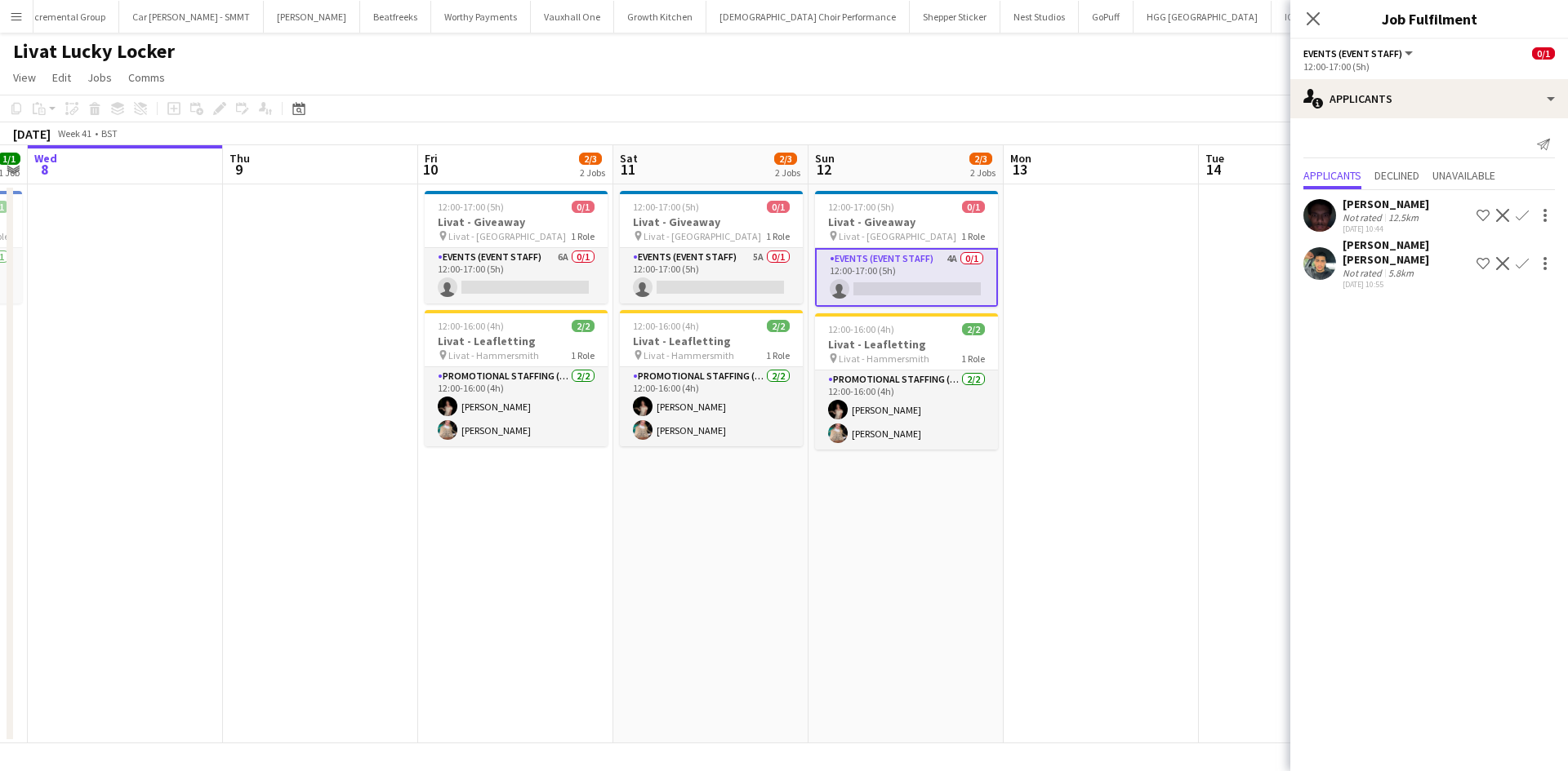
click at [1137, 249] on app-date-cell at bounding box center [1101, 464] width 195 height 559
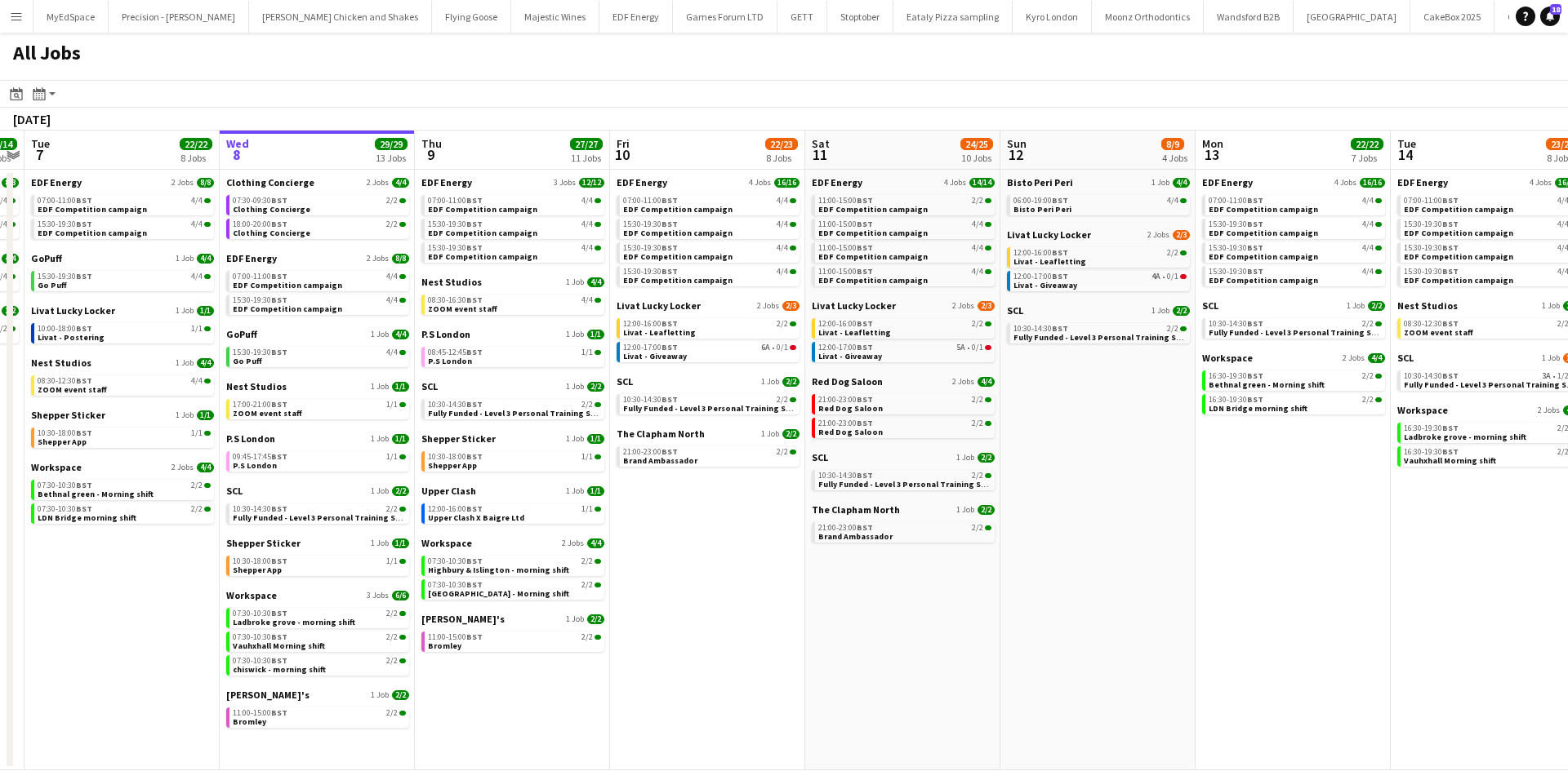
scroll to position [0, 368]
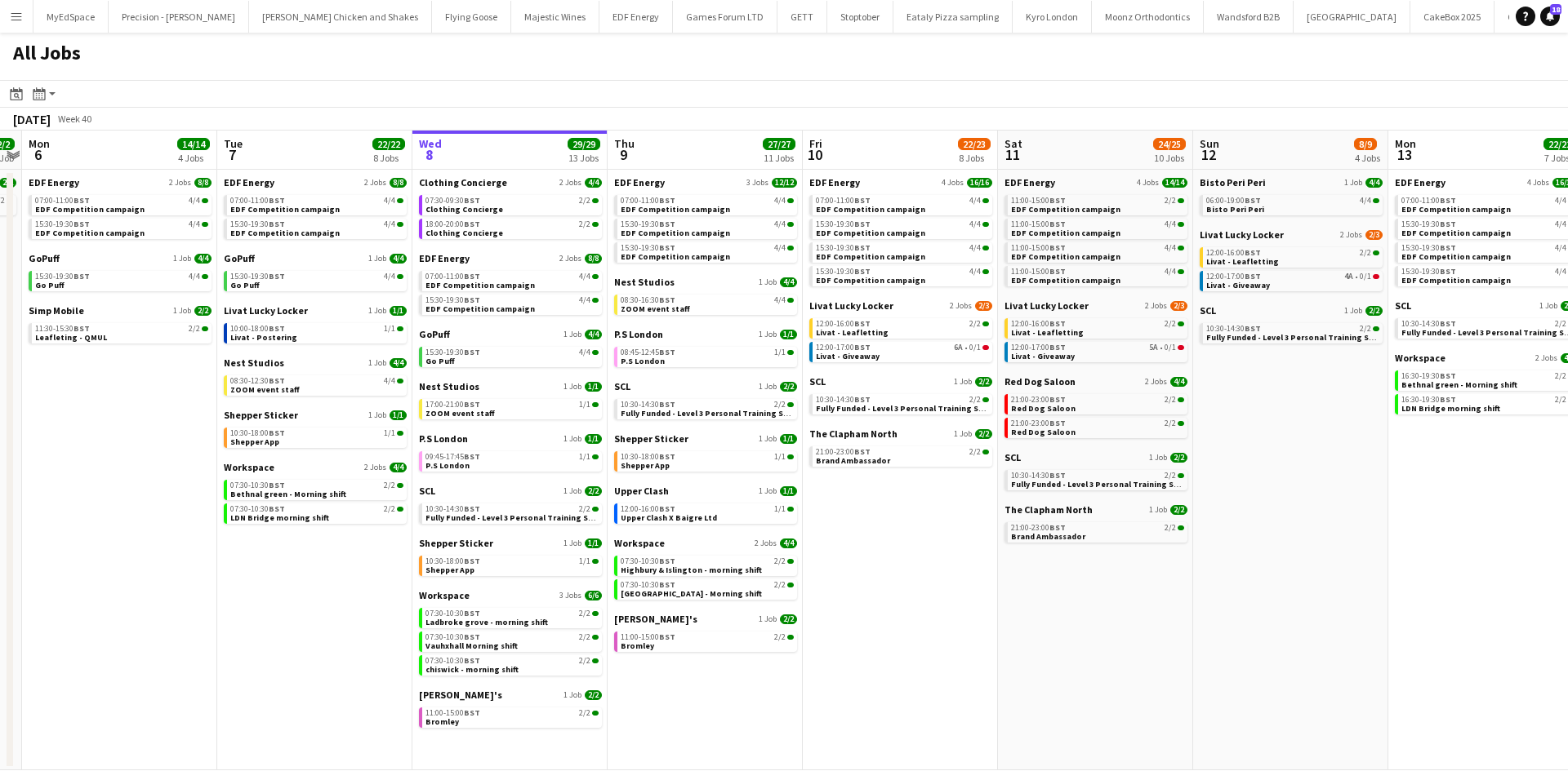
drag, startPoint x: 1226, startPoint y: 454, endPoint x: 1443, endPoint y: 476, distance: 218.1
click at [1443, 476] on app-calendar-viewport "Sat 4 40/40 10 Jobs Sun 5 2/2 1 Job Mon 6 14/14 4 Jobs Tue 7 22/22 8 Jobs Wed 8…" at bounding box center [784, 450] width 1568 height 640
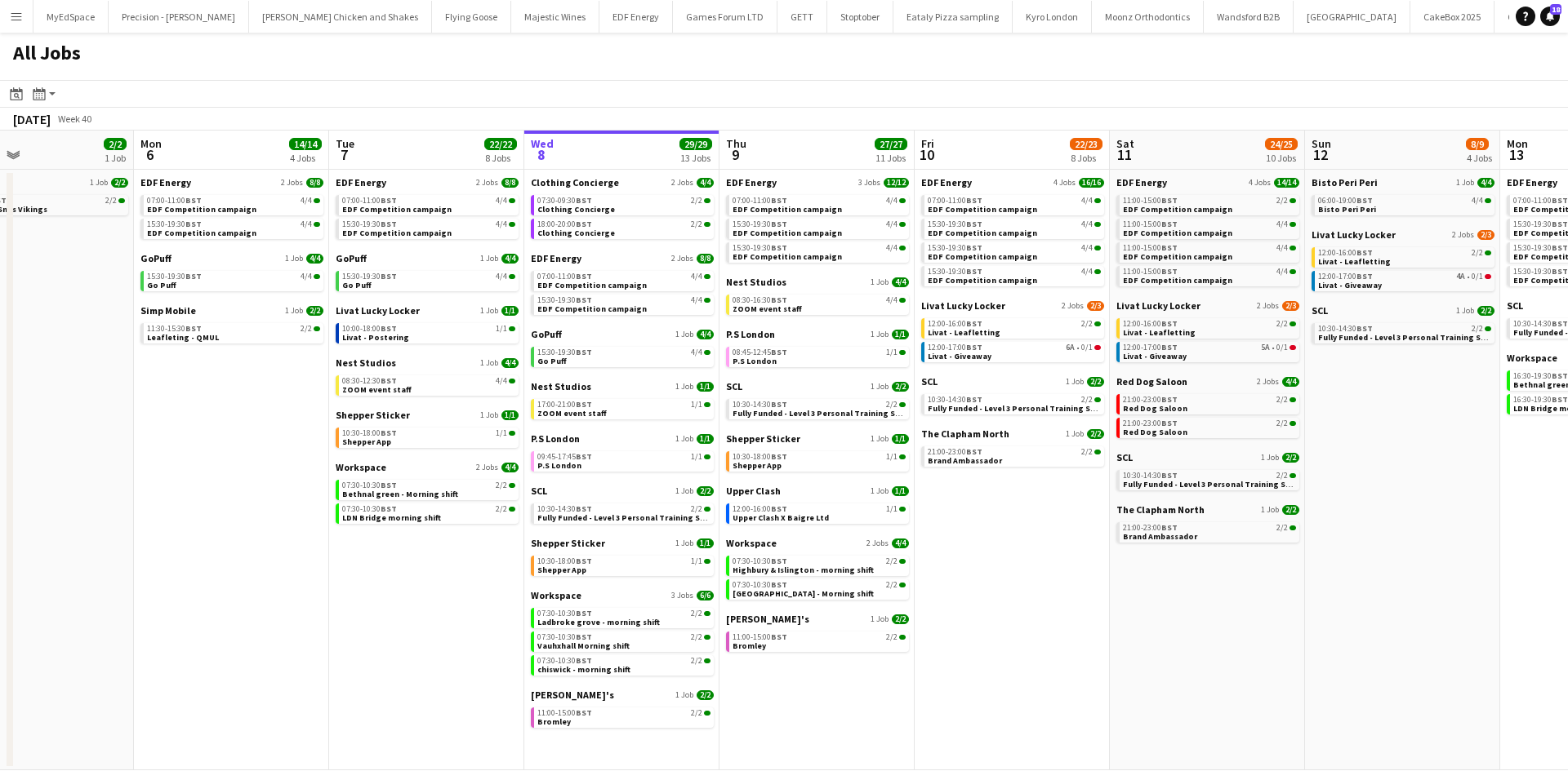
scroll to position [0, 454]
drag, startPoint x: 953, startPoint y: 696, endPoint x: 1017, endPoint y: 683, distance: 65.3
click at [1017, 683] on app-calendar-viewport "Fri 3 25/25 10 Jobs Sat 4 40/40 10 Jobs Sun 5 2/2 1 Job Mon 6 14/14 4 Jobs Tue …" at bounding box center [784, 450] width 1568 height 640
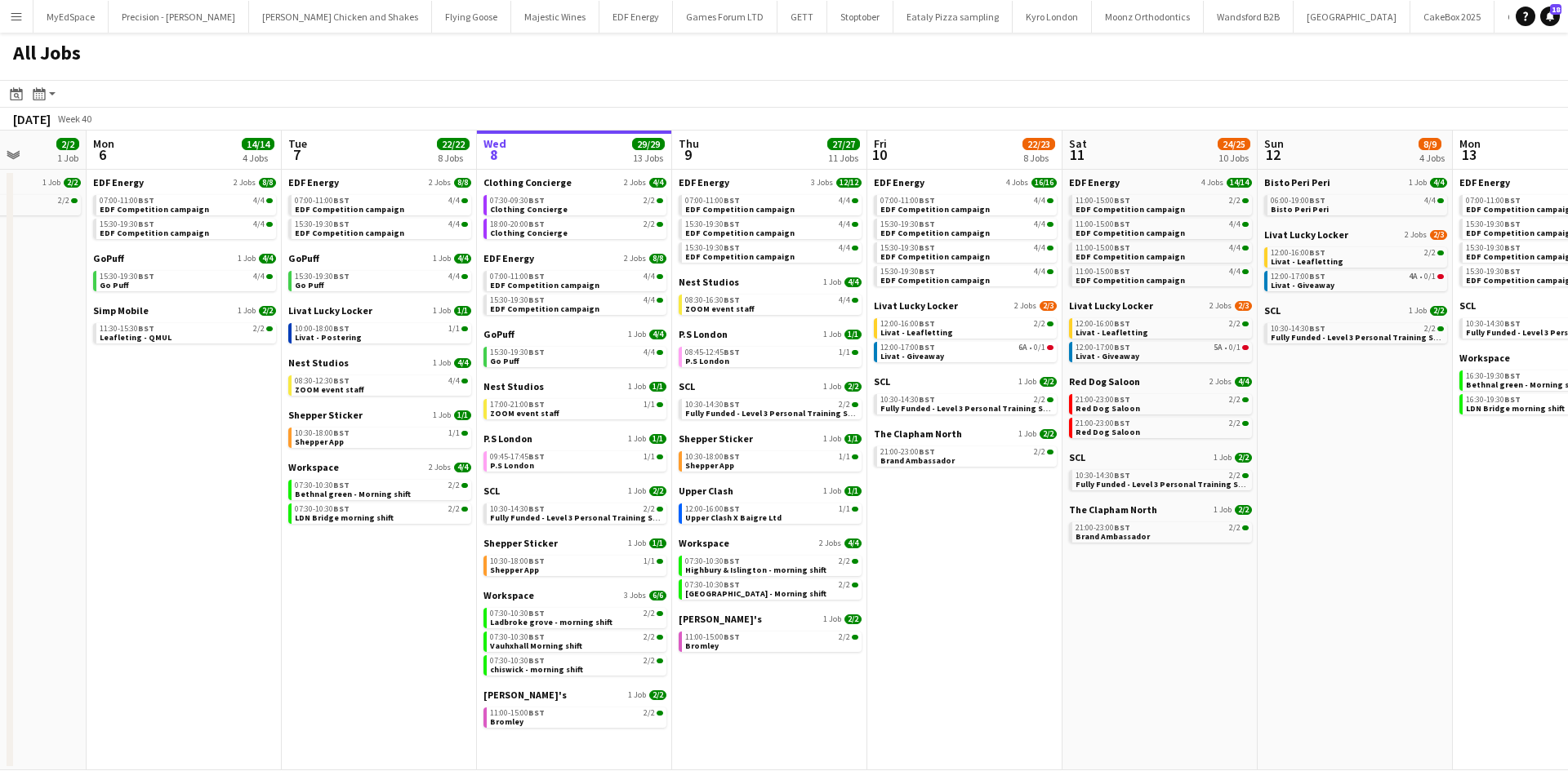
drag, startPoint x: 1009, startPoint y: 680, endPoint x: 965, endPoint y: 684, distance: 44.2
click at [965, 684] on app-calendar-viewport "Fri 3 25/25 10 Jobs Sat 4 40/40 10 Jobs Sun 5 2/2 1 Job Mon 6 14/14 4 Jobs Tue …" at bounding box center [784, 450] width 1568 height 640
drag, startPoint x: 1241, startPoint y: 561, endPoint x: 1179, endPoint y: 552, distance: 62.6
click at [1179, 552] on app-calendar-viewport "Fri 3 25/25 10 Jobs Sat 4 40/40 10 Jobs Sun 5 2/2 1 Job Mon 6 14/14 4 Jobs Tue …" at bounding box center [784, 450] width 1568 height 640
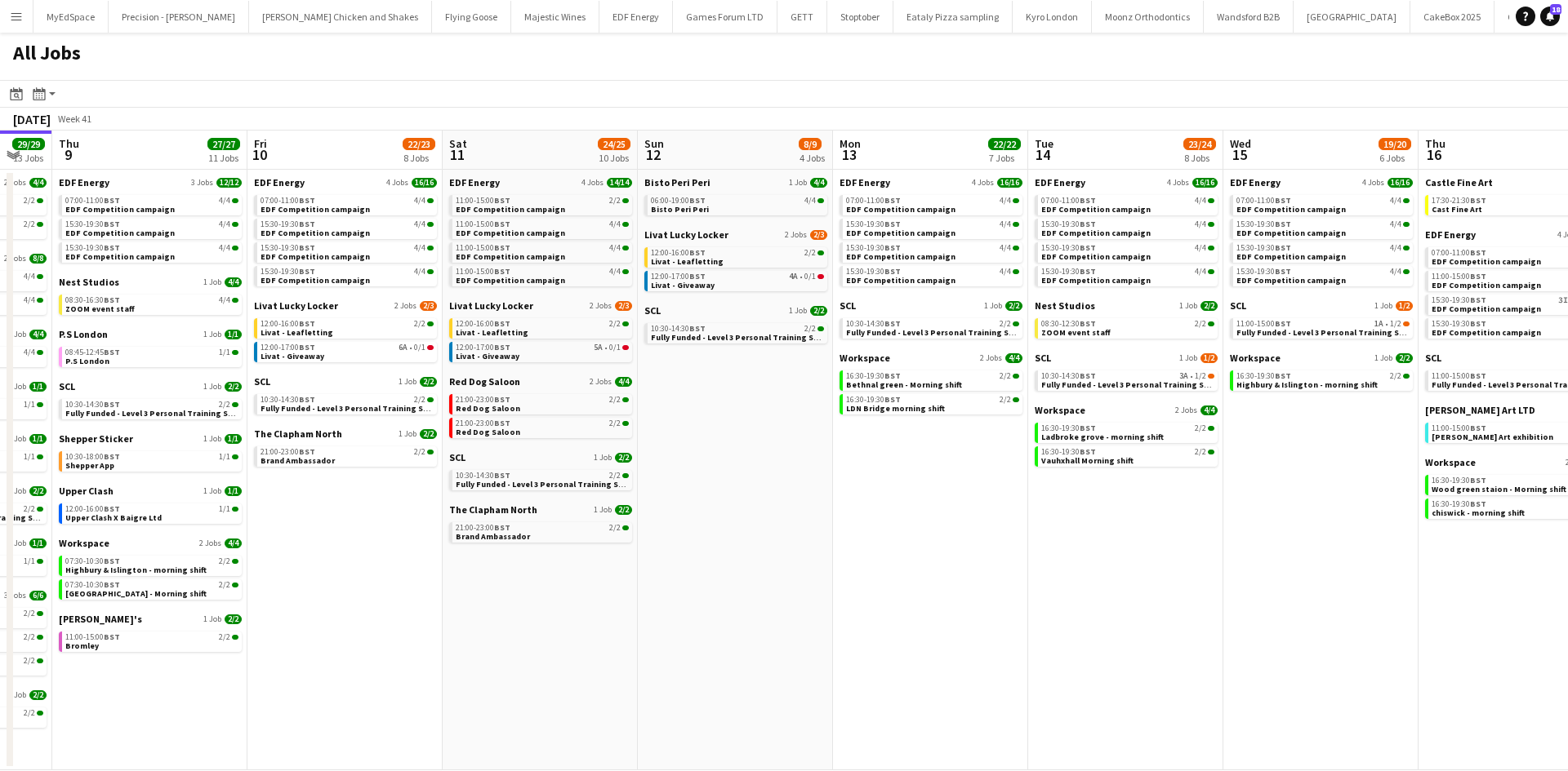
drag, startPoint x: 1287, startPoint y: 590, endPoint x: 885, endPoint y: 492, distance: 413.8
click at [885, 492] on app-calendar-viewport "Sun 5 2/2 1 Job Mon 6 14/14 4 Jobs Tue 7 22/22 8 Jobs Wed 8 29/29 13 Jobs Thu 9…" at bounding box center [784, 450] width 1568 height 640
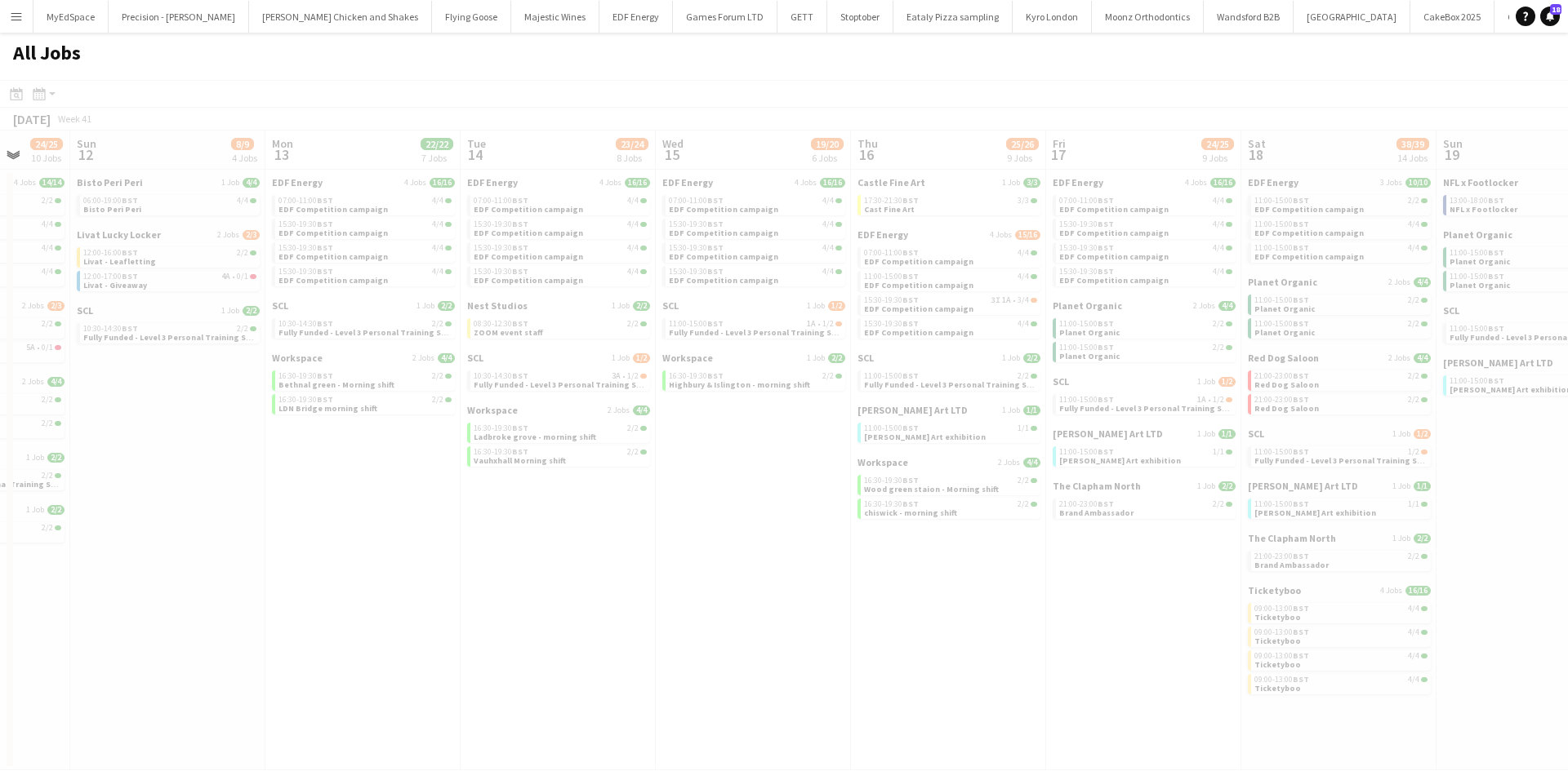
drag, startPoint x: 1279, startPoint y: 637, endPoint x: 728, endPoint y: 579, distance: 554.0
click at [677, 567] on app-all-jobs "All Jobs Date picker OCT 2025 OCT 2025 Monday M Tuesday T Wednesday W Thursday …" at bounding box center [784, 401] width 1568 height 738
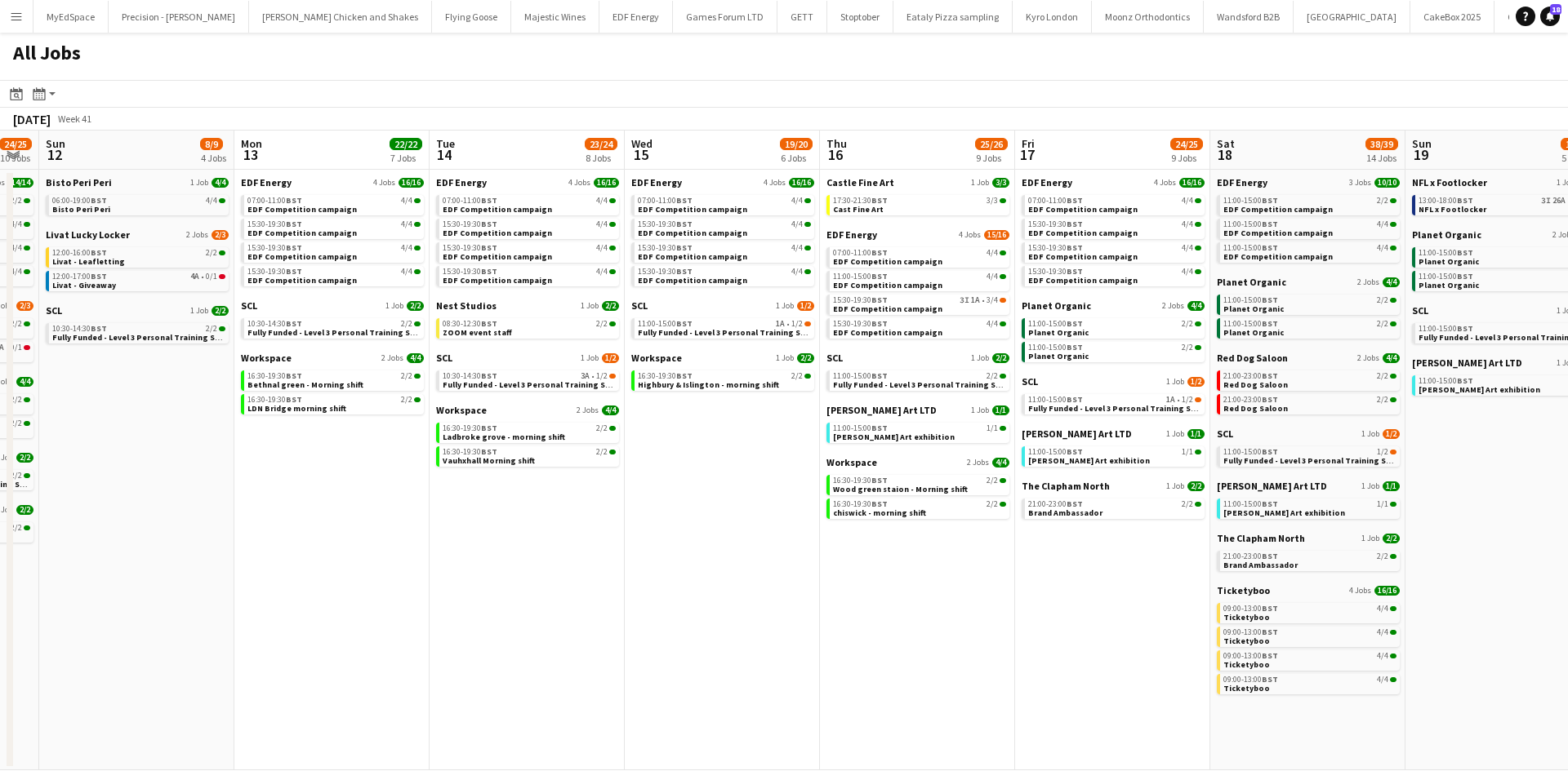
drag, startPoint x: 1115, startPoint y: 549, endPoint x: 992, endPoint y: 550, distance: 123.0
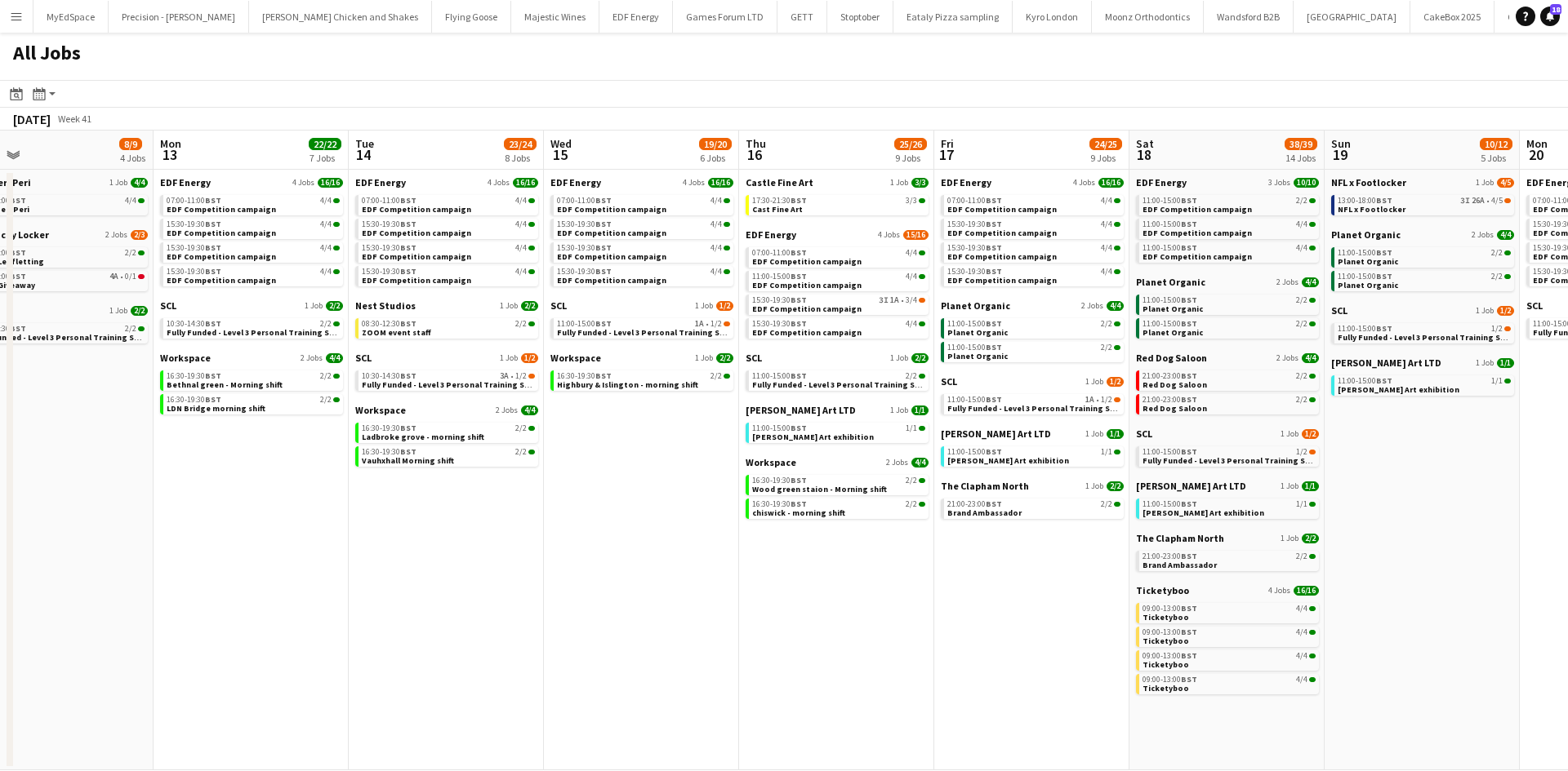
scroll to position [0, 629]
drag, startPoint x: 1470, startPoint y: 531, endPoint x: 1388, endPoint y: 535, distance: 82.1
click at [1388, 535] on app-calendar-viewport "Thu 9 27/27 11 Jobs Fri 10 22/23 8 Jobs Sat 11 24/25 10 Jobs Sun 12 8/9 4 Jobs …" at bounding box center [784, 450] width 1568 height 640
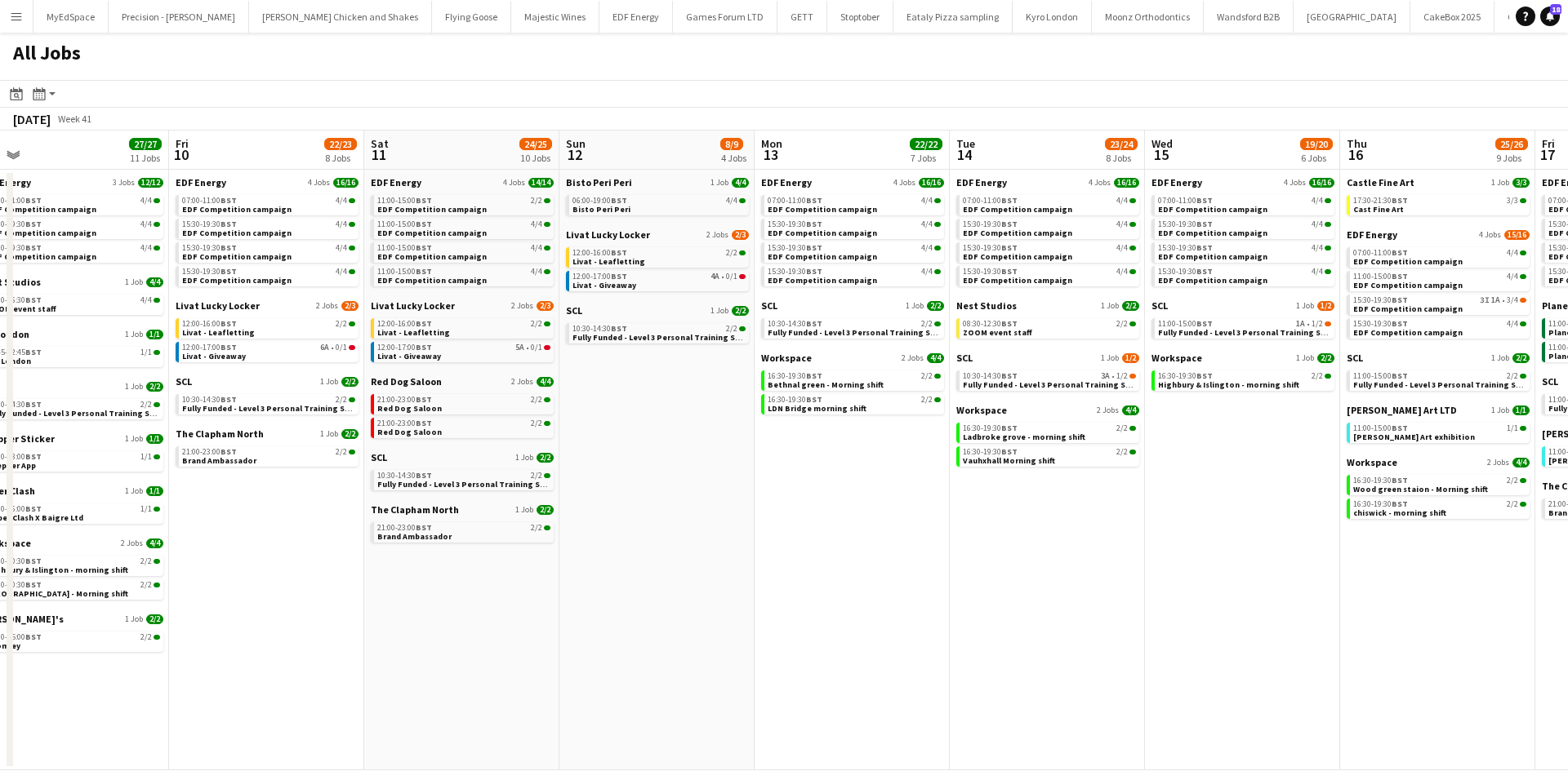
drag, startPoint x: 518, startPoint y: 606, endPoint x: 1133, endPoint y: 650, distance: 616.6
click at [1133, 649] on app-calendar-viewport "Tue 7 22/22 8 Jobs Wed 8 29/29 13 Jobs Thu 9 27/27 11 Jobs Fri 10 22/23 8 Jobs …" at bounding box center [784, 450] width 1568 height 640
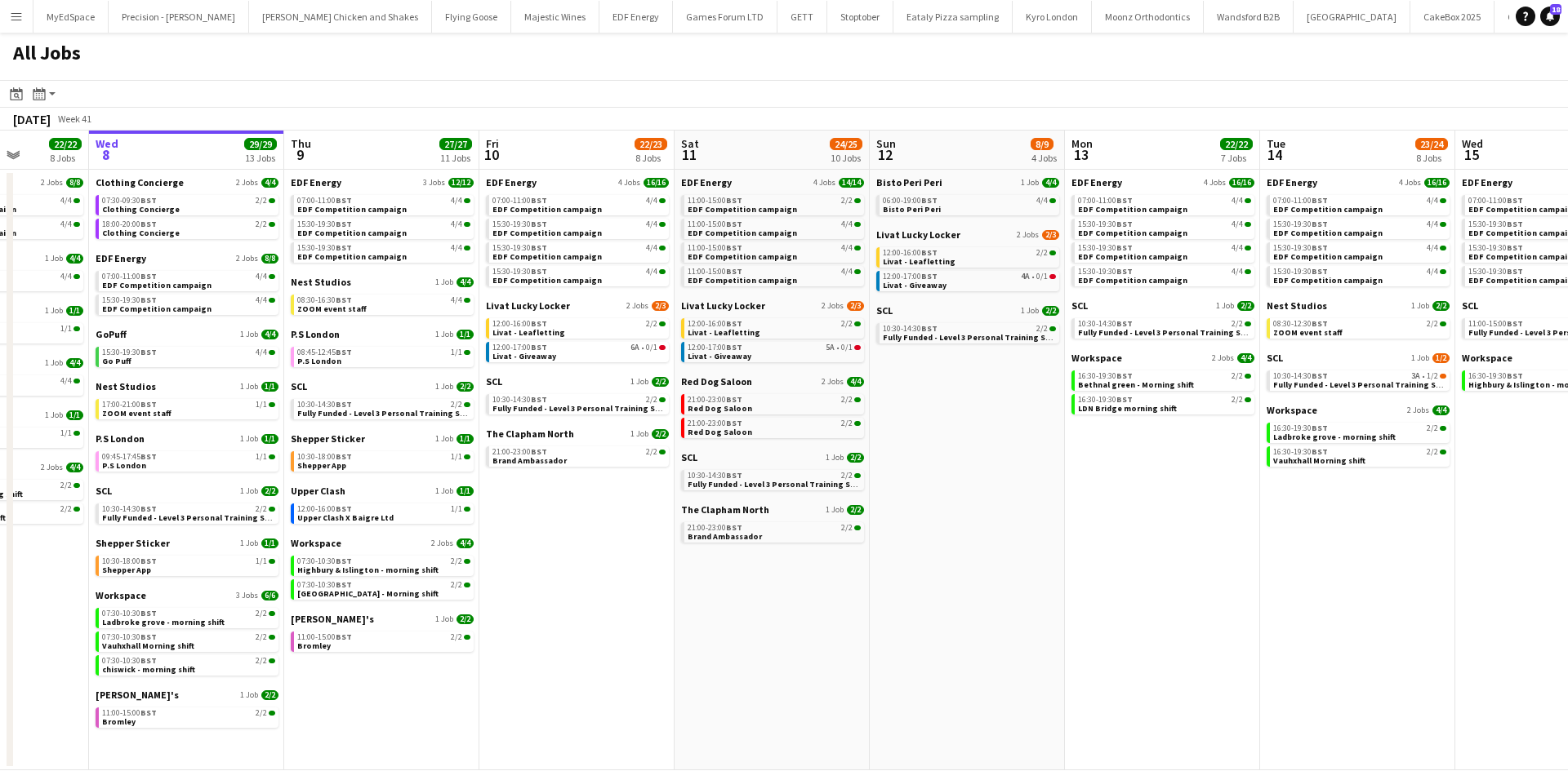
scroll to position [0, 494]
drag, startPoint x: 613, startPoint y: 587, endPoint x: 854, endPoint y: 622, distance: 243.5
click at [854, 622] on app-calendar-viewport "Sun 5 2/2 1 Job Mon 6 14/14 4 Jobs Tue 7 22/22 8 Jobs Wed 8 29/29 13 Jobs Thu 9…" at bounding box center [784, 450] width 1568 height 640
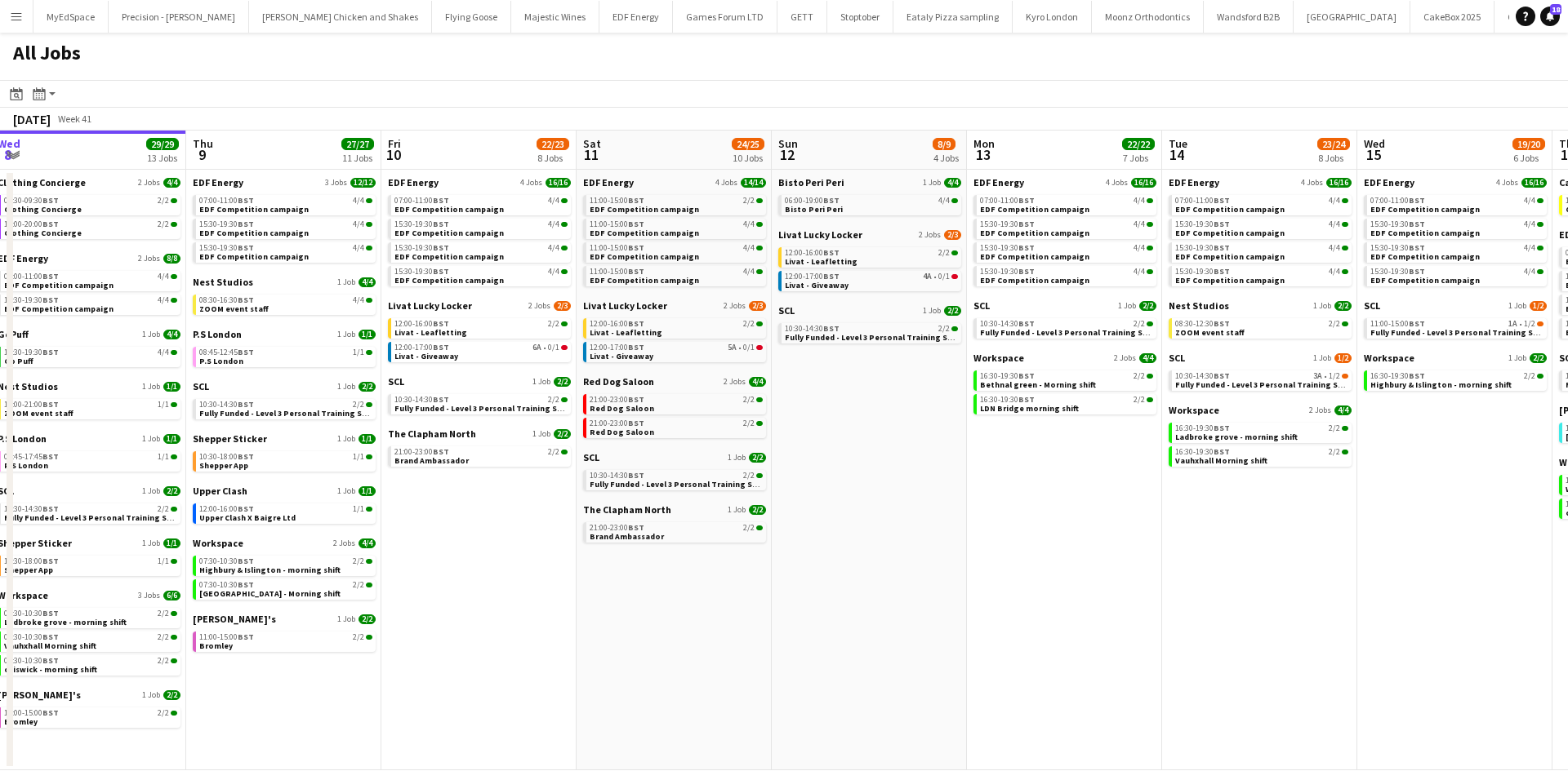
drag, startPoint x: 899, startPoint y: 515, endPoint x: 519, endPoint y: 474, distance: 382.2
click at [519, 474] on app-calendar-viewport "Sun 5 2/2 1 Job Mon 6 14/14 4 Jobs Tue 7 22/22 8 Jobs Wed 8 29/29 13 Jobs Thu 9…" at bounding box center [784, 450] width 1568 height 640
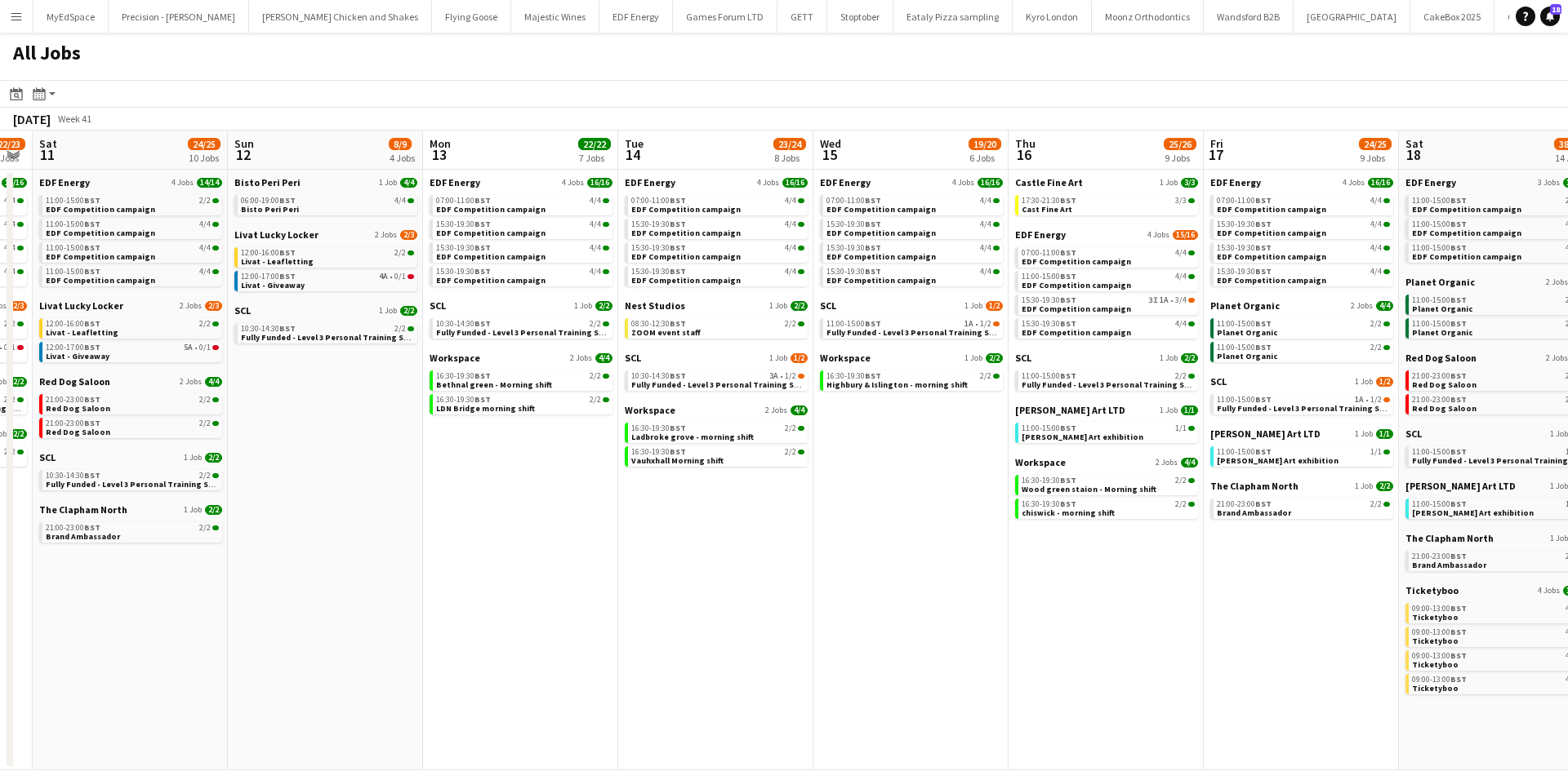
drag, startPoint x: 1088, startPoint y: 533, endPoint x: 946, endPoint y: 538, distance: 142.1
click at [946, 538] on app-calendar-viewport "Tue 7 22/22 8 Jobs Wed 8 29/29 13 Jobs Thu 9 27/27 11 Jobs Fri 10 22/23 8 Jobs …" at bounding box center [784, 450] width 1568 height 640
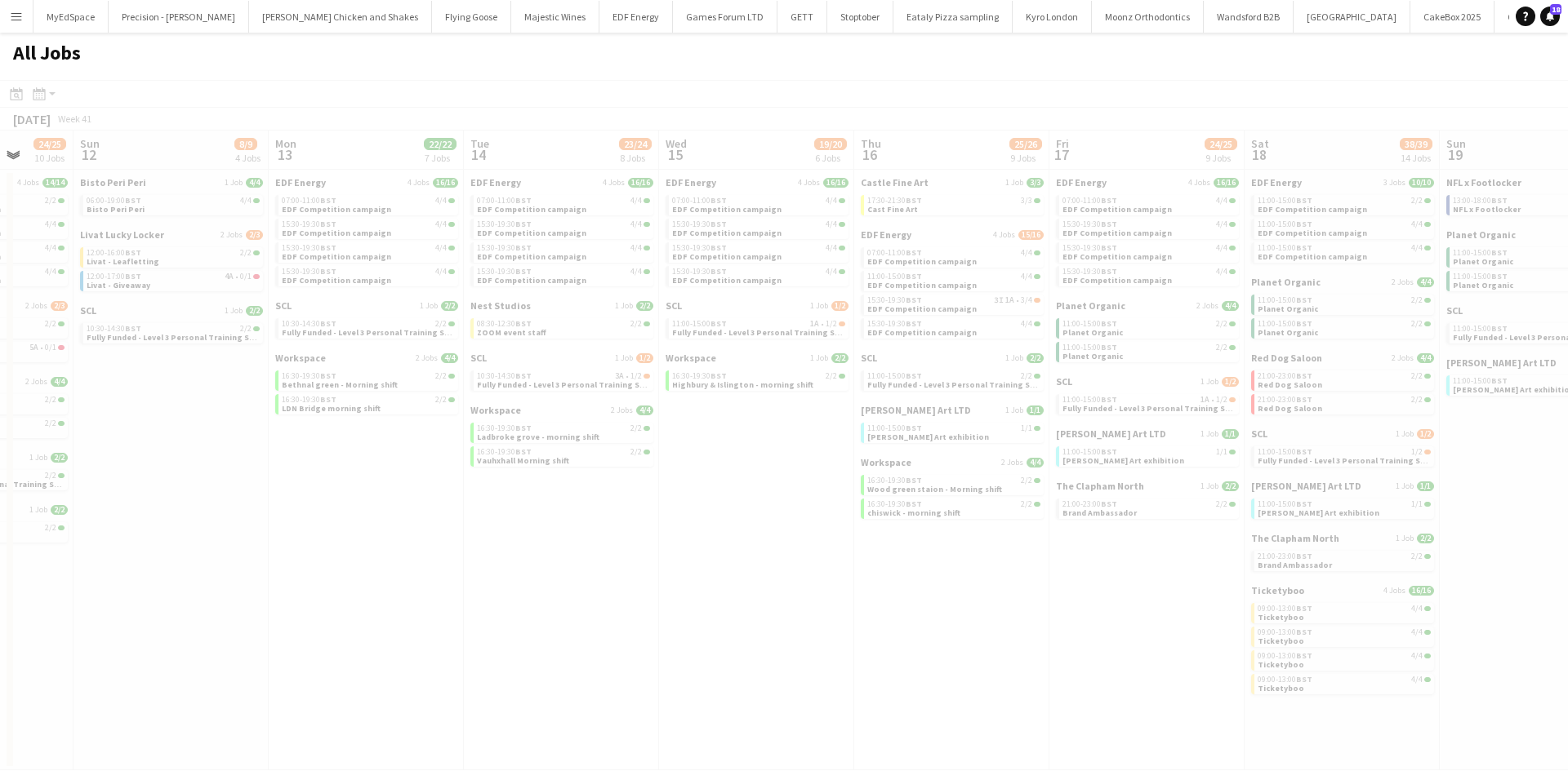
drag, startPoint x: 1227, startPoint y: 623, endPoint x: 1121, endPoint y: 618, distance: 106.1
click at [627, 515] on app-all-jobs "All Jobs Date picker OCT 2025 OCT 2025 Monday M Tuesday T Wednesday W Thursday …" at bounding box center [784, 401] width 1568 height 738
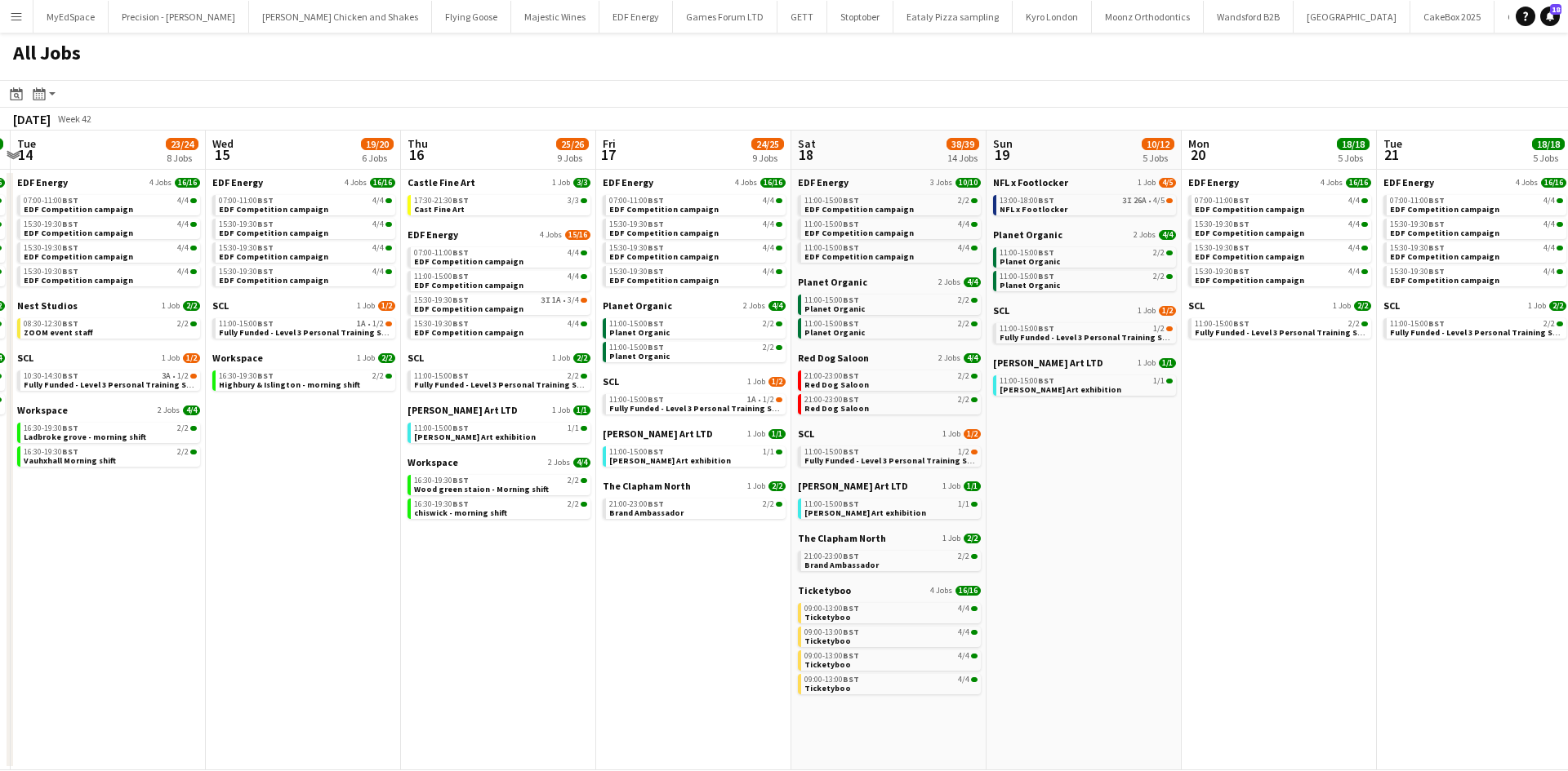
scroll to position [0, 513]
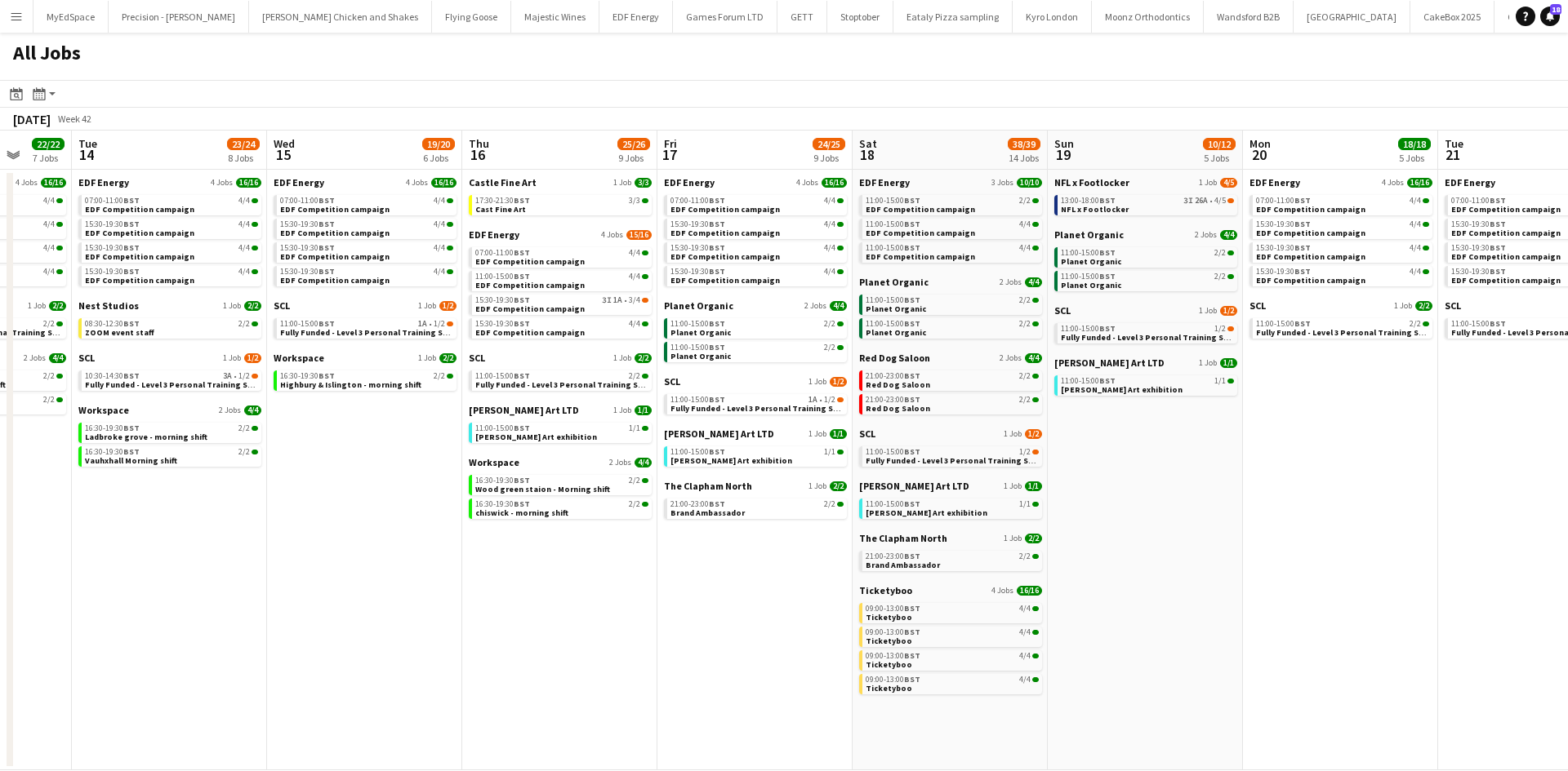
click at [613, 476] on app-all-jobs "All Jobs Date picker OCT 2025 OCT 2025 Monday M Tuesday T Wednesday W Thursday …" at bounding box center [784, 401] width 1568 height 738
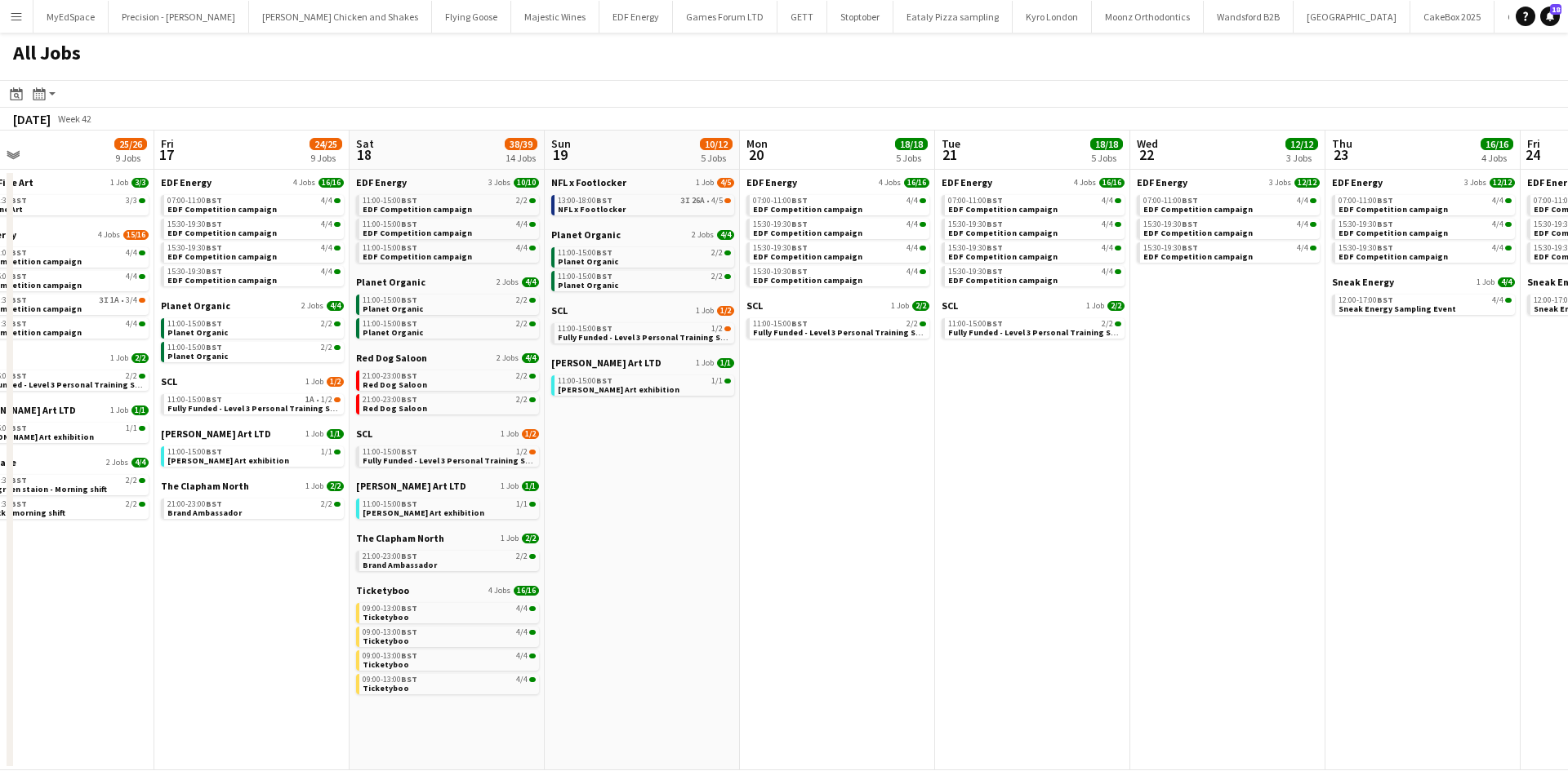
drag, startPoint x: 1224, startPoint y: 516, endPoint x: 863, endPoint y: 493, distance: 361.7
click at [1106, 506] on app-calendar-viewport "Mon 13 22/22 7 Jobs Tue 14 23/24 8 Jobs Wed 15 19/20 6 Jobs Thu 16 25/26 9 Jobs…" at bounding box center [784, 450] width 1568 height 640
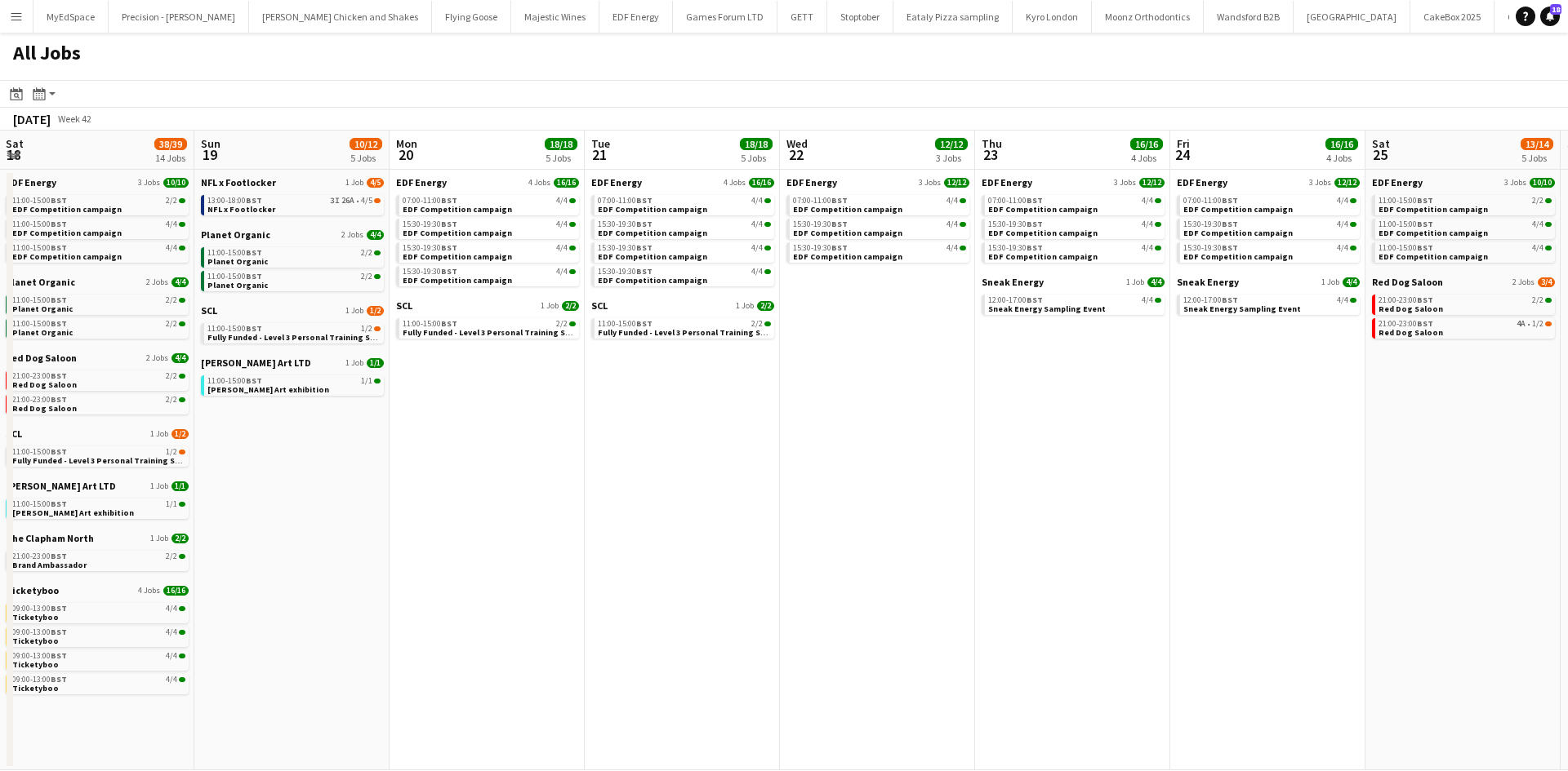
drag, startPoint x: 1058, startPoint y: 542, endPoint x: 860, endPoint y: 512, distance: 200.3
click at [861, 512] on app-calendar-viewport "Wed 15 19/20 6 Jobs Thu 16 25/26 9 Jobs Fri 17 24/25 9 Jobs Sat 18 38/39 14 Job…" at bounding box center [784, 450] width 1568 height 640
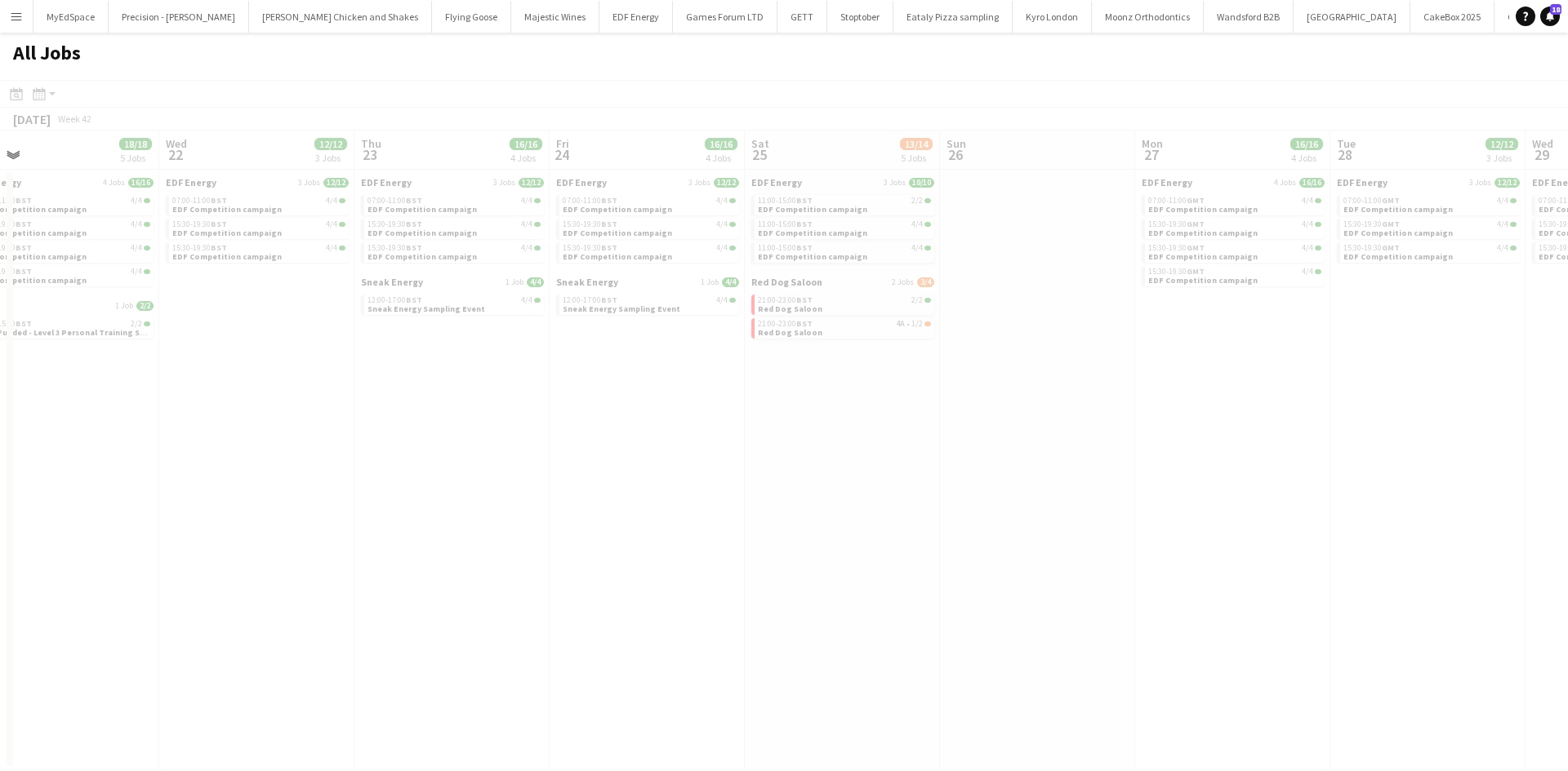
scroll to position [0, 493]
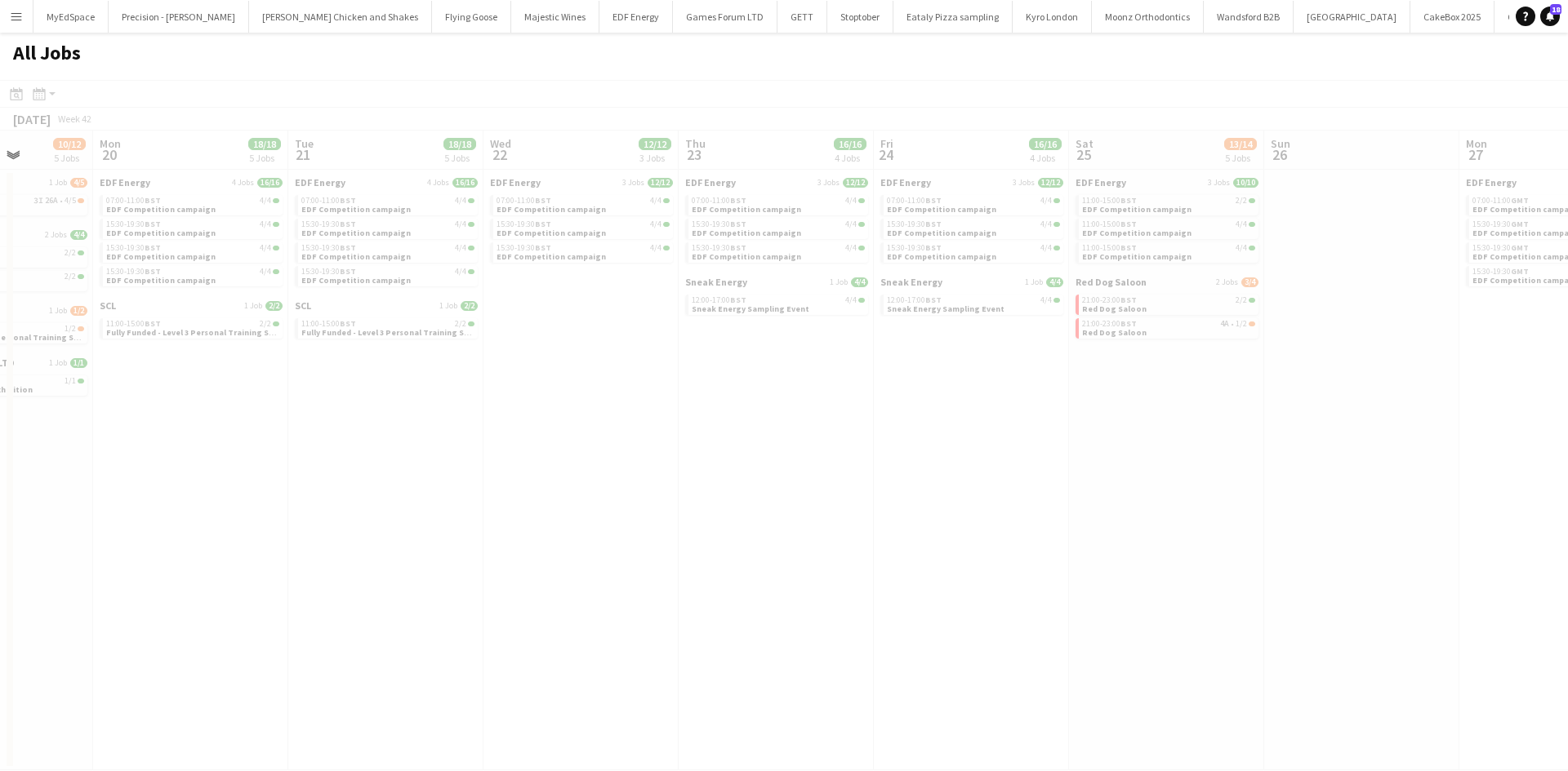
drag, startPoint x: 1197, startPoint y: 555, endPoint x: 963, endPoint y: 540, distance: 234.5
click at [963, 540] on app-all-jobs "All Jobs Date picker OCT 2025 OCT 2025 Monday M Tuesday T Wednesday W Thursday …" at bounding box center [784, 401] width 1568 height 738
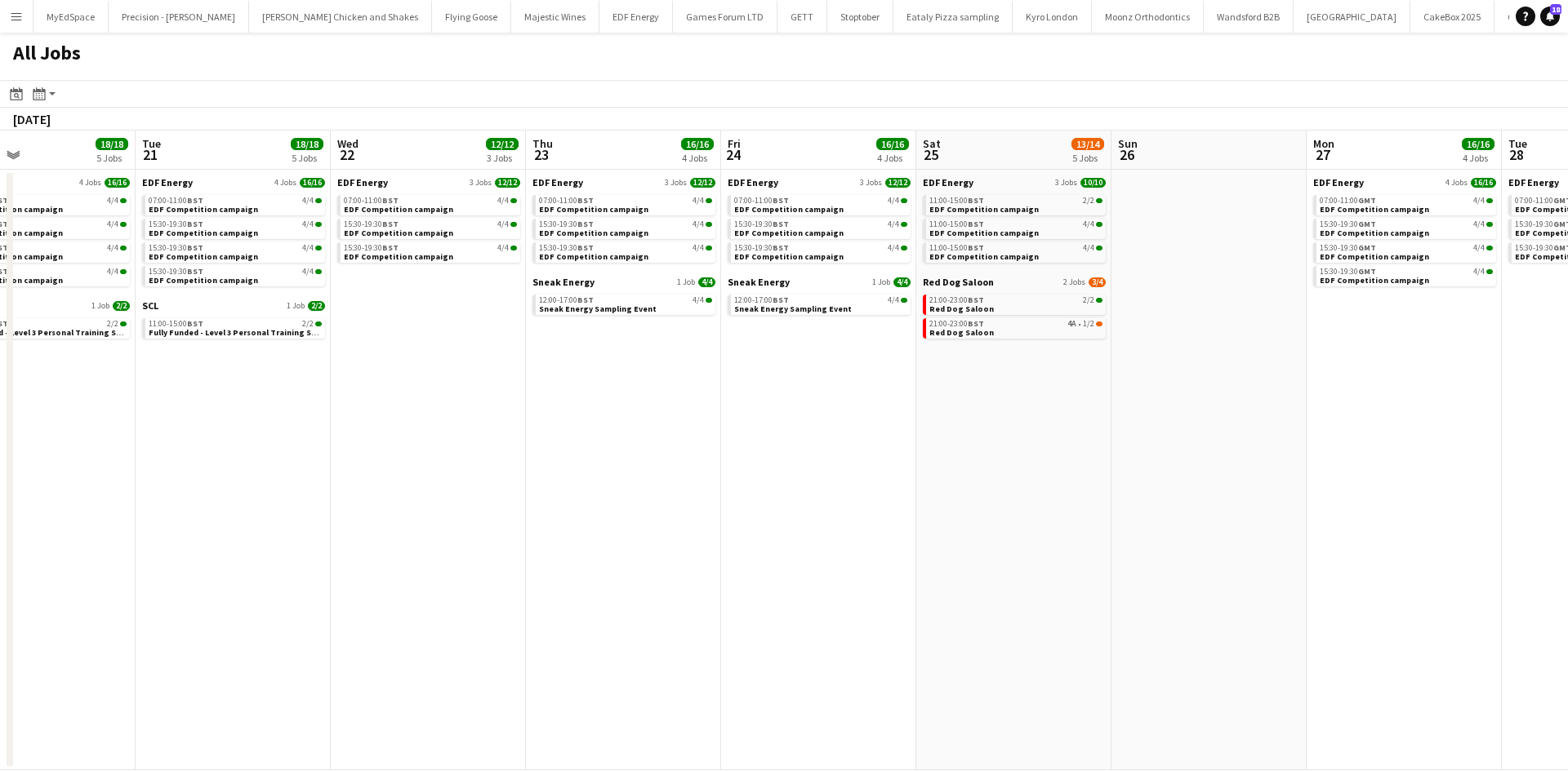
scroll to position [0, 713]
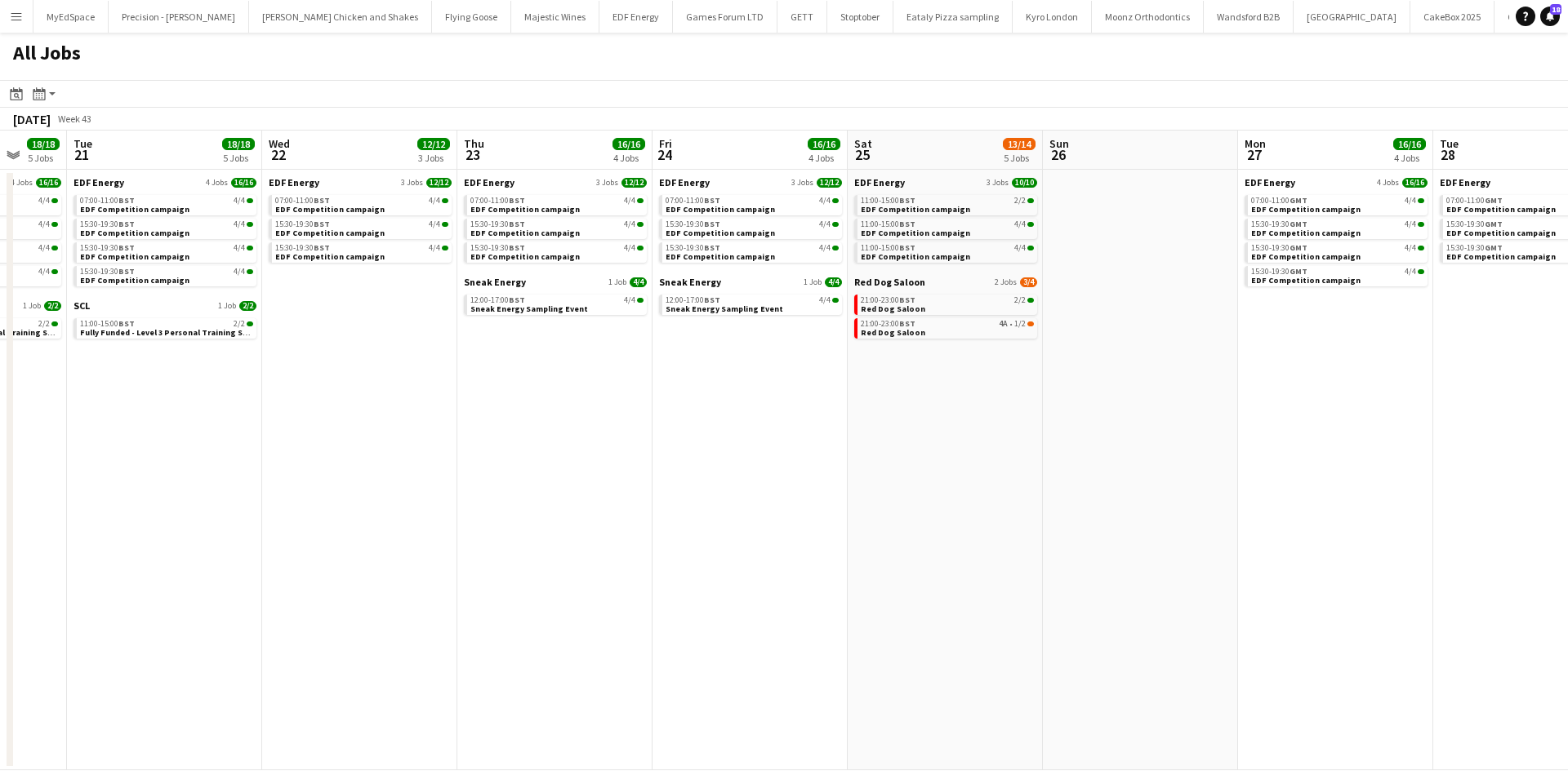
drag, startPoint x: 1478, startPoint y: 529, endPoint x: 1290, endPoint y: 530, distance: 188.0
click at [1290, 530] on app-calendar-viewport "Fri 17 24/25 9 Jobs Sat 18 38/39 14 Jobs Sun 19 10/12 5 Jobs Mon 20 18/18 5 Job…" at bounding box center [784, 450] width 1568 height 640
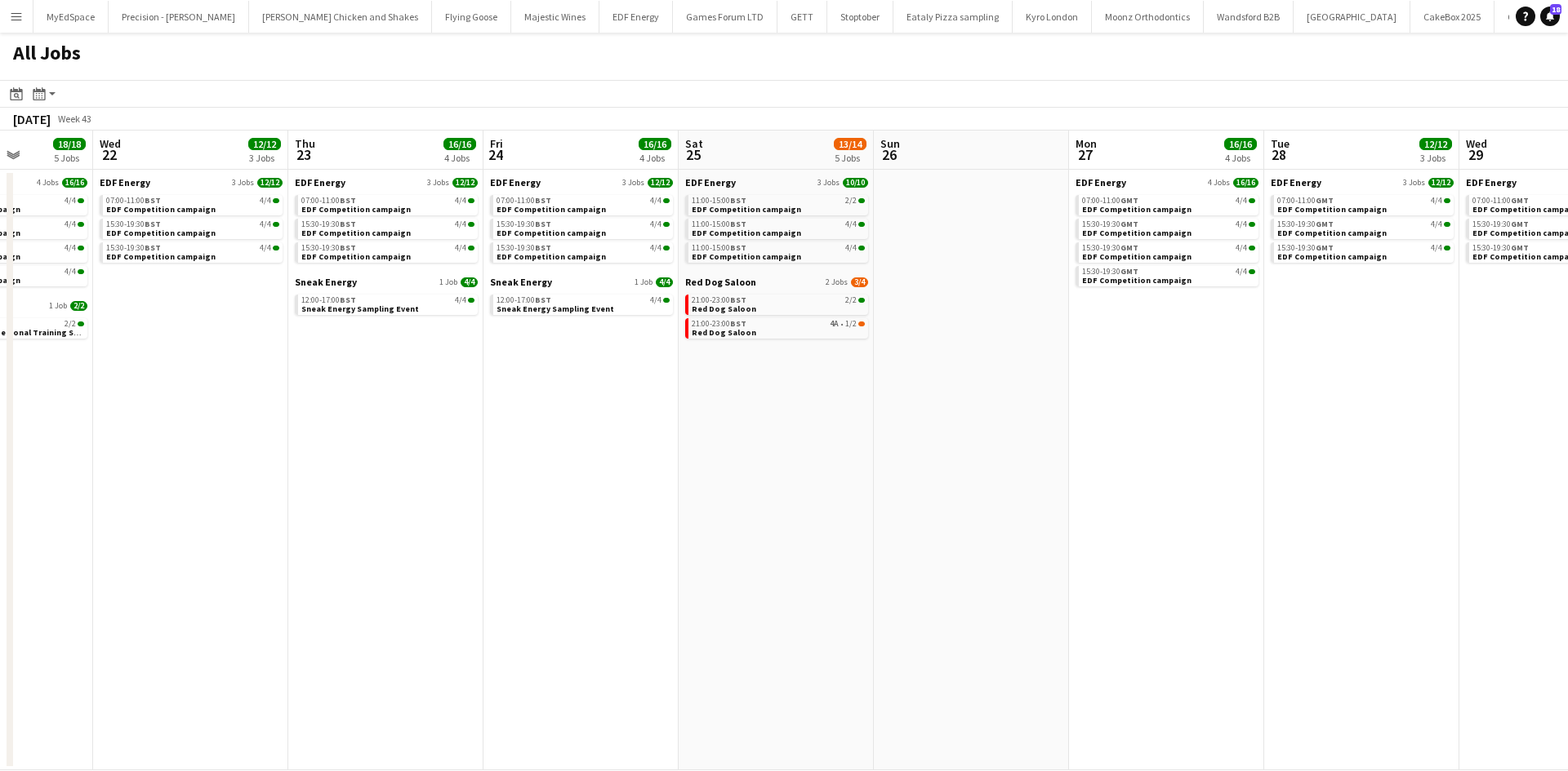
click at [653, 341] on app-all-jobs "All Jobs Date picker OCT 2025 OCT 2025 Monday M Tuesday T Wednesday W Thursday …" at bounding box center [784, 401] width 1568 height 738
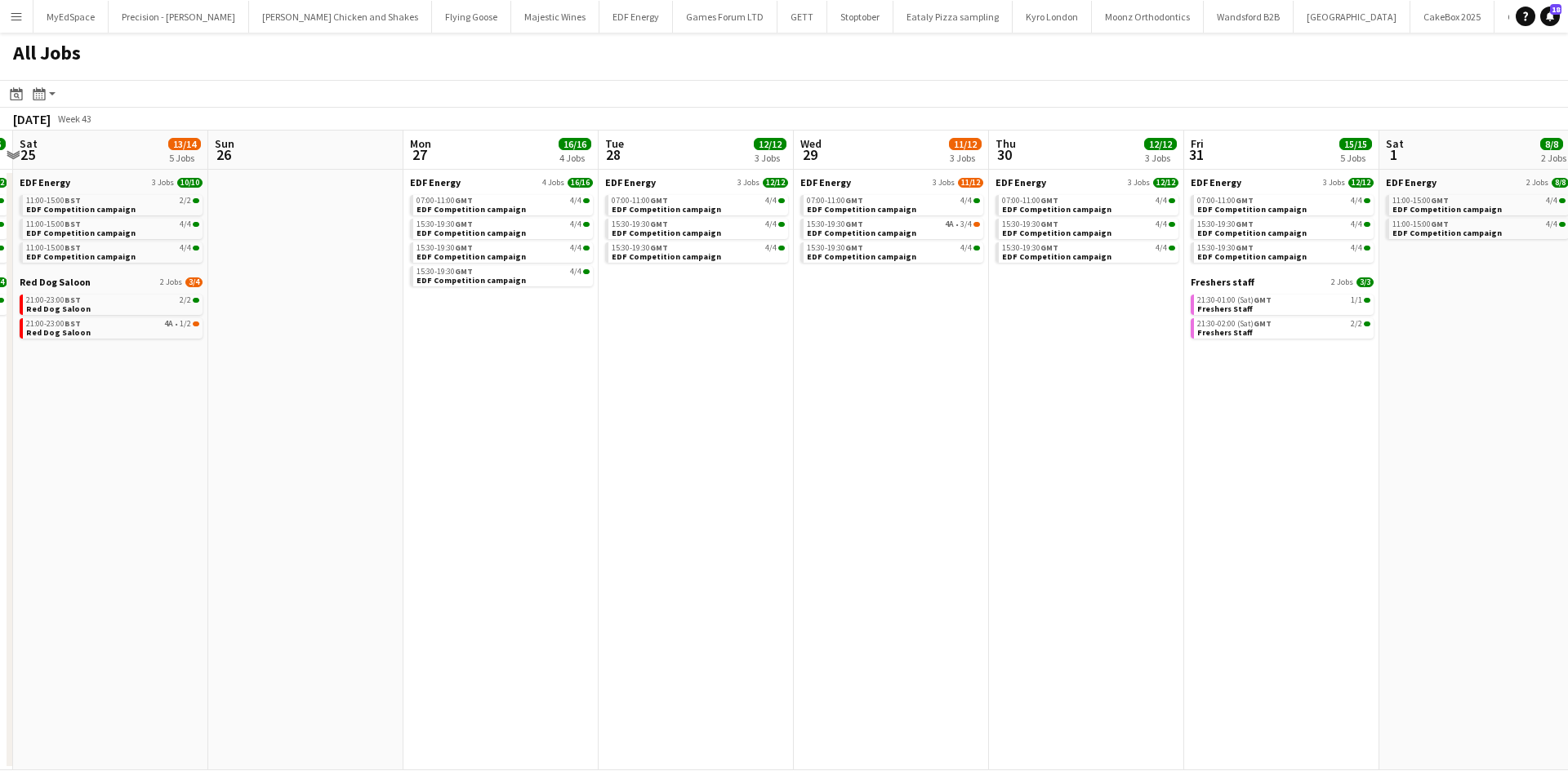
drag, startPoint x: 791, startPoint y: 417, endPoint x: 744, endPoint y: 411, distance: 47.4
click at [744, 411] on app-calendar-viewport "Tue 21 18/18 5 Jobs Wed 22 12/12 3 Jobs Thu 23 16/16 4 Jobs Fri 24 16/16 4 Jobs…" at bounding box center [784, 450] width 1568 height 640
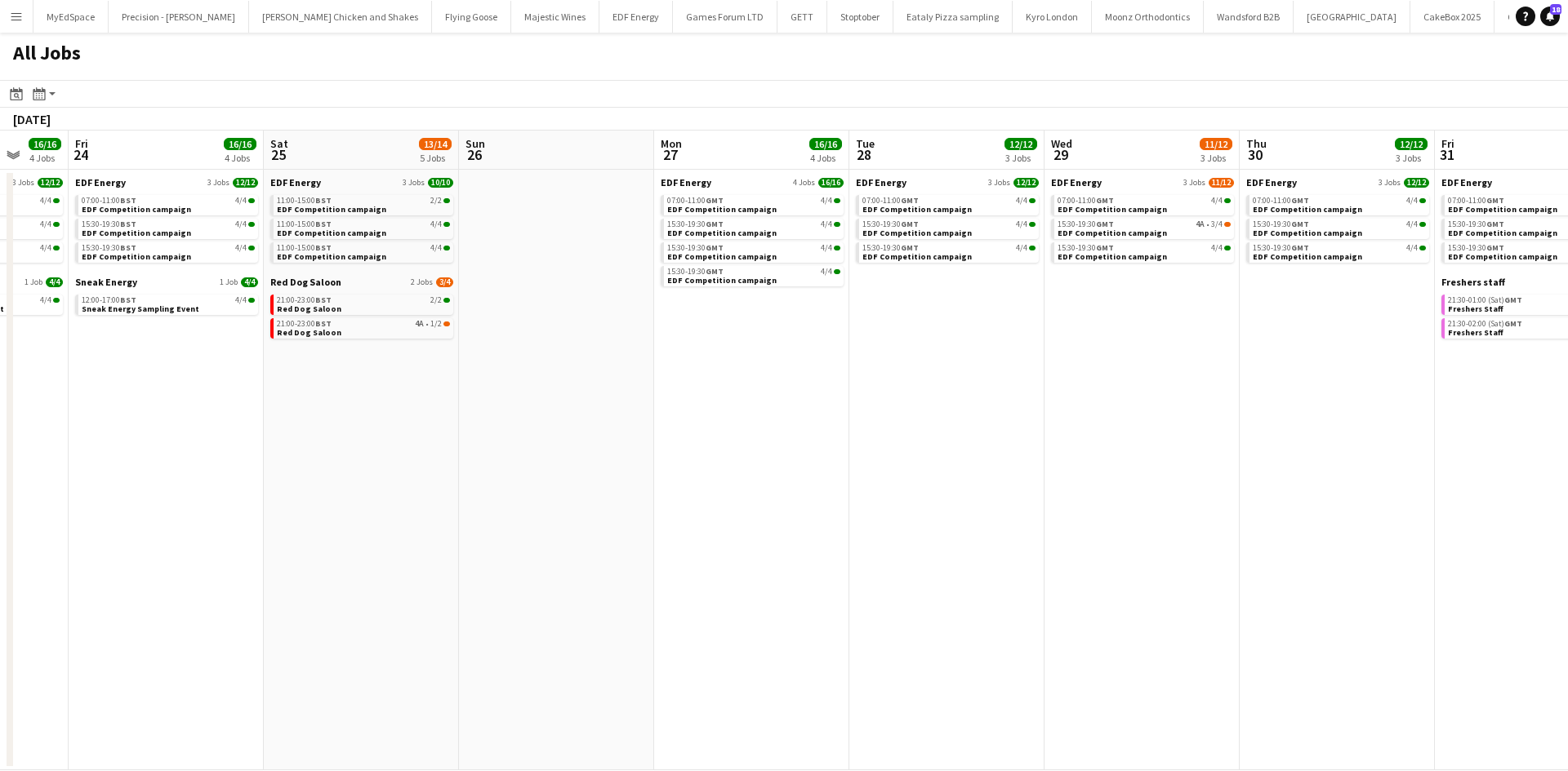
click at [829, 434] on app-all-jobs "All Jobs Date picker OCT 2025 OCT 2025 Monday M Tuesday T Wednesday W Thursday …" at bounding box center [784, 401] width 1568 height 738
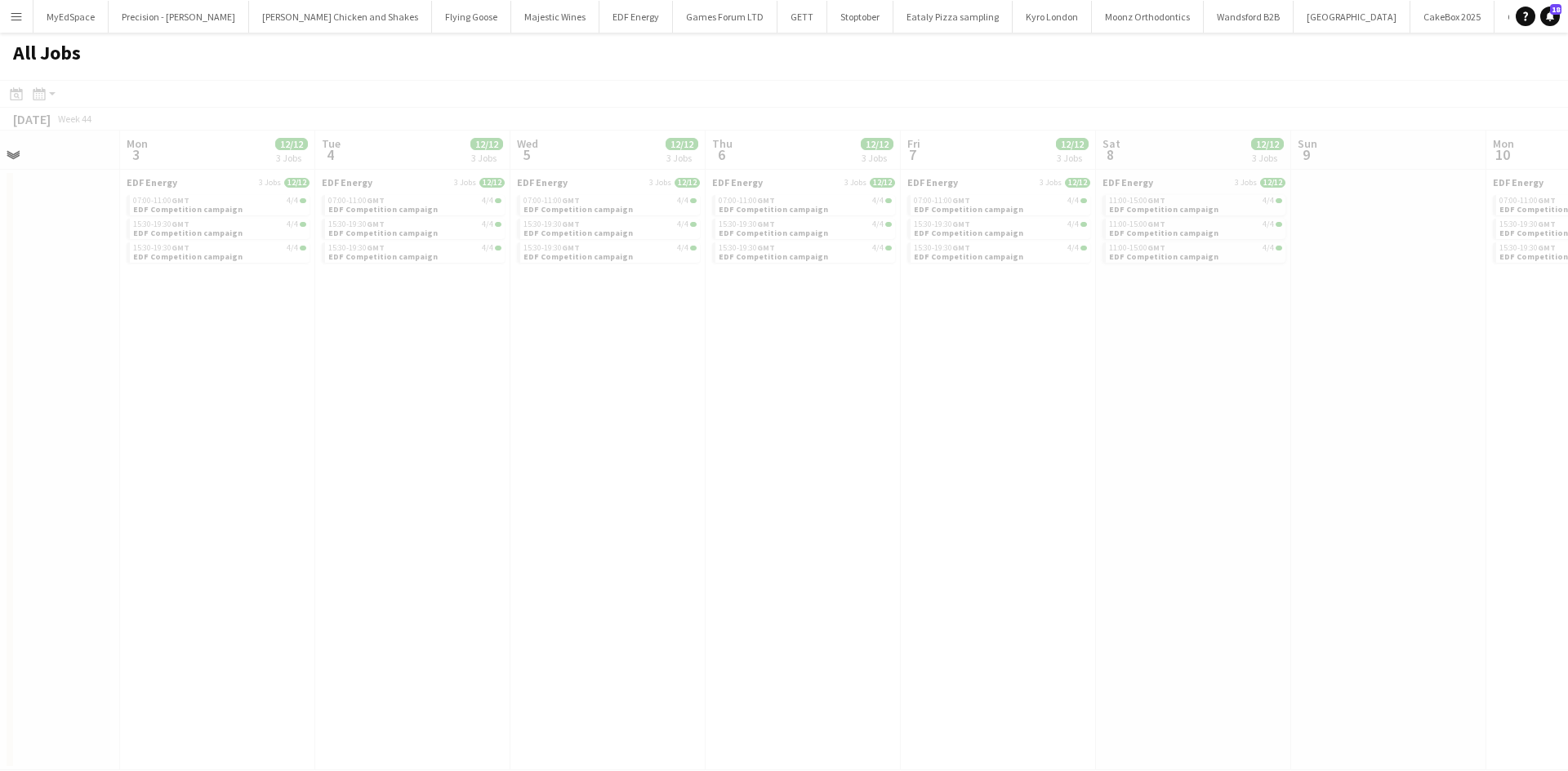
drag, startPoint x: 180, startPoint y: 328, endPoint x: 555, endPoint y: 357, distance: 376.1
click at [158, 322] on app-all-jobs "All Jobs Date picker OCT 2025 OCT 2025 Monday M Tuesday T Wednesday W Thursday …" at bounding box center [784, 401] width 1568 height 738
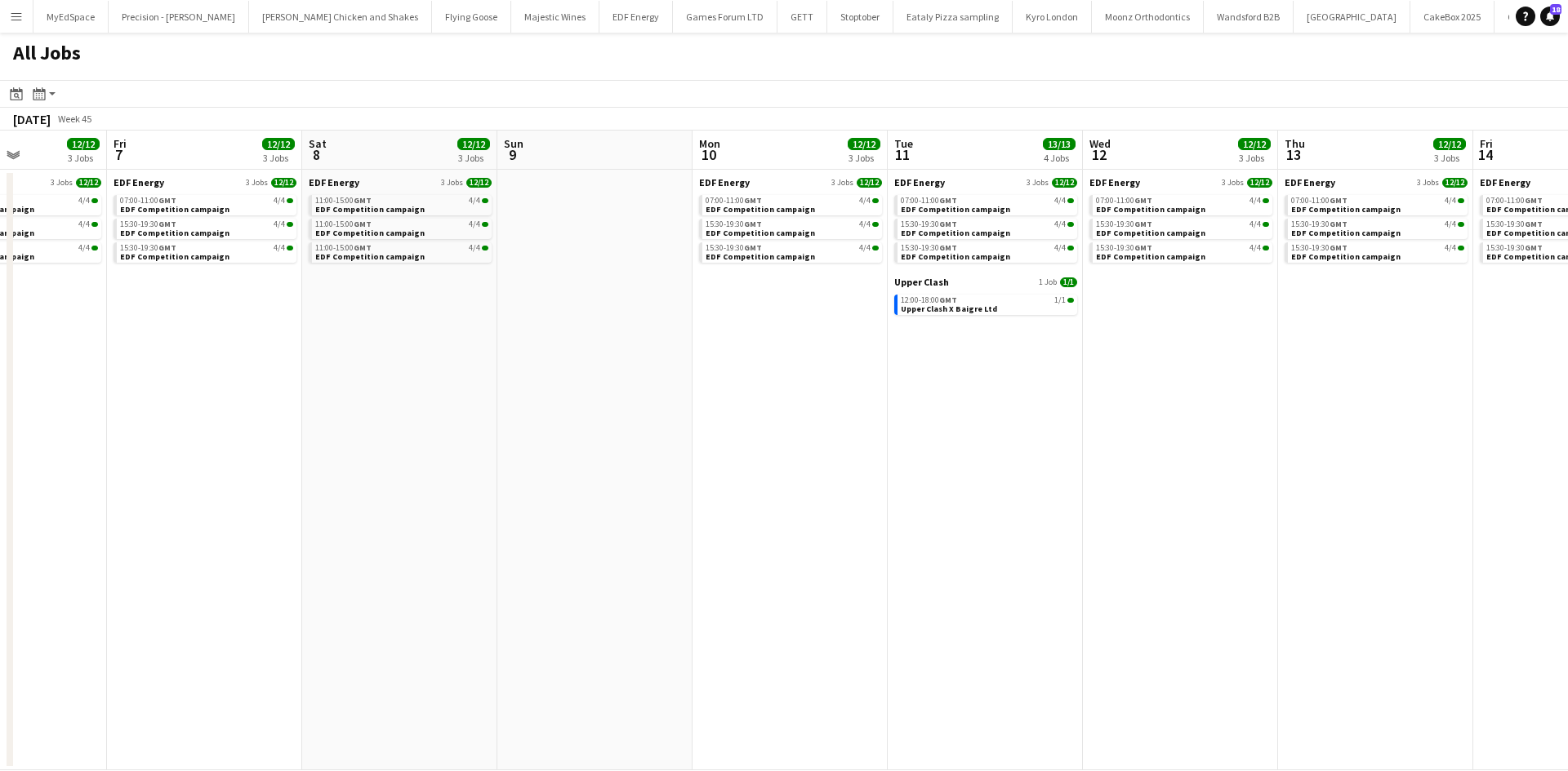
drag, startPoint x: 1042, startPoint y: 431, endPoint x: 431, endPoint y: 348, distance: 616.6
click at [166, 297] on app-calendar-viewport "Mon 3 12/12 3 Jobs Tue 4 12/12 3 Jobs Wed 5 12/12 3 Jobs Thu 6 12/12 3 Jobs Fri…" at bounding box center [784, 450] width 1568 height 640
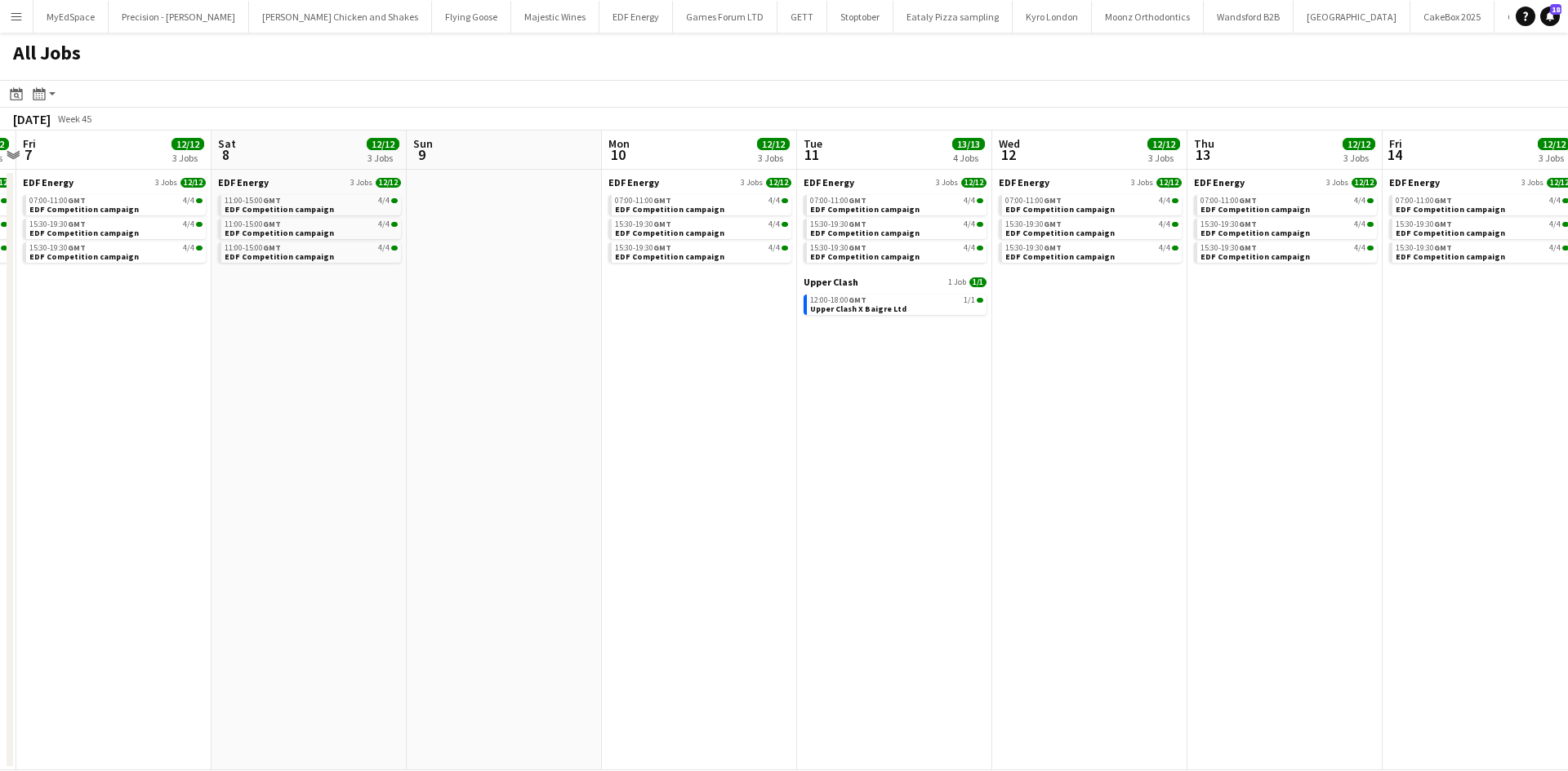
scroll to position [0, 401]
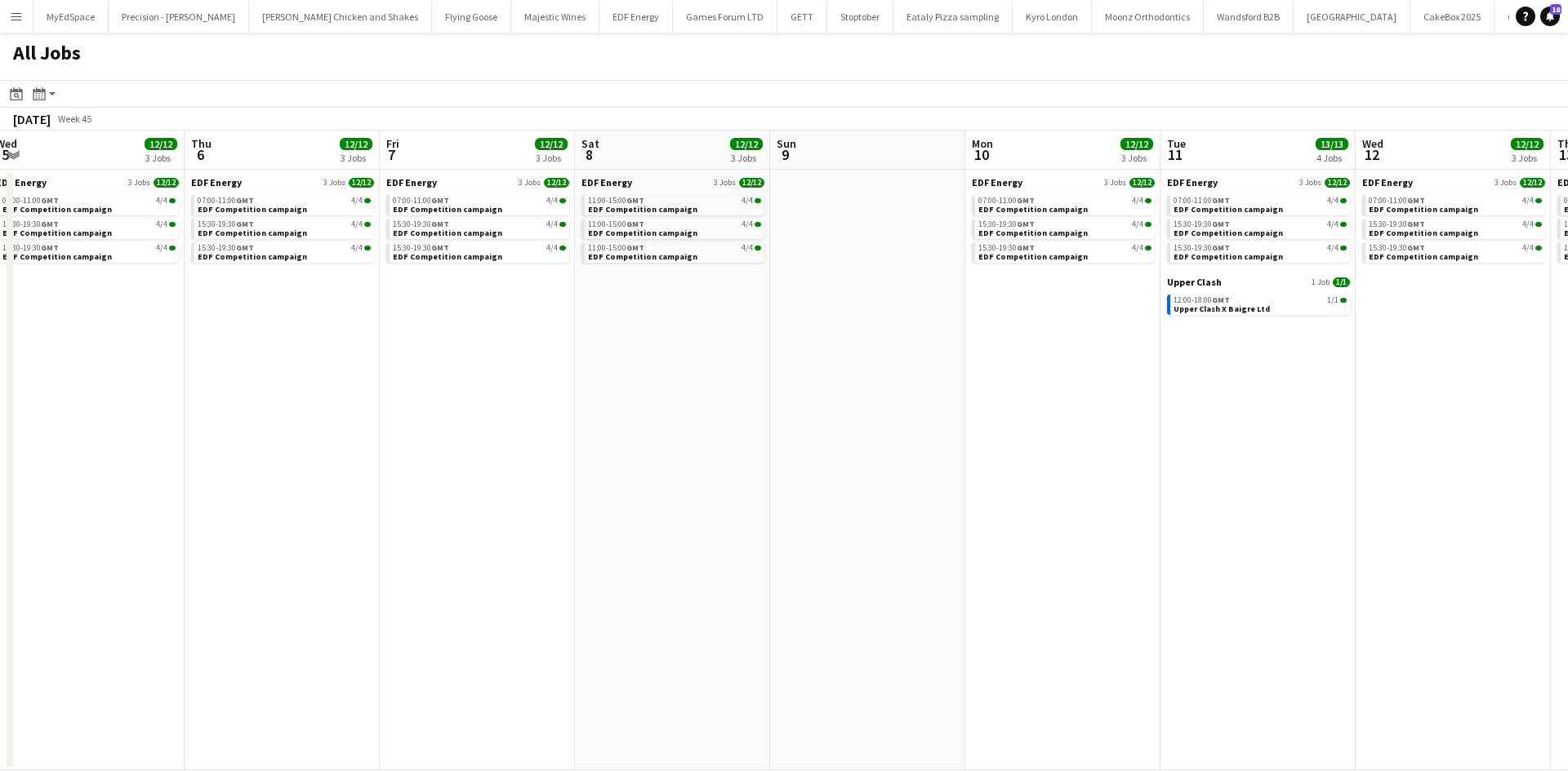
click at [562, 342] on app-all-jobs "All Jobs Date picker OCT 2025 OCT 2025 Monday M Tuesday T Wednesday W Thursday …" at bounding box center [784, 401] width 1568 height 738
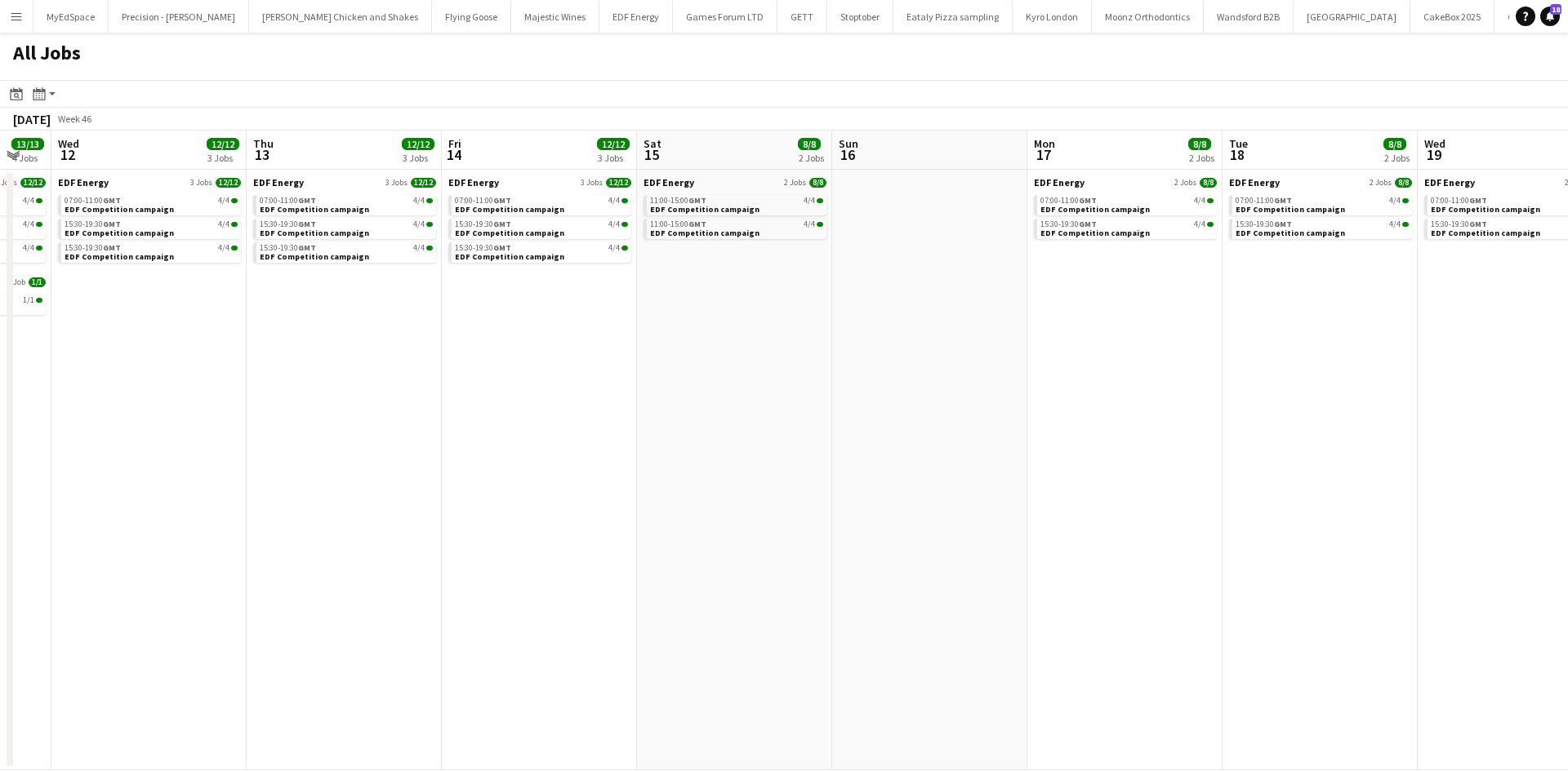
drag, startPoint x: 1477, startPoint y: 542, endPoint x: 713, endPoint y: 462, distance: 768.2
click at [693, 473] on app-calendar-viewport "Sat 8 12/12 3 Jobs Sun 9 Mon 10 12/12 3 Jobs Tue 11 13/13 4 Jobs Wed 12 12/12 3…" at bounding box center [784, 450] width 1568 height 640
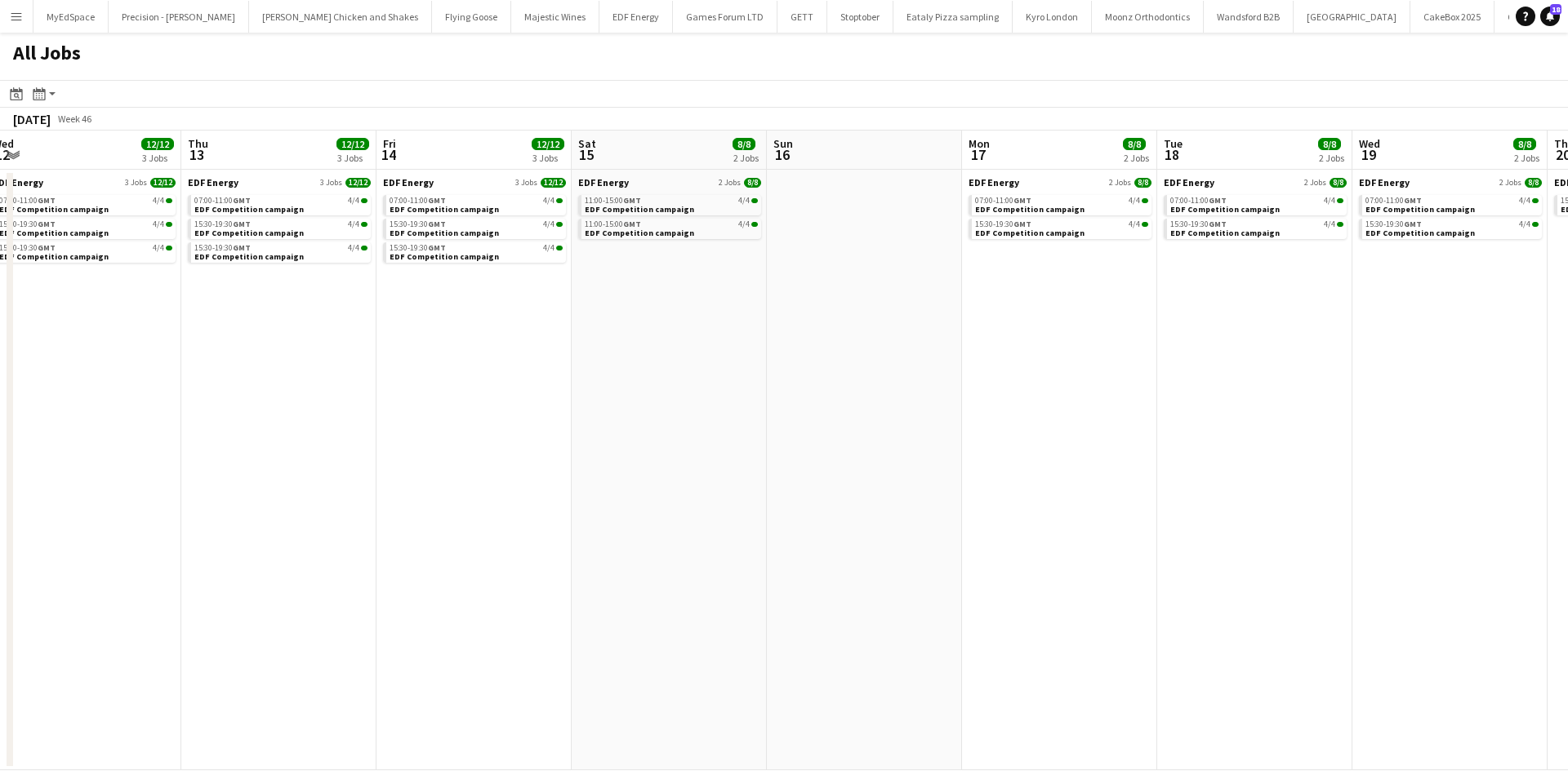
click at [640, 356] on app-all-jobs "All Jobs Date picker OCT 2025 OCT 2025 Monday M Tuesday T Wednesday W Thursday …" at bounding box center [784, 401] width 1568 height 738
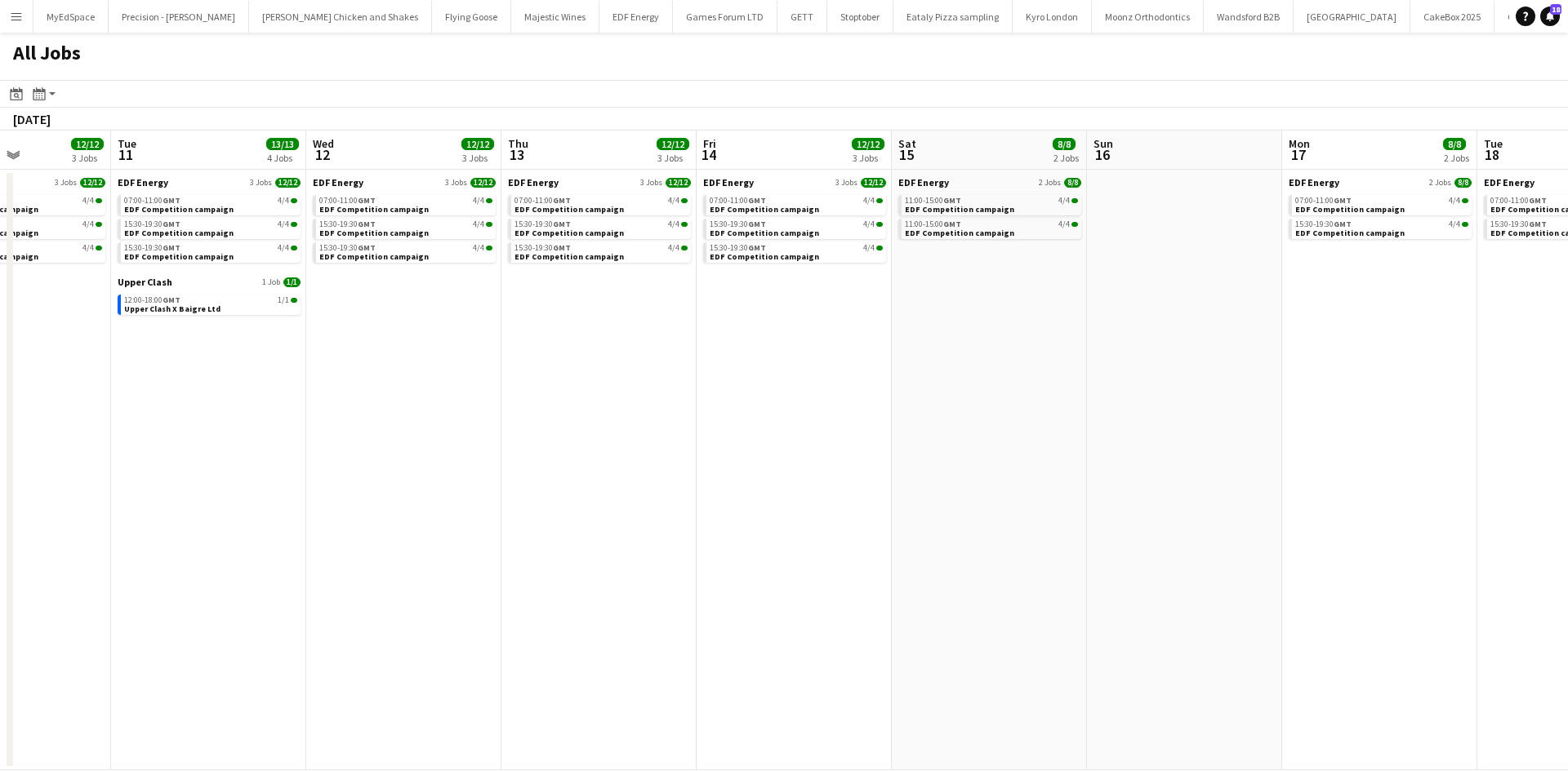
drag, startPoint x: 268, startPoint y: 415, endPoint x: 947, endPoint y: 324, distance: 685.1
click at [1058, 386] on app-calendar-viewport "Sat 8 12/12 3 Jobs Sun 9 Mon 10 12/12 3 Jobs Tue 11 13/13 4 Jobs Wed 12 12/12 3…" at bounding box center [784, 450] width 1568 height 640
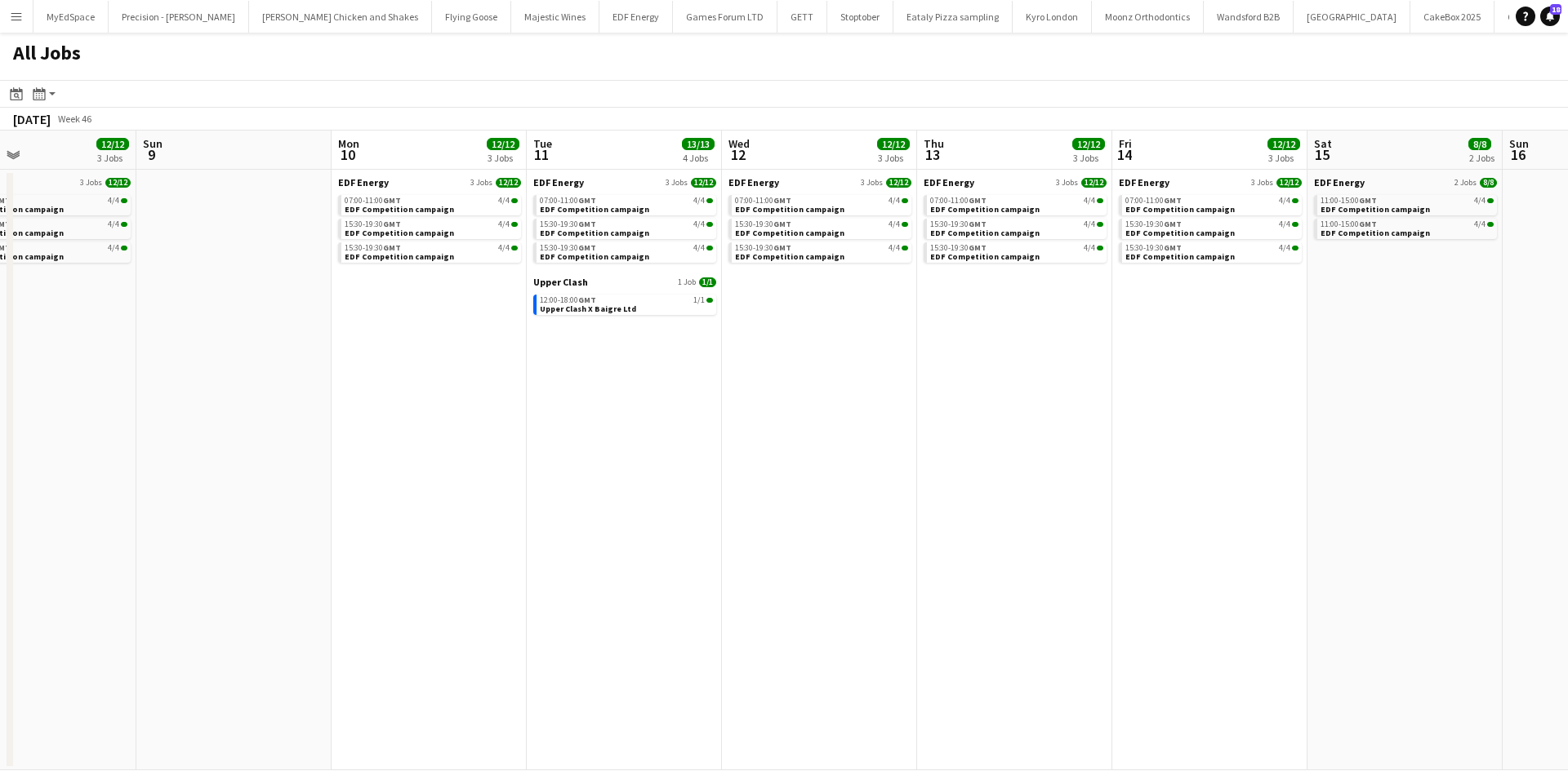
drag, startPoint x: 623, startPoint y: 375, endPoint x: 1147, endPoint y: 387, distance: 524.1
click at [1135, 387] on app-calendar-viewport "Thu 6 12/12 3 Jobs Fri 7 12/12 3 Jobs Sat 8 12/12 3 Jobs Sun 9 Mon 10 12/12 3 J…" at bounding box center [784, 450] width 1568 height 640
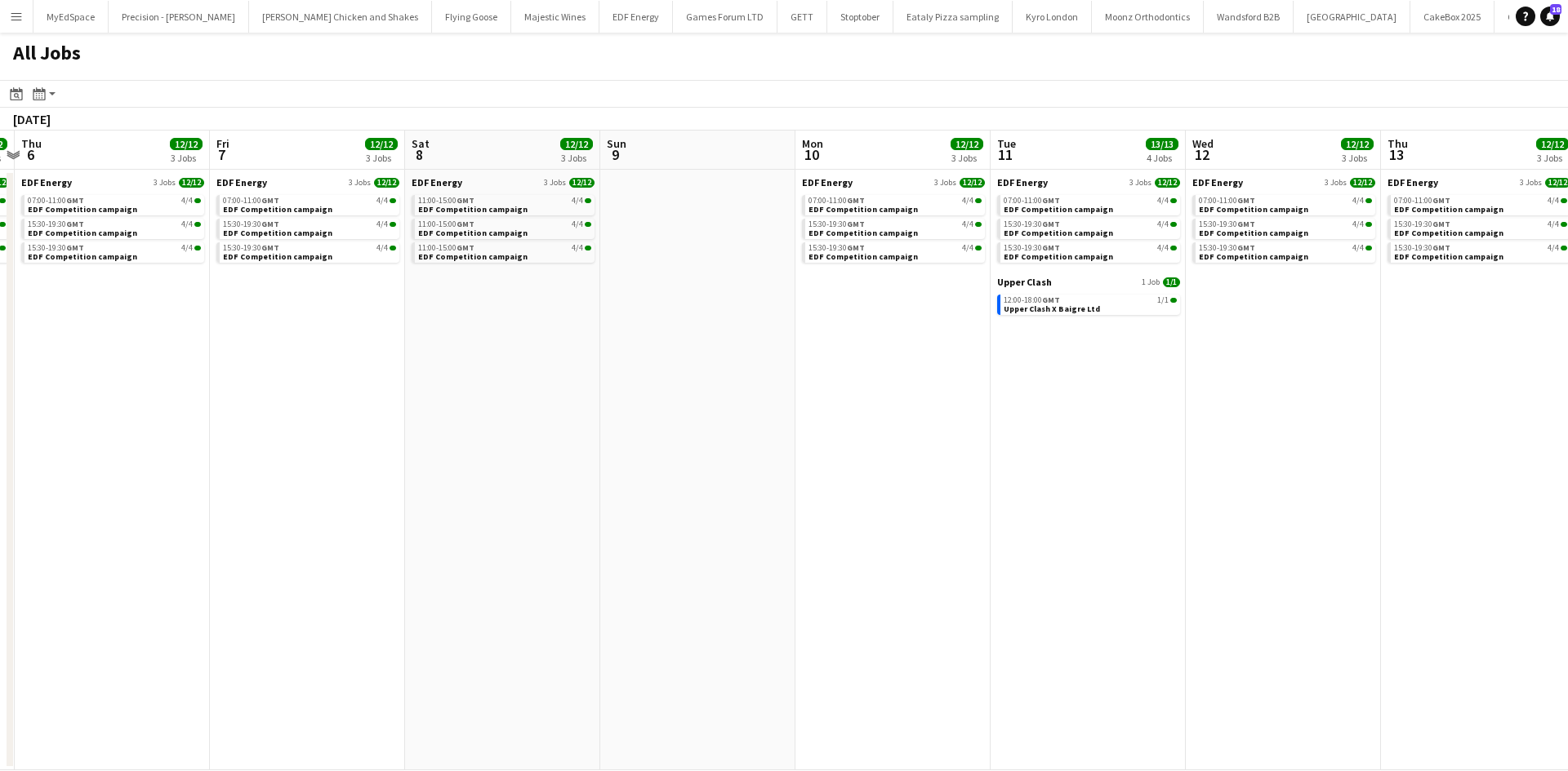
drag, startPoint x: 387, startPoint y: 497, endPoint x: 831, endPoint y: 385, distance: 457.9
click at [1098, 416] on app-calendar-viewport "Mon 3 12/12 3 Jobs Tue 4 12/12 3 Jobs Wed 5 12/12 3 Jobs Thu 6 12/12 3 Jobs Fri…" at bounding box center [784, 450] width 1568 height 640
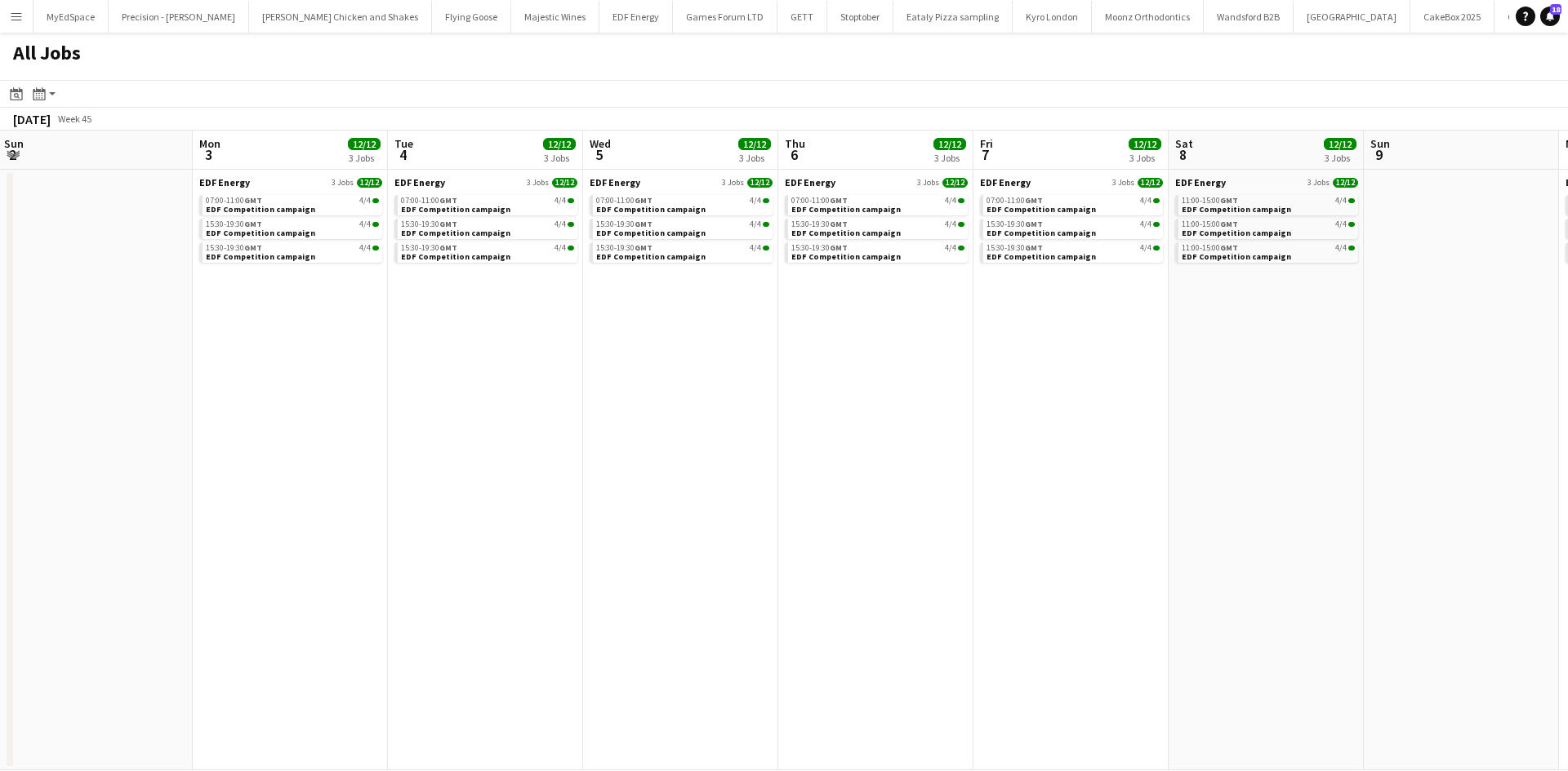
drag, startPoint x: 767, startPoint y: 487, endPoint x: 1550, endPoint y: 386, distance: 789.5
click at [1545, 386] on app-calendar-viewport "Fri 31 15/15 5 Jobs Sat 1 8/8 2 Jobs Sun 2 Mon 3 12/12 3 Jobs Tue 4 12/12 3 Job…" at bounding box center [784, 450] width 1568 height 640
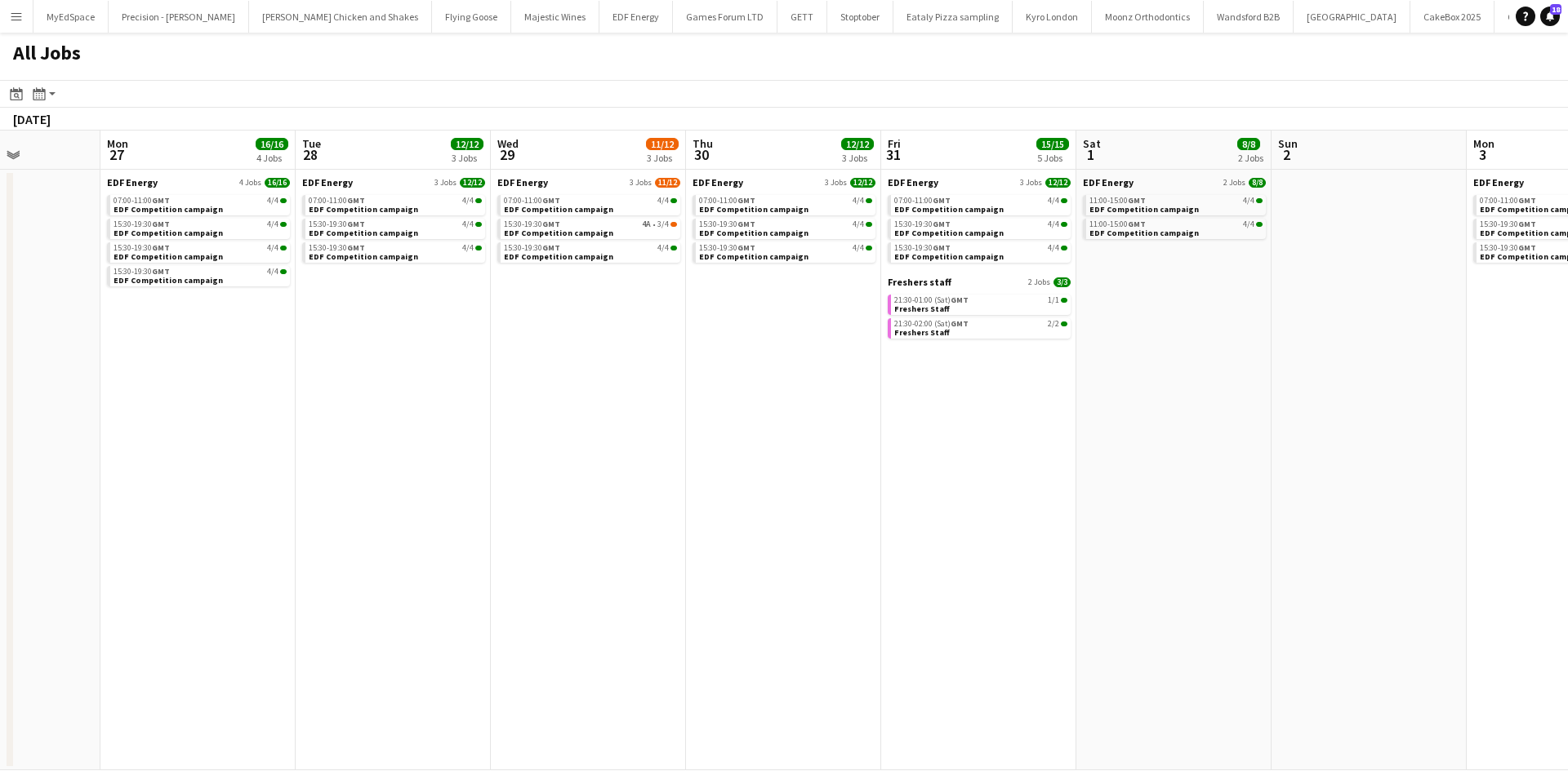
drag, startPoint x: 387, startPoint y: 466, endPoint x: 1359, endPoint y: 458, distance: 972.0
click at [1305, 465] on app-calendar-viewport "Sat 25 13/14 5 Jobs Sun 26 Mon 27 16/16 4 Jobs Tue 28 12/12 3 Jobs Wed 29 11/12…" at bounding box center [784, 450] width 1568 height 640
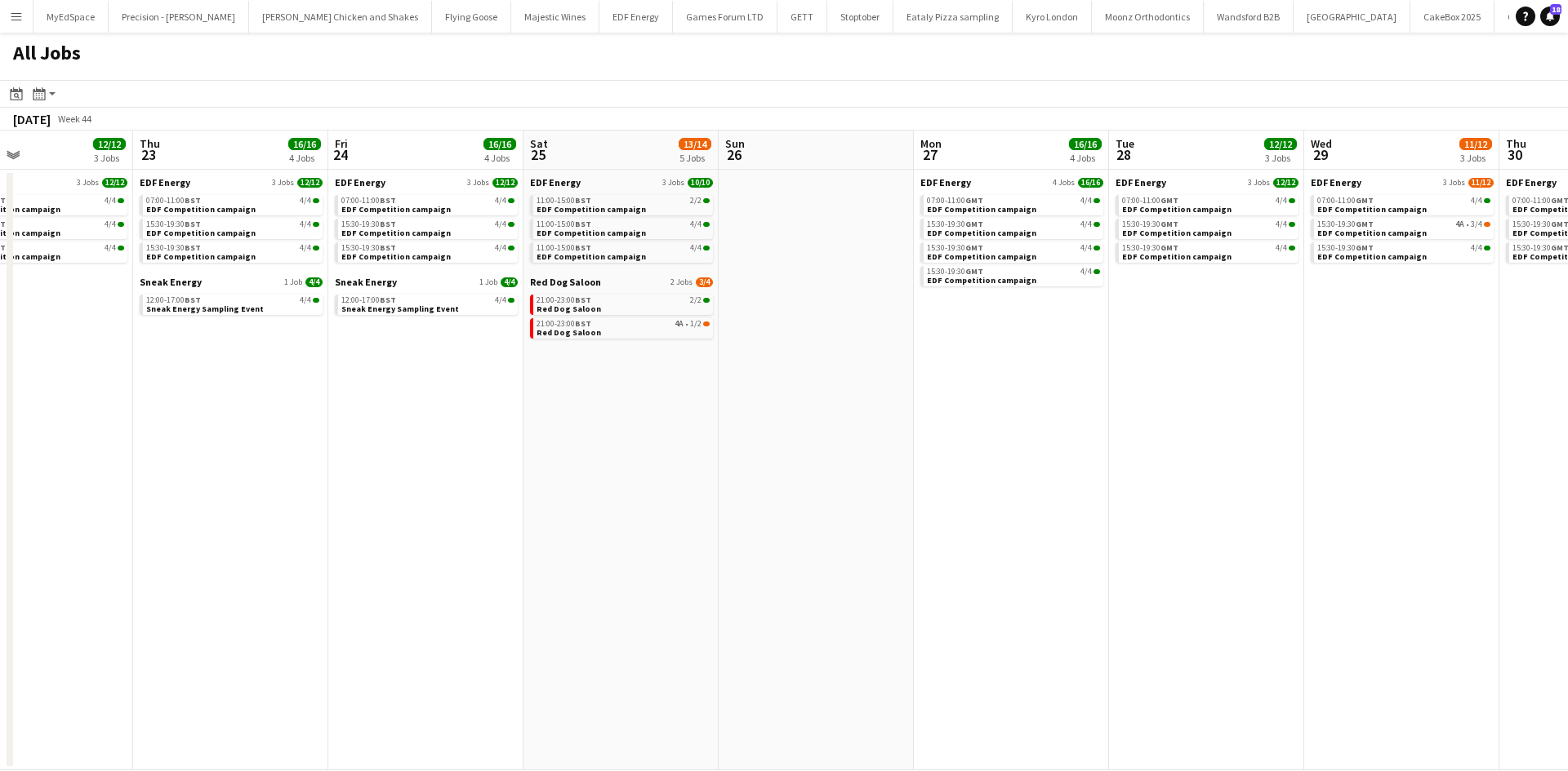
drag, startPoint x: 896, startPoint y: 536, endPoint x: 1239, endPoint y: 519, distance: 343.4
click at [1181, 536] on app-calendar-viewport "Tue 21 18/18 5 Jobs Wed 22 12/12 3 Jobs Thu 23 16/16 4 Jobs Fri 24 16/16 4 Jobs…" at bounding box center [784, 450] width 1568 height 640
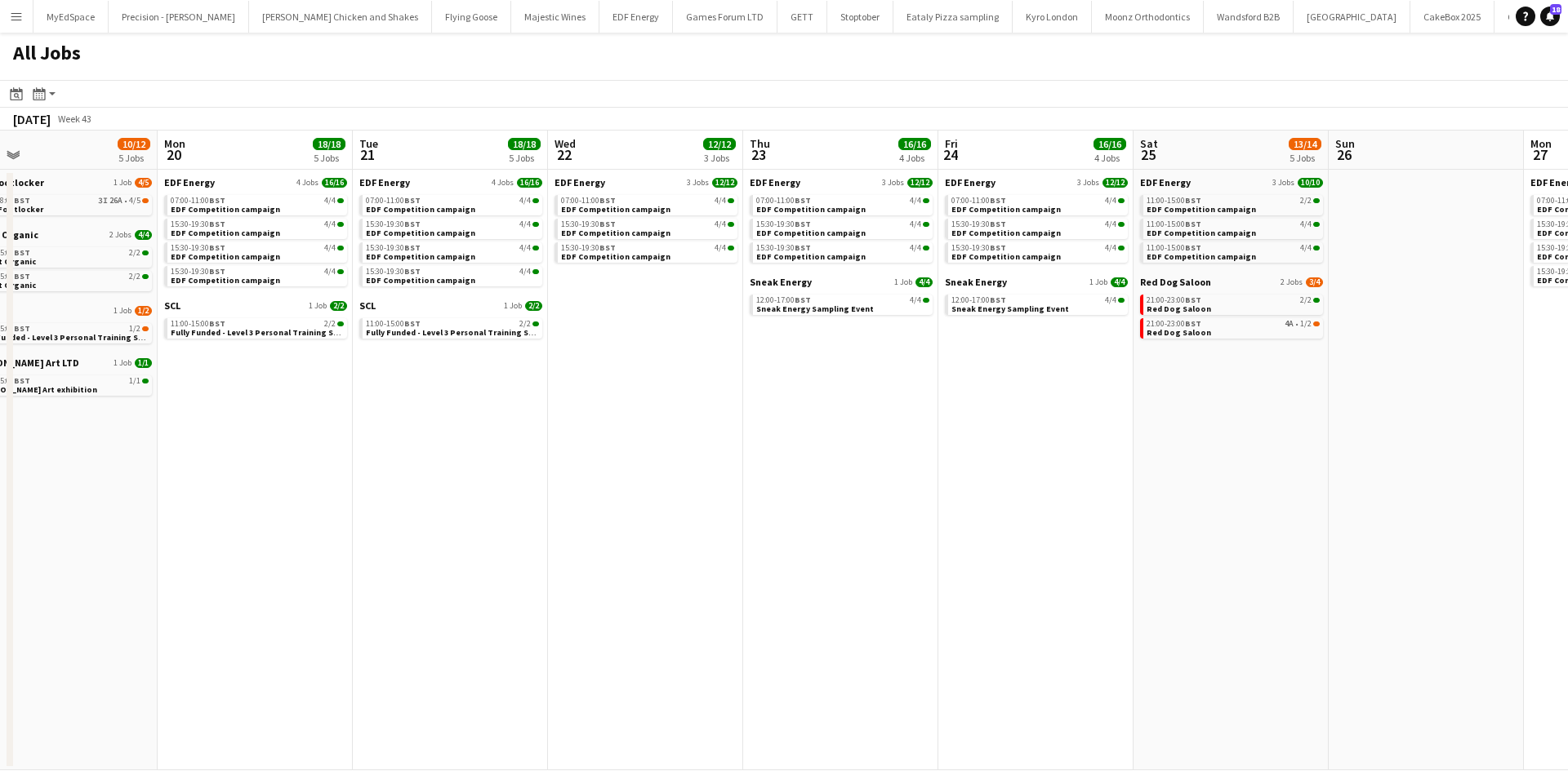
drag, startPoint x: 422, startPoint y: 528, endPoint x: 1247, endPoint y: 479, distance: 826.5
click at [1247, 479] on app-calendar-viewport "Fri 17 24/25 9 Jobs Sat 18 38/39 14 Jobs Sun 19 10/12 5 Jobs Mon 20 18/18 5 Job…" at bounding box center [784, 450] width 1568 height 640
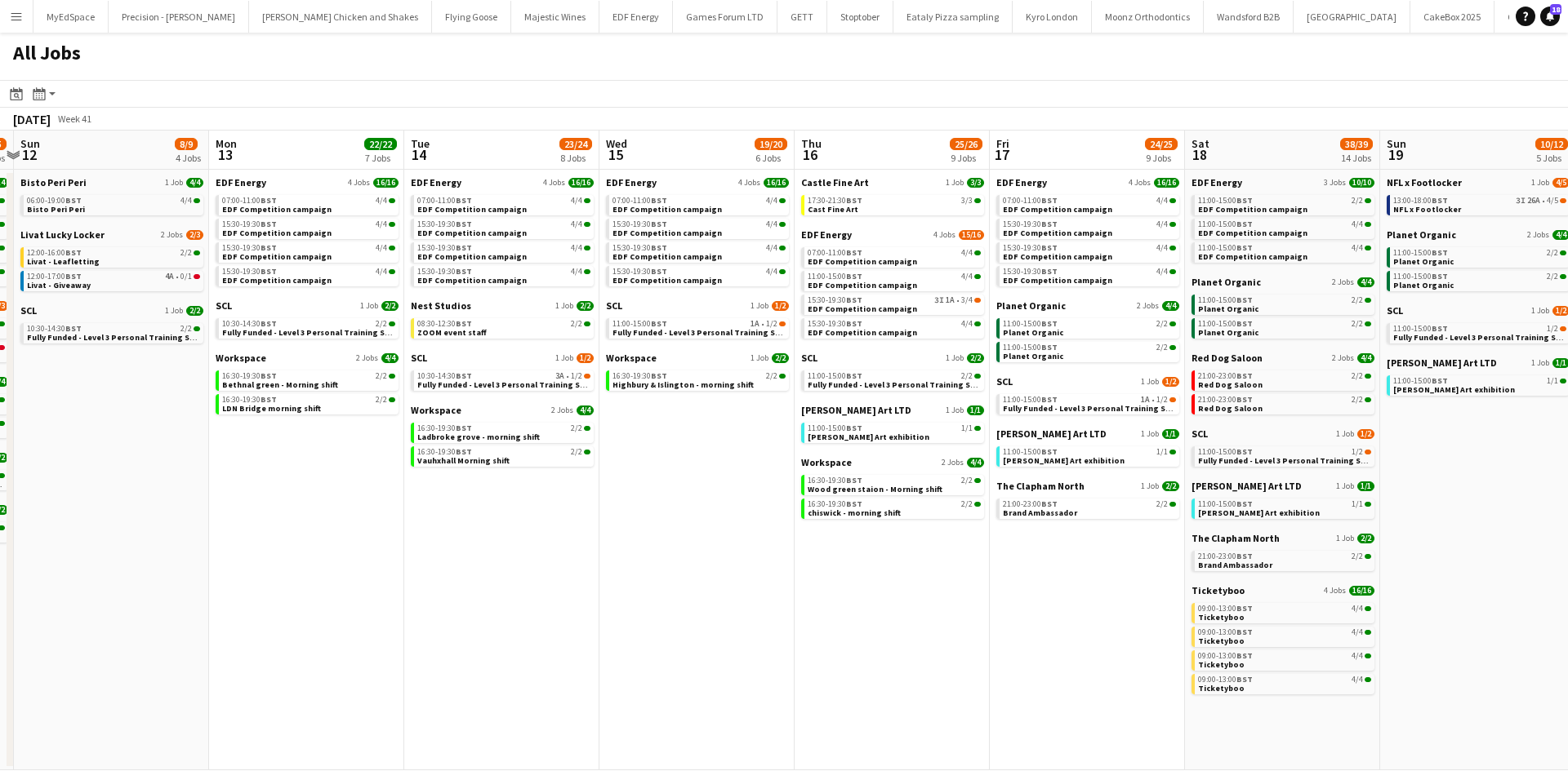
drag, startPoint x: 626, startPoint y: 487, endPoint x: 710, endPoint y: 469, distance: 85.9
click at [1224, 497] on app-calendar-viewport "Fri 10 22/23 8 Jobs Sat 11 24/25 10 Jobs Sun 12 8/9 4 Jobs Mon 13 22/22 7 Jobs …" at bounding box center [784, 450] width 1568 height 640
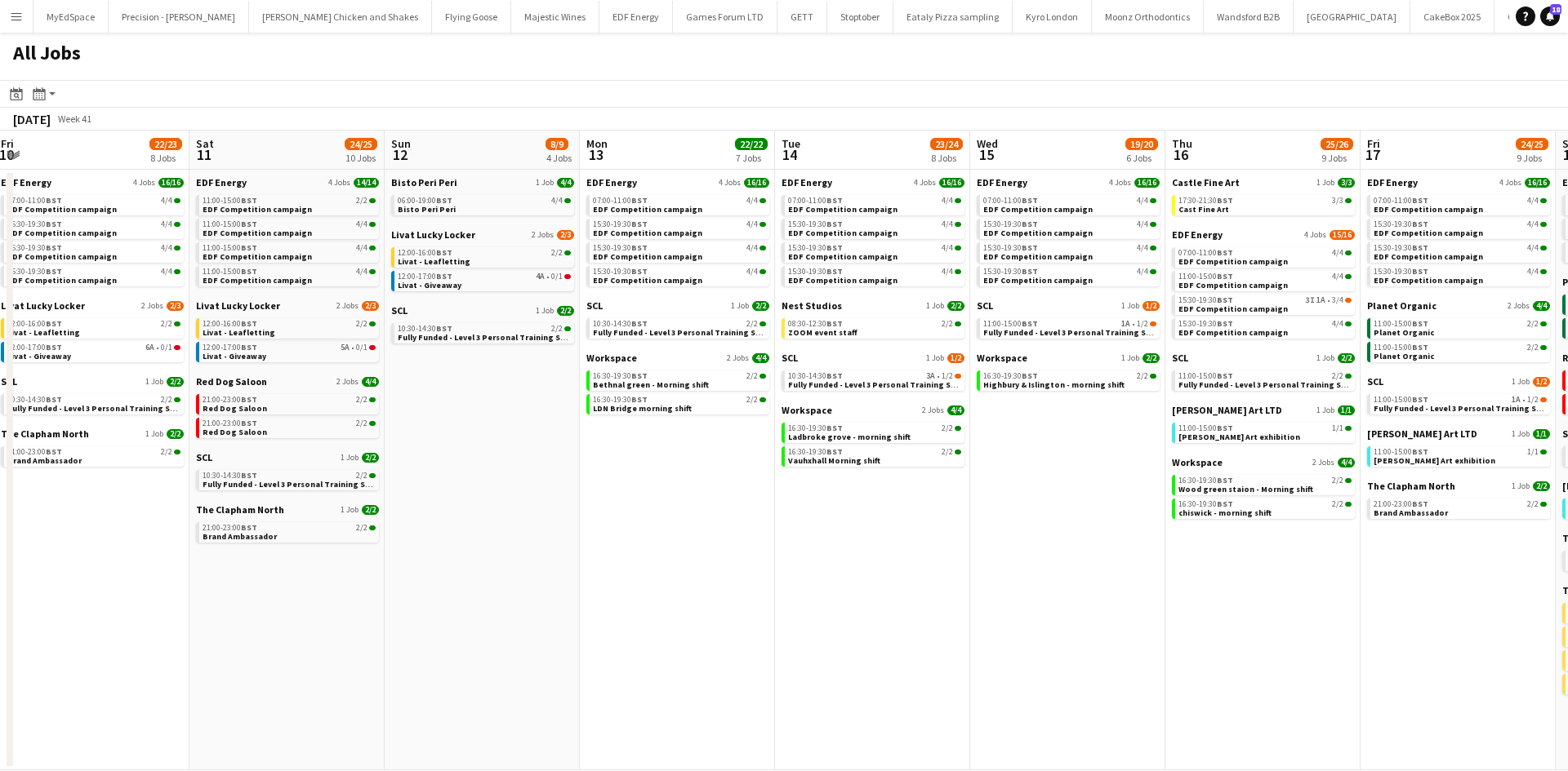
scroll to position [0, 401]
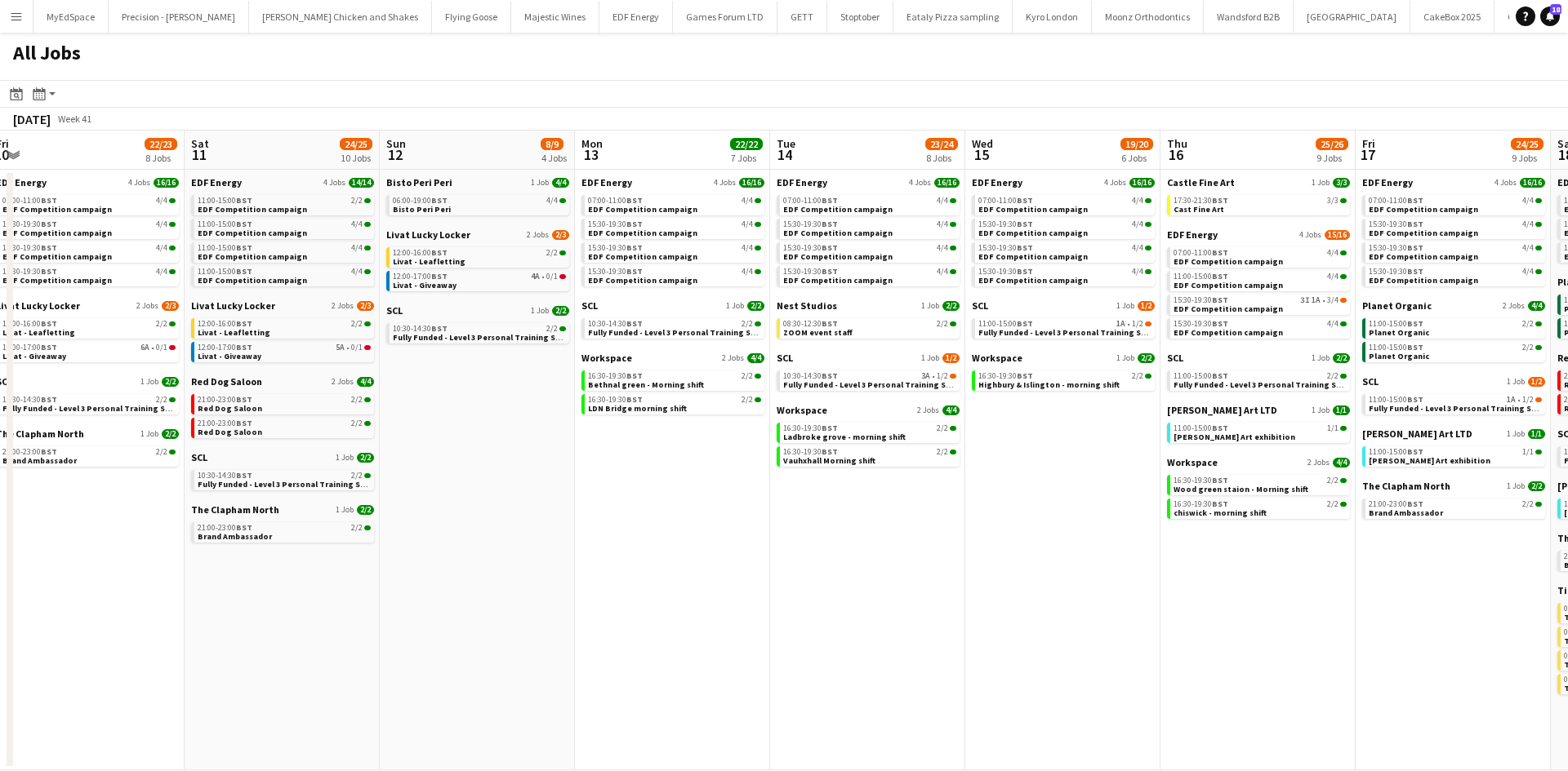
drag, startPoint x: 449, startPoint y: 471, endPoint x: 810, endPoint y: 430, distance: 363.3
click at [810, 430] on app-calendar-viewport "Wed 8 29/29 13 Jobs Thu 9 27/27 11 Jobs Fri 10 22/23 8 Jobs Sat 11 24/25 10 Job…" at bounding box center [784, 450] width 1568 height 640
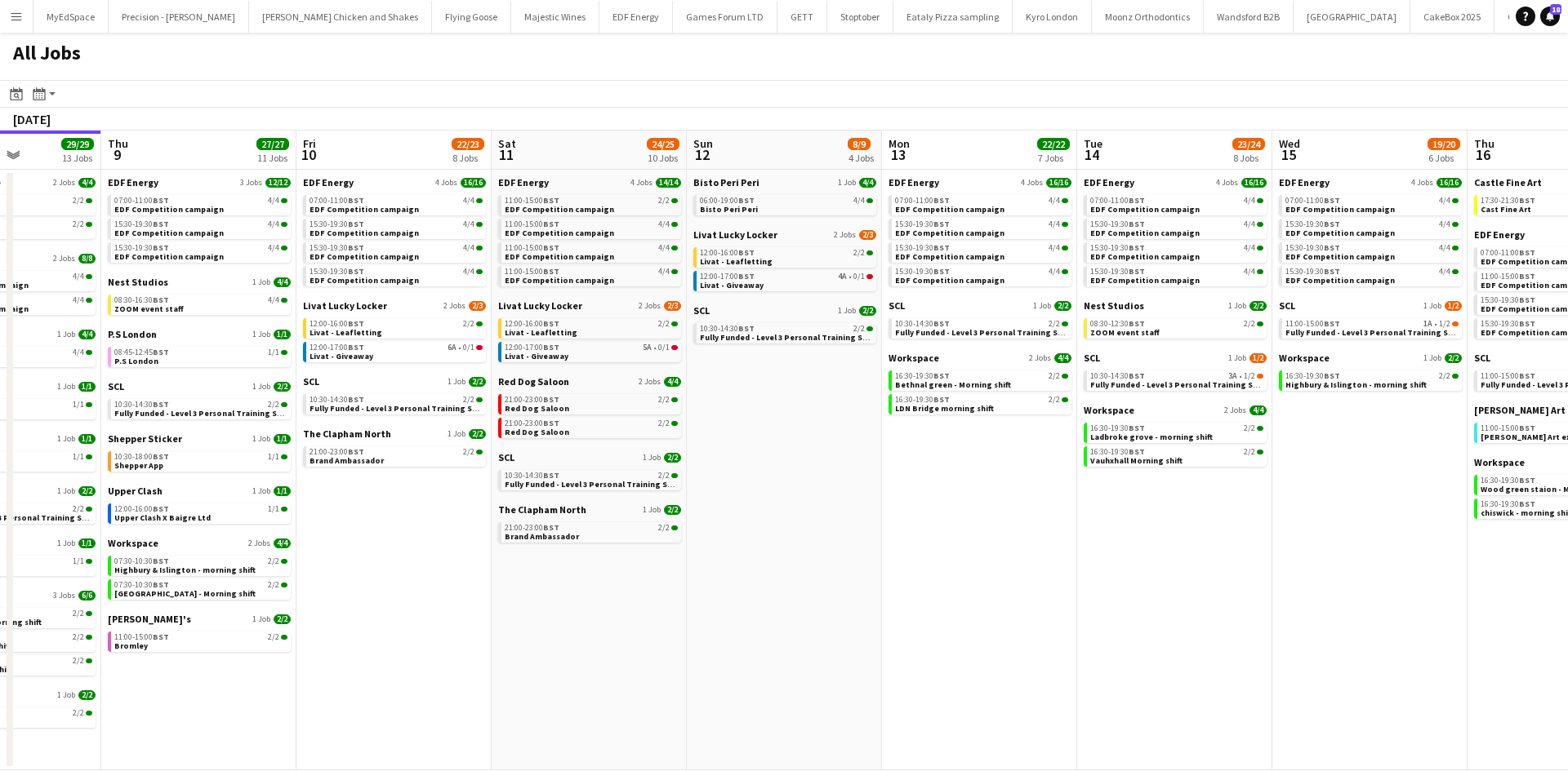
drag, startPoint x: 753, startPoint y: 663, endPoint x: 1462, endPoint y: 638, distance: 709.4
click at [1524, 656] on app-calendar-viewport "Wed 8 29/29 13 Jobs Thu 9 27/27 11 Jobs Fri 10 22/23 8 Jobs Sat 11 24/25 10 Job…" at bounding box center [784, 450] width 1568 height 640
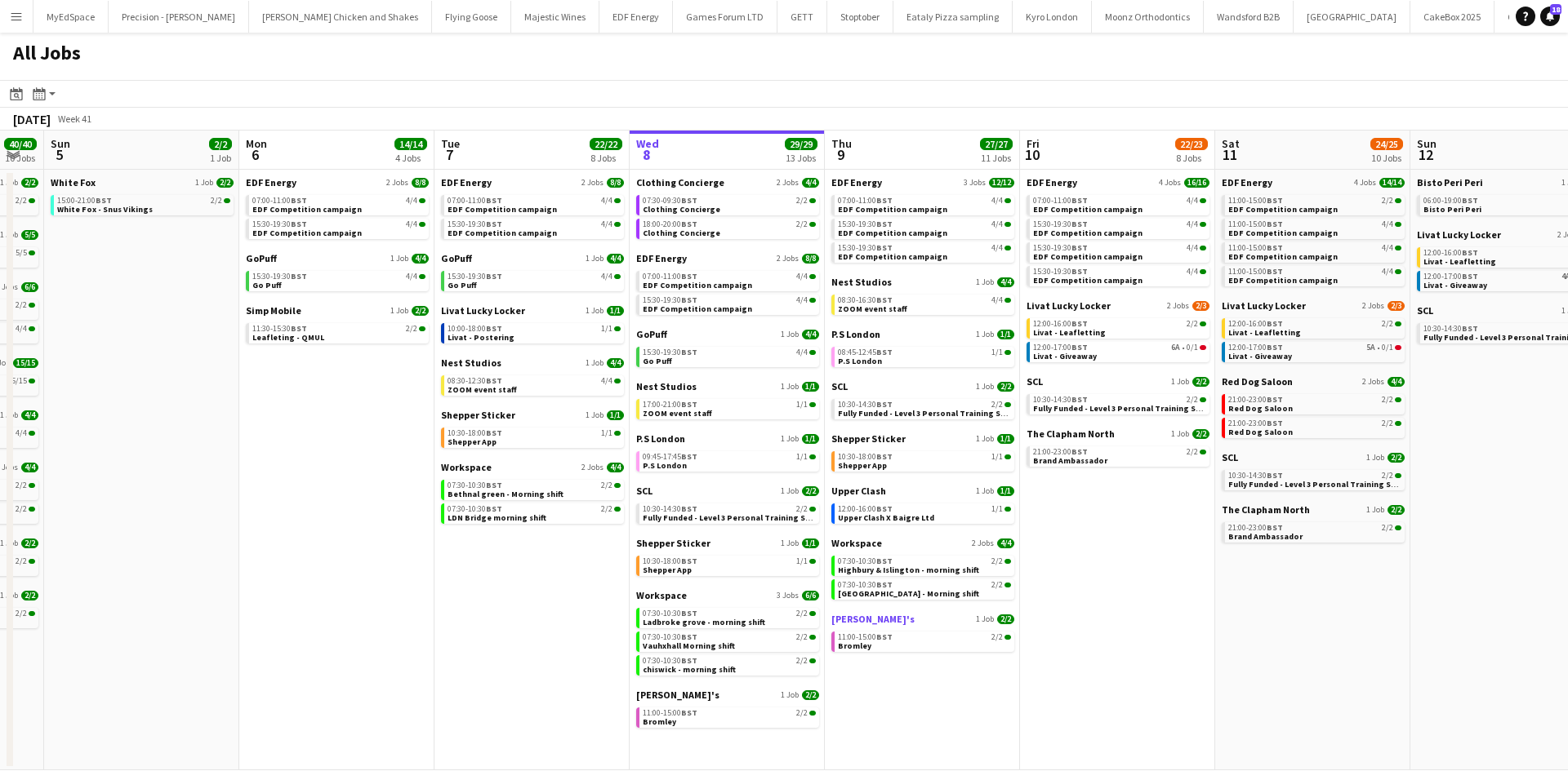
drag, startPoint x: 876, startPoint y: 594, endPoint x: 1131, endPoint y: 621, distance: 256.4
click at [1166, 614] on app-calendar-viewport "Fri 3 25/25 10 Jobs Sat 4 40/40 10 Jobs Sun 5 2/2 1 Job Mon 6 14/14 4 Jobs Tue …" at bounding box center [784, 450] width 1568 height 640
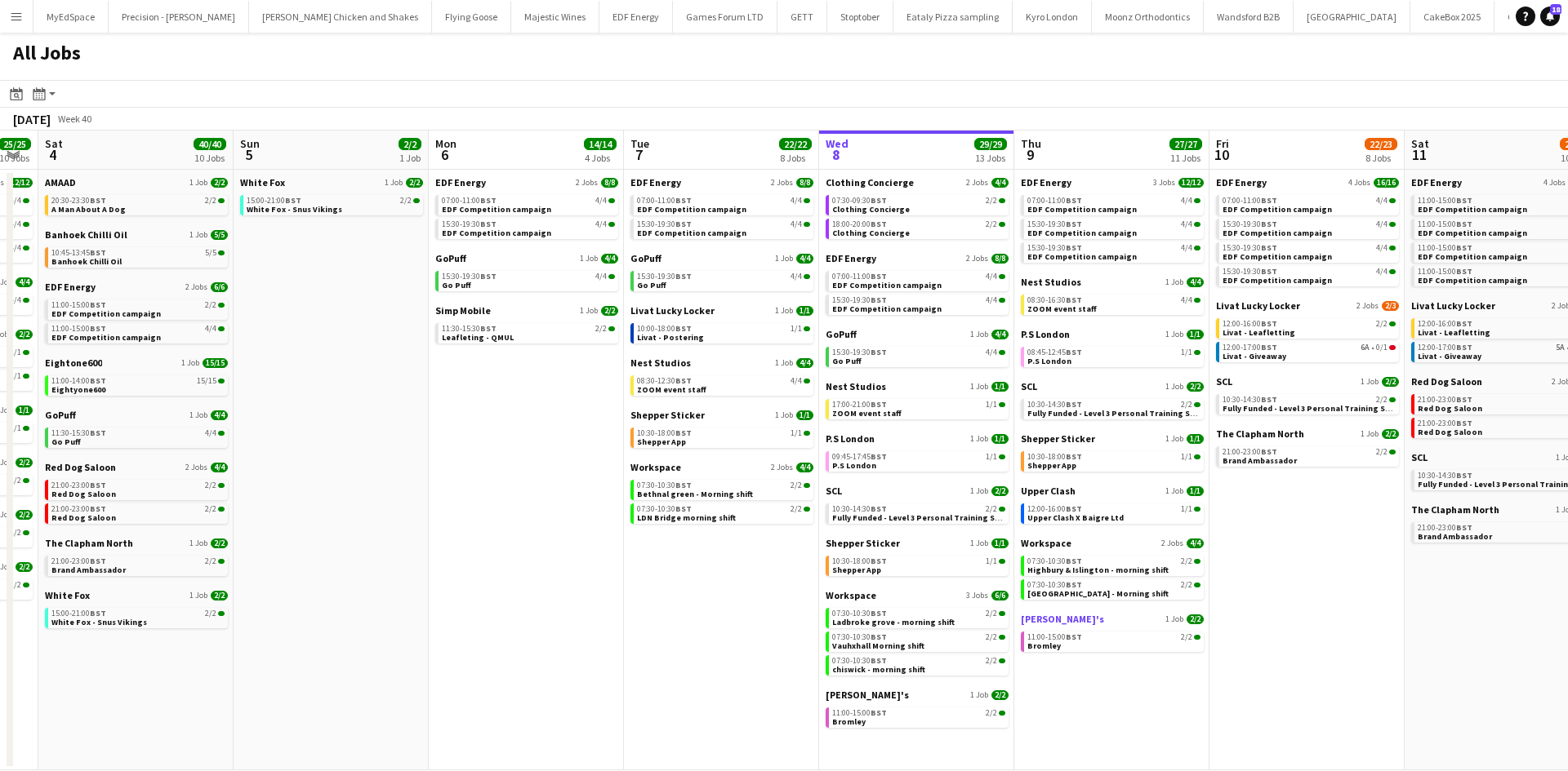
click at [1131, 621] on link "Zizzi's 1 Job 2/2" at bounding box center [1112, 618] width 183 height 12
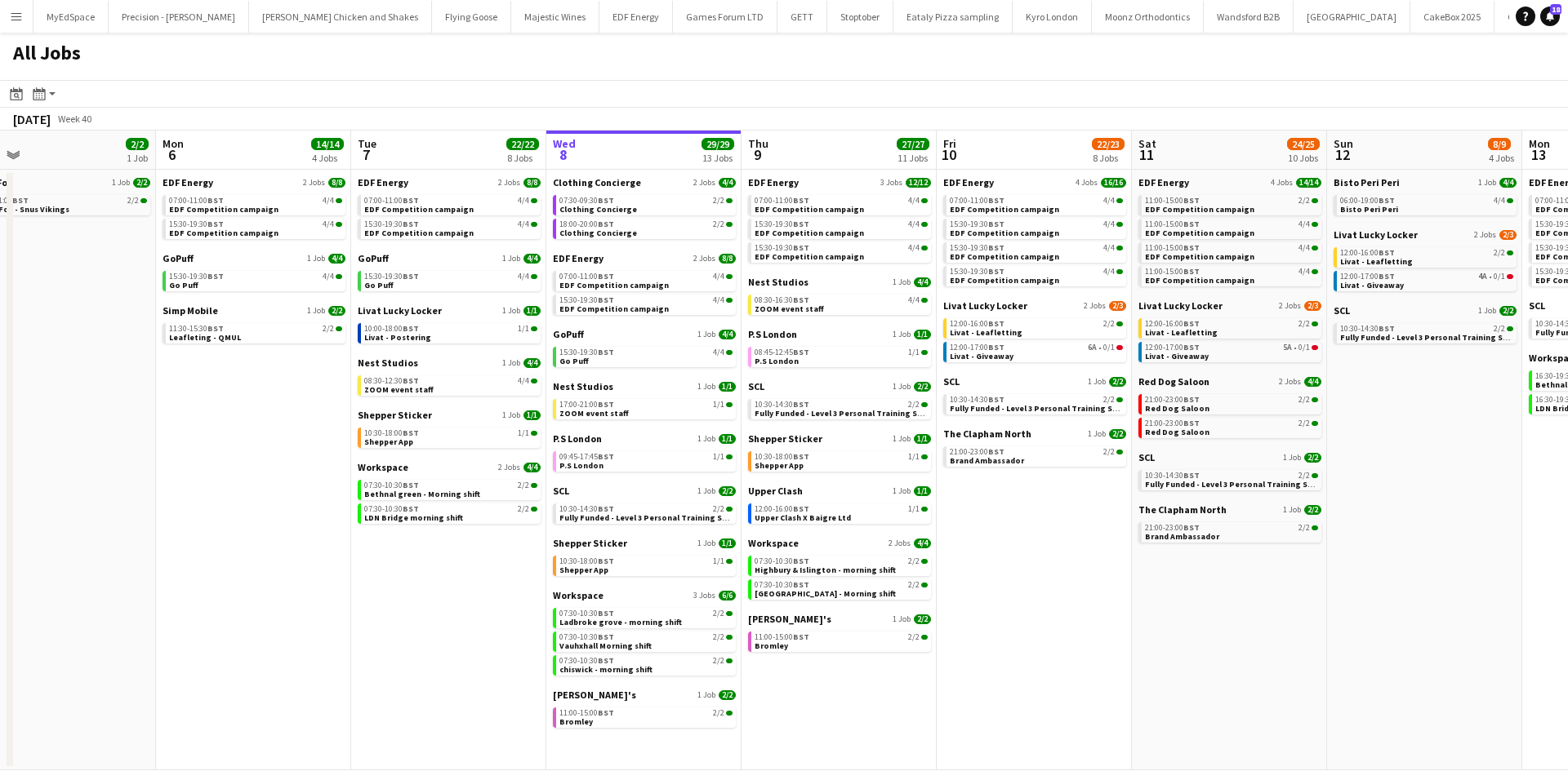
drag, startPoint x: 1455, startPoint y: 665, endPoint x: 1201, endPoint y: 570, distance: 271.2
click at [1202, 567] on app-calendar-viewport "Thu 2 26/26 13 Jobs Fri 3 25/25 10 Jobs Sat 4 40/40 10 Jobs Sun 5 2/2 1 Job Mon…" at bounding box center [784, 450] width 1568 height 640
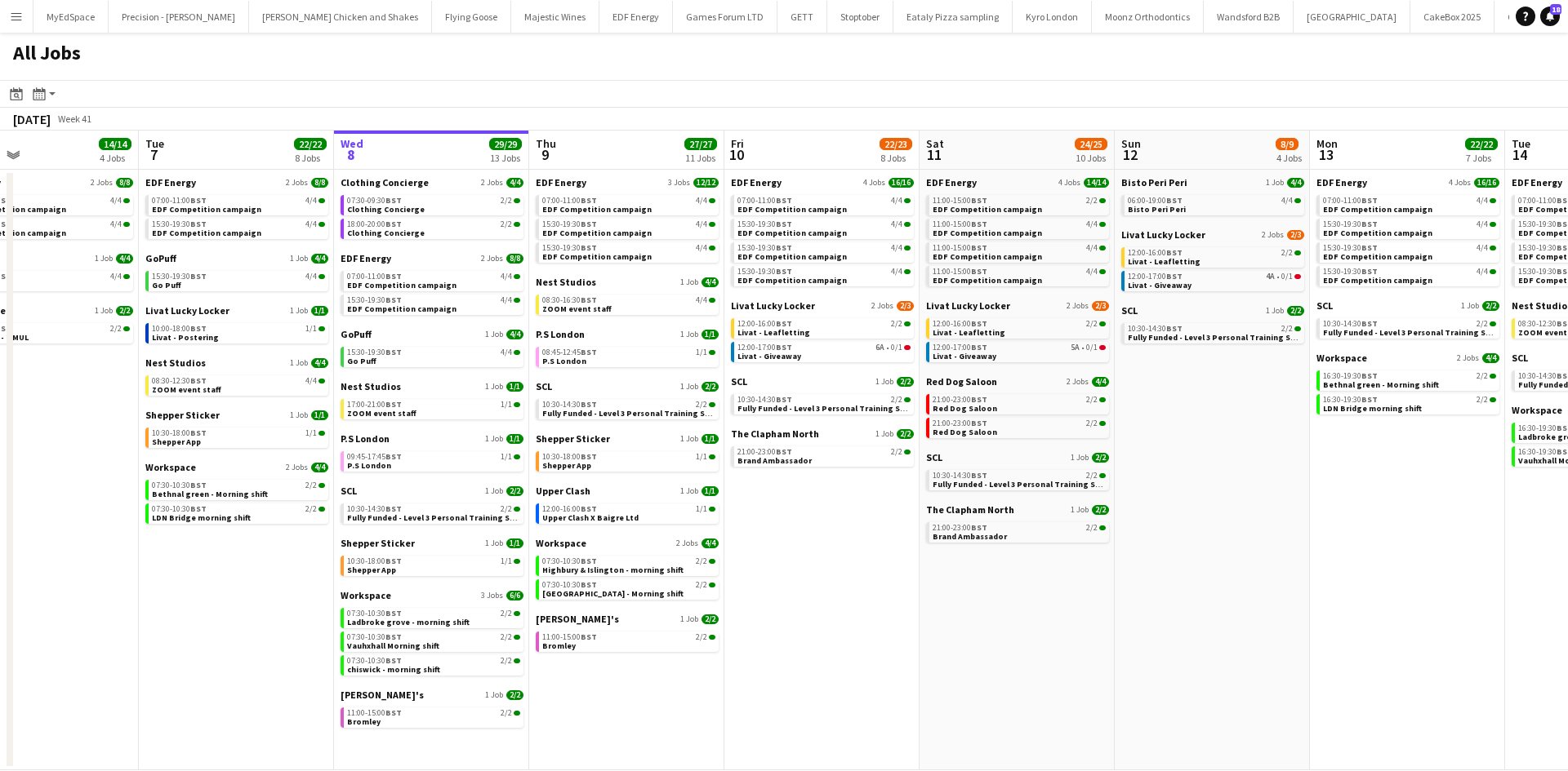
scroll to position [0, 451]
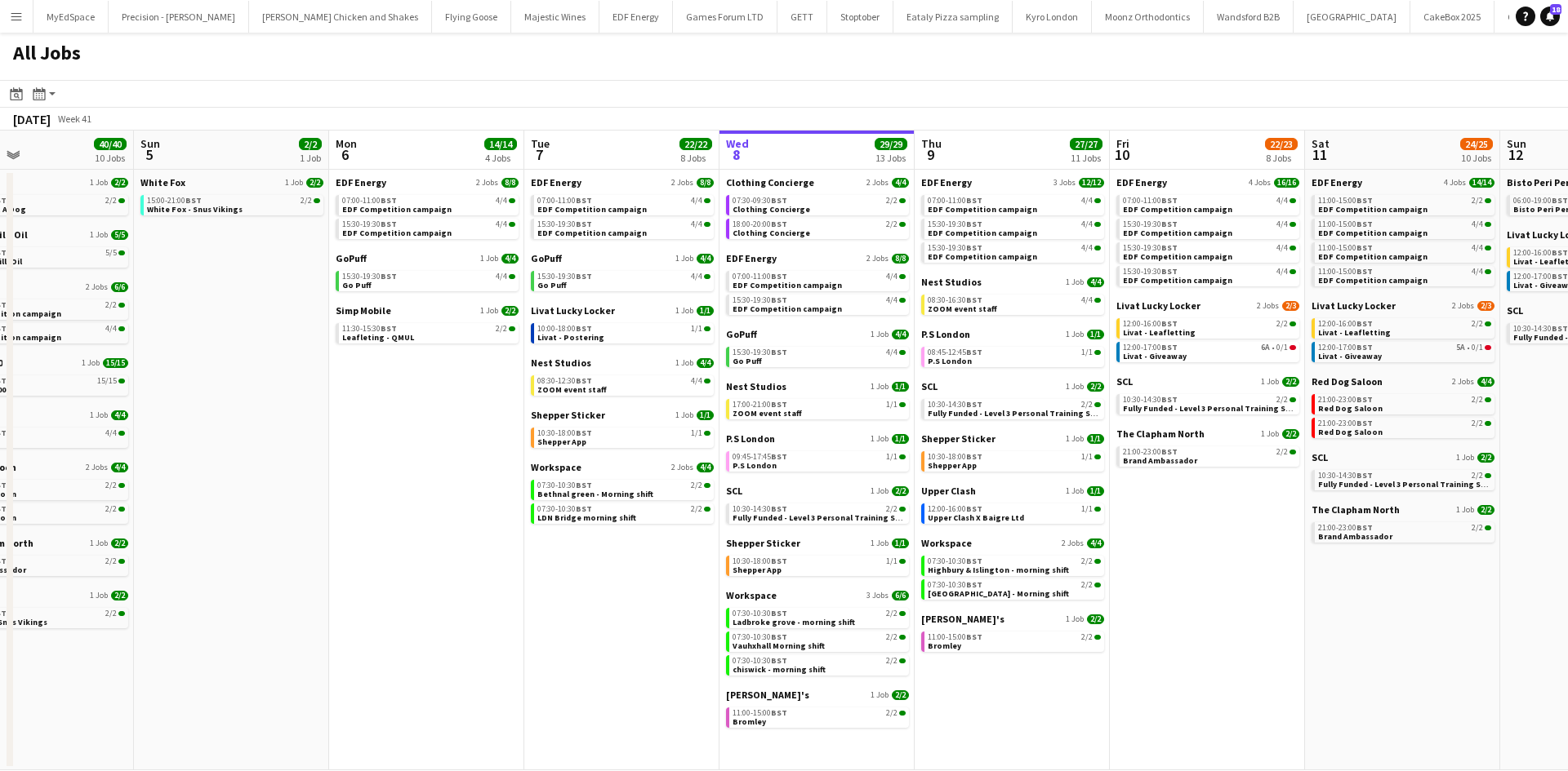
drag, startPoint x: 1291, startPoint y: 559, endPoint x: 1151, endPoint y: 606, distance: 147.7
click at [1151, 606] on app-calendar-viewport "Thu 2 26/26 13 Jobs Fri 3 25/25 10 Jobs Sat 4 40/40 10 Jobs Sun 5 2/2 1 Job Mon…" at bounding box center [784, 450] width 1568 height 640
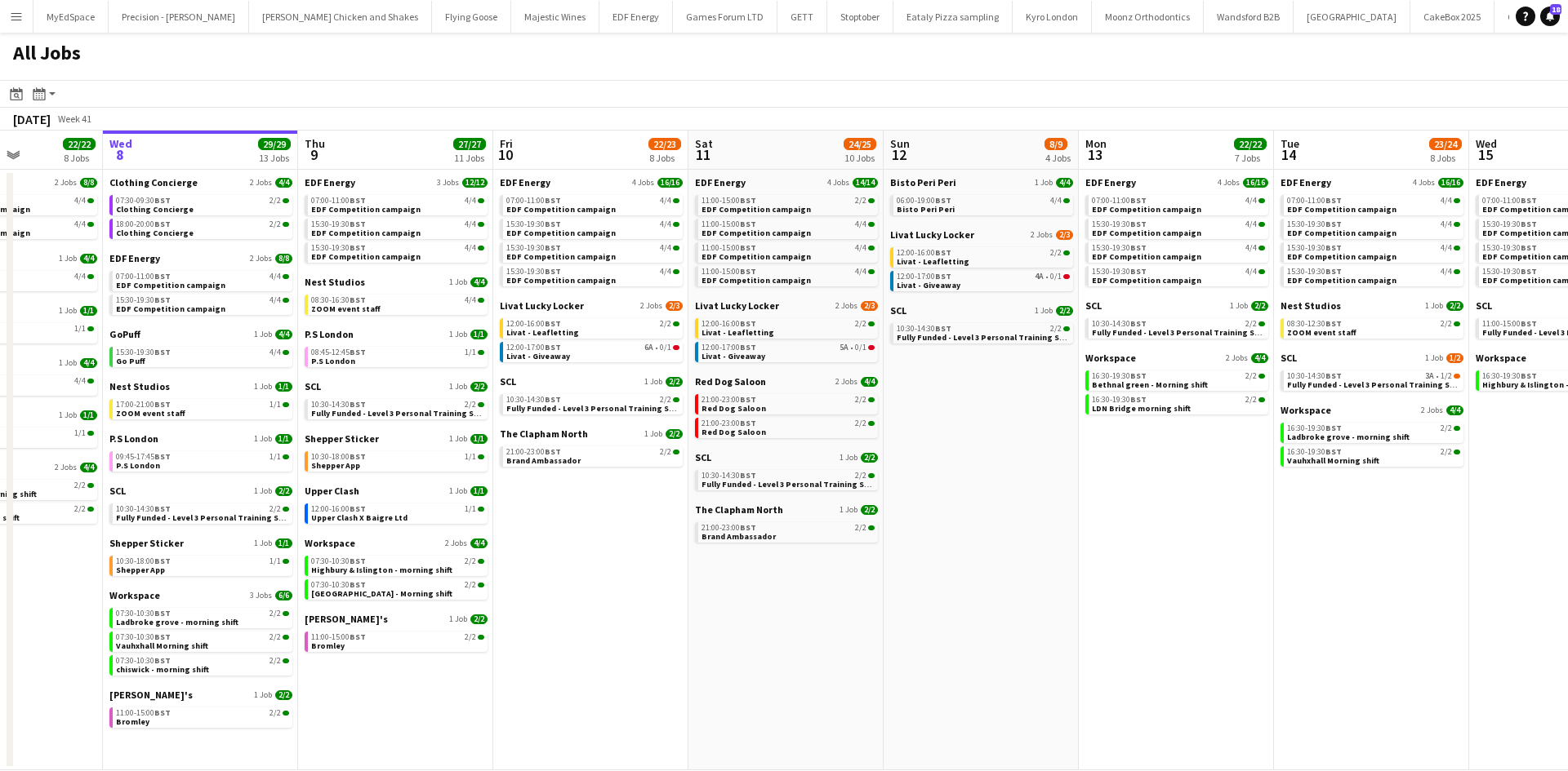
drag, startPoint x: 1190, startPoint y: 643, endPoint x: 1028, endPoint y: 635, distance: 162.2
click at [1028, 635] on app-calendar-viewport "Sat 4 40/40 10 Jobs Sun 5 2/2 1 Job Mon 6 14/14 4 Jobs Tue 7 22/22 8 Jobs Wed 8…" at bounding box center [784, 450] width 1568 height 640
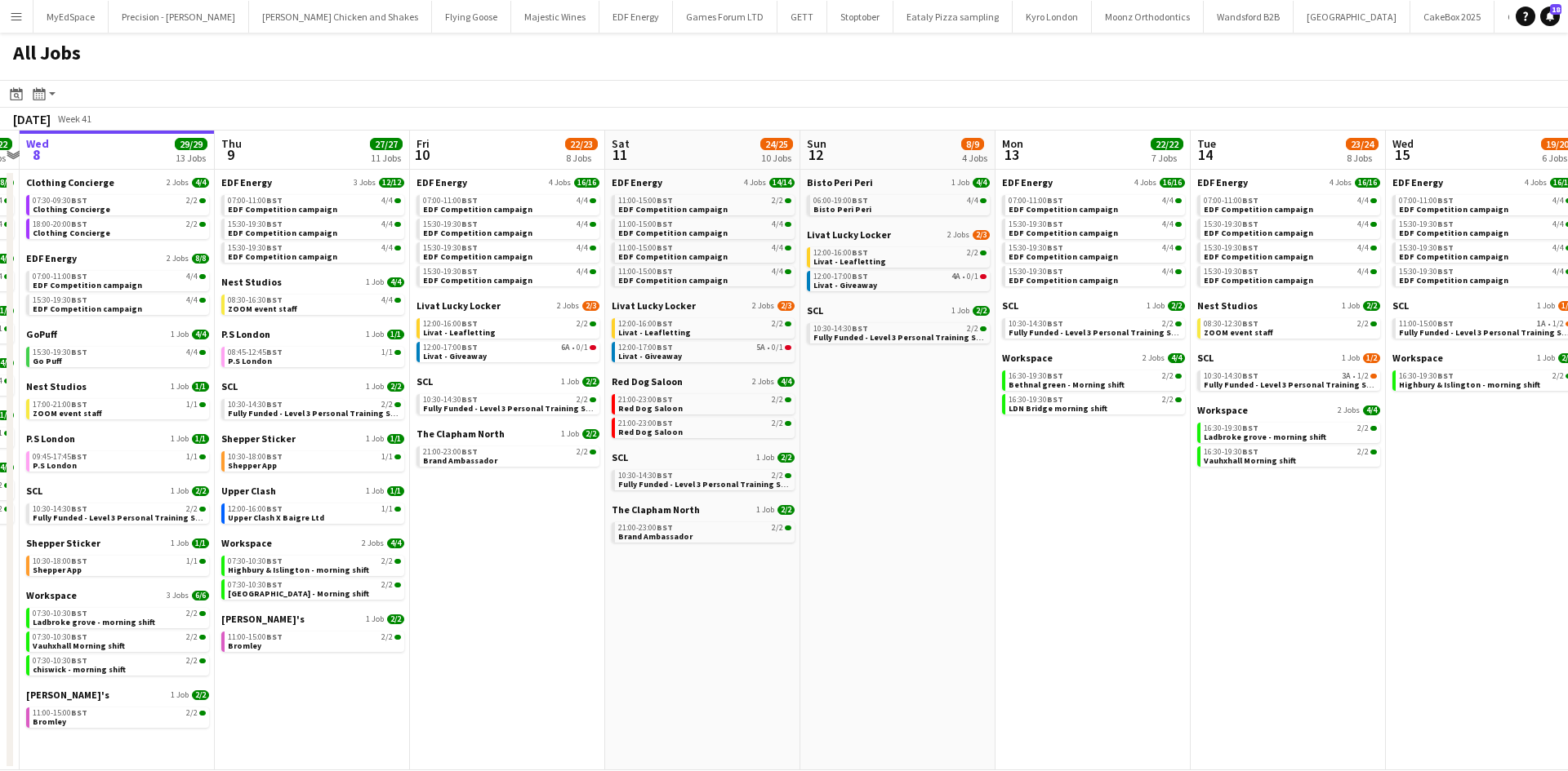
drag, startPoint x: 1307, startPoint y: 633, endPoint x: 854, endPoint y: 582, distance: 455.9
click at [854, 582] on app-calendar-viewport "Sat 4 40/40 10 Jobs Sun 5 2/2 1 Job Mon 6 14/14 4 Jobs Tue 7 22/22 8 Jobs Wed 8…" at bounding box center [784, 450] width 1568 height 640
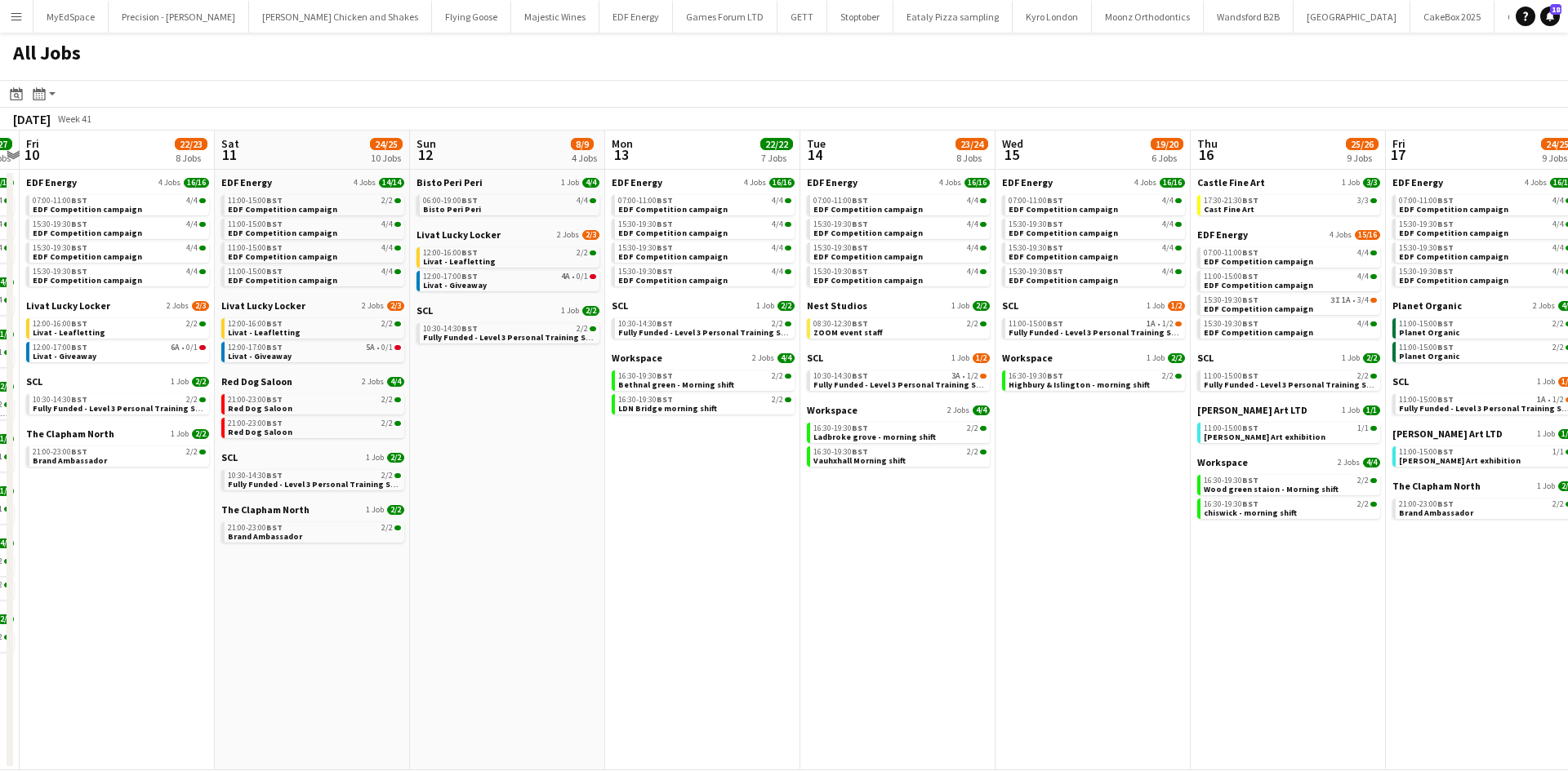
scroll to position [0, 764]
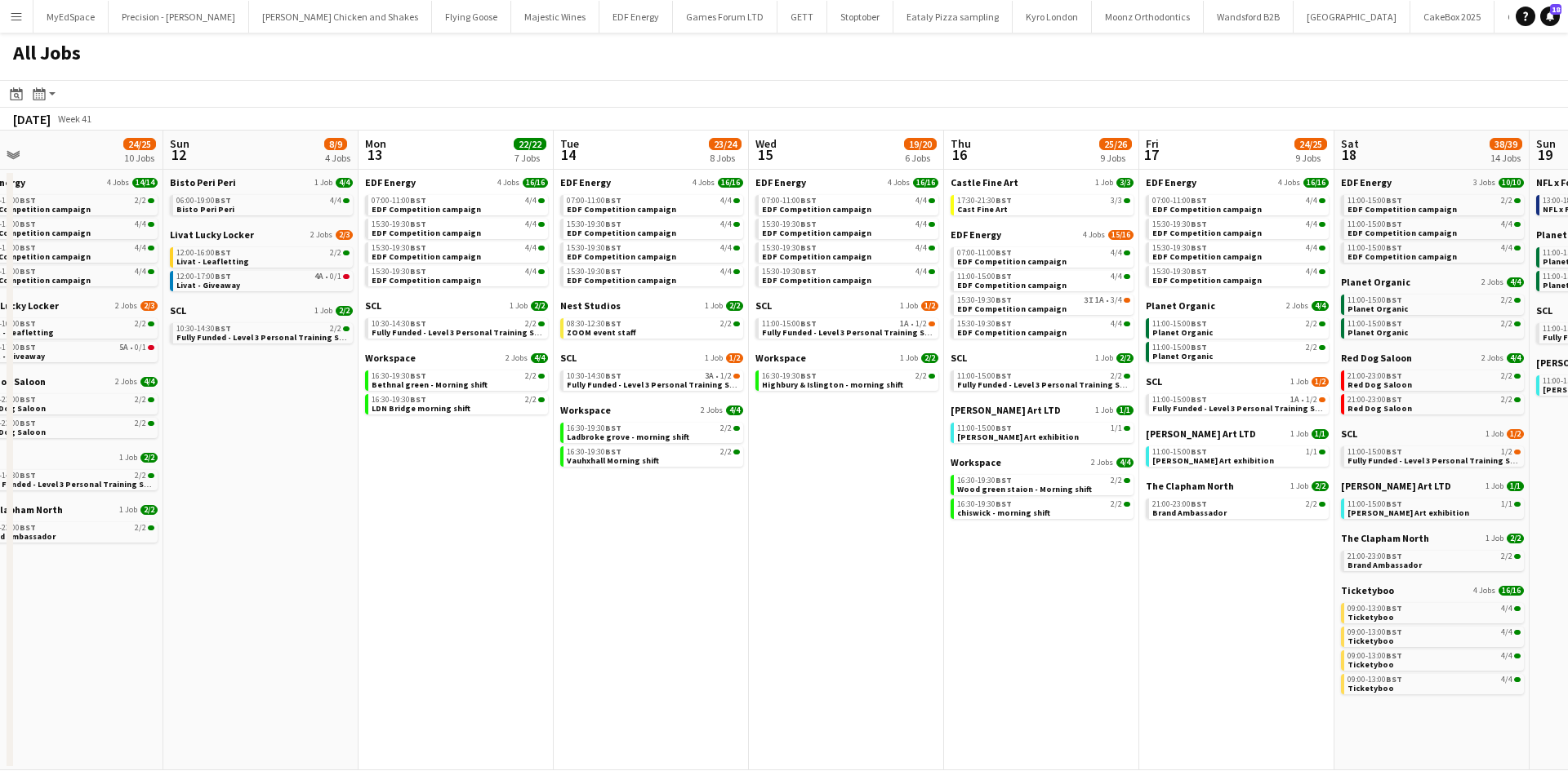
drag, startPoint x: 1161, startPoint y: 603, endPoint x: 938, endPoint y: 592, distance: 223.3
click at [938, 592] on app-calendar-viewport "Wed 8 29/29 13 Jobs Thu 9 27/27 11 Jobs Fri 10 22/23 8 Jobs Sat 11 24/25 10 Job…" at bounding box center [784, 450] width 1568 height 640
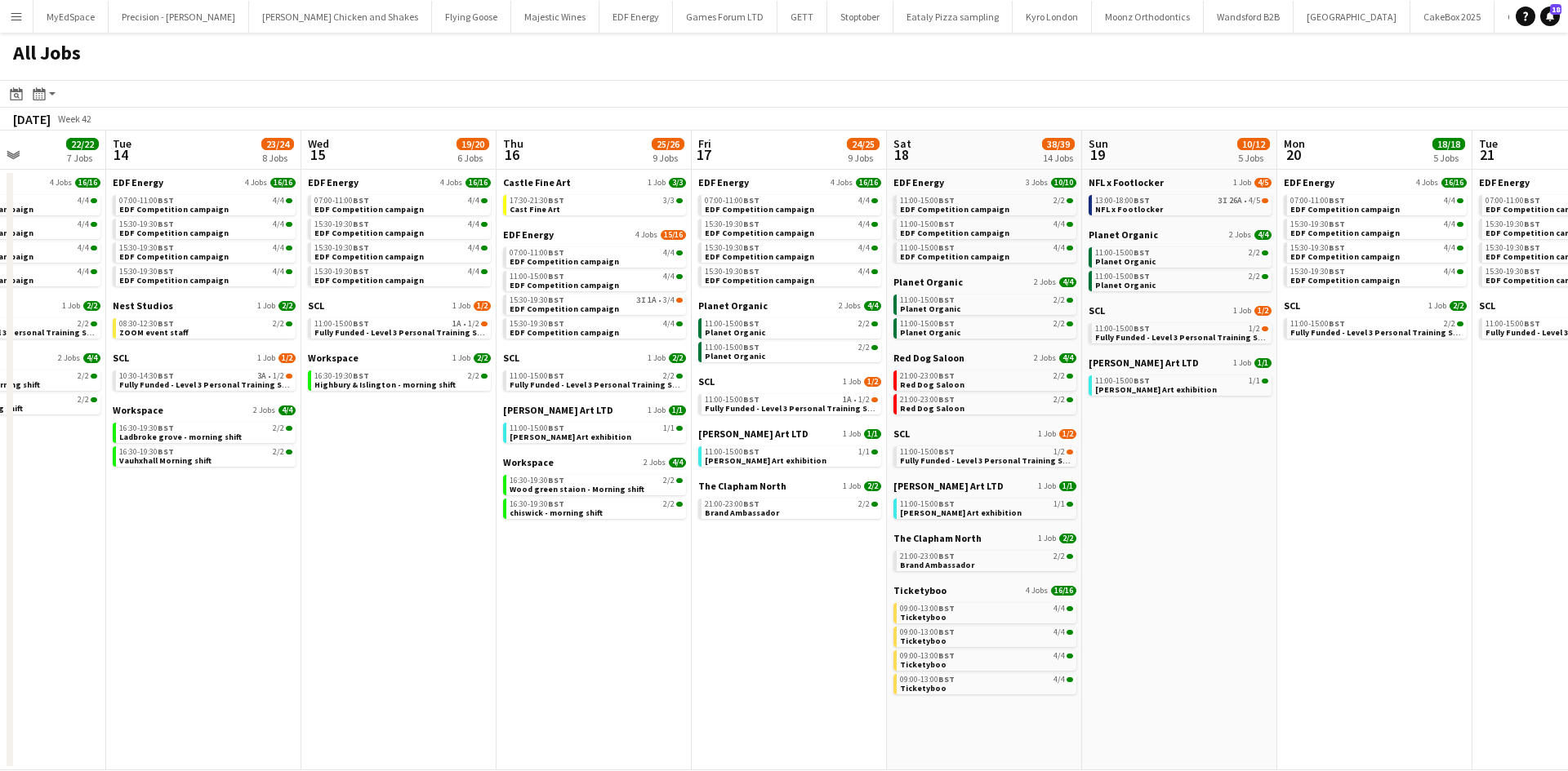
scroll to position [0, 802]
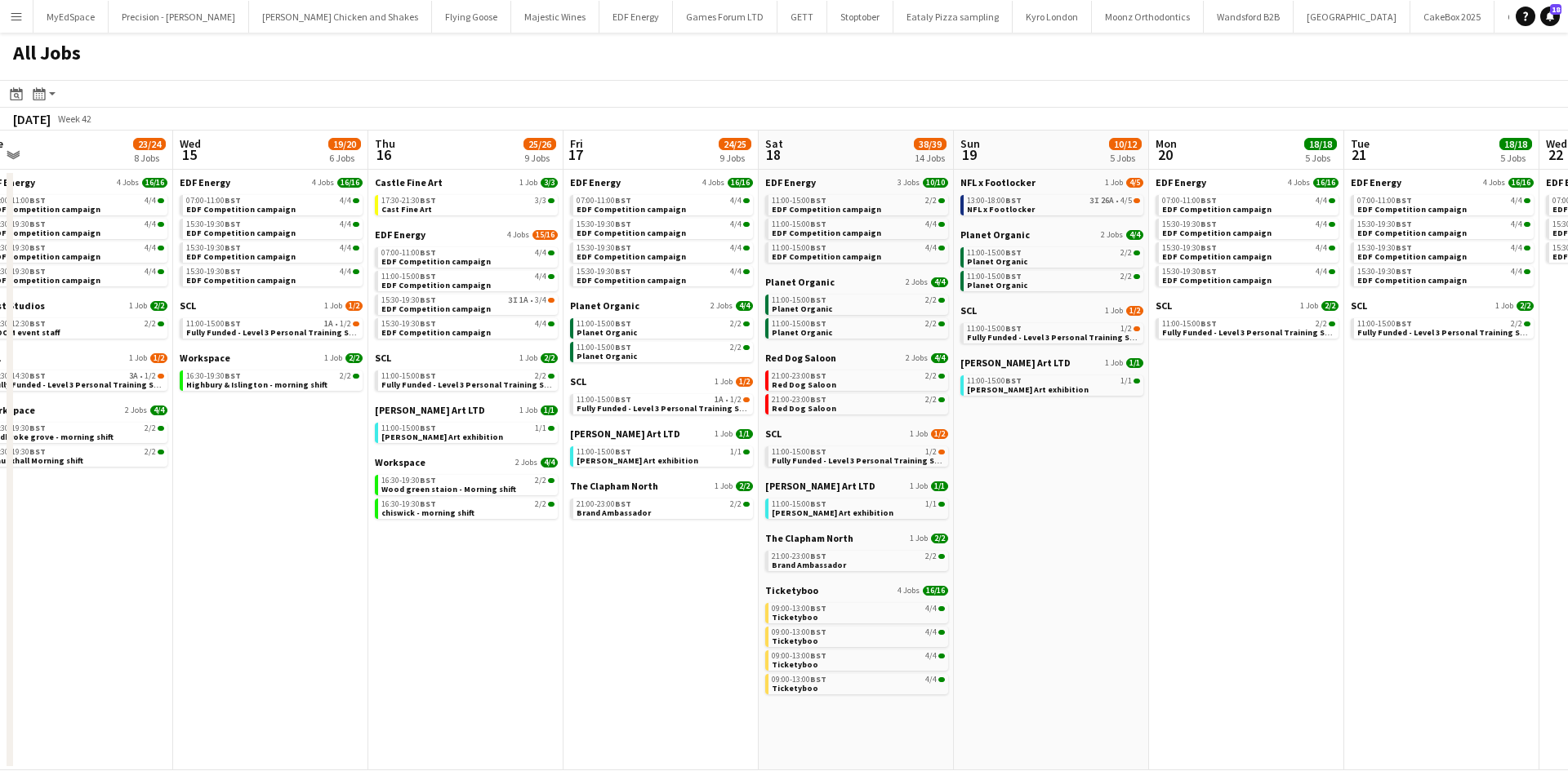
drag, startPoint x: 1100, startPoint y: 587, endPoint x: 713, endPoint y: 593, distance: 387.0
click at [525, 604] on app-calendar-viewport "Fri 10 22/23 8 Jobs Sat 11 24/25 10 Jobs Sun 12 8/9 4 Jobs Mon 13 22/22 7 Jobs …" at bounding box center [784, 450] width 1568 height 640
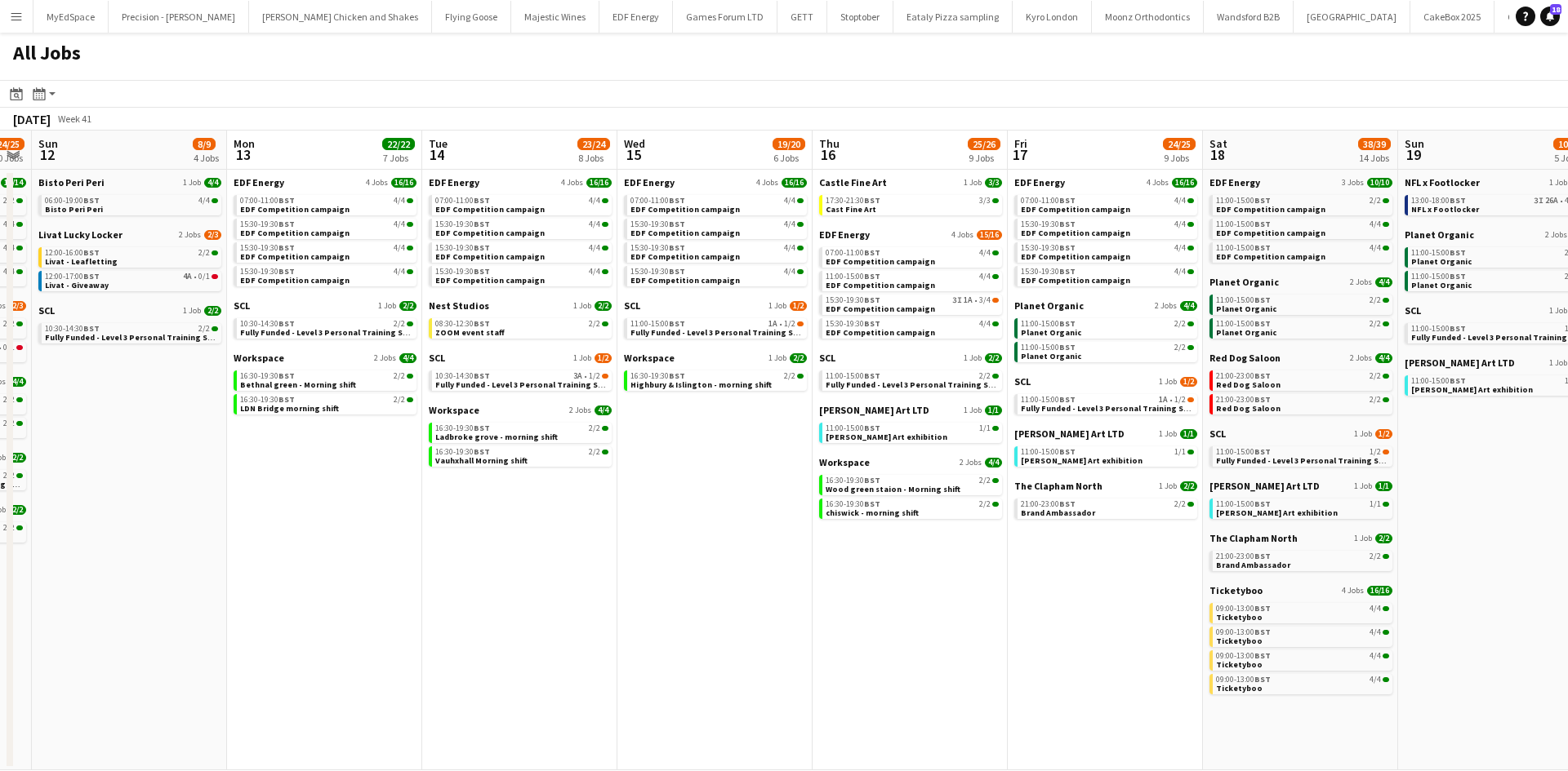
drag, startPoint x: 539, startPoint y: 535, endPoint x: 935, endPoint y: 549, distance: 396.2
click at [944, 549] on app-calendar-viewport "Fri 10 22/23 8 Jobs Sat 11 24/25 10 Jobs Sun 12 8/9 4 Jobs Mon 13 22/22 7 Jobs …" at bounding box center [784, 450] width 1568 height 640
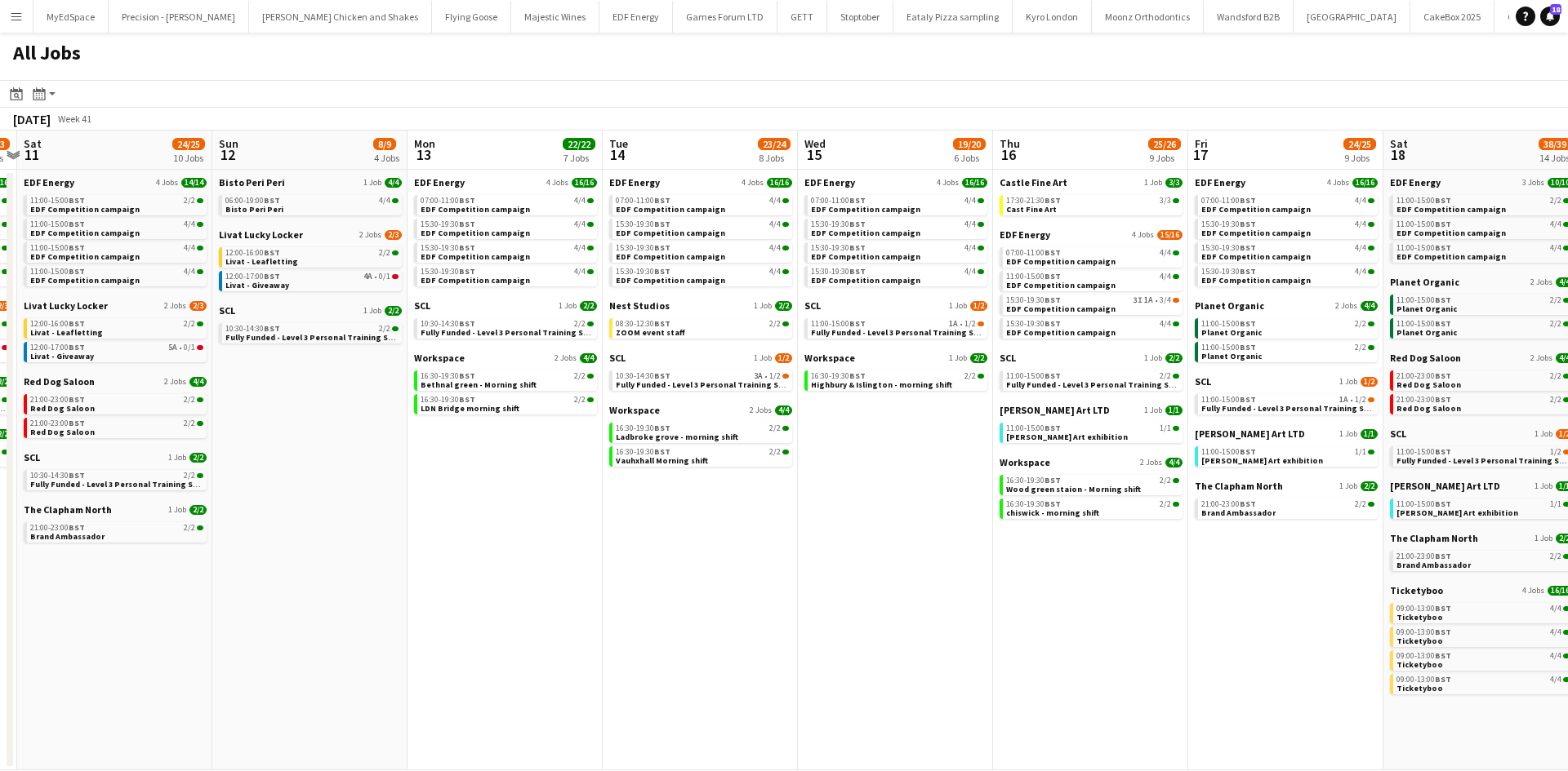
scroll to position [0, 574]
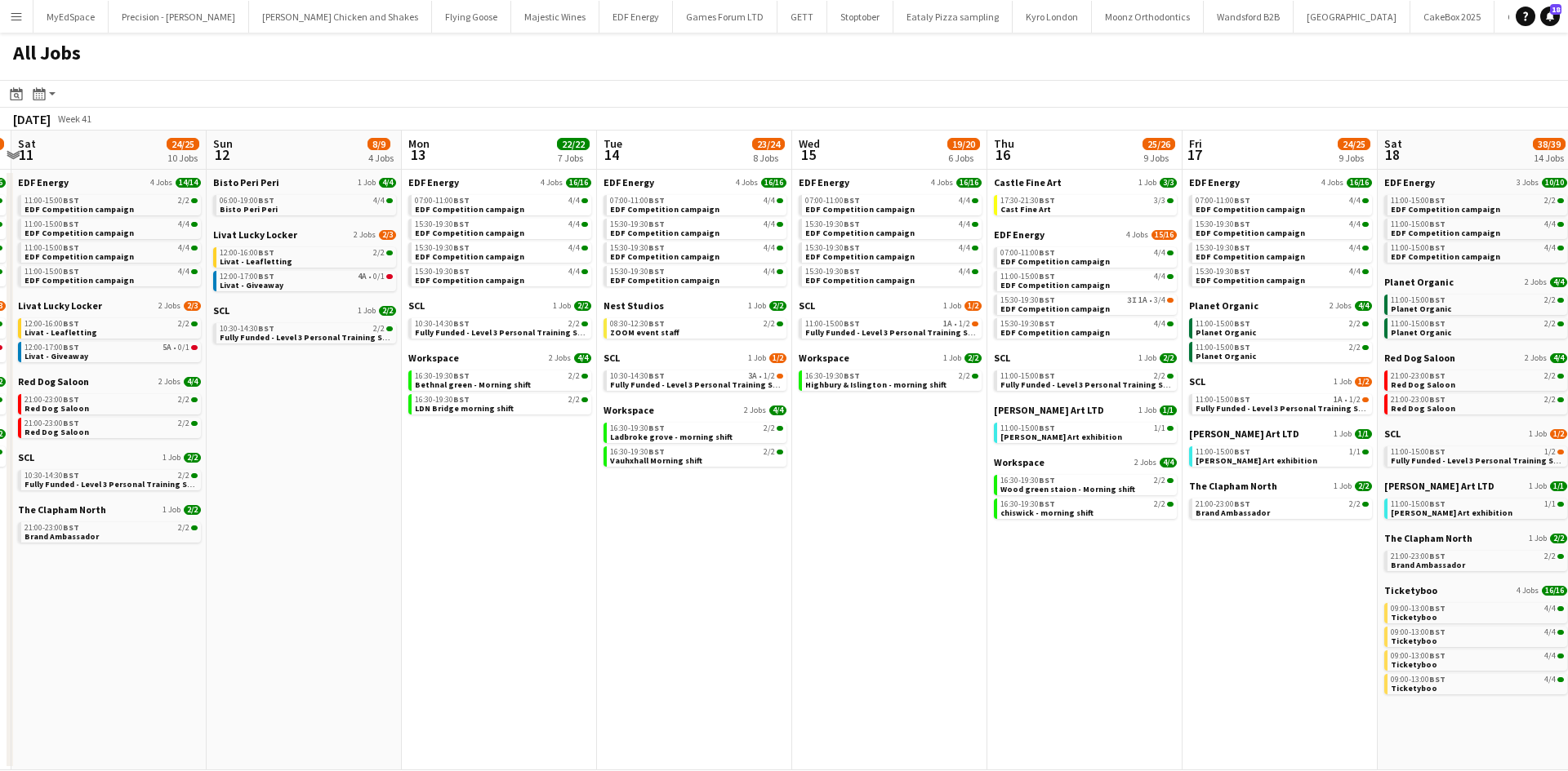
drag, startPoint x: 689, startPoint y: 525, endPoint x: 757, endPoint y: 512, distance: 69.2
click at [757, 512] on app-calendar-viewport "Wed 8 29/29 13 Jobs Thu 9 27/27 11 Jobs Fri 10 22/23 8 Jobs Sat 11 24/25 10 Job…" at bounding box center [784, 450] width 1568 height 640
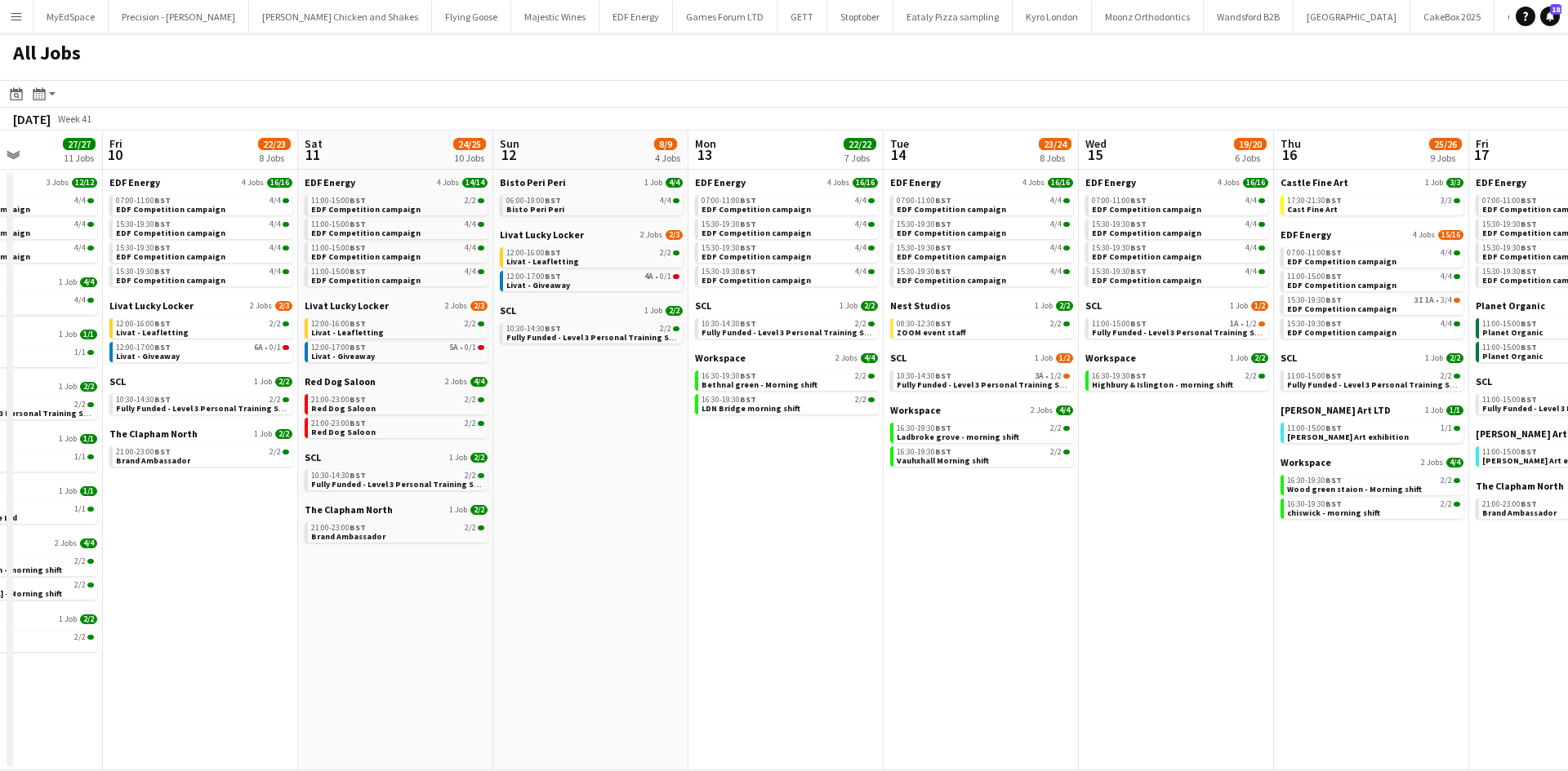
drag, startPoint x: 571, startPoint y: 606, endPoint x: 1072, endPoint y: 593, distance: 501.2
click at [1065, 592] on app-calendar-viewport "Wed 8 29/29 13 Jobs Thu 9 27/27 11 Jobs Fri 10 22/23 8 Jobs Sat 11 24/25 10 Job…" at bounding box center [784, 450] width 1568 height 640
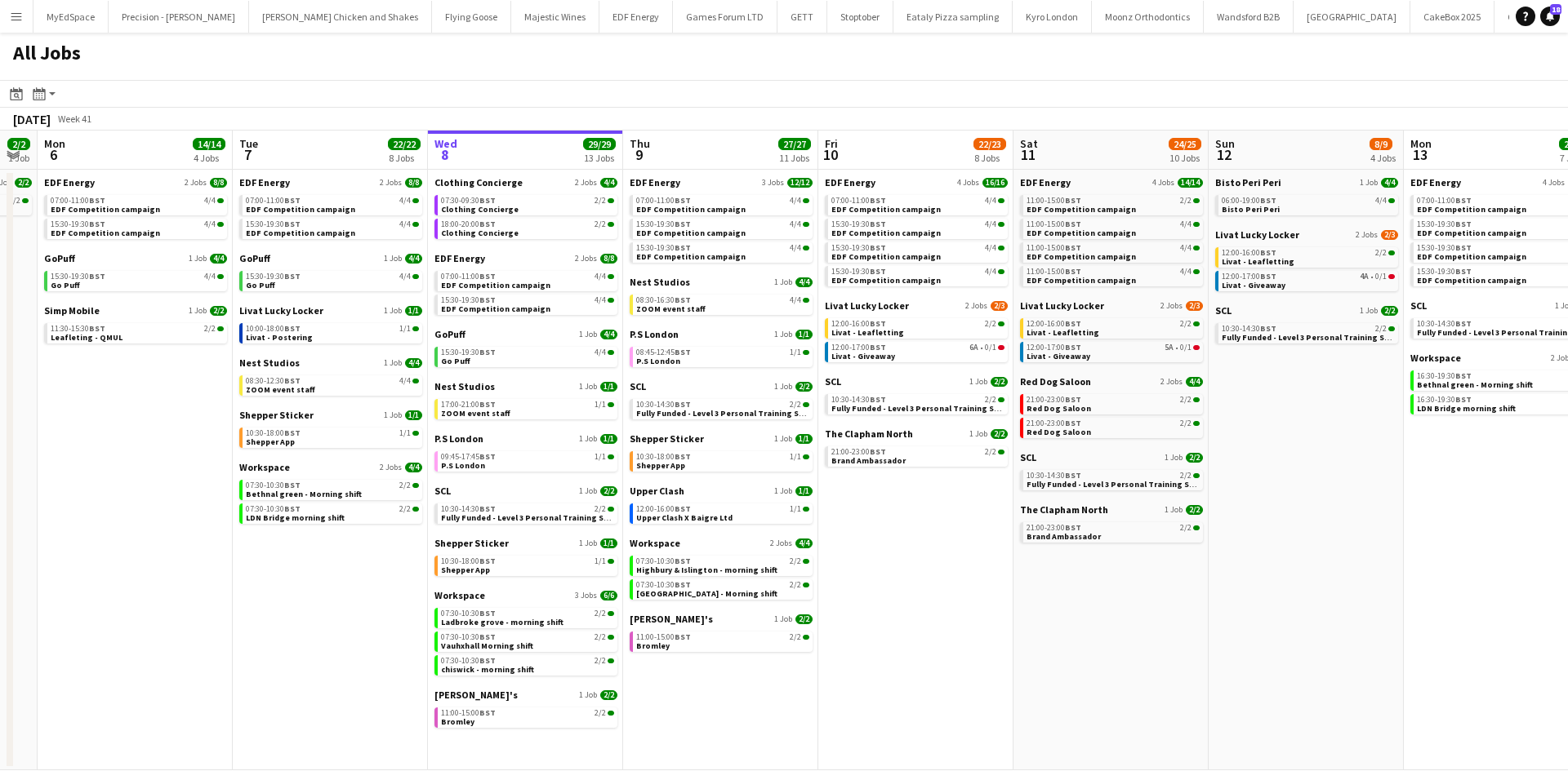
scroll to position [0, 395]
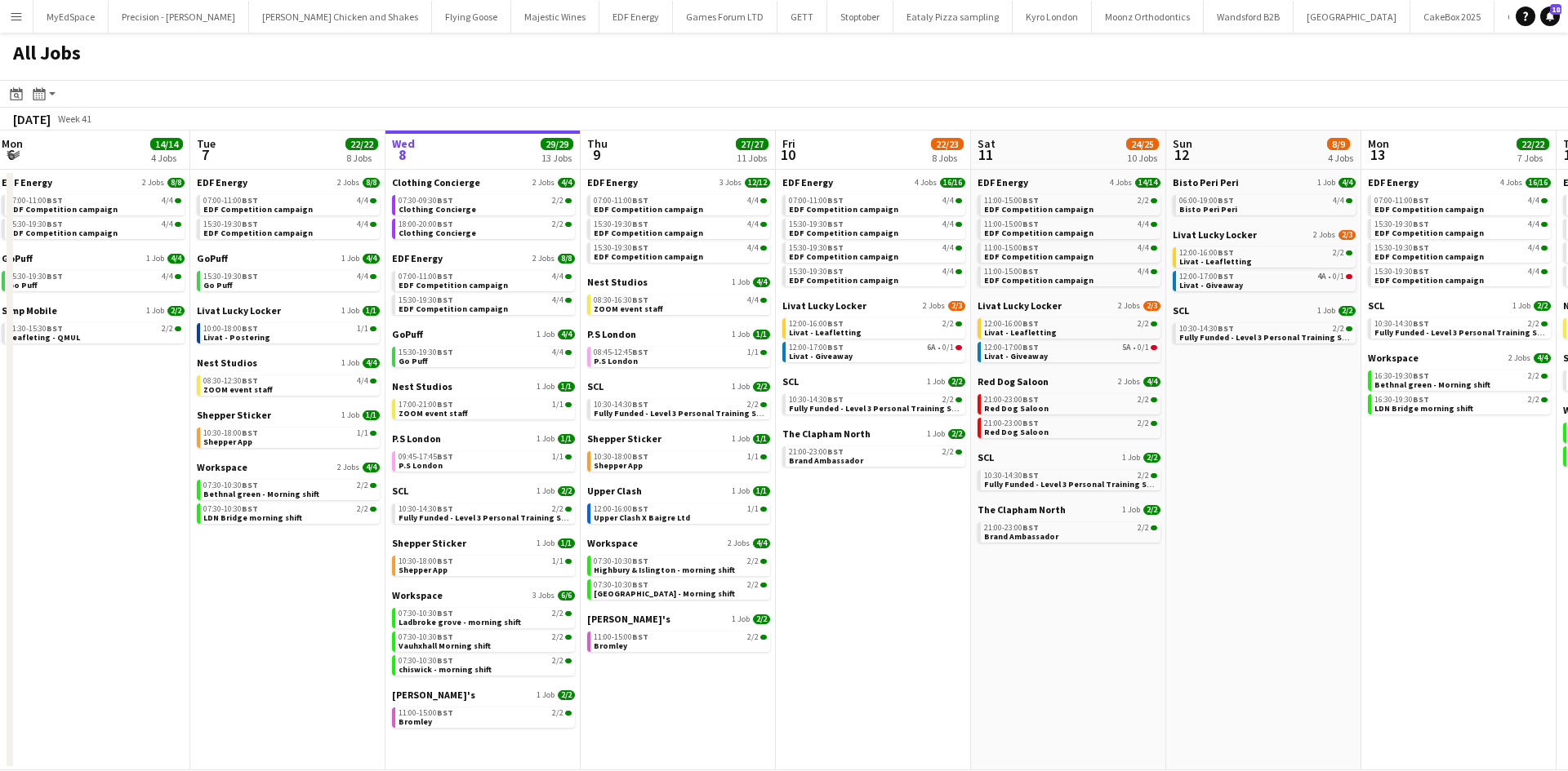
drag, startPoint x: 581, startPoint y: 648, endPoint x: 1012, endPoint y: 639, distance: 431.1
click at [1013, 642] on app-calendar-viewport "Sat 4 40/40 10 Jobs Sun 5 2/2 1 Job Mon 6 14/14 4 Jobs Tue 7 22/22 8 Jobs Wed 8…" at bounding box center [784, 450] width 1568 height 640
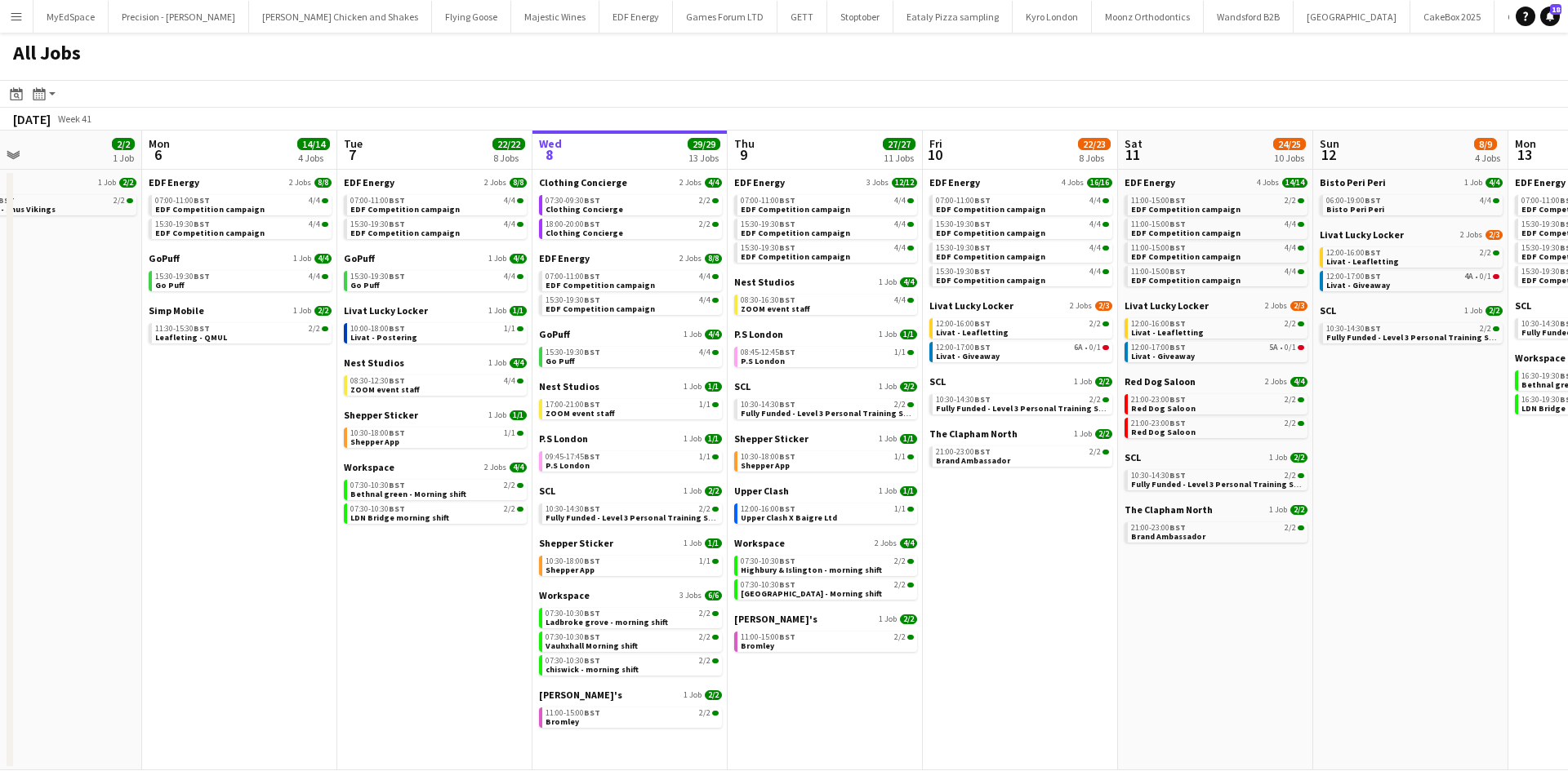
scroll to position [0, 432]
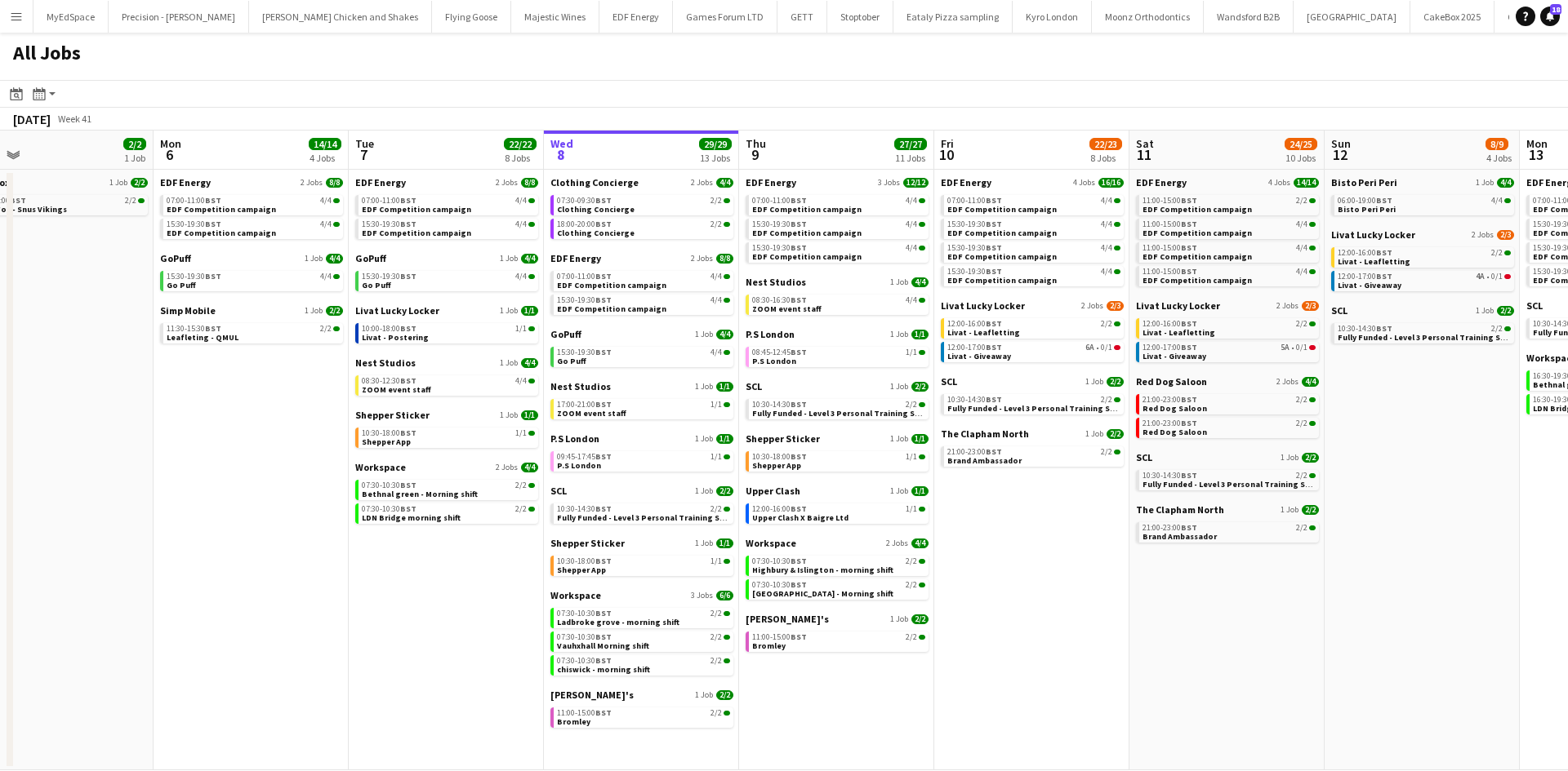
drag, startPoint x: 862, startPoint y: 561, endPoint x: 965, endPoint y: 555, distance: 103.2
click at [965, 555] on app-calendar-viewport "Fri 3 25/25 10 Jobs Sat 4 40/40 10 Jobs Sun 5 2/2 1 Job Mon 6 14/14 4 Jobs Tue …" at bounding box center [784, 450] width 1568 height 640
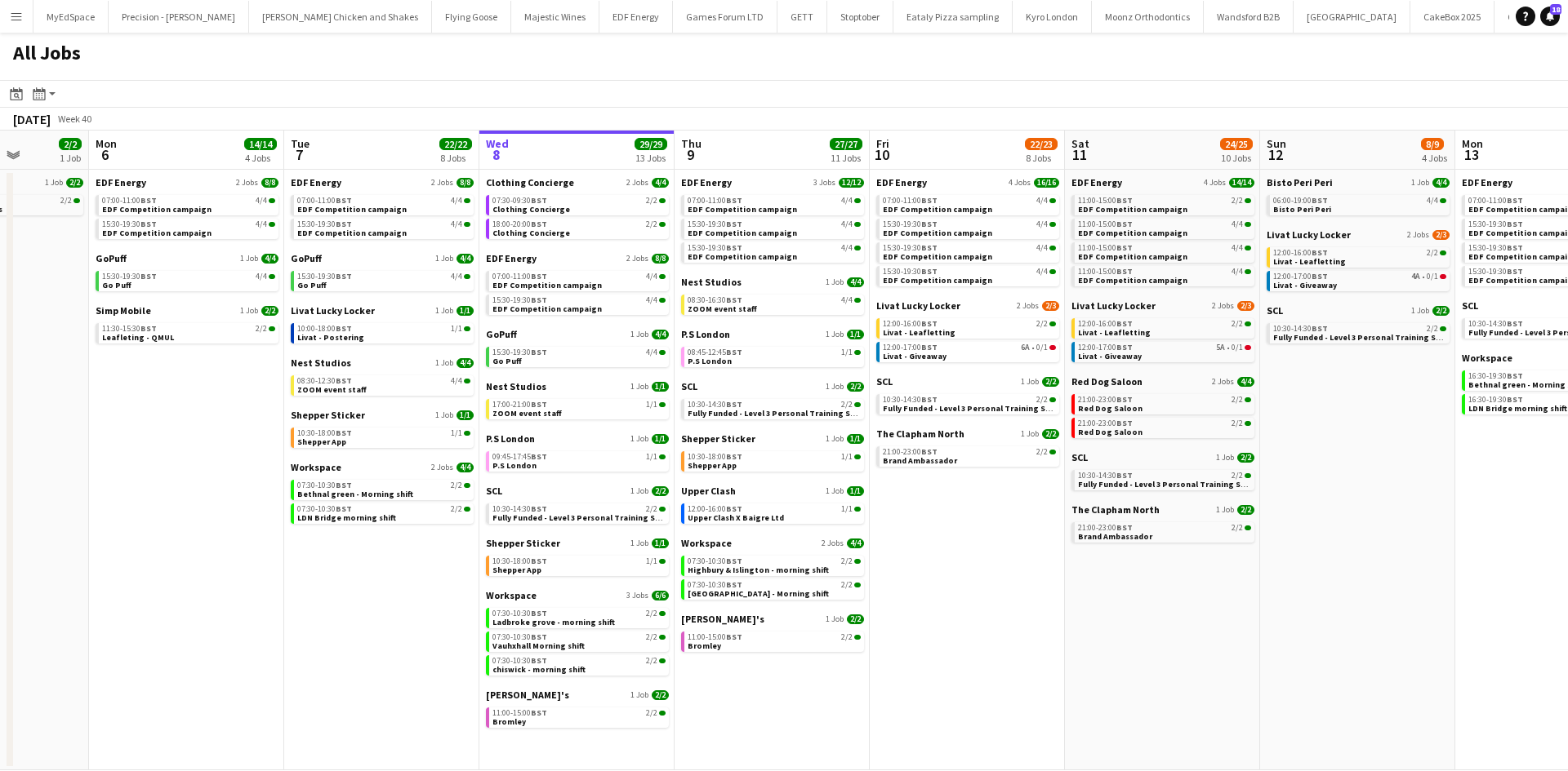
drag, startPoint x: 1238, startPoint y: 630, endPoint x: 1193, endPoint y: 621, distance: 45.9
click at [1193, 621] on app-calendar-viewport "Fri 3 25/25 10 Jobs Sat 4 40/40 10 Jobs Sun 5 2/2 1 Job Mon 6 14/14 4 Jobs Tue …" at bounding box center [784, 450] width 1568 height 640
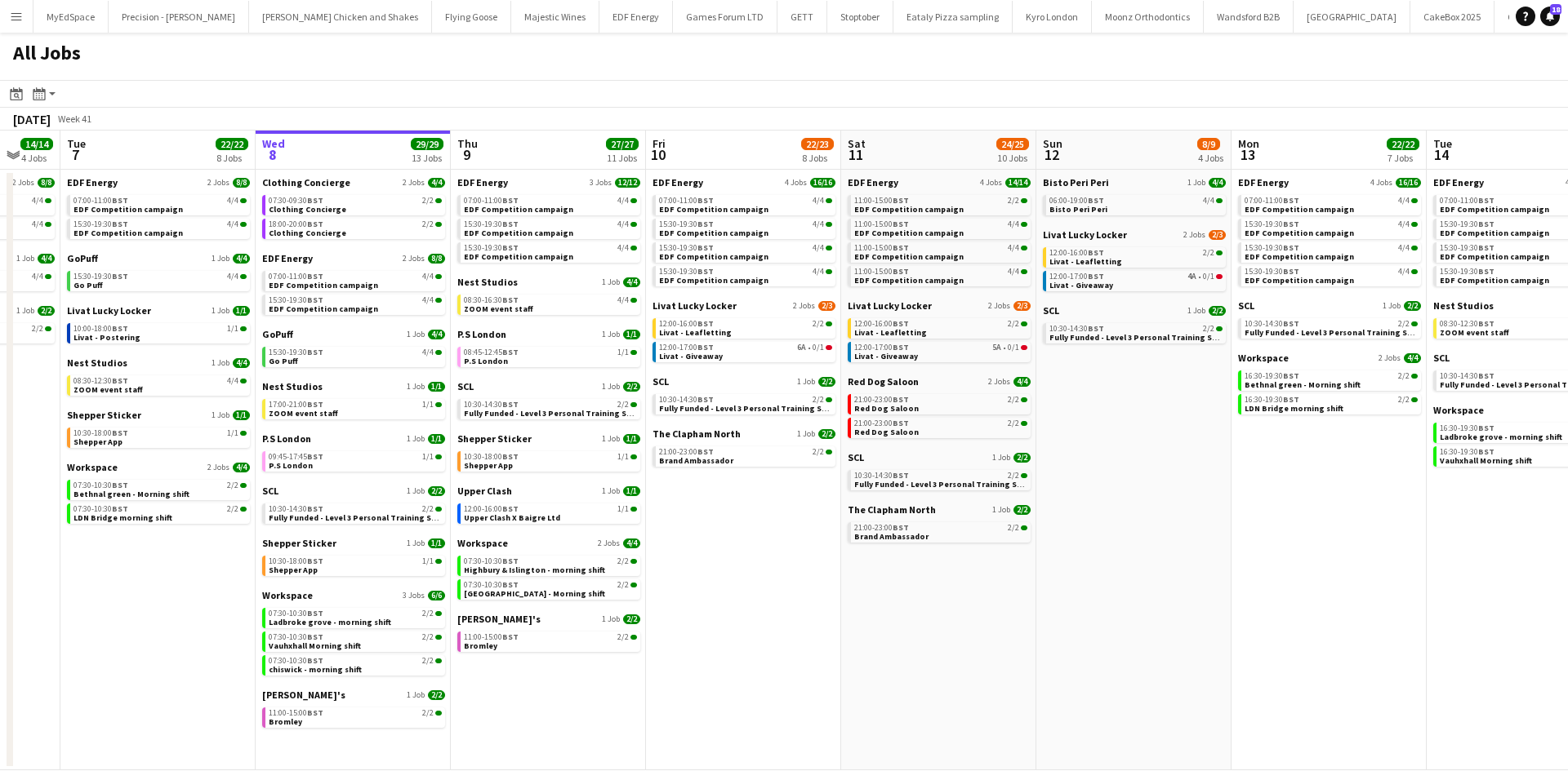
drag, startPoint x: 1405, startPoint y: 704, endPoint x: 1203, endPoint y: 679, distance: 203.5
click at [1203, 679] on app-calendar-viewport "Fri 3 25/25 10 Jobs Sat 4 40/40 10 Jobs Sun 5 2/2 1 Job Mon 6 14/14 4 Jobs Tue …" at bounding box center [784, 450] width 1568 height 640
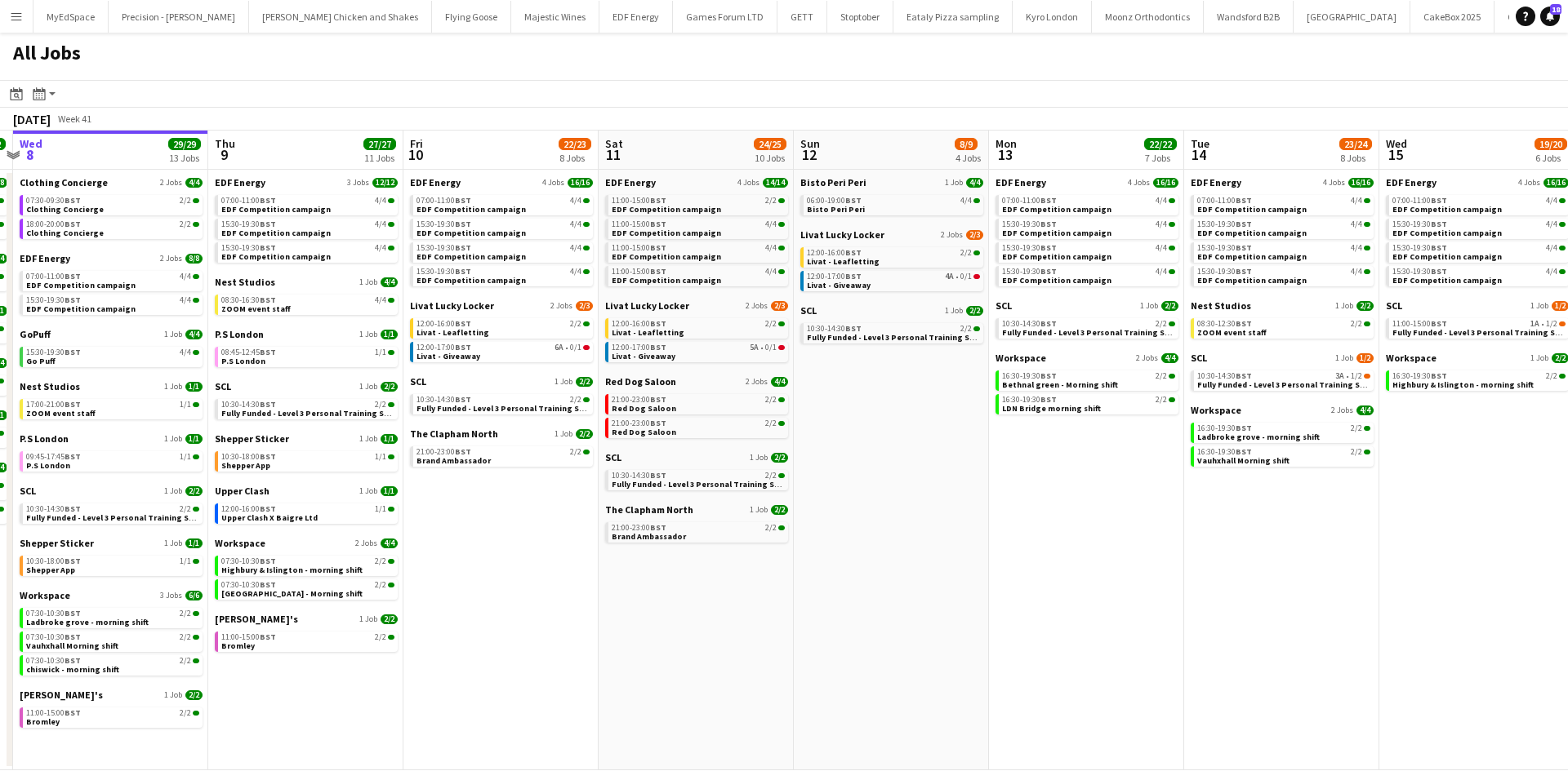
drag, startPoint x: 1309, startPoint y: 612, endPoint x: 822, endPoint y: 507, distance: 498.2
click at [825, 507] on app-calendar-viewport "Sun 5 2/2 1 Job Mon 6 14/14 4 Jobs Tue 7 22/22 8 Jobs Wed 8 29/29 13 Jobs Thu 9…" at bounding box center [784, 450] width 1568 height 640
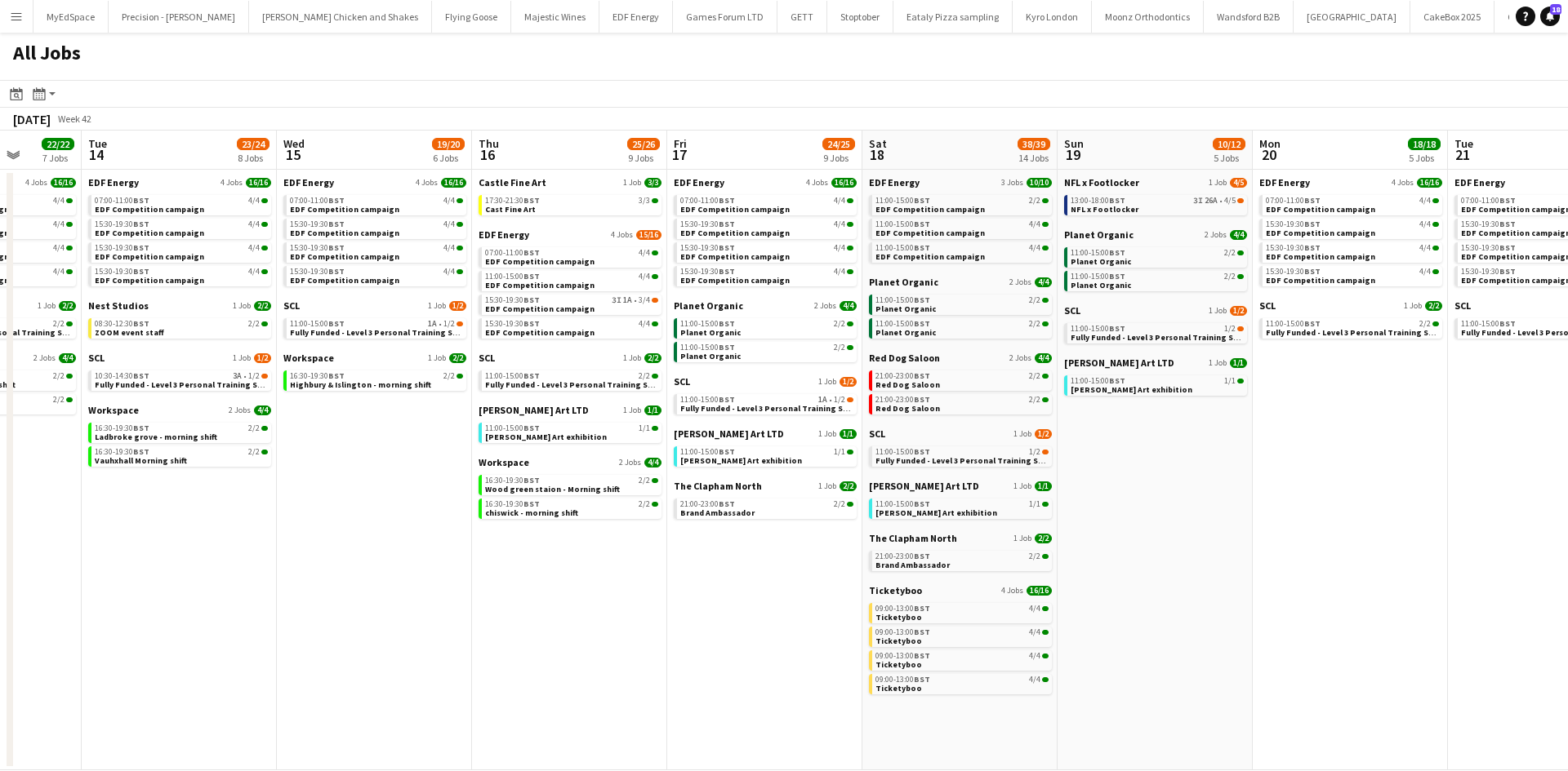
scroll to position [0, 780]
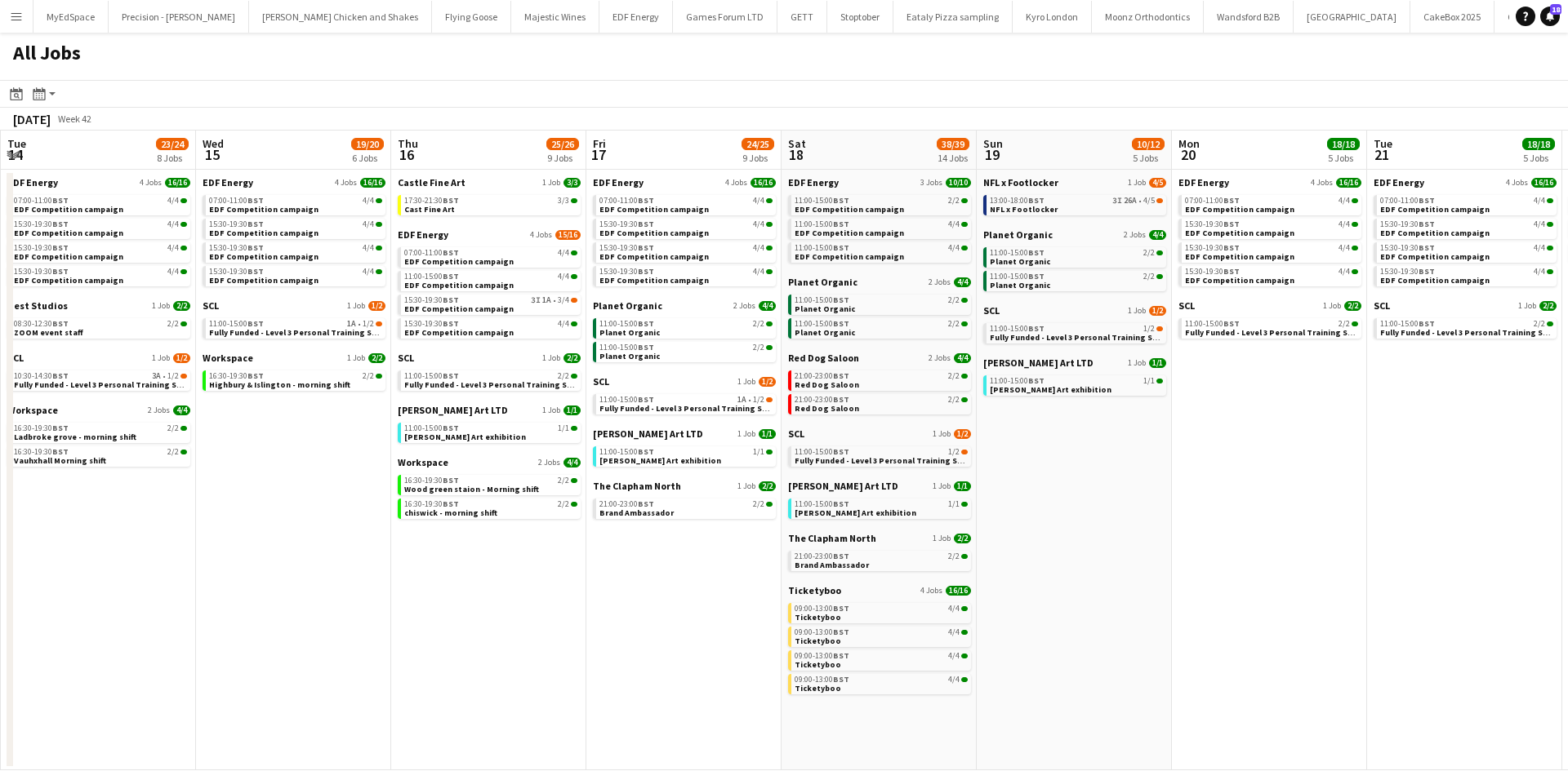
drag, startPoint x: 1468, startPoint y: 646, endPoint x: 683, endPoint y: 592, distance: 786.9
click at [683, 592] on app-calendar-viewport "Fri 10 22/23 8 Jobs Sat 11 24/25 10 Jobs Sun 12 8/9 4 Jobs Mon 13 22/22 7 Jobs …" at bounding box center [784, 450] width 1568 height 640
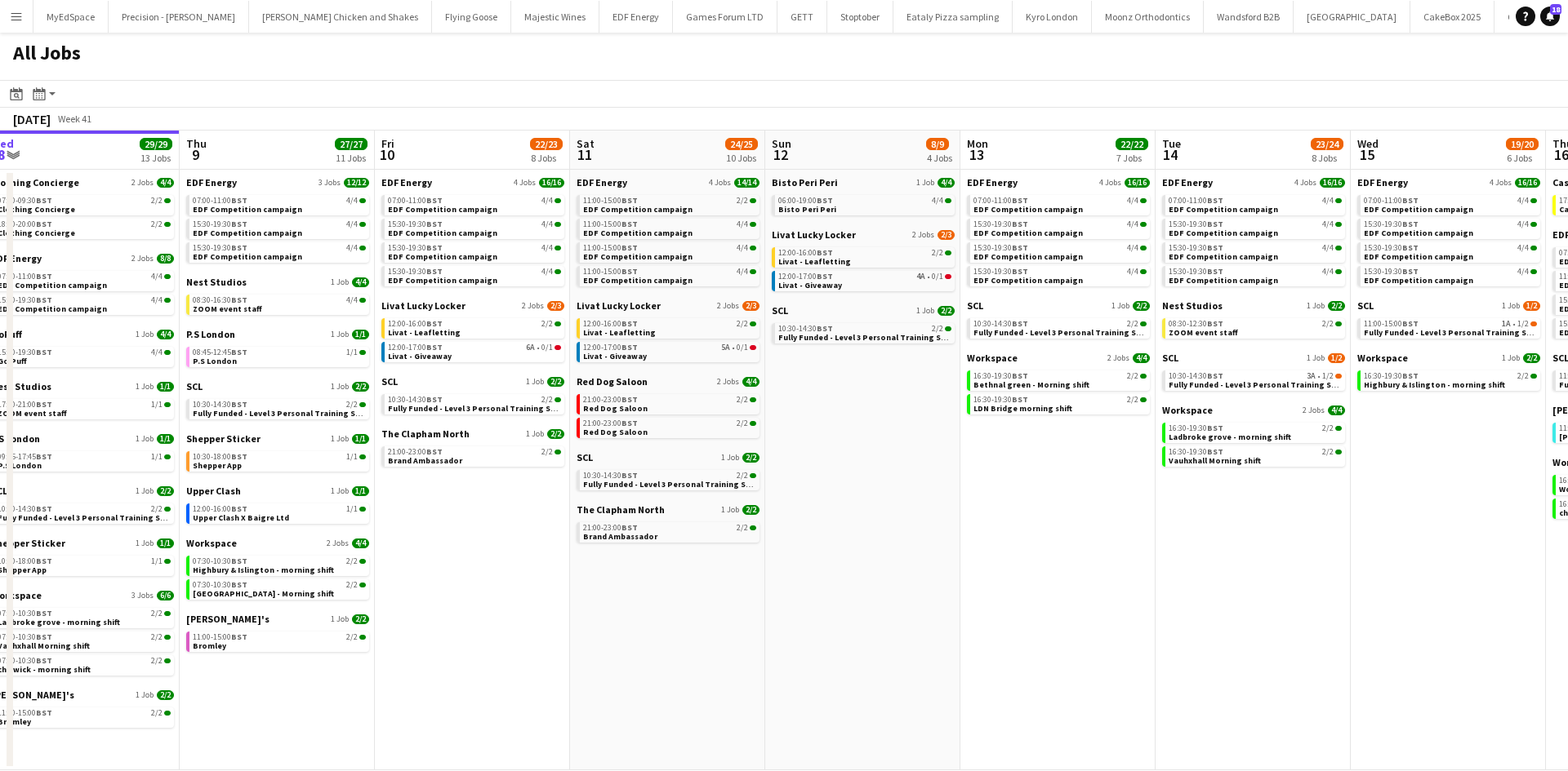
scroll to position [0, 526]
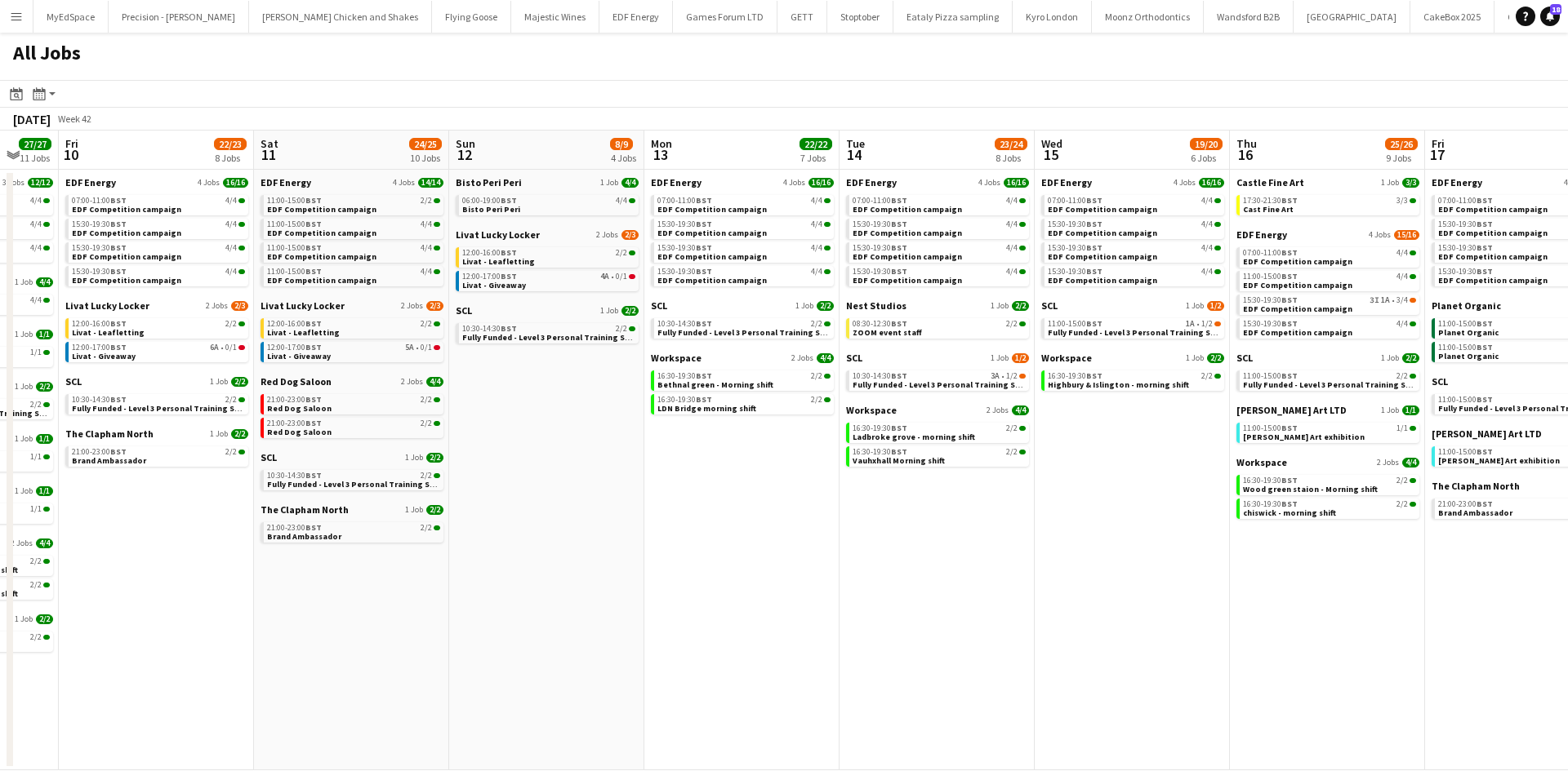
drag, startPoint x: 692, startPoint y: 585, endPoint x: 1530, endPoint y: 591, distance: 838.0
click at [1530, 591] on app-calendar-viewport "Tue 7 22/22 8 Jobs Wed 8 29/29 13 Jobs Thu 9 27/27 11 Jobs Fri 10 22/23 8 Jobs …" at bounding box center [784, 450] width 1568 height 640
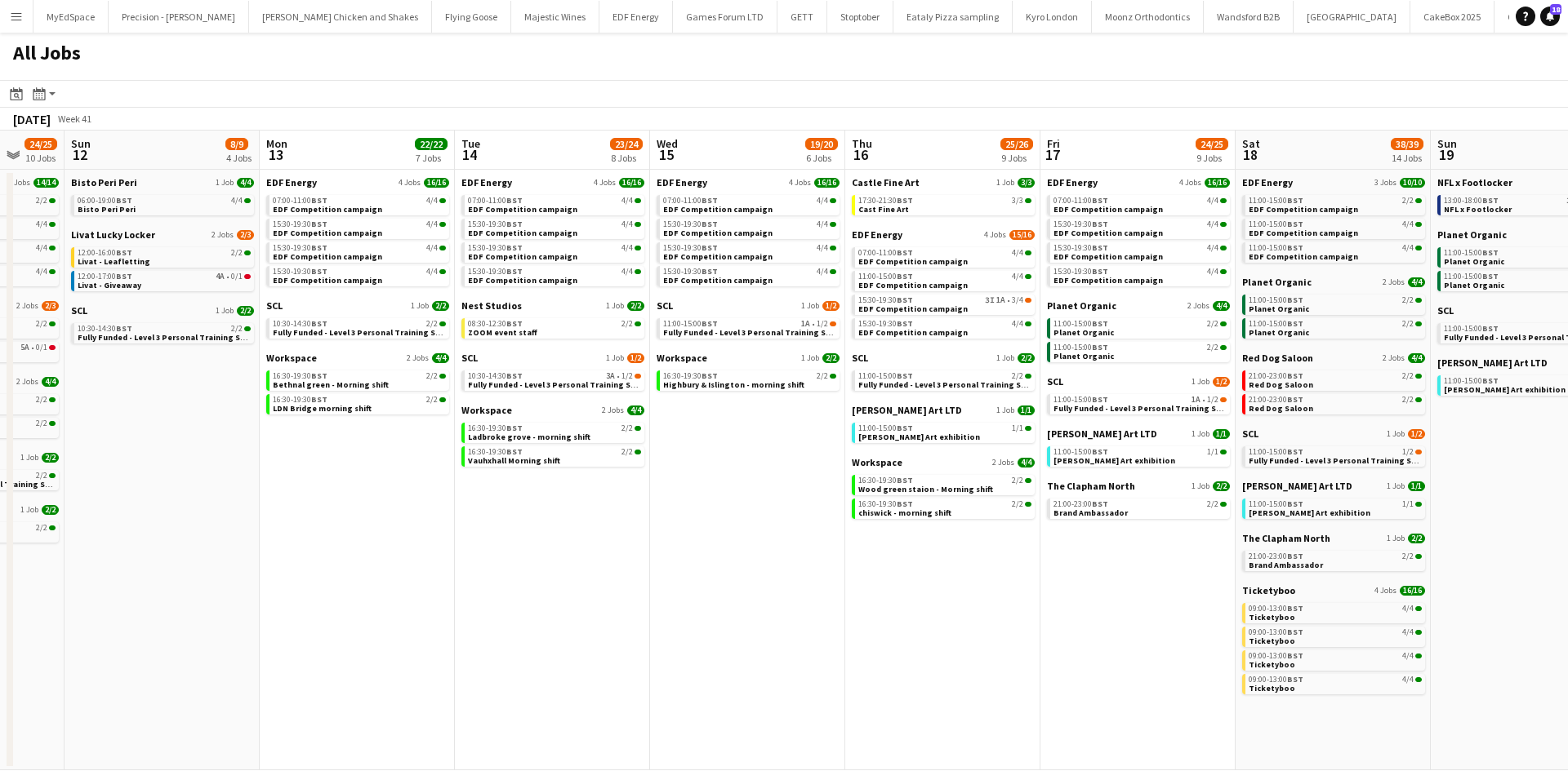
drag, startPoint x: 1446, startPoint y: 584, endPoint x: 1108, endPoint y: 587, distance: 338.0
click at [1108, 587] on app-calendar-viewport "Thu 9 27/27 11 Jobs Fri 10 22/23 8 Jobs Sat 11 24/25 10 Jobs Sun 12 8/9 4 Jobs …" at bounding box center [784, 450] width 1568 height 640
click at [368, 377] on div "16:30-19:30 BST 2/2" at bounding box center [358, 376] width 173 height 8
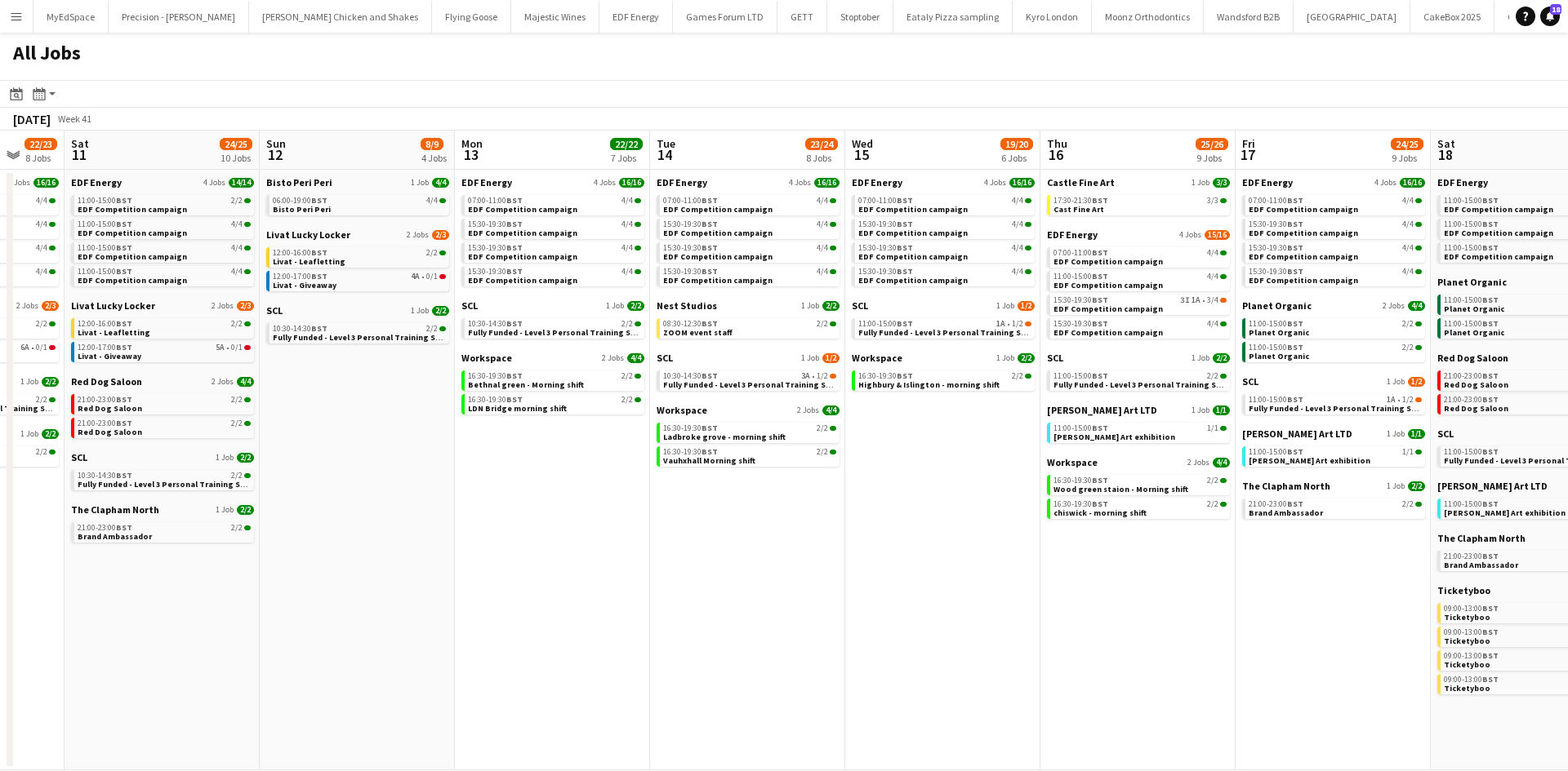
drag, startPoint x: 1111, startPoint y: 540, endPoint x: 359, endPoint y: 503, distance: 752.9
click at [1136, 537] on app-calendar-viewport "Wed 8 29/29 13 Jobs Thu 9 27/27 11 Jobs Fri 10 22/23 8 Jobs Sat 11 24/25 10 Job…" at bounding box center [784, 450] width 1568 height 640
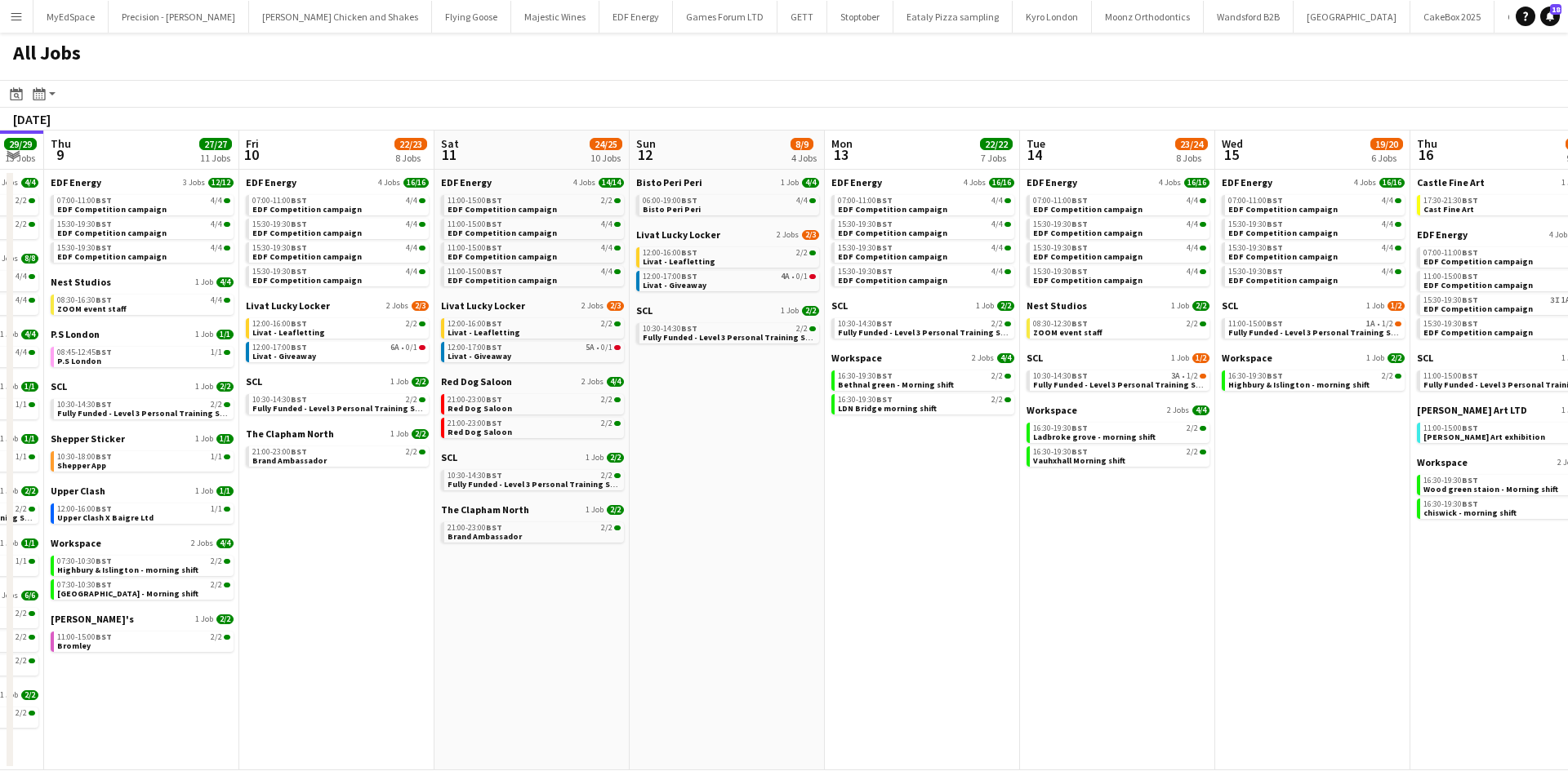
drag, startPoint x: 494, startPoint y: 519, endPoint x: 959, endPoint y: 519, distance: 465.0
click at [963, 519] on app-calendar-viewport "Mon 6 14/14 4 Jobs Tue 7 22/22 8 Jobs Wed 8 29/29 13 Jobs Thu 9 27/27 11 Jobs F…" at bounding box center [784, 450] width 1568 height 640
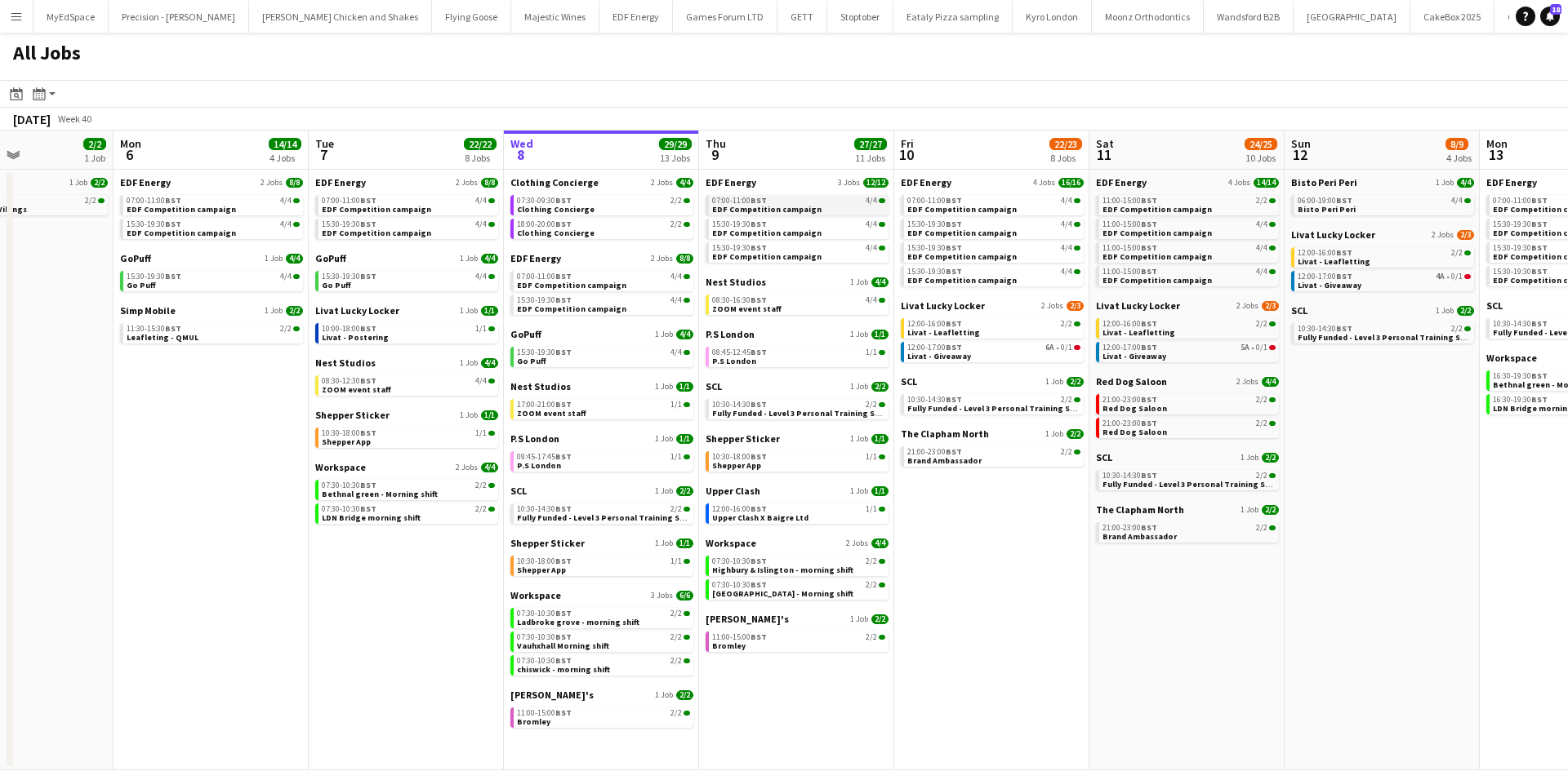
click at [759, 197] on span "BST" at bounding box center [758, 200] width 16 height 10
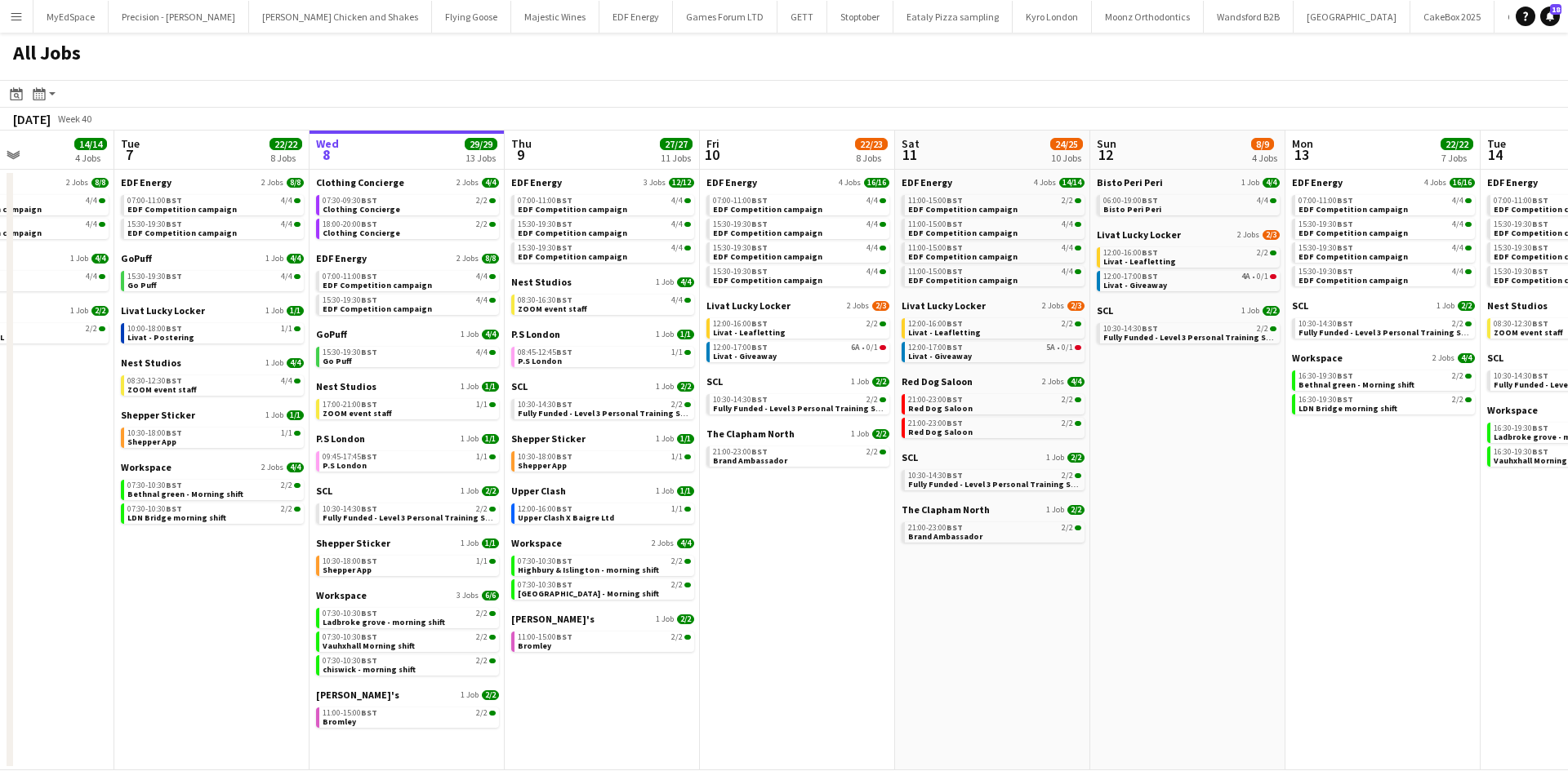
scroll to position [0, 703]
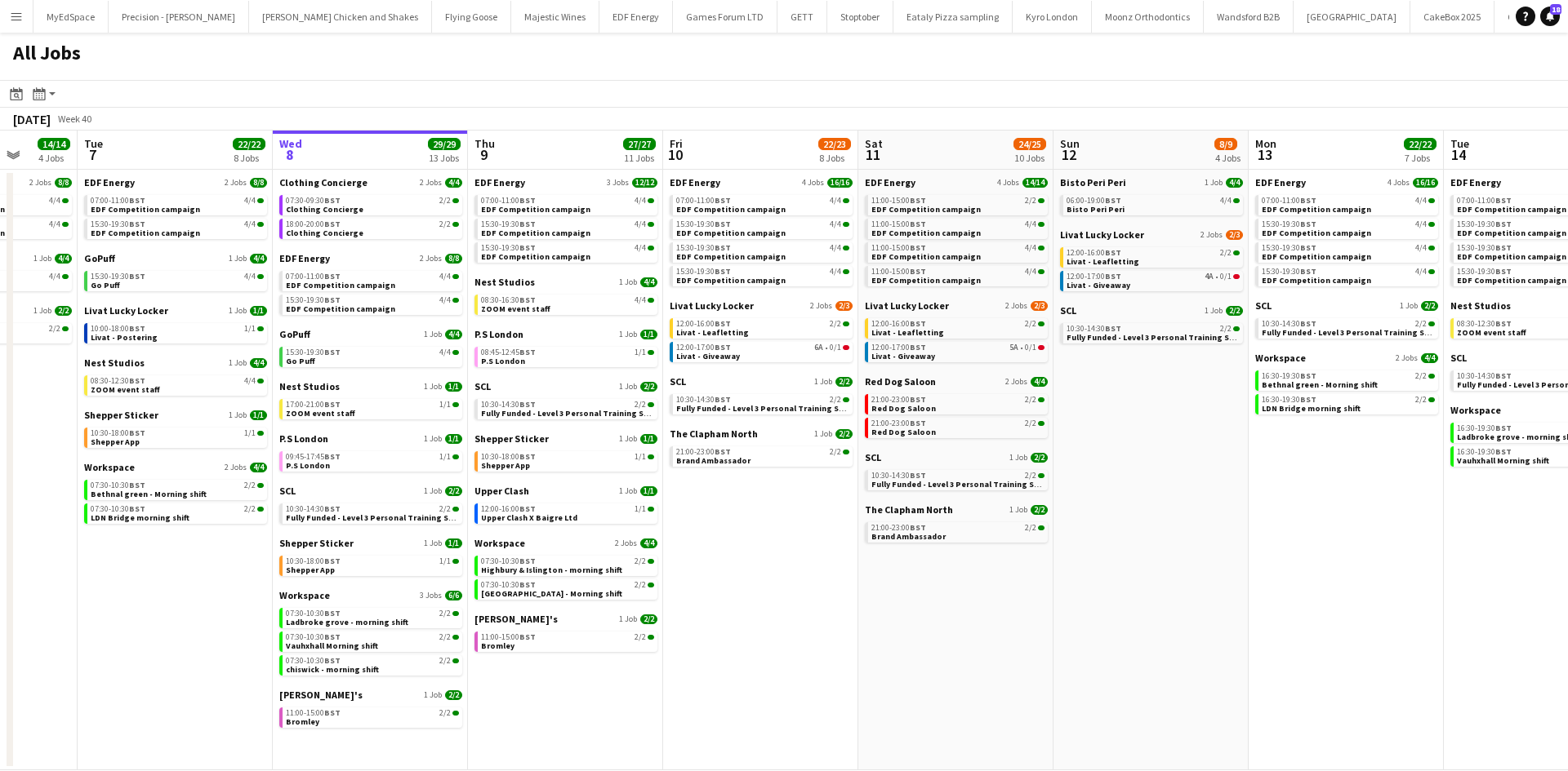
drag, startPoint x: 1217, startPoint y: 635, endPoint x: 1067, endPoint y: 636, distance: 150.0
click at [1068, 636] on app-calendar-viewport "Fri 3 25/25 10 Jobs Sat 4 40/40 10 Jobs Sun 5 2/2 1 Job Mon 6 14/14 4 Jobs Tue …" at bounding box center [784, 450] width 1568 height 640
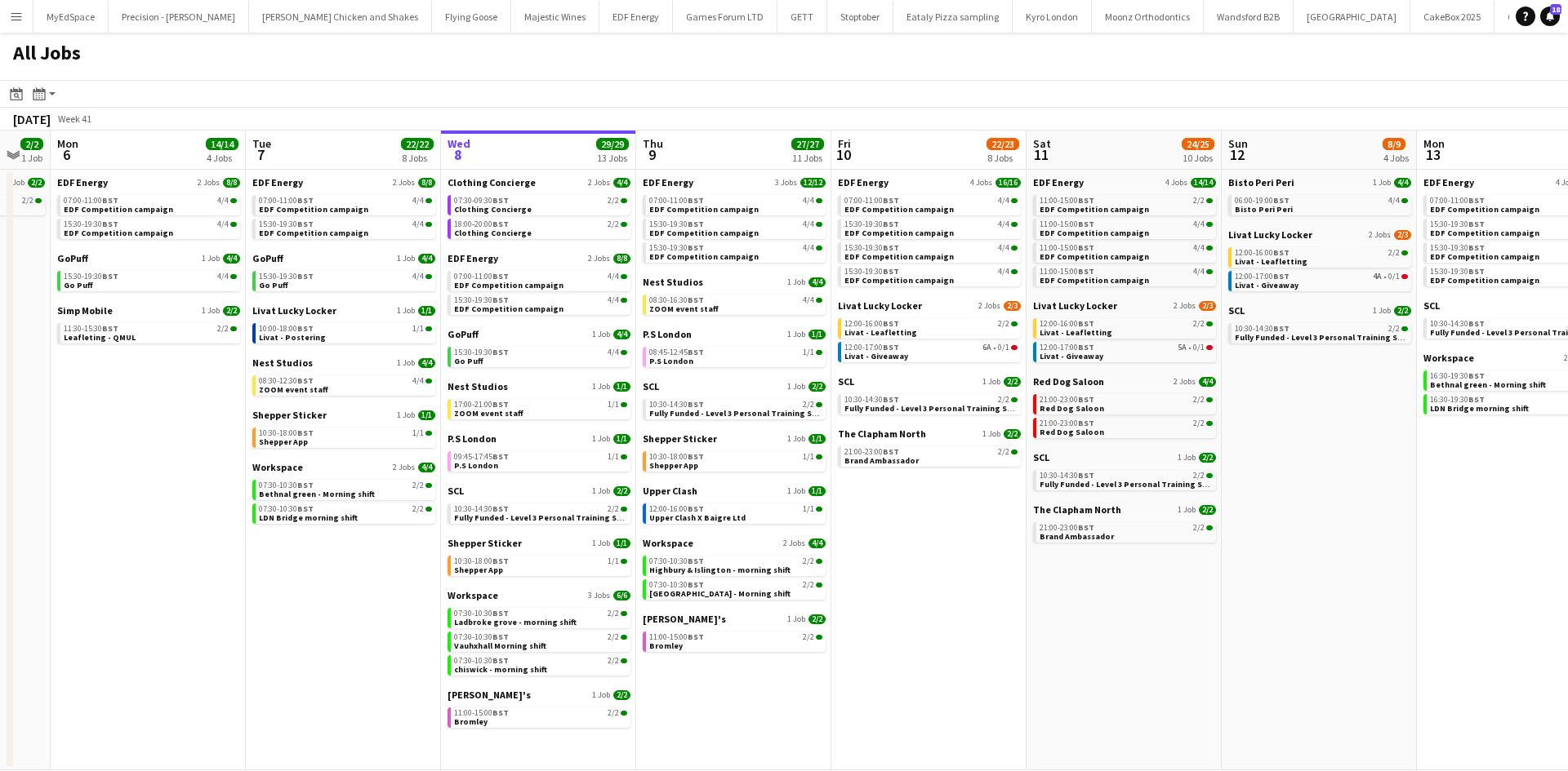
drag, startPoint x: 1028, startPoint y: 595, endPoint x: 803, endPoint y: 560, distance: 227.7
click at [803, 560] on app-calendar-viewport "Fri 3 25/25 10 Jobs Sat 4 40/40 10 Jobs Sun 5 2/2 1 Job Mon 6 14/14 4 Jobs Tue …" at bounding box center [784, 450] width 1568 height 640
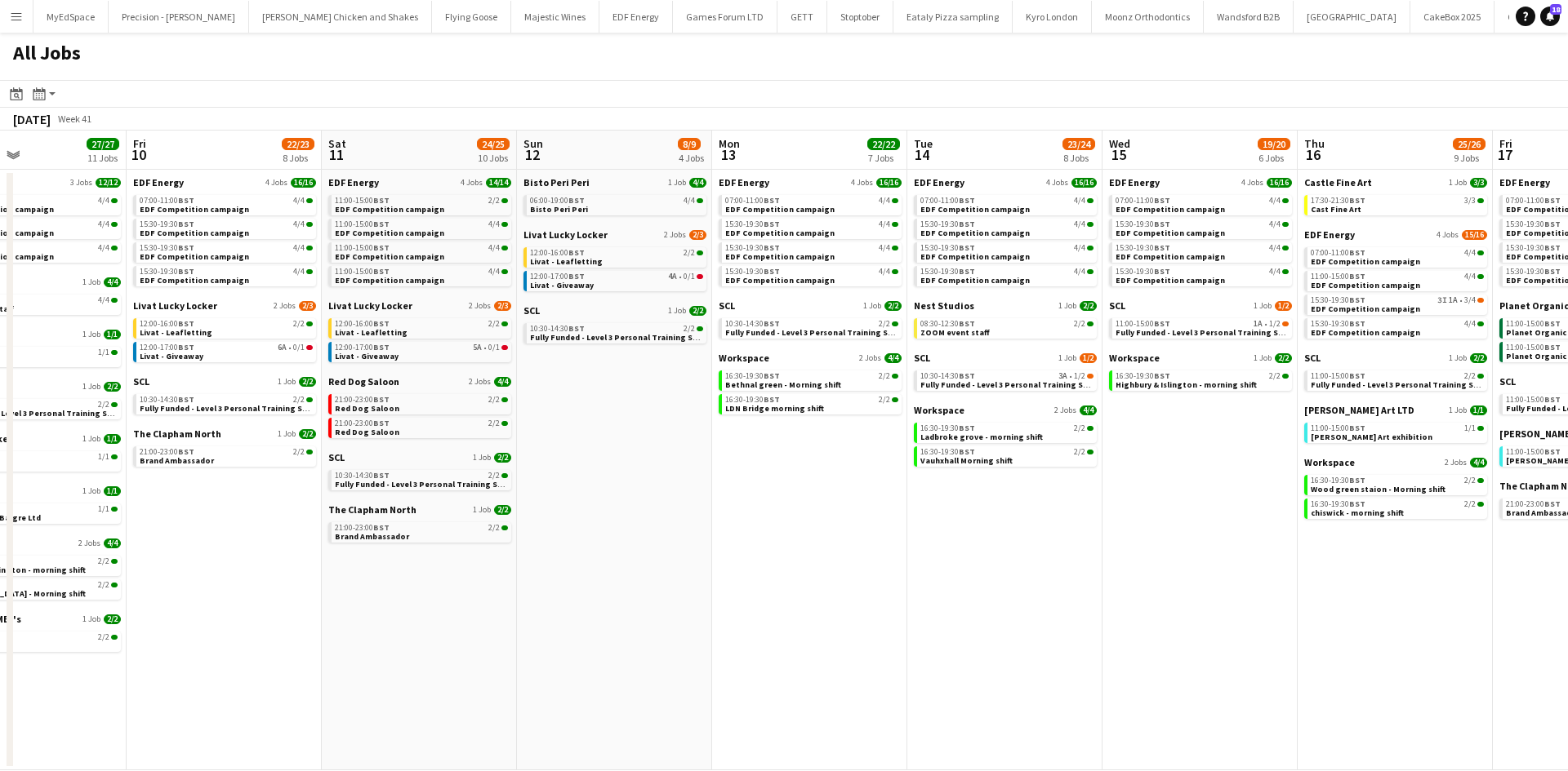
drag, startPoint x: 1149, startPoint y: 558, endPoint x: 990, endPoint y: 549, distance: 159.3
click at [991, 549] on app-calendar-viewport "Sun 5 2/2 1 Job Mon 6 14/14 4 Jobs Tue 7 22/22 8 Jobs Wed 8 29/29 13 Jobs Thu 9…" at bounding box center [784, 450] width 1568 height 640
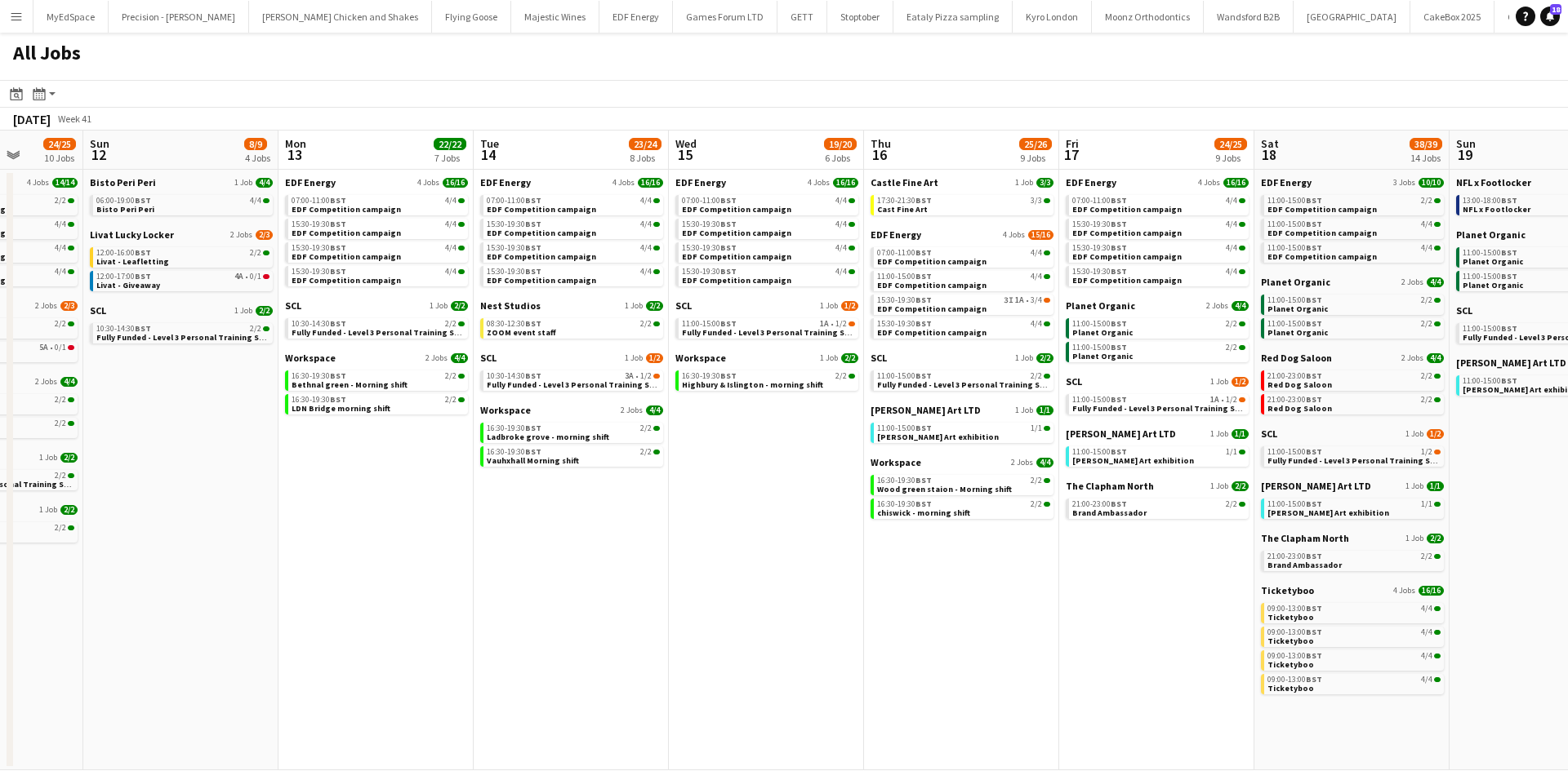
drag, startPoint x: 1297, startPoint y: 556, endPoint x: 853, endPoint y: 506, distance: 446.8
click at [853, 506] on app-calendar-viewport "Thu 9 27/27 11 Jobs Fri 10 22/23 8 Jobs Sat 11 24/25 10 Jobs Sun 12 8/9 4 Jobs …" at bounding box center [784, 450] width 1568 height 640
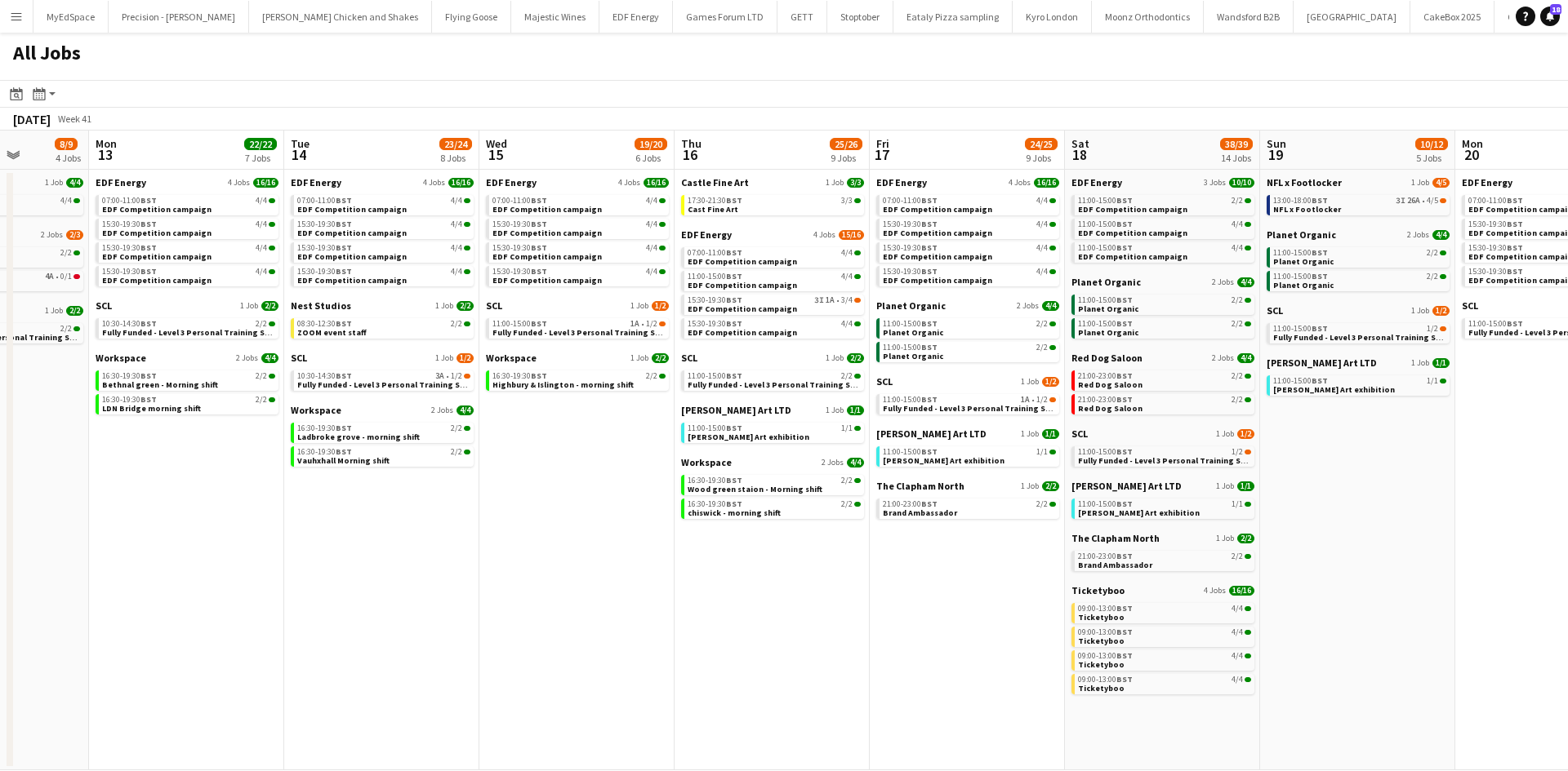
drag, startPoint x: 1270, startPoint y: 464, endPoint x: 1054, endPoint y: 370, distance: 235.6
click at [1254, 456] on app-calendar-viewport "Thu 9 27/27 11 Jobs Fri 10 22/23 8 Jobs Sat 11 24/25 10 Jobs Sun 12 8/9 4 Jobs …" at bounding box center [784, 450] width 1568 height 640
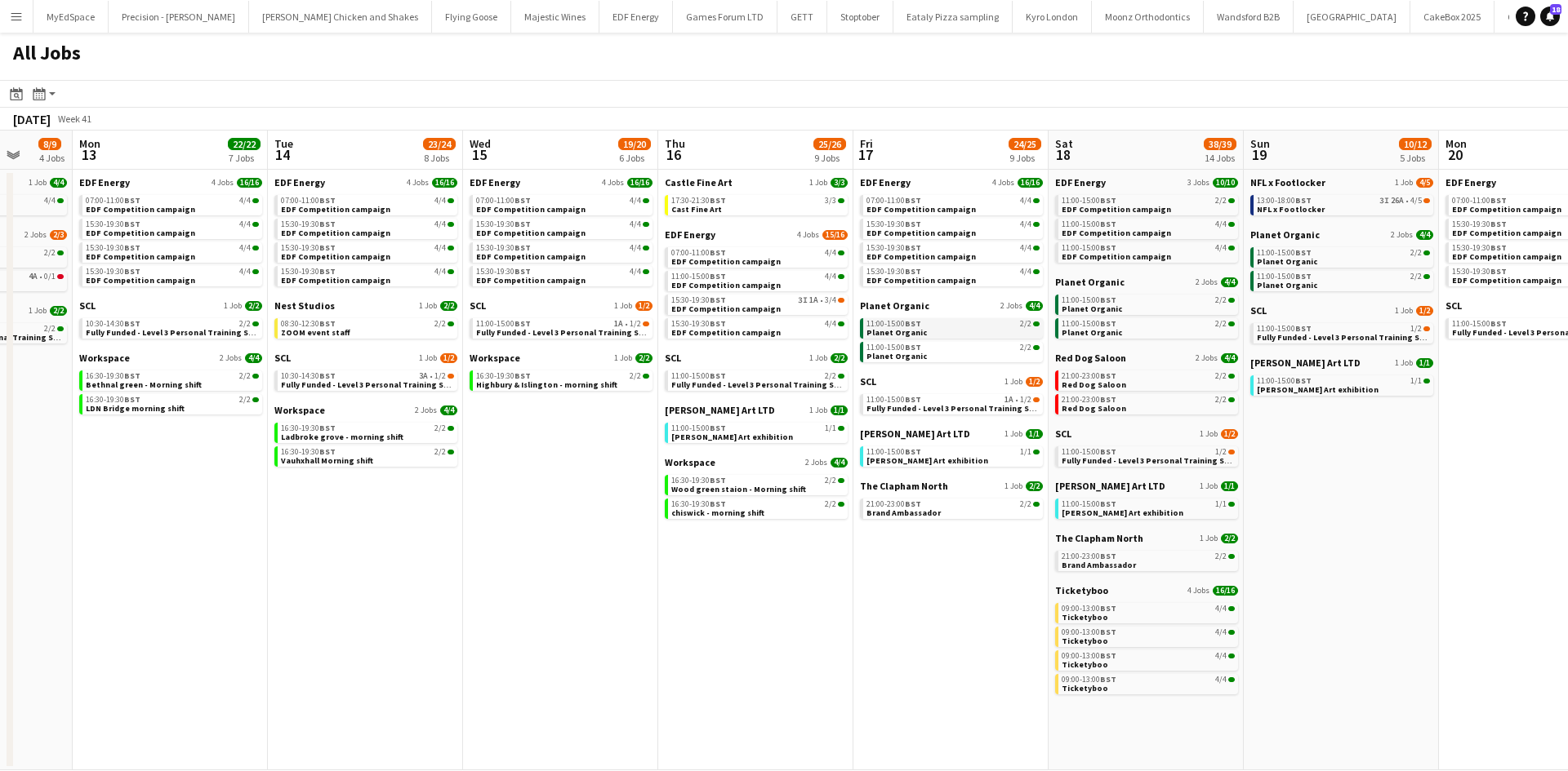
click at [961, 330] on link "11:00-15:00 BST 2/2 Planet Organic" at bounding box center [952, 327] width 173 height 19
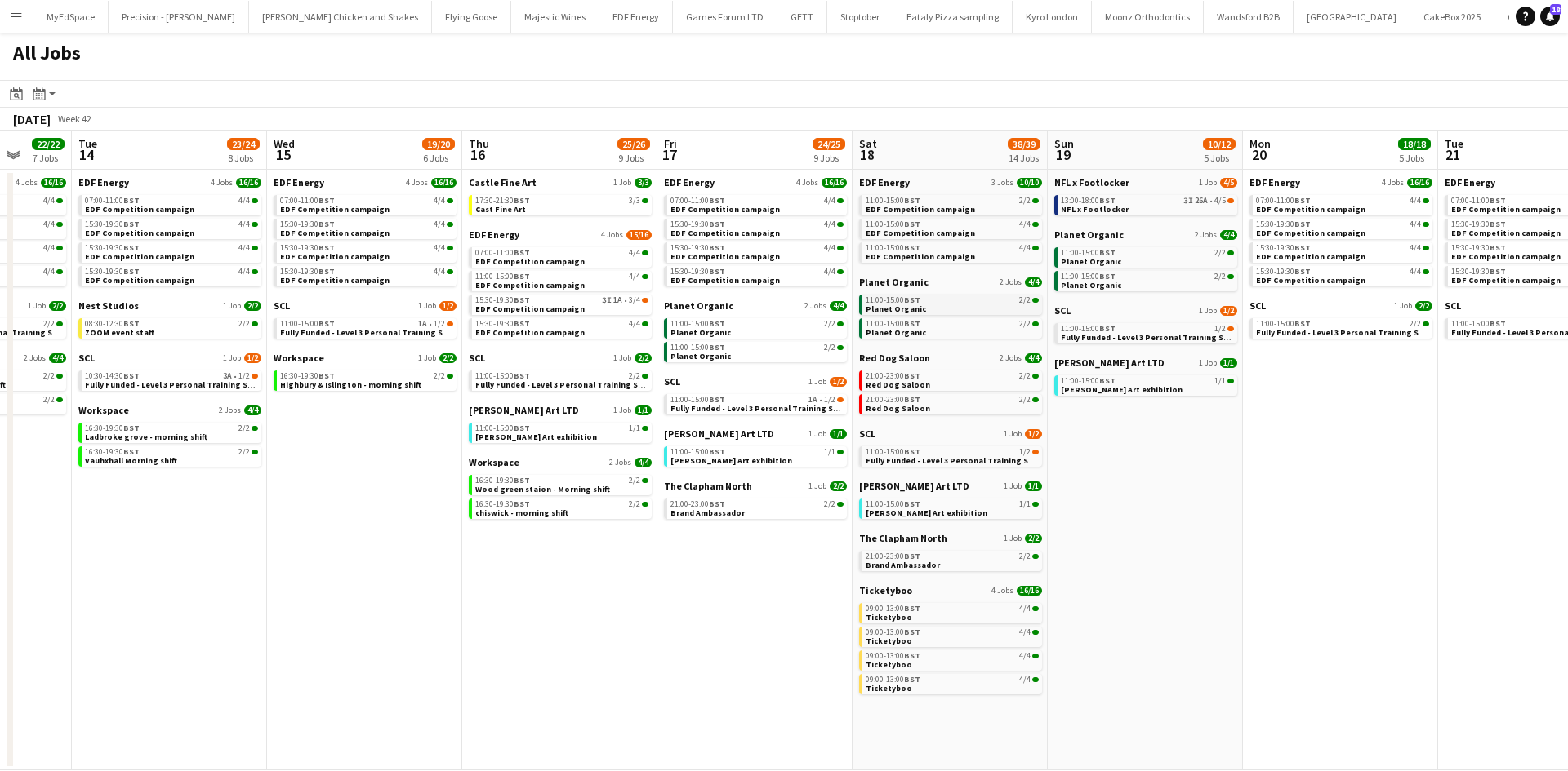
drag, startPoint x: 1350, startPoint y: 464, endPoint x: 973, endPoint y: 306, distance: 408.8
click at [1121, 429] on app-calendar-viewport "Sat 11 24/25 10 Jobs Sun 12 8/9 4 Jobs Mon 13 22/22 7 Jobs Tue 14 23/24 8 Jobs …" at bounding box center [784, 450] width 1568 height 640
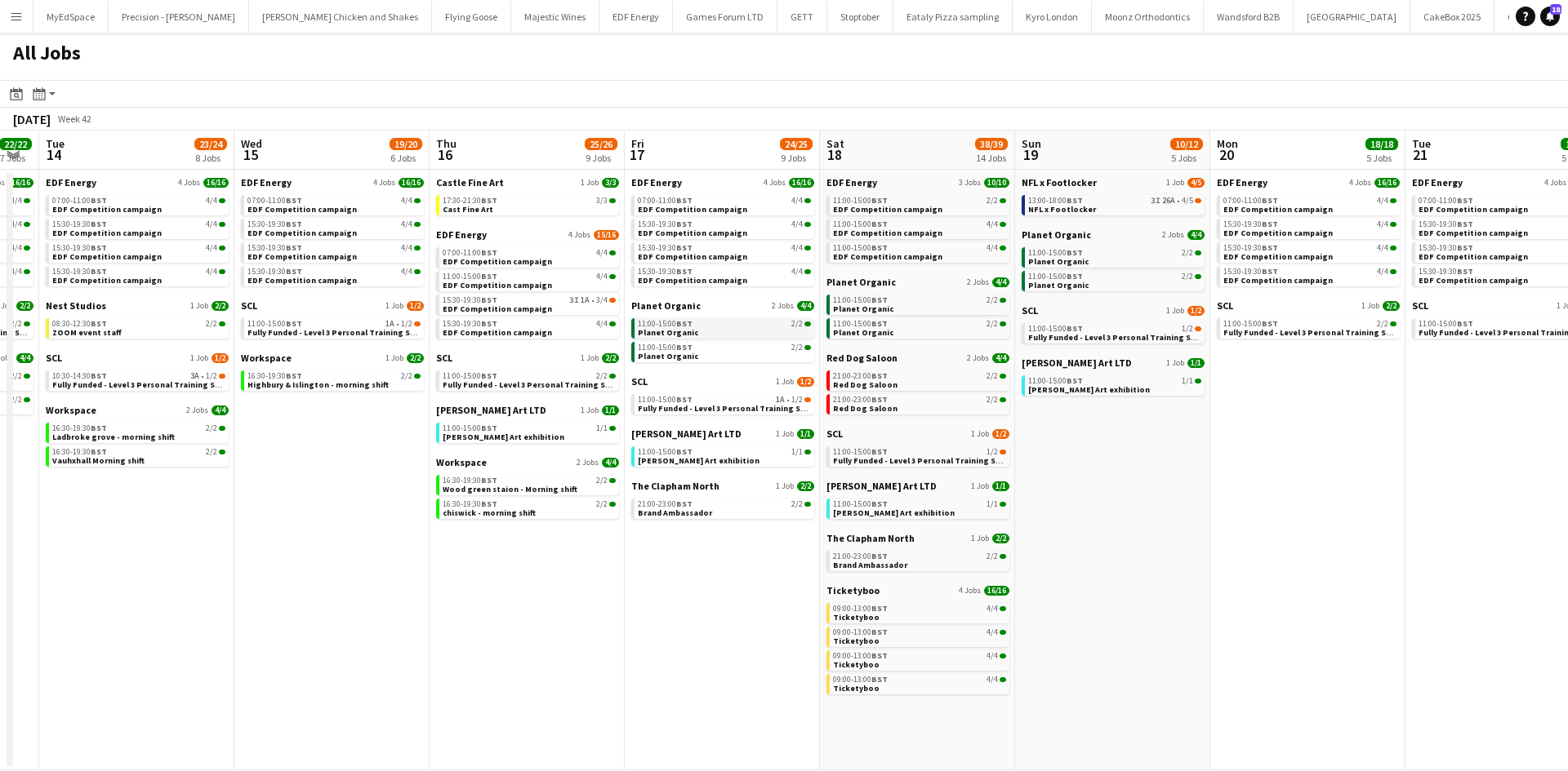
click at [675, 331] on span "Planet Organic" at bounding box center [668, 332] width 60 height 10
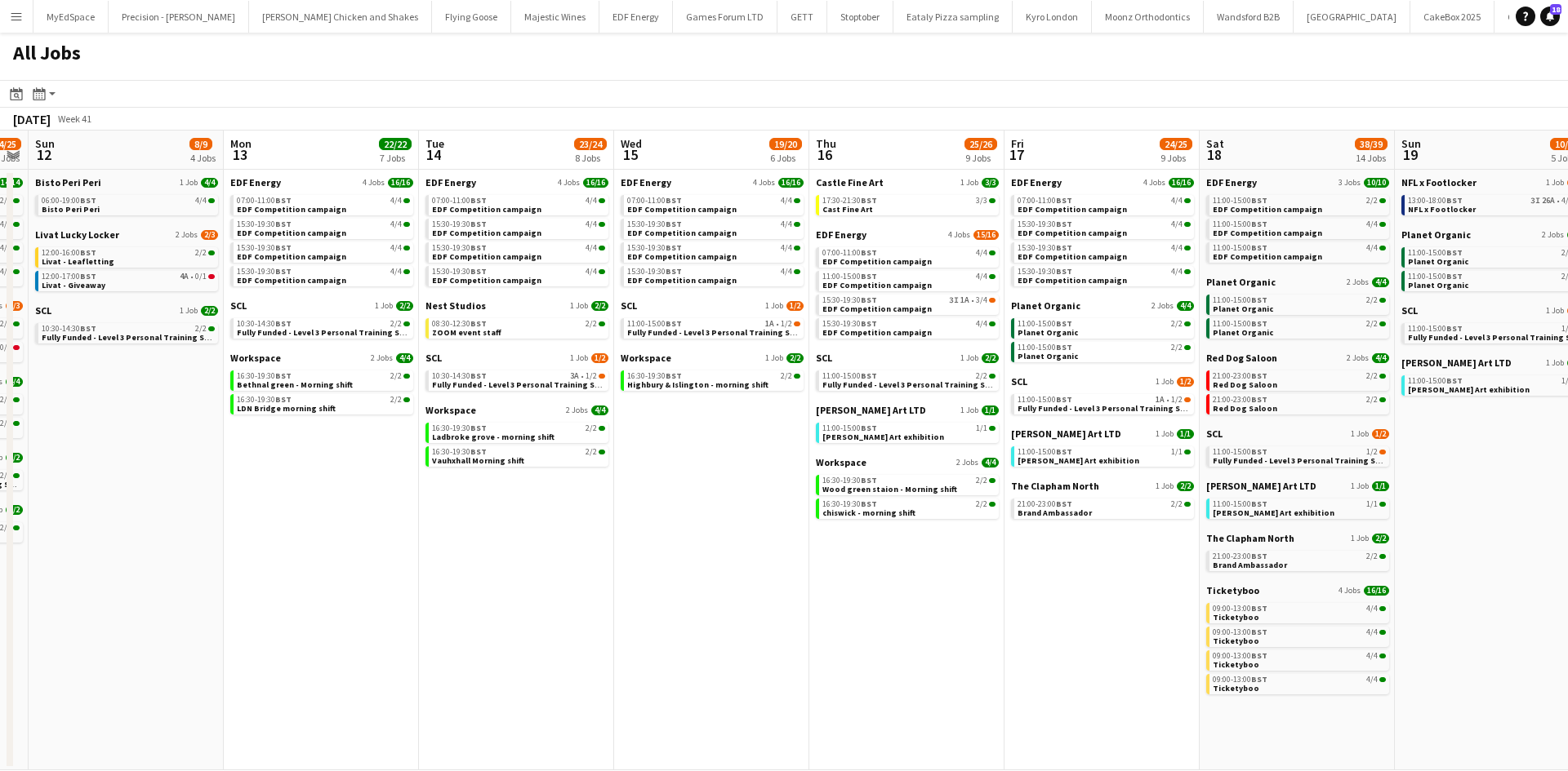
scroll to position [0, 486]
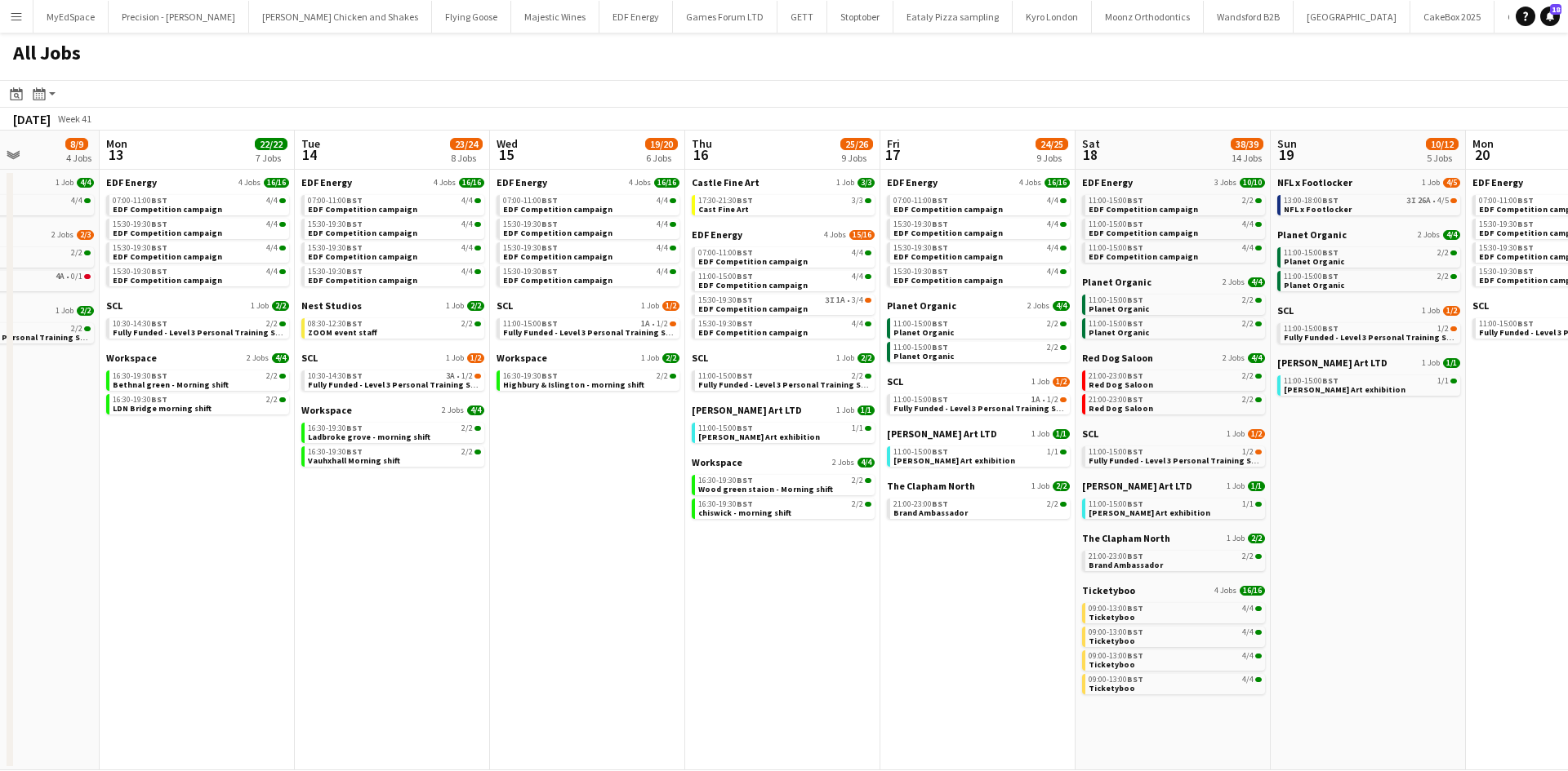
drag, startPoint x: 666, startPoint y: 549, endPoint x: 921, endPoint y: 552, distance: 255.0
click at [921, 552] on app-calendar-viewport "Fri 10 22/23 8 Jobs Sat 11 24/25 10 Jobs Sun 12 8/9 4 Jobs Mon 13 22/22 7 Jobs …" at bounding box center [784, 450] width 1568 height 640
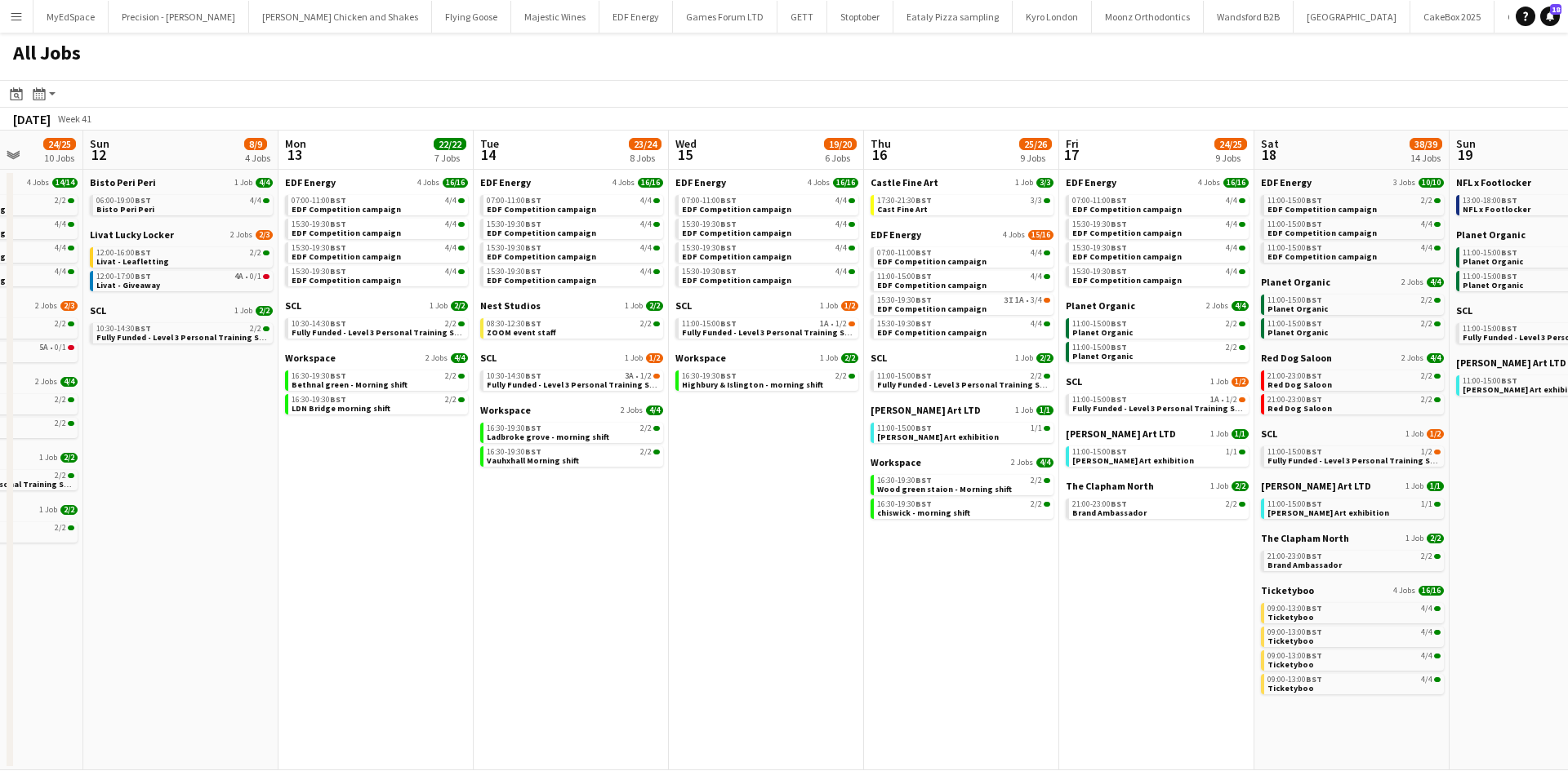
drag, startPoint x: 527, startPoint y: 675, endPoint x: 1061, endPoint y: 626, distance: 536.2
click at [1168, 626] on app-calendar-viewport "Fri 10 22/23 8 Jobs Sat 11 24/25 10 Jobs Sun 12 8/9 4 Jobs Mon 13 22/22 7 Jobs …" at bounding box center [784, 450] width 1568 height 640
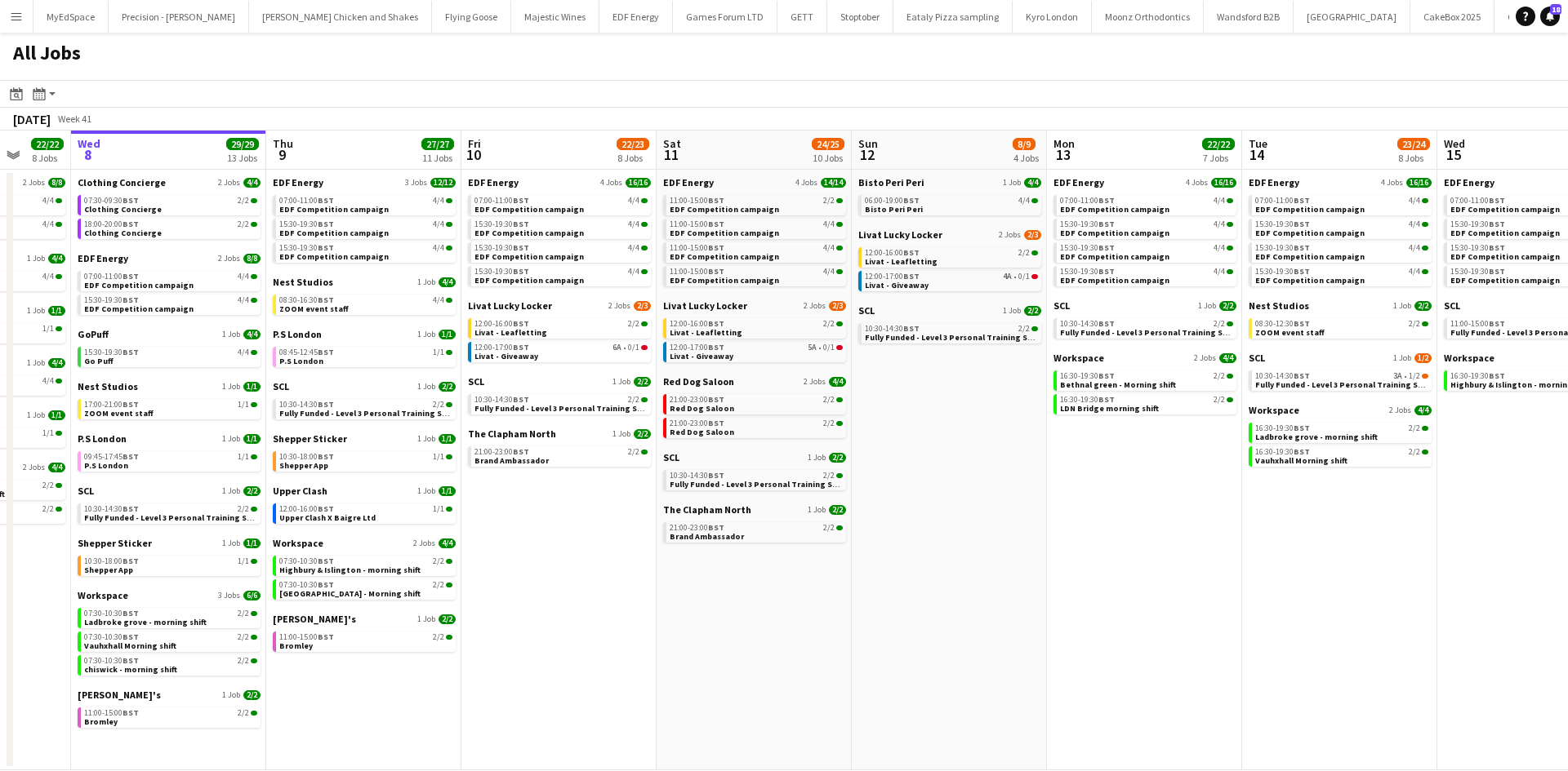
drag, startPoint x: 802, startPoint y: 655, endPoint x: 1141, endPoint y: 628, distance: 340.1
click at [1141, 628] on app-calendar-viewport "Mon 6 14/14 4 Jobs Tue 7 22/22 8 Jobs Wed 8 29/29 13 Jobs Thu 9 27/27 11 Jobs F…" at bounding box center [784, 450] width 1568 height 640
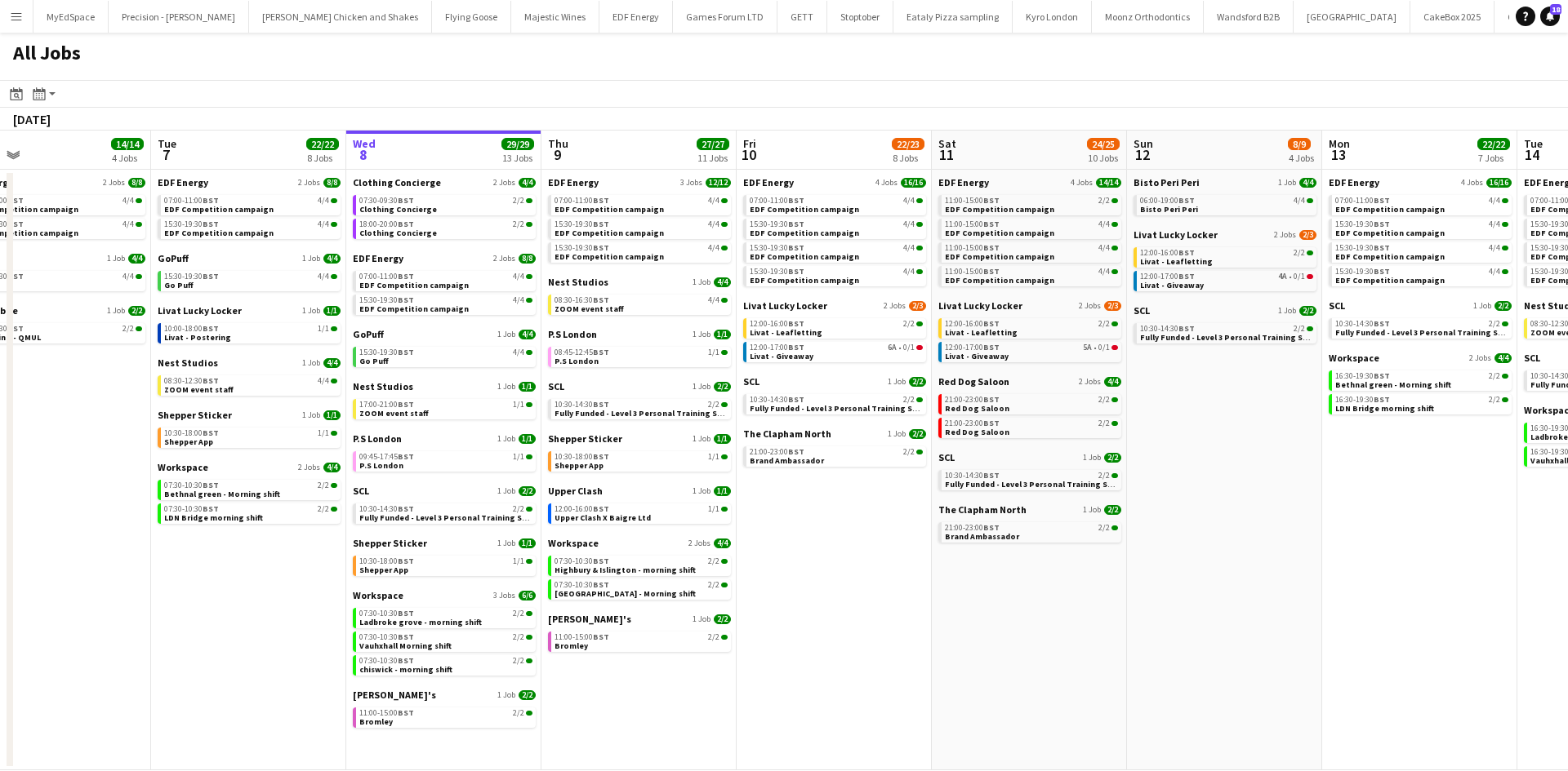
scroll to position [0, 424]
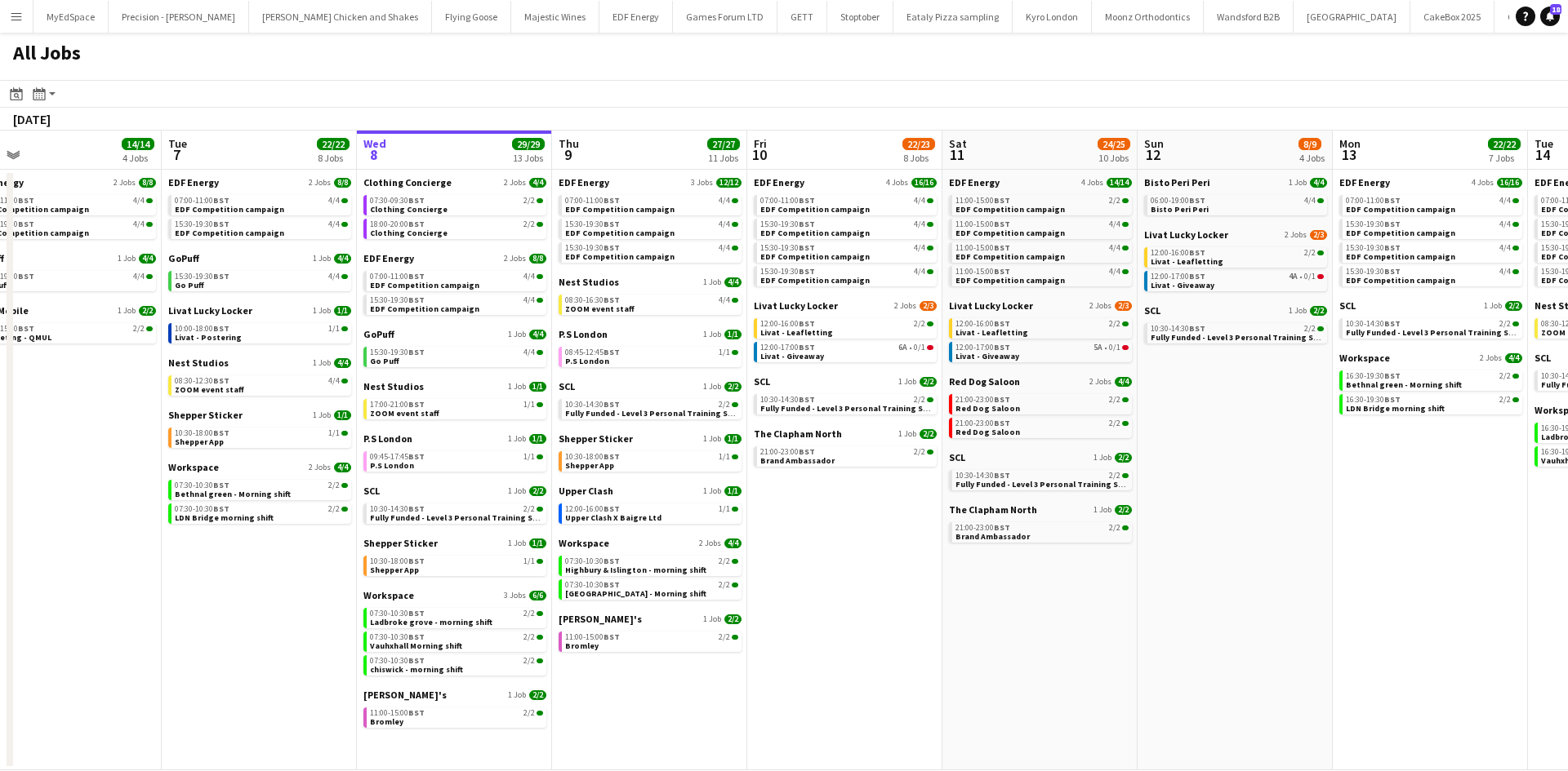
drag, startPoint x: 1009, startPoint y: 675, endPoint x: 1097, endPoint y: 663, distance: 88.8
click at [1097, 663] on app-calendar-viewport "Sat 4 40/40 10 Jobs Sun 5 2/2 1 Job Mon 6 14/14 4 Jobs Tue 7 22/22 8 Jobs Wed 8…" at bounding box center [784, 450] width 1568 height 640
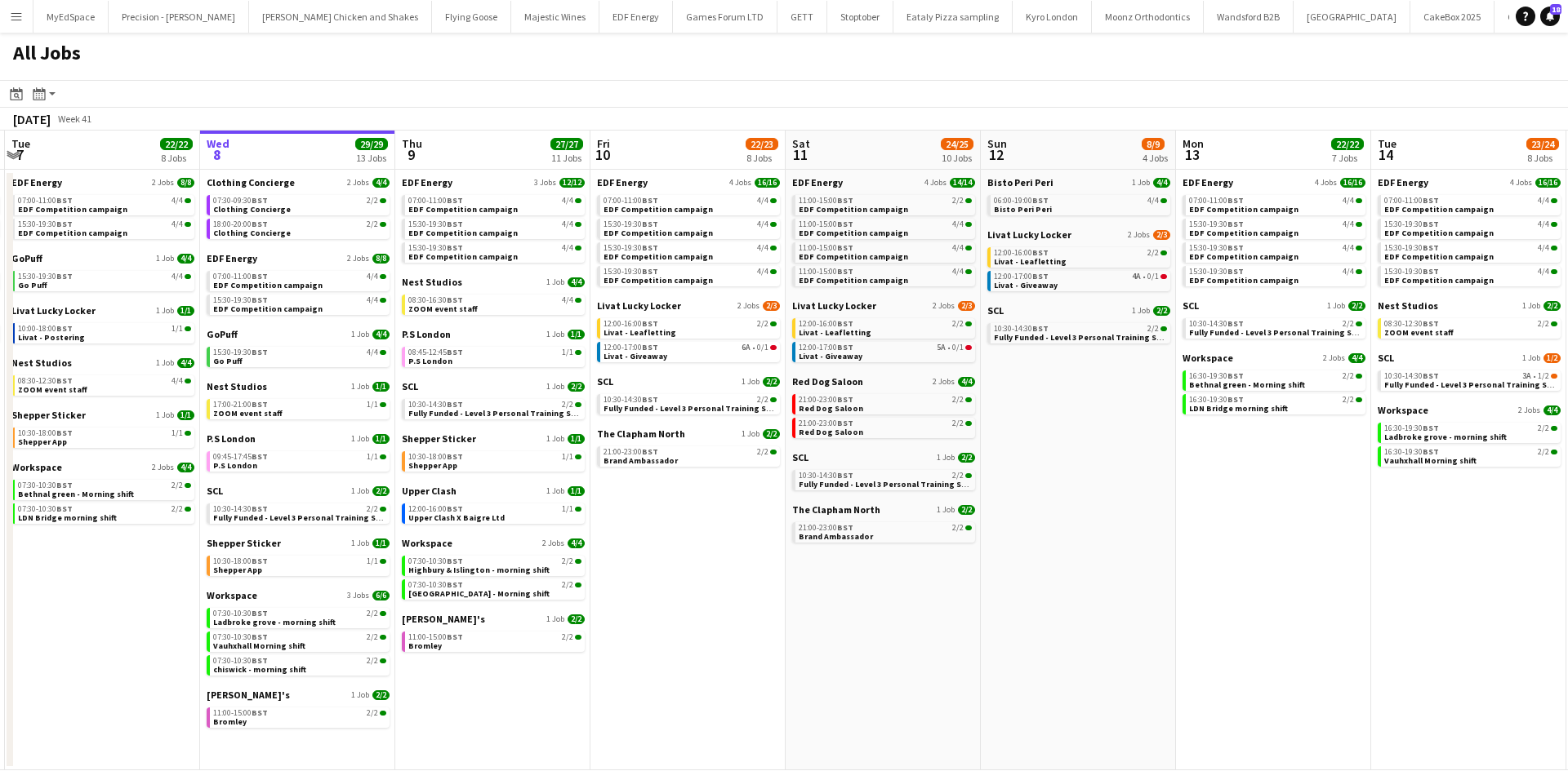
scroll to position [0, 832]
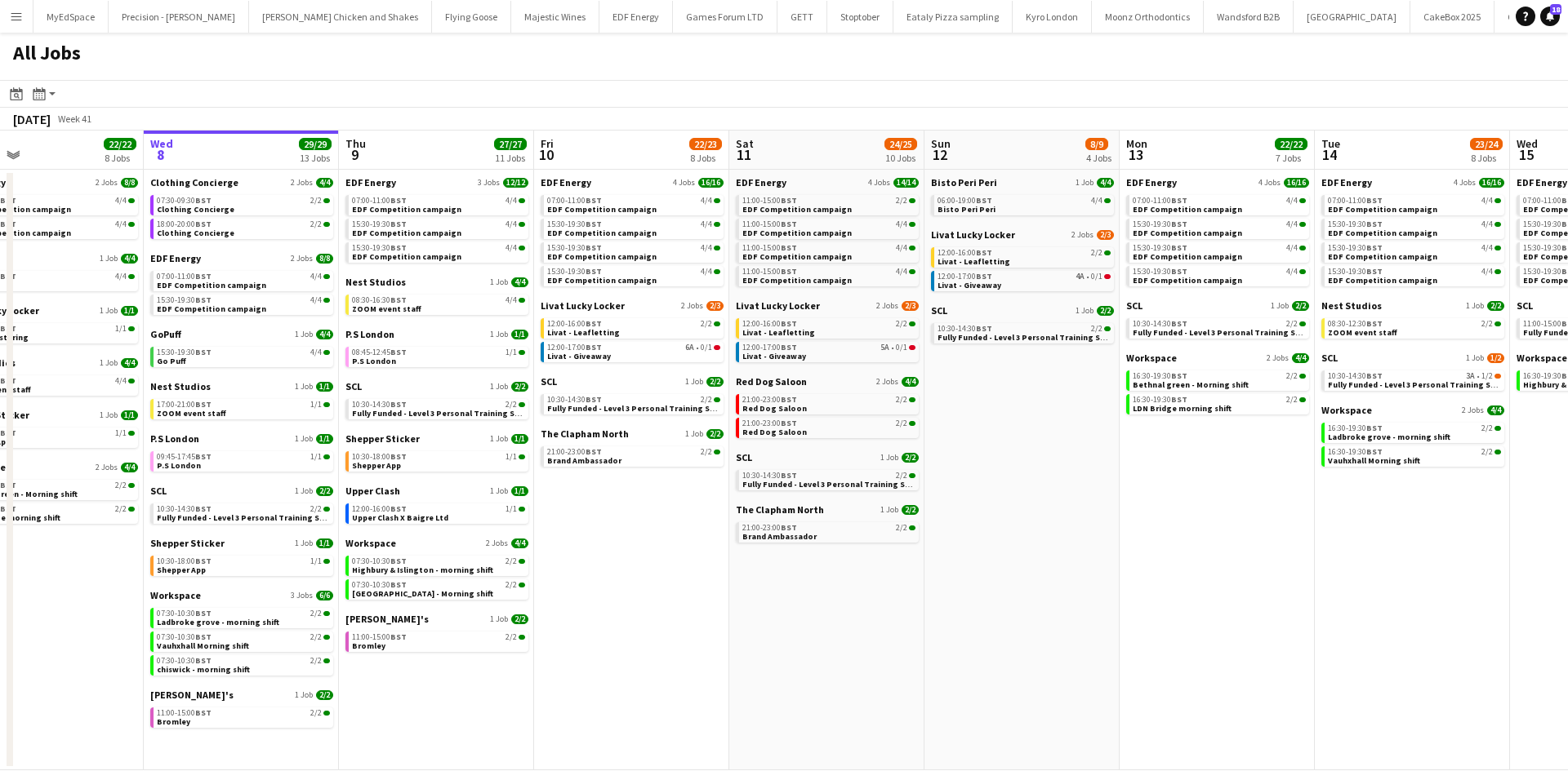
drag, startPoint x: 895, startPoint y: 583, endPoint x: 858, endPoint y: 593, distance: 38.3
click at [858, 593] on app-calendar-viewport "Fri 3 25/25 10 Jobs Sat 4 40/40 10 Jobs Sun 5 2/2 1 Job Mon 6 14/14 4 Jobs Tue …" at bounding box center [784, 450] width 1568 height 640
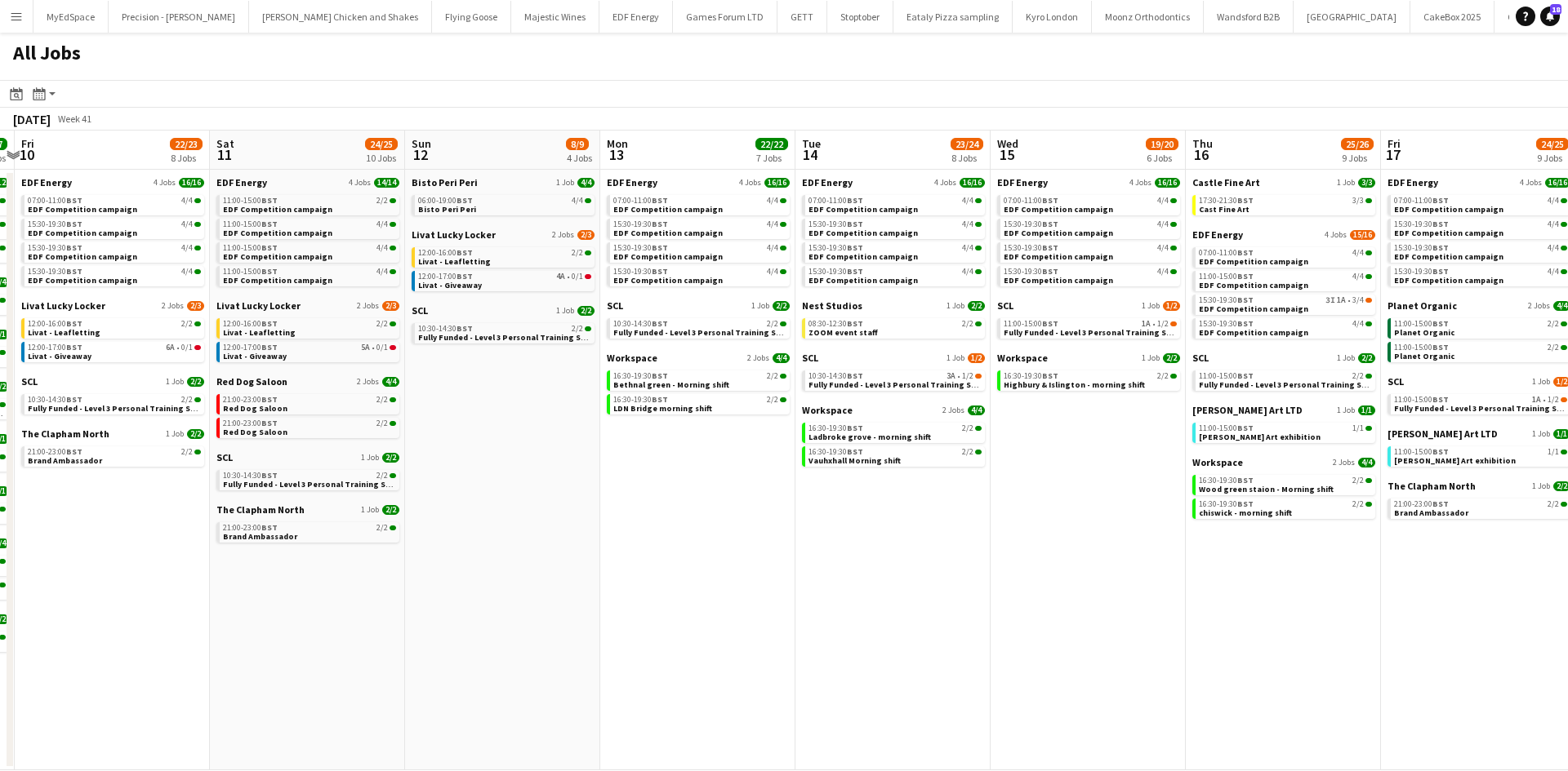
drag, startPoint x: 1567, startPoint y: 520, endPoint x: 985, endPoint y: 633, distance: 592.9
click at [979, 625] on app-calendar-viewport "Tue 7 22/22 8 Jobs Wed 8 29/29 13 Jobs Thu 9 27/27 11 Jobs Fri 10 22/23 8 Jobs …" at bounding box center [784, 450] width 1568 height 640
drag, startPoint x: 1395, startPoint y: 626, endPoint x: 1043, endPoint y: 613, distance: 352.2
click at [1043, 613] on app-calendar-viewport "Tue 7 22/22 8 Jobs Wed 8 29/29 13 Jobs Thu 9 27/27 11 Jobs Fri 10 22/23 8 Jobs …" at bounding box center [784, 450] width 1568 height 640
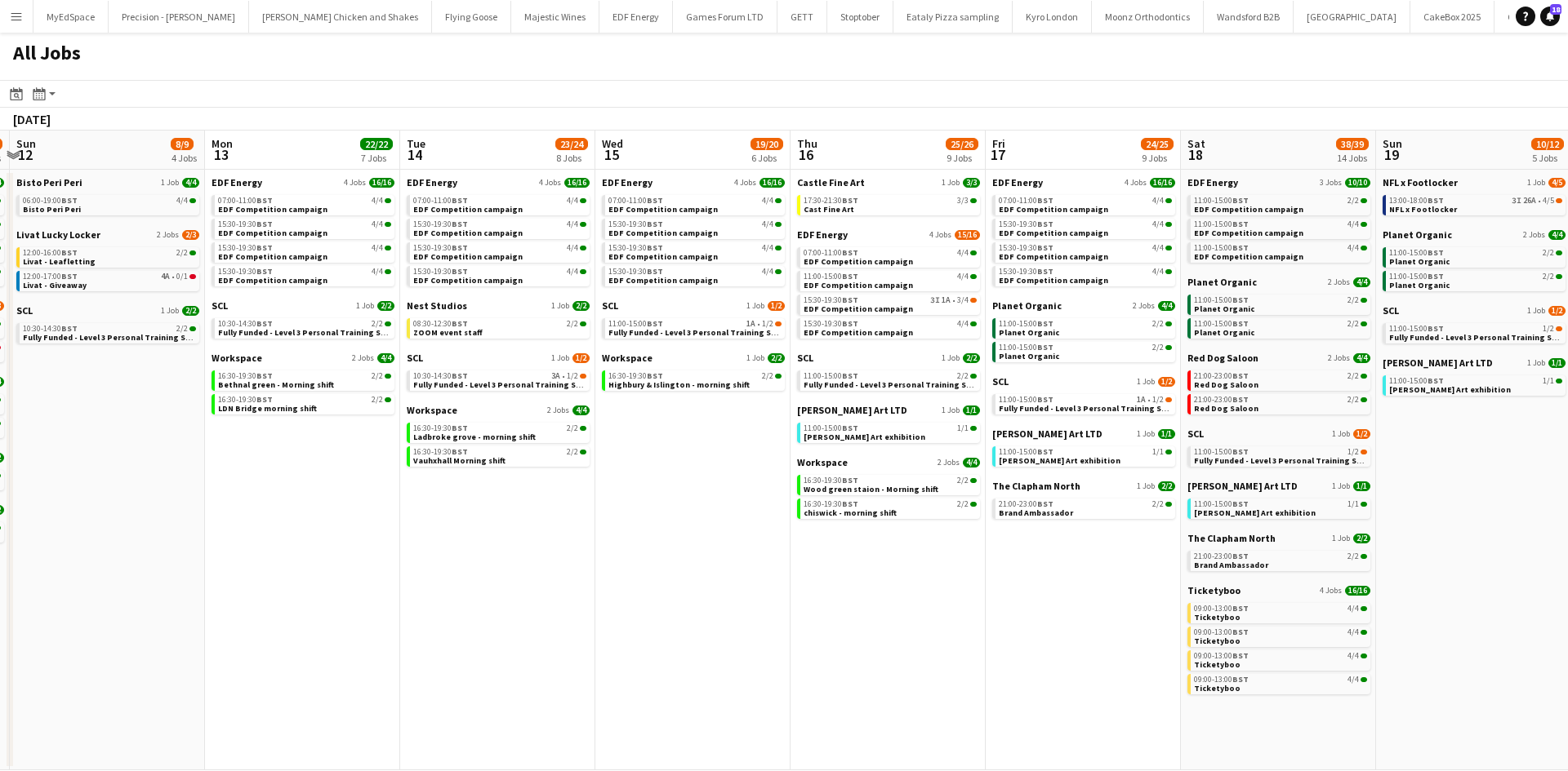
drag, startPoint x: 1241, startPoint y: 566, endPoint x: 1030, endPoint y: 567, distance: 211.0
click at [990, 572] on app-calendar-viewport "Thu 9 27/27 11 Jobs Fri 10 22/23 8 Jobs Sat 11 24/25 10 Jobs Sun 12 8/9 4 Jobs …" at bounding box center [784, 450] width 1568 height 640
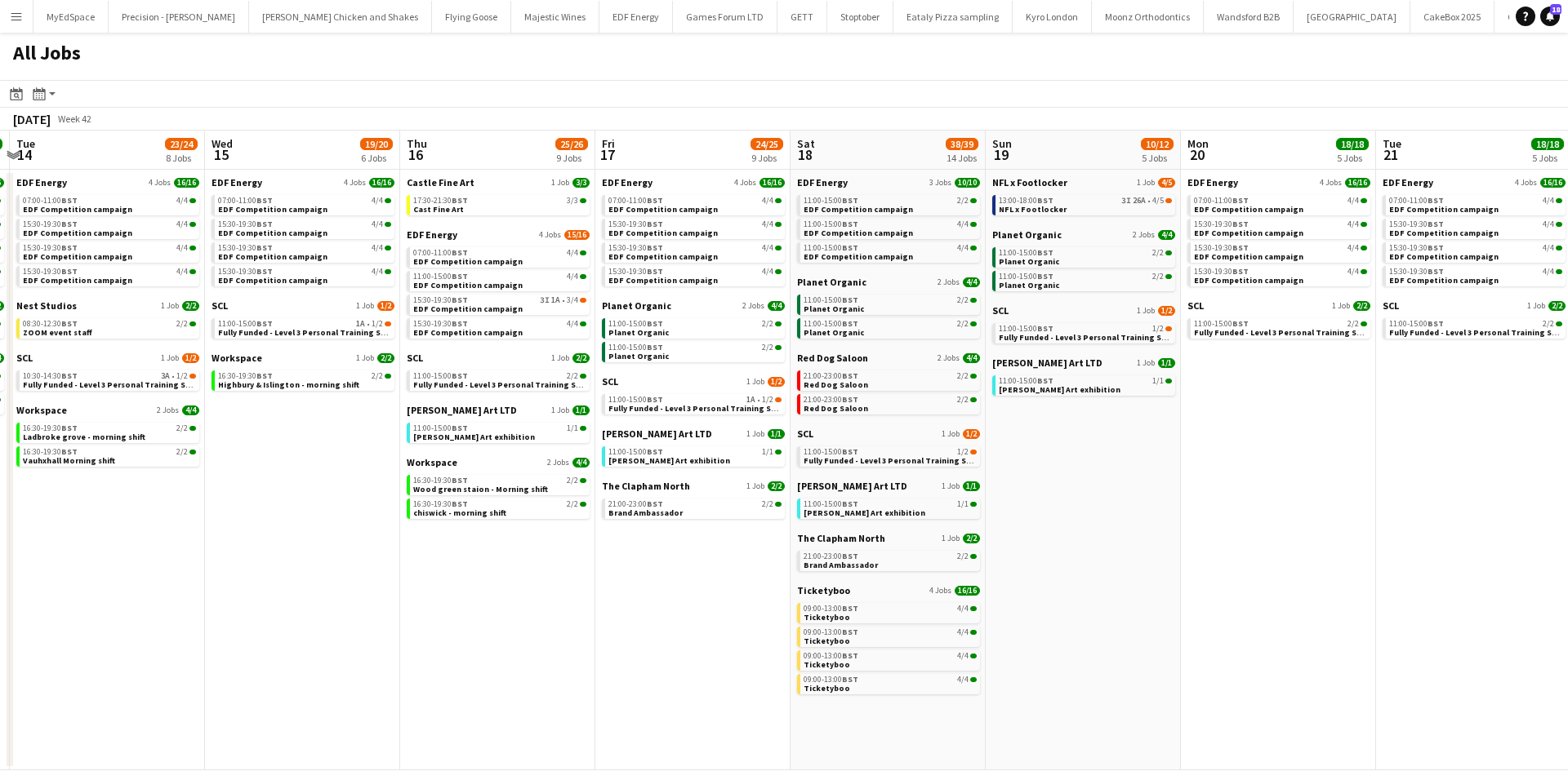
scroll to position [0, 579]
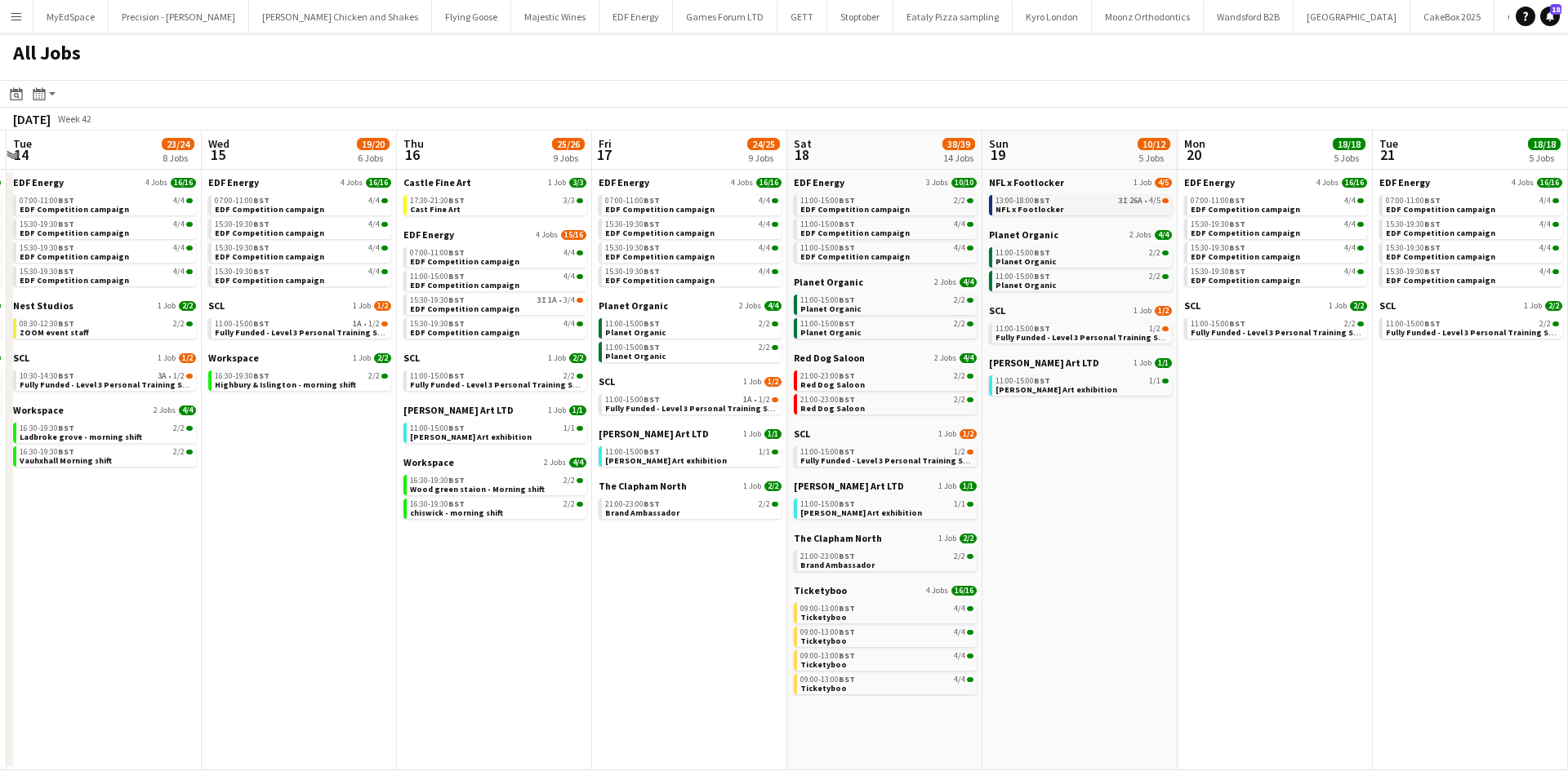
click at [1141, 198] on span "26A" at bounding box center [1135, 201] width 13 height 8
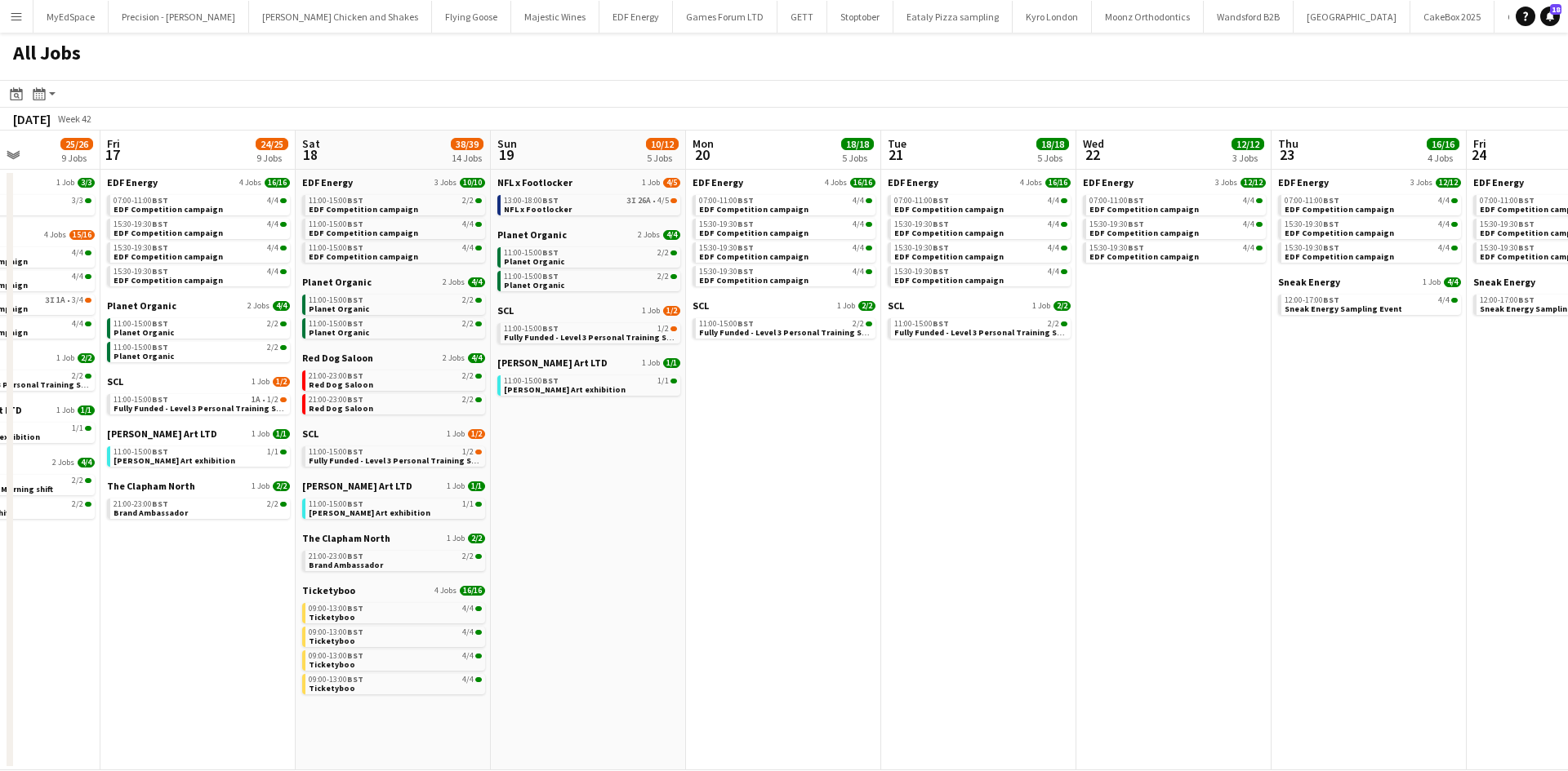
drag, startPoint x: 1330, startPoint y: 633, endPoint x: 637, endPoint y: 538, distance: 699.5
click at [637, 538] on app-calendar-viewport "Mon 13 22/22 7 Jobs Tue 14 23/24 8 Jobs Wed 15 19/20 6 Jobs Thu 16 25/26 9 Jobs…" at bounding box center [784, 450] width 1568 height 640
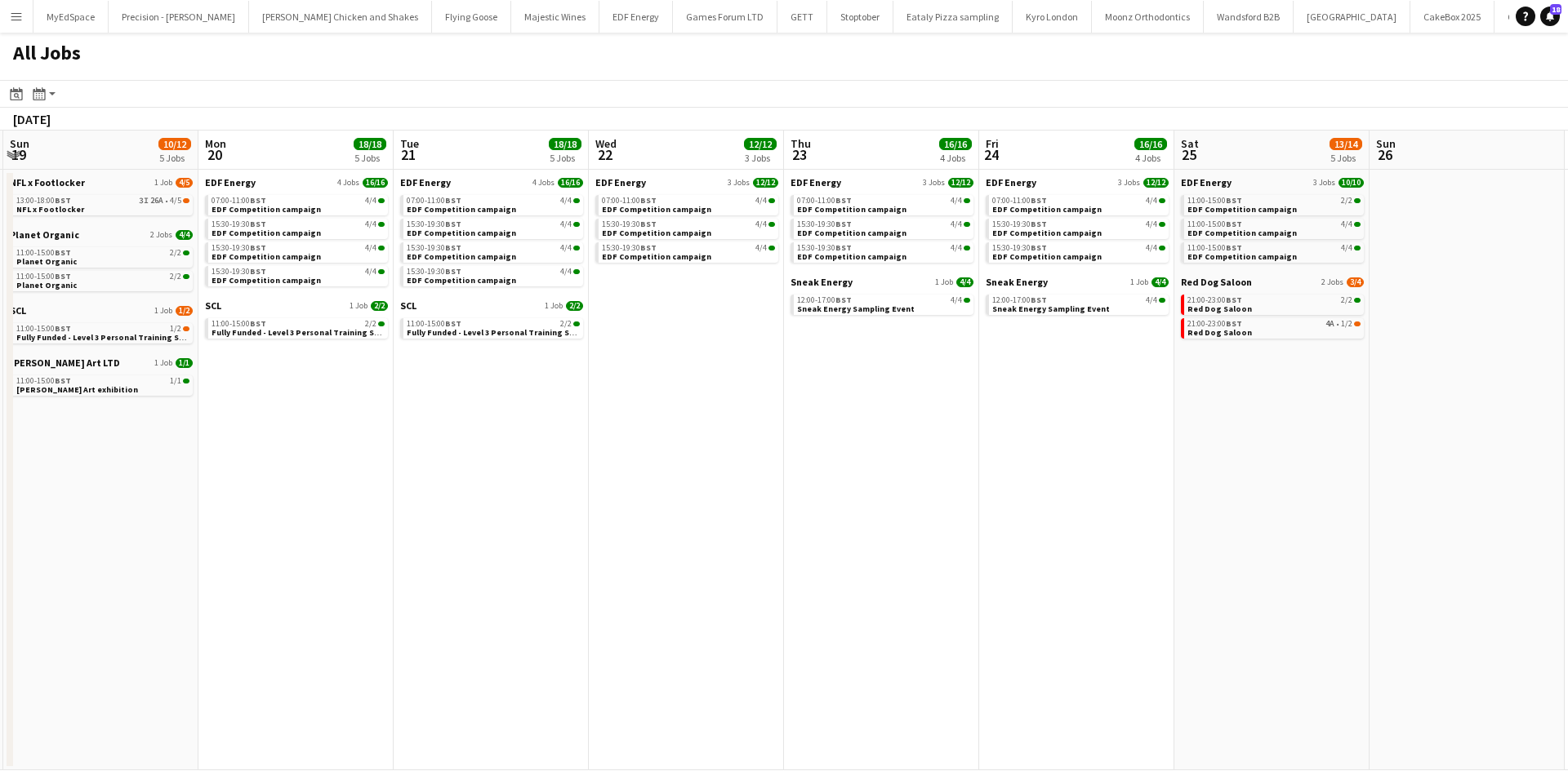
drag, startPoint x: 808, startPoint y: 491, endPoint x: 420, endPoint y: 441, distance: 391.2
click at [391, 436] on app-calendar-viewport "Wed 15 19/20 6 Jobs Thu 16 25/26 9 Jobs Fri 17 24/25 9 Jobs Sat 18 38/39 14 Job…" at bounding box center [784, 450] width 1568 height 640
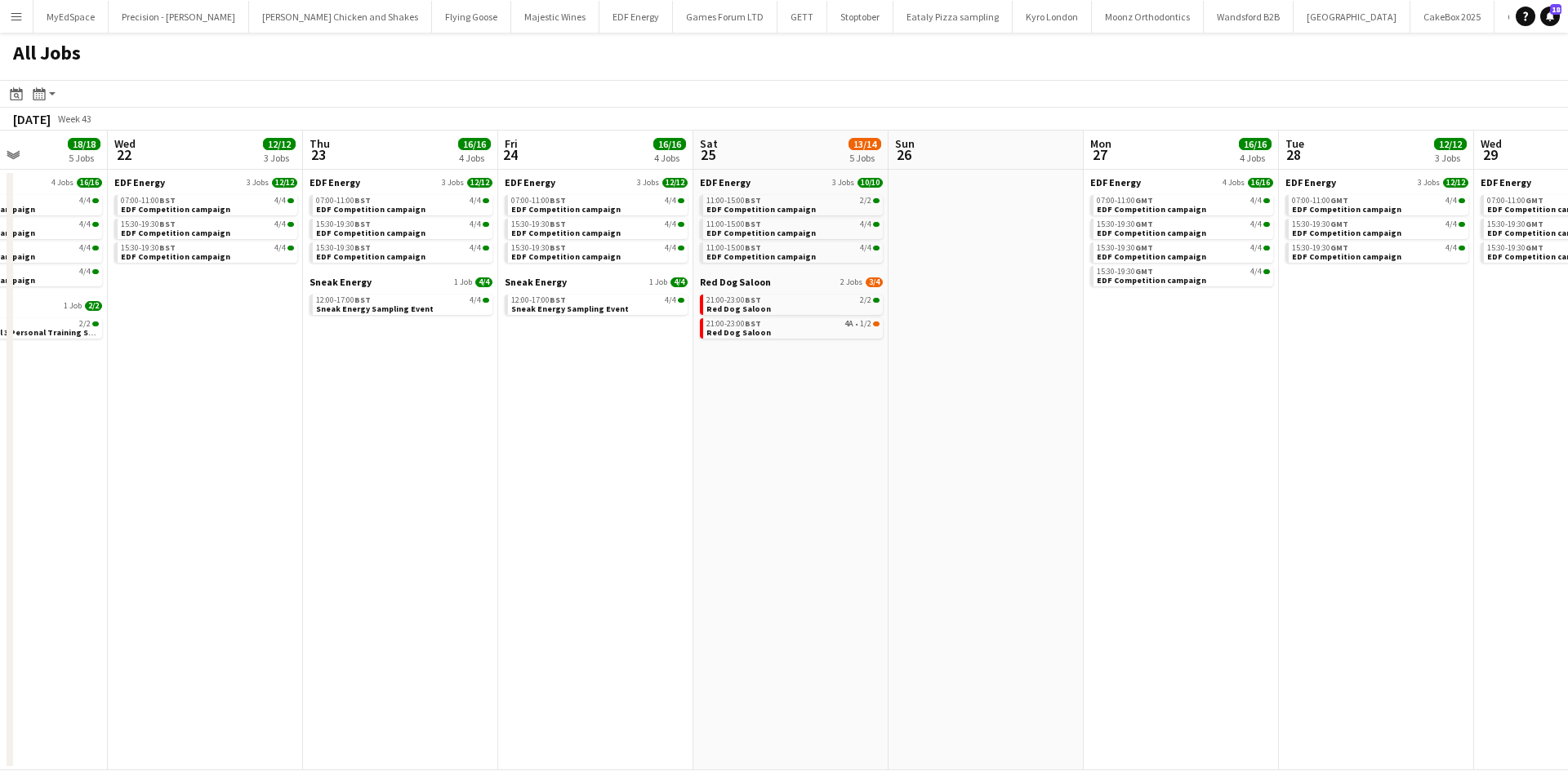
drag, startPoint x: 956, startPoint y: 441, endPoint x: 403, endPoint y: 362, distance: 558.6
click at [350, 362] on app-calendar-viewport "Sun 19 10/12 5 Jobs Mon 20 18/18 5 Jobs Tue 21 18/18 5 Jobs Wed 22 12/12 3 Jobs…" at bounding box center [784, 450] width 1568 height 640
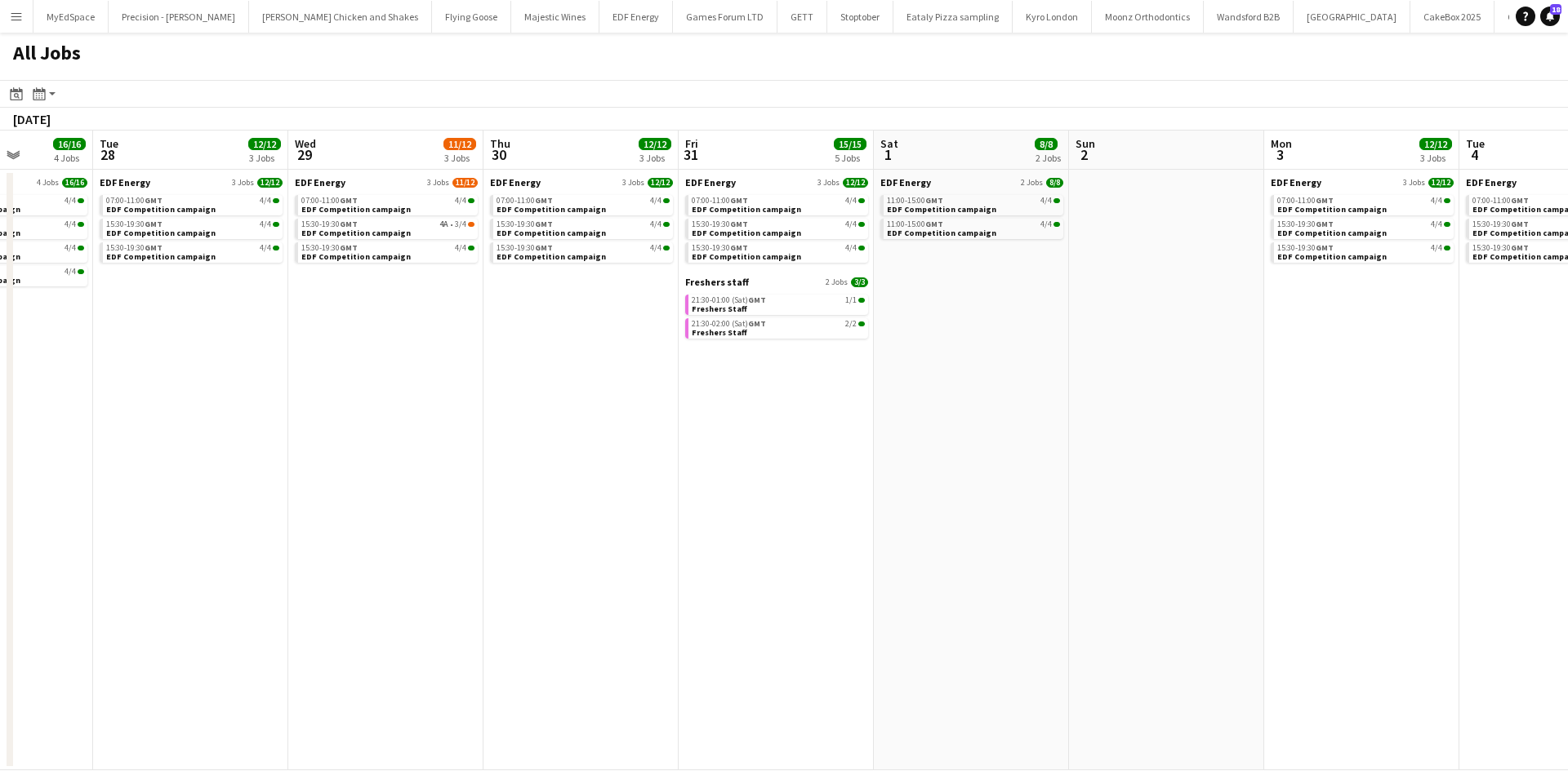
drag, startPoint x: 1062, startPoint y: 456, endPoint x: 530, endPoint y: 386, distance: 536.6
click at [530, 386] on app-calendar-viewport "Fri 24 16/16 4 Jobs Sat 25 13/14 5 Jobs Sun 26 Mon 27 16/16 4 Jobs Tue 28 12/12…" at bounding box center [784, 450] width 1568 height 640
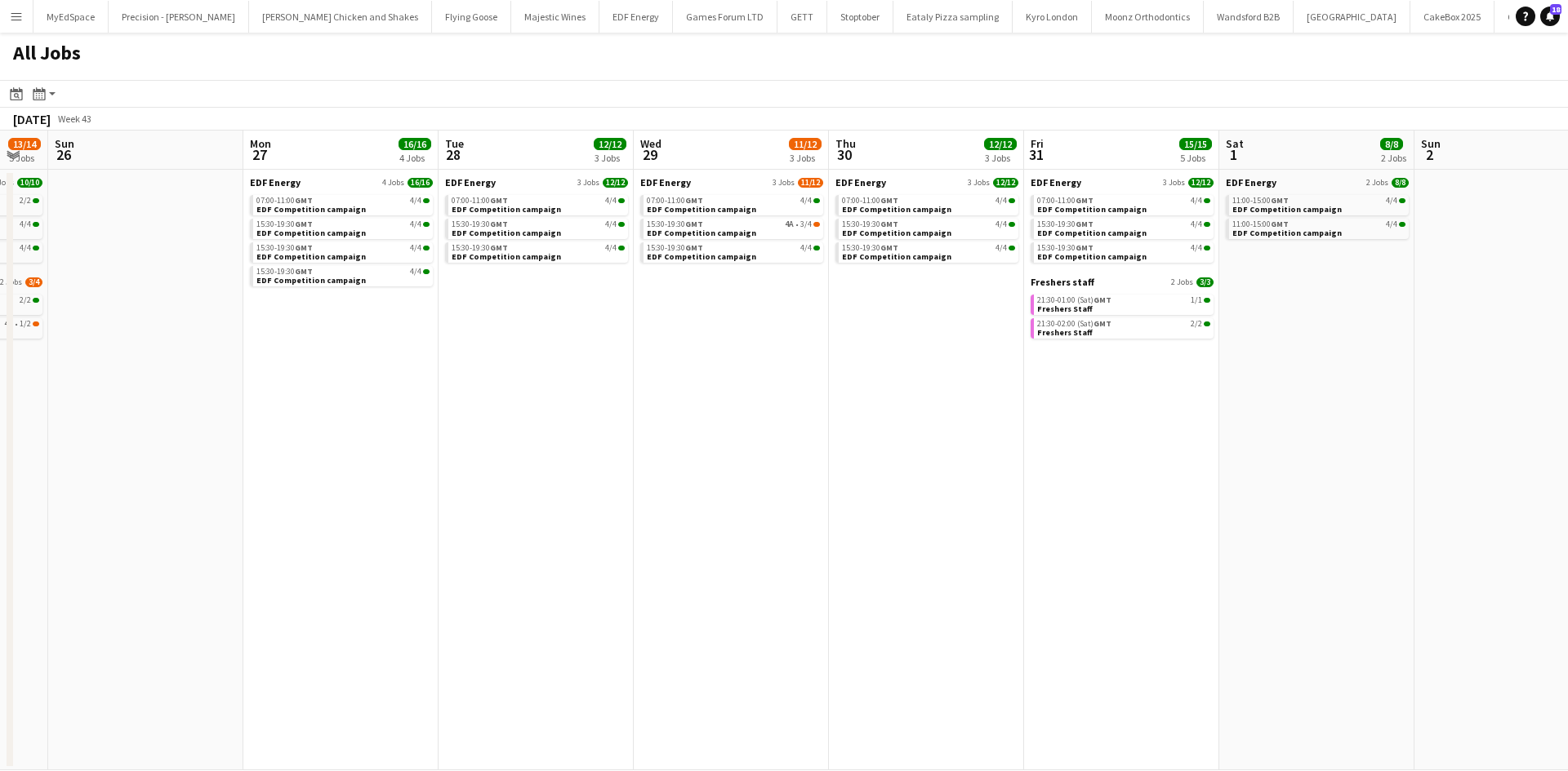
drag, startPoint x: 1012, startPoint y: 408, endPoint x: 475, endPoint y: 418, distance: 537.1
click at [1567, 405] on app-calendar-viewport "Wed 22 12/12 3 Jobs Thu 23 16/16 4 Jobs Fri 24 16/16 4 Jobs Sat 25 13/14 5 Jobs…" at bounding box center [784, 450] width 1568 height 640
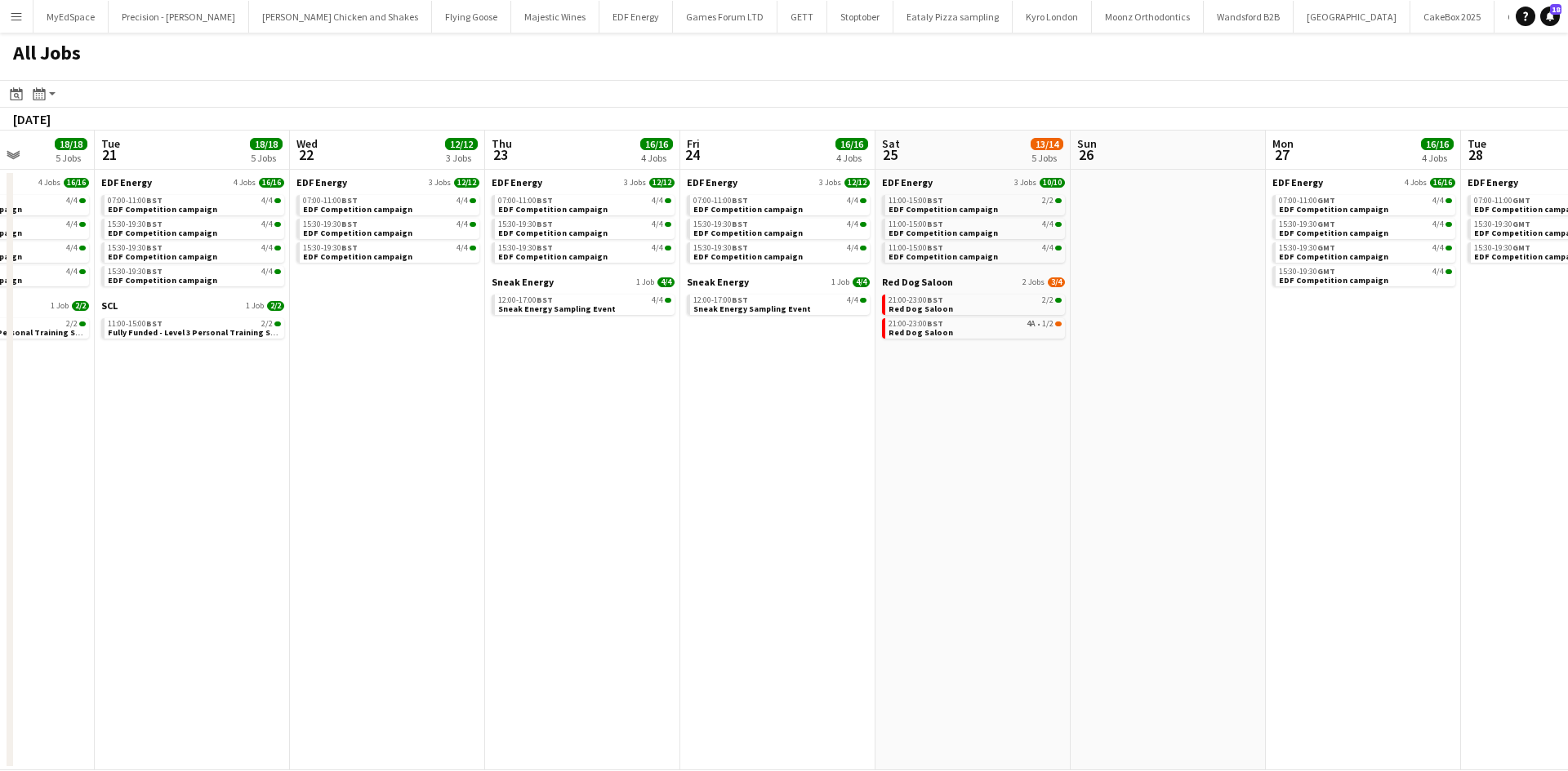
drag, startPoint x: 1111, startPoint y: 445, endPoint x: 1333, endPoint y: 443, distance: 222.0
click at [1331, 443] on app-calendar-viewport "Sat 18 38/39 14 Jobs Sun 19 10/12 5 Jobs Mon 20 18/18 5 Jobs Tue 21 18/18 5 Job…" at bounding box center [784, 450] width 1568 height 640
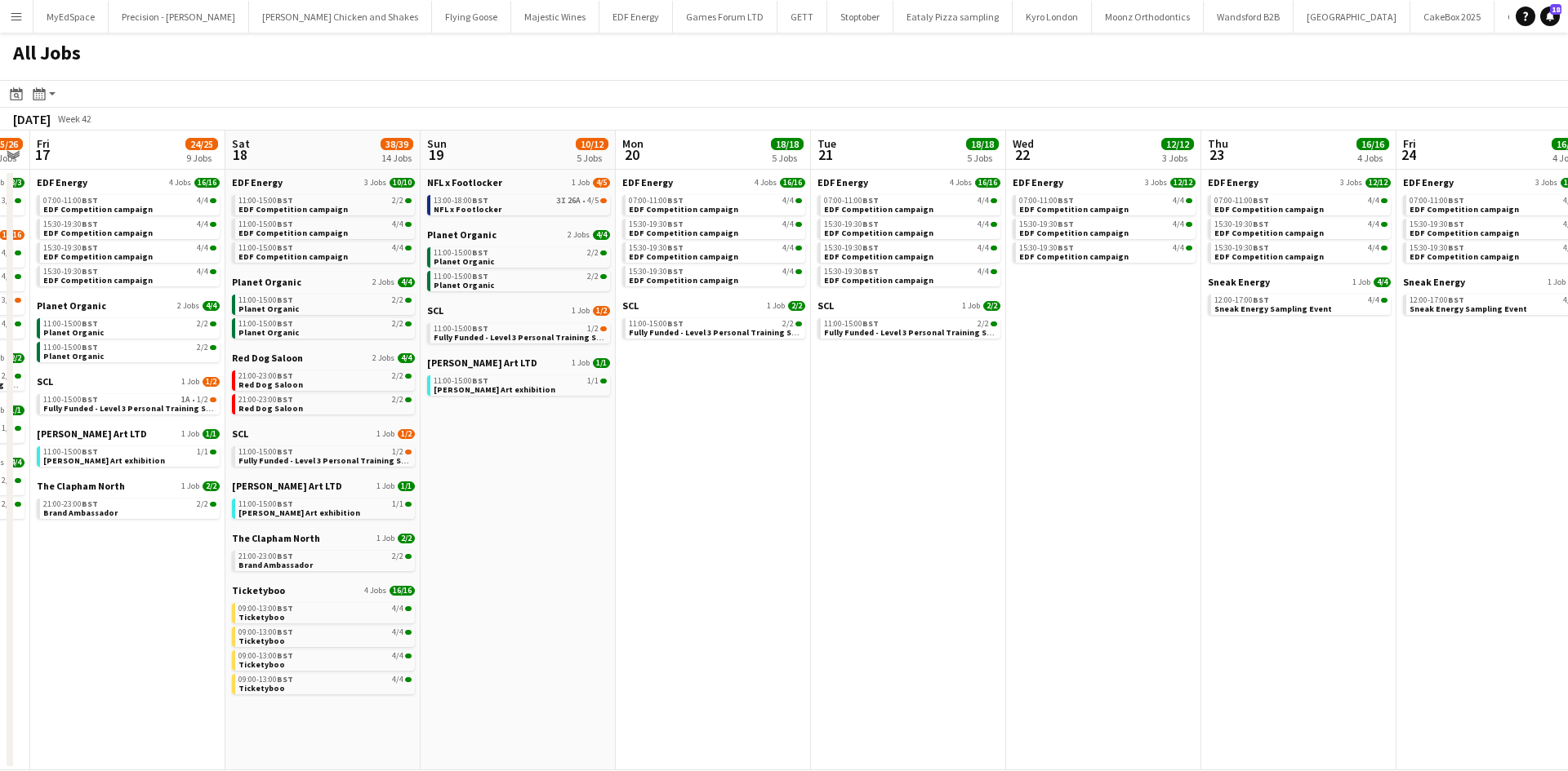
drag, startPoint x: 917, startPoint y: 459, endPoint x: 957, endPoint y: 461, distance: 40.0
click at [957, 461] on app-calendar-viewport "Wed 15 19/20 6 Jobs Thu 16 25/26 9 Jobs Fri 17 24/25 9 Jobs Sat 18 38/39 14 Job…" at bounding box center [784, 450] width 1568 height 640
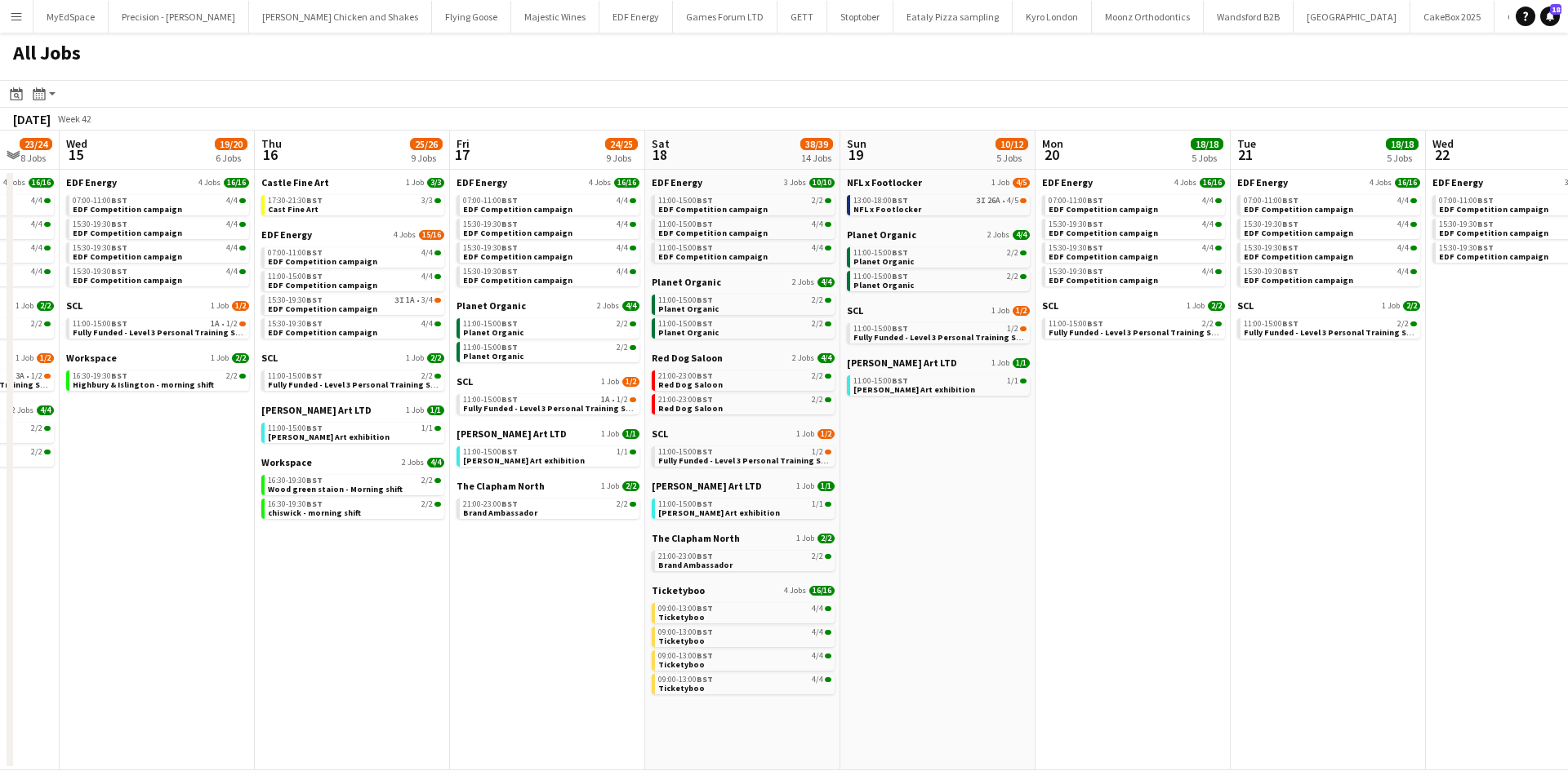
scroll to position [0, 514]
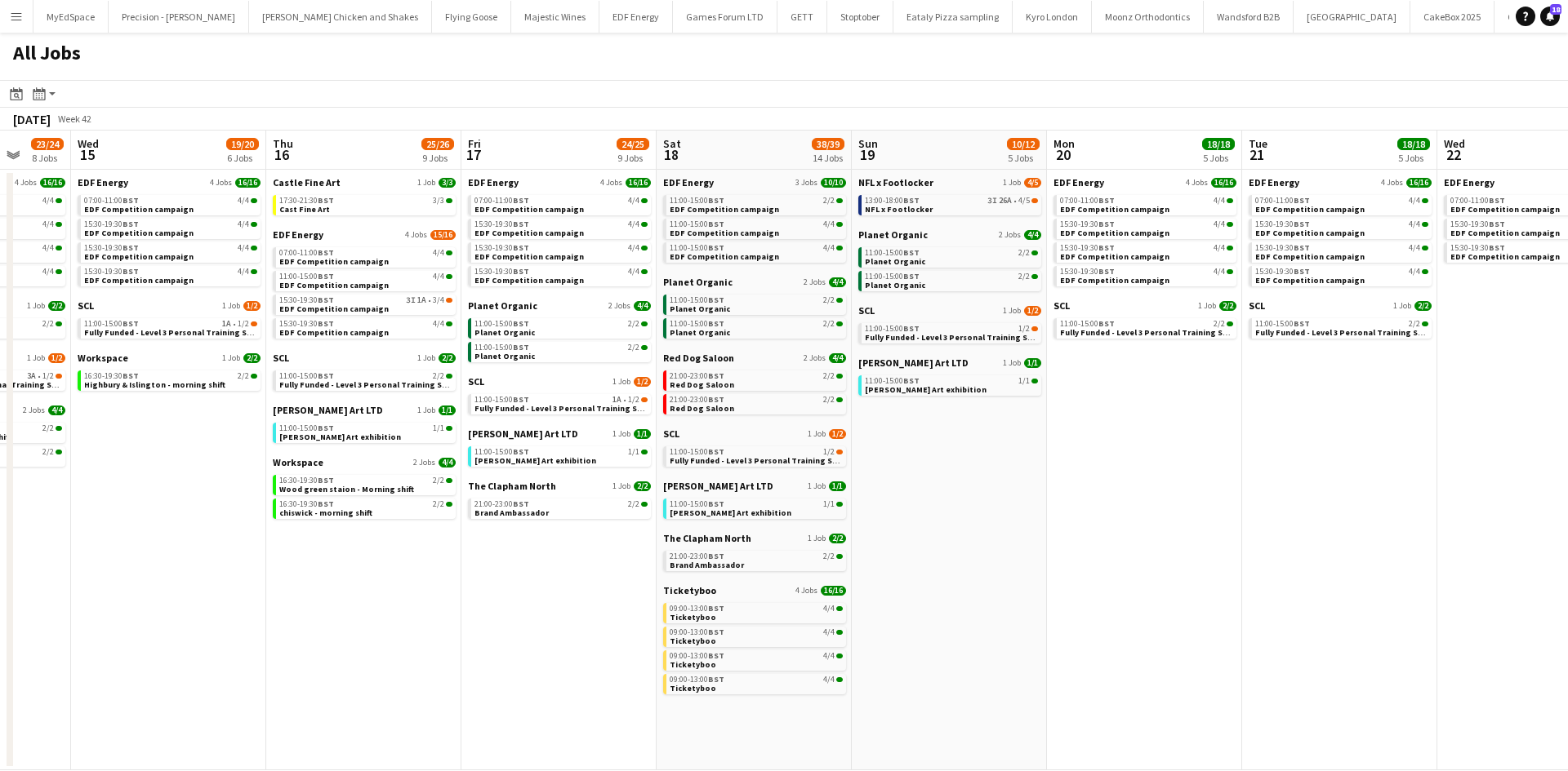
drag, startPoint x: 889, startPoint y: 497, endPoint x: 967, endPoint y: 502, distance: 78.2
click at [967, 502] on app-calendar-viewport "Sun 12 8/9 4 Jobs Mon 13 22/22 7 Jobs Tue 14 23/24 8 Jobs Wed 15 19/20 6 Jobs T…" at bounding box center [784, 450] width 1568 height 640
click at [953, 261] on link "11:00-15:00 BST 2/2 Planet Organic" at bounding box center [951, 257] width 173 height 19
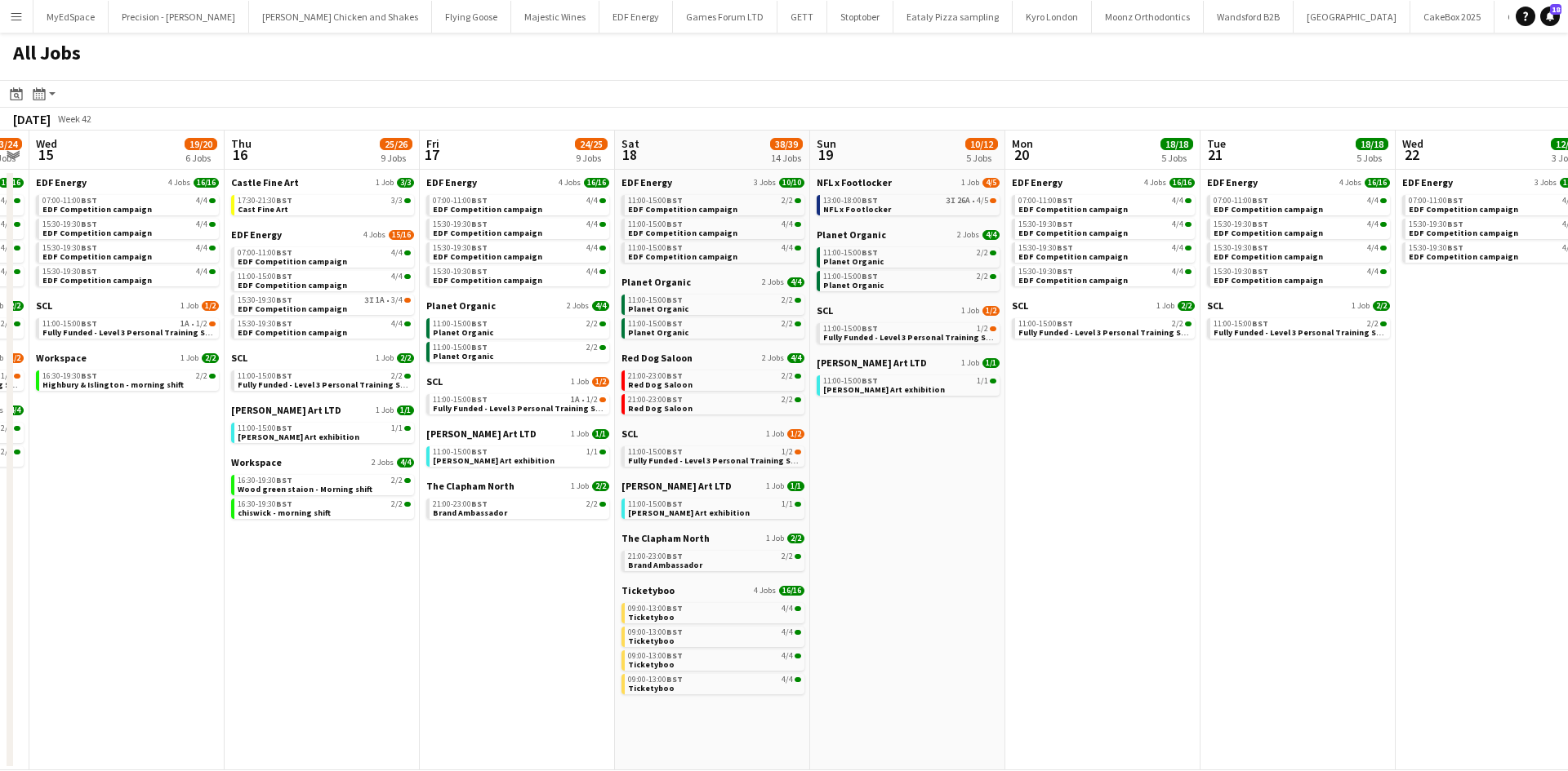
drag, startPoint x: 1275, startPoint y: 476, endPoint x: 971, endPoint y: 472, distance: 304.0
click at [860, 475] on app-calendar-viewport "Sun 12 8/9 4 Jobs Mon 13 22/22 7 Jobs Tue 14 23/24 8 Jobs Wed 15 19/20 6 Jobs T…" at bounding box center [784, 450] width 1568 height 640
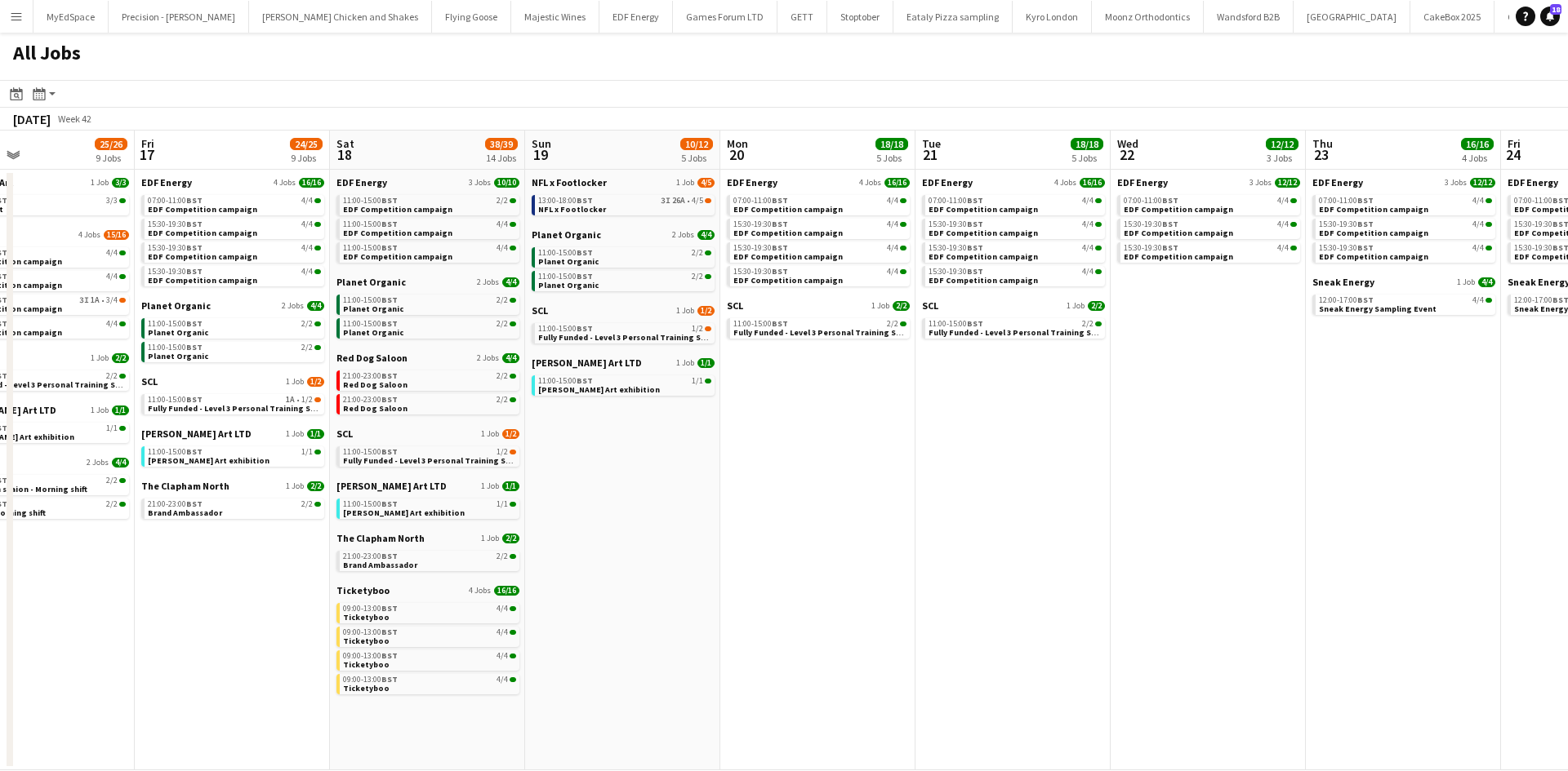
drag, startPoint x: 1018, startPoint y: 479, endPoint x: 723, endPoint y: 453, distance: 296.1
click at [723, 453] on app-calendar-viewport "Tue 14 23/24 8 Jobs Wed 15 19/20 6 Jobs Thu 16 25/26 9 Jobs Fri 17 24/25 9 Jobs…" at bounding box center [784, 450] width 1568 height 640
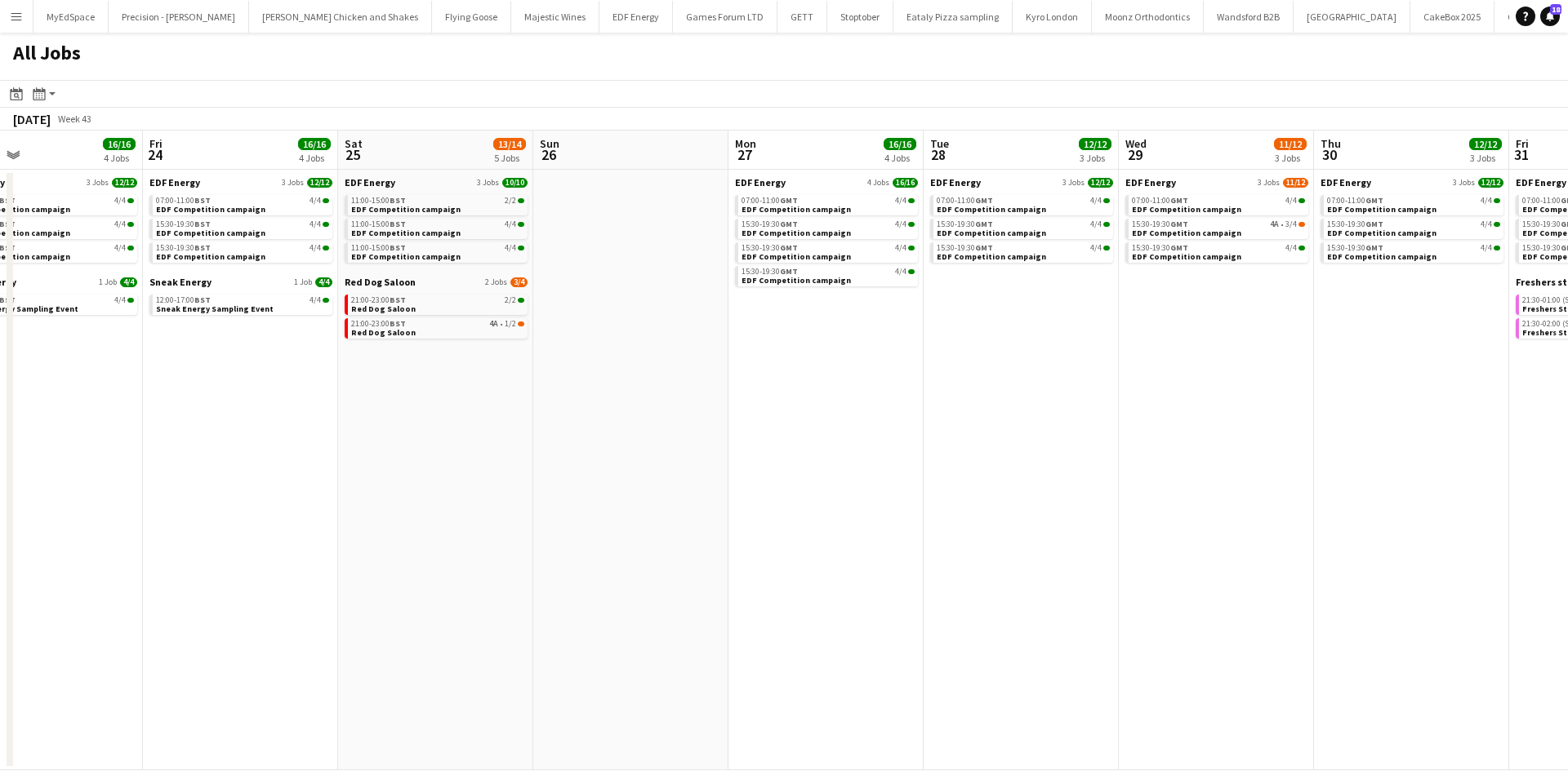
drag, startPoint x: 925, startPoint y: 473, endPoint x: 871, endPoint y: 461, distance: 55.3
click at [871, 461] on app-calendar-viewport "Sun 19 10/12 5 Jobs Mon 20 18/18 5 Jobs Tue 21 18/18 5 Jobs Wed 22 12/12 3 Jobs…" at bounding box center [784, 450] width 1568 height 640
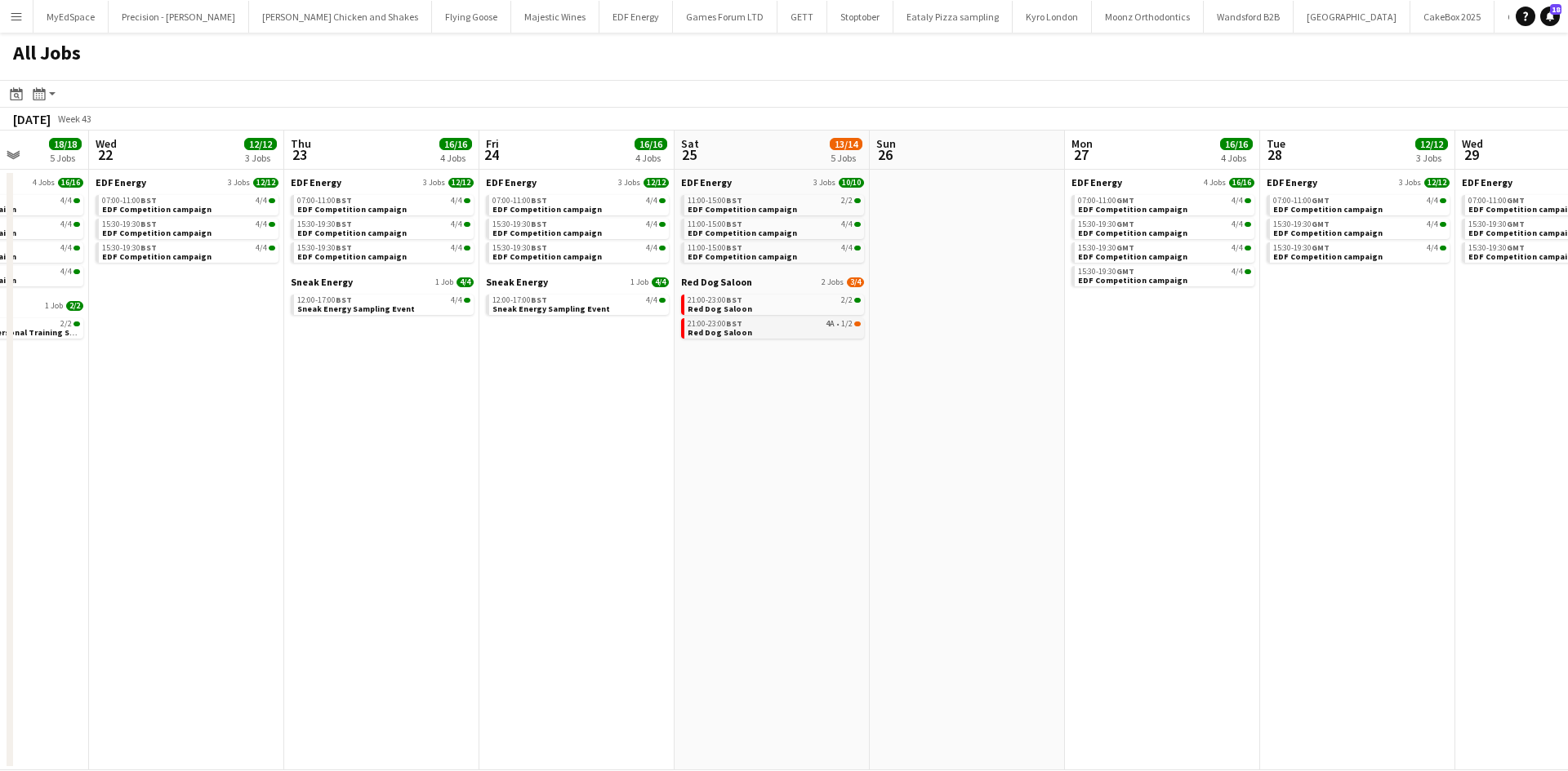
click at [820, 326] on div "21:00-23:00 BST 4A • 1/2" at bounding box center [774, 324] width 173 height 8
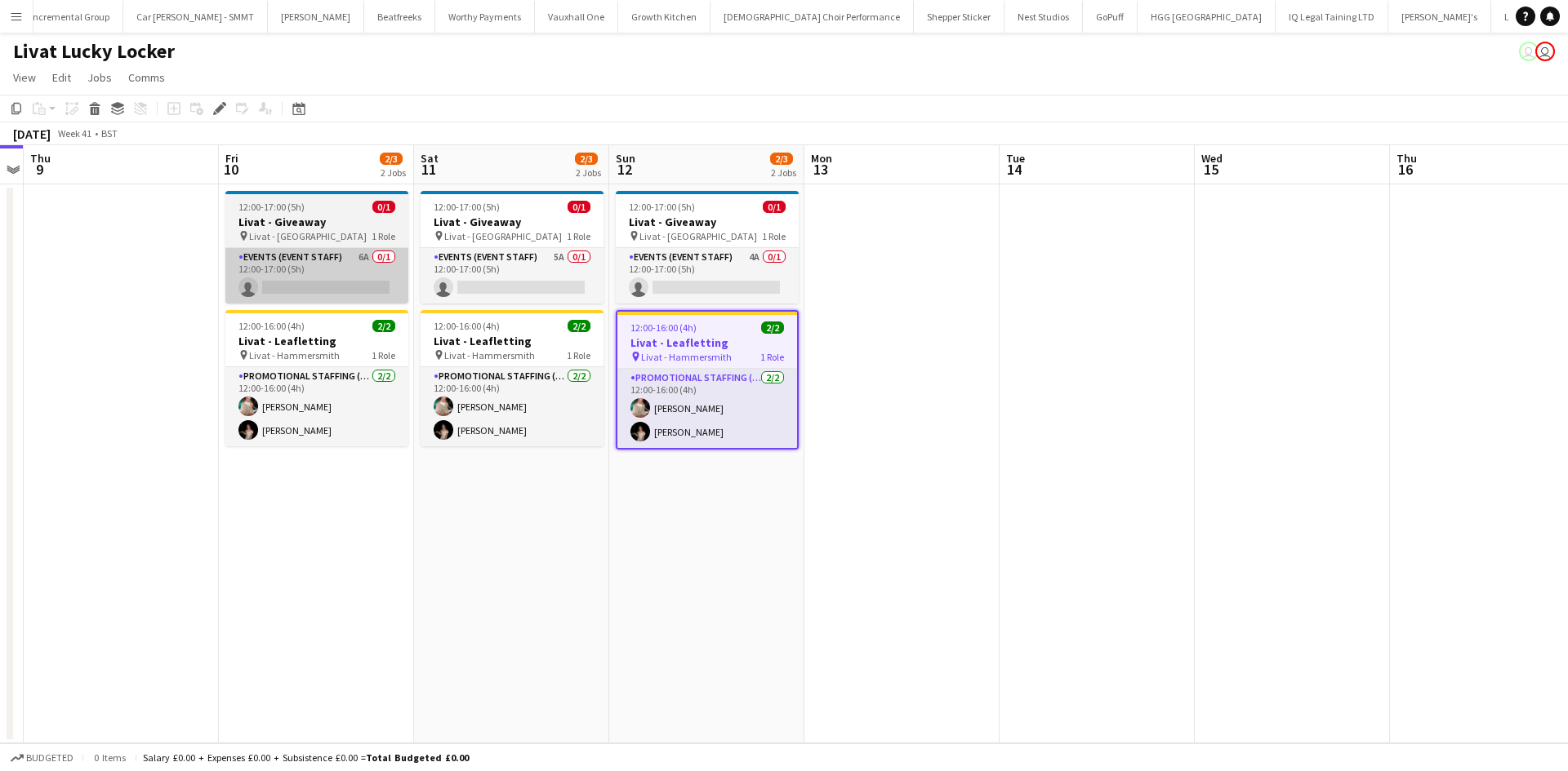
scroll to position [0, 2731]
click at [361, 260] on app-card-role "Events (Event Staff) 6A 0/1 12:00-17:00 (5h) single-neutral-actions" at bounding box center [316, 276] width 183 height 55
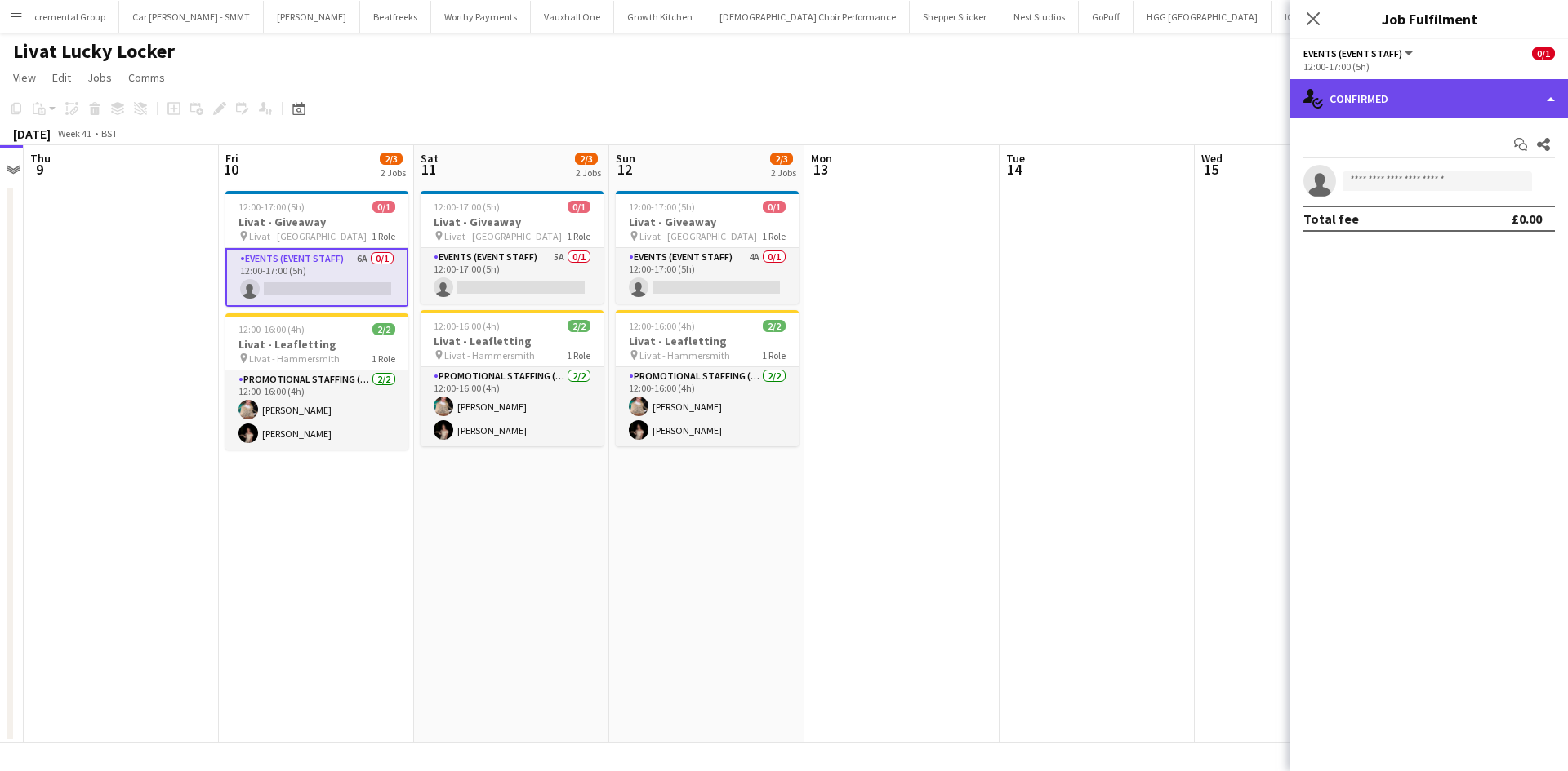
click at [1458, 97] on div "single-neutral-actions-check-2 Confirmed" at bounding box center [1429, 98] width 278 height 39
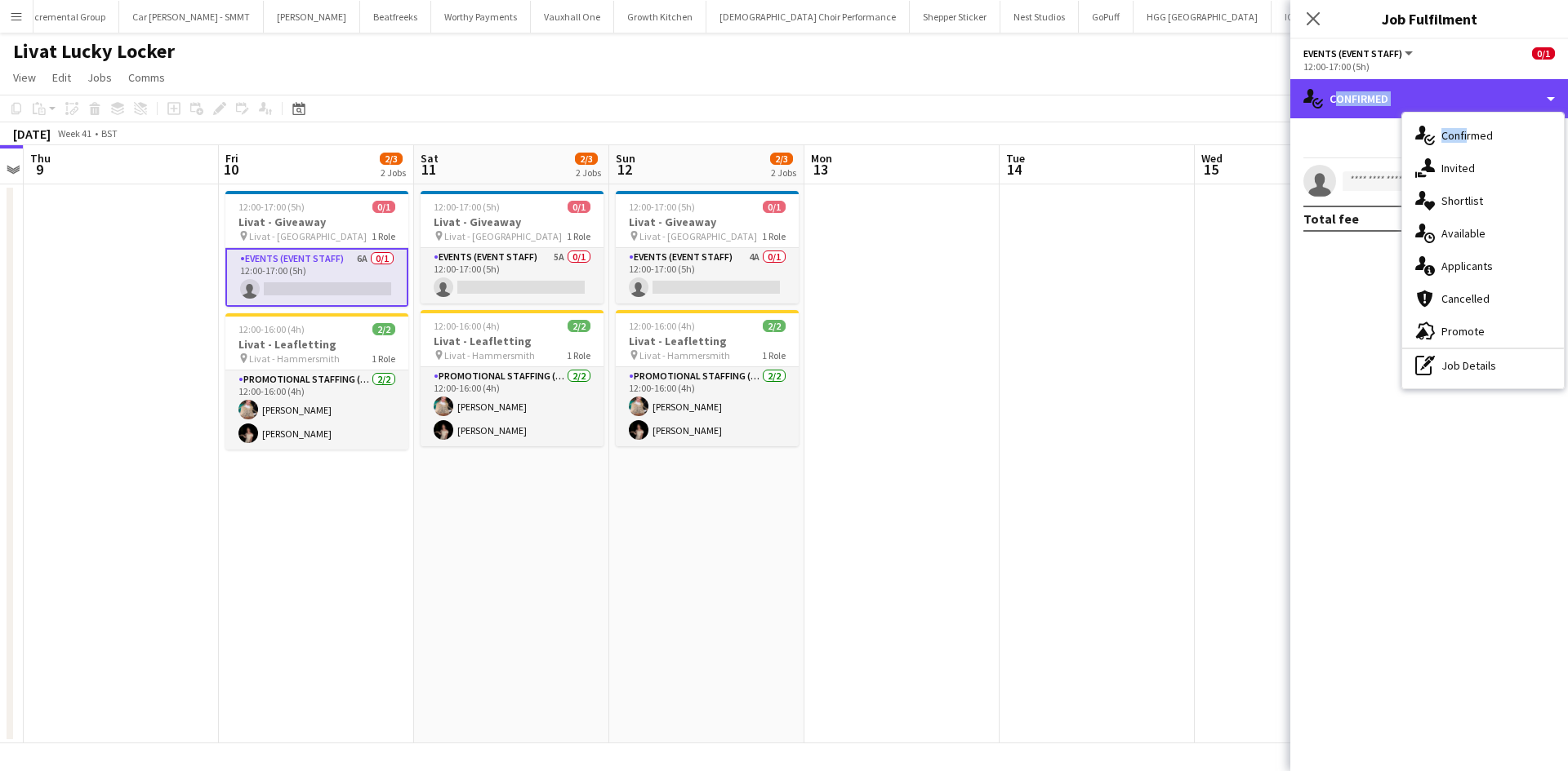
drag, startPoint x: 1461, startPoint y: 107, endPoint x: 1468, endPoint y: 212, distance: 105.2
click at [1468, 196] on div "single-neutral-actions-check-2 Confirmed single-neutral-actions-check-2 Confirm…" at bounding box center [1429, 425] width 278 height 692
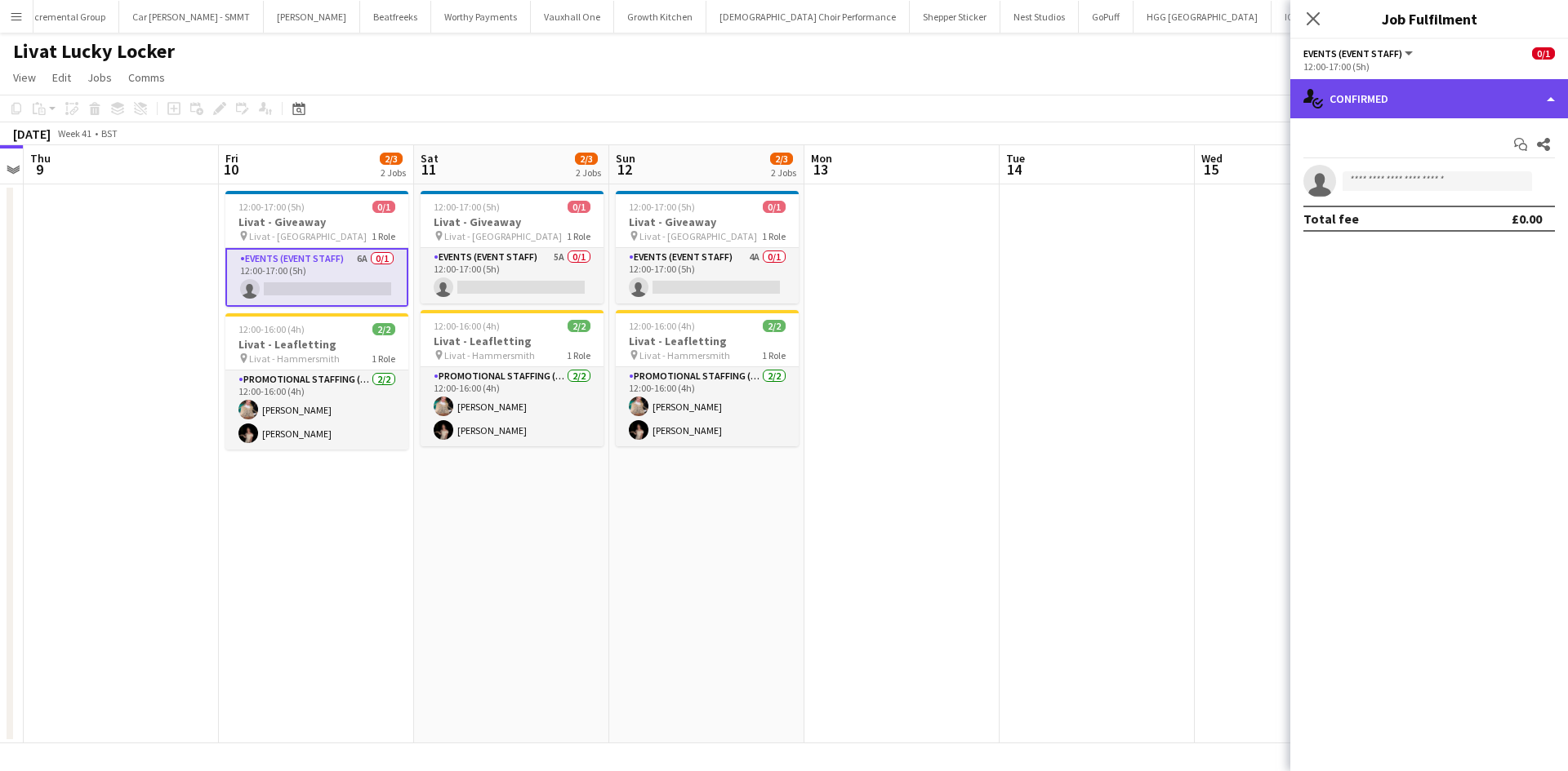
click at [1417, 84] on div "single-neutral-actions-check-2 Confirmed" at bounding box center [1429, 98] width 278 height 39
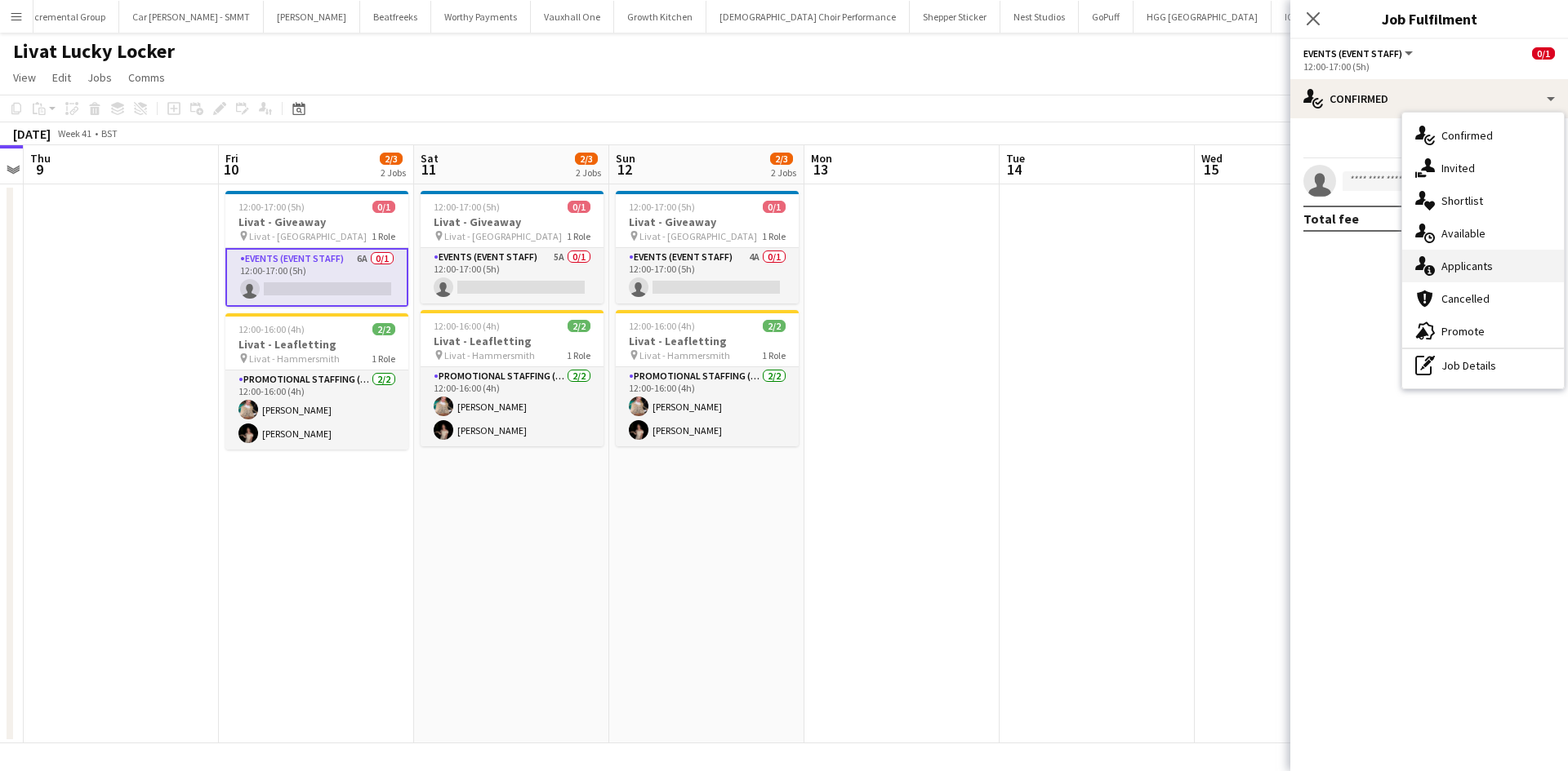
click at [1487, 274] on div "single-neutral-actions-information Applicants" at bounding box center [1483, 265] width 161 height 33
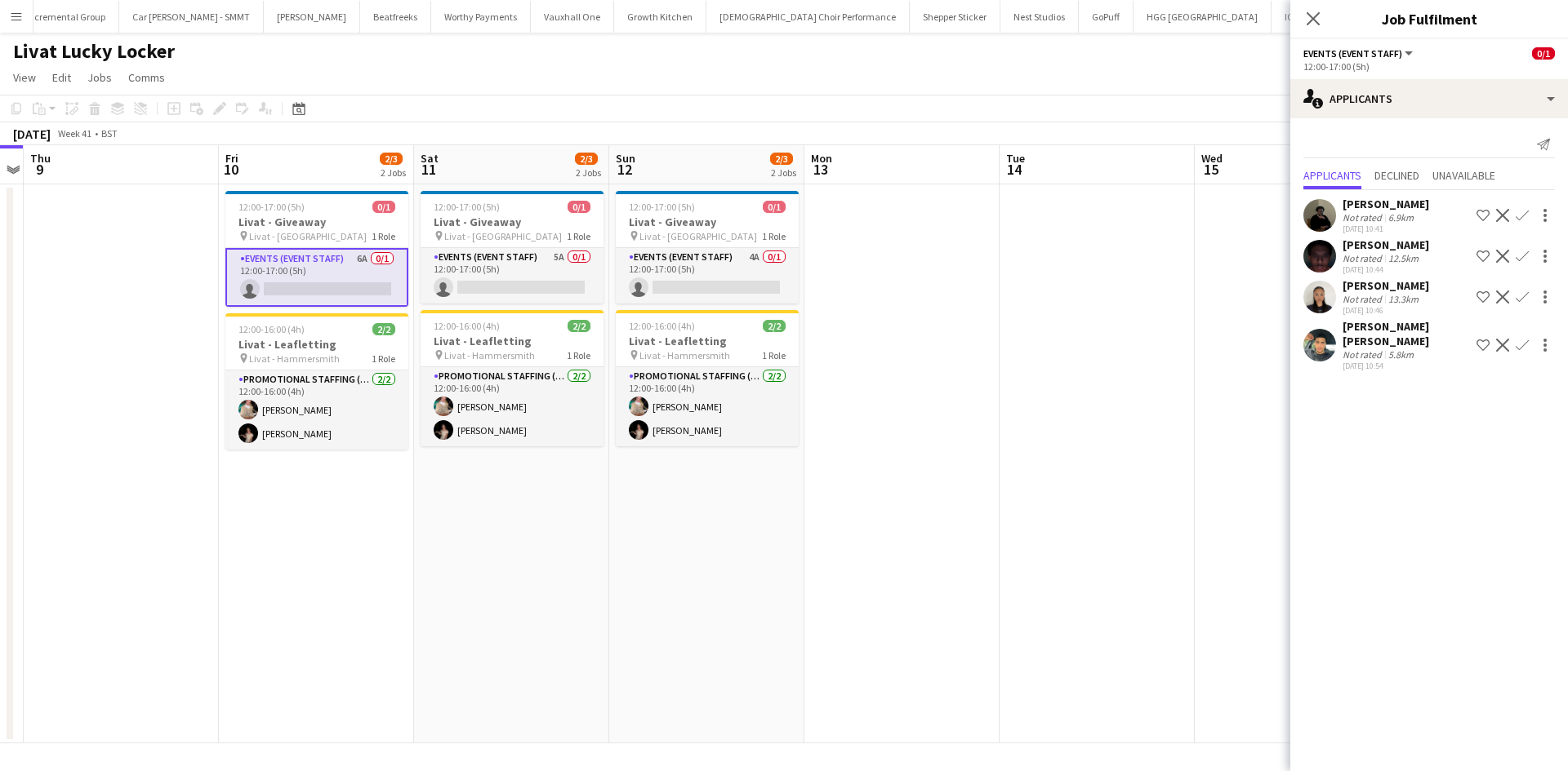
scroll to position [29, 0]
click at [550, 265] on app-card-role "Events (Event Staff) 5A 0/1 12:00-17:00 (5h) single-neutral-actions" at bounding box center [511, 276] width 183 height 55
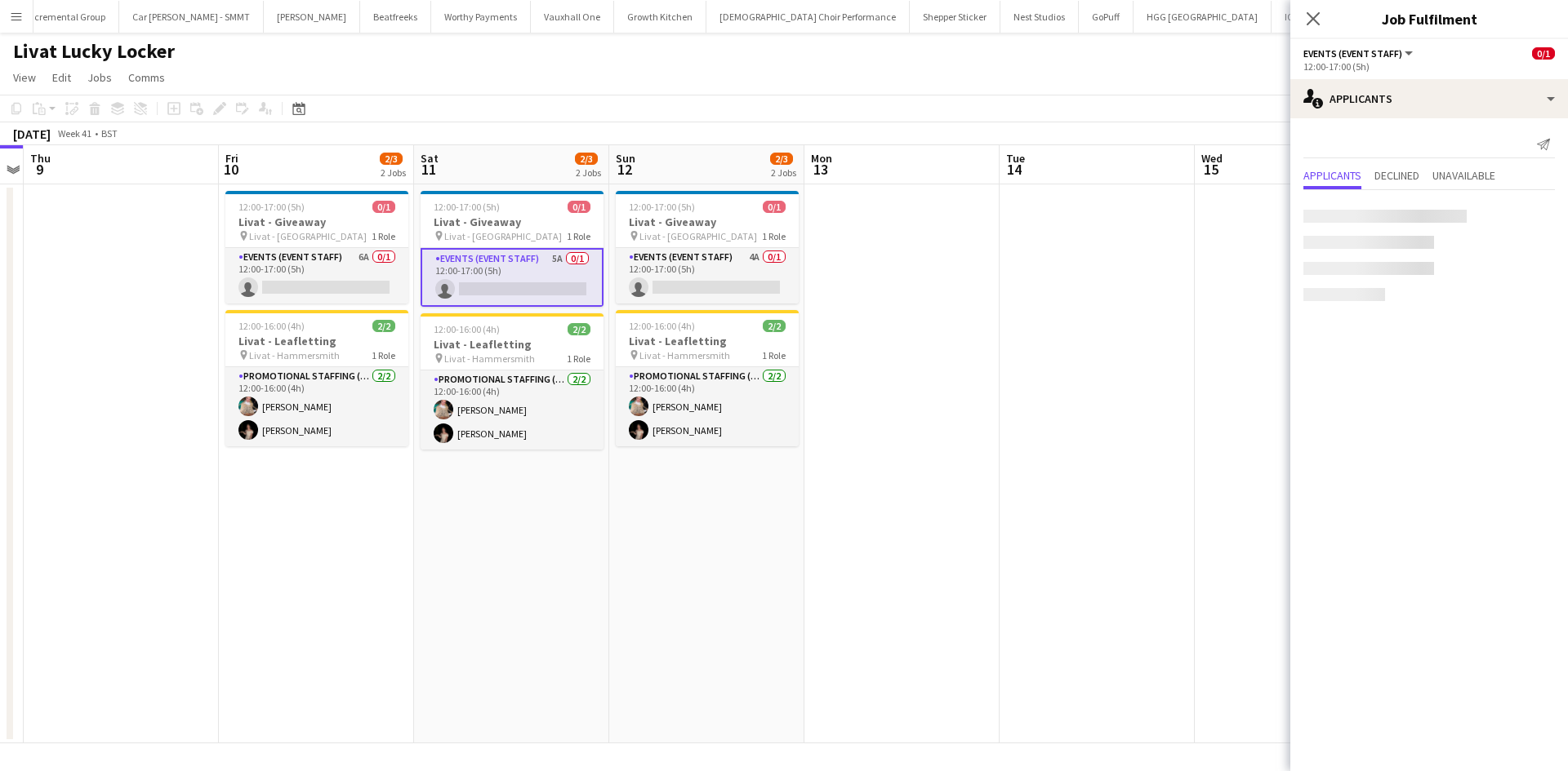
scroll to position [0, 0]
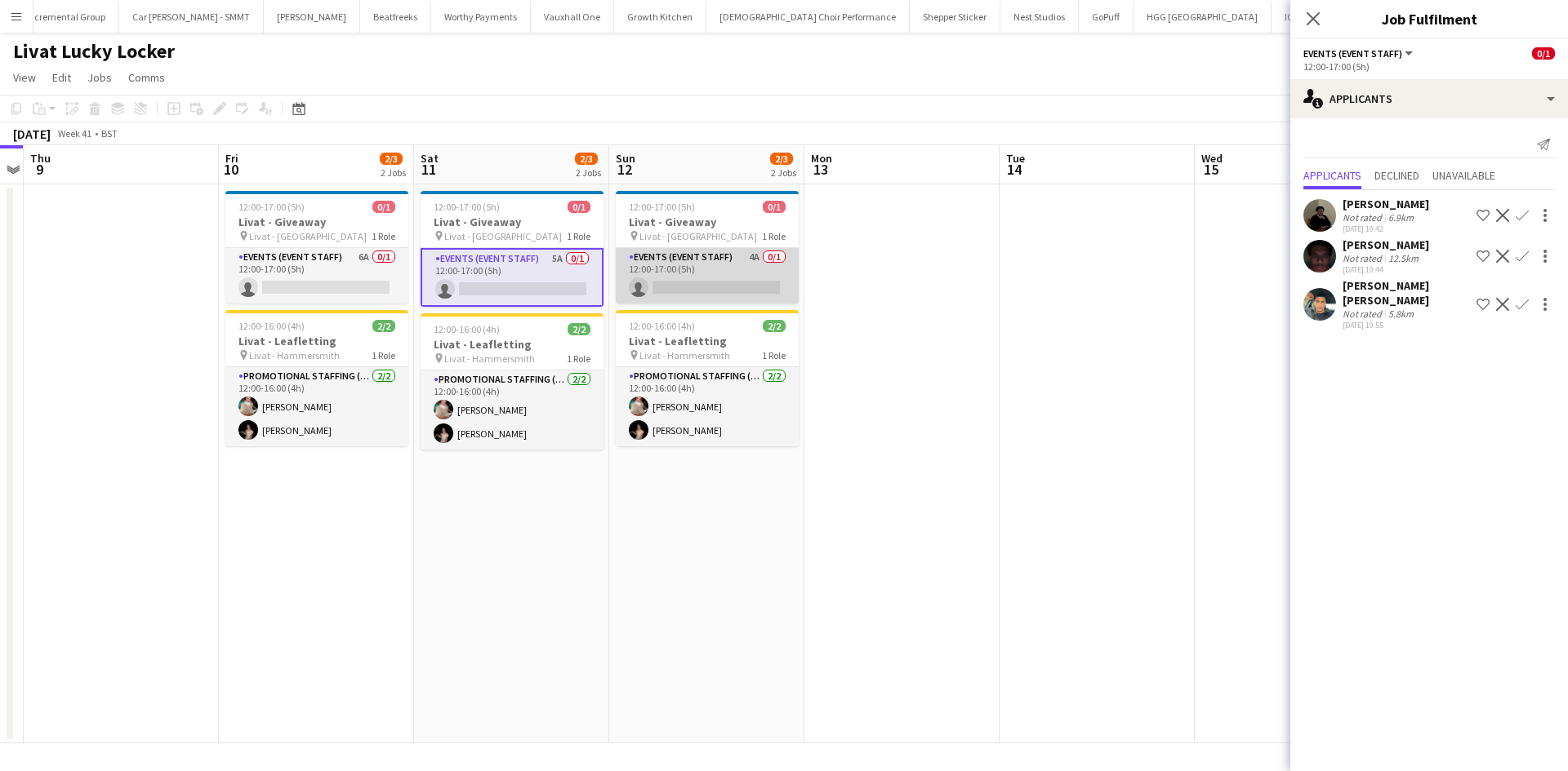
click at [757, 252] on app-card-role "Events (Event Staff) 4A 0/1 12:00-17:00 (5h) single-neutral-actions" at bounding box center [707, 276] width 183 height 55
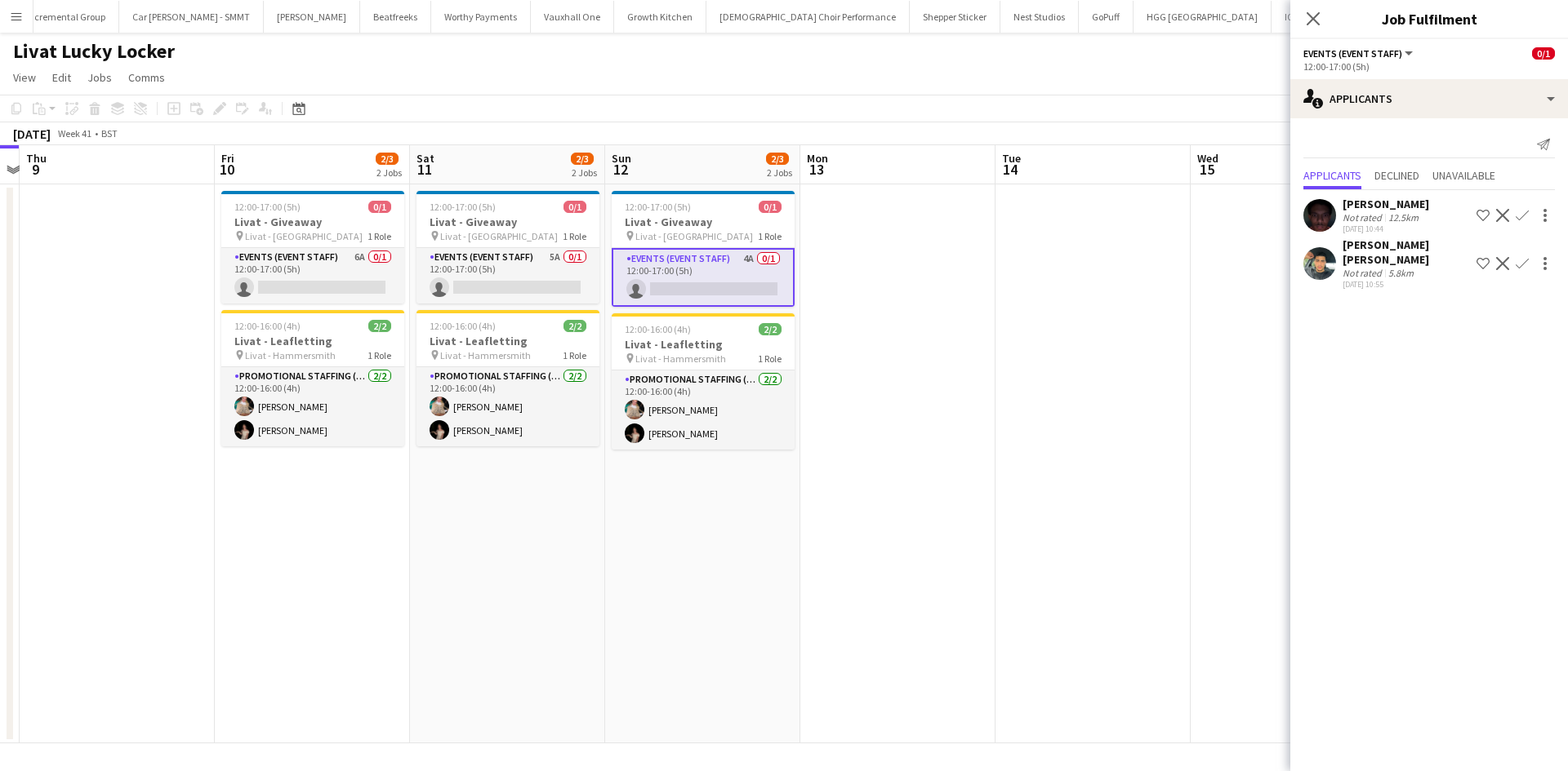
drag, startPoint x: 1038, startPoint y: 268, endPoint x: 656, endPoint y: 186, distance: 390.7
click at [1036, 268] on app-date-cell at bounding box center [1093, 464] width 195 height 559
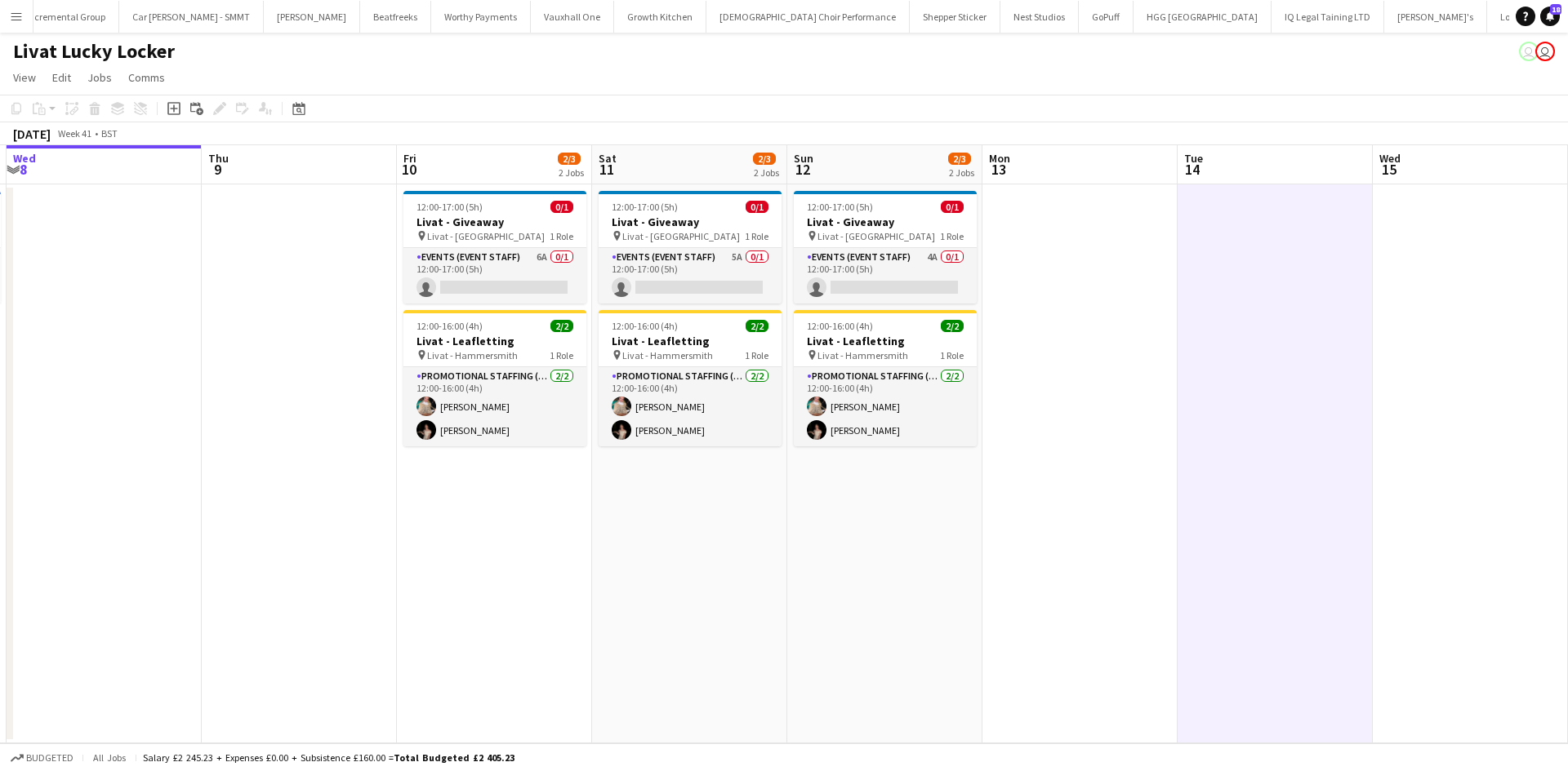
scroll to position [0, 383]
drag, startPoint x: 265, startPoint y: 499, endPoint x: 442, endPoint y: 537, distance: 181.0
click at [449, 537] on app-calendar-viewport "Mon 6 Tue 7 1/1 1 Job Wed 8 Thu 9 Fri 10 2/3 2 Jobs Sat 11 2/3 2 Jobs Sun 12 2/…" at bounding box center [784, 445] width 1568 height 598
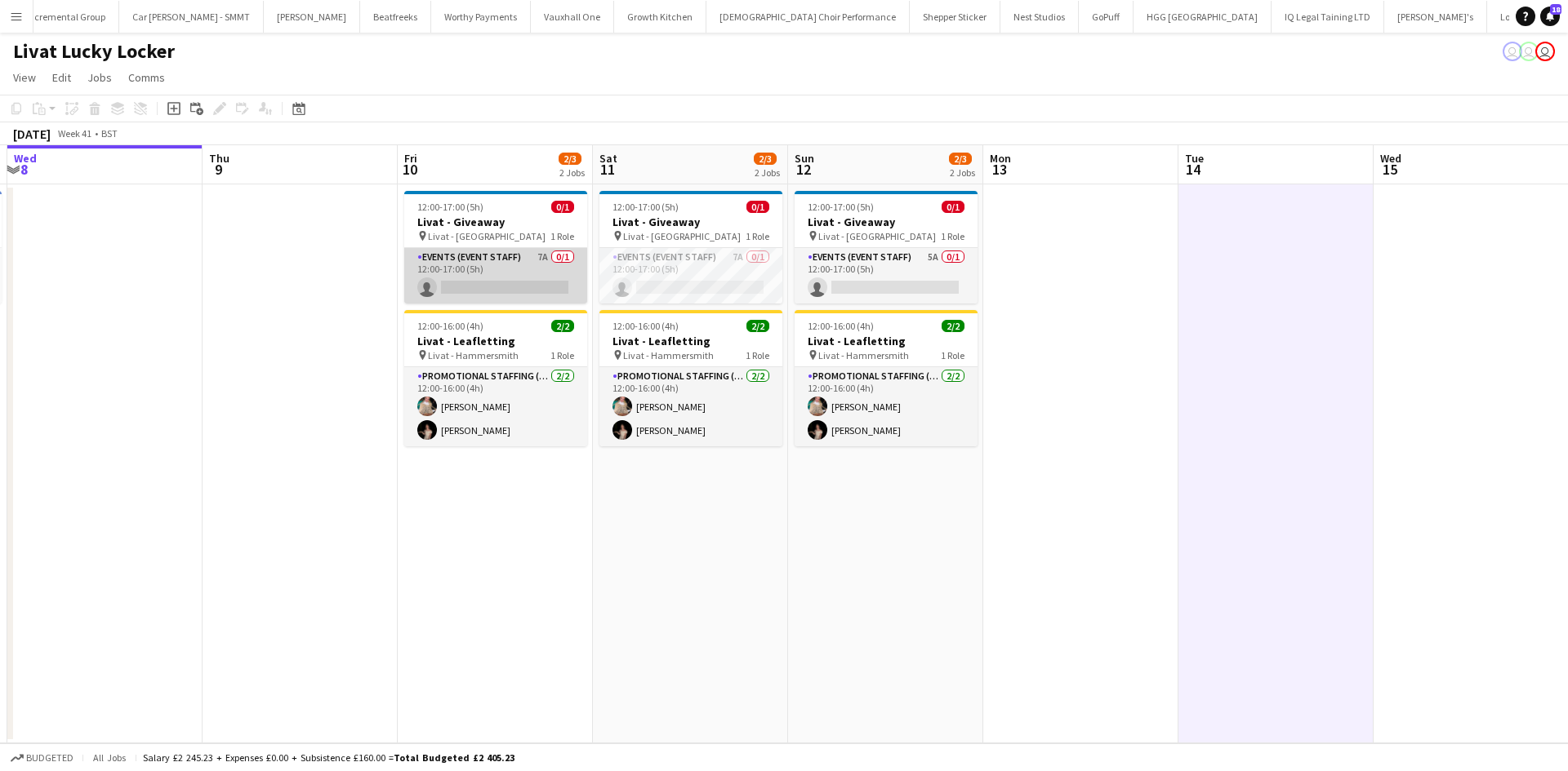
click at [534, 265] on app-card-role "Events (Event Staff) 7A 0/1 12:00-17:00 (5h) single-neutral-actions" at bounding box center [495, 276] width 183 height 55
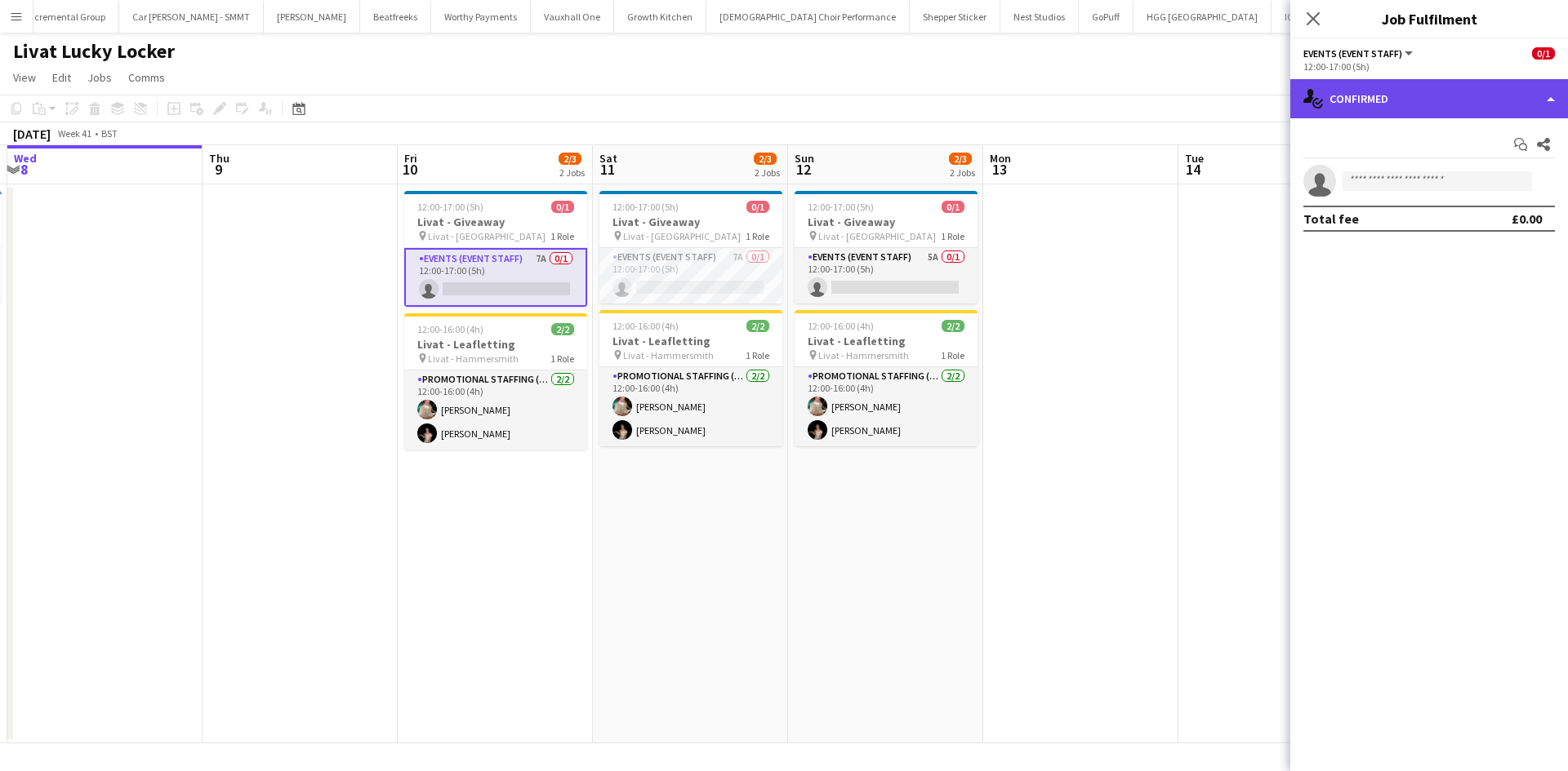
drag, startPoint x: 1475, startPoint y: 113, endPoint x: 1465, endPoint y: 110, distance: 10.4
click at [1474, 113] on div "single-neutral-actions-check-2 Confirmed" at bounding box center [1429, 98] width 278 height 39
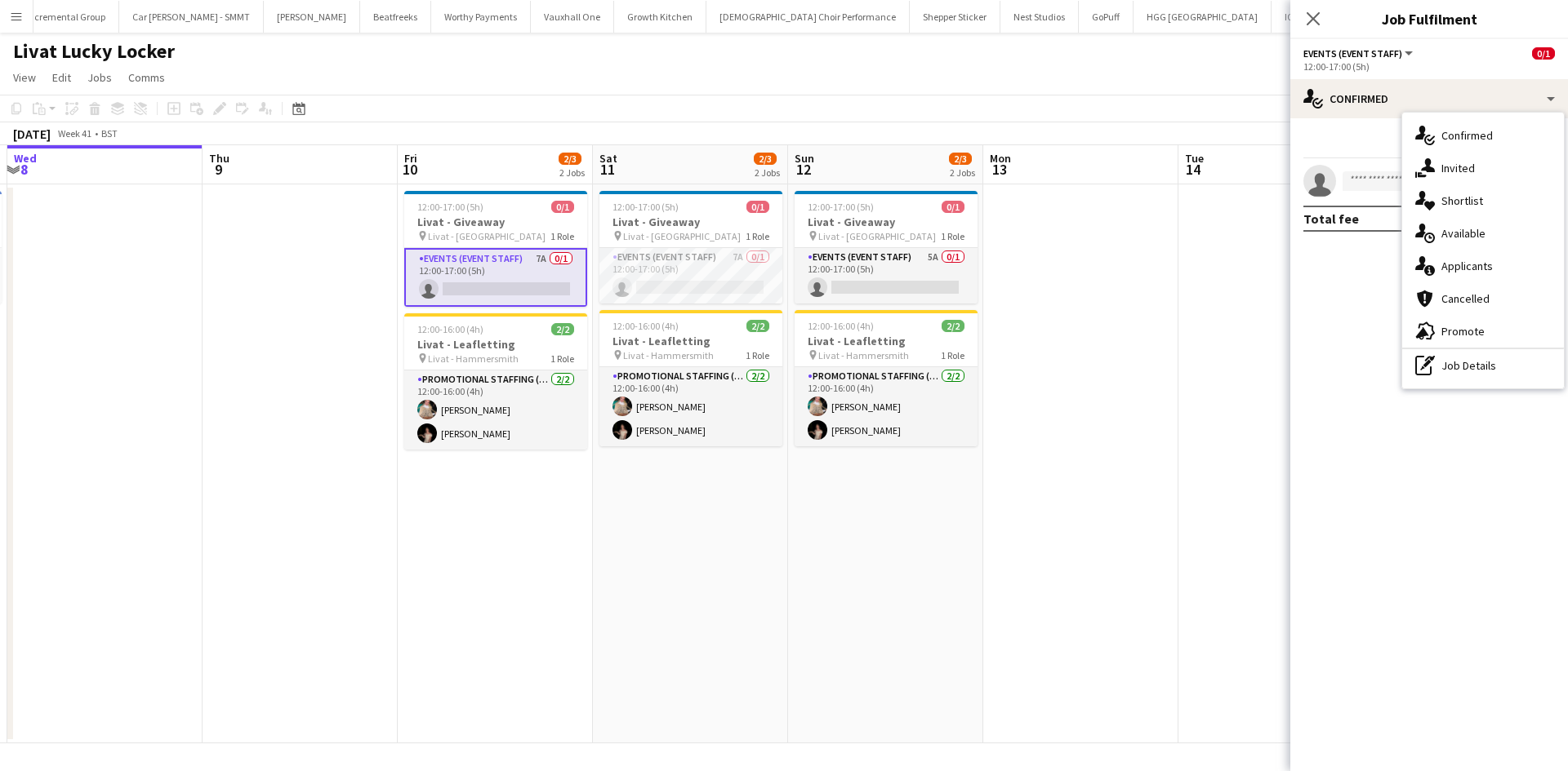
click at [1520, 264] on div "single-neutral-actions-information Applicants" at bounding box center [1483, 265] width 161 height 33
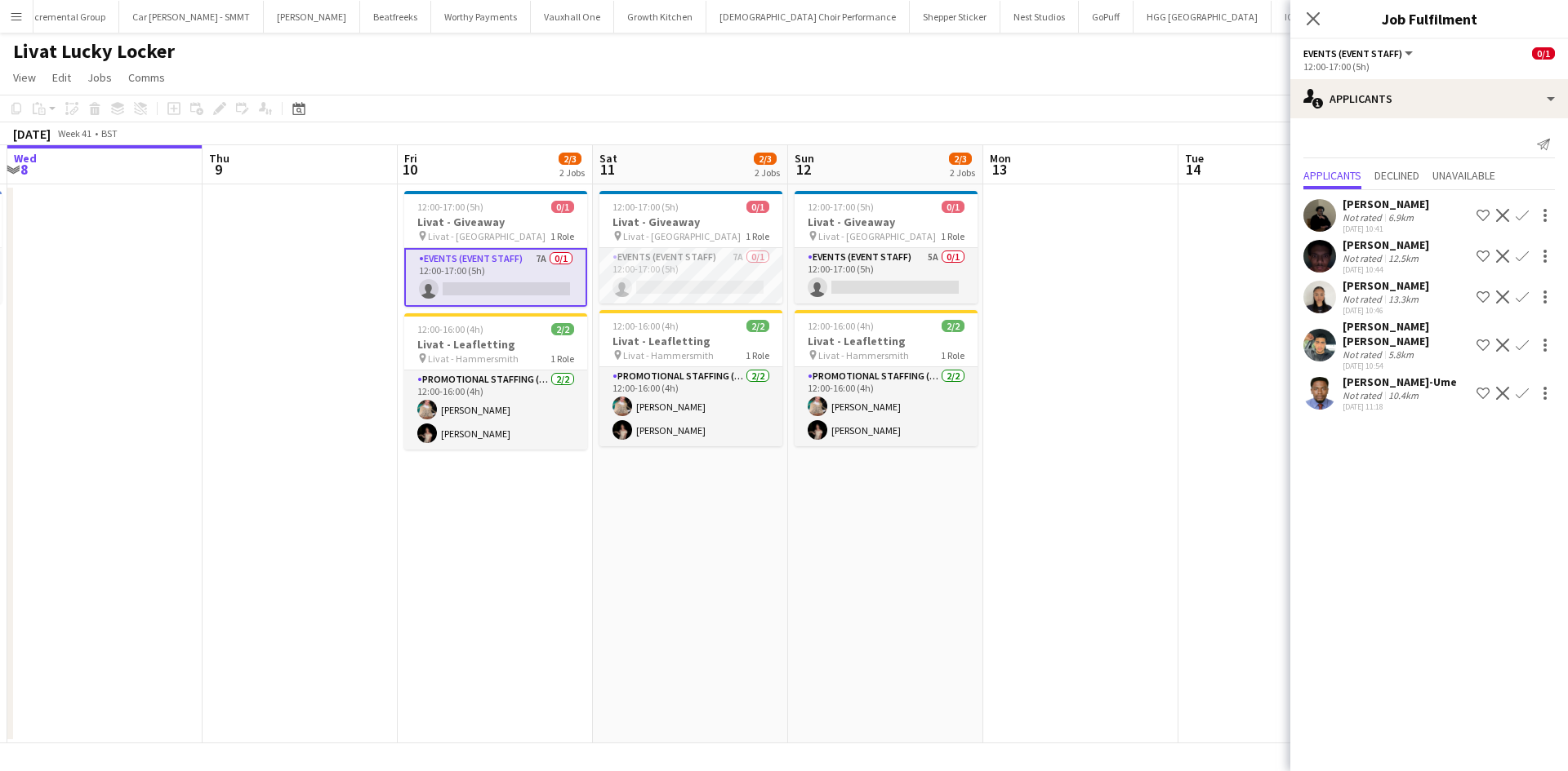
scroll to position [29, 0]
click at [740, 255] on app-card-role "Events (Event Staff) 7A 0/1 12:00-17:00 (5h) single-neutral-actions" at bounding box center [691, 276] width 183 height 55
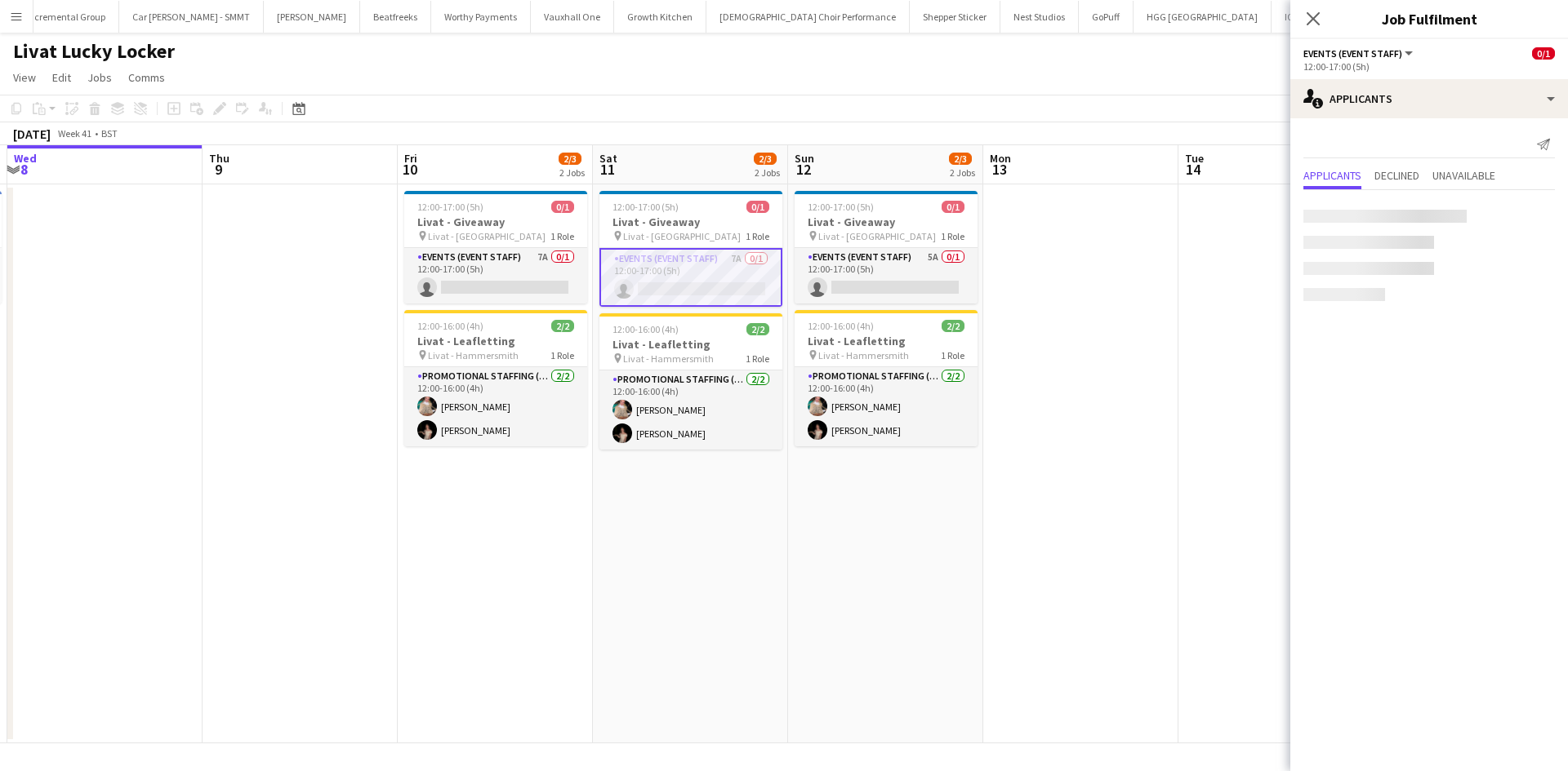
scroll to position [0, 0]
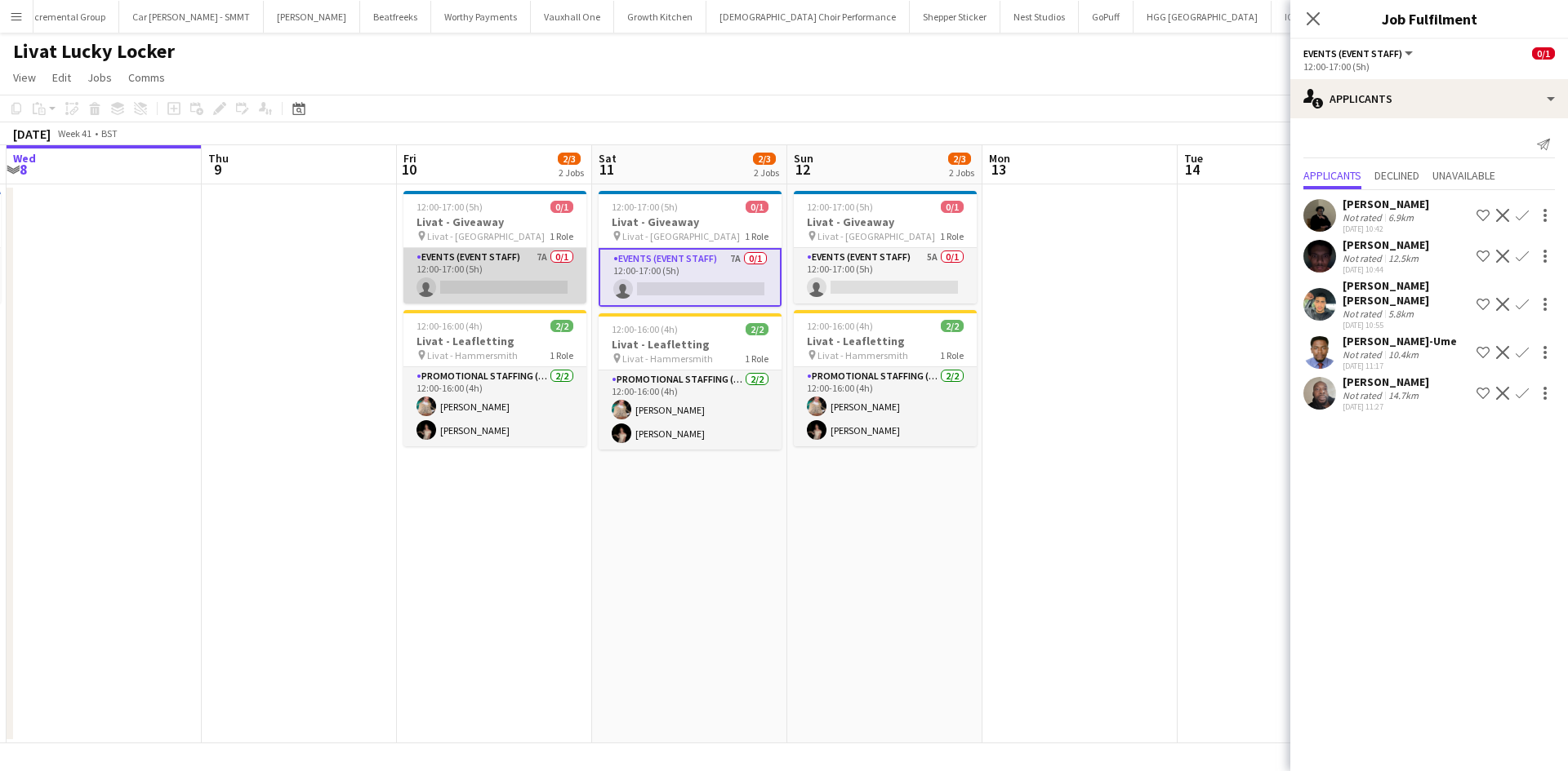
click at [550, 265] on app-card-role "Events (Event Staff) 7A 0/1 12:00-17:00 (5h) single-neutral-actions" at bounding box center [495, 276] width 183 height 55
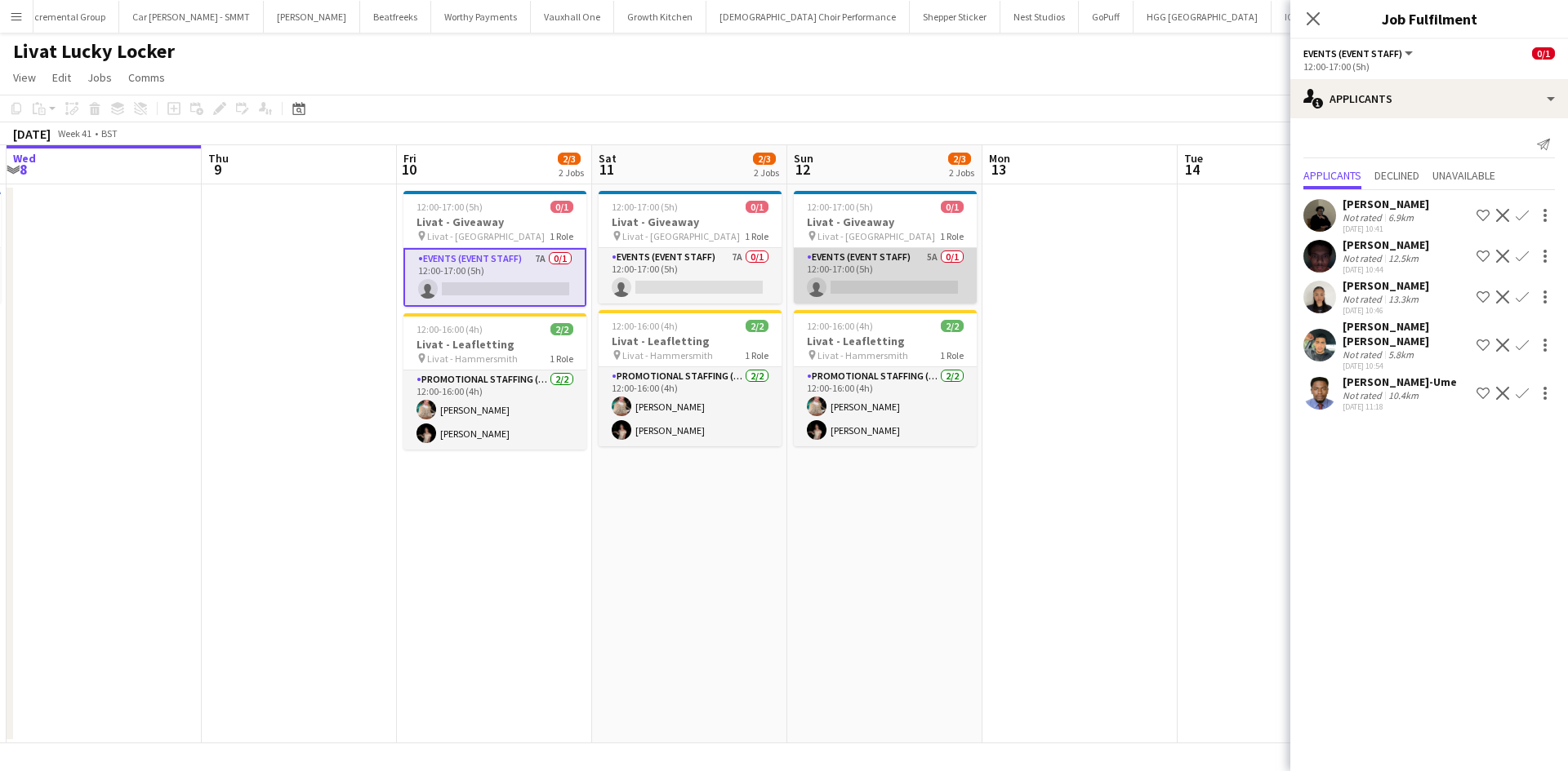
click at [939, 254] on app-card-role "Events (Event Staff) 5A 0/1 12:00-17:00 (5h) single-neutral-actions" at bounding box center [885, 276] width 183 height 55
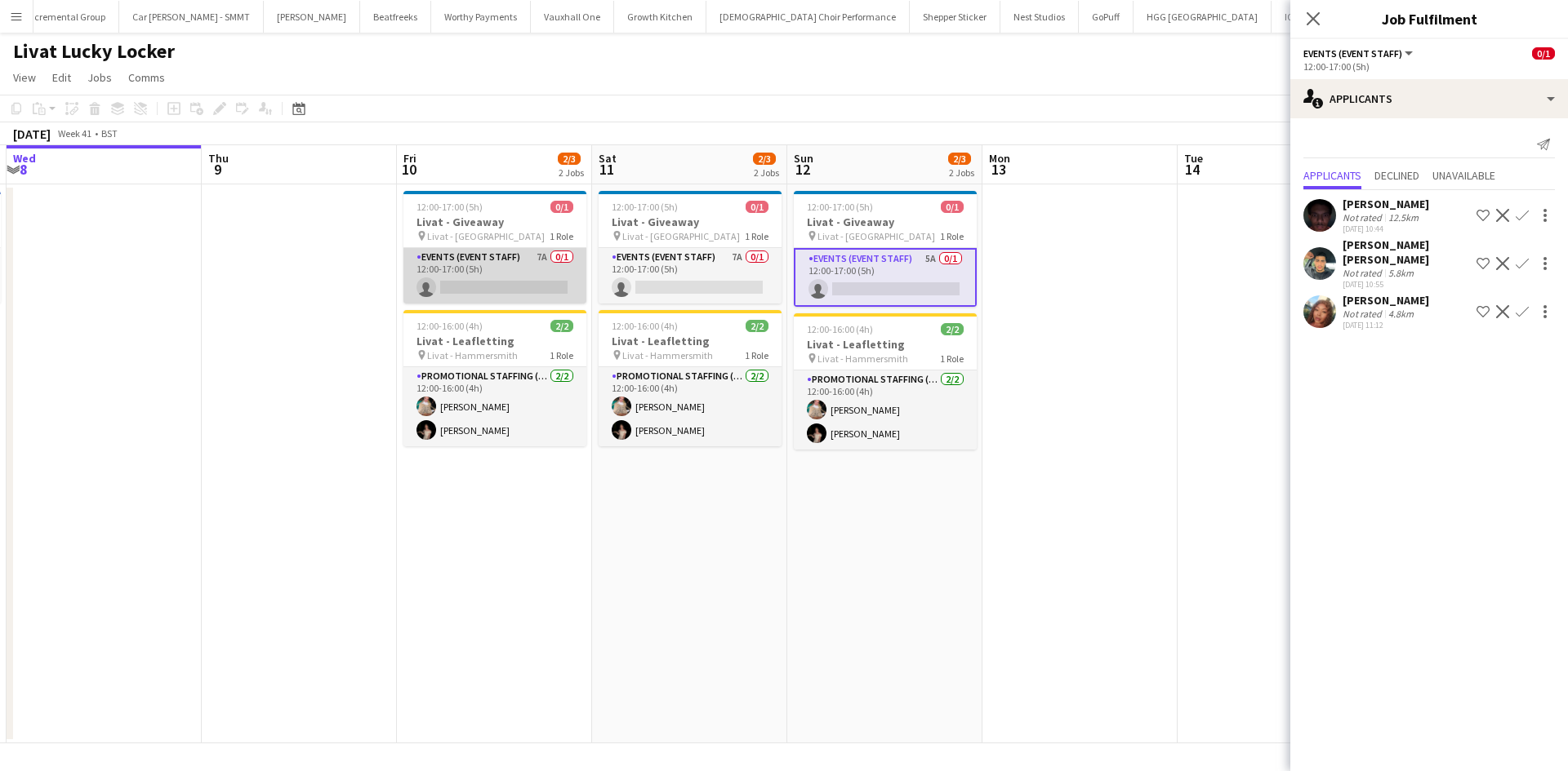
click at [542, 257] on app-card-role "Events (Event Staff) 7A 0/1 12:00-17:00 (5h) single-neutral-actions" at bounding box center [495, 276] width 183 height 55
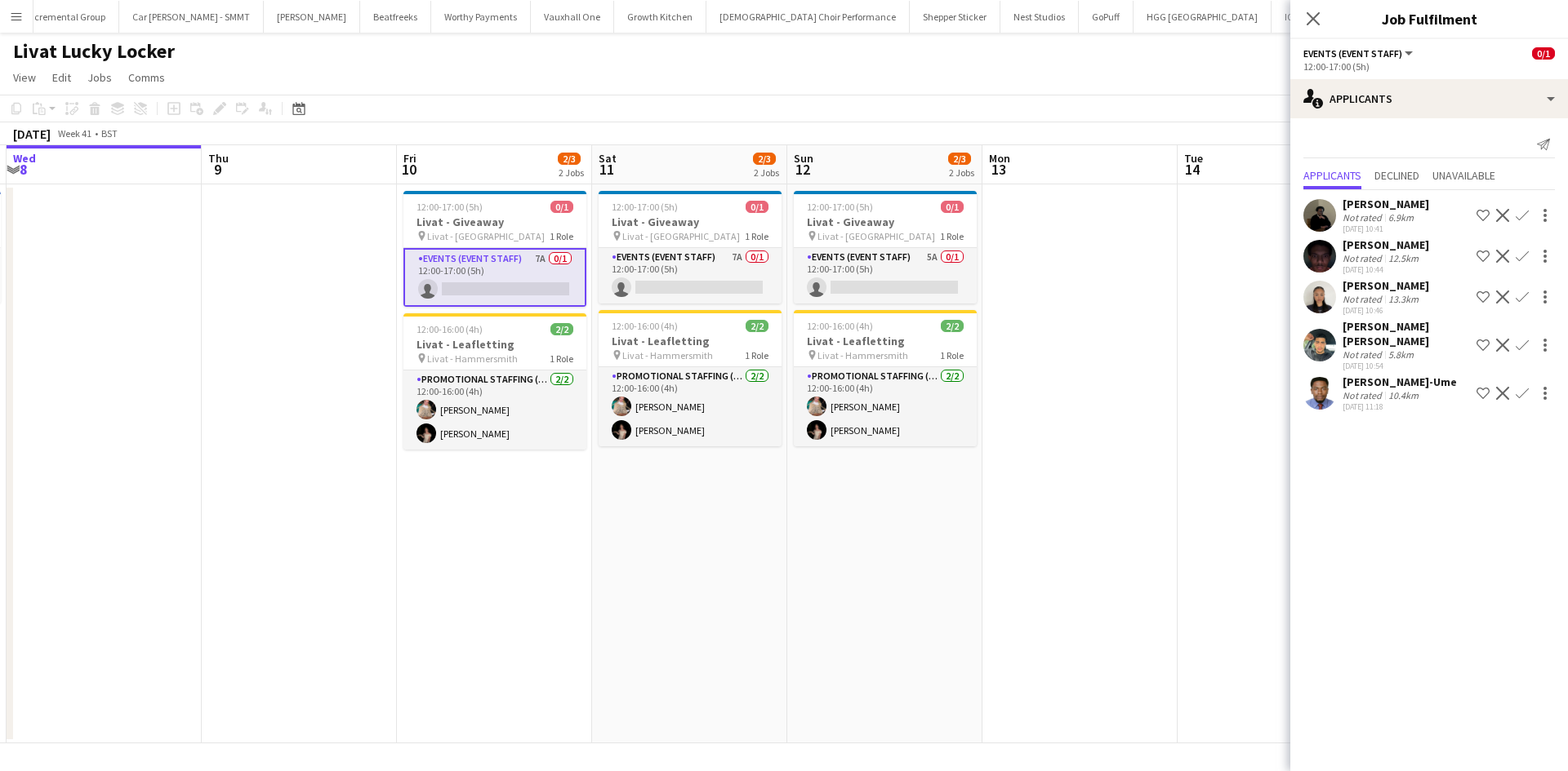
click at [1126, 268] on app-date-cell at bounding box center [1080, 464] width 195 height 559
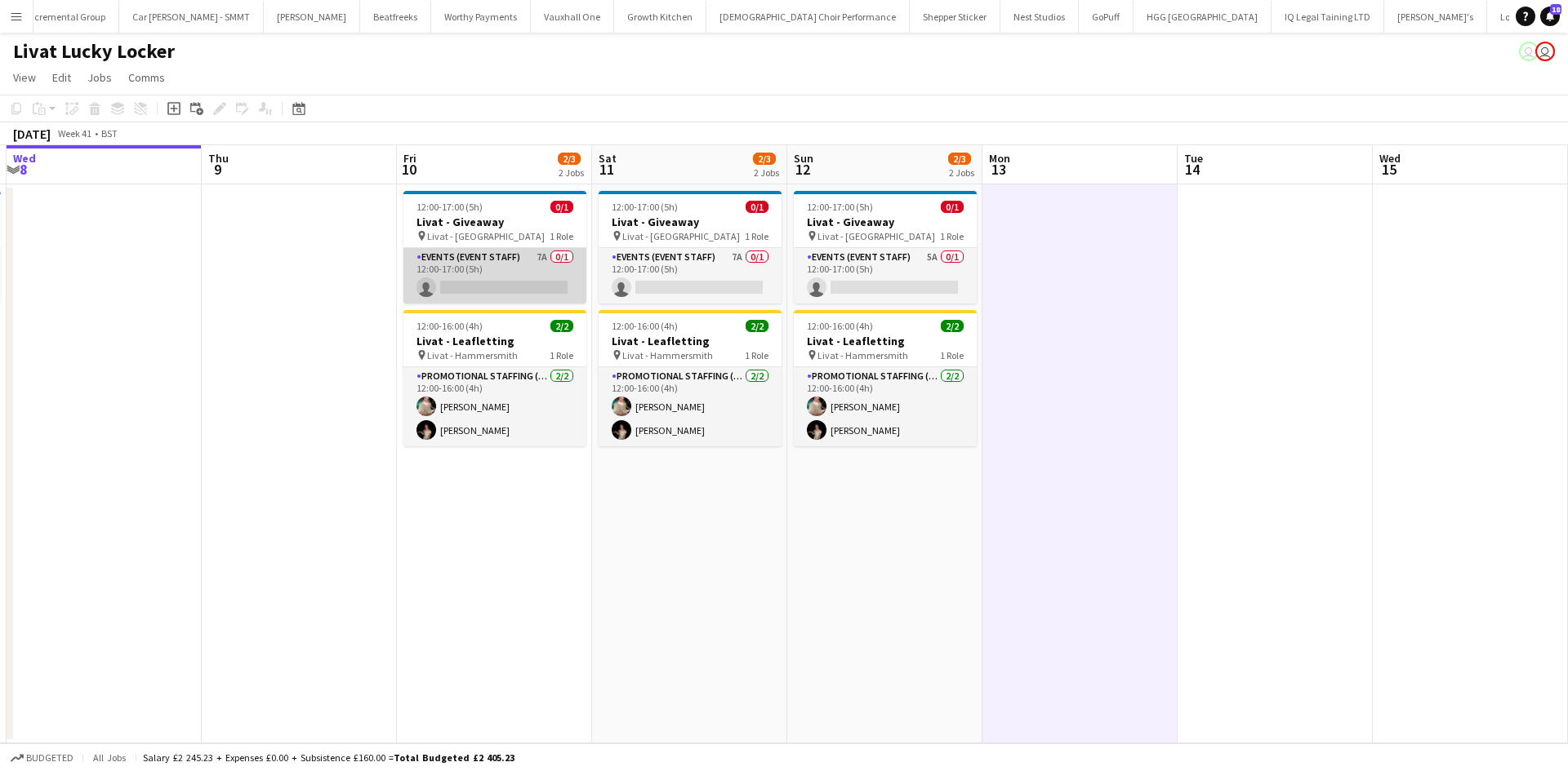
click at [541, 257] on app-card-role "Events (Event Staff) 7A 0/1 12:00-17:00 (5h) single-neutral-actions" at bounding box center [495, 276] width 183 height 55
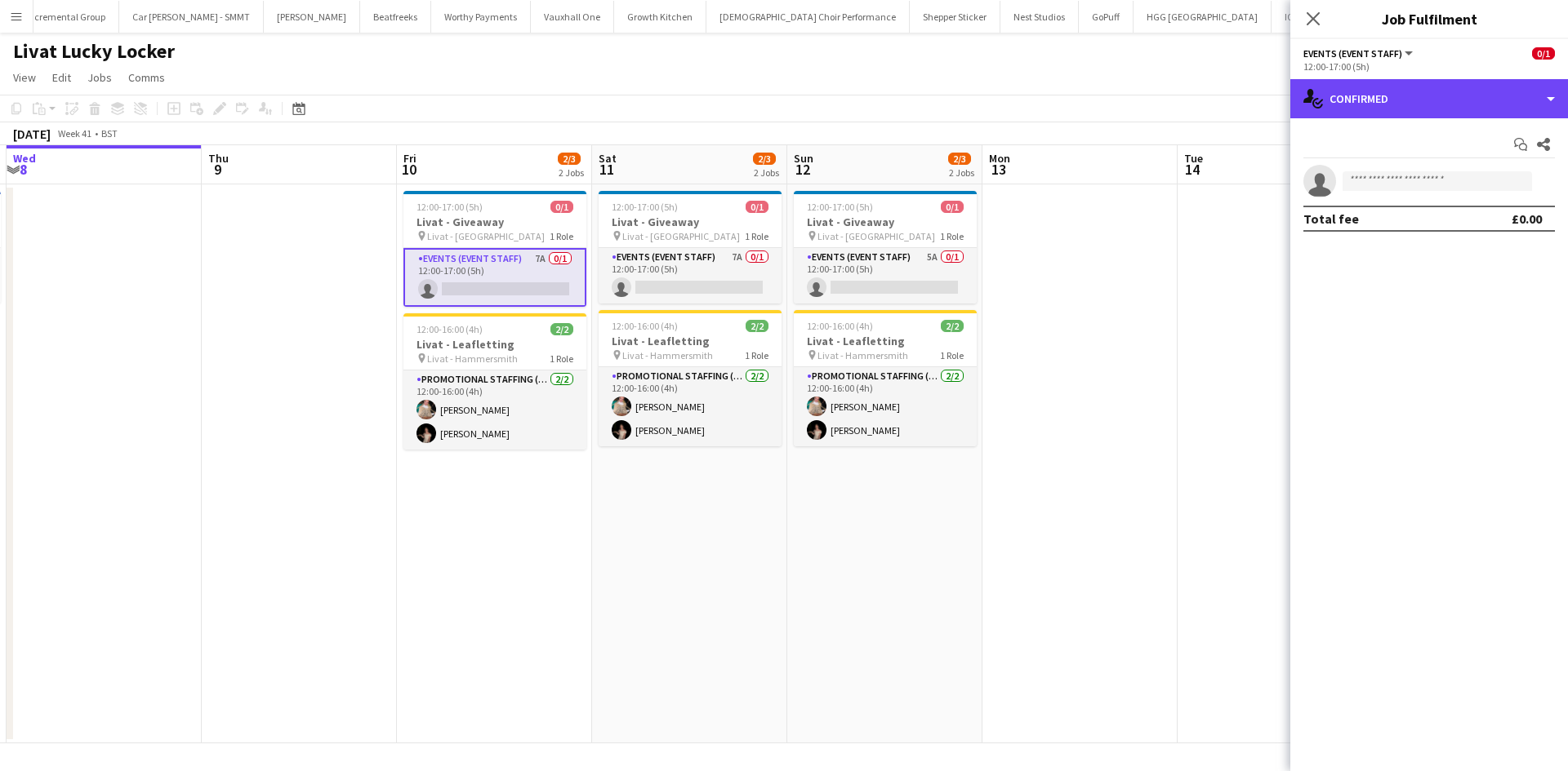
drag, startPoint x: 1420, startPoint y: 92, endPoint x: 1506, endPoint y: 195, distance: 134.2
click at [1424, 90] on div "single-neutral-actions-check-2 Confirmed" at bounding box center [1429, 98] width 278 height 39
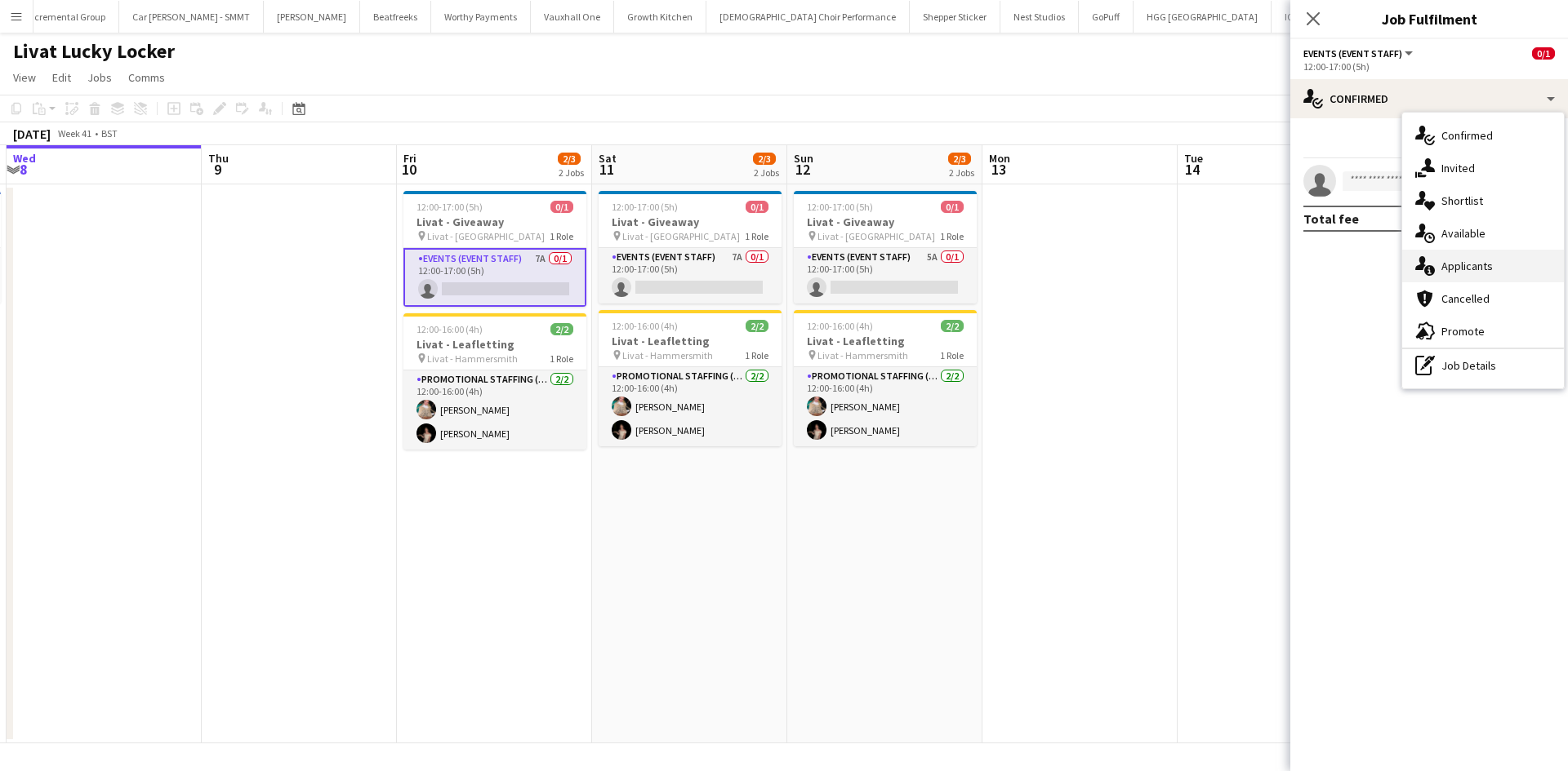
click at [1487, 263] on span "Applicants" at bounding box center [1467, 266] width 52 height 15
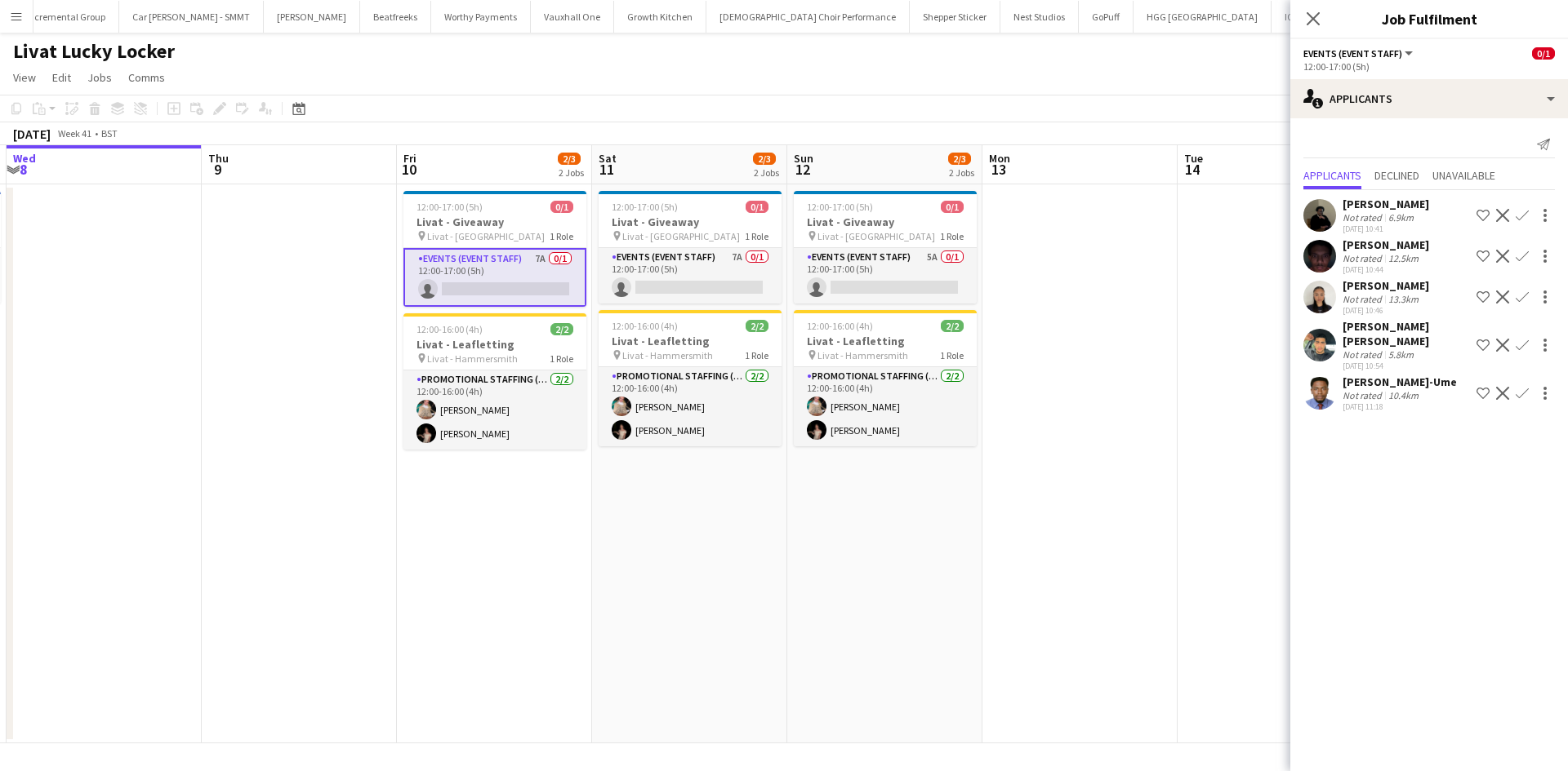
scroll to position [29, 0]
click at [735, 255] on app-card-role "Events (Event Staff) 7A 0/1 12:00-17:00 (5h) single-neutral-actions" at bounding box center [690, 276] width 183 height 55
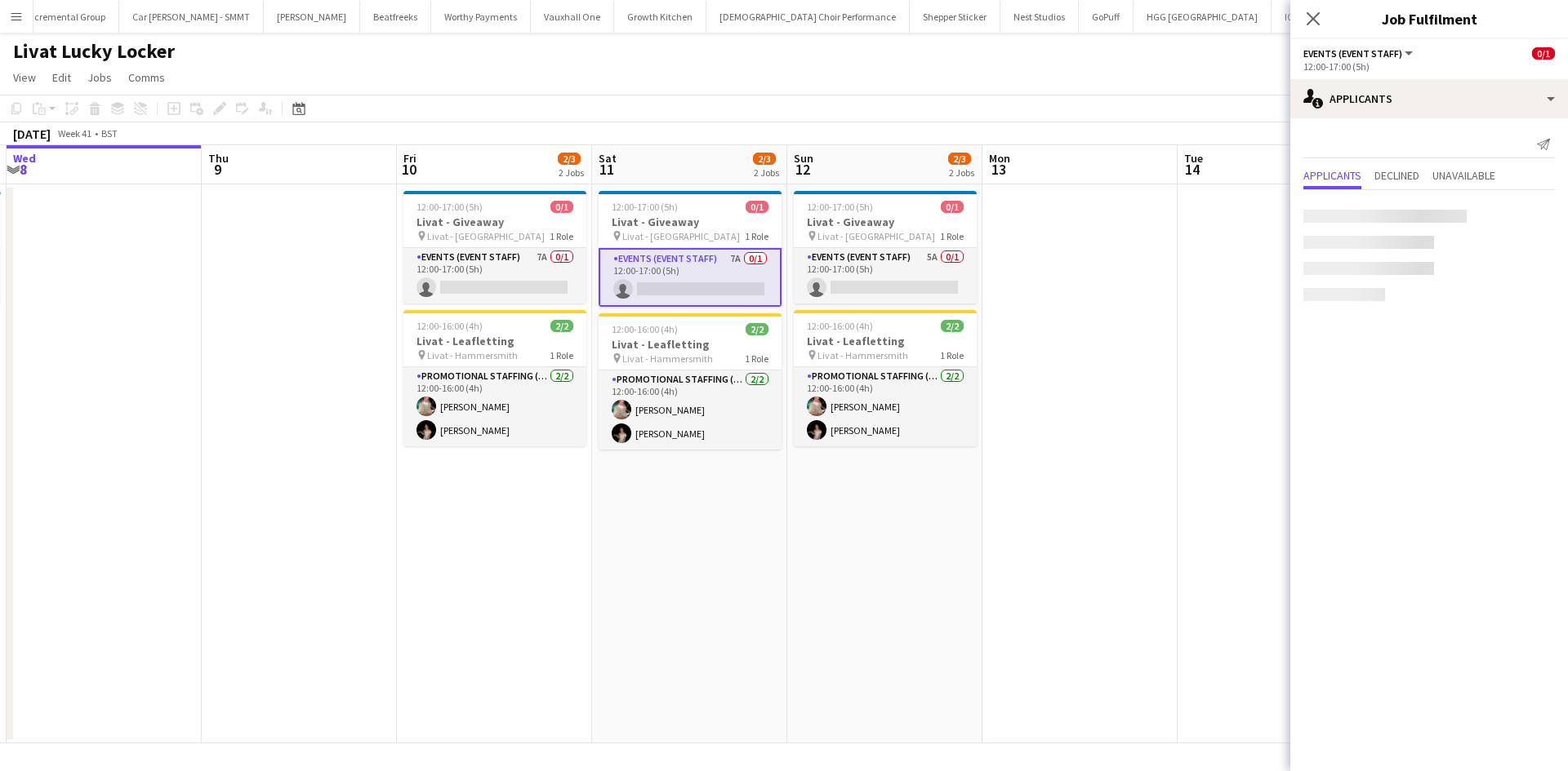
scroll to position [0, 0]
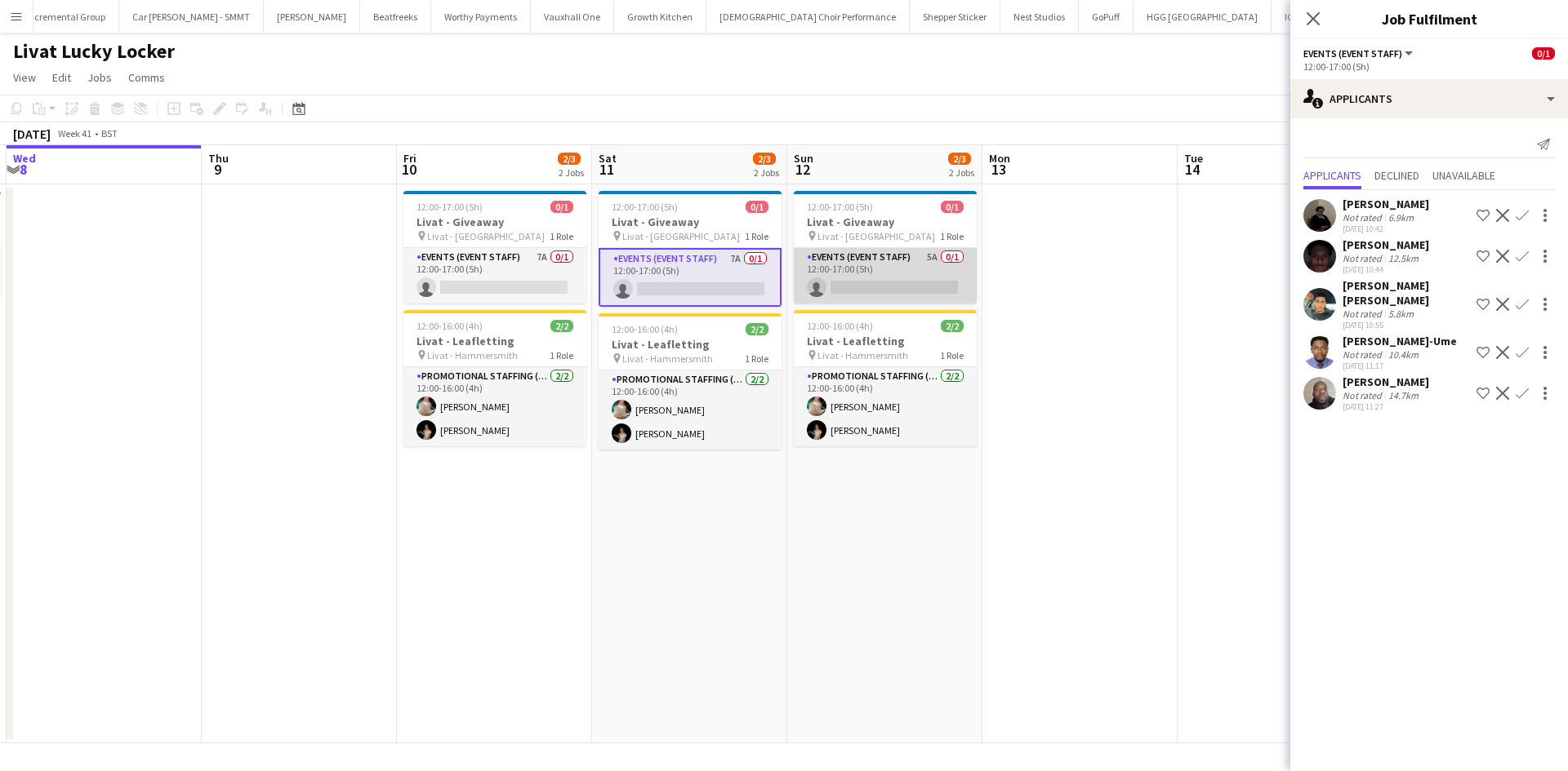
click at [923, 255] on app-card-role "Events (Event Staff) 5A 0/1 12:00-17:00 (5h) single-neutral-actions" at bounding box center [885, 276] width 183 height 55
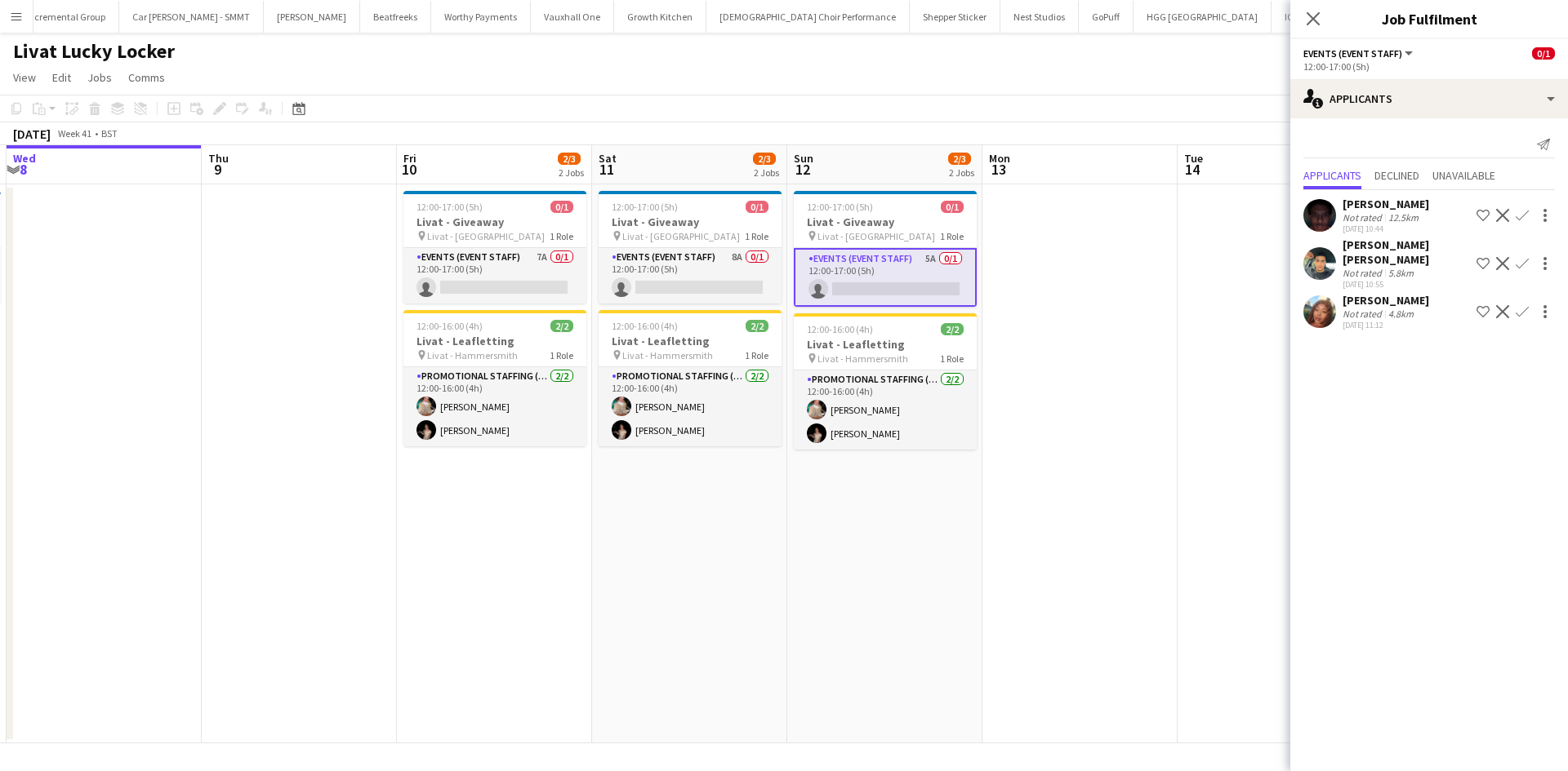
click at [1107, 388] on app-date-cell at bounding box center [1080, 464] width 195 height 559
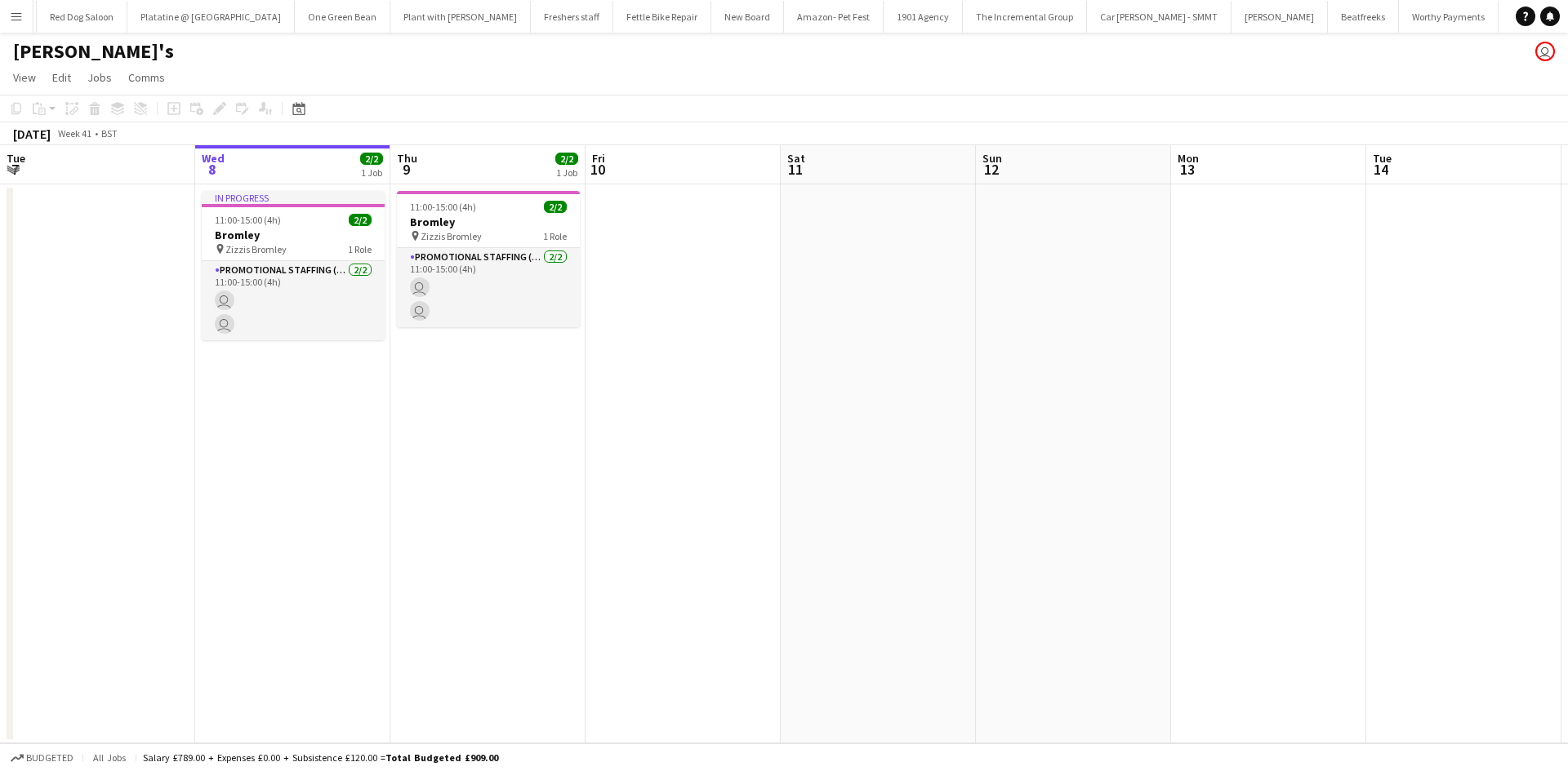
scroll to position [0, 2066]
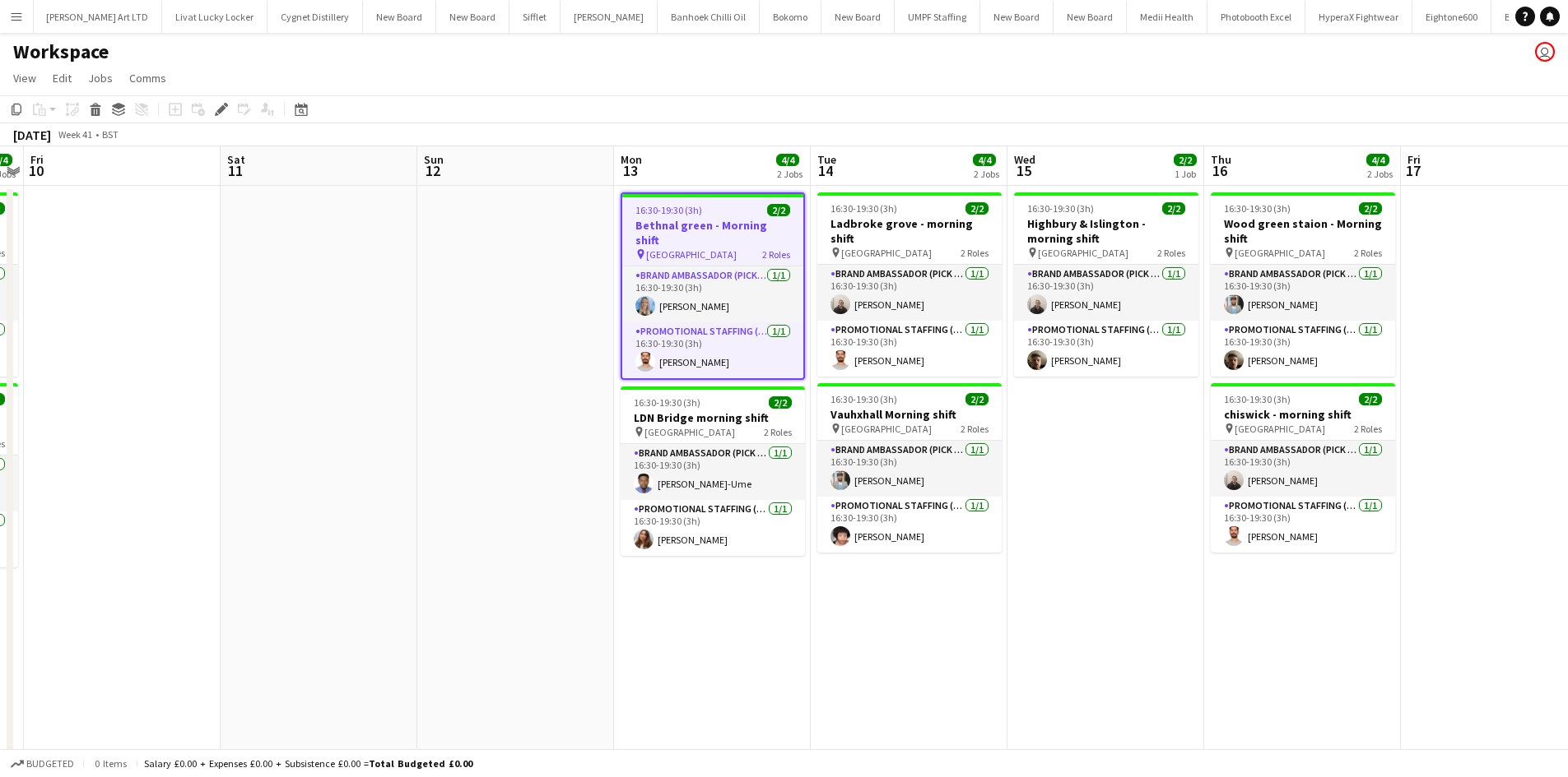
scroll to position [0, 4405]
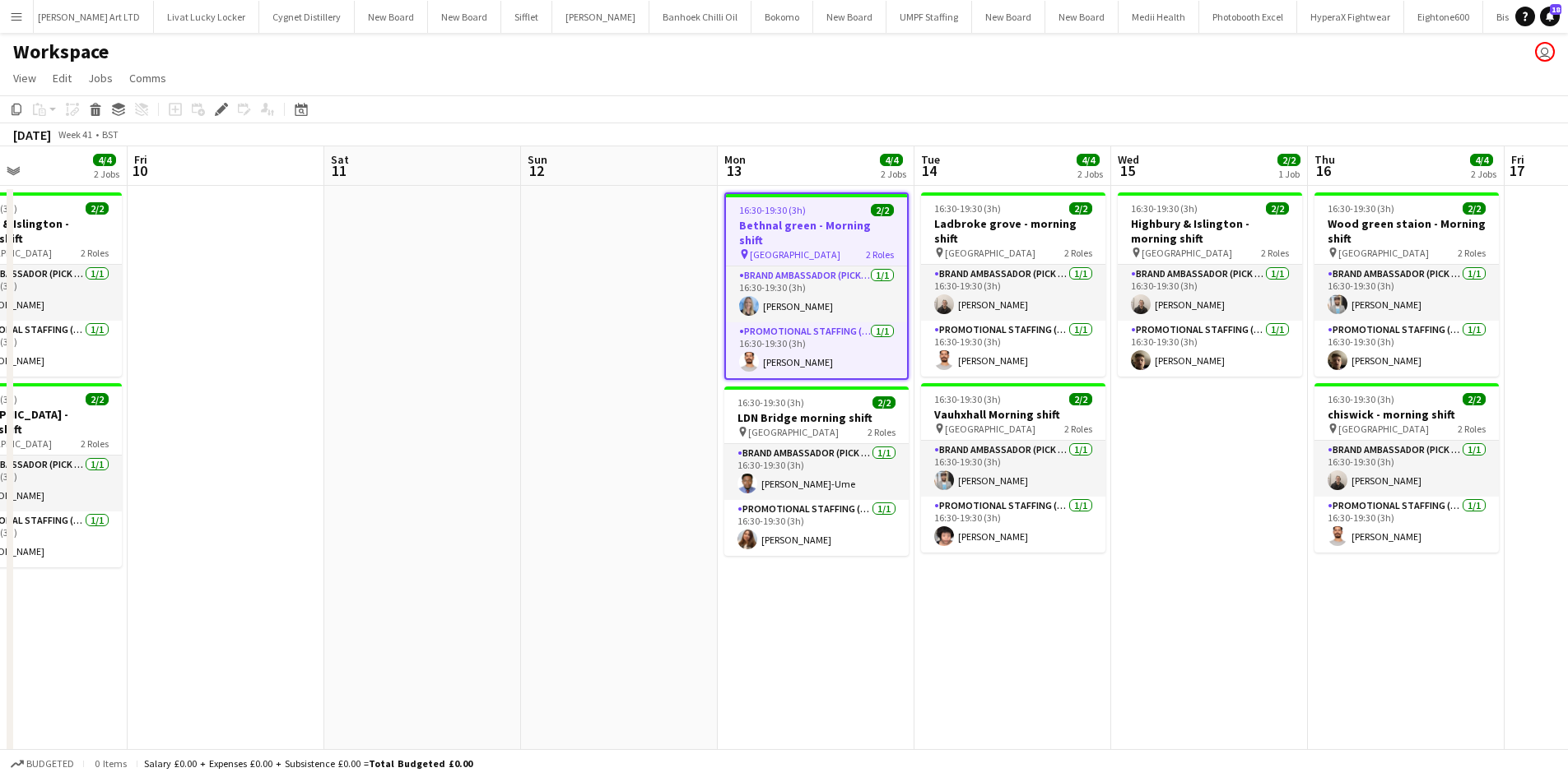
drag, startPoint x: 1154, startPoint y: 569, endPoint x: 843, endPoint y: 561, distance: 311.1
click at [863, 590] on app-calendar-viewport "Tue 7 4/4 2 Jobs Wed 8 6/6 3 Jobs Thu 9 4/4 2 Jobs Fri 10 Sat 11 Sun 12 Mon 13 …" at bounding box center [784, 471] width 1568 height 648
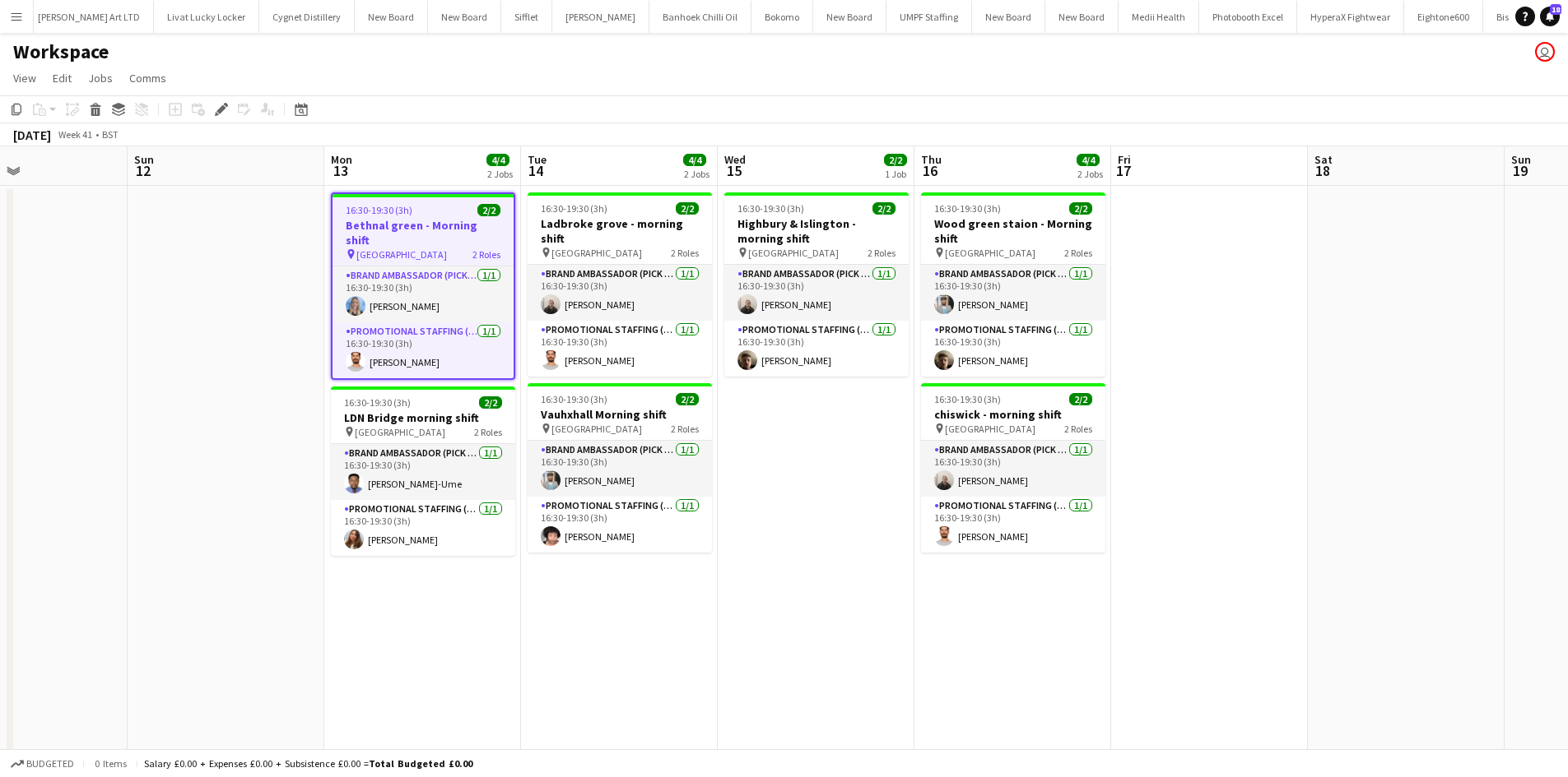
scroll to position [0, 463]
drag, startPoint x: 269, startPoint y: 371, endPoint x: 789, endPoint y: 367, distance: 520.0
click at [794, 367] on app-calendar-viewport "Thu 9 4/4 2 Jobs Fri 10 Sat 11 Sun 12 Mon 13 4/4 2 Jobs Tue 14 4/4 2 Jobs Wed 1…" at bounding box center [784, 471] width 1568 height 648
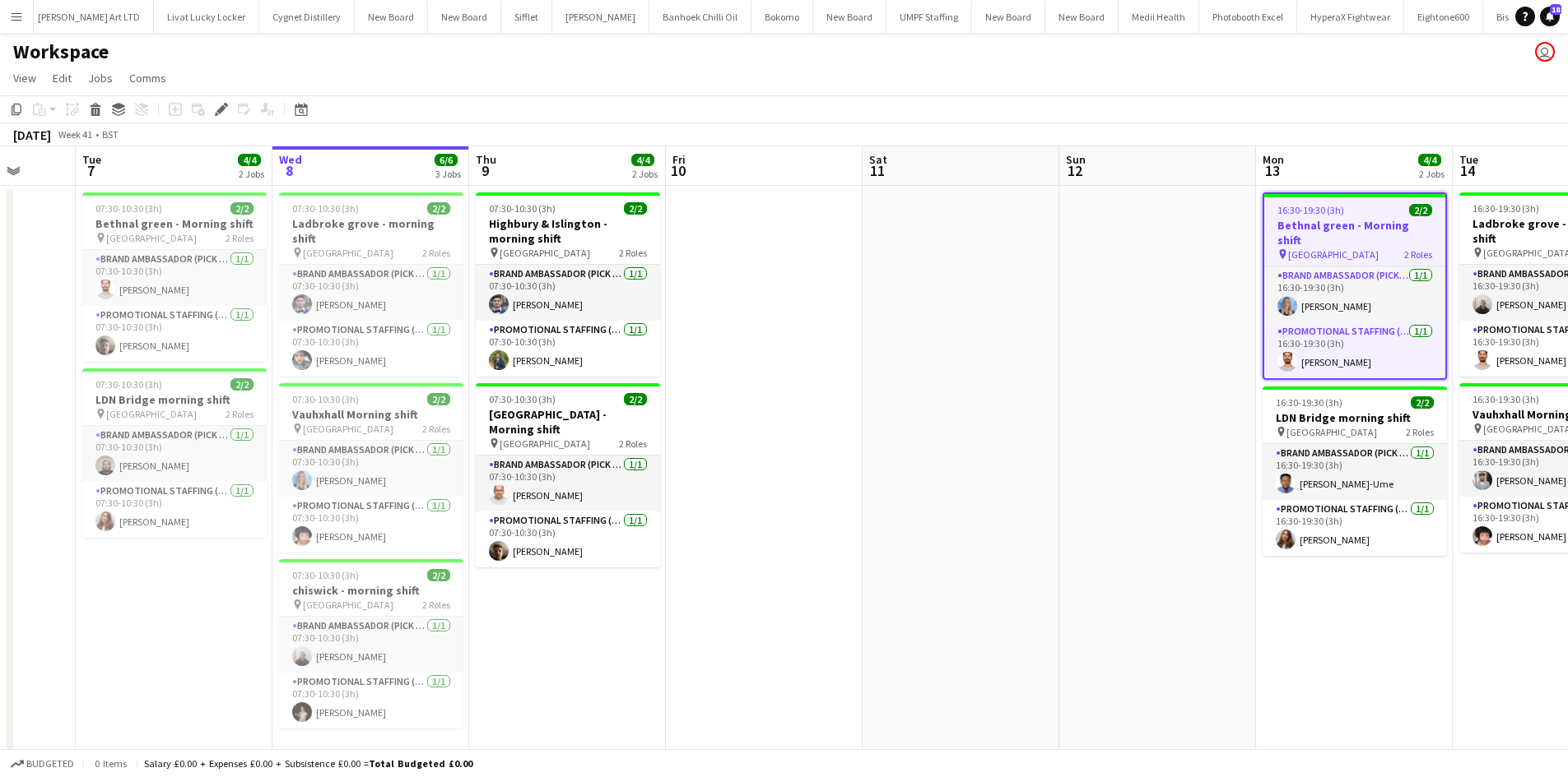
drag, startPoint x: 438, startPoint y: 356, endPoint x: 841, endPoint y: 355, distance: 403.0
click at [842, 356] on app-calendar-viewport "Sun 5 Mon 6 Tue 7 4/4 2 Jobs Wed 8 6/6 3 Jobs Thu 9 4/4 2 Jobs Fri 10 Sat 11 Su…" at bounding box center [784, 471] width 1568 height 648
click at [16, 26] on button "Menu" at bounding box center [16, 16] width 33 height 33
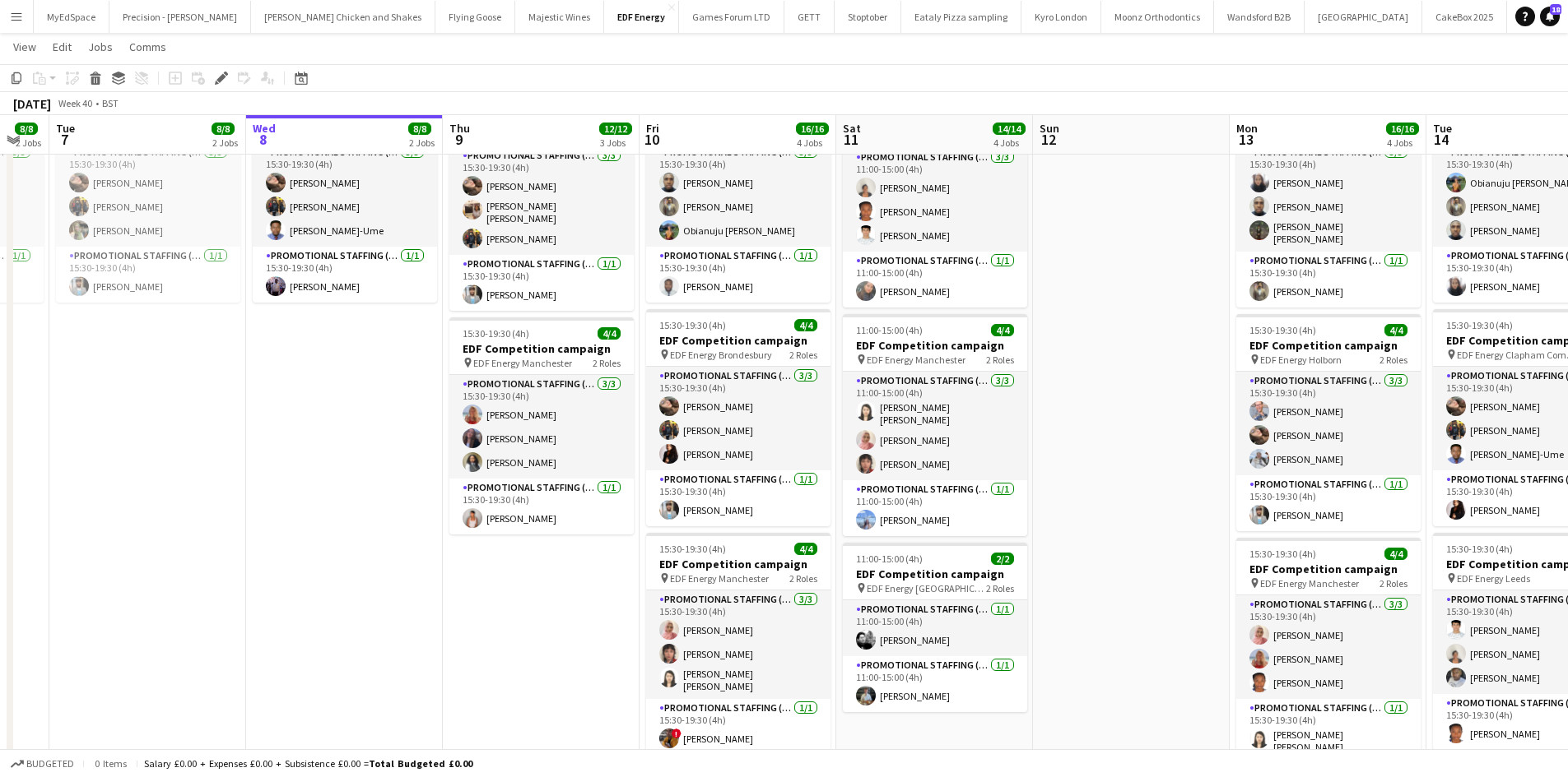
scroll to position [0, 781]
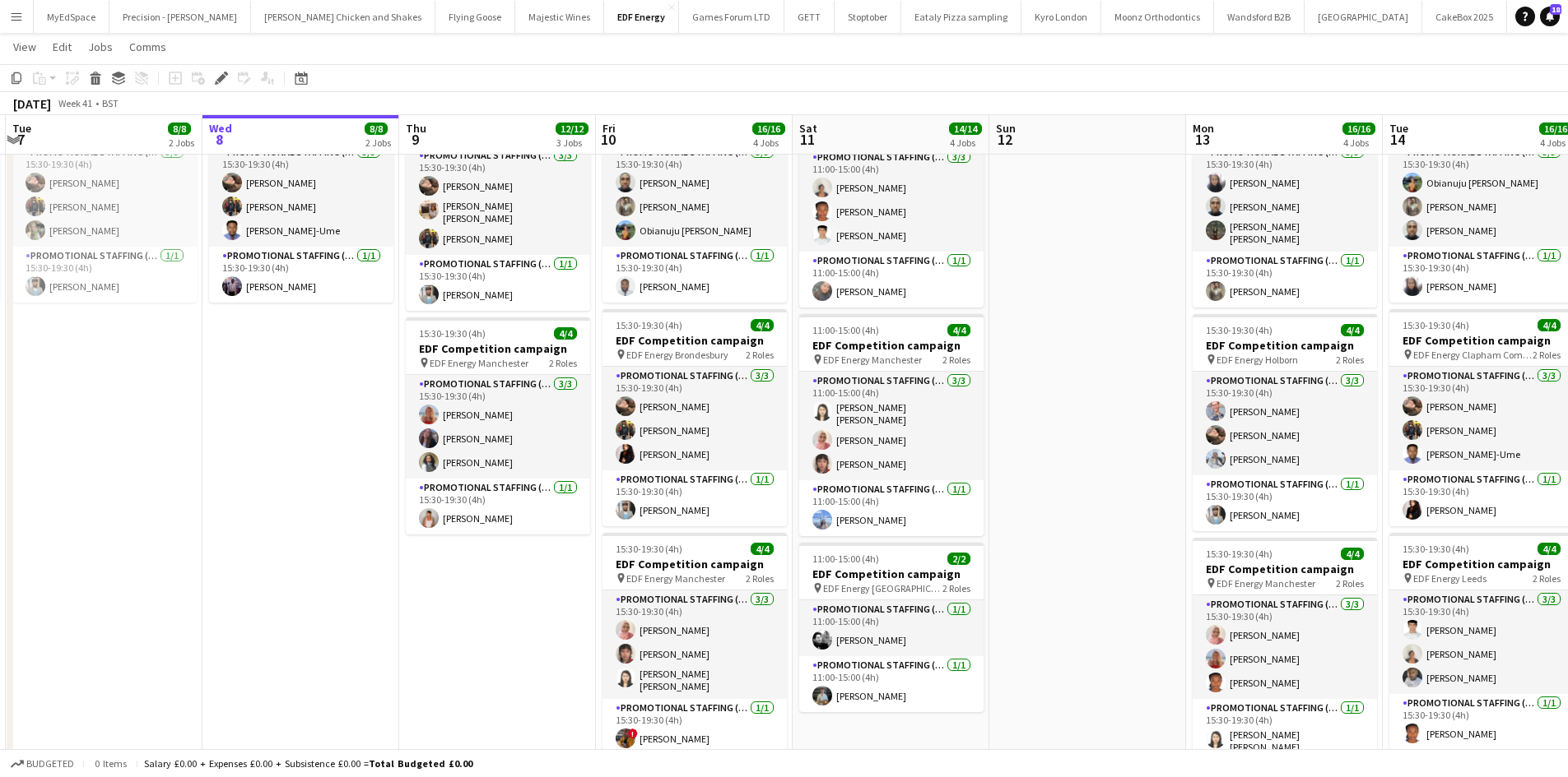
drag, startPoint x: 767, startPoint y: 588, endPoint x: 573, endPoint y: 566, distance: 195.2
click at [573, 566] on app-calendar-viewport "Fri 3 12/12 3 Jobs Sat 4 6/6 2 Jobs Sun 5 Mon 6 8/8 2 Jobs Tue 7 8/8 2 Jobs Wed…" at bounding box center [784, 291] width 1568 height 1112
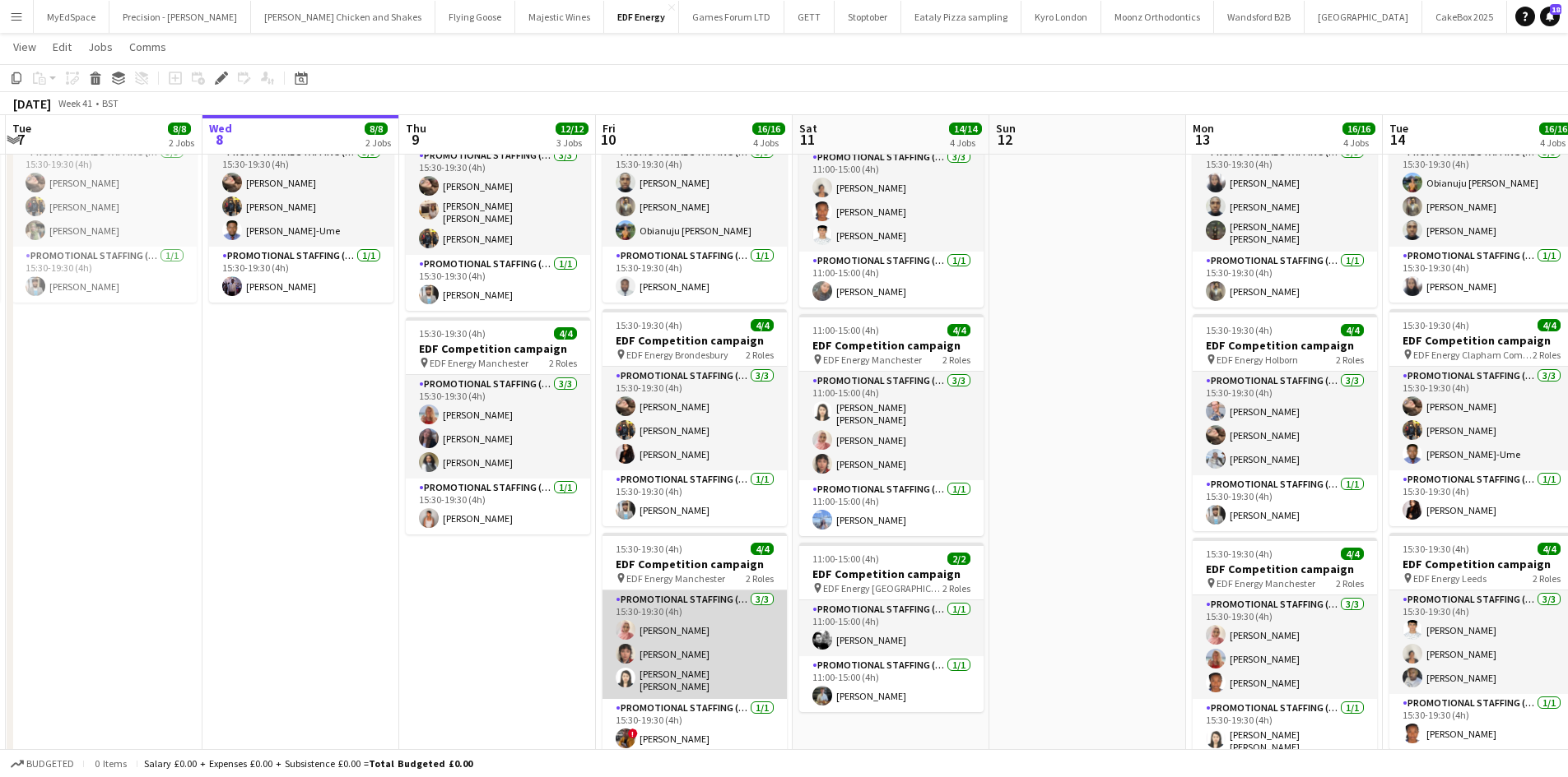
click at [686, 663] on app-card-role "Promotional Staffing (Flyering Staff) 3/3 15:30-19:30 (4h) Shabnam Jallal Ruby …" at bounding box center [694, 645] width 184 height 109
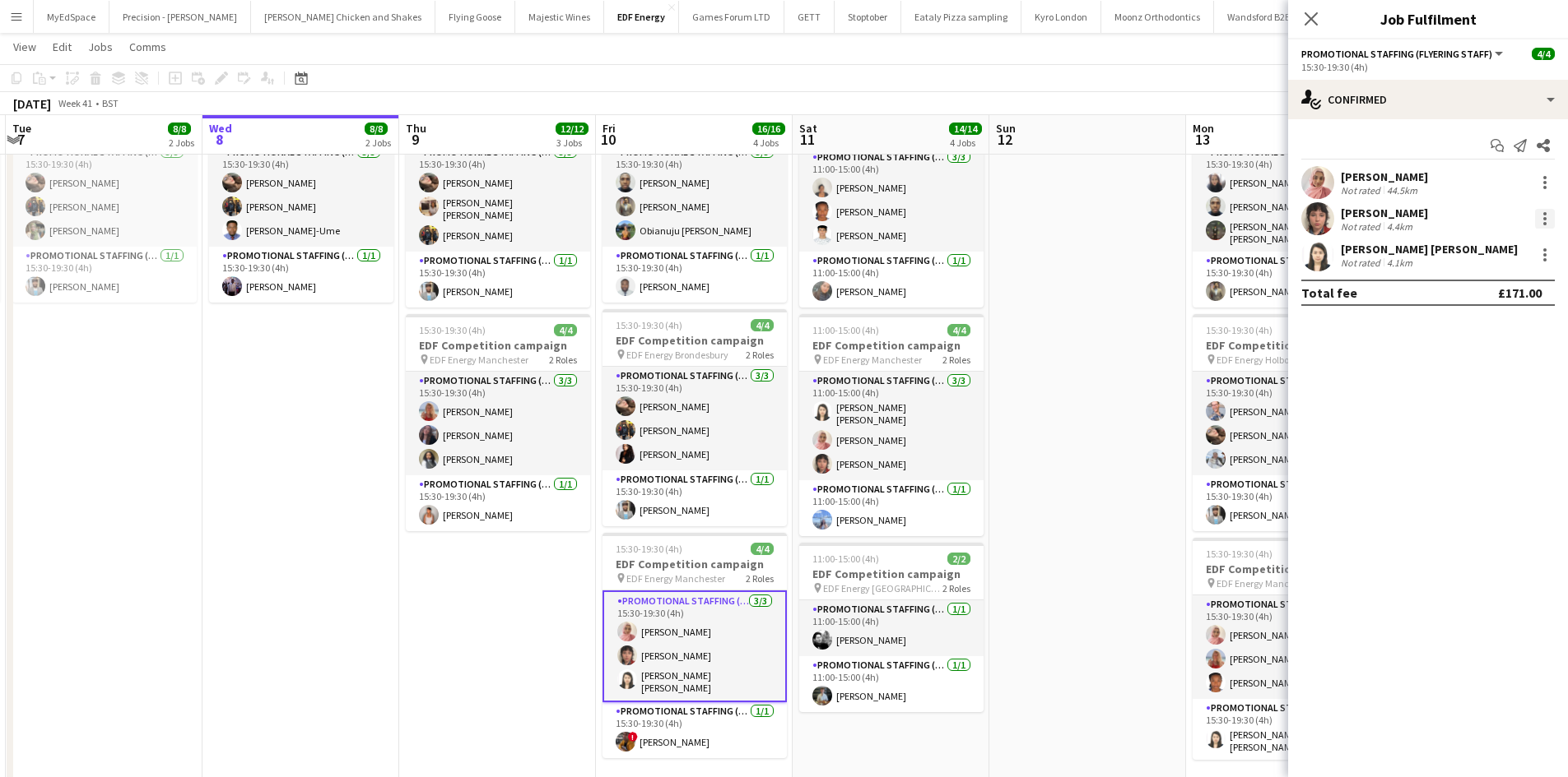
click at [1552, 214] on div at bounding box center [1544, 218] width 20 height 20
click at [1489, 246] on span "Edit fee" at bounding box center [1490, 250] width 102 height 15
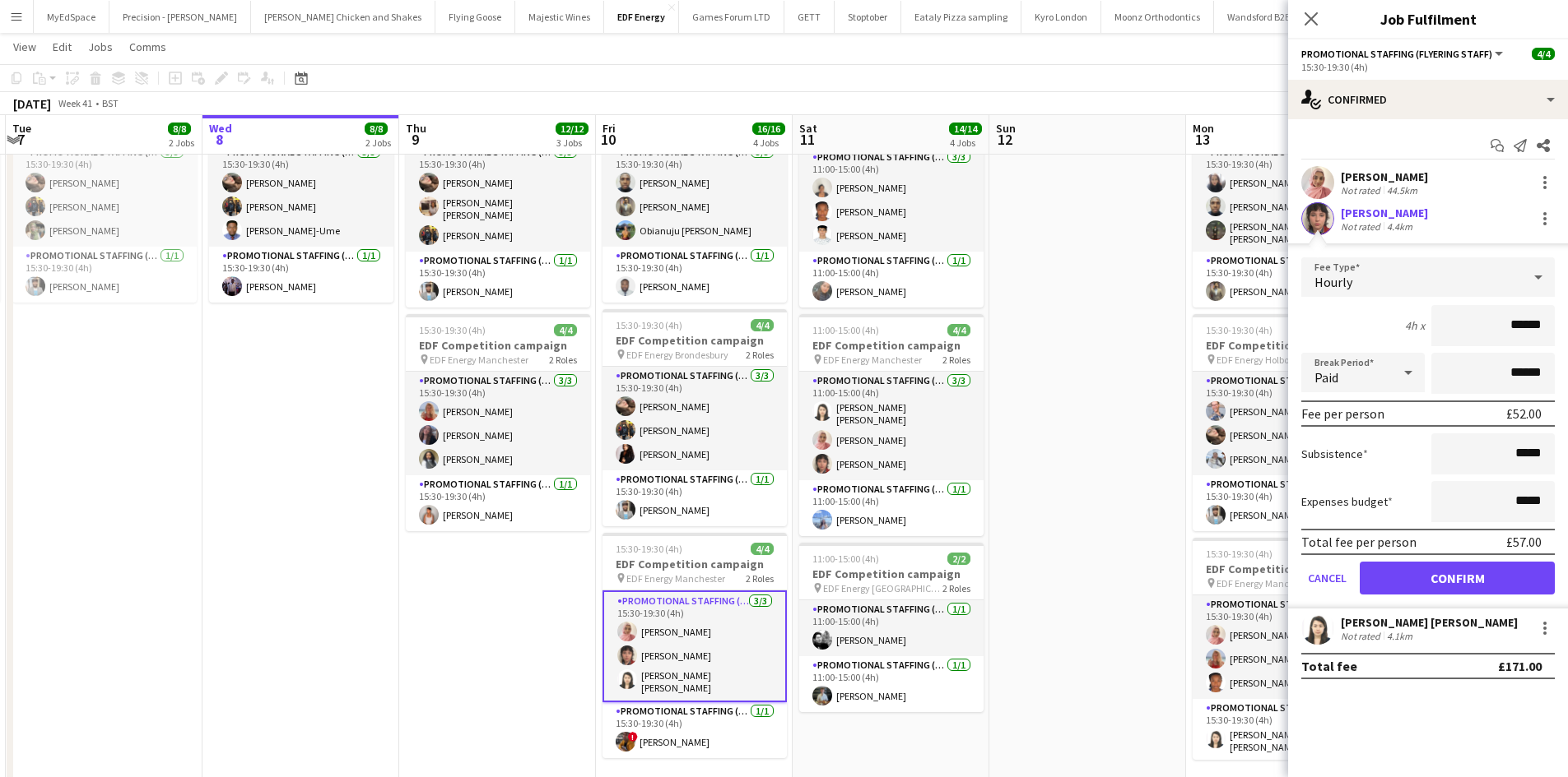
drag, startPoint x: 1092, startPoint y: 378, endPoint x: 1072, endPoint y: 402, distance: 31.2
click at [1092, 378] on app-date-cell at bounding box center [1088, 351] width 197 height 992
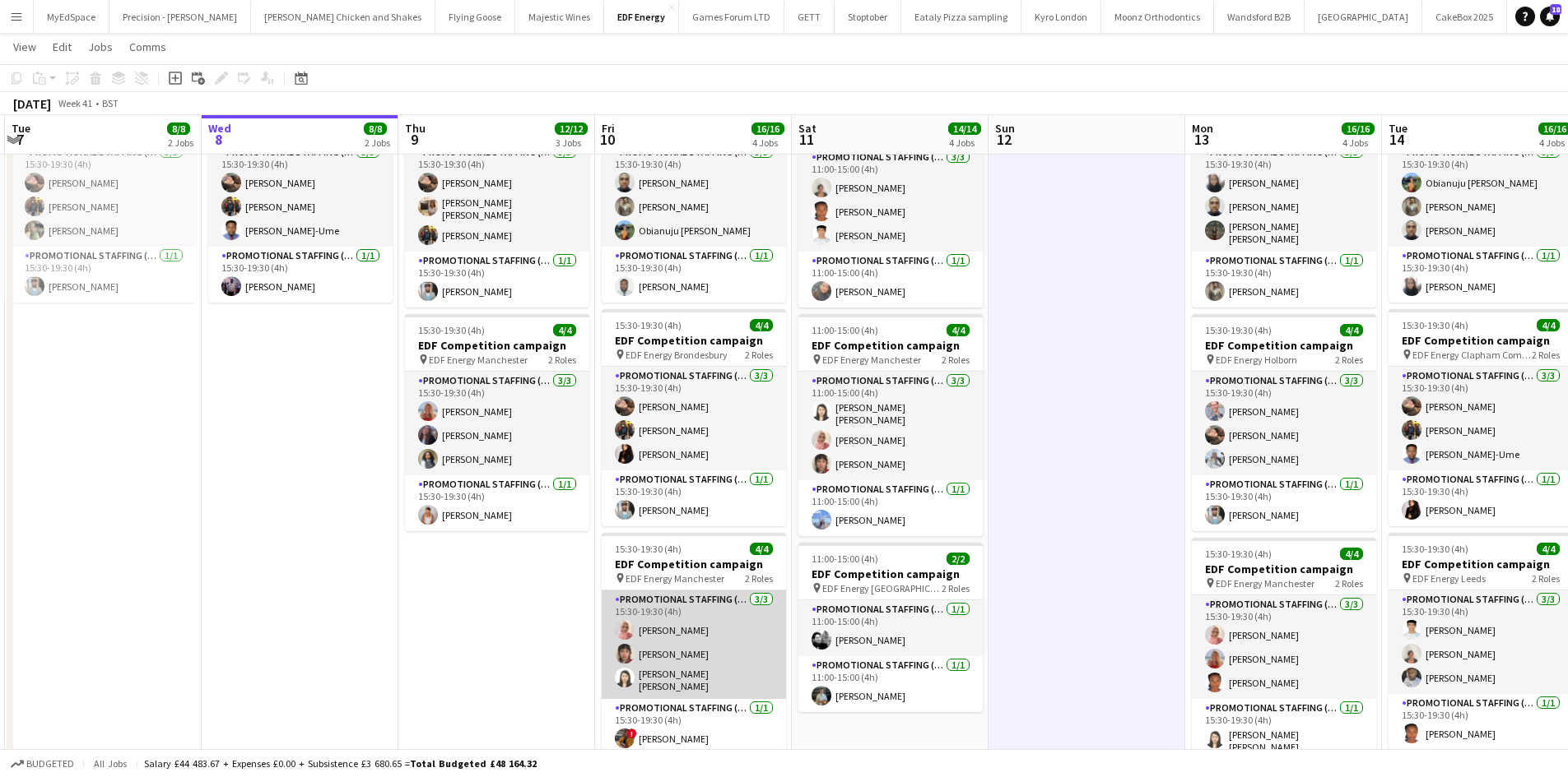
click at [681, 649] on app-card-role "Promotional Staffing (Flyering Staff) 3/3 15:30-19:30 (4h) Shabnam Jallal Ruby …" at bounding box center [693, 645] width 184 height 109
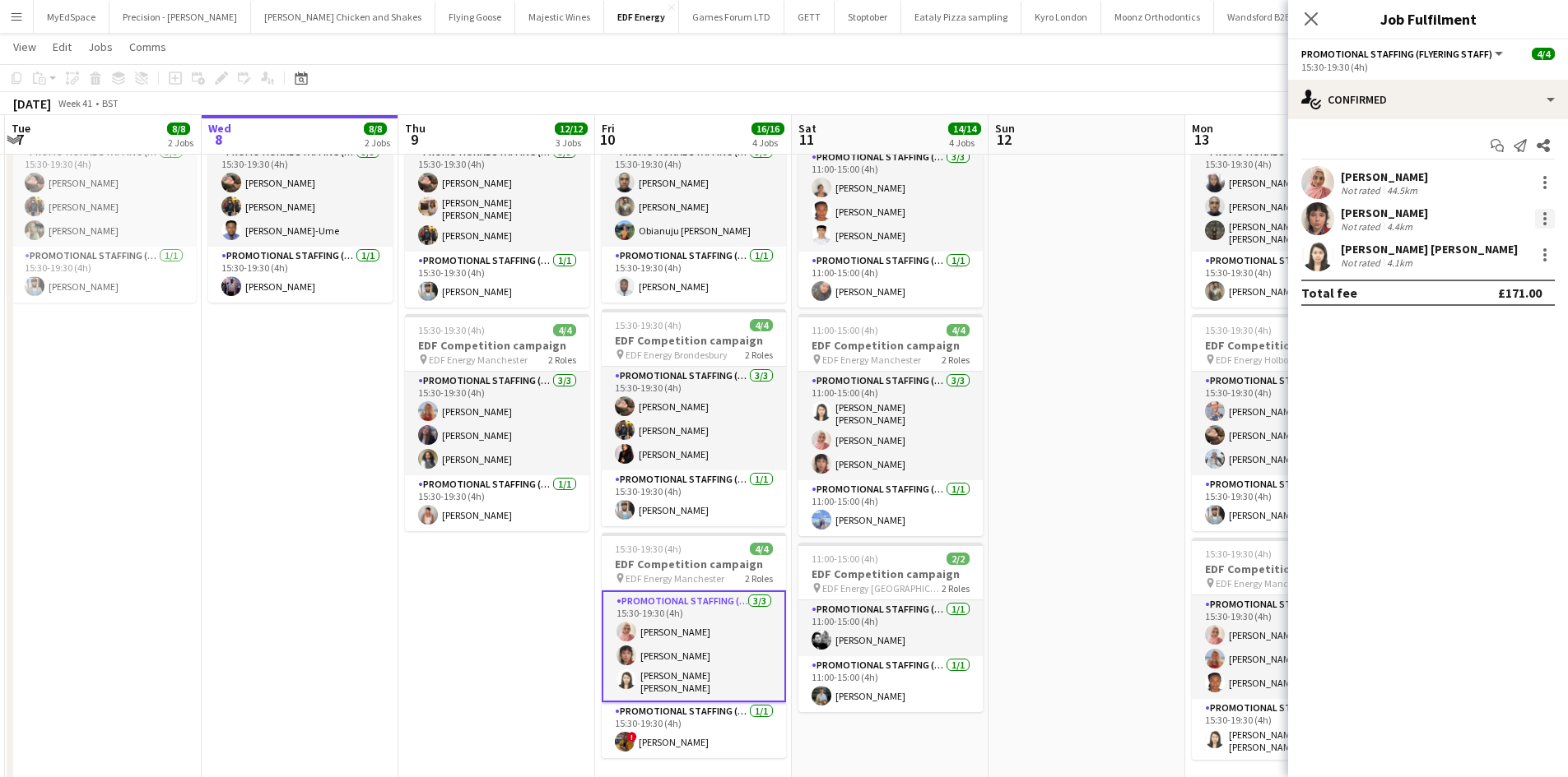
click at [1553, 218] on div at bounding box center [1544, 218] width 20 height 20
click at [1472, 417] on button "Remove" at bounding box center [1490, 407] width 129 height 40
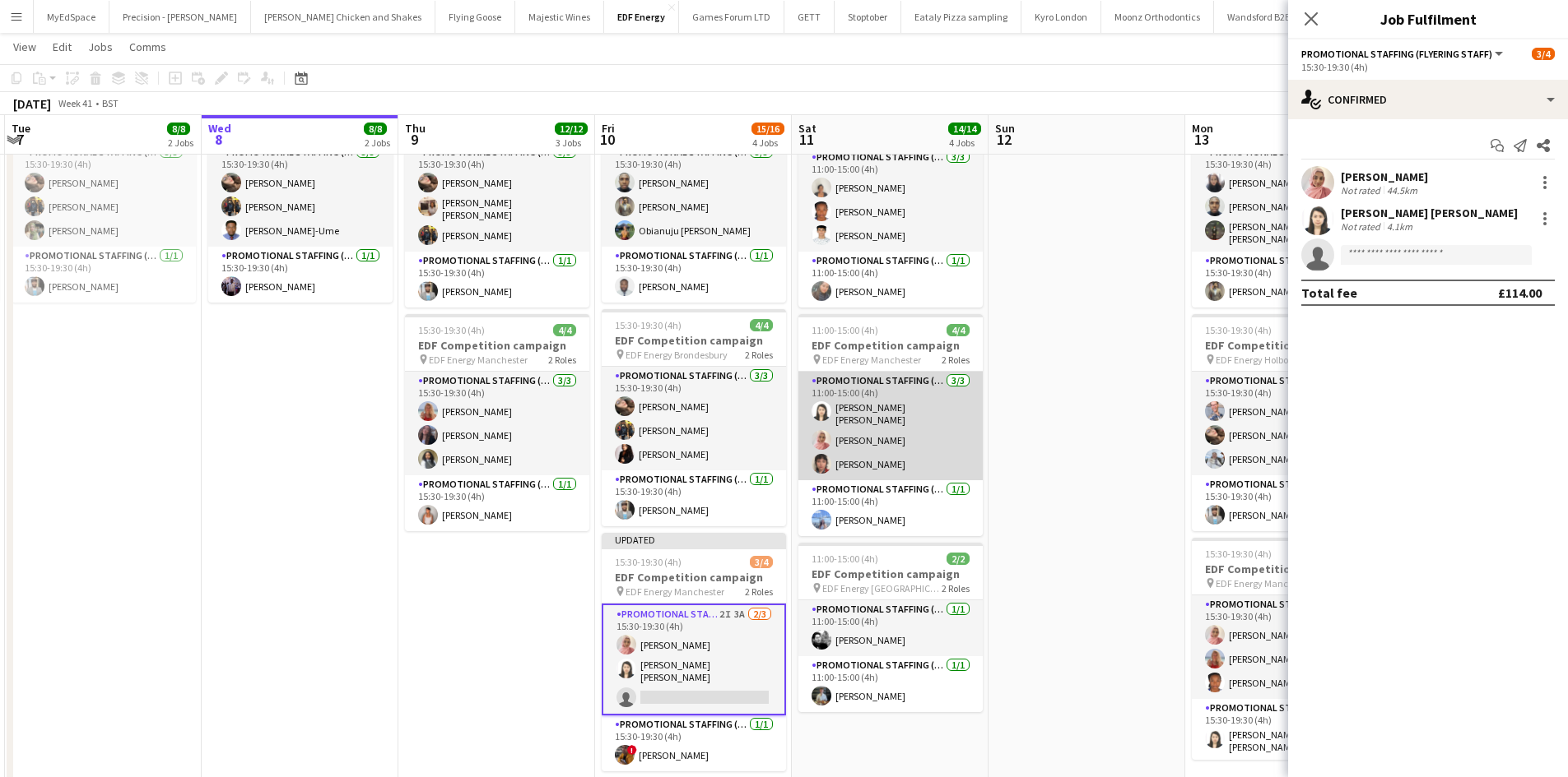
click at [874, 467] on app-card-role "Promotional Staffing (Flyering Staff) 3/3 11:00-15:00 (4h) Yee Ching Wong Shabn…" at bounding box center [890, 425] width 184 height 109
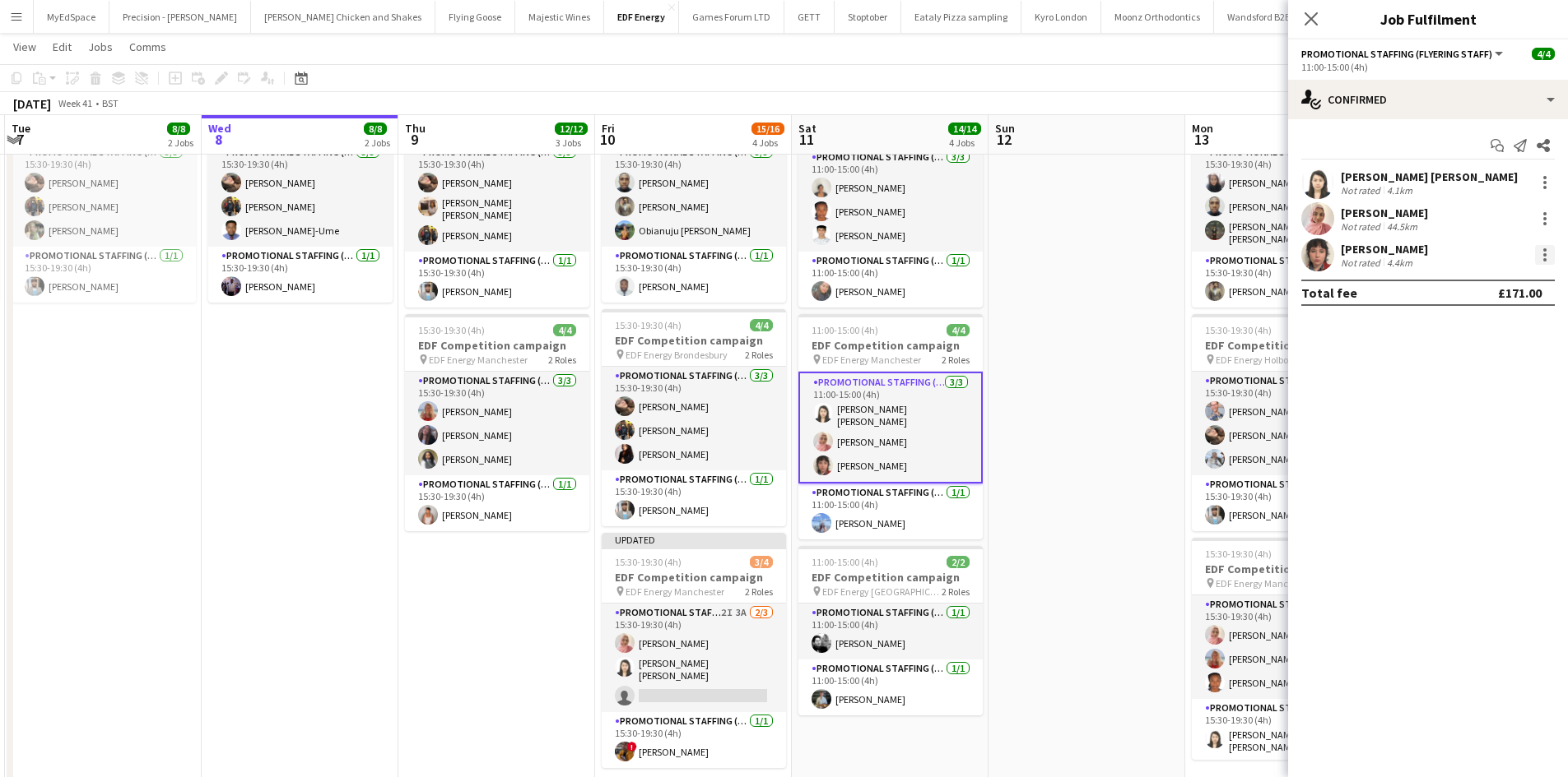
click at [1542, 257] on div at bounding box center [1544, 254] width 20 height 20
click at [1480, 443] on span "Remove" at bounding box center [1464, 442] width 49 height 14
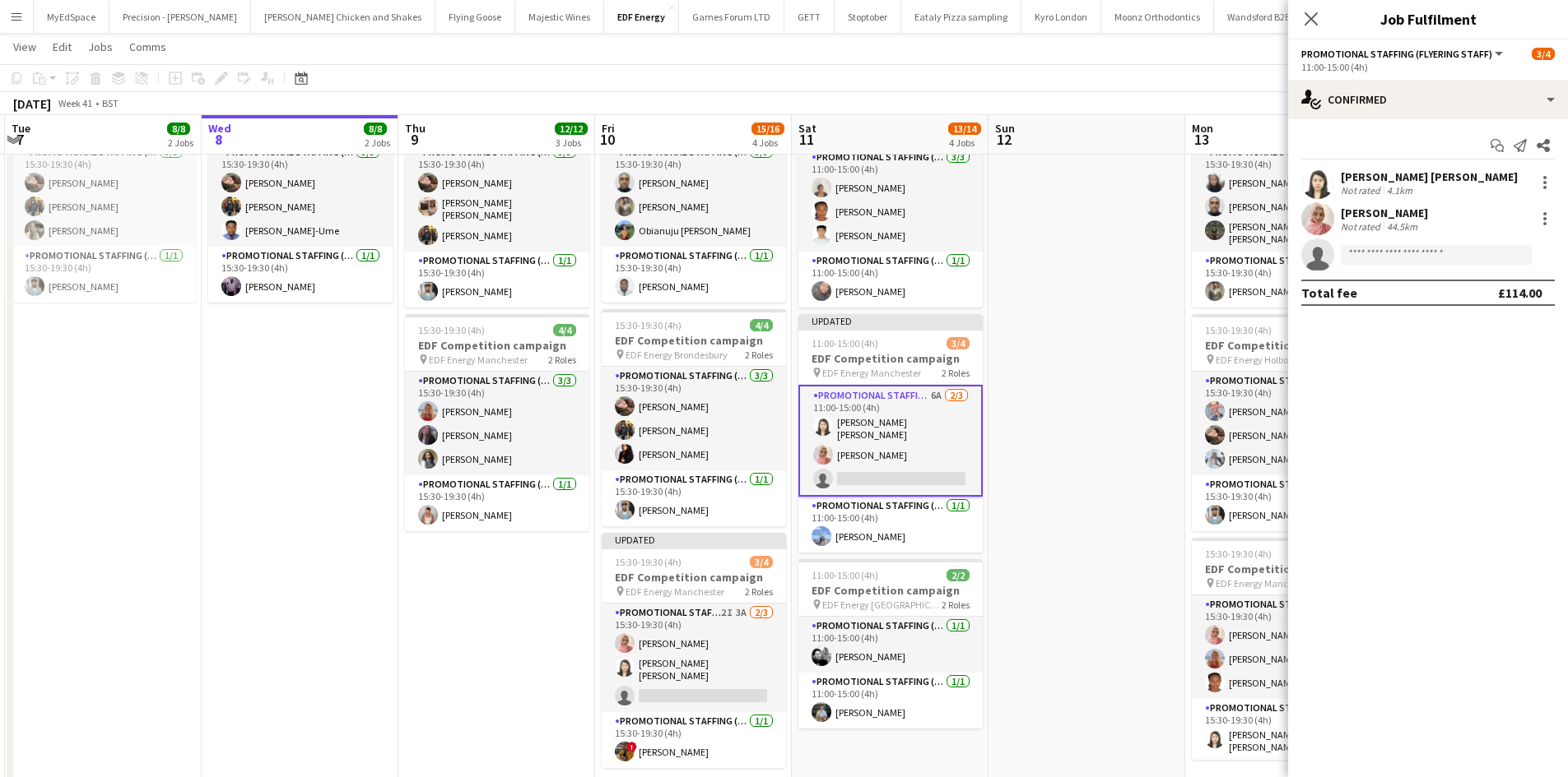
click at [1181, 349] on app-date-cell at bounding box center [1087, 356] width 197 height 1003
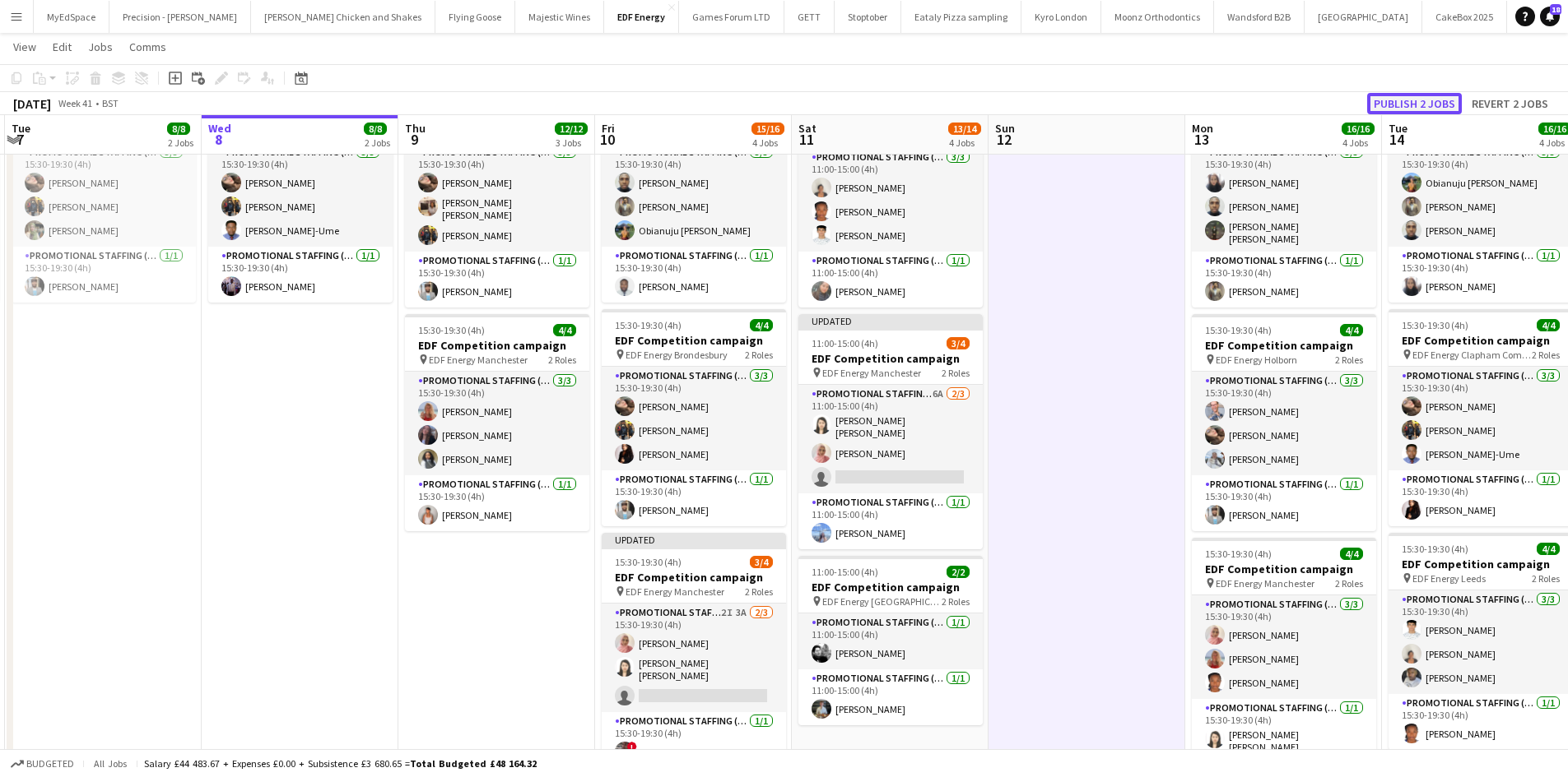
click at [1406, 101] on button "Publish 2 jobs" at bounding box center [1414, 103] width 95 height 22
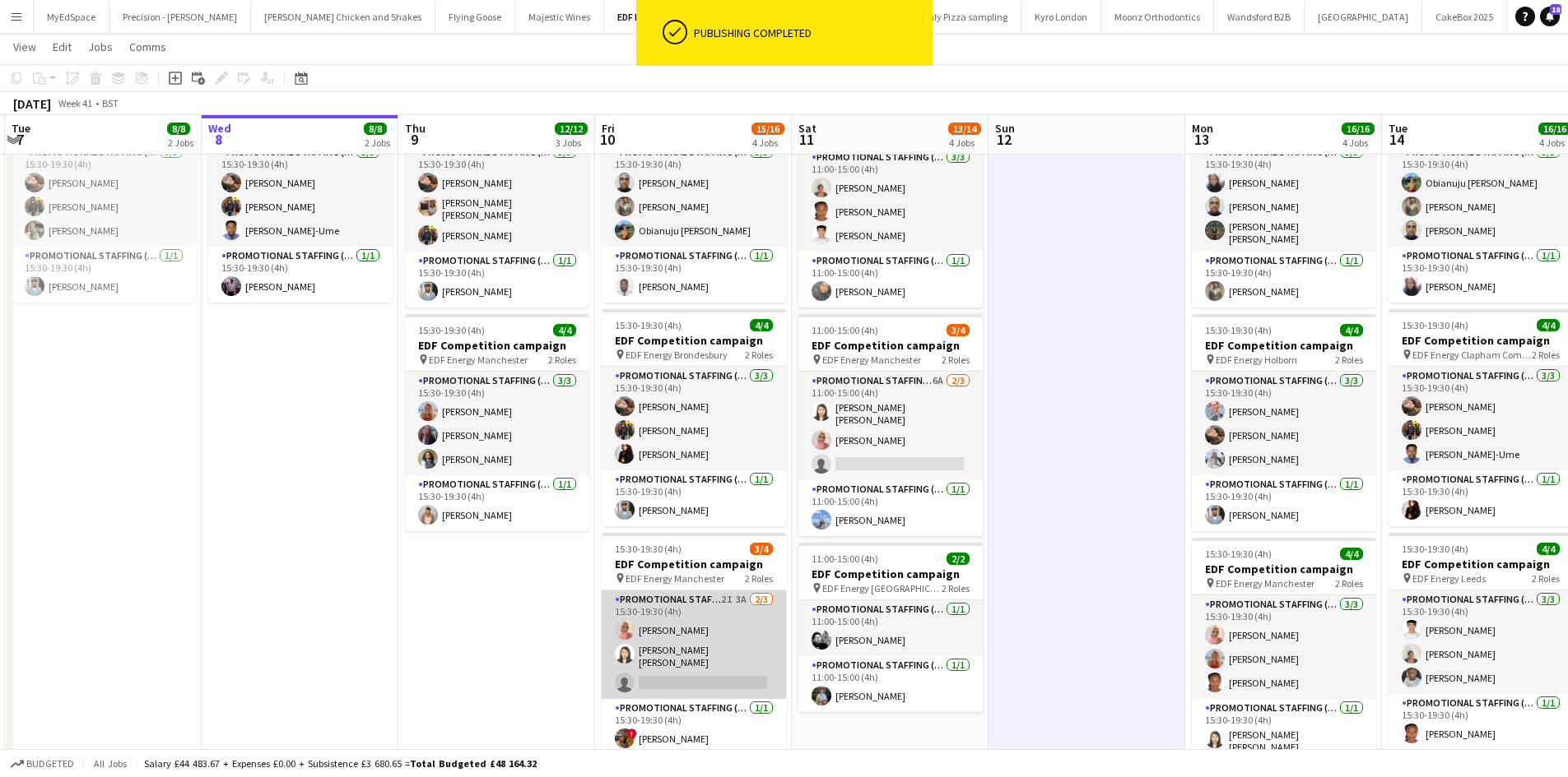
click at [734, 604] on app-card-role "Promotional Staffing (Flyering Staff) 2I 3A 2/3 15:30-19:30 (4h) Shabnam Jallal…" at bounding box center [693, 645] width 184 height 109
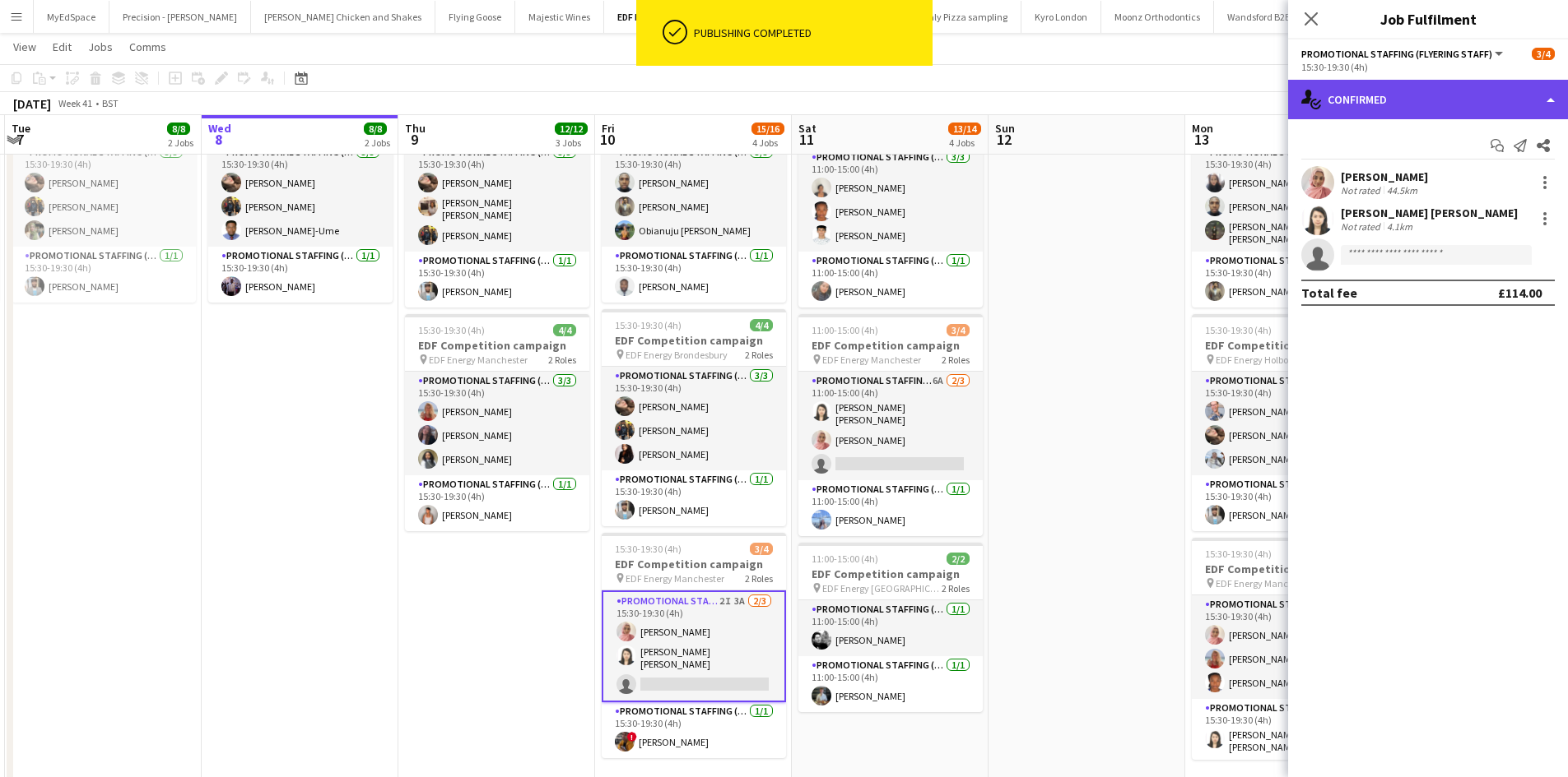
click at [1364, 102] on div "single-neutral-actions-check-2 Confirmed" at bounding box center [1428, 99] width 280 height 40
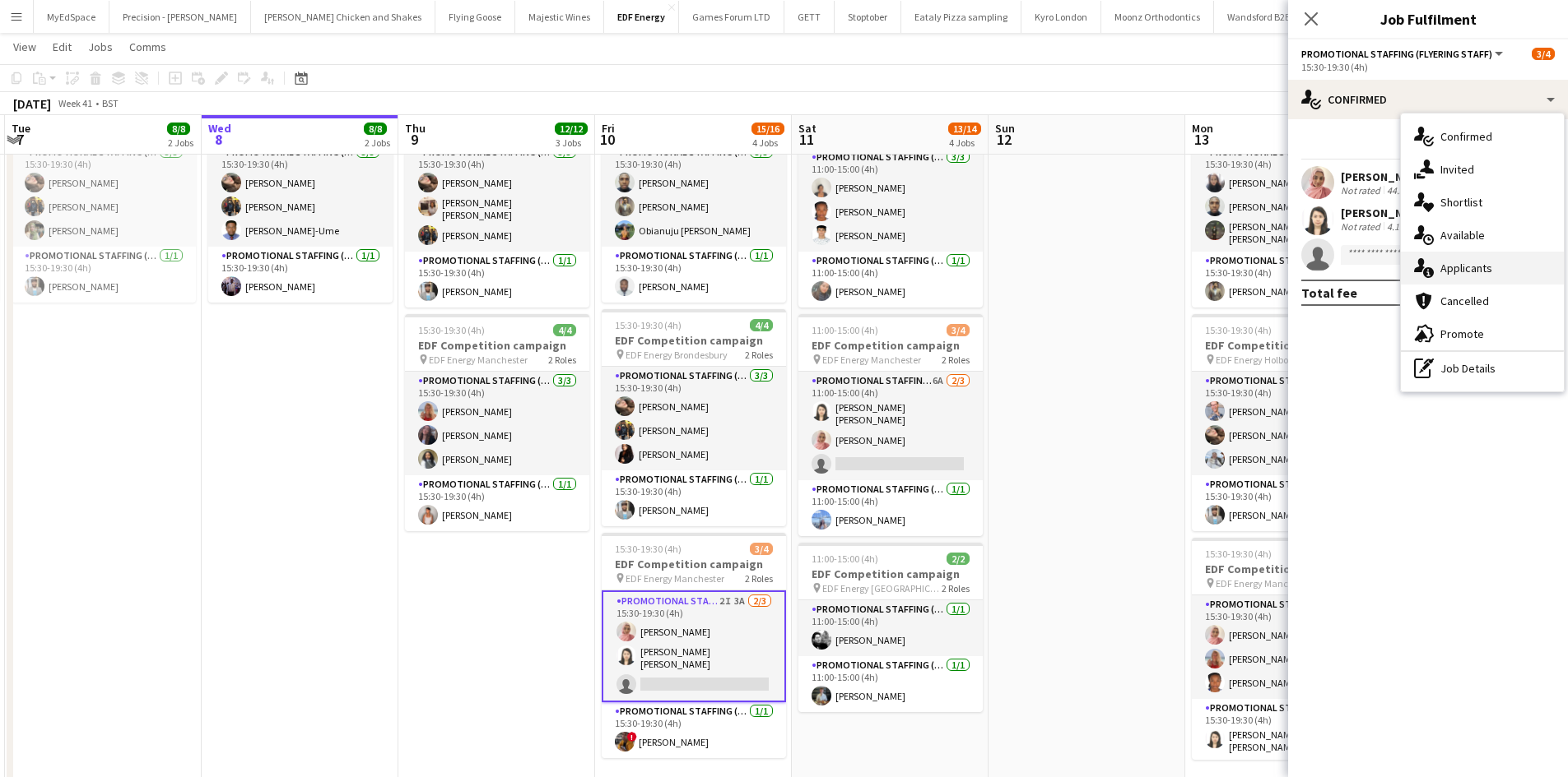
click at [1469, 282] on div "single-neutral-actions-information Applicants" at bounding box center [1482, 268] width 163 height 33
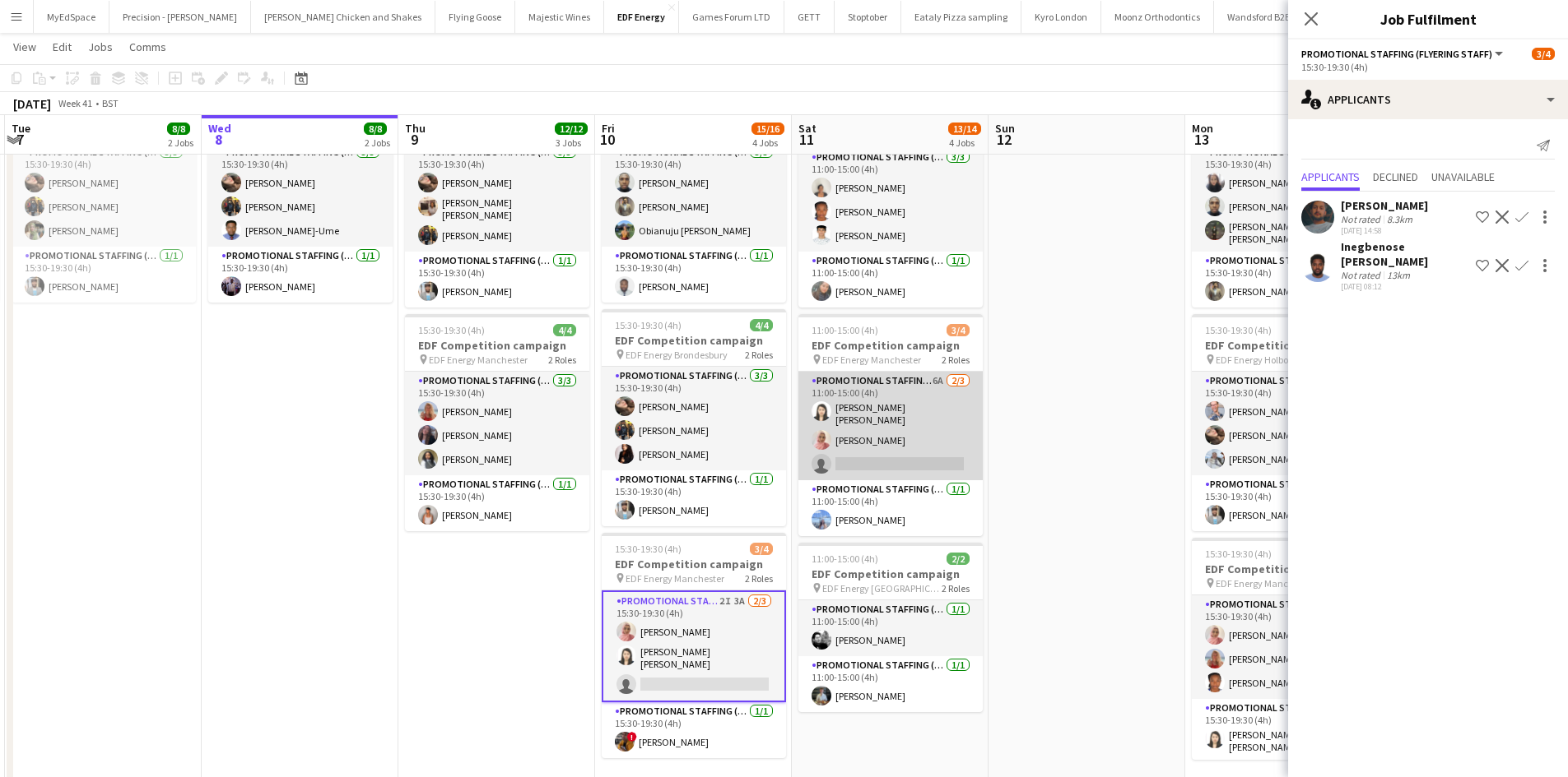
click at [935, 376] on app-card-role "Promotional Staffing (Flyering Staff) 6A 2/3 11:00-15:00 (4h) Yee Ching Wong Sh…" at bounding box center [890, 425] width 184 height 109
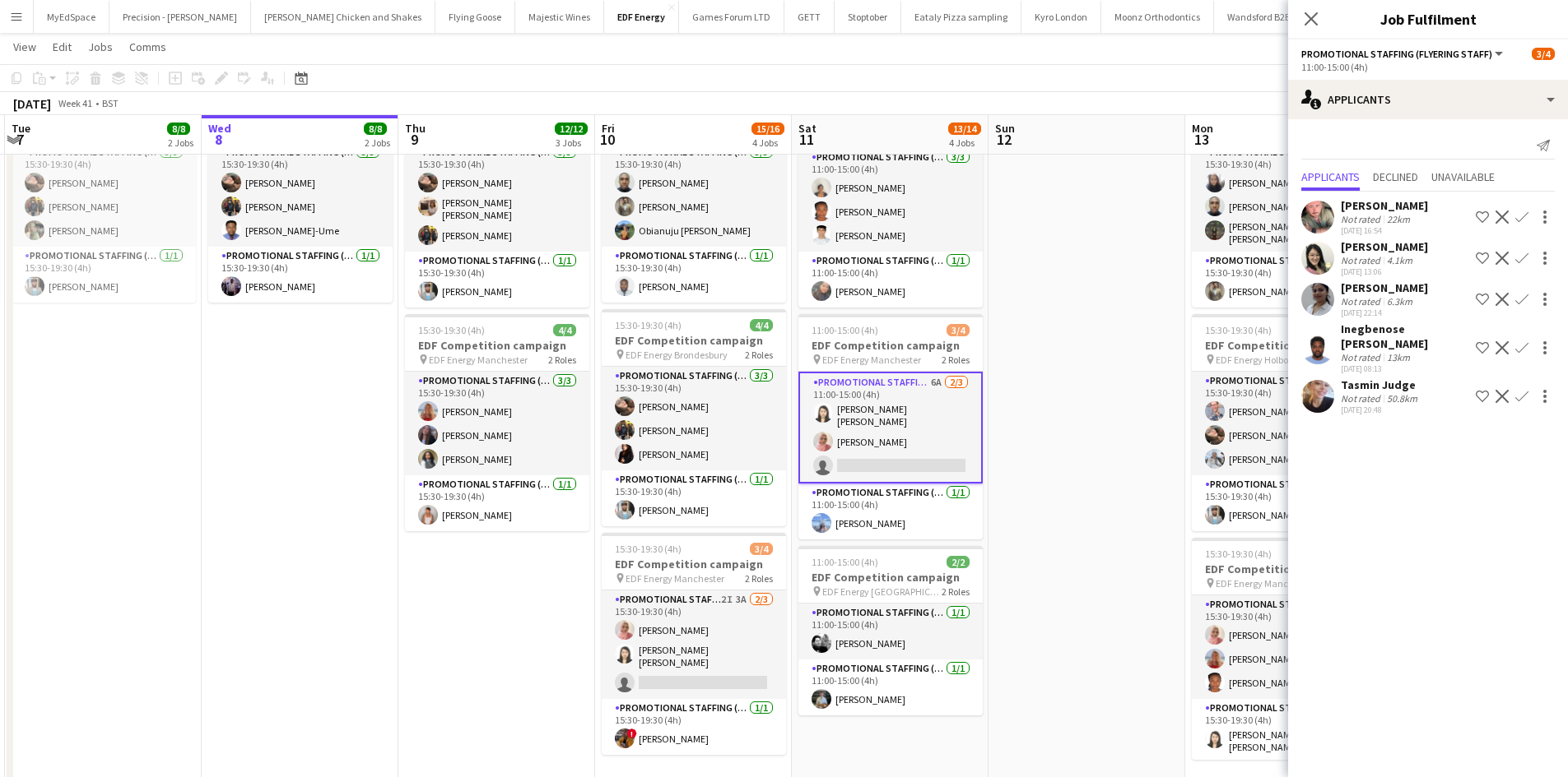
click at [1526, 262] on app-icon "Confirm" at bounding box center [1522, 258] width 13 height 13
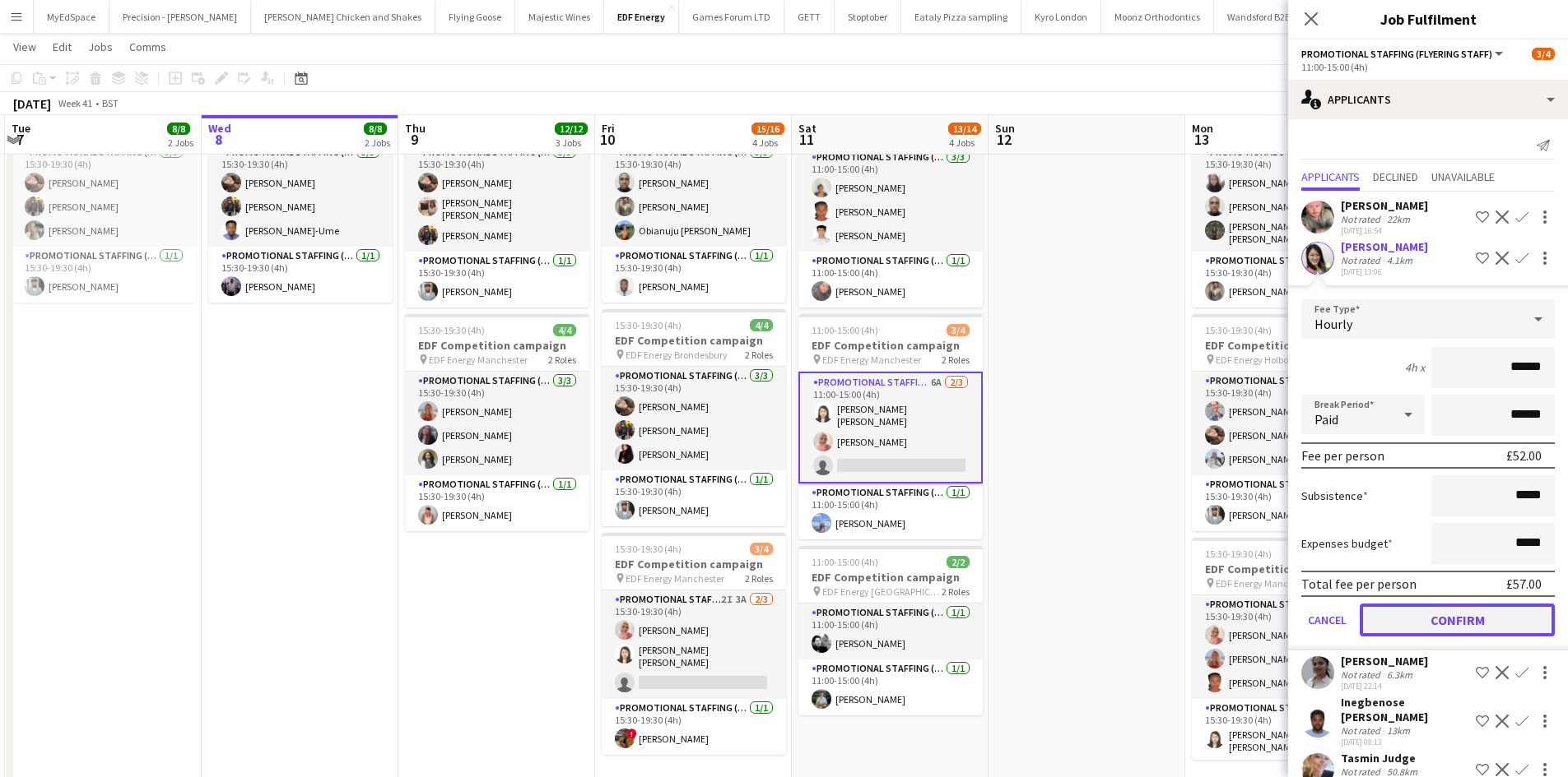
click at [1503, 631] on button "Confirm" at bounding box center [1456, 620] width 195 height 33
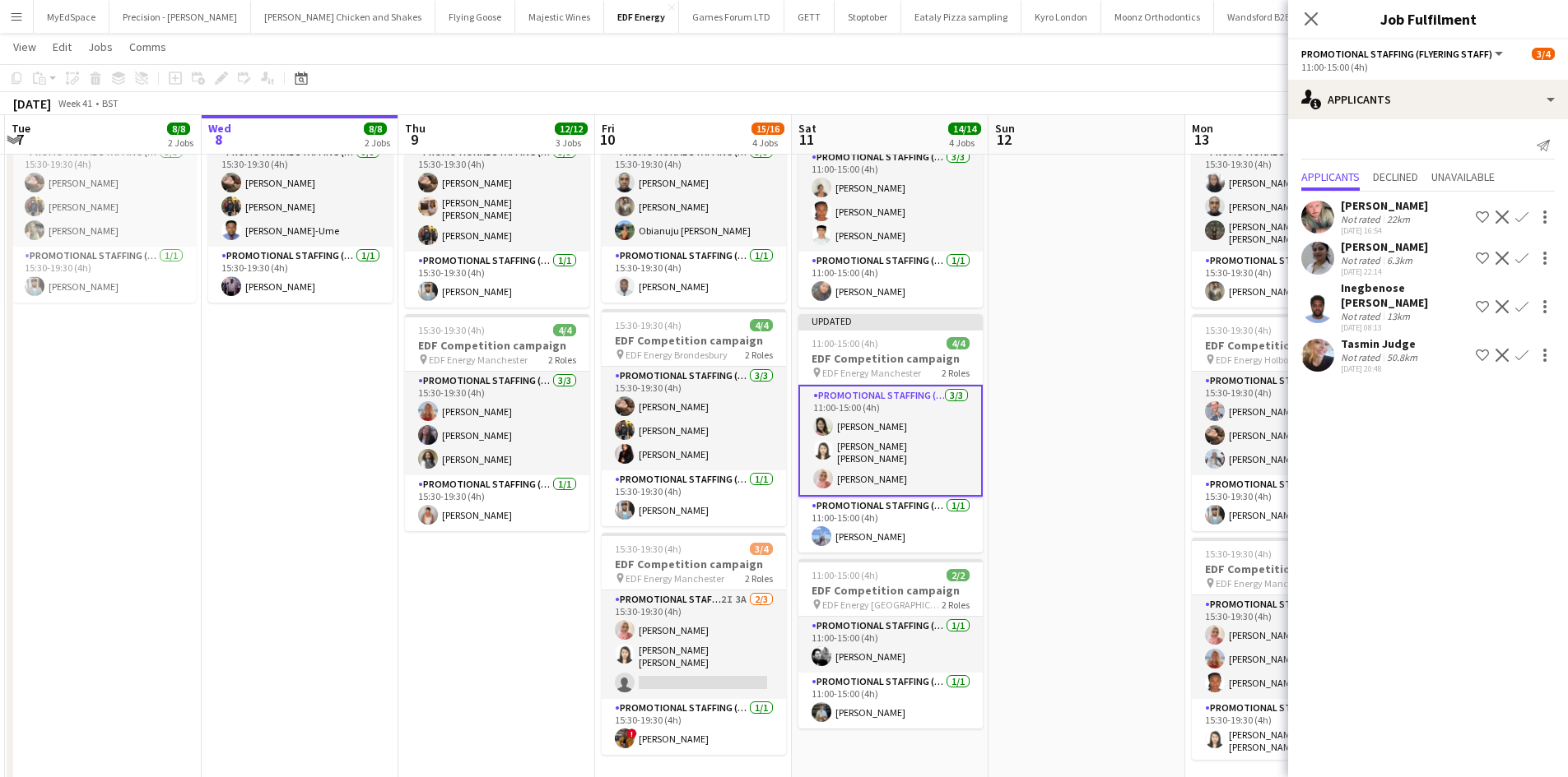
click at [1115, 519] on app-date-cell at bounding box center [1087, 351] width 197 height 992
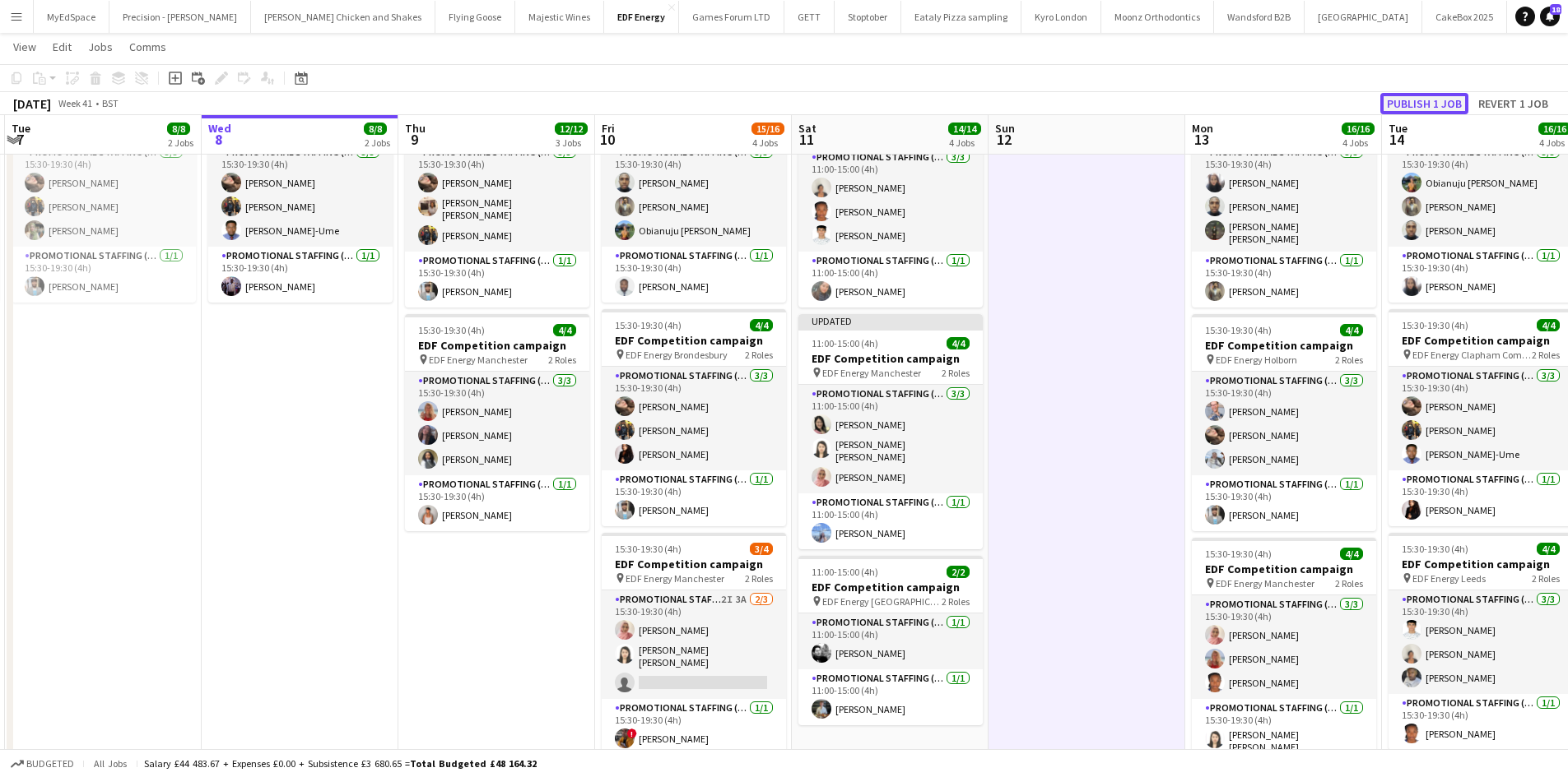
click at [1413, 103] on button "Publish 1 job" at bounding box center [1423, 103] width 88 height 22
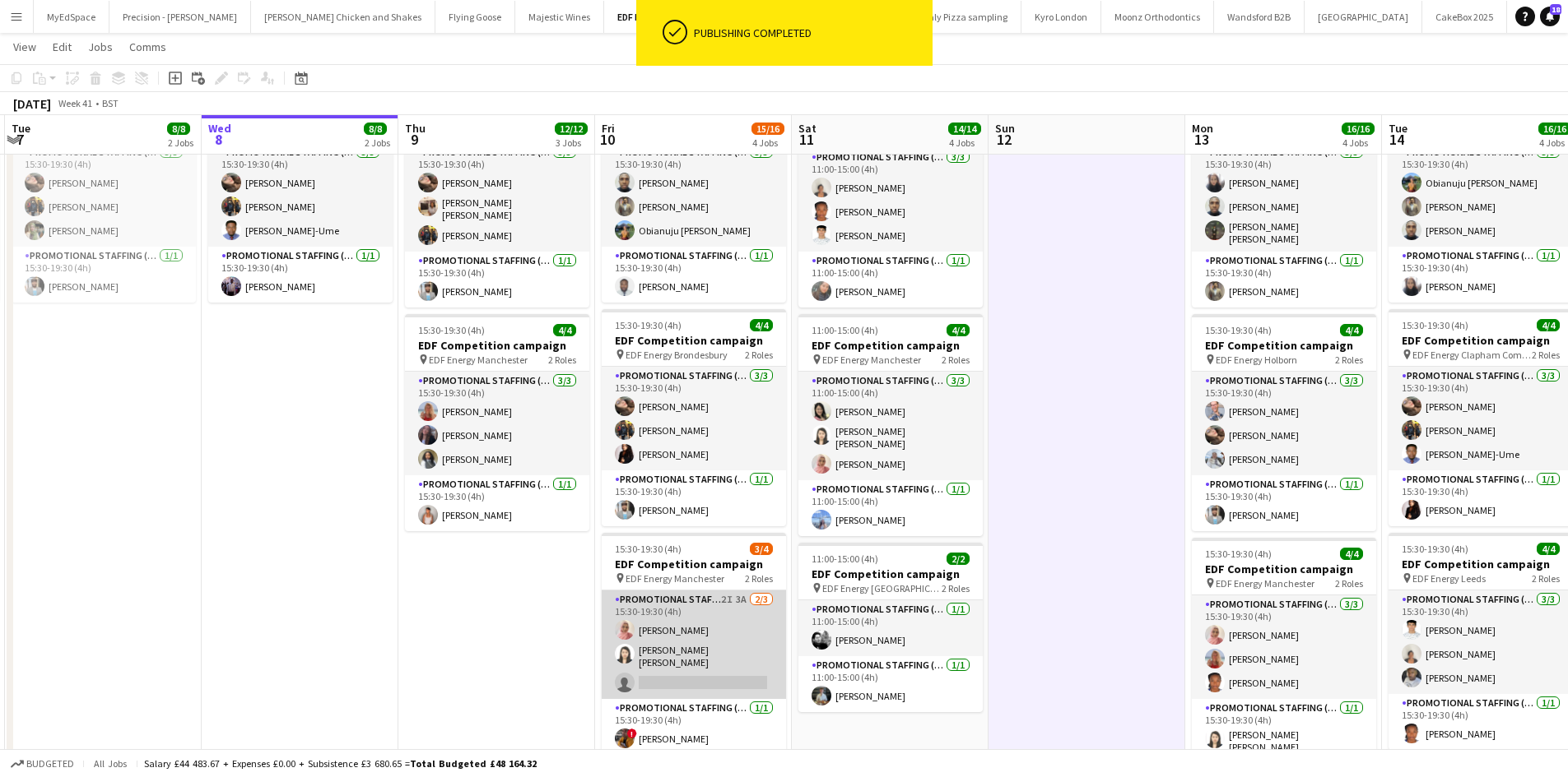
click at [741, 599] on app-card-role "Promotional Staffing (Flyering Staff) 2I 3A 2/3 15:30-19:30 (4h) Shabnam Jallal…" at bounding box center [693, 645] width 184 height 109
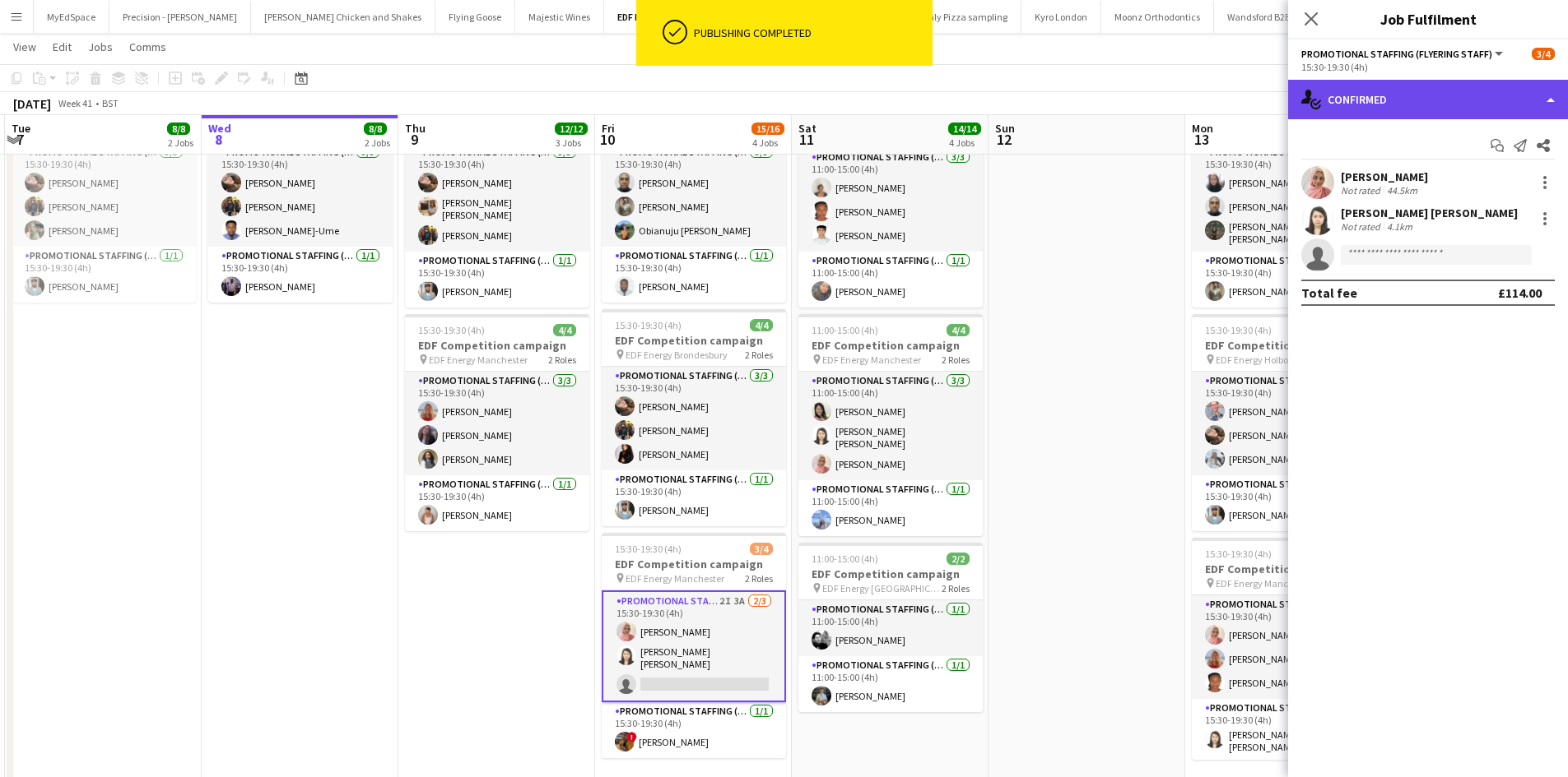
drag, startPoint x: 1479, startPoint y: 89, endPoint x: 1482, endPoint y: 105, distance: 16.3
click at [1479, 87] on div "single-neutral-actions-check-2 Confirmed" at bounding box center [1428, 99] width 280 height 40
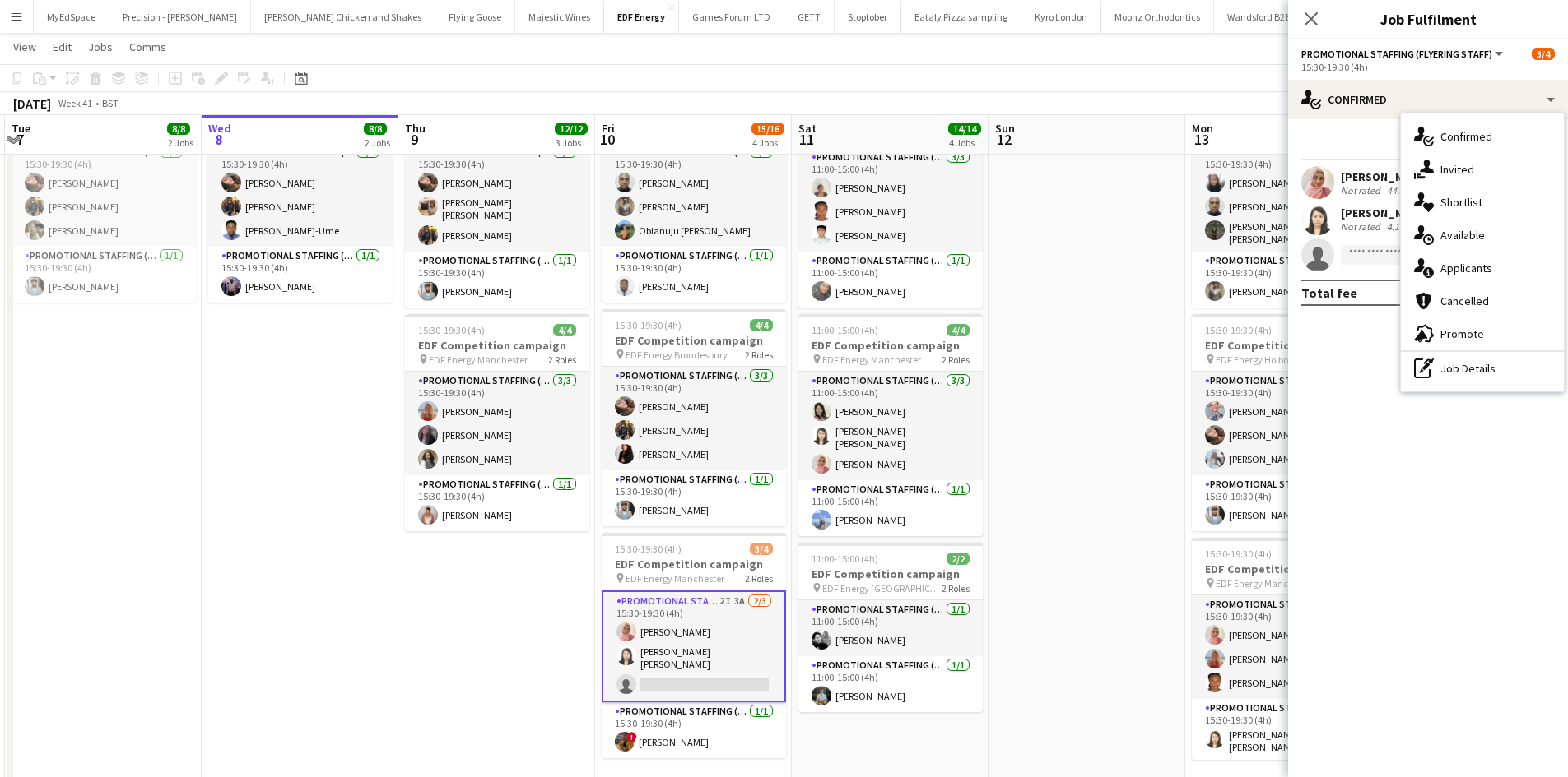
click at [1503, 273] on div "single-neutral-actions-information Applicants" at bounding box center [1482, 268] width 163 height 33
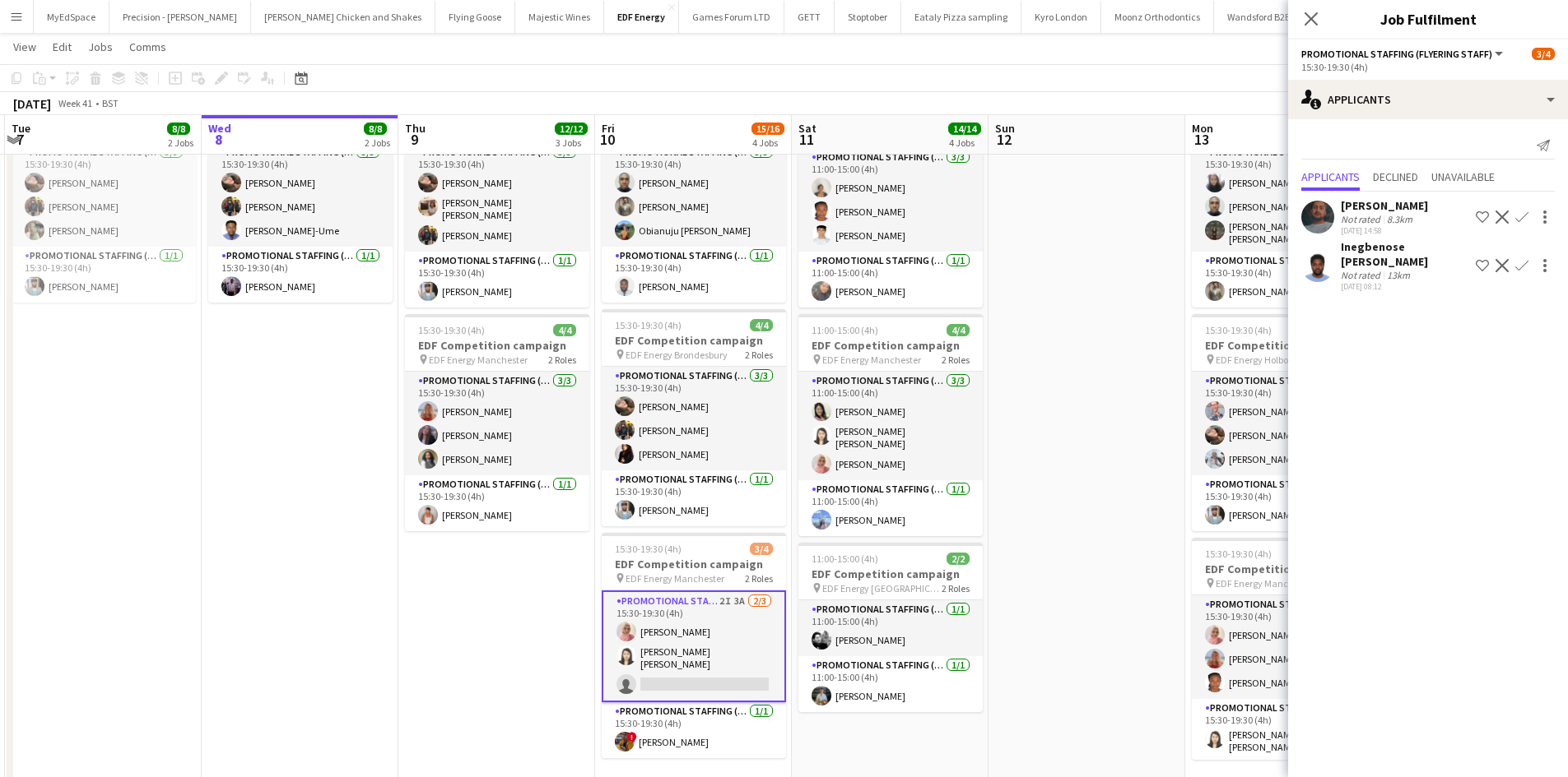
click at [1393, 261] on div "Inegbenose Ehi-Douglas" at bounding box center [1404, 253] width 129 height 29
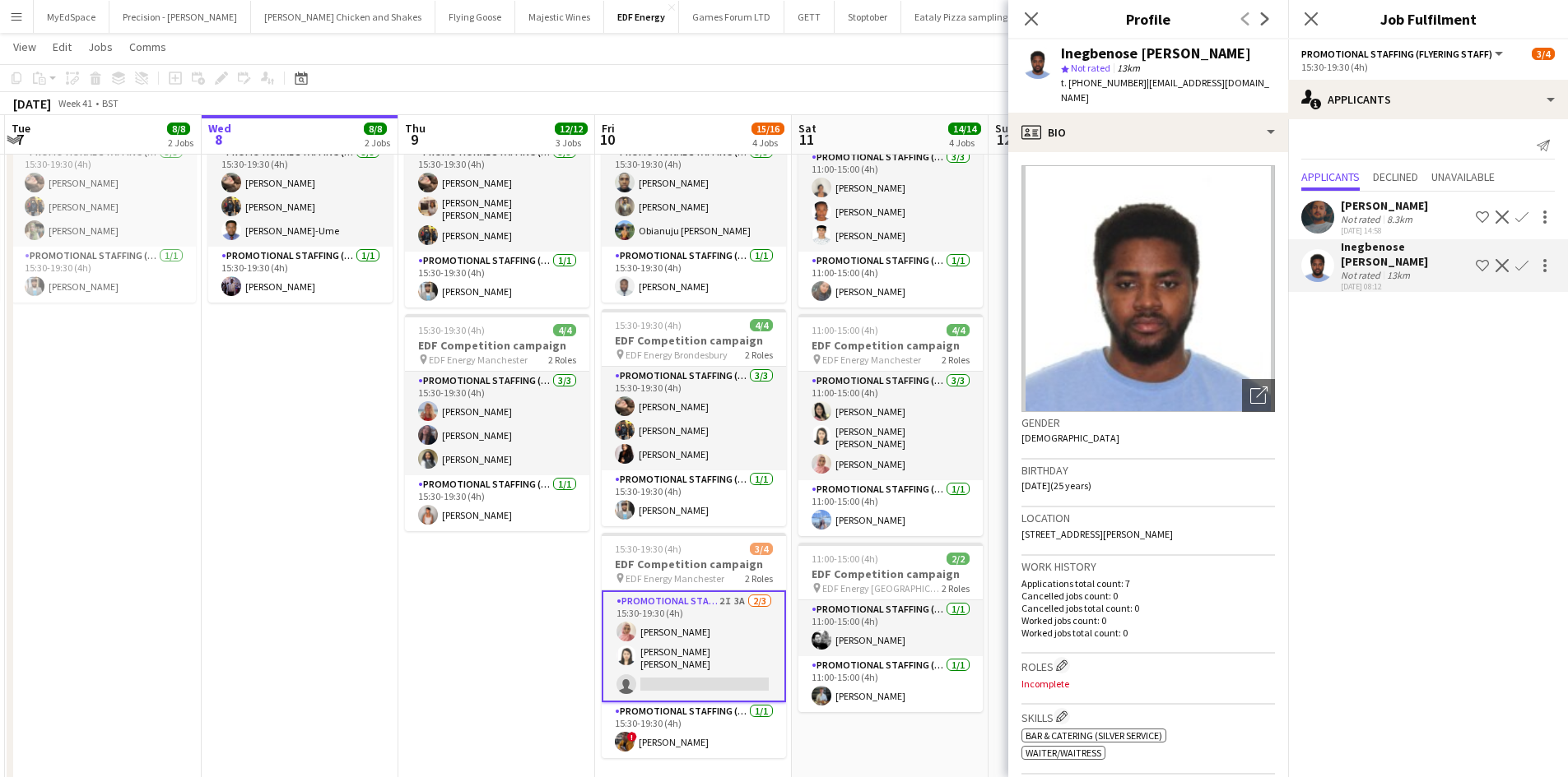
drag, startPoint x: 201, startPoint y: 434, endPoint x: 210, endPoint y: 431, distance: 9.5
click at [202, 434] on app-calendar-viewport "Fri 3 12/12 3 Jobs Sat 4 6/6 2 Jobs Sun 5 Mon 6 8/8 2 Jobs Tue 7 8/8 2 Jobs Wed…" at bounding box center [784, 291] width 1568 height 1112
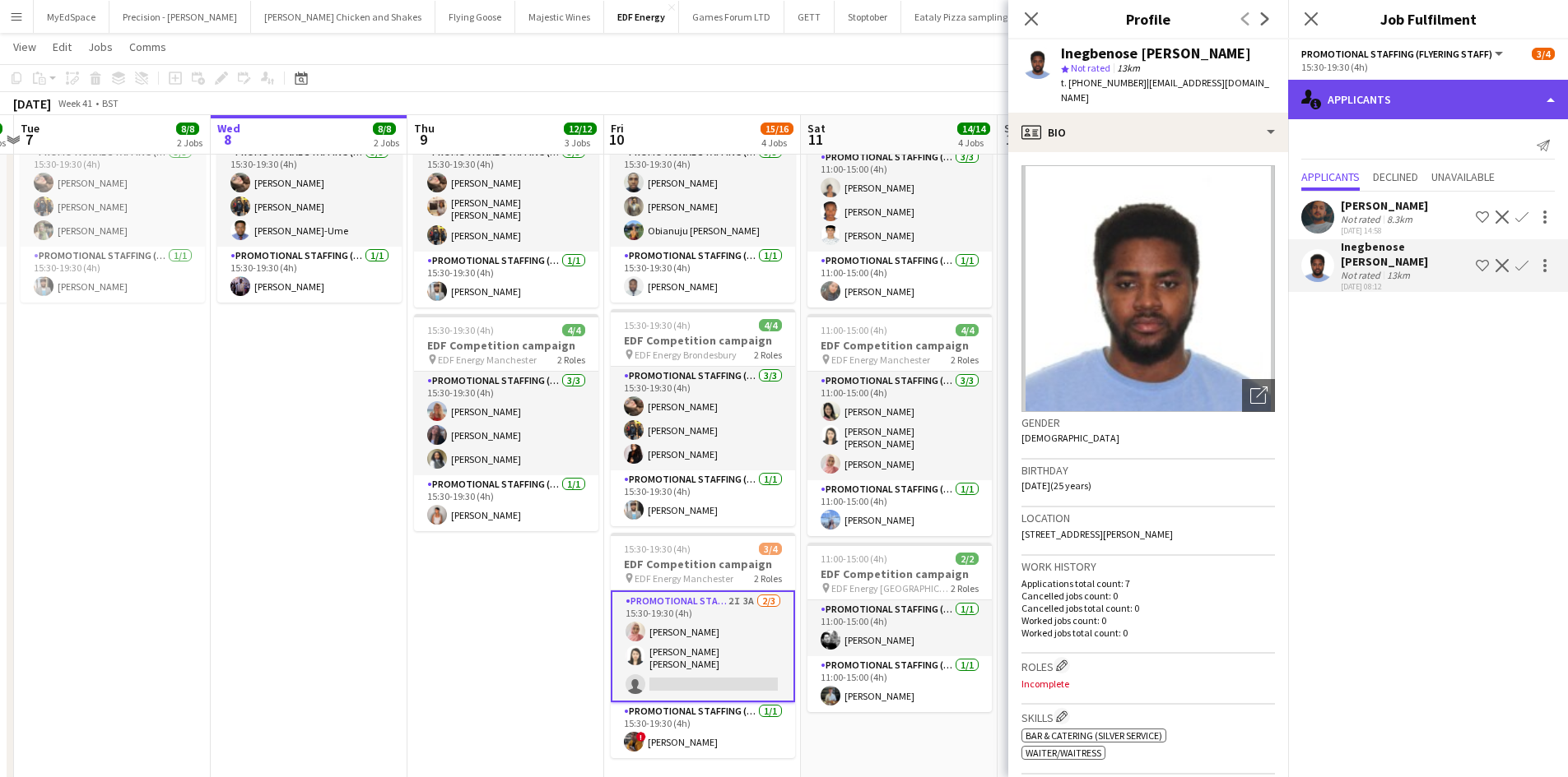
click at [1400, 108] on div "single-neutral-actions-information Applicants" at bounding box center [1428, 99] width 280 height 40
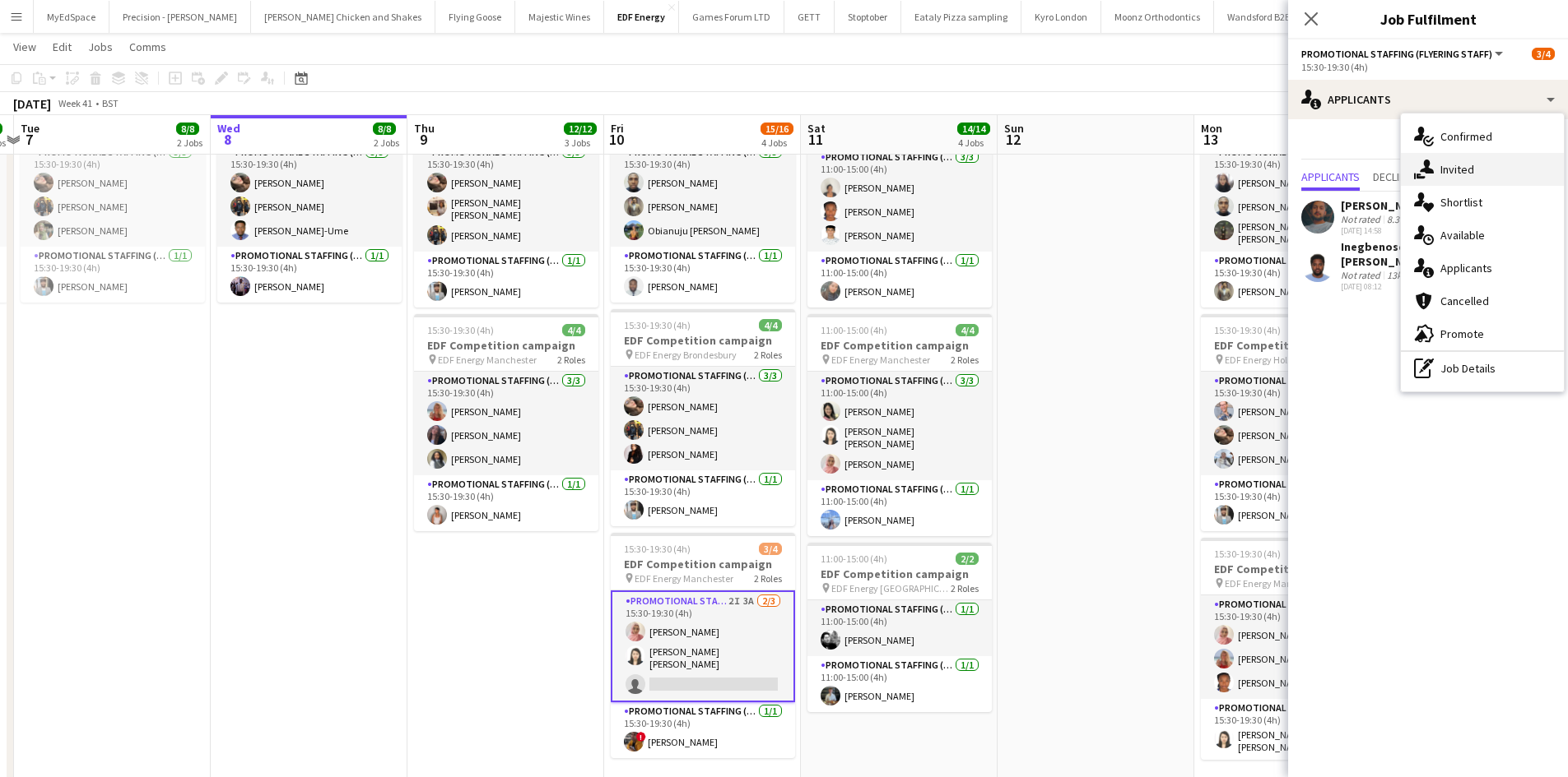
click at [1455, 164] on span "Invited" at bounding box center [1457, 169] width 34 height 15
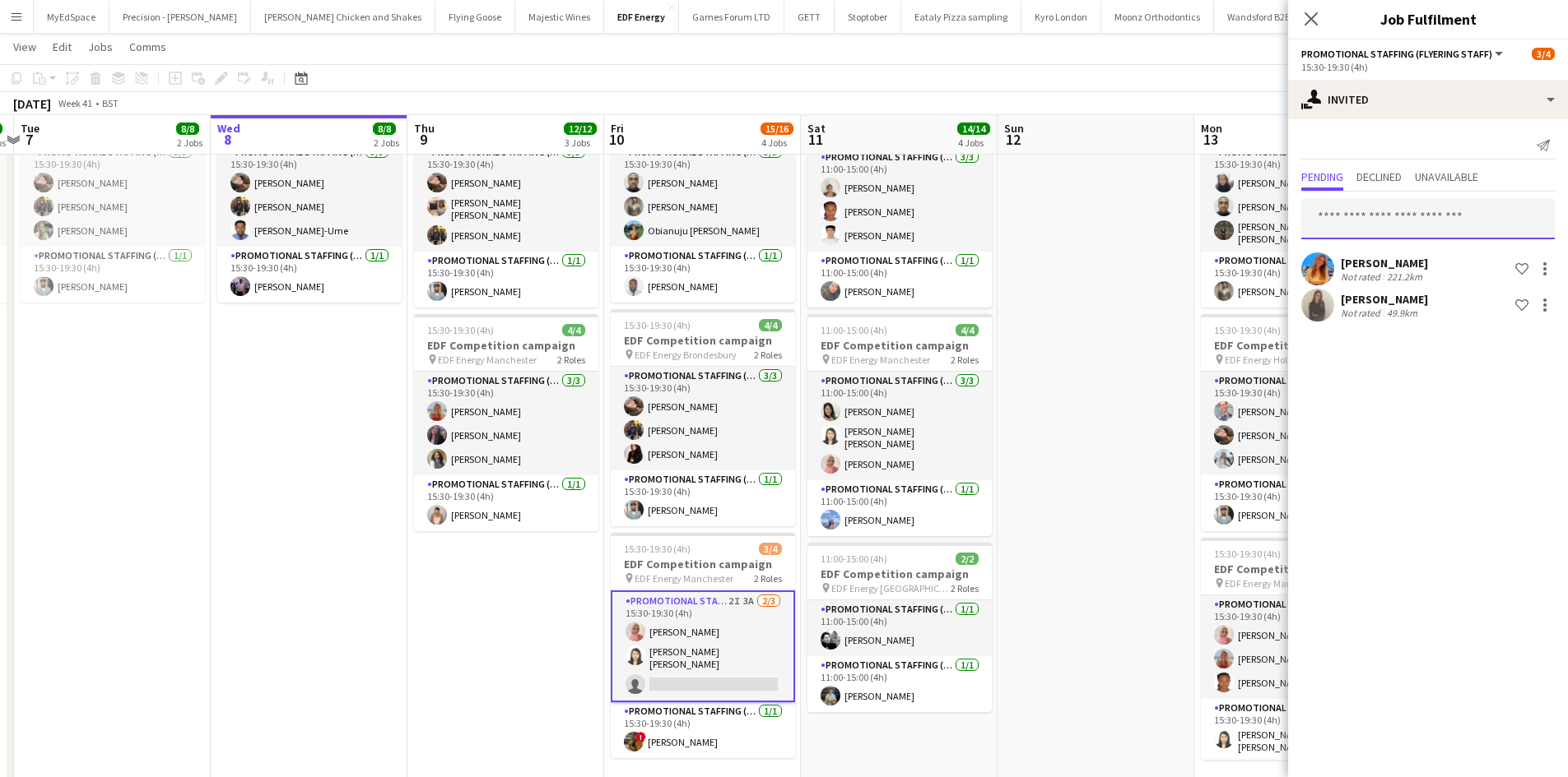
click at [1418, 201] on input "text" at bounding box center [1428, 219] width 253 height 42
type input "****"
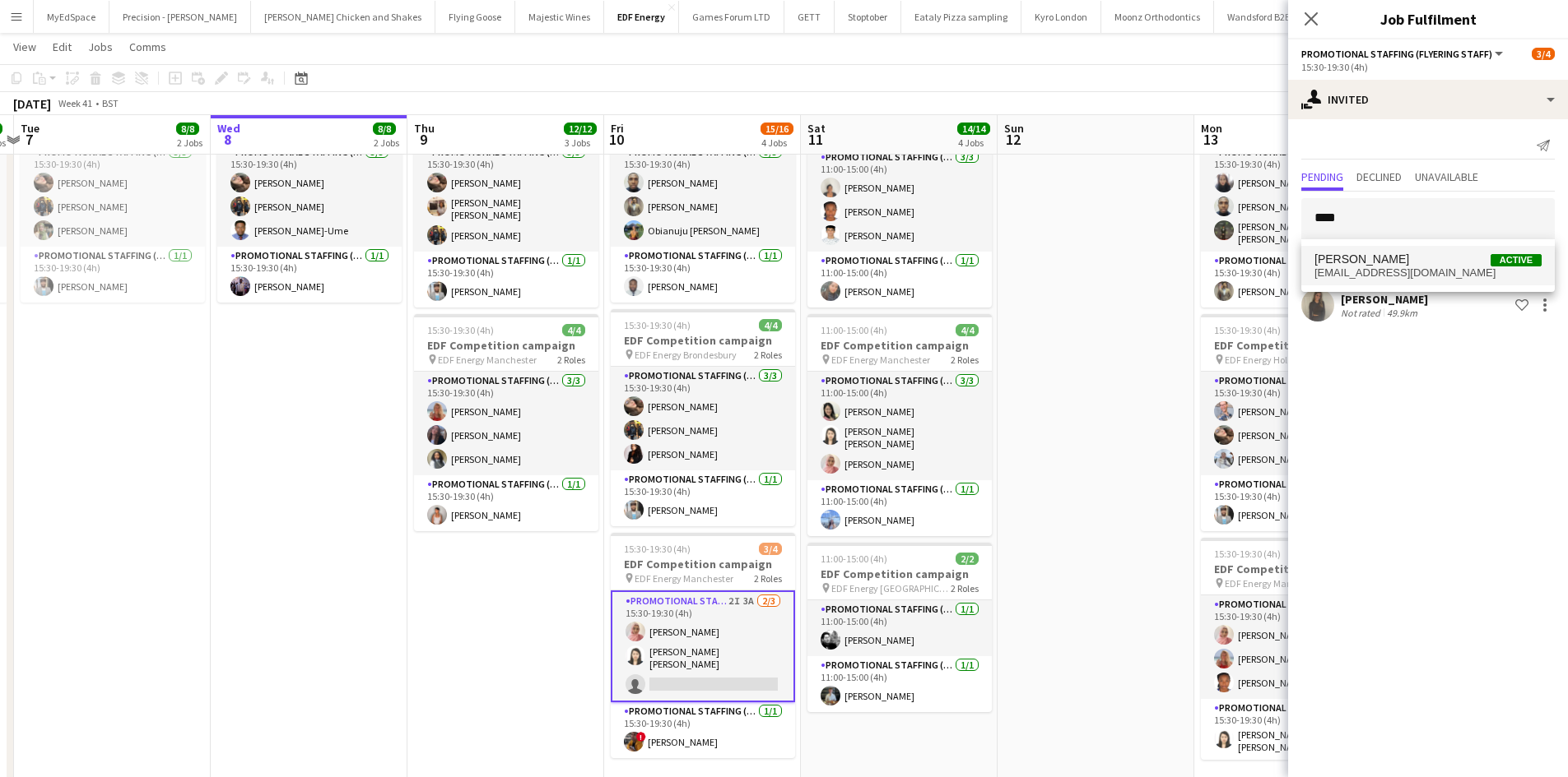
click at [1405, 277] on span "mejjytolla@gmail.com" at bounding box center [1428, 273] width 227 height 13
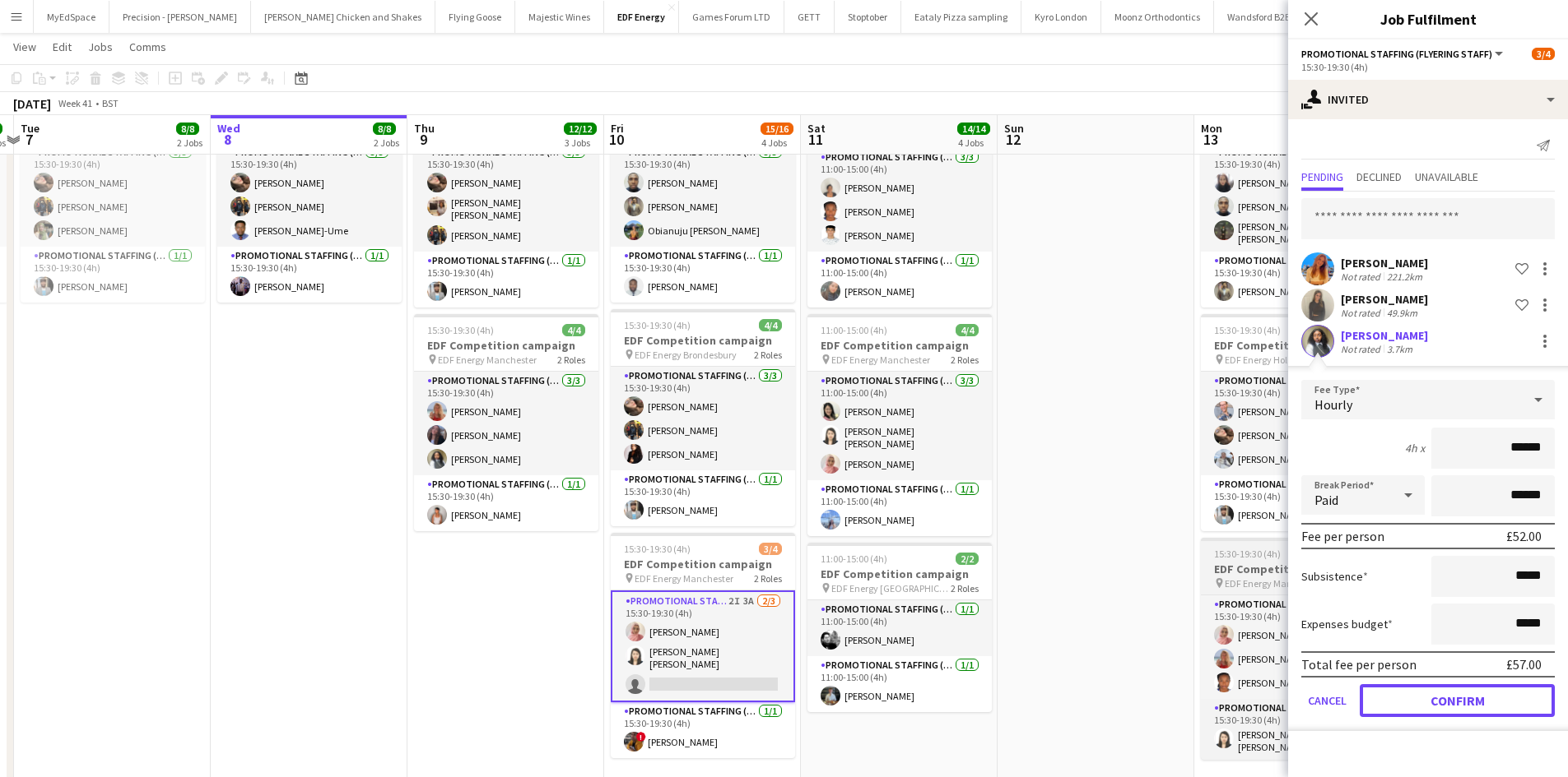
click at [1477, 690] on button "Confirm" at bounding box center [1456, 700] width 195 height 33
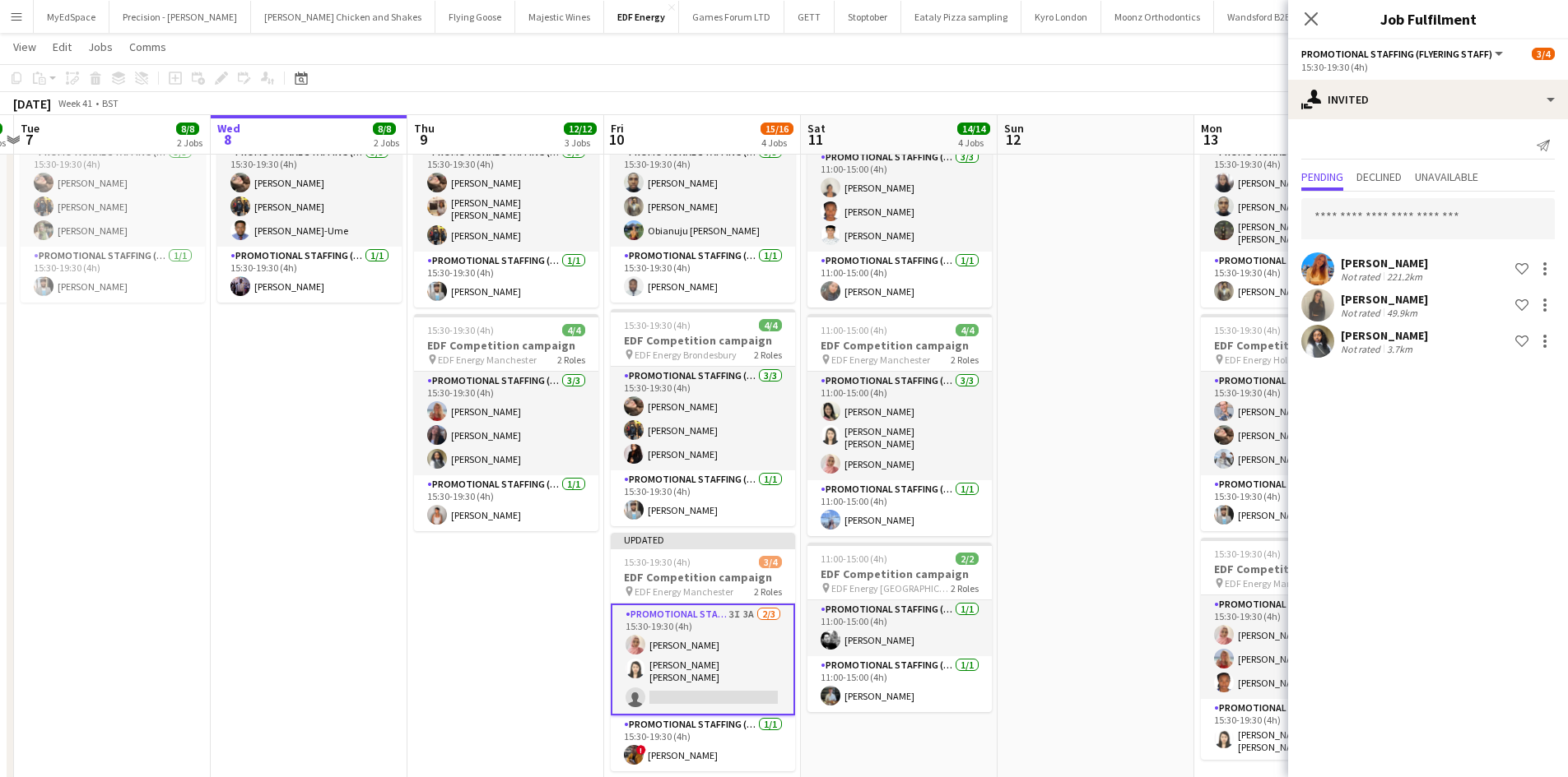
click at [1039, 445] on app-date-cell at bounding box center [1096, 356] width 197 height 1003
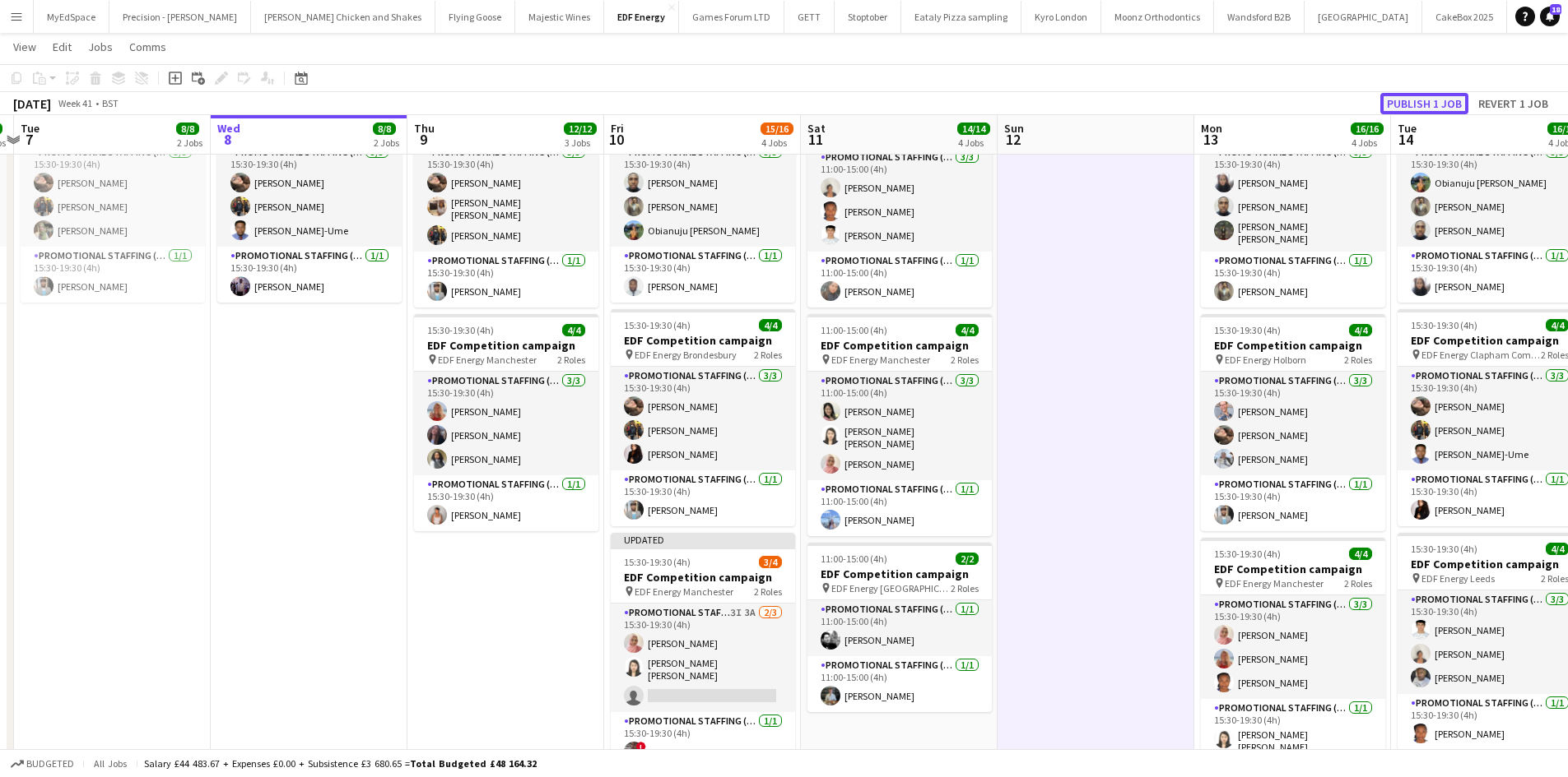
click at [1439, 109] on button "Publish 1 job" at bounding box center [1423, 103] width 88 height 22
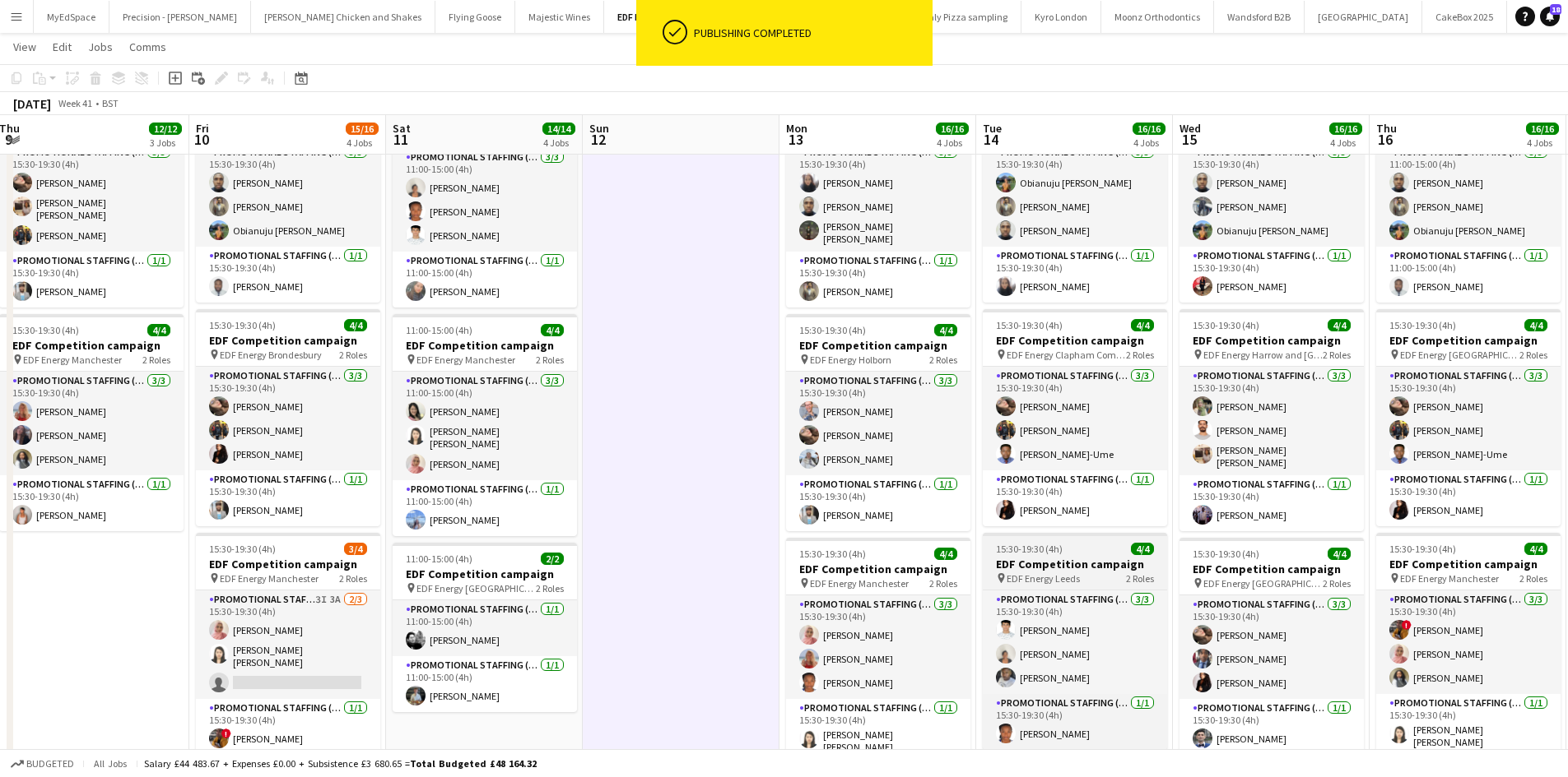
drag, startPoint x: 1327, startPoint y: 559, endPoint x: 1108, endPoint y: 545, distance: 219.4
click at [966, 551] on app-calendar-viewport "Sun 5 Mon 6 8/8 2 Jobs Tue 7 8/8 2 Jobs Wed 8 8/8 2 Jobs Thu 9 12/12 3 Jobs Fri…" at bounding box center [784, 297] width 1568 height 1123
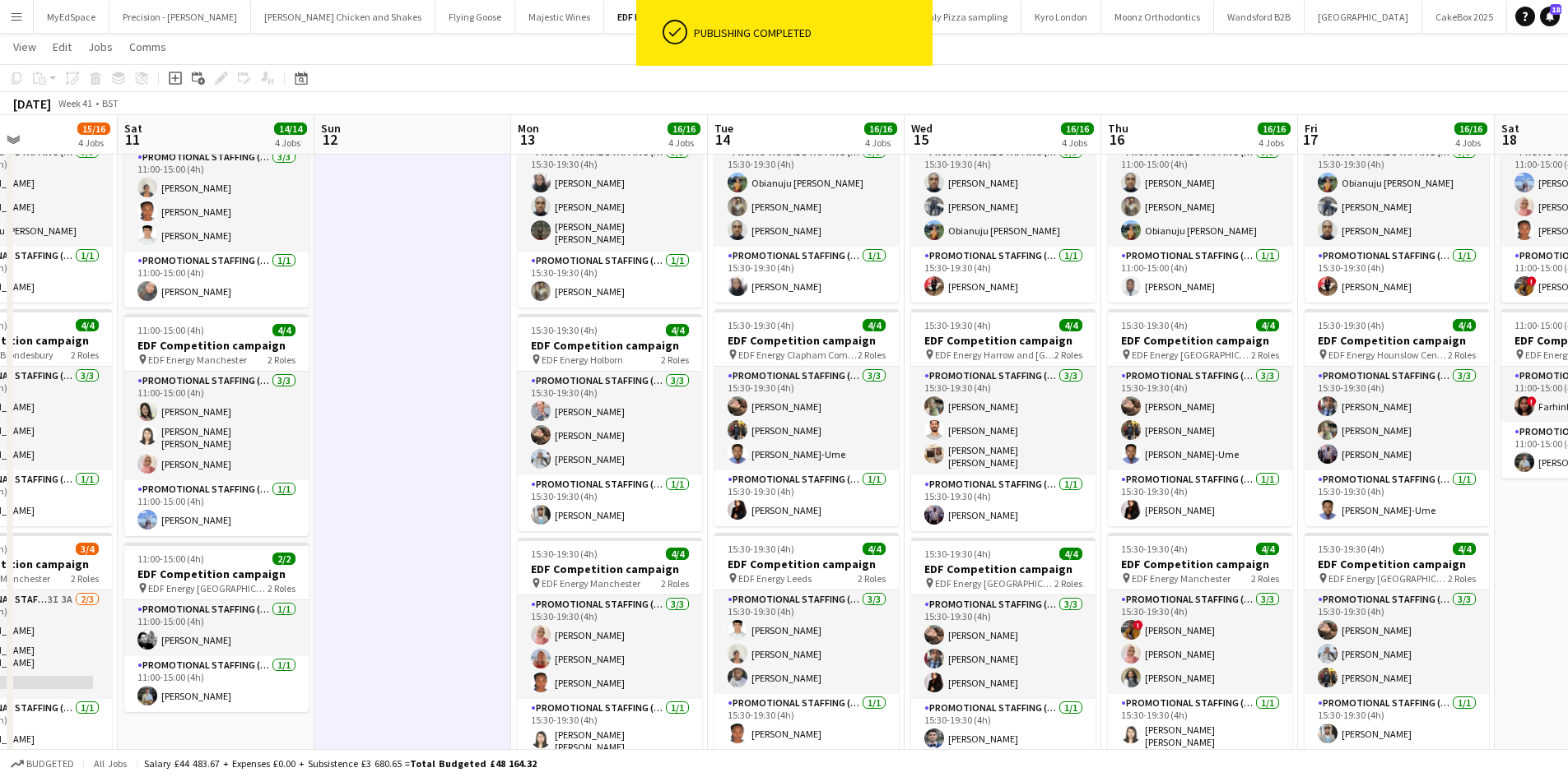
scroll to position [0, 709]
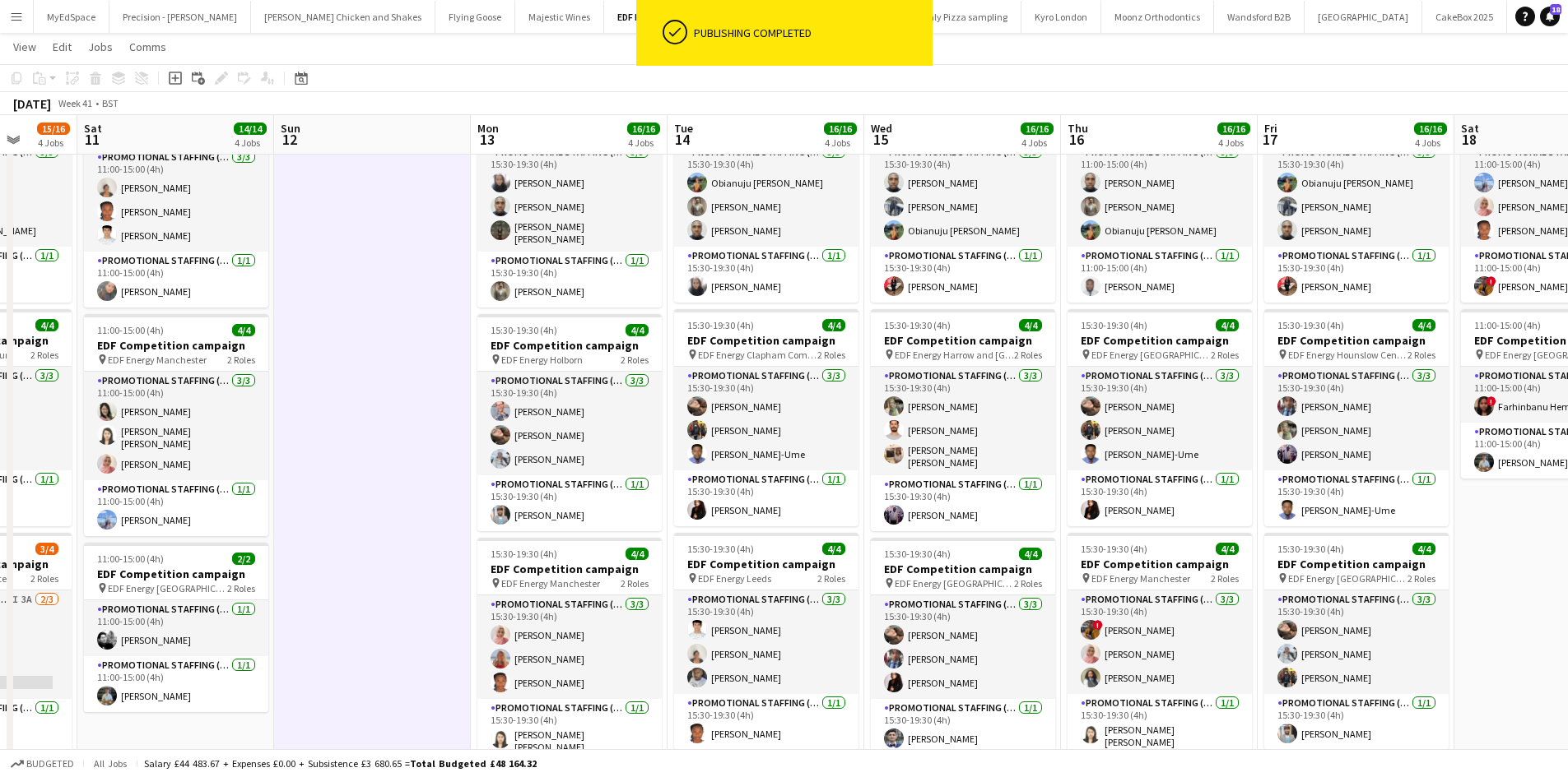
drag, startPoint x: 1397, startPoint y: 532, endPoint x: 1124, endPoint y: 522, distance: 273.2
click at [1124, 522] on app-calendar-viewport "Tue 7 8/8 2 Jobs Wed 8 8/8 2 Jobs Thu 9 12/12 3 Jobs Fri 10 15/16 4 Jobs Sat 11…" at bounding box center [784, 291] width 1568 height 1112
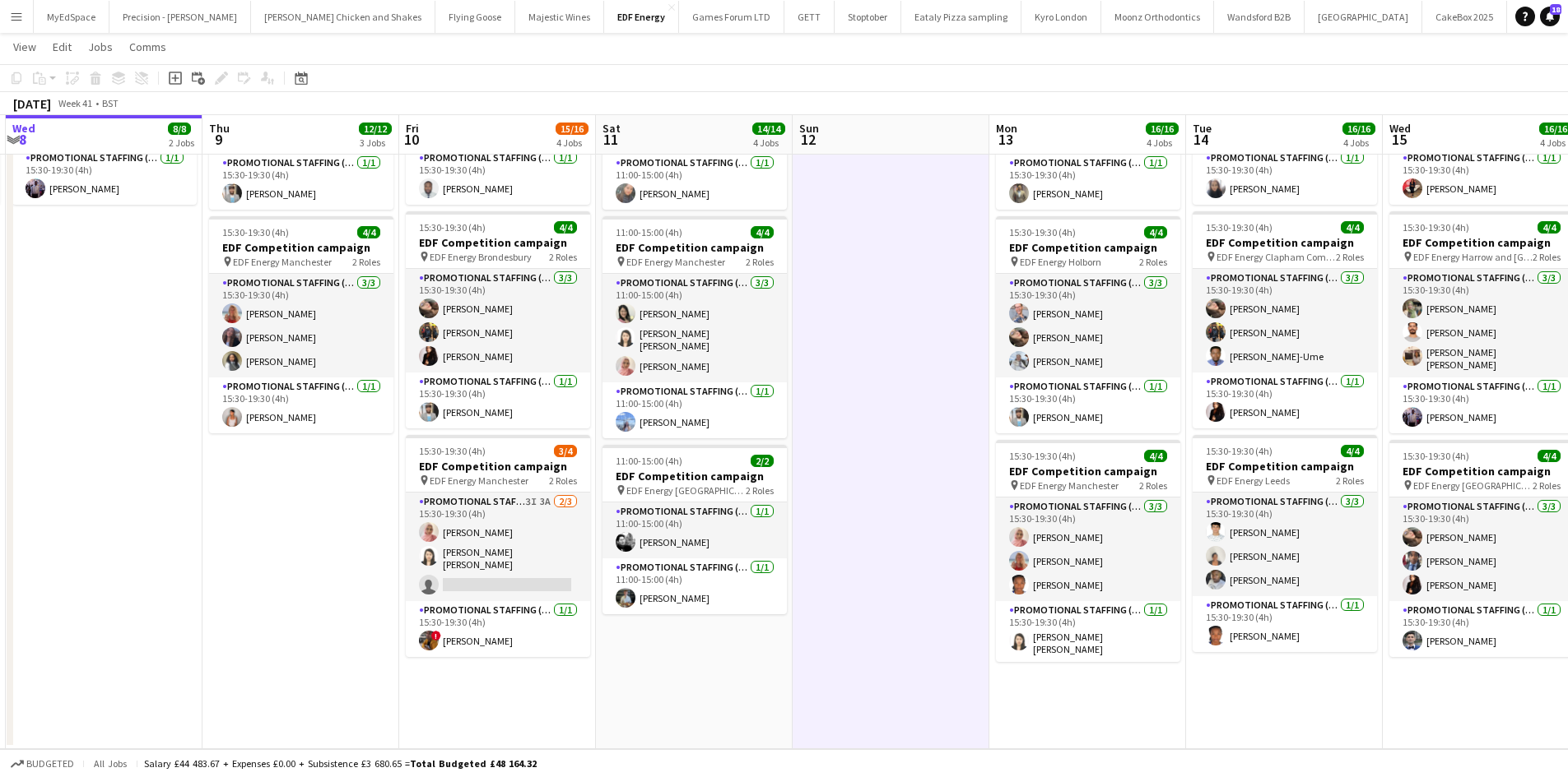
scroll to position [0, 463]
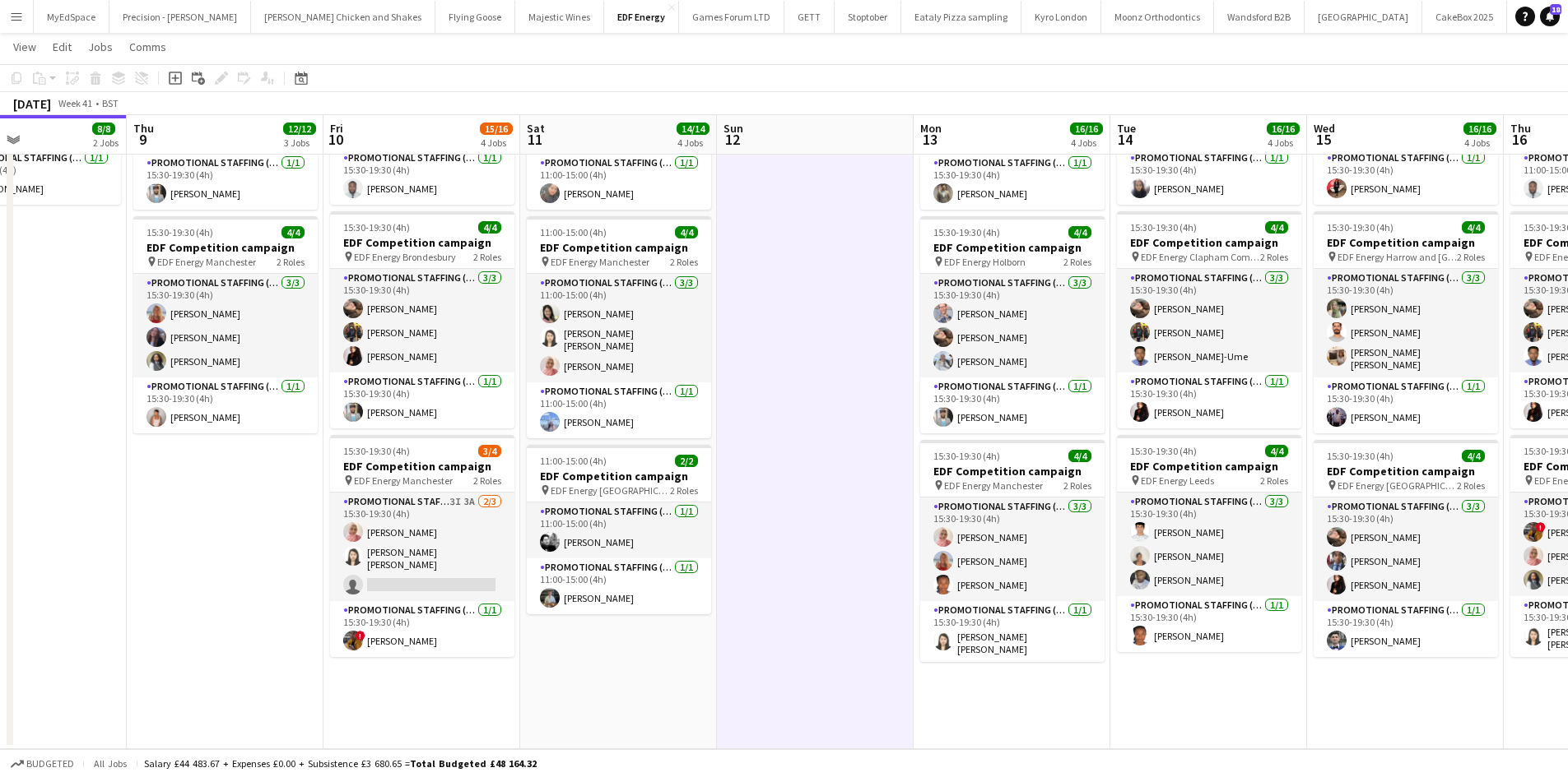
drag, startPoint x: 422, startPoint y: 434, endPoint x: 1000, endPoint y: 493, distance: 581.0
click at [999, 492] on app-calendar-viewport "Mon 6 8/8 2 Jobs Tue 7 8/8 2 Jobs Wed 8 8/8 2 Jobs Thu 9 12/12 3 Jobs Fri 10 15…" at bounding box center [784, 193] width 1568 height 1112
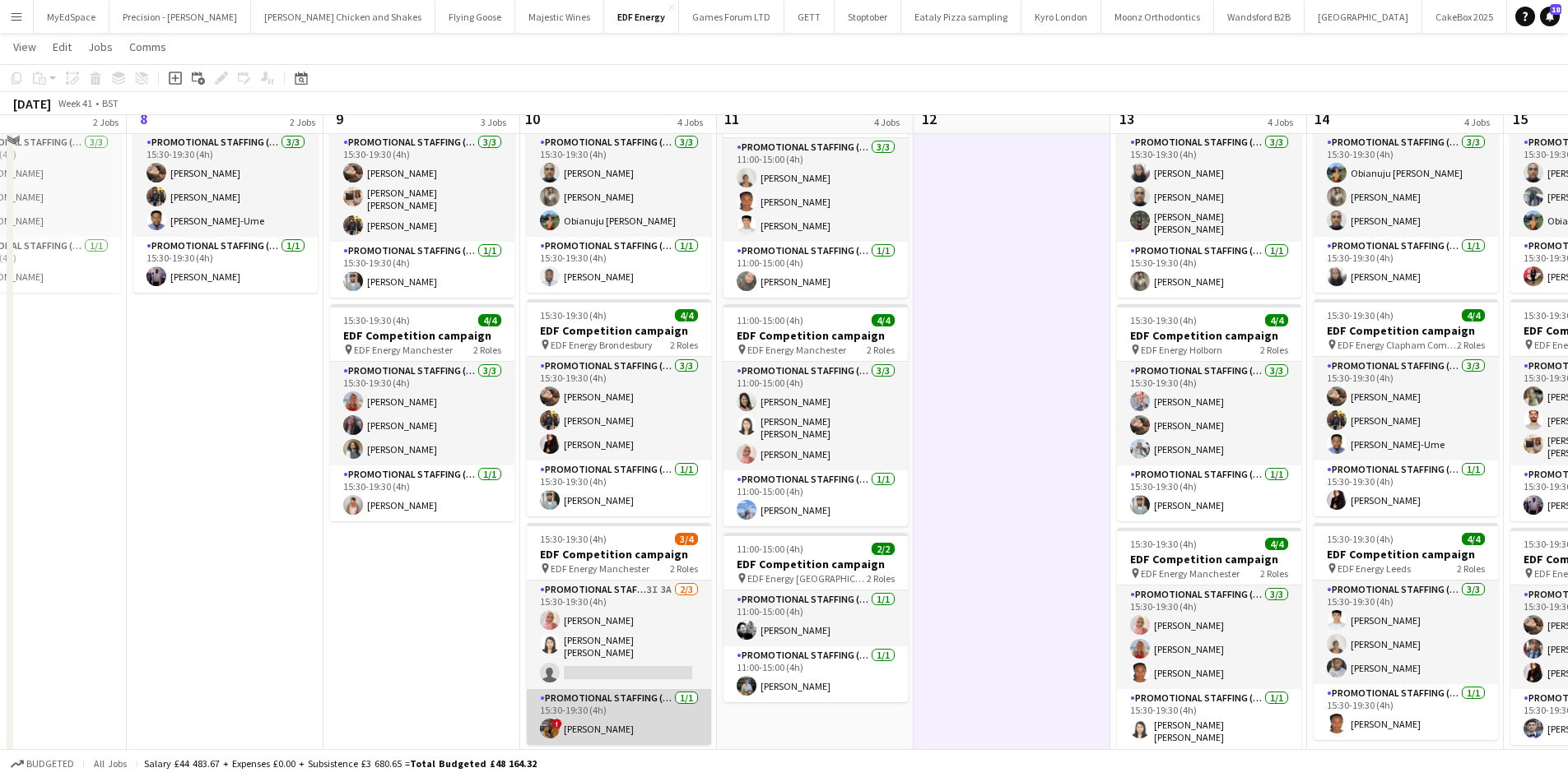
scroll to position [427, 0]
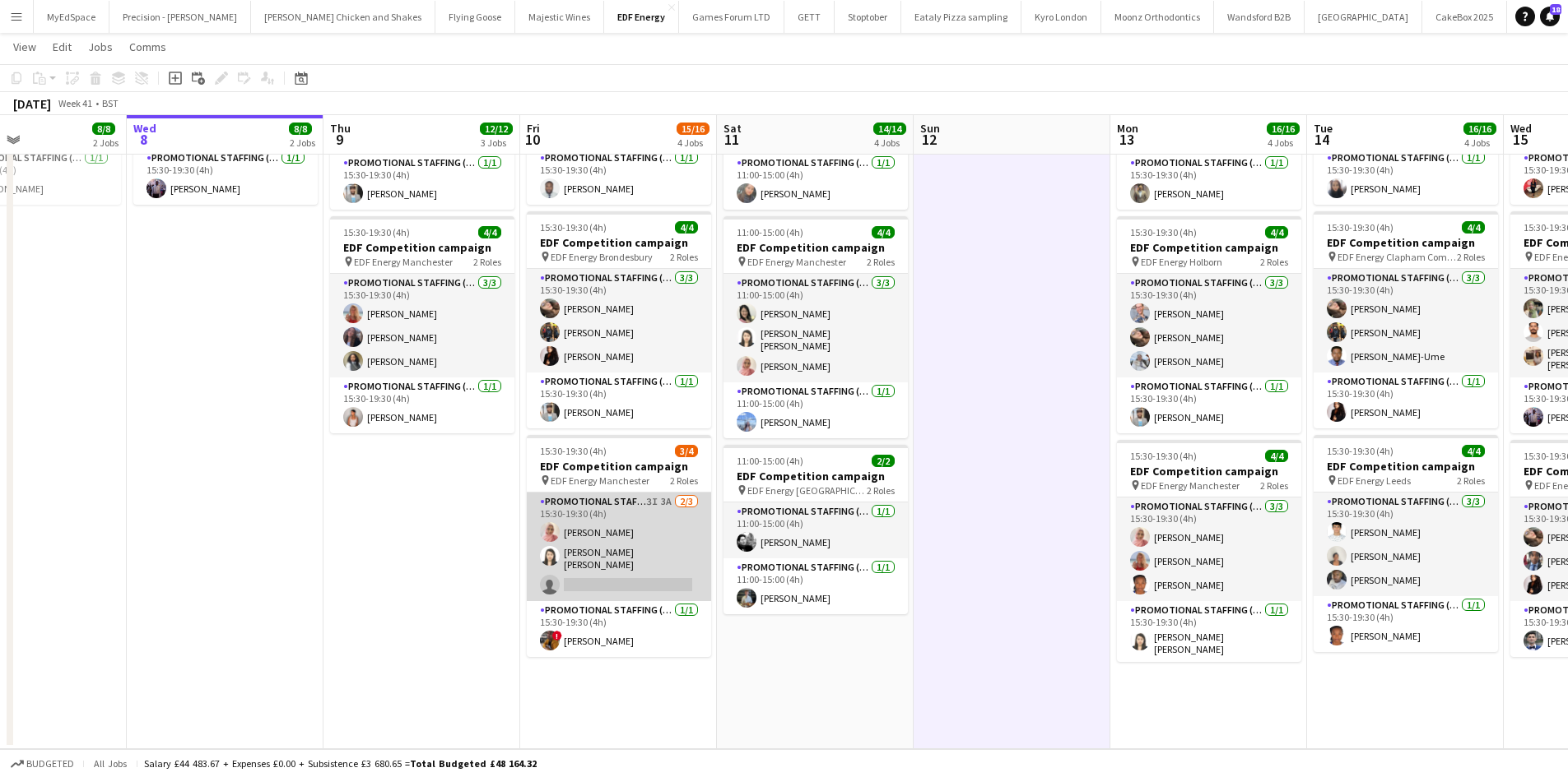
click at [607, 582] on app-card-role "Promotional Staffing (Flyering Staff) 3I 3A 2/3 15:30-19:30 (4h) Shabnam Jallal…" at bounding box center [618, 546] width 184 height 109
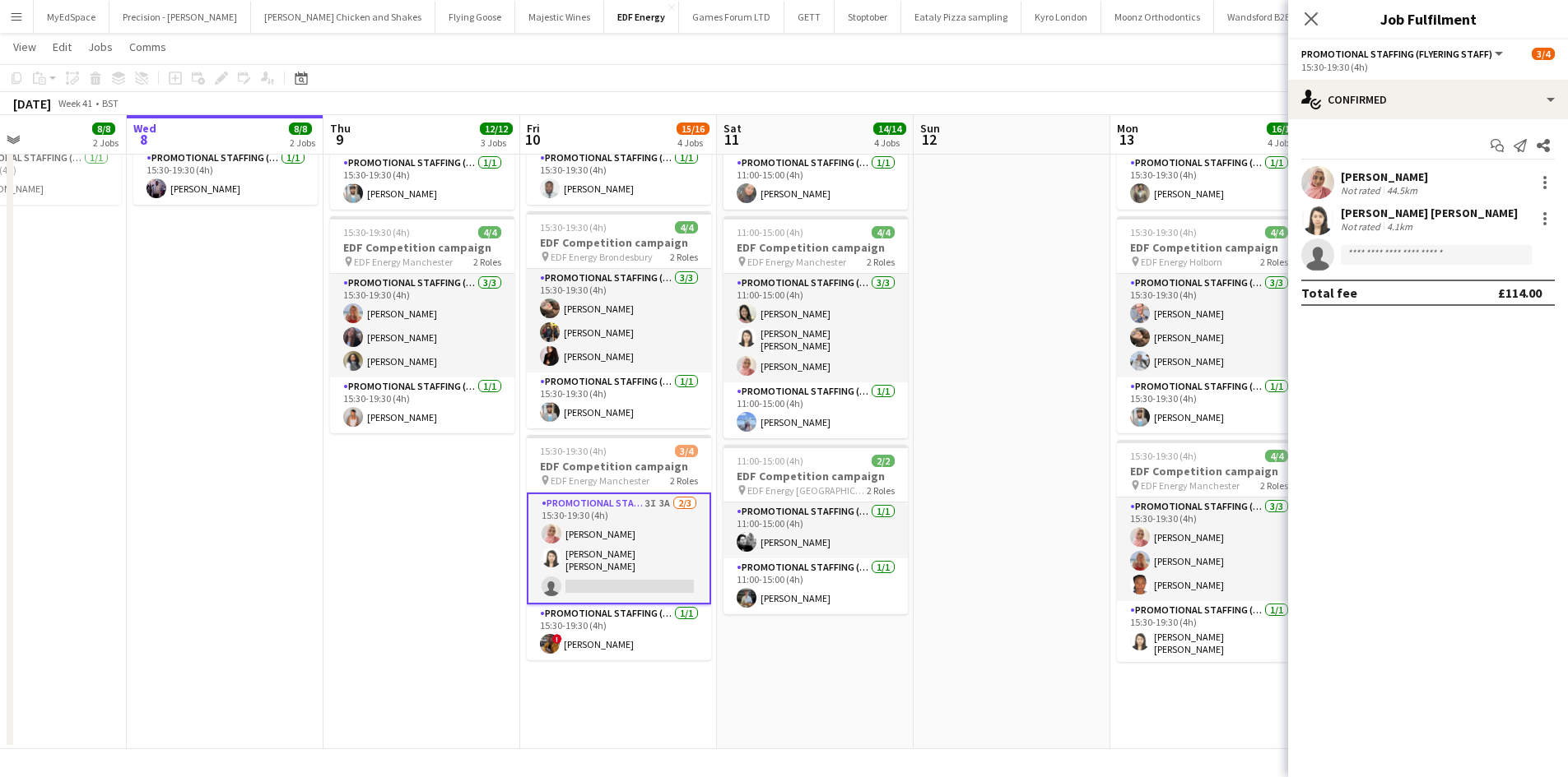
click at [1420, 276] on app-confirmed-crew "Shabnam Jallal Not rated 44.5km Yee Ching Wong Not rated 4.1km single-neutral-a…" at bounding box center [1428, 236] width 280 height 140
click at [1419, 268] on app-invite-slot "single-neutral-actions" at bounding box center [1428, 254] width 280 height 33
click at [1425, 258] on input at bounding box center [1436, 254] width 191 height 20
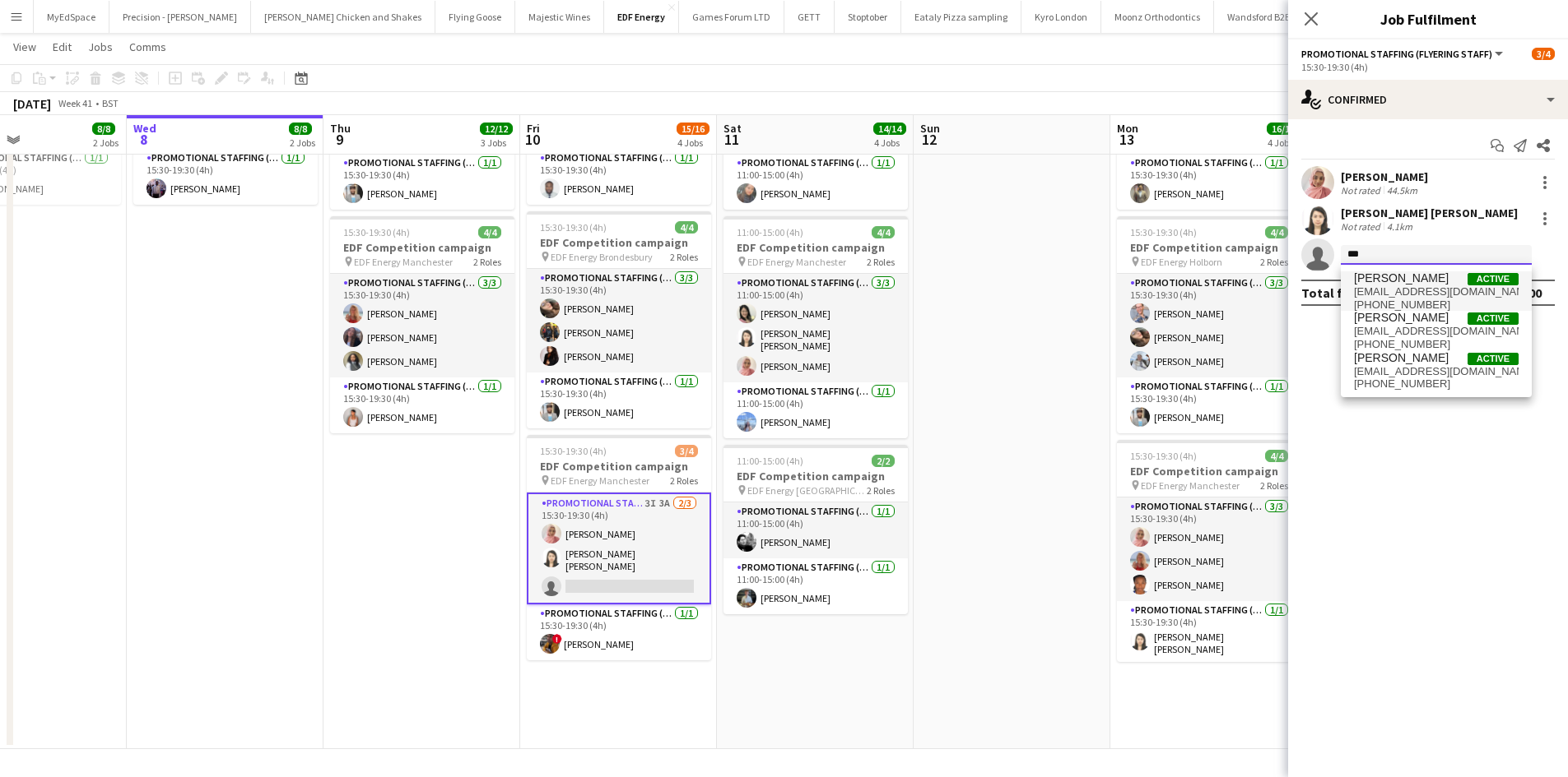
type input "***"
click at [1437, 289] on span "mejjytolla@gmail.com" at bounding box center [1436, 292] width 165 height 13
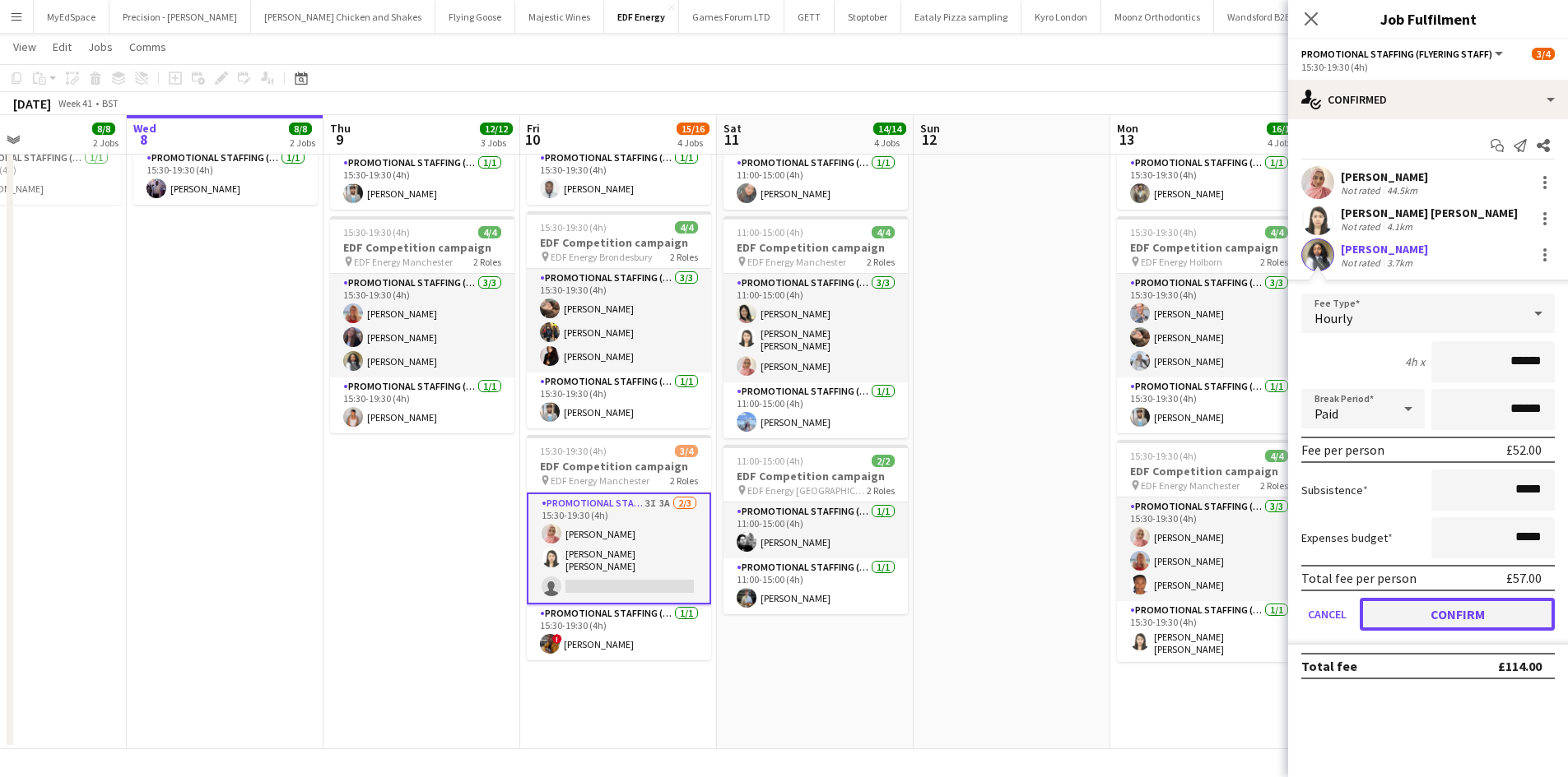
click at [1472, 605] on button "Confirm" at bounding box center [1456, 614] width 195 height 33
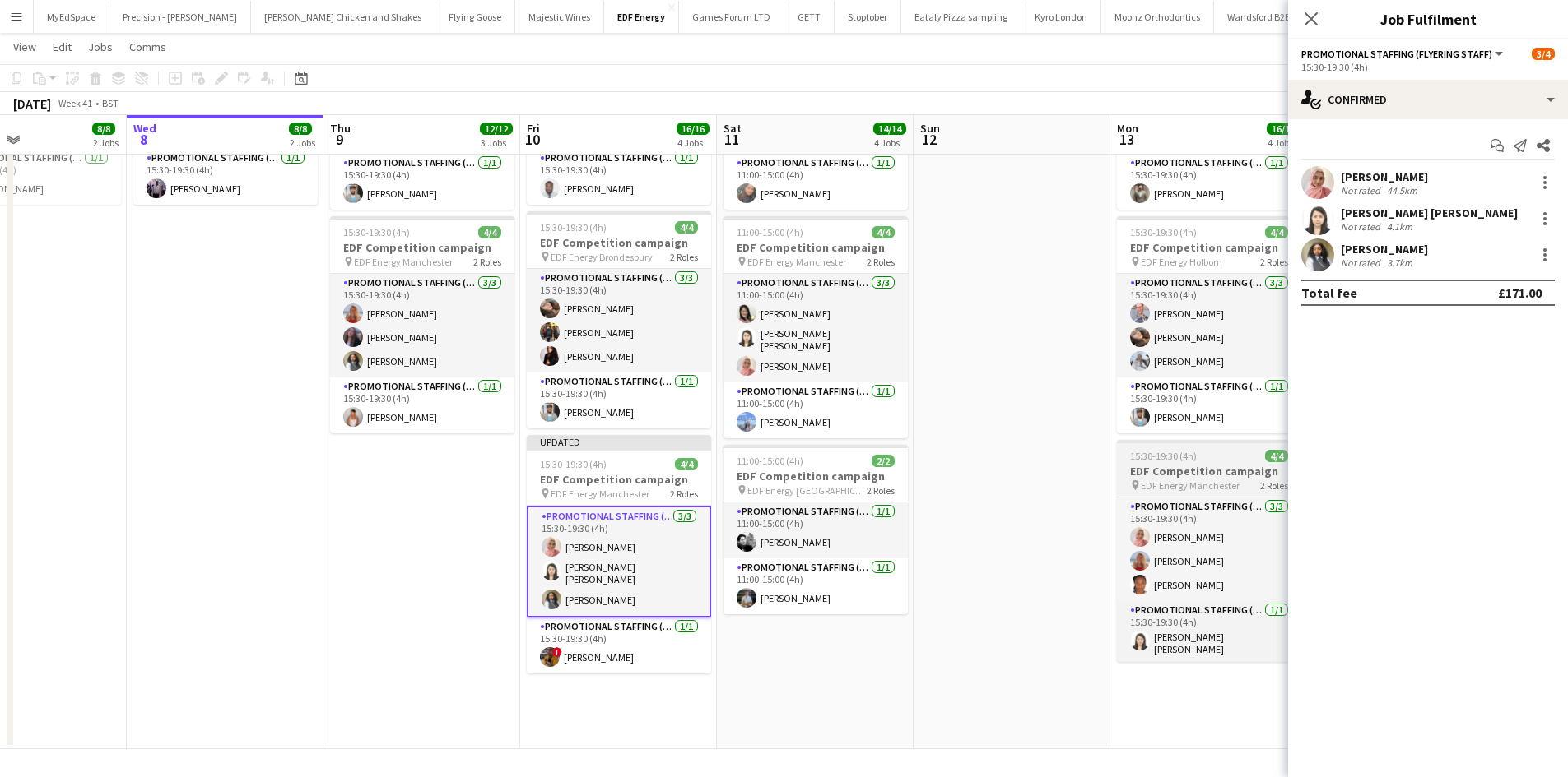
click at [1119, 473] on h3 "EDF Competition campaign" at bounding box center [1209, 472] width 184 height 15
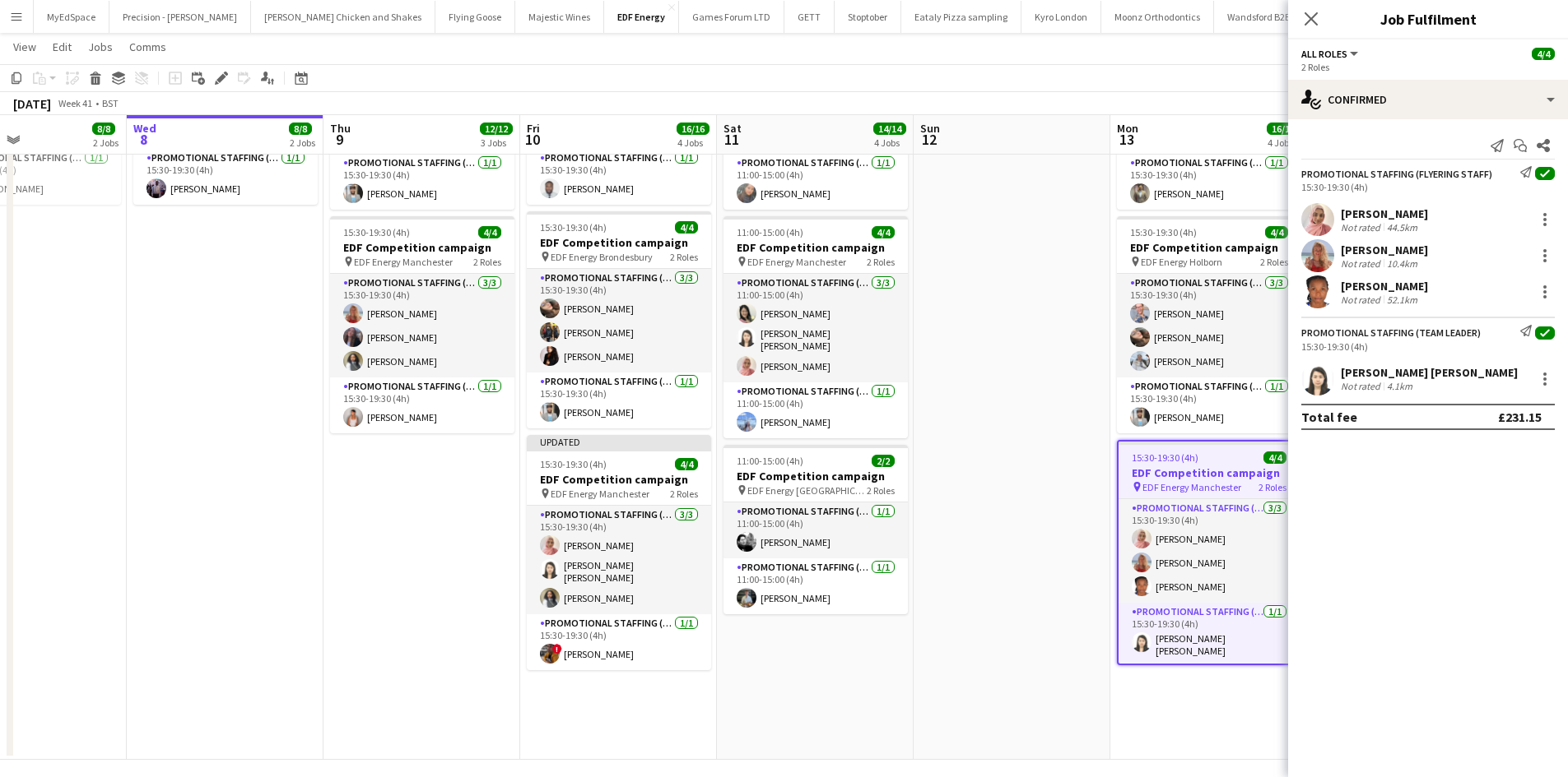
drag, startPoint x: 1070, startPoint y: 466, endPoint x: 1081, endPoint y: 447, distance: 22.0
click at [1069, 465] on app-date-cell at bounding box center [1012, 258] width 197 height 1003
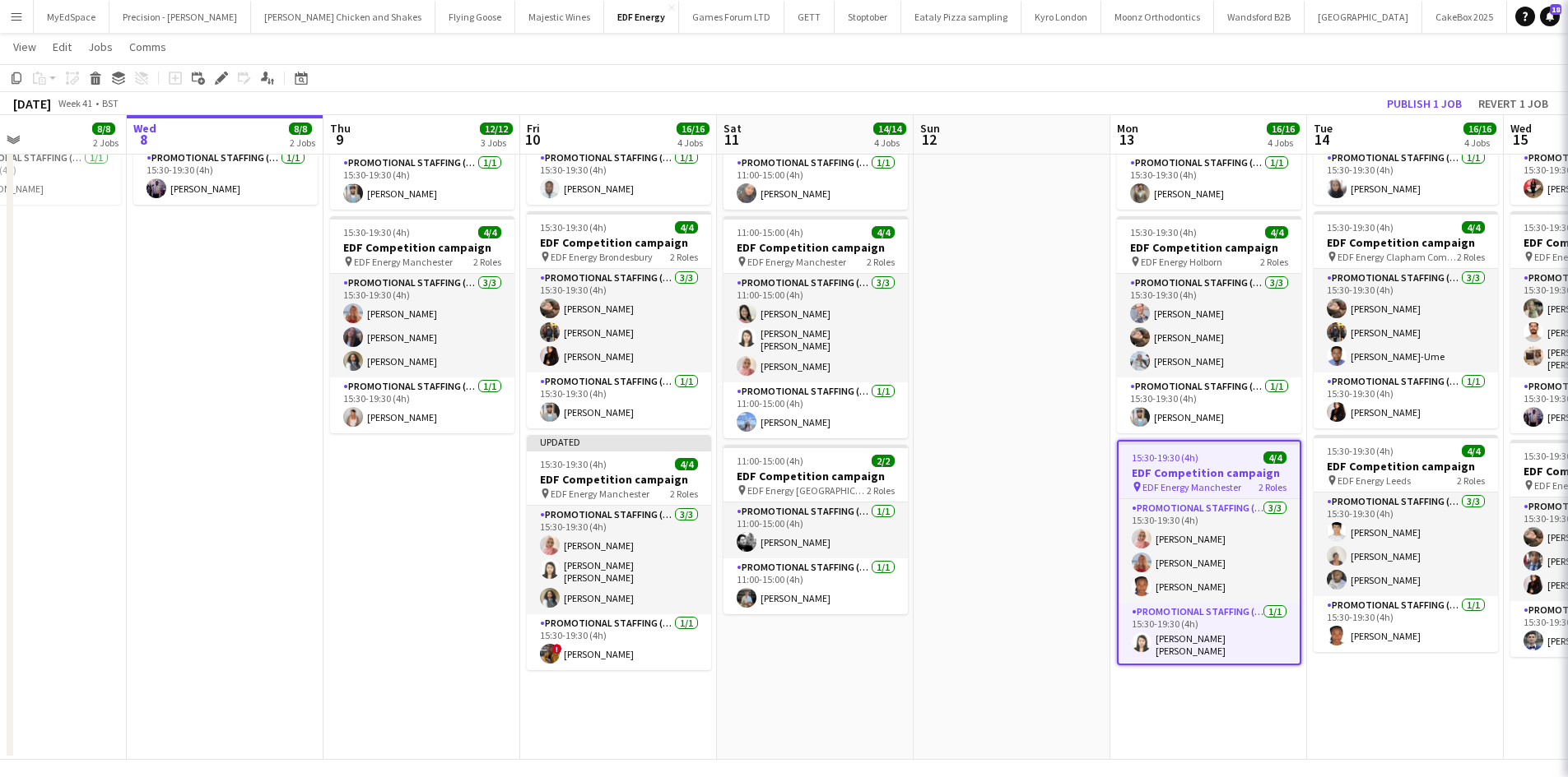
scroll to position [0, 464]
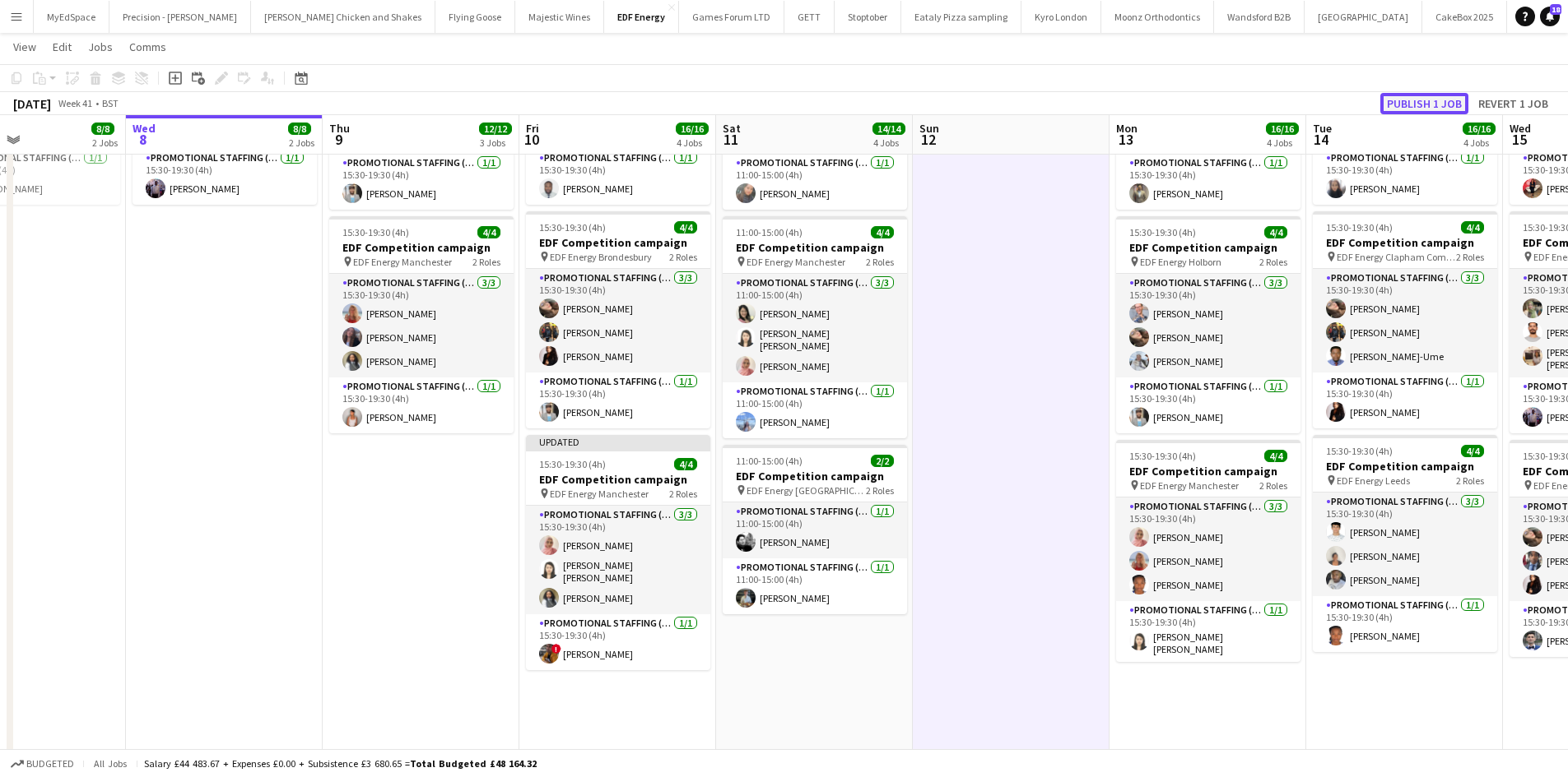
click at [1452, 97] on button "Publish 1 job" at bounding box center [1423, 103] width 88 height 22
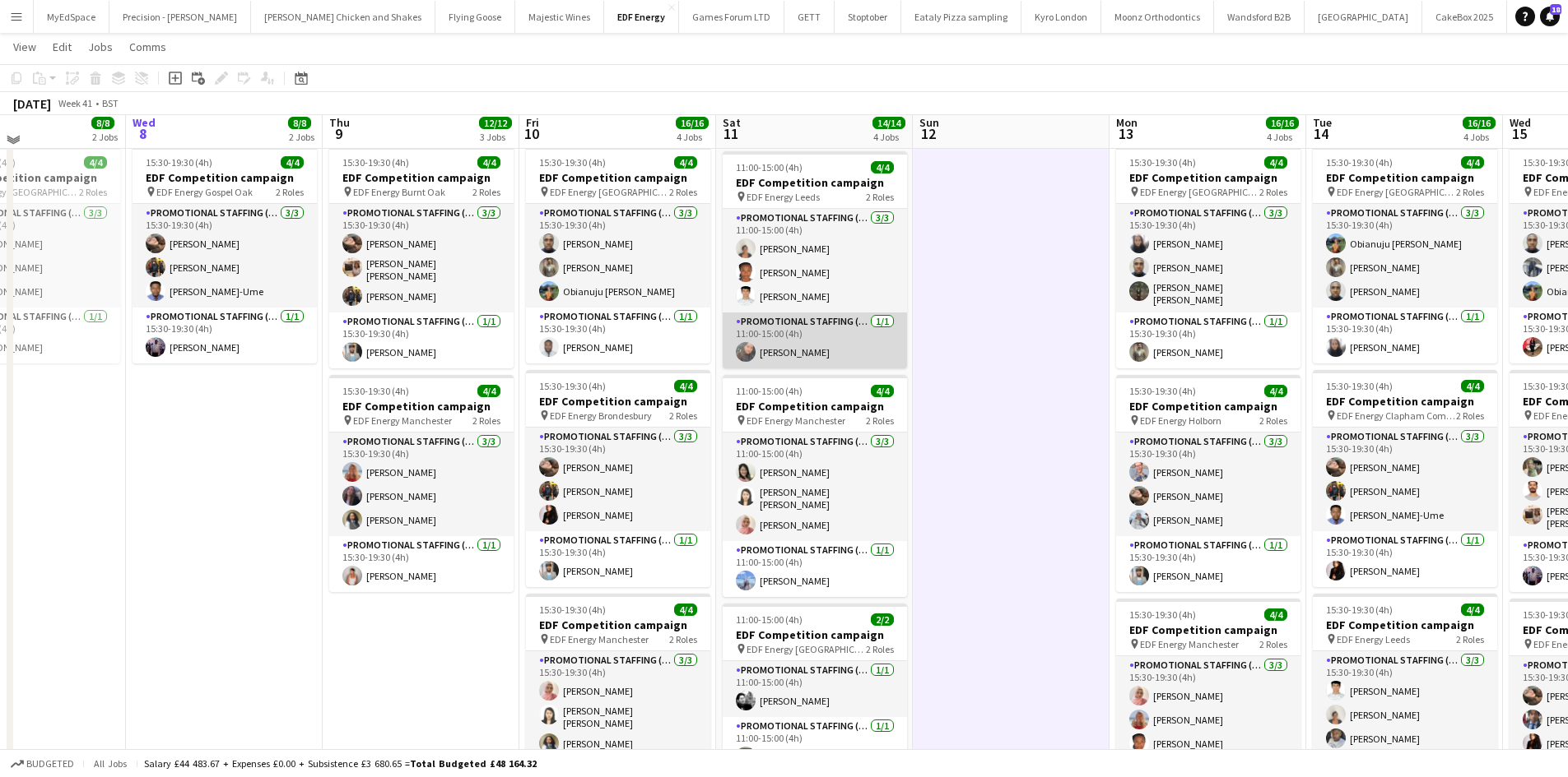
scroll to position [427, 0]
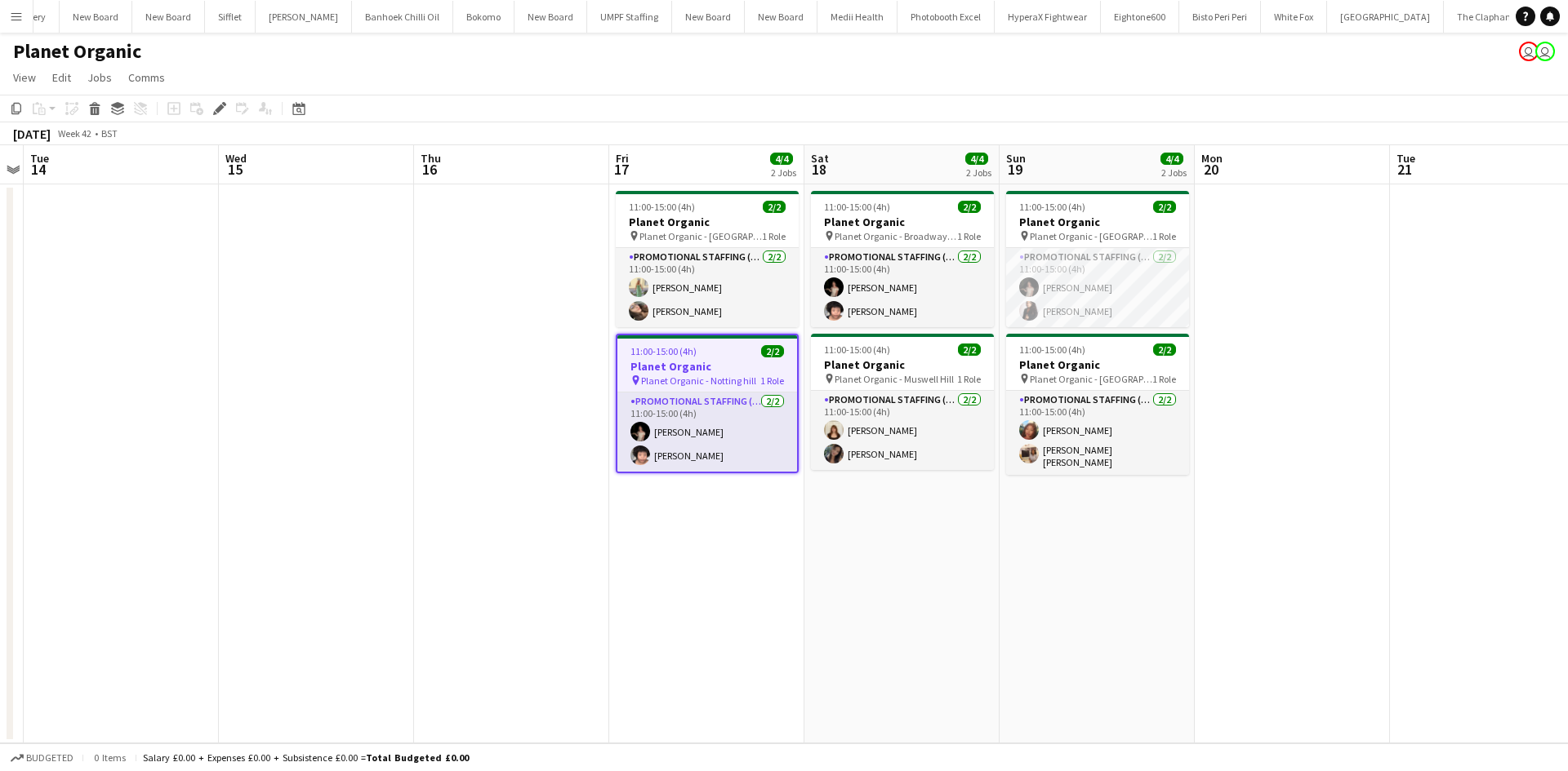
scroll to position [0, 599]
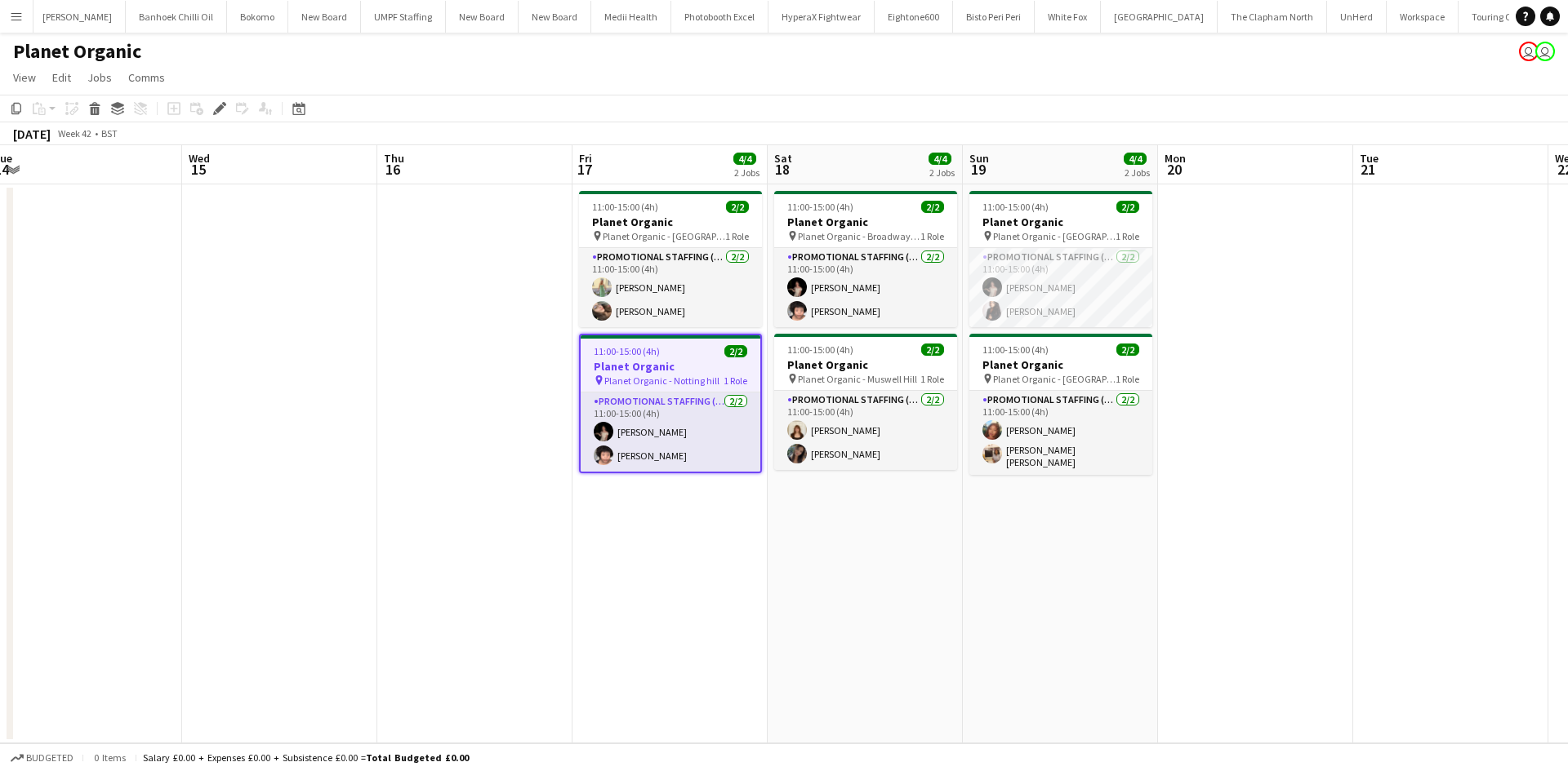
drag, startPoint x: 987, startPoint y: 630, endPoint x: 949, endPoint y: 626, distance: 38.2
click at [949, 626] on app-calendar-viewport "Sat 11 Sun 12 Mon 13 Tue 14 Wed 15 Thu 16 Fri 17 4/4 2 Jobs Sat 18 4/4 2 Jobs S…" at bounding box center [784, 445] width 1568 height 598
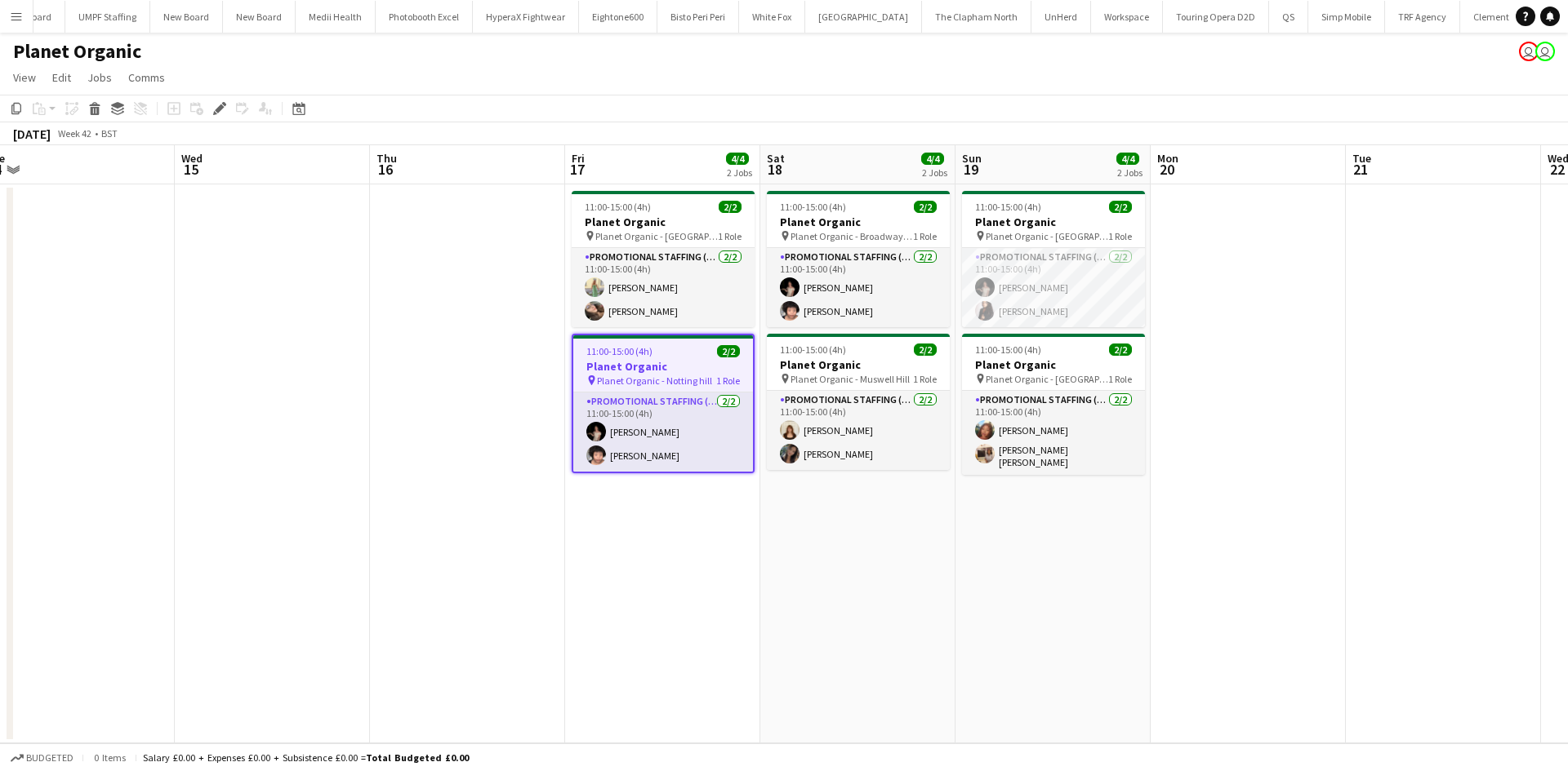
scroll to position [0, 5202]
click at [1019, 286] on app-card-role "Promotional Staffing (Brand Ambassadors) [DATE] 11:00-15:00 (4h) [PERSON_NAME]" at bounding box center [1053, 288] width 183 height 79
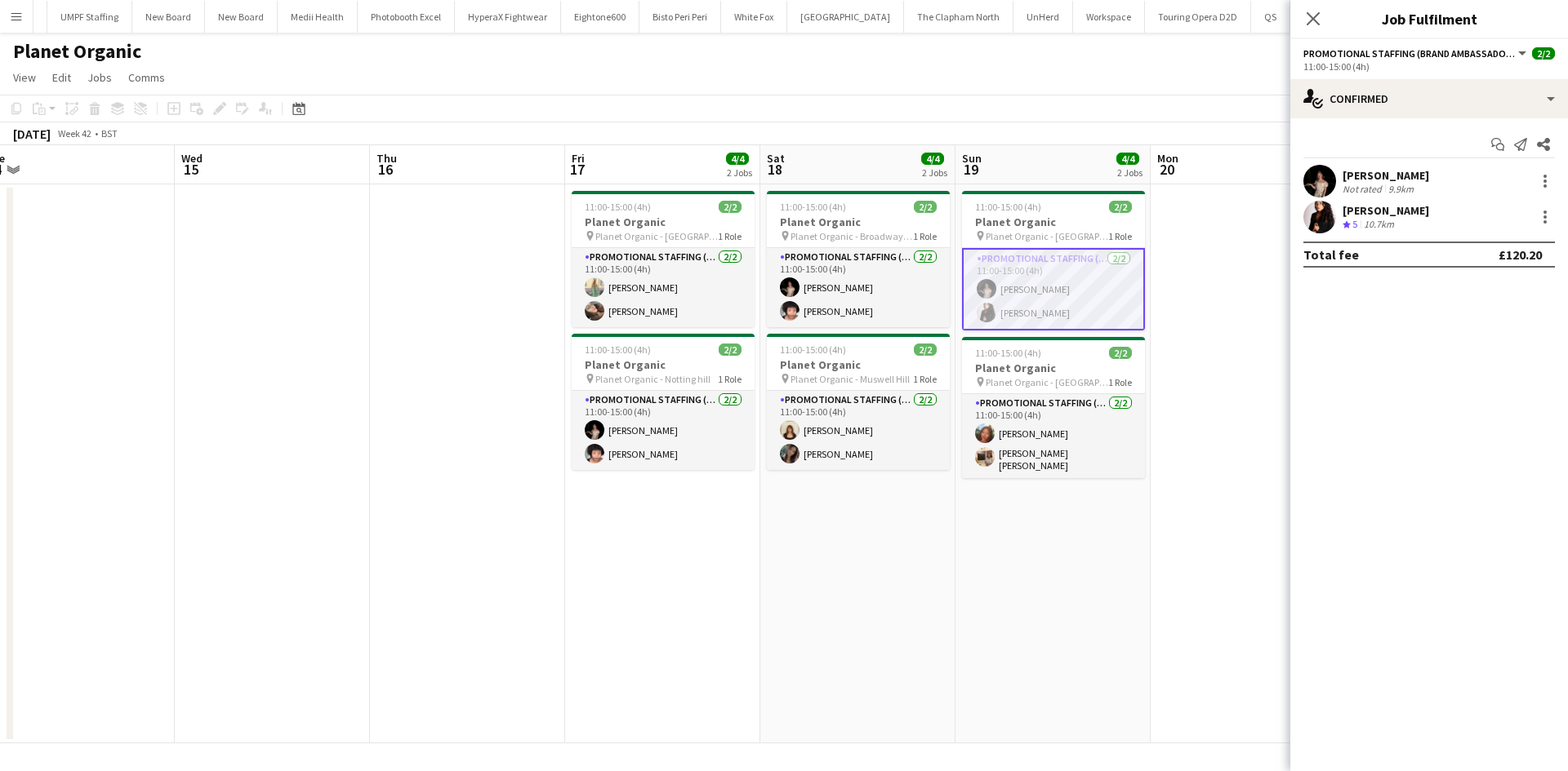
click at [1059, 254] on app-card-role "Promotional Staffing (Brand Ambassadors) [DATE] 11:00-15:00 (4h) [PERSON_NAME]" at bounding box center [1053, 290] width 183 height 83
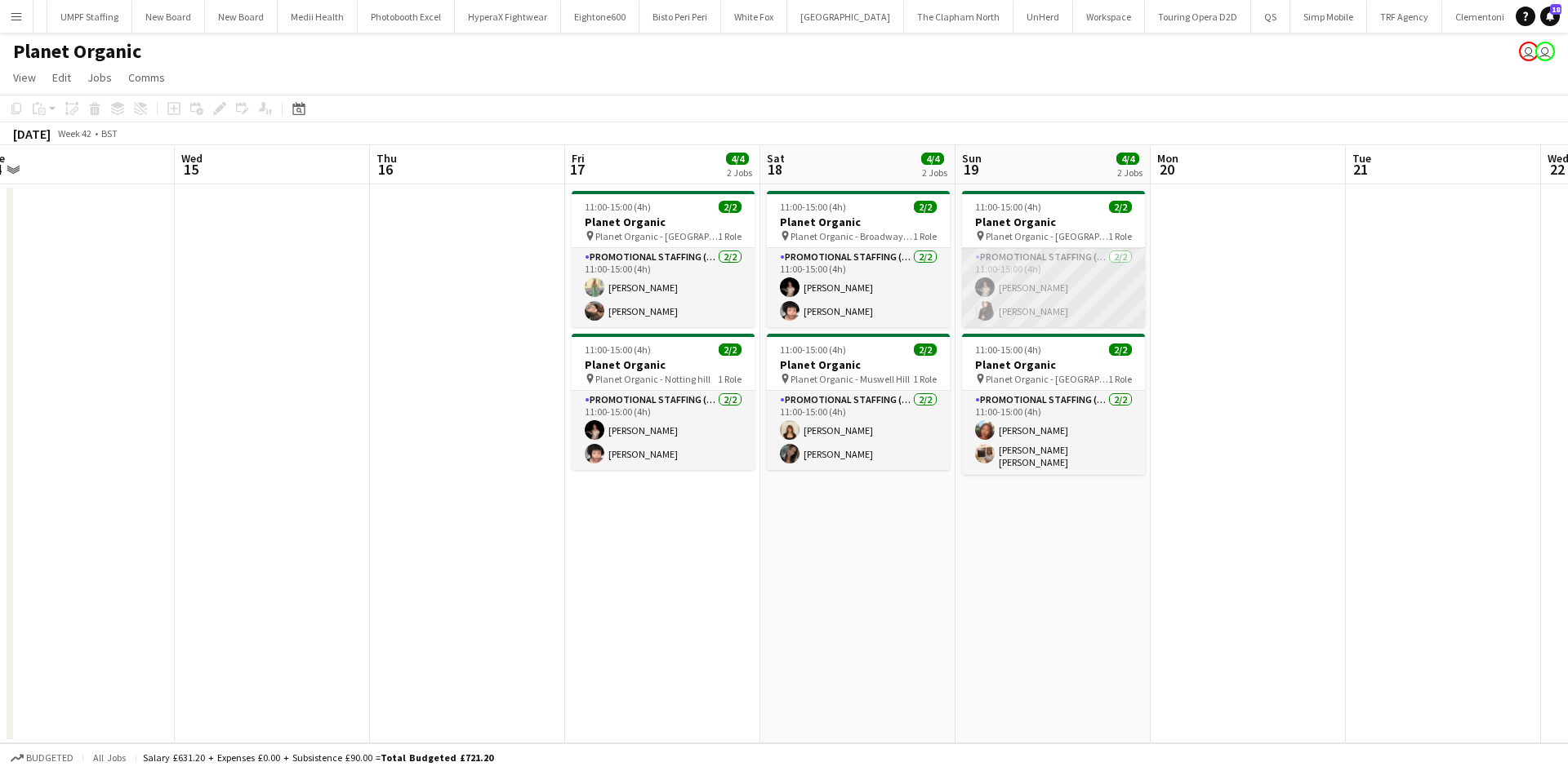
click at [1065, 253] on app-card-role "Promotional Staffing (Brand Ambassadors) [DATE] 11:00-15:00 (4h) [PERSON_NAME]" at bounding box center [1053, 288] width 183 height 79
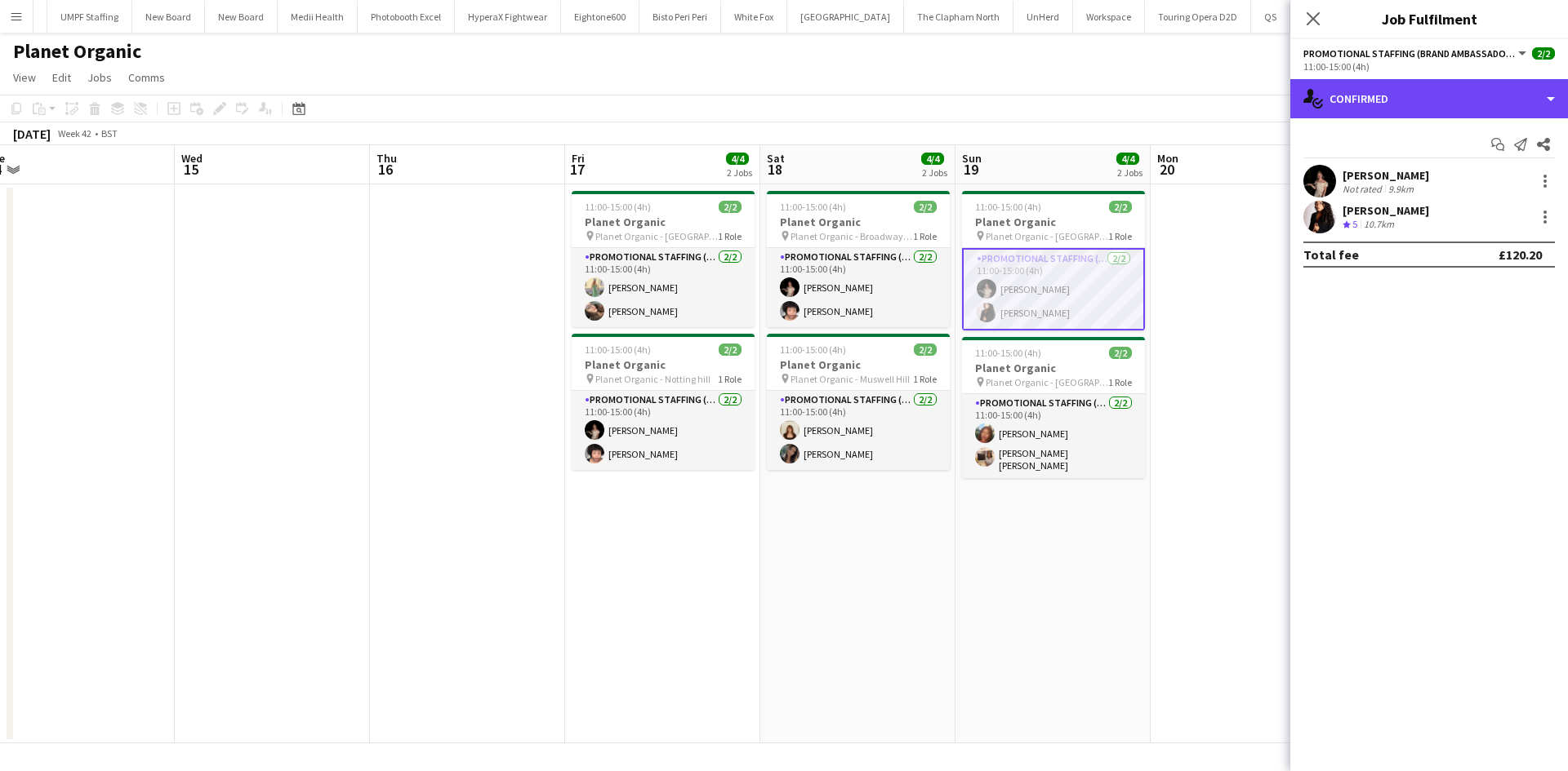
drag, startPoint x: 1407, startPoint y: 96, endPoint x: 1446, endPoint y: 135, distance: 55.2
click at [1405, 98] on div "single-neutral-actions-check-2 Confirmed" at bounding box center [1429, 98] width 278 height 39
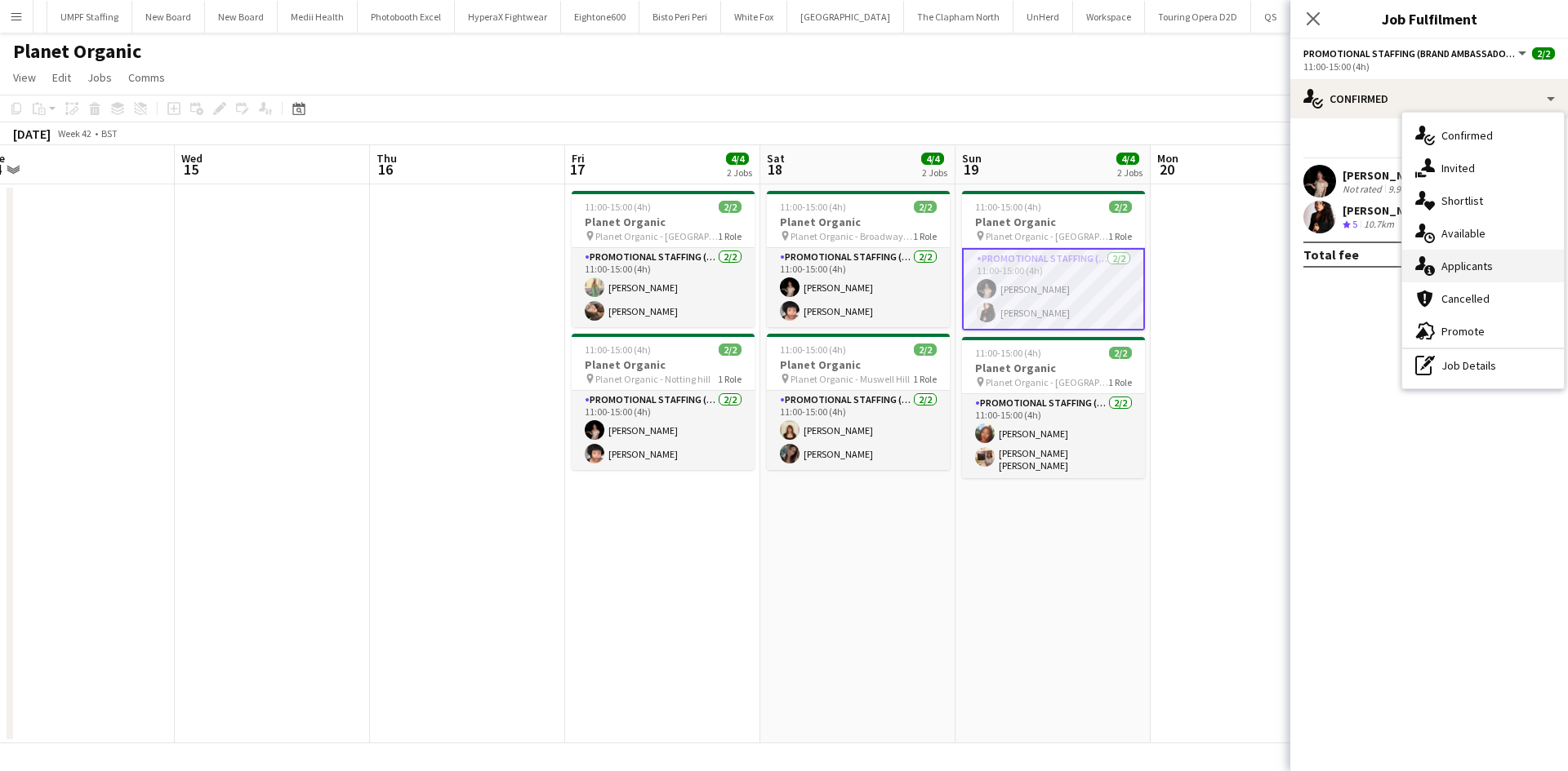
click at [1506, 268] on div "single-neutral-actions-information Applicants" at bounding box center [1483, 265] width 161 height 33
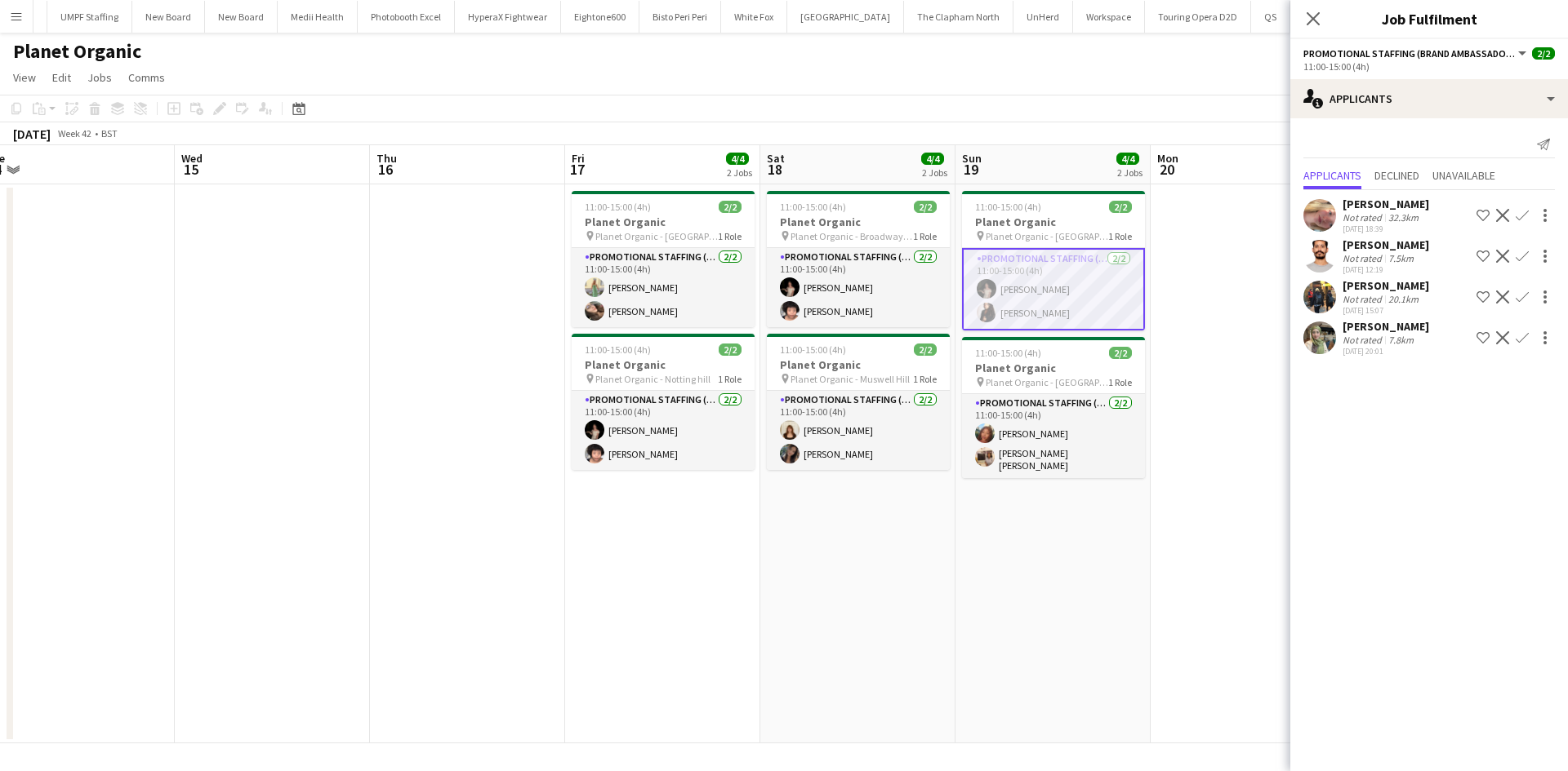
click at [1403, 211] on div "[PERSON_NAME] Not rated 32.3km [DATE] 18:39" at bounding box center [1385, 216] width 86 height 38
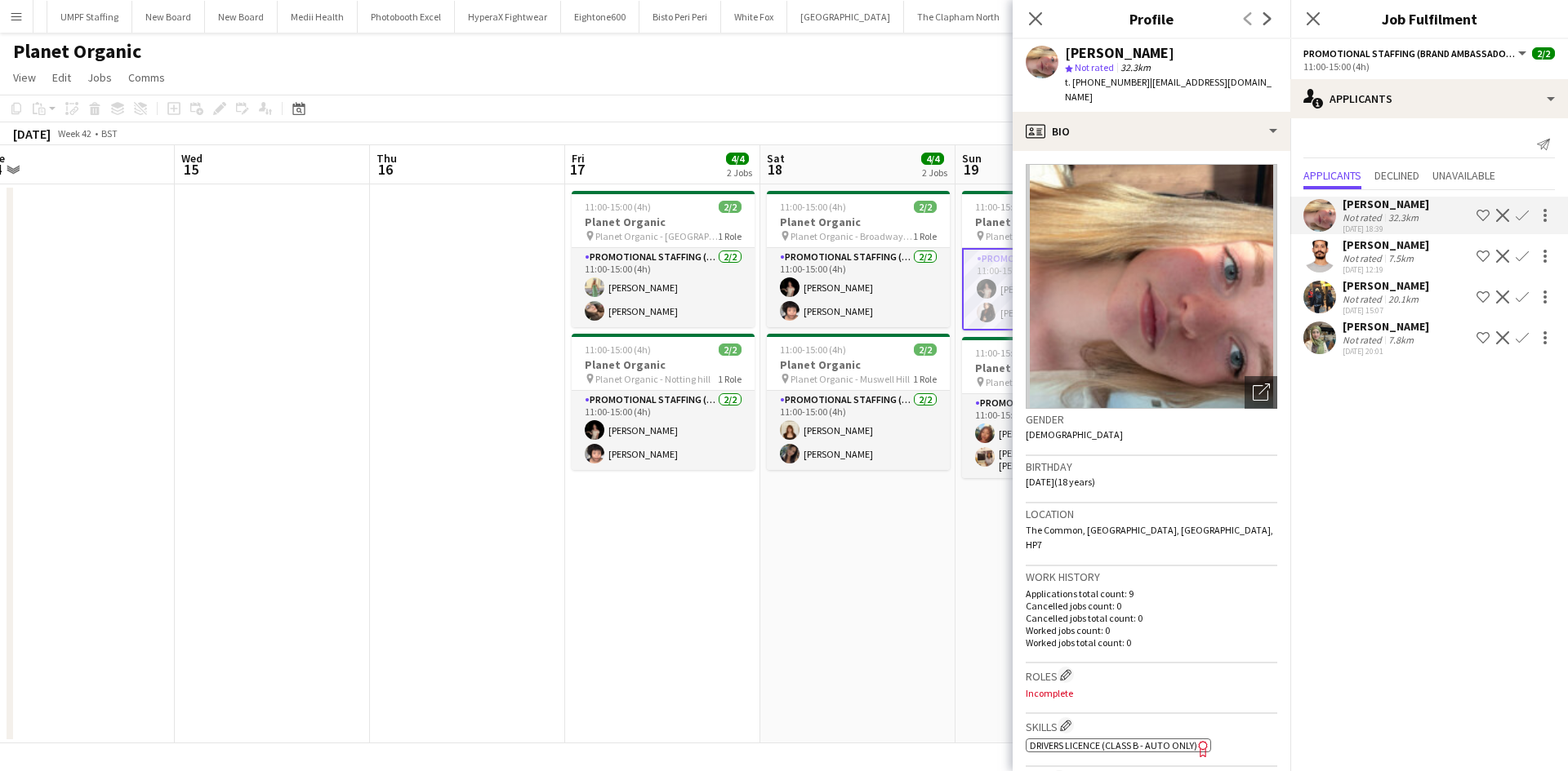
click at [824, 594] on app-date-cell "11:00-15:00 (4h) 2/2 Planet Organic pin Planet Organic - Broadway Market 1 Role…" at bounding box center [858, 464] width 195 height 559
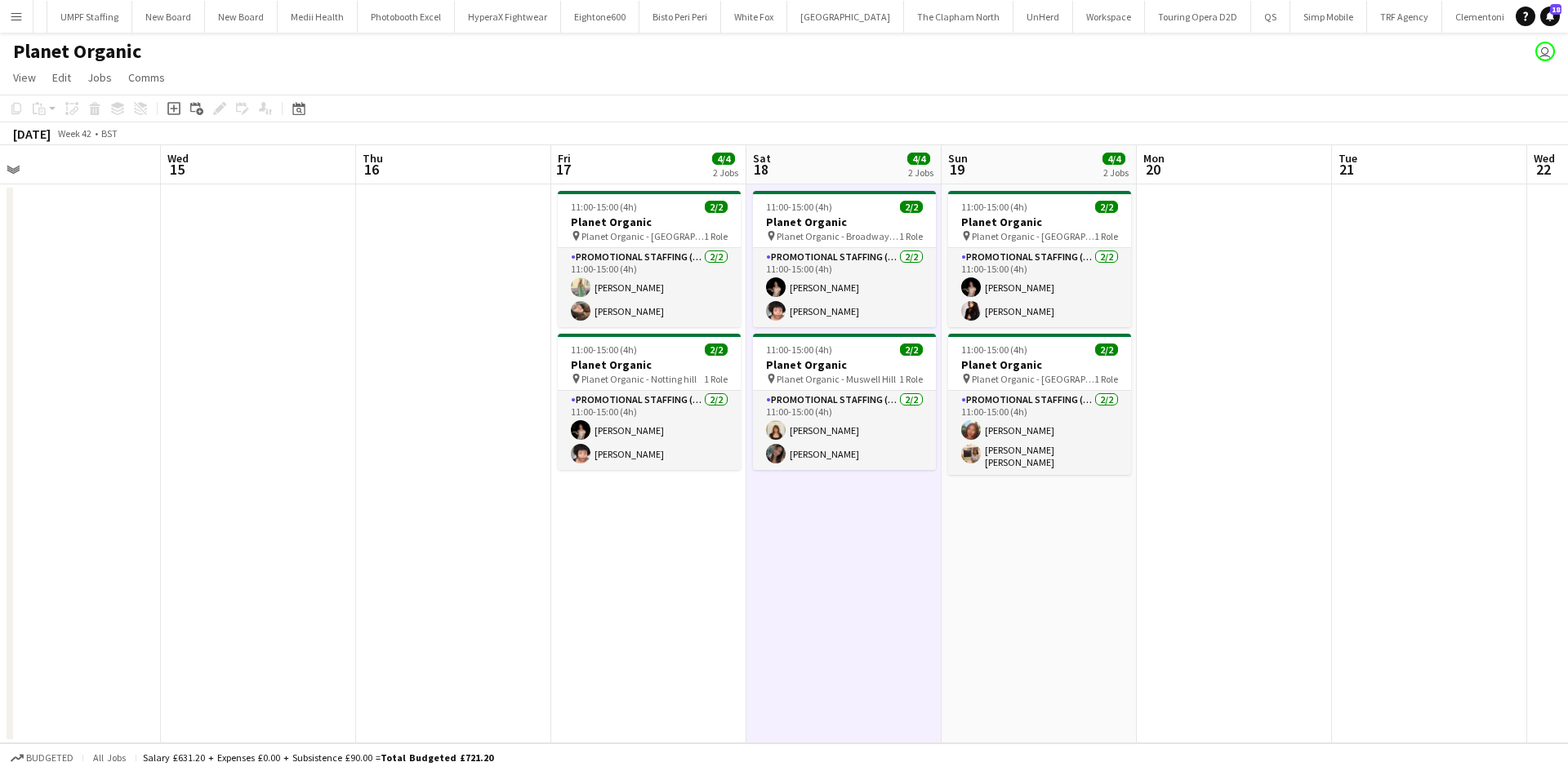
drag, startPoint x: 1247, startPoint y: 388, endPoint x: 1233, endPoint y: 389, distance: 14.0
click at [1233, 389] on app-calendar-viewport "Sat 11 Sun 12 Mon 13 Tue 14 Wed 15 Thu 16 Fri 17 4/4 2 Jobs Sat 18 4/4 2 Jobs S…" at bounding box center [784, 445] width 1568 height 598
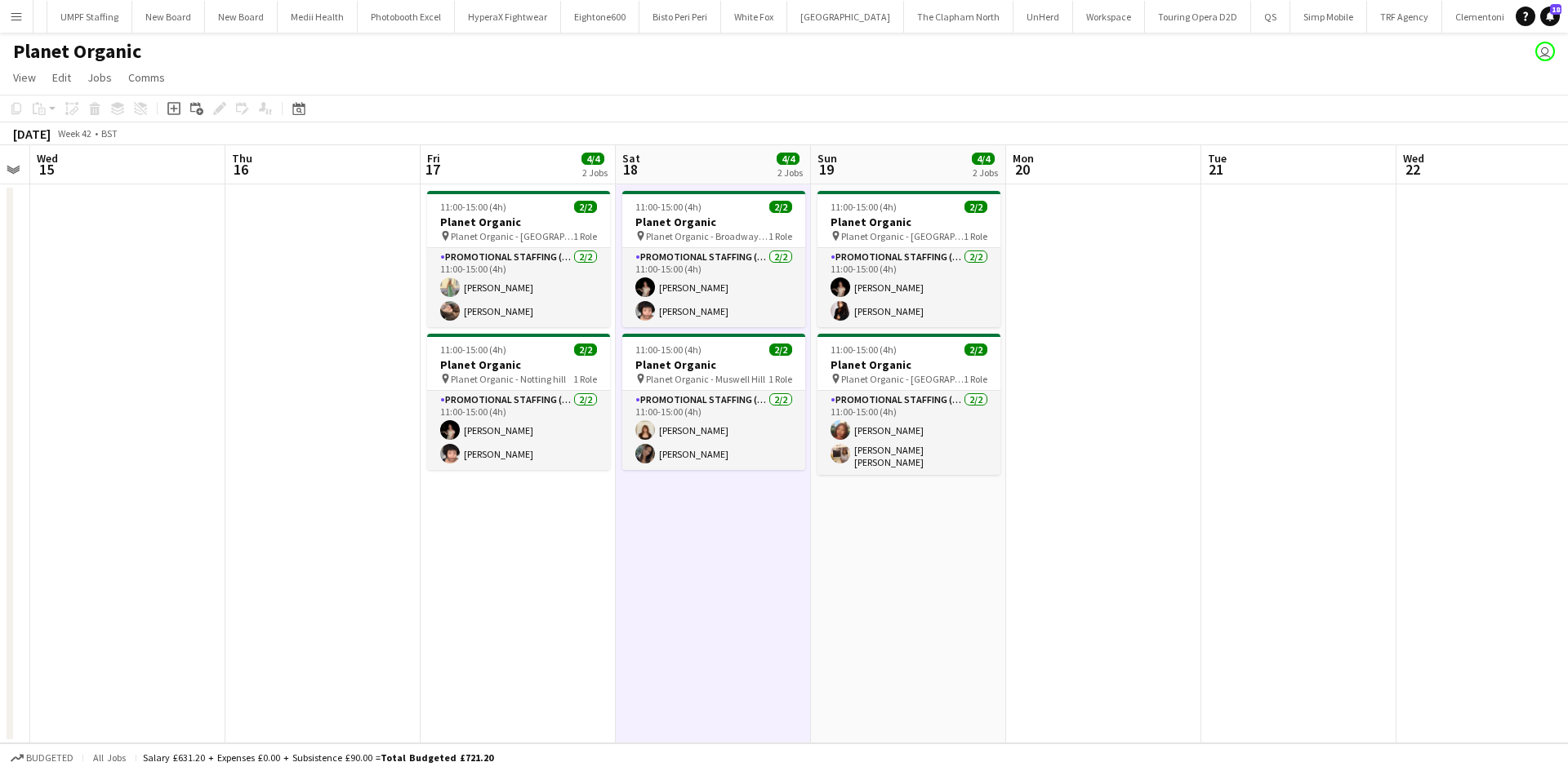
scroll to position [0, 757]
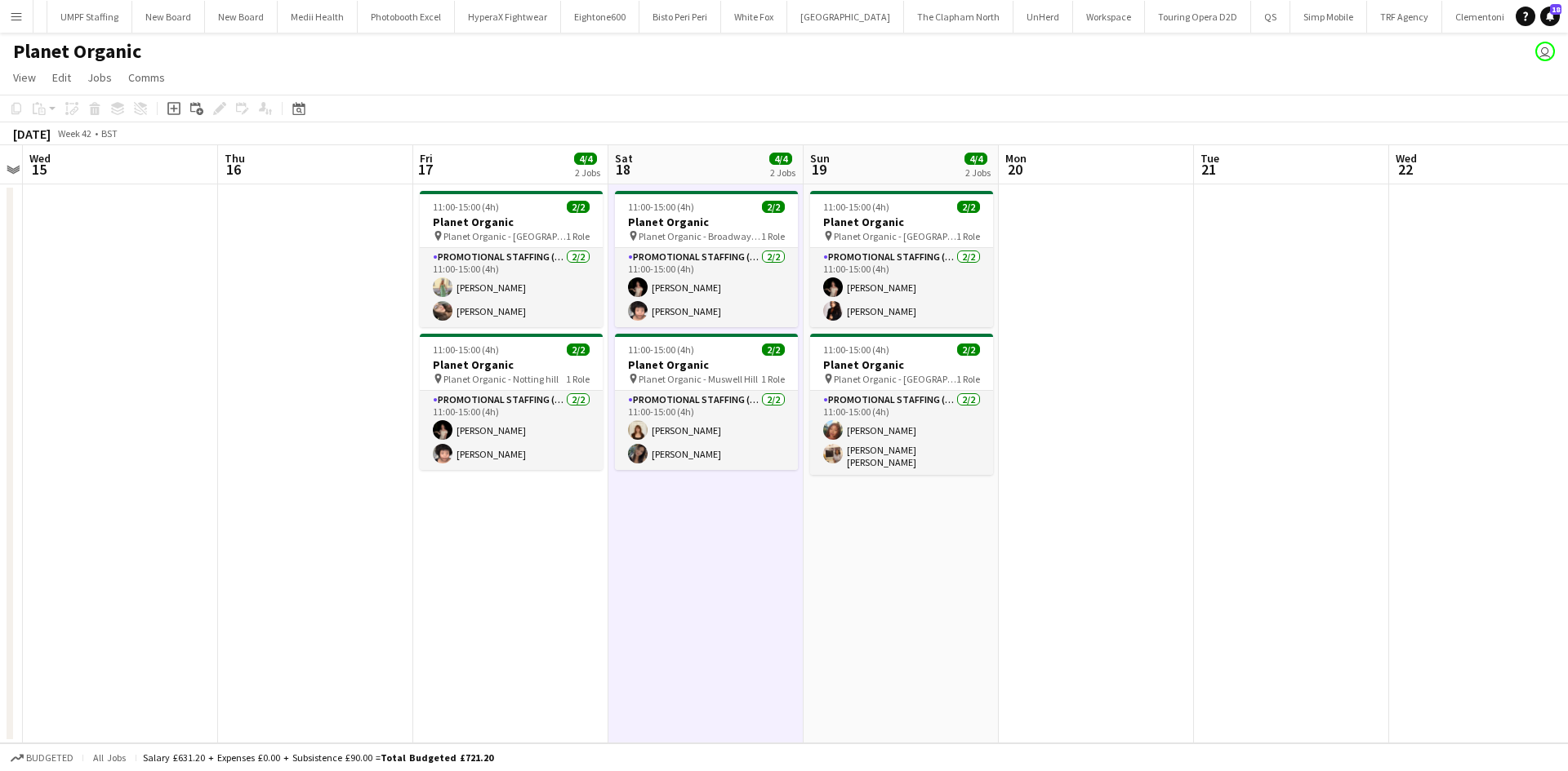
drag, startPoint x: 1079, startPoint y: 570, endPoint x: 958, endPoint y: 580, distance: 121.4
click at [958, 580] on app-calendar-viewport "Sat 11 Sun 12 Mon 13 Tue 14 Wed 15 Thu 16 Fri 17 4/4 2 Jobs Sat 18 4/4 2 Jobs S…" at bounding box center [784, 445] width 1568 height 598
click at [20, 16] on app-icon "Menu" at bounding box center [16, 16] width 13 height 13
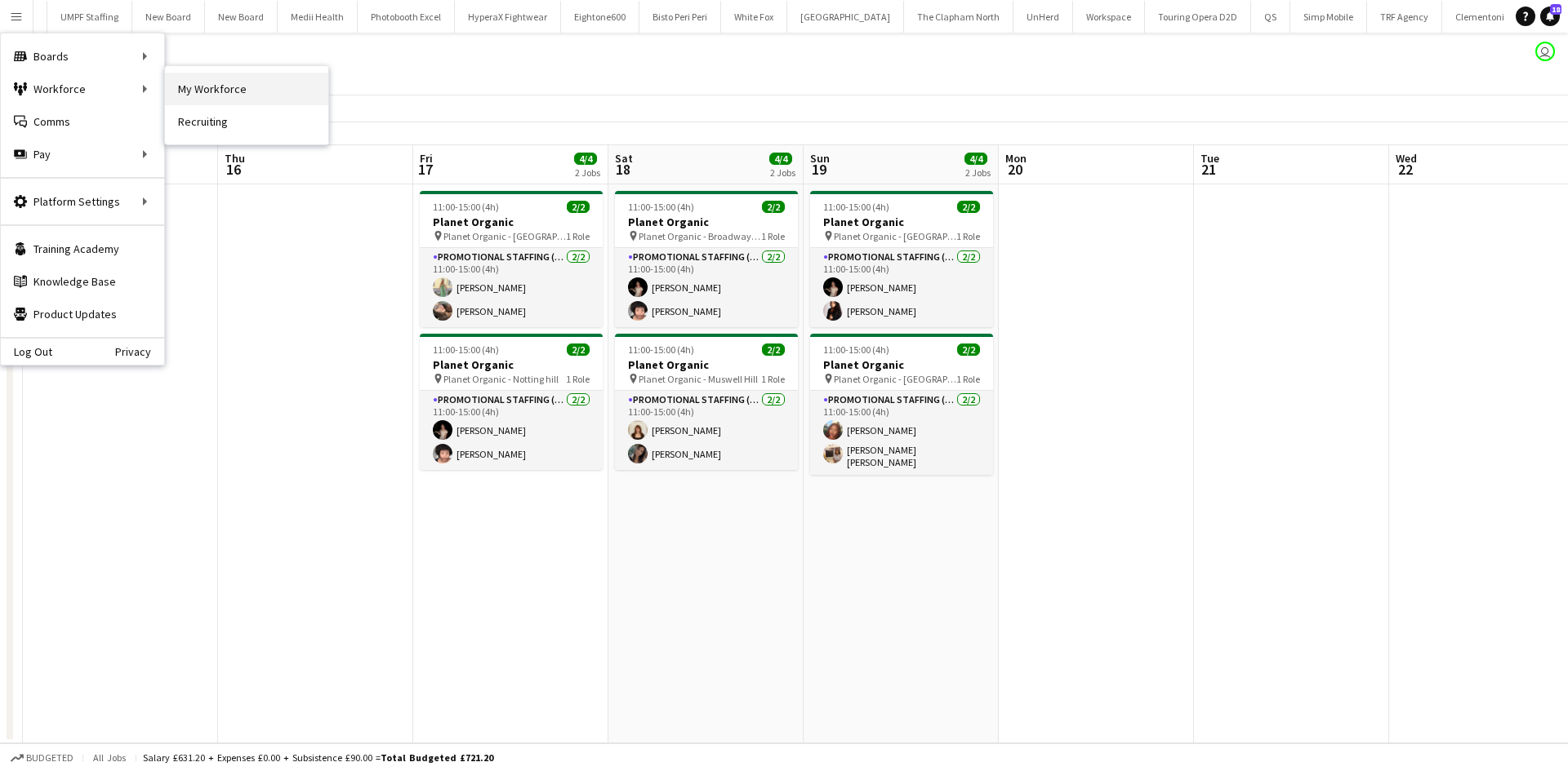
click at [237, 88] on link "My Workforce" at bounding box center [247, 88] width 163 height 33
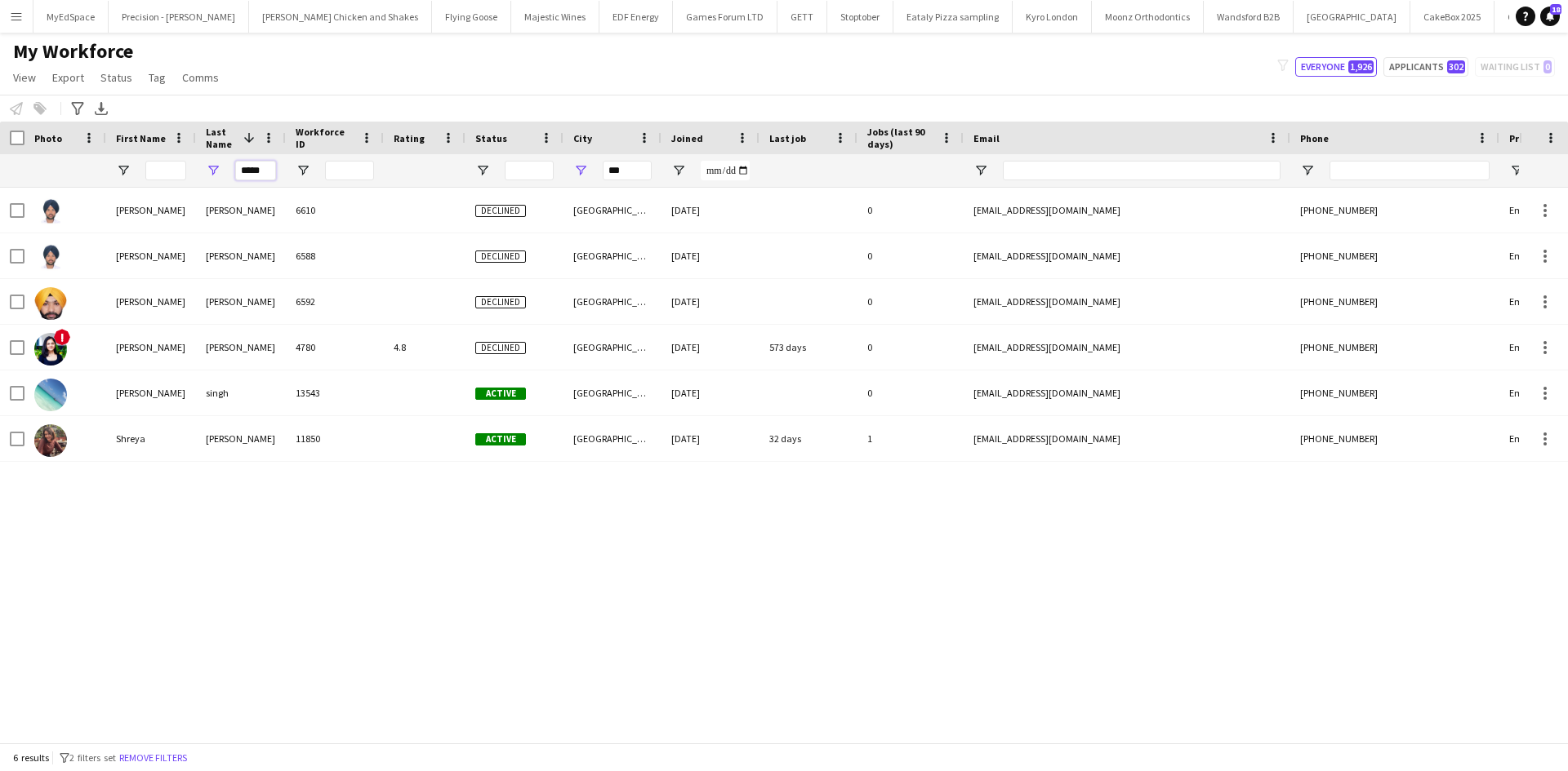
click at [264, 163] on input "*****" at bounding box center [256, 170] width 41 height 20
click at [264, 164] on input "*****" at bounding box center [256, 170] width 41 height 20
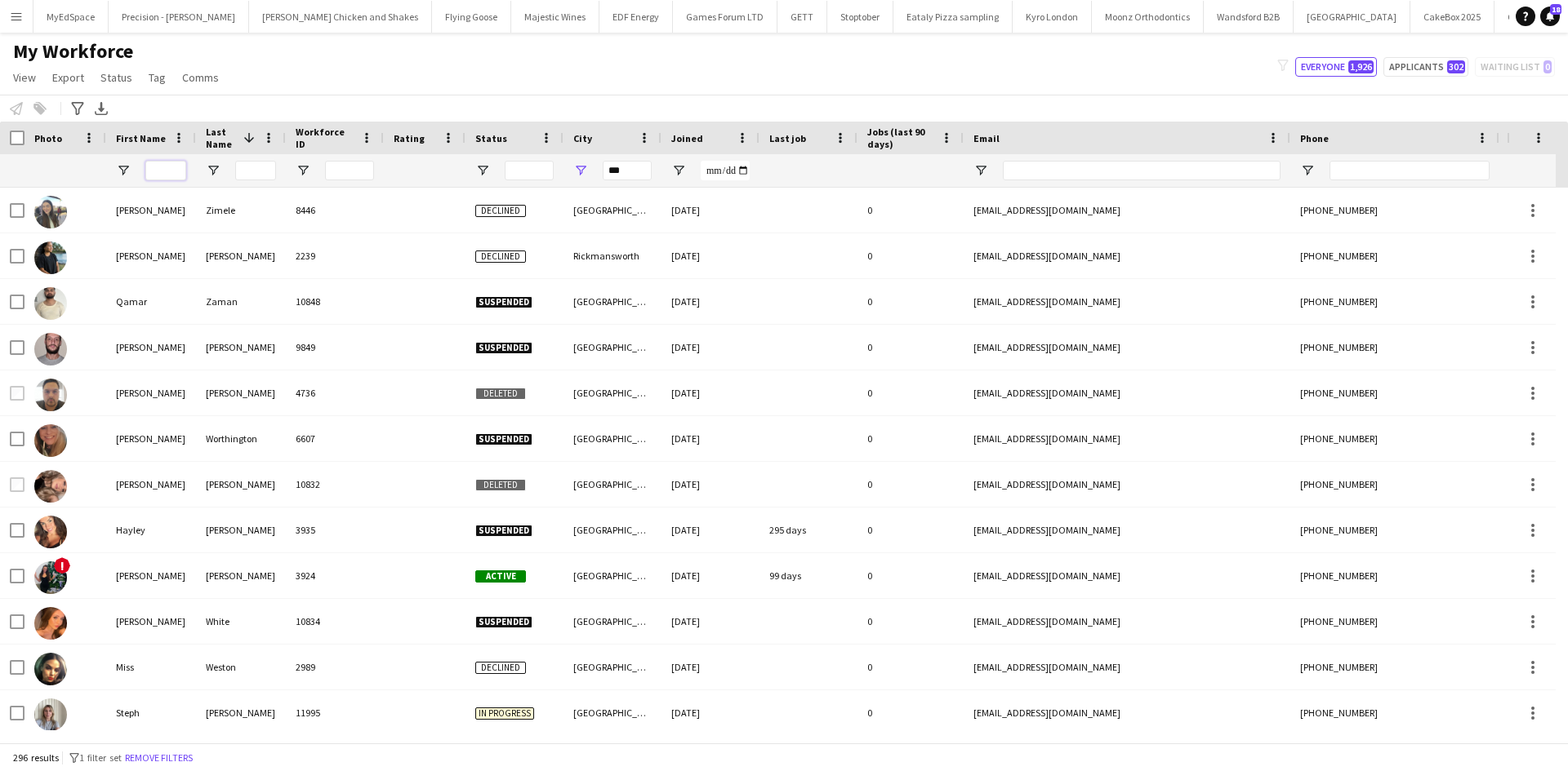
click at [170, 177] on input "First Name Filter Input" at bounding box center [166, 170] width 41 height 20
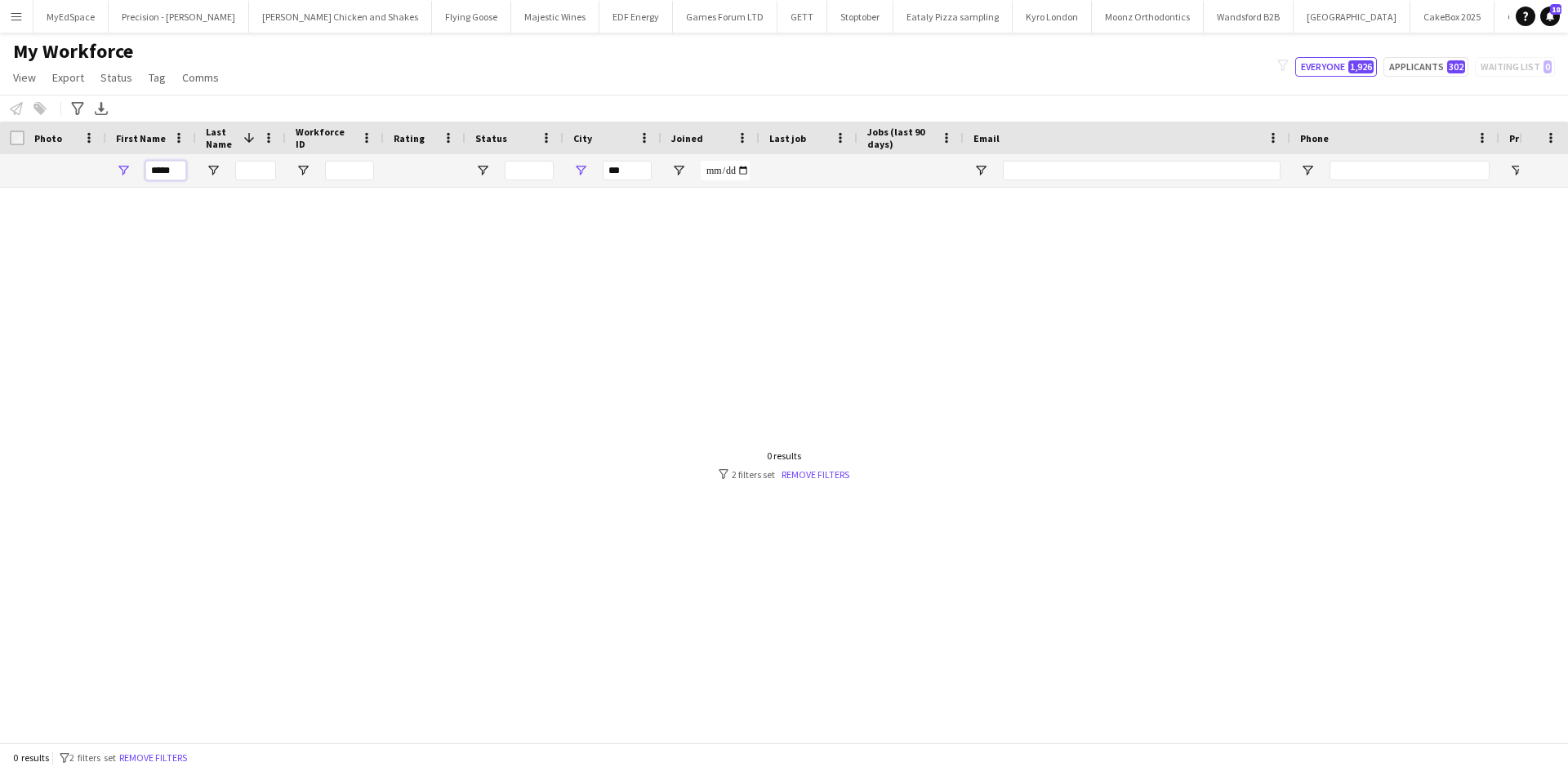
type input "*****"
click at [617, 165] on input "***" at bounding box center [627, 170] width 49 height 20
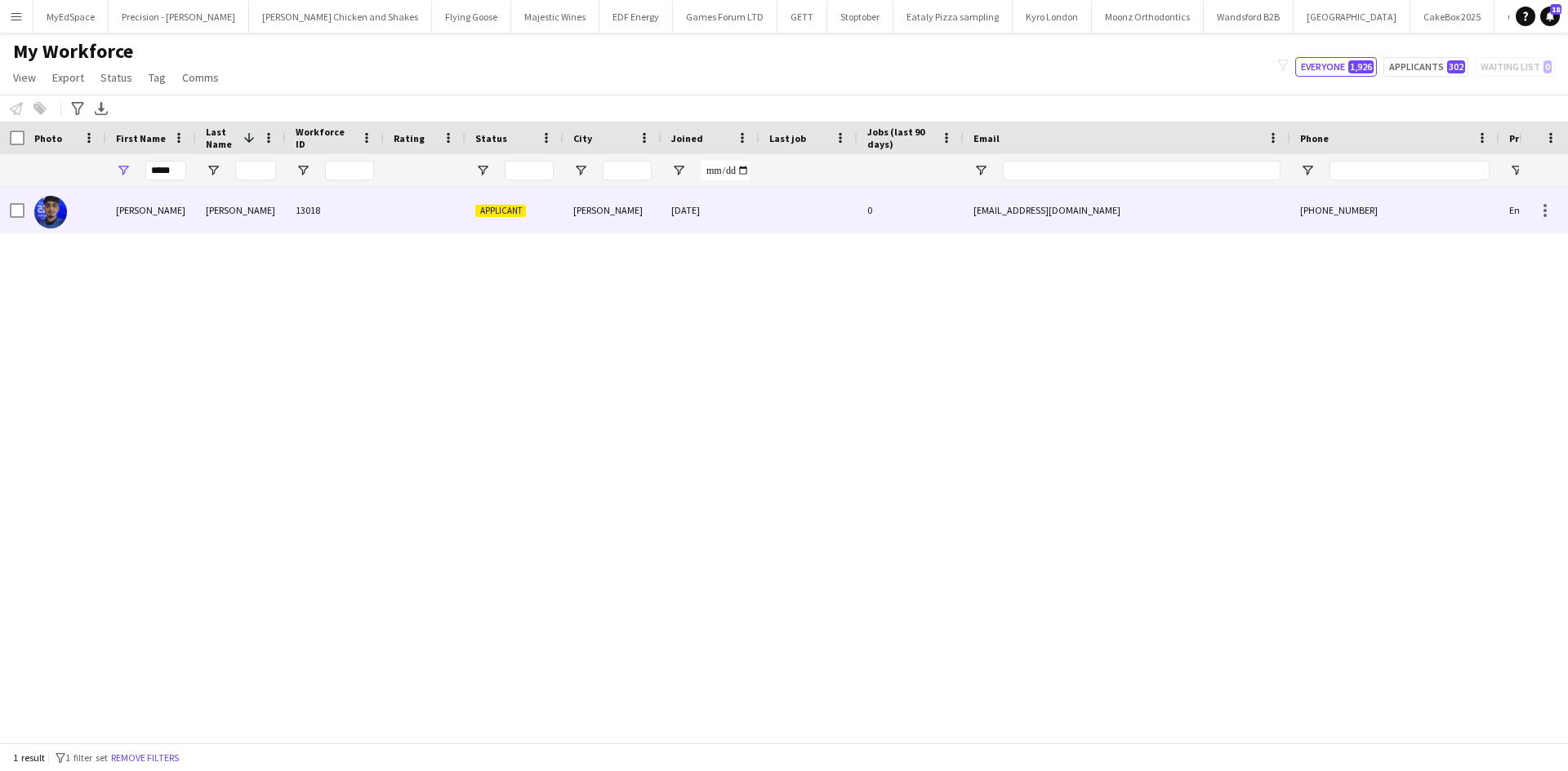
click at [162, 229] on div "[PERSON_NAME]" at bounding box center [151, 210] width 90 height 45
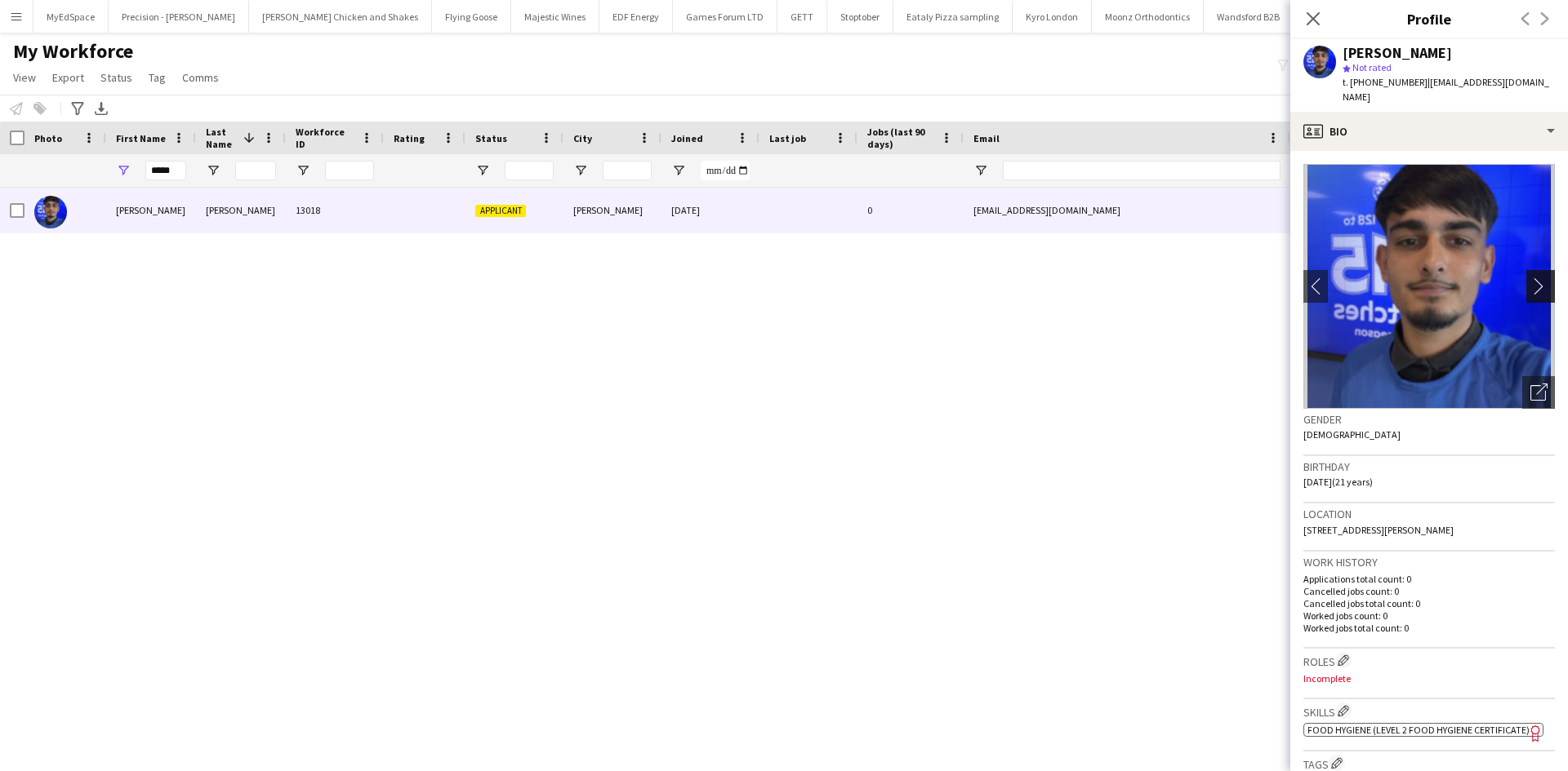
click at [1530, 278] on app-icon "chevron-right" at bounding box center [1543, 286] width 25 height 17
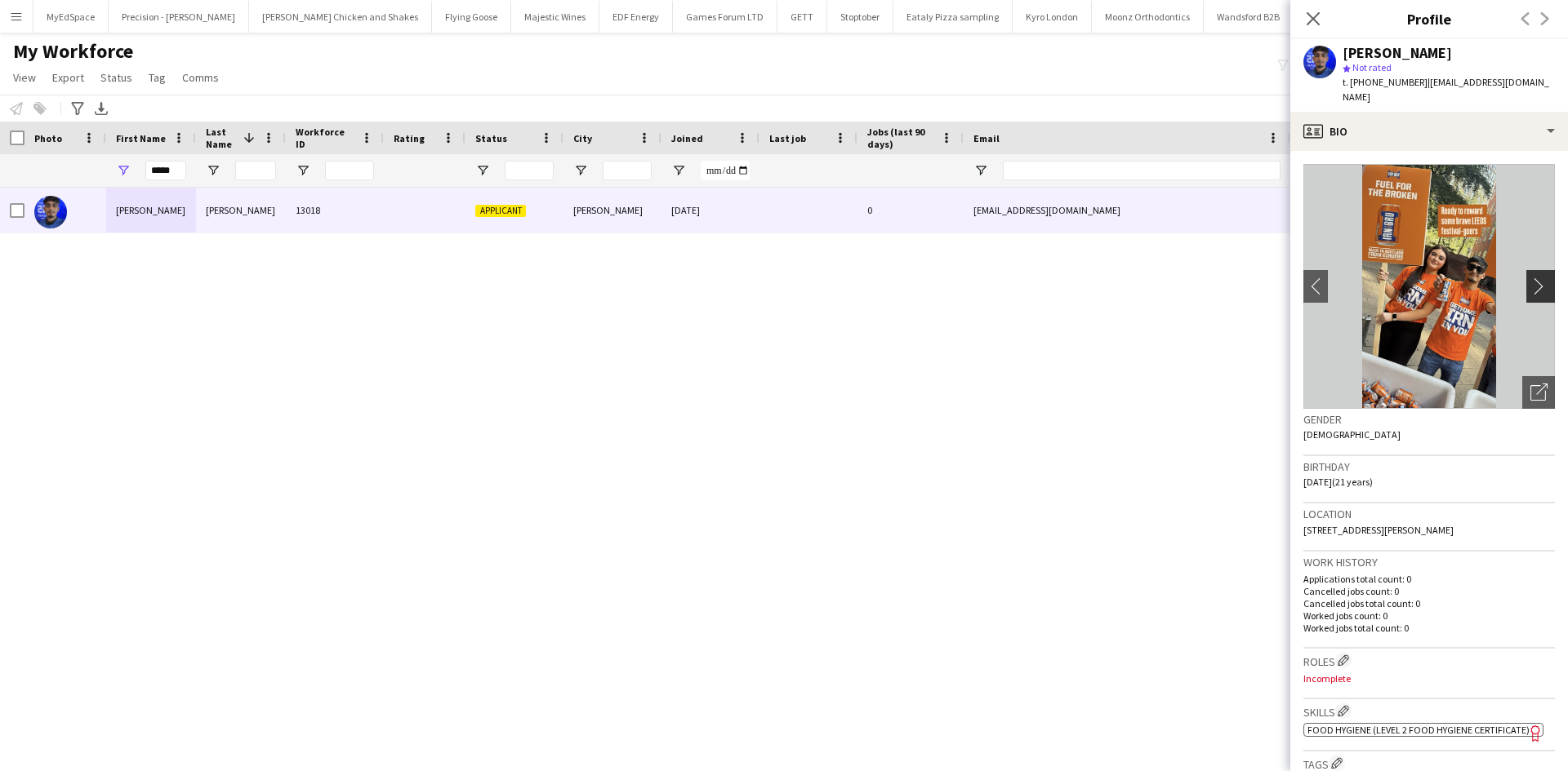
click at [1530, 278] on app-icon "chevron-right" at bounding box center [1543, 286] width 25 height 17
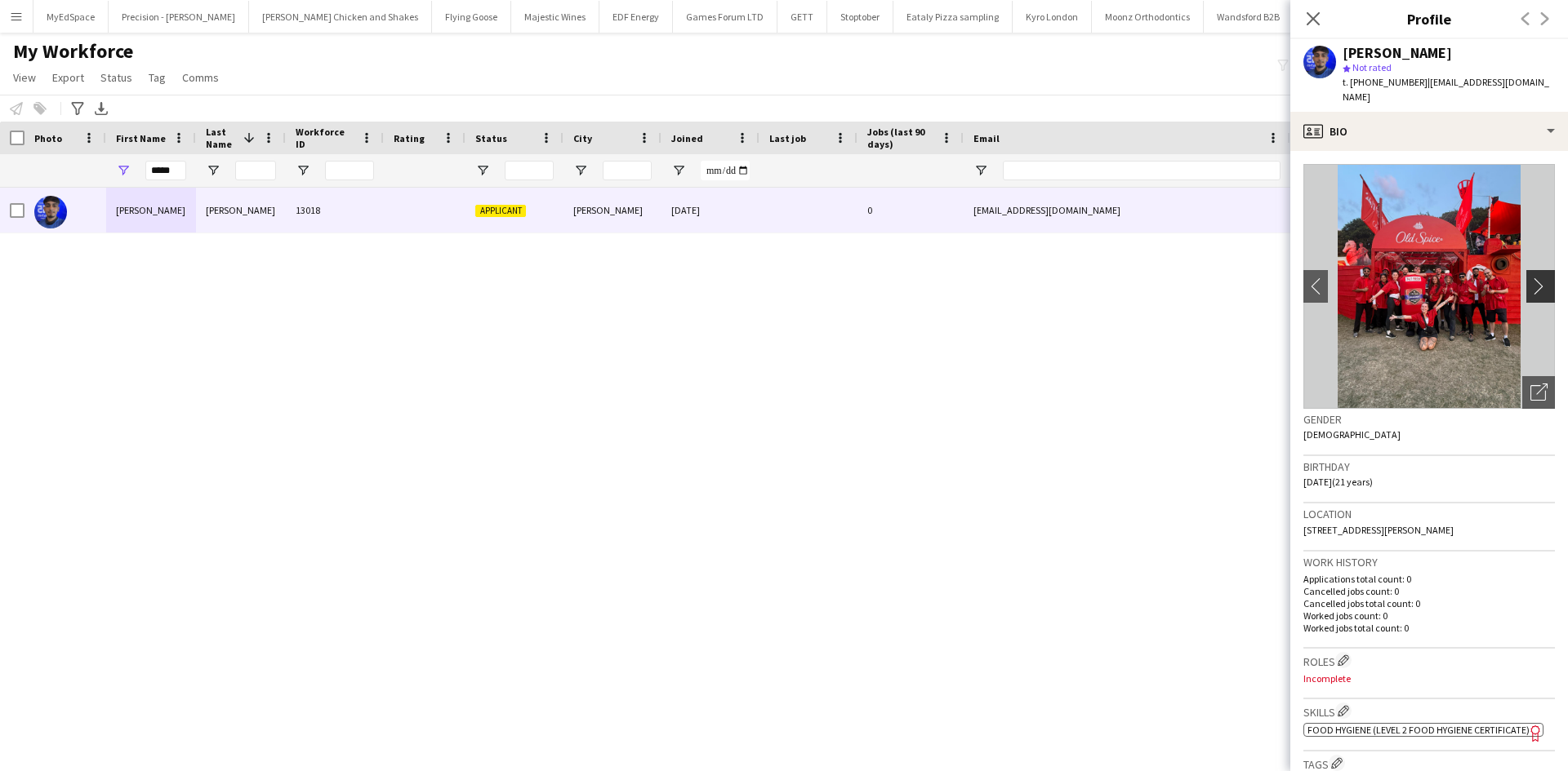
click at [1530, 278] on app-icon "chevron-right" at bounding box center [1543, 286] width 25 height 17
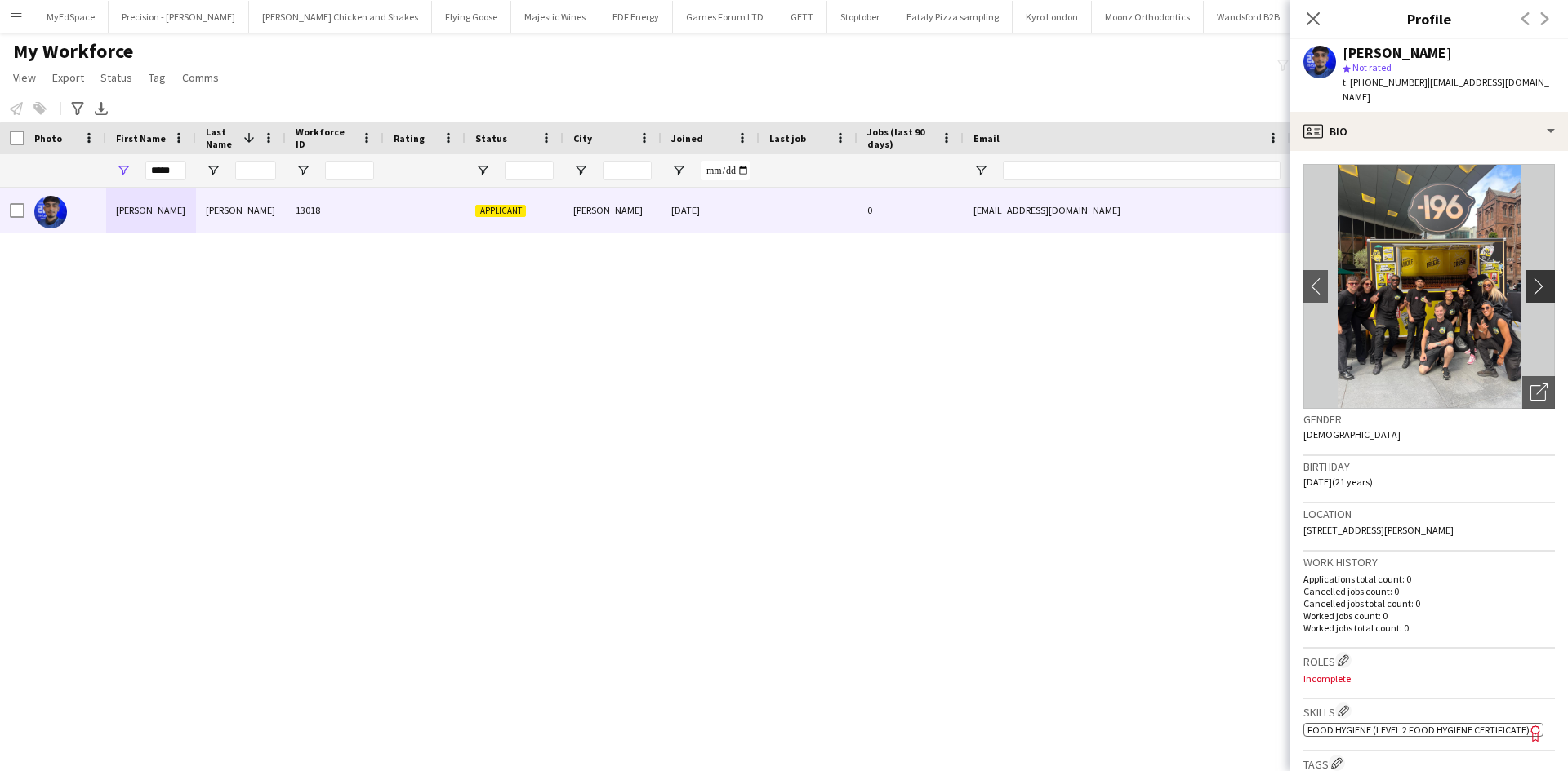
click at [1530, 278] on app-icon "chevron-right" at bounding box center [1543, 286] width 25 height 17
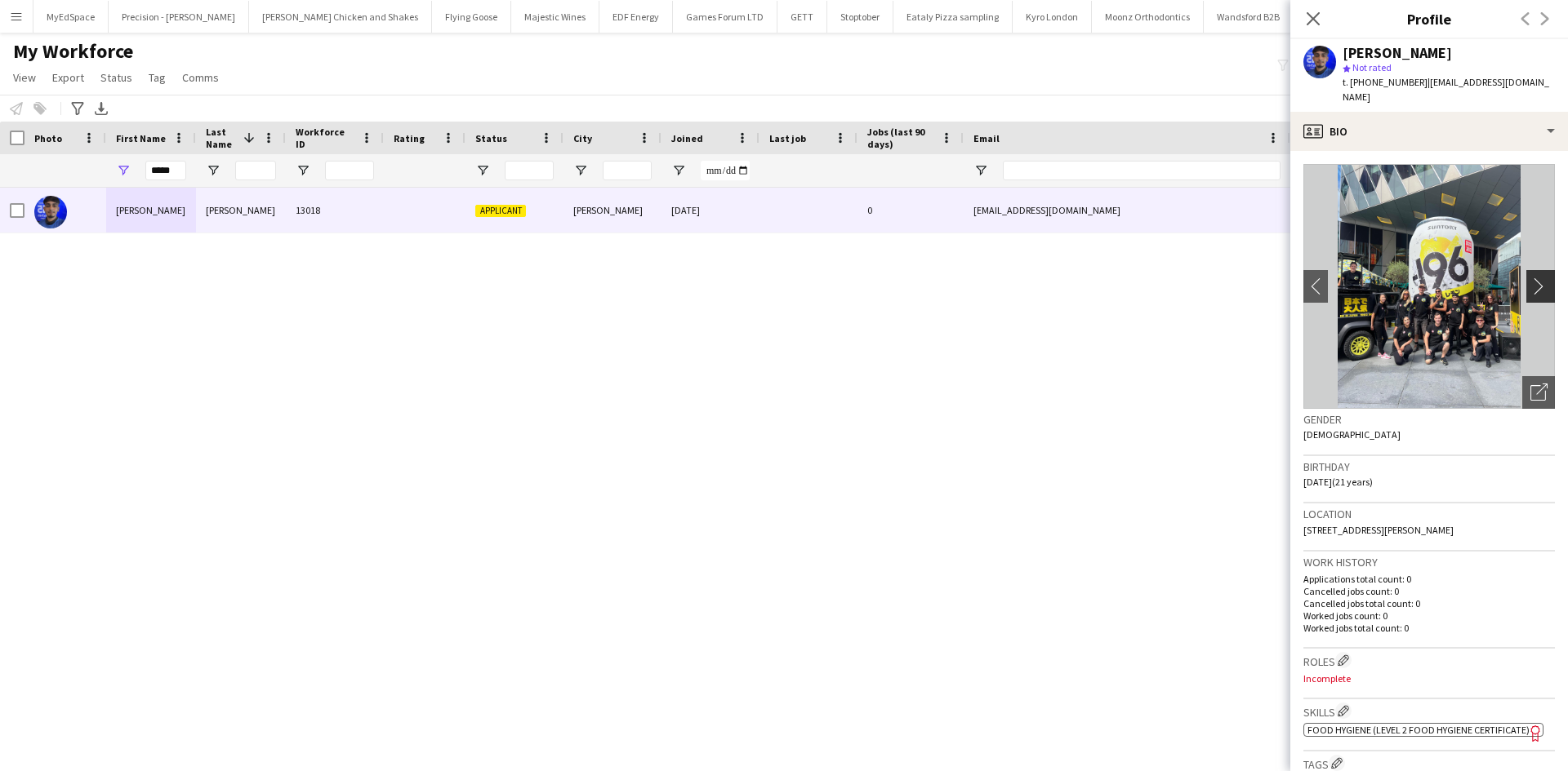
click at [1530, 278] on app-icon "chevron-right" at bounding box center [1543, 286] width 25 height 17
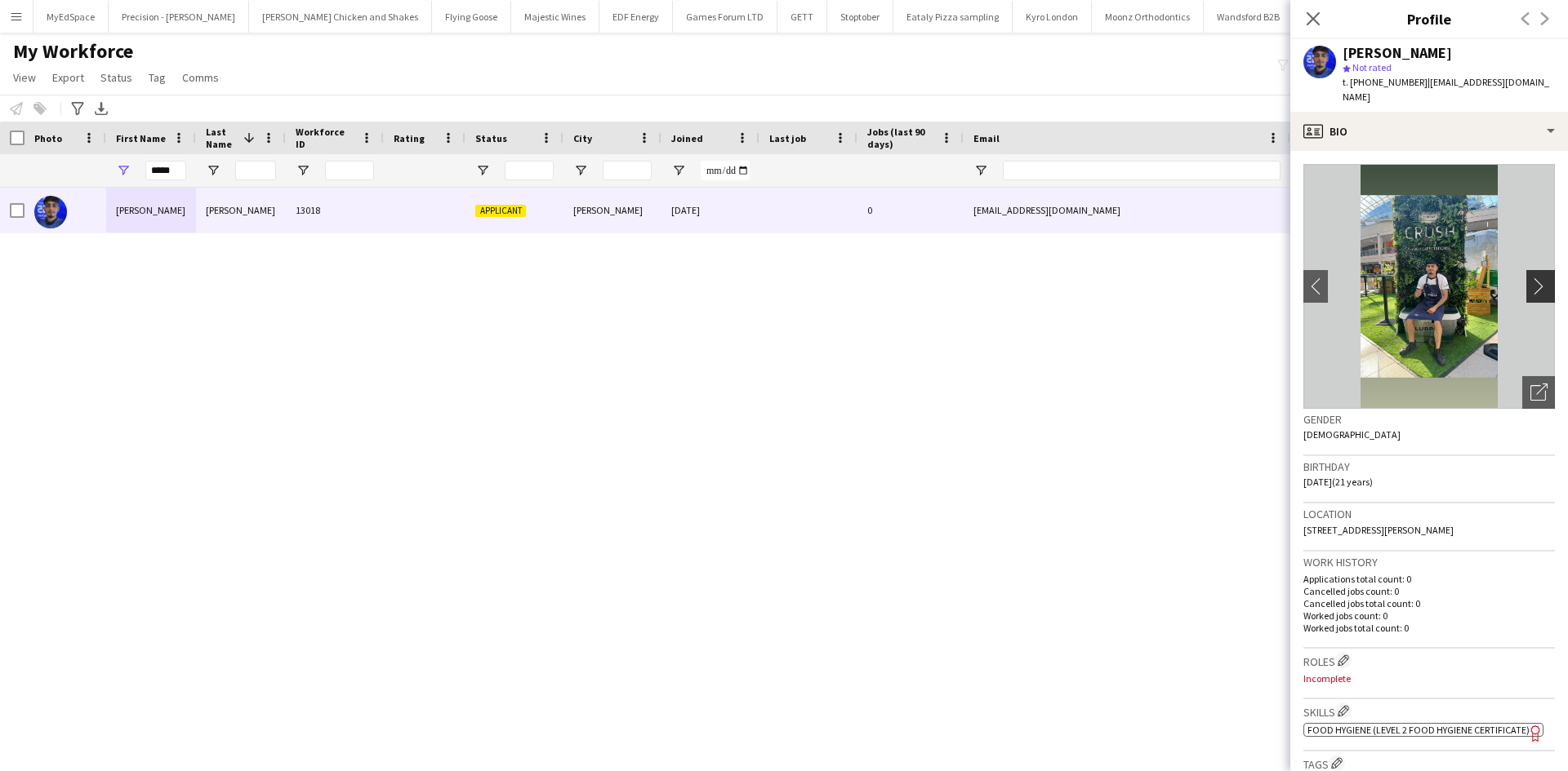
click at [1530, 278] on app-icon "chevron-right" at bounding box center [1543, 286] width 25 height 17
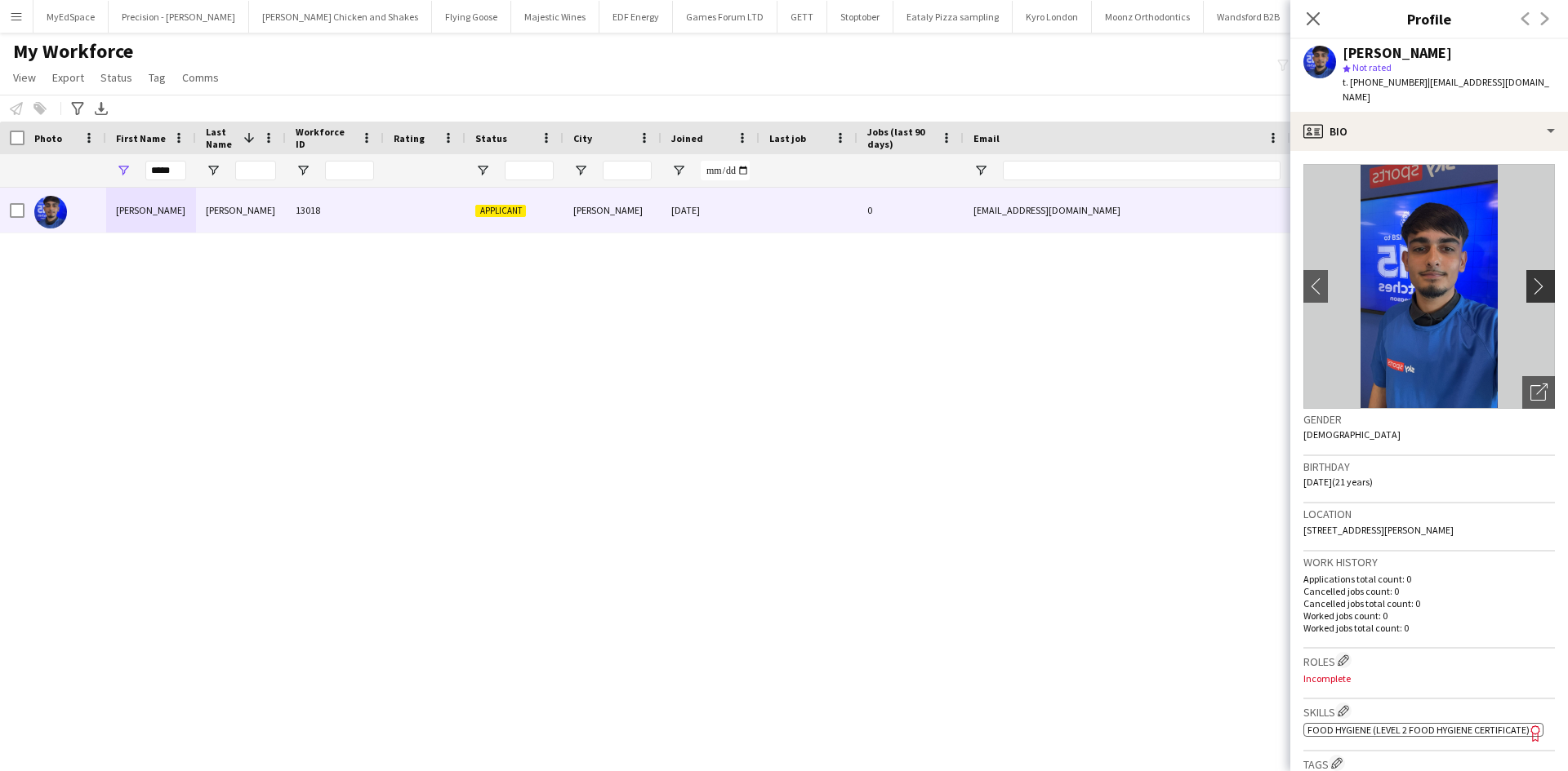
click at [1530, 278] on app-icon "chevron-right" at bounding box center [1543, 286] width 25 height 17
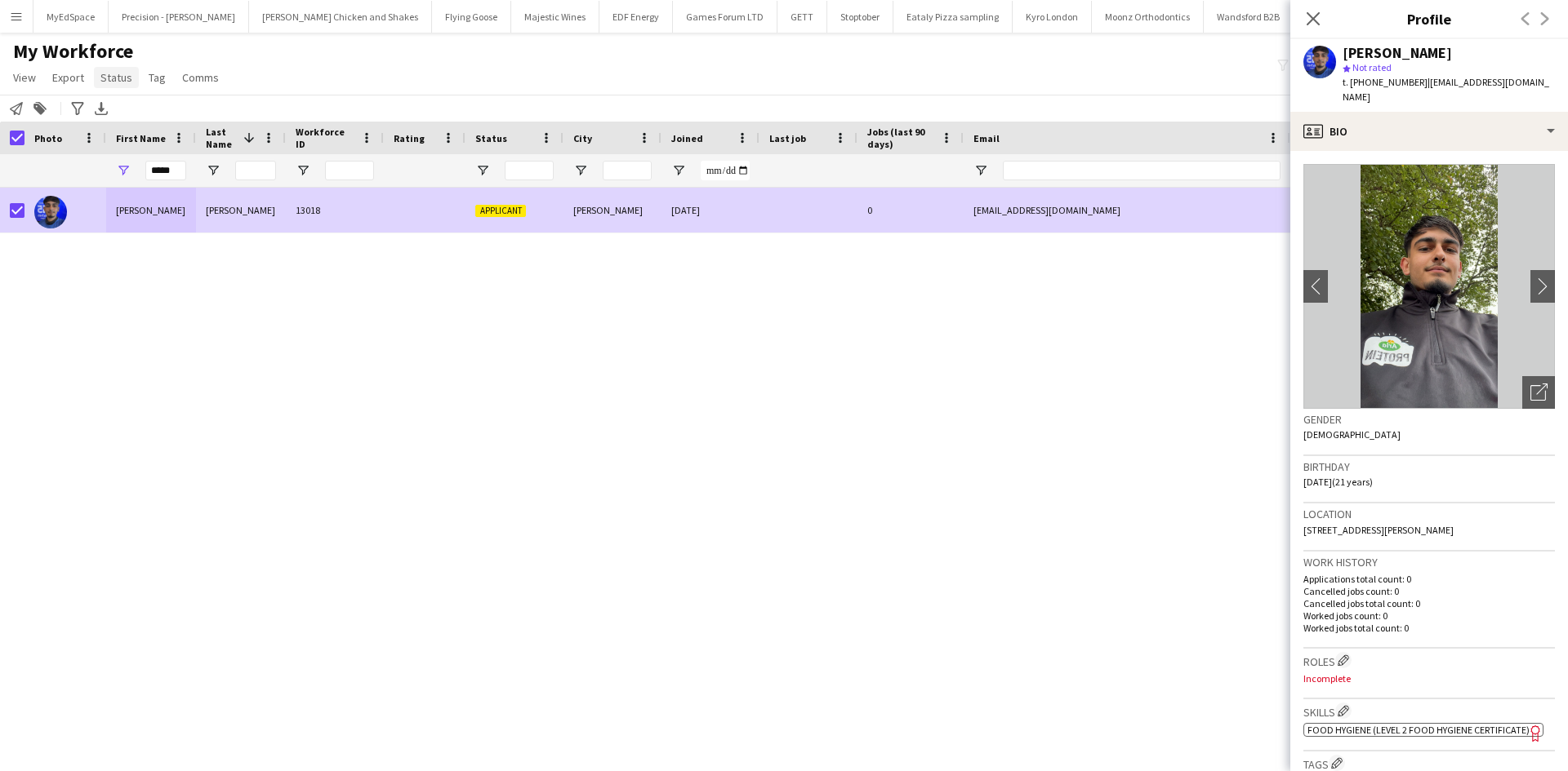
click at [112, 77] on span "Status" at bounding box center [116, 78] width 32 height 15
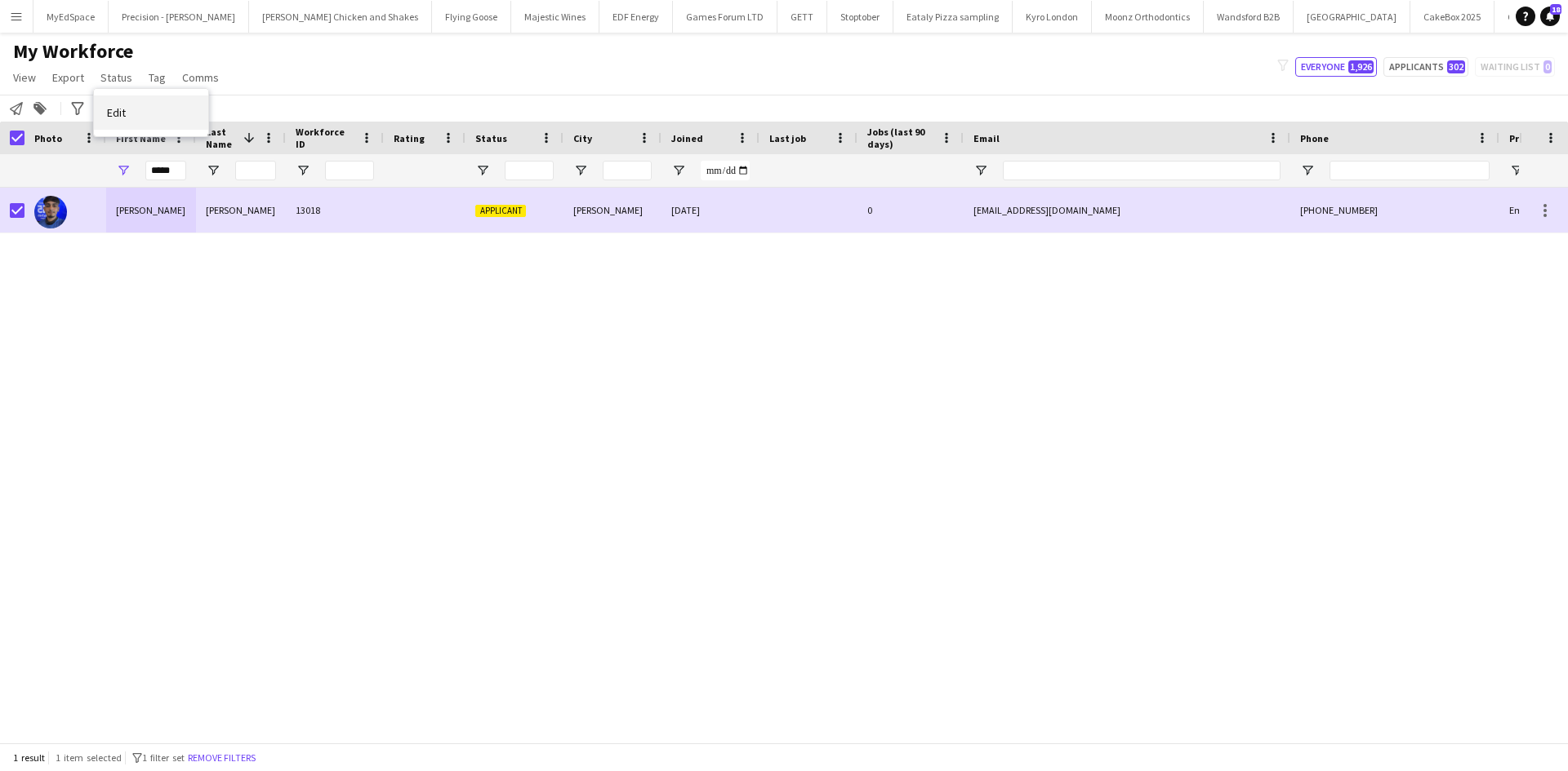
click at [159, 119] on link "Edit" at bounding box center [151, 113] width 114 height 35
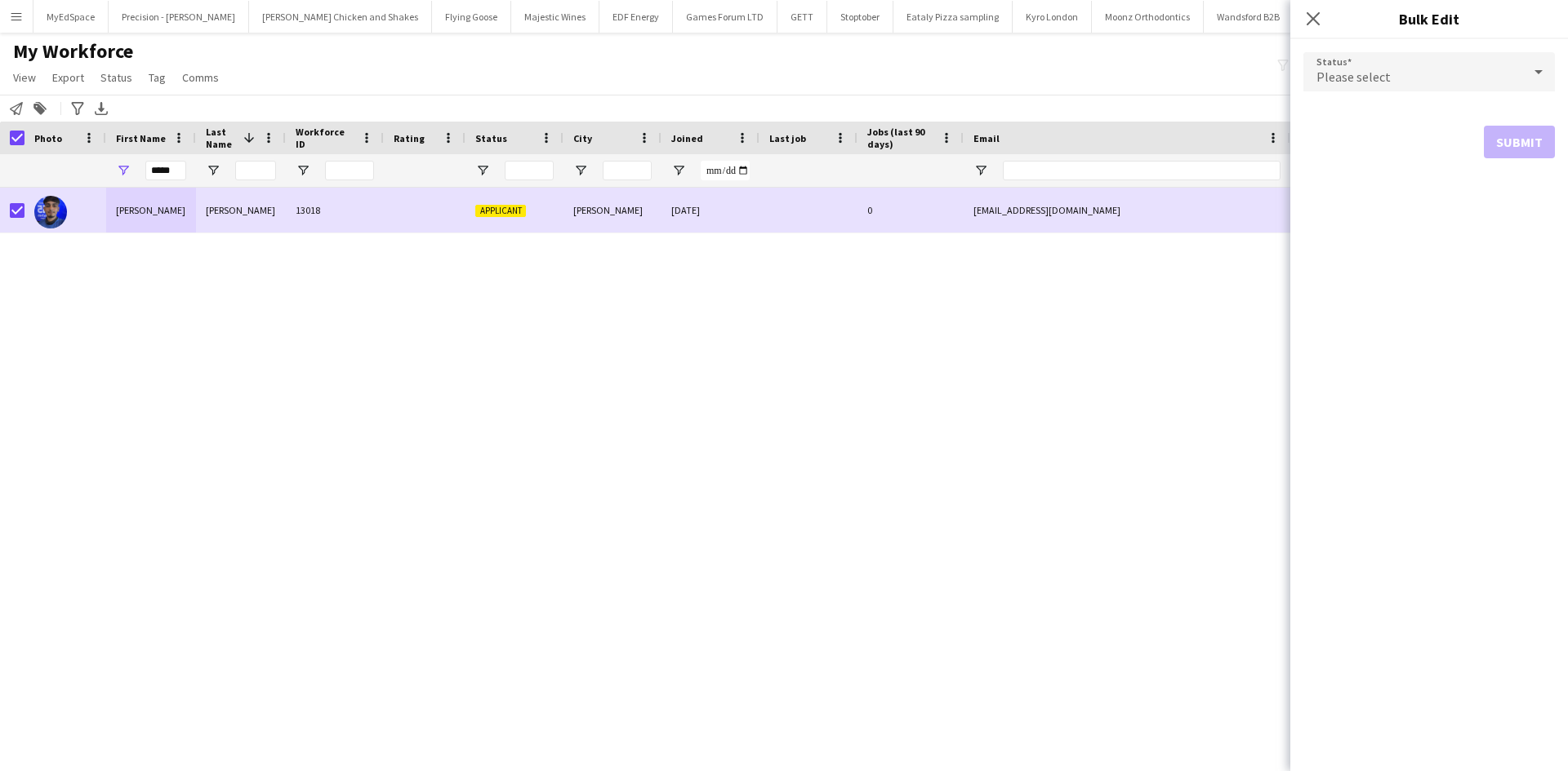
click at [1513, 77] on div "Please select" at bounding box center [1412, 72] width 219 height 39
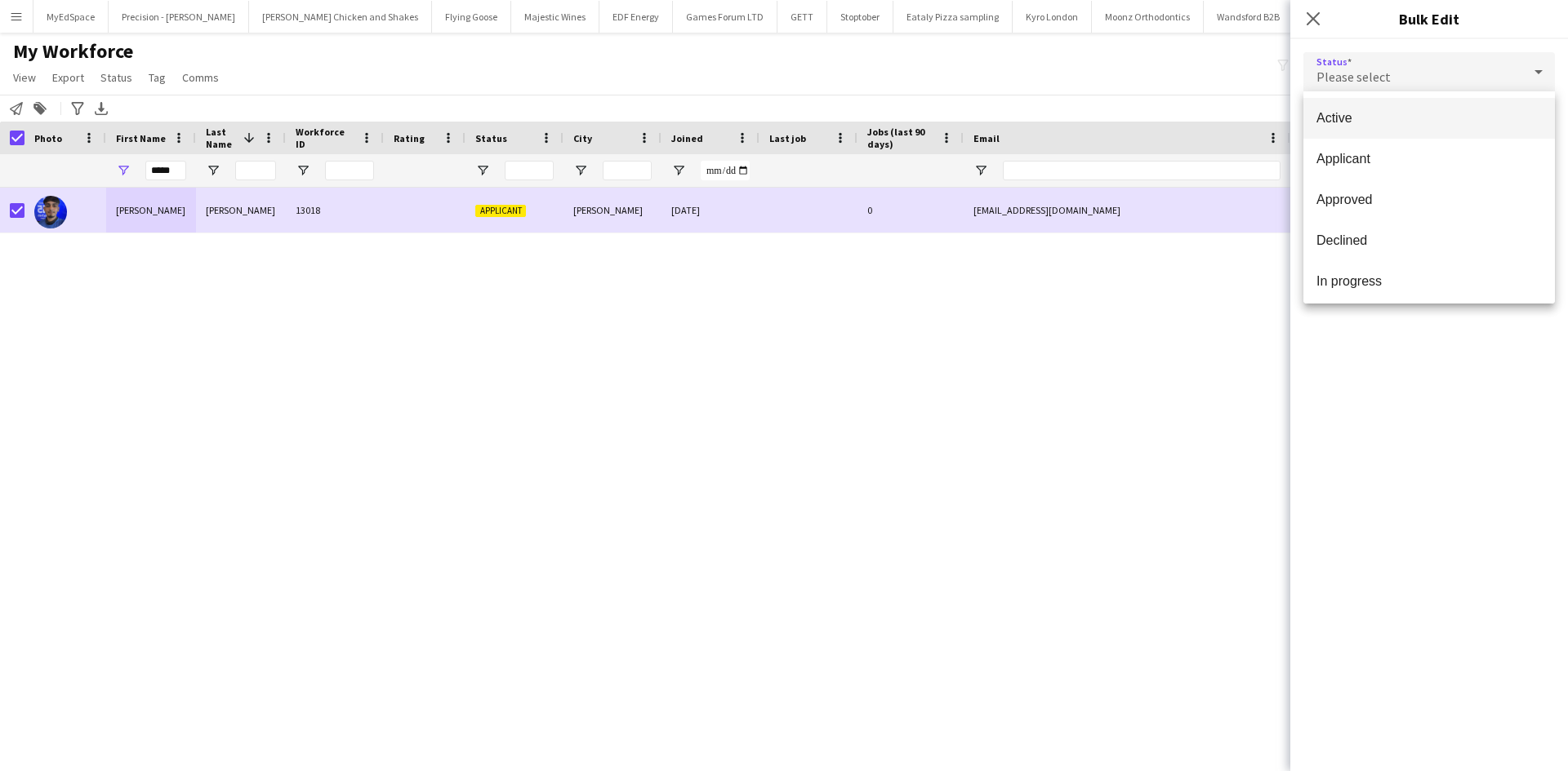
click at [1426, 126] on span "Active" at bounding box center [1429, 117] width 225 height 16
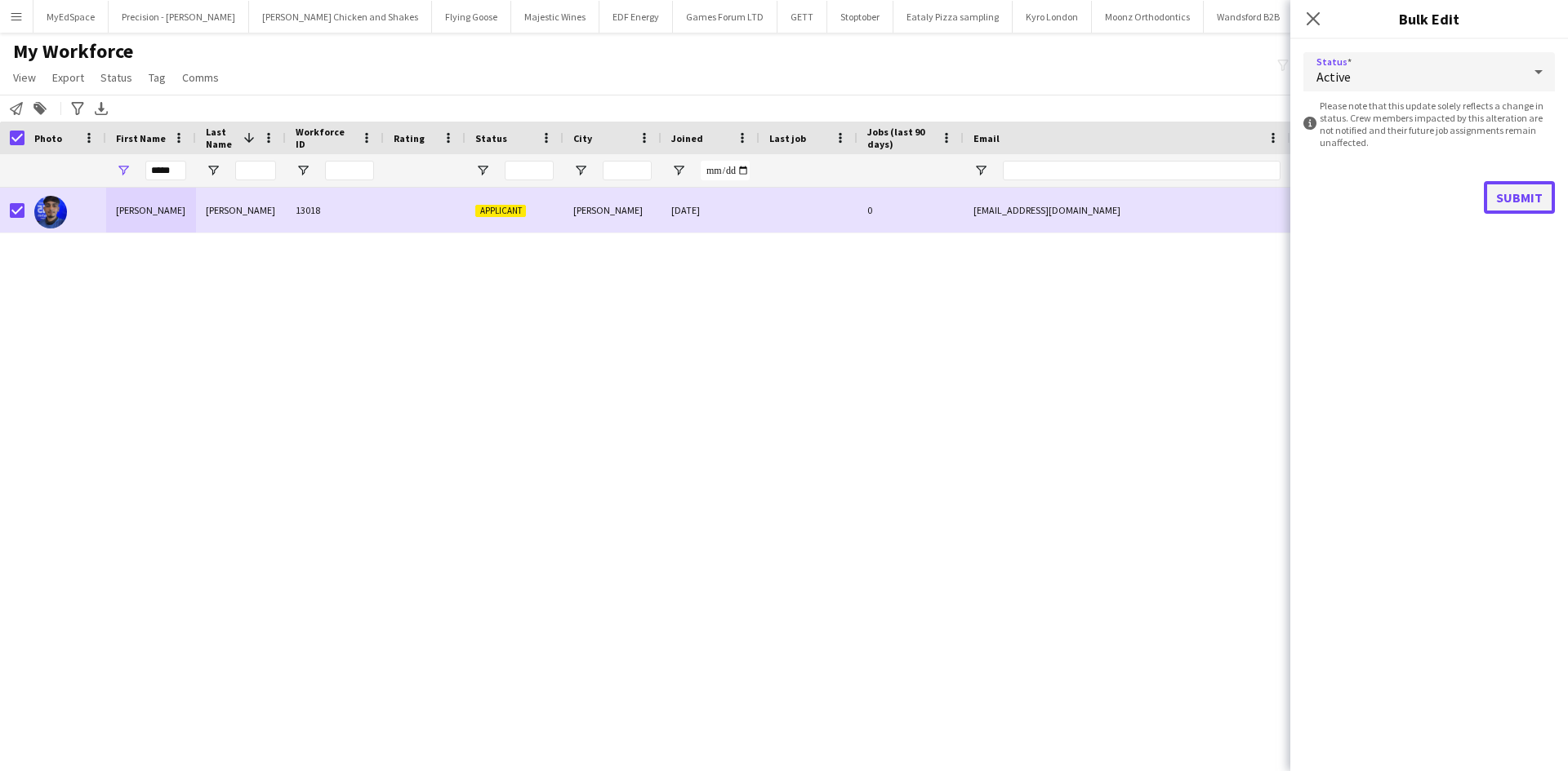
click at [1524, 198] on button "Submit" at bounding box center [1519, 197] width 71 height 33
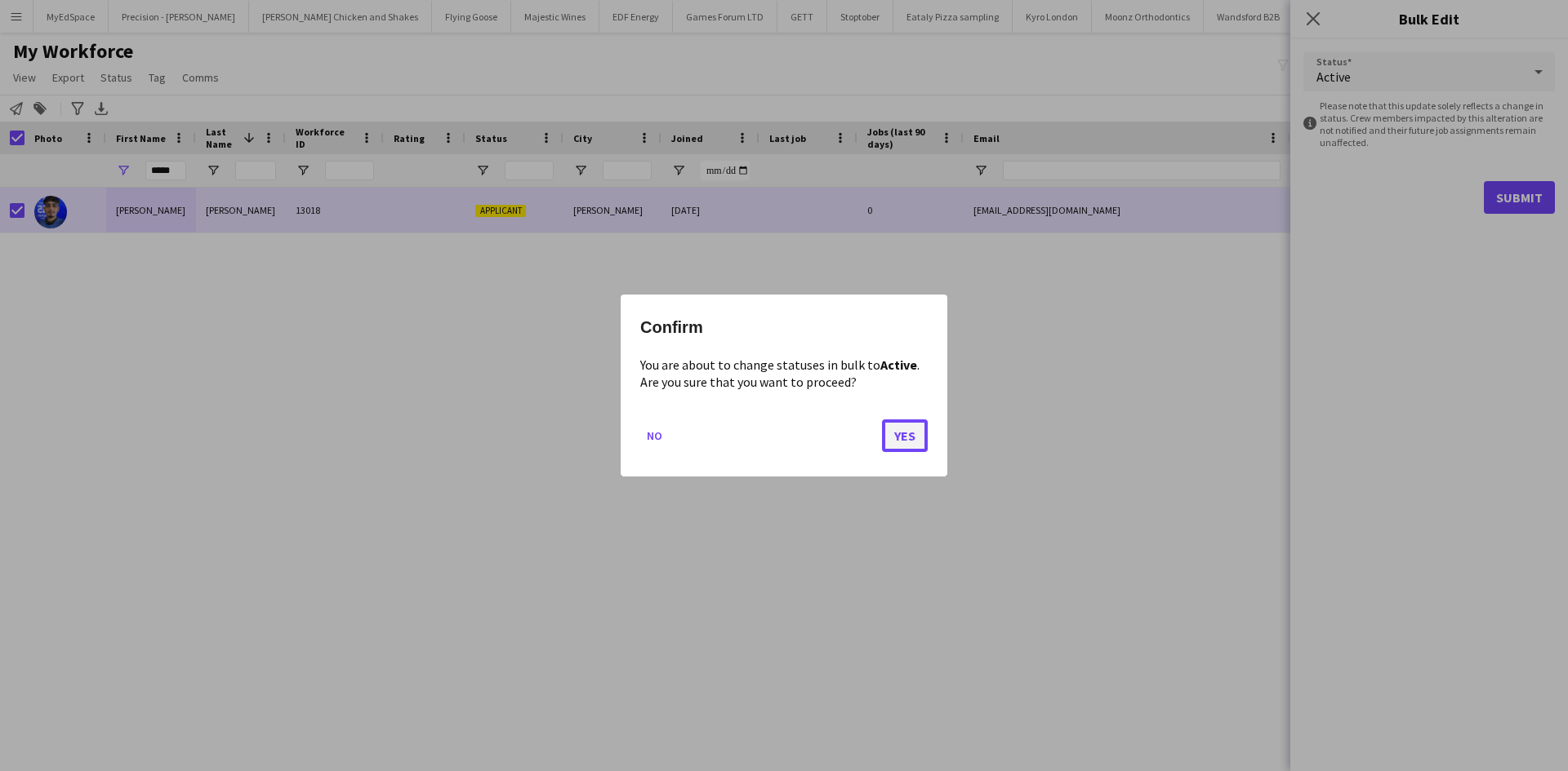
click at [905, 433] on button "Yes" at bounding box center [905, 435] width 46 height 33
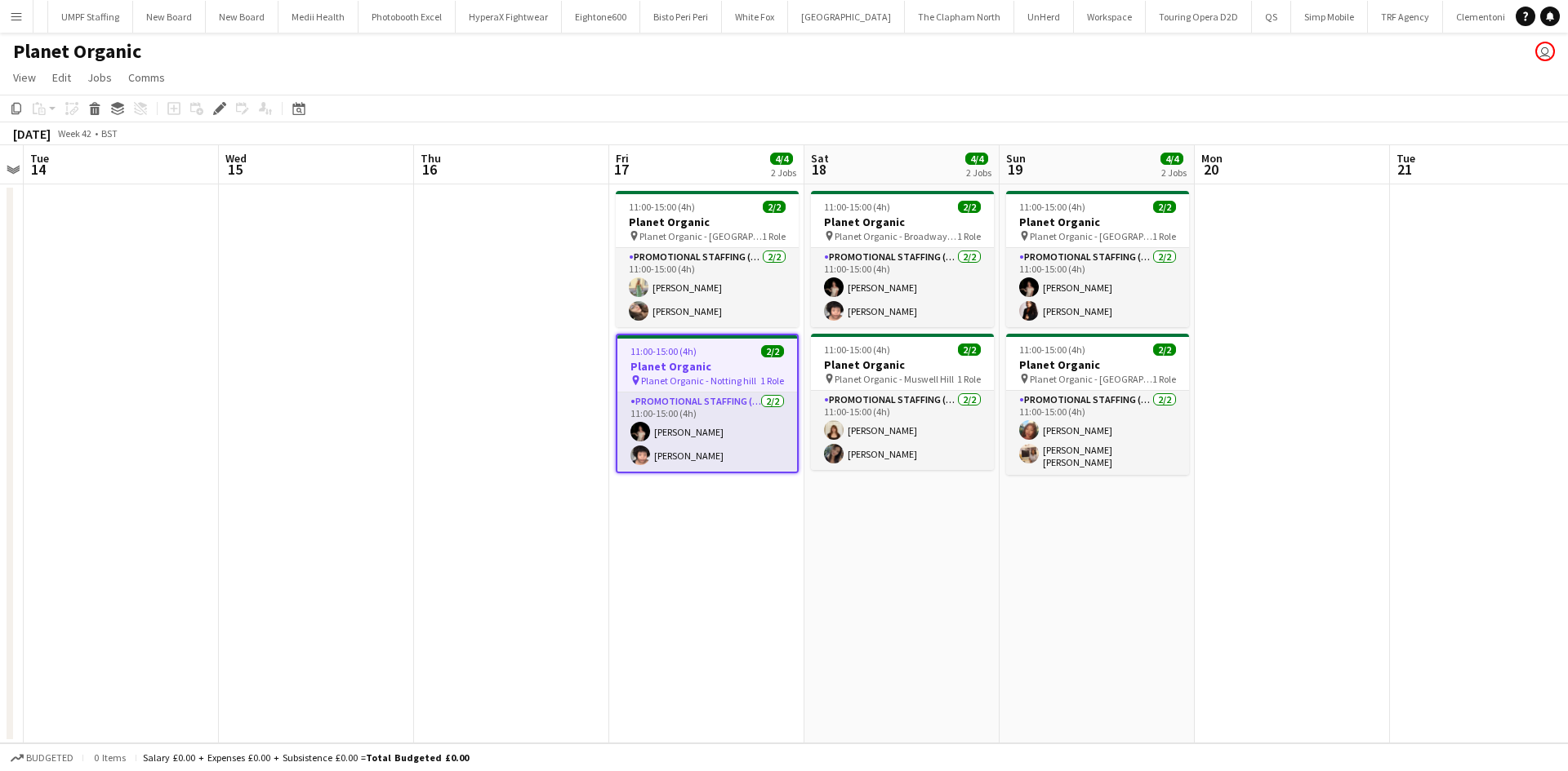
scroll to position [0, 5202]
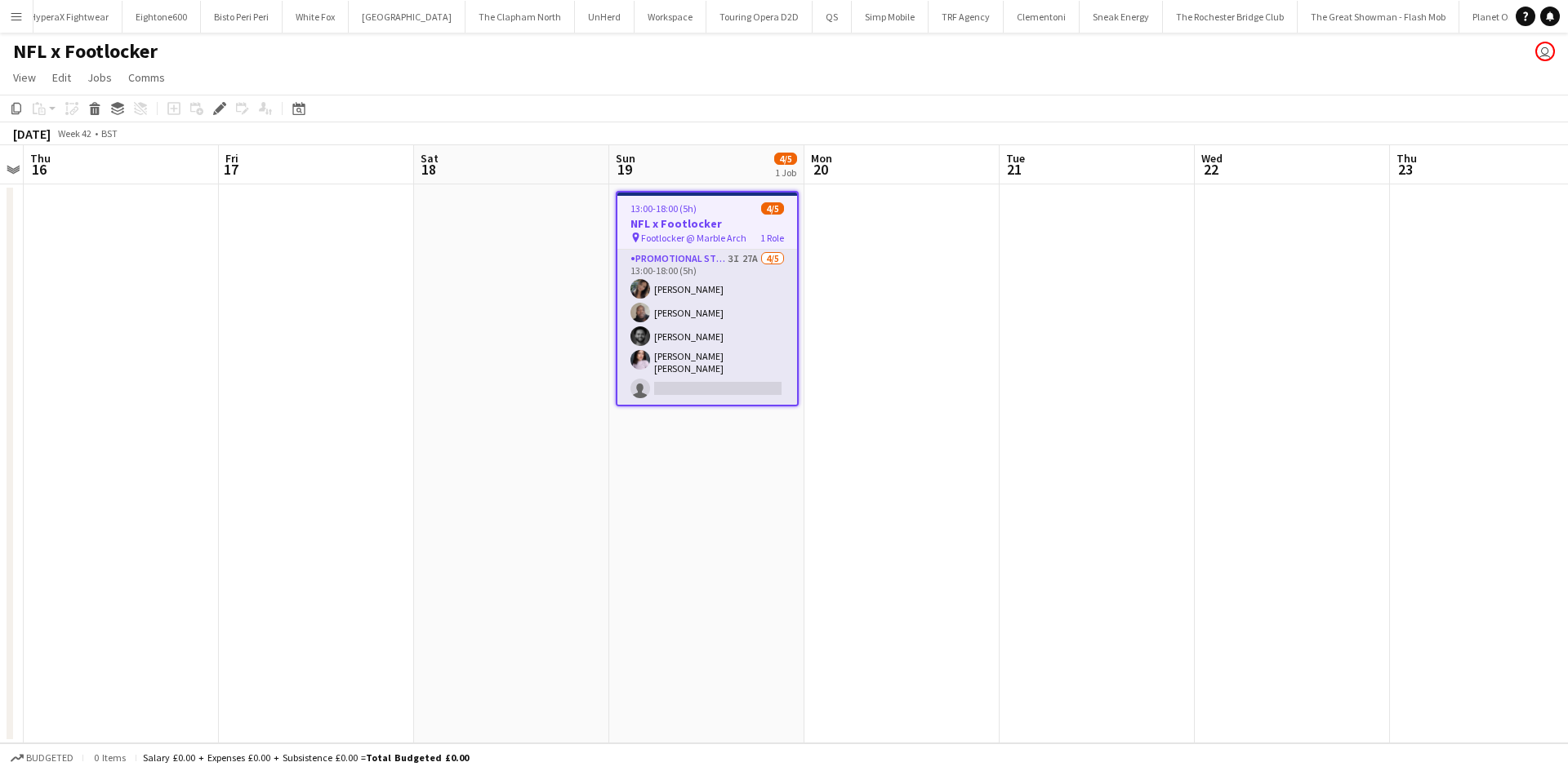
scroll to position [0, 5646]
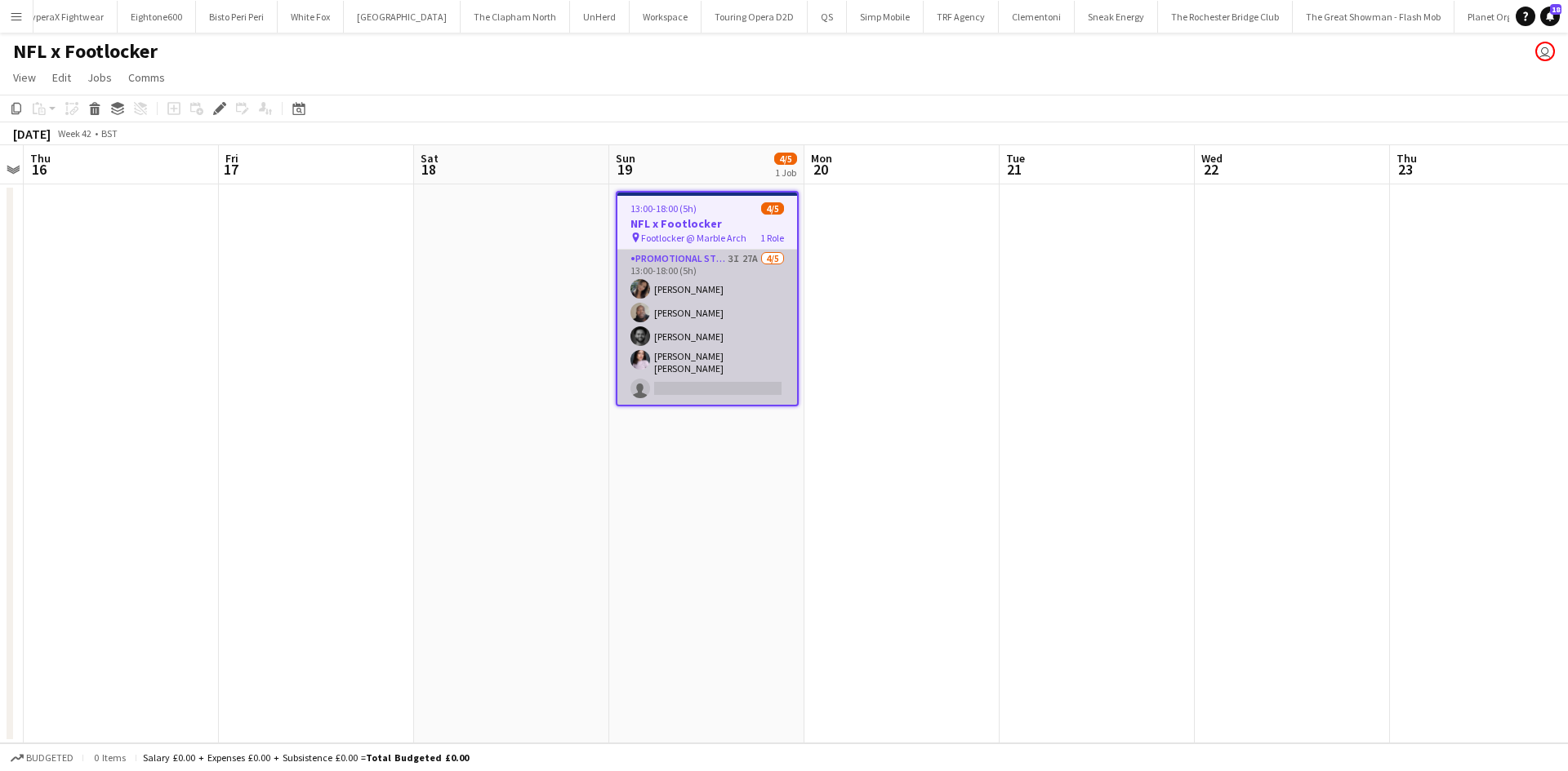
click at [754, 261] on app-card-role "Promotional Staffing (Brand Ambassadors) 3I 27A [DATE] 13:00-18:00 (5h) [PERSON…" at bounding box center [707, 326] width 179 height 155
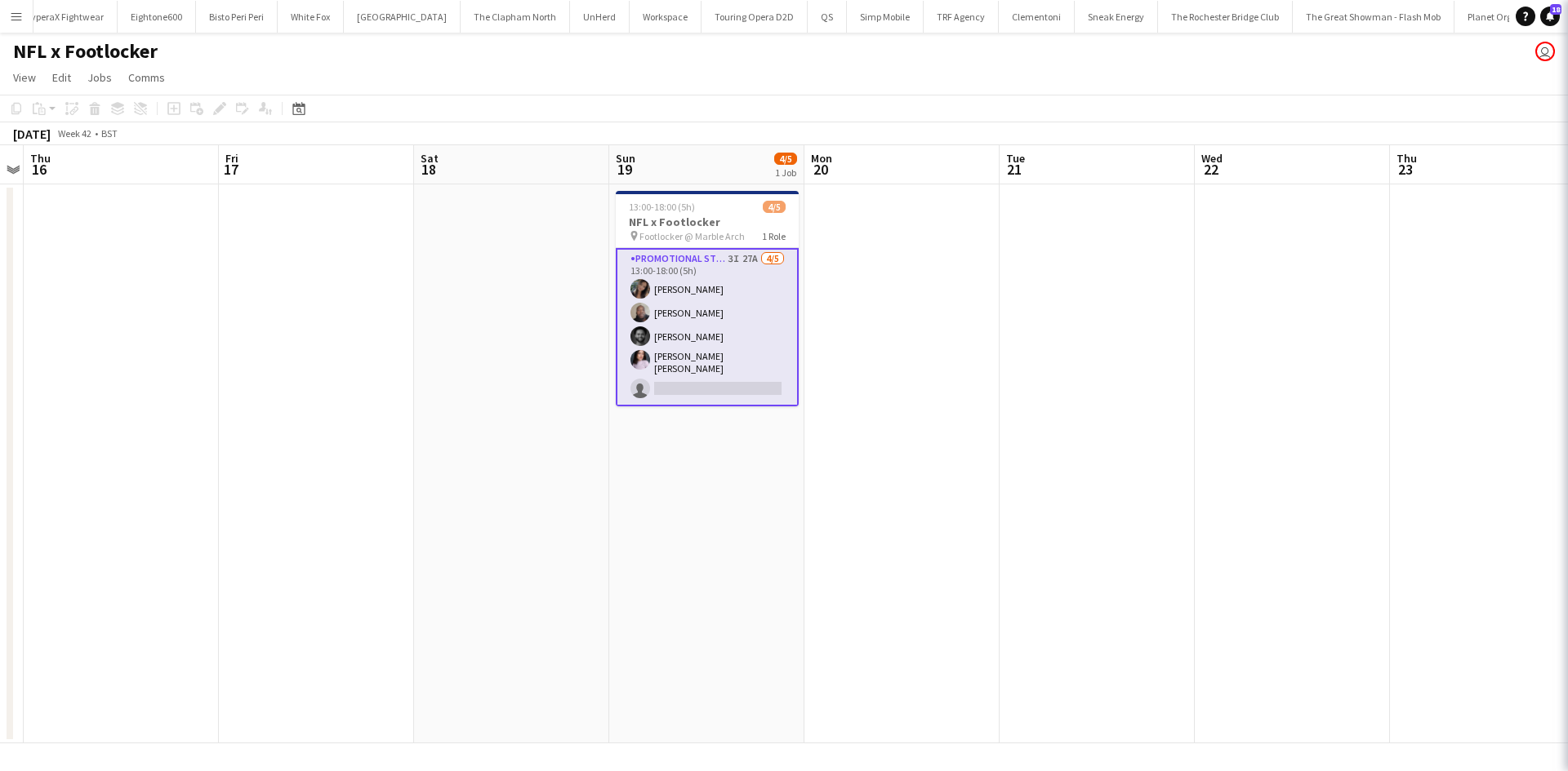
scroll to position [0, 563]
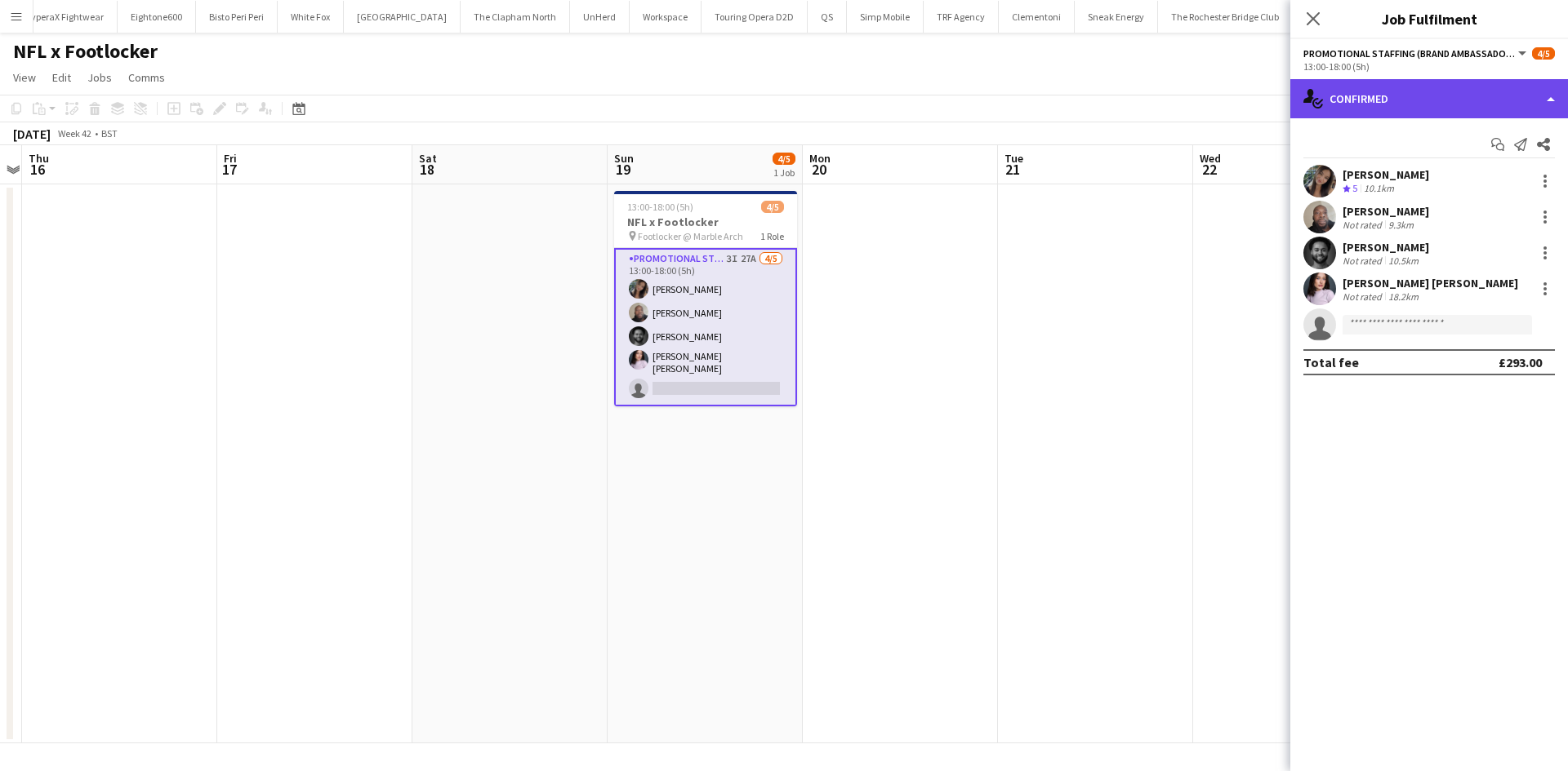
click at [1454, 88] on div "single-neutral-actions-check-2 Confirmed" at bounding box center [1429, 98] width 278 height 39
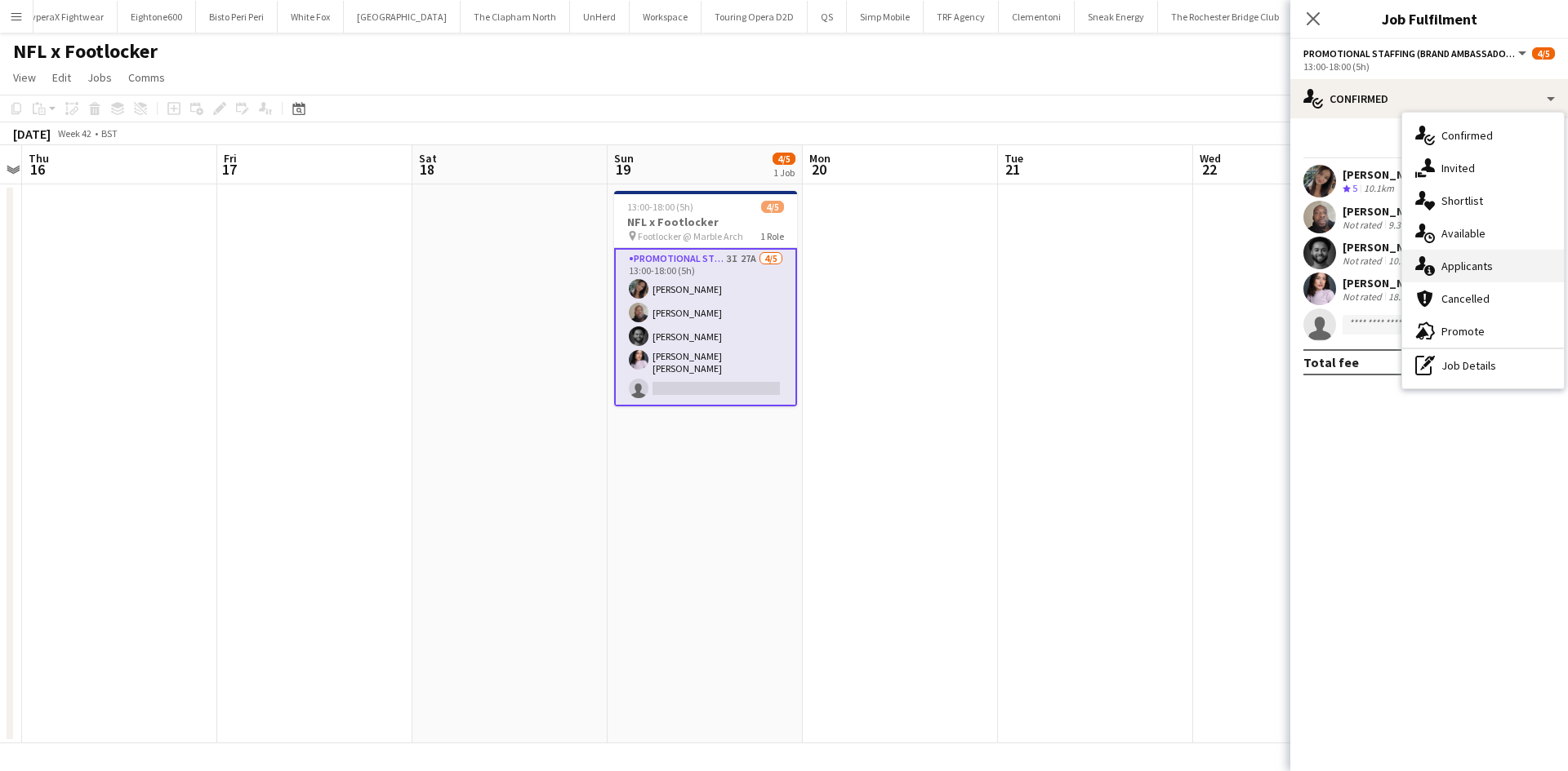
click at [1463, 261] on span "Applicants" at bounding box center [1467, 266] width 52 height 15
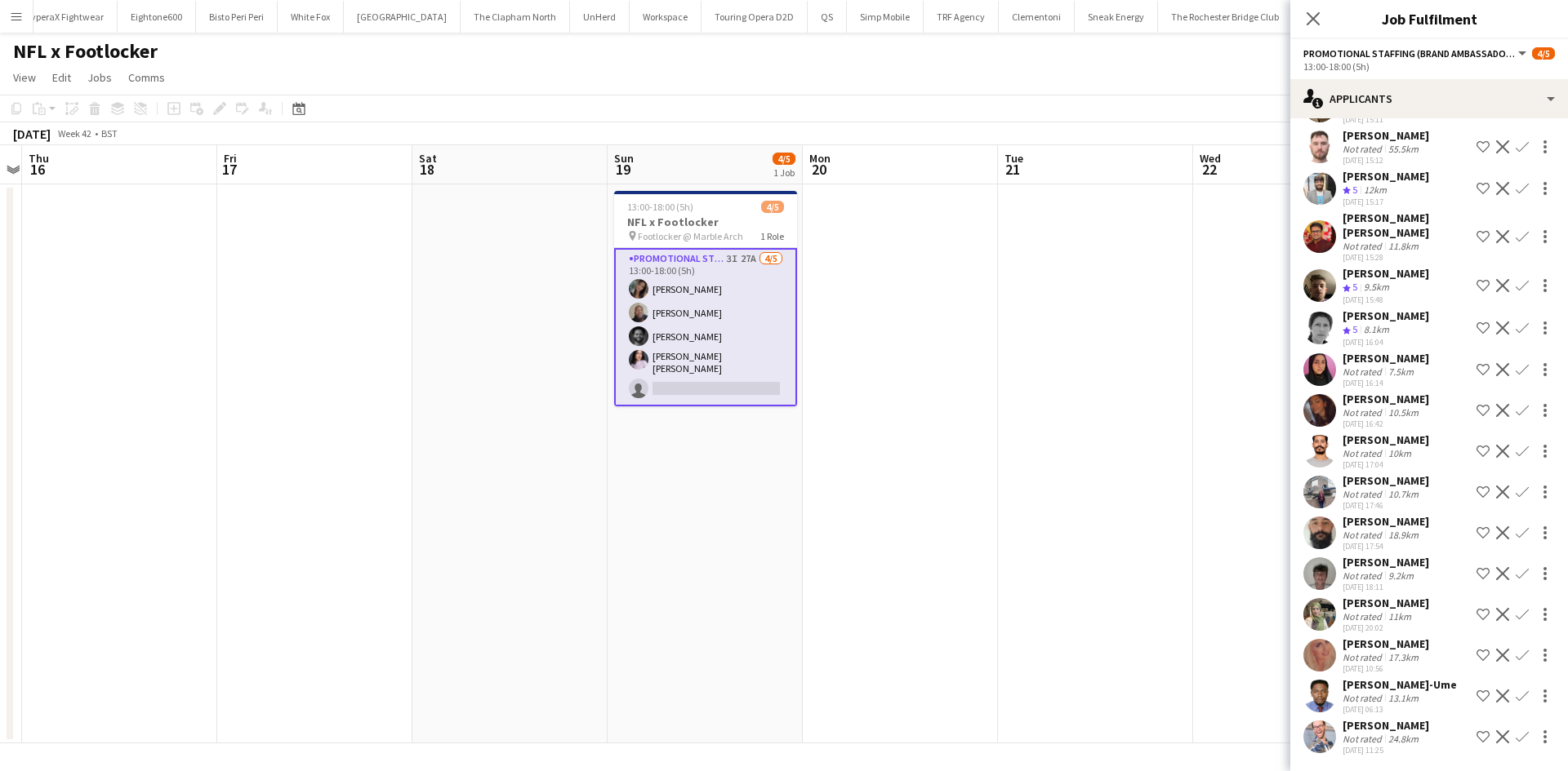
scroll to position [633, 0]
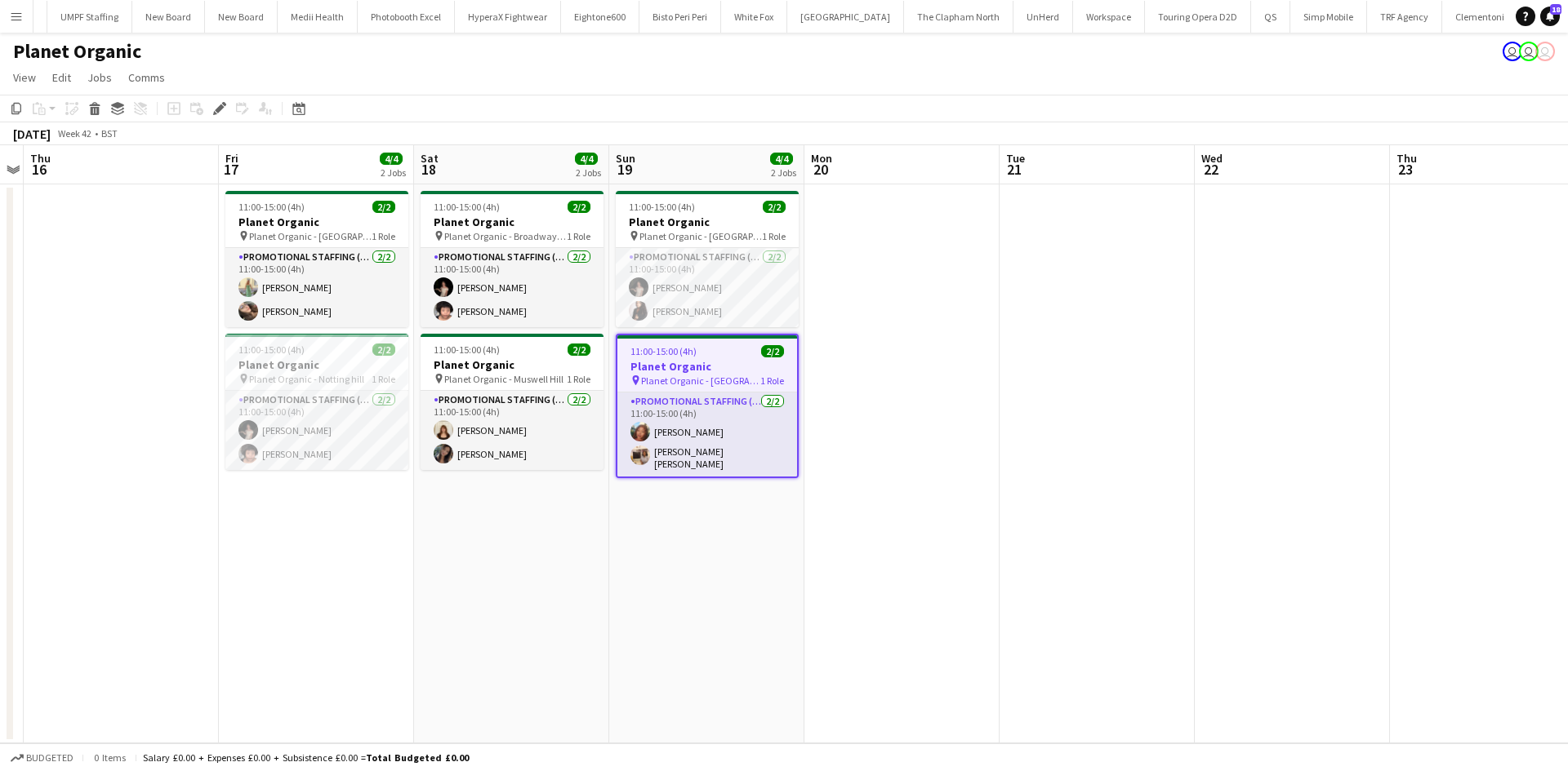
scroll to position [0, 427]
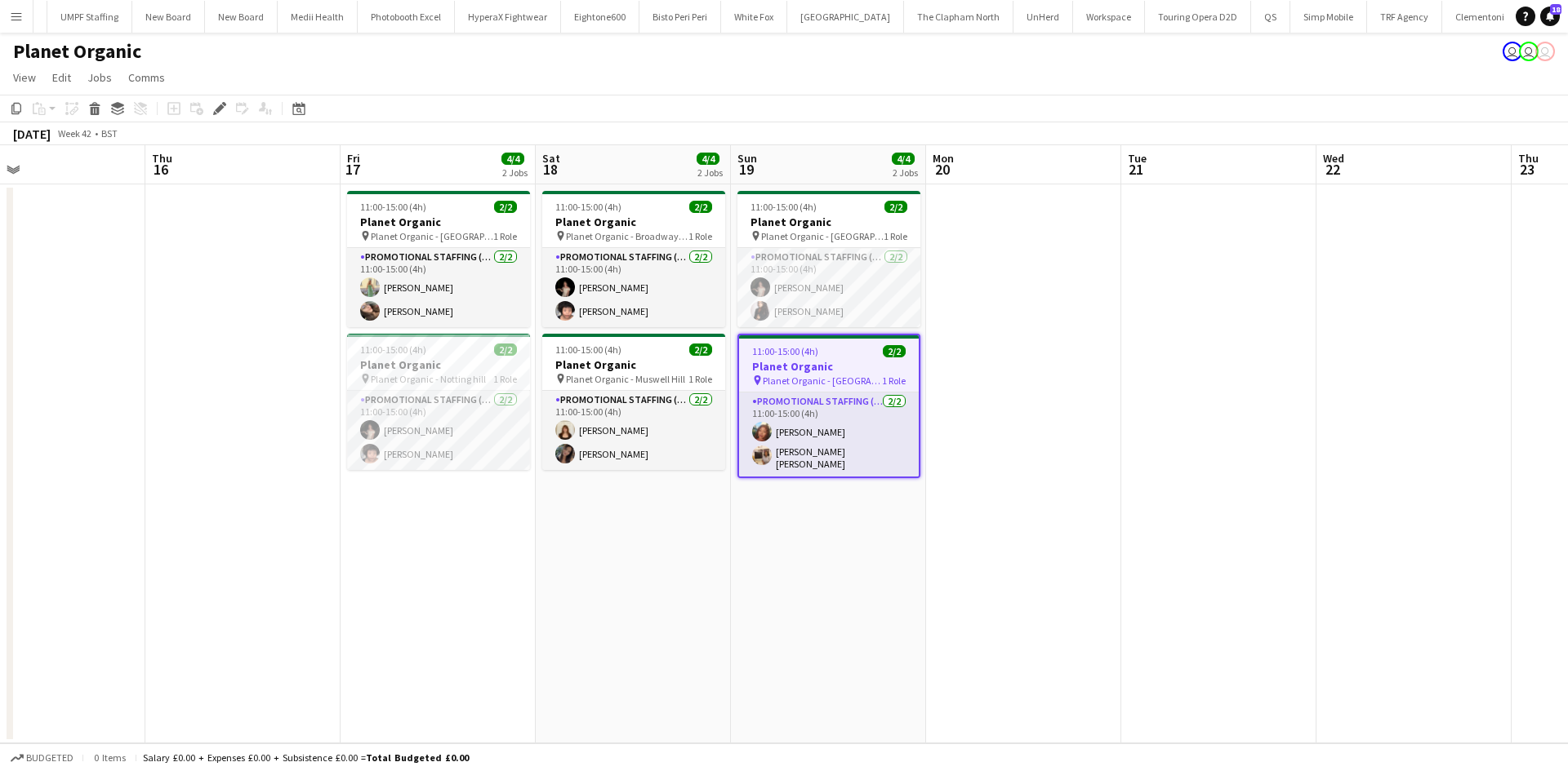
drag, startPoint x: 734, startPoint y: 616, endPoint x: 845, endPoint y: 603, distance: 111.8
click at [845, 604] on app-calendar-viewport "Mon 13 Tue 14 Wed 15 Thu 16 Fri 17 4/4 2 Jobs Sat 18 4/4 2 Jobs Sun 19 4/4 2 Jo…" at bounding box center [784, 445] width 1568 height 598
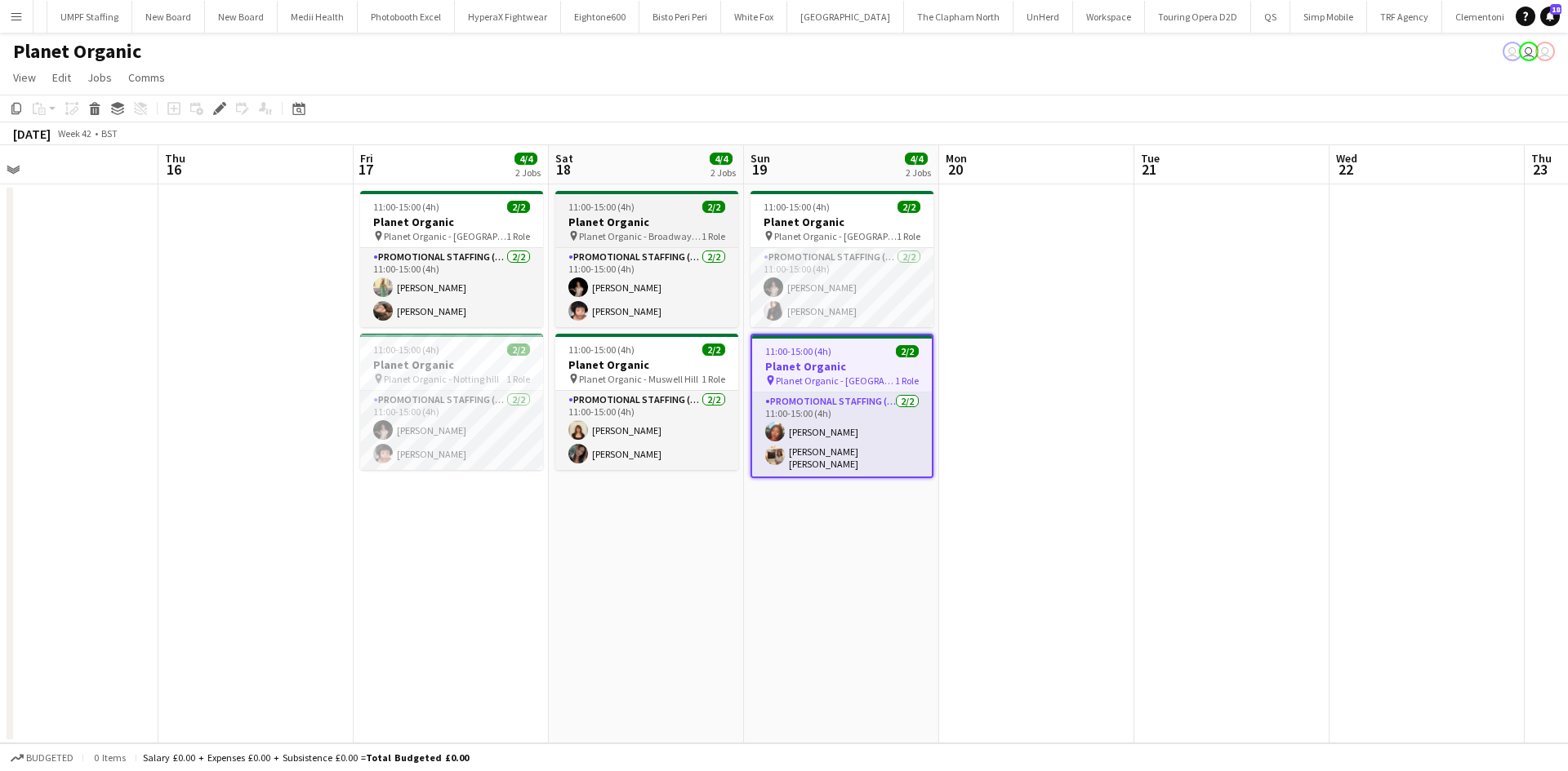
click at [637, 213] on app-job-card "11:00-15:00 (4h) 2/2 Planet Organic pin Planet Organic - Broadway Market 1 Role…" at bounding box center [647, 259] width 183 height 136
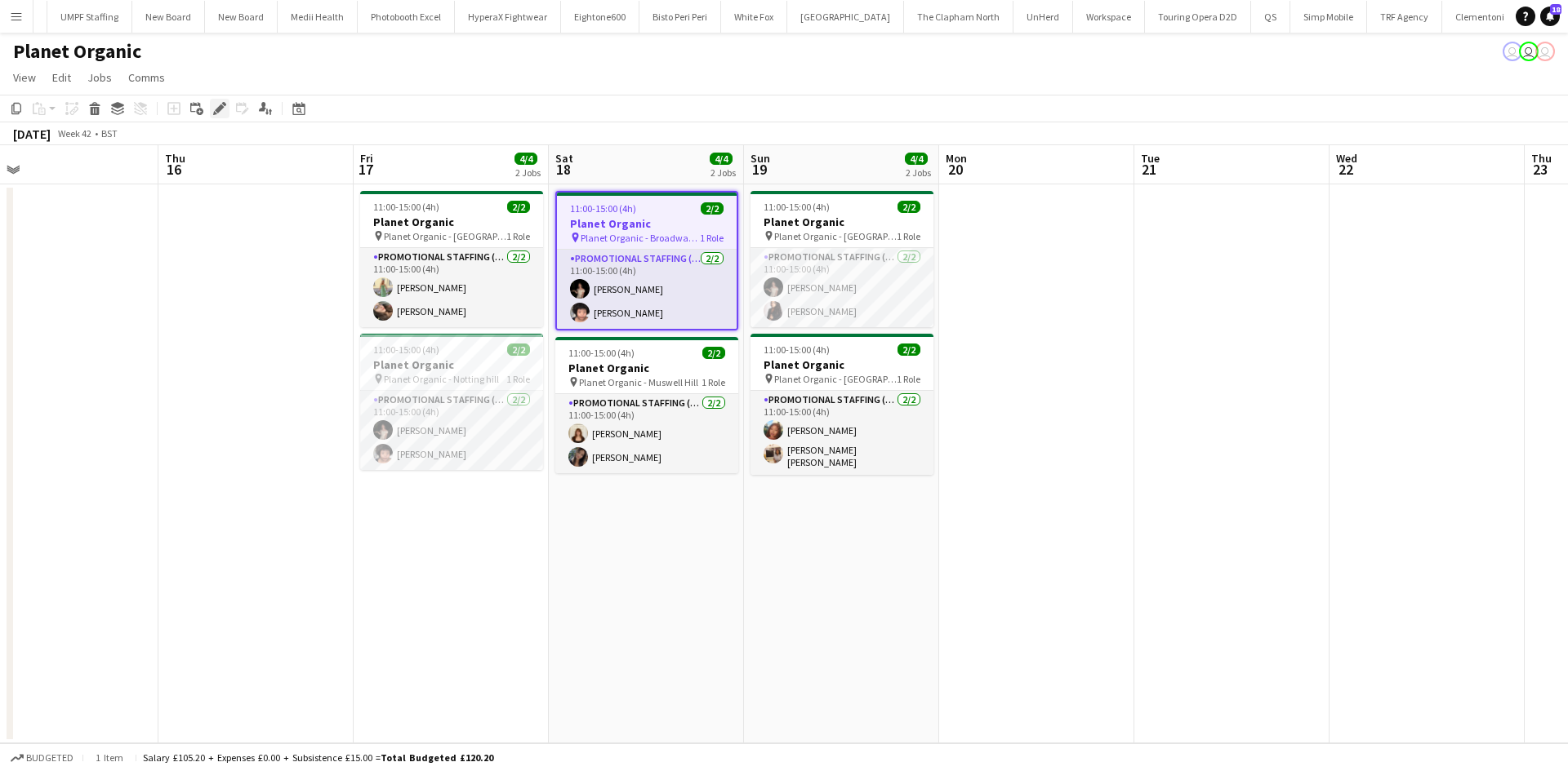
click at [224, 110] on icon "Edit" at bounding box center [220, 109] width 13 height 13
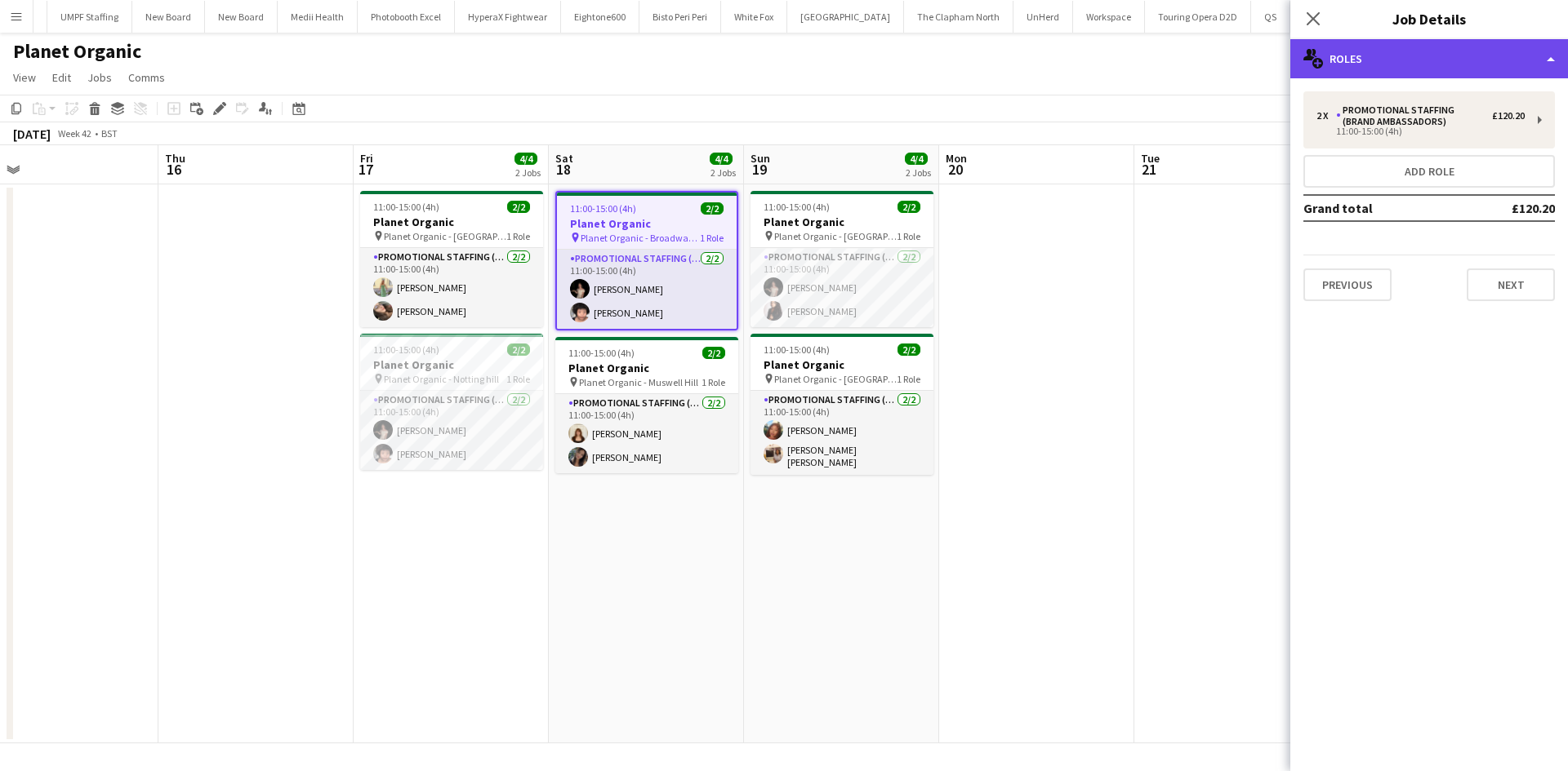
click at [1368, 60] on div "multiple-users-add Roles" at bounding box center [1429, 59] width 278 height 39
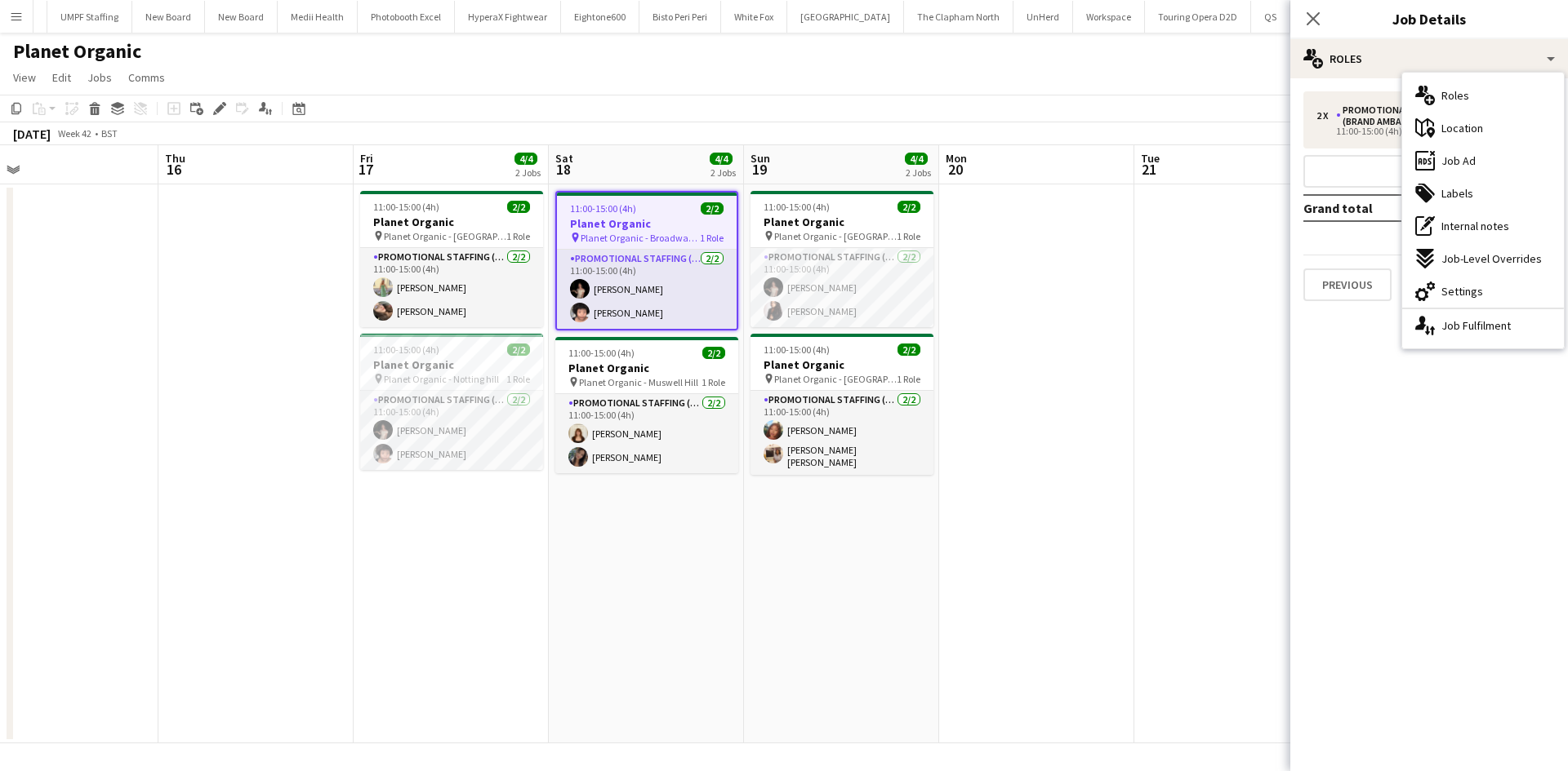
click at [1444, 135] on span "Location" at bounding box center [1462, 128] width 41 height 15
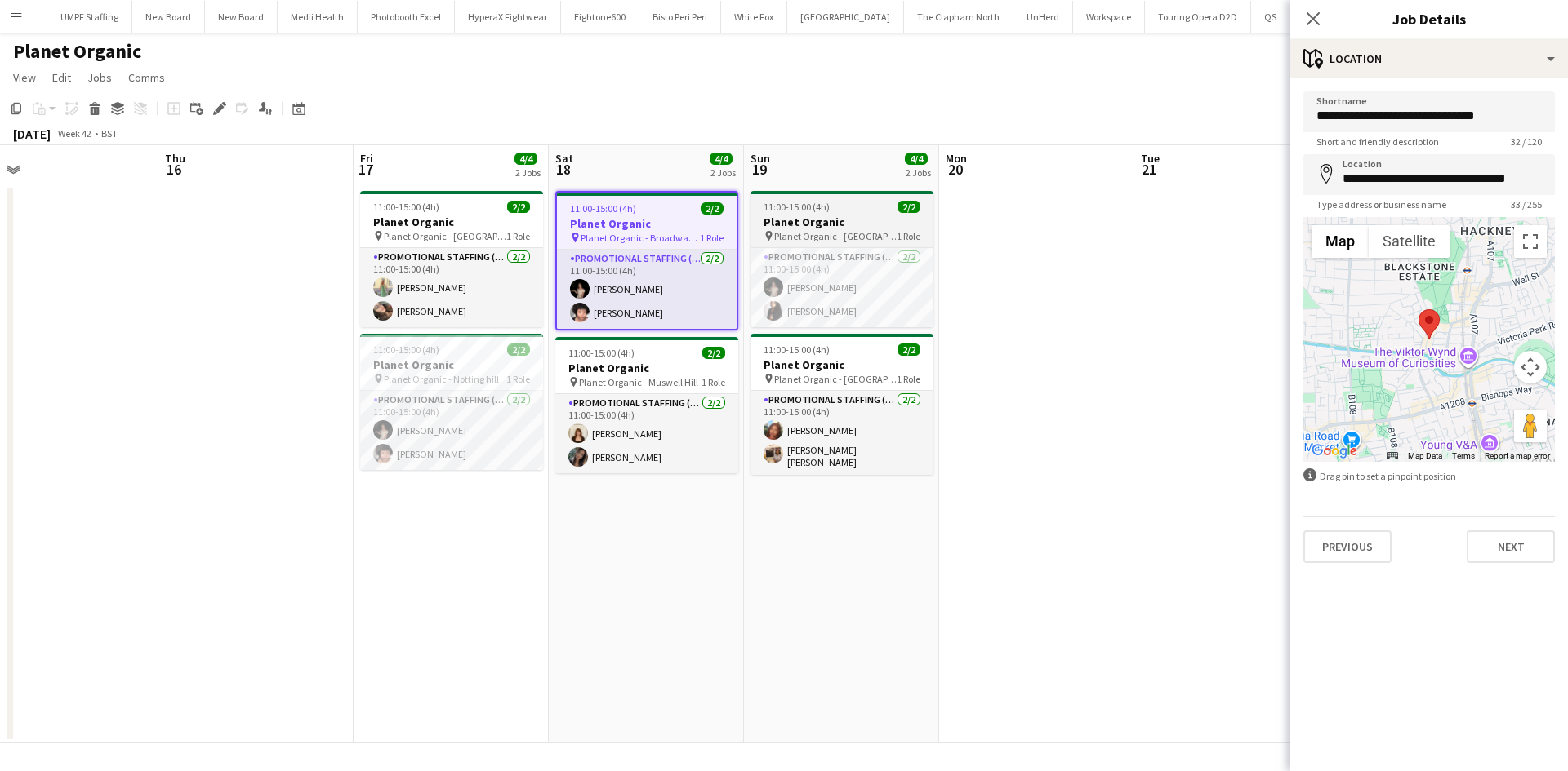
click at [776, 205] on span "11:00-15:00 (4h)" at bounding box center [797, 206] width 66 height 12
type input "**********"
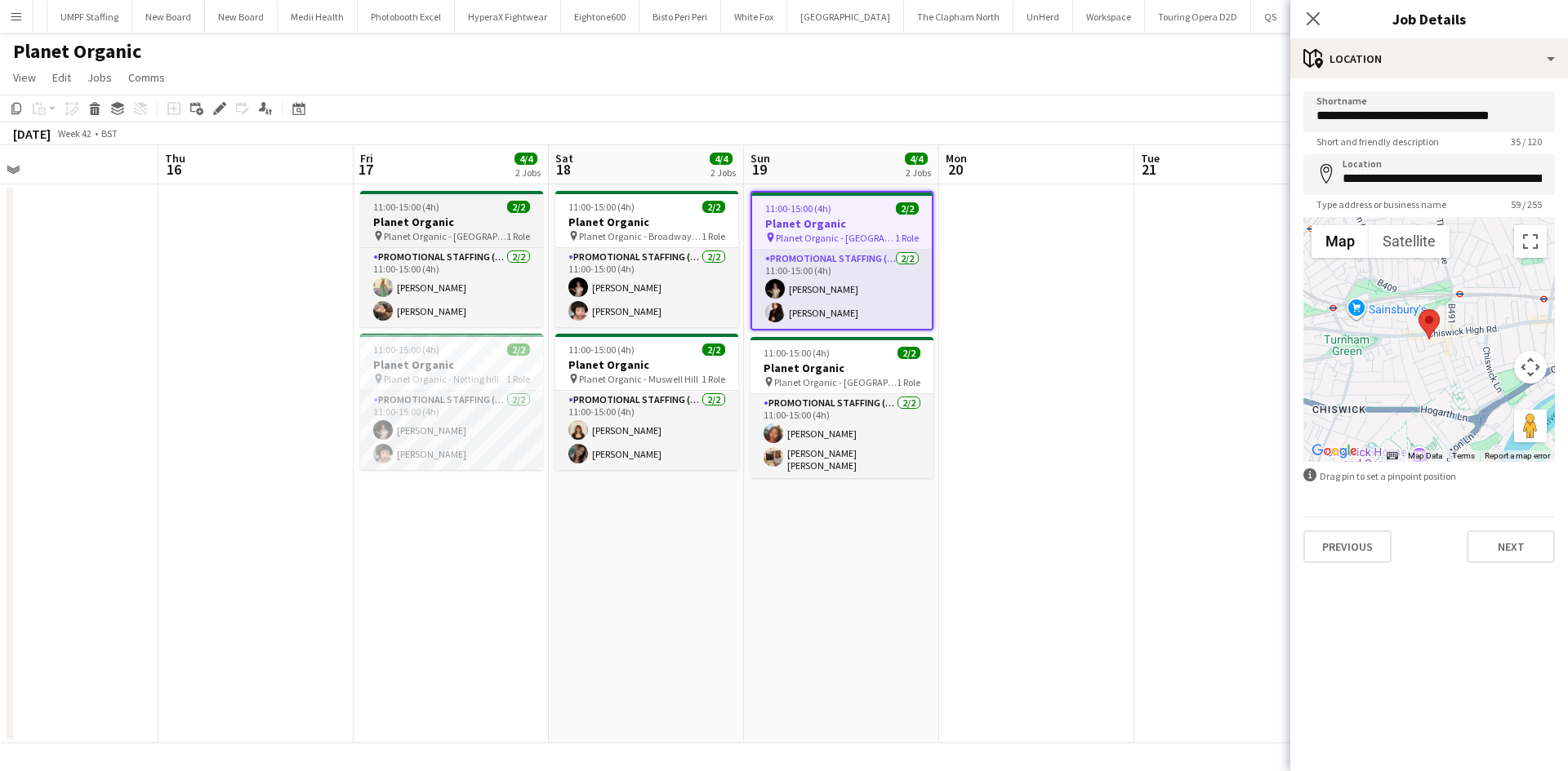
click at [445, 222] on h3 "Planet Organic" at bounding box center [451, 222] width 183 height 15
type input "**********"
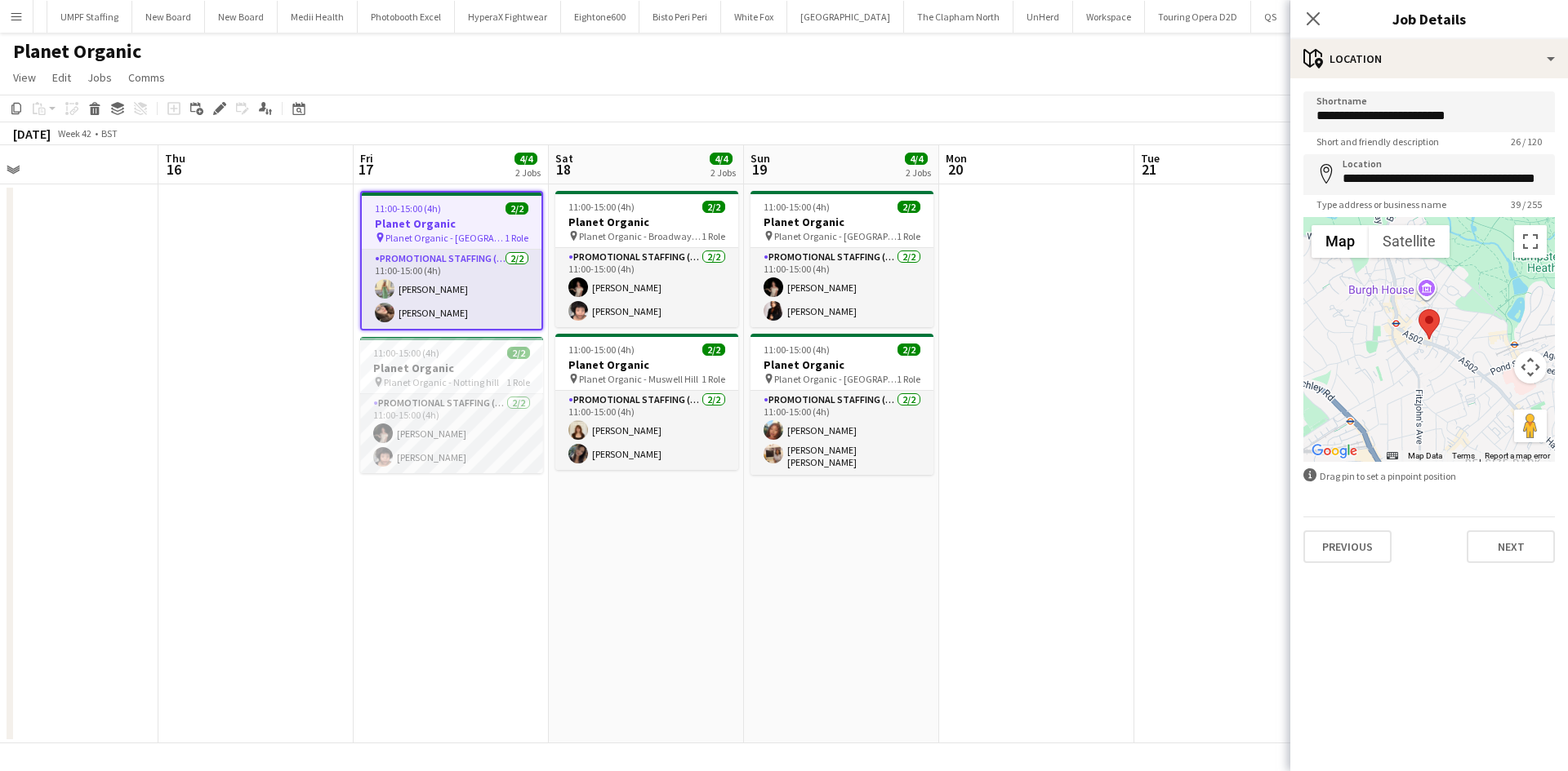
drag, startPoint x: 217, startPoint y: 110, endPoint x: 290, endPoint y: 133, distance: 76.5
click at [217, 110] on icon at bounding box center [220, 109] width 9 height 9
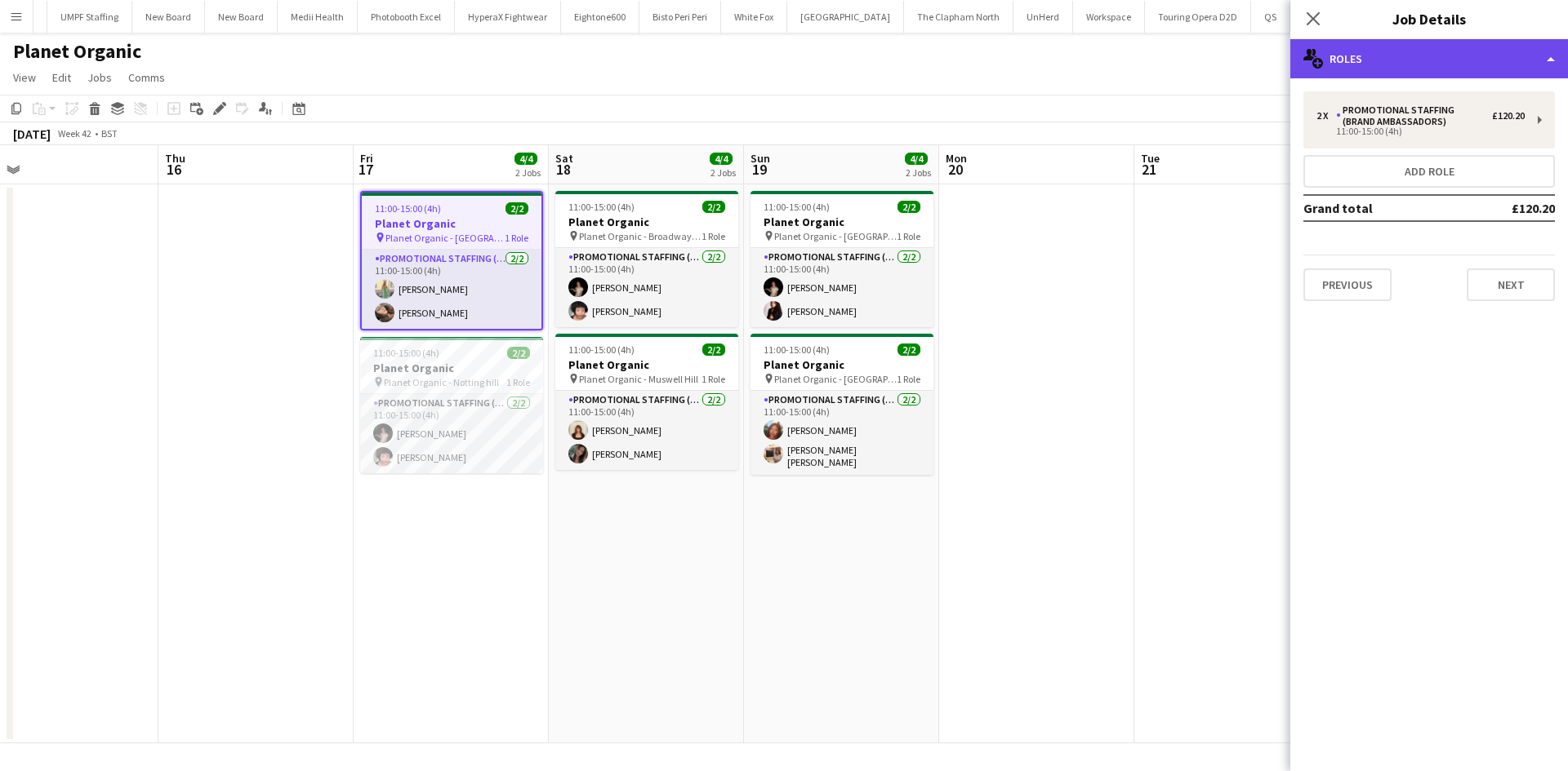
click at [1419, 50] on div "multiple-users-add Roles" at bounding box center [1429, 59] width 278 height 39
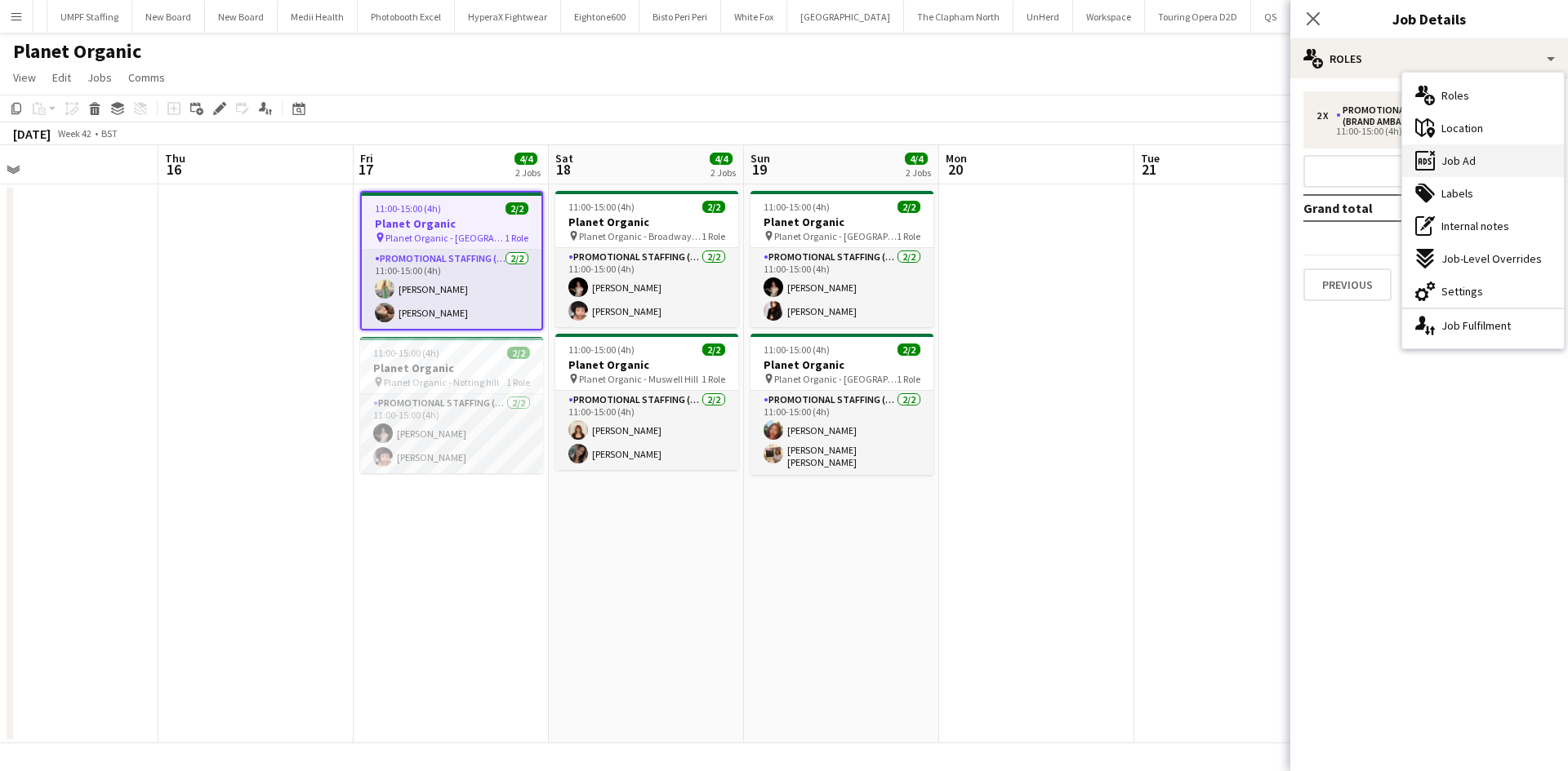
click at [1484, 152] on div "ads-window Job Ad" at bounding box center [1483, 160] width 161 height 33
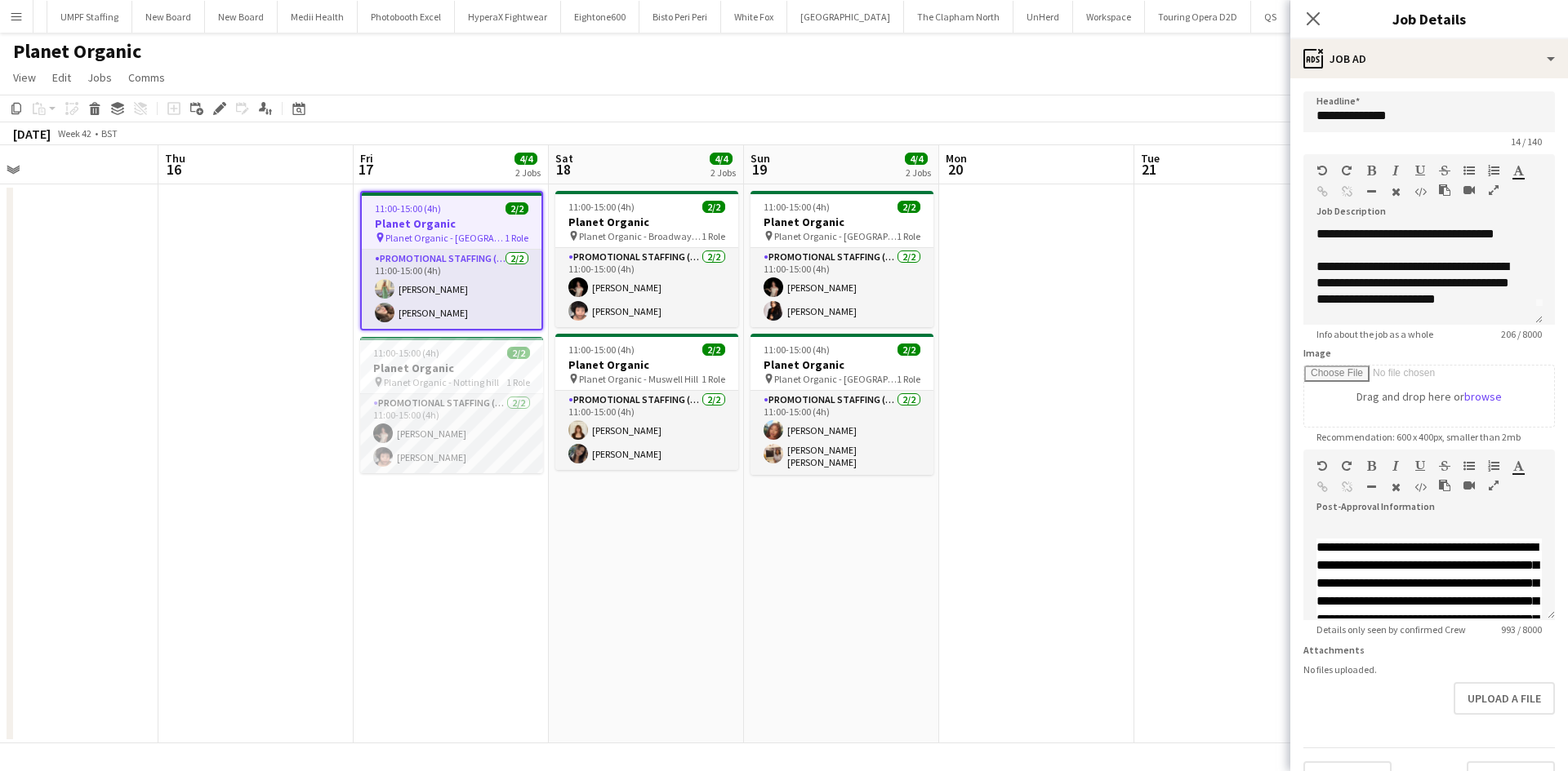
scroll to position [0, 0]
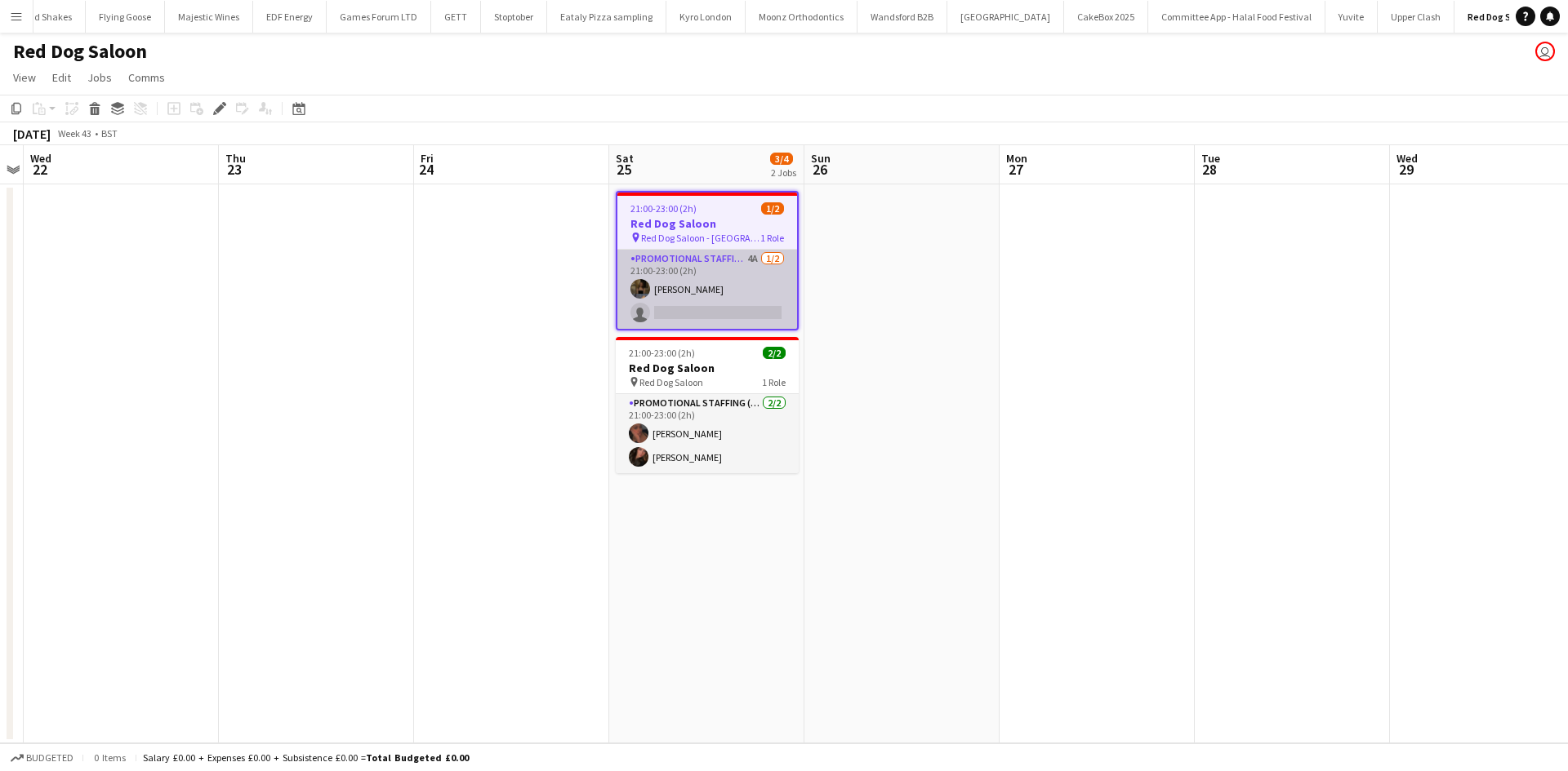
scroll to position [0, 347]
click at [746, 261] on app-card-role "Promotional Staffing (Brand Ambassadors) 4A [DATE] 21:00-23:00 (2h) [PERSON_NAM…" at bounding box center [707, 289] width 179 height 79
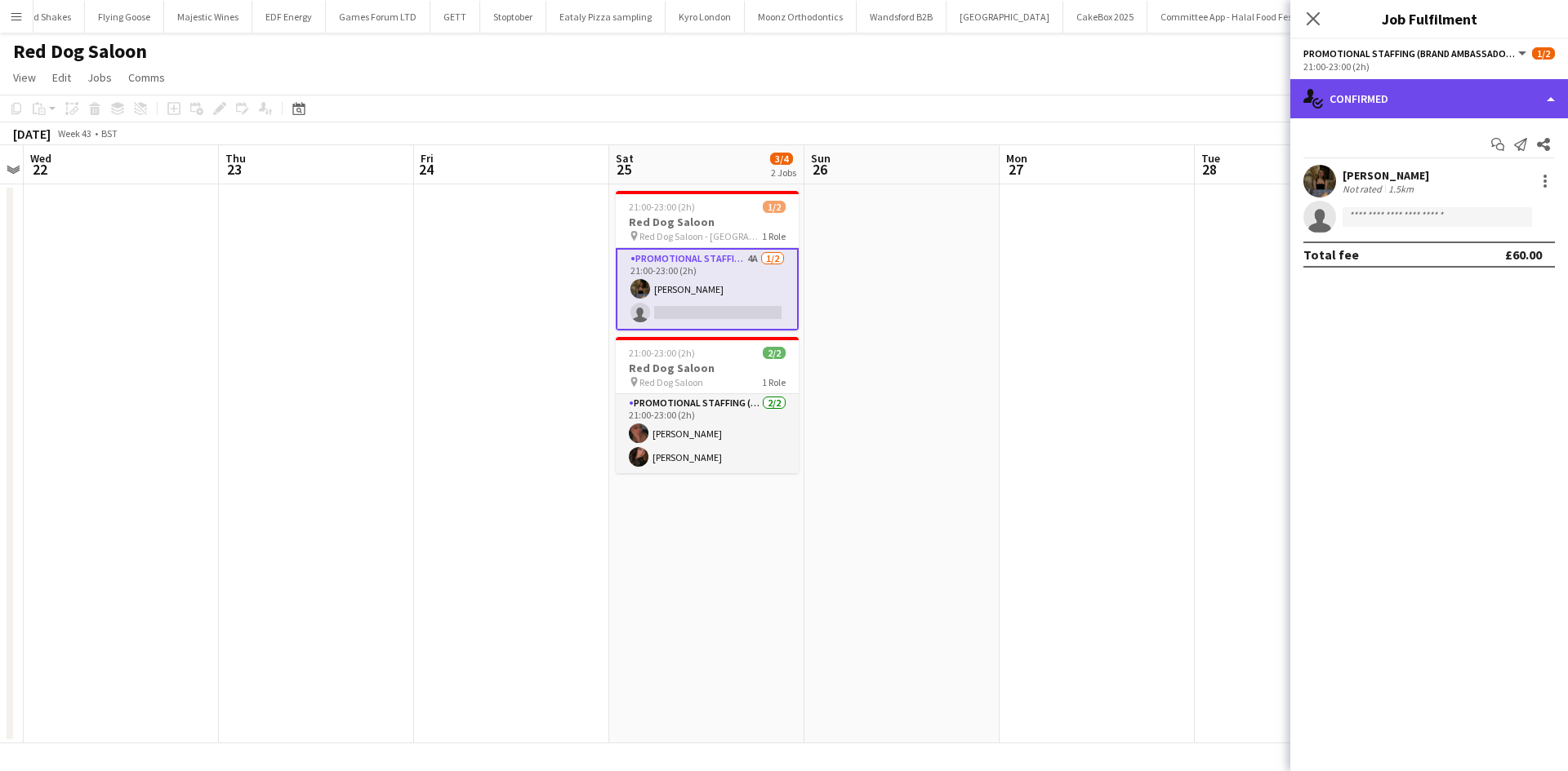
click at [1336, 91] on div "single-neutral-actions-check-2 Confirmed" at bounding box center [1429, 98] width 278 height 39
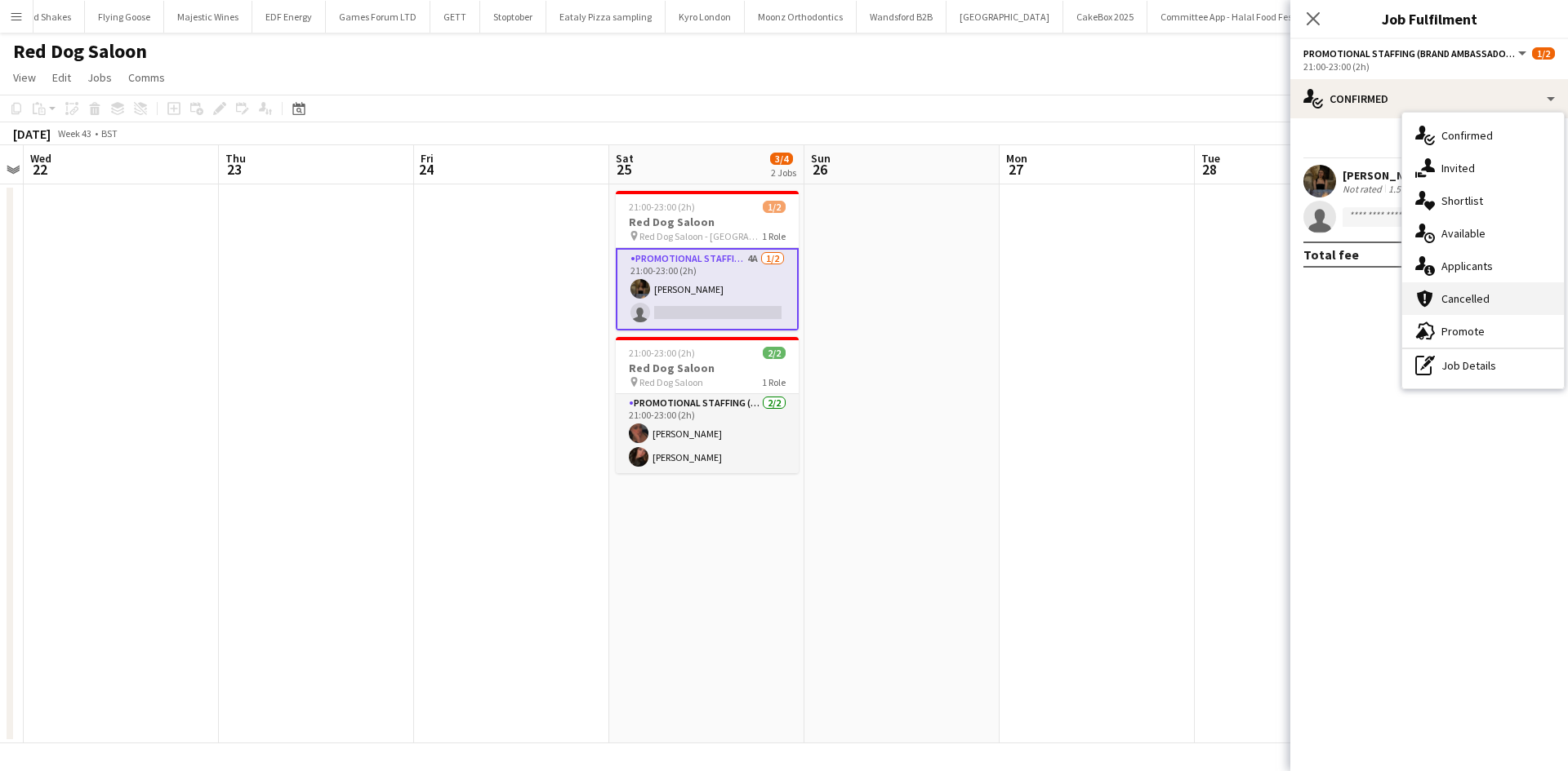
click at [1511, 282] on div "cancellation Cancelled" at bounding box center [1483, 298] width 161 height 33
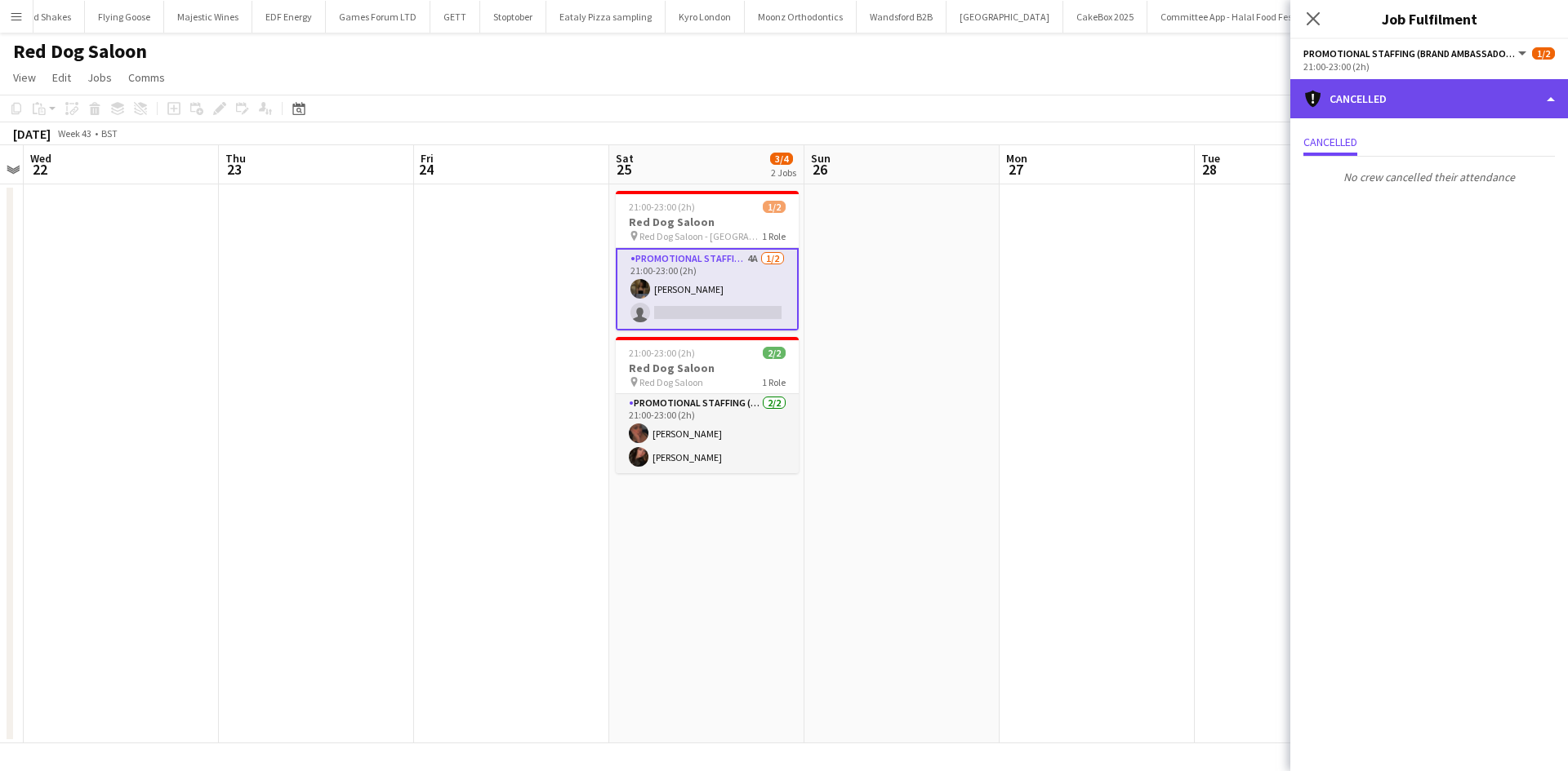
click at [1436, 104] on div "cancellation Cancelled" at bounding box center [1429, 98] width 278 height 39
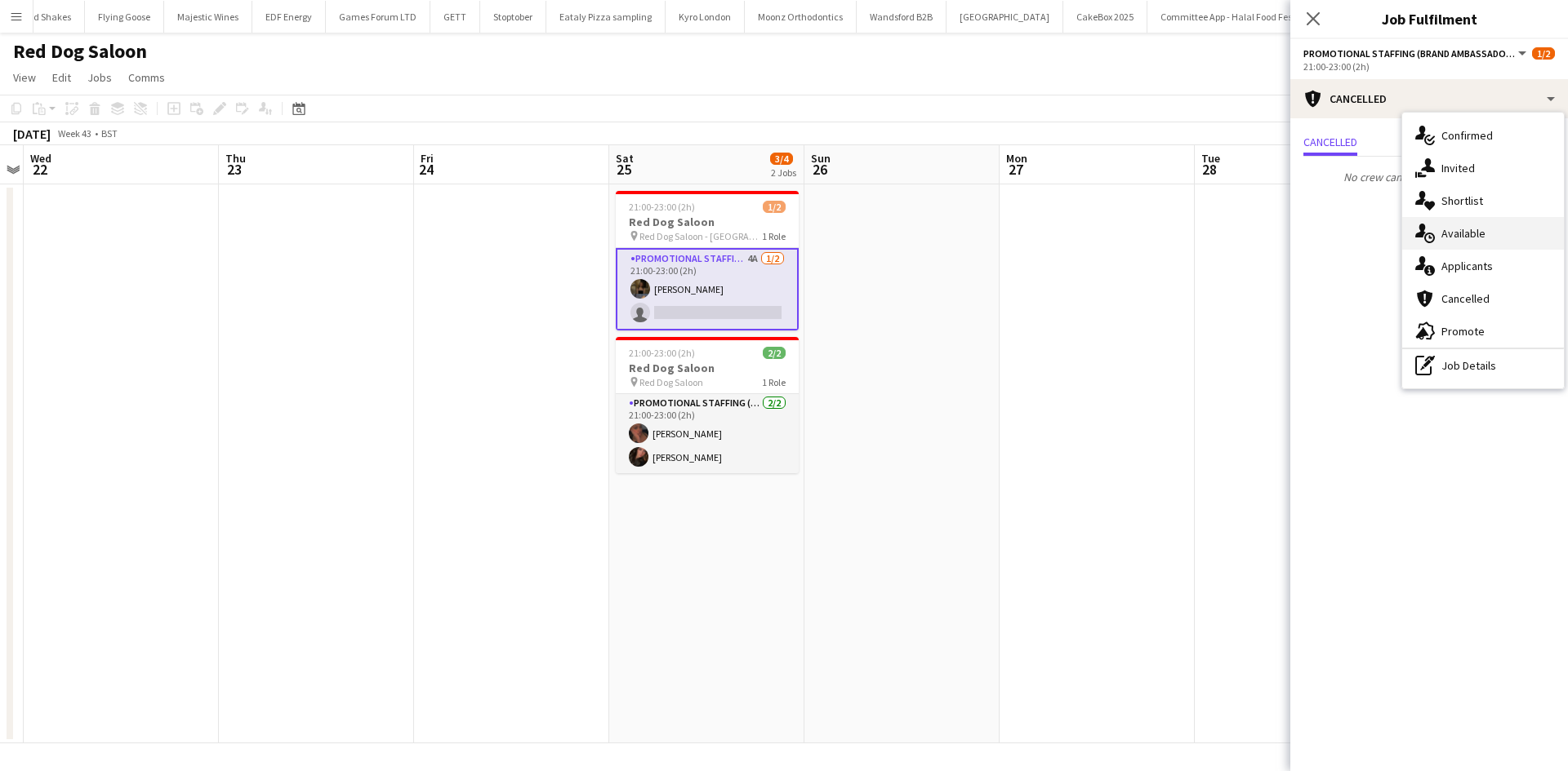
click at [1499, 236] on div "single-neutral-actions-upload Available" at bounding box center [1483, 233] width 161 height 33
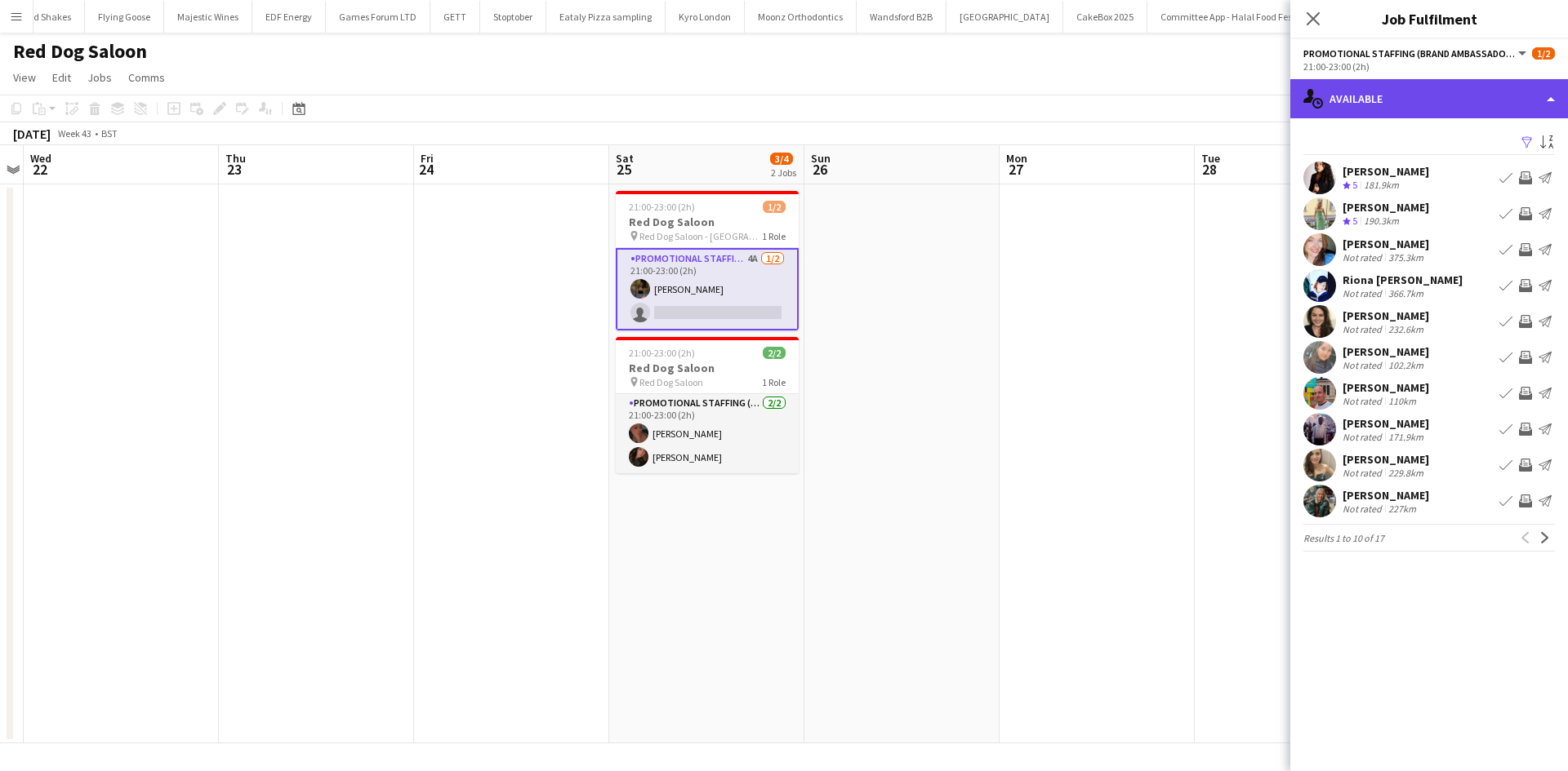
click at [1429, 104] on div "single-neutral-actions-upload Available" at bounding box center [1429, 98] width 278 height 39
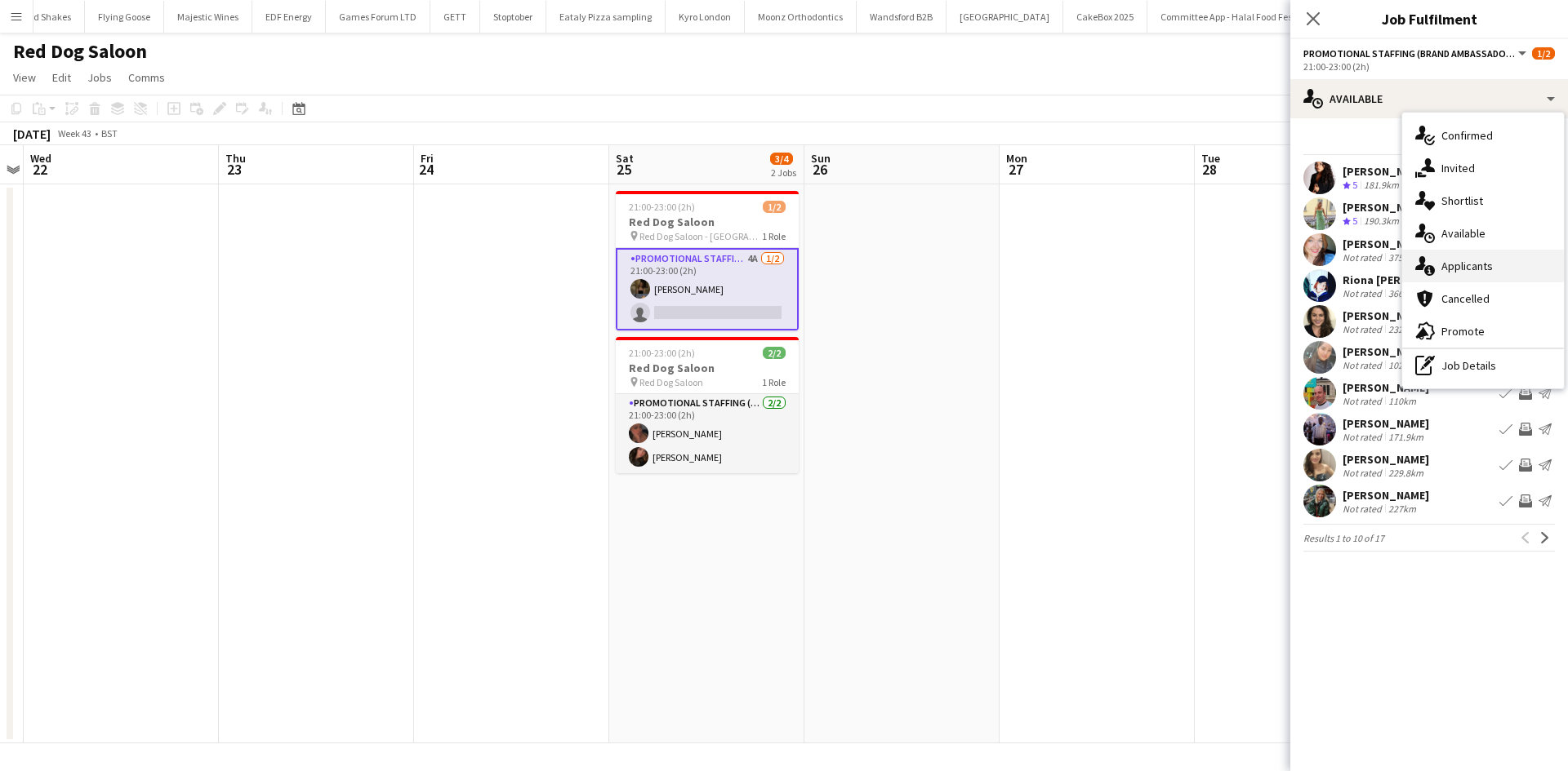
click at [1484, 271] on span "Applicants" at bounding box center [1467, 266] width 52 height 15
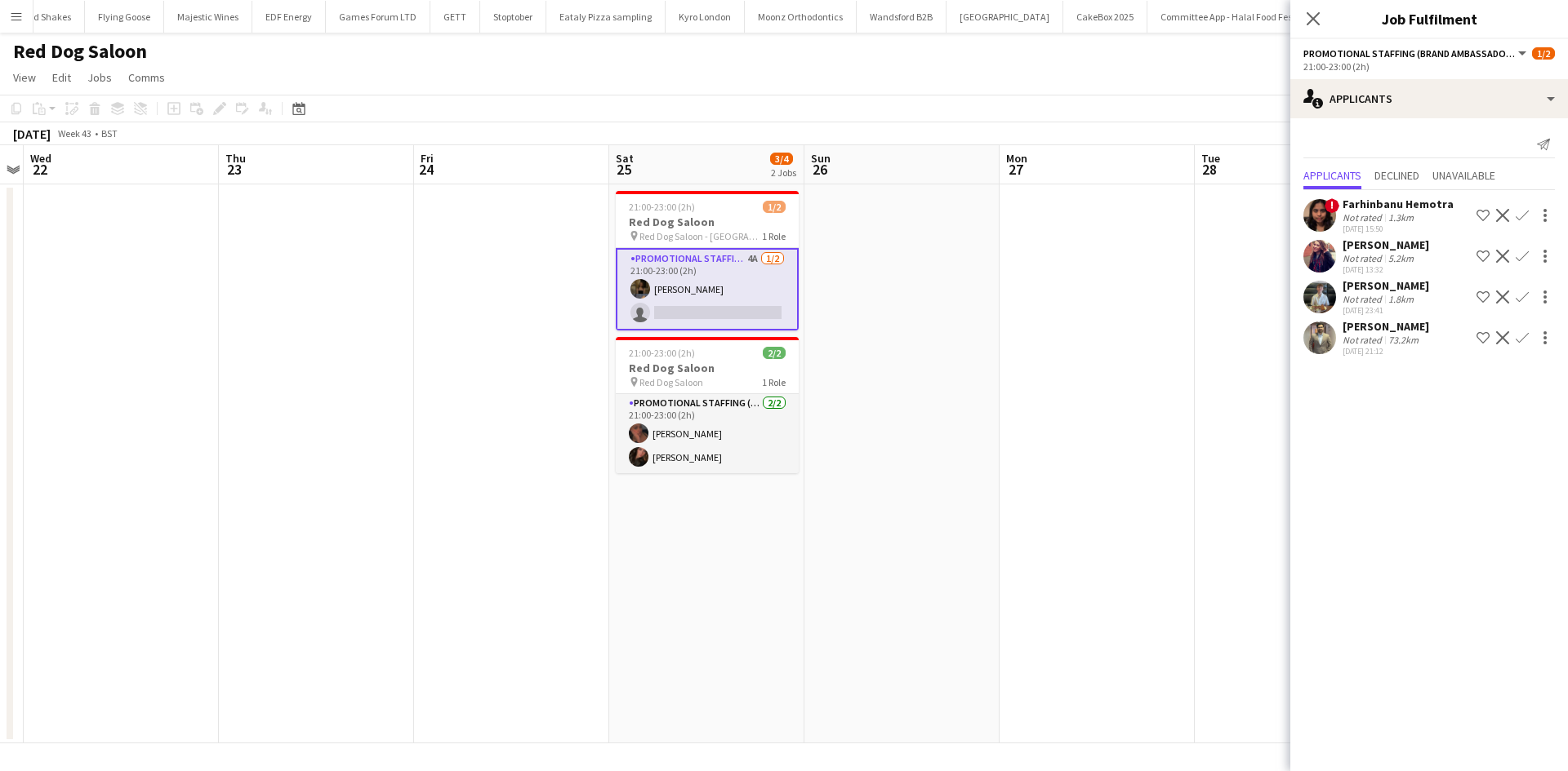
click at [966, 514] on app-calendar-viewport "Sun 19 Mon 20 Tue 21 Wed 22 Thu 23 Fri 24 Sat 25 3/4 2 Jobs Sun 26 Mon 27 Tue 2…" at bounding box center [784, 445] width 1568 height 598
